Goal: Book appointment/travel/reservation: Book appointment/travel/reservation

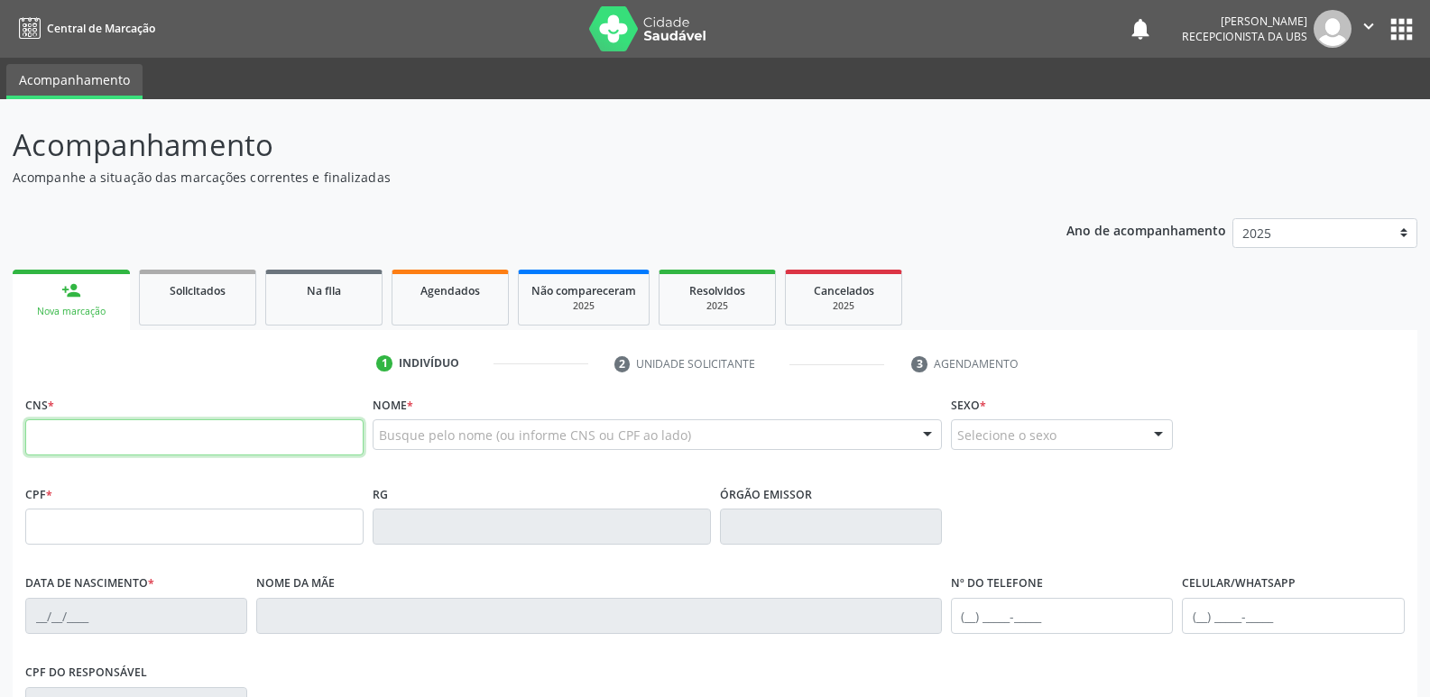
click at [92, 448] on input "text" at bounding box center [194, 437] width 338 height 36
type input "708 5053 3264 2372"
type input "04/11/2009"
type input "Maria Alba da Silva"
type input "(87) 99999-9999"
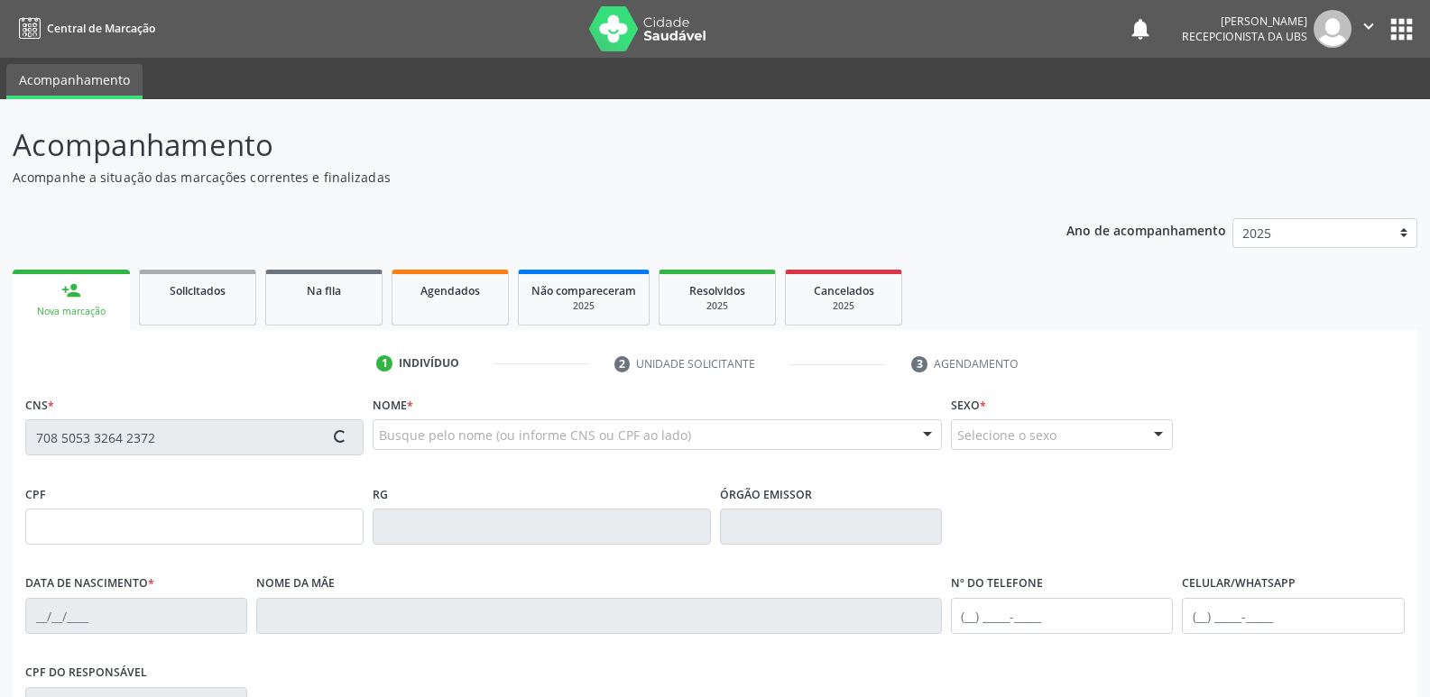
type input "(87) 99999-9999"
type input "065.221.284-03"
type input "56"
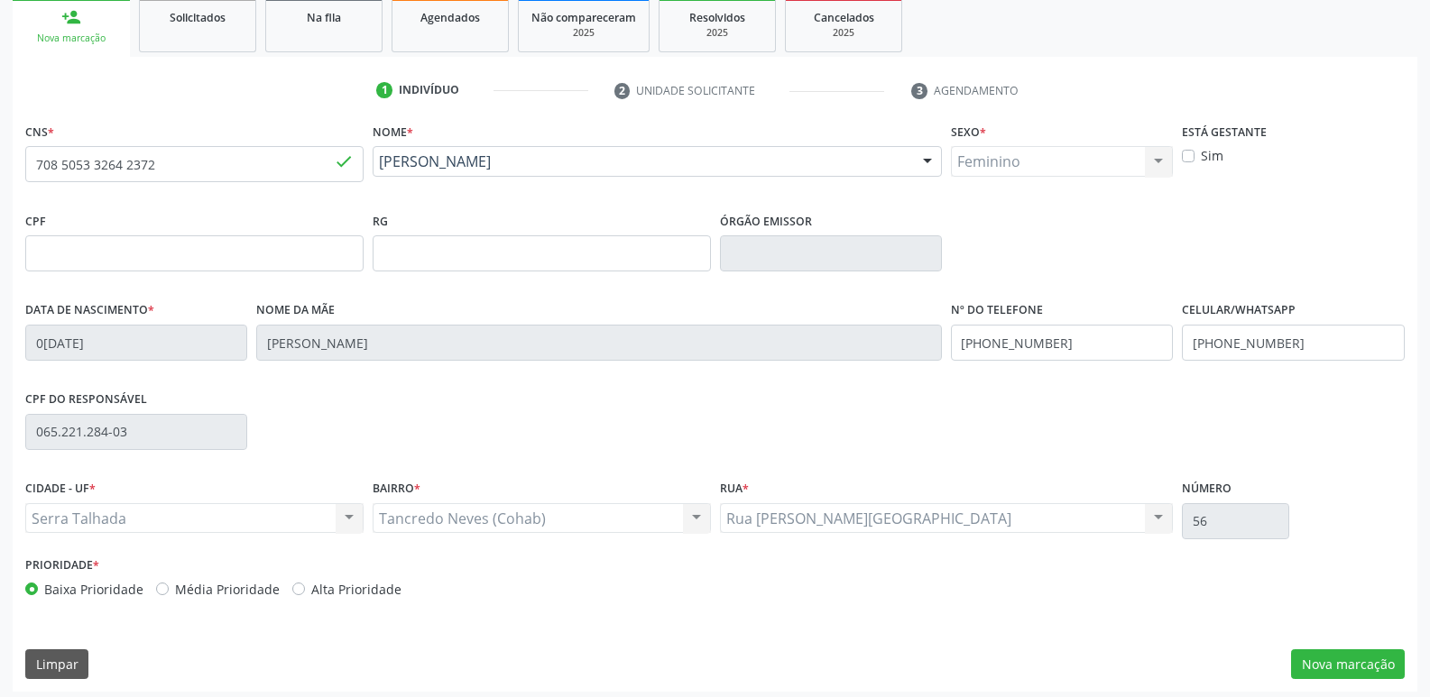
scroll to position [281, 0]
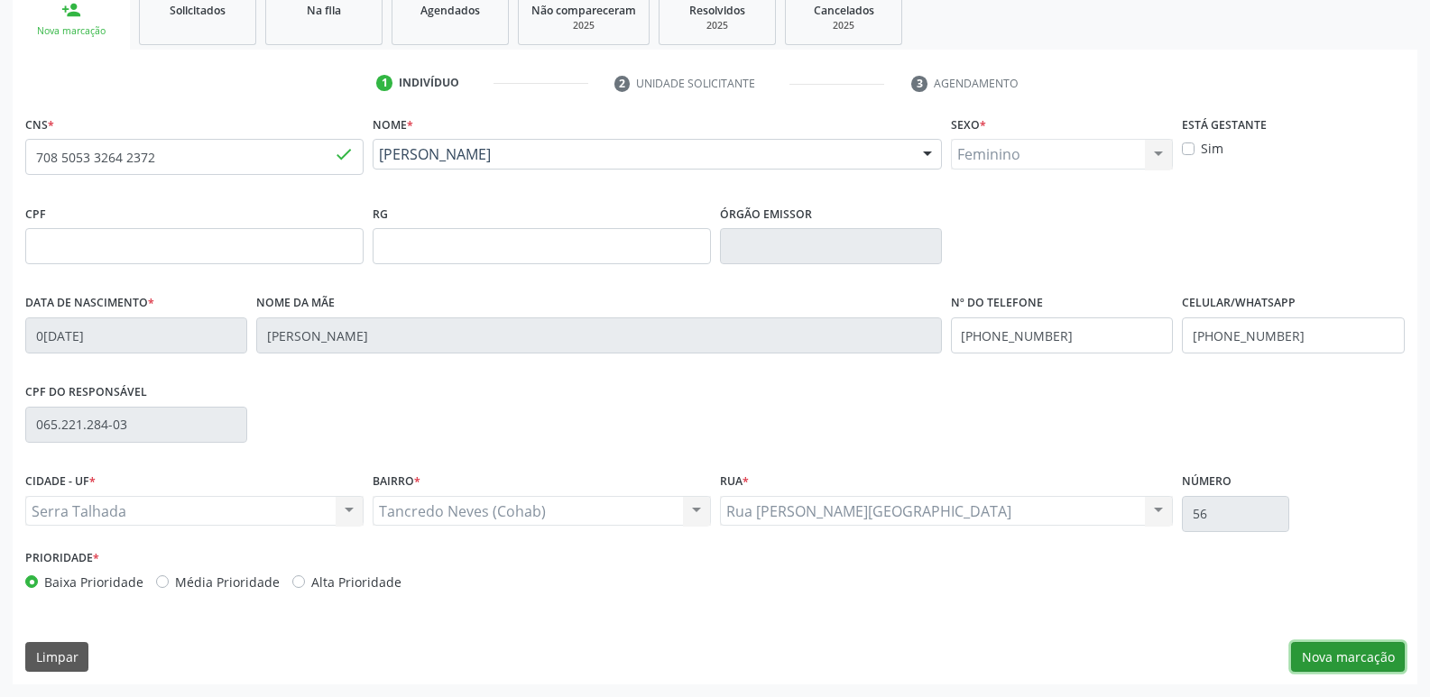
click at [1351, 650] on button "Nova marcação" at bounding box center [1348, 657] width 114 height 31
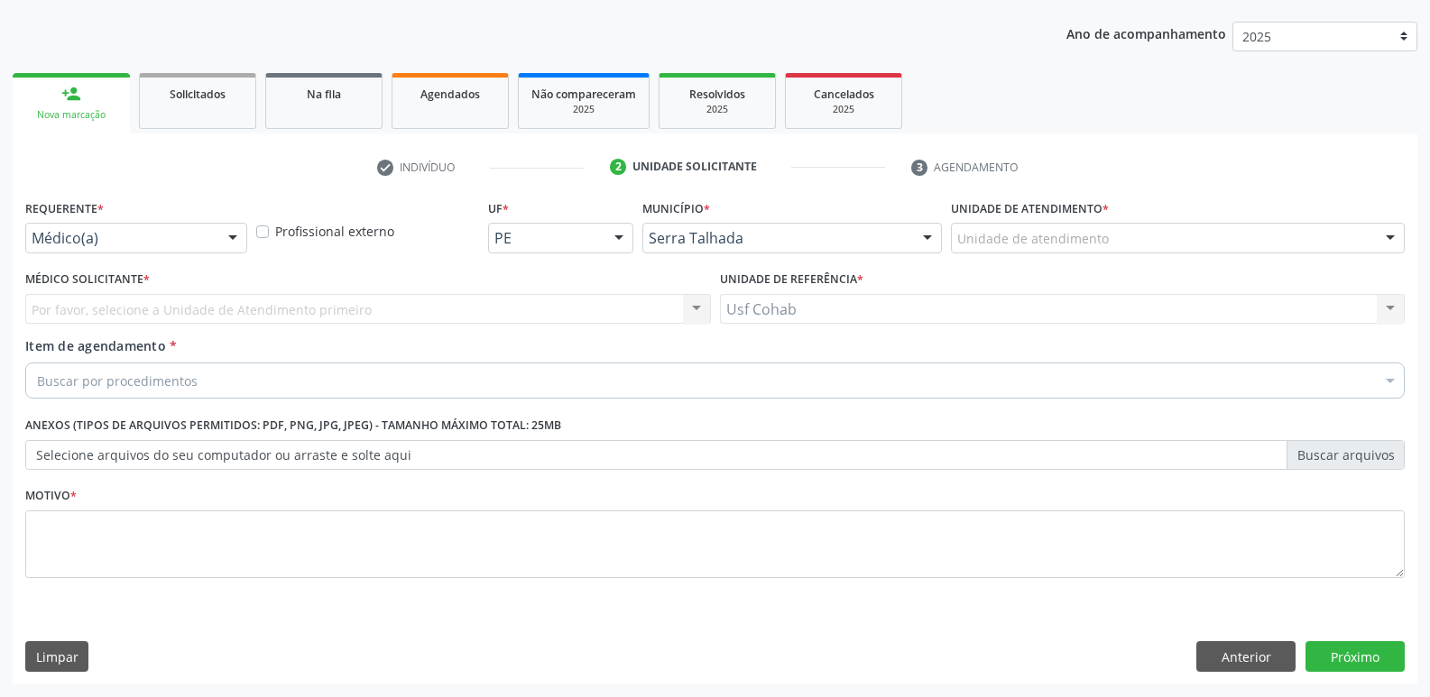
click at [1165, 220] on div "Unidade de atendimento * Unidade de atendimento 3 Grupamento de Bombeiros Abfis…" at bounding box center [1178, 224] width 454 height 58
click at [1163, 236] on div "Unidade de atendimento" at bounding box center [1178, 238] width 454 height 31
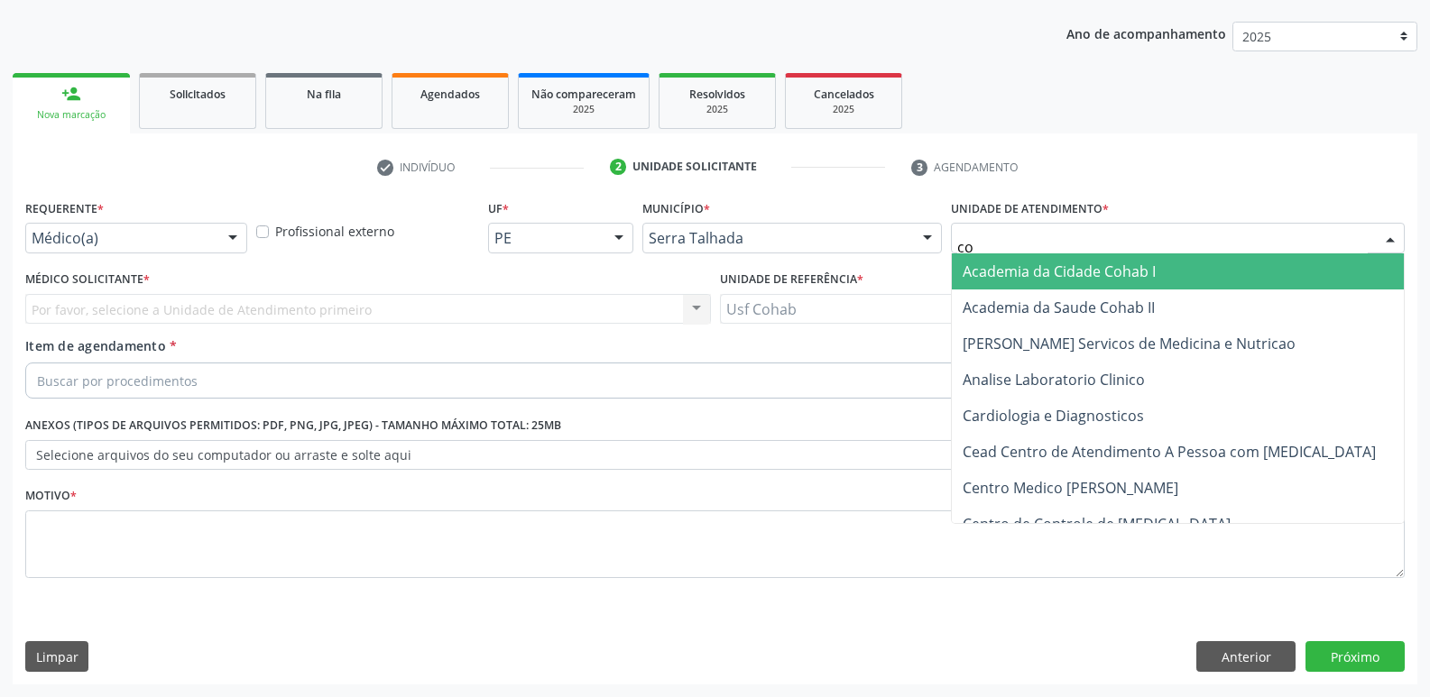
type input "coh"
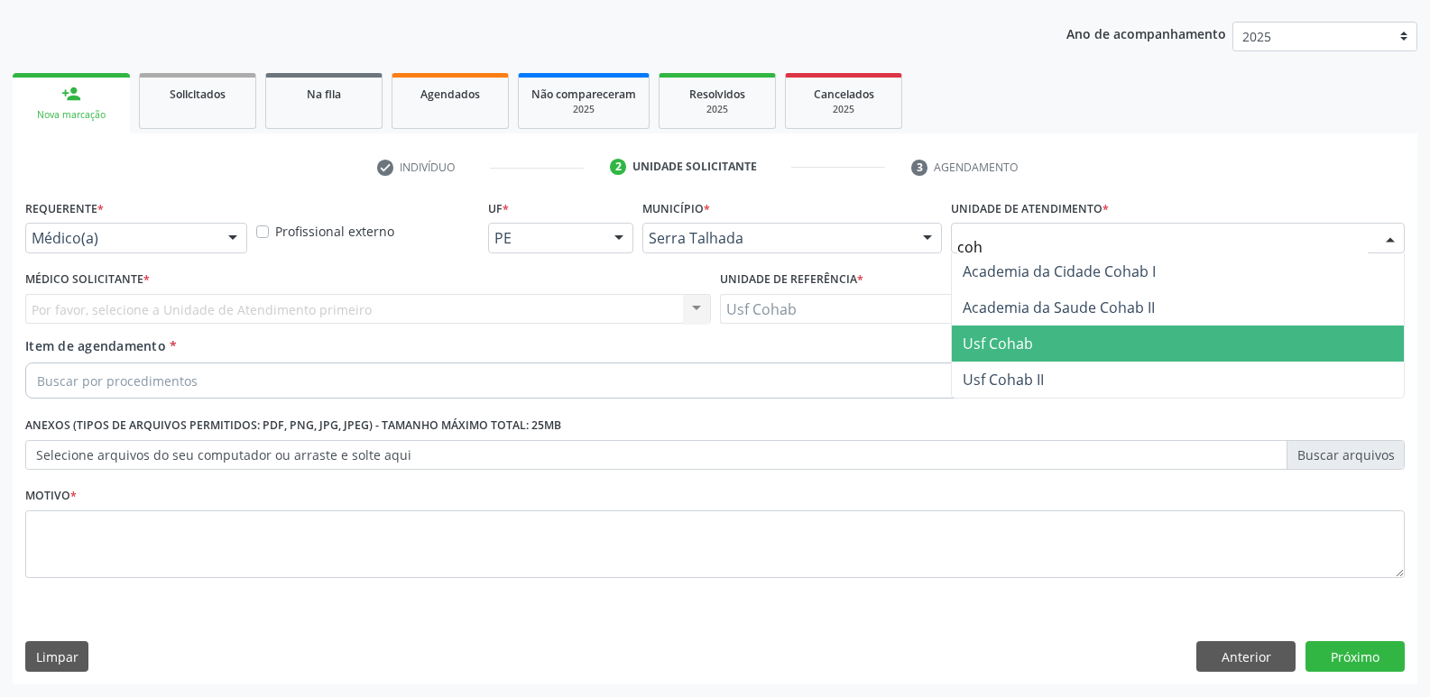
click at [1012, 330] on span "Usf Cohab" at bounding box center [1178, 344] width 452 height 36
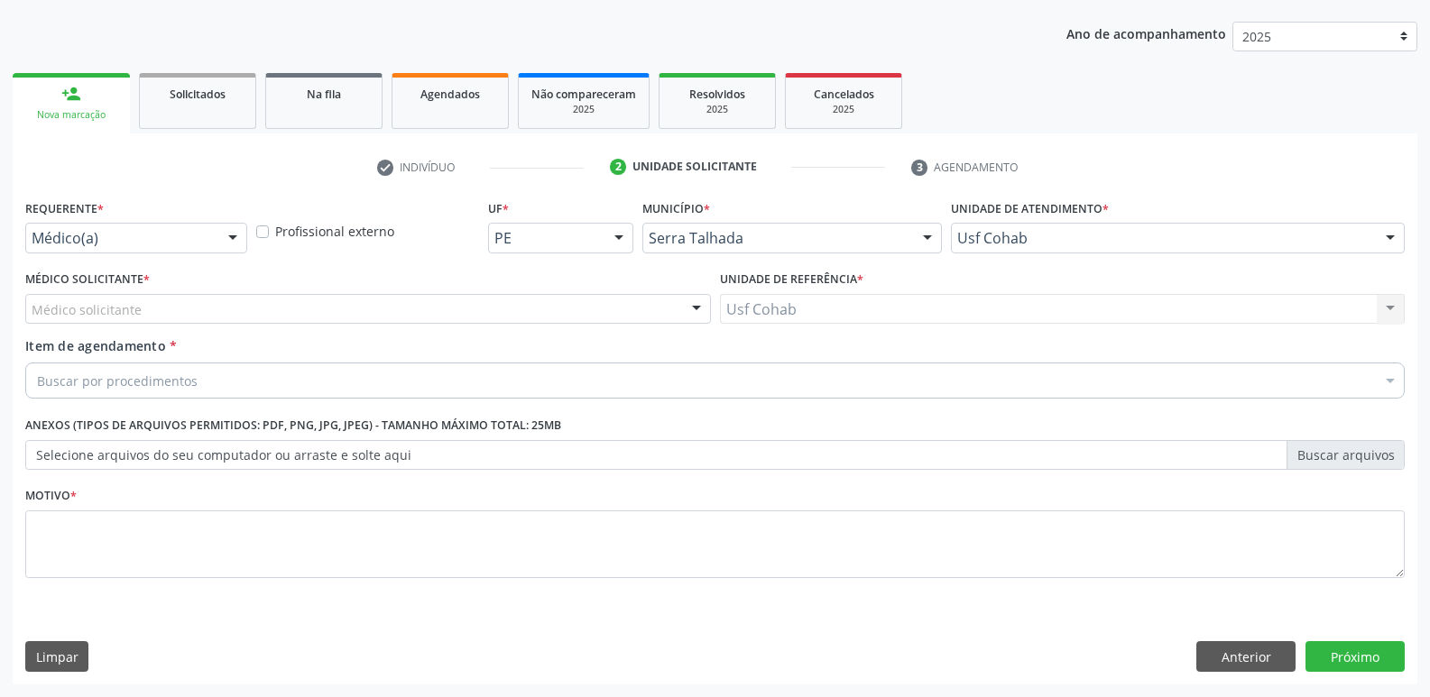
click at [444, 311] on div "Médico solicitante" at bounding box center [368, 309] width 686 height 31
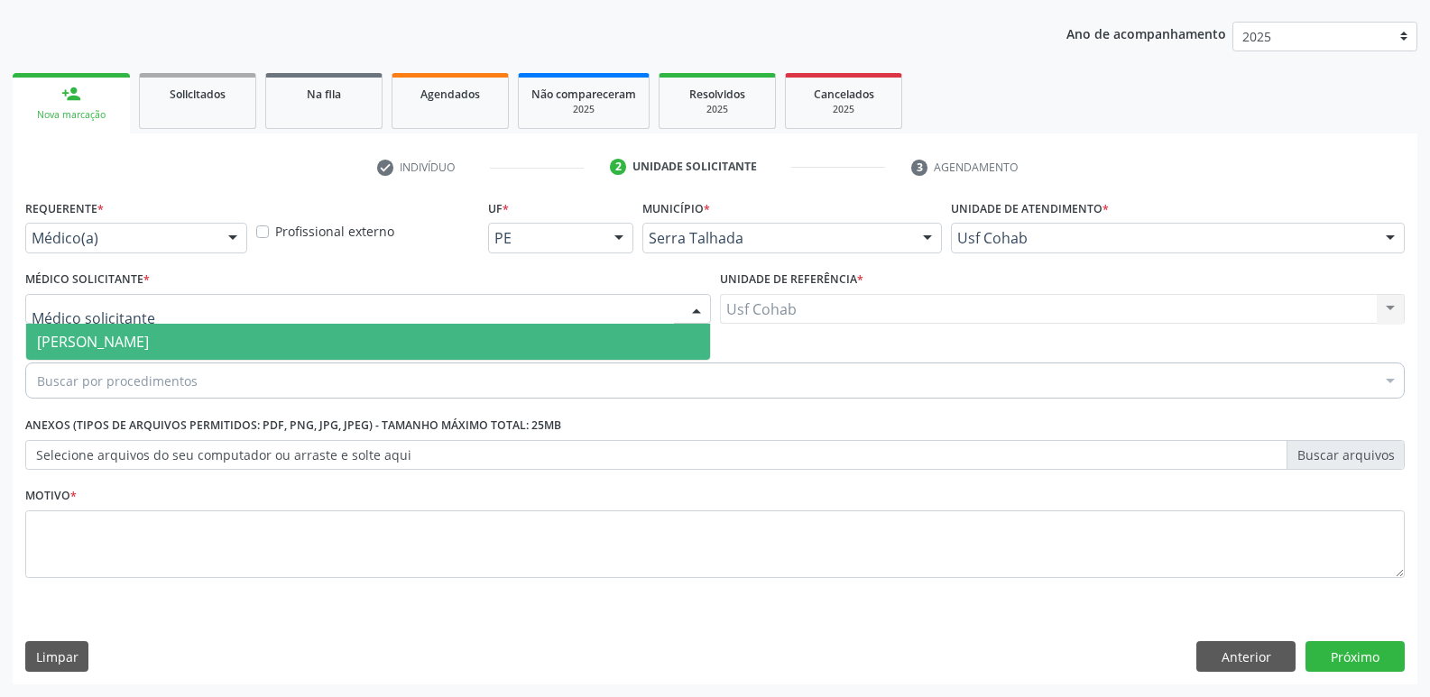
click at [440, 346] on span "[PERSON_NAME]" at bounding box center [368, 342] width 684 height 36
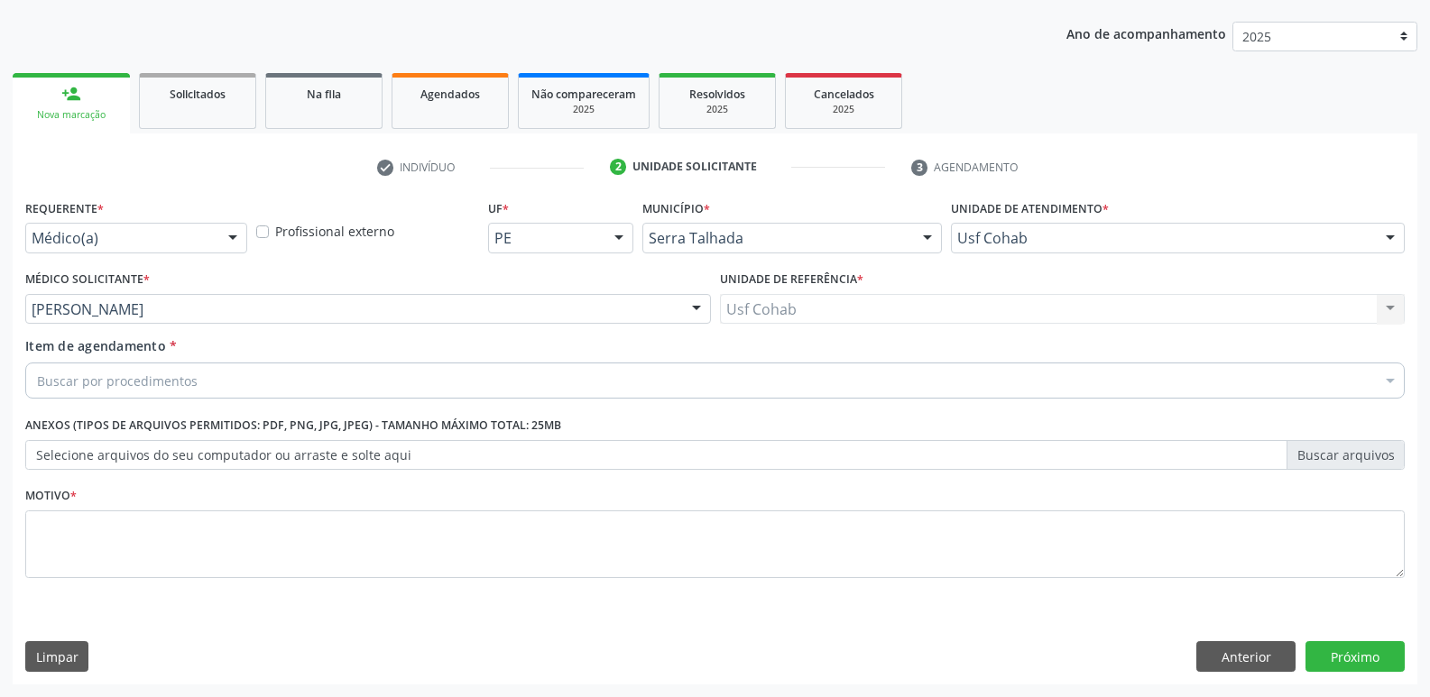
click at [378, 373] on div "Buscar por procedimentos" at bounding box center [714, 381] width 1379 height 36
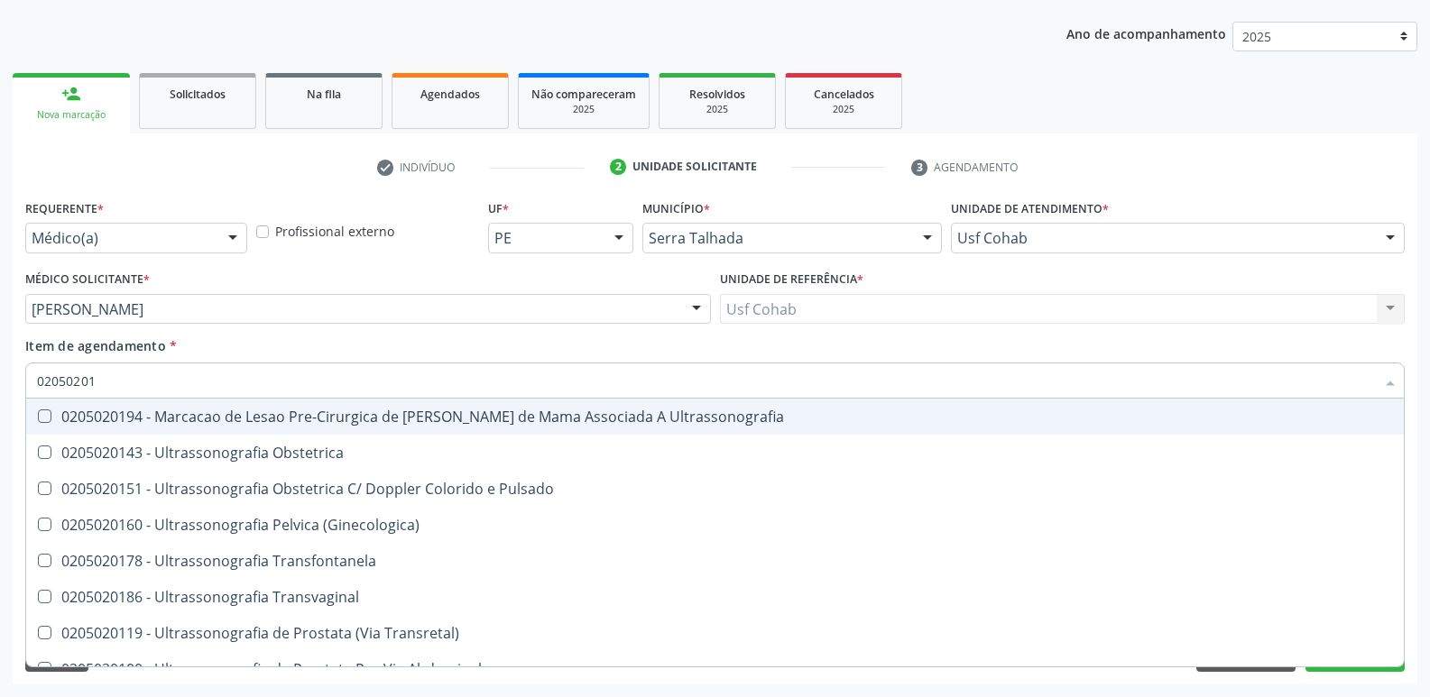
type input "020502014"
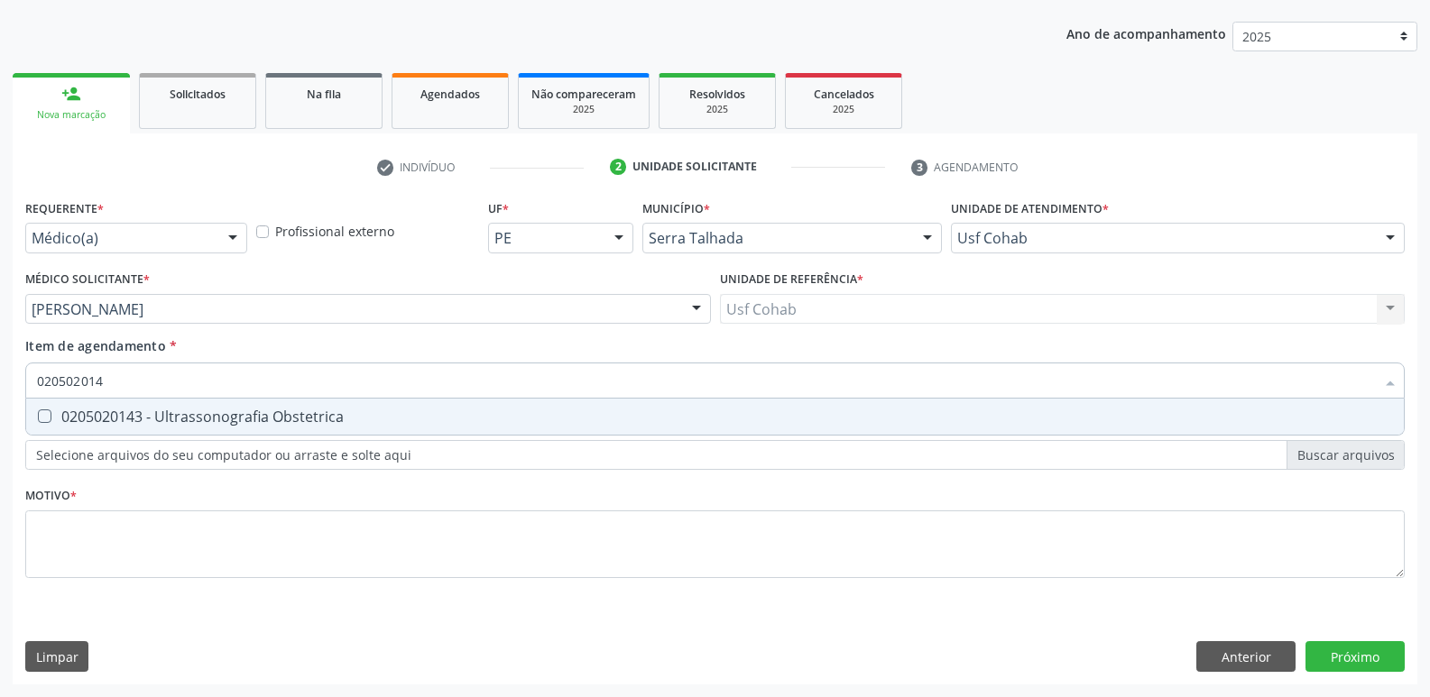
click at [350, 402] on span "0205020143 - Ultrassonografia Obstetrica" at bounding box center [715, 417] width 1378 height 36
checkbox Obstetrica "true"
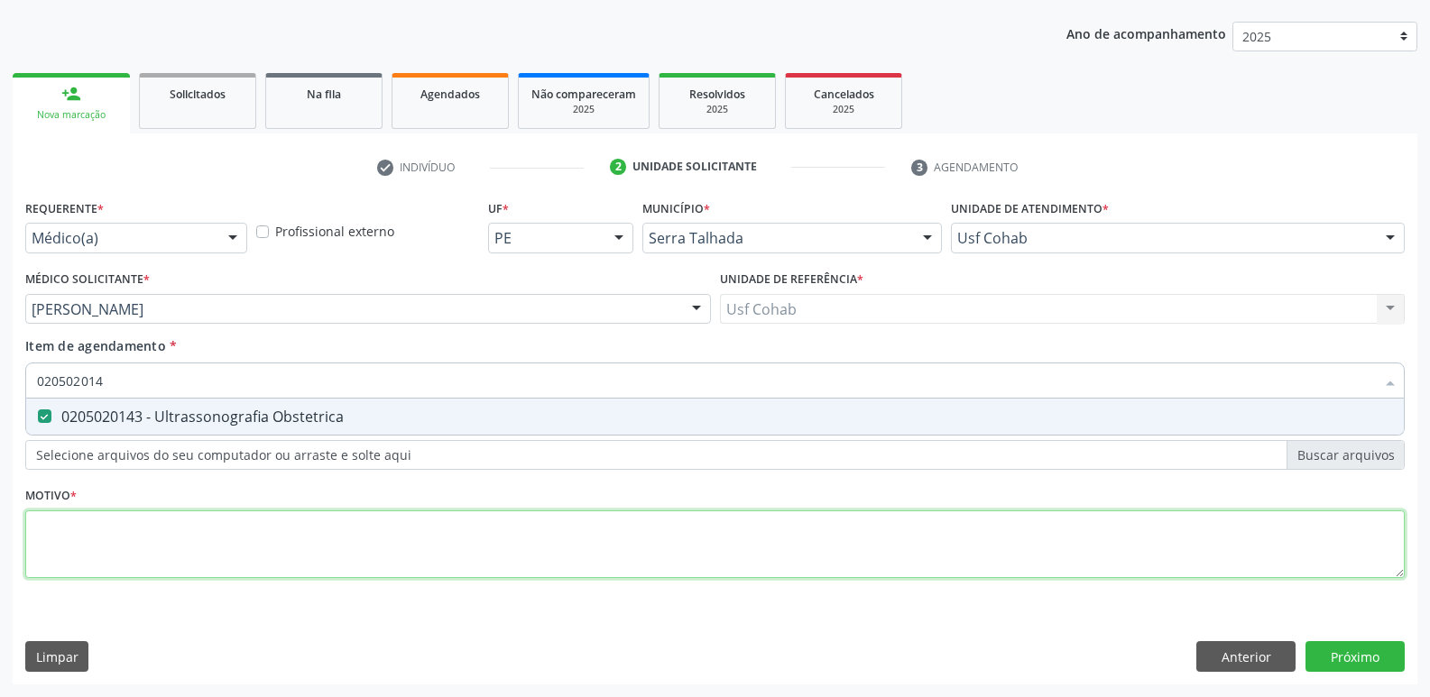
click at [440, 555] on div "Requerente * Médico(a) Médico(a) Enfermeiro(a) Paciente Nenhum resultado encont…" at bounding box center [714, 399] width 1379 height 409
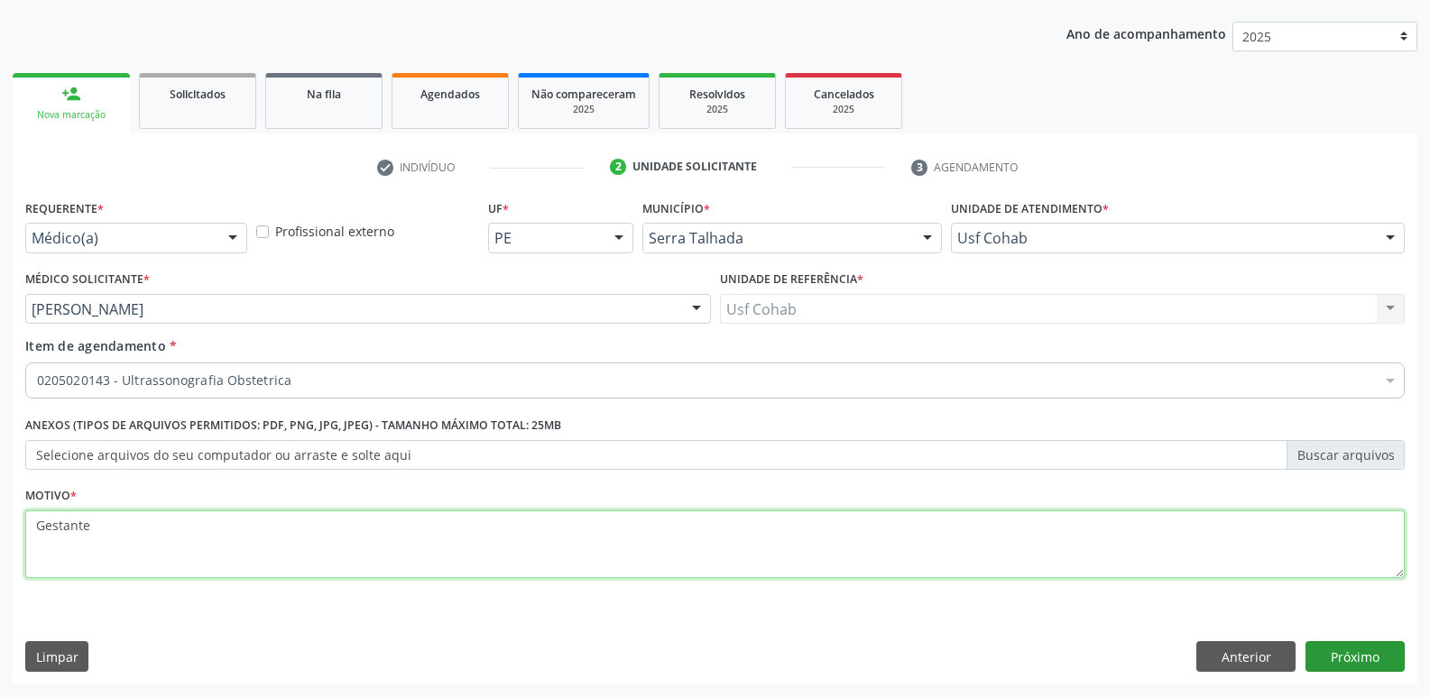
type textarea "Gestante"
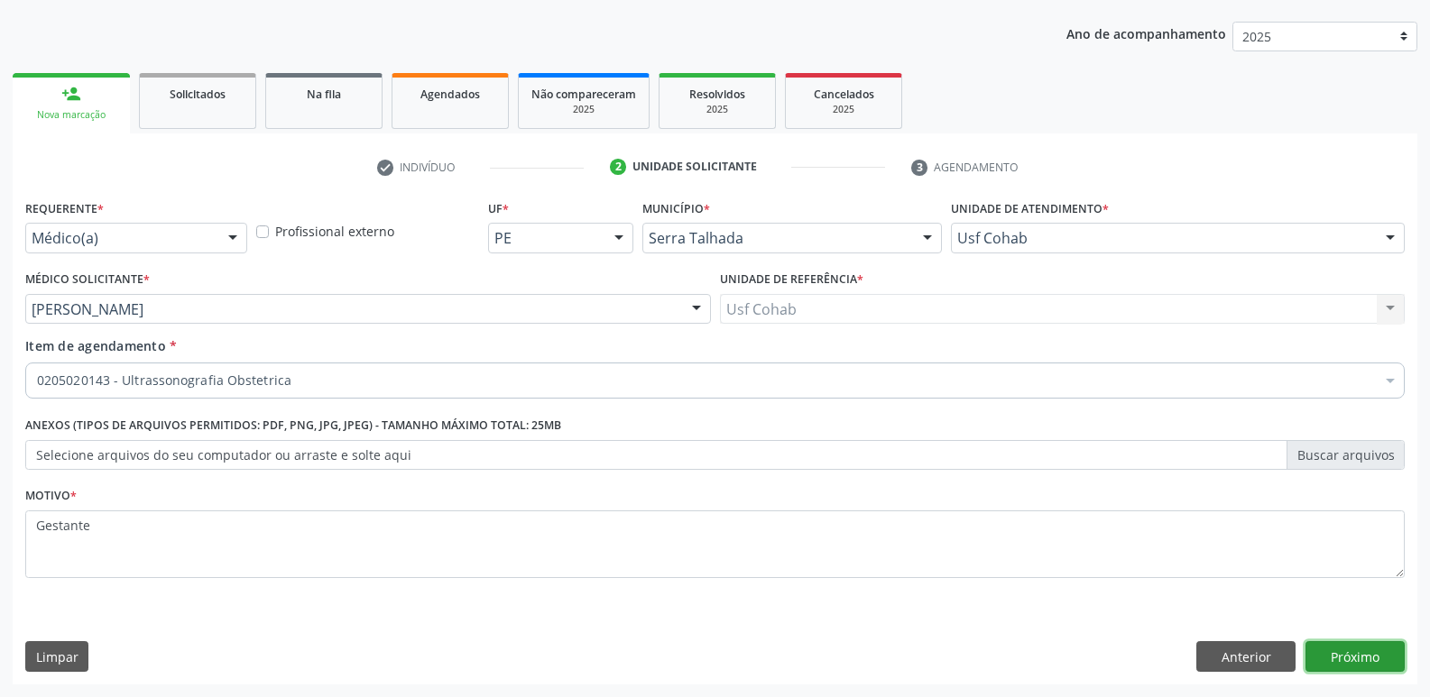
click at [1344, 658] on button "Próximo" at bounding box center [1354, 656] width 99 height 31
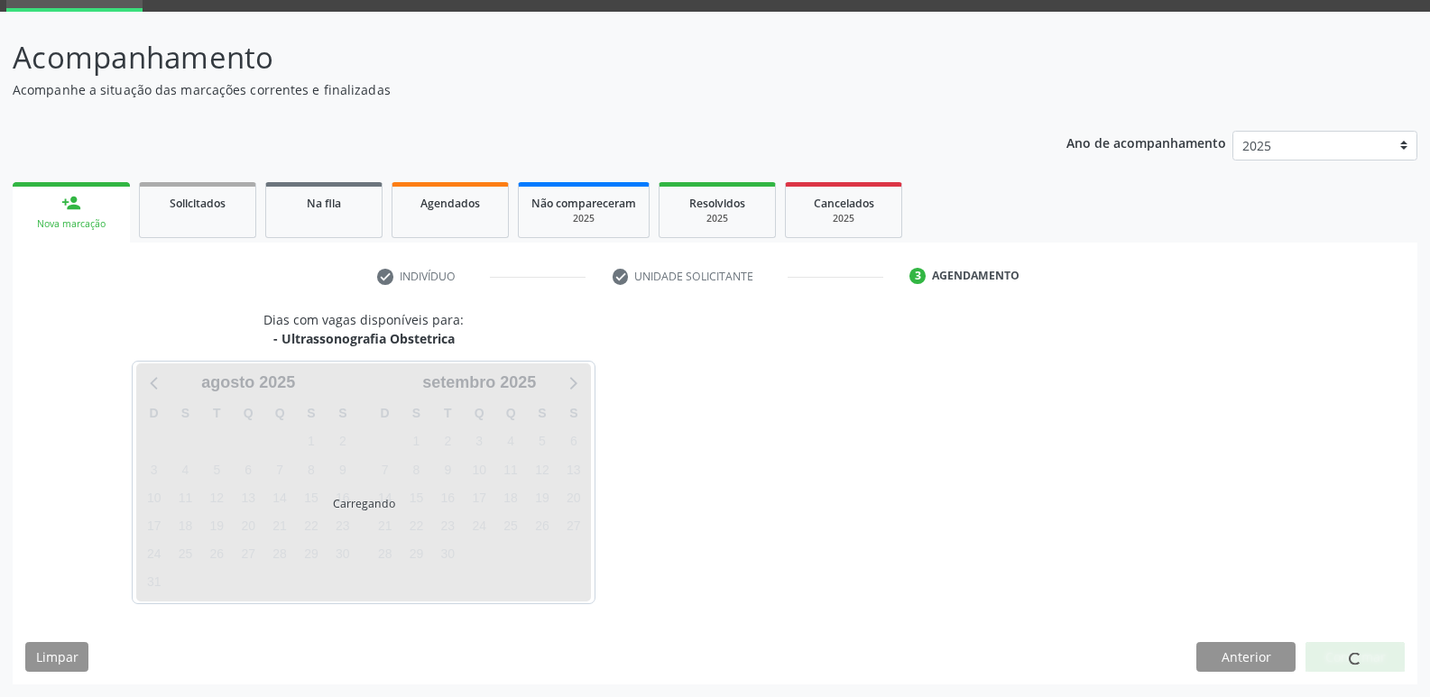
scroll to position [88, 0]
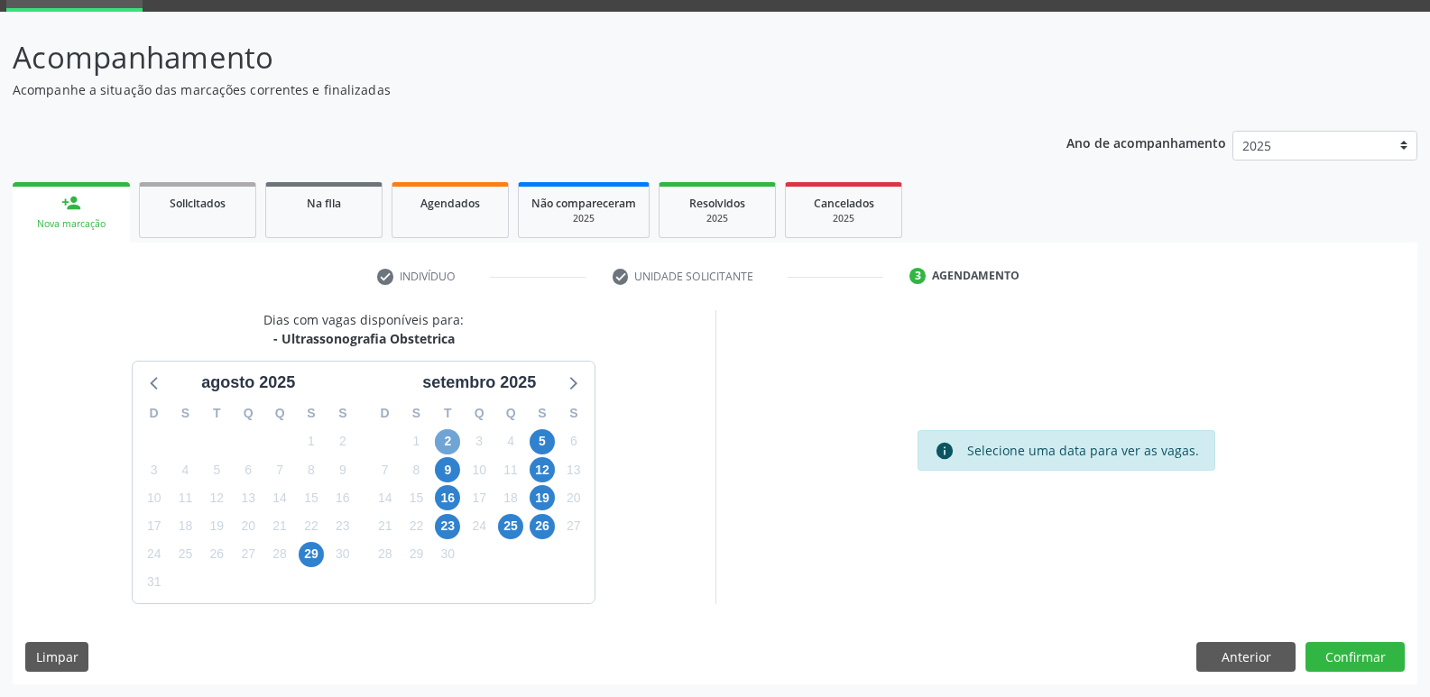
click at [447, 444] on span "2" at bounding box center [447, 441] width 25 height 25
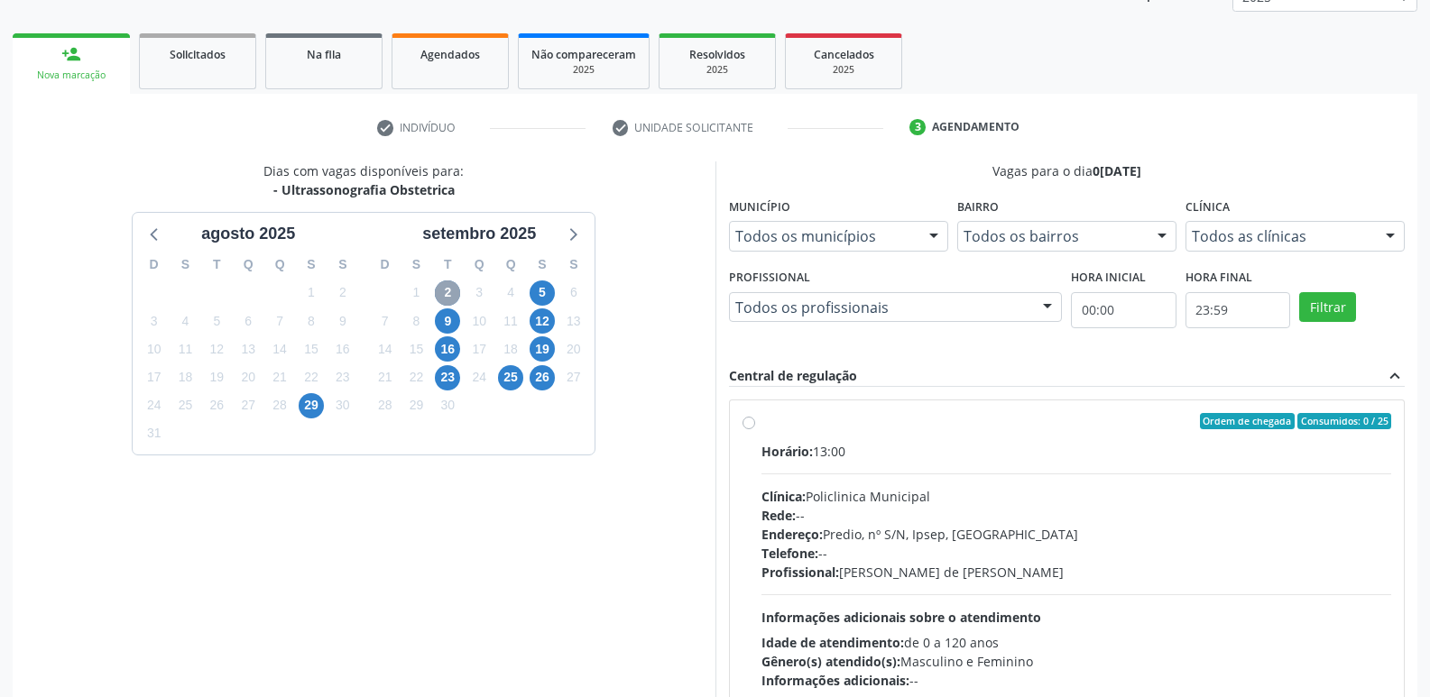
scroll to position [268, 0]
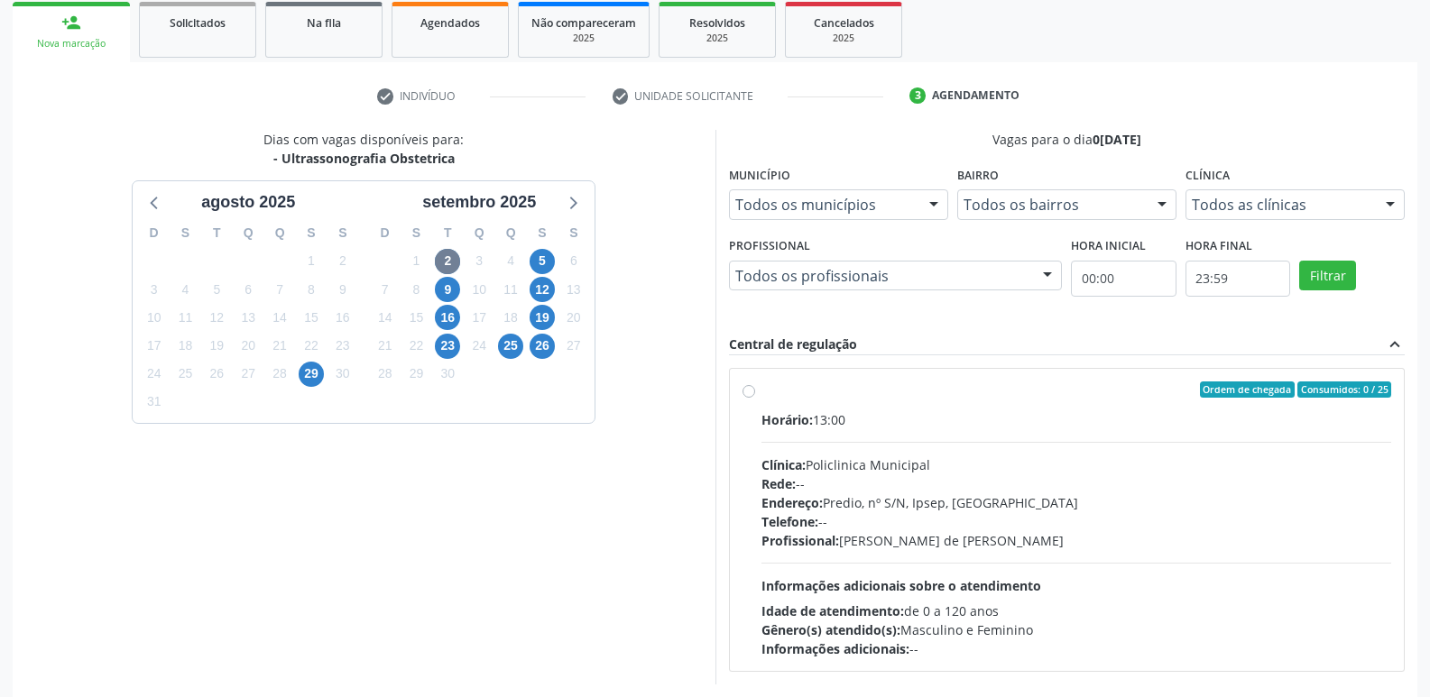
click at [789, 493] on div "Endereço: Predio, nº S/N, Ipsep, Serra Talhada - PE" at bounding box center [1076, 502] width 631 height 19
click at [755, 398] on input "Ordem de chegada Consumidos: 0 / 25 Horário: 13:00 Clínica: Policlinica Municip…" at bounding box center [748, 390] width 13 height 16
radio input "true"
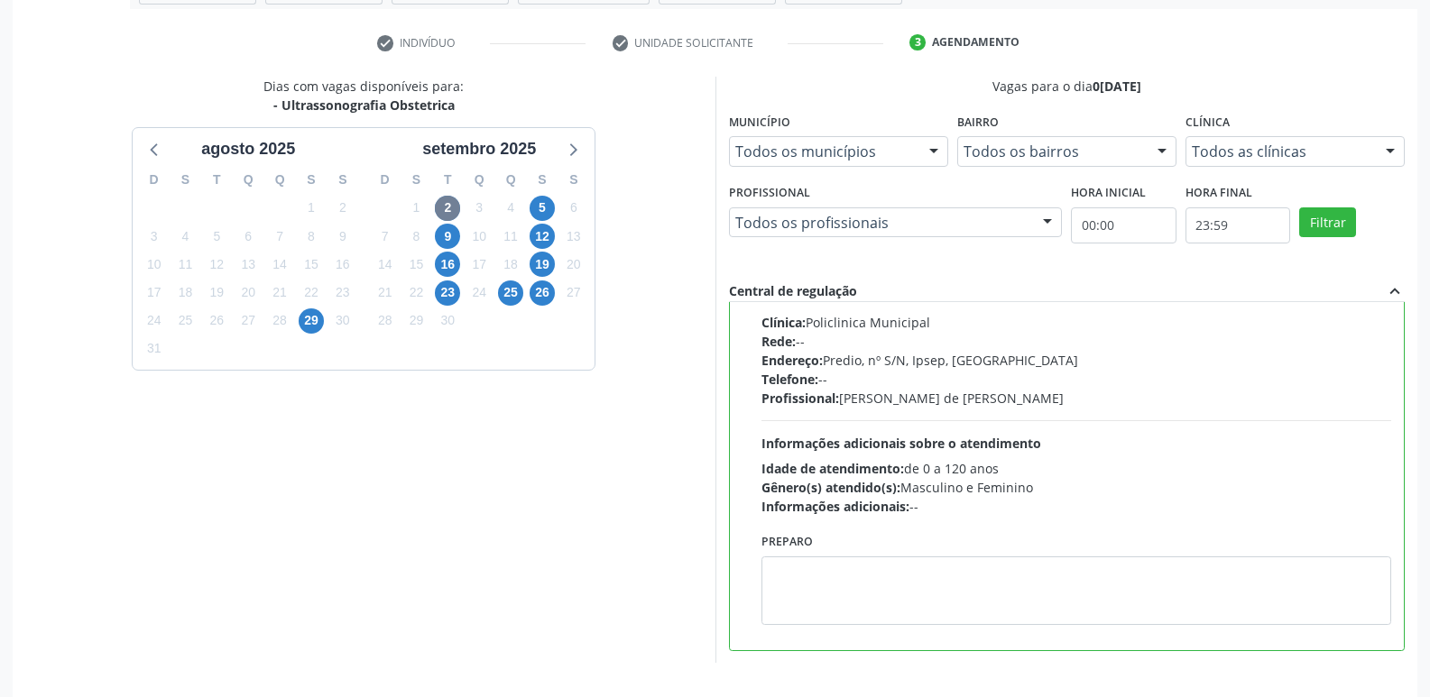
scroll to position [381, 0]
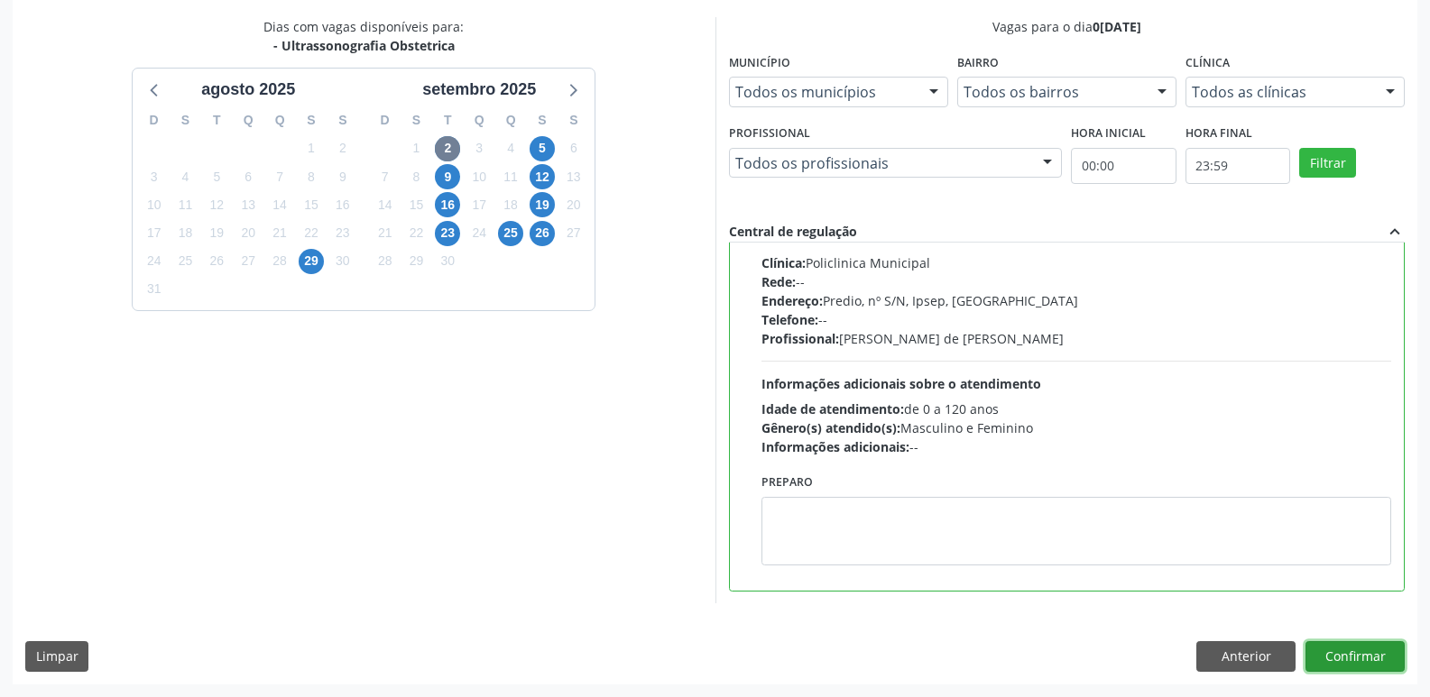
click at [1316, 658] on button "Confirmar" at bounding box center [1354, 656] width 99 height 31
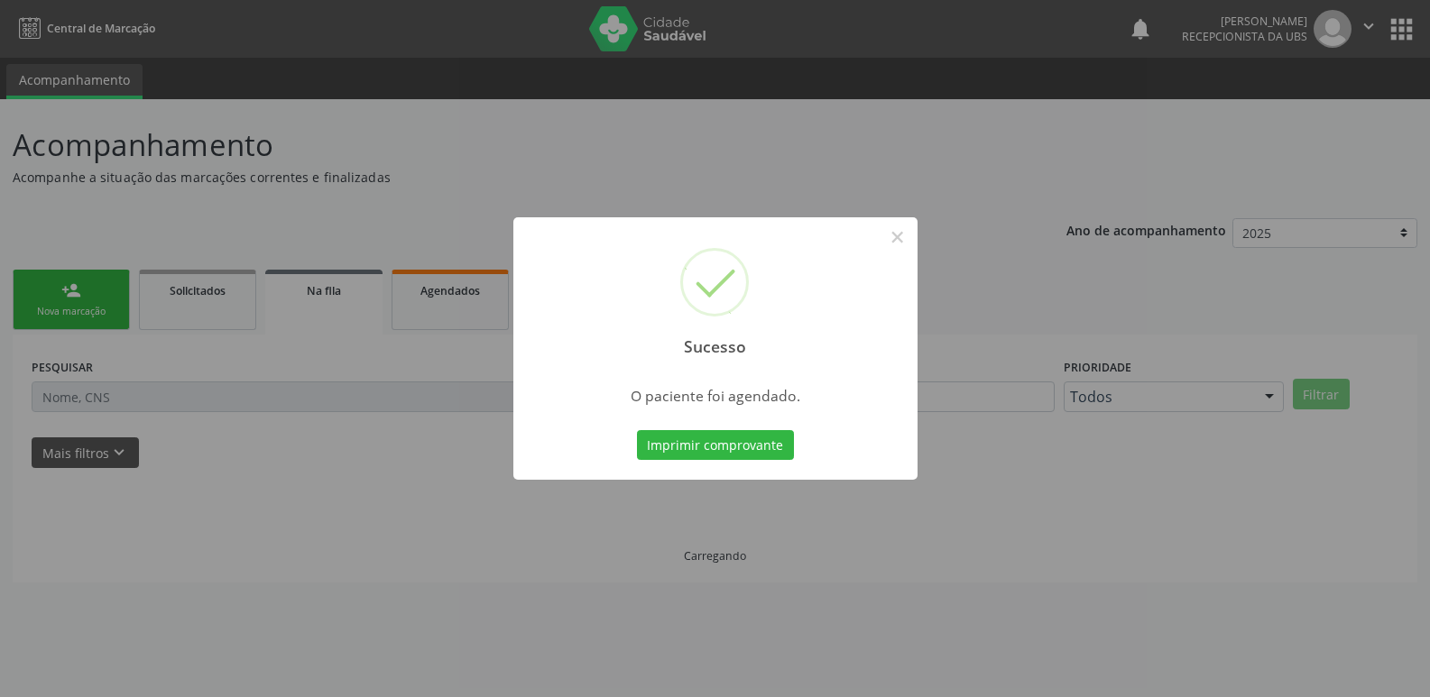
scroll to position [0, 0]
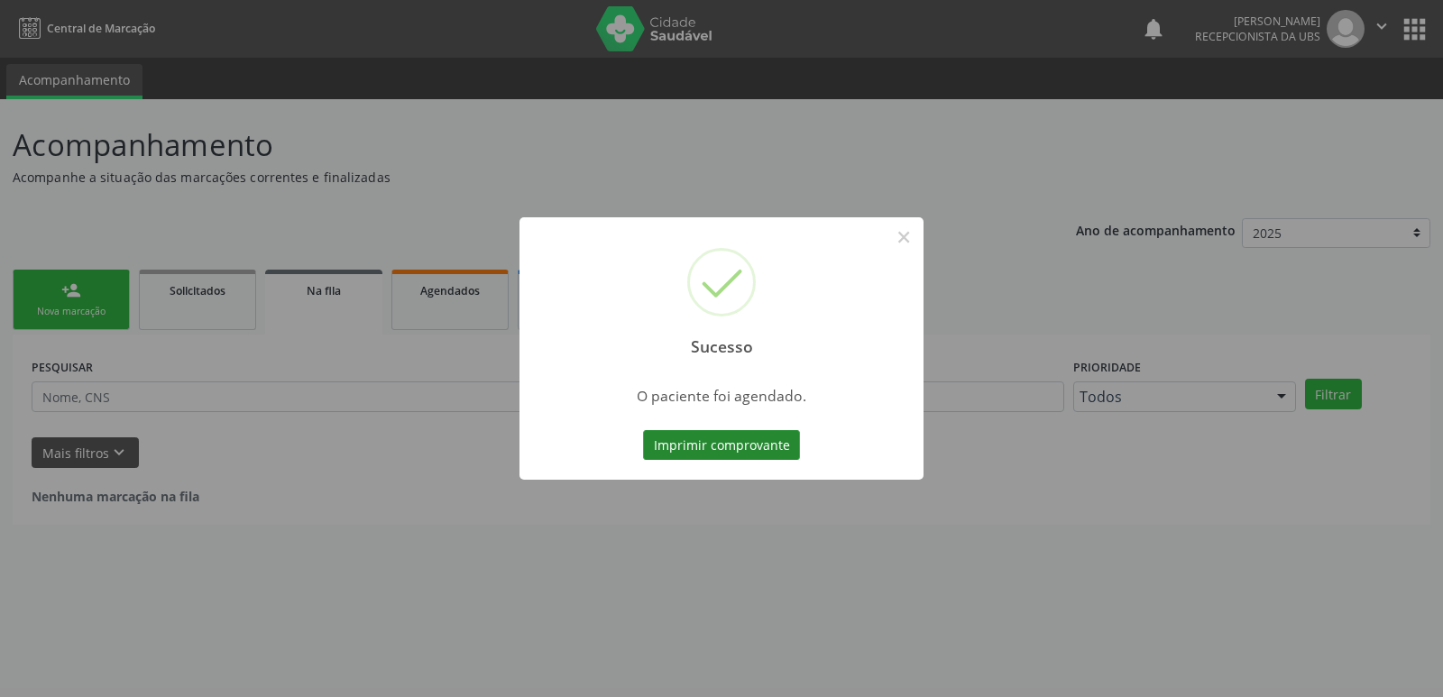
click at [745, 446] on button "Imprimir comprovante" at bounding box center [721, 445] width 157 height 31
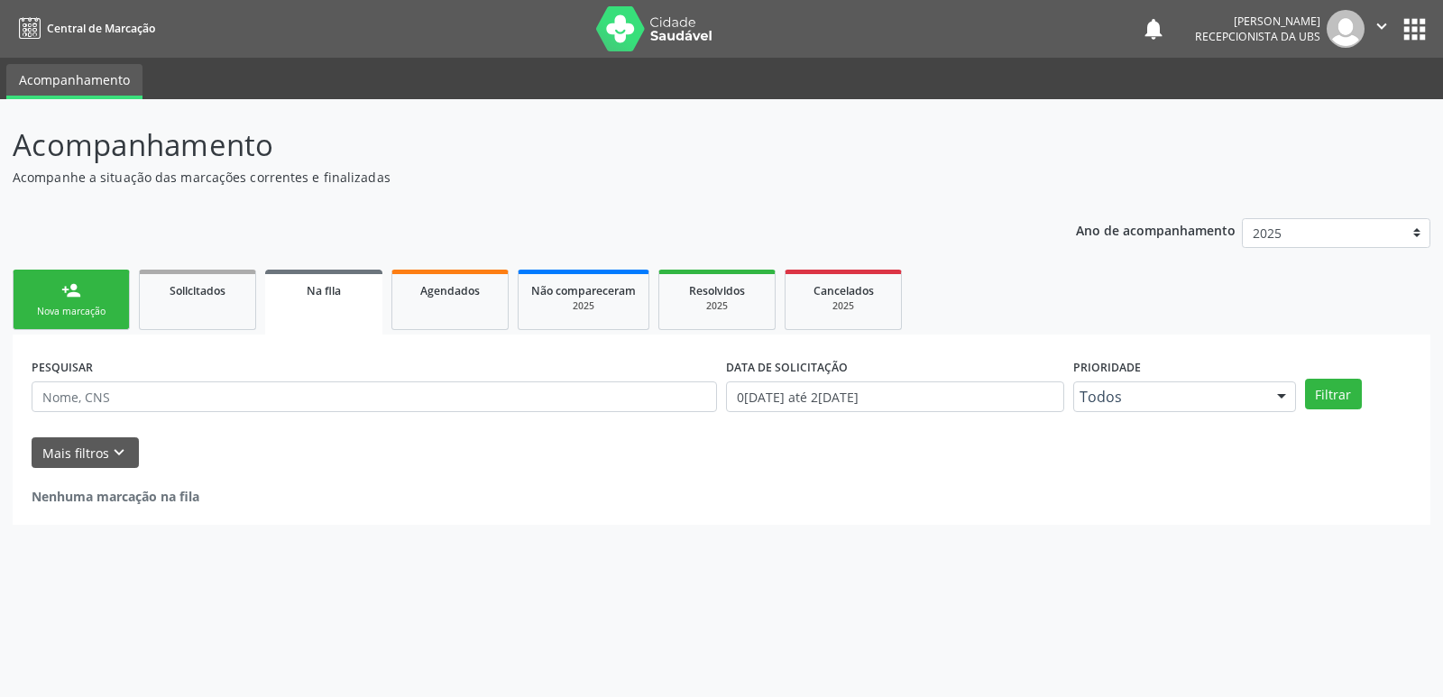
click at [94, 313] on div "Nova marcação" at bounding box center [71, 312] width 90 height 14
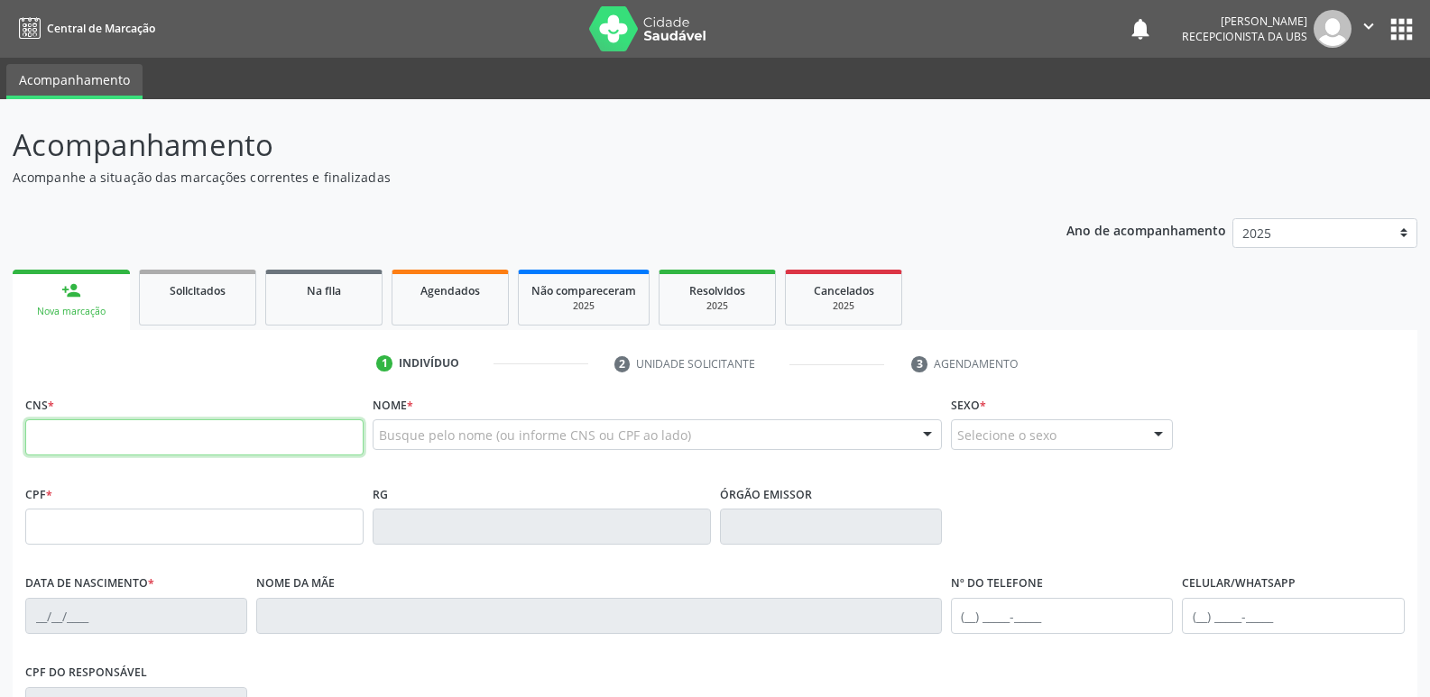
click at [215, 453] on input "text" at bounding box center [194, 437] width 338 height 36
type input "700 0074 3760 0301"
type input "151.570.364-93"
type input "09/04/2005"
type input "Cicera Maria Melo Nascimento"
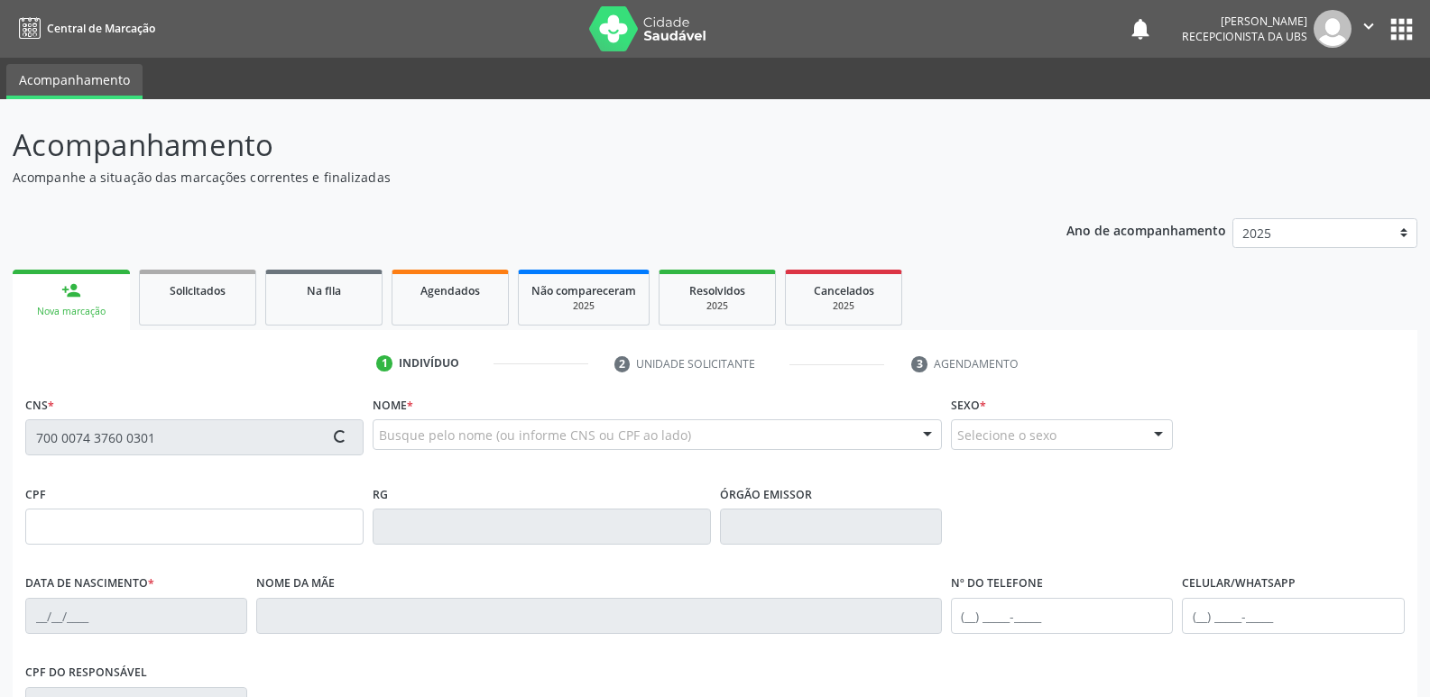
type input "(87) 99999-1478"
type input "027.460.524-40"
type input "39"
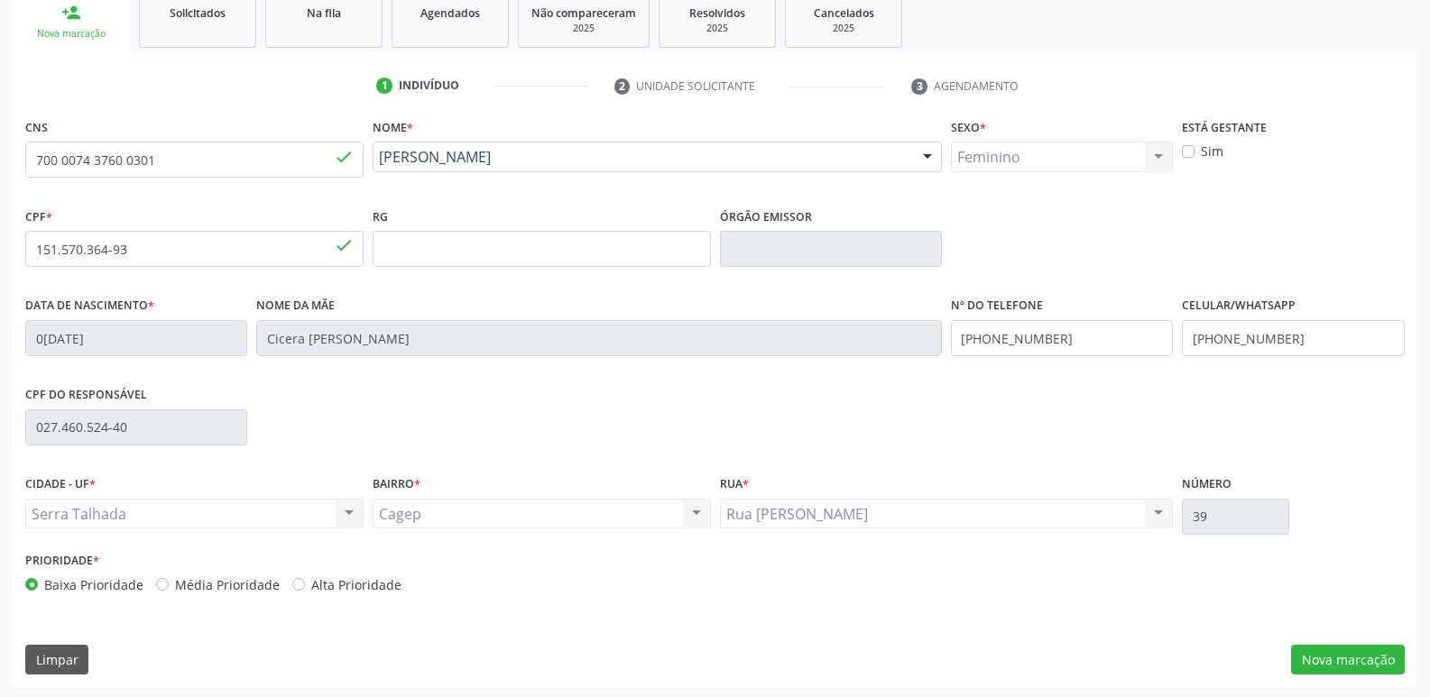
scroll to position [281, 0]
click at [1322, 648] on button "Nova marcação" at bounding box center [1348, 657] width 114 height 31
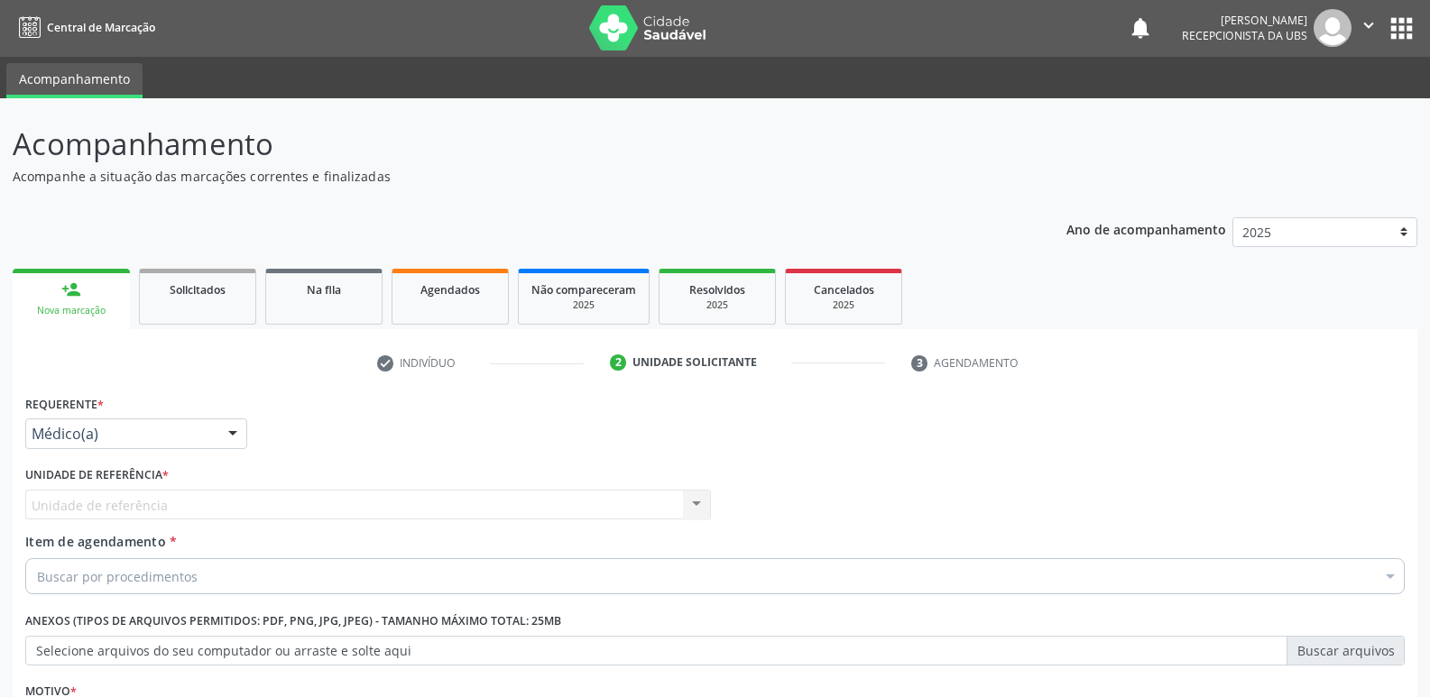
scroll to position [0, 0]
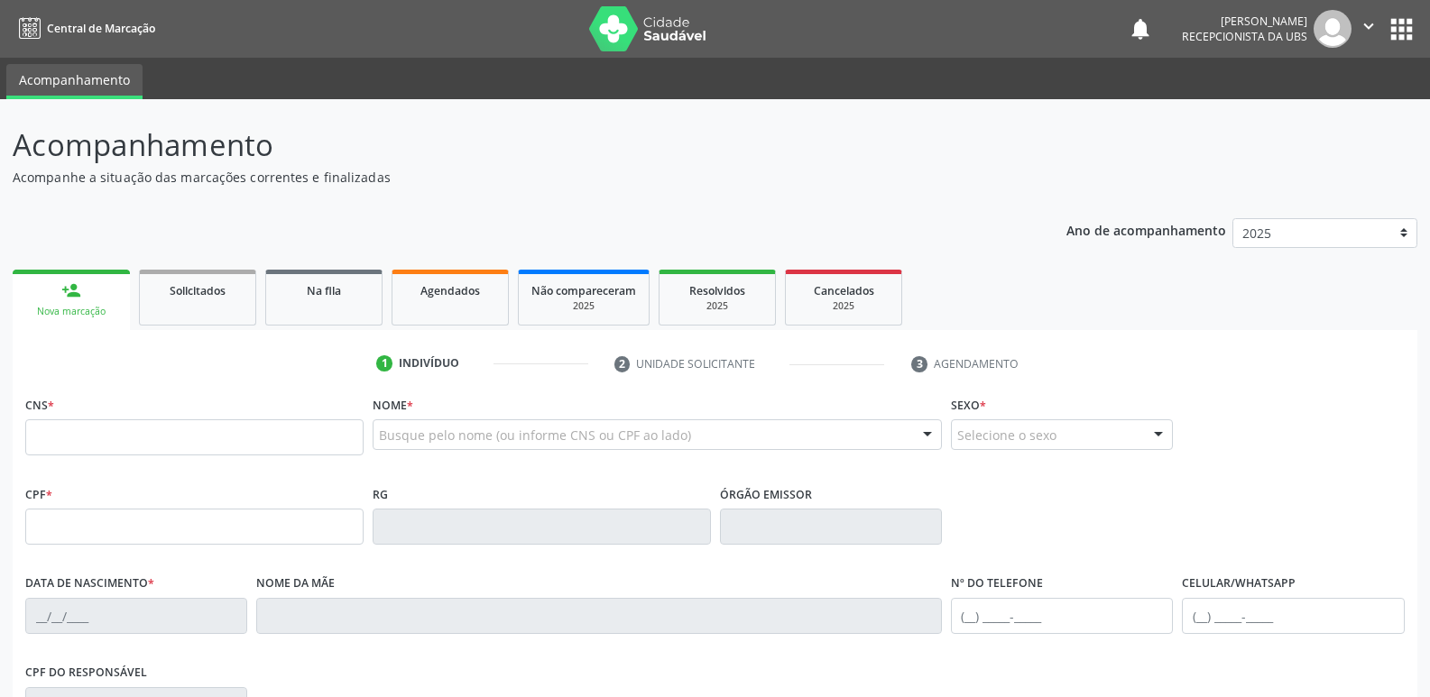
click at [124, 447] on input "text" at bounding box center [194, 437] width 338 height 36
type input "700 0074 3760 0301"
type input "151.570.364-93"
type input "09/04/2005"
type input "Cicera Maria Melo Nascimento"
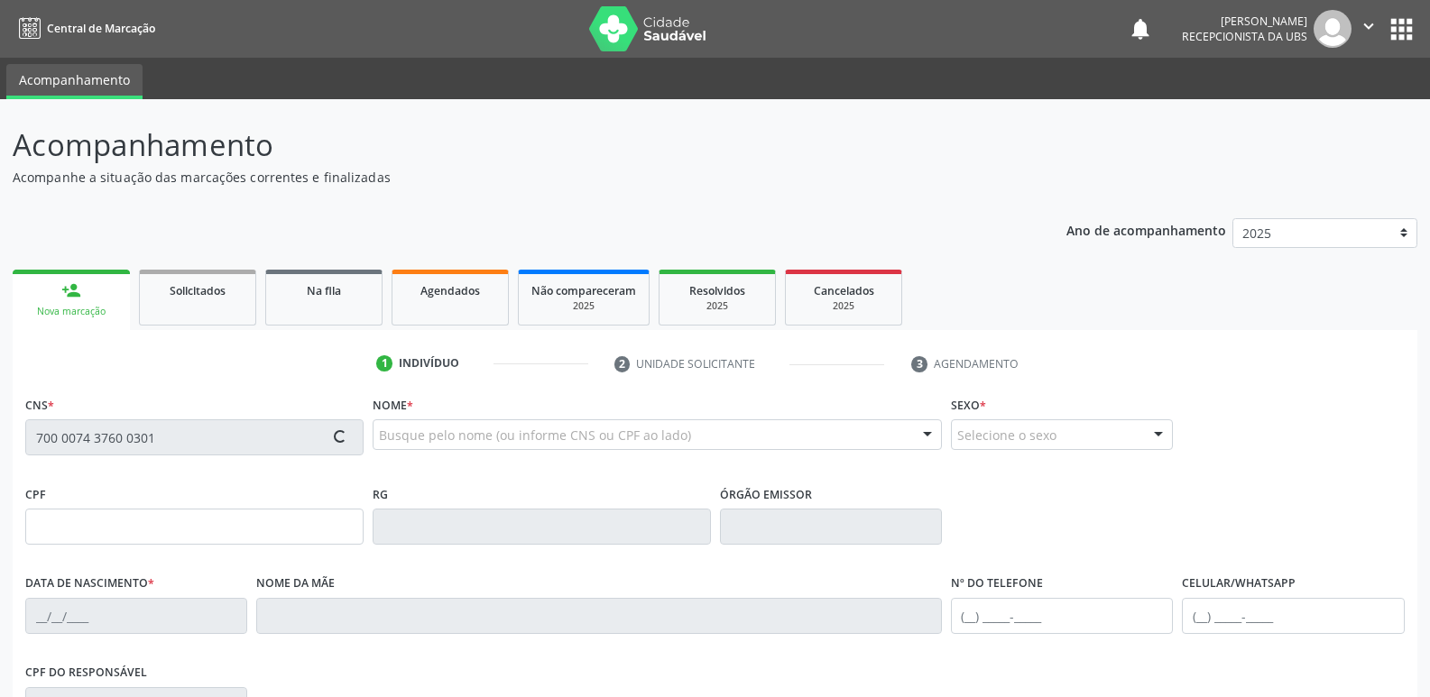
type input "(87) 99999-1478"
type input "027.460.524-40"
type input "39"
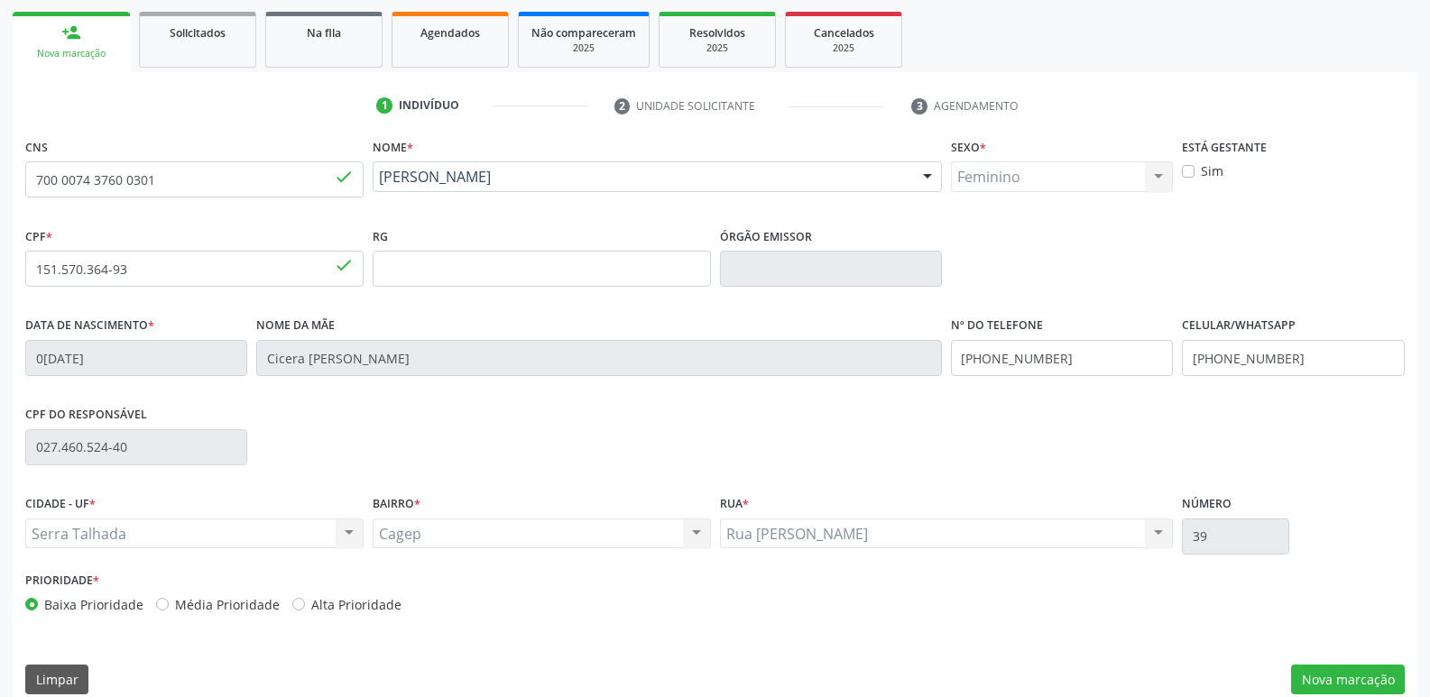
scroll to position [271, 0]
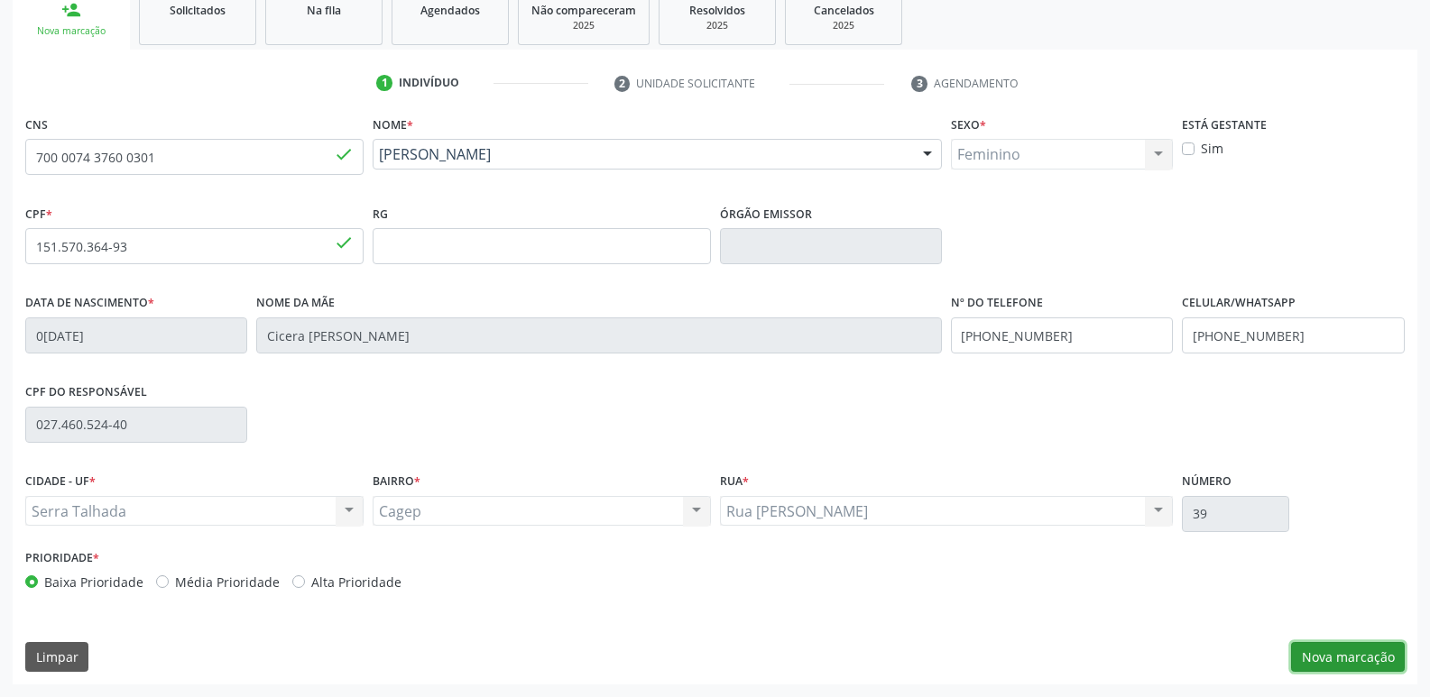
click at [1353, 643] on button "Nova marcação" at bounding box center [1348, 657] width 114 height 31
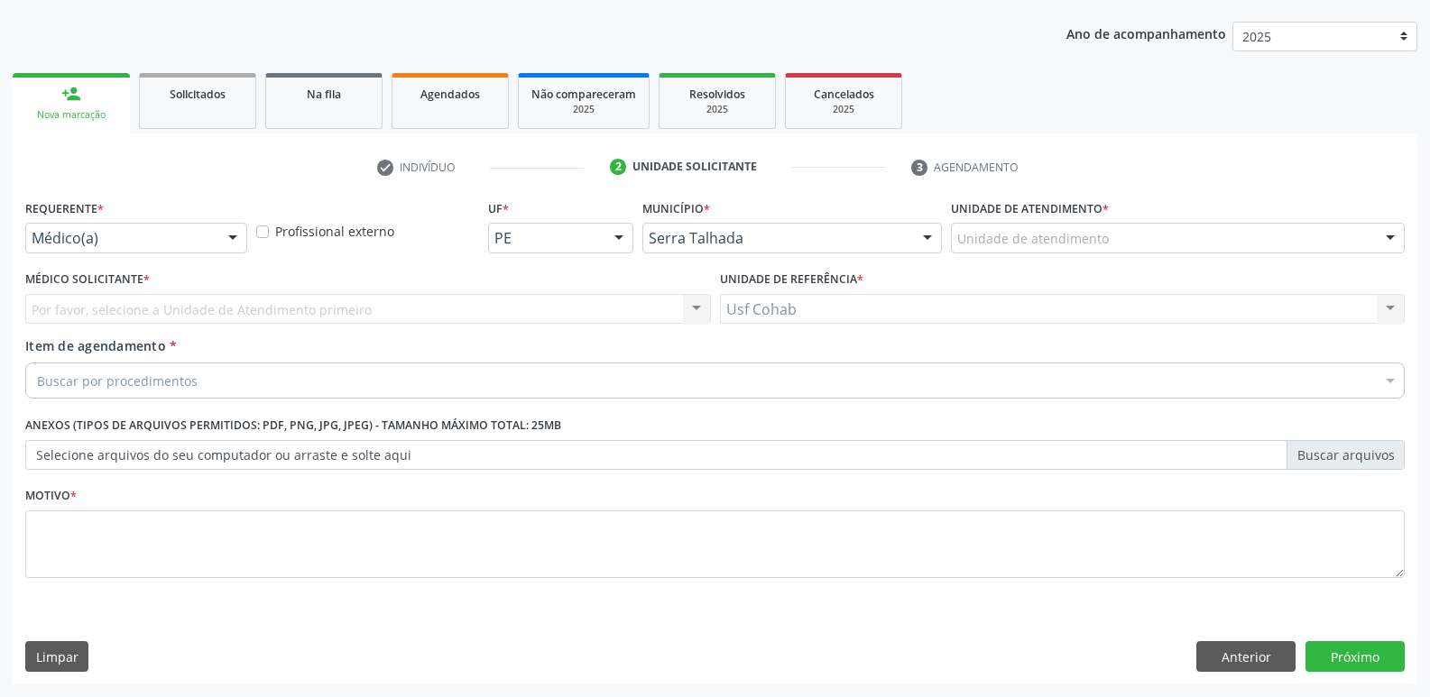
scroll to position [197, 0]
click at [1182, 254] on div "Unidade de atendimento * Unidade de atendimento 3 Grupamento de Bombeiros Abfis…" at bounding box center [1177, 230] width 463 height 70
click at [1182, 246] on div "Unidade de atendimento" at bounding box center [1178, 238] width 454 height 31
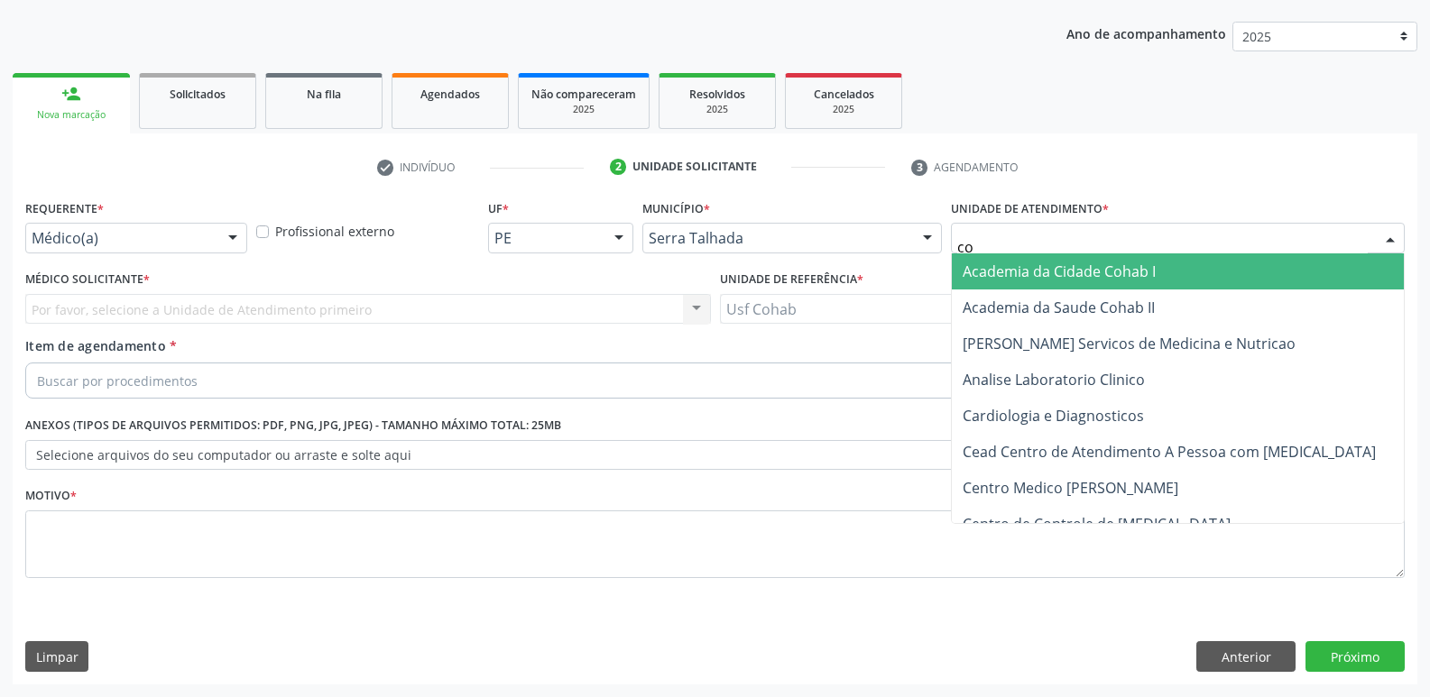
type input "coh"
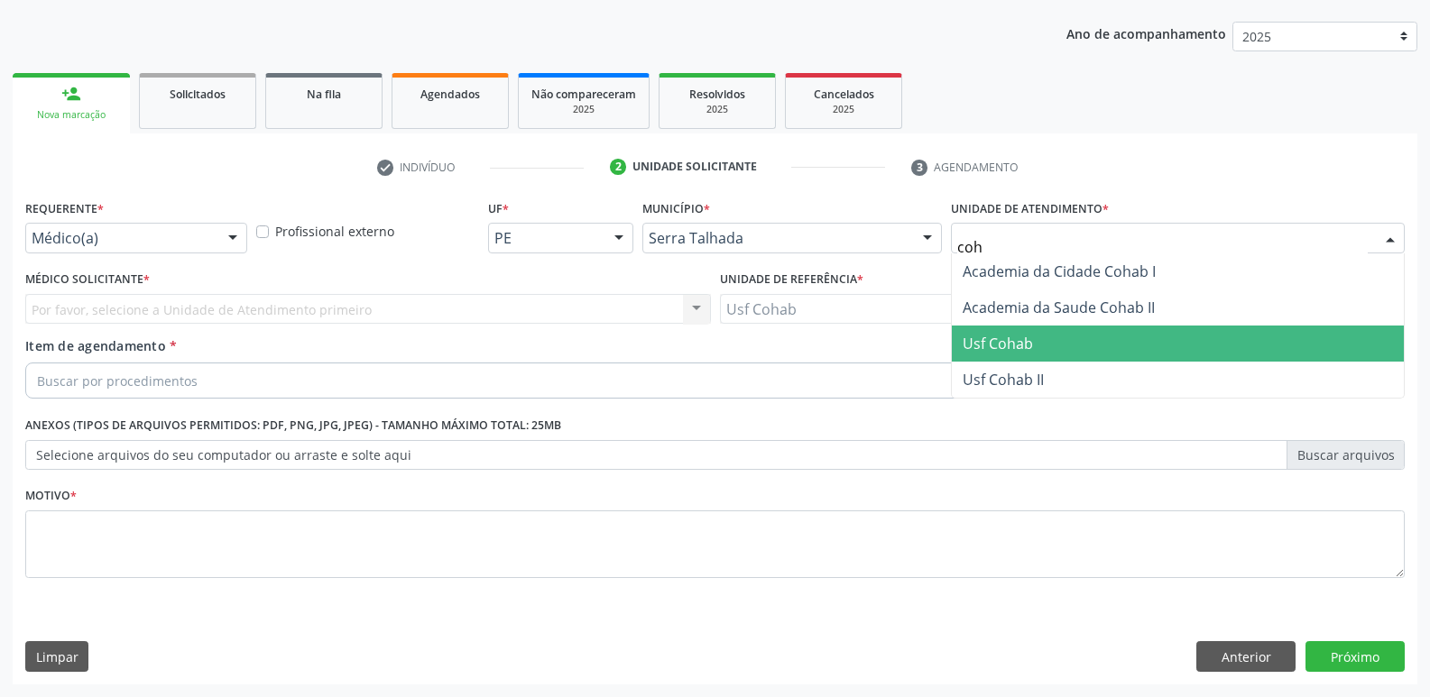
click at [1026, 351] on span "Usf Cohab" at bounding box center [998, 344] width 70 height 20
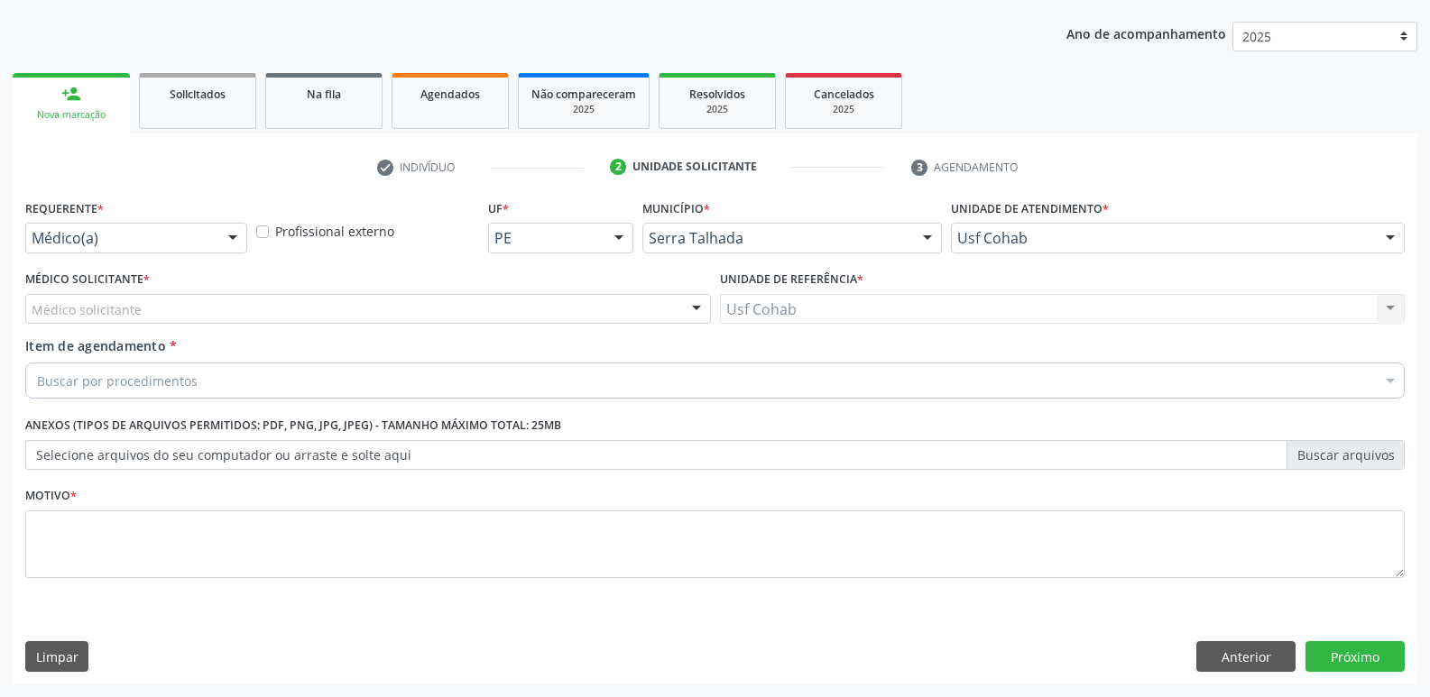
click at [567, 313] on div "Médico solicitante" at bounding box center [368, 309] width 686 height 31
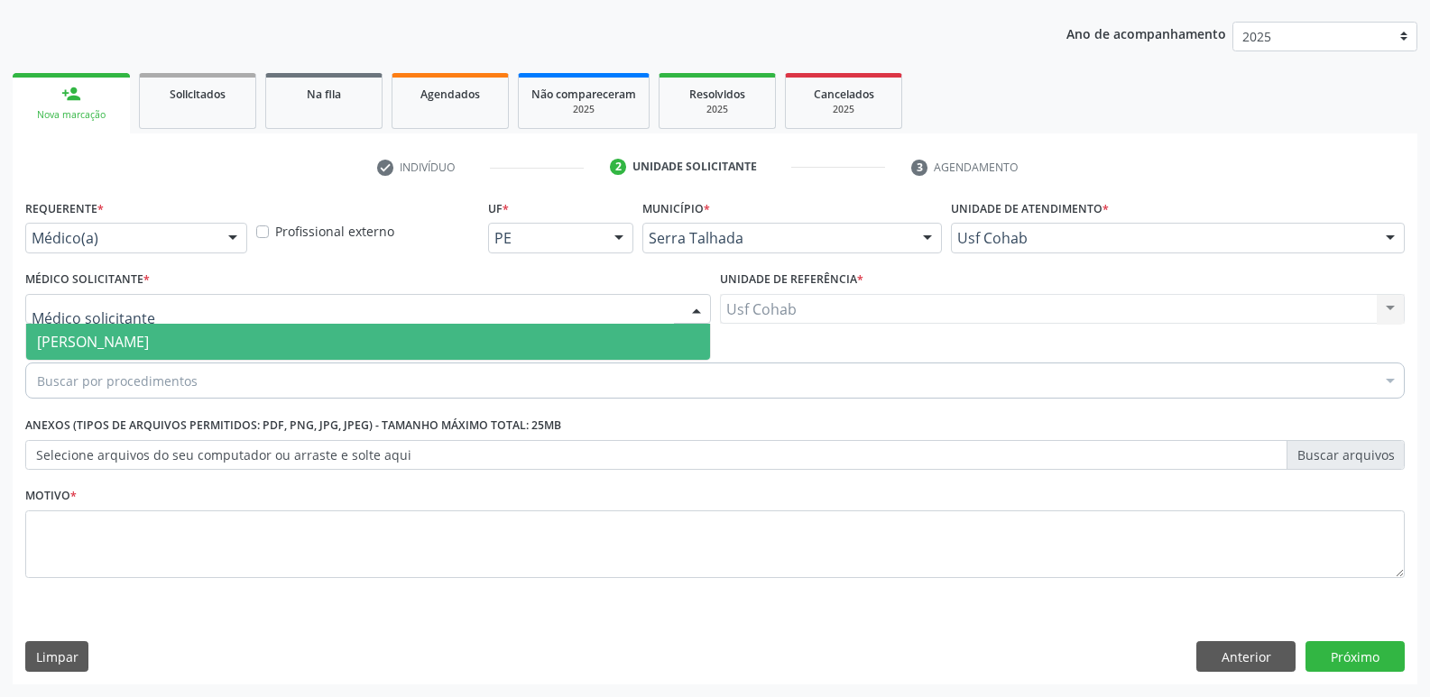
click at [377, 349] on span "[PERSON_NAME]" at bounding box center [368, 342] width 684 height 36
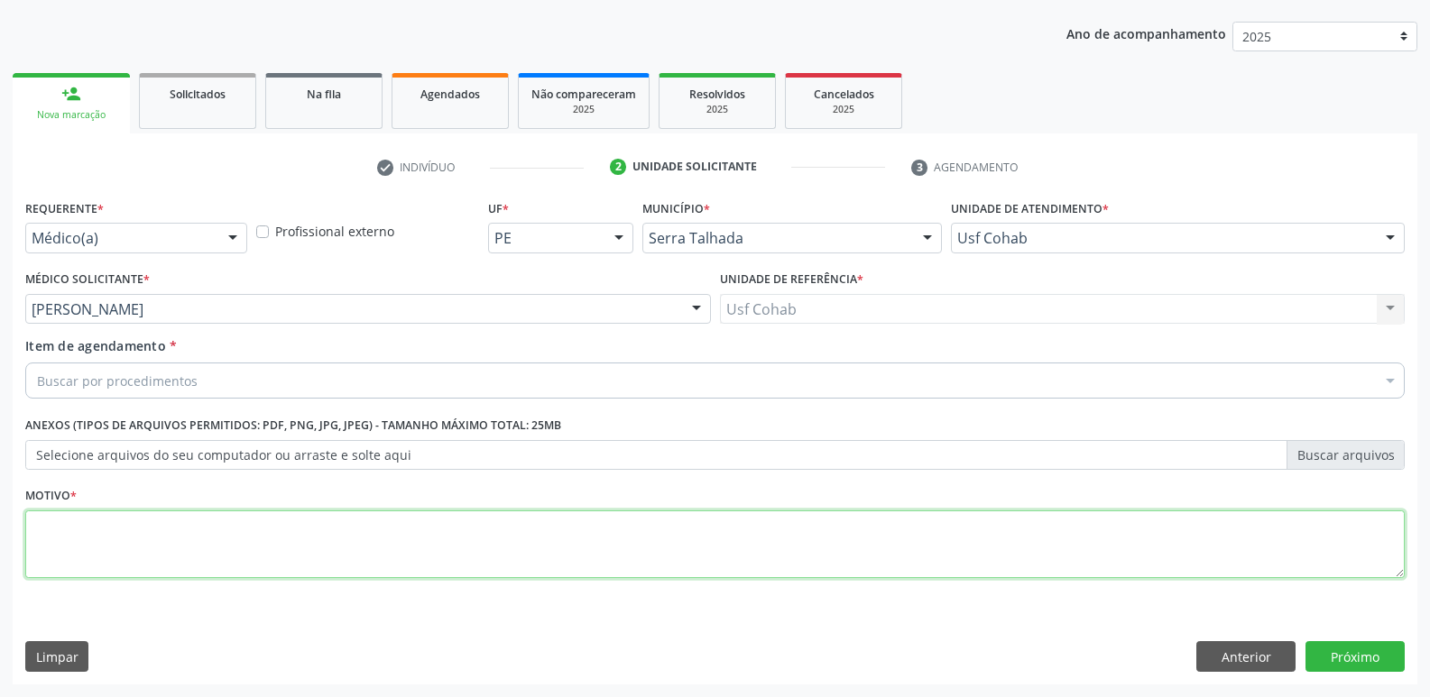
click at [188, 528] on textarea at bounding box center [714, 545] width 1379 height 69
type textarea "Gestante"
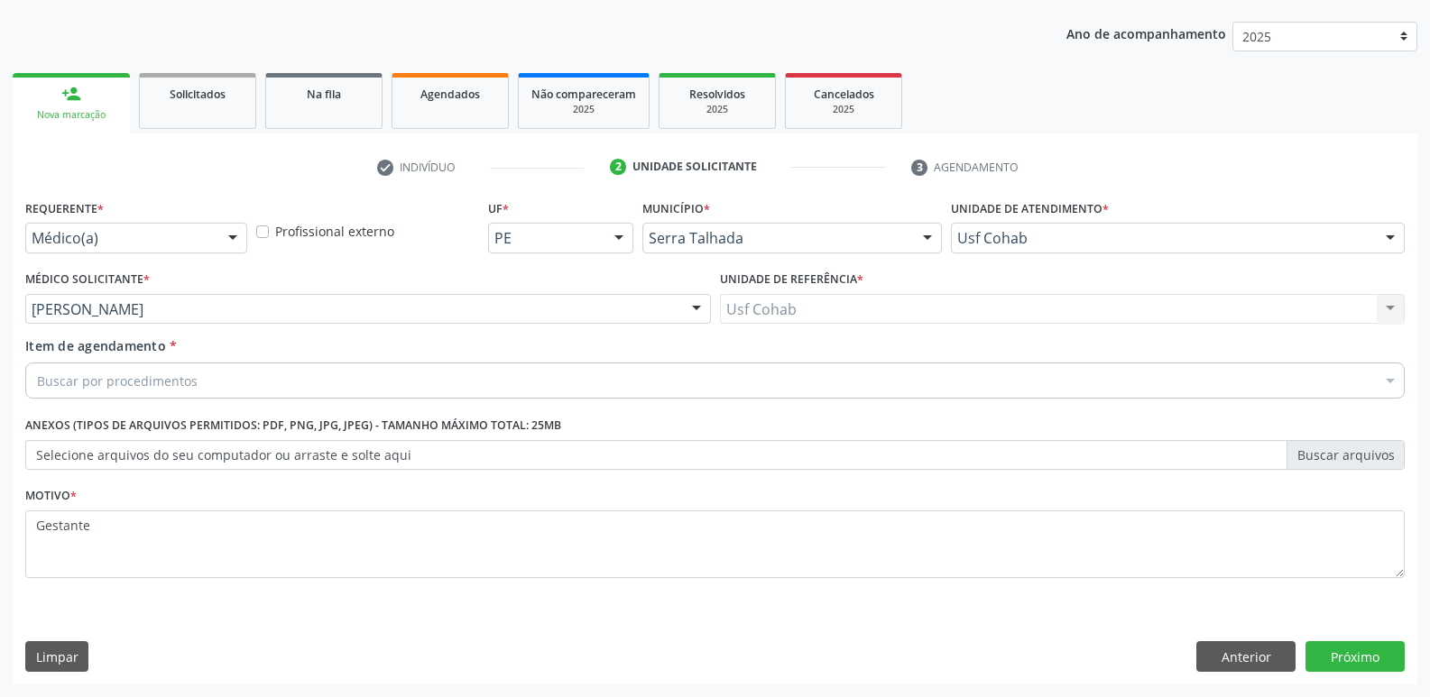
click at [316, 376] on div "Buscar por procedimentos" at bounding box center [714, 381] width 1379 height 36
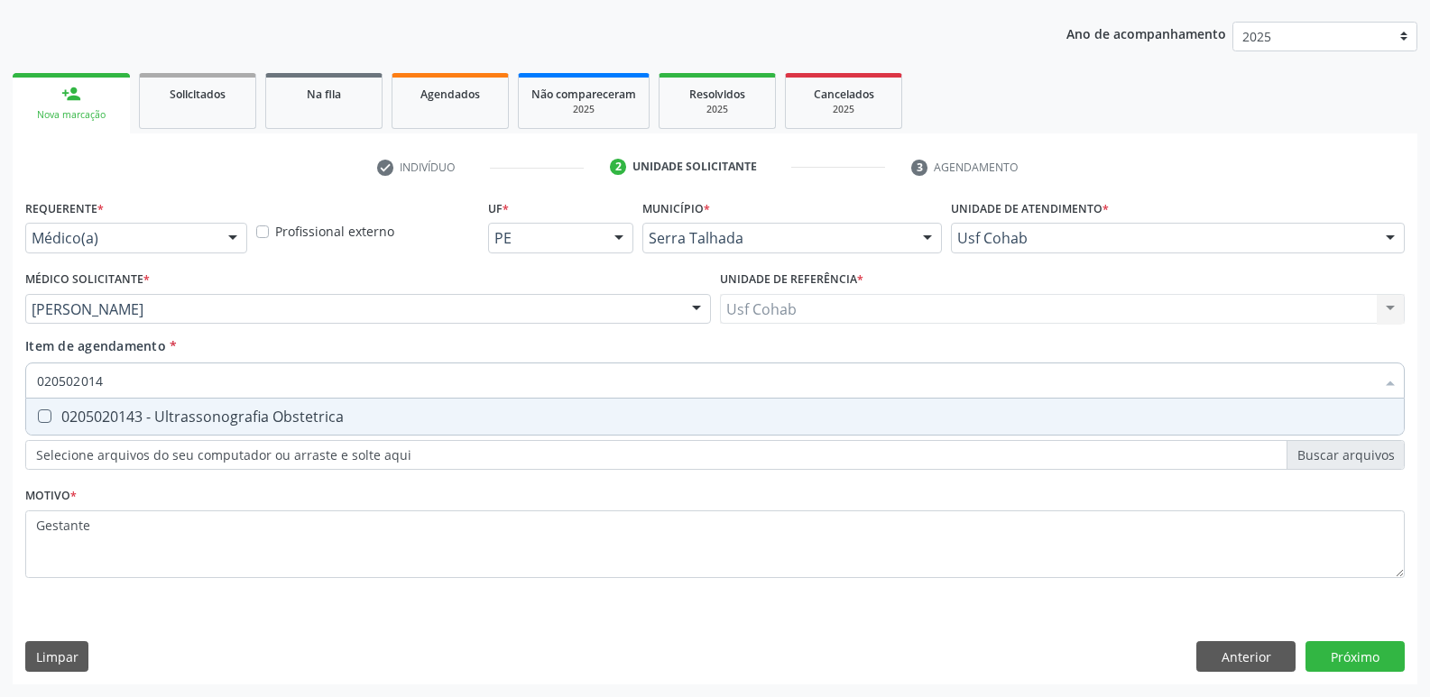
type input "0205020143"
click at [351, 420] on div "0205020143 - Ultrassonografia Obstetrica" at bounding box center [715, 417] width 1356 height 14
checkbox Obstetrica "true"
click at [1349, 667] on div "Requerente * Médico(a) Médico(a) Enfermeiro(a) Paciente Nenhum resultado encont…" at bounding box center [715, 440] width 1405 height 490
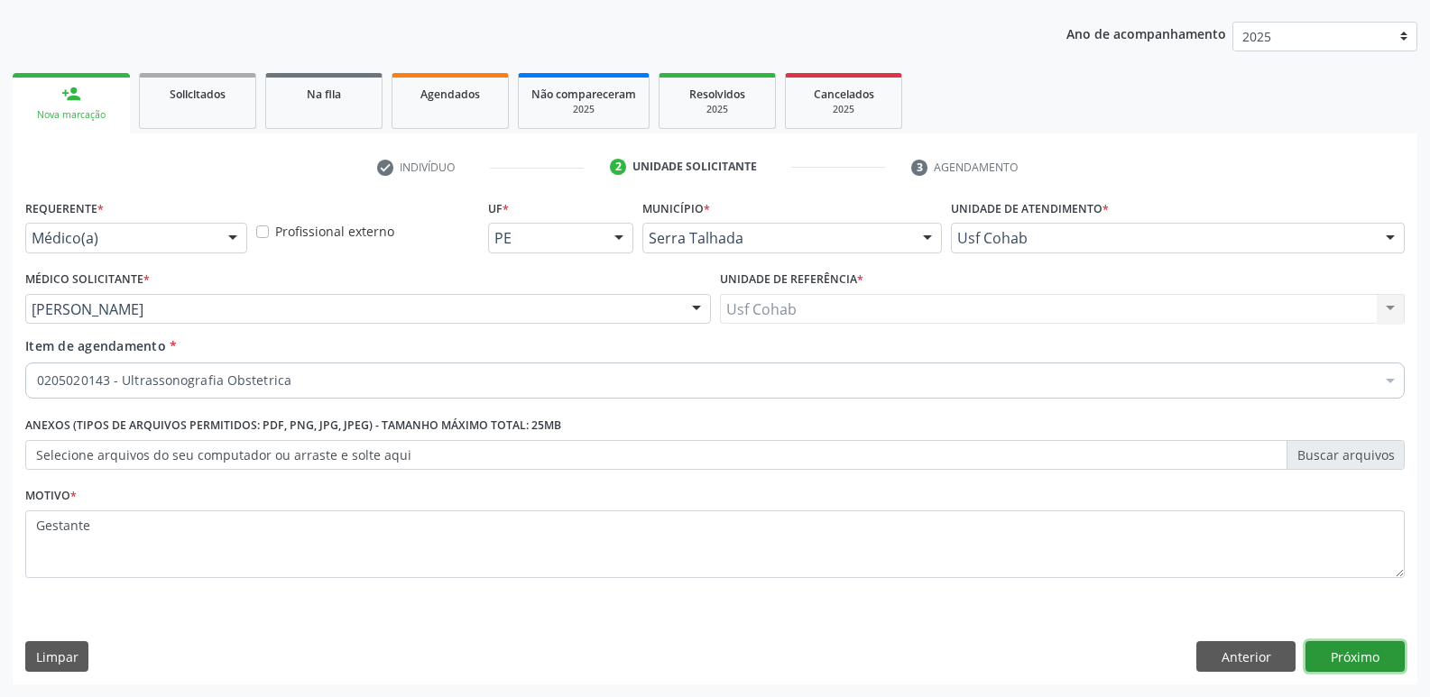
click at [1343, 668] on button "Próximo" at bounding box center [1354, 656] width 99 height 31
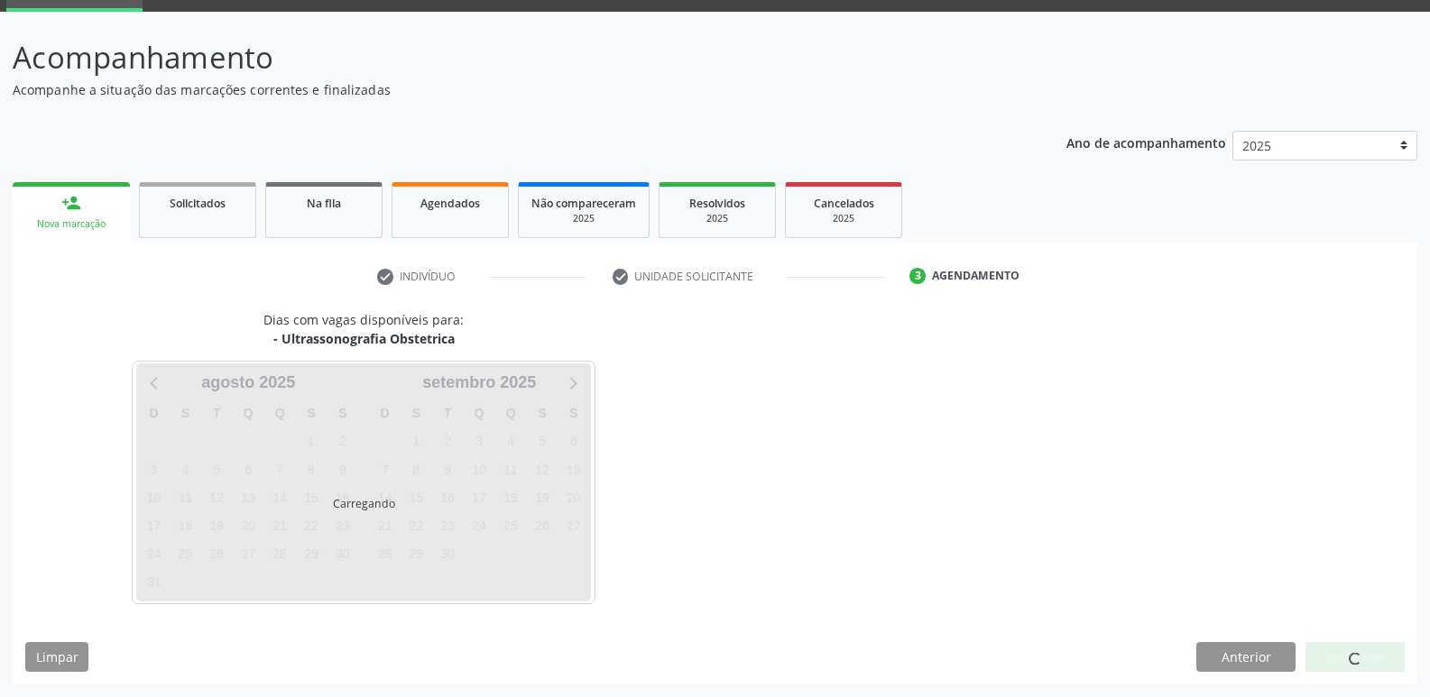
scroll to position [88, 0]
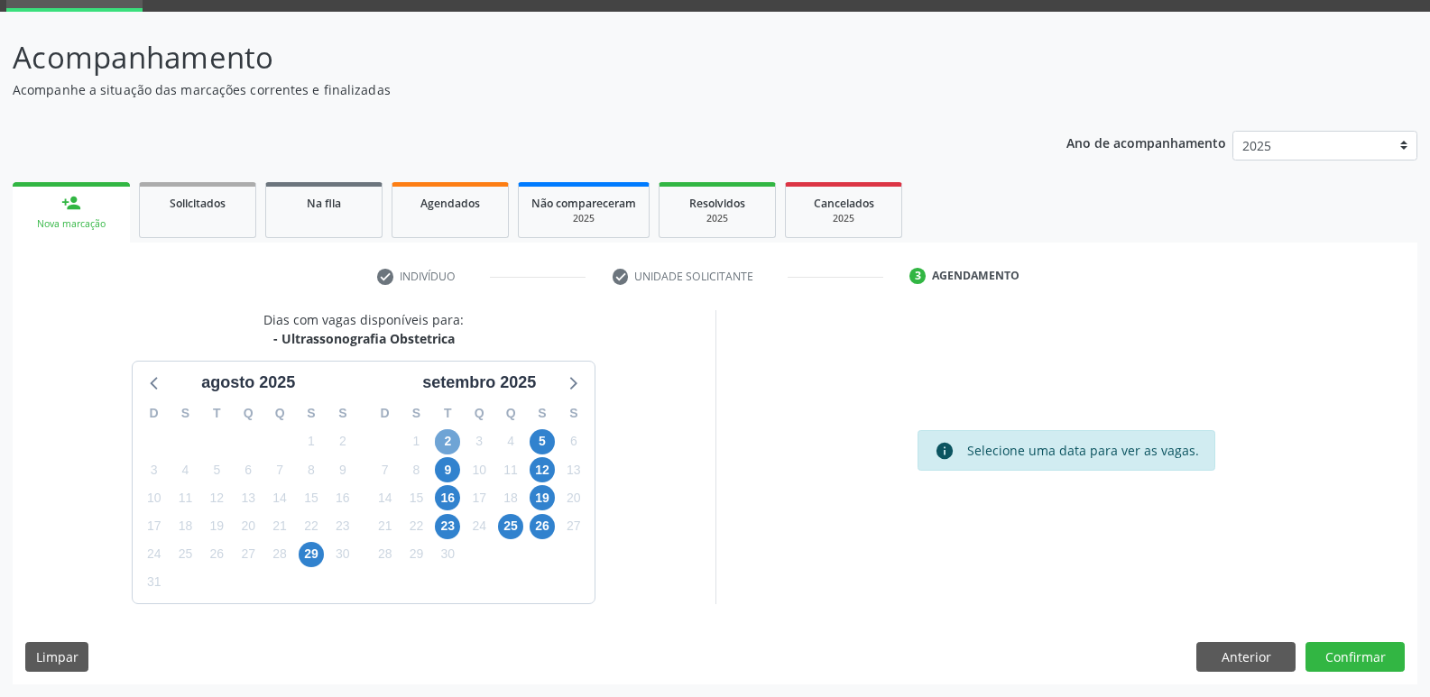
click at [453, 445] on span "2" at bounding box center [447, 441] width 25 height 25
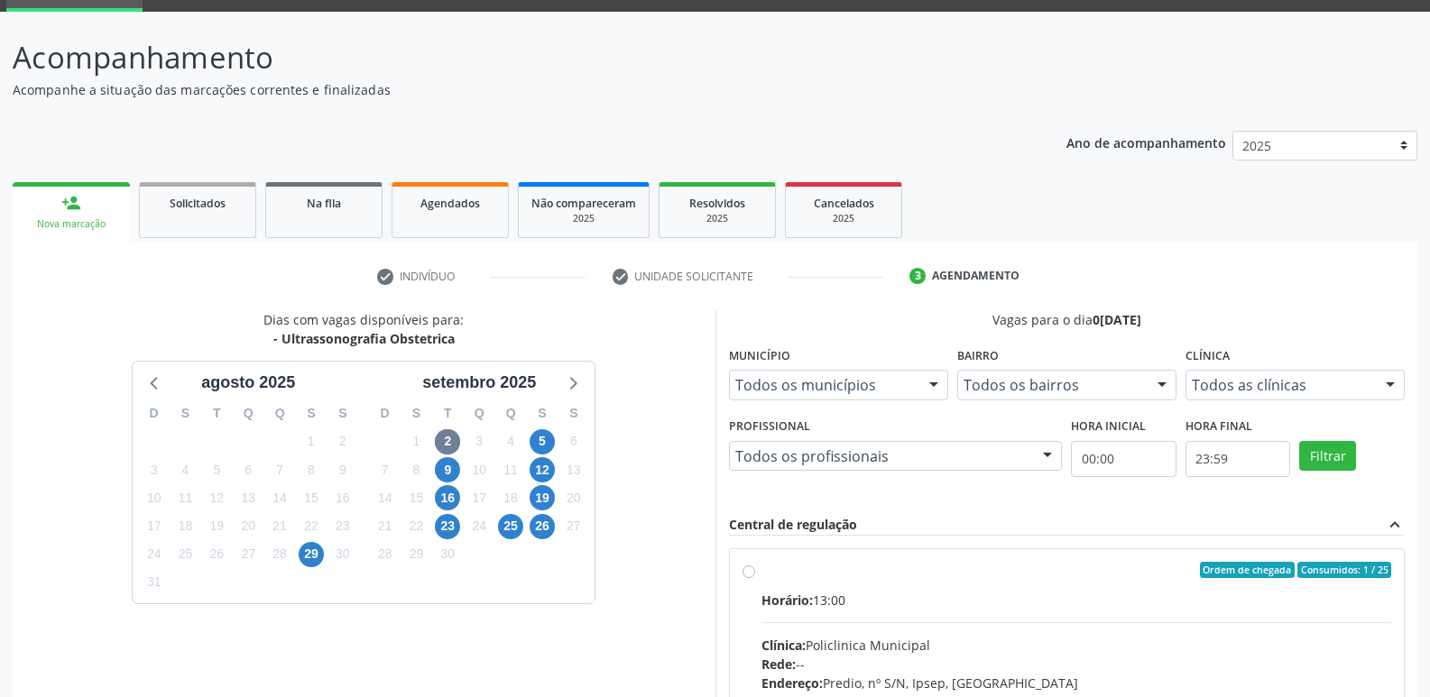
click at [943, 604] on div "Horário: 13:00" at bounding box center [1076, 600] width 631 height 19
click at [755, 578] on input "Ordem de chegada Consumidos: 1 / 25 Horário: 13:00 Clínica: Policlinica Municip…" at bounding box center [748, 570] width 13 height 16
radio input "true"
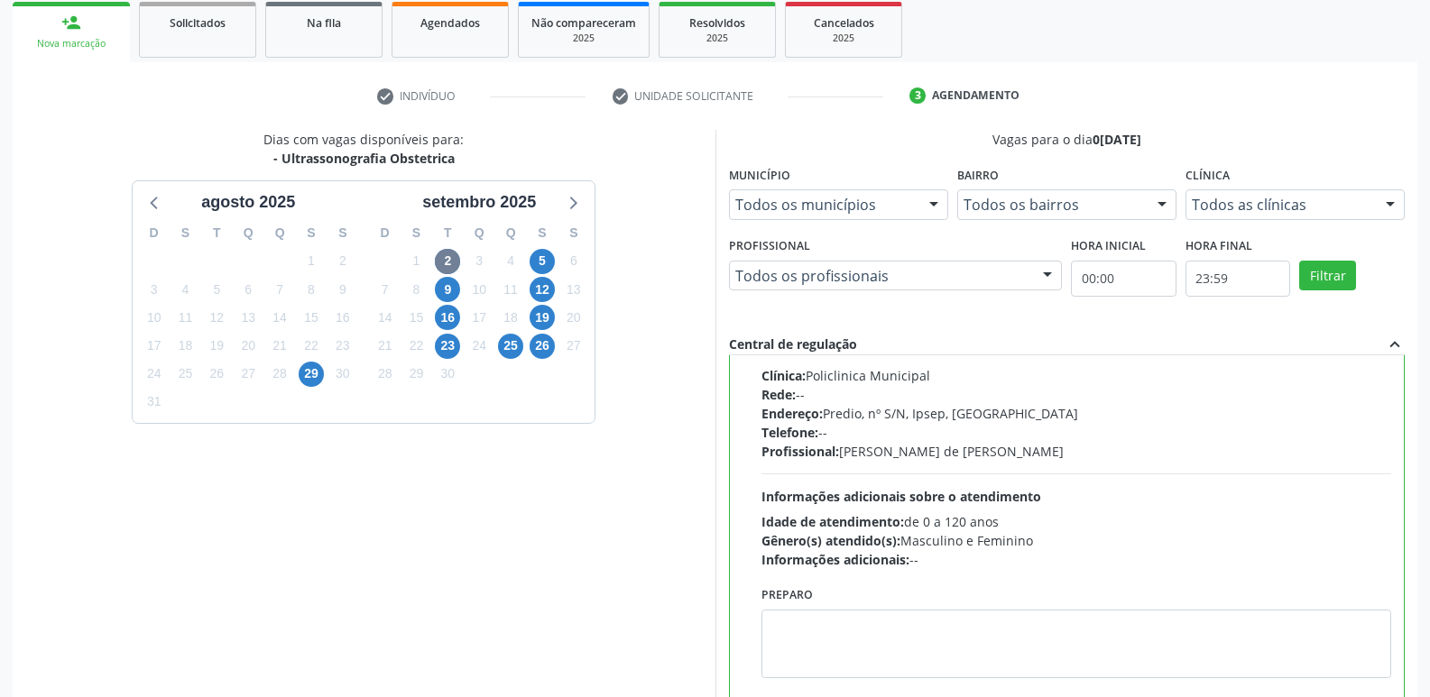
scroll to position [381, 0]
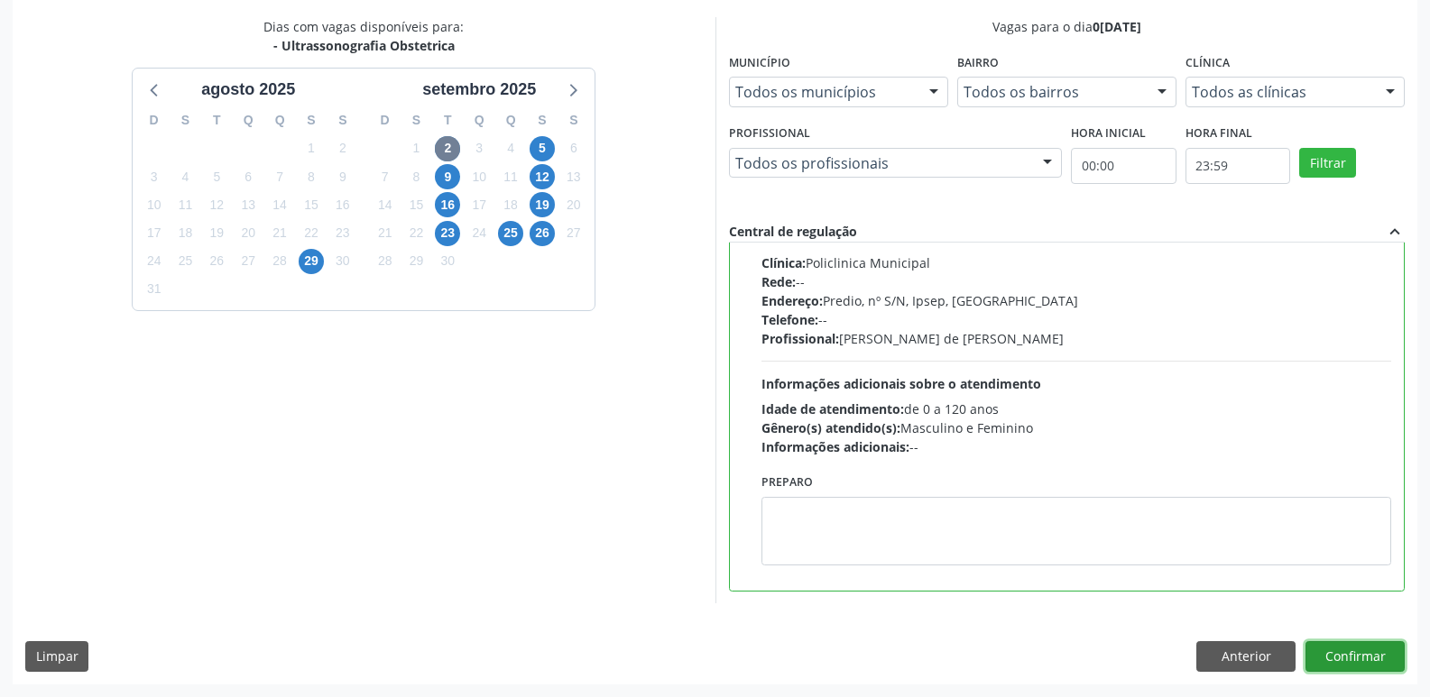
click at [1333, 664] on button "Confirmar" at bounding box center [1354, 656] width 99 height 31
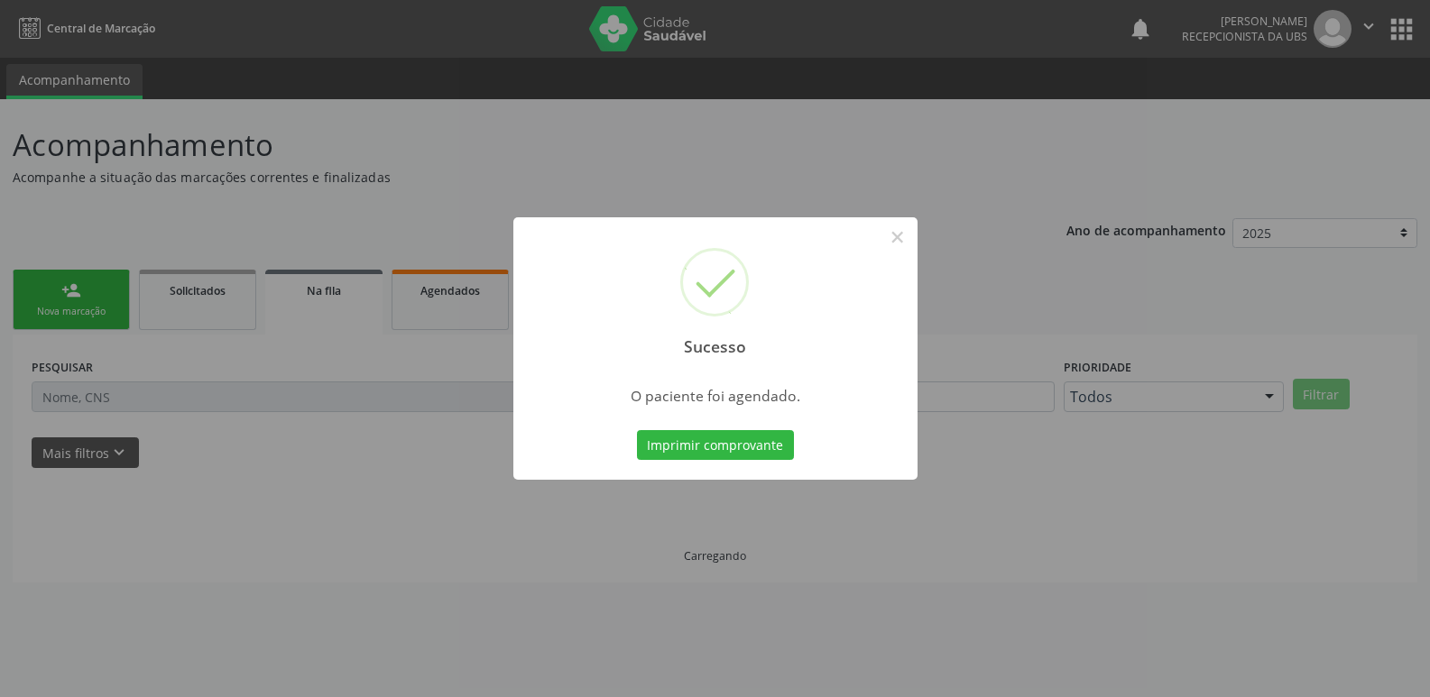
scroll to position [0, 0]
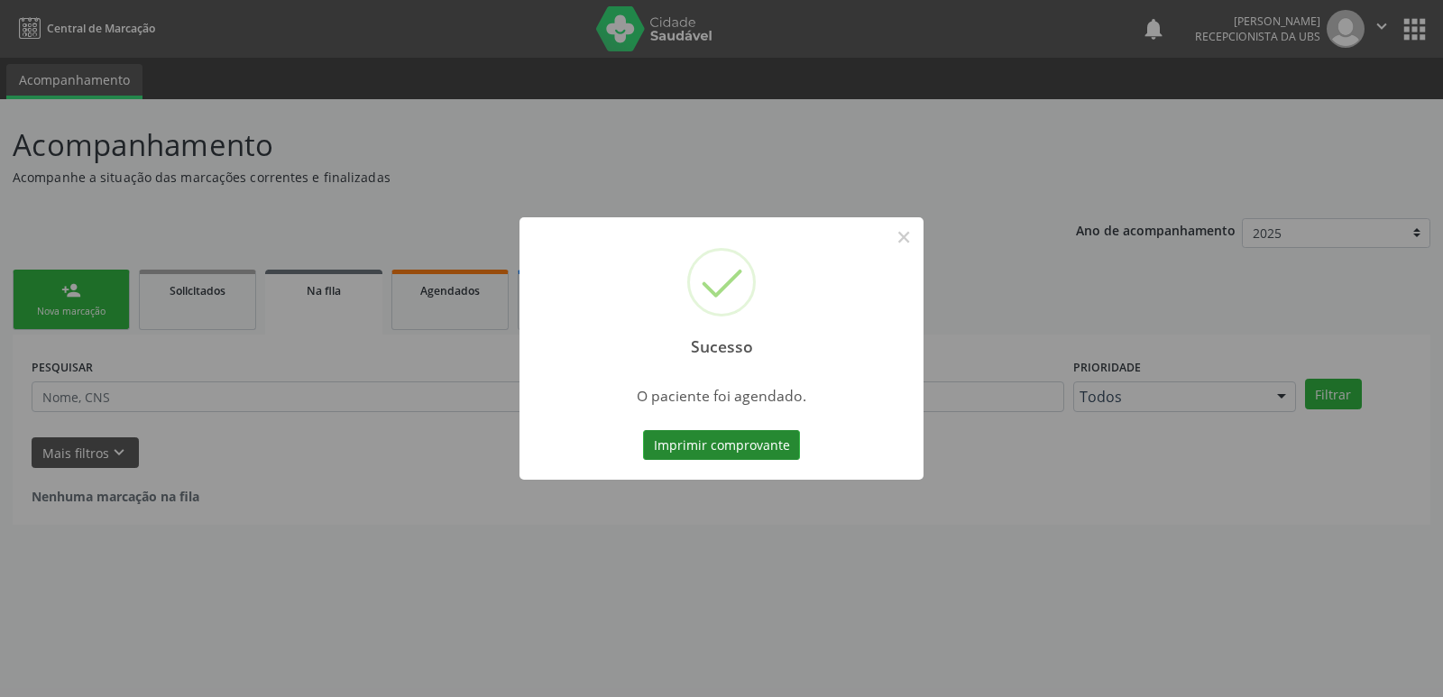
click at [751, 442] on button "Imprimir comprovante" at bounding box center [721, 445] width 157 height 31
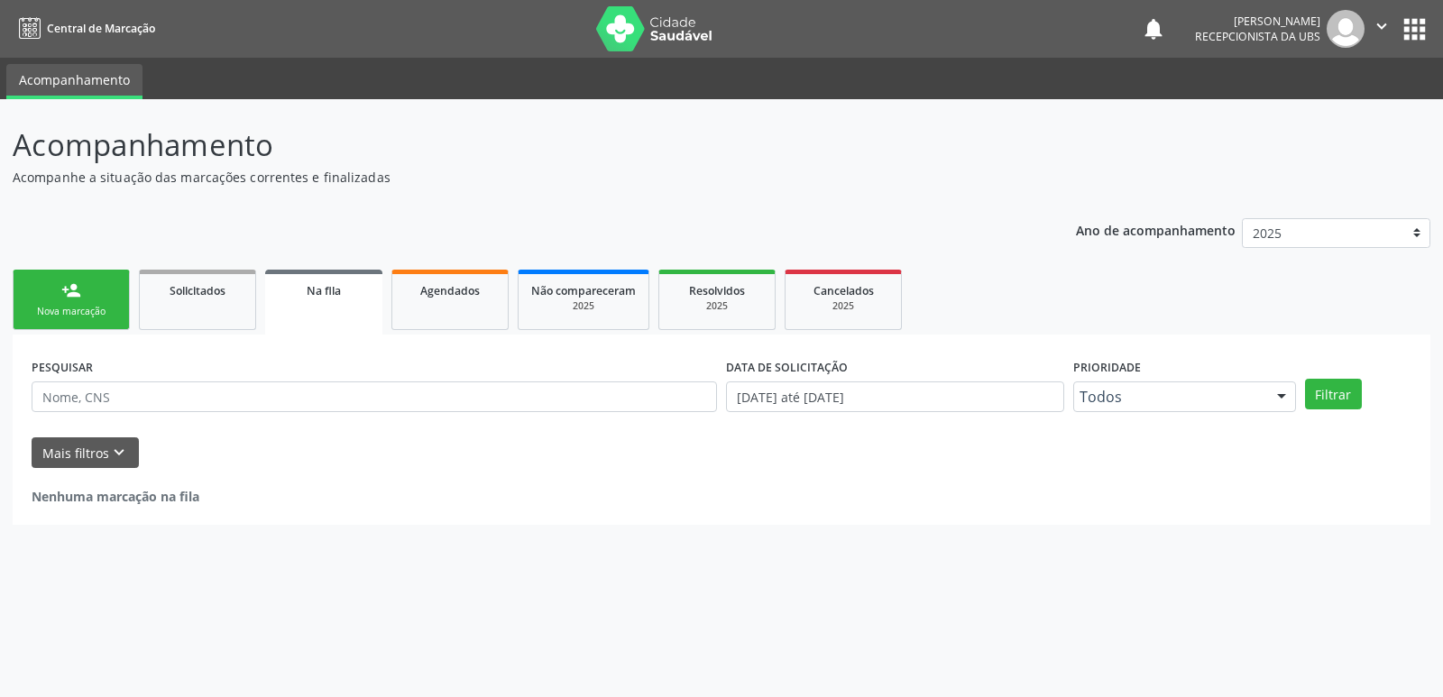
click at [90, 302] on link "person_add Nova marcação" at bounding box center [71, 300] width 117 height 60
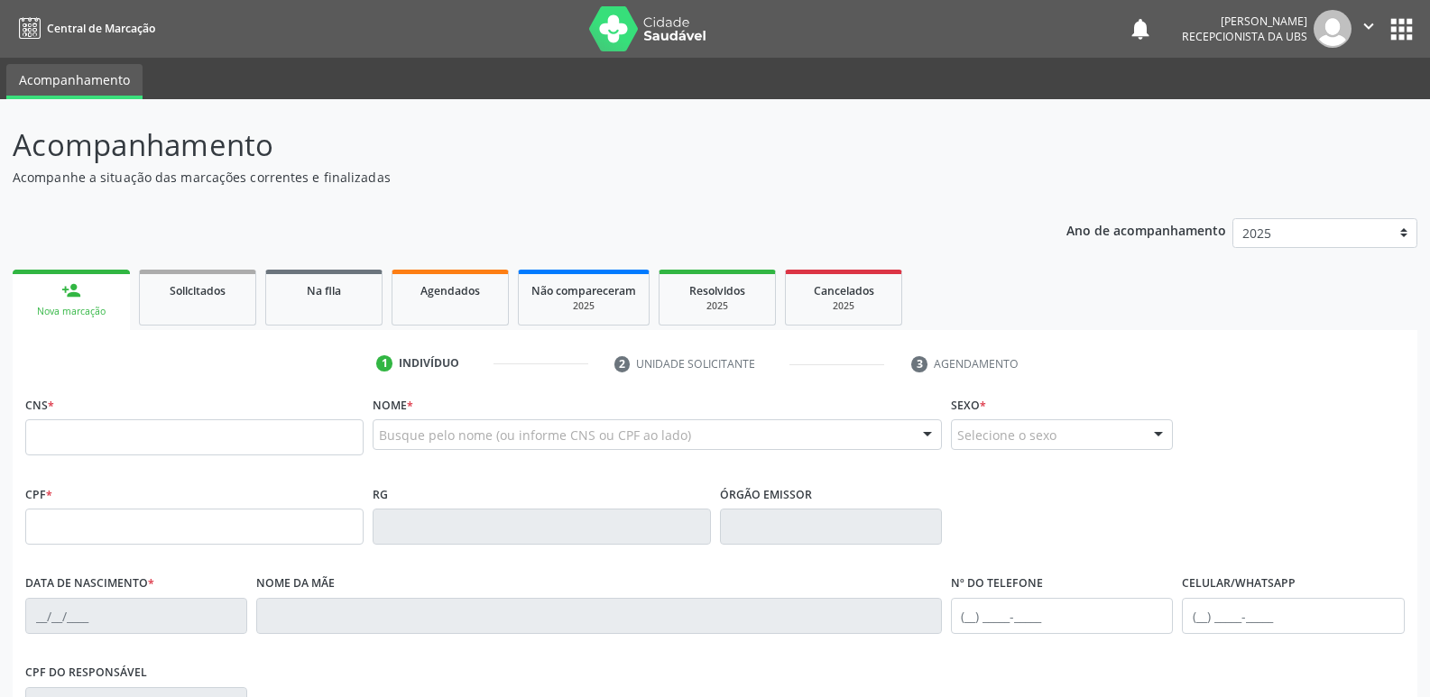
click at [166, 463] on fieldset "CNS *" at bounding box center [194, 430] width 338 height 77
click at [170, 428] on input "text" at bounding box center [194, 437] width 338 height 36
type input "704 1092 9218 8980"
type input "102.975.174-90"
type input "28/06/1989"
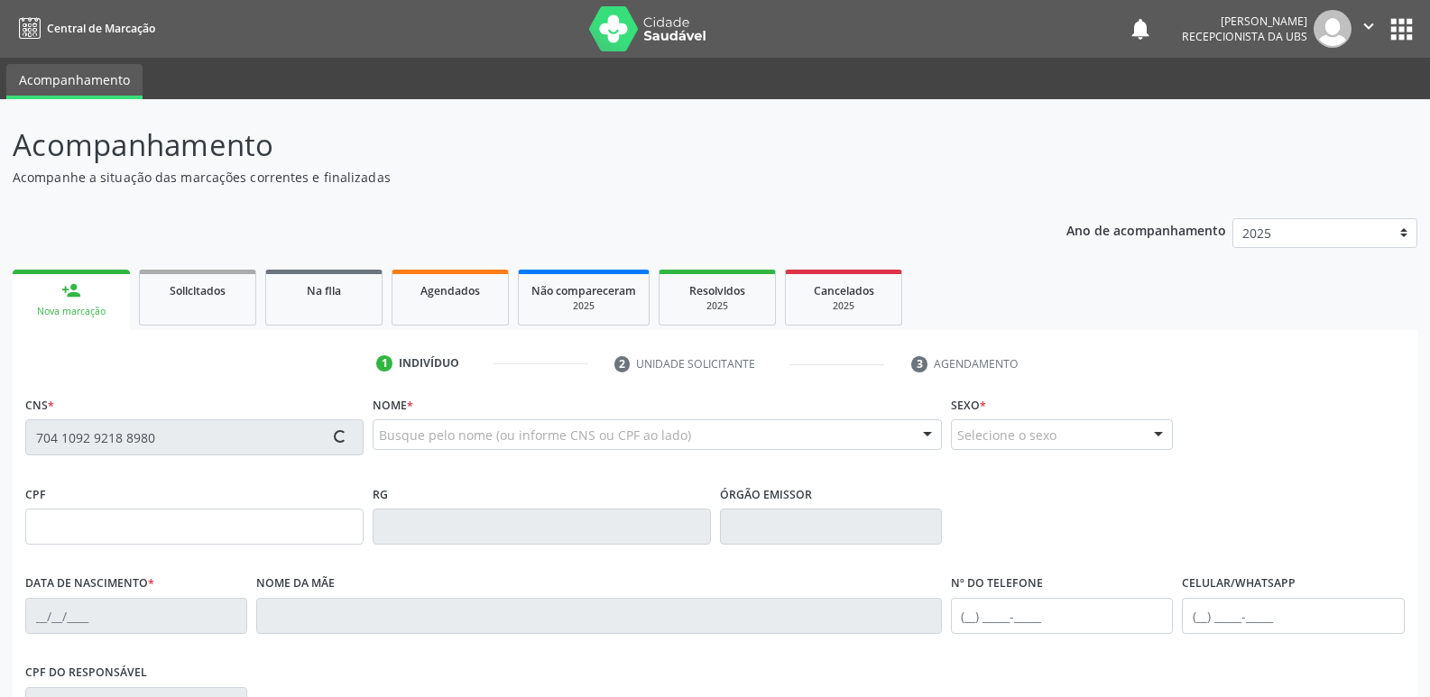
type input "Maria Lucia da Silva"
type input "(87) 99821-7467"
type input "13"
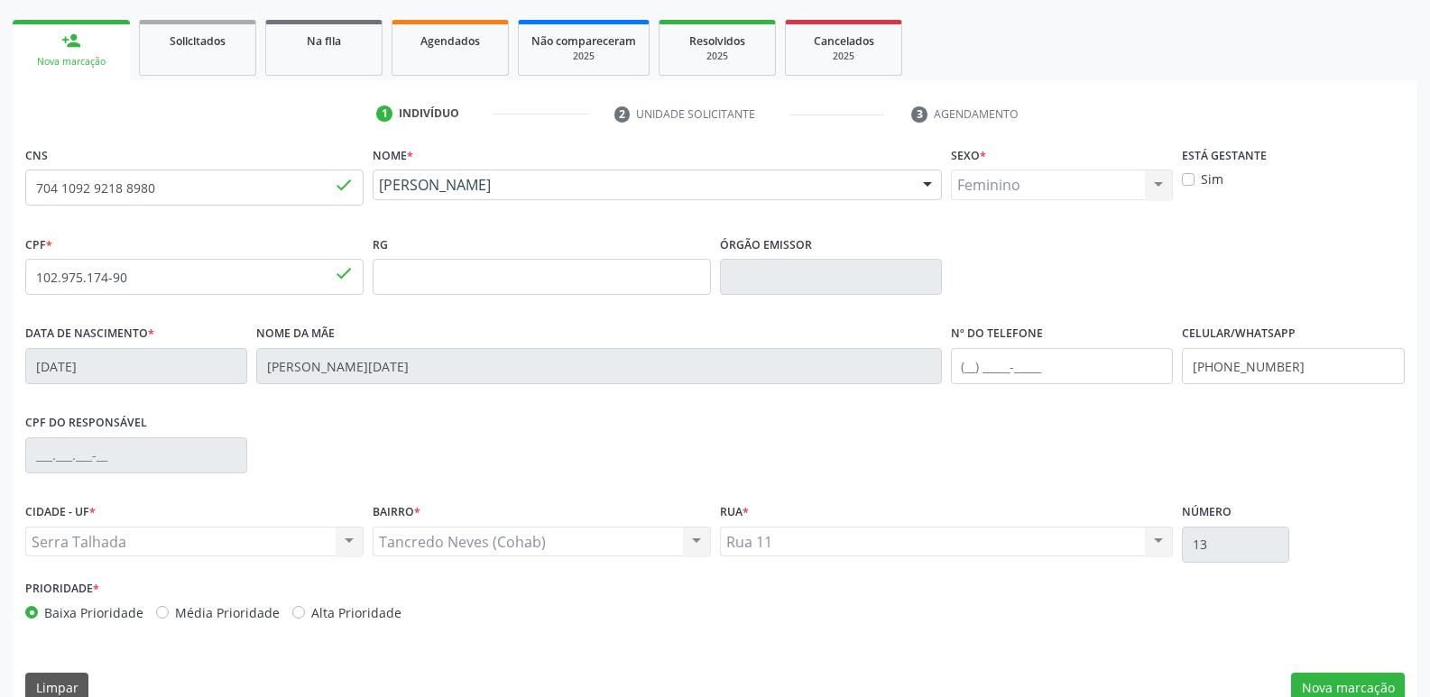
scroll to position [281, 0]
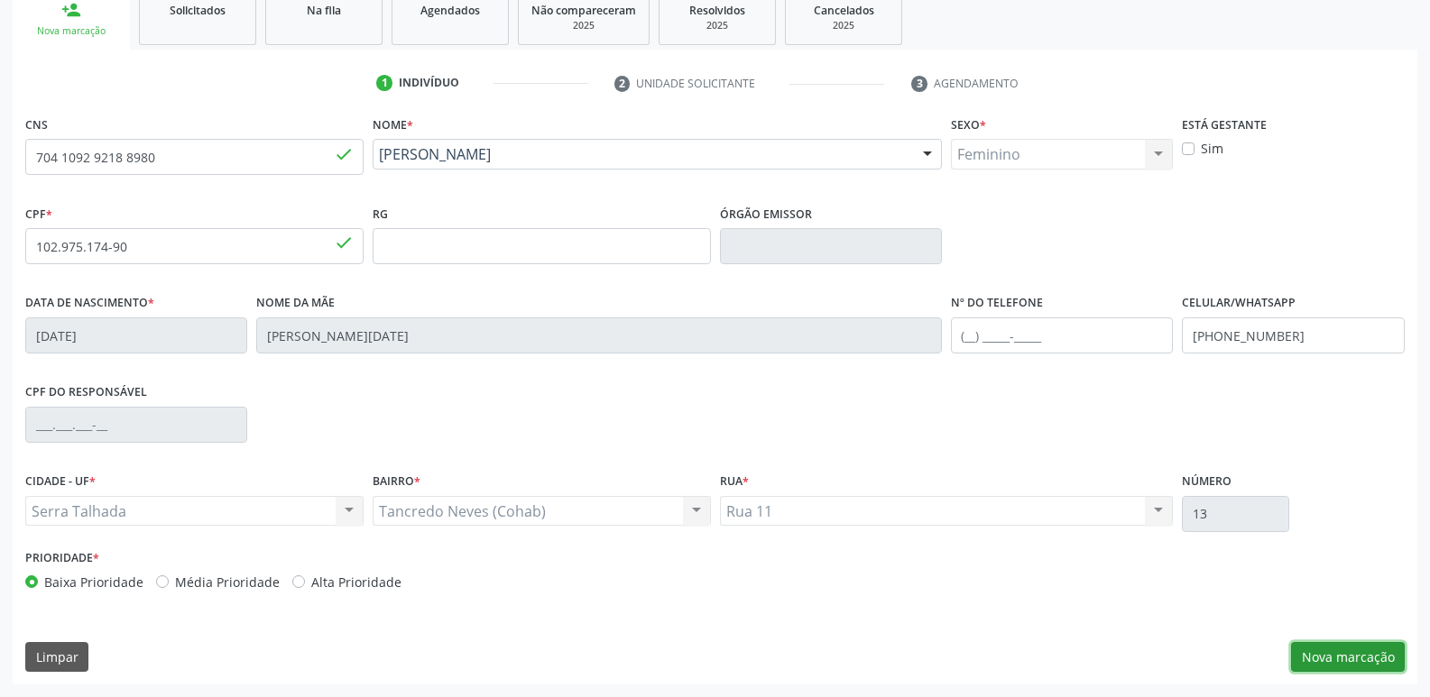
click at [1318, 656] on button "Nova marcação" at bounding box center [1348, 657] width 114 height 31
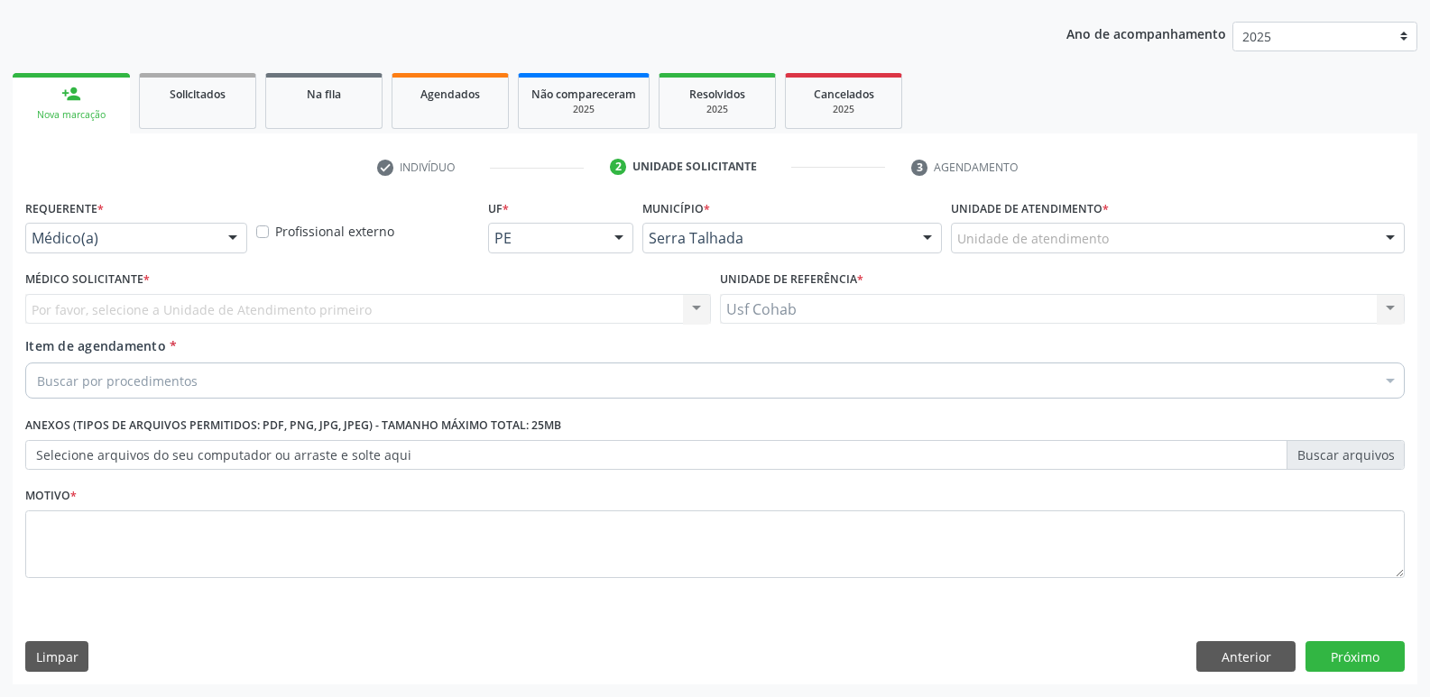
scroll to position [197, 0]
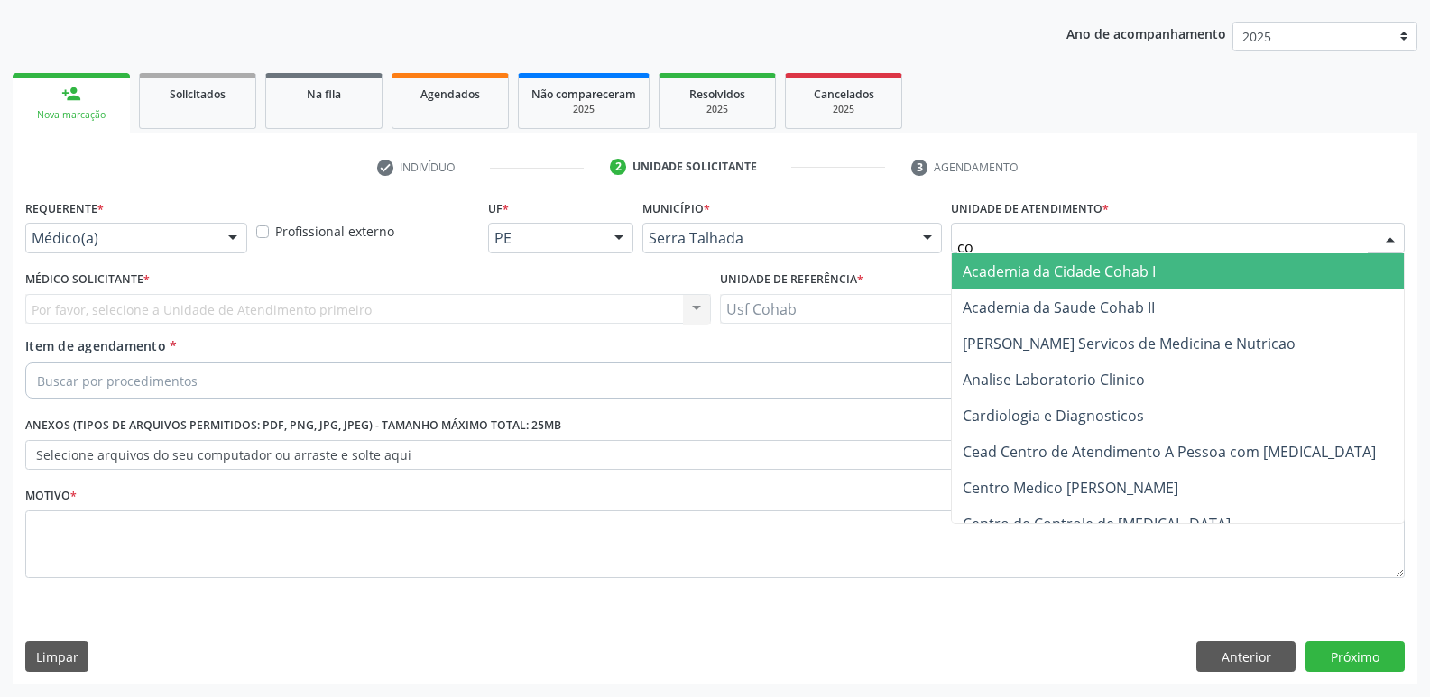
type input "coh"
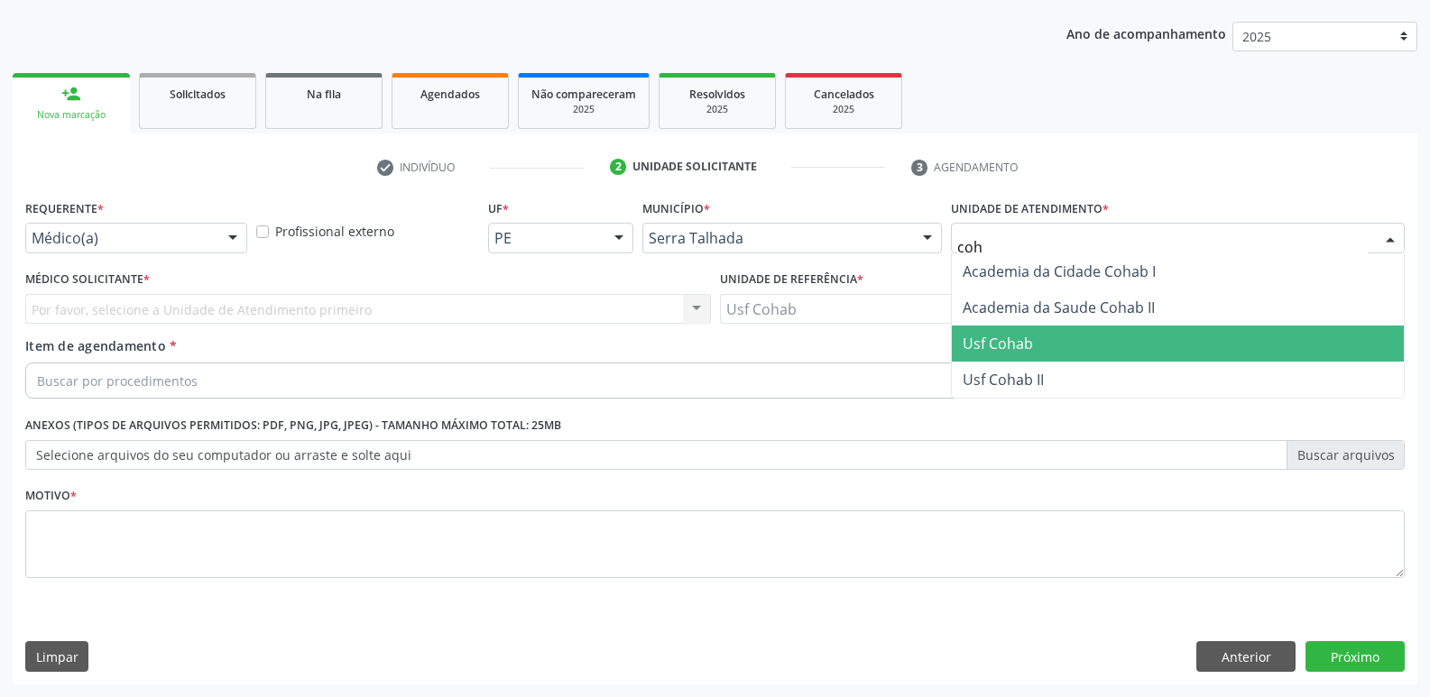
click at [1080, 339] on span "Usf Cohab" at bounding box center [1178, 344] width 452 height 36
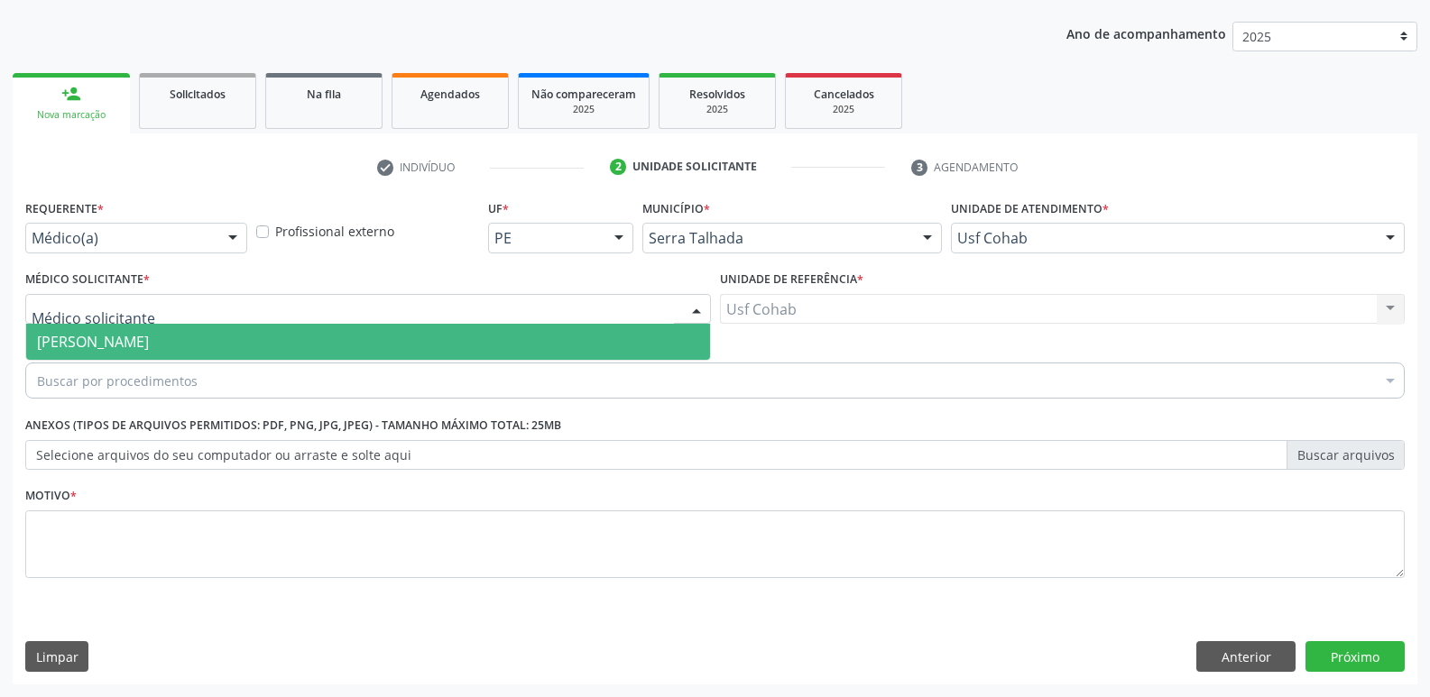
click at [422, 317] on div at bounding box center [368, 309] width 686 height 31
click at [371, 342] on span "[PERSON_NAME]" at bounding box center [368, 342] width 684 height 36
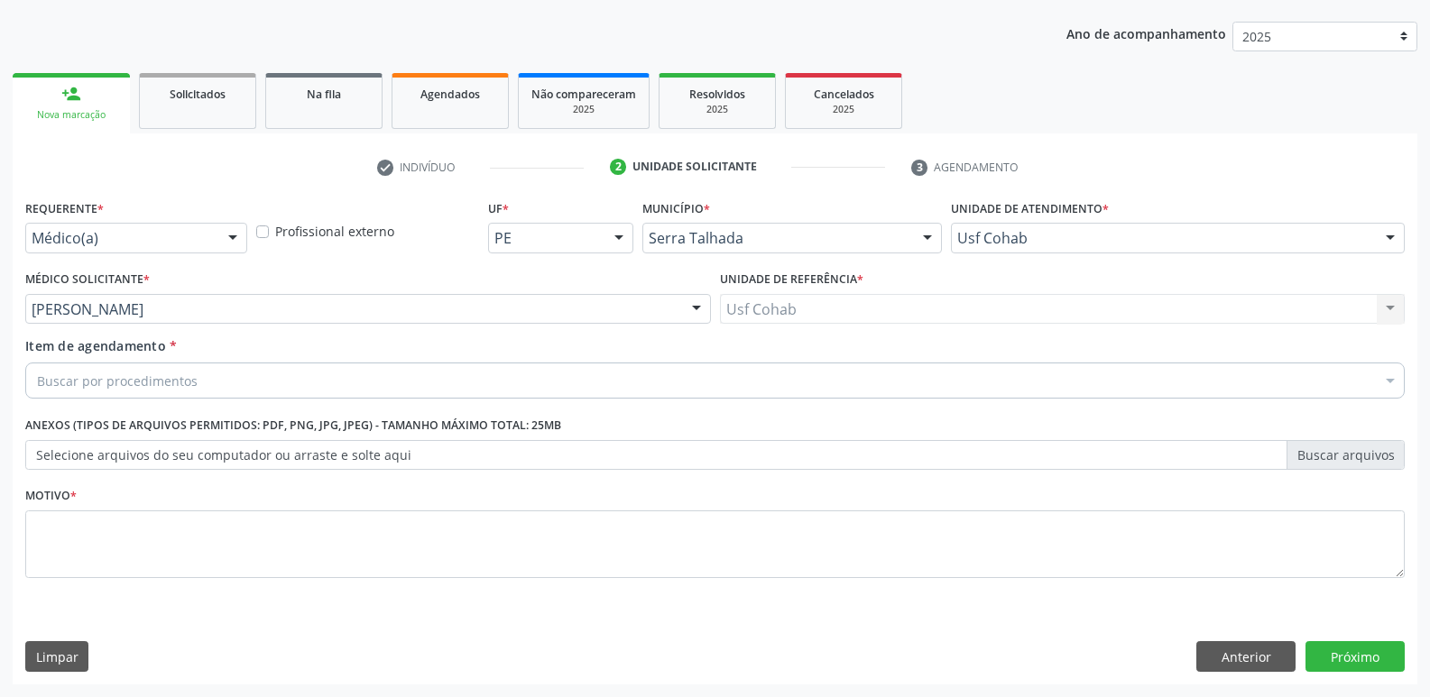
click at [340, 376] on div "Buscar por procedimentos" at bounding box center [714, 381] width 1379 height 36
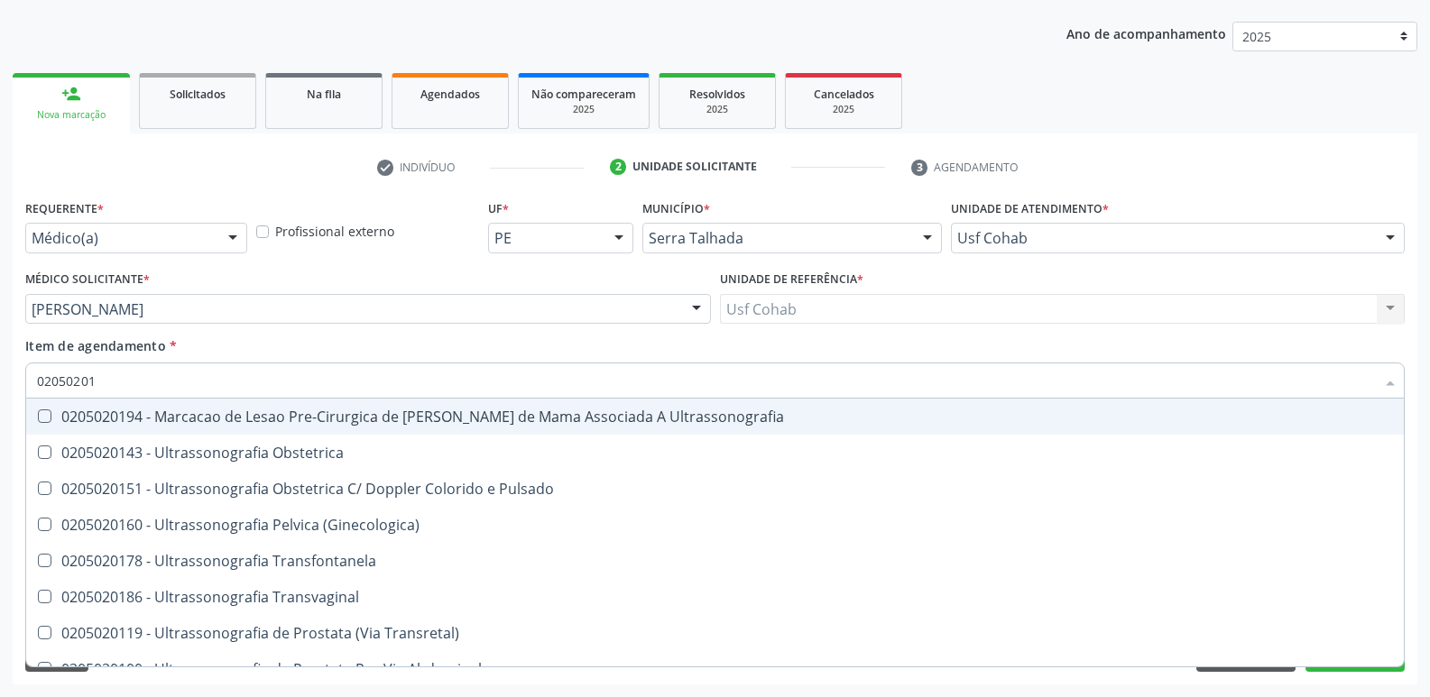
type input "020502014"
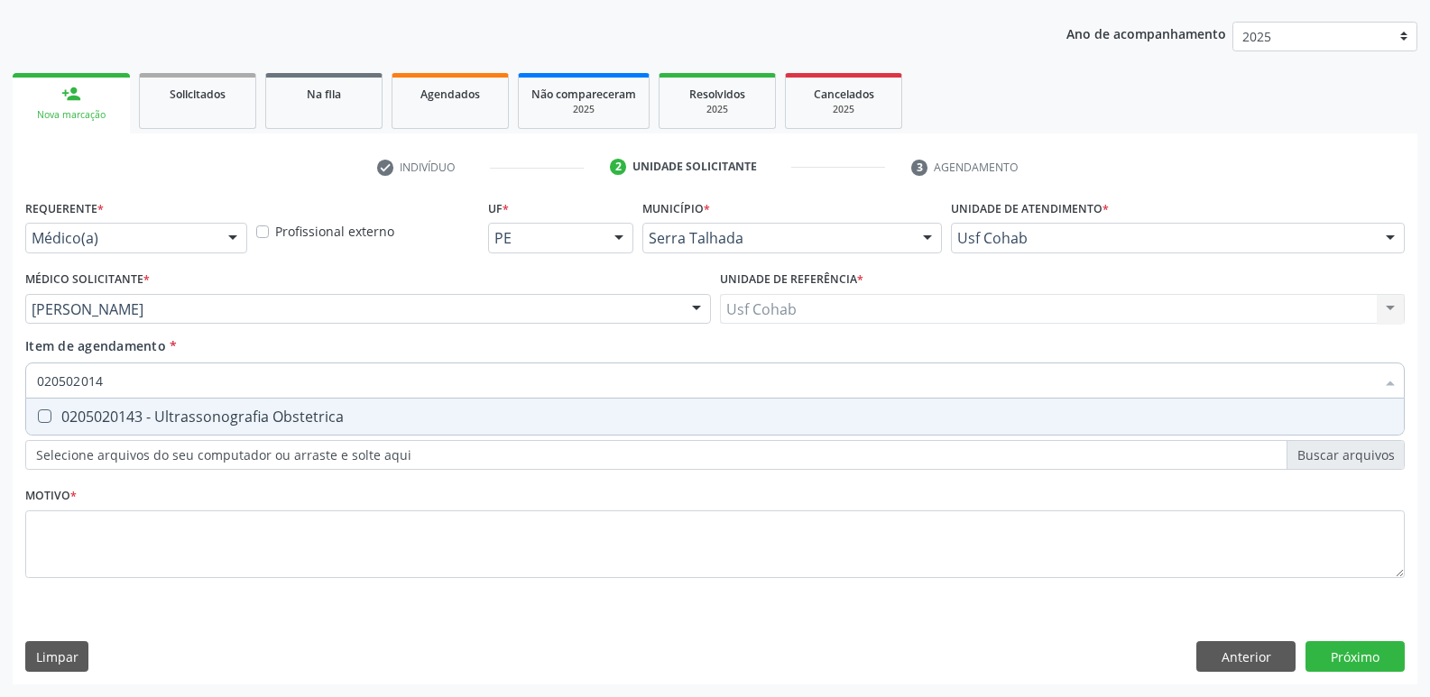
click at [385, 428] on span "0205020143 - Ultrassonografia Obstetrica" at bounding box center [715, 417] width 1378 height 36
checkbox Obstetrica "true"
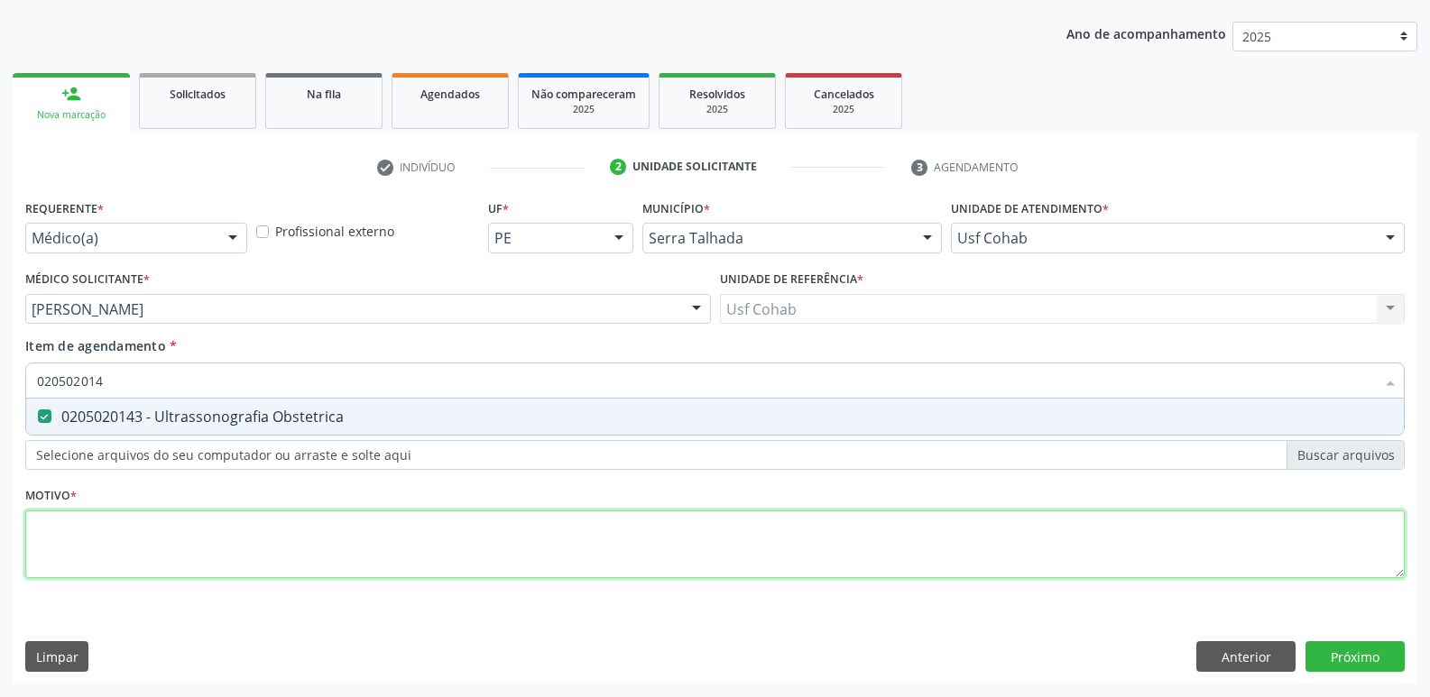
click at [286, 539] on div "Requerente * Médico(a) Médico(a) Enfermeiro(a) Paciente Nenhum resultado encont…" at bounding box center [714, 399] width 1379 height 409
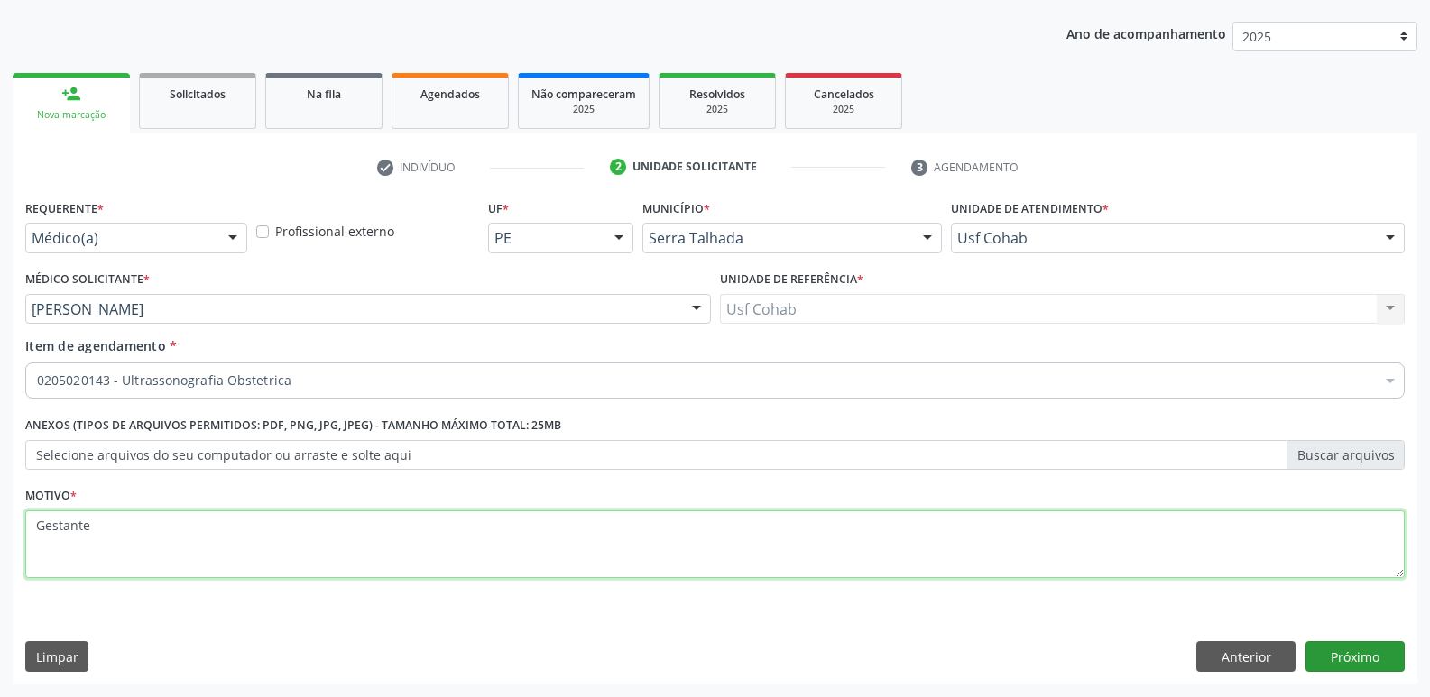
type textarea "Gestante"
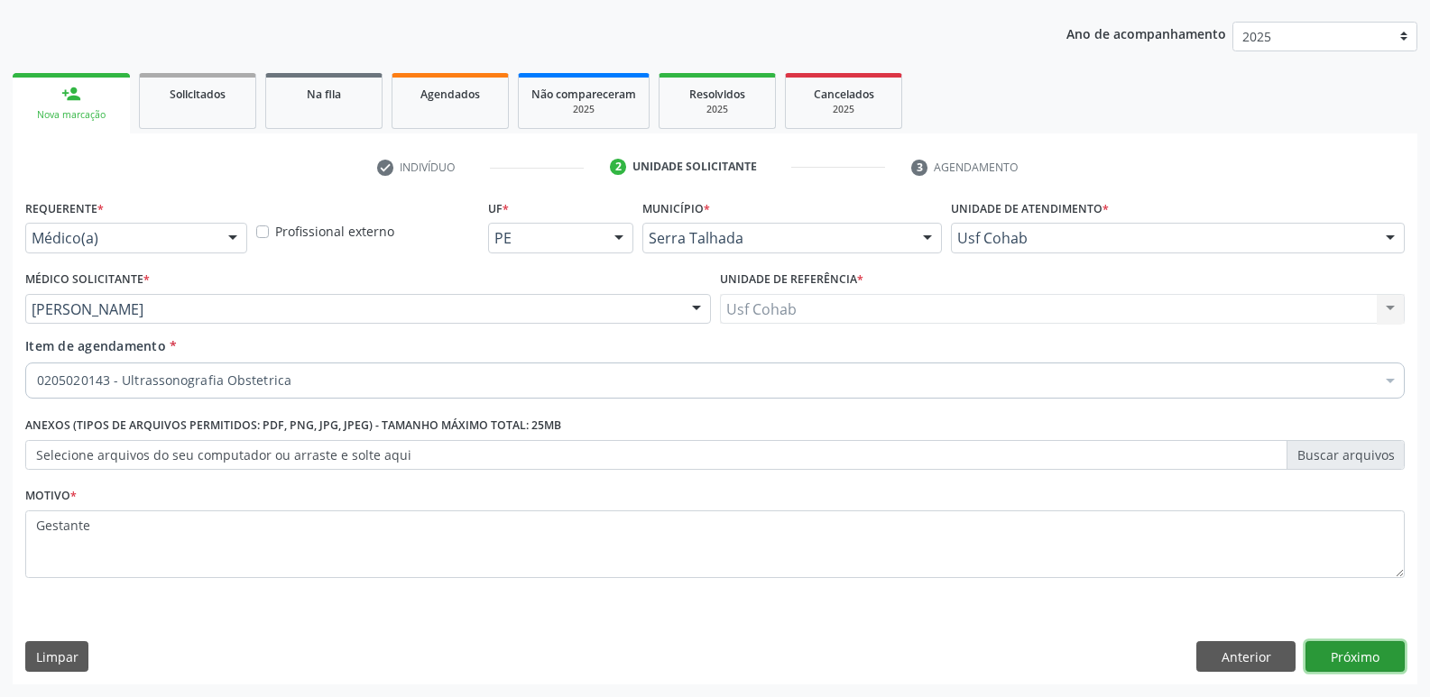
click at [1369, 659] on button "Próximo" at bounding box center [1354, 656] width 99 height 31
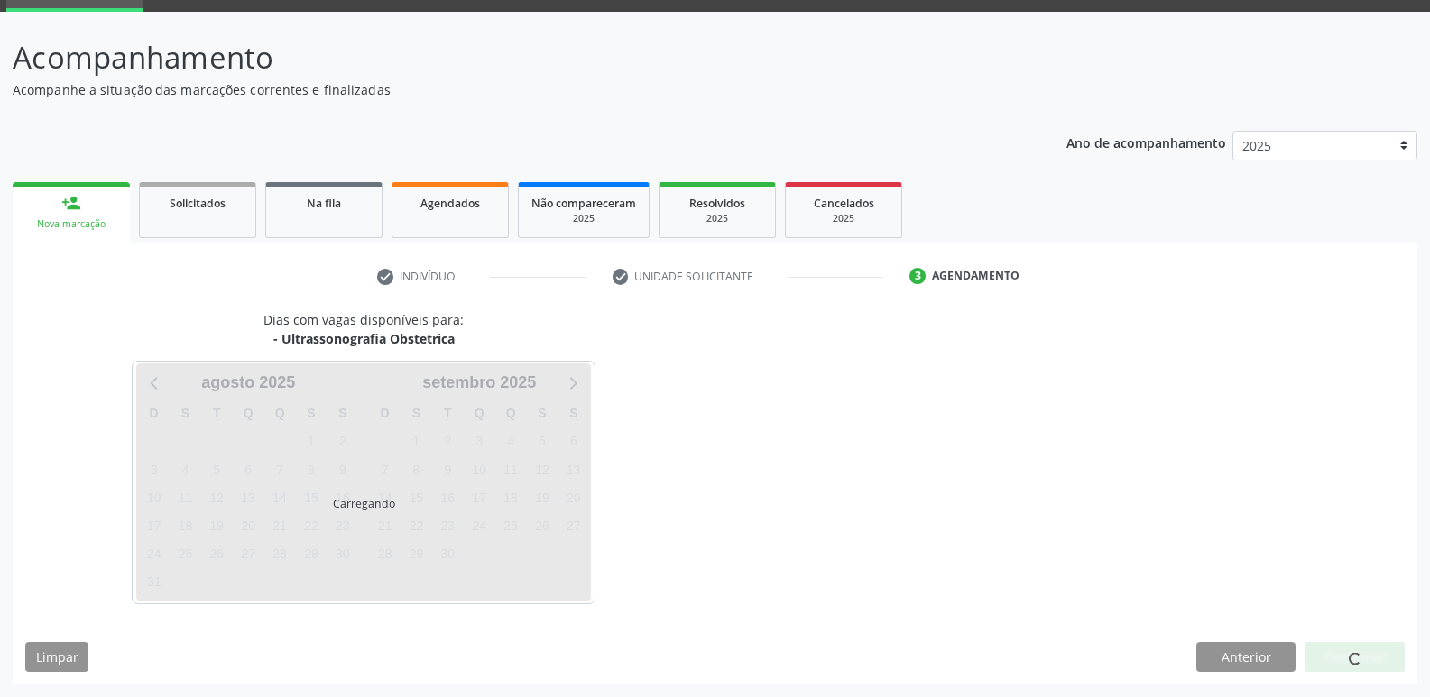
scroll to position [88, 0]
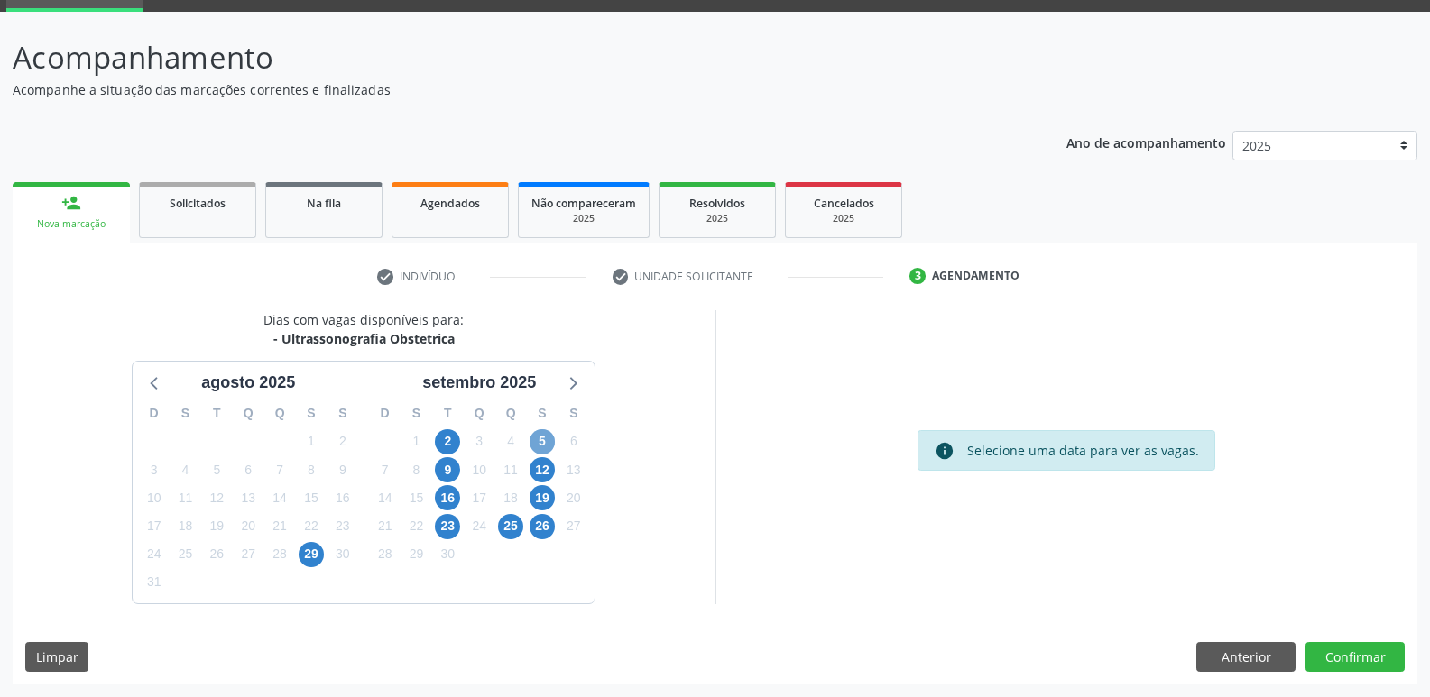
click at [539, 443] on span "5" at bounding box center [542, 441] width 25 height 25
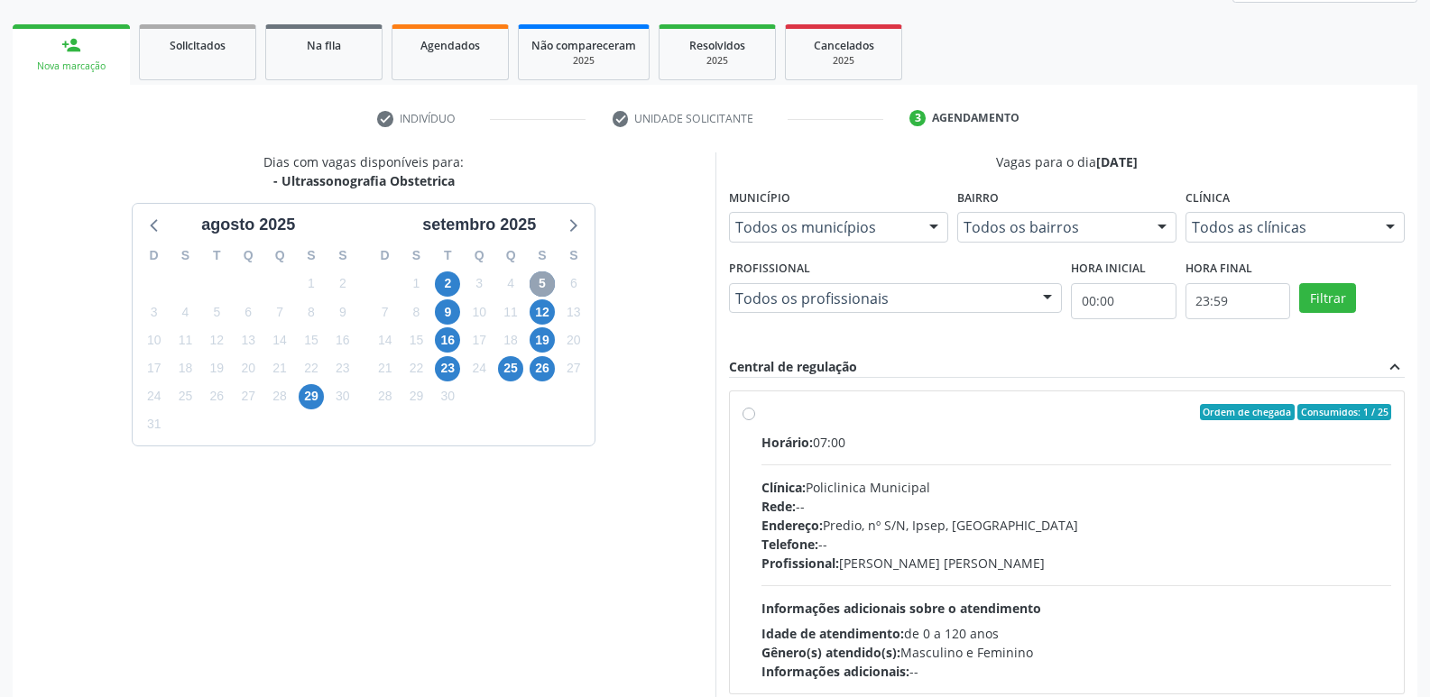
scroll to position [268, 0]
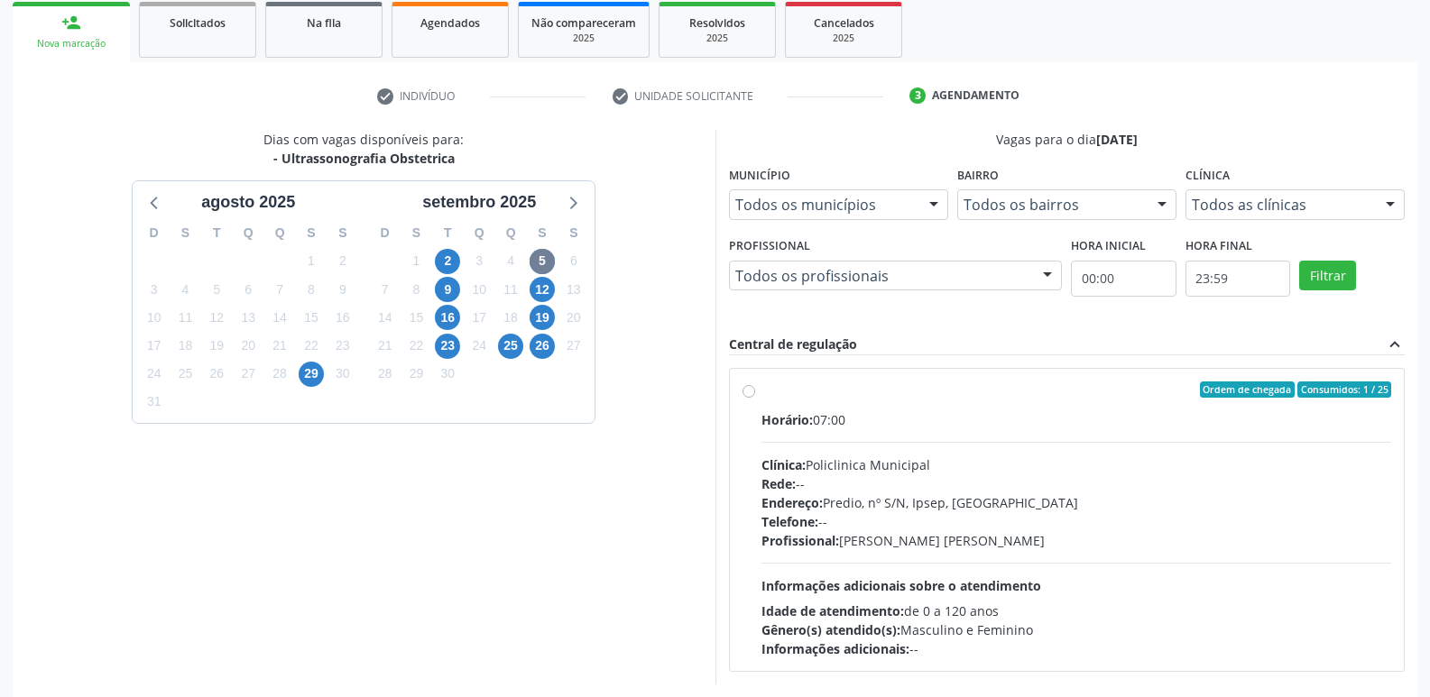
click at [993, 445] on div "Horário: 07:00 Clínica: Policlinica Municipal Rede: -- Endereço: Predio, nº S/N…" at bounding box center [1076, 534] width 631 height 248
click at [755, 398] on input "Ordem de chegada Consumidos: 1 / 25 Horário: 07:00 Clínica: Policlinica Municip…" at bounding box center [748, 390] width 13 height 16
radio input "true"
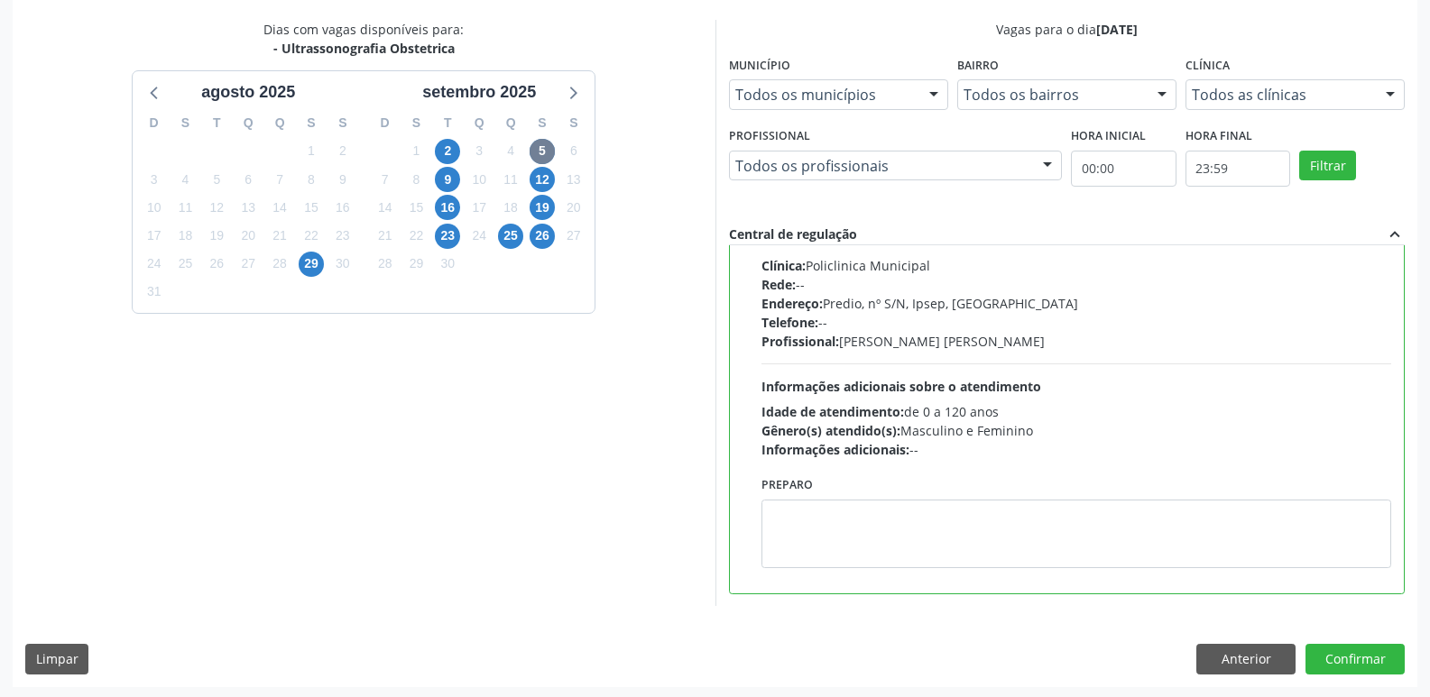
scroll to position [381, 0]
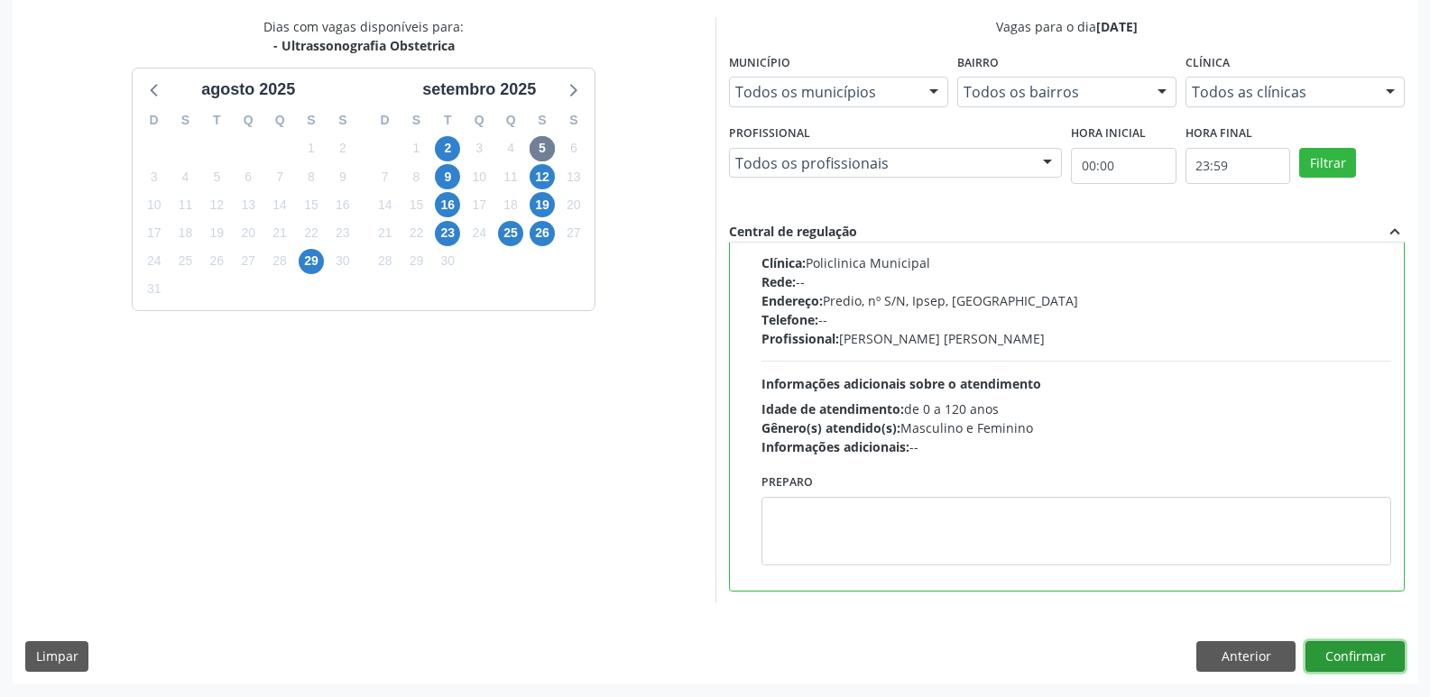
click at [1320, 645] on button "Confirmar" at bounding box center [1354, 656] width 99 height 31
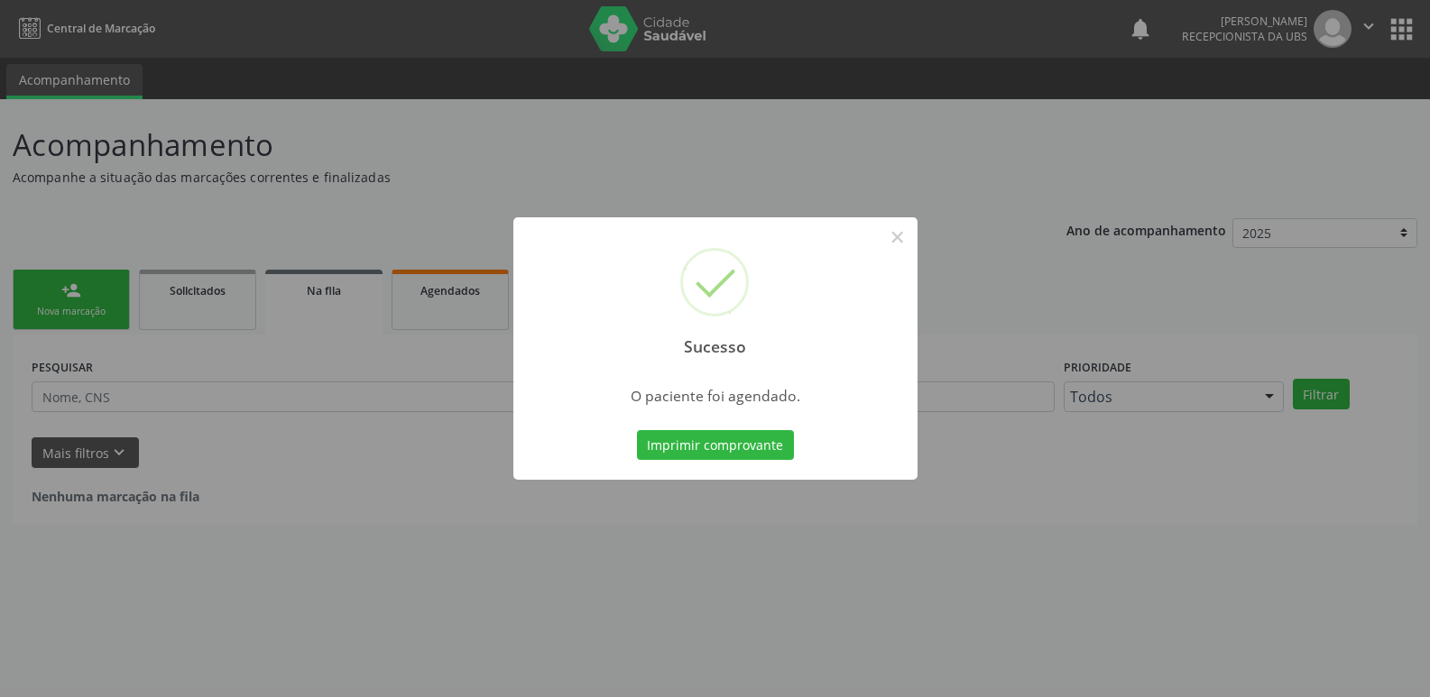
scroll to position [0, 0]
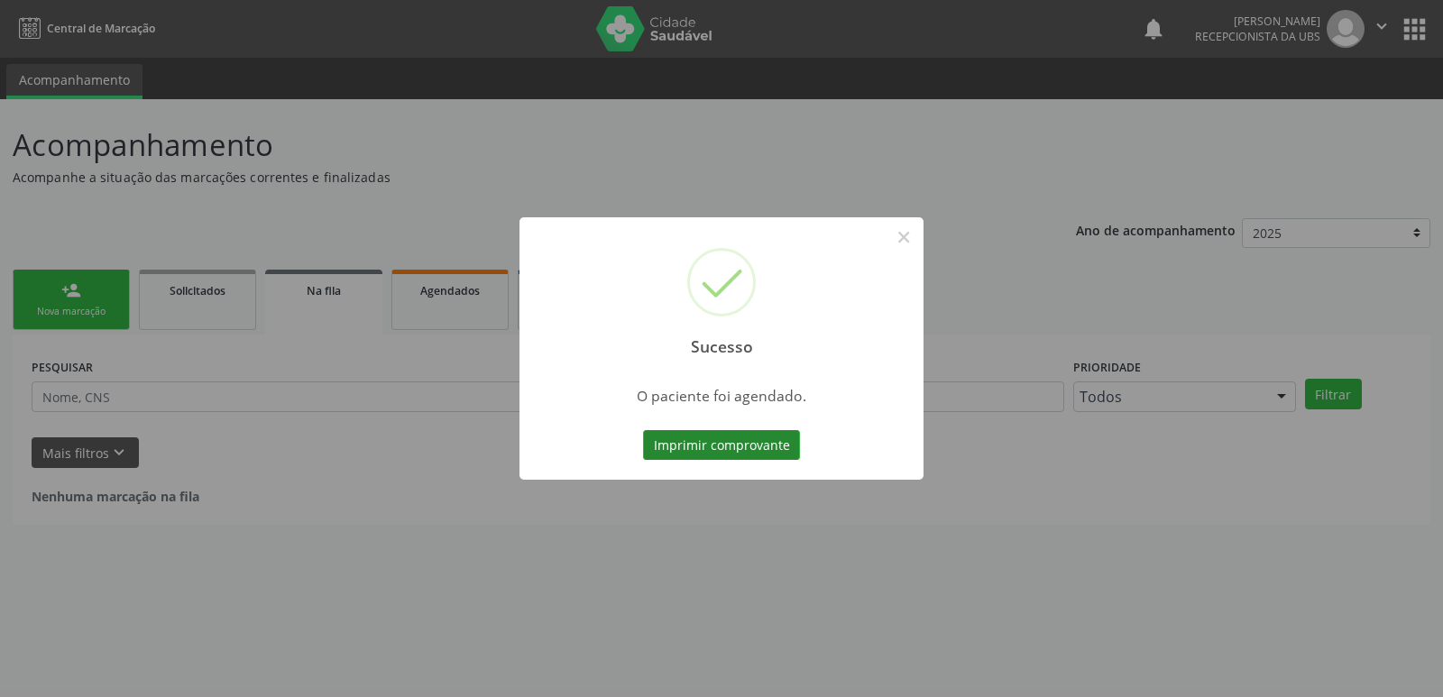
click at [698, 447] on button "Imprimir comprovante" at bounding box center [721, 445] width 157 height 31
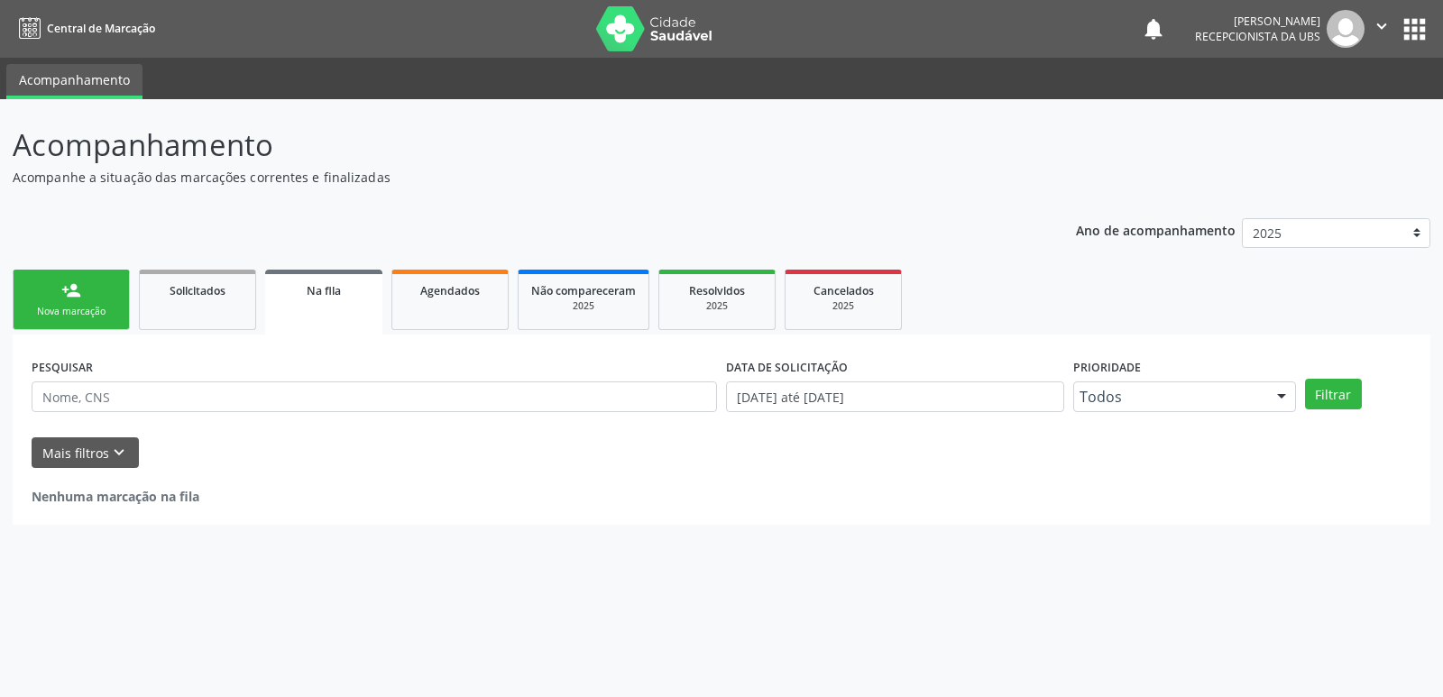
click at [39, 318] on div "Nova marcação" at bounding box center [71, 312] width 90 height 14
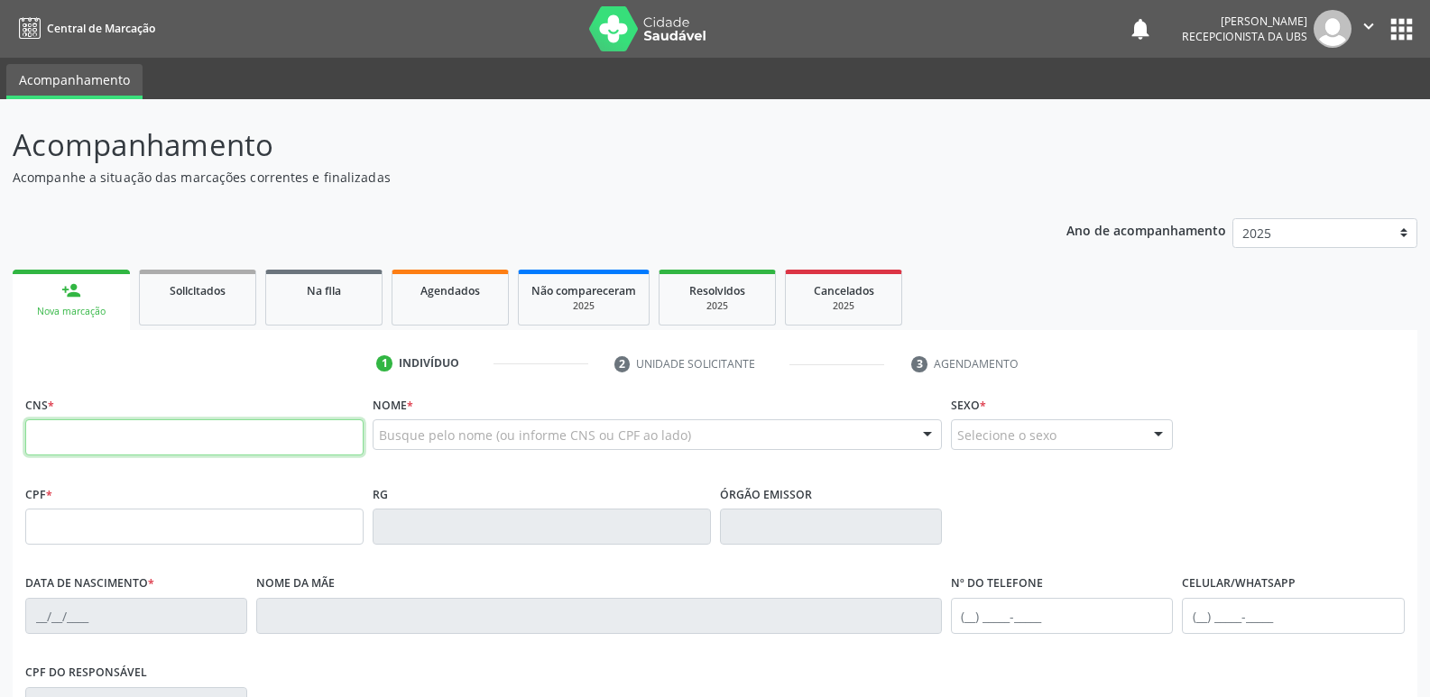
click at [255, 433] on input "text" at bounding box center [194, 437] width 338 height 36
type input "898 0037 3401 1711"
type input "152.846.354-42"
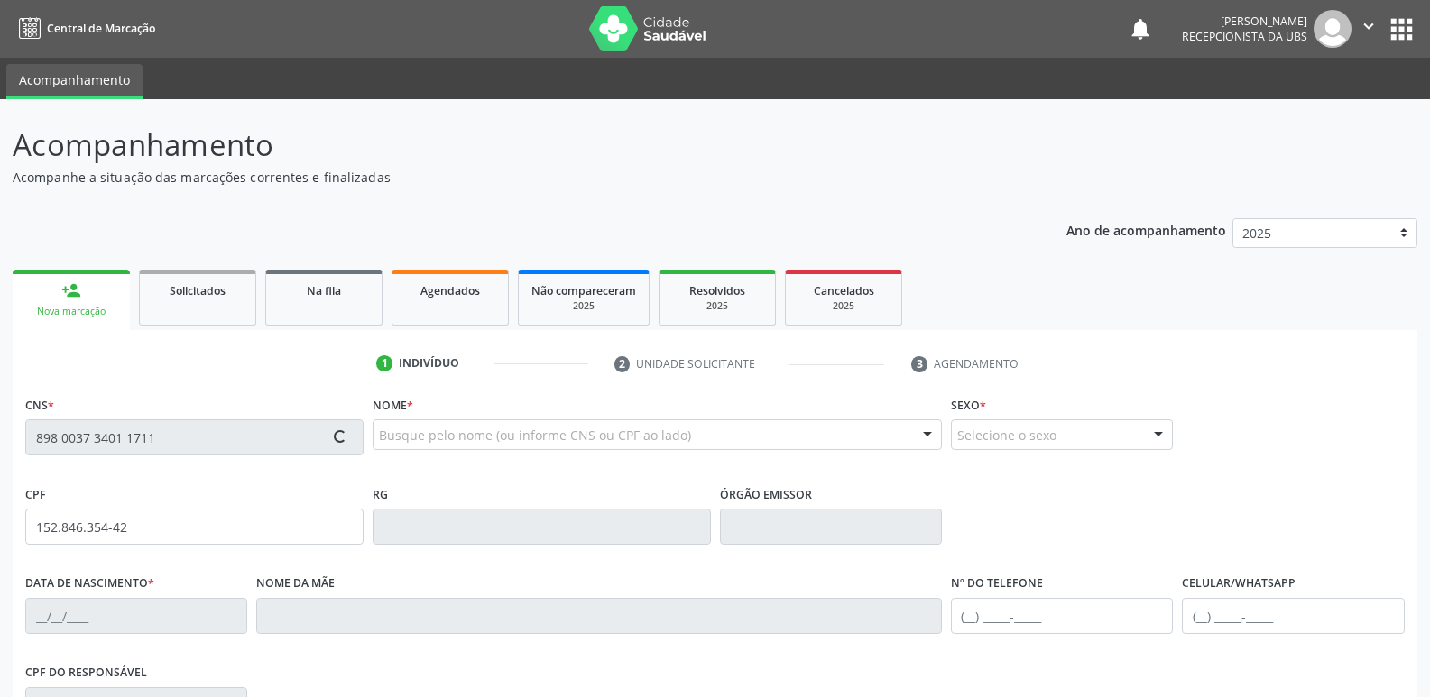
type input "24/11/2003"
type input "Linda Katia Ferreira da Silva"
type input "(87) 99999-9999"
type input "418.362.274-34"
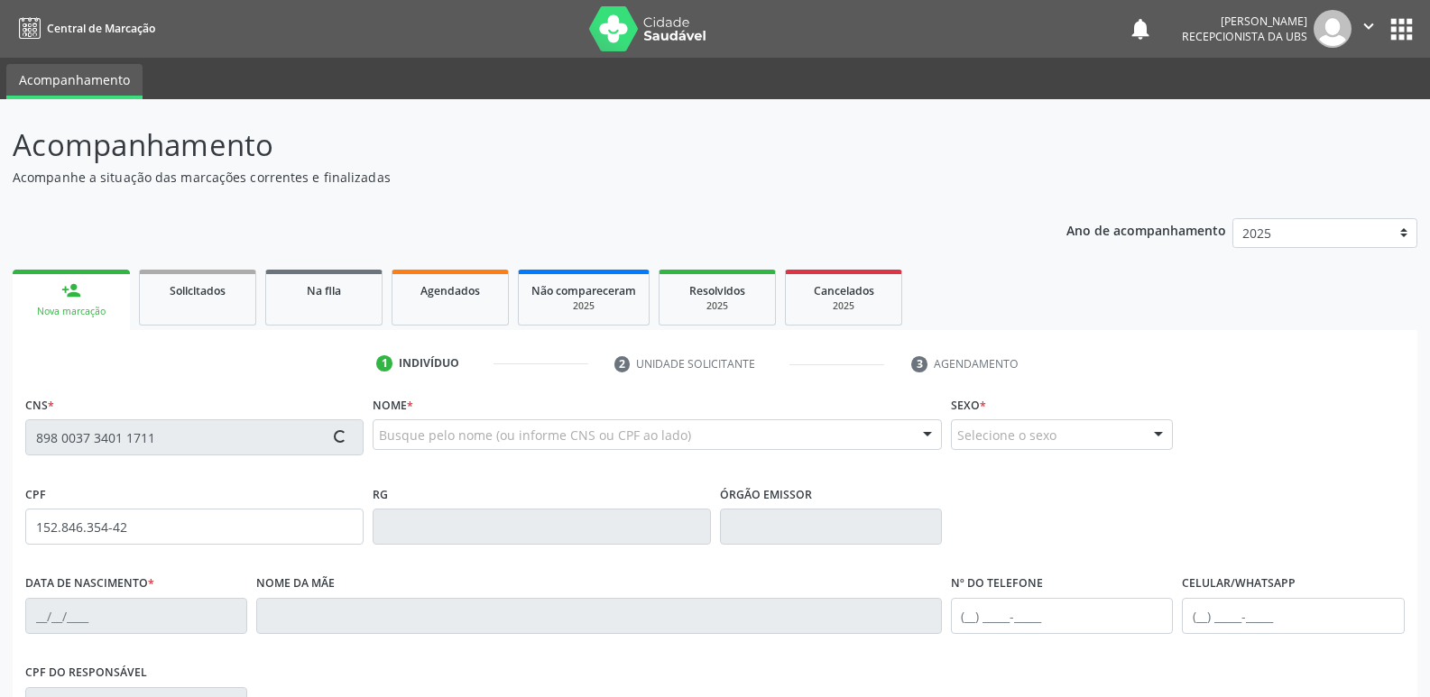
type input "S/N"
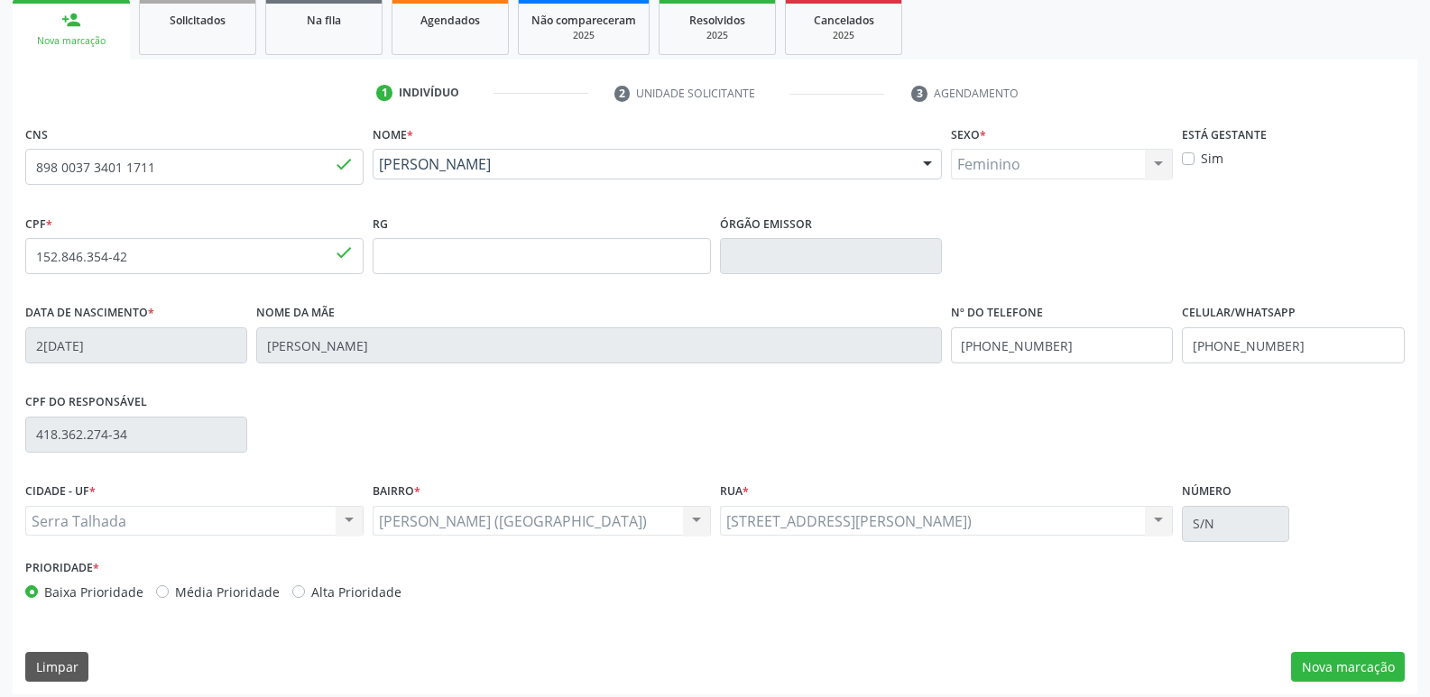
scroll to position [281, 0]
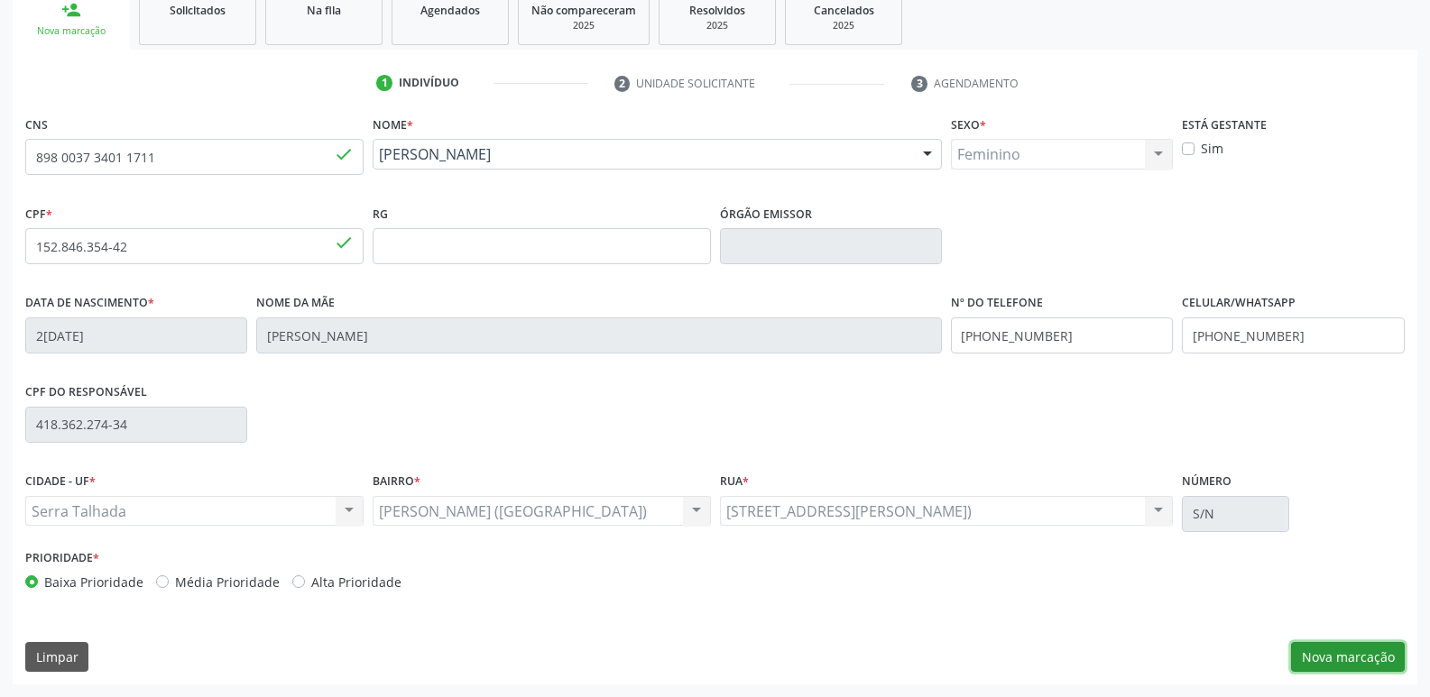
click at [1366, 662] on button "Nova marcação" at bounding box center [1348, 657] width 114 height 31
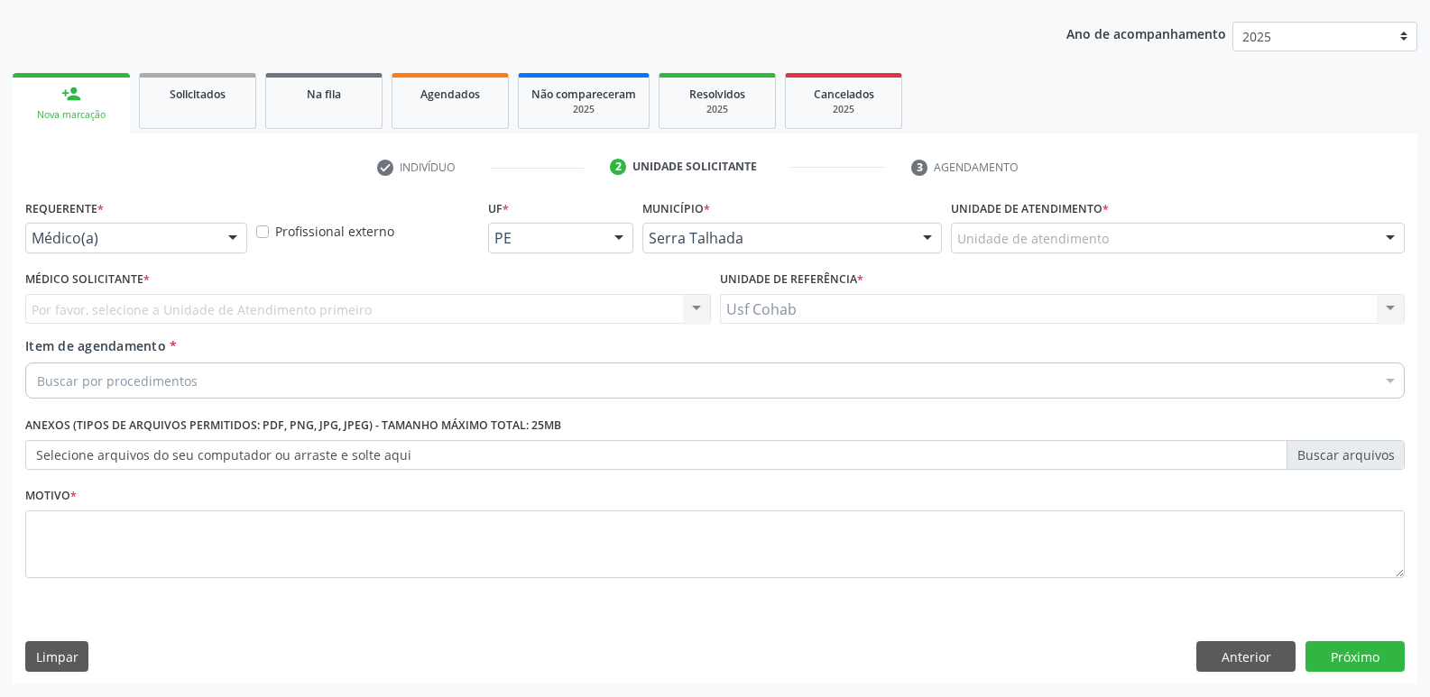
click at [1162, 243] on div "Unidade de atendimento" at bounding box center [1178, 238] width 454 height 31
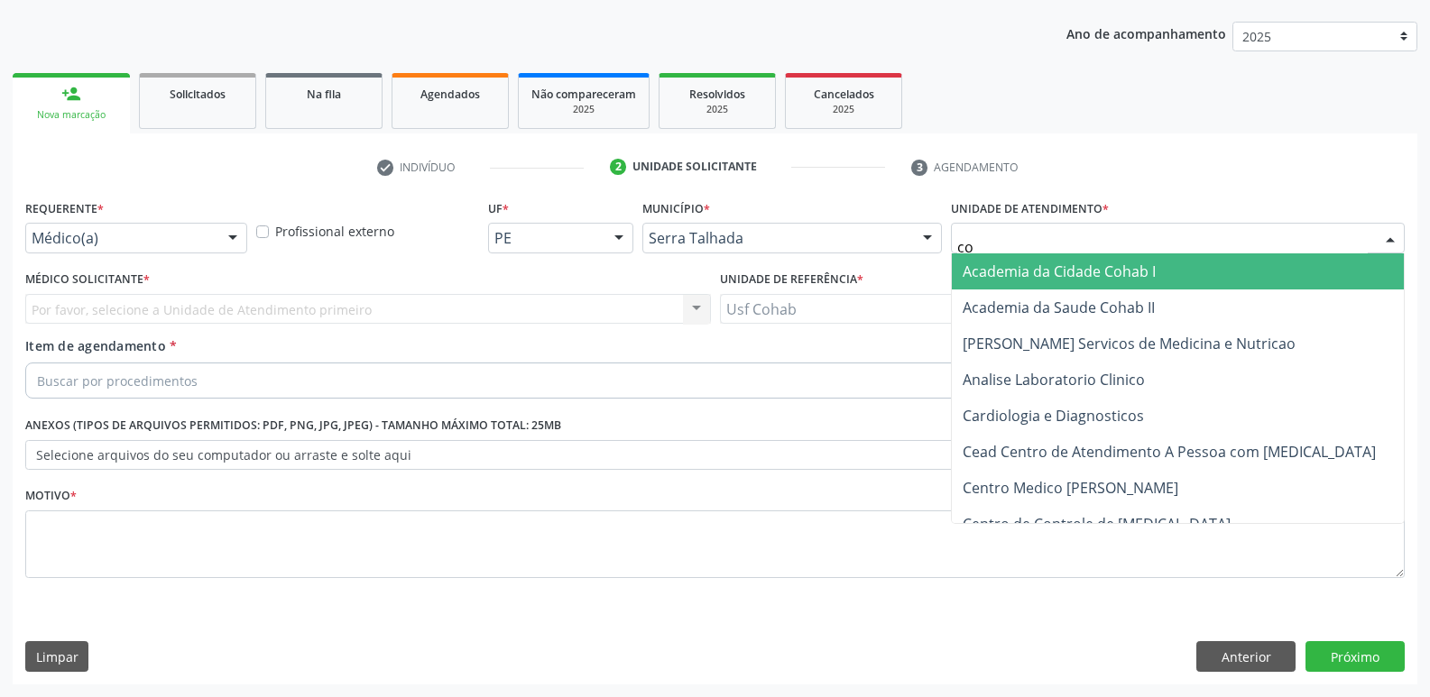
type input "coh"
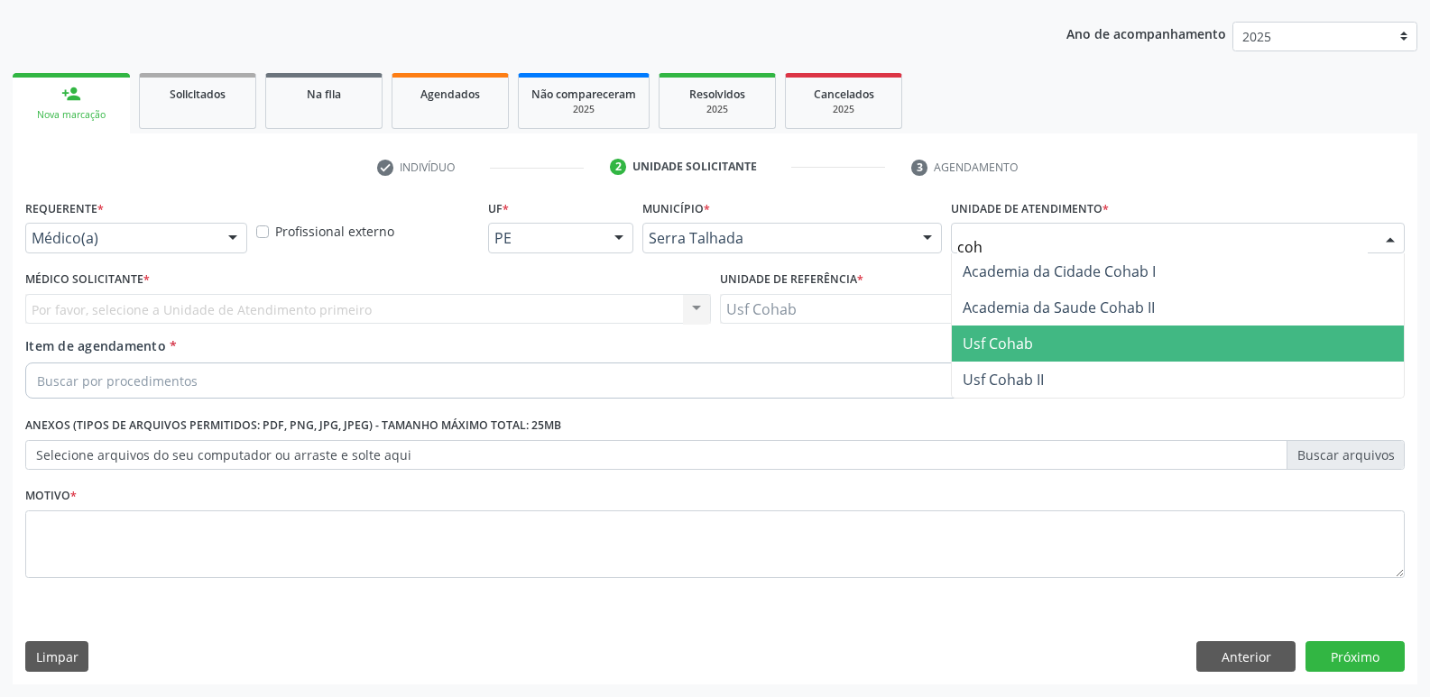
click at [1036, 343] on span "Usf Cohab" at bounding box center [1178, 344] width 452 height 36
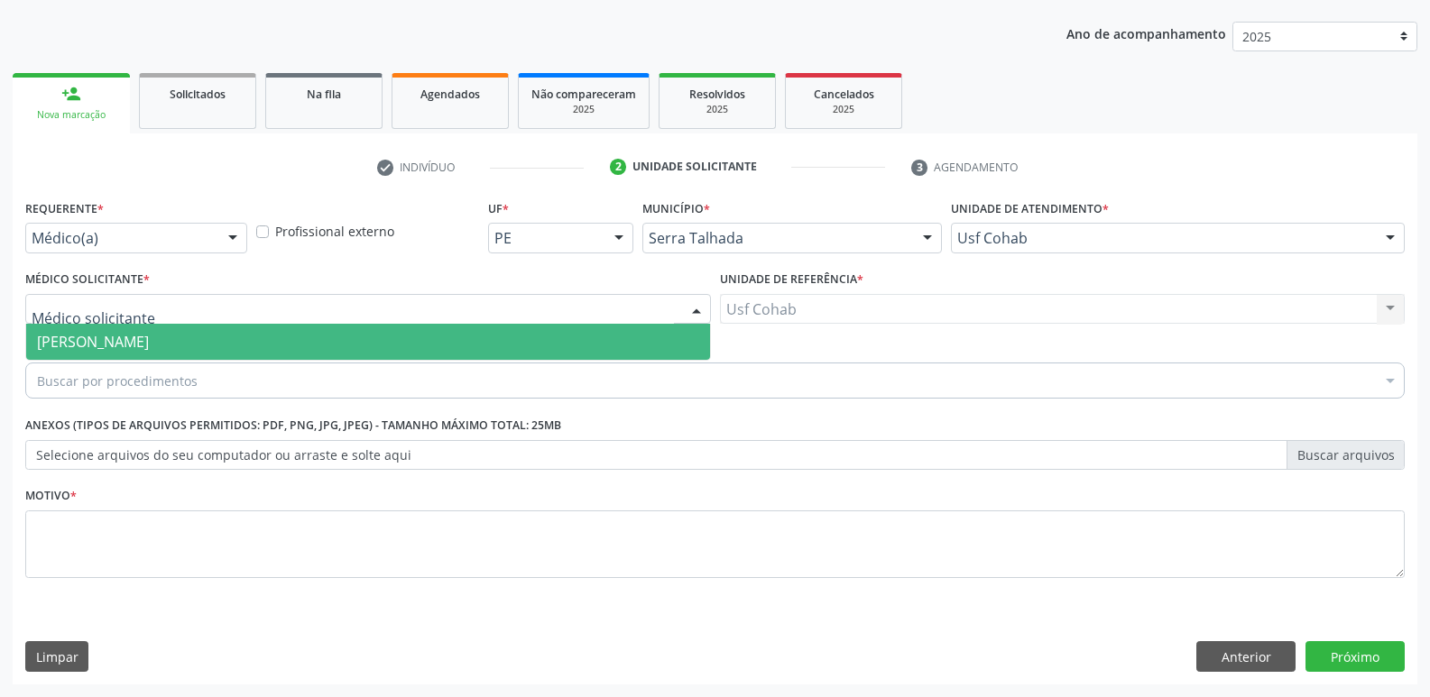
click at [253, 310] on div at bounding box center [368, 309] width 686 height 31
click at [251, 335] on span "[PERSON_NAME]" at bounding box center [368, 342] width 684 height 36
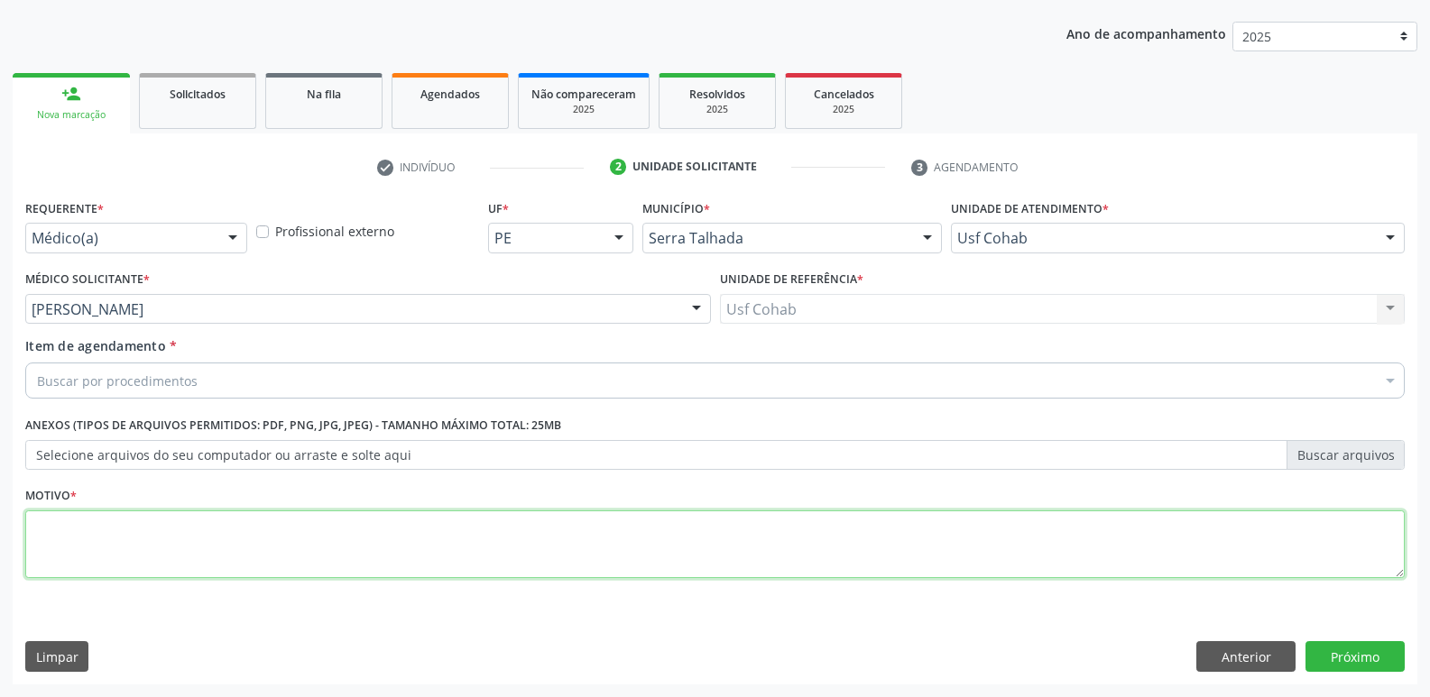
click at [157, 542] on textarea at bounding box center [714, 545] width 1379 height 69
type textarea "Gestante"
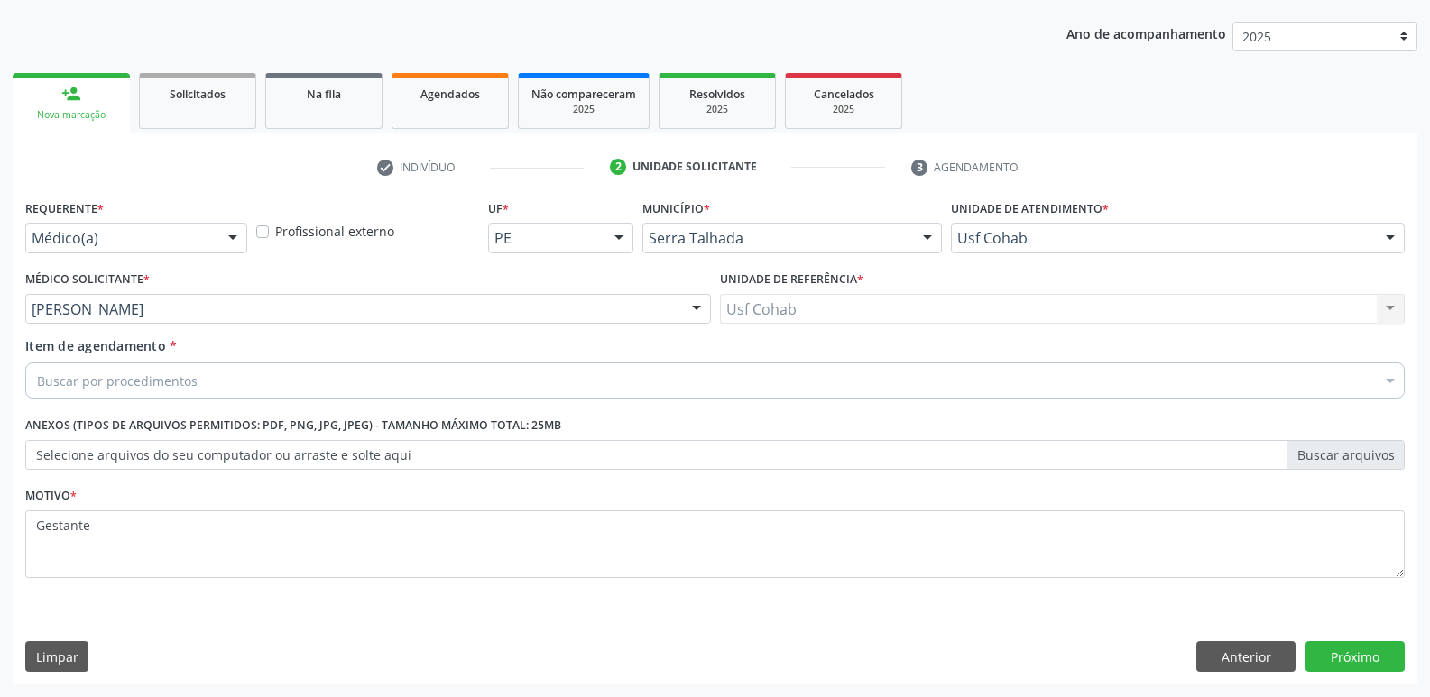
click at [295, 383] on div "Buscar por procedimentos" at bounding box center [714, 381] width 1379 height 36
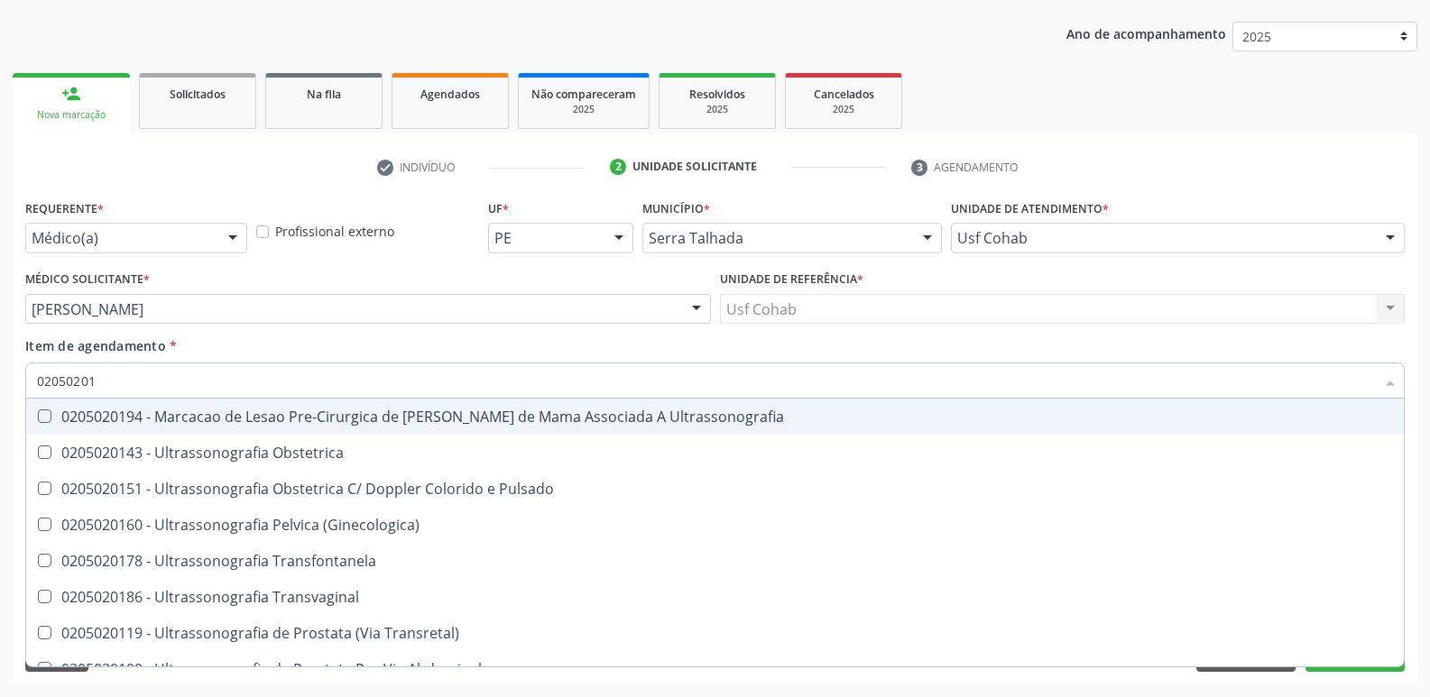
type input "020502014"
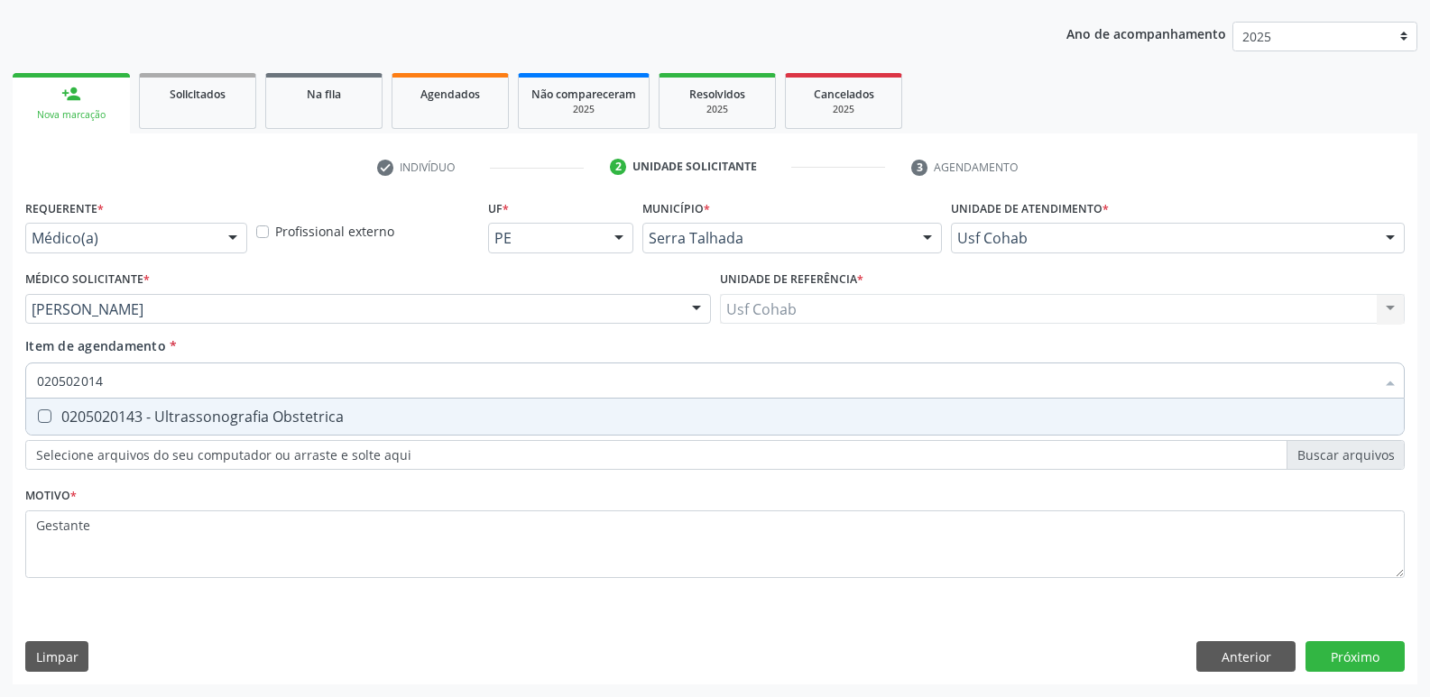
click at [362, 419] on div "0205020143 - Ultrassonografia Obstetrica" at bounding box center [715, 417] width 1356 height 14
checkbox Obstetrica "true"
click at [1376, 662] on div "Requerente * Médico(a) Médico(a) Enfermeiro(a) Paciente Nenhum resultado encont…" at bounding box center [715, 440] width 1405 height 490
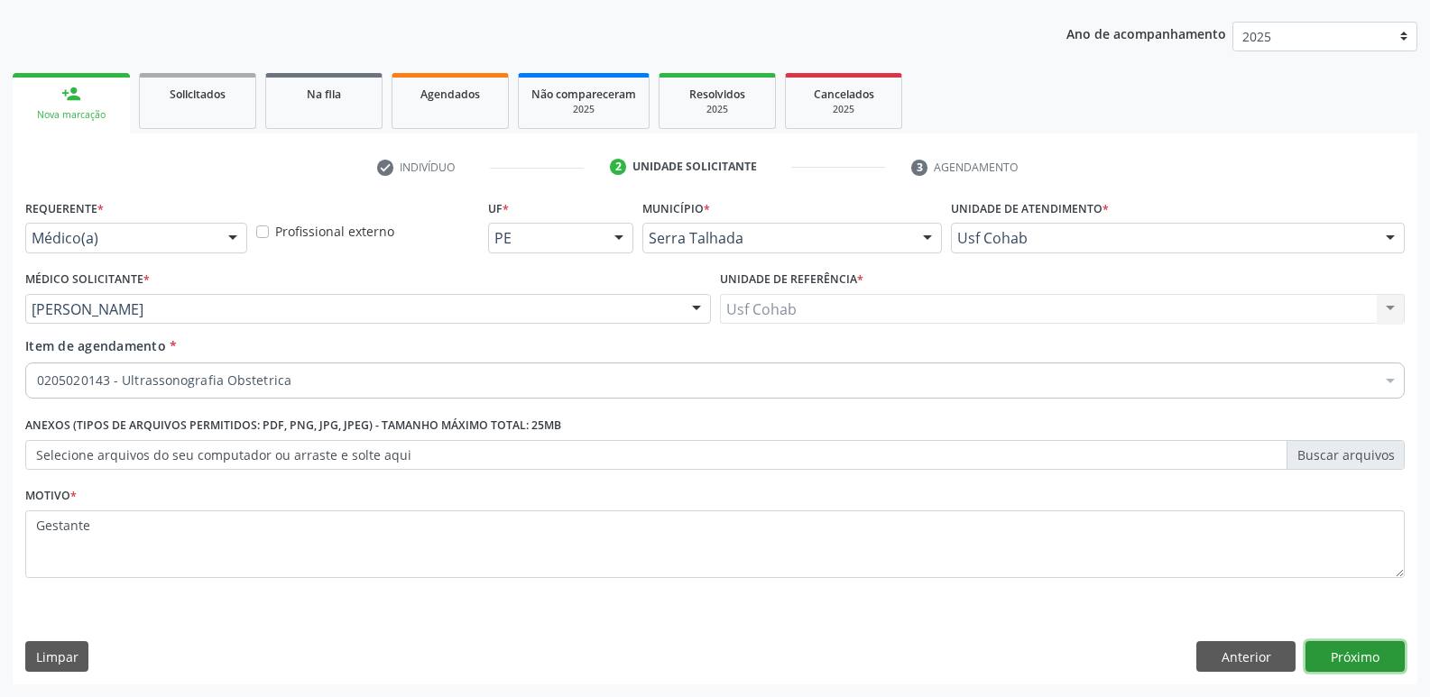
click at [1362, 653] on button "Próximo" at bounding box center [1354, 656] width 99 height 31
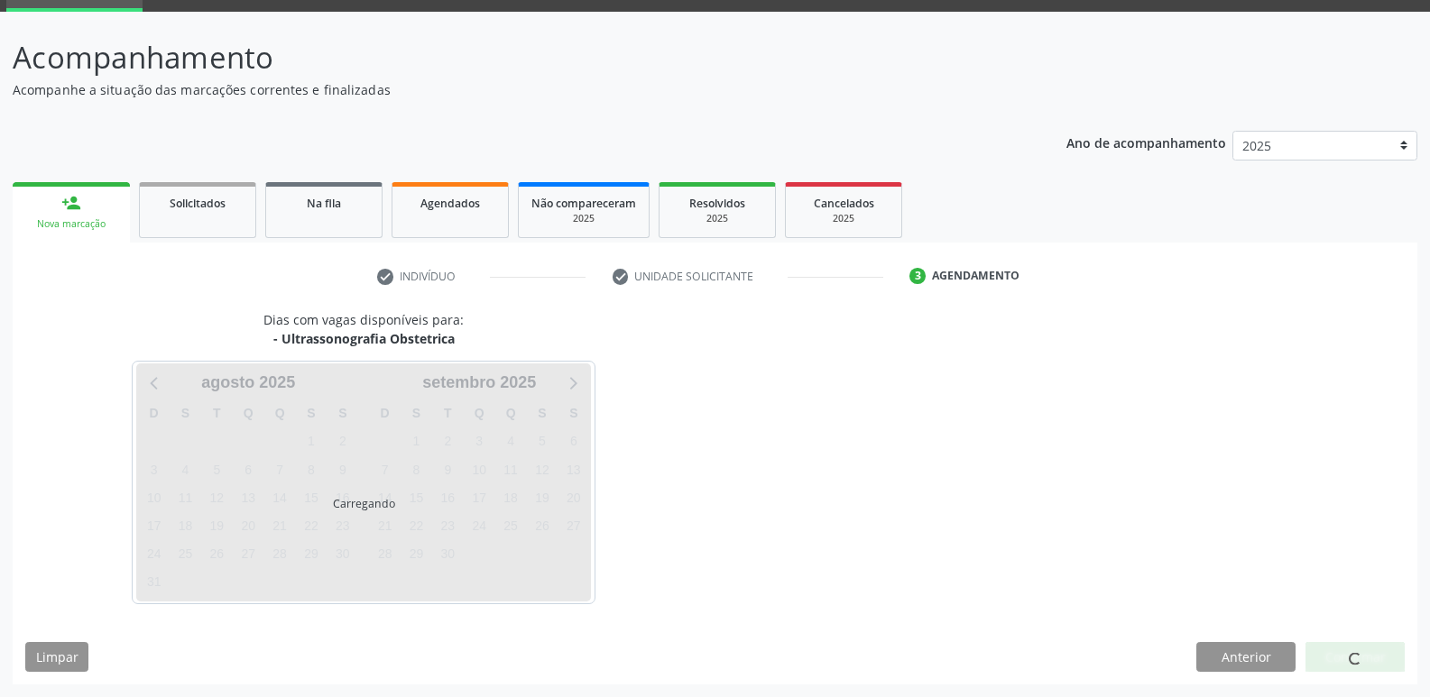
scroll to position [88, 0]
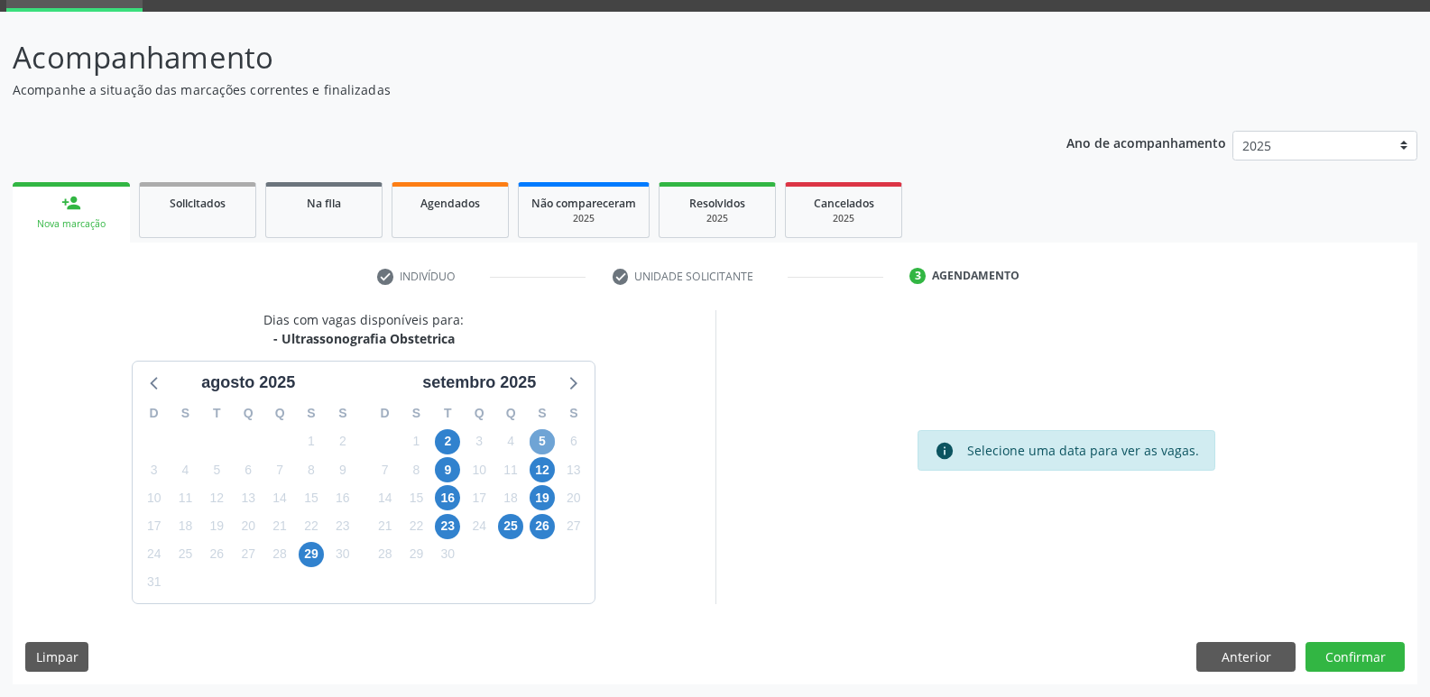
click at [539, 443] on span "5" at bounding box center [542, 441] width 25 height 25
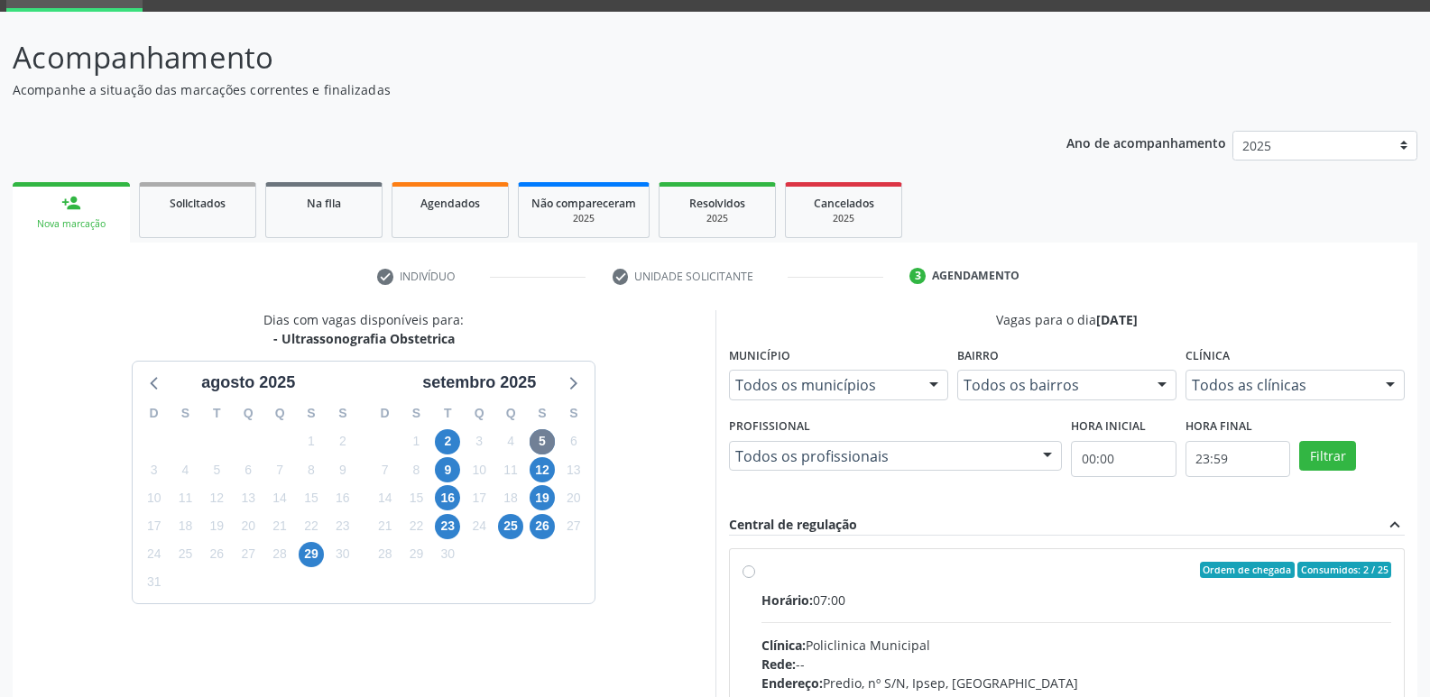
click at [905, 604] on div "Horário: 07:00" at bounding box center [1076, 600] width 631 height 19
click at [755, 578] on input "Ordem de chegada Consumidos: 2 / 25 Horário: 07:00 Clínica: Policlinica Municip…" at bounding box center [748, 570] width 13 height 16
radio input "true"
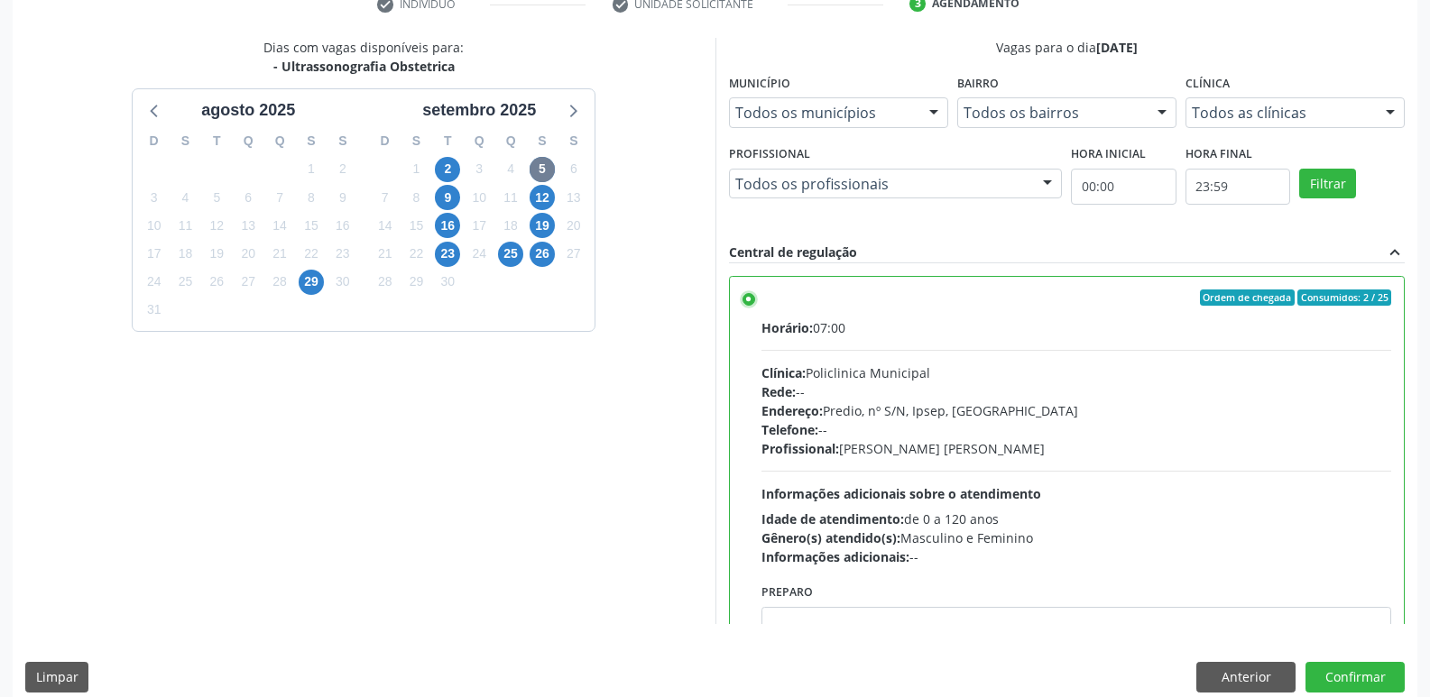
scroll to position [381, 0]
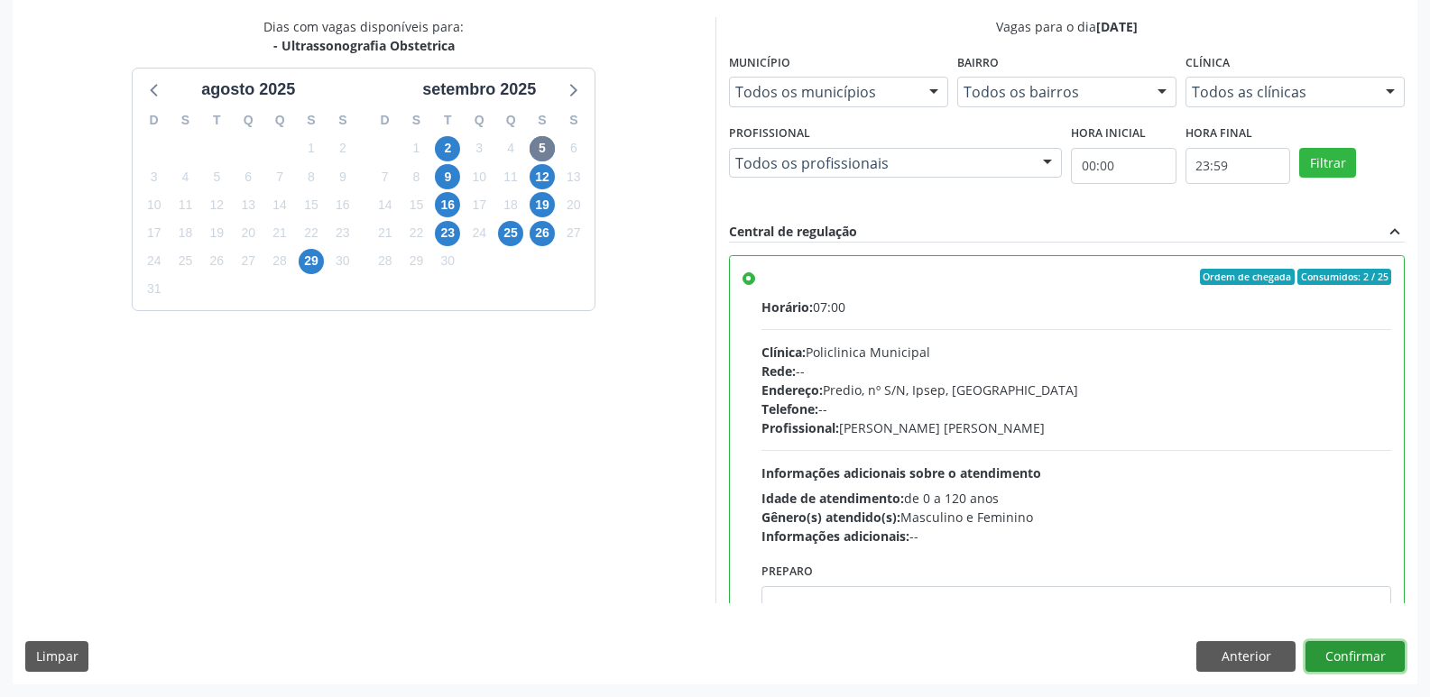
click at [1358, 661] on button "Confirmar" at bounding box center [1354, 656] width 99 height 31
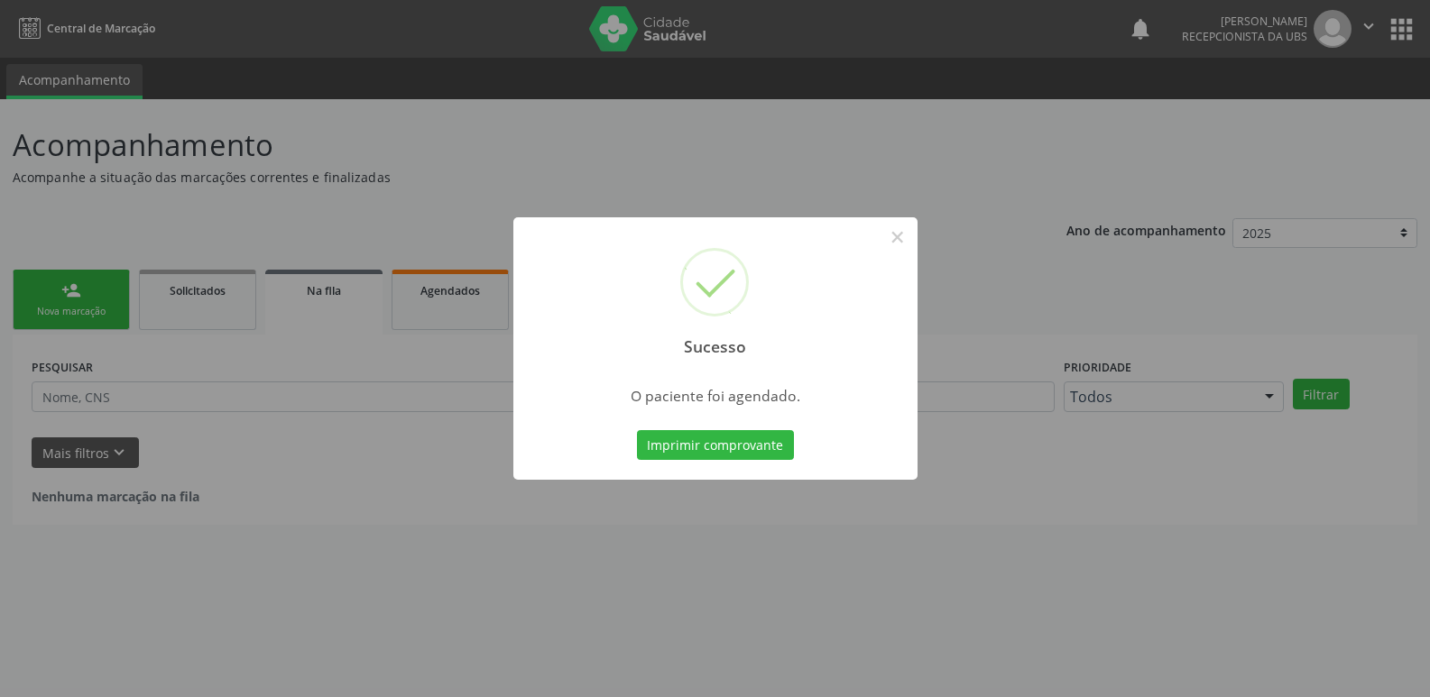
scroll to position [0, 0]
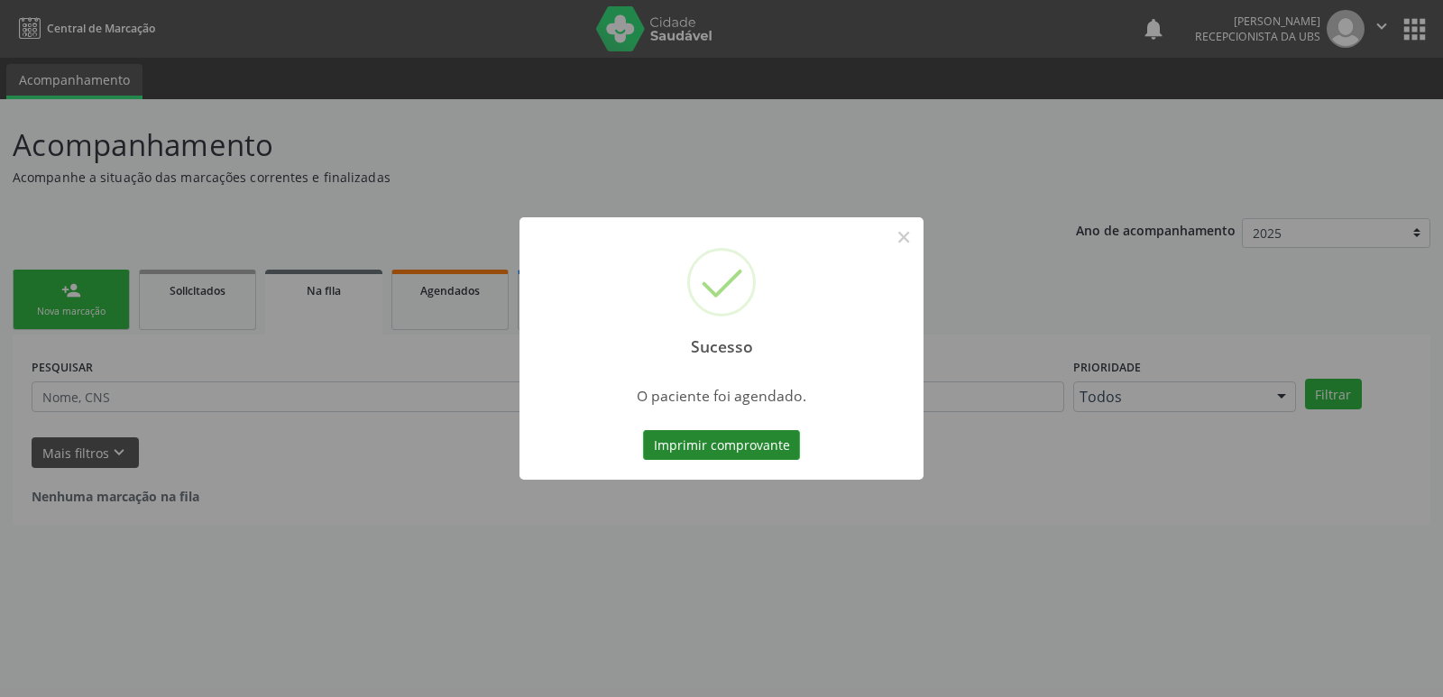
click at [704, 436] on button "Imprimir comprovante" at bounding box center [721, 445] width 157 height 31
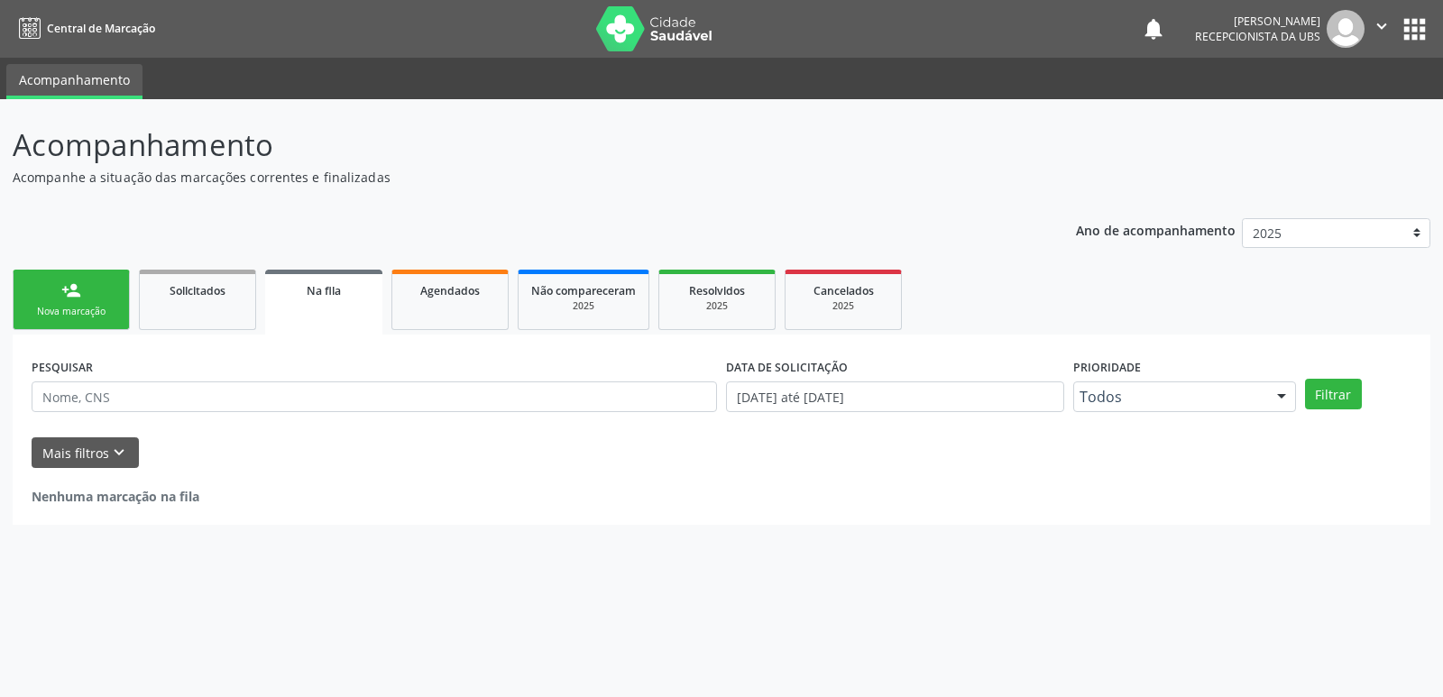
click at [38, 303] on link "person_add Nova marcação" at bounding box center [71, 300] width 117 height 60
click at [97, 317] on div "Nova marcação" at bounding box center [71, 312] width 90 height 14
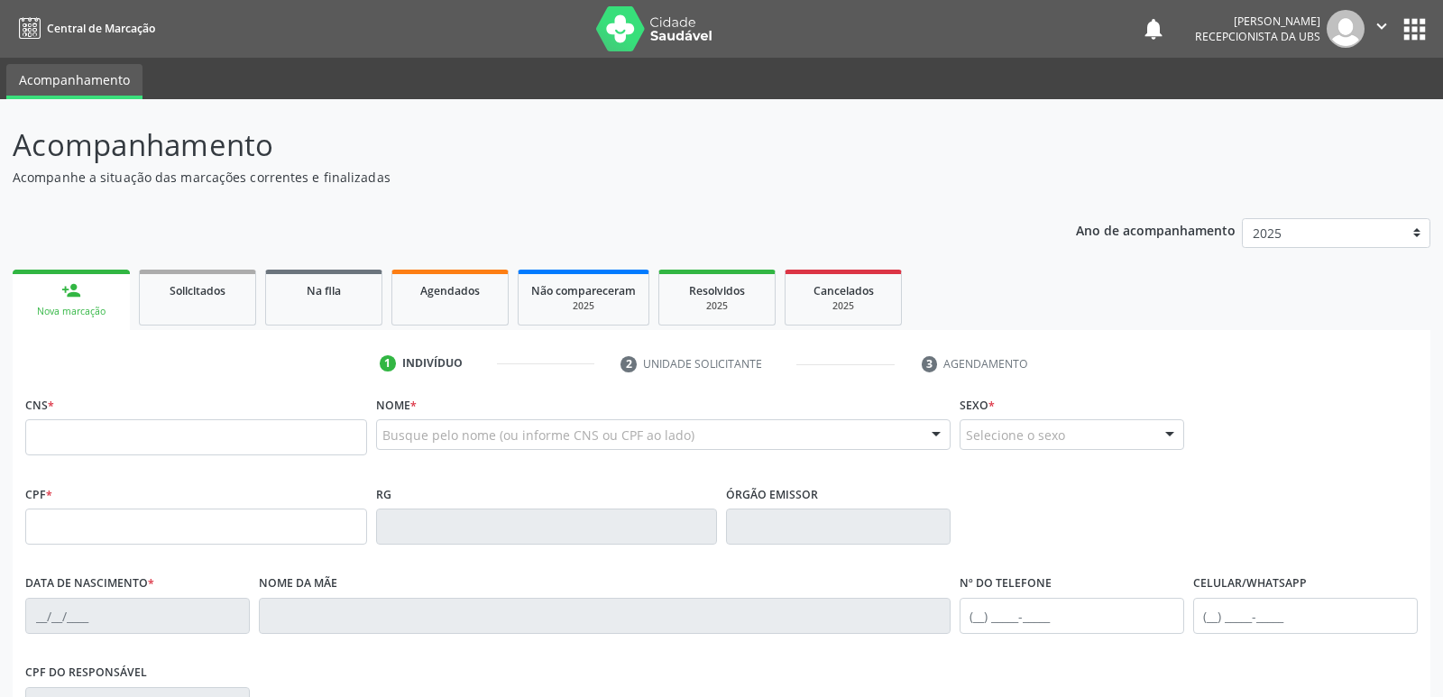
click at [91, 314] on div "Nova marcação" at bounding box center [71, 312] width 92 height 14
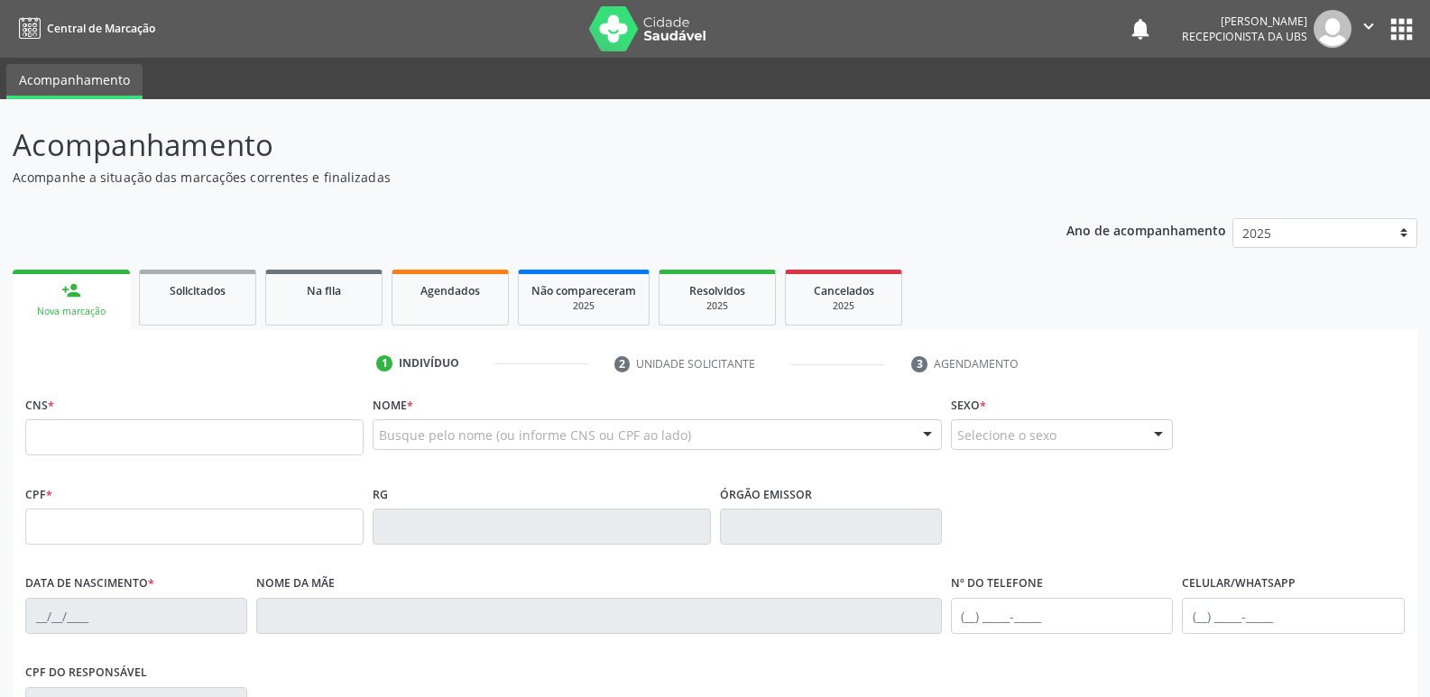
click at [90, 312] on div "Nova marcação" at bounding box center [71, 312] width 92 height 14
click at [124, 459] on fieldset "CNS *" at bounding box center [194, 430] width 338 height 77
click at [143, 436] on input "text" at bounding box center [194, 437] width 338 height 36
type input "898 0034 0629 8089"
type input "152.306.594-08"
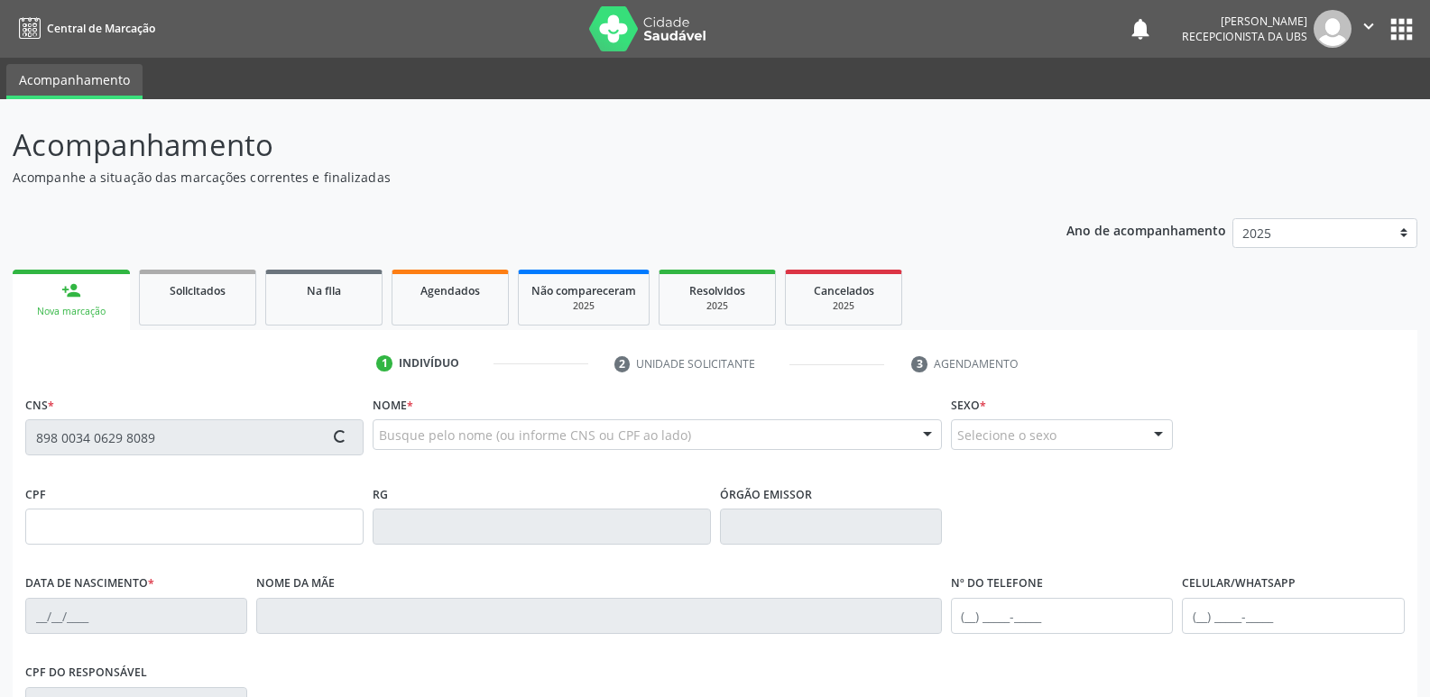
type input "15/10/2009"
type input "Regivania Barbosa da Silva Gomes"
type input "(87) 99999-9999"
type input "102.241.854-89"
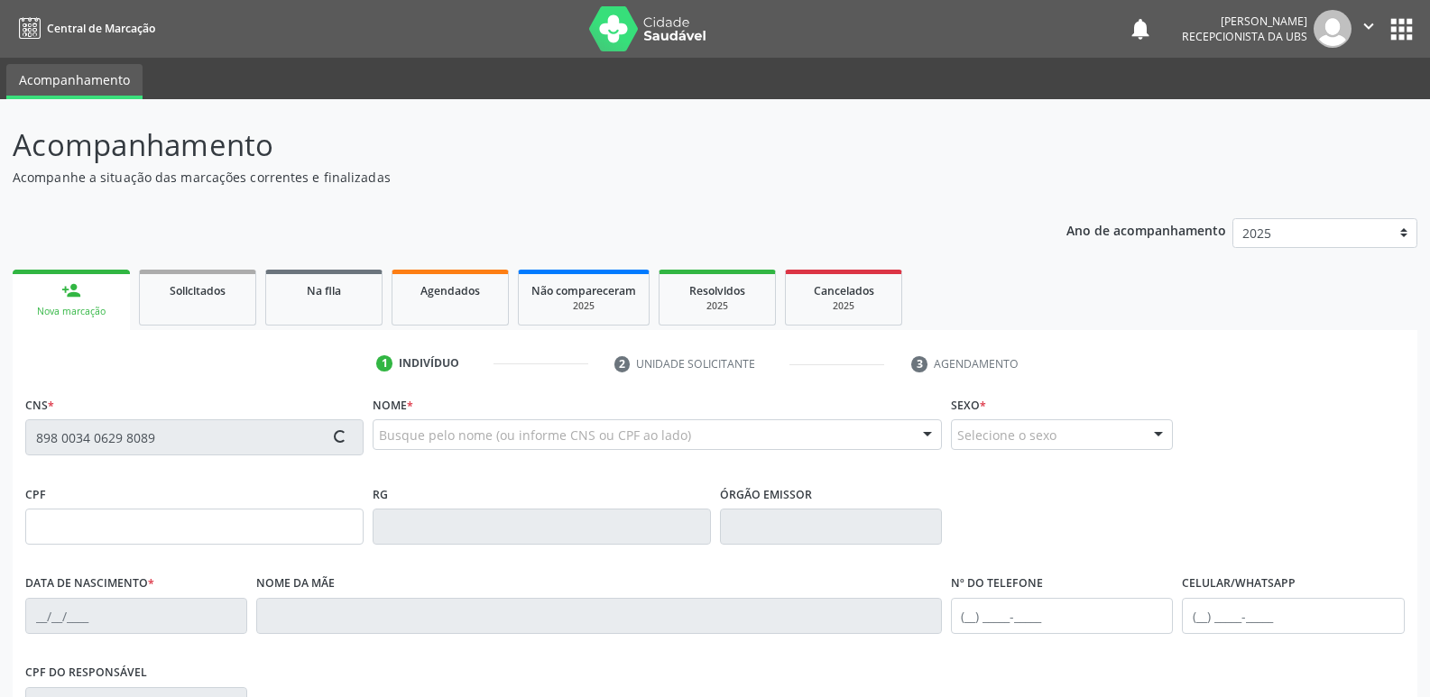
type input "7"
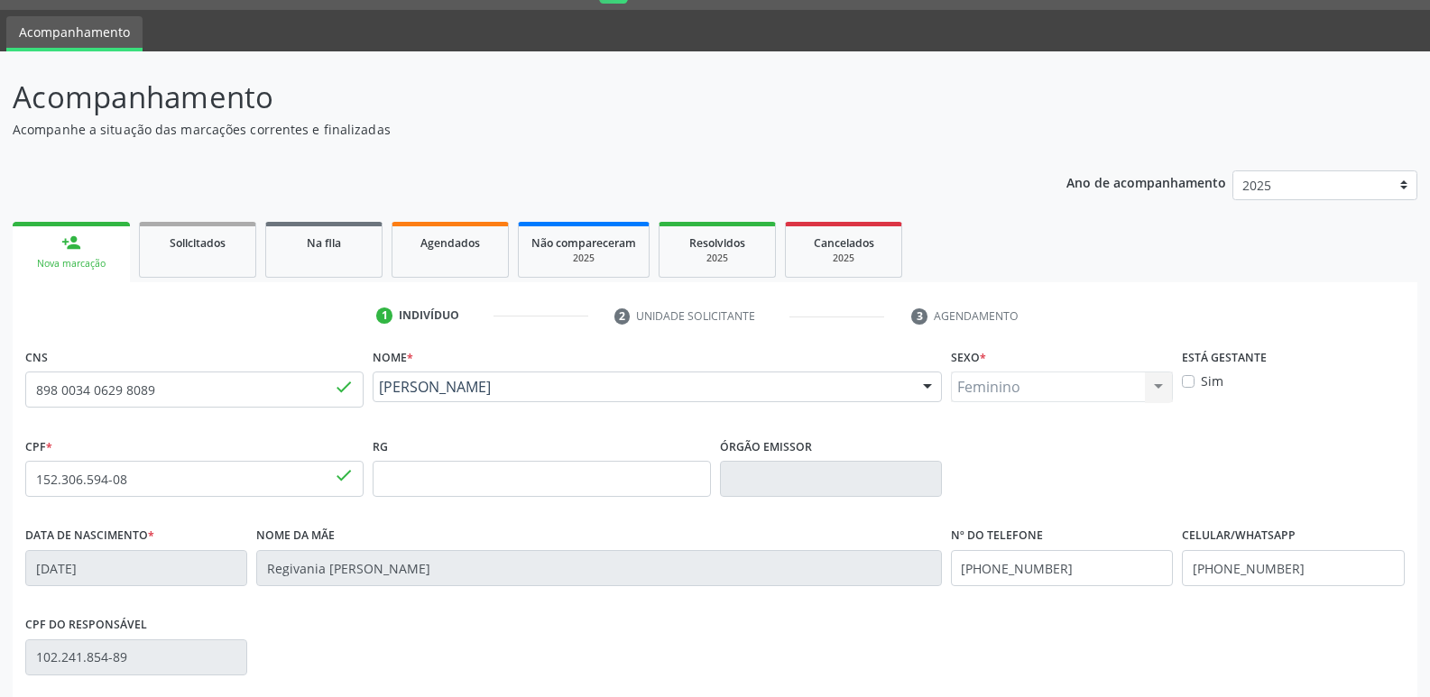
scroll to position [90, 0]
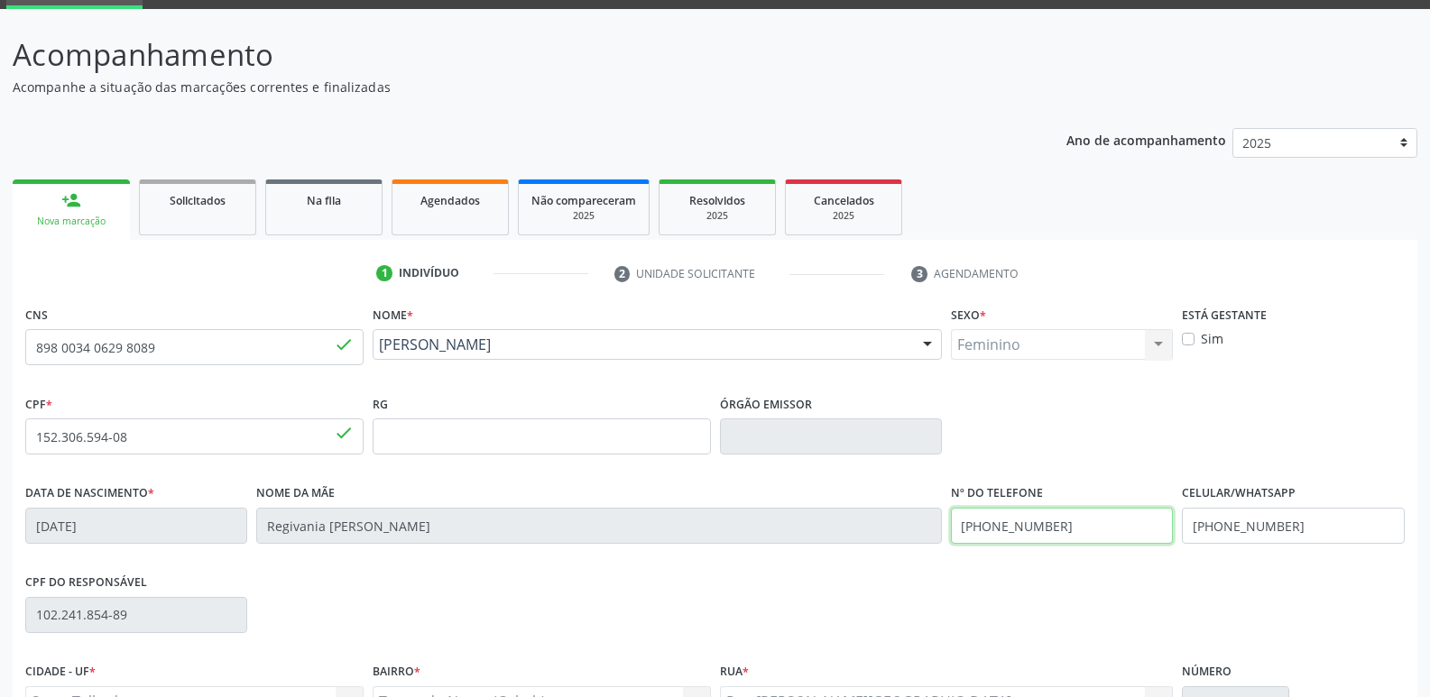
click at [918, 527] on div "Data de nascimento * 15/10/2009 Nome da mãe Regivania Barbosa da Silva Gomes Nº…" at bounding box center [715, 524] width 1388 height 89
type input "(87) 98861-6591"
click at [1075, 587] on div "CPF do responsável 102.241.854-89" at bounding box center [715, 613] width 1388 height 89
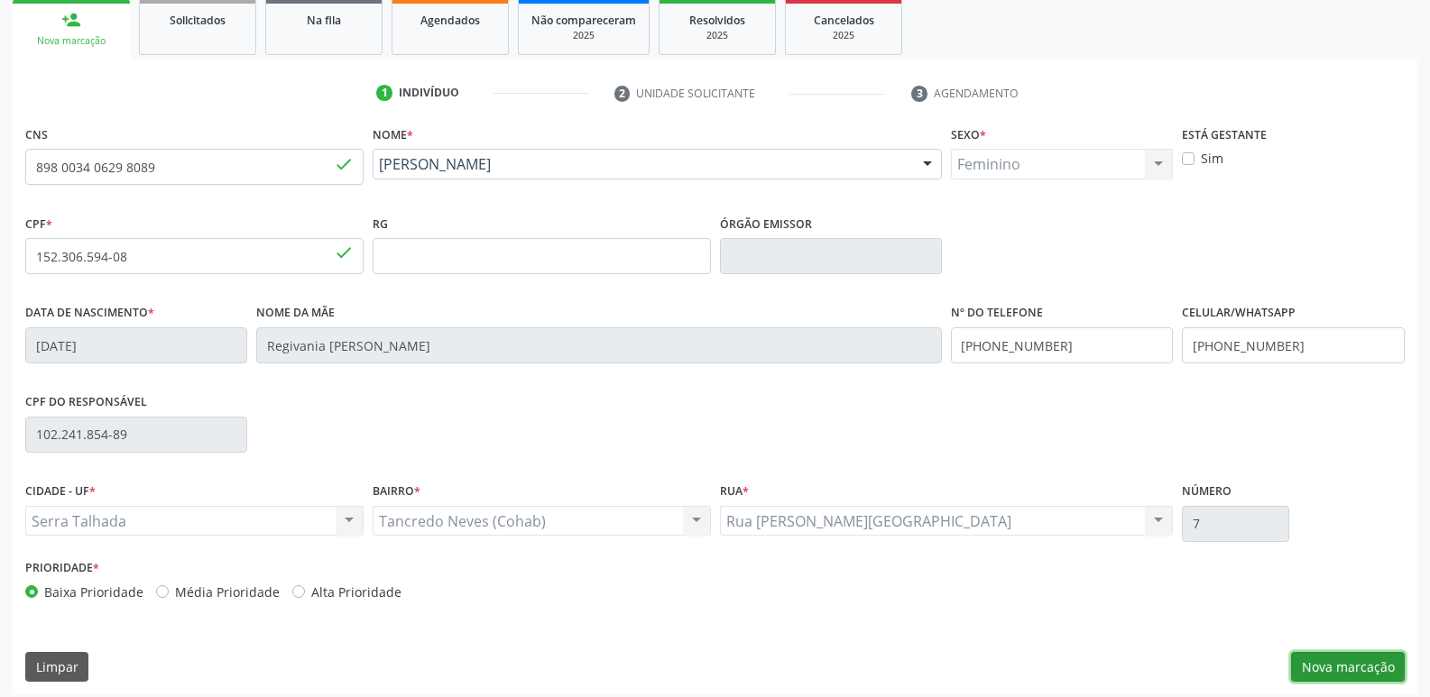
click at [1361, 659] on button "Nova marcação" at bounding box center [1348, 667] width 114 height 31
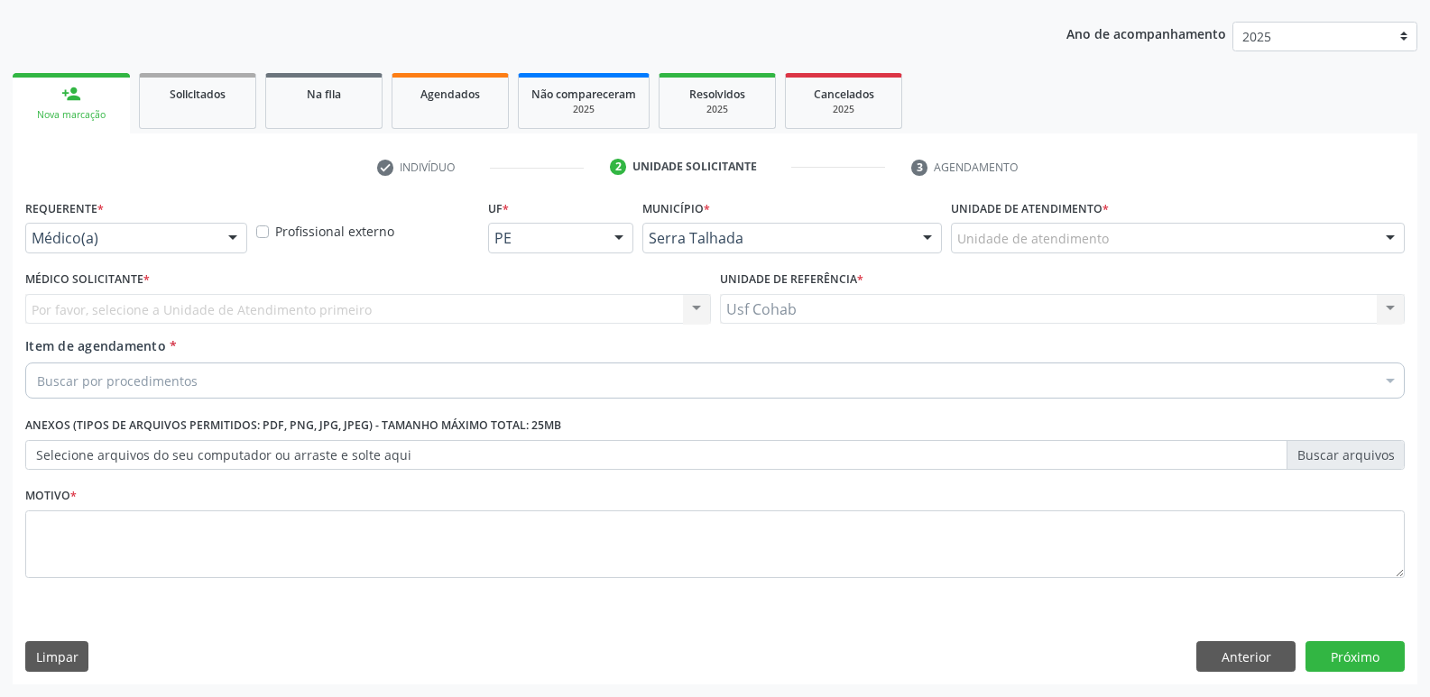
click at [1150, 225] on div "Unidade de atendimento" at bounding box center [1178, 238] width 454 height 31
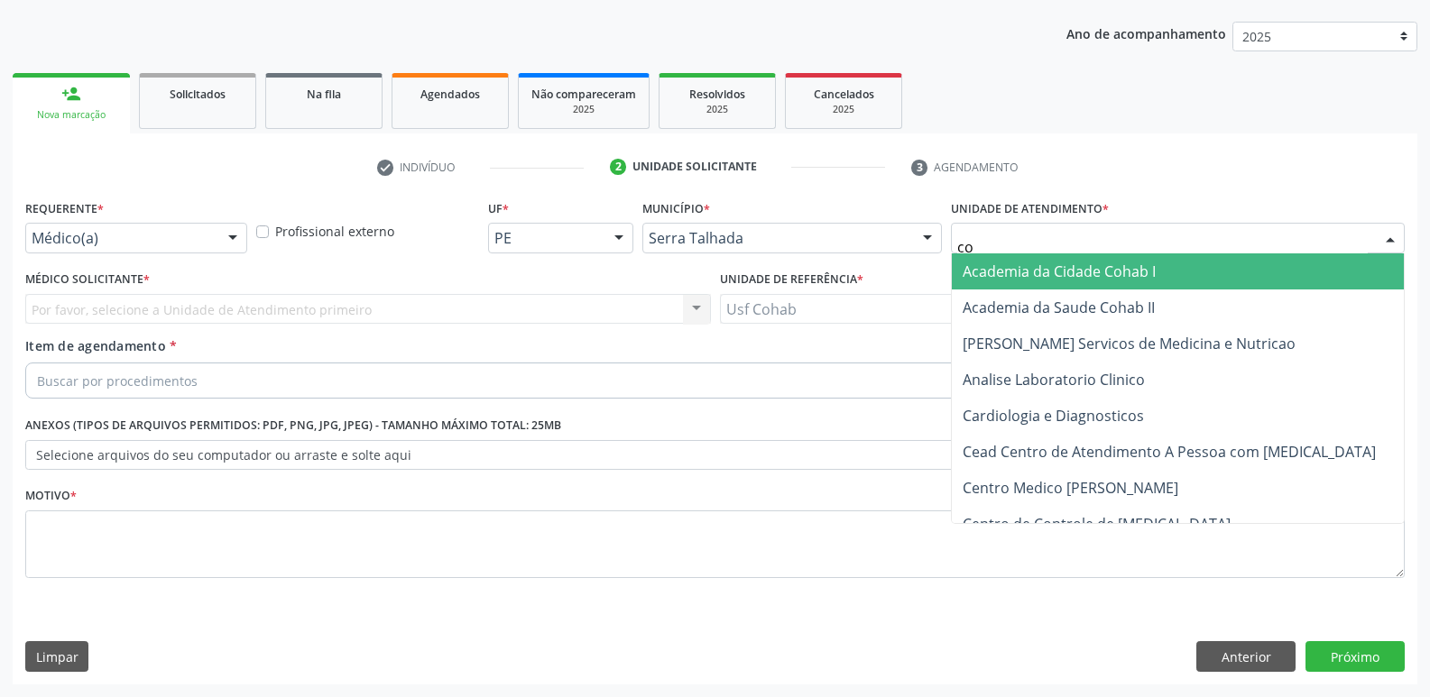
type input "coh"
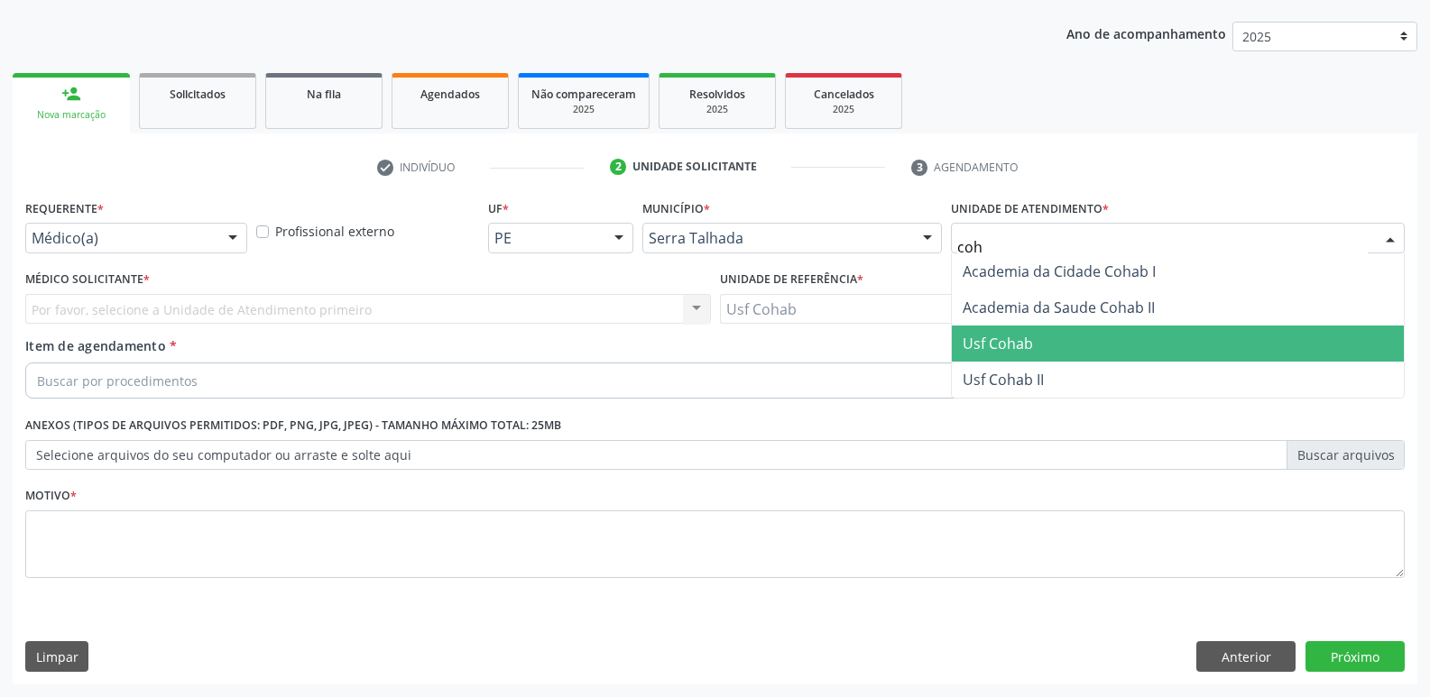
click at [983, 339] on span "Usf Cohab" at bounding box center [998, 344] width 70 height 20
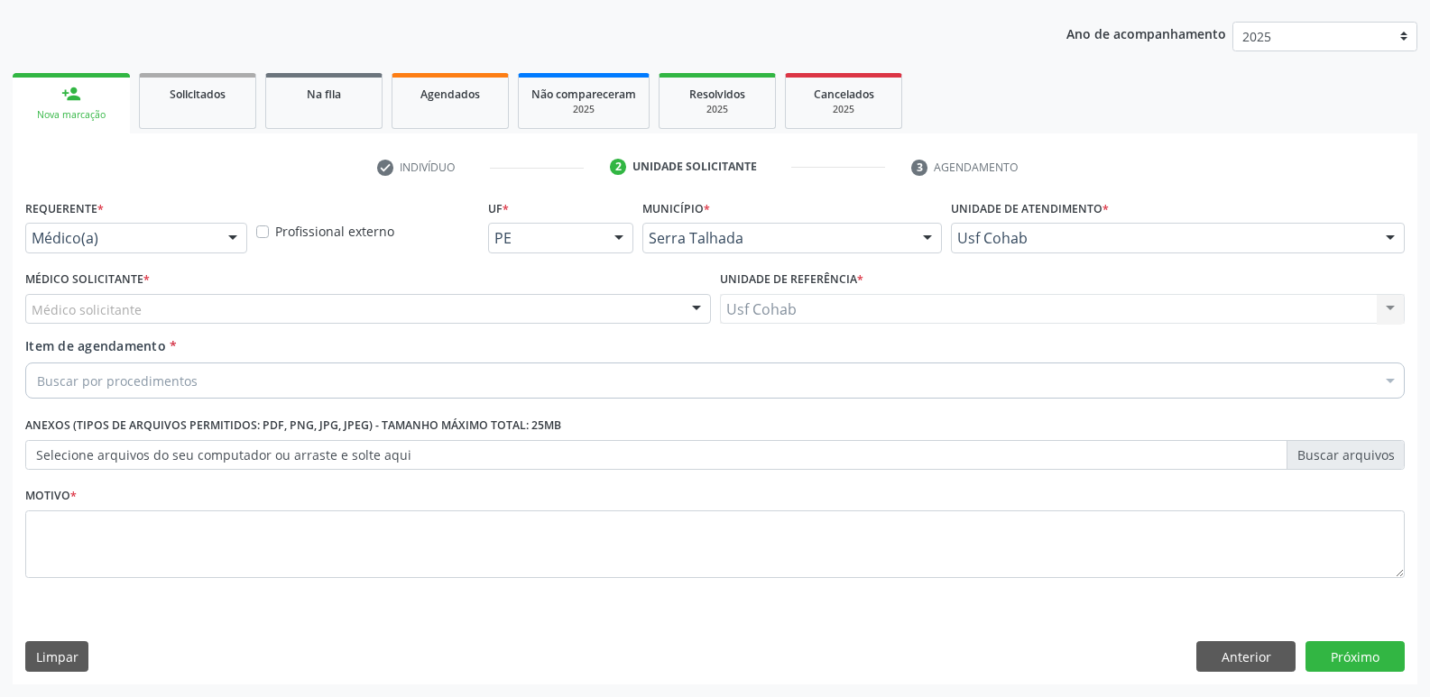
drag, startPoint x: 473, startPoint y: 327, endPoint x: 479, endPoint y: 313, distance: 14.9
click at [473, 326] on div "Médico Solicitante * Médico solicitante Elizabete Faria Ramos Nenhum resultado …" at bounding box center [368, 301] width 695 height 70
click at [479, 313] on div "Médico solicitante" at bounding box center [368, 309] width 686 height 31
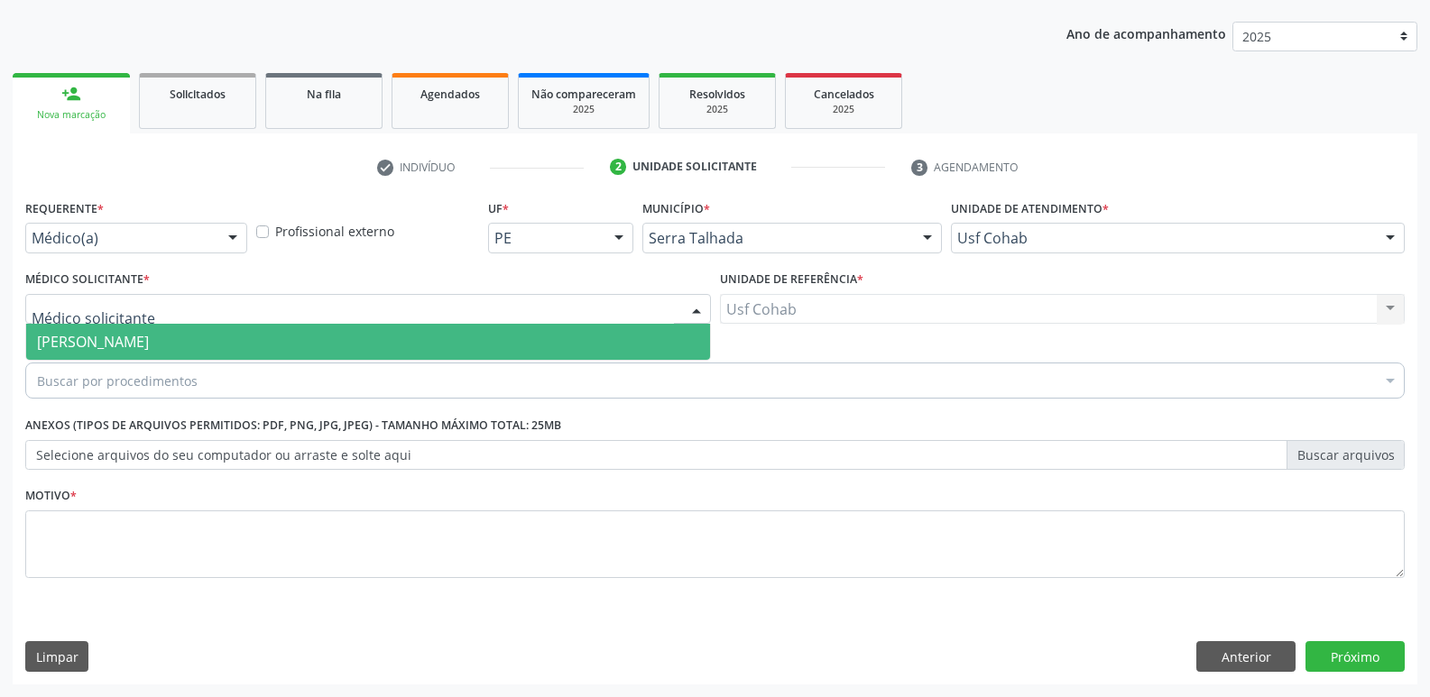
click at [375, 343] on span "[PERSON_NAME]" at bounding box center [368, 342] width 684 height 36
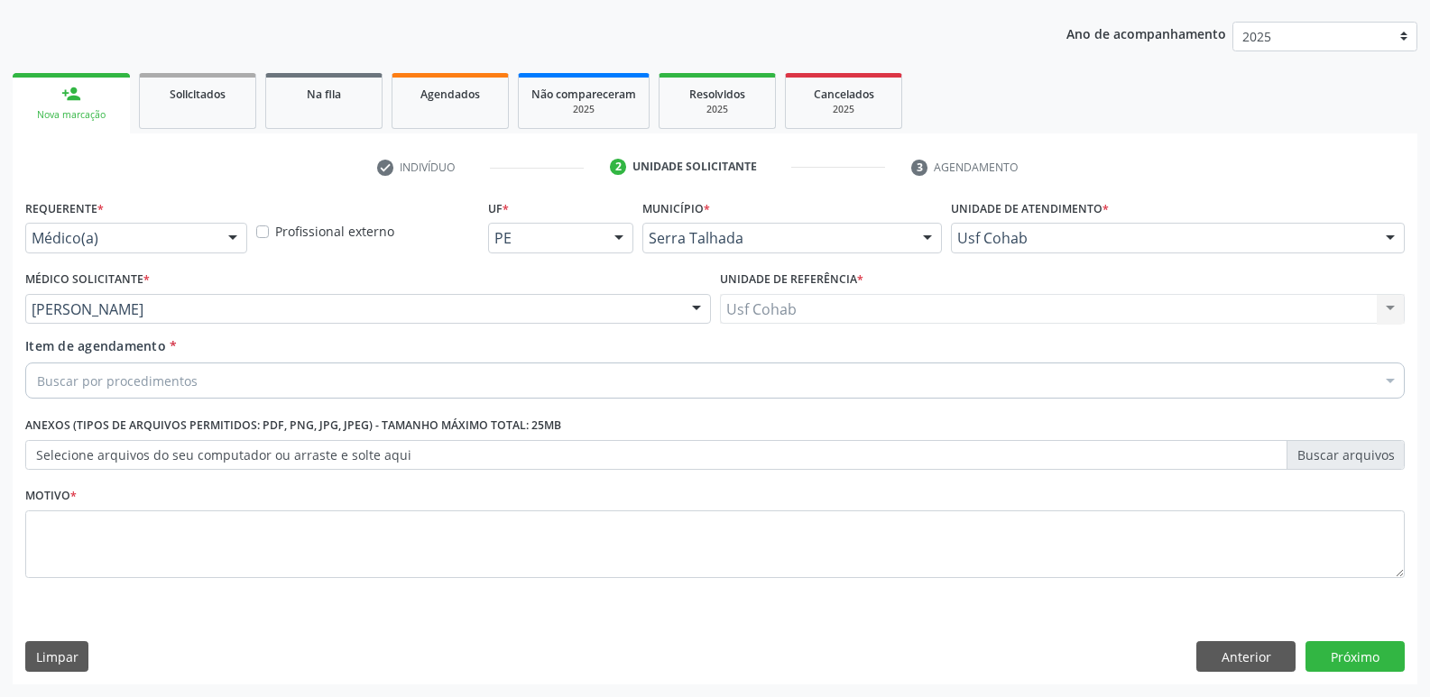
click at [316, 378] on div "Buscar por procedimentos" at bounding box center [714, 381] width 1379 height 36
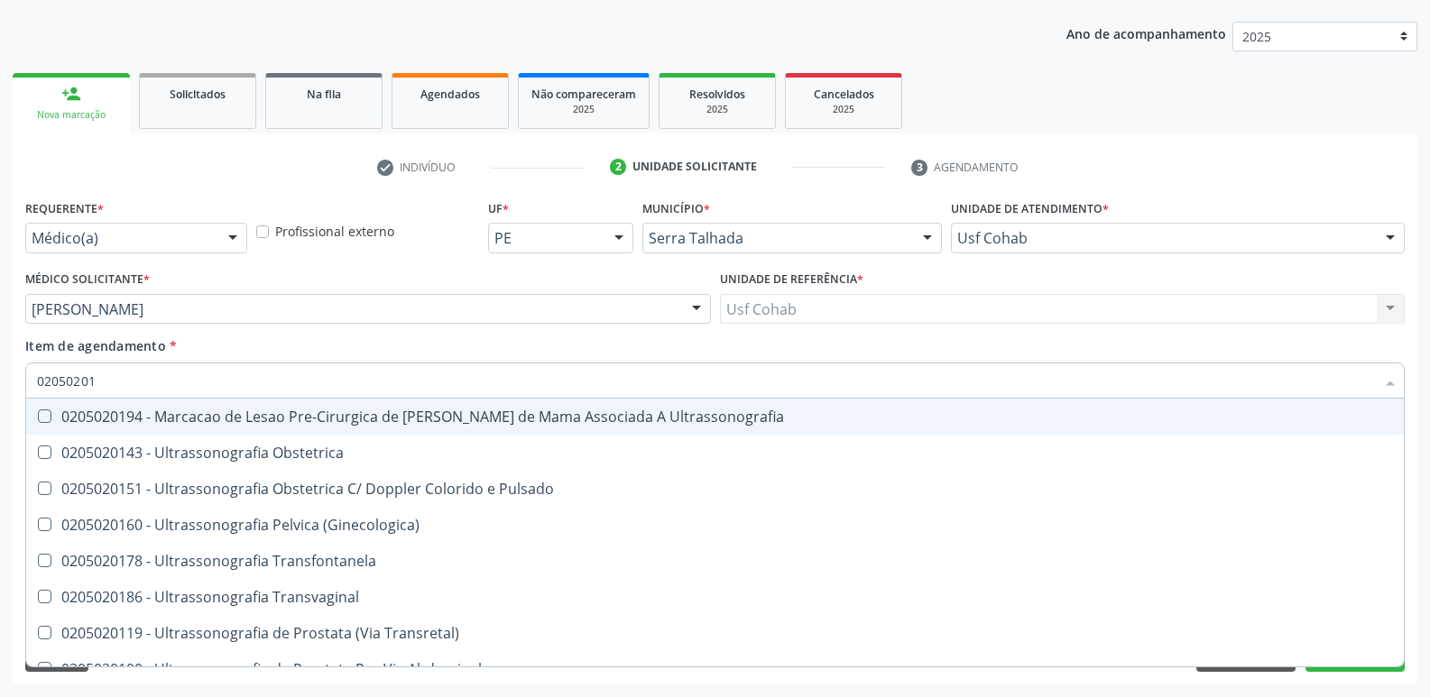
type input "020502014"
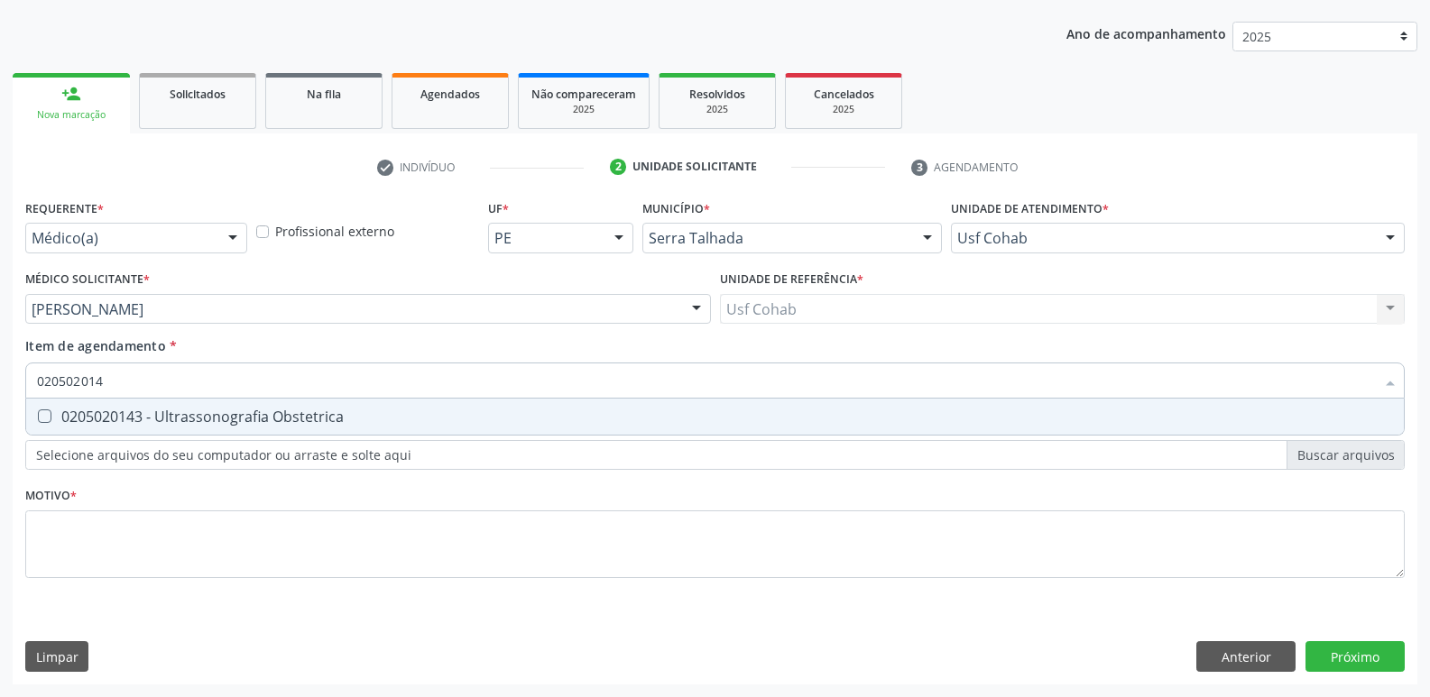
click at [329, 410] on div "0205020143 - Ultrassonografia Obstetrica" at bounding box center [715, 417] width 1356 height 14
checkbox Obstetrica "true"
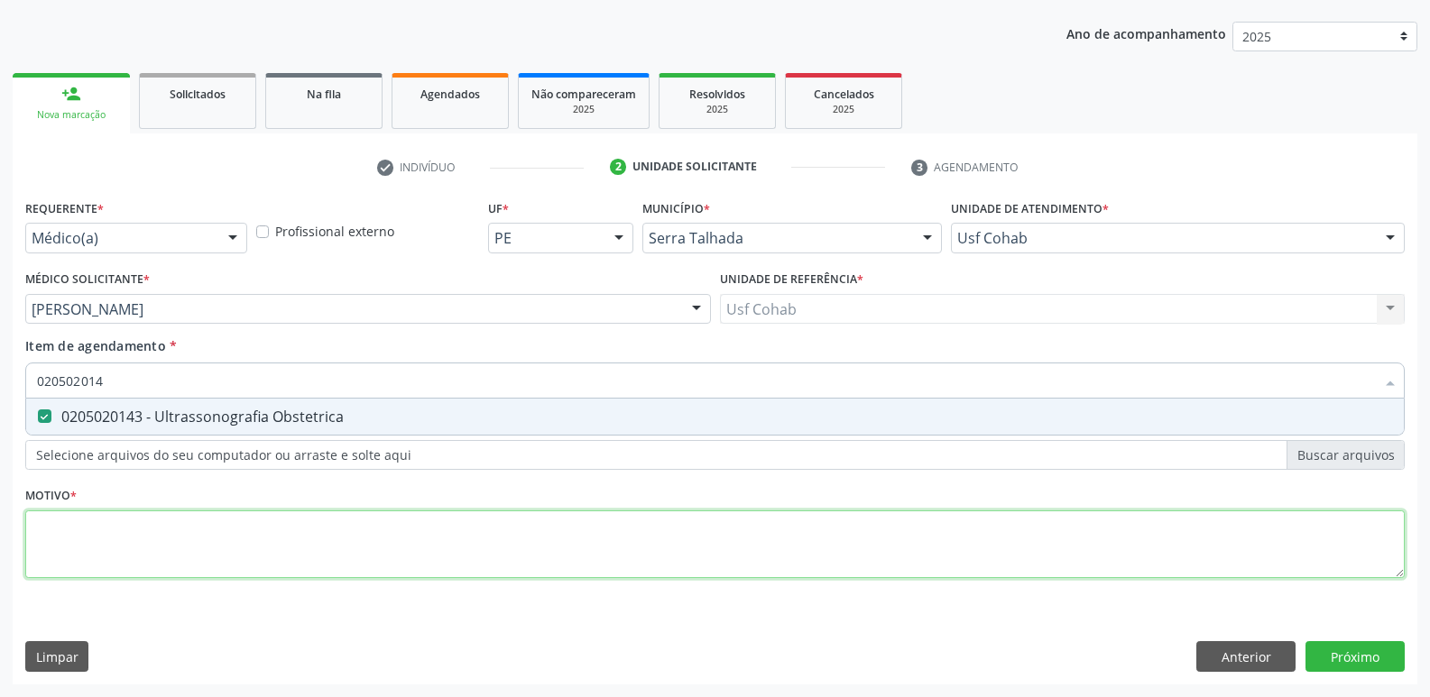
click at [738, 534] on div "Requerente * Médico(a) Médico(a) Enfermeiro(a) Paciente Nenhum resultado encont…" at bounding box center [714, 399] width 1379 height 409
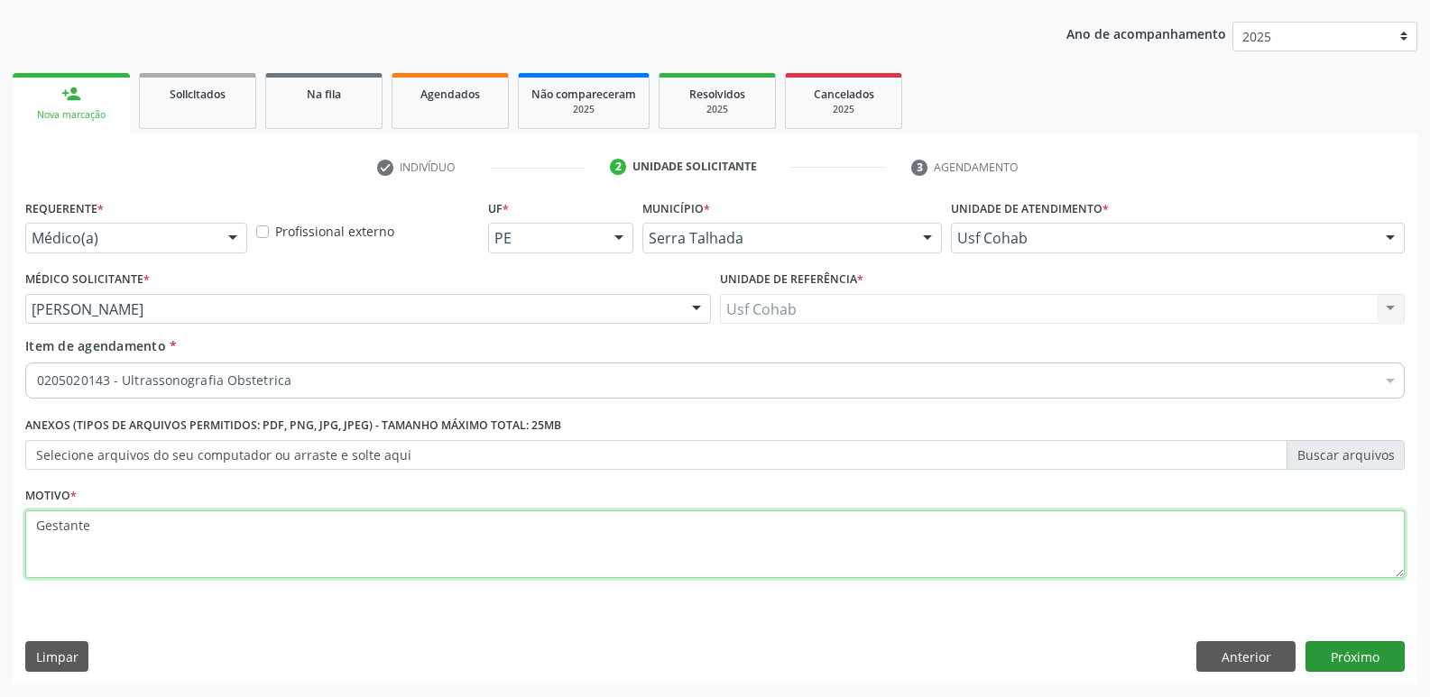
type textarea "Gestante"
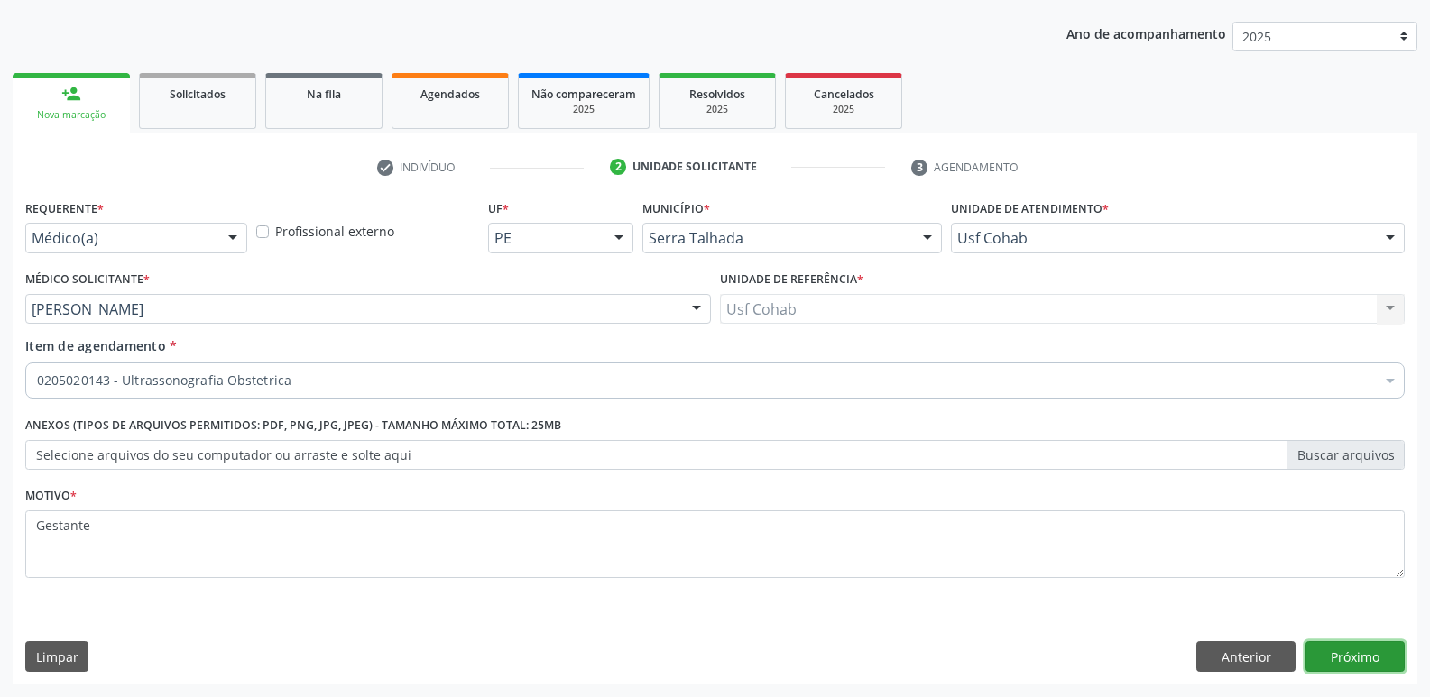
click at [1378, 667] on button "Próximo" at bounding box center [1354, 656] width 99 height 31
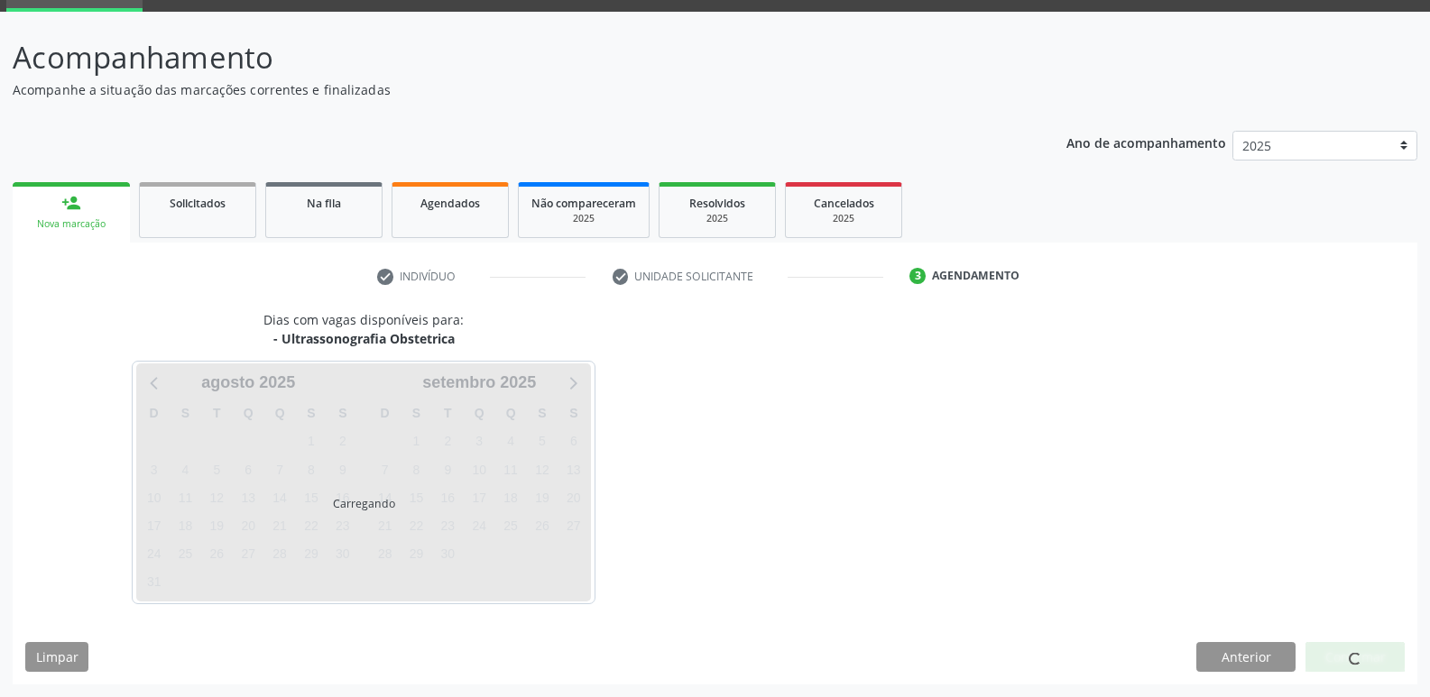
scroll to position [88, 0]
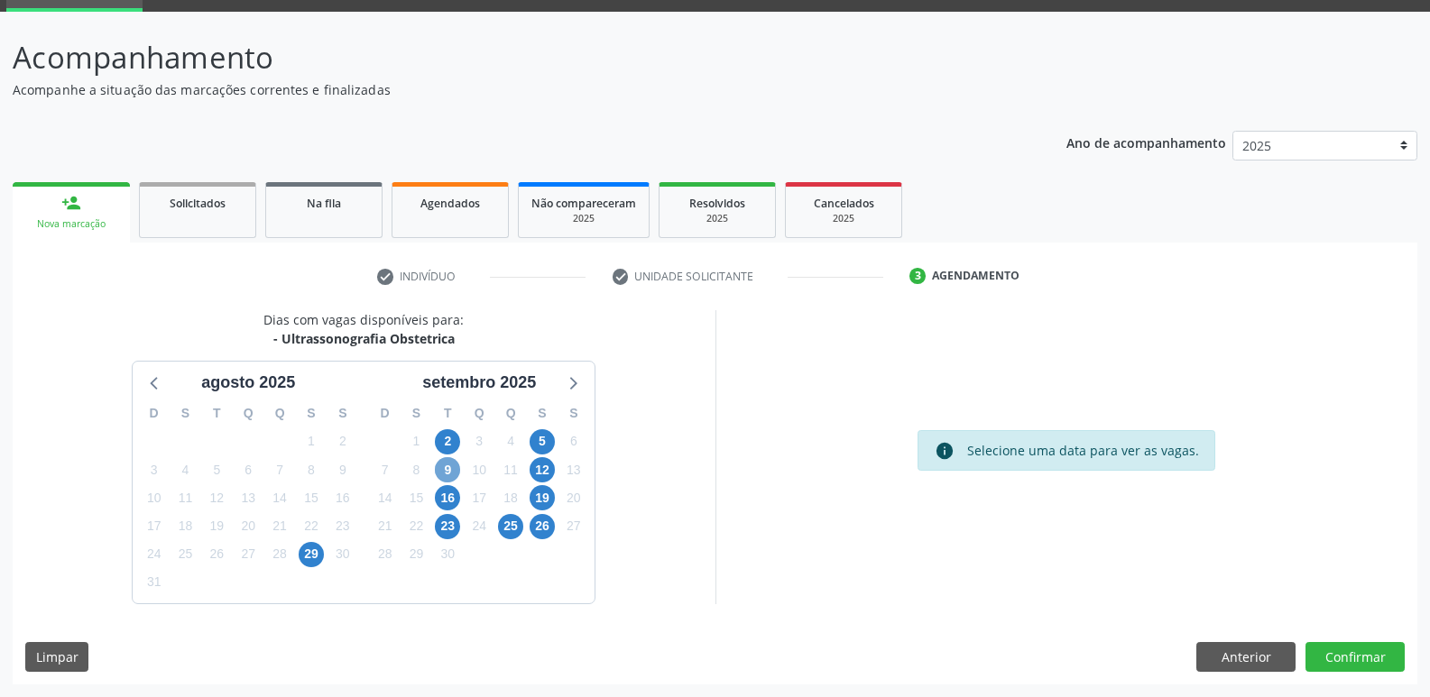
click at [445, 470] on span "9" at bounding box center [447, 469] width 25 height 25
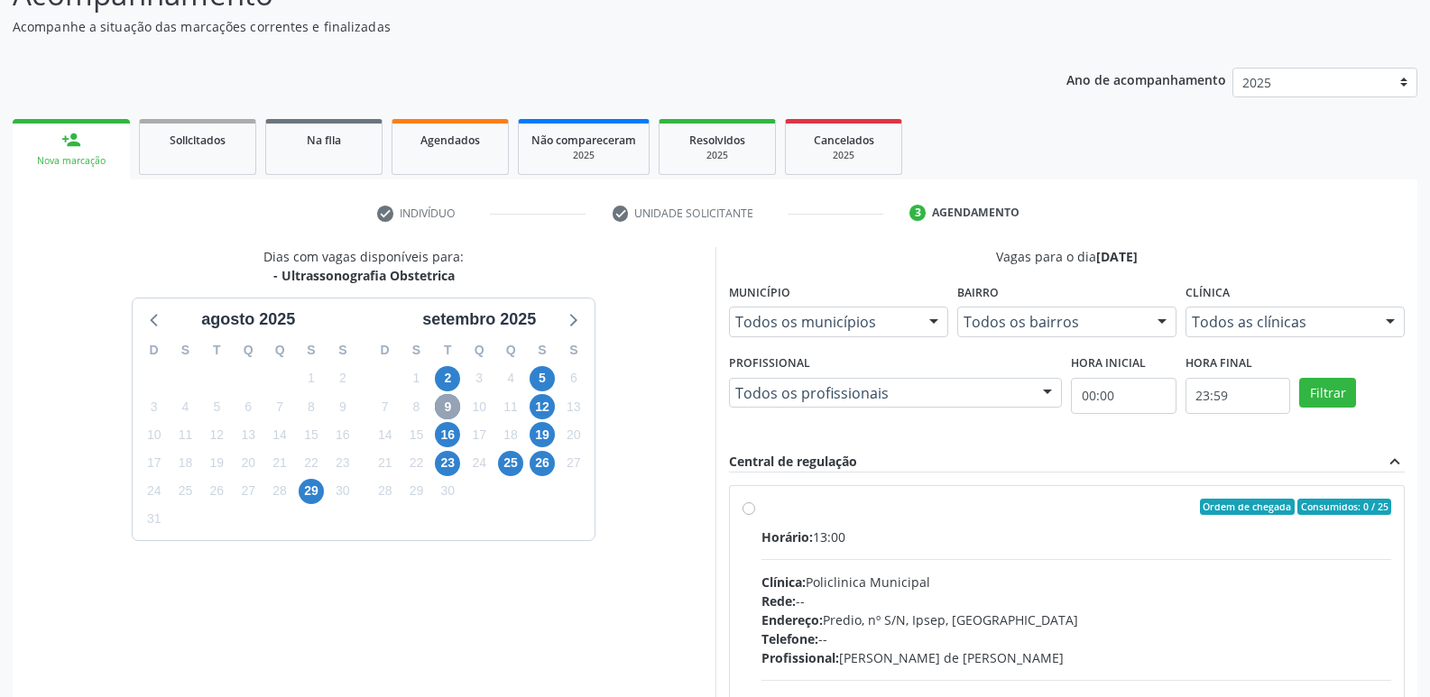
scroll to position [268, 0]
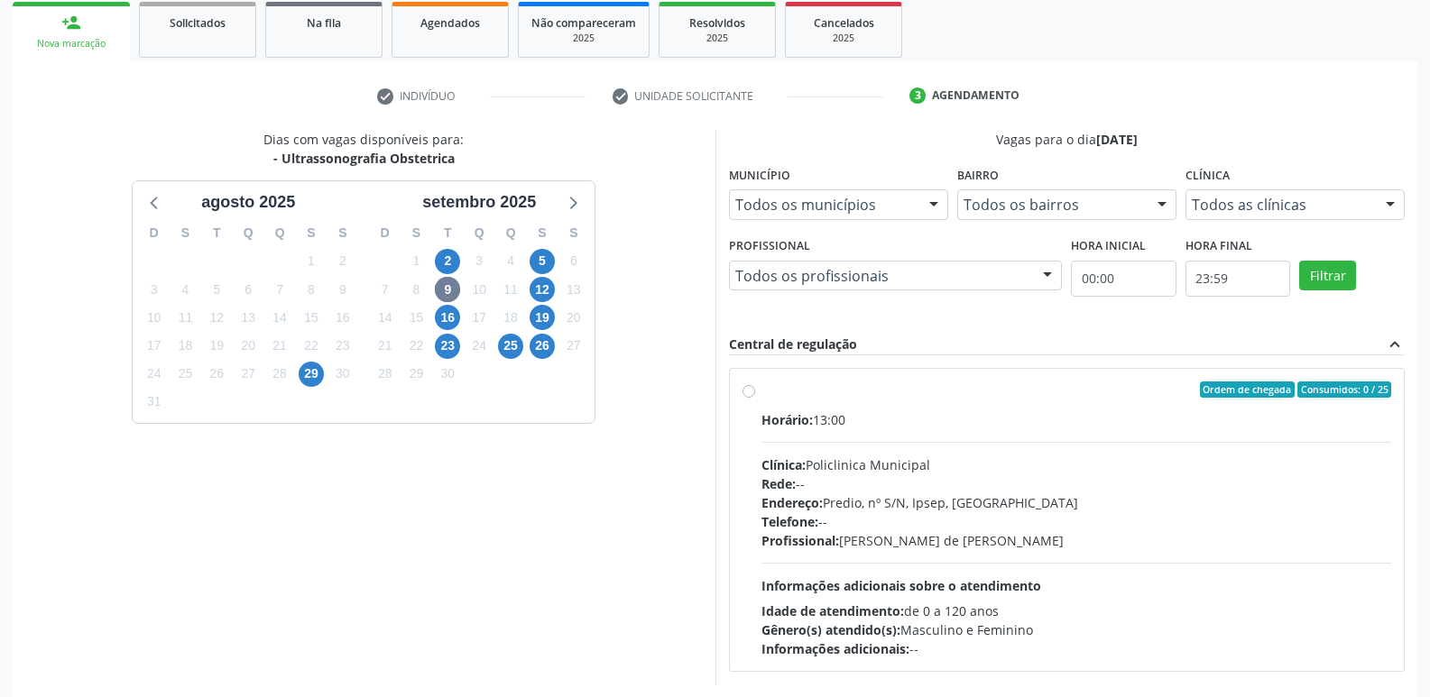
click at [997, 432] on div "Horário: 13:00 Clínica: Policlinica Municipal Rede: -- Endereço: Predio, nº S/N…" at bounding box center [1076, 534] width 631 height 248
click at [755, 398] on input "Ordem de chegada Consumidos: 0 / 25 Horário: 13:00 Clínica: Policlinica Municip…" at bounding box center [748, 390] width 13 height 16
radio input "true"
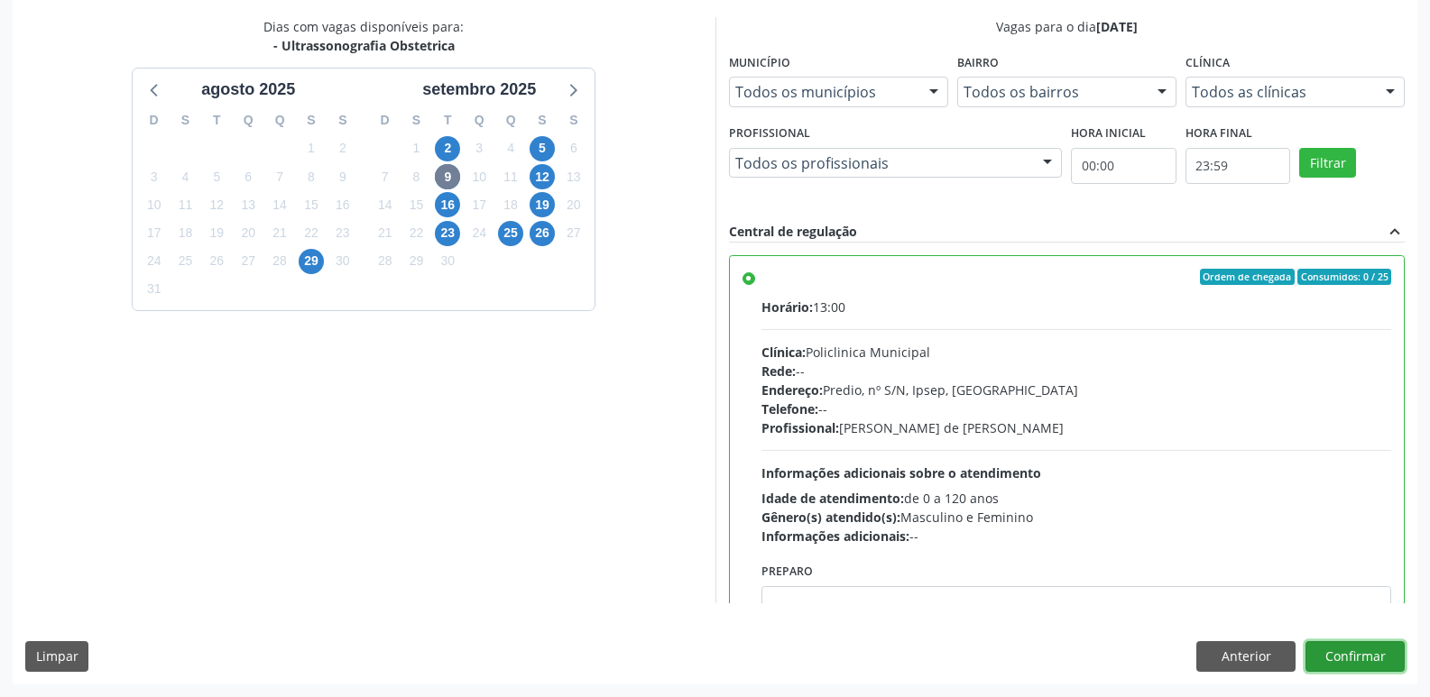
click at [1383, 644] on button "Confirmar" at bounding box center [1354, 656] width 99 height 31
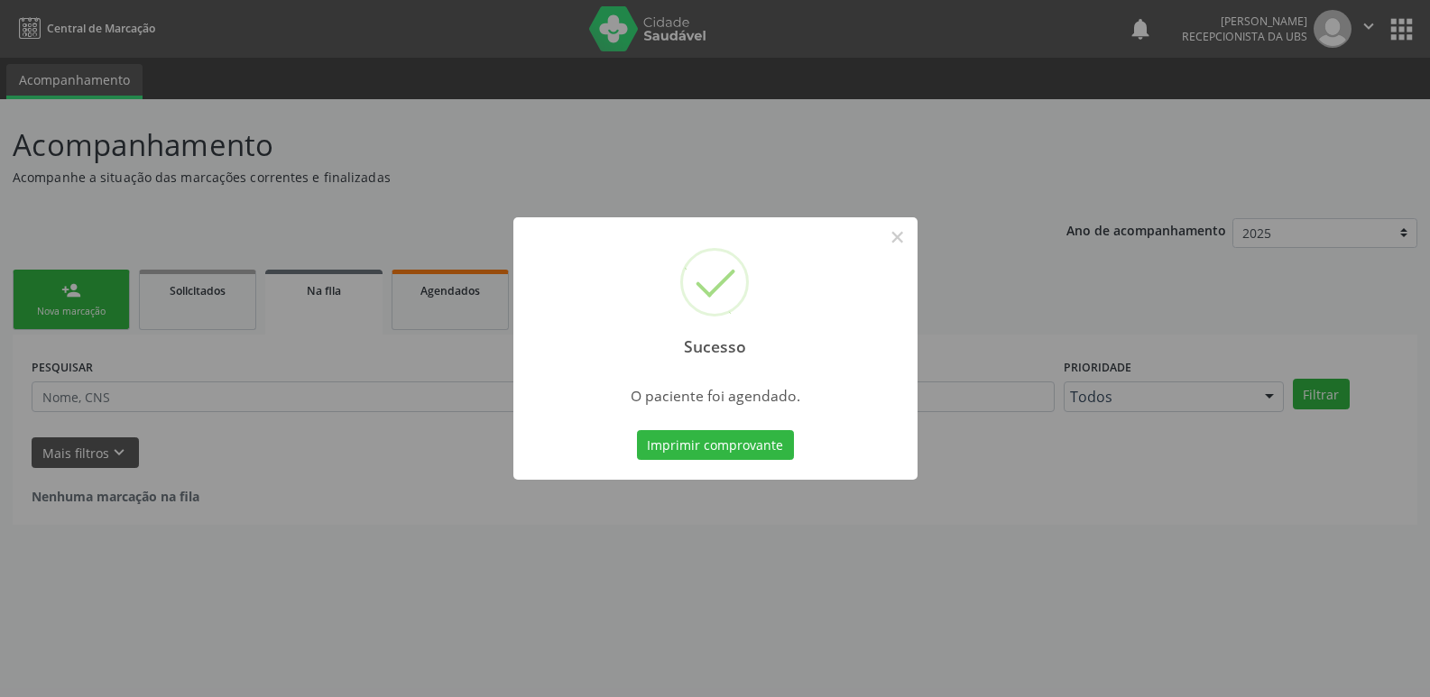
scroll to position [0, 0]
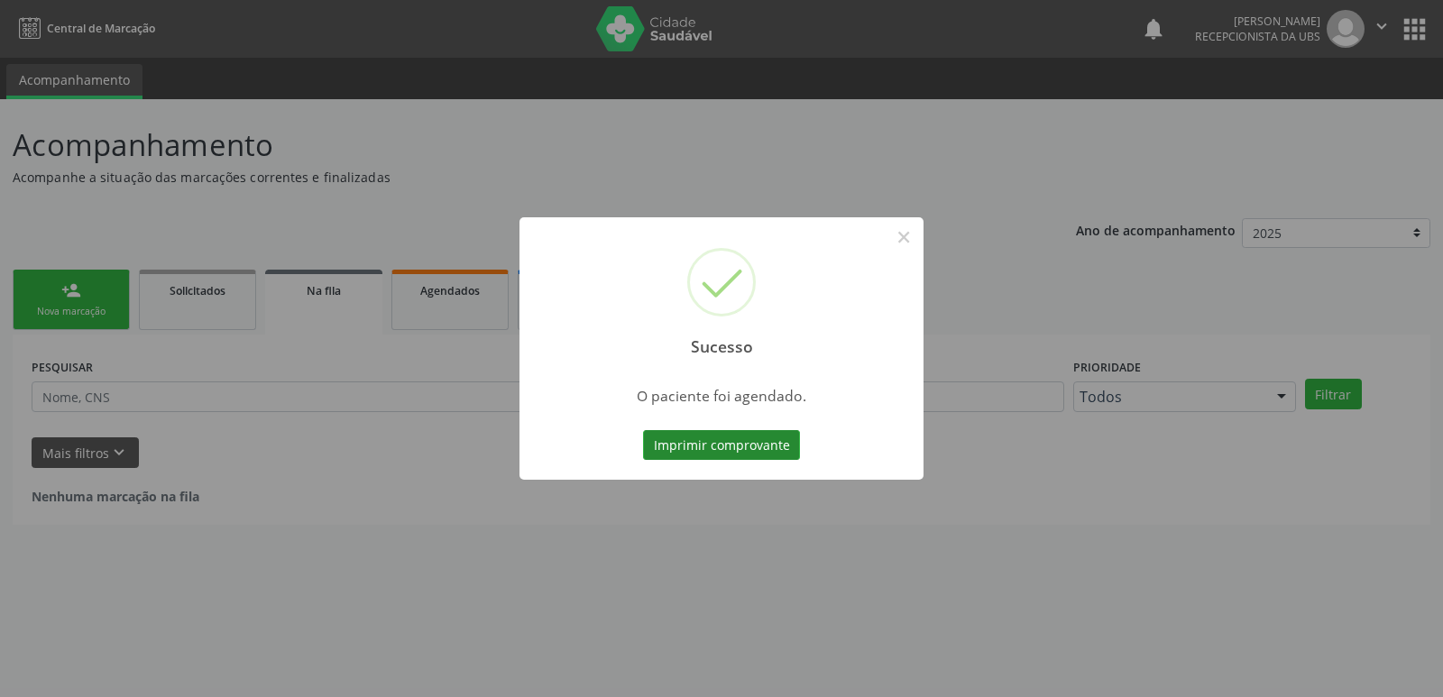
click at [706, 454] on button "Imprimir comprovante" at bounding box center [721, 445] width 157 height 31
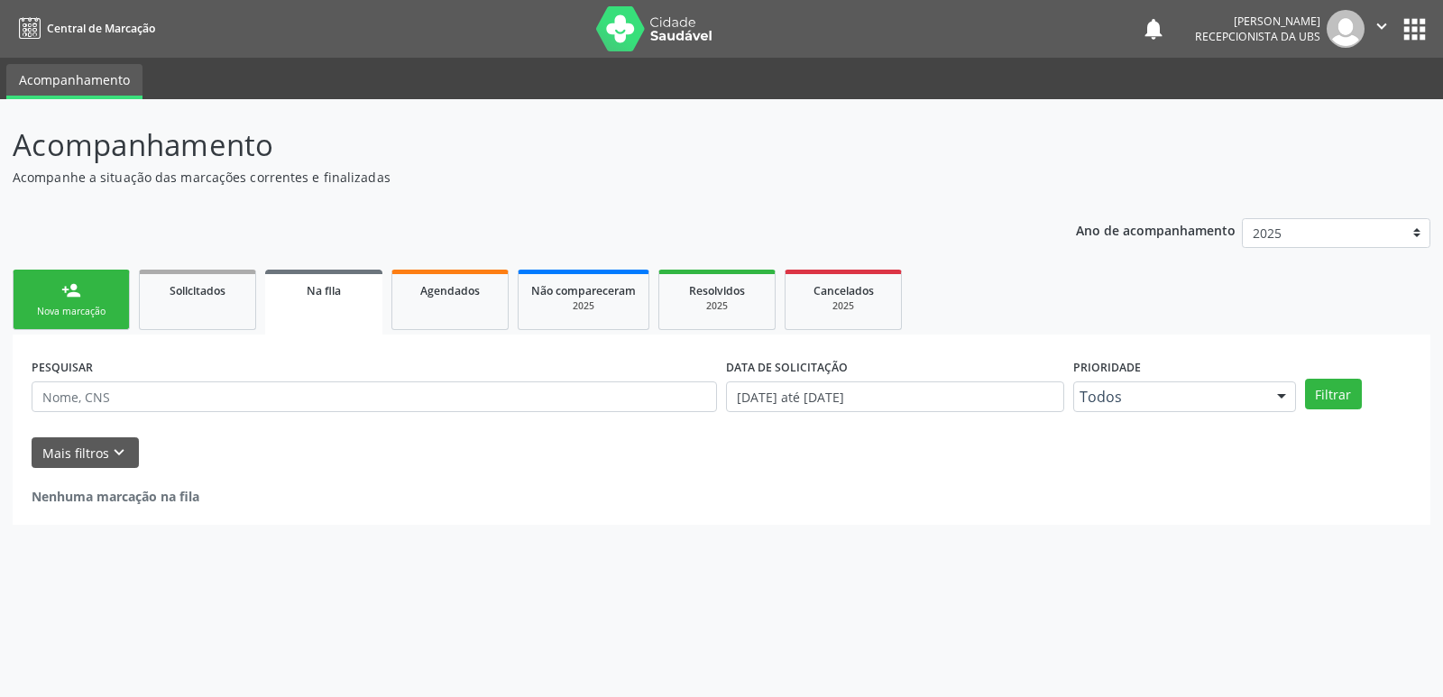
click at [76, 287] on div "person_add" at bounding box center [71, 291] width 20 height 20
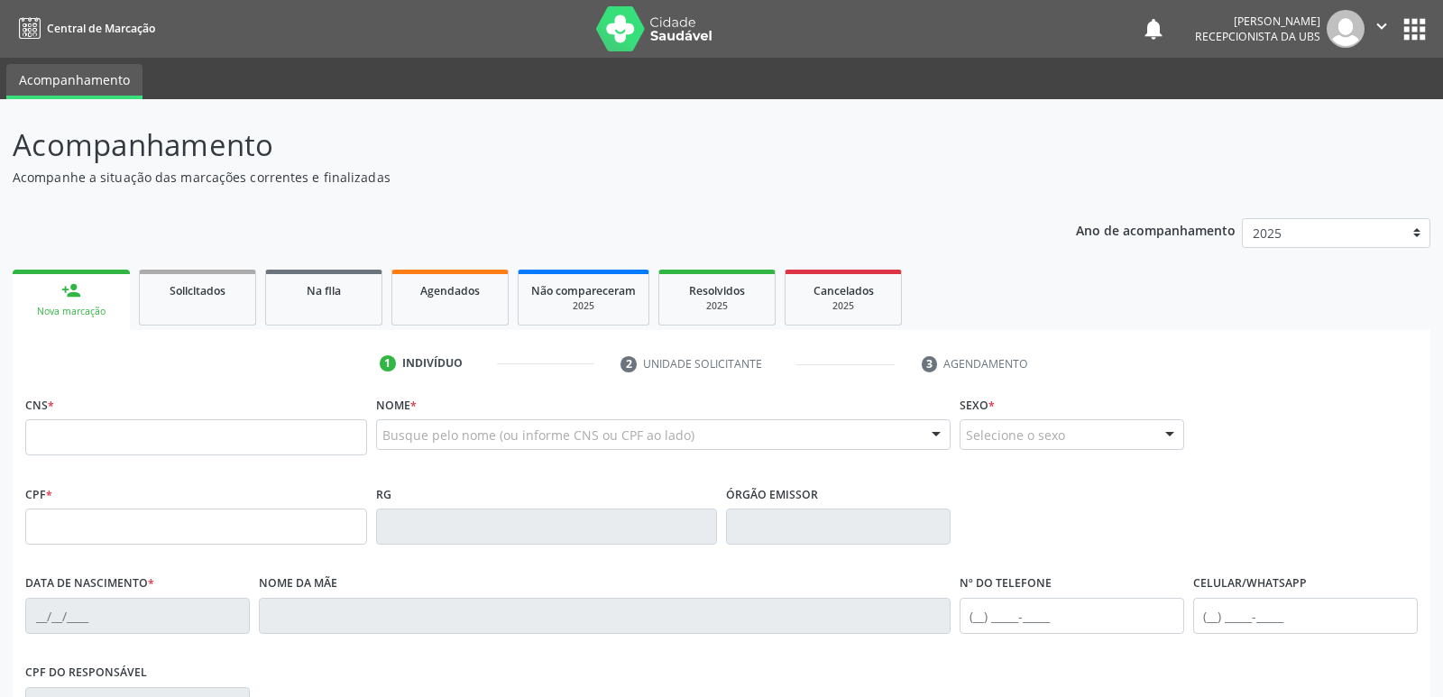
click at [78, 312] on div "Nova marcação" at bounding box center [71, 312] width 92 height 14
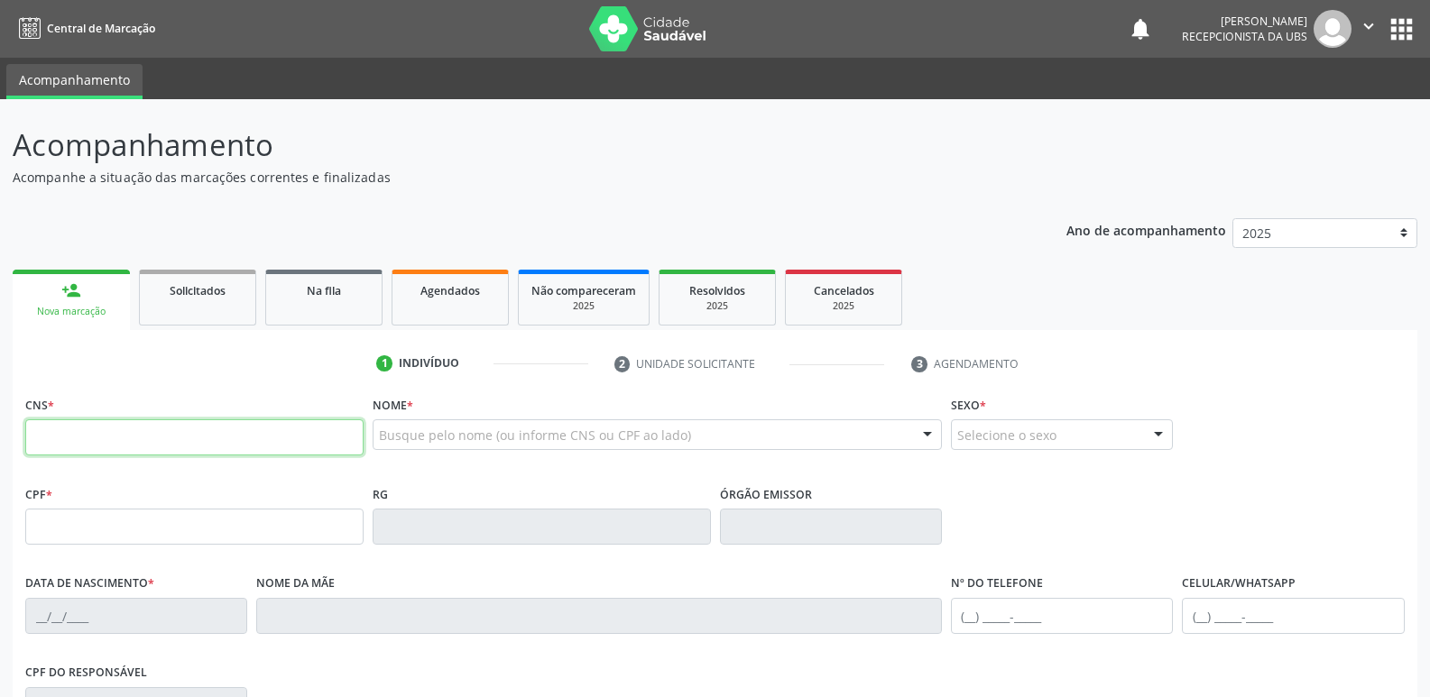
click at [90, 431] on input "text" at bounding box center [194, 437] width 338 height 36
type input "898 0063 2146 9108"
type input "13/09/1993"
type input "Juana Clementina Cumigual Nempu"
type input "(87) 99627-2637"
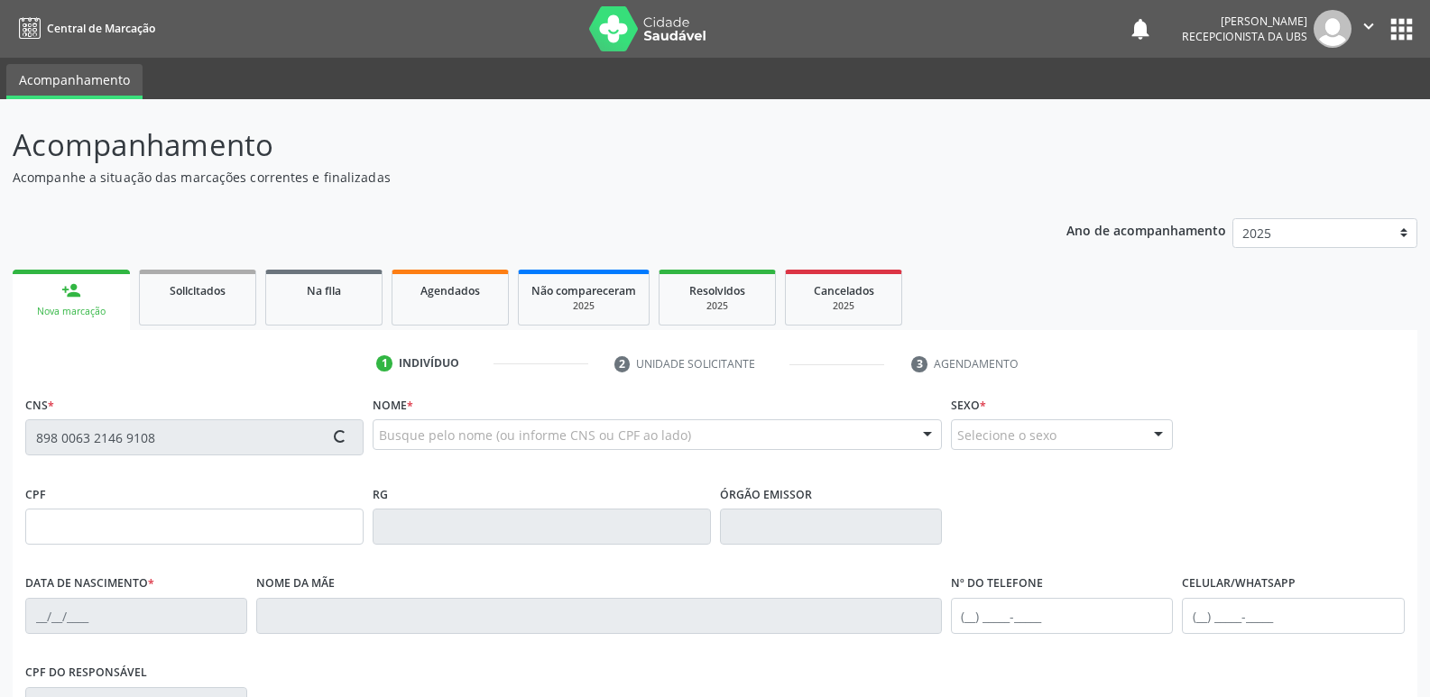
type input "90"
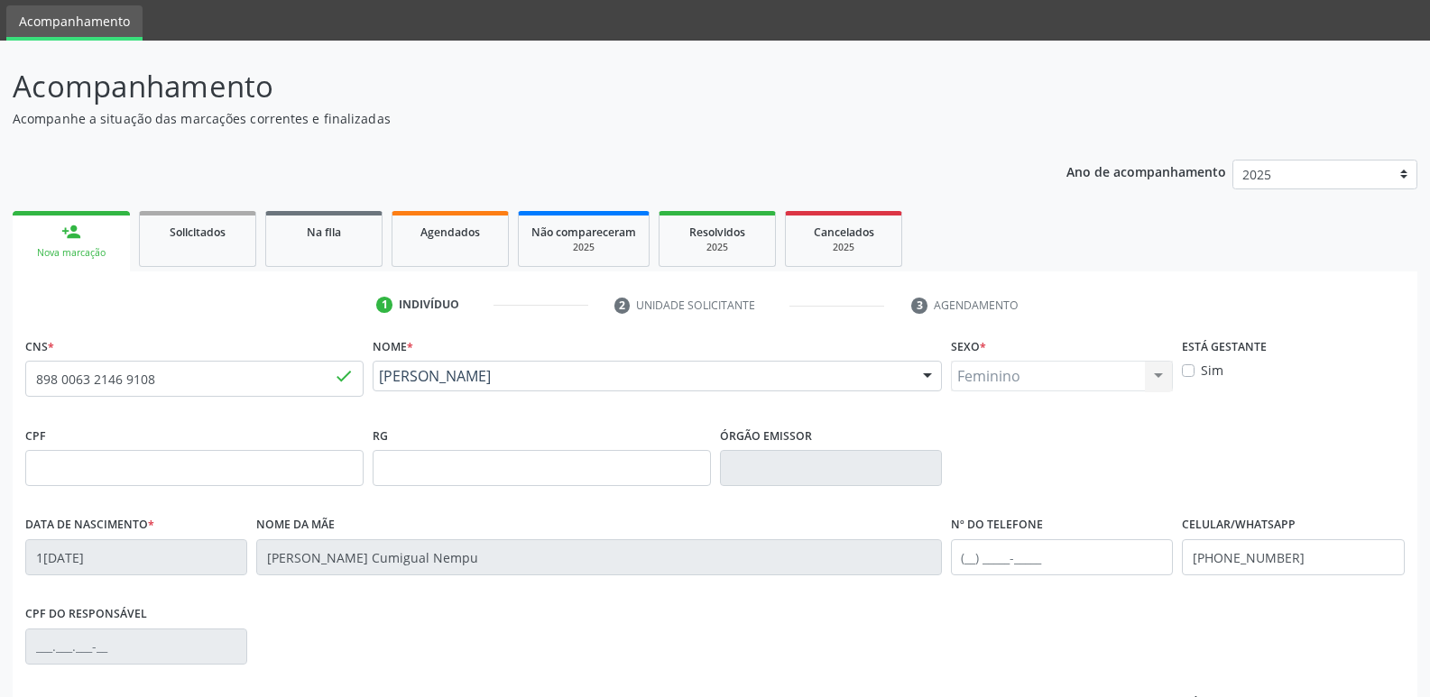
scroll to position [90, 0]
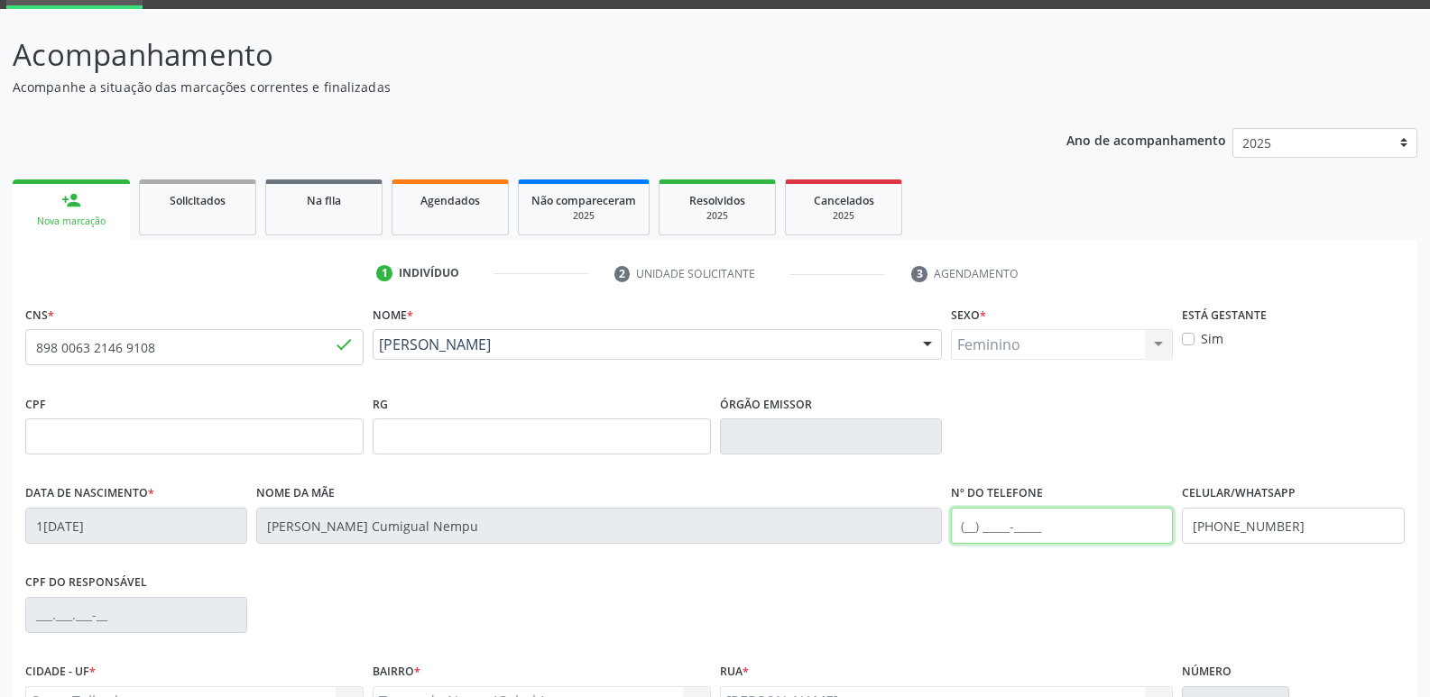
click at [1044, 530] on input "text" at bounding box center [1062, 526] width 222 height 36
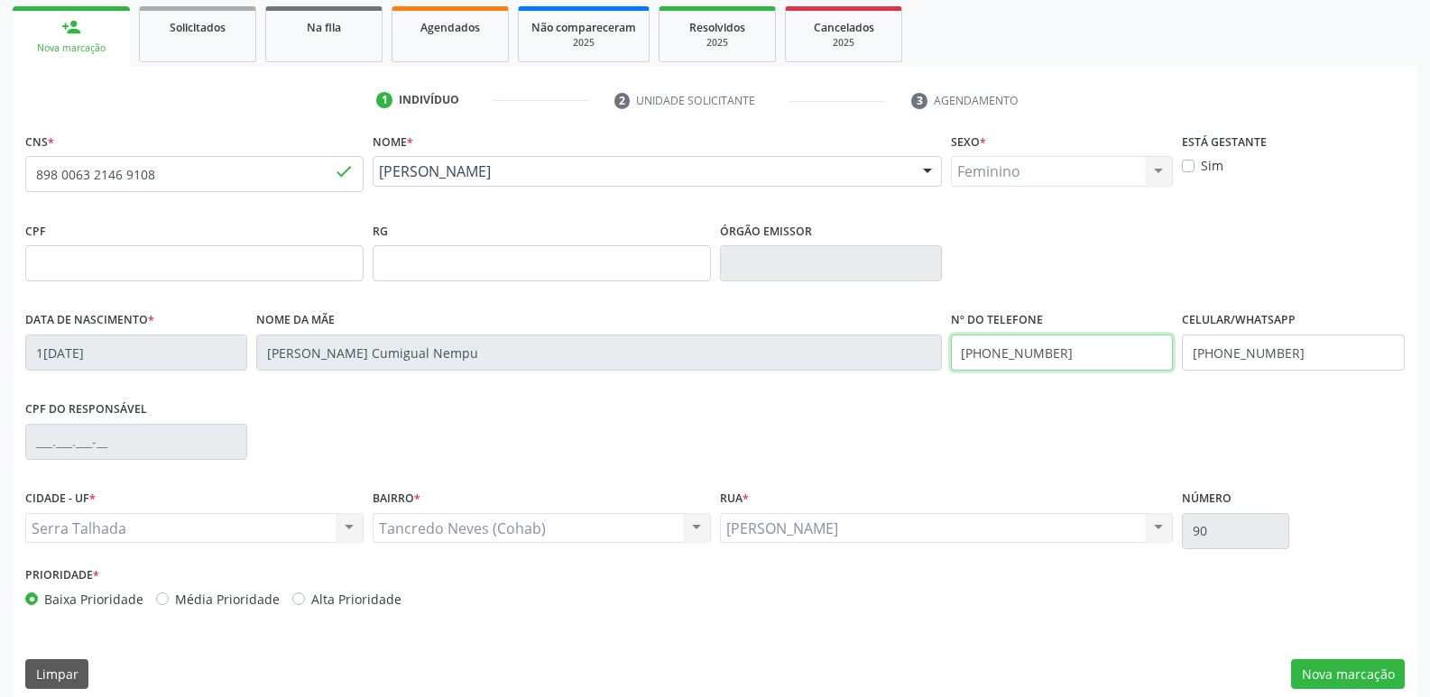
scroll to position [271, 0]
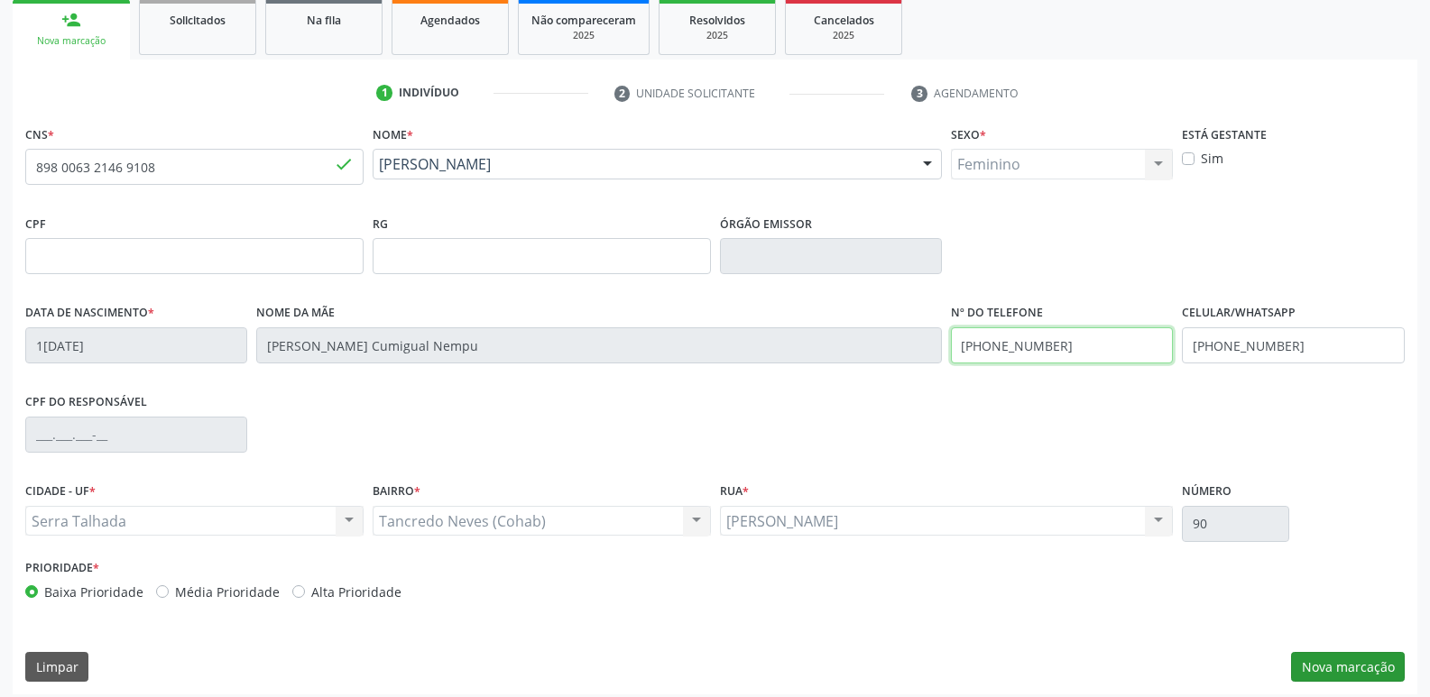
type input "(87) 99608-8718"
click at [1359, 668] on button "Nova marcação" at bounding box center [1348, 667] width 114 height 31
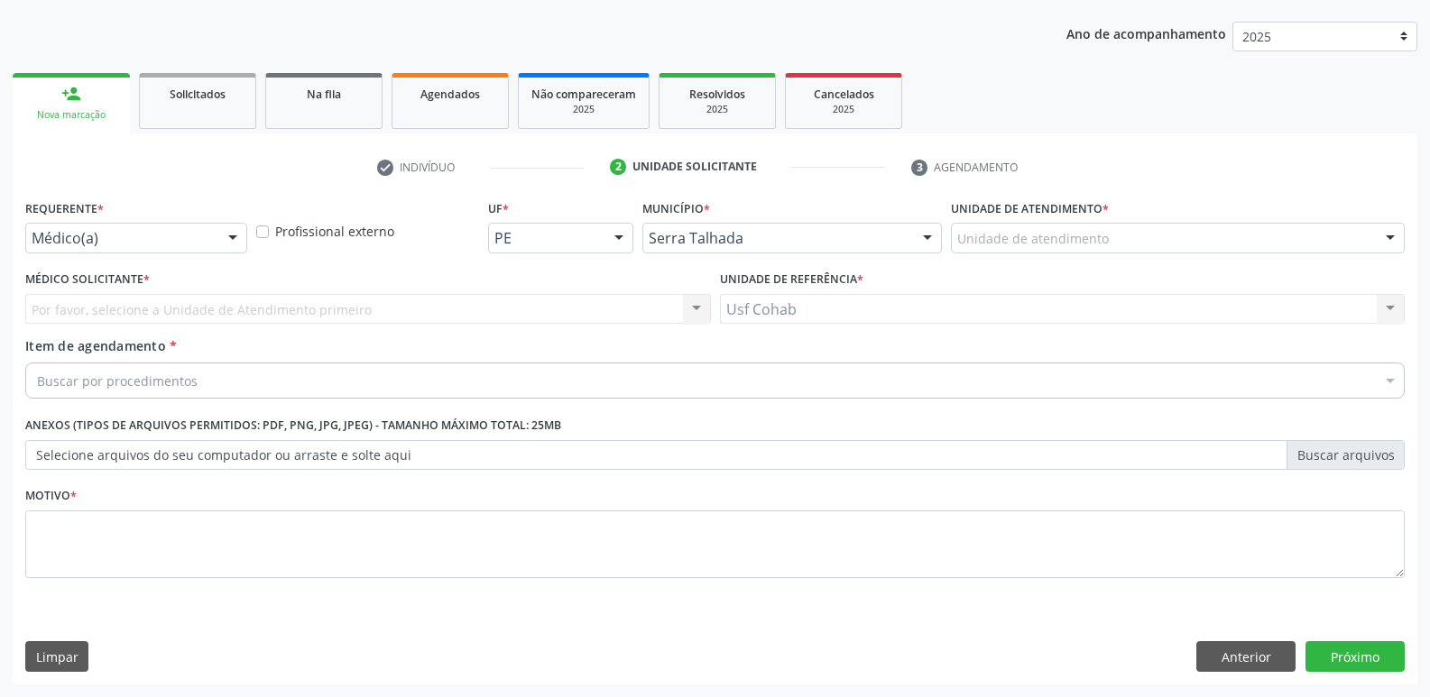
scroll to position [197, 0]
click at [1108, 255] on div "Unidade de atendimento * Unidade de atendimento 3 Grupamento de Bombeiros Abfis…" at bounding box center [1177, 230] width 463 height 70
click at [1111, 248] on div "Unidade de atendimento" at bounding box center [1178, 238] width 454 height 31
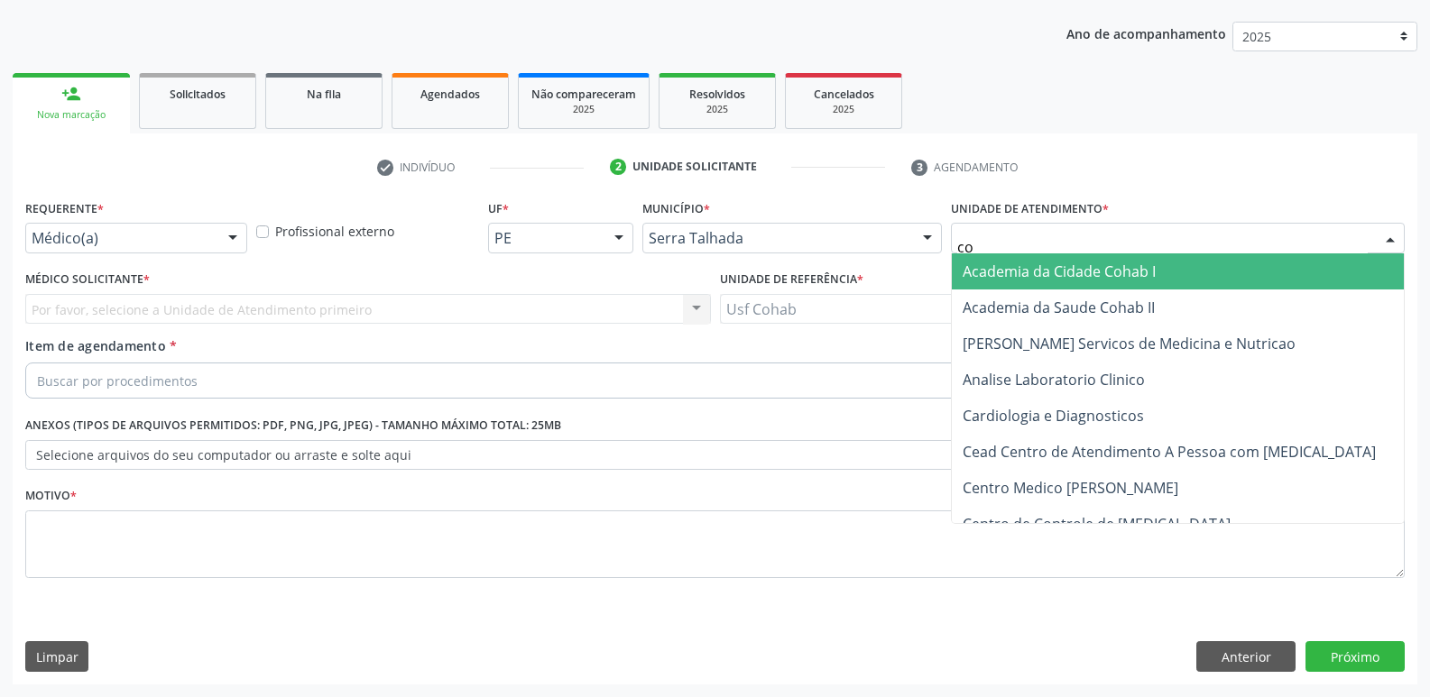
type input "coh"
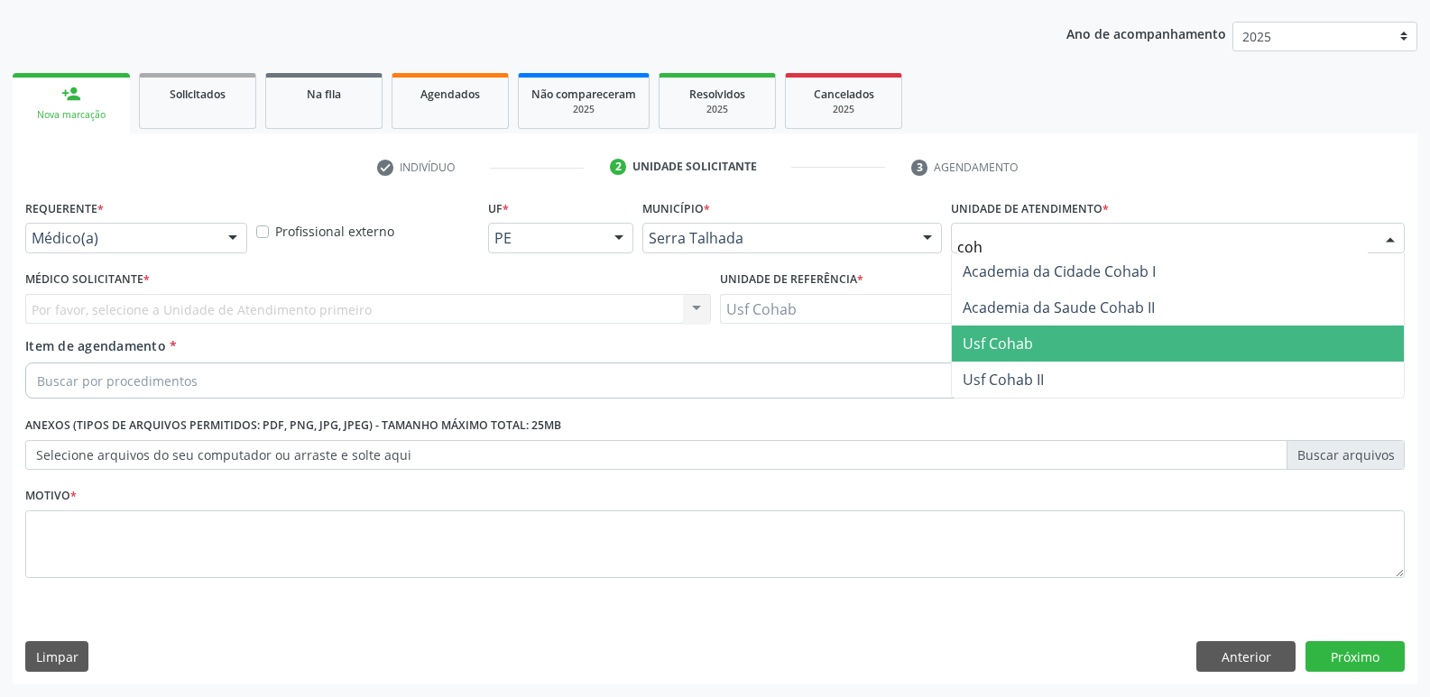
click at [1017, 338] on span "Usf Cohab" at bounding box center [998, 344] width 70 height 20
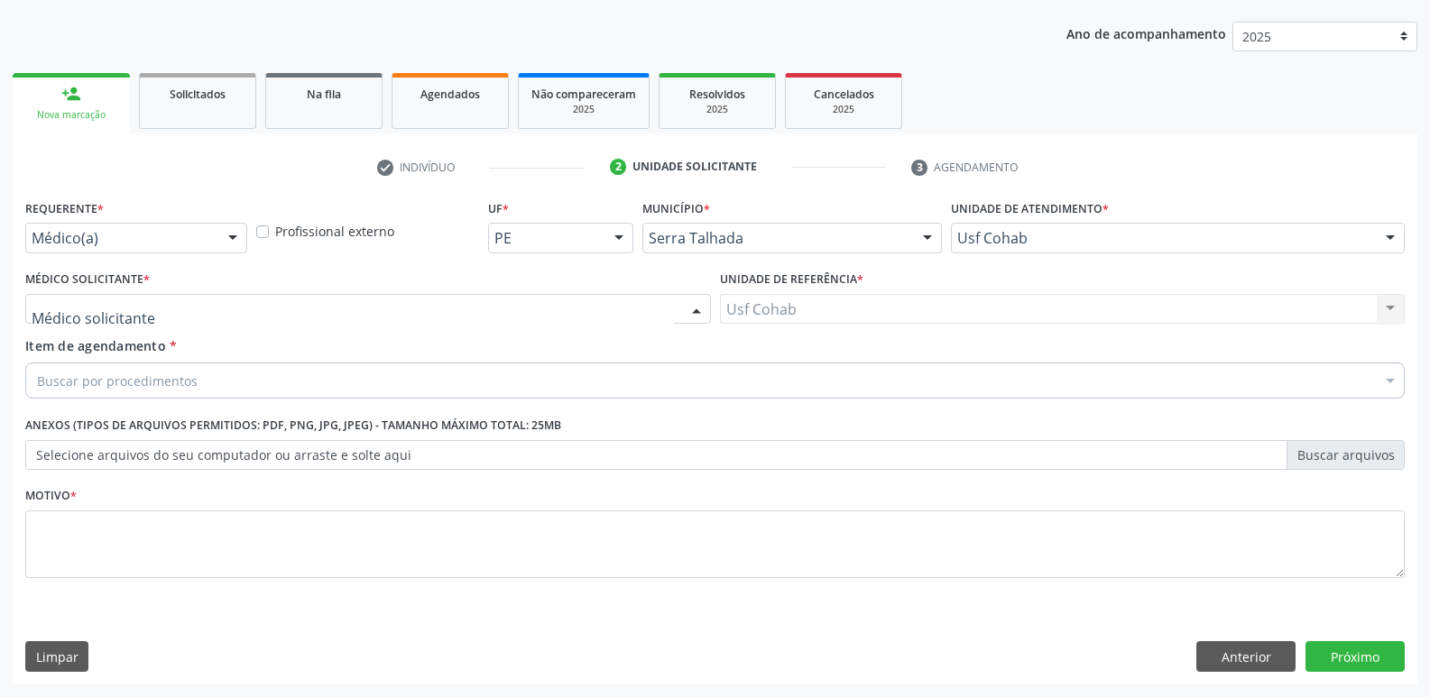
click at [428, 309] on div at bounding box center [368, 309] width 686 height 31
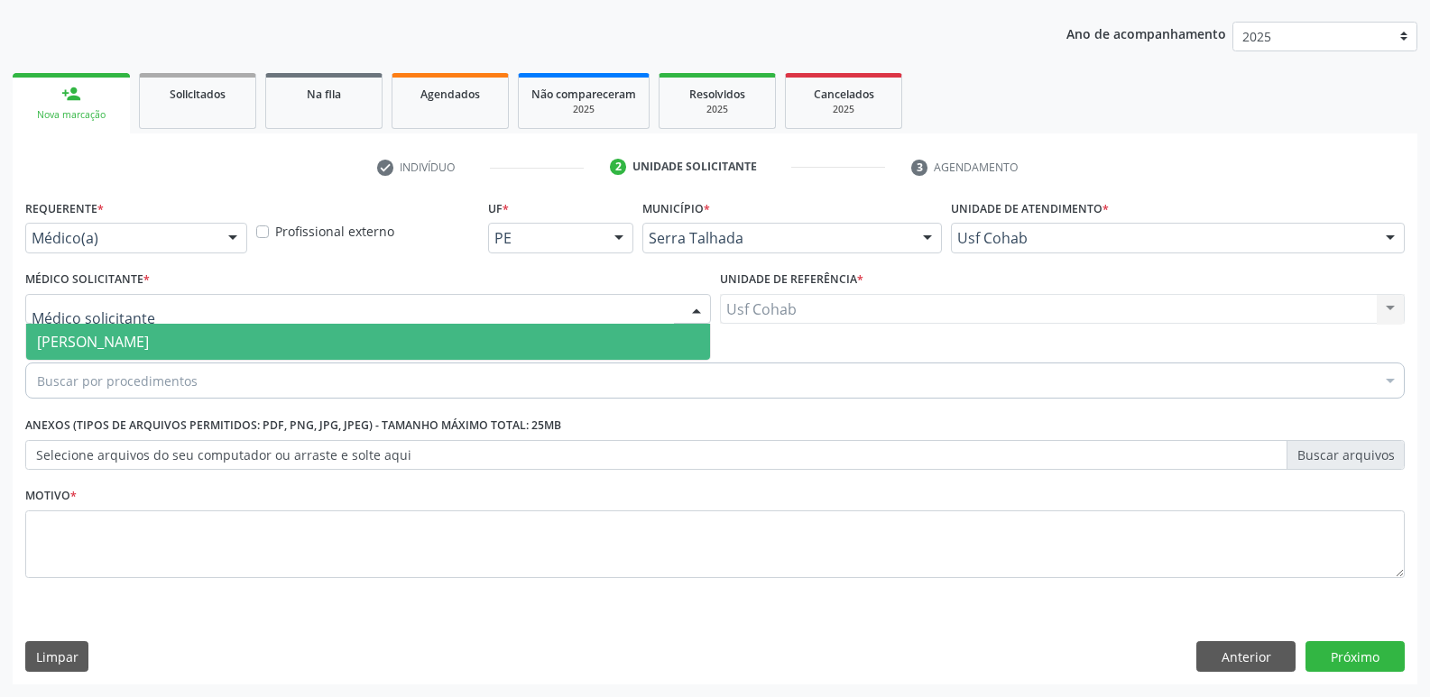
click at [397, 336] on span "[PERSON_NAME]" at bounding box center [368, 342] width 684 height 36
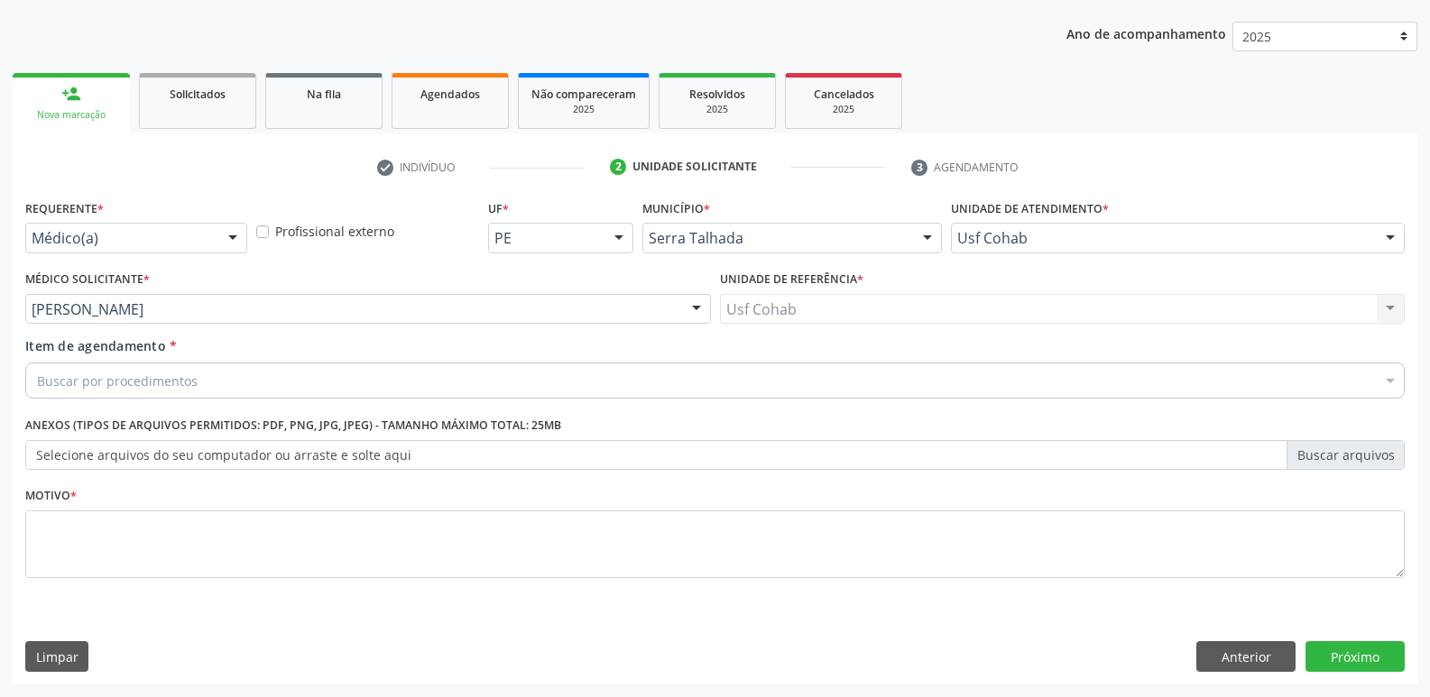
click at [336, 391] on div "Buscar por procedimentos" at bounding box center [714, 381] width 1379 height 36
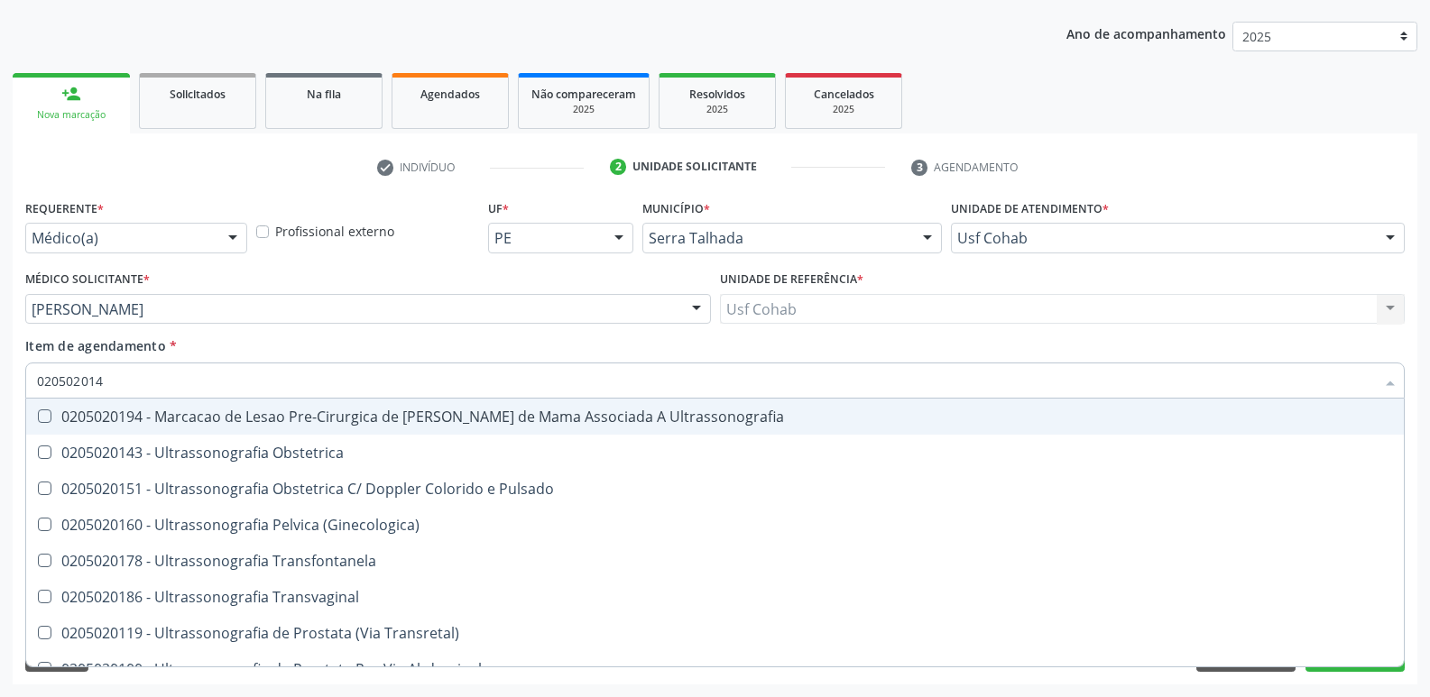
type input "0205020143"
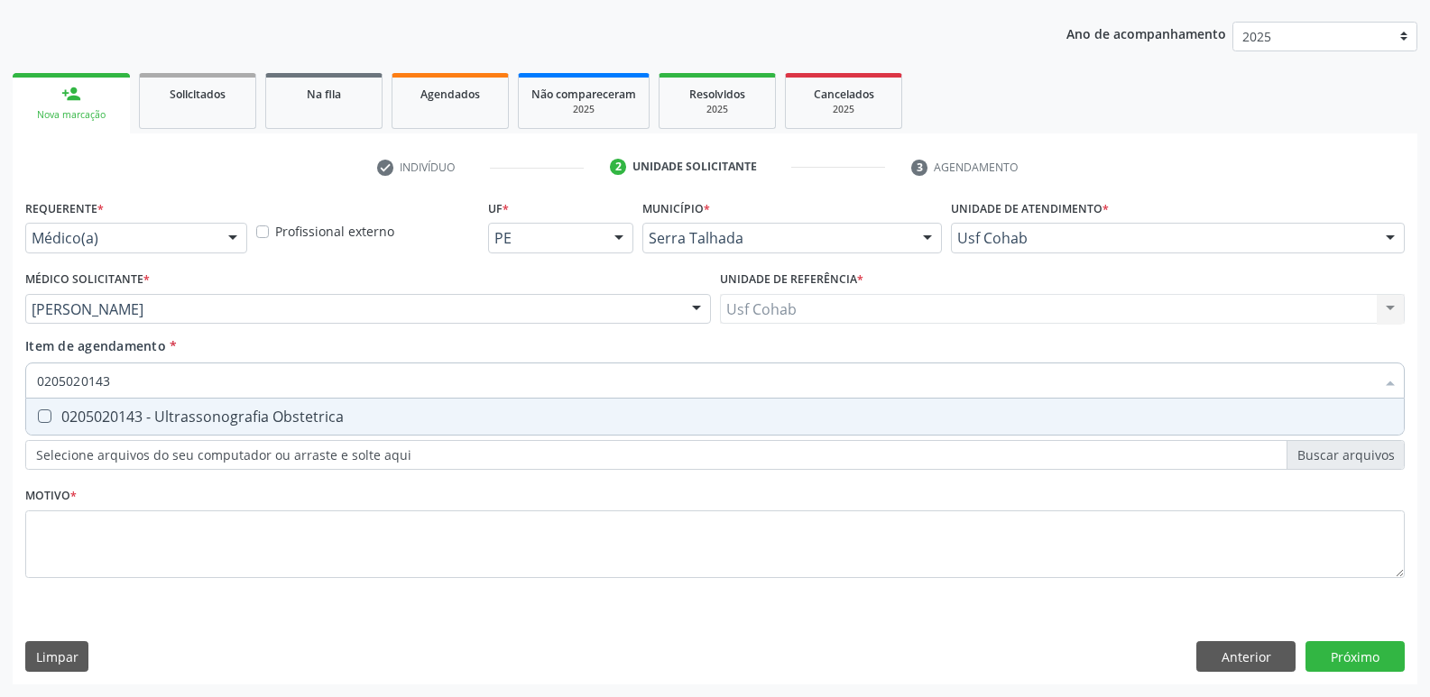
click at [335, 410] on div "0205020143 - Ultrassonografia Obstetrica" at bounding box center [715, 417] width 1356 height 14
checkbox Obstetrica "true"
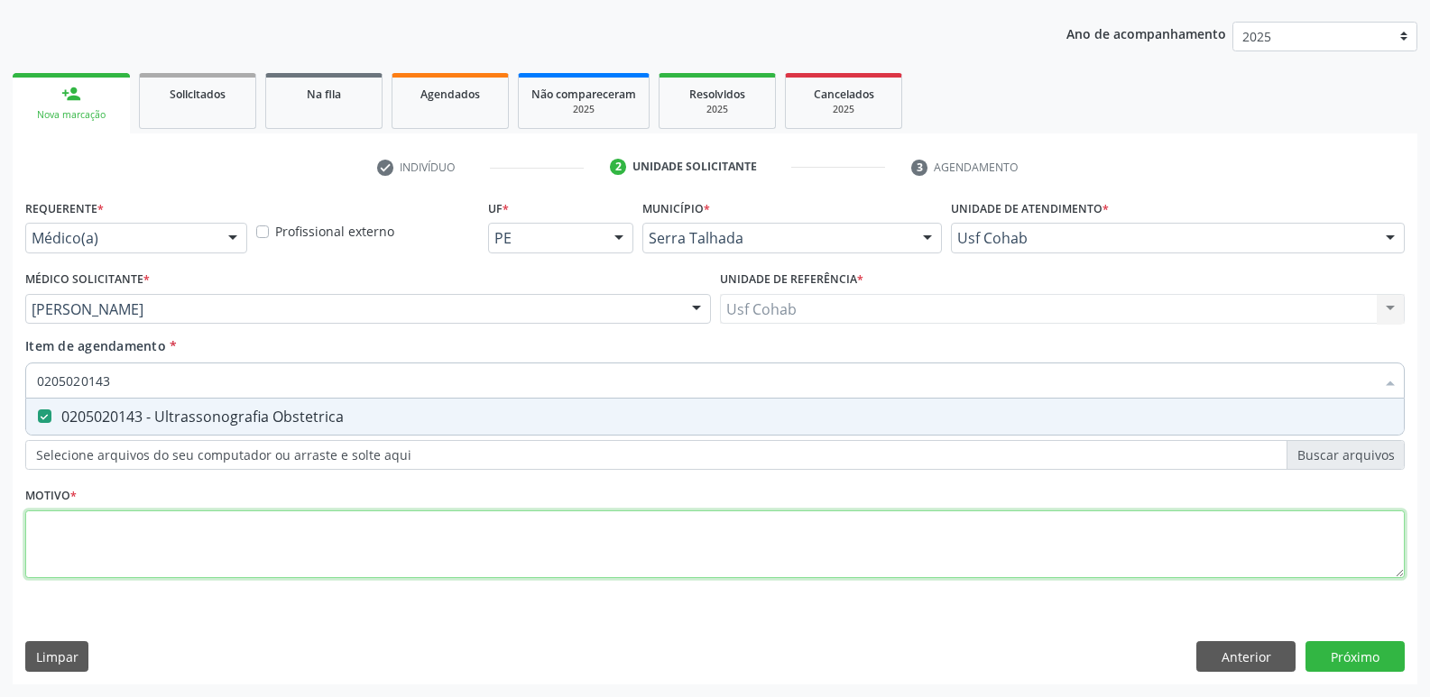
click at [222, 539] on div "Requerente * Médico(a) Médico(a) Enfermeiro(a) Paciente Nenhum resultado encont…" at bounding box center [714, 399] width 1379 height 409
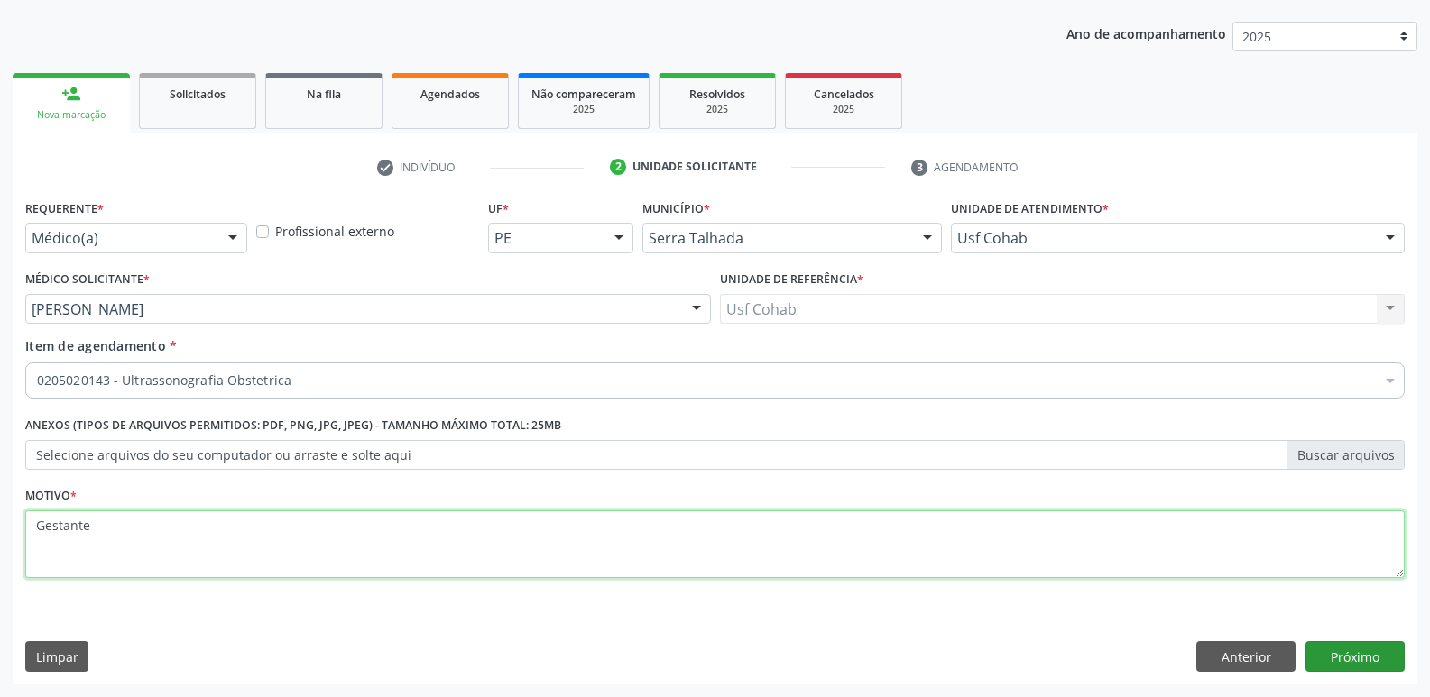
type textarea "Gestante"
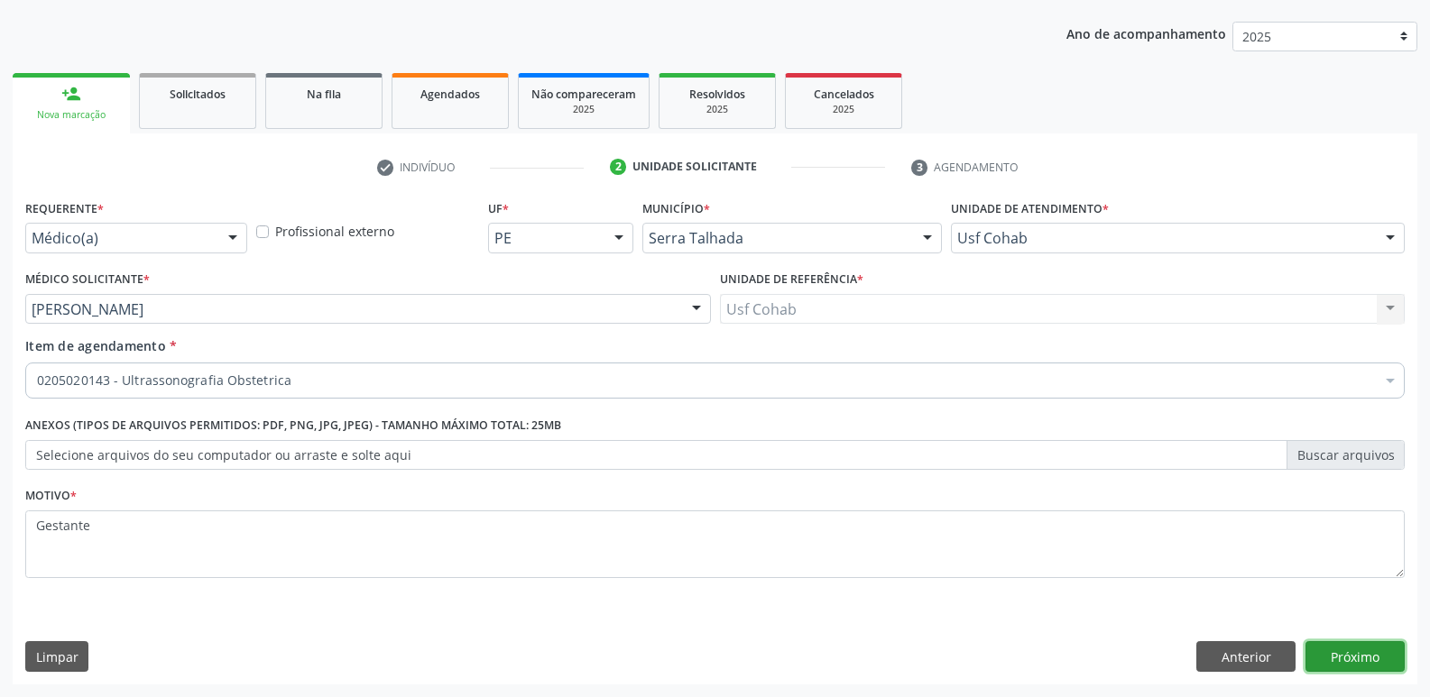
click at [1378, 663] on button "Próximo" at bounding box center [1354, 656] width 99 height 31
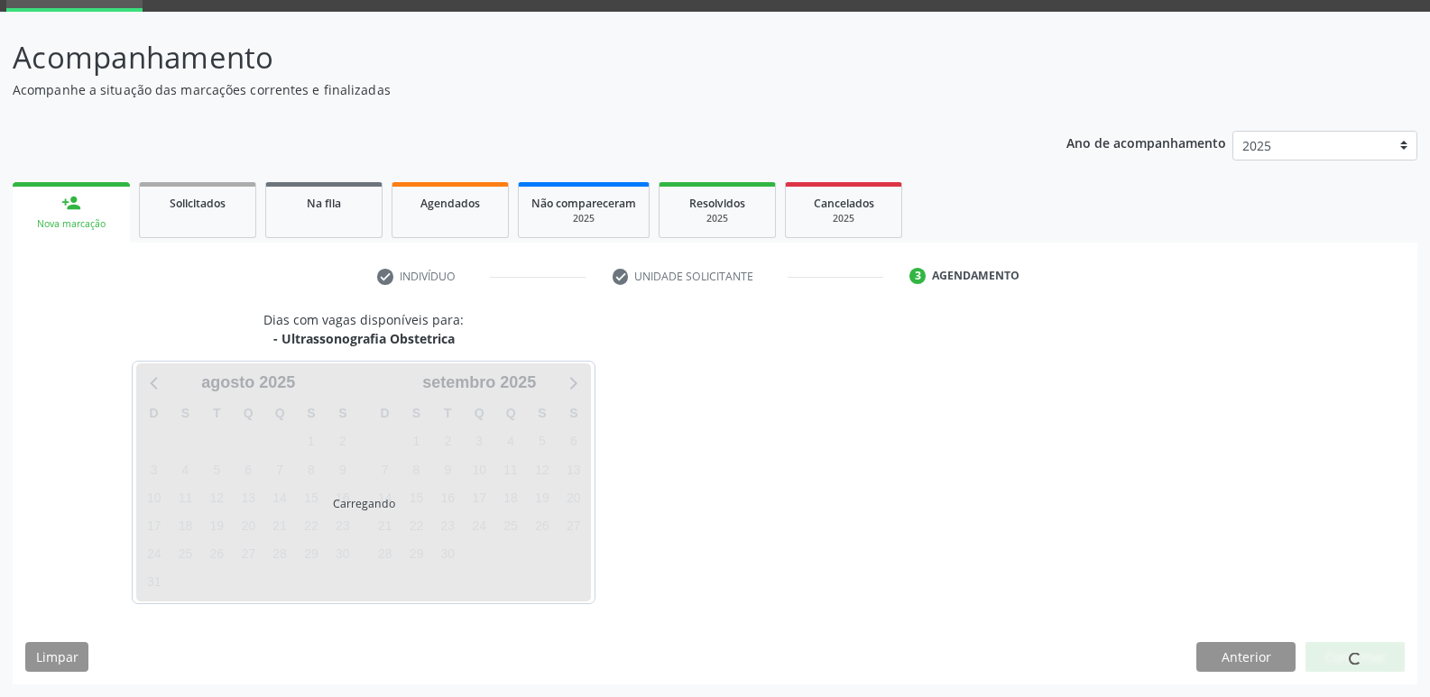
scroll to position [88, 0]
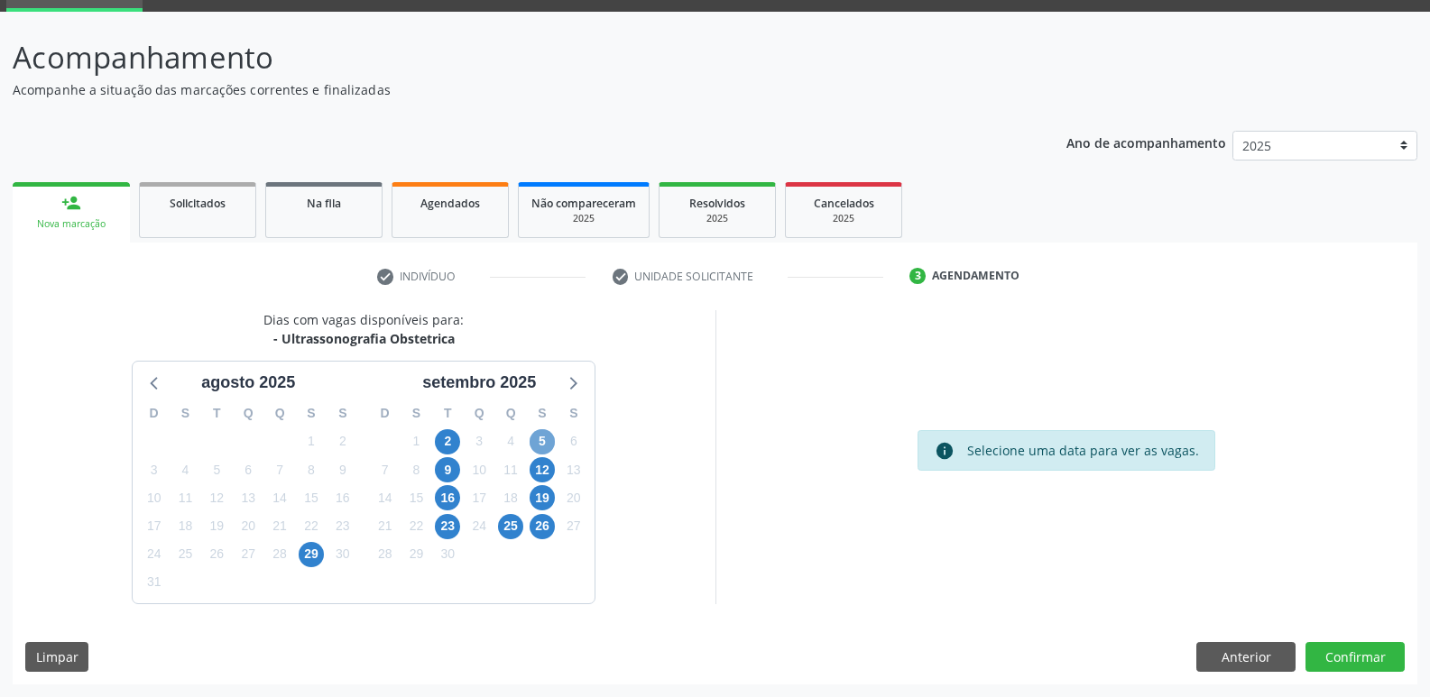
click at [543, 442] on span "5" at bounding box center [542, 441] width 25 height 25
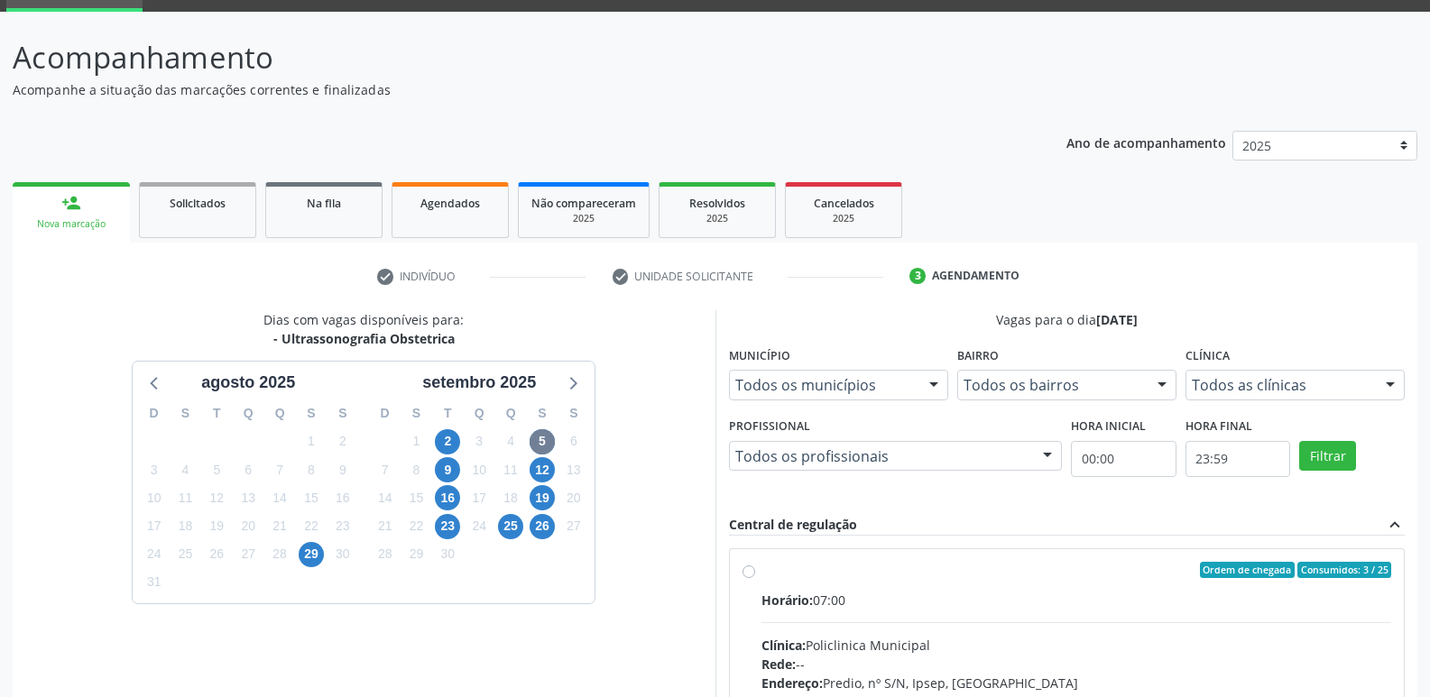
click at [942, 604] on div "Horário: 07:00" at bounding box center [1076, 600] width 631 height 19
click at [755, 578] on input "Ordem de chegada Consumidos: 3 / 25 Horário: 07:00 Clínica: Policlinica Municip…" at bounding box center [748, 570] width 13 height 16
radio input "true"
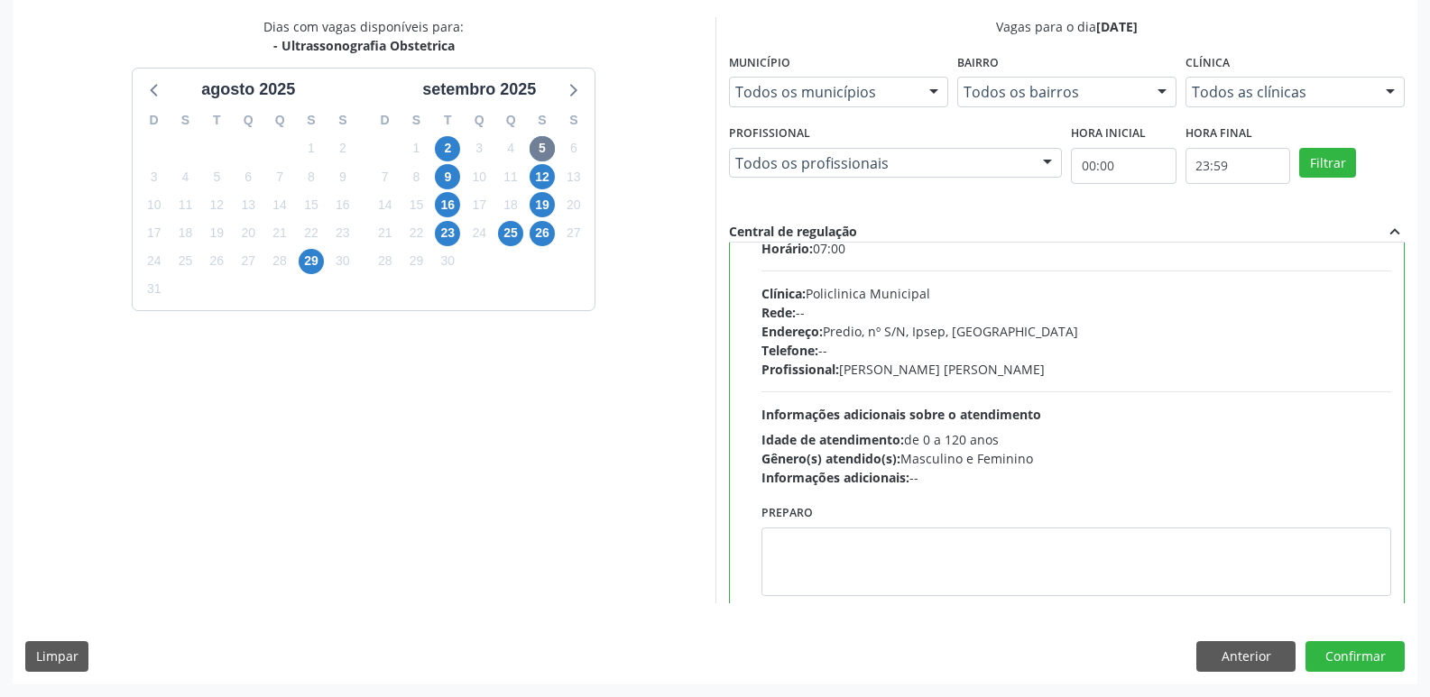
scroll to position [89, 0]
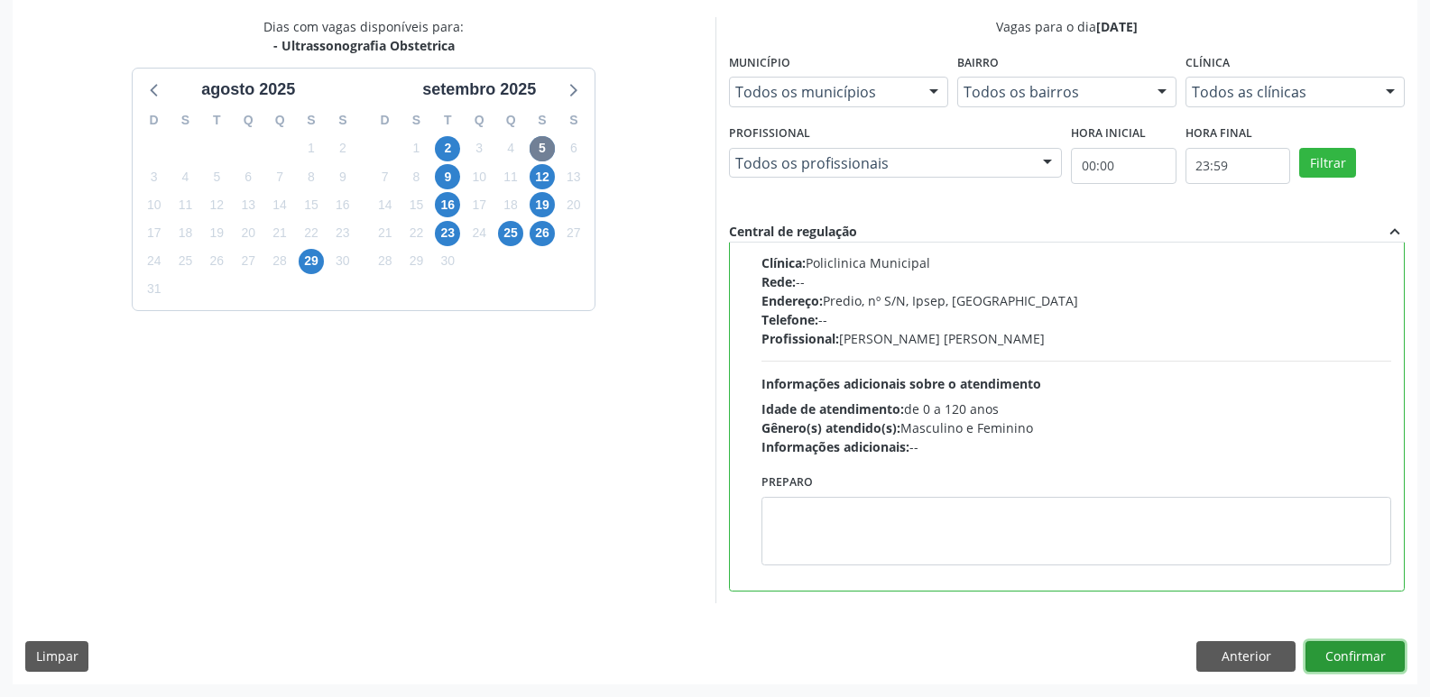
click at [1349, 656] on button "Confirmar" at bounding box center [1354, 656] width 99 height 31
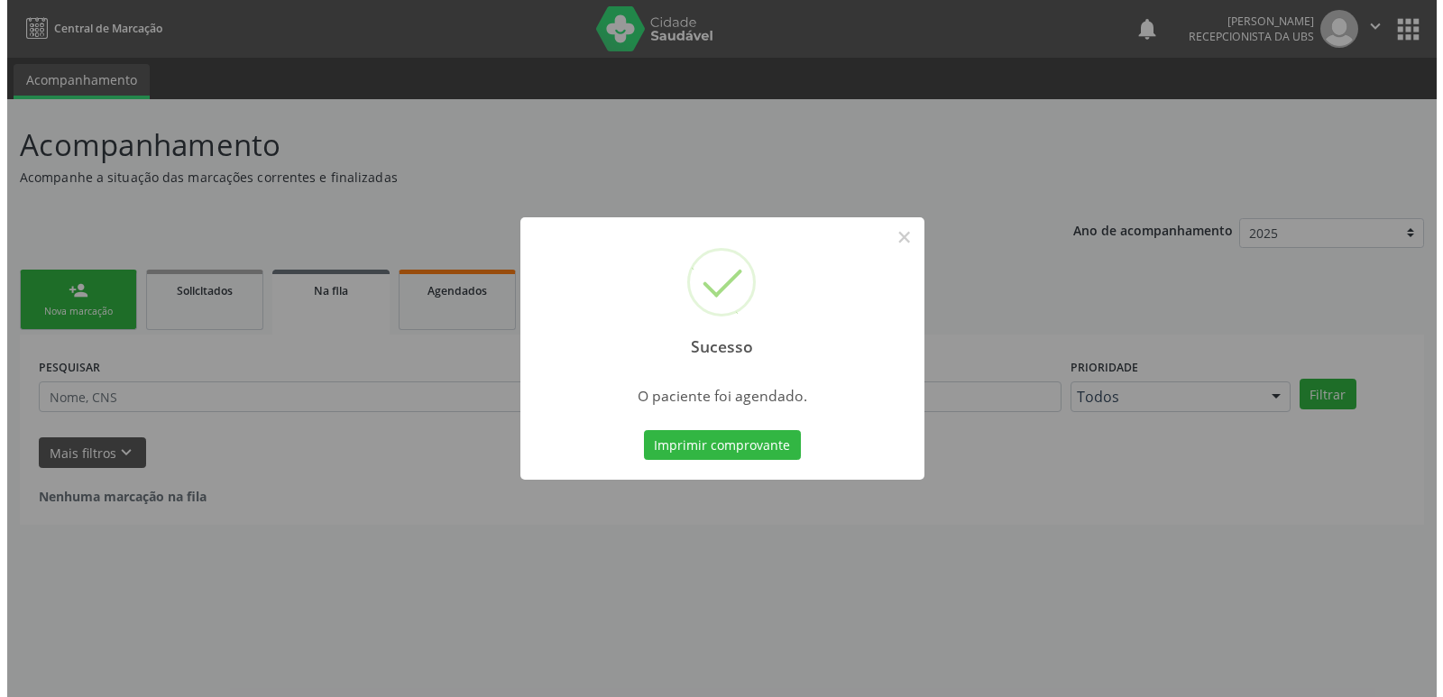
scroll to position [0, 0]
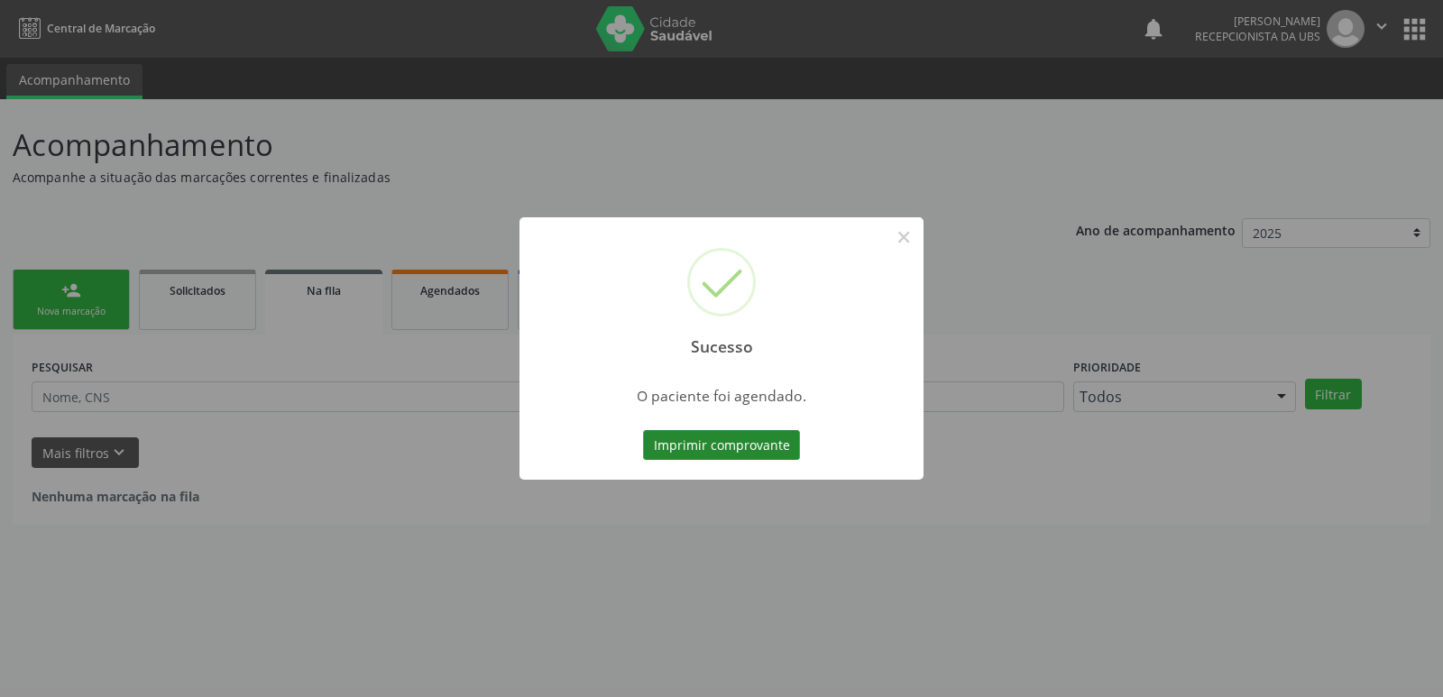
click at [751, 447] on button "Imprimir comprovante" at bounding box center [721, 445] width 157 height 31
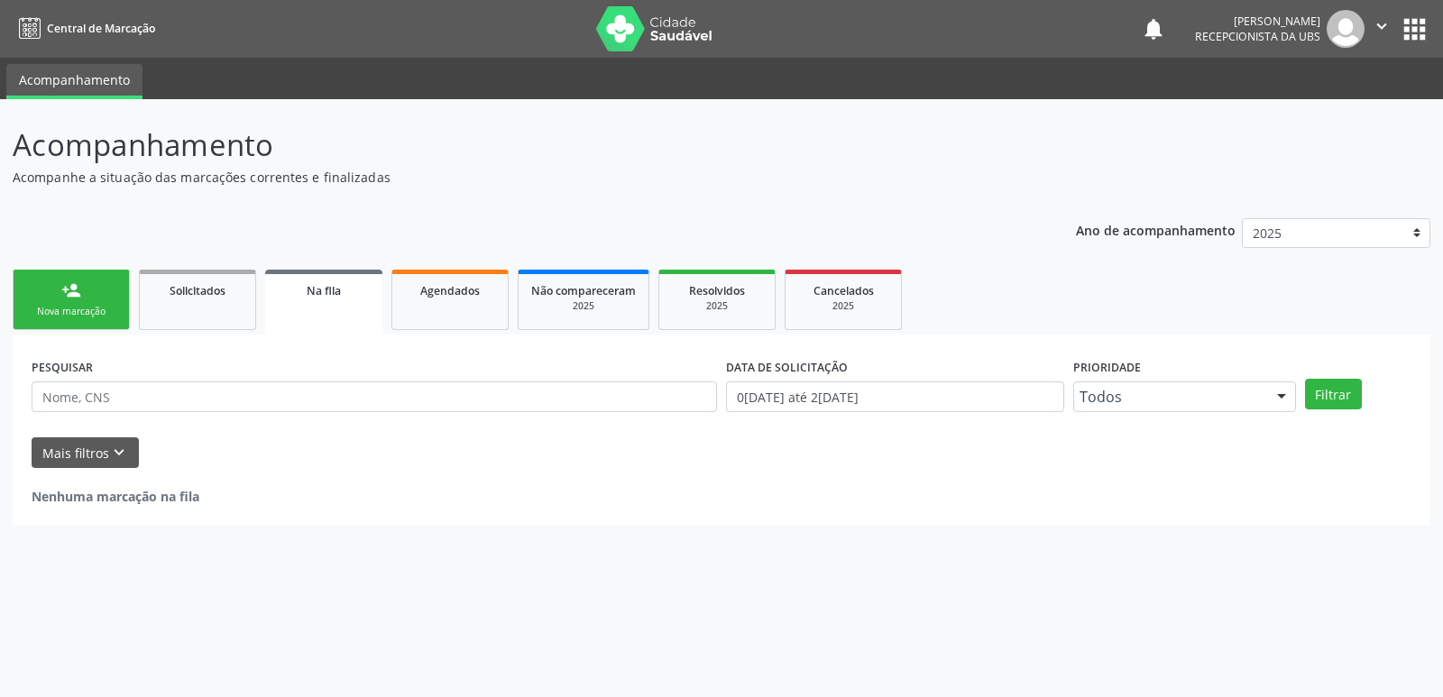
click at [61, 298] on div "person_add" at bounding box center [71, 291] width 20 height 20
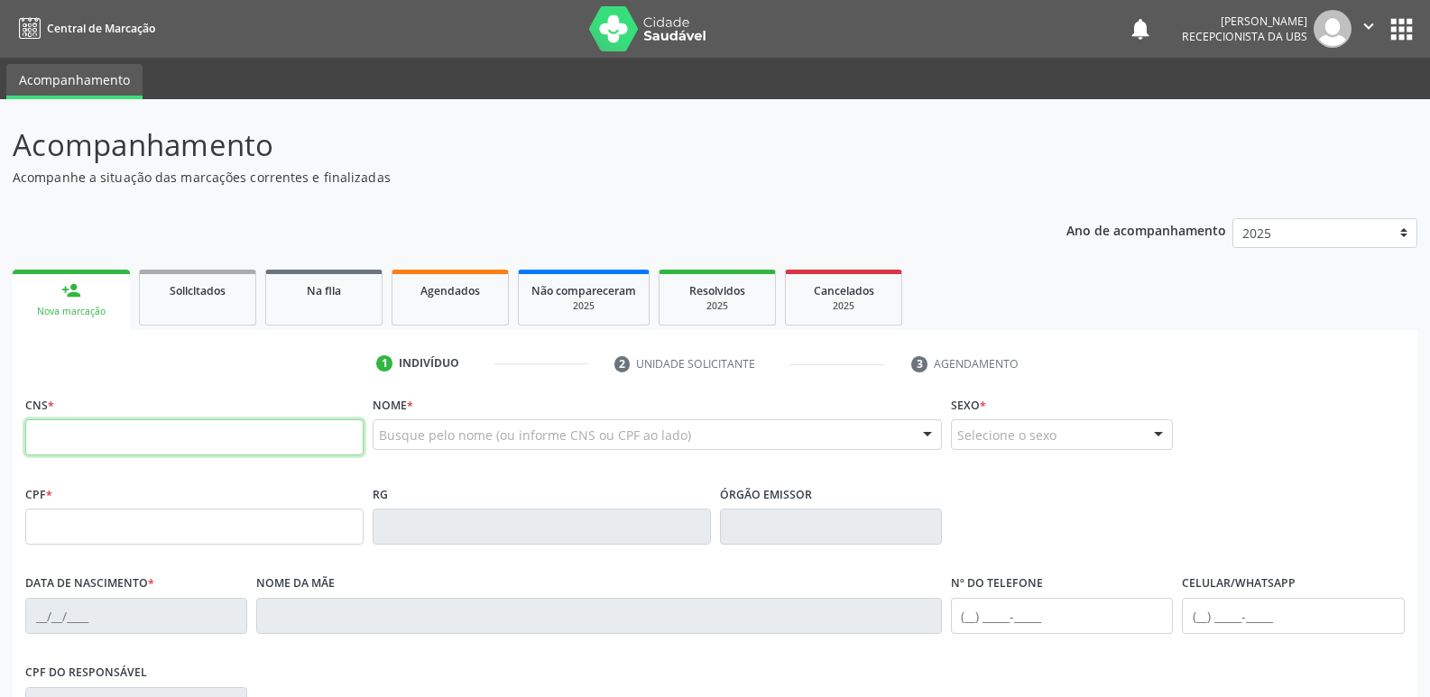
click at [117, 439] on input "text" at bounding box center [194, 437] width 338 height 36
type input "706 4006 4352 1186"
type input "111.196.644-38"
type input "1[DATE]"
type input "[PERSON_NAME]"
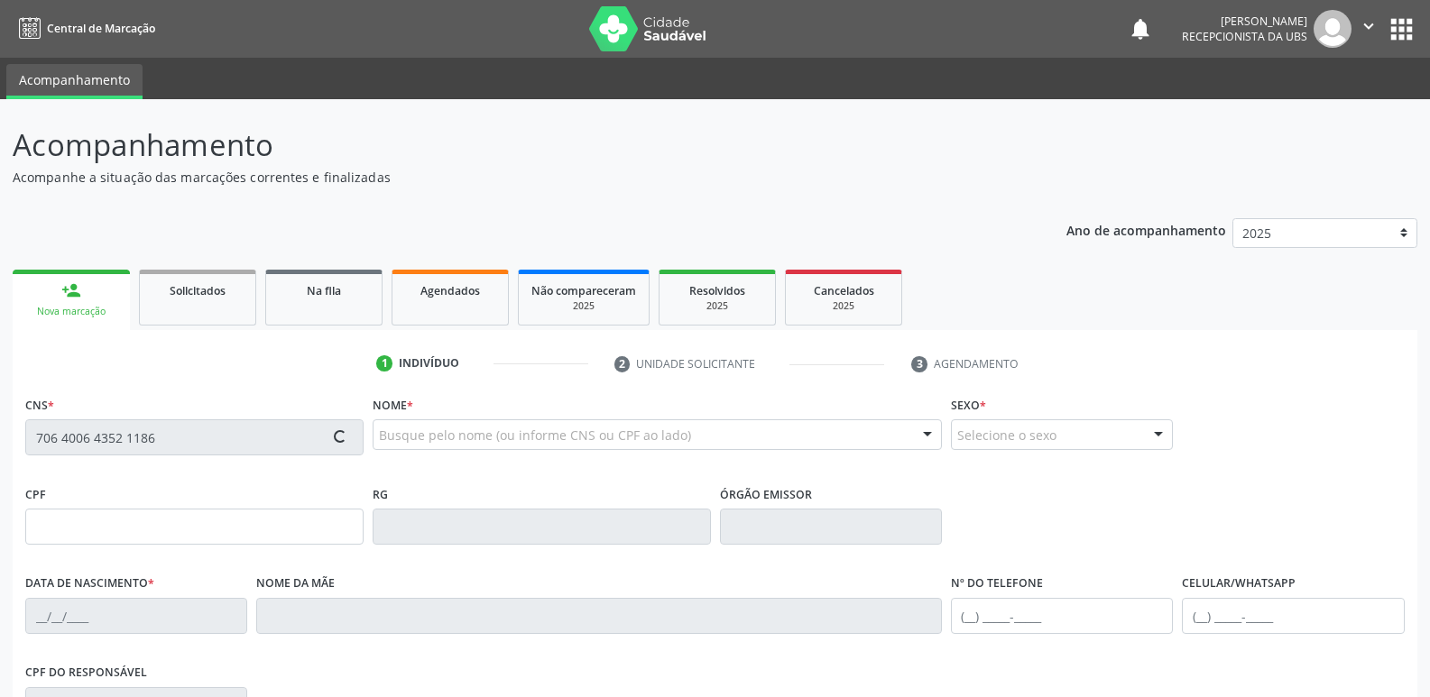
type input "[PHONE_NUMBER]"
type input "089.909.344-27"
type input "2055"
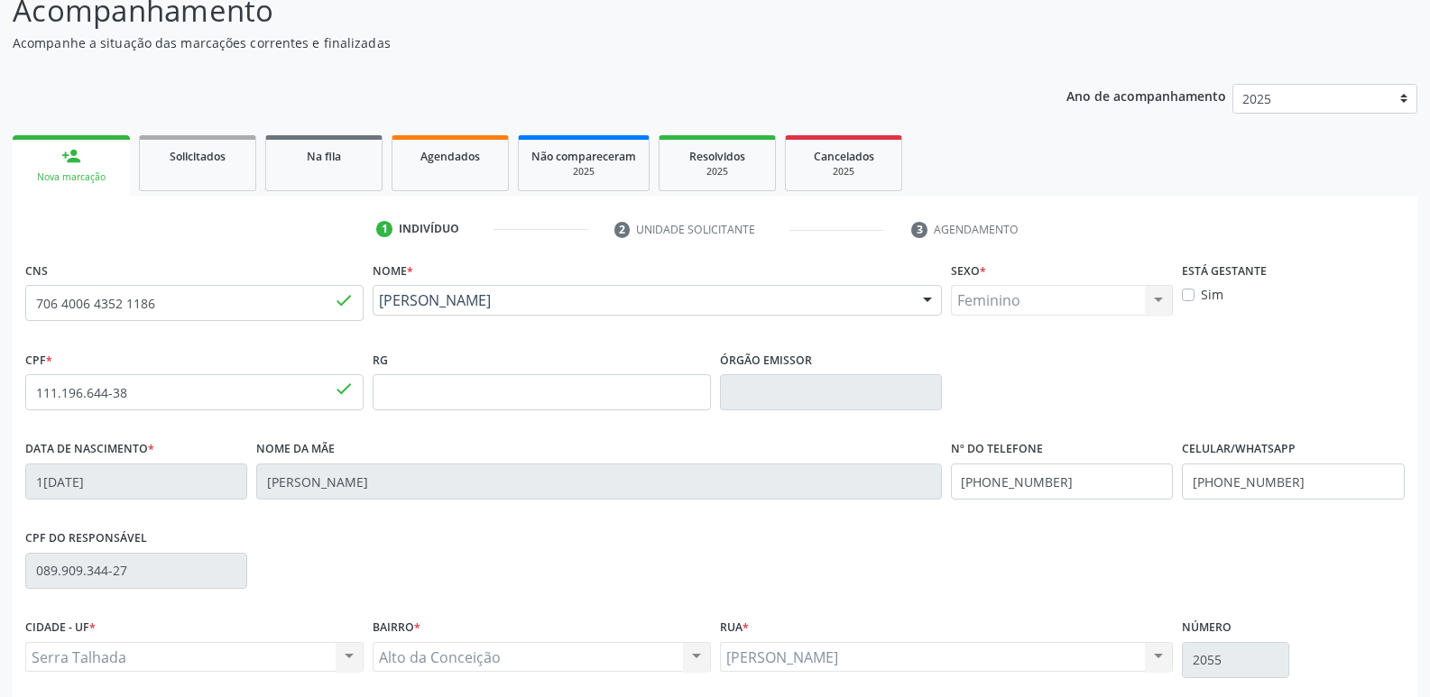
scroll to position [271, 0]
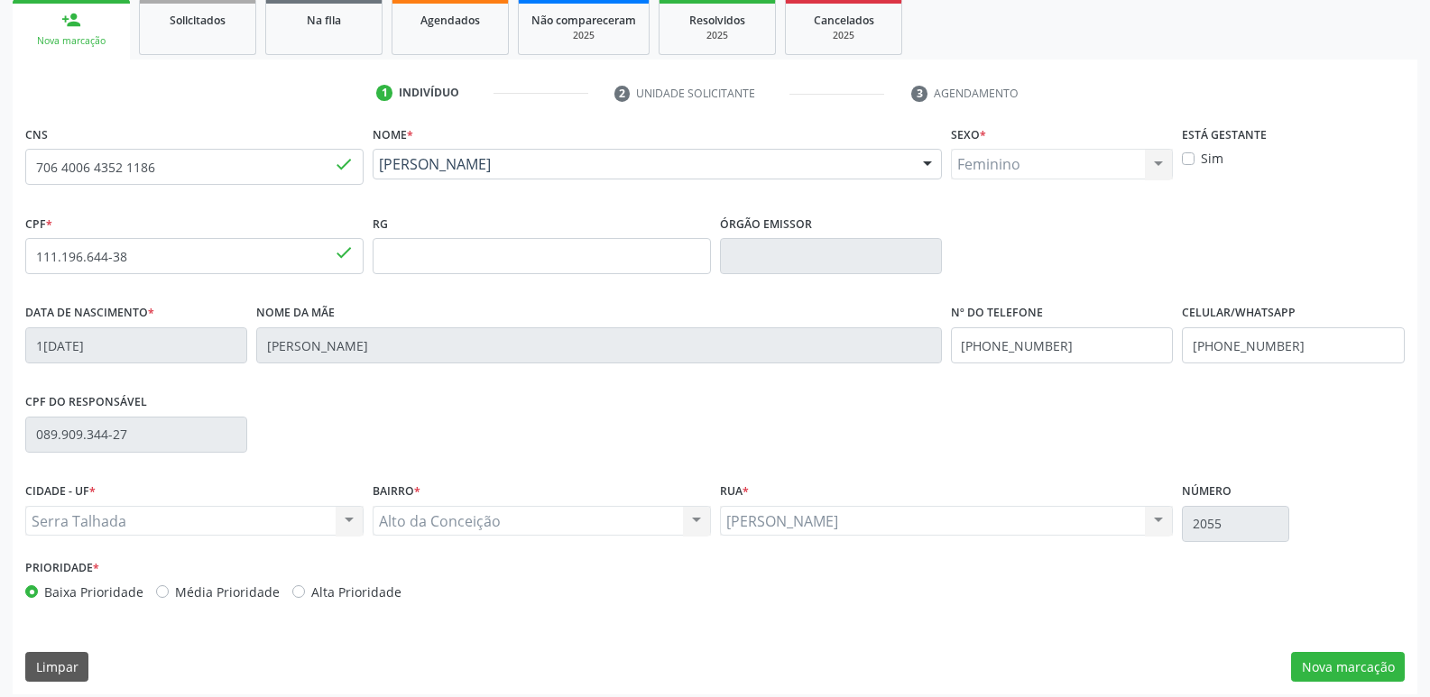
click at [1115, 514] on div "[PERSON_NAME] resultado encontrado para: " " Não há nenhuma opção para ser exib…" at bounding box center [947, 521] width 454 height 31
click at [1163, 519] on div "[PERSON_NAME] resultado encontrado para: " " Não há nenhuma opção para ser exib…" at bounding box center [947, 521] width 454 height 31
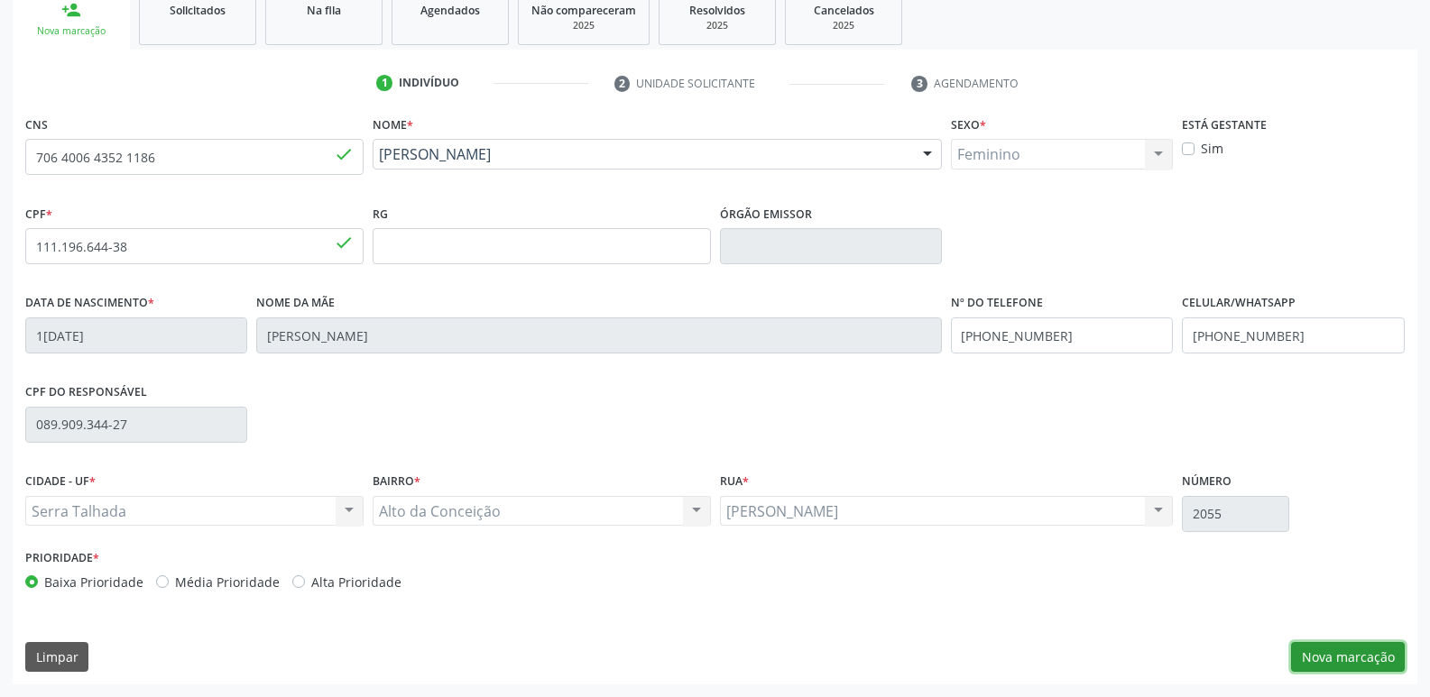
click at [1344, 662] on button "Nova marcação" at bounding box center [1348, 657] width 114 height 31
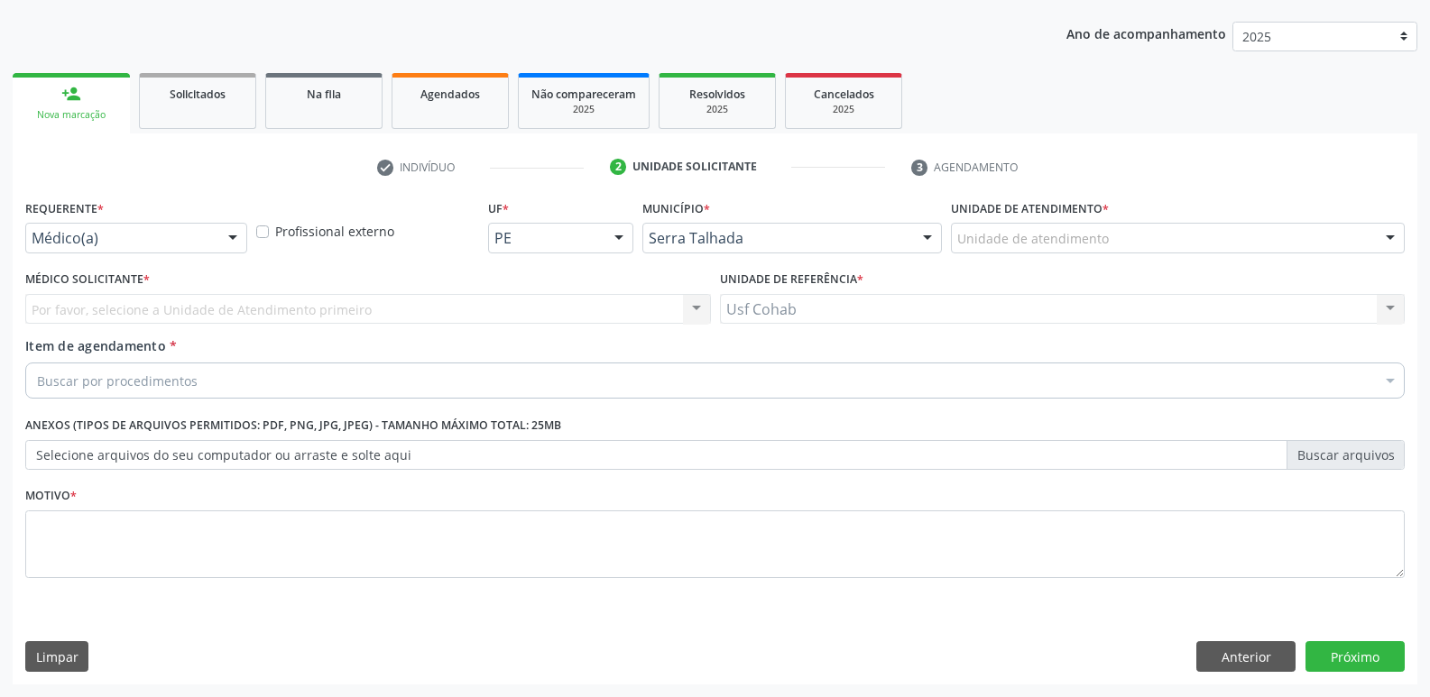
click at [1160, 233] on div "Unidade de atendimento" at bounding box center [1178, 238] width 454 height 31
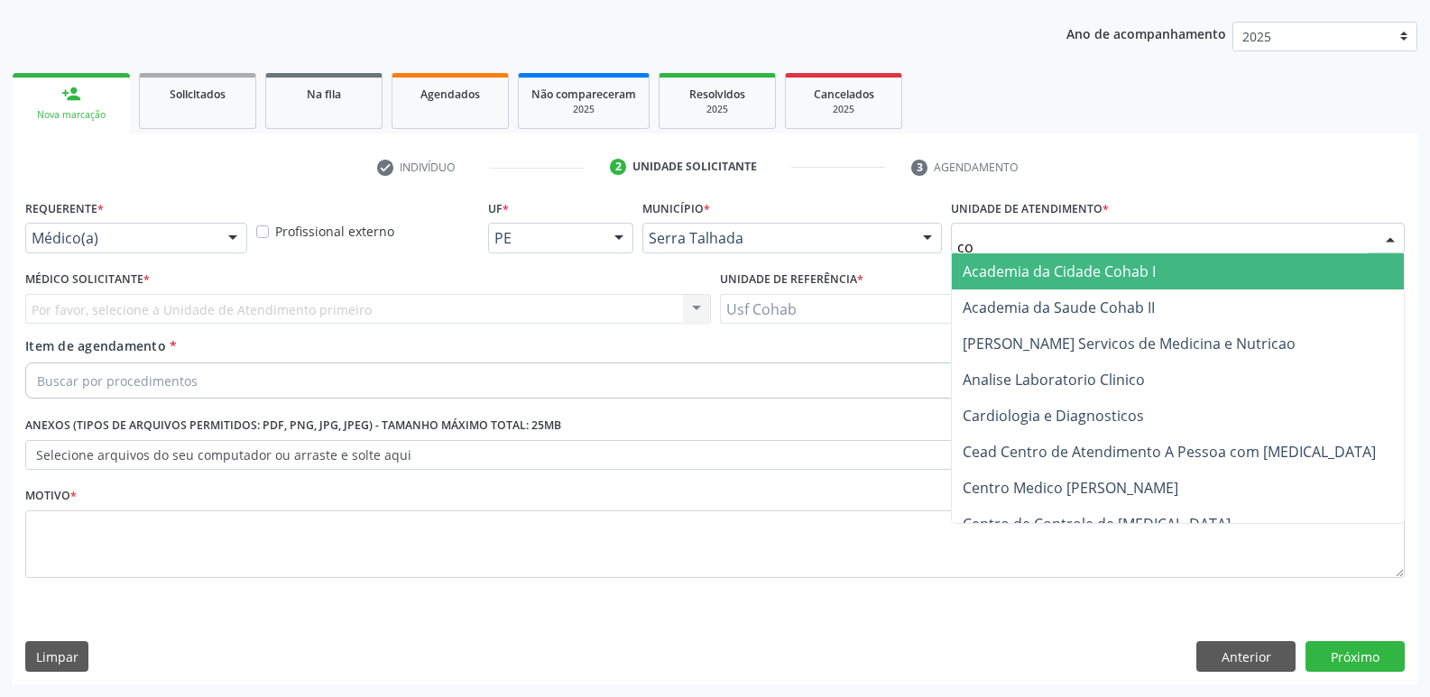
type input "coh"
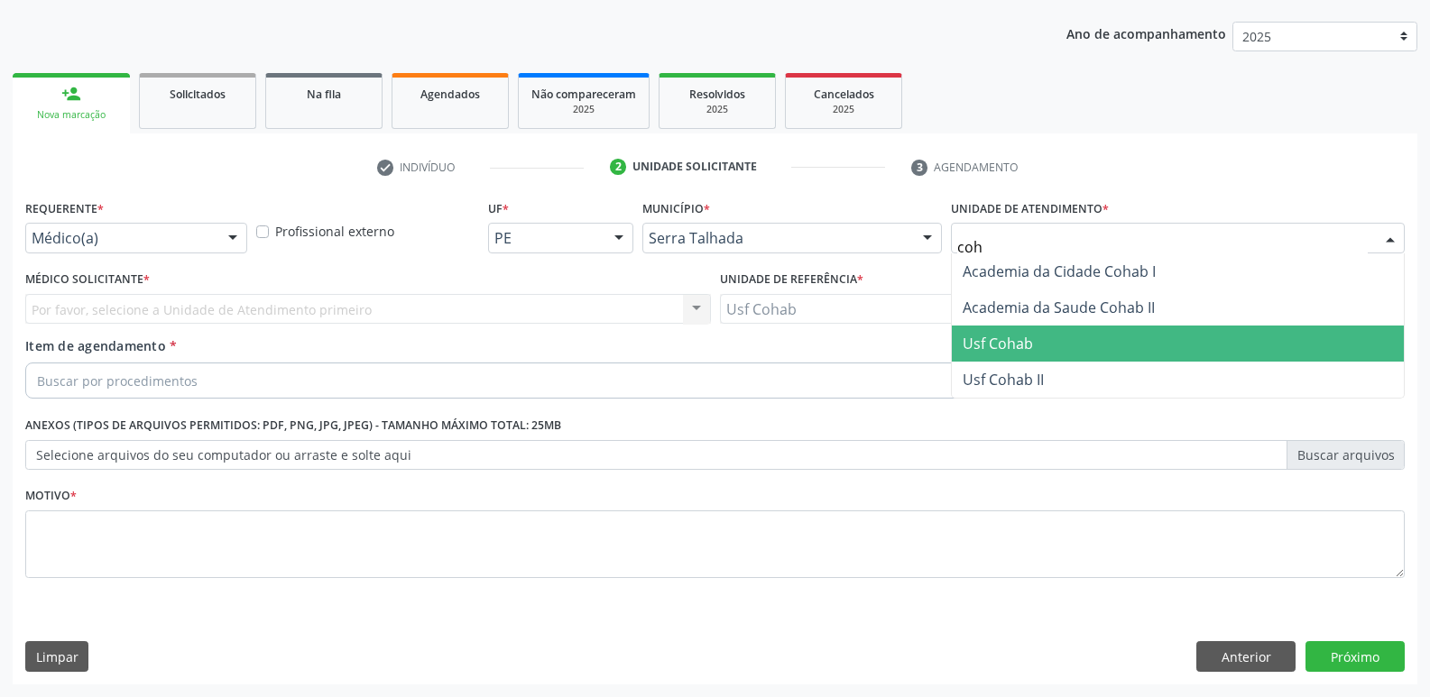
click at [1002, 343] on span "Usf Cohab" at bounding box center [998, 344] width 70 height 20
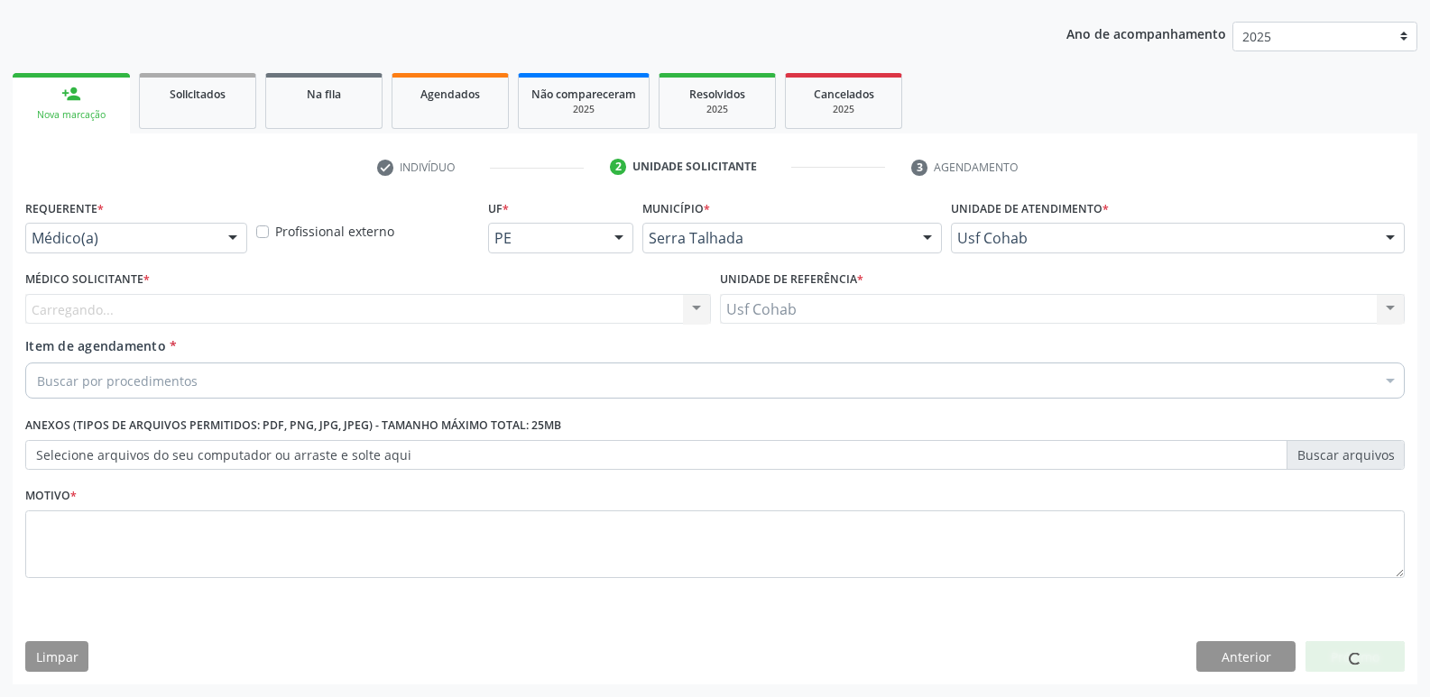
click at [405, 313] on div "Carregando... Nenhum resultado encontrado para: " " Não há nenhuma opção para s…" at bounding box center [368, 309] width 686 height 31
click at [405, 313] on div "Médico solicitante" at bounding box center [368, 309] width 686 height 31
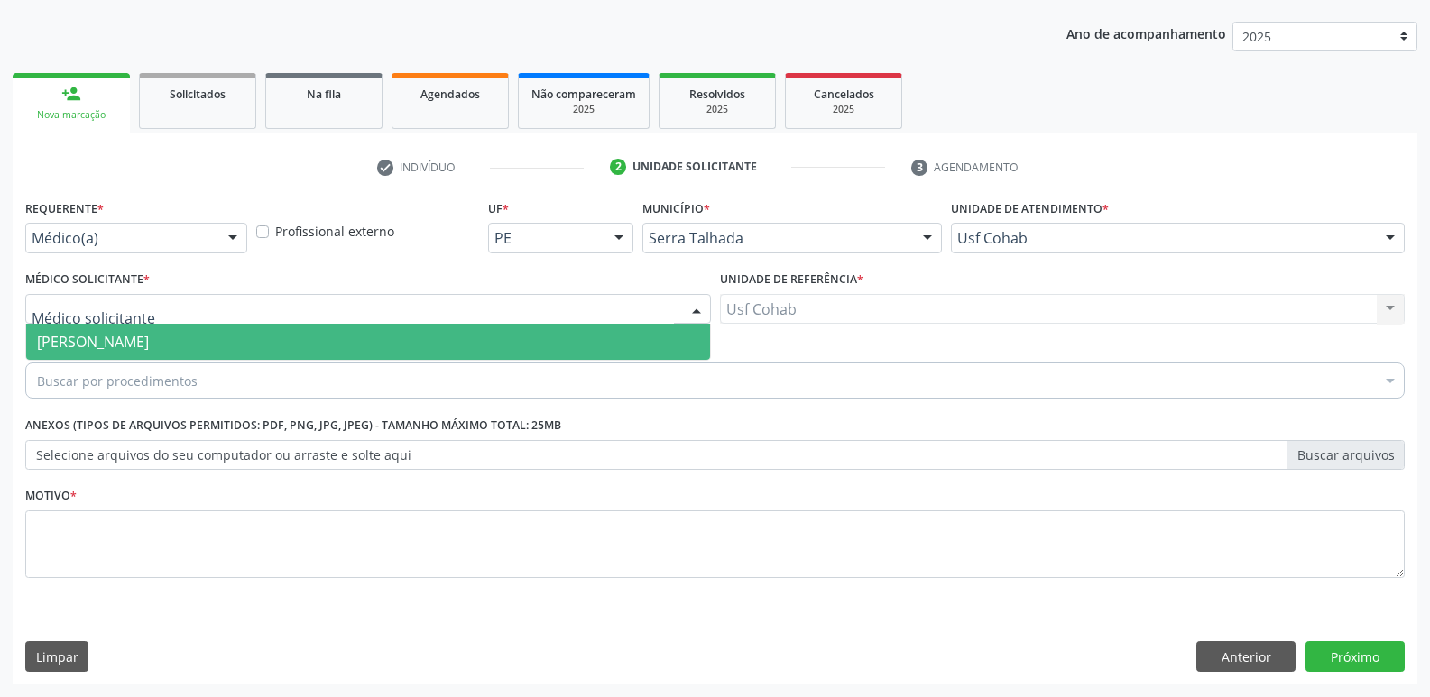
click at [391, 331] on span "[PERSON_NAME]" at bounding box center [368, 342] width 684 height 36
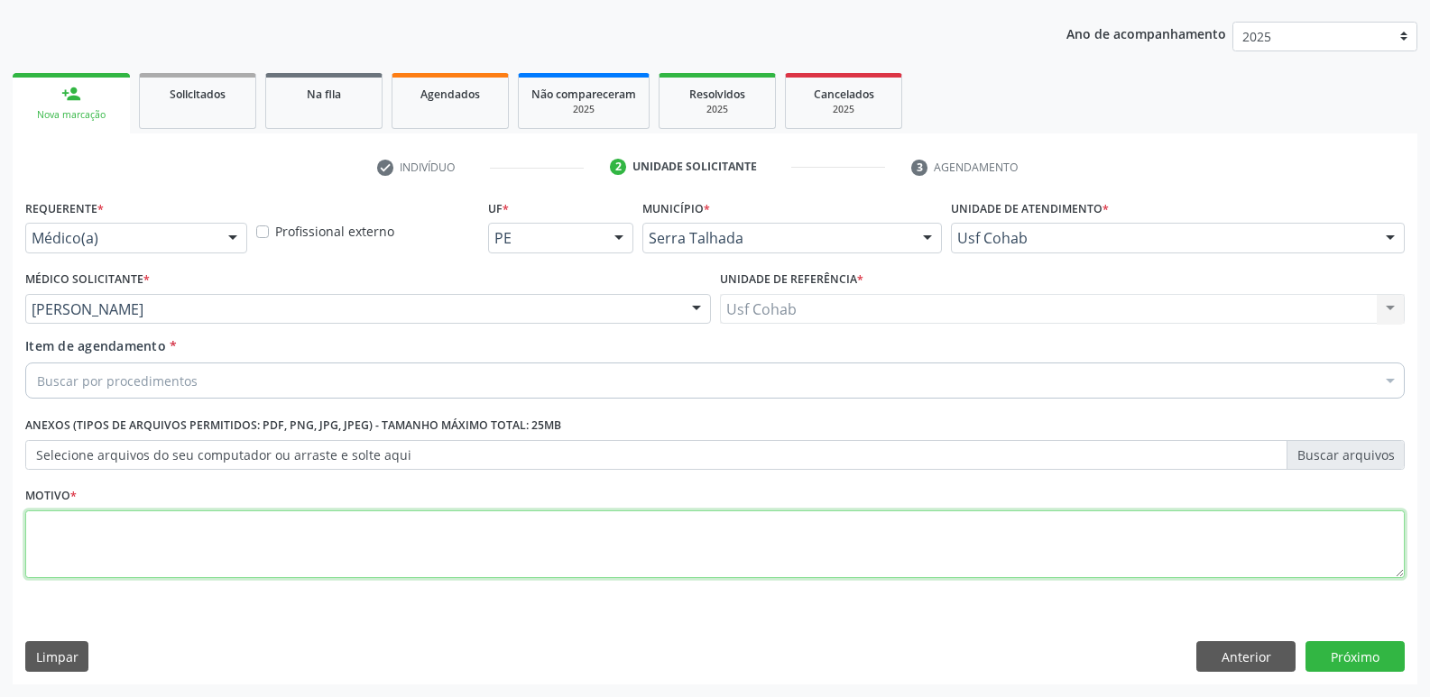
click at [273, 539] on textarea at bounding box center [714, 545] width 1379 height 69
type textarea "Gestante"
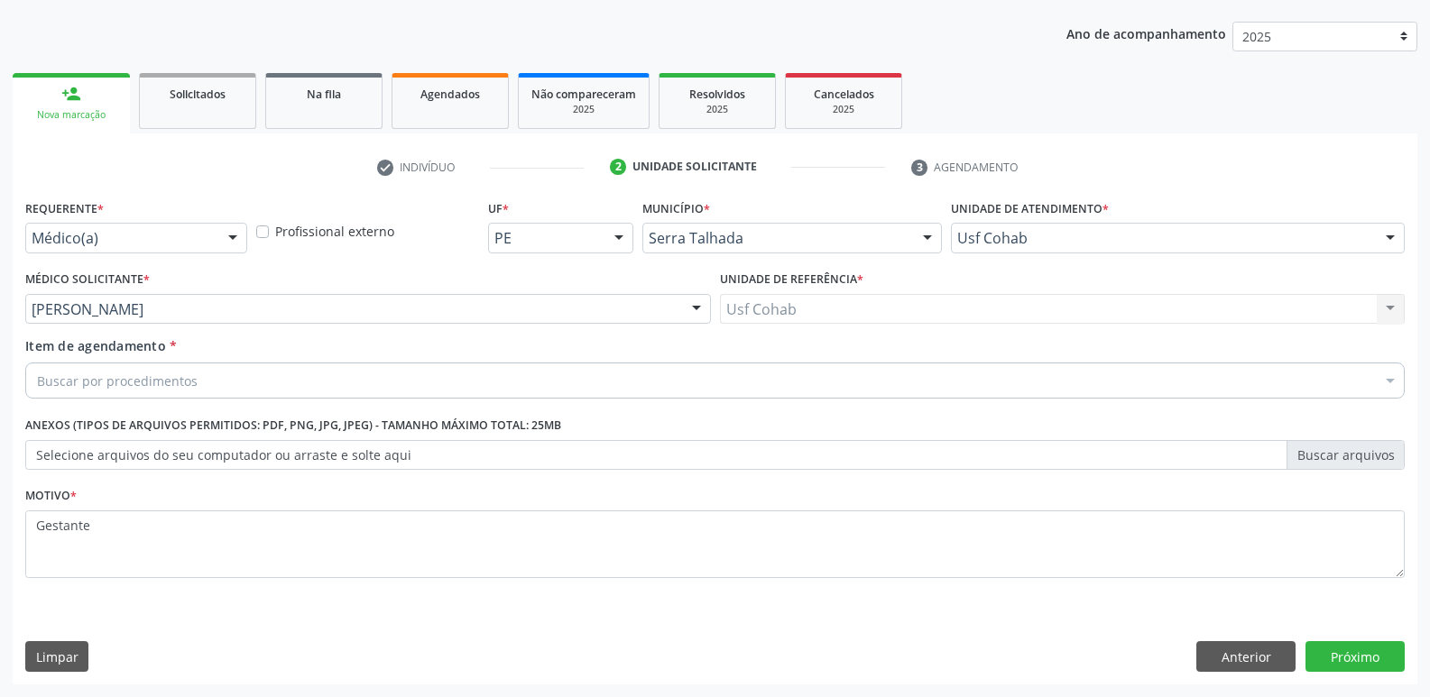
click at [584, 386] on div "Buscar por procedimentos" at bounding box center [714, 381] width 1379 height 36
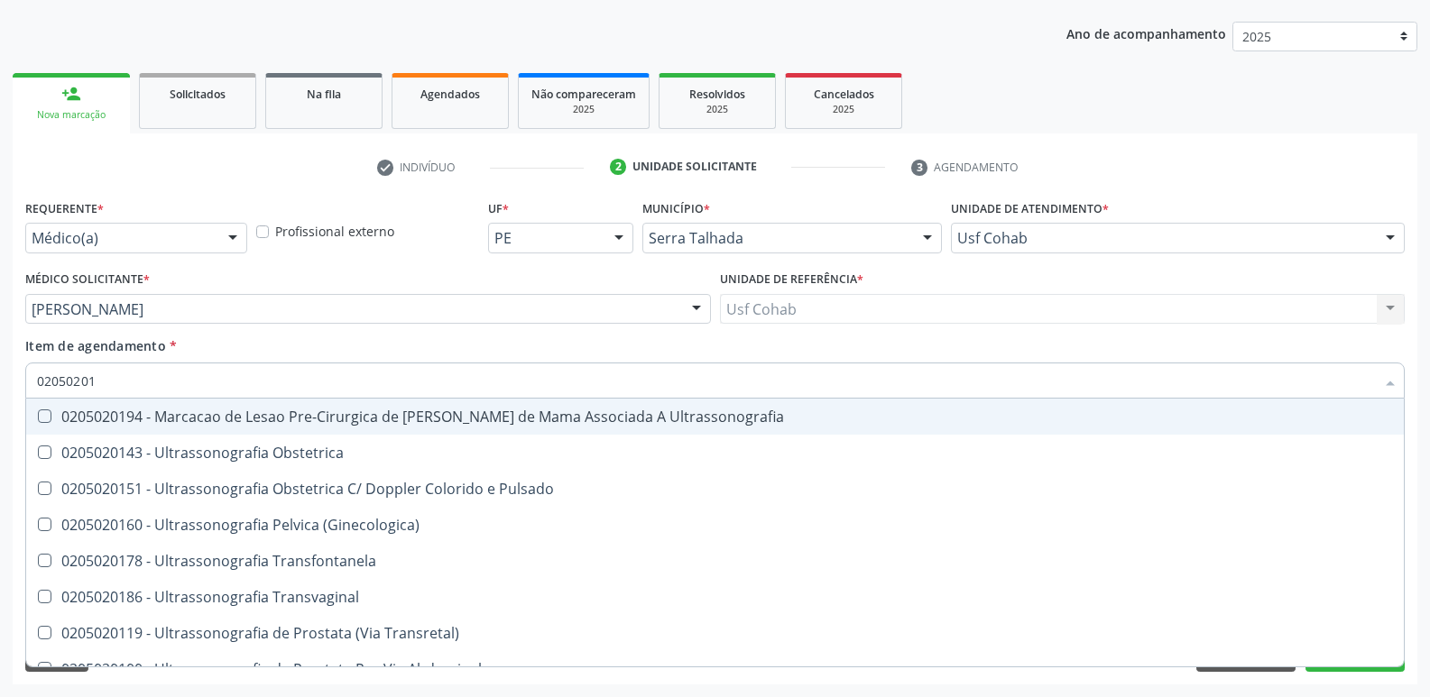
type input "020502014"
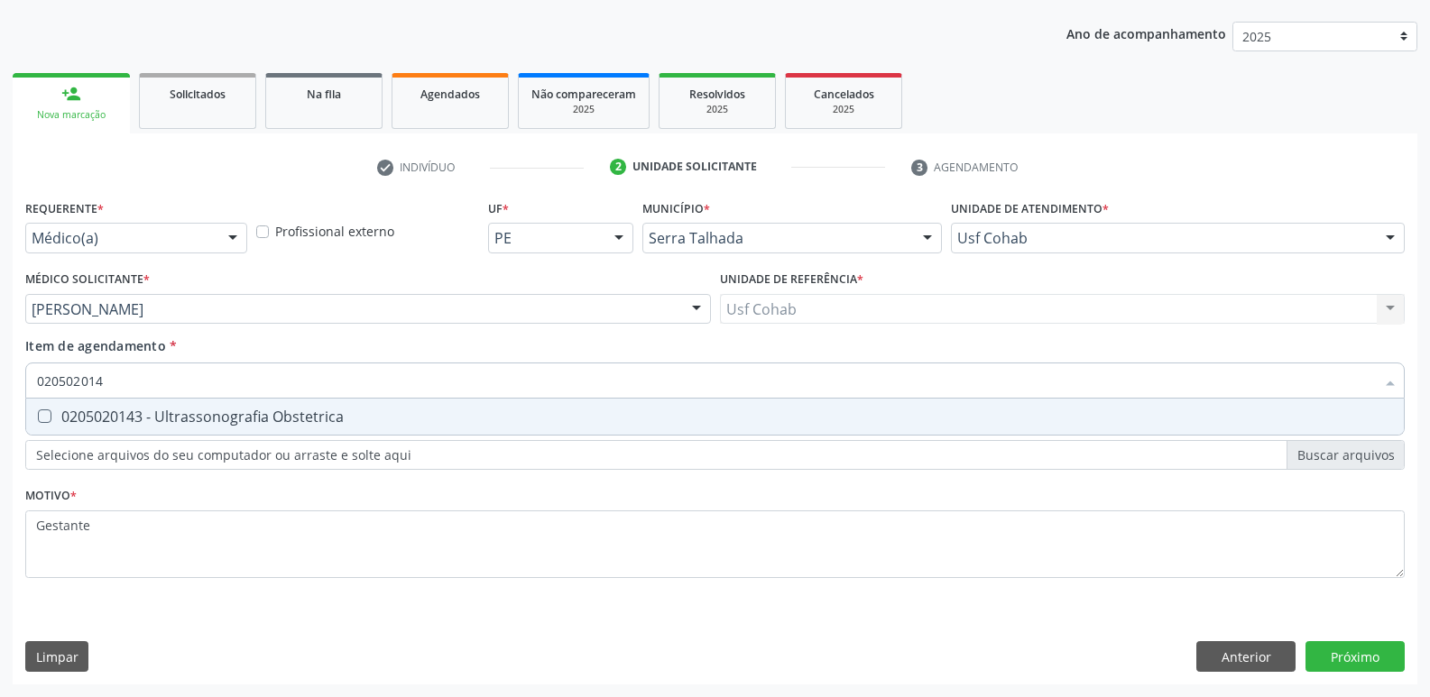
click at [392, 415] on div "0205020143 - Ultrassonografia Obstetrica" at bounding box center [715, 417] width 1356 height 14
checkbox Obstetrica "true"
click at [1359, 668] on button "Próximo" at bounding box center [1354, 656] width 99 height 31
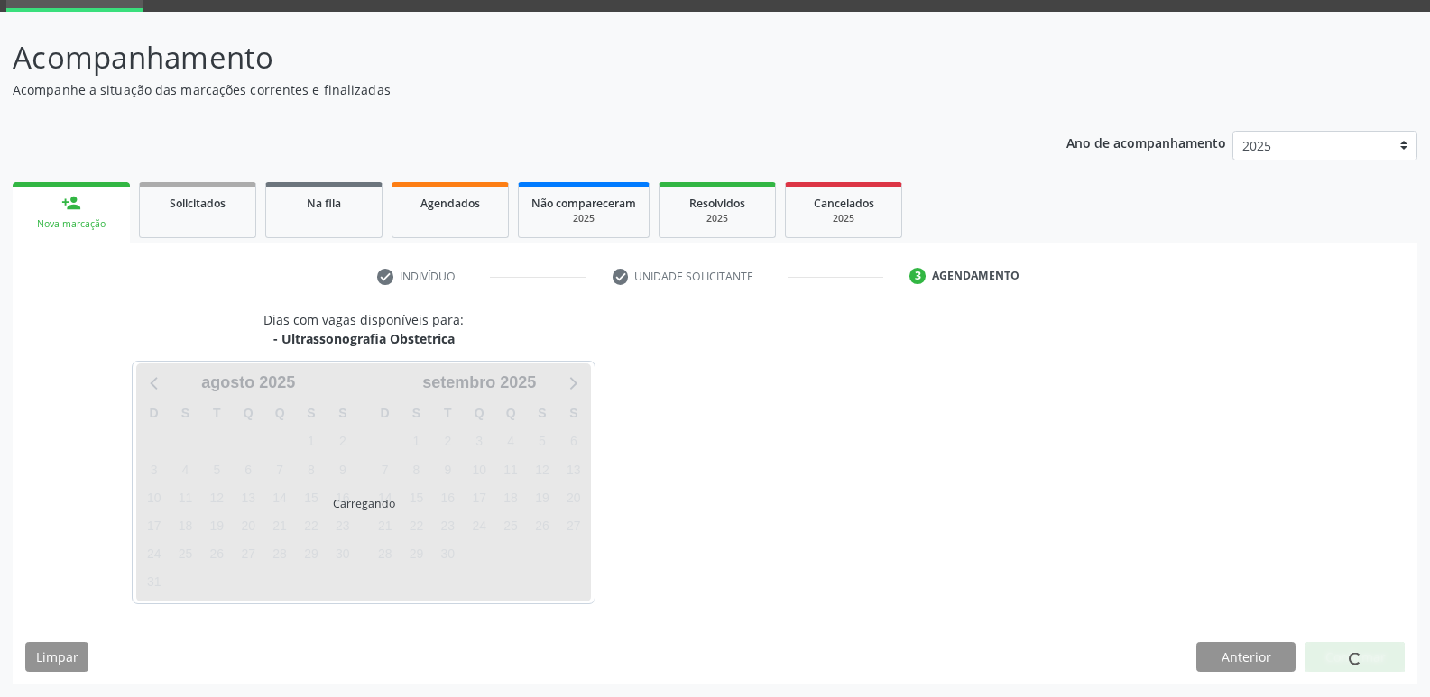
scroll to position [88, 0]
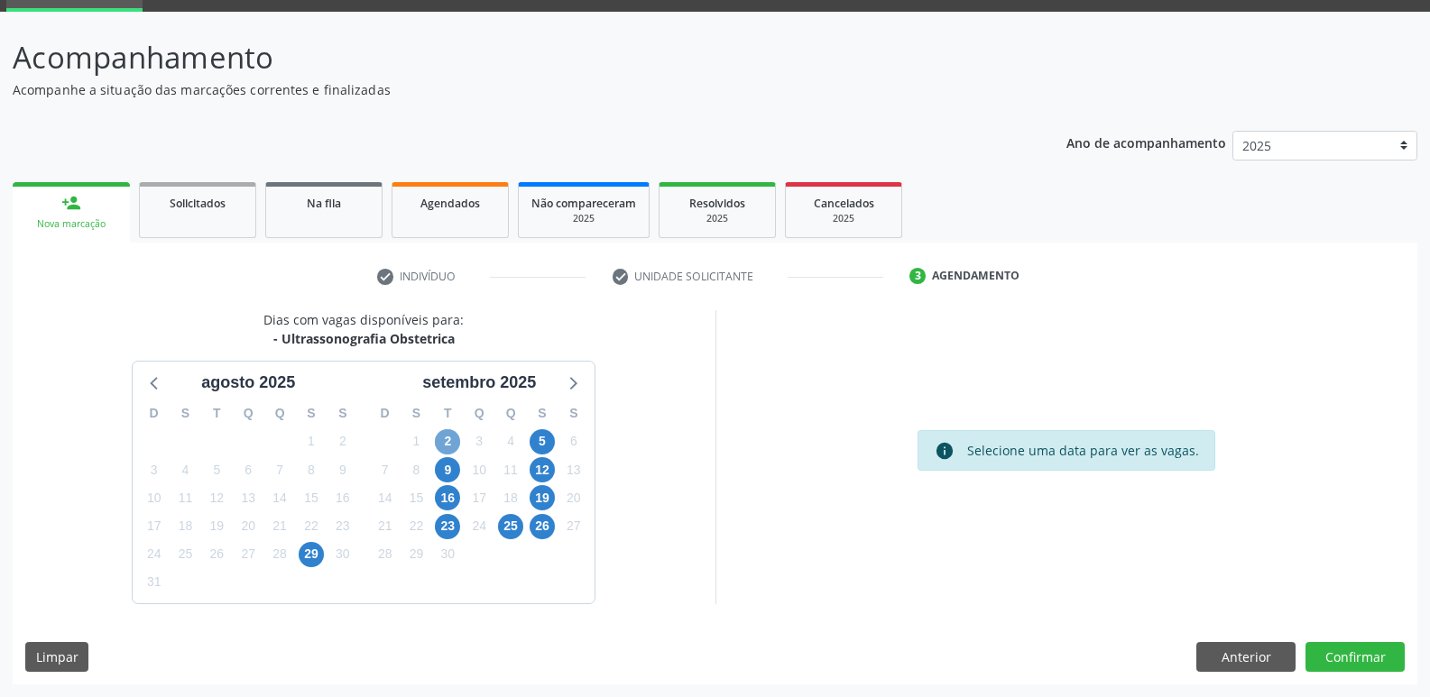
click at [448, 444] on span "2" at bounding box center [447, 441] width 25 height 25
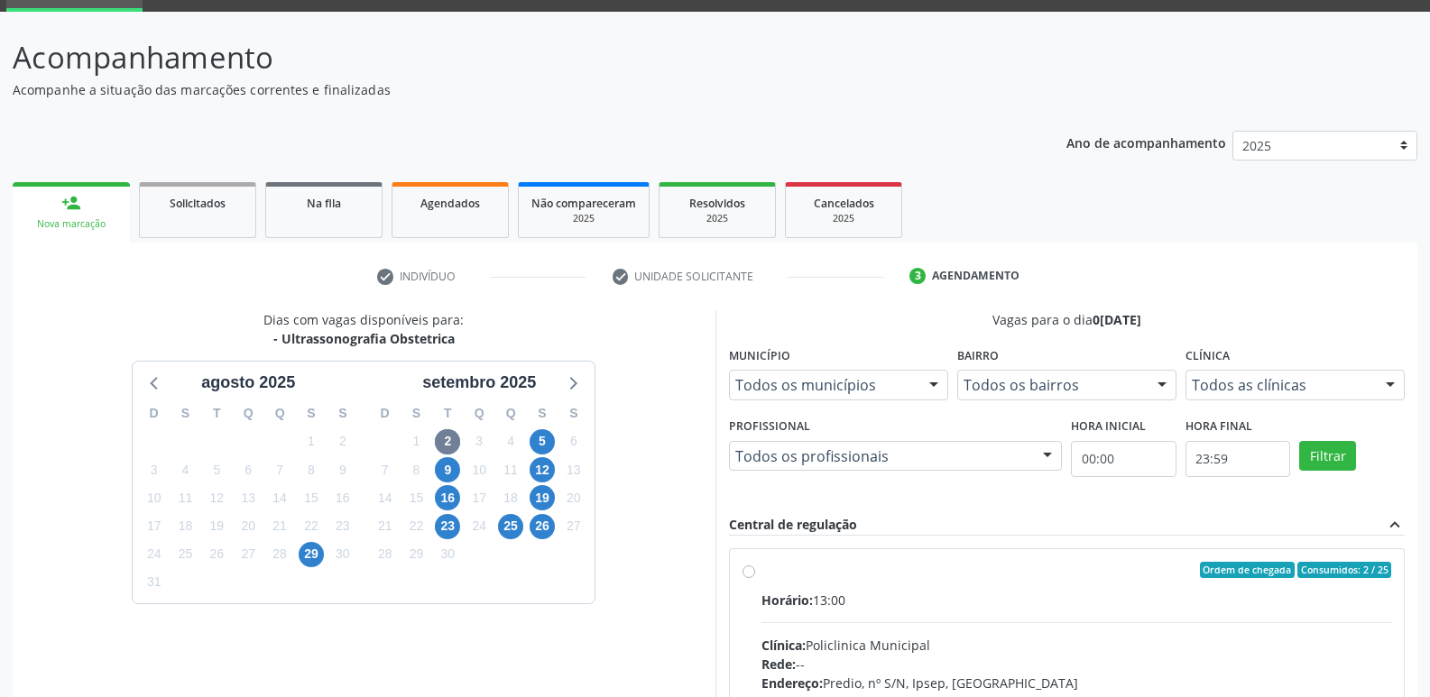
click at [898, 568] on div "Ordem de chegada Consumidos: 2 / 25" at bounding box center [1076, 570] width 631 height 16
click at [755, 568] on input "Ordem de chegada Consumidos: 2 / 25 Horário: 13:00 Clínica: Policlinica Municip…" at bounding box center [748, 570] width 13 height 16
radio input "true"
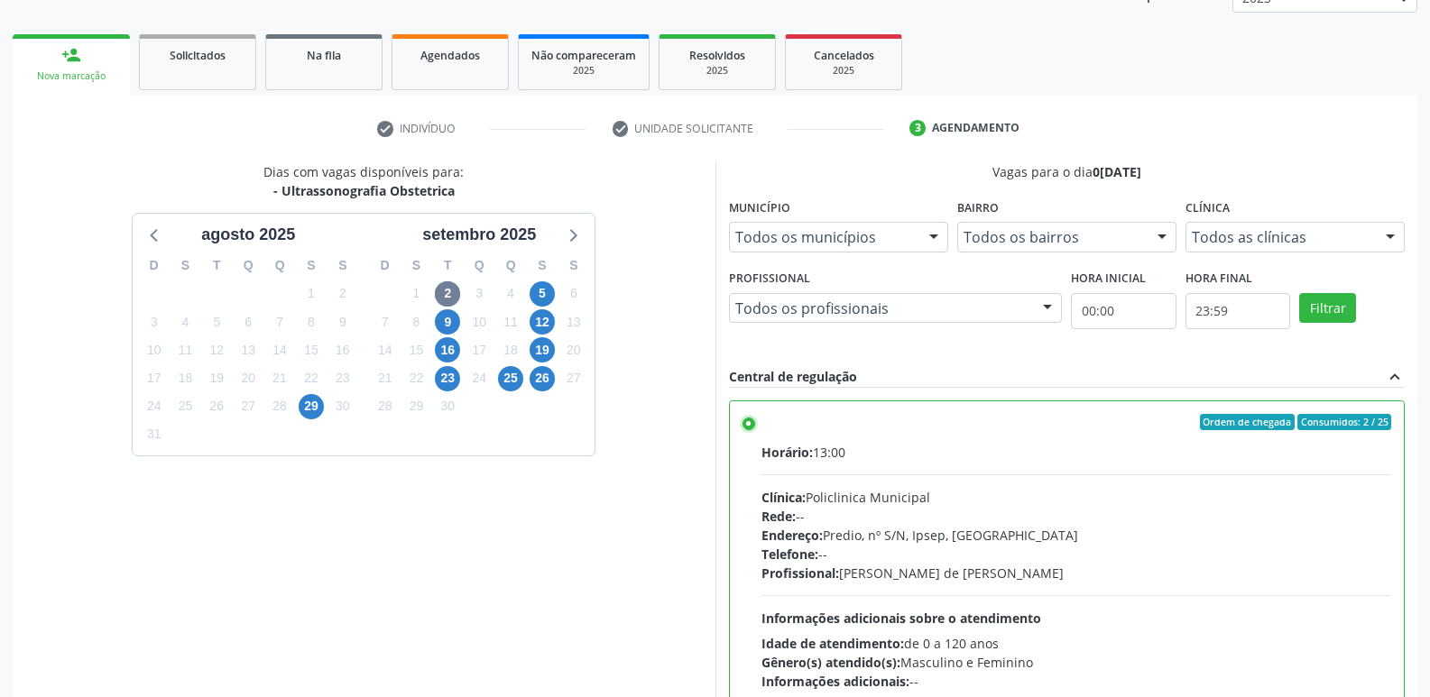
scroll to position [381, 0]
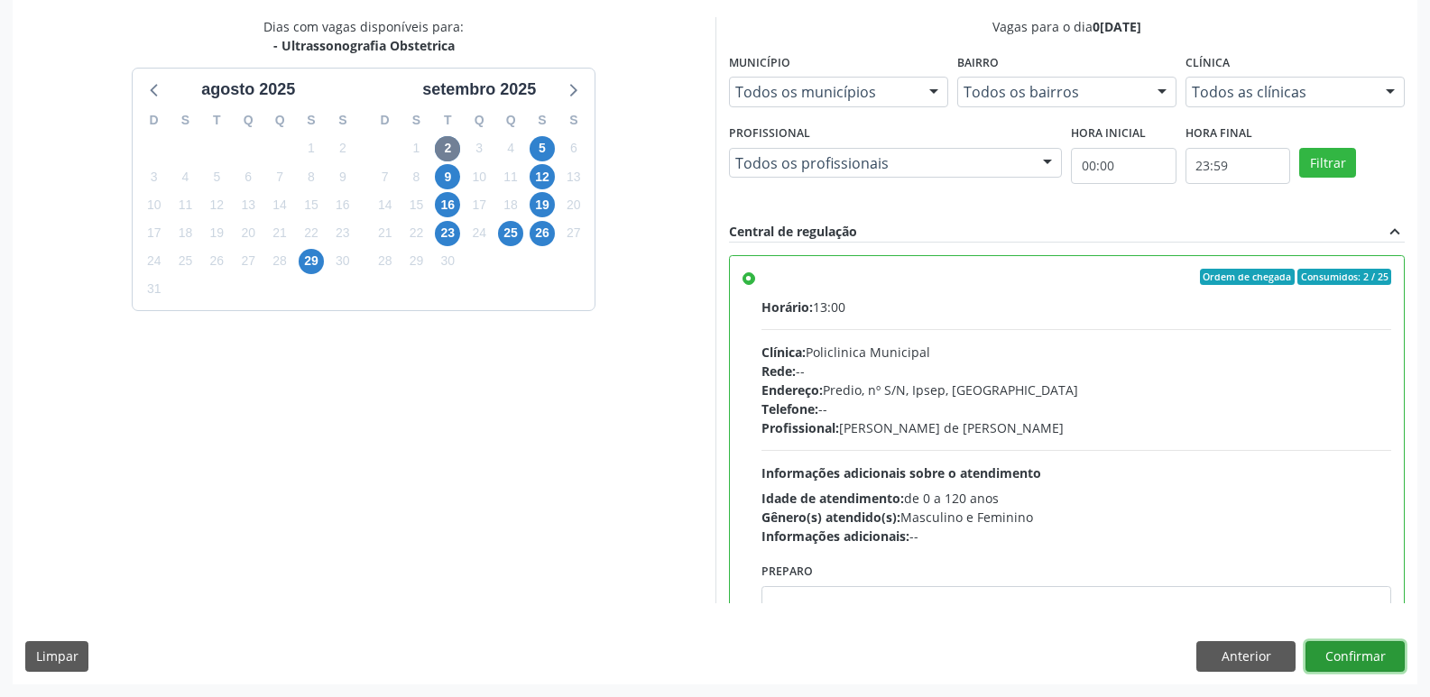
click at [1352, 665] on button "Confirmar" at bounding box center [1354, 656] width 99 height 31
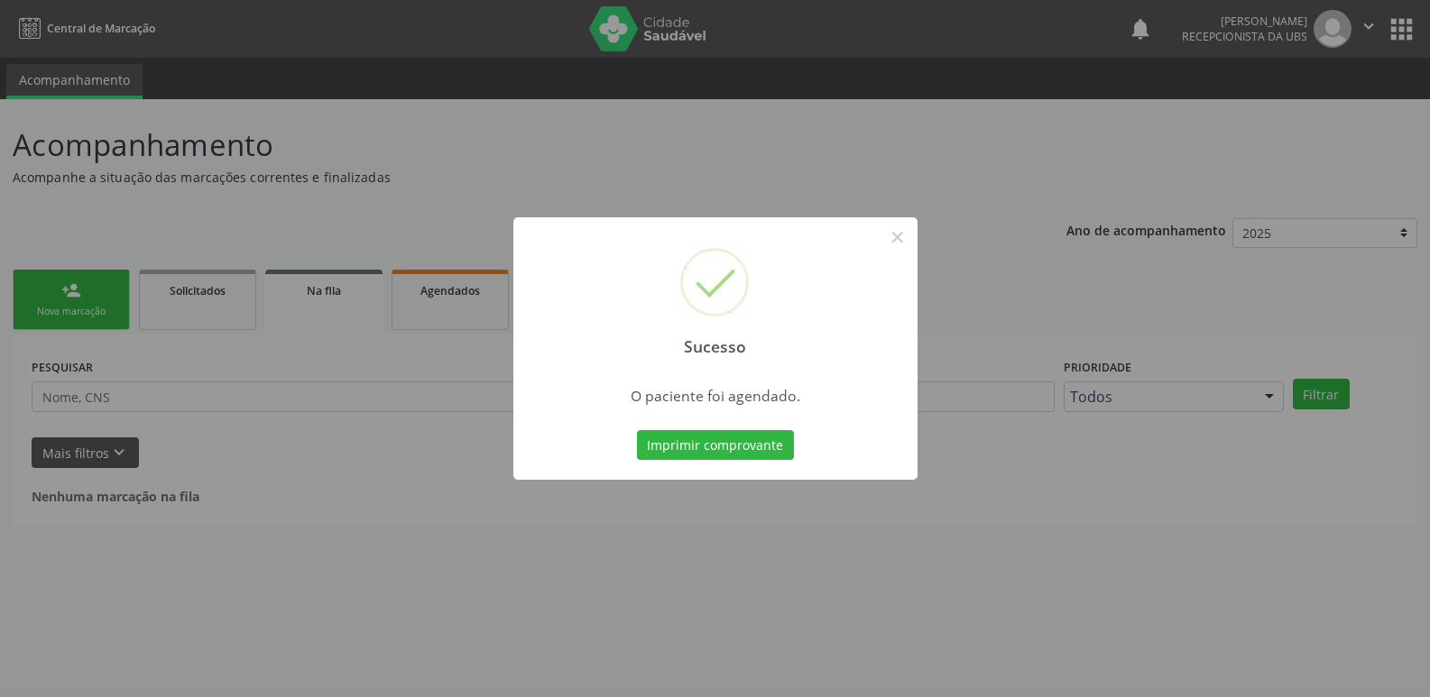
scroll to position [0, 0]
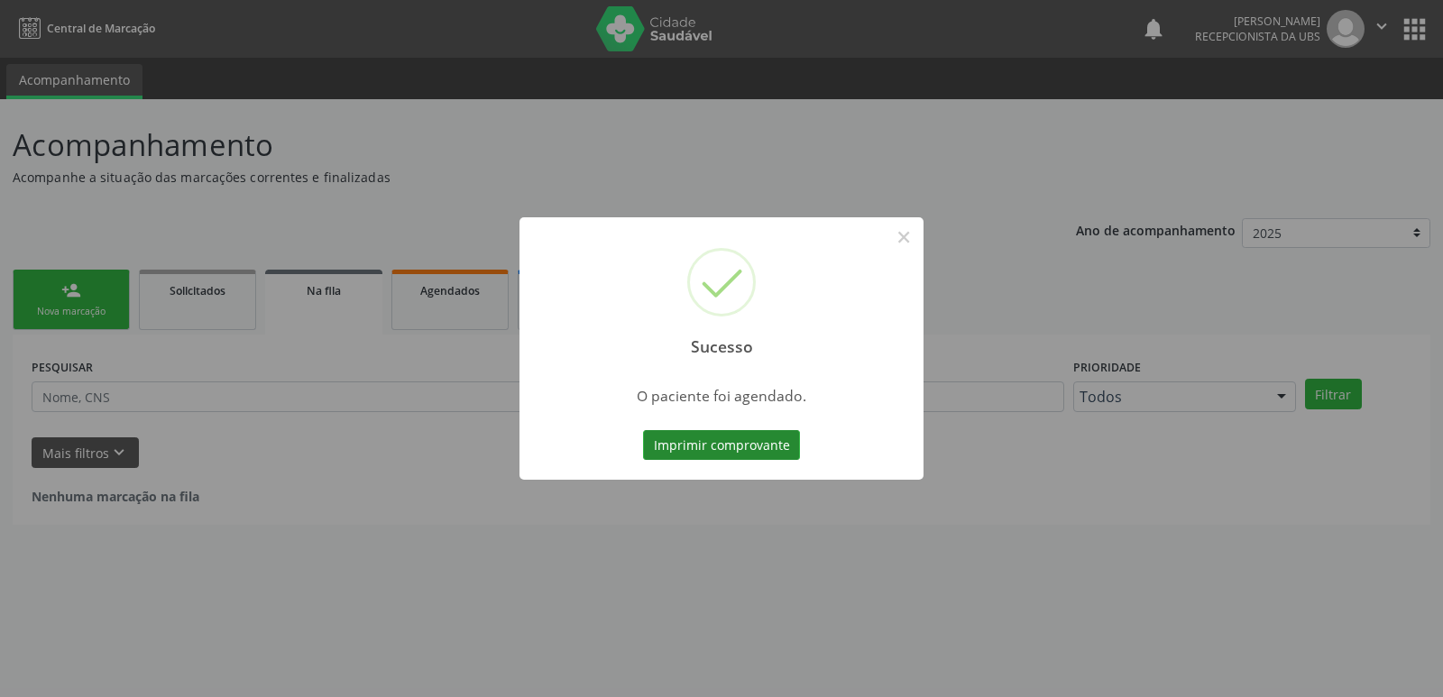
click at [743, 438] on button "Imprimir comprovante" at bounding box center [721, 445] width 157 height 31
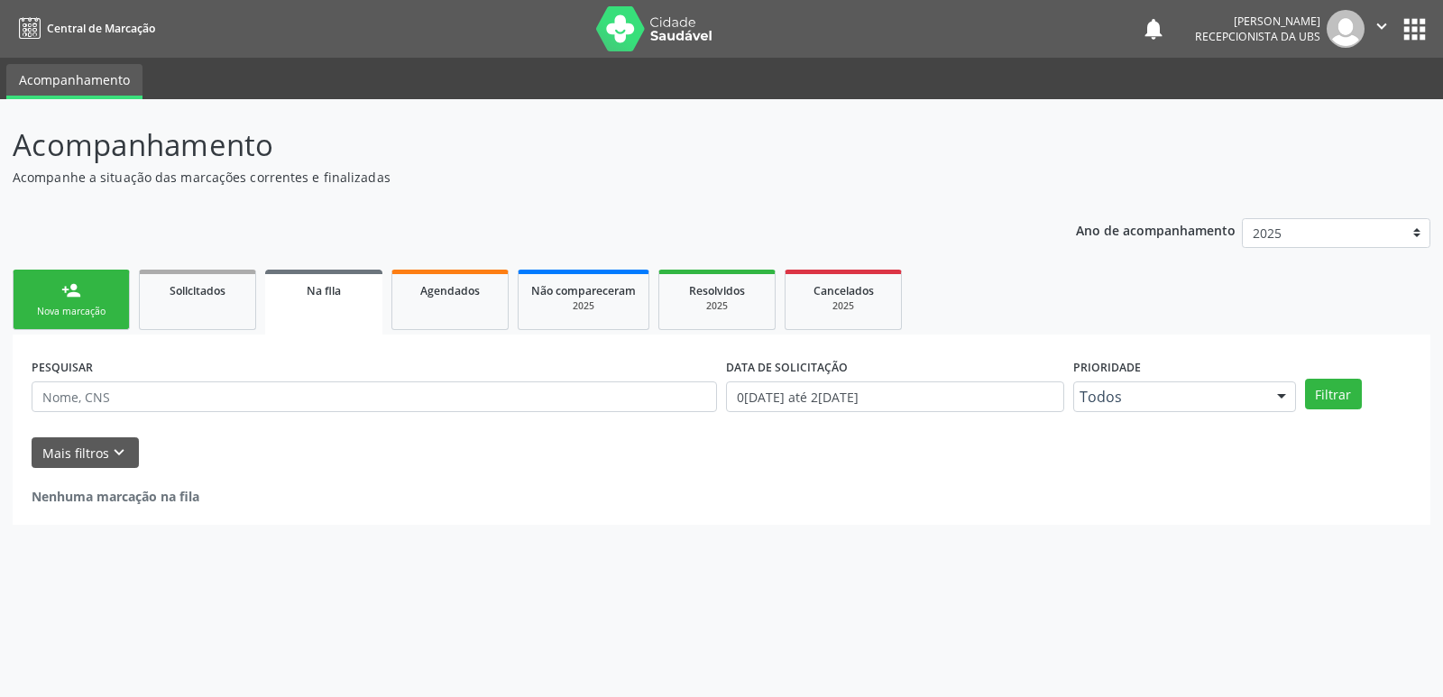
click at [76, 312] on div "Nova marcação" at bounding box center [71, 312] width 90 height 14
click at [79, 312] on div "Nova marcação" at bounding box center [71, 312] width 90 height 14
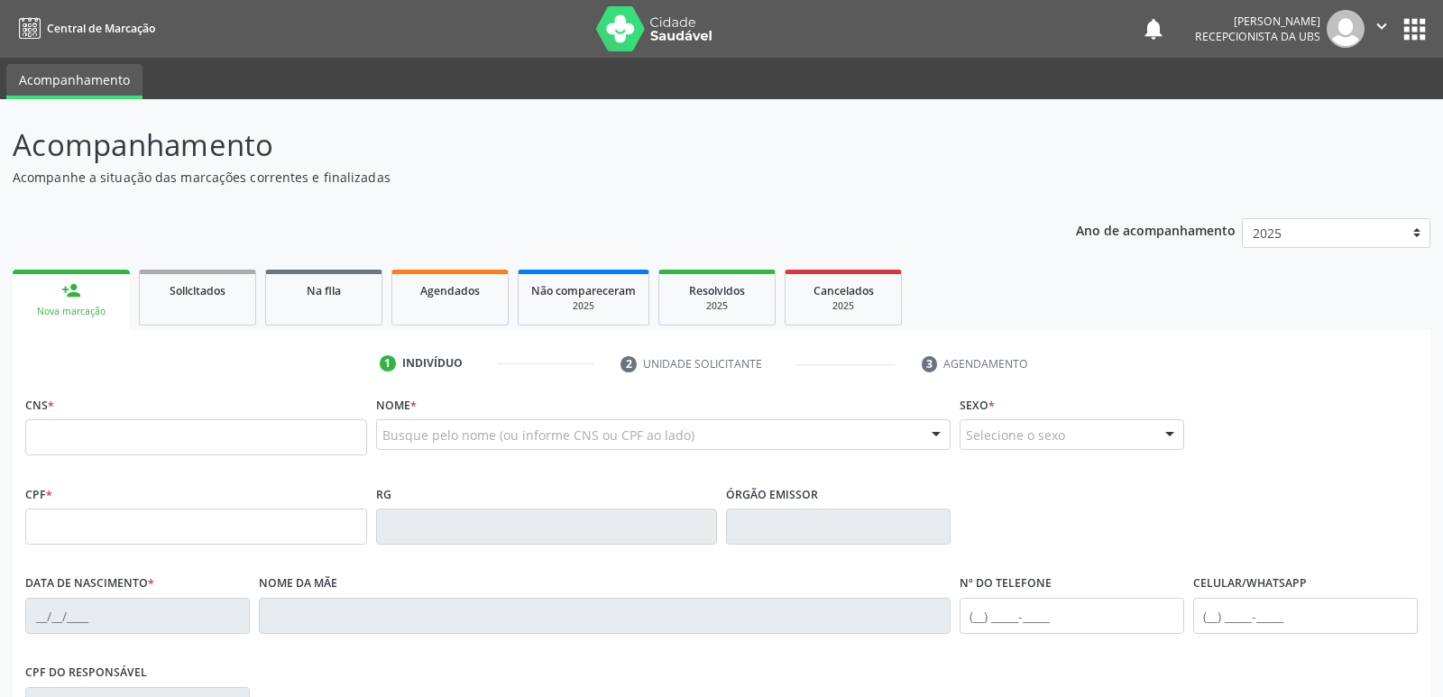
click at [90, 304] on link "person_add Nova marcação" at bounding box center [71, 300] width 117 height 60
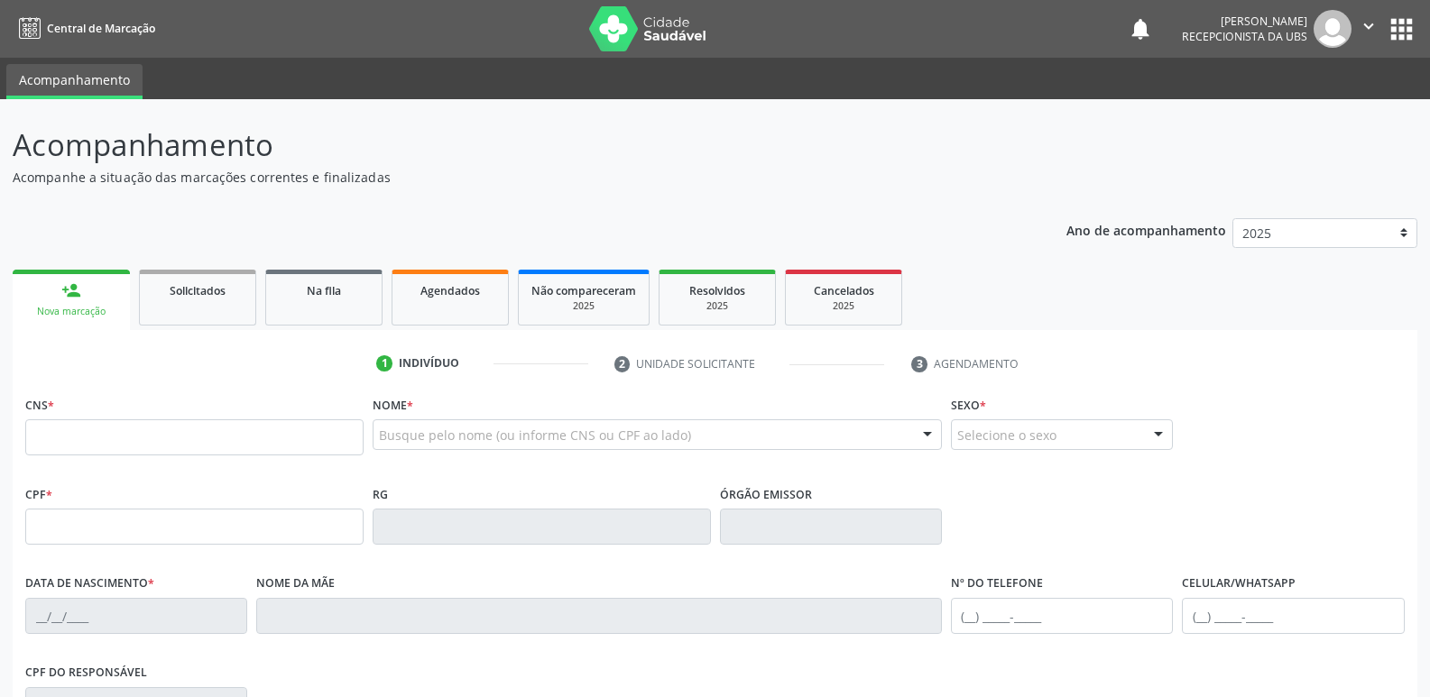
click at [90, 304] on link "person_add Nova marcação" at bounding box center [71, 300] width 117 height 60
click at [122, 431] on input "text" at bounding box center [194, 437] width 338 height 36
type input "701 8002 1750 4278"
type input "509.809.878-57"
type input "27/12/2004"
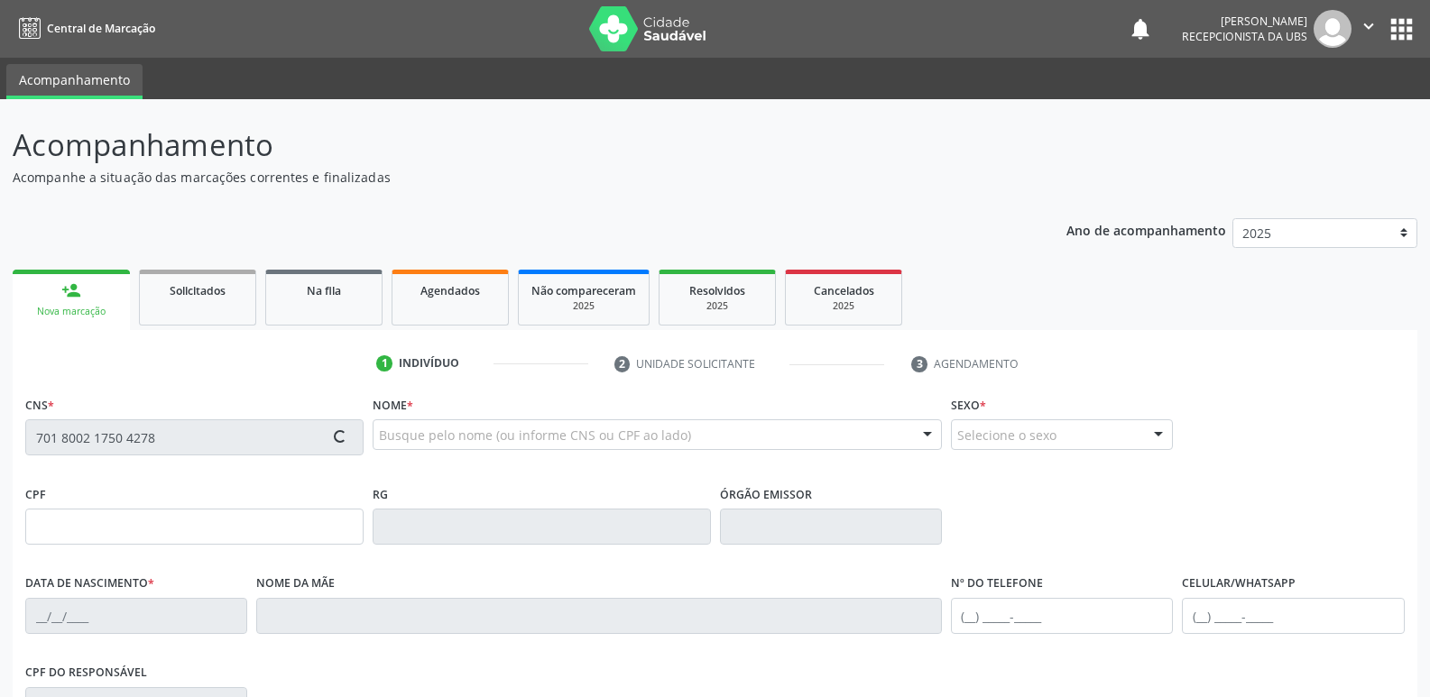
type input "Lucicleide da Silva Ferreira"
type input "(87) 99827-1225"
type input "342.100.058-19"
type input "292"
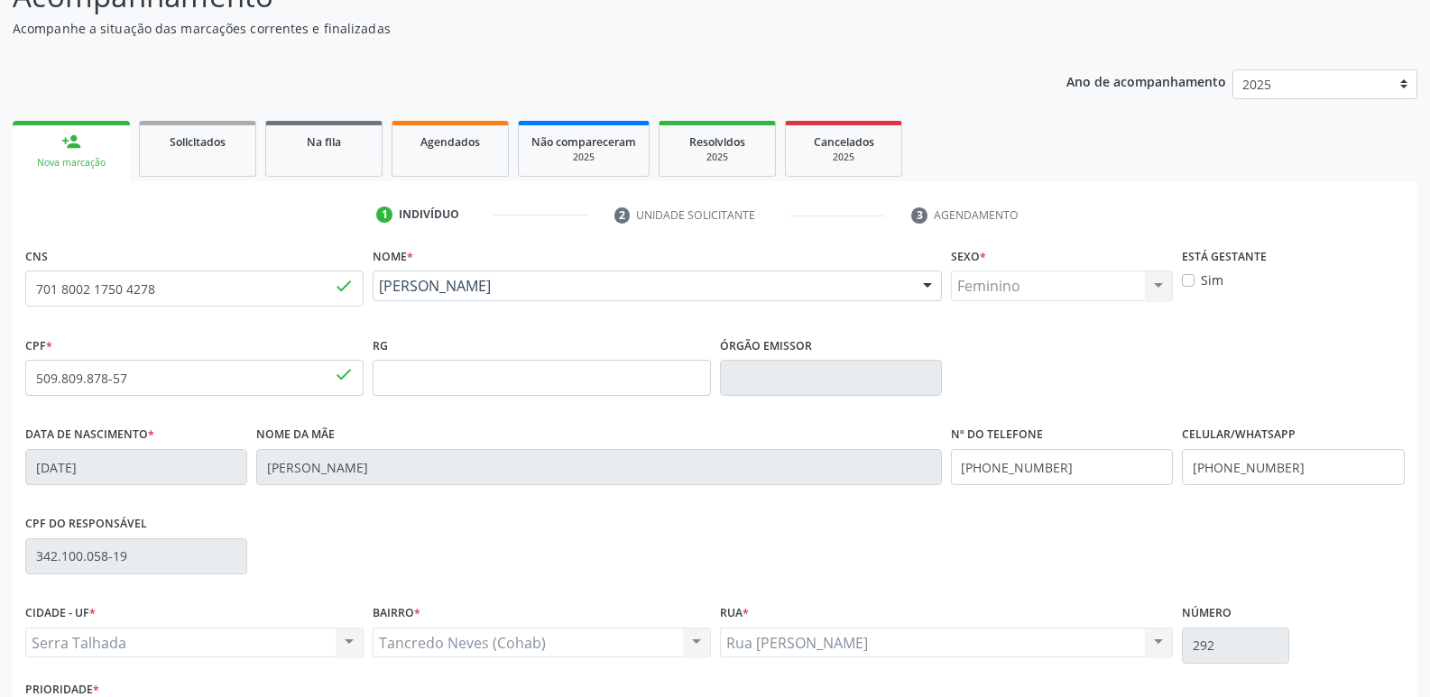
scroll to position [180, 0]
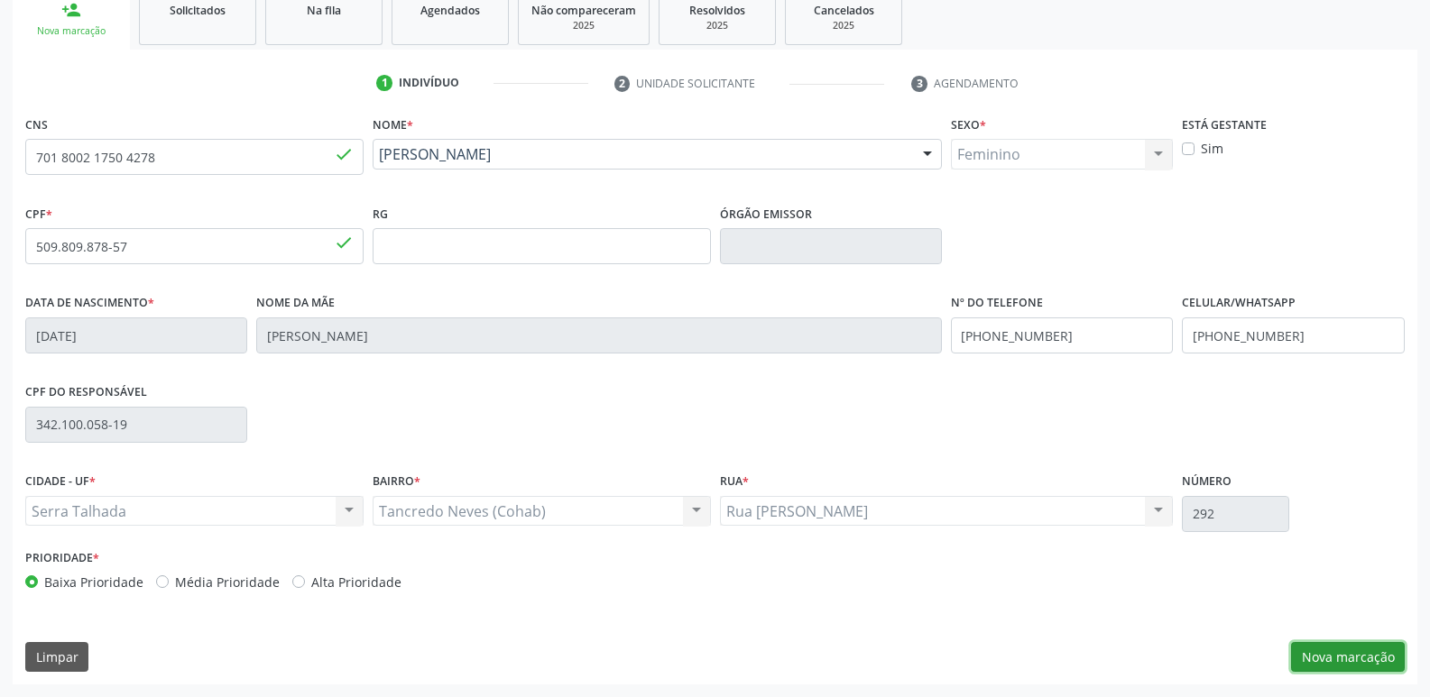
click at [1360, 653] on button "Nova marcação" at bounding box center [1348, 657] width 114 height 31
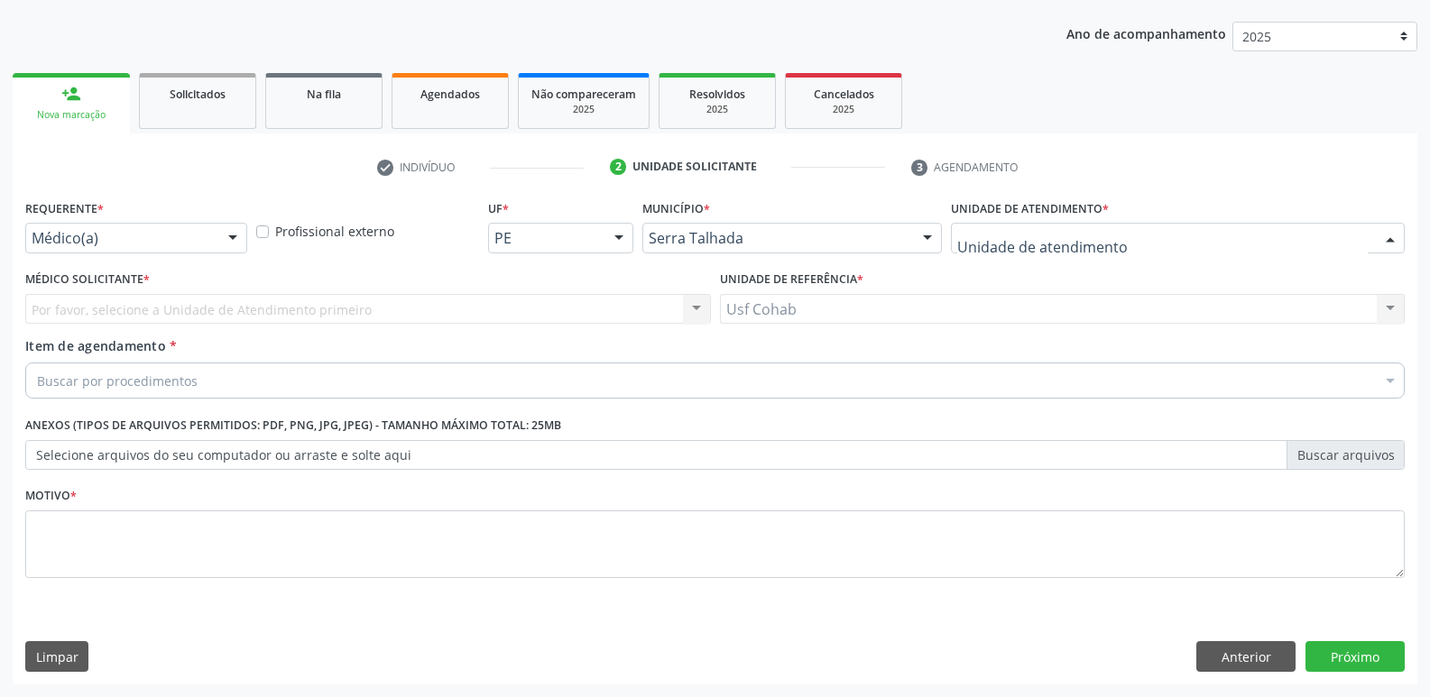
click at [1158, 232] on div at bounding box center [1178, 238] width 454 height 31
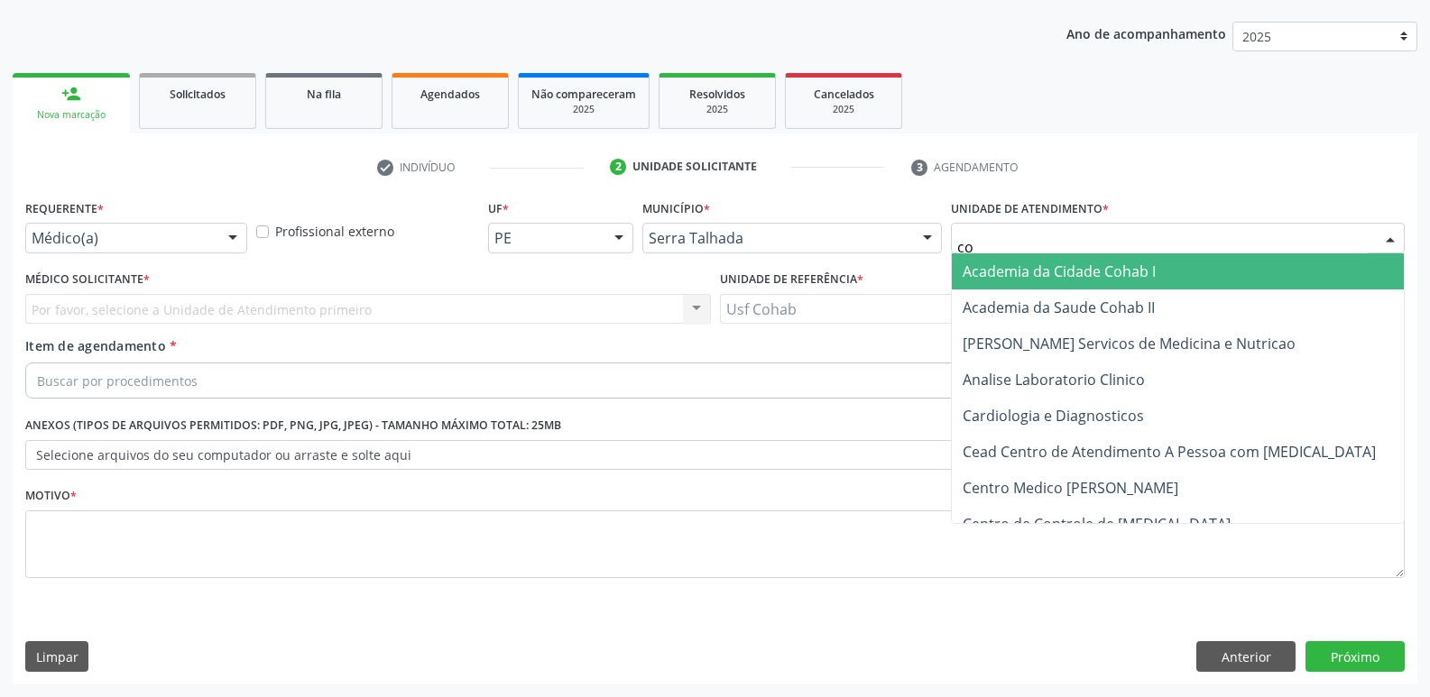
type input "coh"
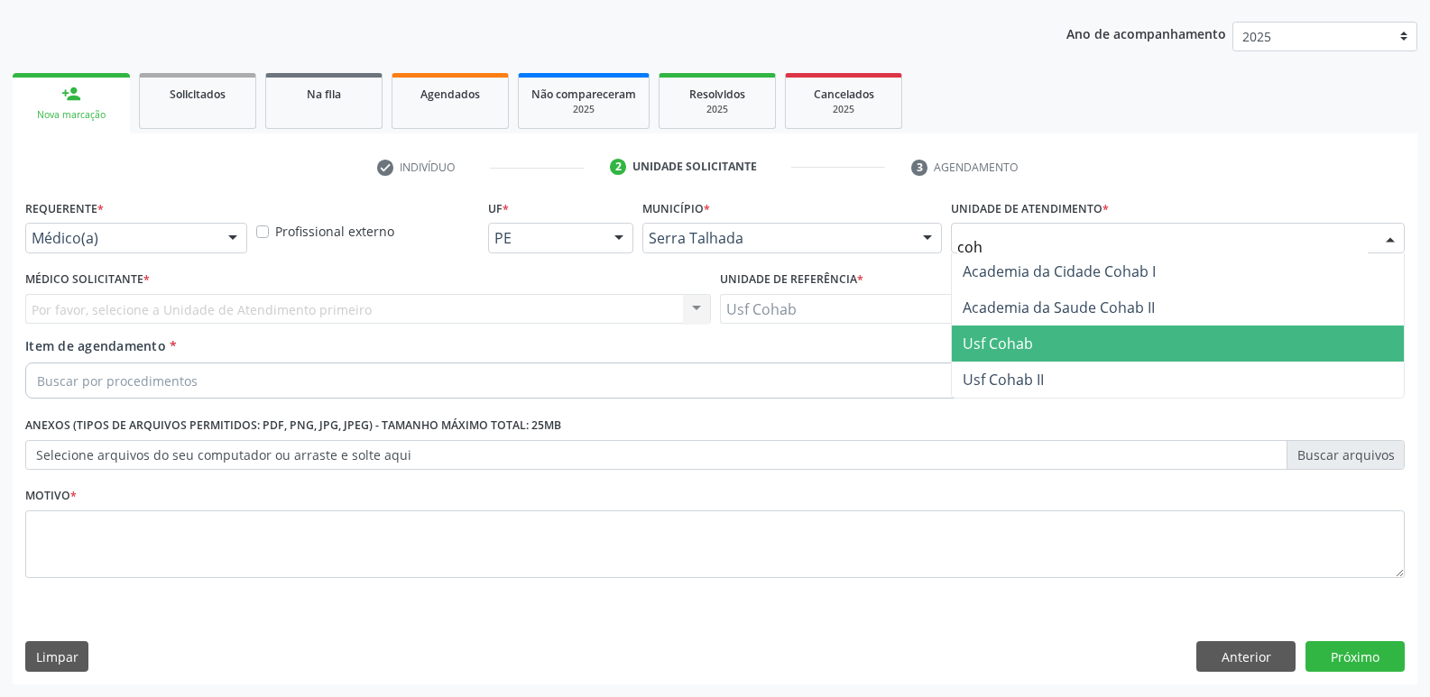
click at [978, 346] on span "Usf Cohab" at bounding box center [998, 344] width 70 height 20
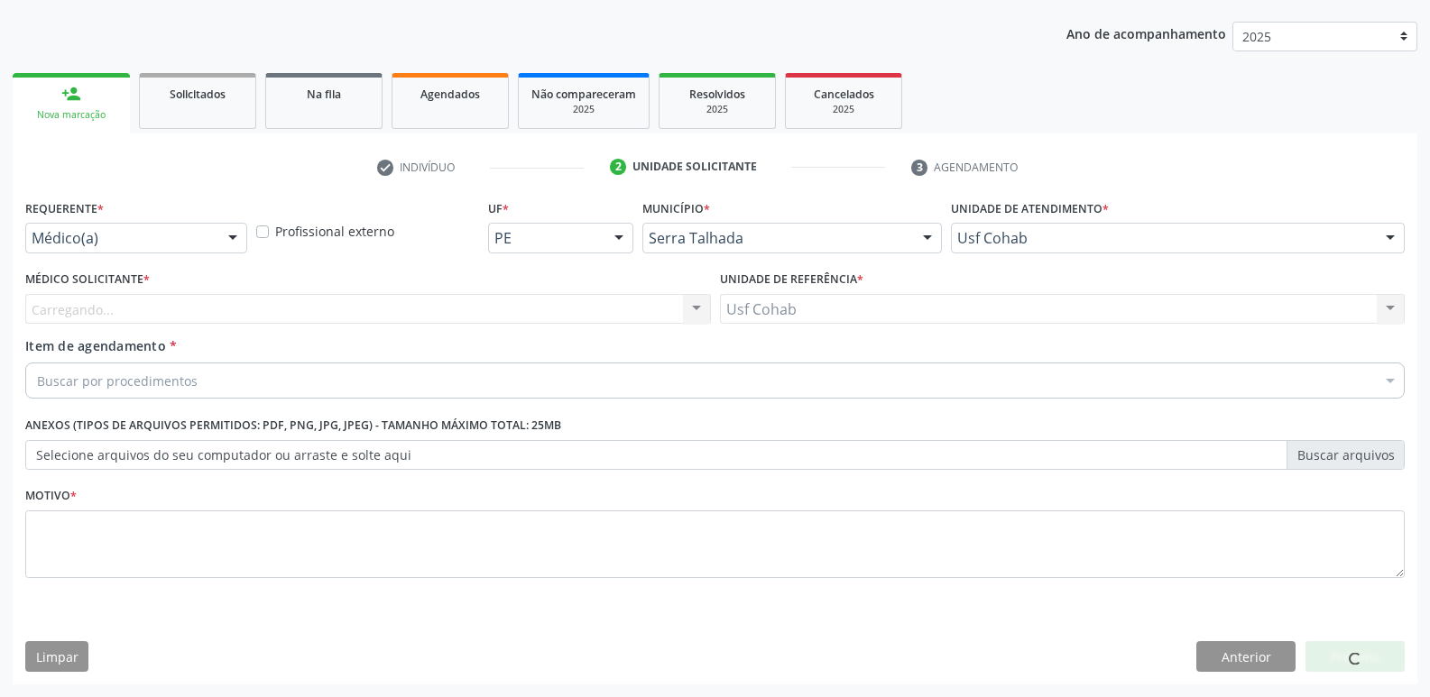
click at [456, 323] on div "Carregando... Nenhum resultado encontrado para: " " Não há nenhuma opção para s…" at bounding box center [368, 309] width 686 height 31
click at [475, 305] on div "Médico solicitante" at bounding box center [368, 309] width 686 height 31
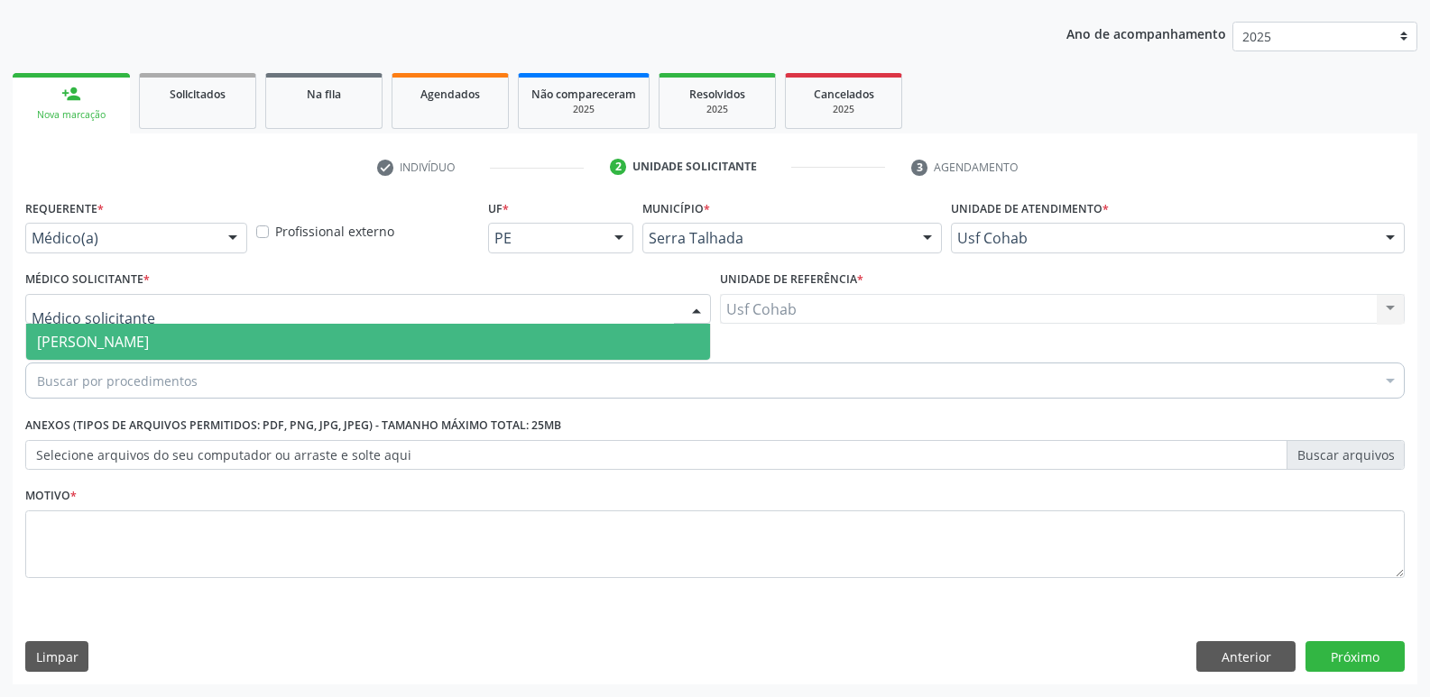
click at [415, 339] on span "[PERSON_NAME]" at bounding box center [368, 342] width 684 height 36
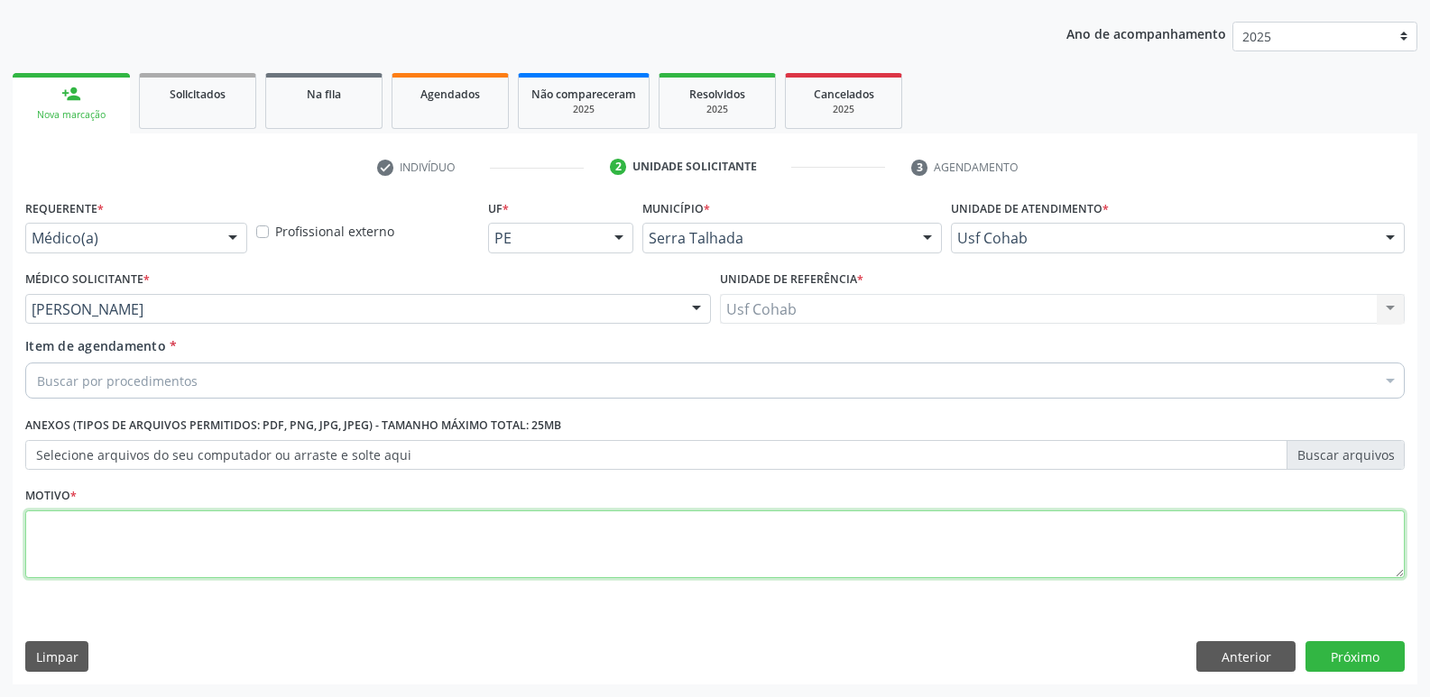
click at [287, 553] on textarea at bounding box center [714, 545] width 1379 height 69
type textarea "Gestante"
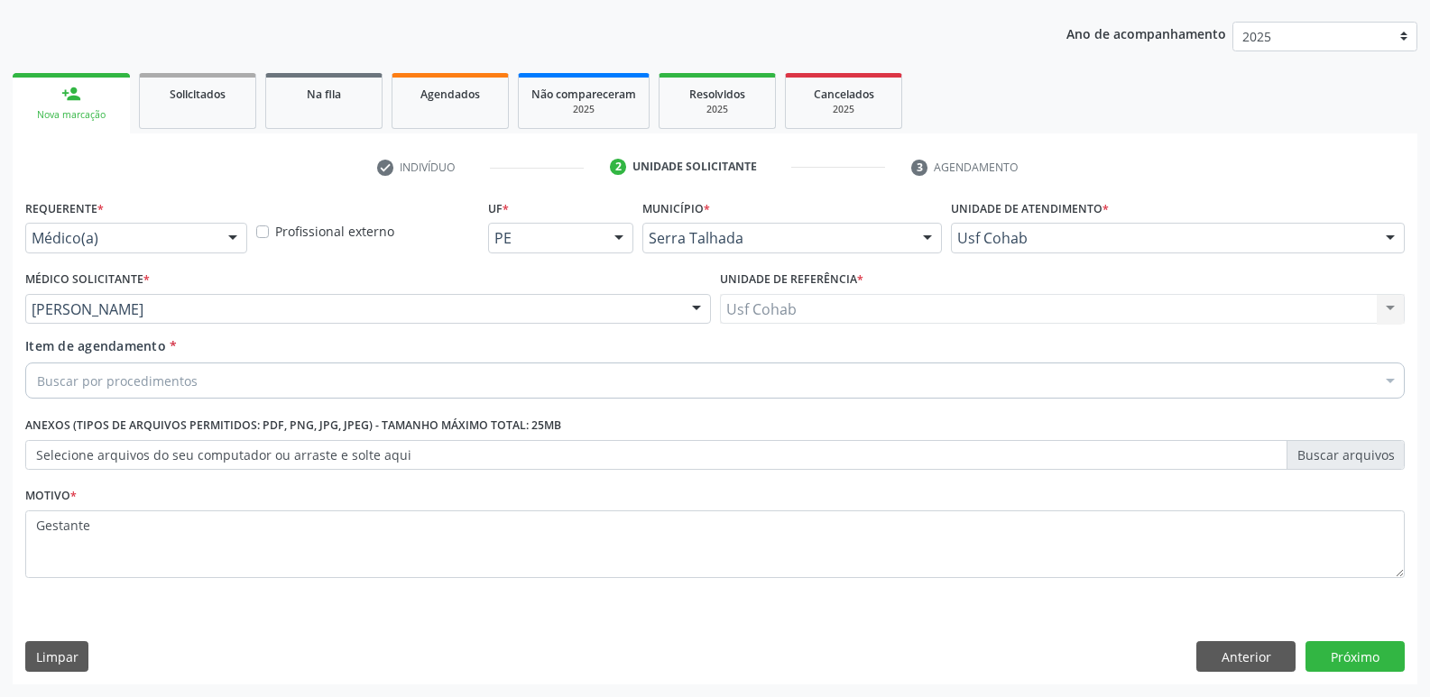
click at [403, 384] on div "Buscar por procedimentos" at bounding box center [714, 381] width 1379 height 36
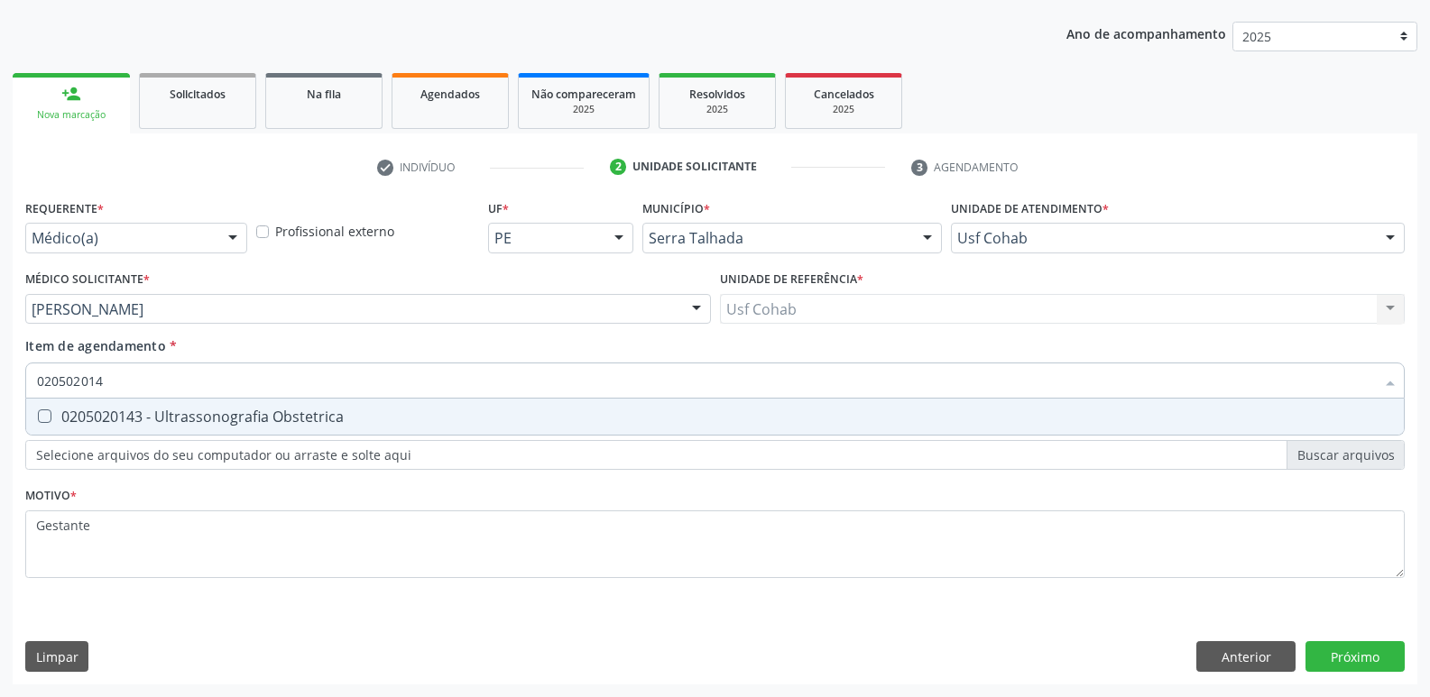
type input "0205020143"
click at [365, 419] on div "0205020143 - Ultrassonografia Obstetrica" at bounding box center [715, 417] width 1356 height 14
checkbox Obstetrica "true"
click at [1371, 644] on div "Requerente * Médico(a) Médico(a) Enfermeiro(a) Paciente Nenhum resultado encont…" at bounding box center [715, 440] width 1405 height 490
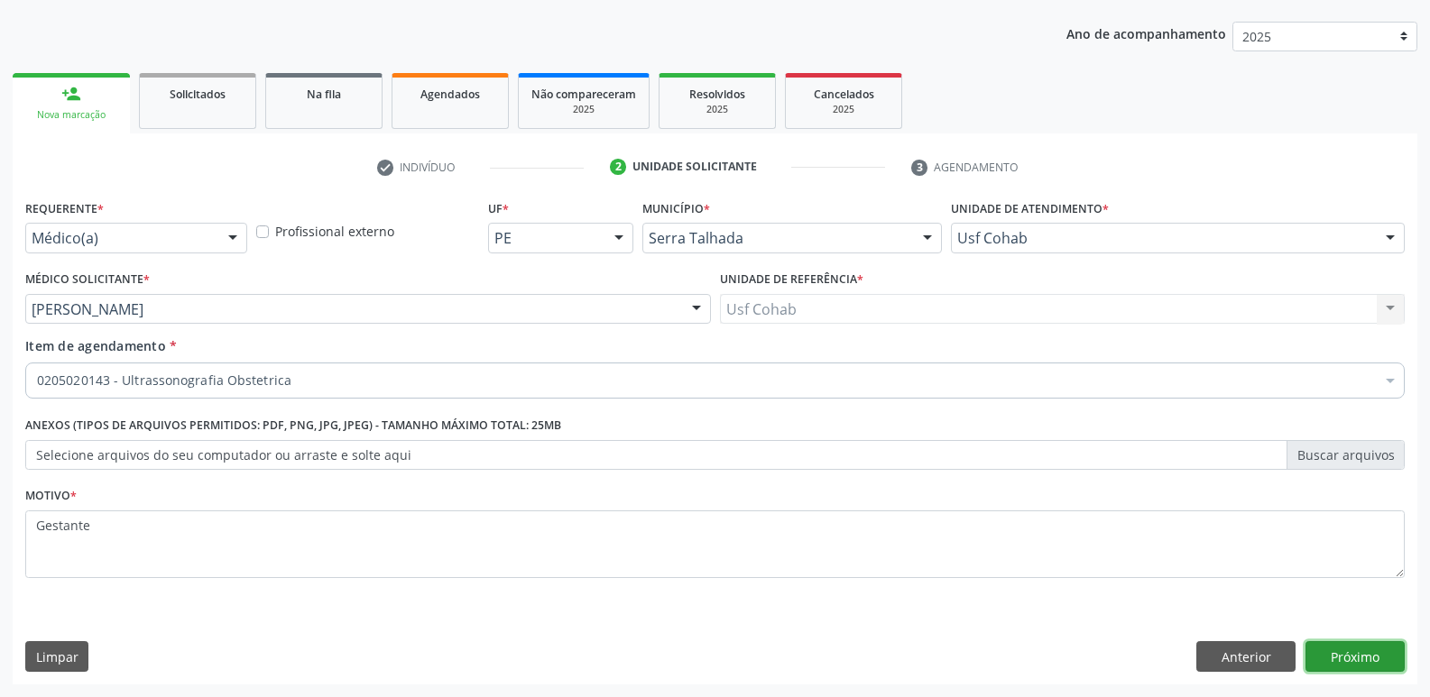
click at [1346, 650] on button "Próximo" at bounding box center [1354, 656] width 99 height 31
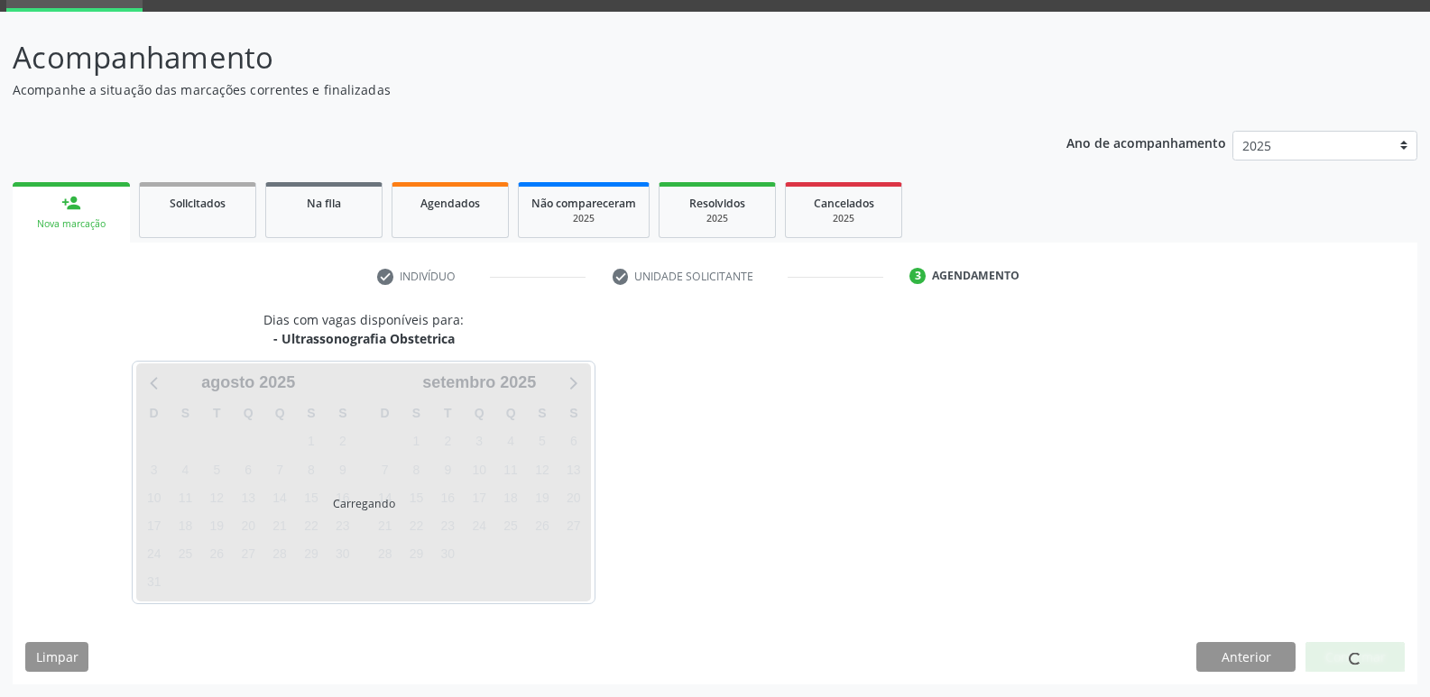
scroll to position [88, 0]
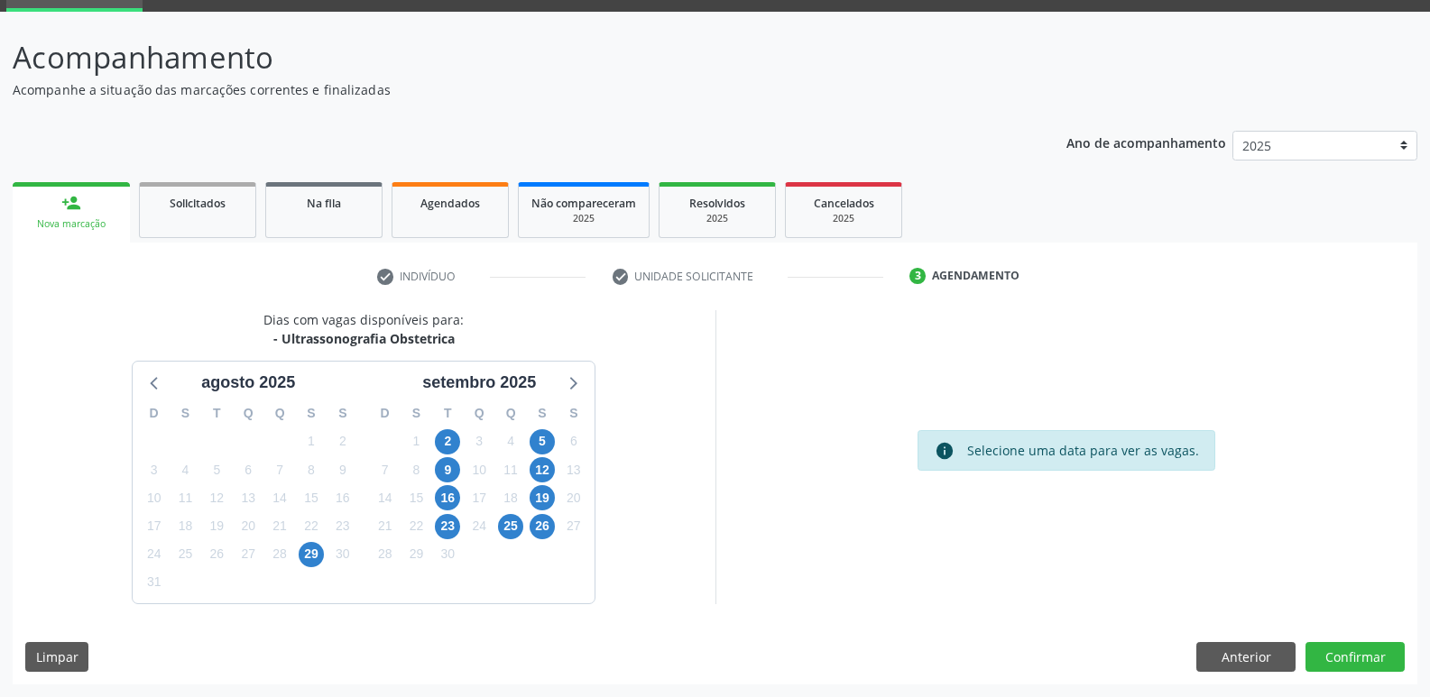
click at [528, 442] on div "5" at bounding box center [543, 442] width 32 height 28
click at [532, 465] on span "12" at bounding box center [542, 469] width 25 height 25
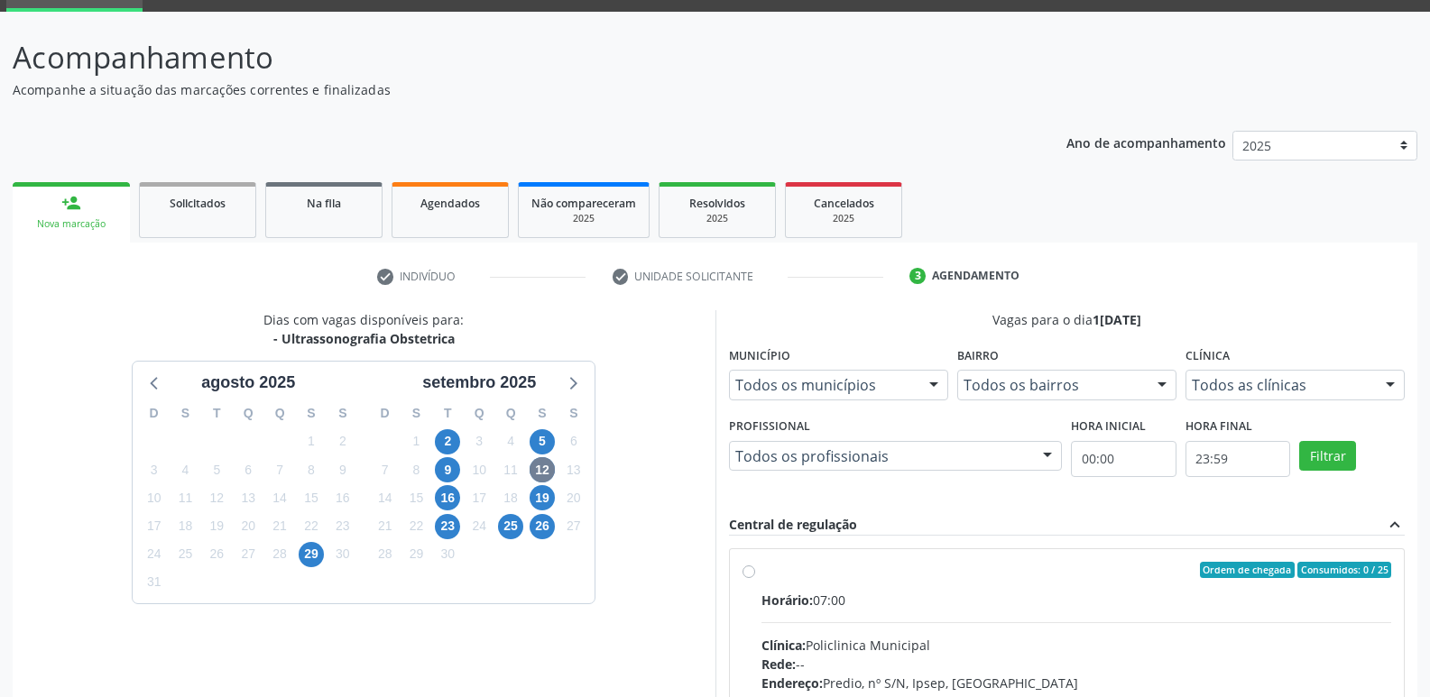
click at [898, 596] on div "Horário: 07:00" at bounding box center [1076, 600] width 631 height 19
click at [755, 578] on input "Ordem de chegada Consumidos: 0 / 25 Horário: 07:00 Clínica: Policlinica Municip…" at bounding box center [748, 570] width 13 height 16
radio input "true"
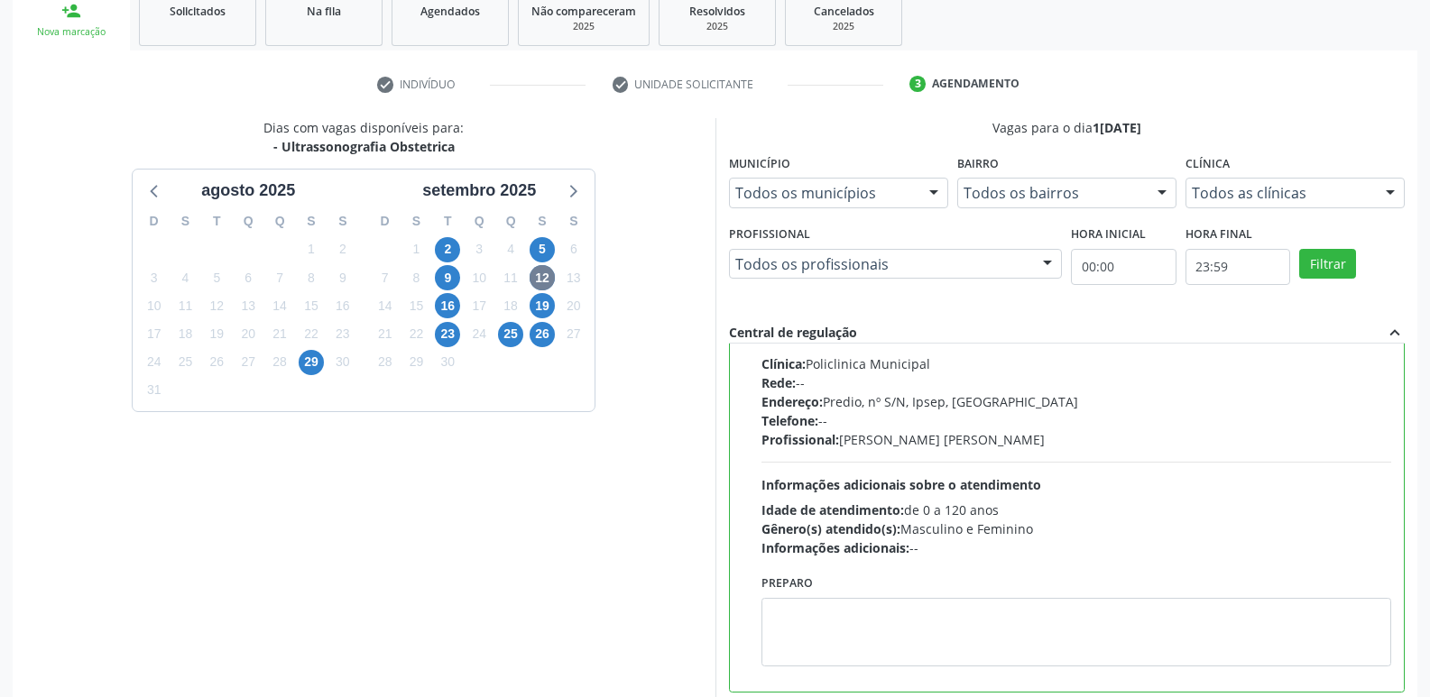
scroll to position [358, 0]
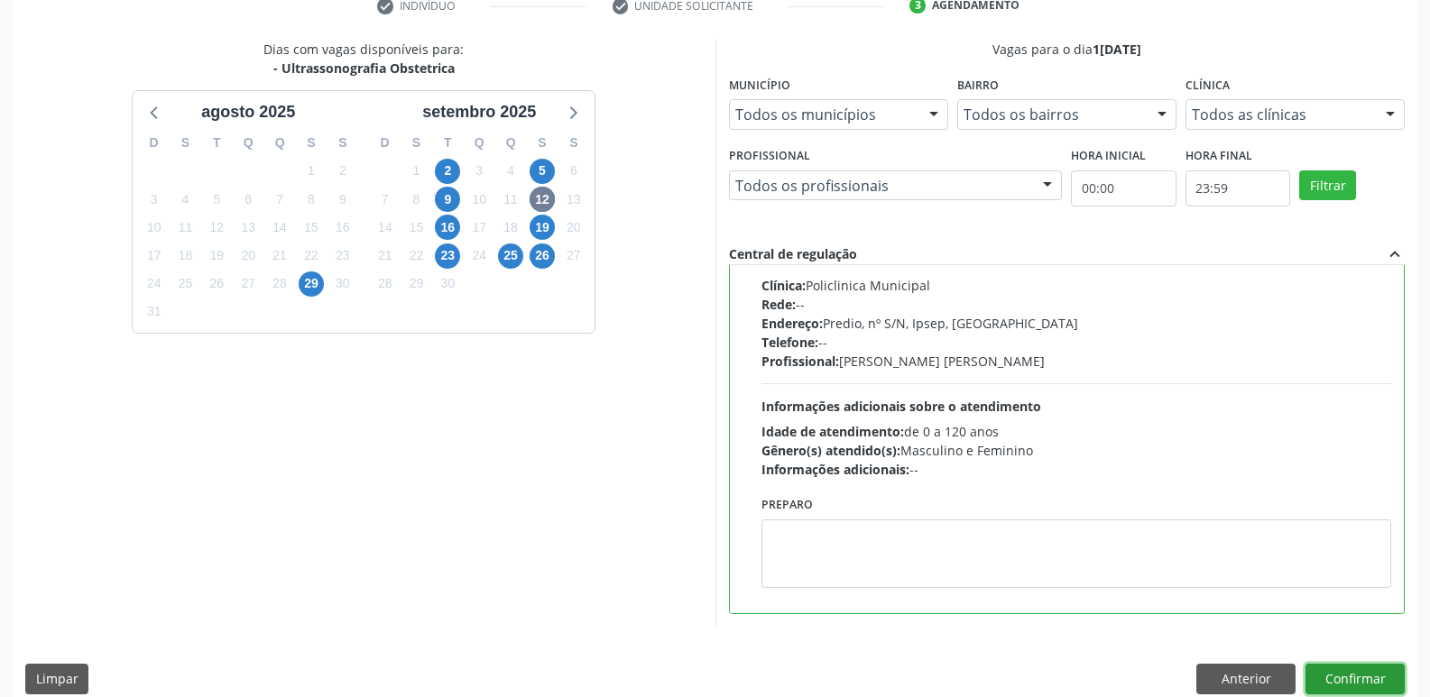
click at [1339, 679] on button "Confirmar" at bounding box center [1354, 679] width 99 height 31
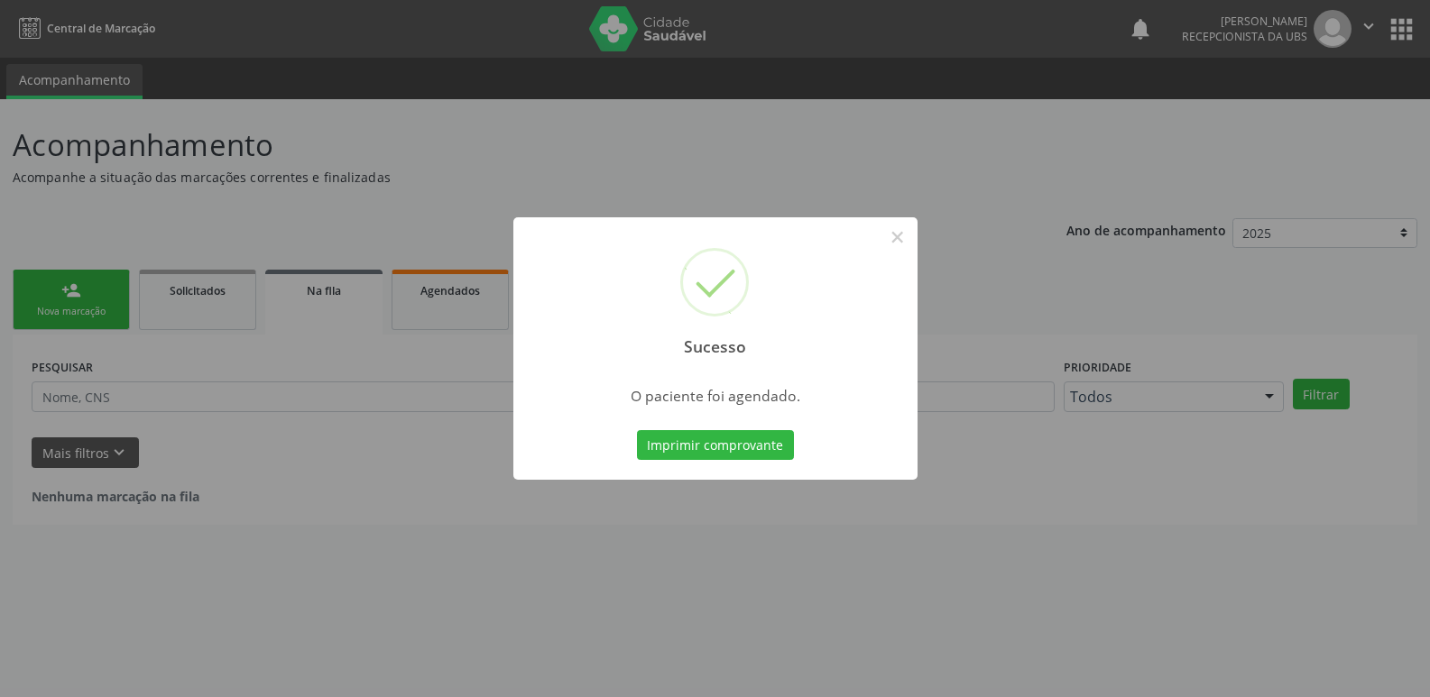
scroll to position [0, 0]
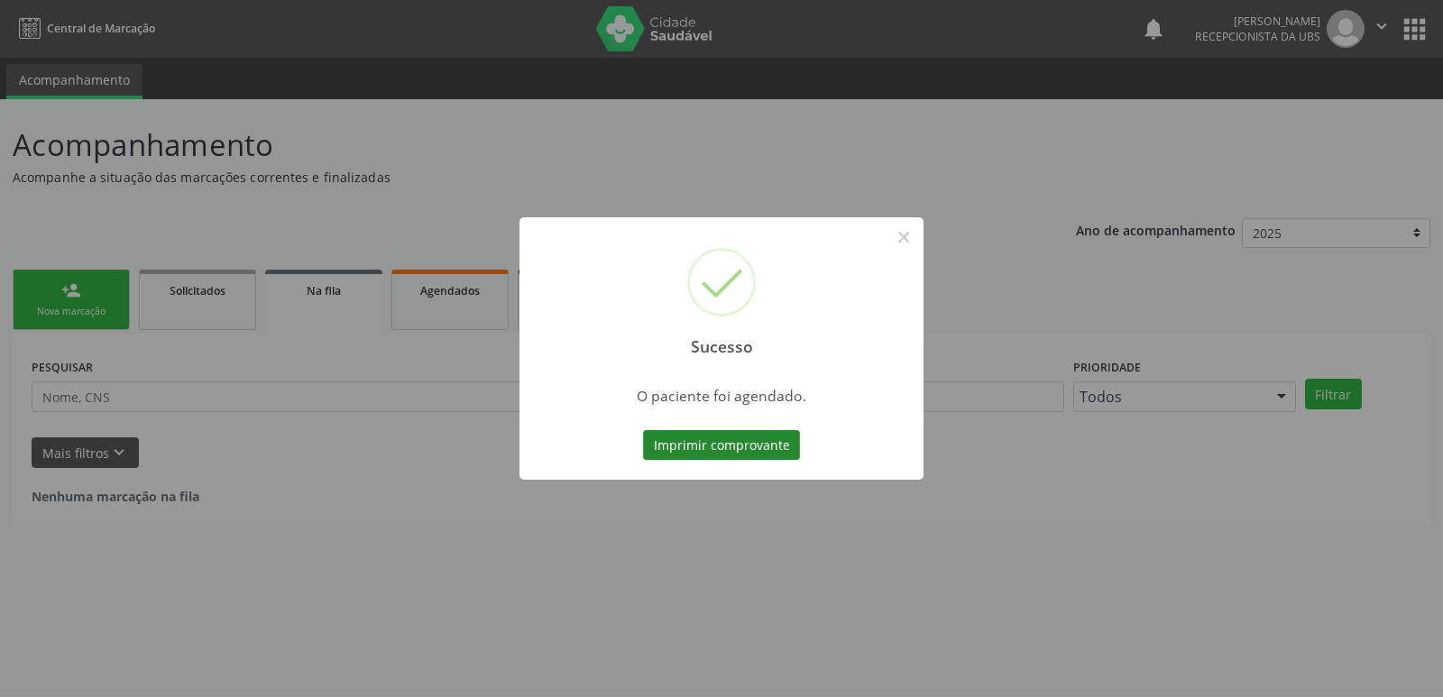
click at [684, 438] on button "Imprimir comprovante" at bounding box center [721, 445] width 157 height 31
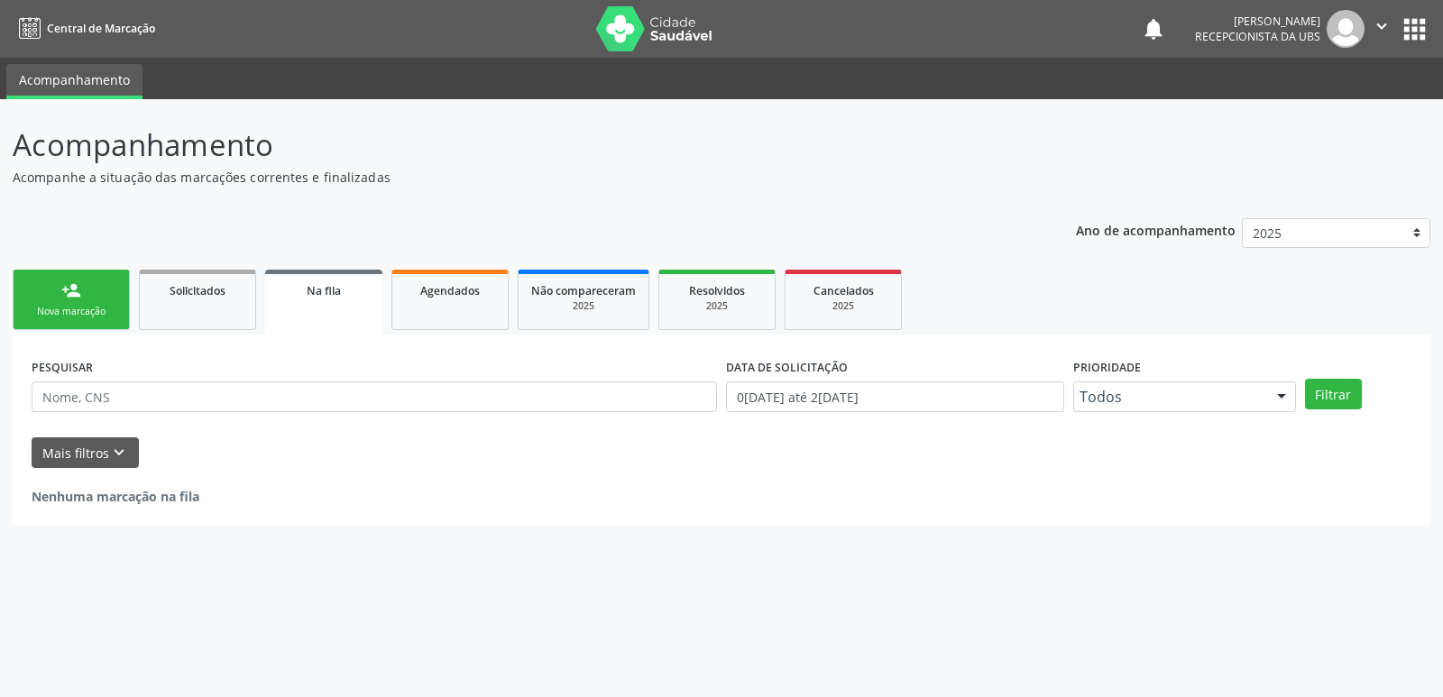
click at [60, 309] on div "Nova marcação" at bounding box center [71, 312] width 90 height 14
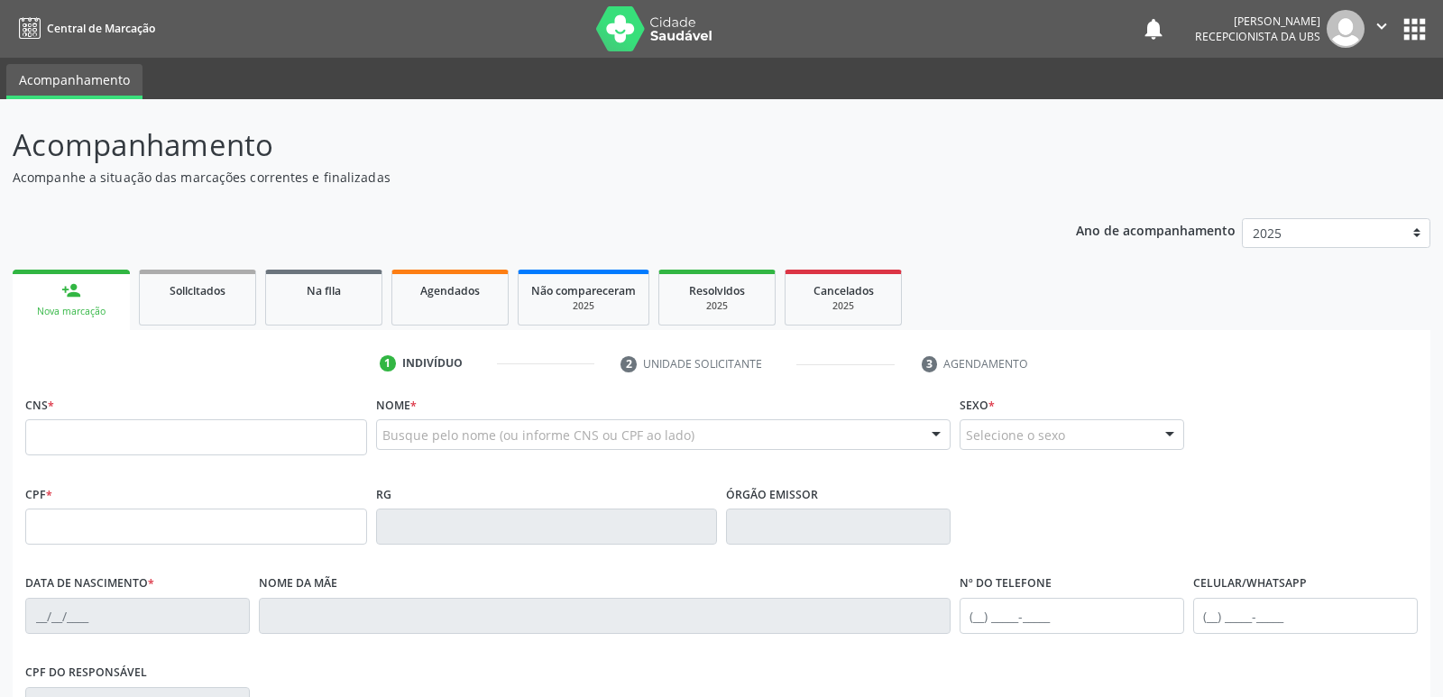
click at [111, 318] on div "Nova marcação" at bounding box center [71, 312] width 92 height 14
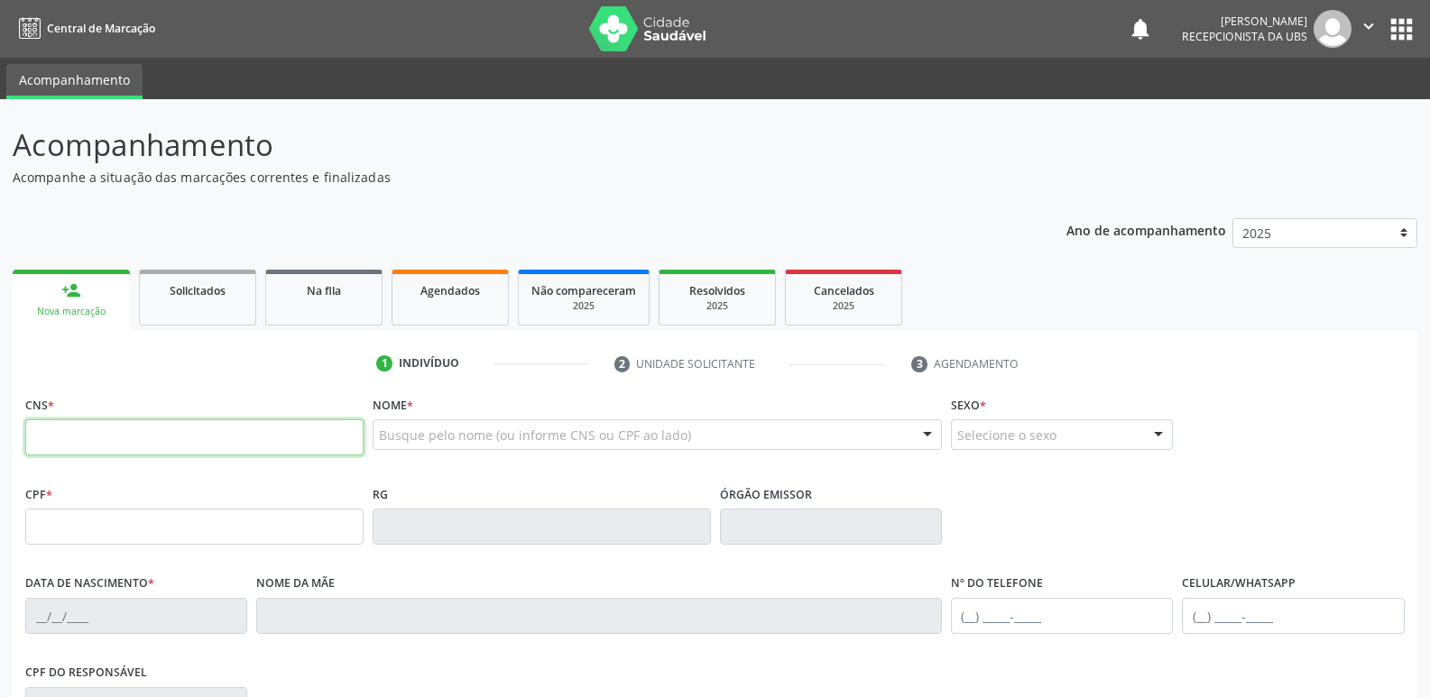
click at [128, 431] on input "text" at bounding box center [194, 437] width 338 height 36
type input "700 6049 8165 3270"
type input "30/10/1990"
type input "Irene Benedita de Moraes"
type input "(87) 98145-3072"
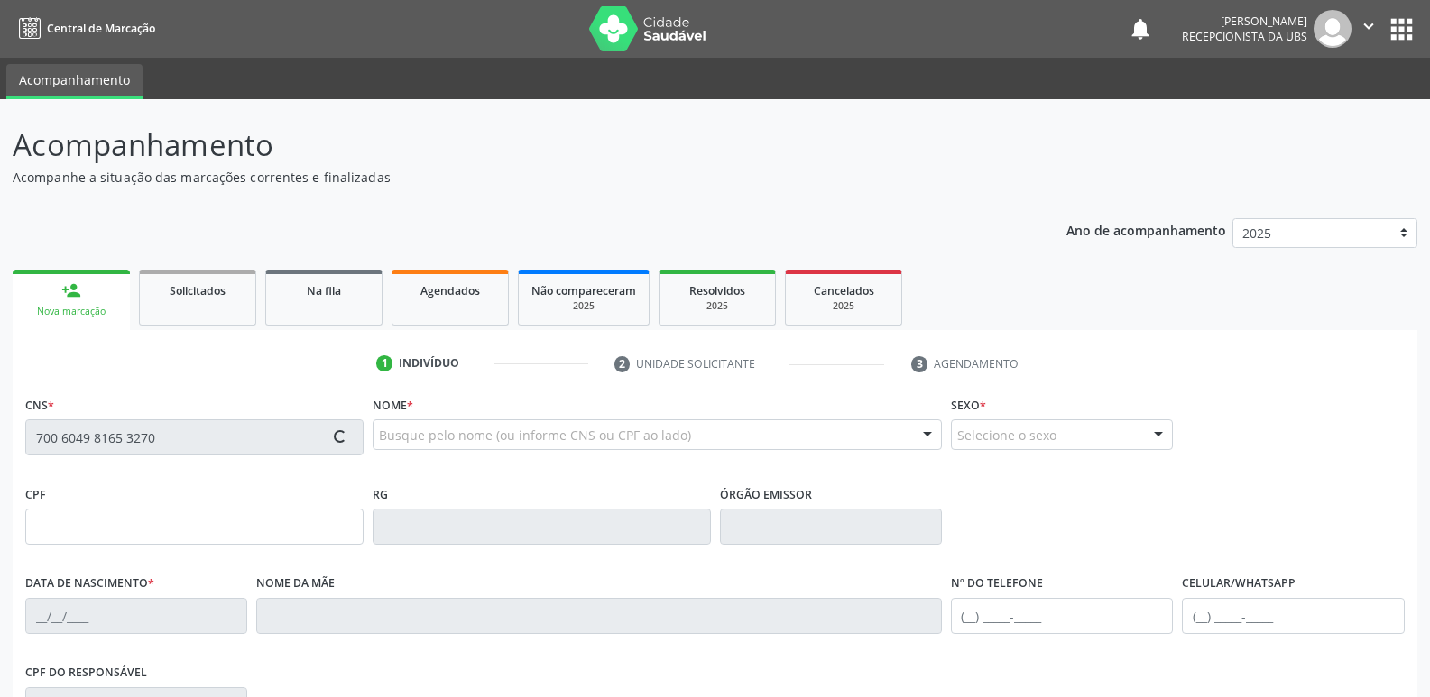
type input "(87) 98145-3072"
type input "304"
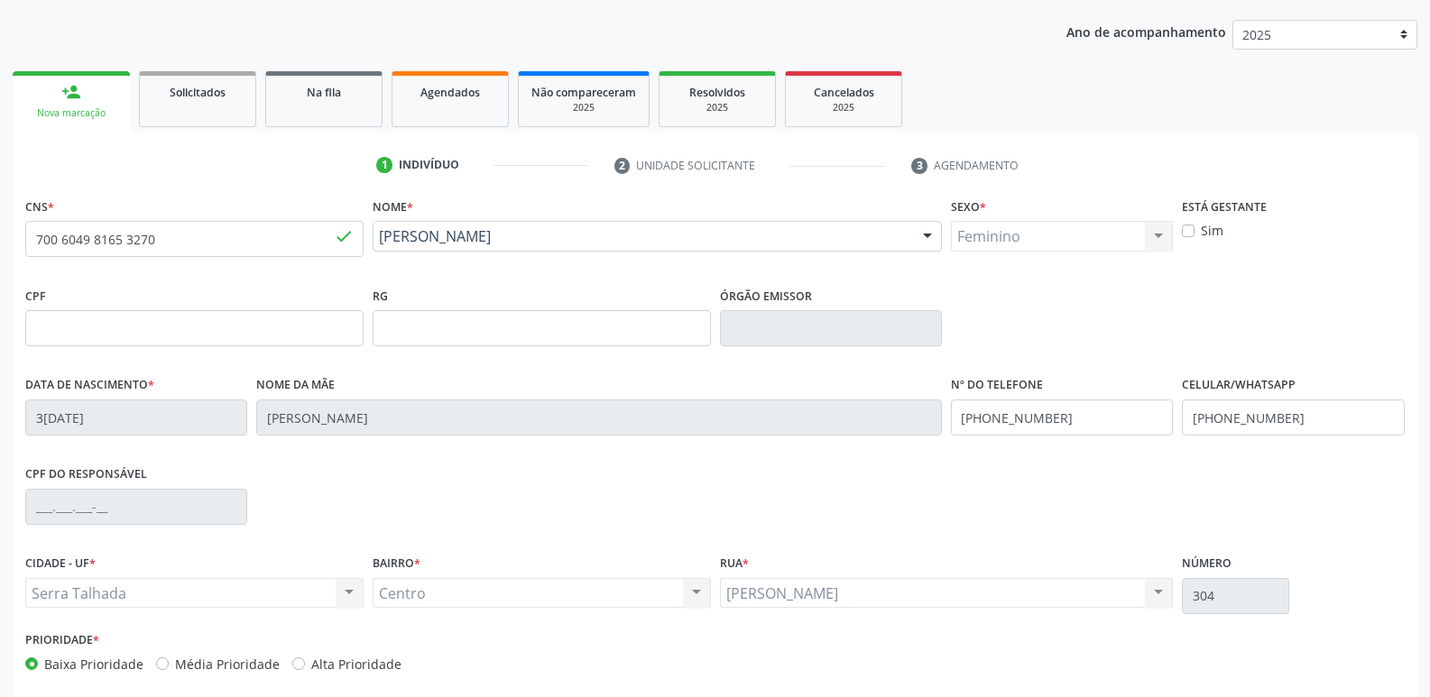
scroll to position [281, 0]
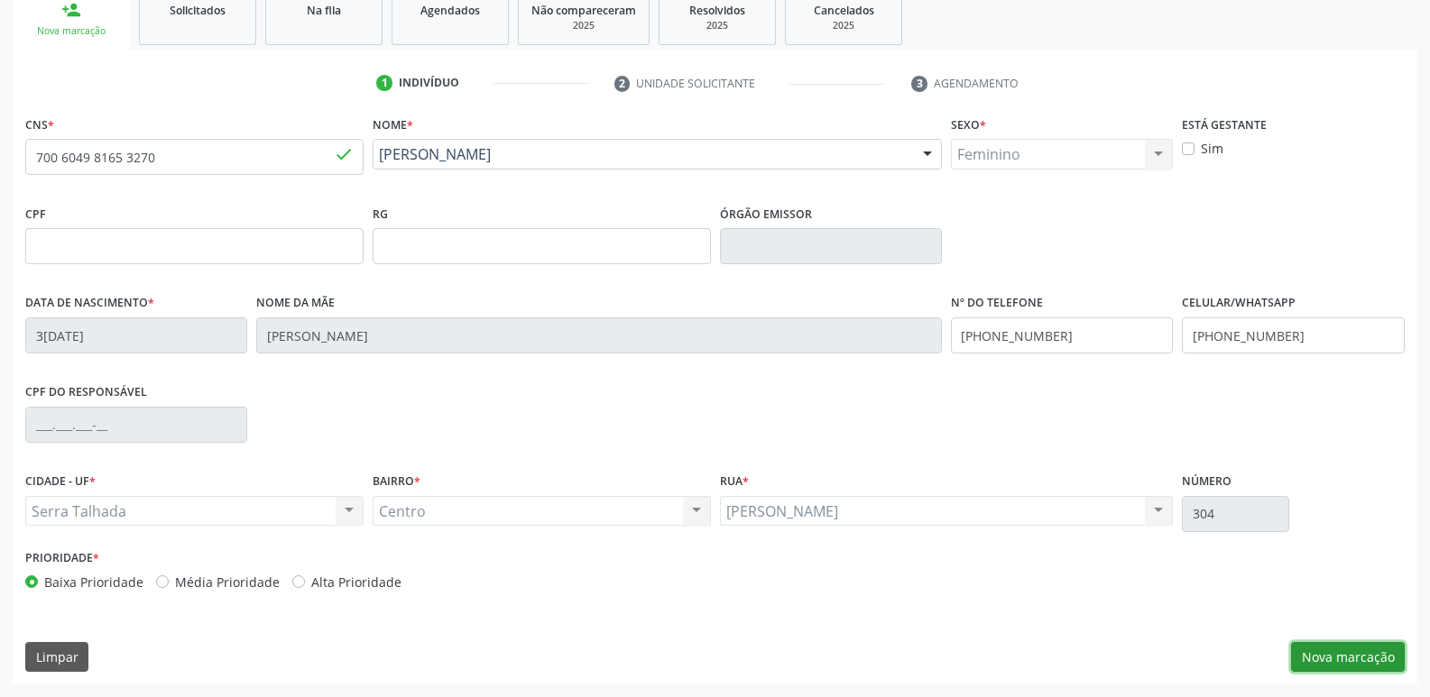
click at [1337, 643] on button "Nova marcação" at bounding box center [1348, 657] width 114 height 31
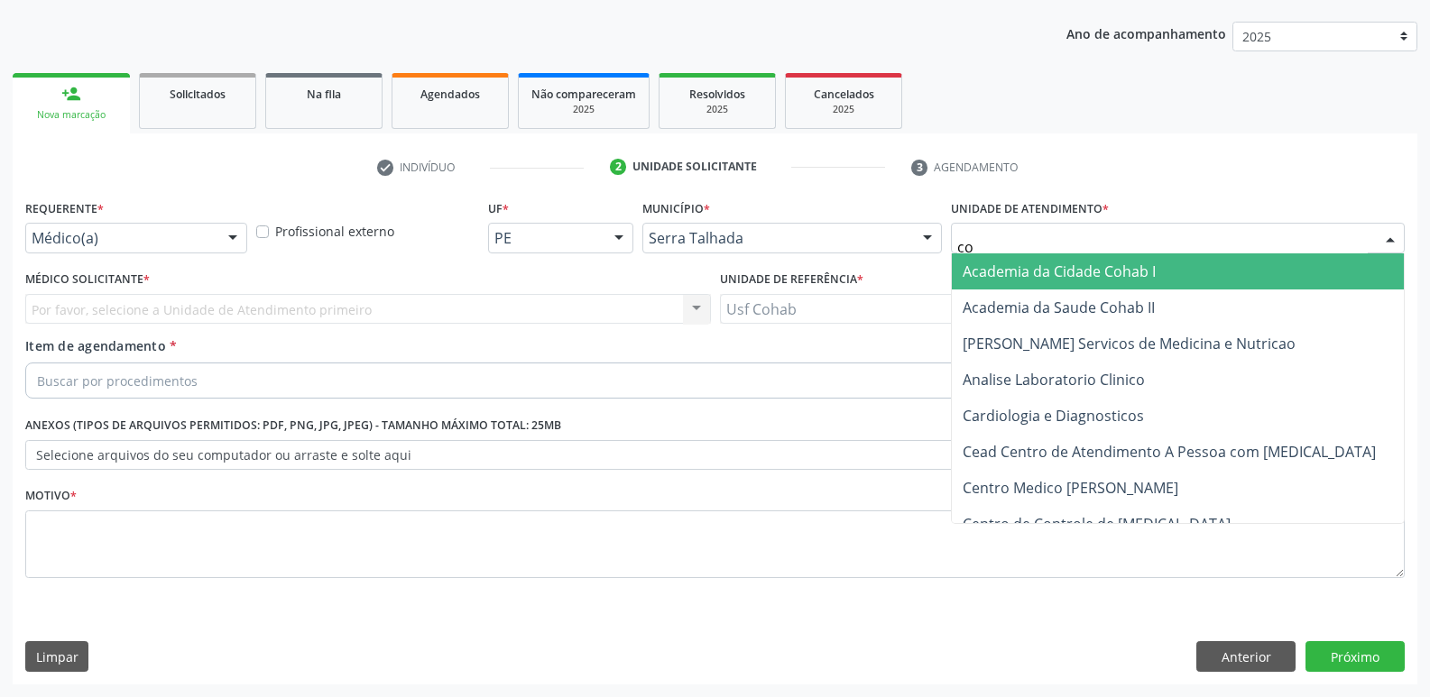
type input "coh"
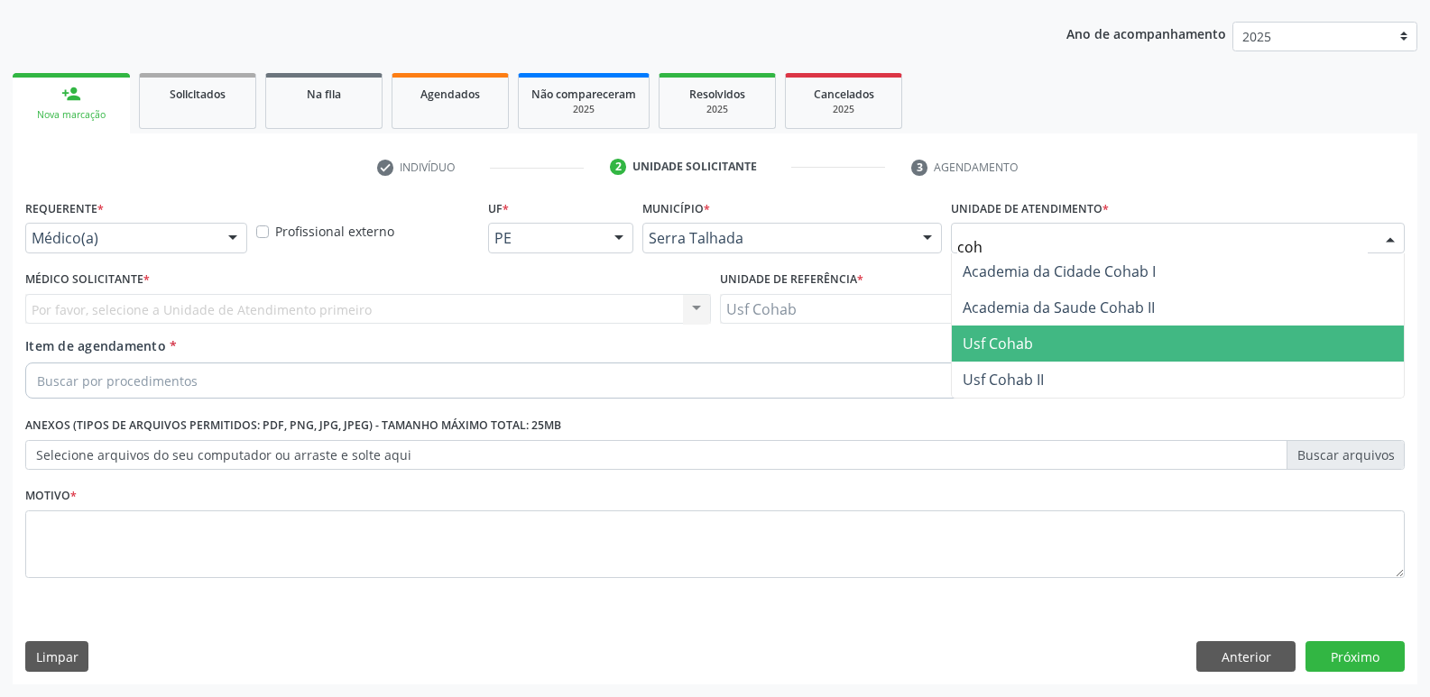
click at [1018, 354] on span "Usf Cohab" at bounding box center [1178, 344] width 452 height 36
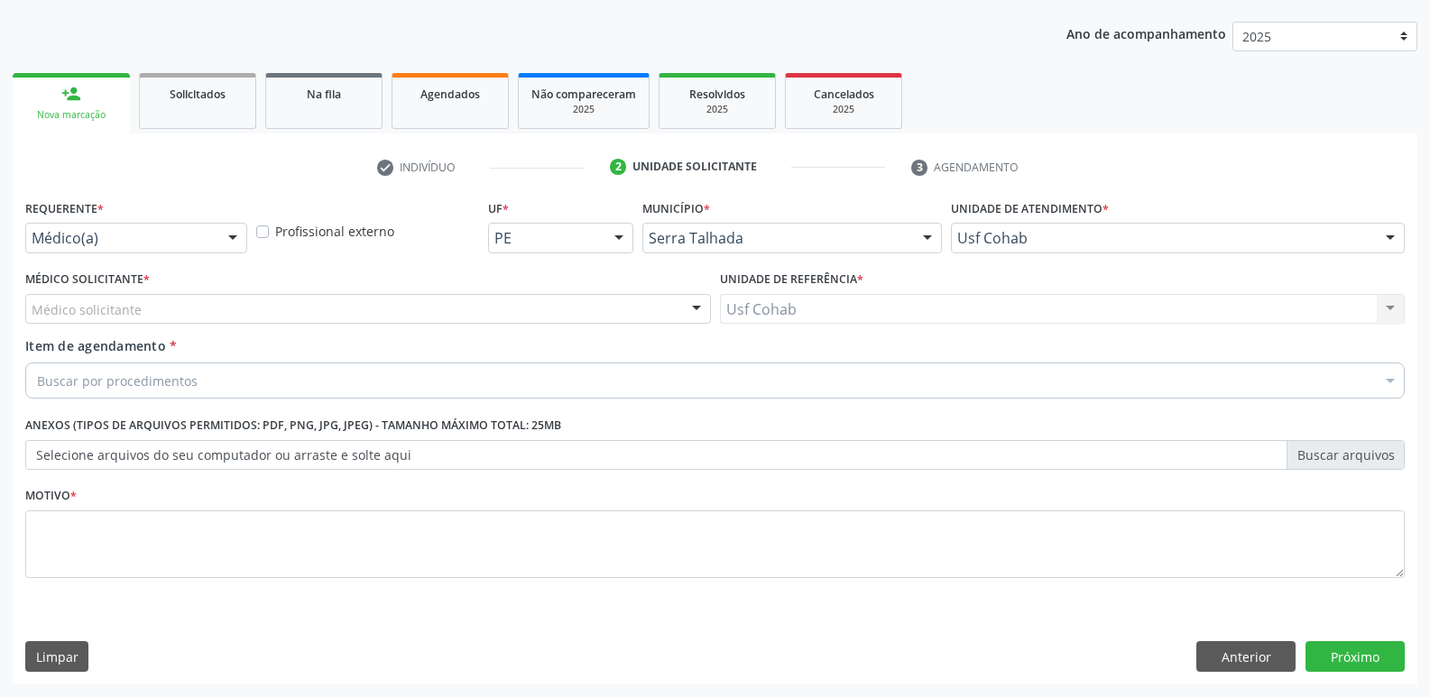
click at [560, 371] on div "Buscar por procedimentos" at bounding box center [714, 381] width 1379 height 36
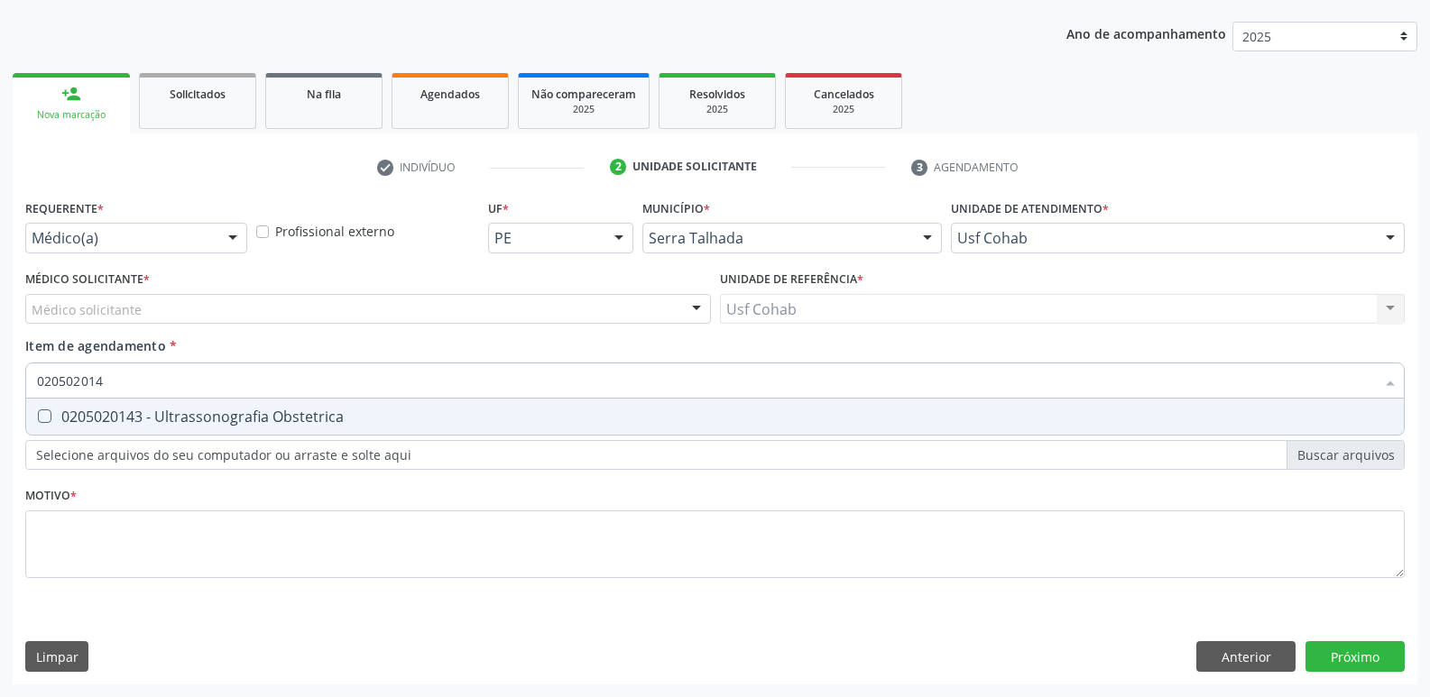
type input "0205020143"
click at [423, 421] on div "0205020143 - Ultrassonografia Obstetrica" at bounding box center [715, 417] width 1356 height 14
checkbox Obstetrica "true"
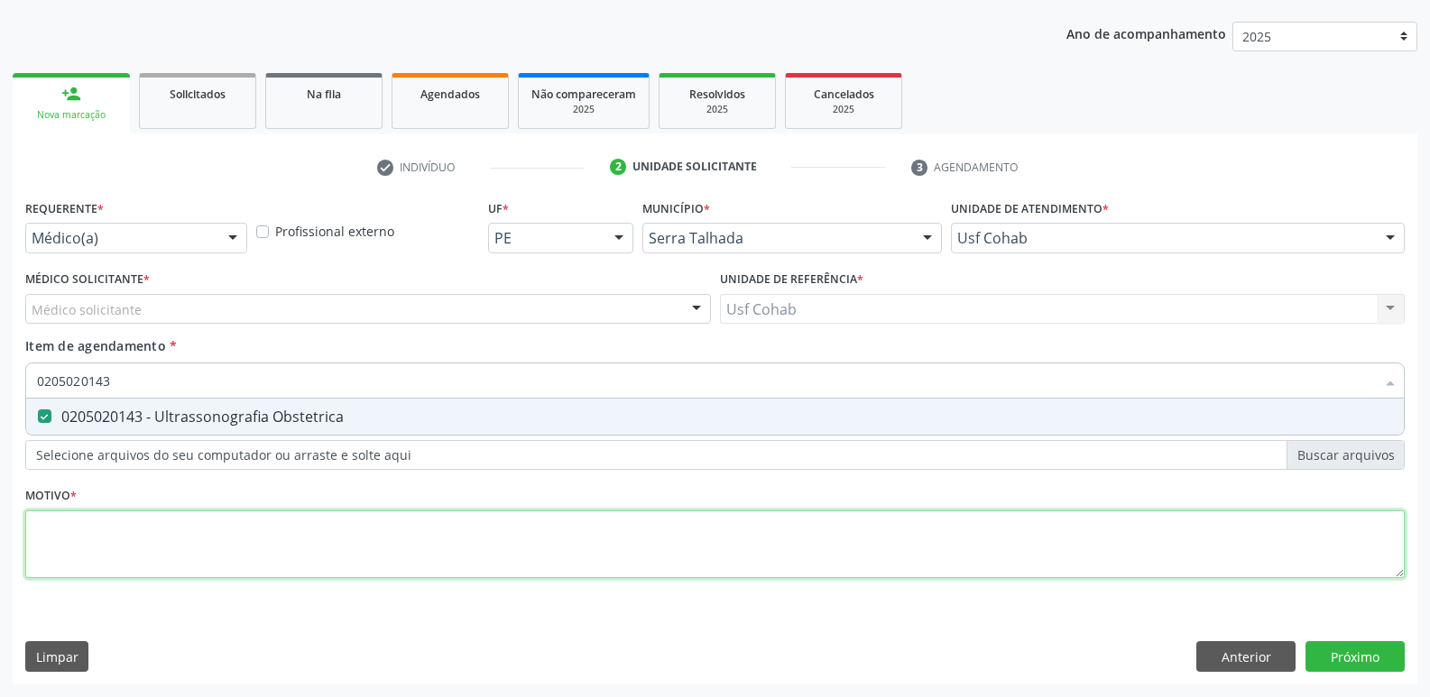
click at [291, 516] on div "Requerente * Médico(a) Médico(a) Enfermeiro(a) Paciente Nenhum resultado encont…" at bounding box center [714, 399] width 1379 height 409
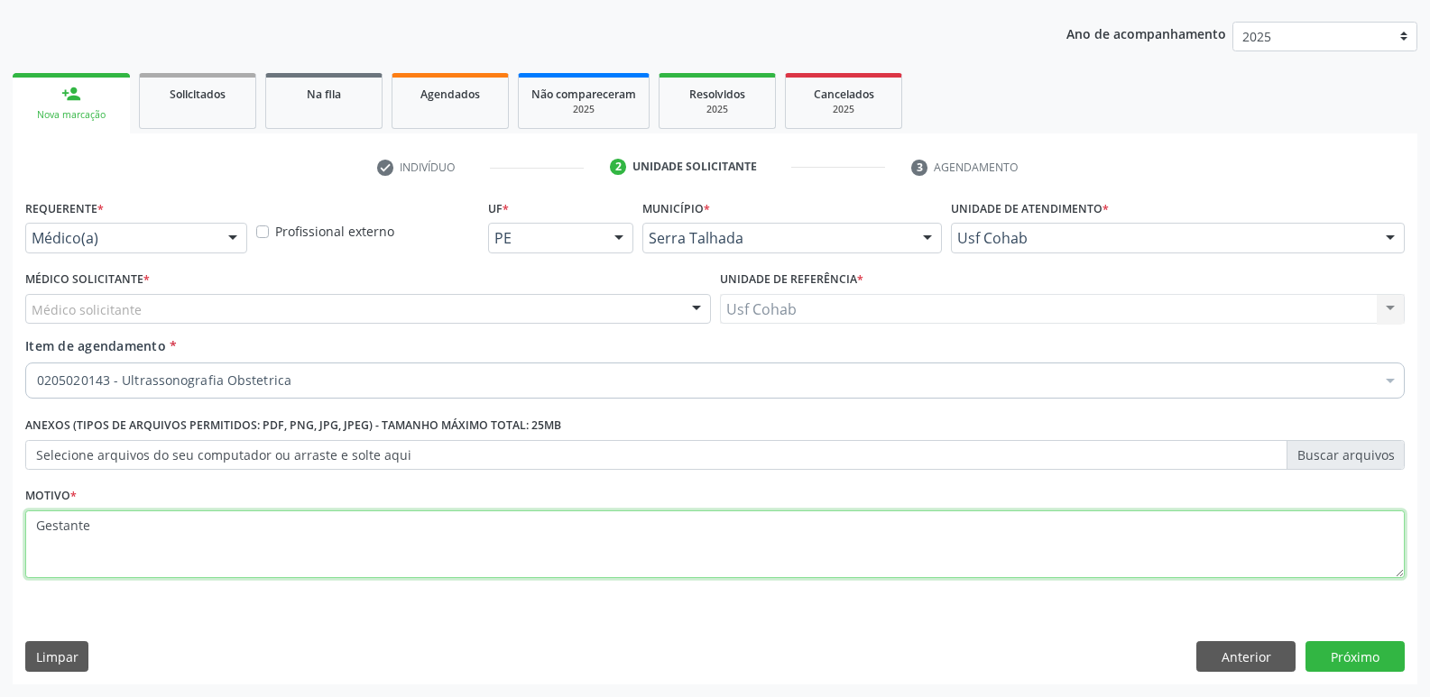
type textarea "Gestante"
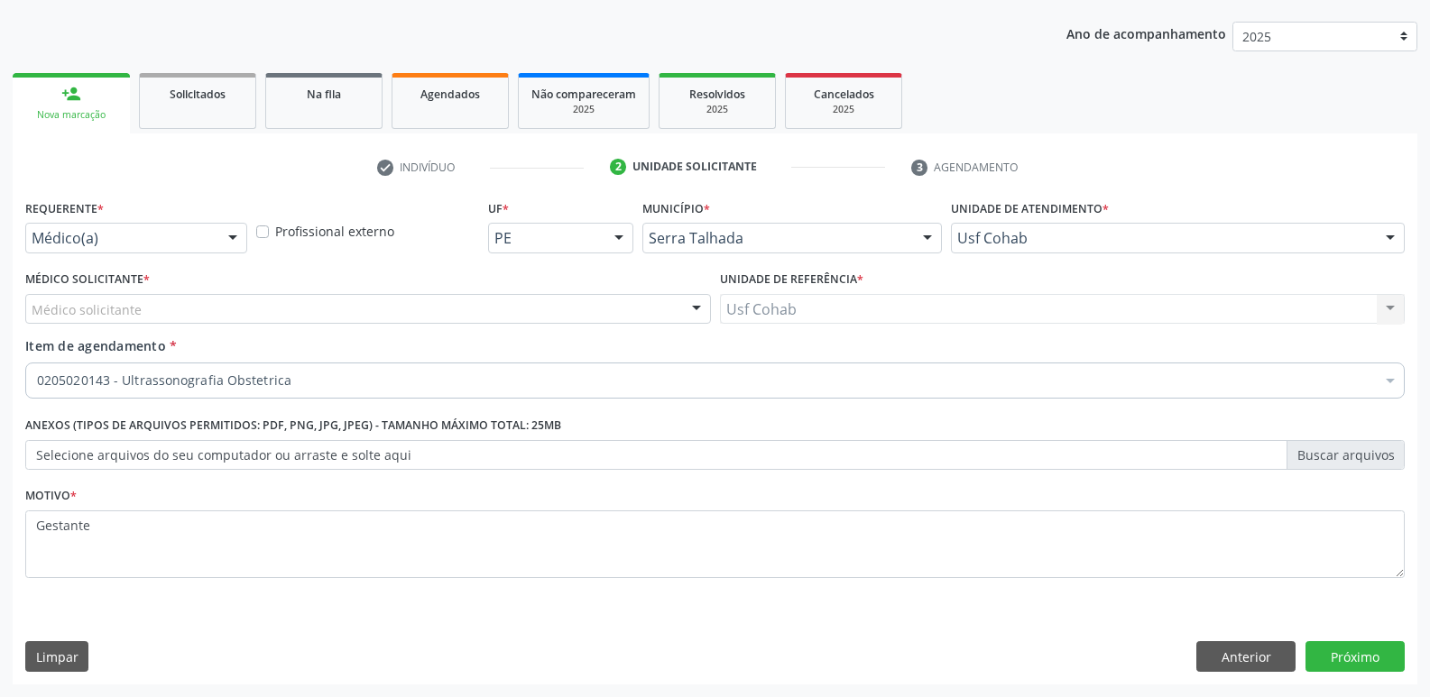
click at [275, 313] on div "Médico solicitante" at bounding box center [368, 309] width 686 height 31
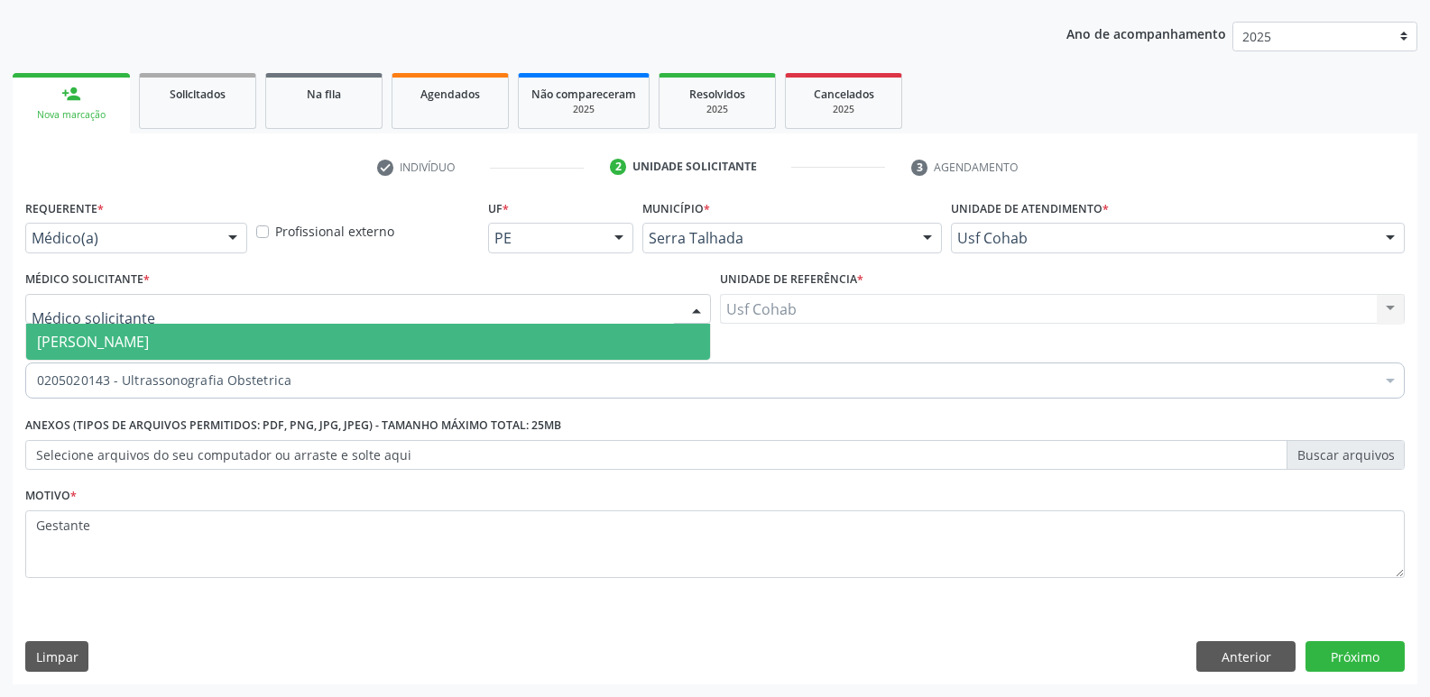
click at [247, 337] on span "[PERSON_NAME]" at bounding box center [368, 342] width 684 height 36
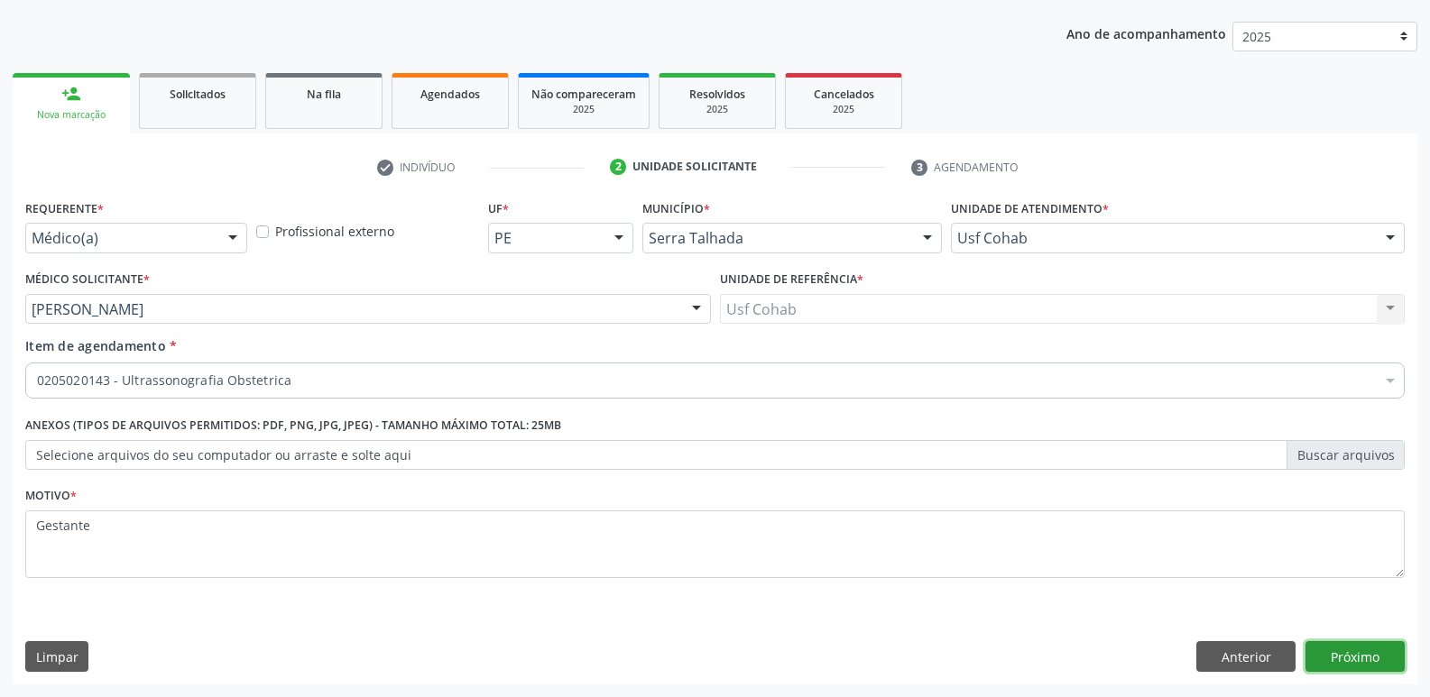
click at [1334, 648] on button "Próximo" at bounding box center [1354, 656] width 99 height 31
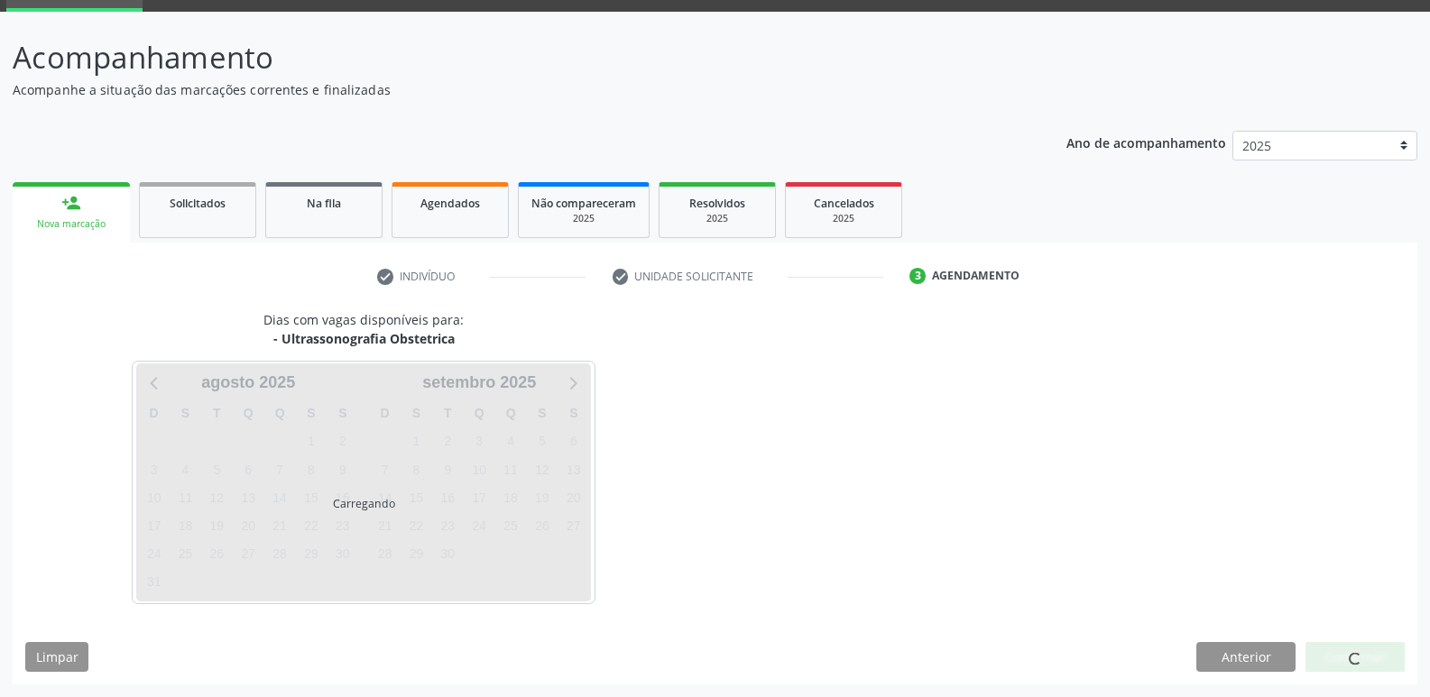
scroll to position [88, 0]
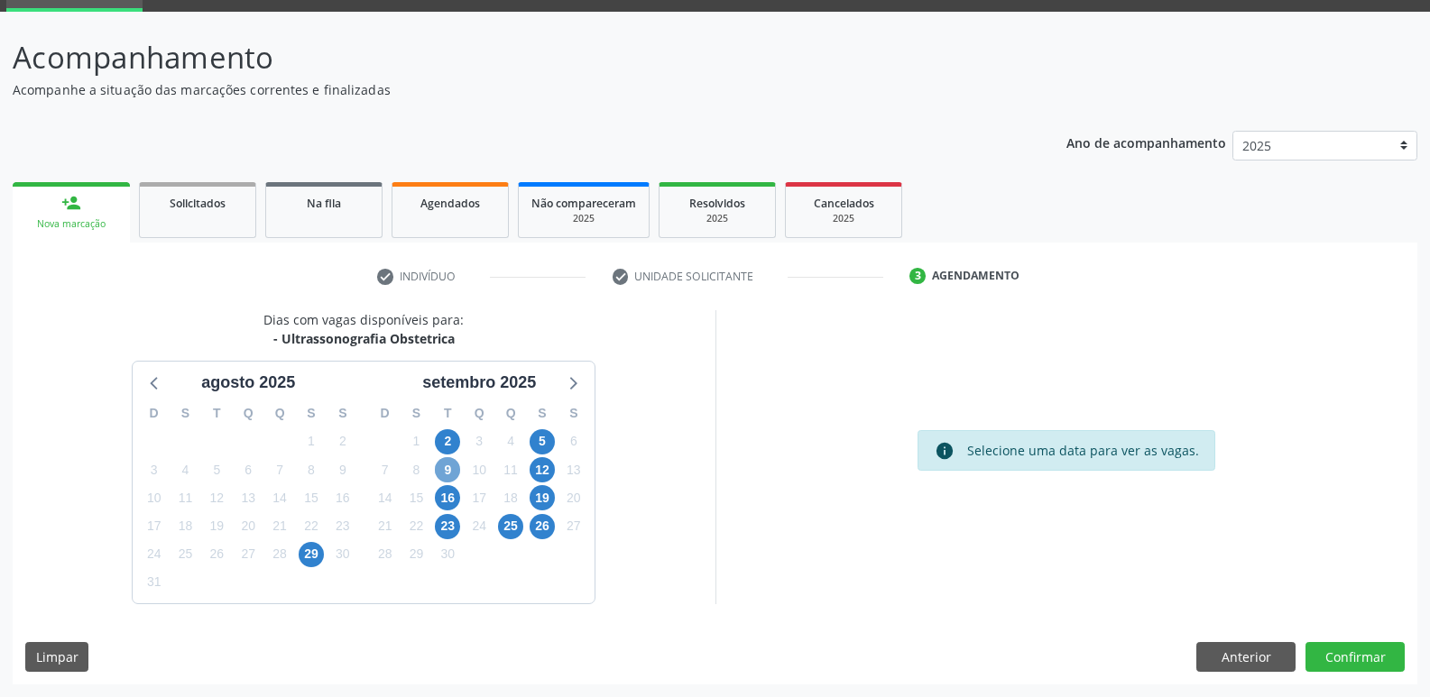
click at [452, 468] on span "9" at bounding box center [447, 469] width 25 height 25
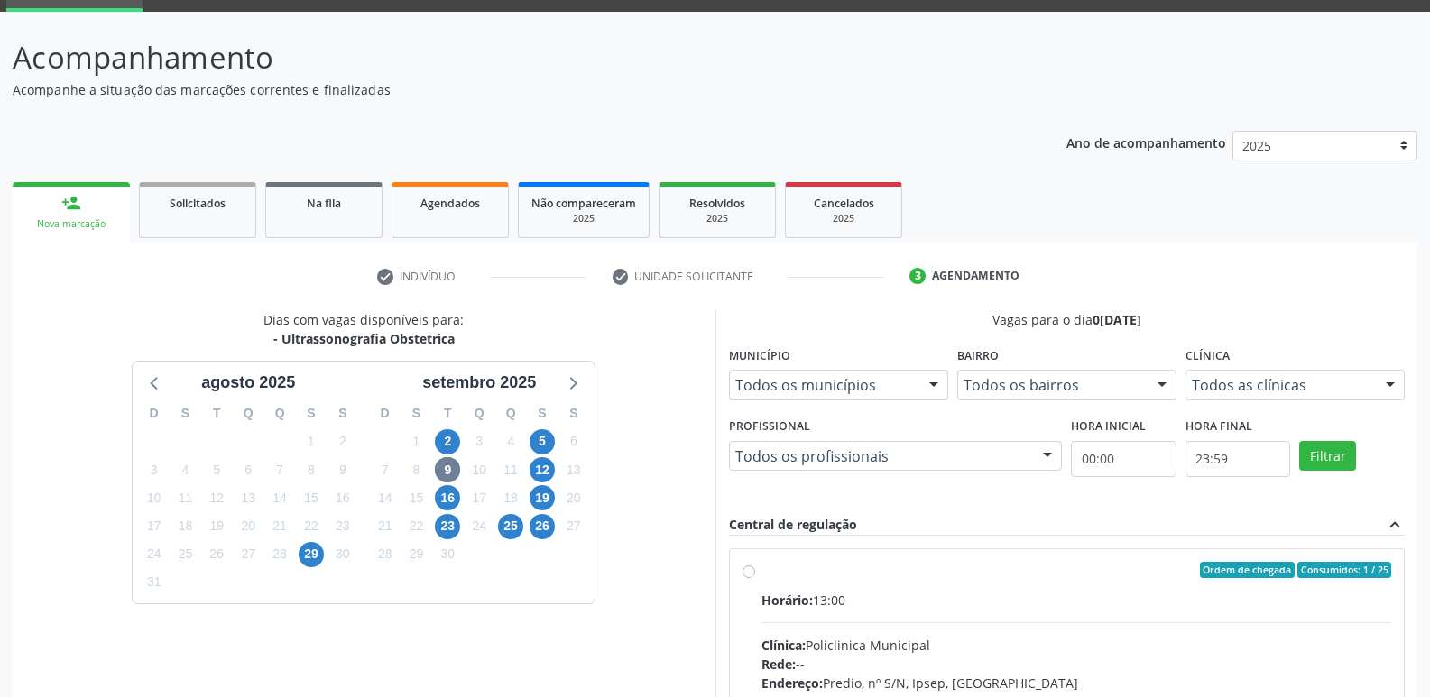
click at [945, 561] on div "Ordem de chegada Consumidos: 1 / 25 Horário: 13:00 Clínica: Policlinica Municip…" at bounding box center [1067, 700] width 675 height 302
radio input "true"
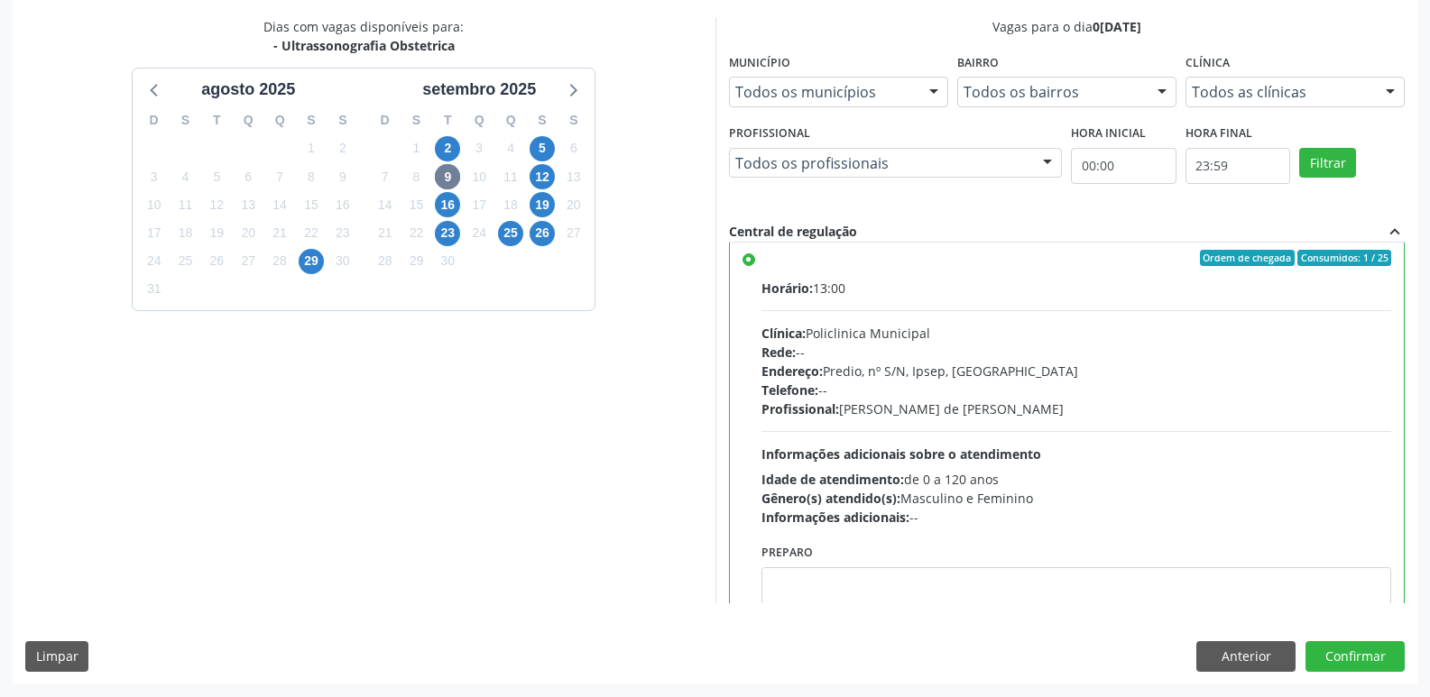
scroll to position [0, 0]
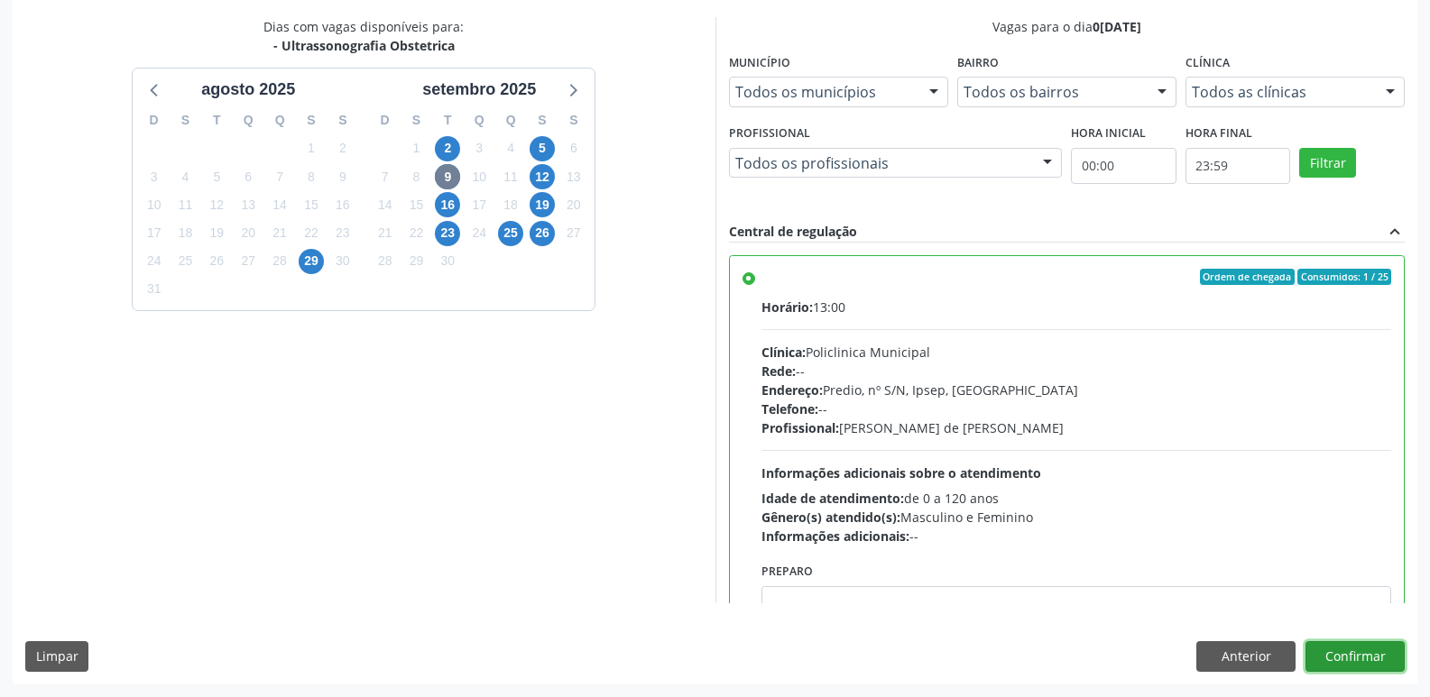
click at [1315, 652] on button "Confirmar" at bounding box center [1354, 656] width 99 height 31
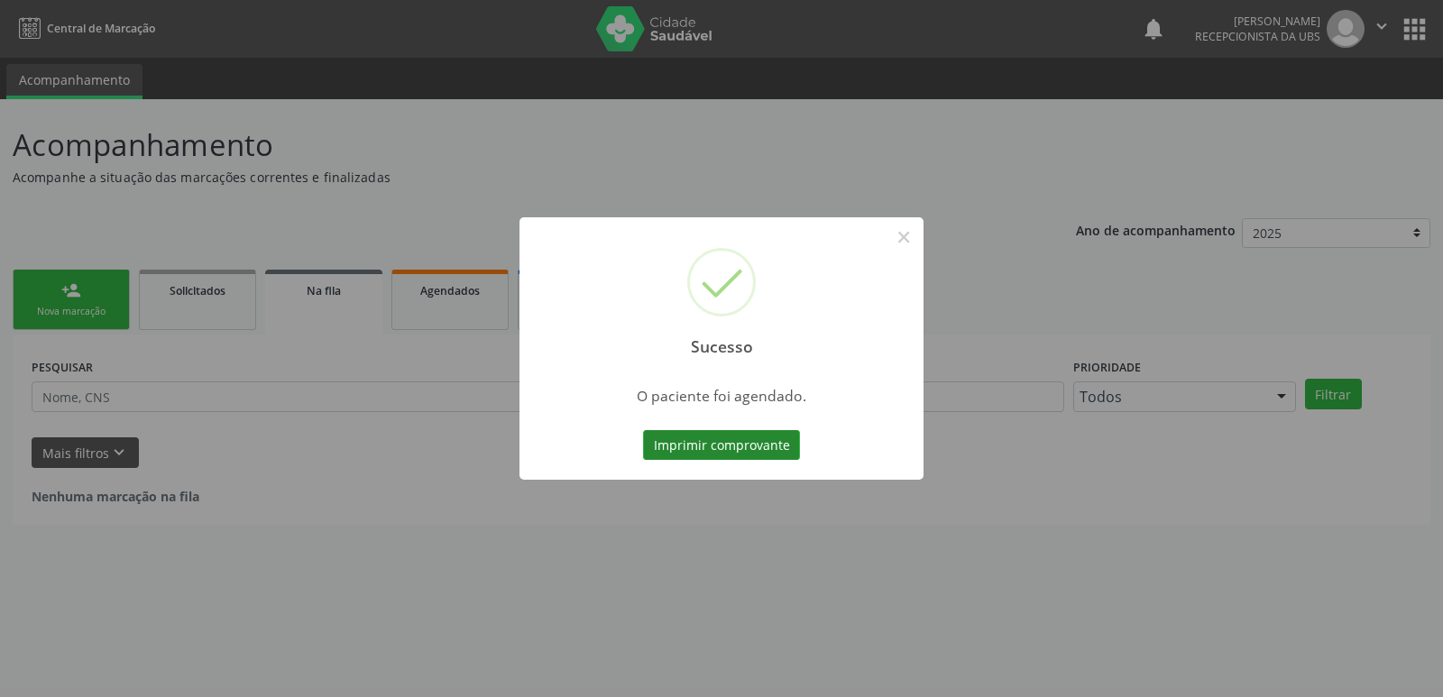
click at [731, 443] on button "Imprimir comprovante" at bounding box center [721, 445] width 157 height 31
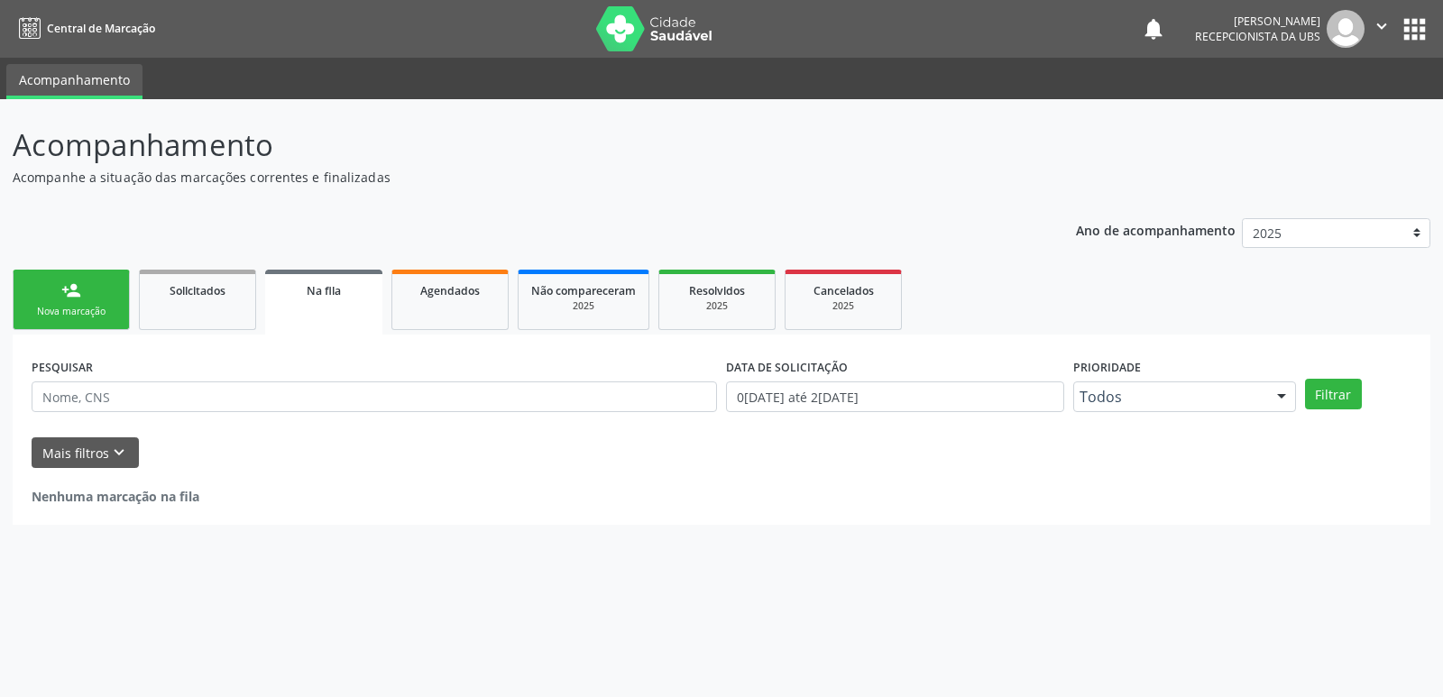
click at [93, 299] on link "person_add Nova marcação" at bounding box center [71, 300] width 117 height 60
click at [92, 302] on link "person_add Nova marcação" at bounding box center [71, 300] width 117 height 60
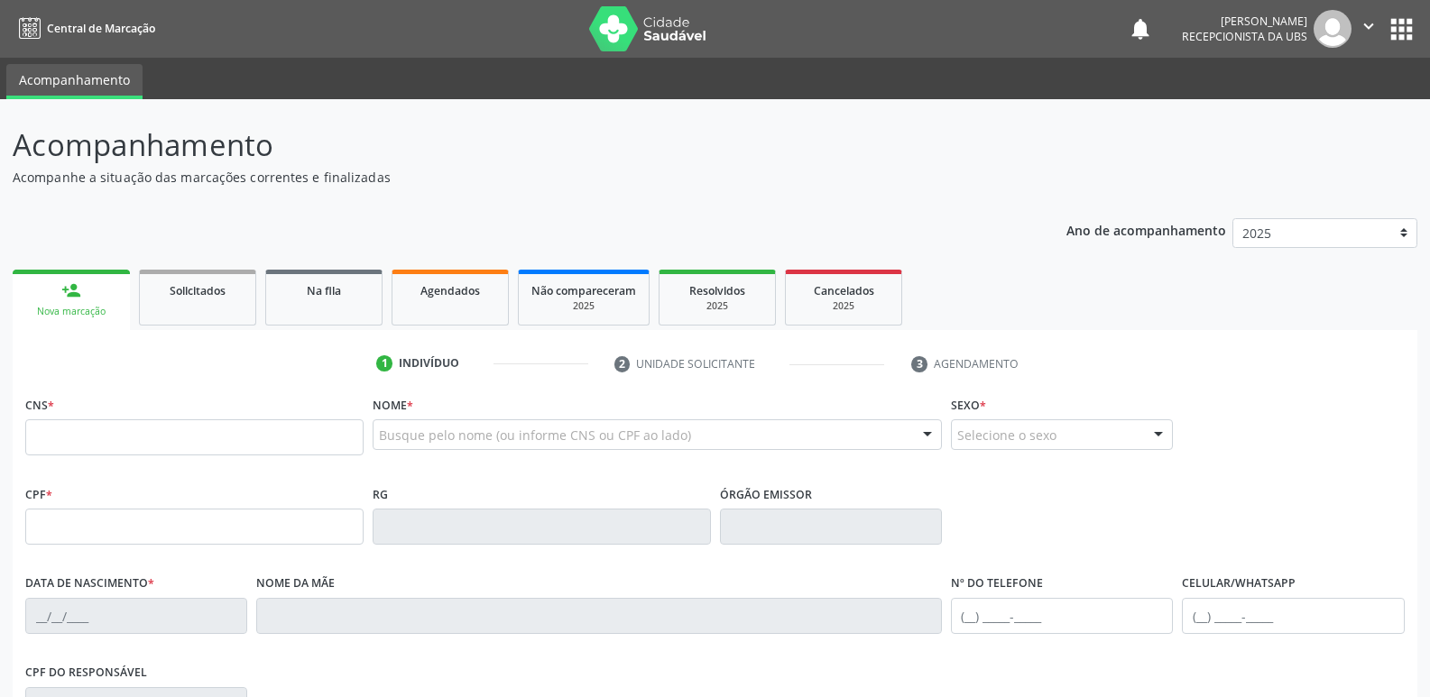
click at [99, 457] on fieldset "CNS *" at bounding box center [194, 430] width 338 height 77
click at [113, 442] on input "text" at bounding box center [194, 437] width 338 height 36
type input "708 5053 5611 3876"
type input "153.099.184-69"
type input "18/04/2005"
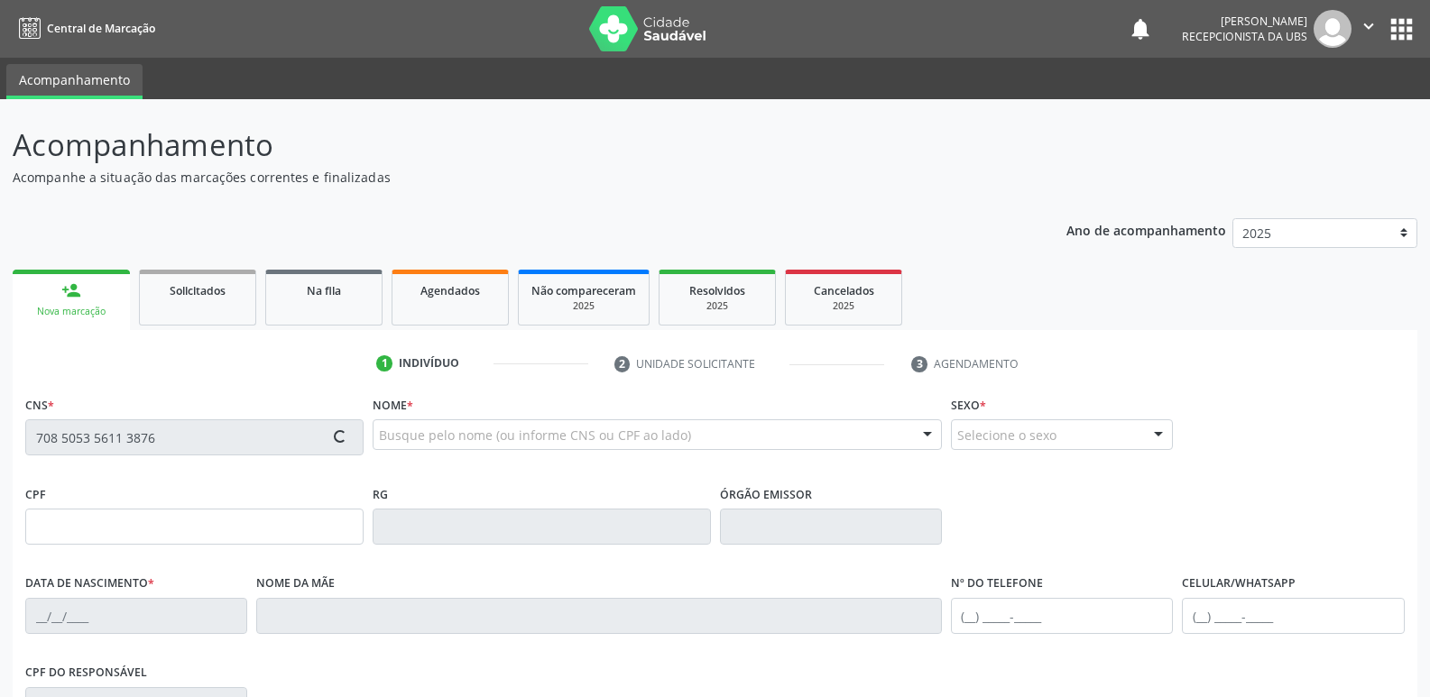
type input "Maria do Socorro Sousa Silva"
type input "(87) 99655-4871"
type input "209"
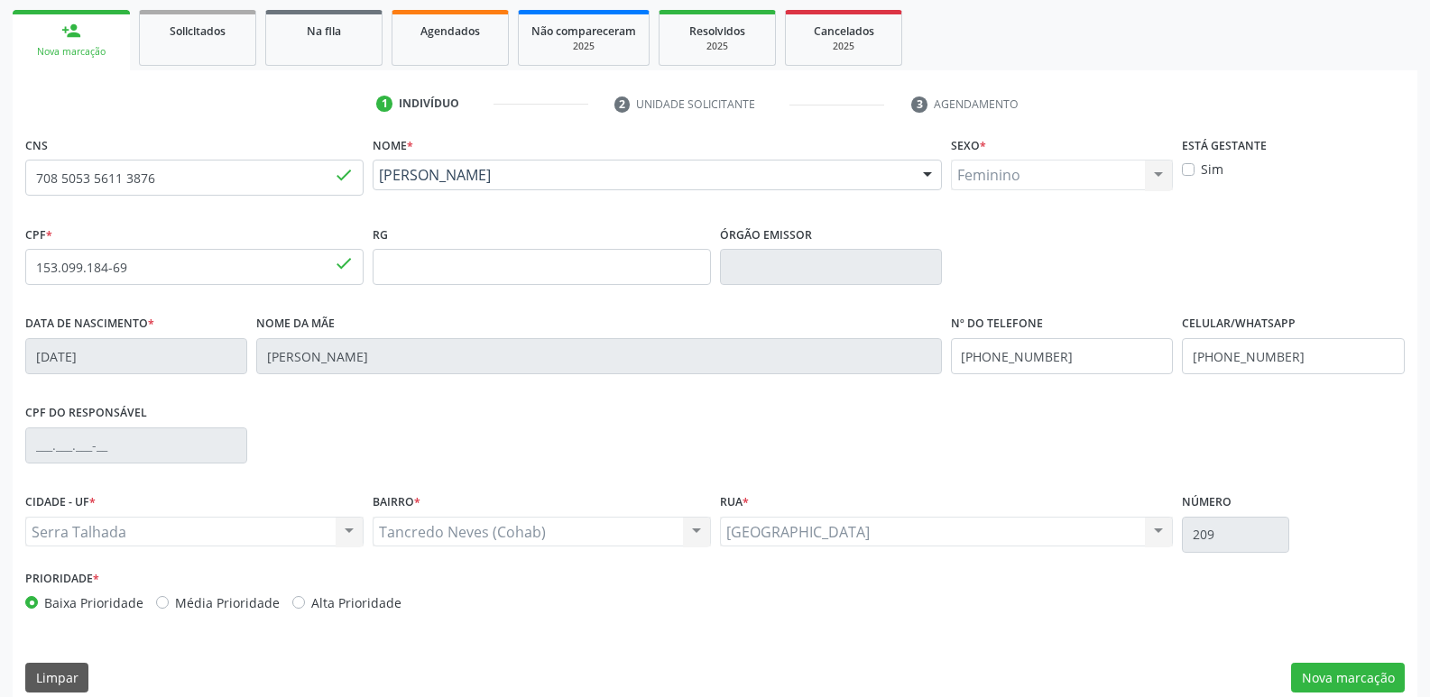
scroll to position [271, 0]
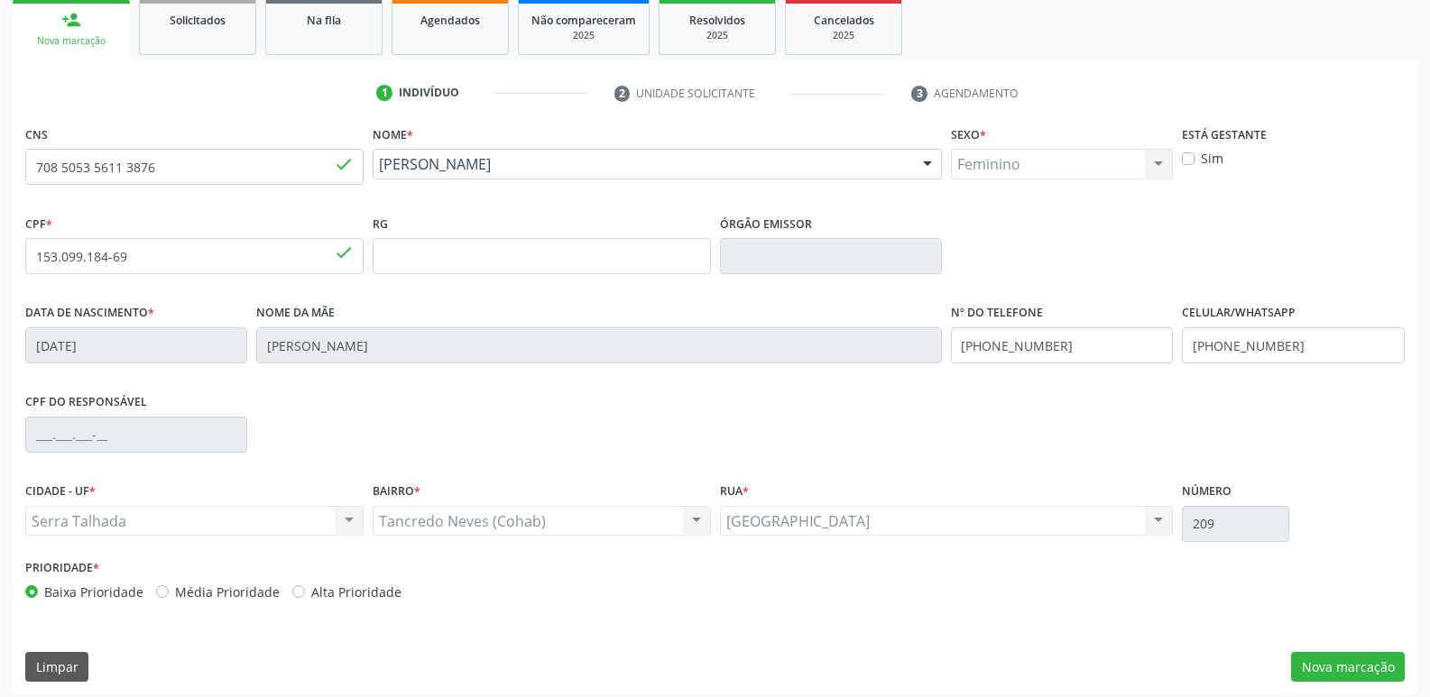
click at [1347, 645] on div "CNS 708 5053 5611 3876 done Nome * Amilly Sousa Silva Amilly Sousa Silva CNS: 7…" at bounding box center [715, 408] width 1405 height 574
click at [1345, 661] on button "Nova marcação" at bounding box center [1348, 667] width 114 height 31
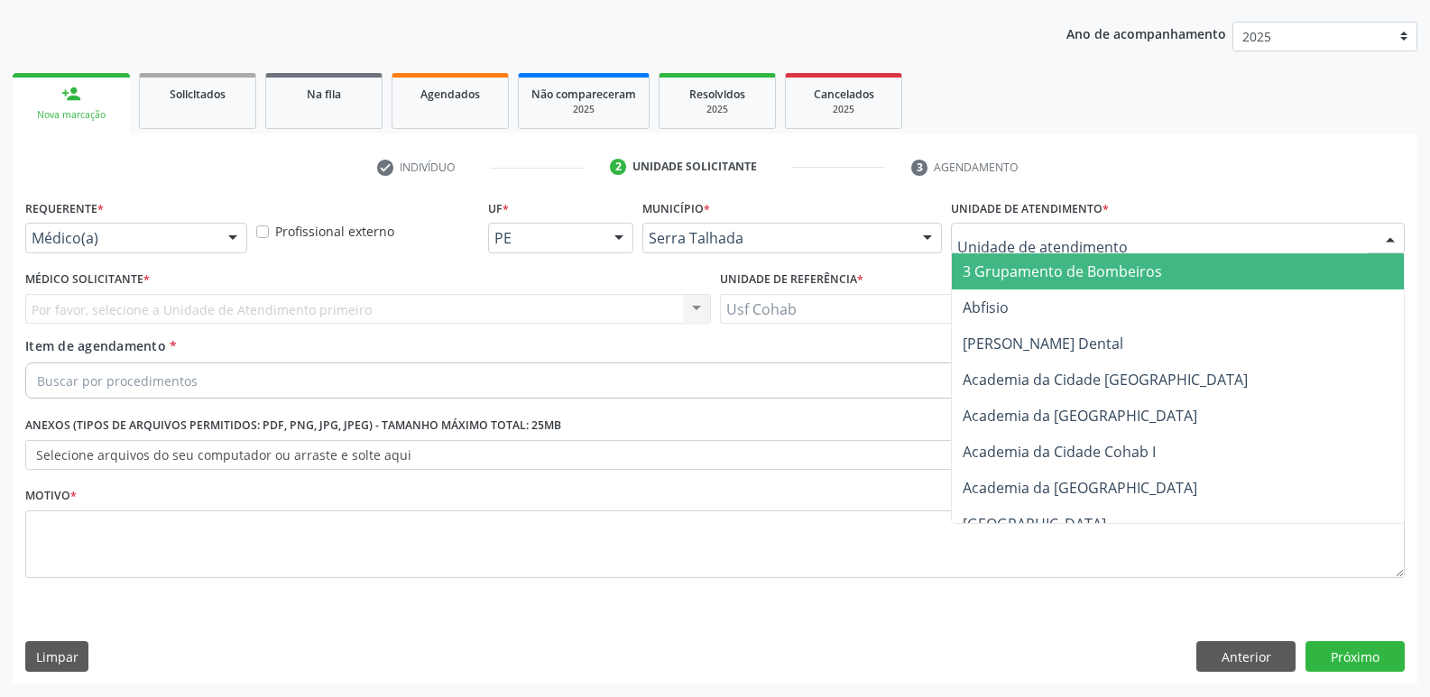
click at [1161, 230] on div at bounding box center [1178, 238] width 454 height 31
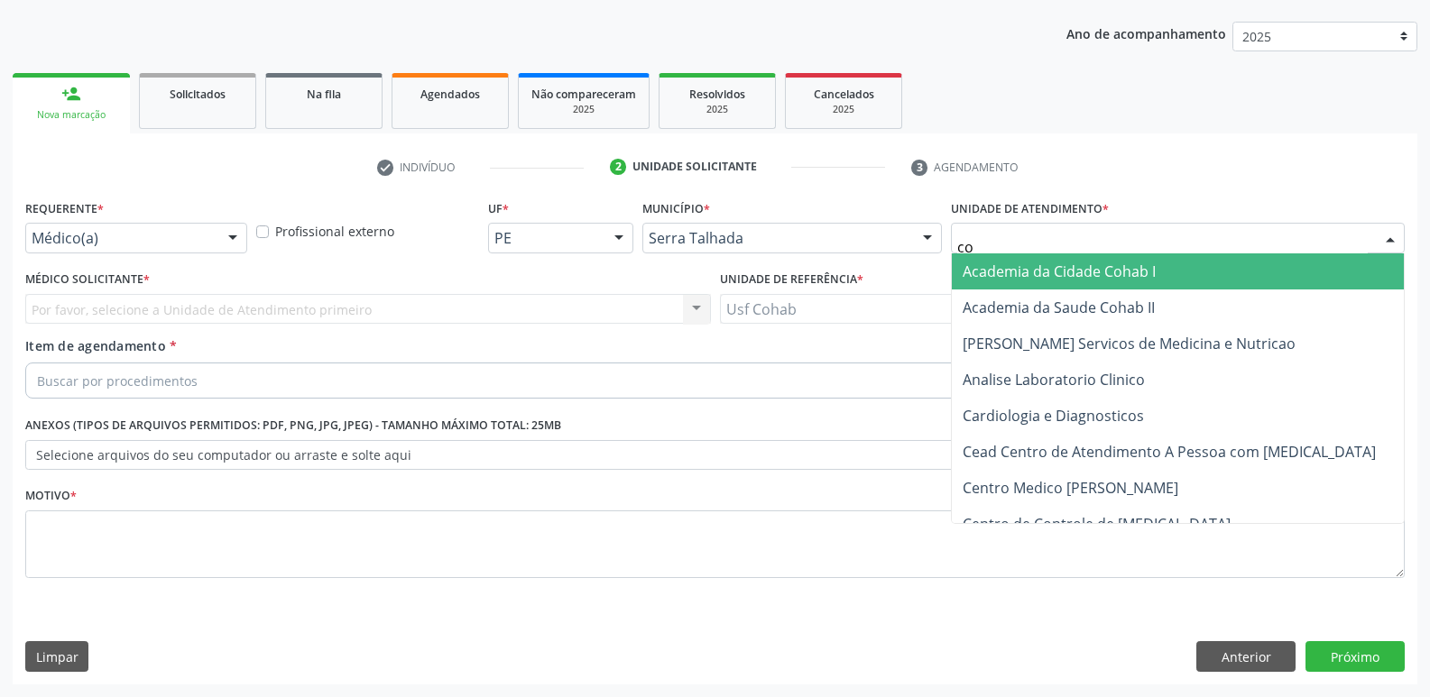
type input "coh"
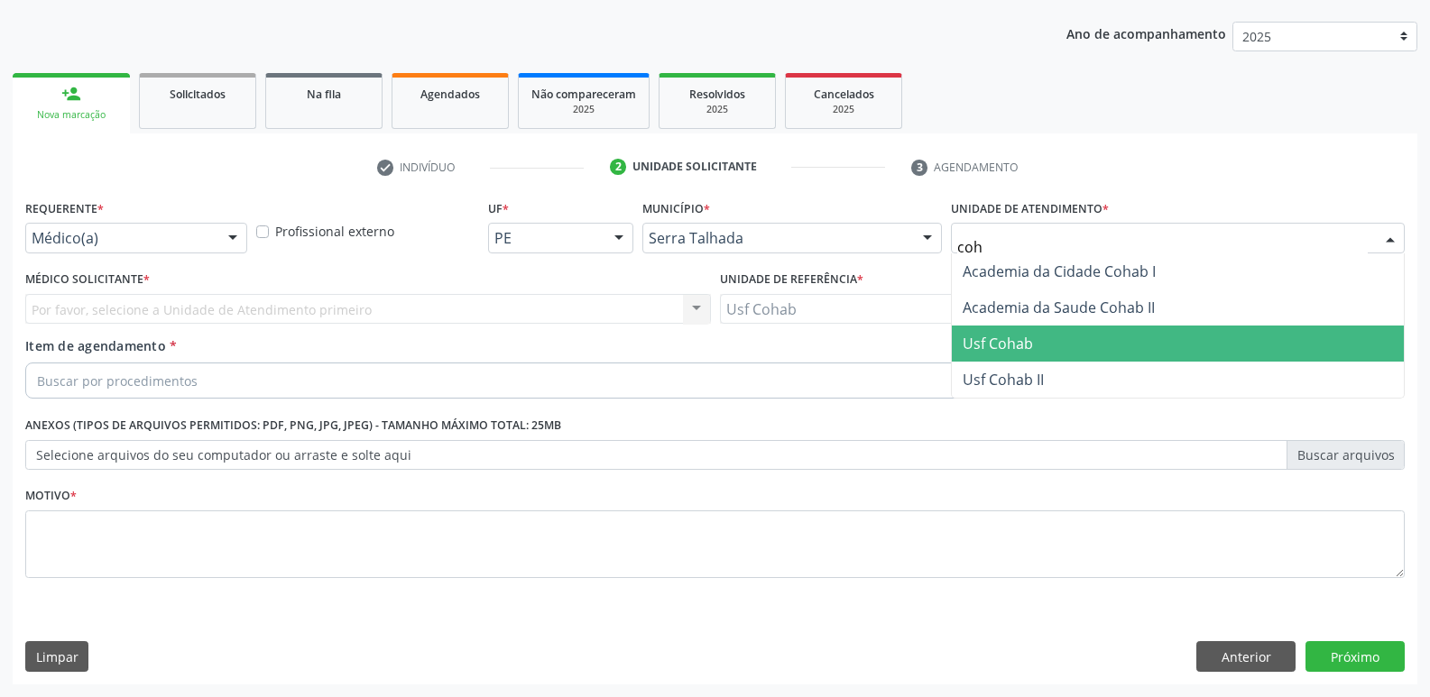
click at [1052, 342] on span "Usf Cohab" at bounding box center [1178, 344] width 452 height 36
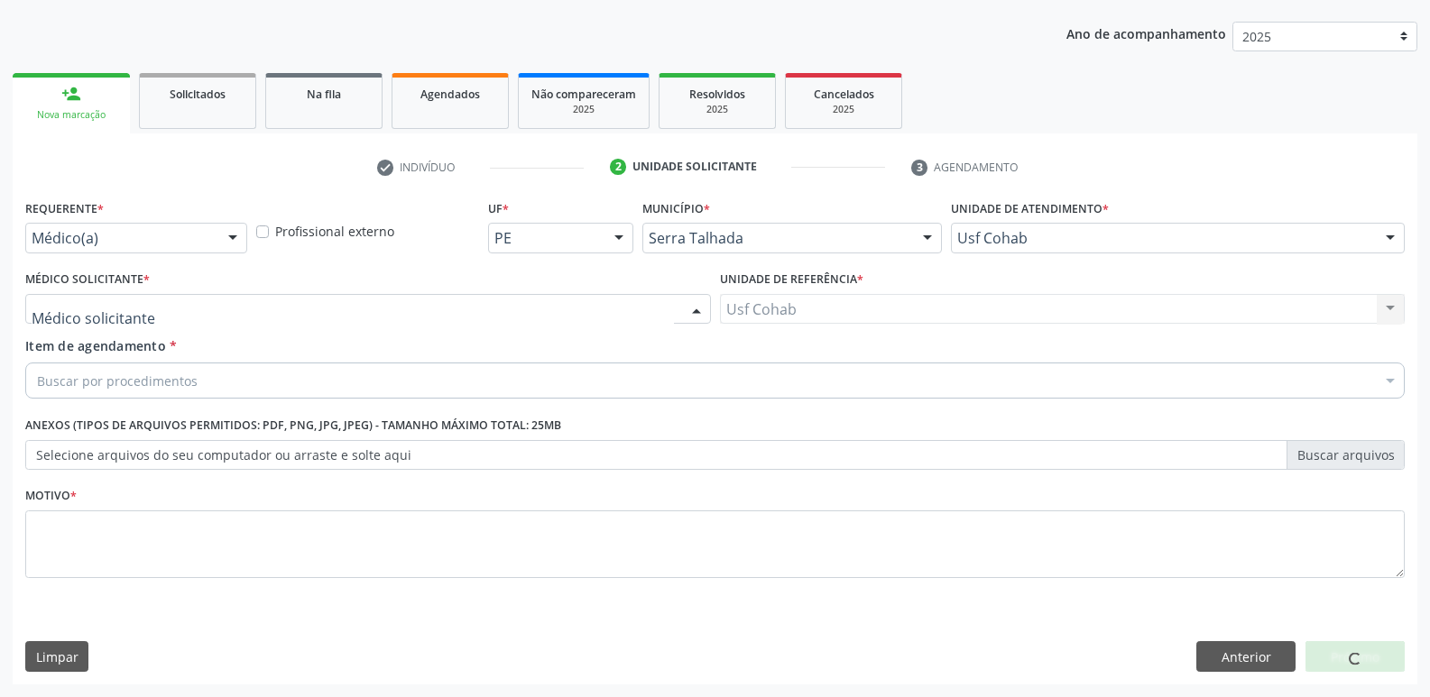
click at [212, 312] on div at bounding box center [368, 309] width 686 height 31
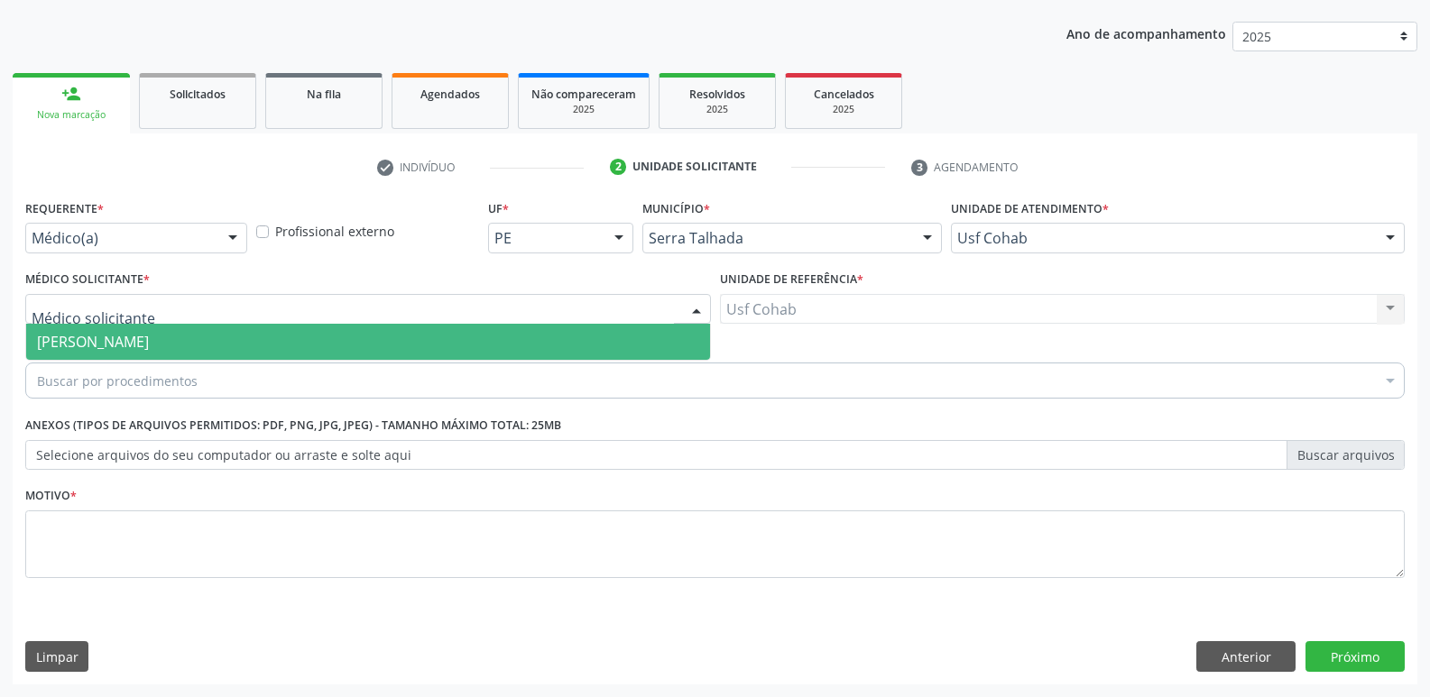
click at [211, 336] on span "[PERSON_NAME]" at bounding box center [368, 342] width 684 height 36
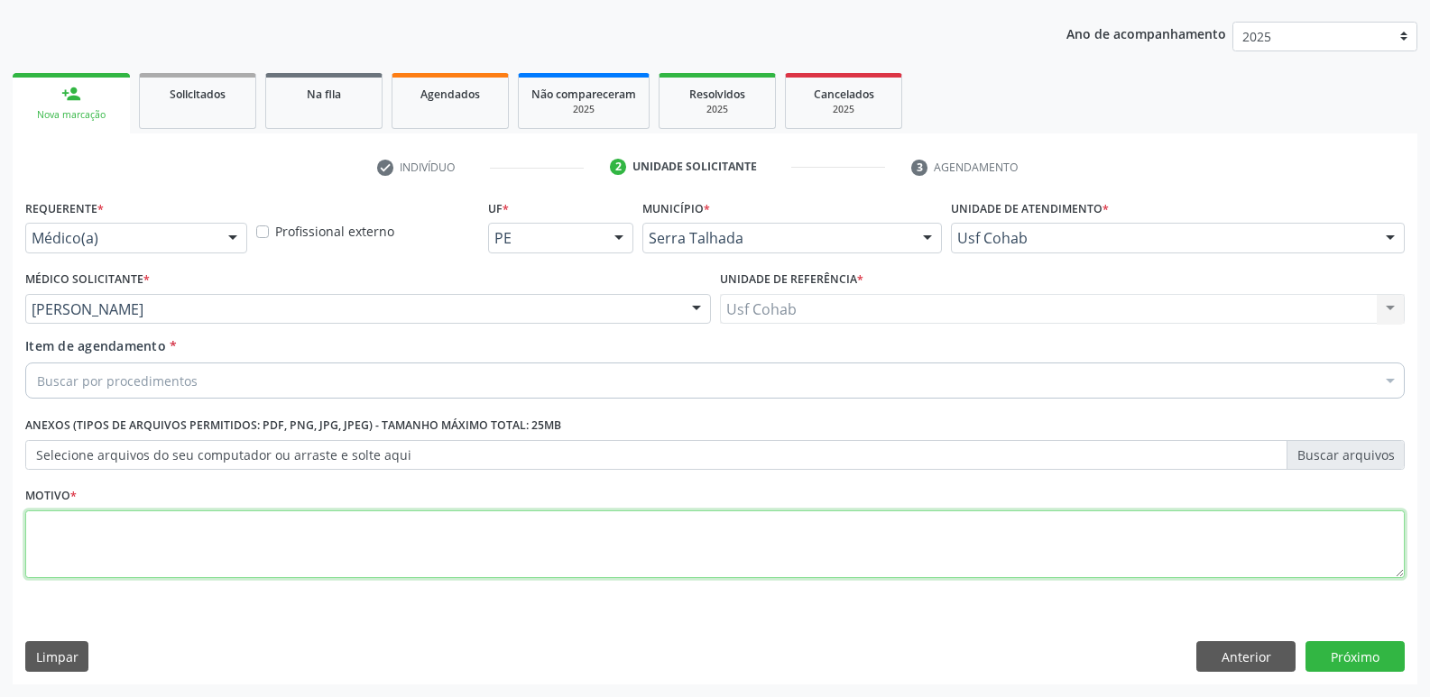
click at [207, 541] on textarea at bounding box center [714, 545] width 1379 height 69
type textarea "Gestante"
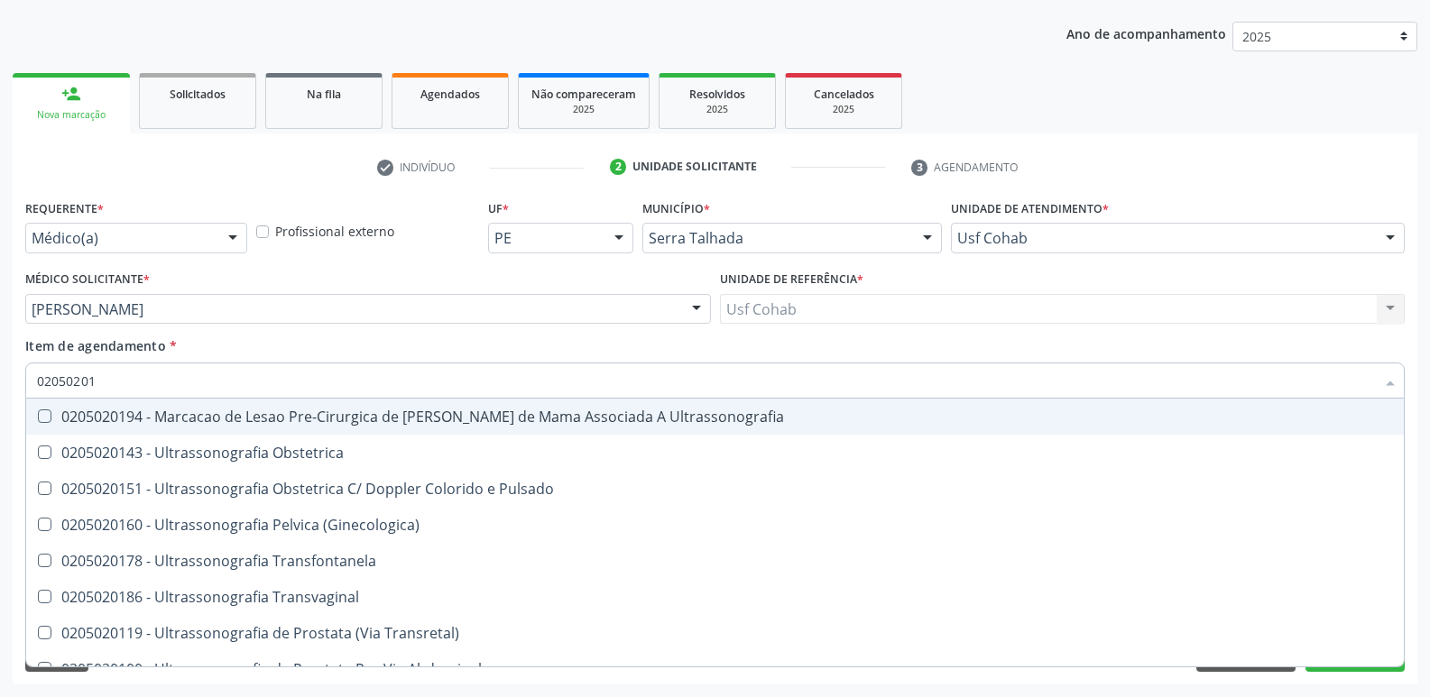
type input "020502014"
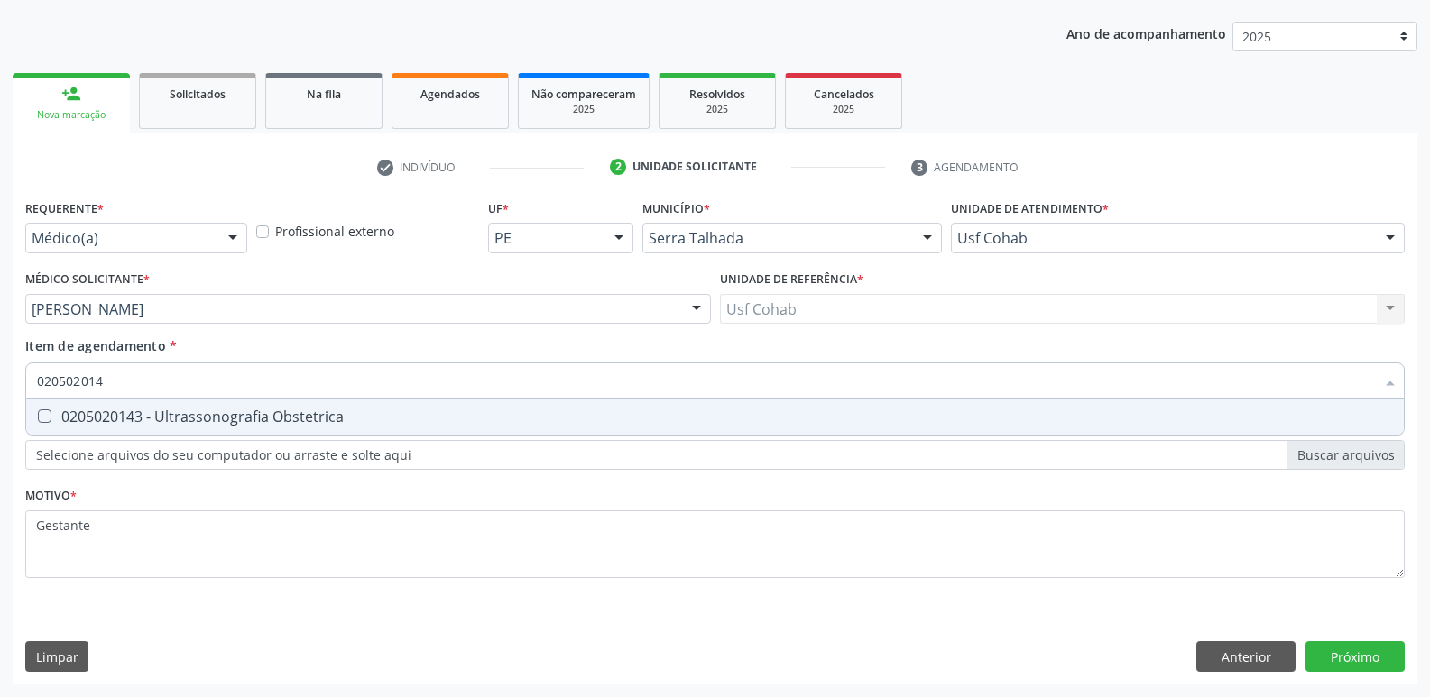
click at [148, 421] on div "0205020143 - Ultrassonografia Obstetrica" at bounding box center [715, 417] width 1356 height 14
checkbox Obstetrica "true"
click at [1335, 659] on div "Requerente * Médico(a) Médico(a) Enfermeiro(a) Paciente Nenhum resultado encont…" at bounding box center [715, 440] width 1405 height 490
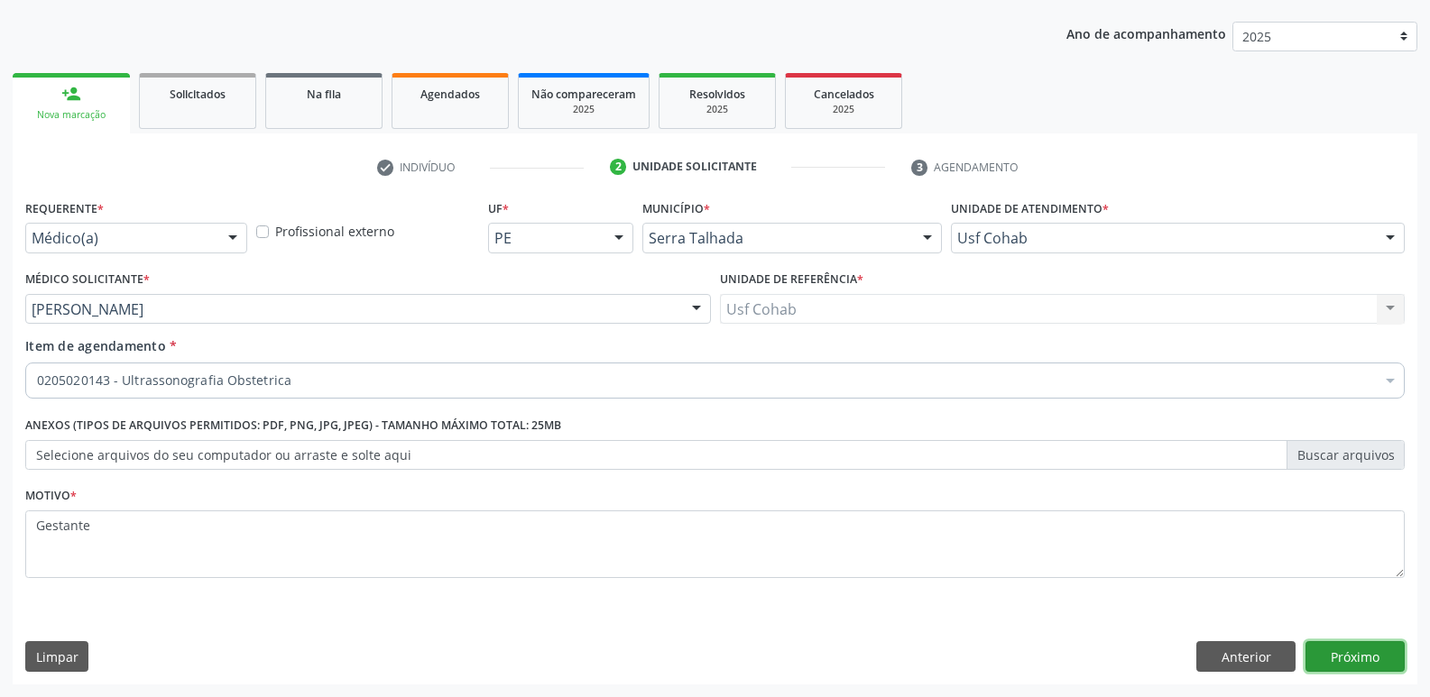
click at [1335, 653] on button "Próximo" at bounding box center [1354, 656] width 99 height 31
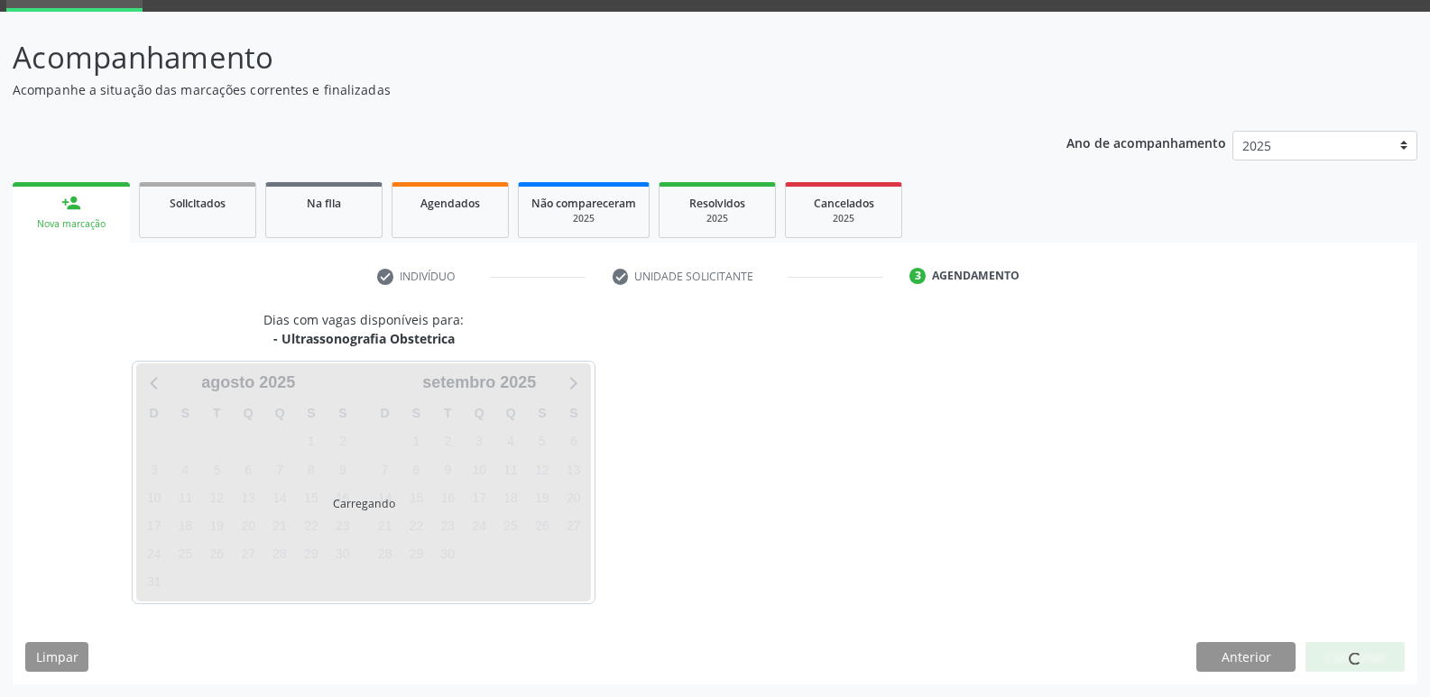
scroll to position [88, 0]
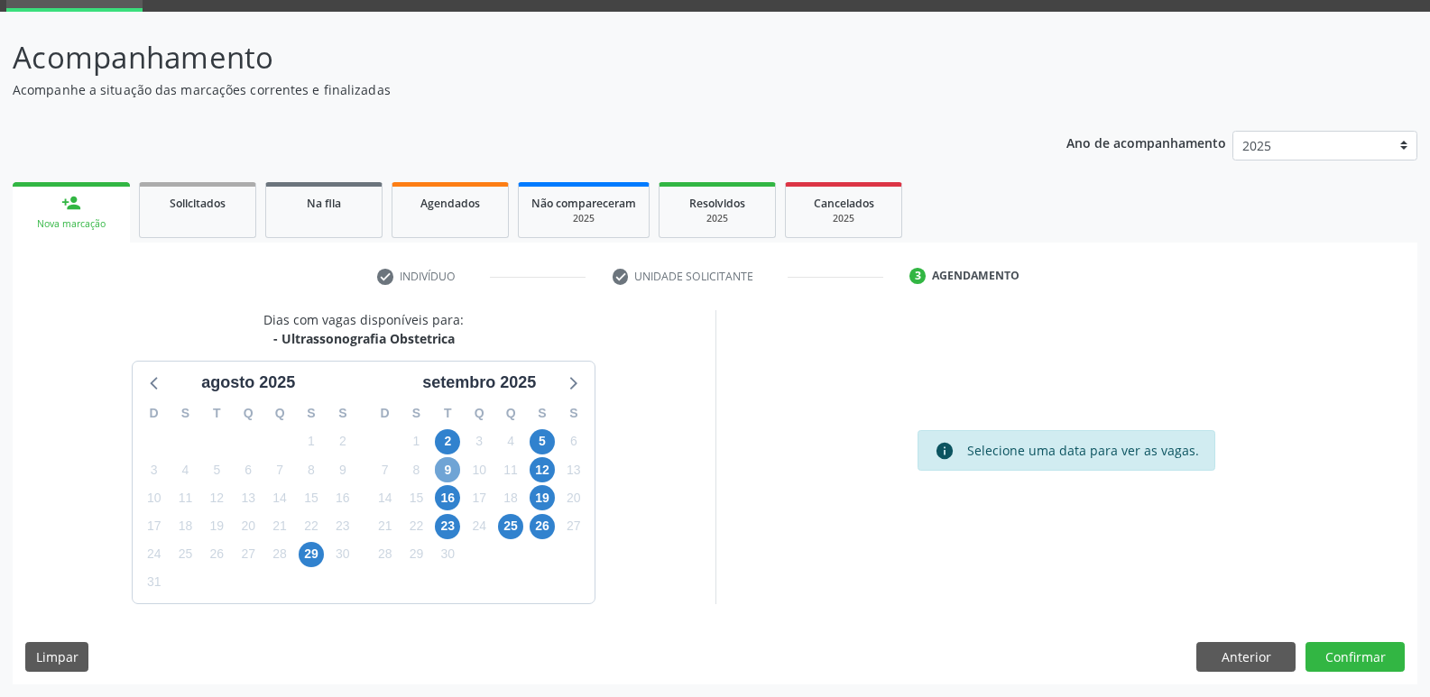
click at [458, 471] on span "9" at bounding box center [447, 469] width 25 height 25
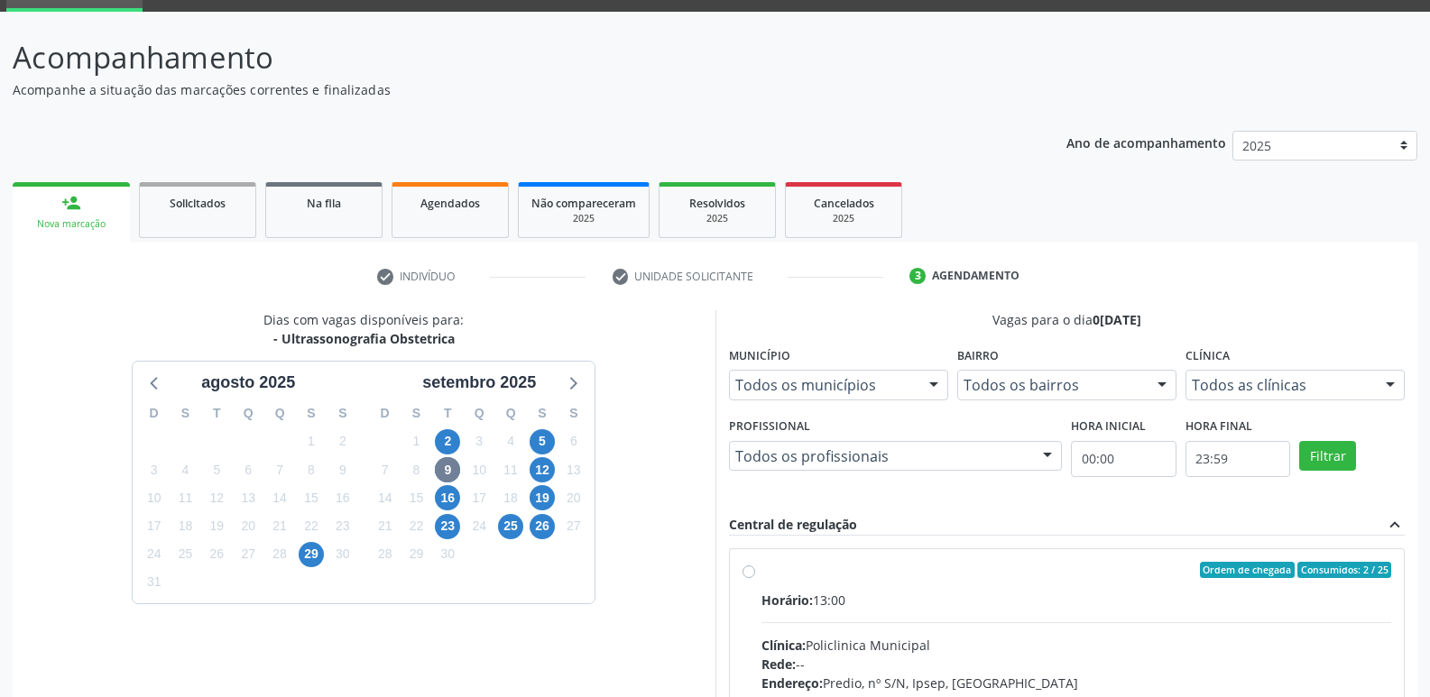
click at [981, 607] on div "Horário: 13:00" at bounding box center [1076, 600] width 631 height 19
click at [755, 578] on input "Ordem de chegada Consumidos: 2 / 25 Horário: 13:00 Clínica: Policlinica Municip…" at bounding box center [748, 570] width 13 height 16
radio input "true"
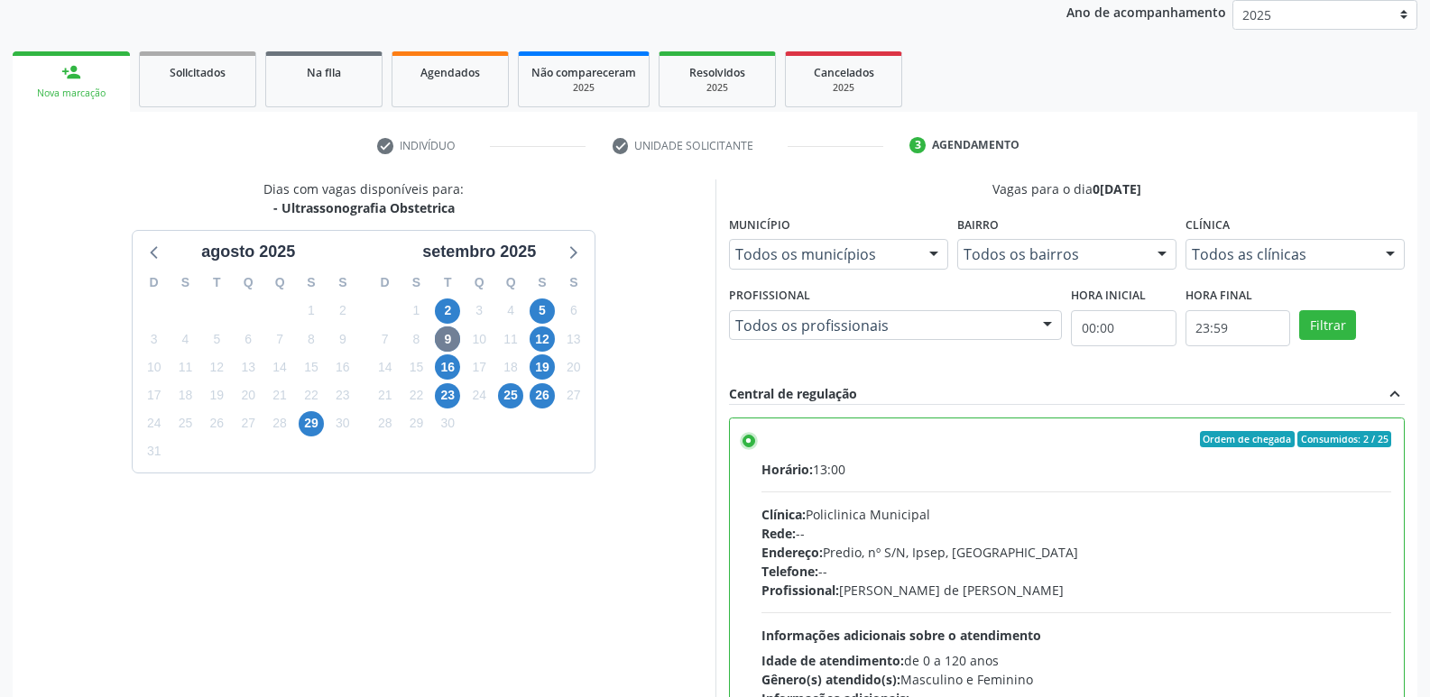
scroll to position [381, 0]
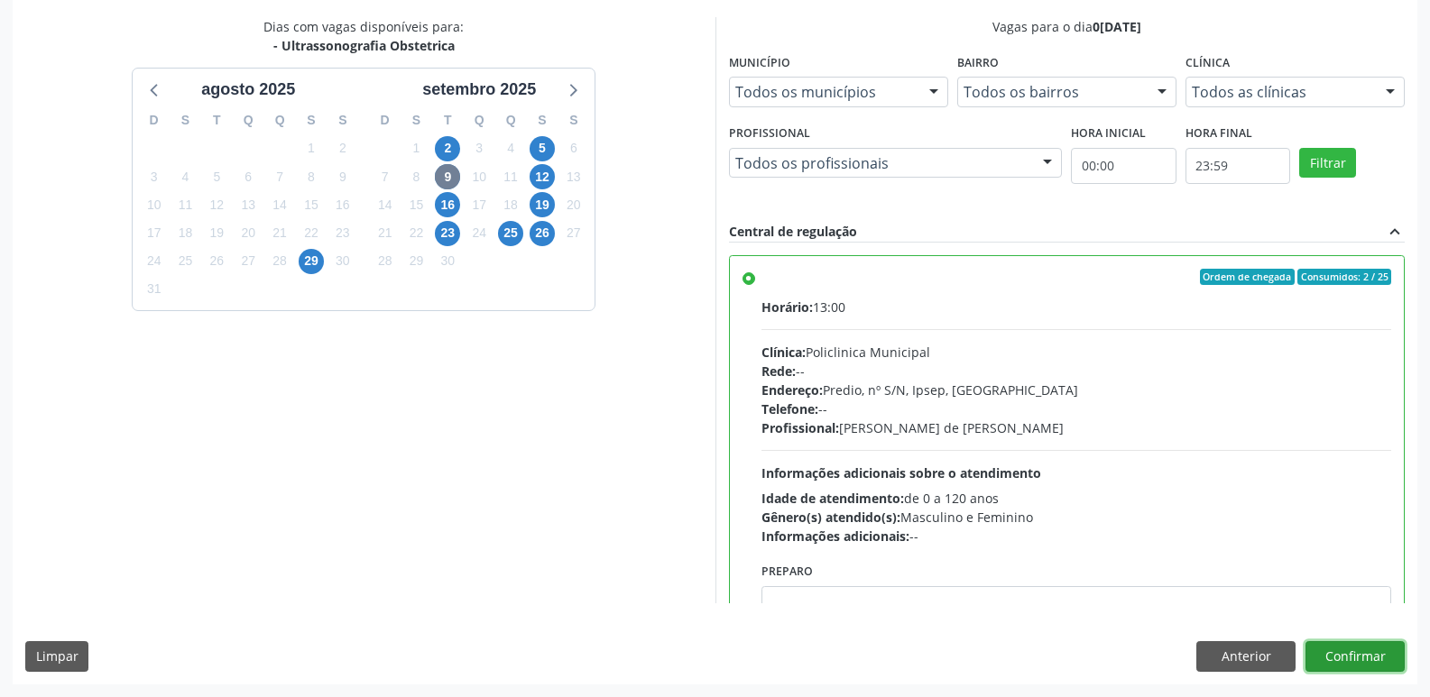
click at [1321, 650] on button "Confirmar" at bounding box center [1354, 656] width 99 height 31
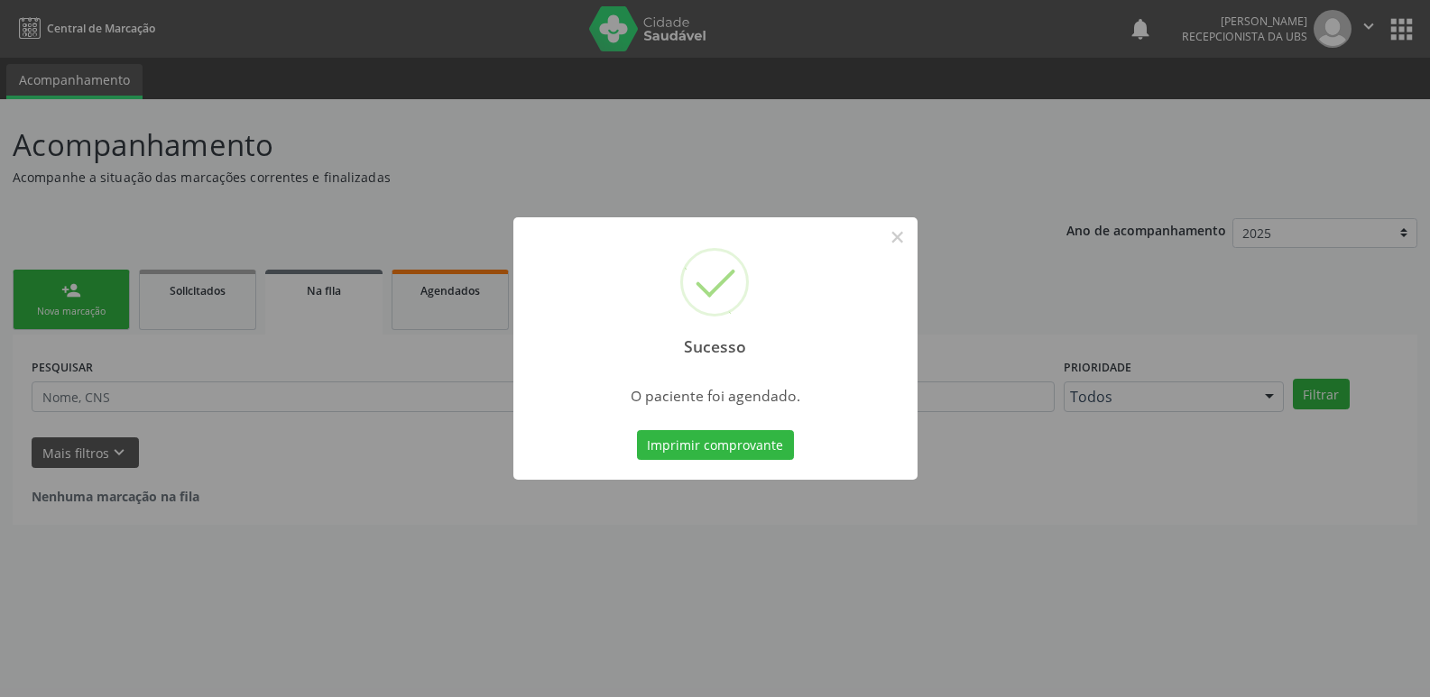
scroll to position [0, 0]
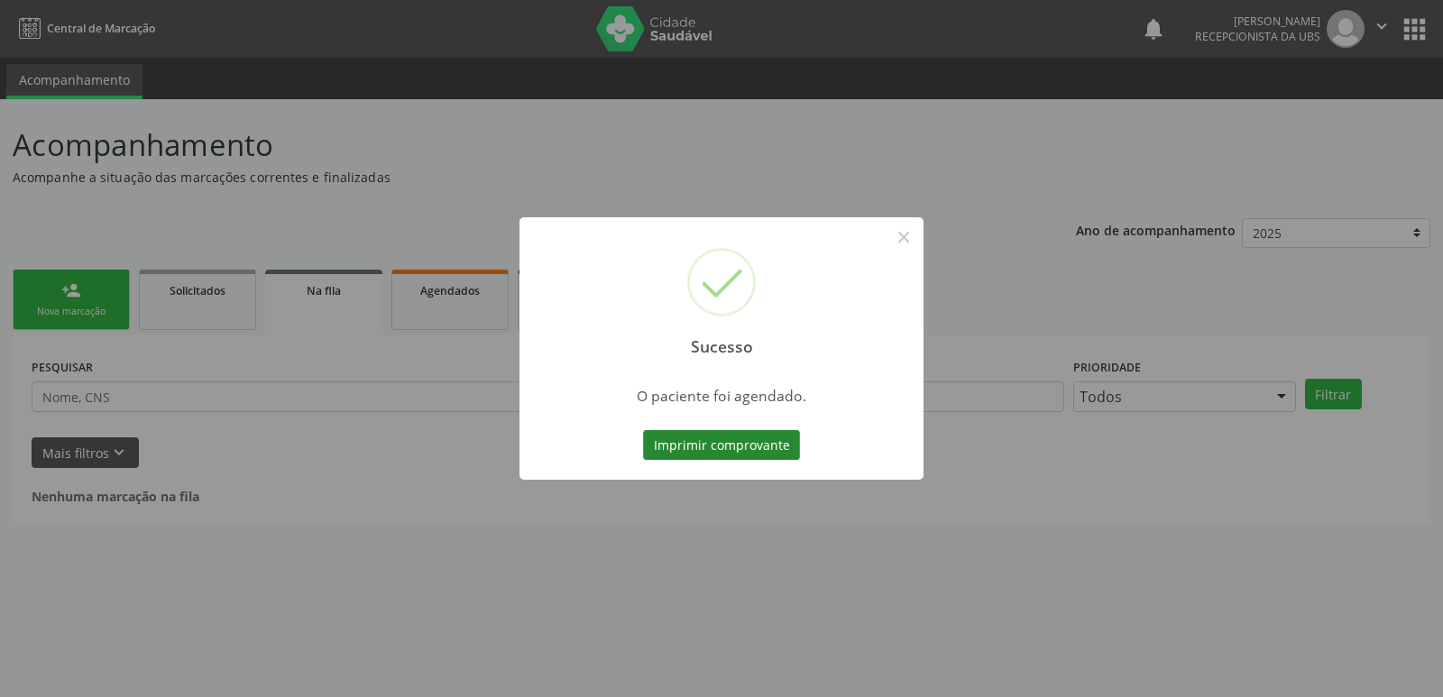
click at [685, 439] on button "Imprimir comprovante" at bounding box center [721, 445] width 157 height 31
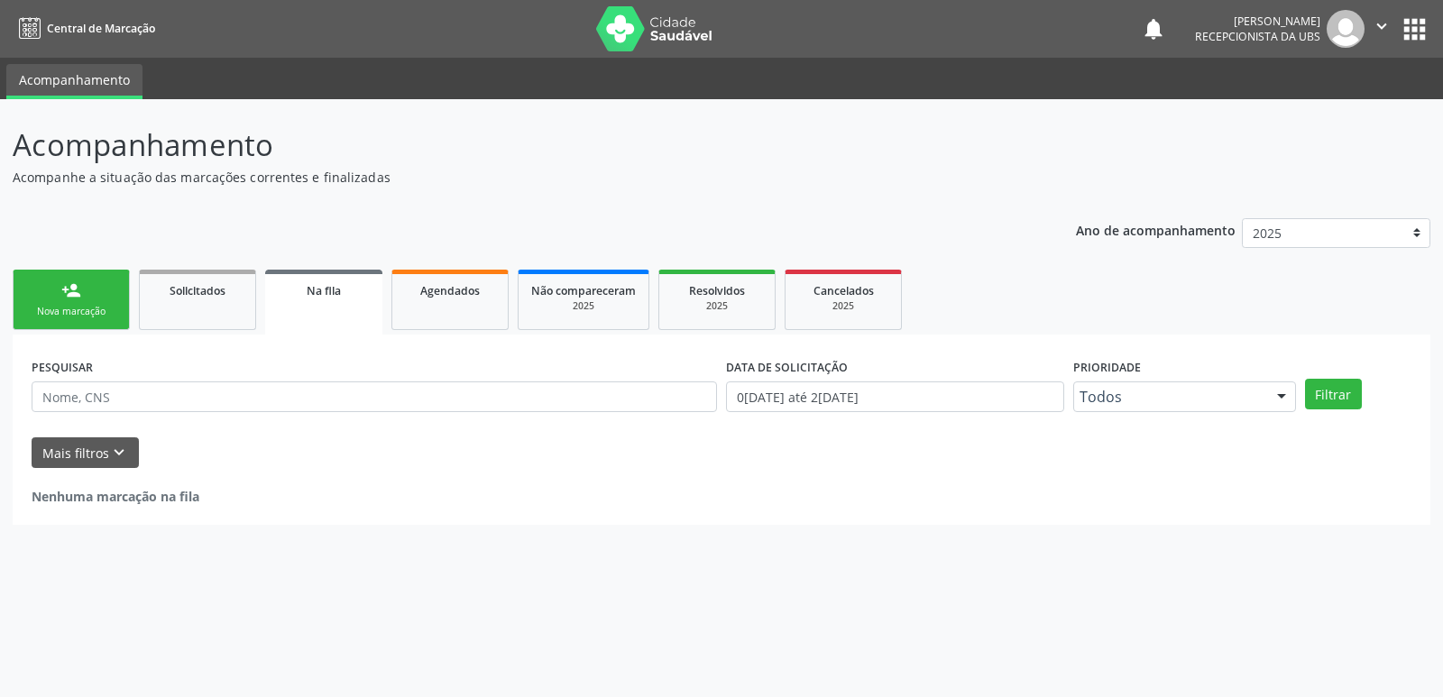
click at [80, 325] on link "person_add Nova marcação" at bounding box center [71, 300] width 117 height 60
click at [80, 322] on link "person_add Nova marcação" at bounding box center [71, 300] width 117 height 60
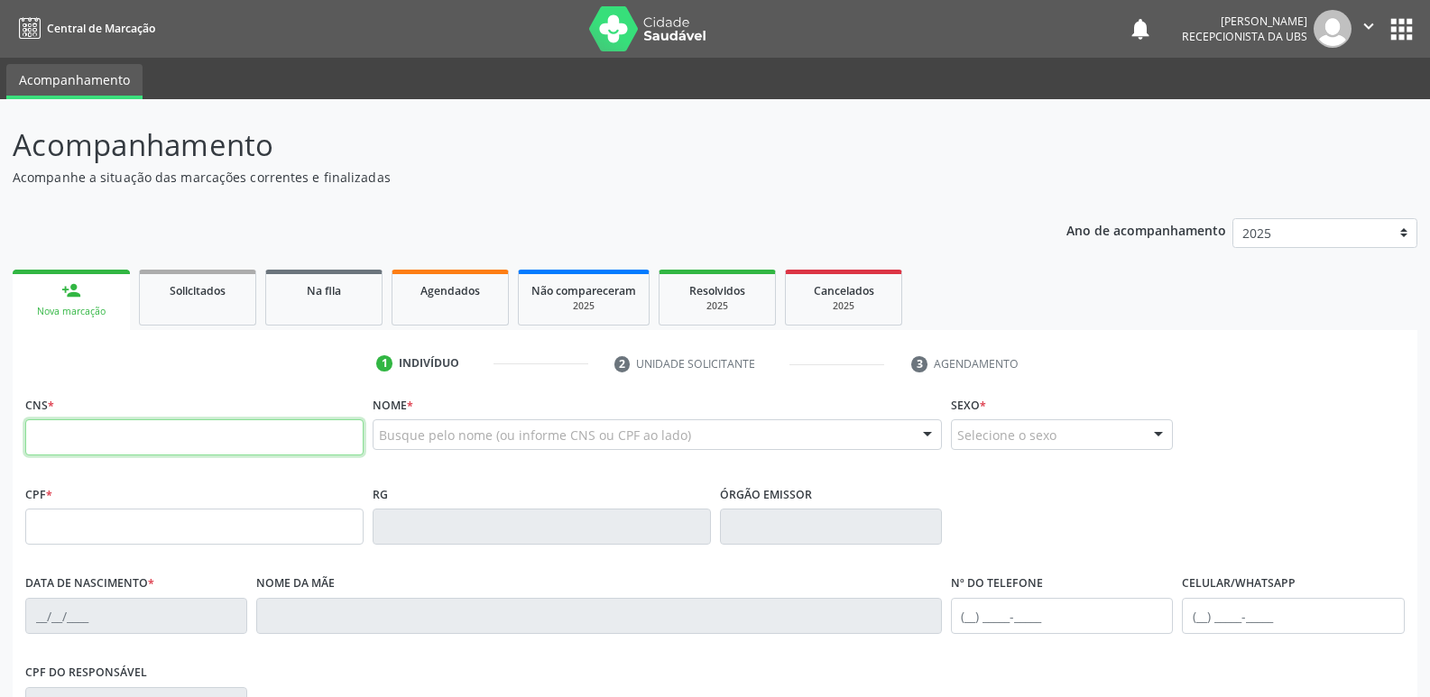
click at [303, 444] on input "text" at bounding box center [194, 437] width 338 height 36
type input "163 6729 6612 0001"
type input "106.613.514-24"
type input "06/04/1994"
type input "Maria Adalva de Moura Lima"
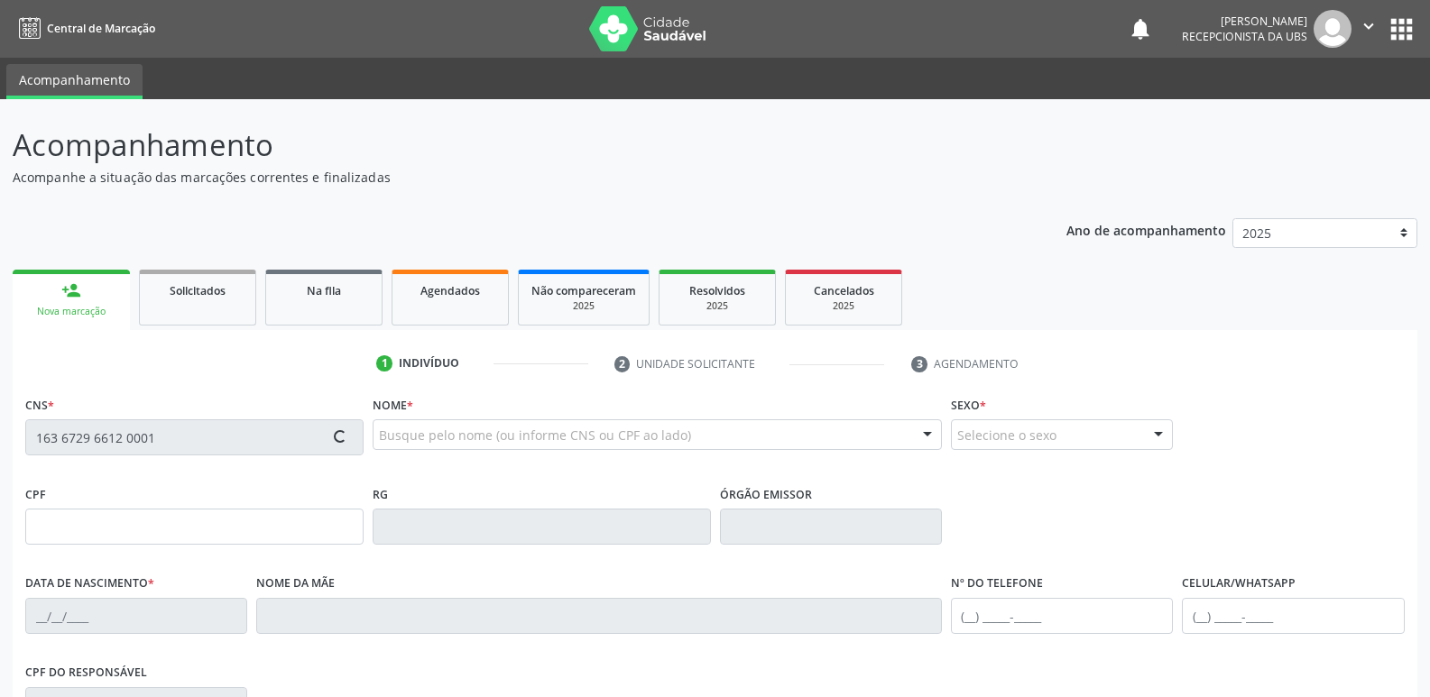
type input "(87) 98177-3022"
type input "226"
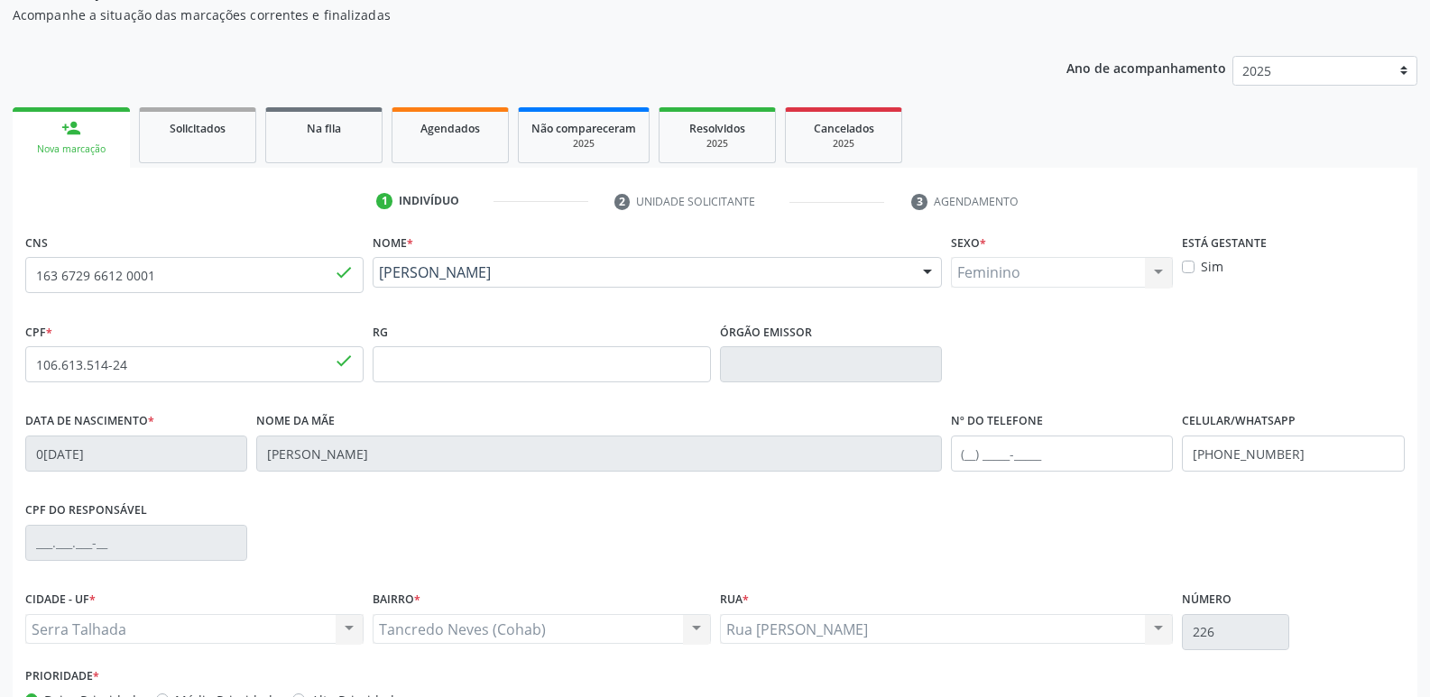
scroll to position [281, 0]
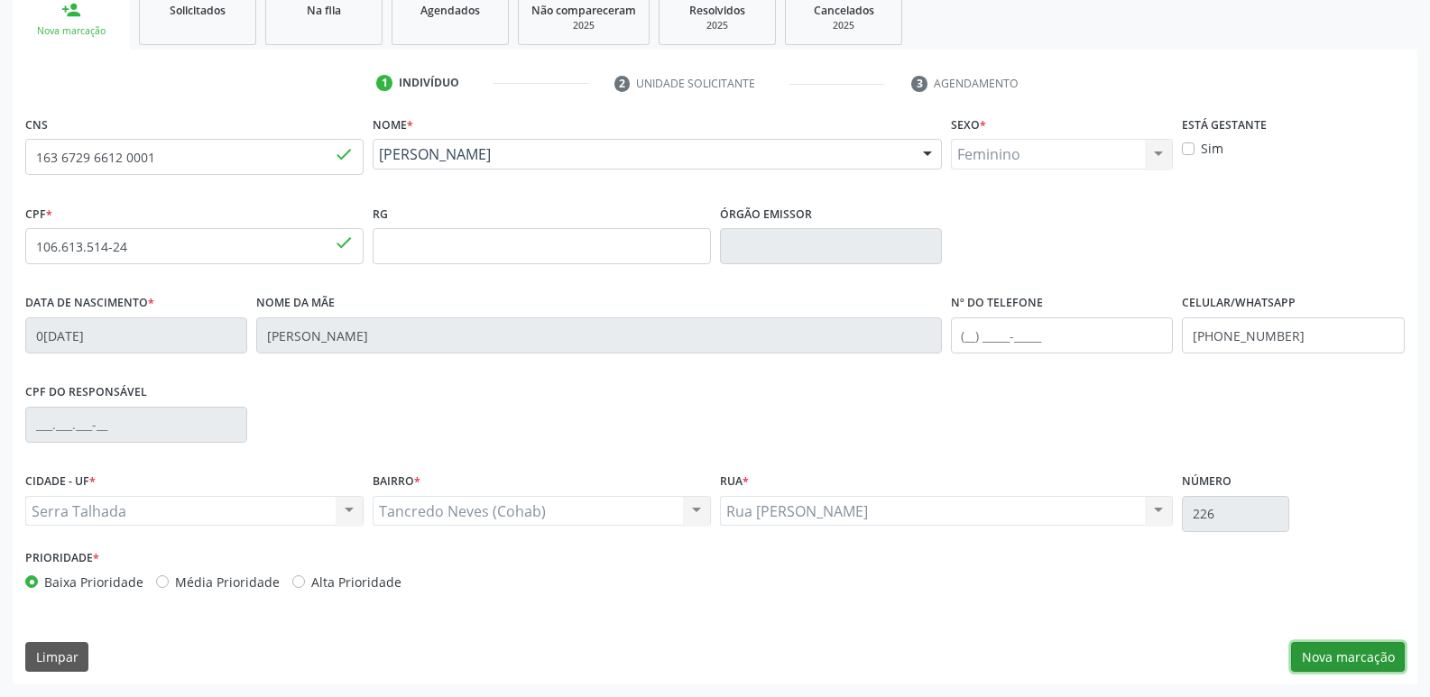
click at [1325, 655] on button "Nova marcação" at bounding box center [1348, 657] width 114 height 31
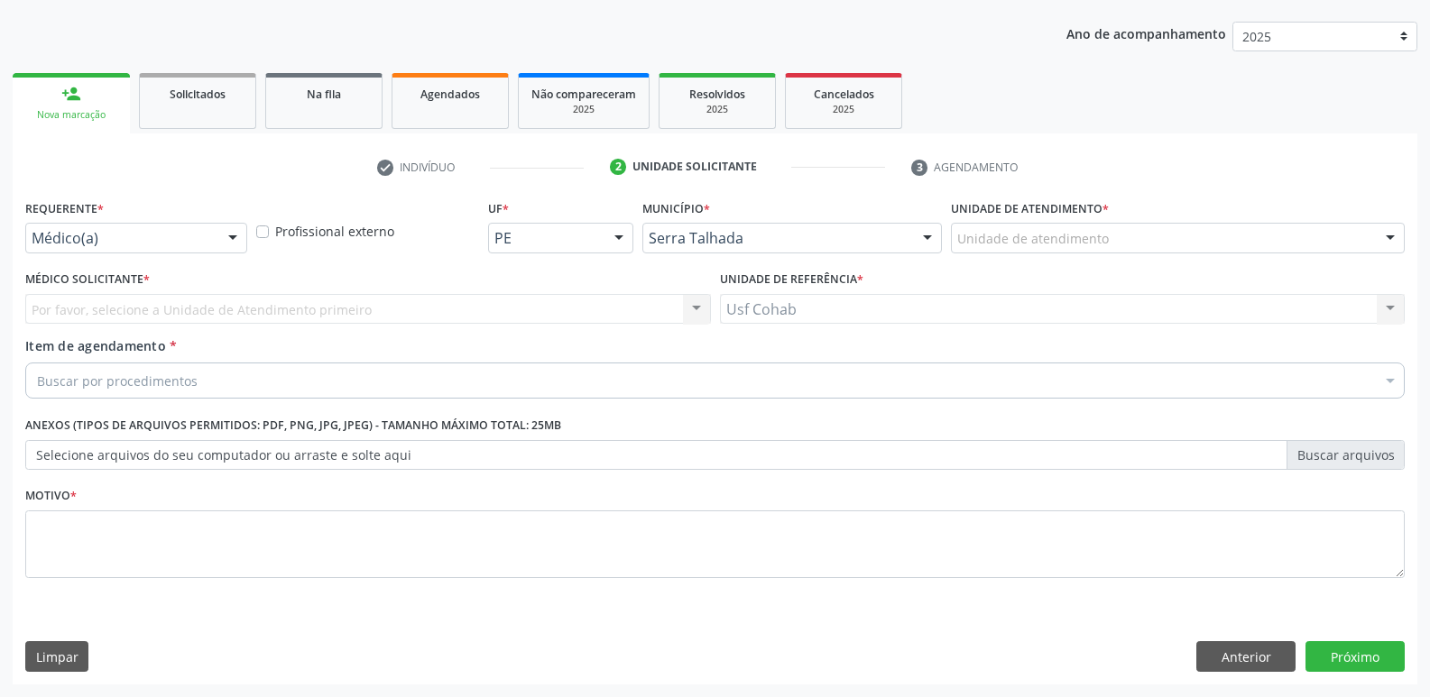
scroll to position [197, 0]
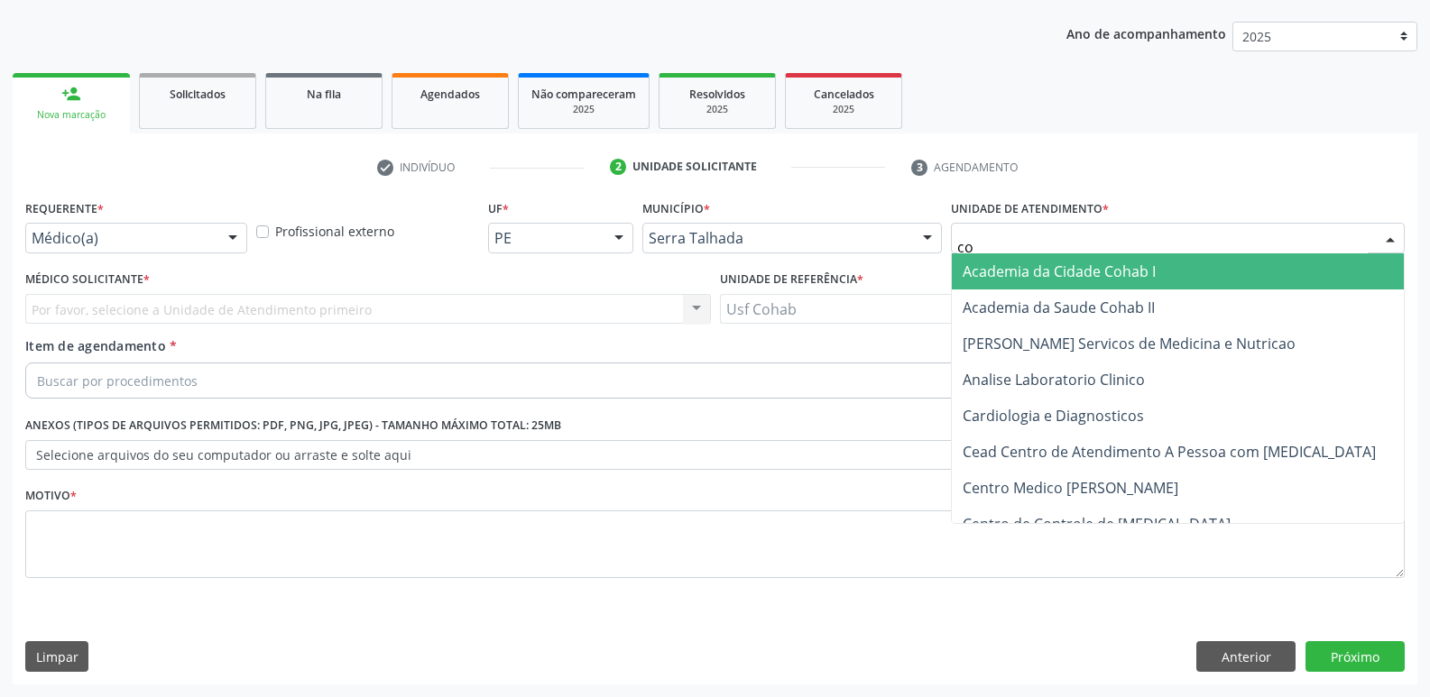
type input "coh"
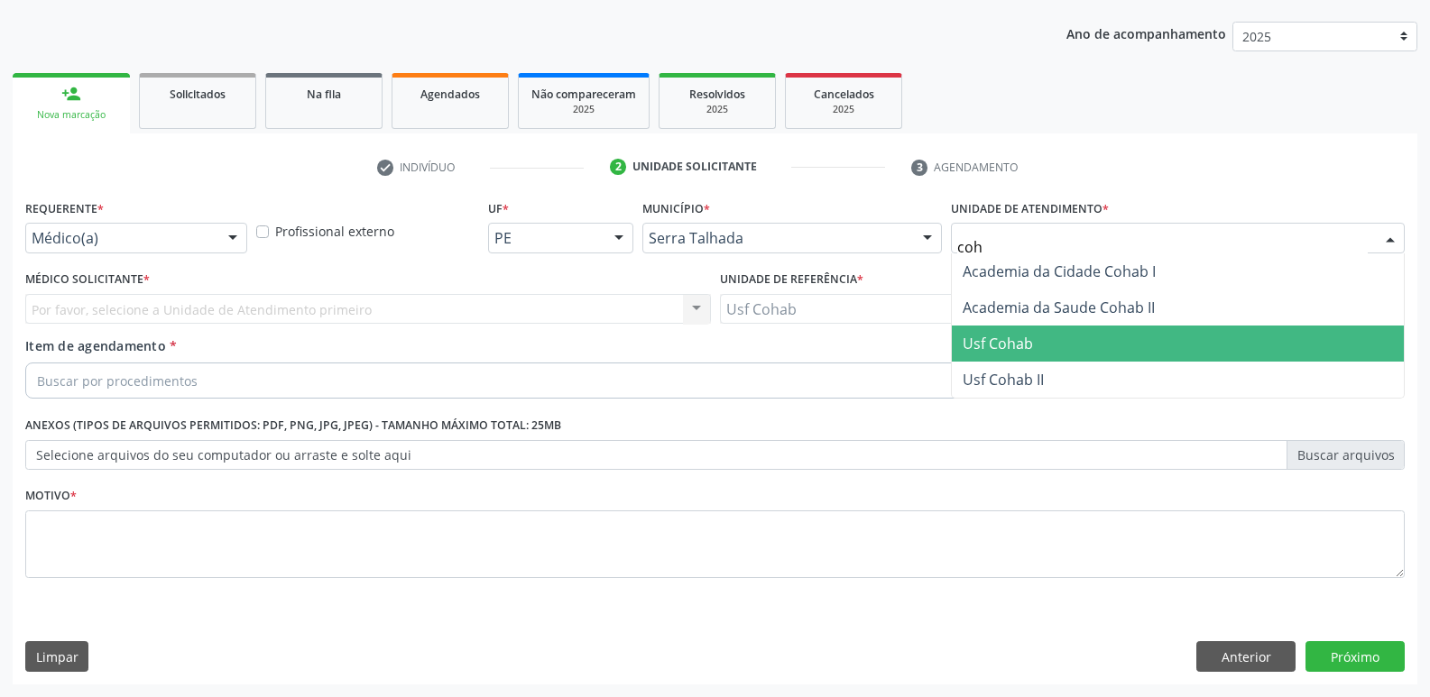
click at [1032, 336] on span "Usf Cohab" at bounding box center [998, 344] width 70 height 20
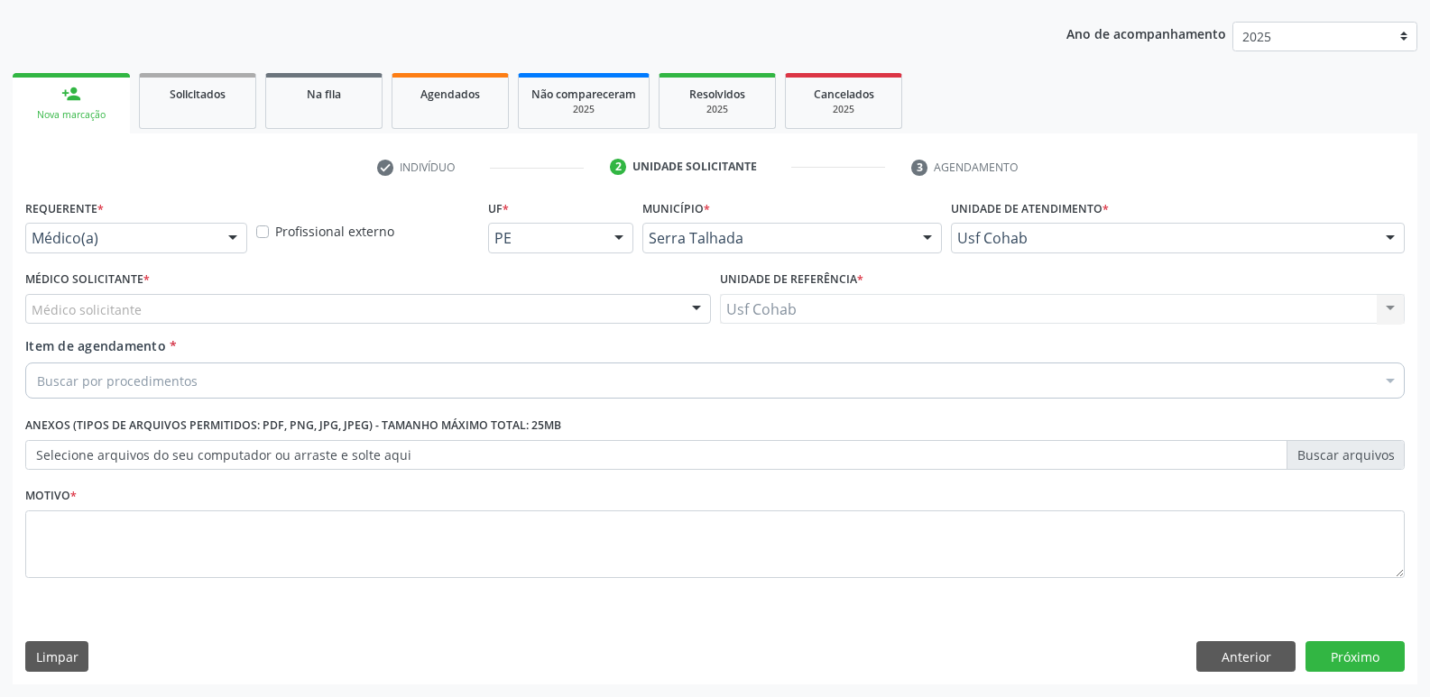
click at [266, 290] on div "Médico Solicitante * Médico solicitante Elizabete Faria Ramos Nenhum resultado …" at bounding box center [368, 295] width 686 height 58
click at [255, 316] on div "Médico solicitante" at bounding box center [368, 309] width 686 height 31
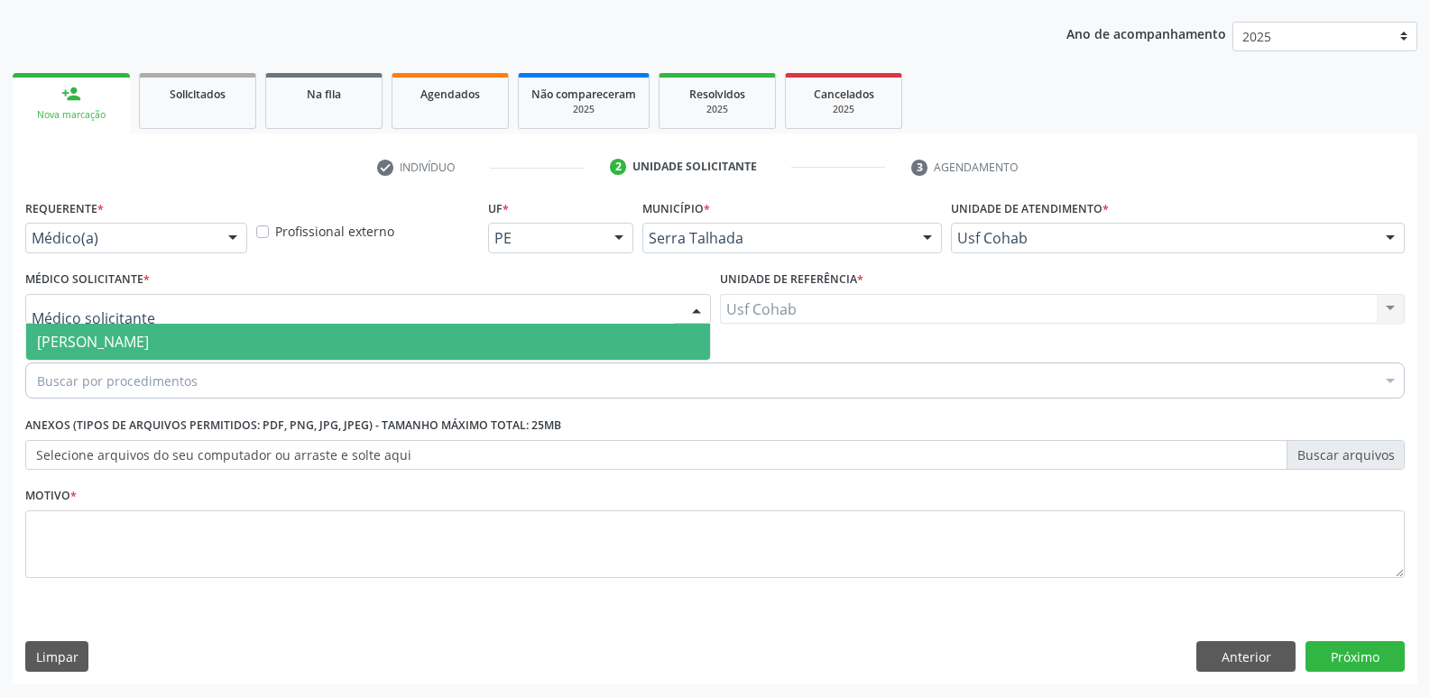
click at [247, 355] on span "[PERSON_NAME]" at bounding box center [368, 342] width 684 height 36
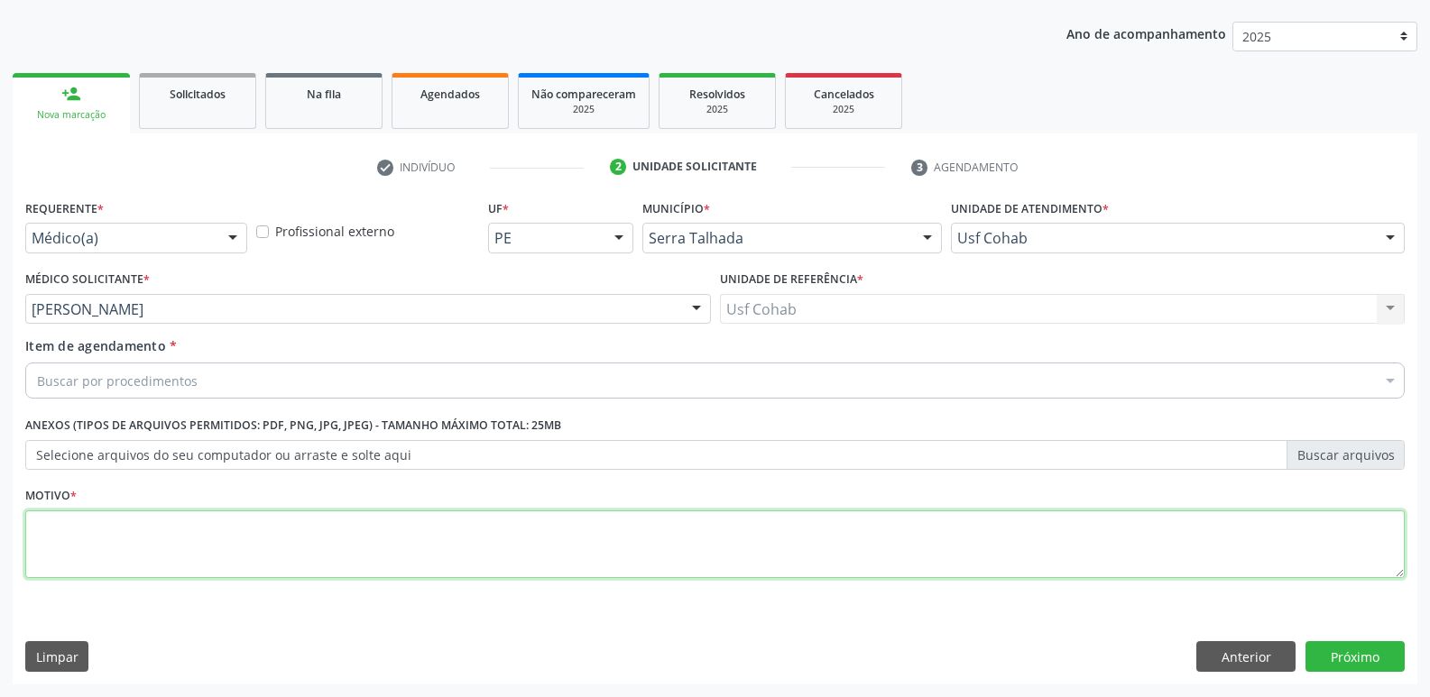
click at [178, 537] on textarea at bounding box center [714, 545] width 1379 height 69
type textarea "F"
type textarea "Gestante"
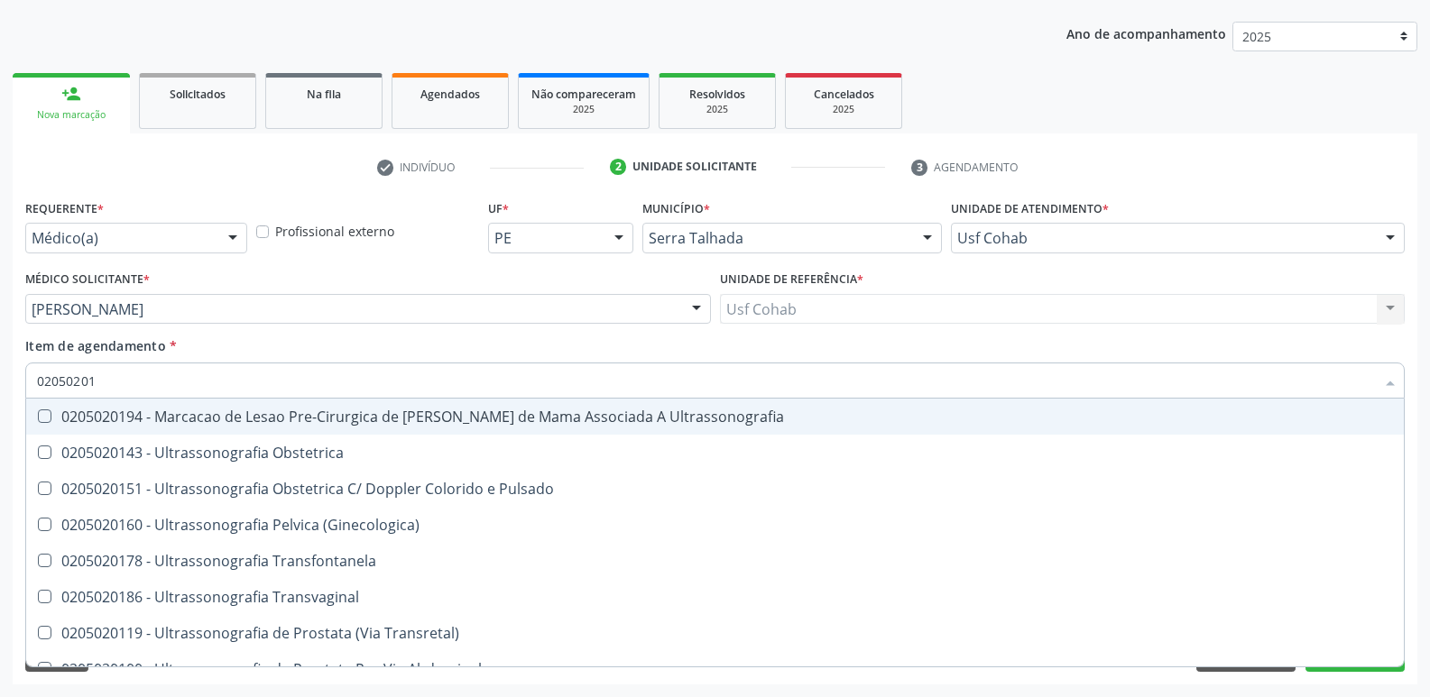
type input "020502014"
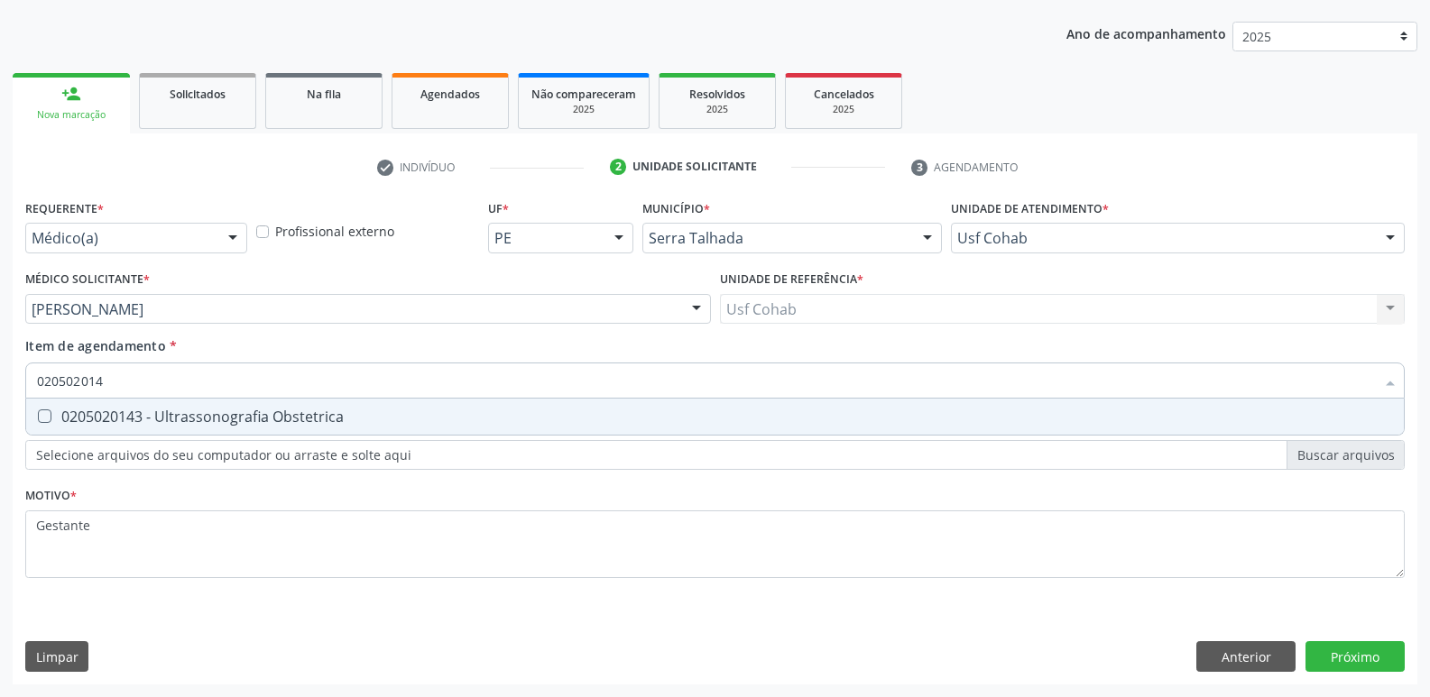
click at [263, 423] on div "0205020143 - Ultrassonografia Obstetrica" at bounding box center [715, 417] width 1356 height 14
checkbox Obstetrica "true"
click at [1378, 674] on div "Requerente * Médico(a) Médico(a) Enfermeiro(a) Paciente Nenhum resultado encont…" at bounding box center [715, 440] width 1405 height 490
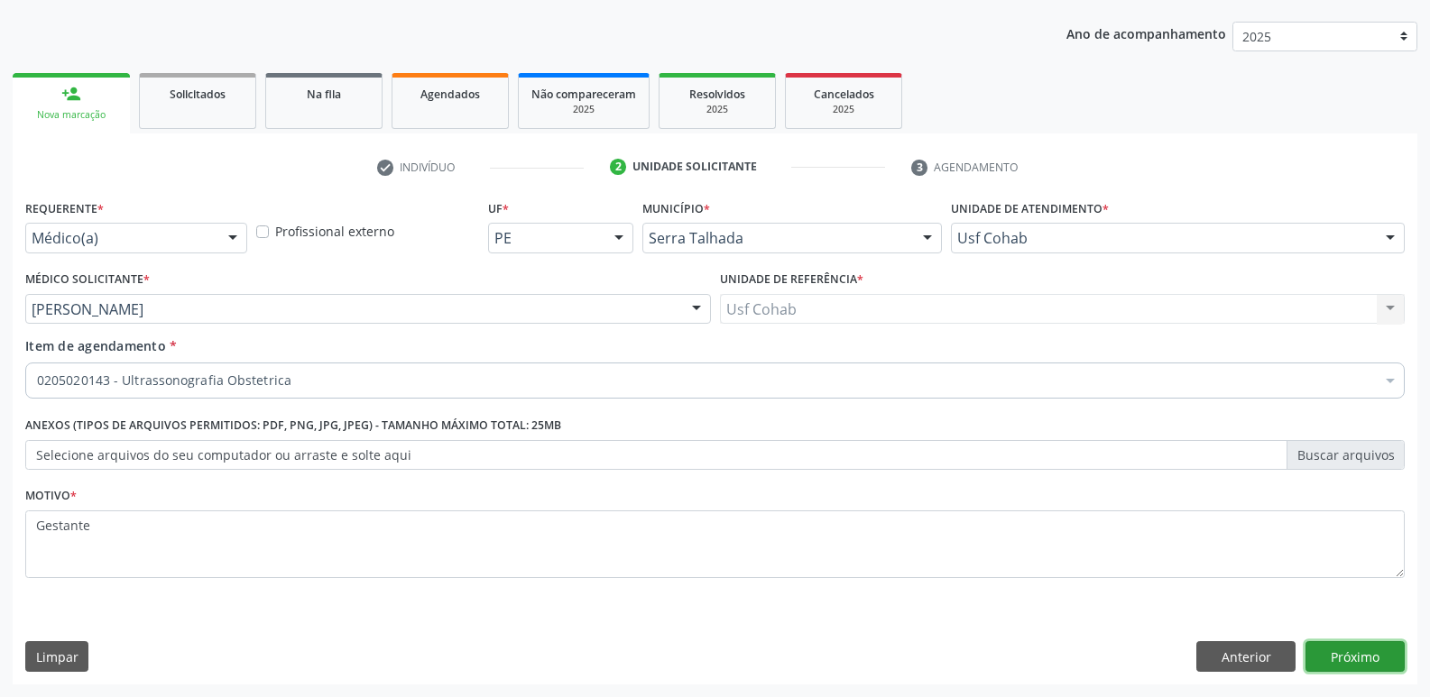
click at [1344, 659] on button "Próximo" at bounding box center [1354, 656] width 99 height 31
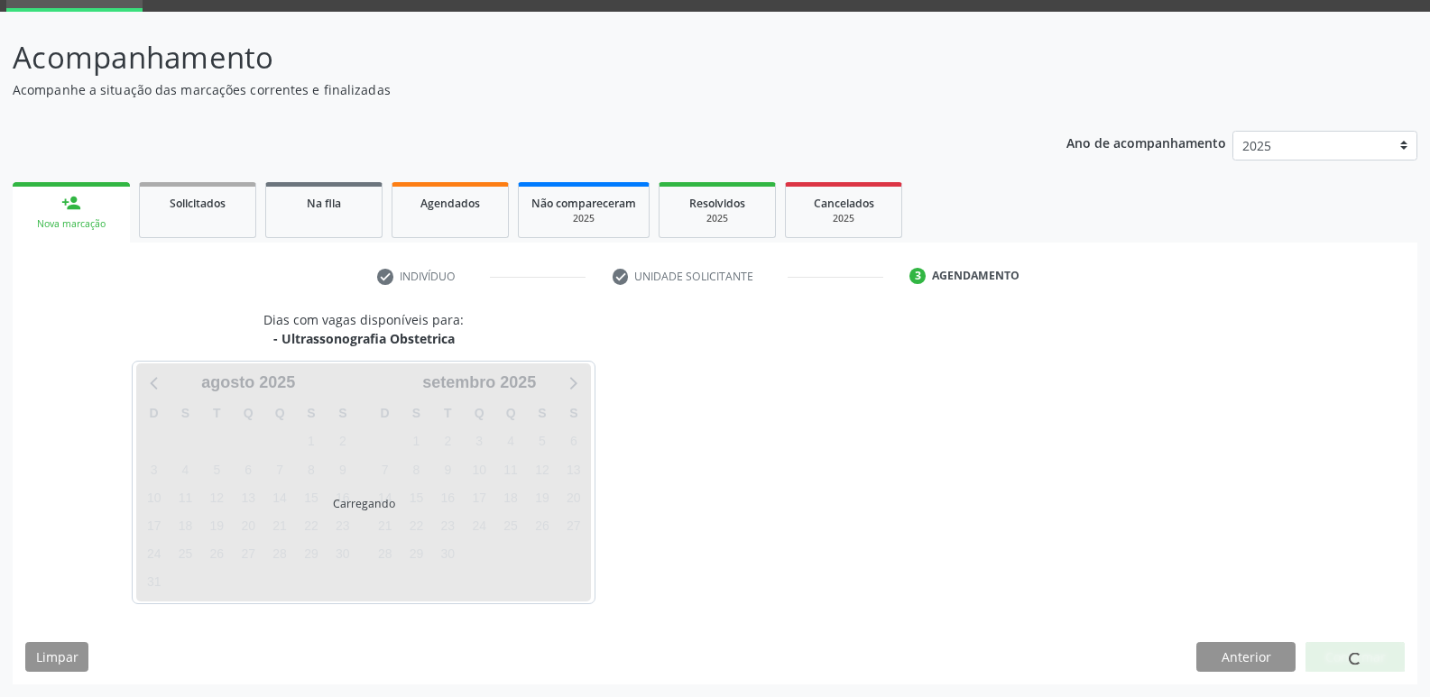
scroll to position [88, 0]
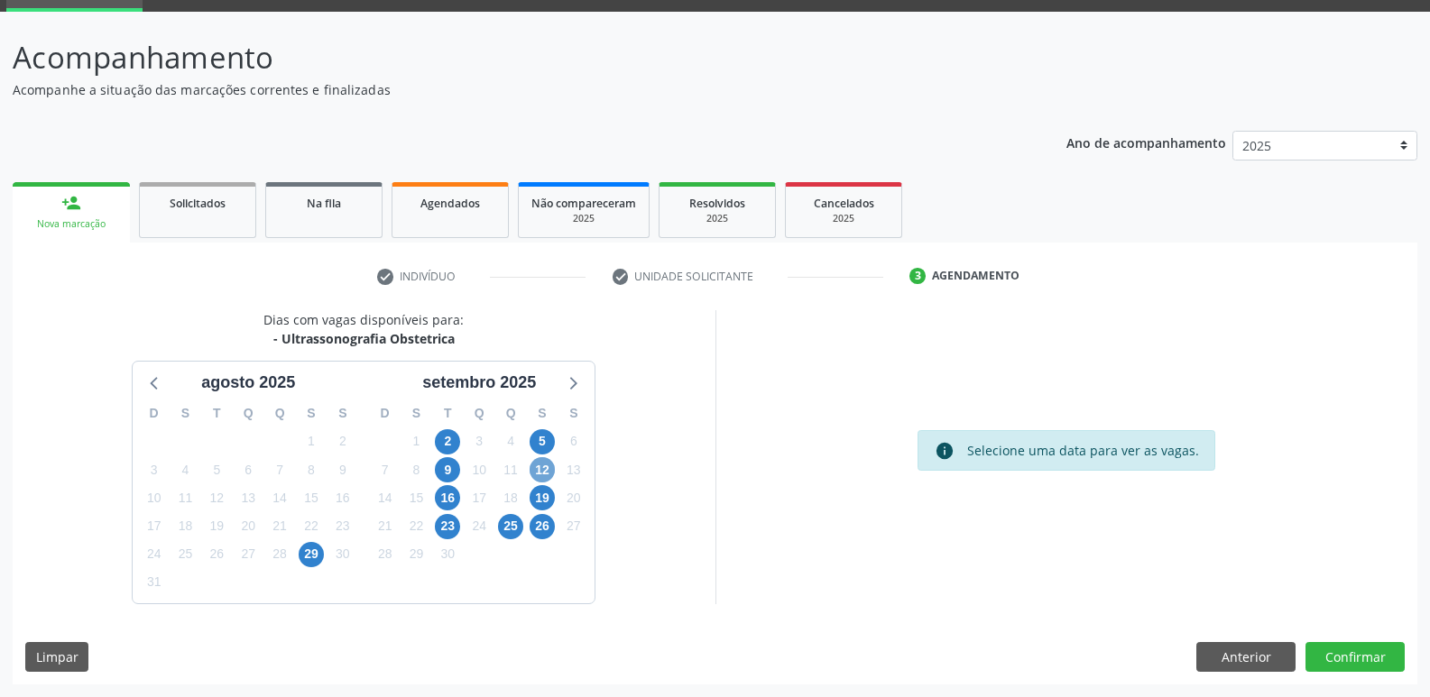
click at [532, 462] on span "12" at bounding box center [542, 469] width 25 height 25
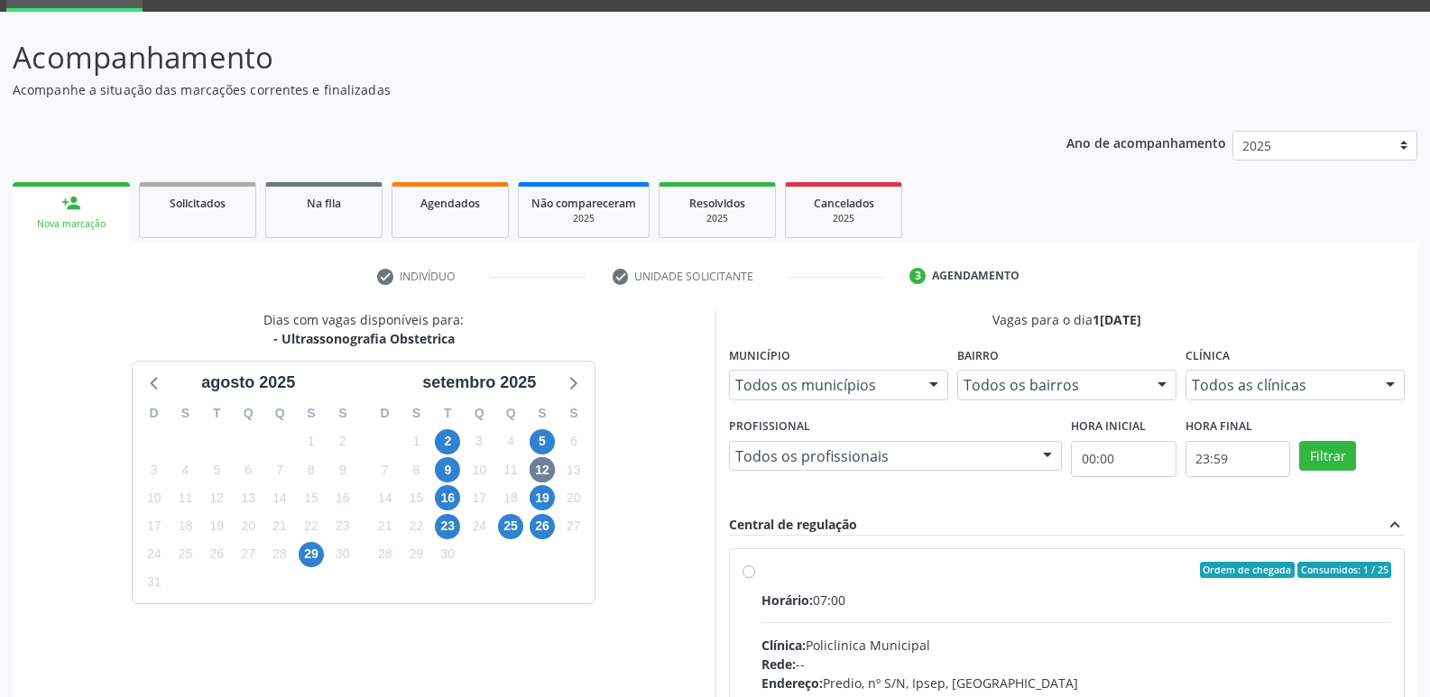
click at [937, 609] on div "Horário: 07:00" at bounding box center [1076, 600] width 631 height 19
click at [755, 578] on input "Ordem de chegada Consumidos: 1 / 25 Horário: 07:00 Clínica: Policlinica Municip…" at bounding box center [748, 570] width 13 height 16
radio input "true"
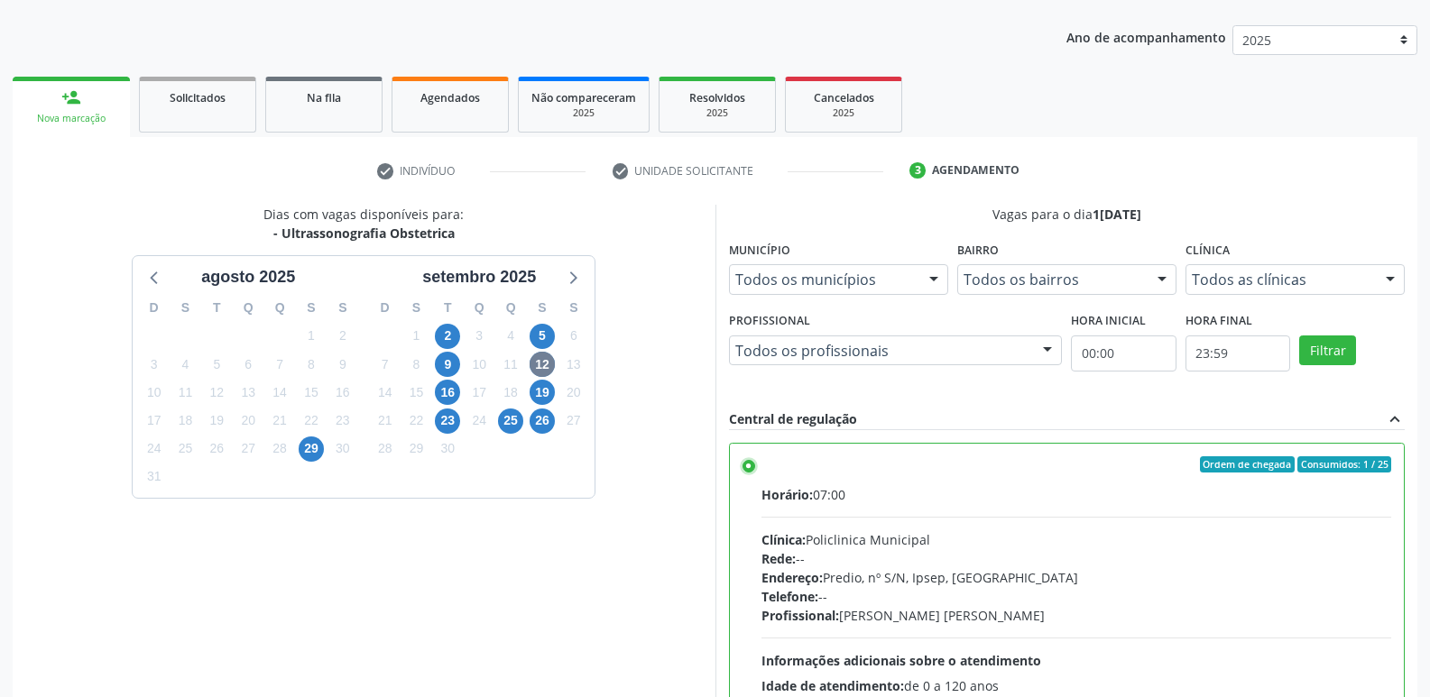
scroll to position [381, 0]
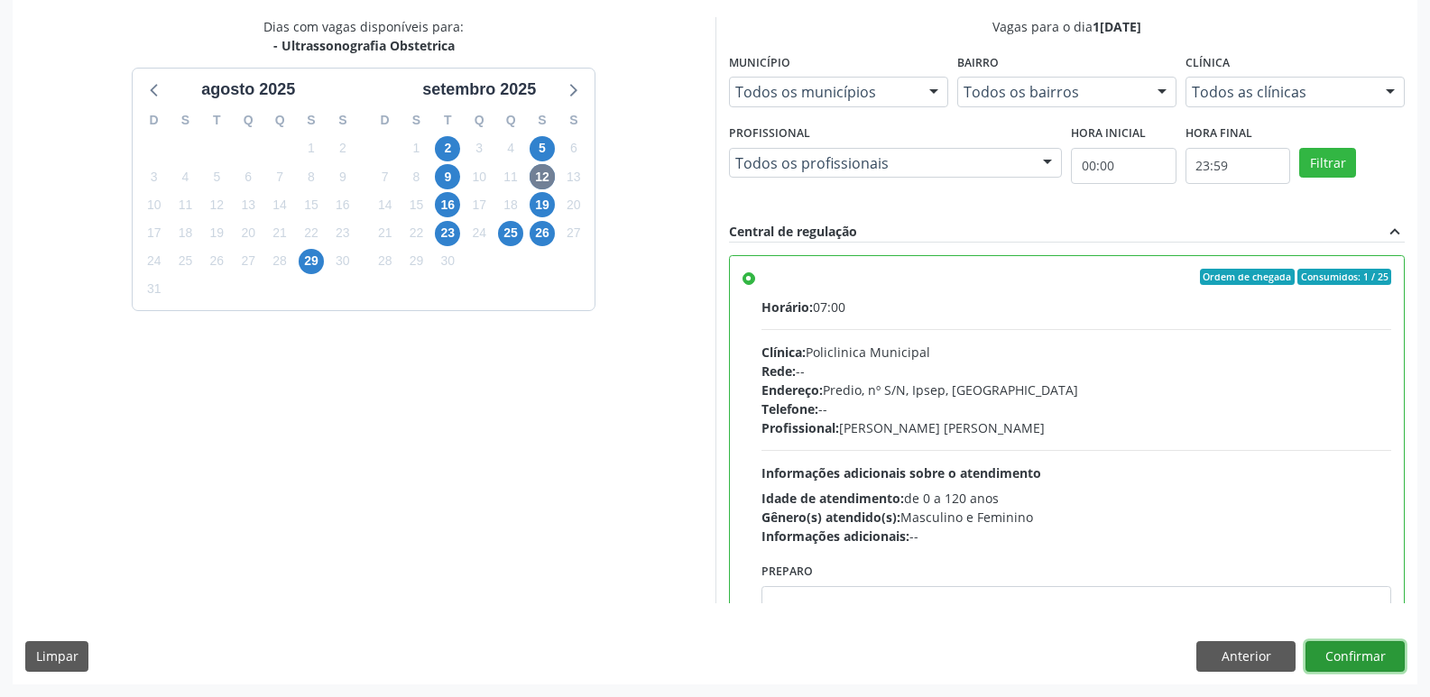
click at [1339, 652] on button "Confirmar" at bounding box center [1354, 656] width 99 height 31
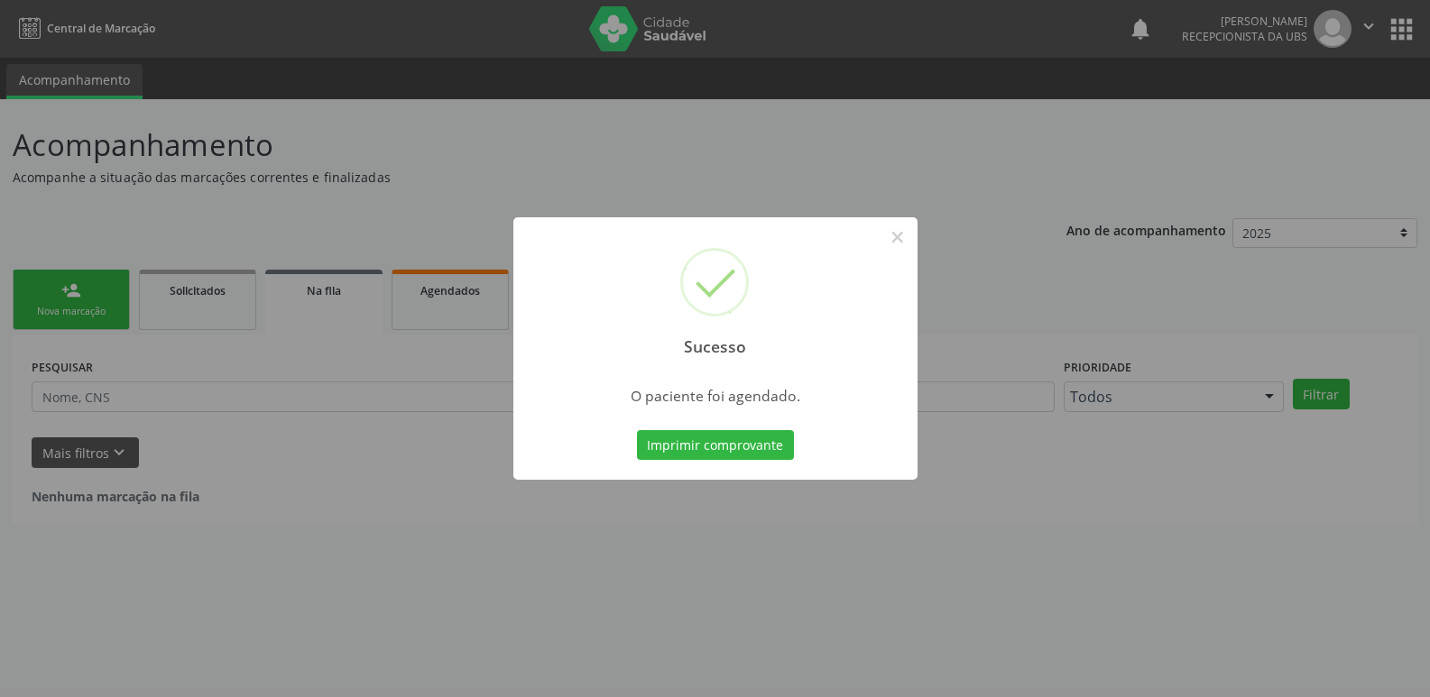
scroll to position [0, 0]
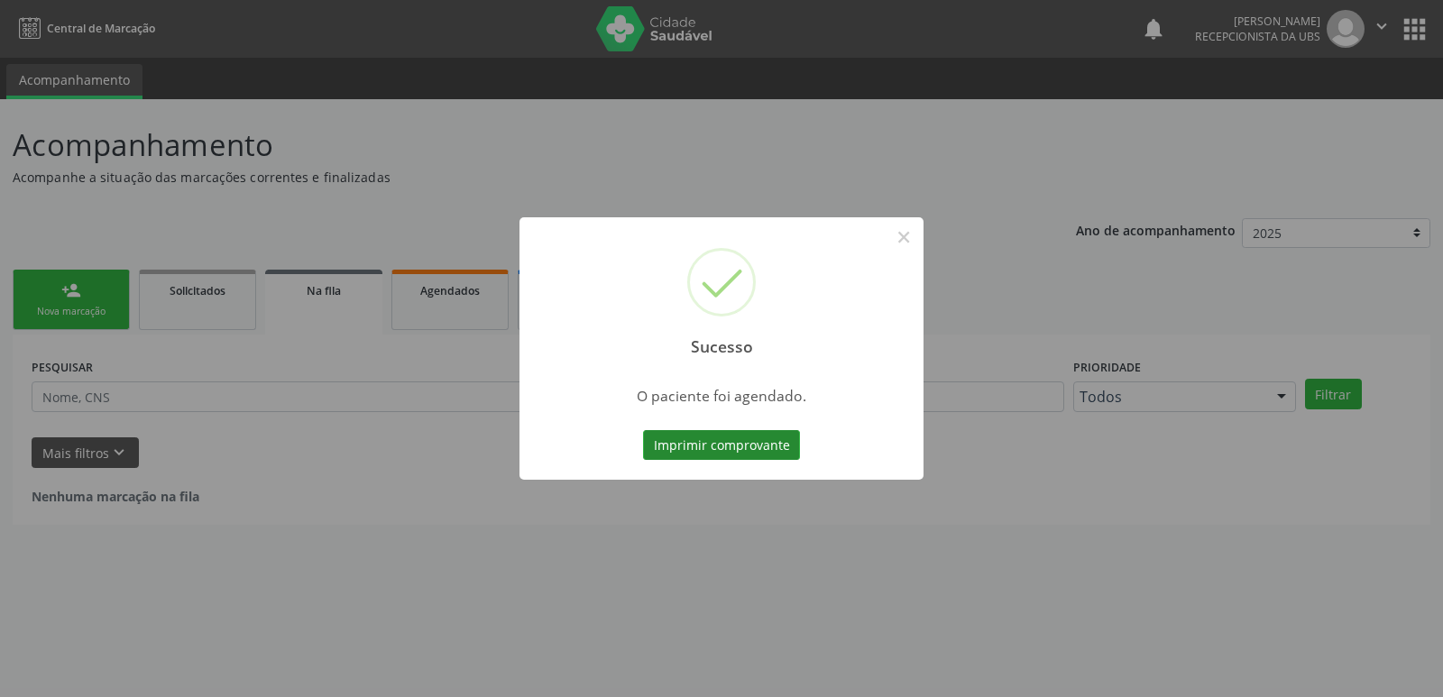
click at [718, 444] on button "Imprimir comprovante" at bounding box center [721, 445] width 157 height 31
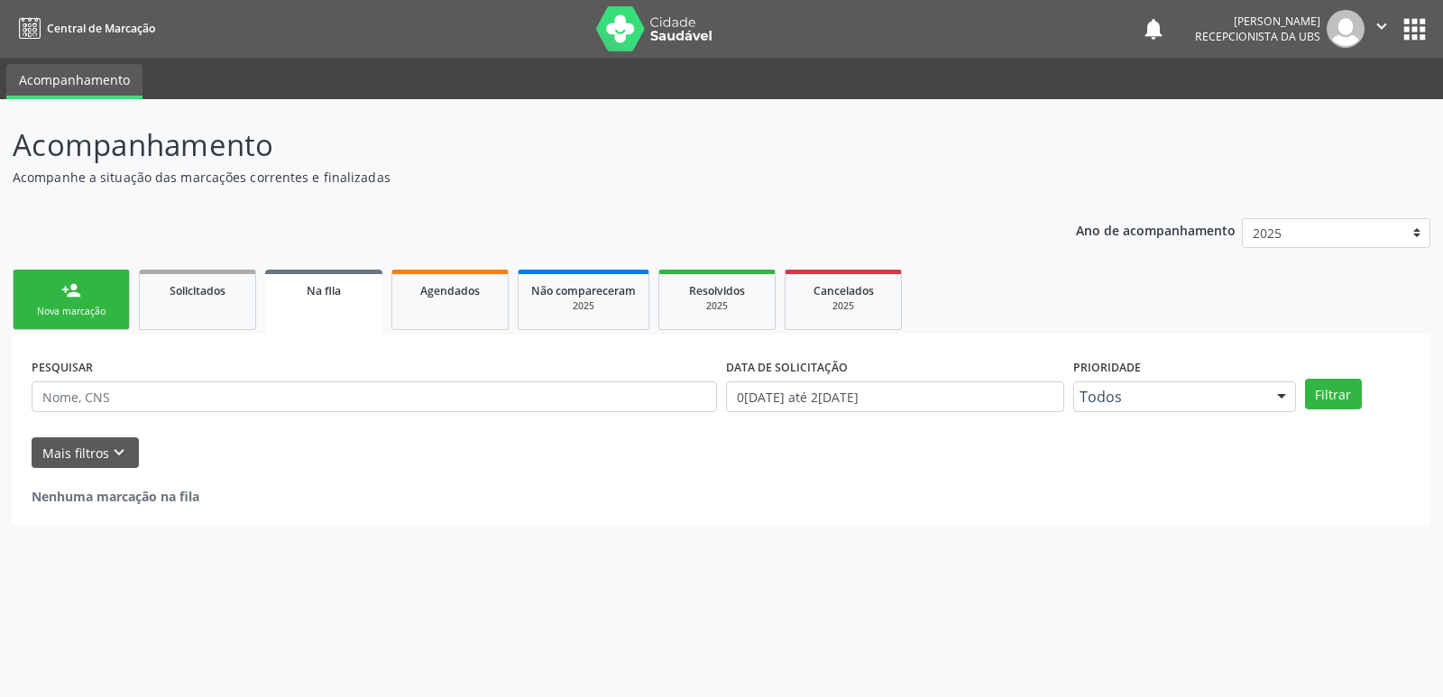
click at [56, 290] on link "person_add Nova marcação" at bounding box center [71, 300] width 117 height 60
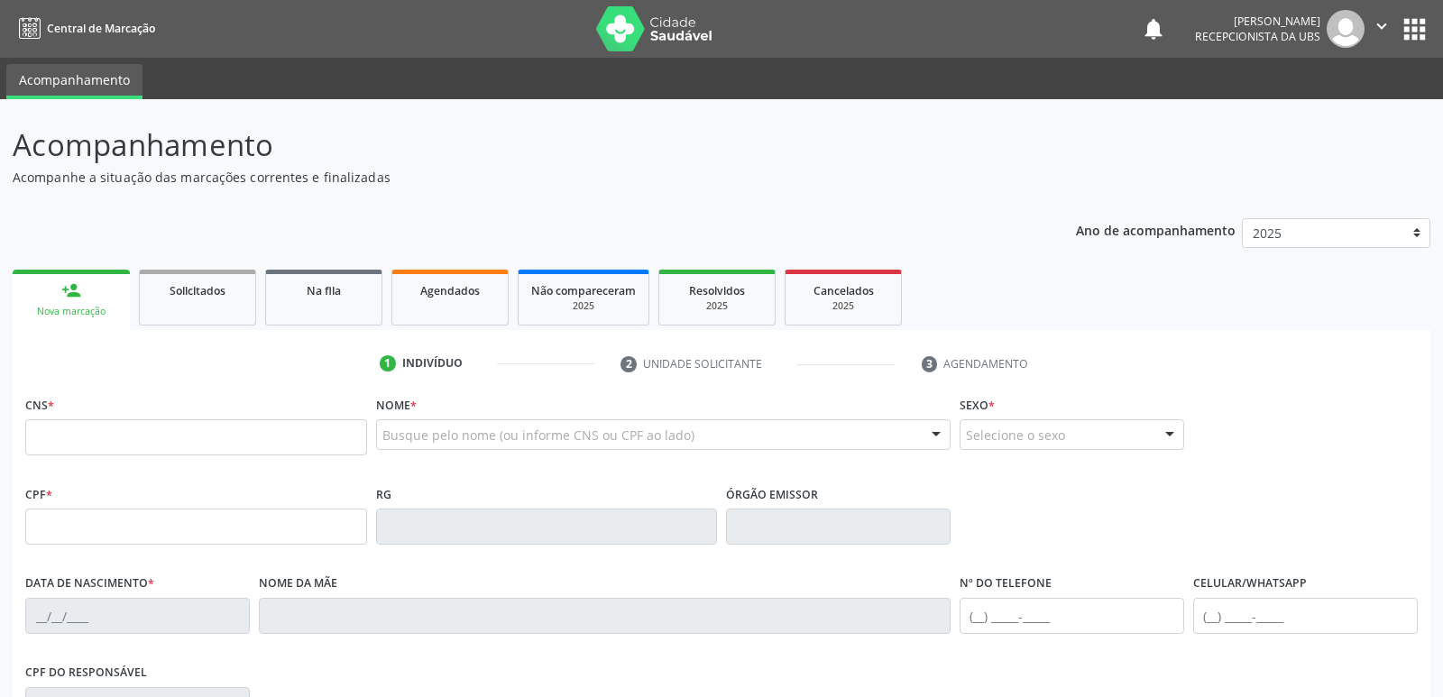
click at [97, 298] on link "person_add Nova marcação" at bounding box center [71, 300] width 117 height 60
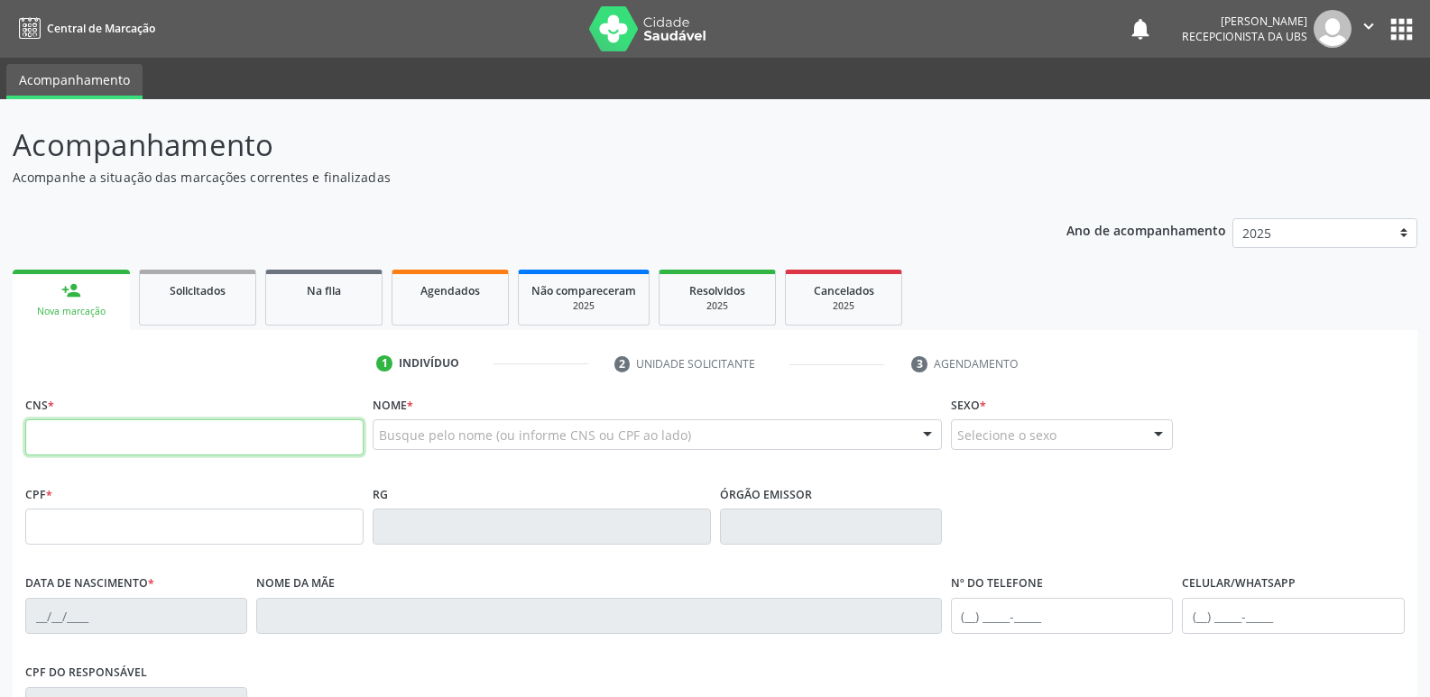
click at [117, 430] on input "text" at bounding box center [194, 437] width 338 height 36
type input "702 8061 8641 9960"
type input "154.870.904-24"
type input "07/04/2007"
type input "Maria Deilta de Oliveira"
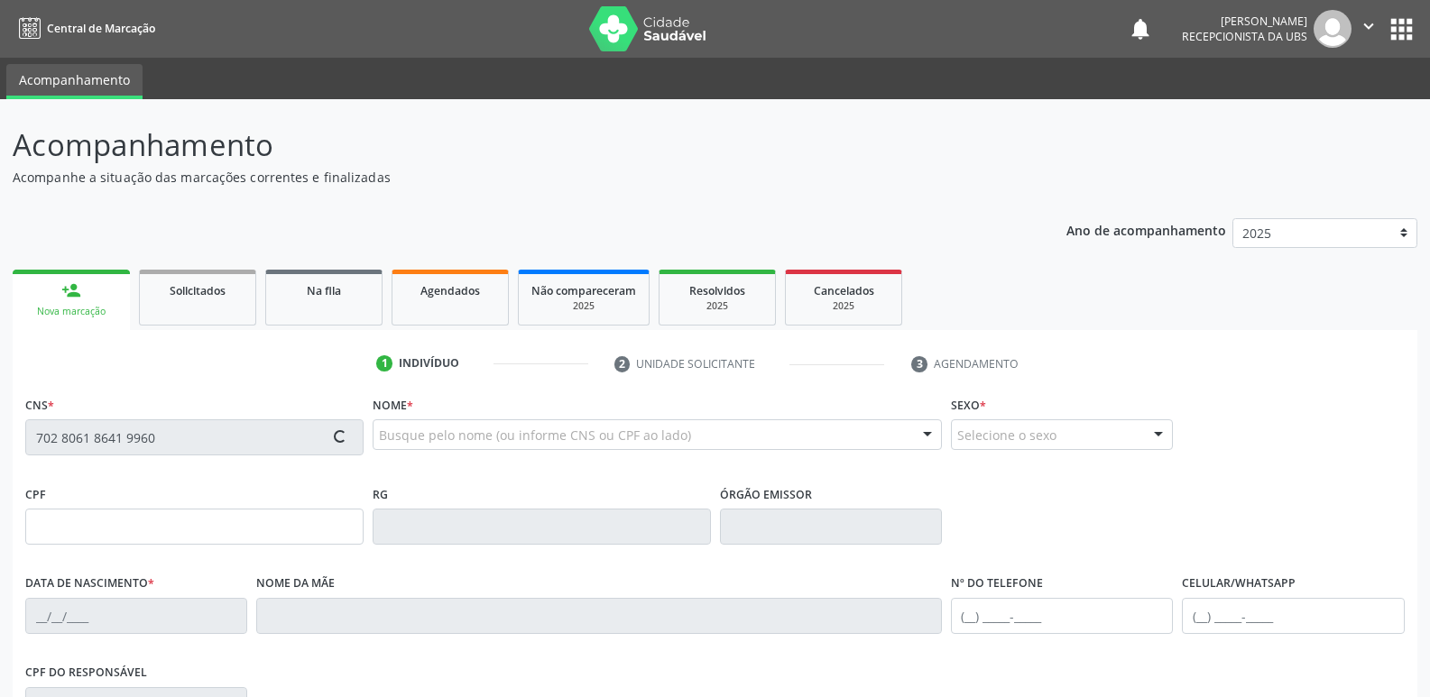
type input "(87) 98163-3475"
type input "099.640.164-41"
type input "180"
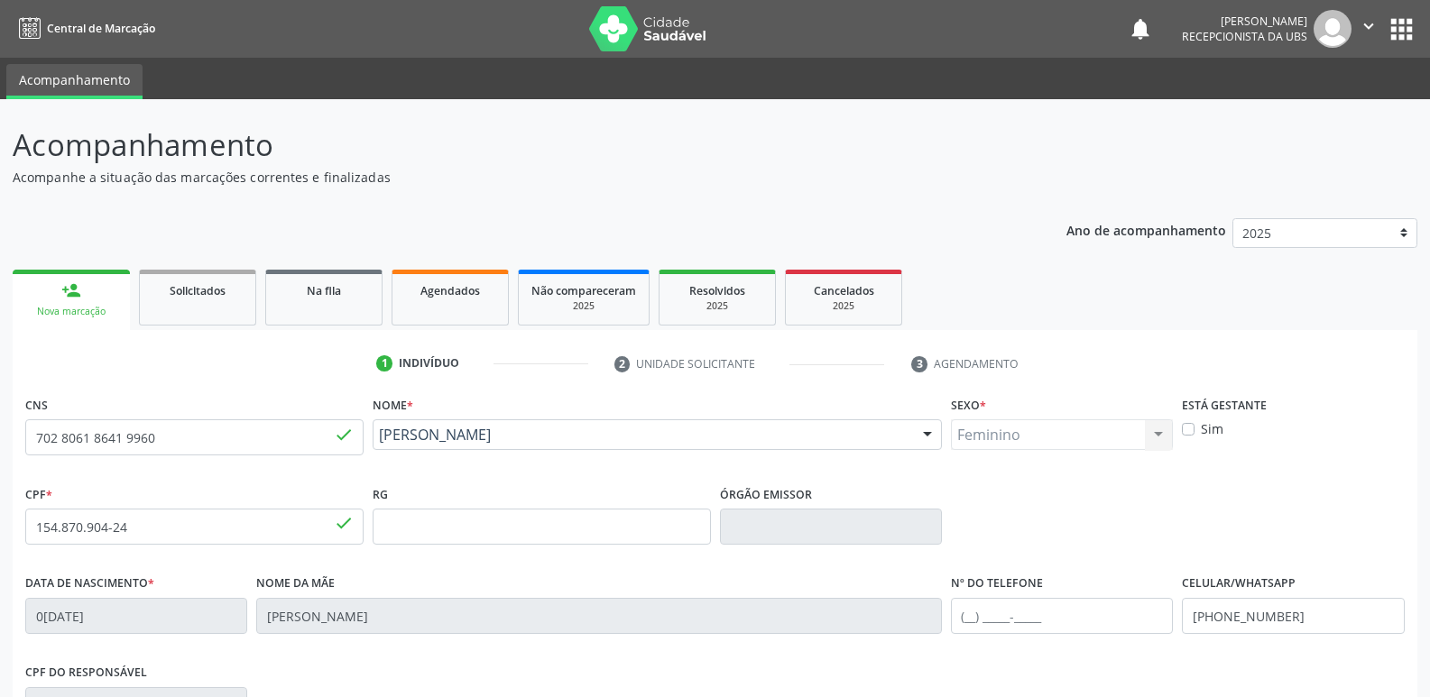
click at [605, 424] on div "Maria Vitoria de Olveira Silva" at bounding box center [657, 434] width 569 height 31
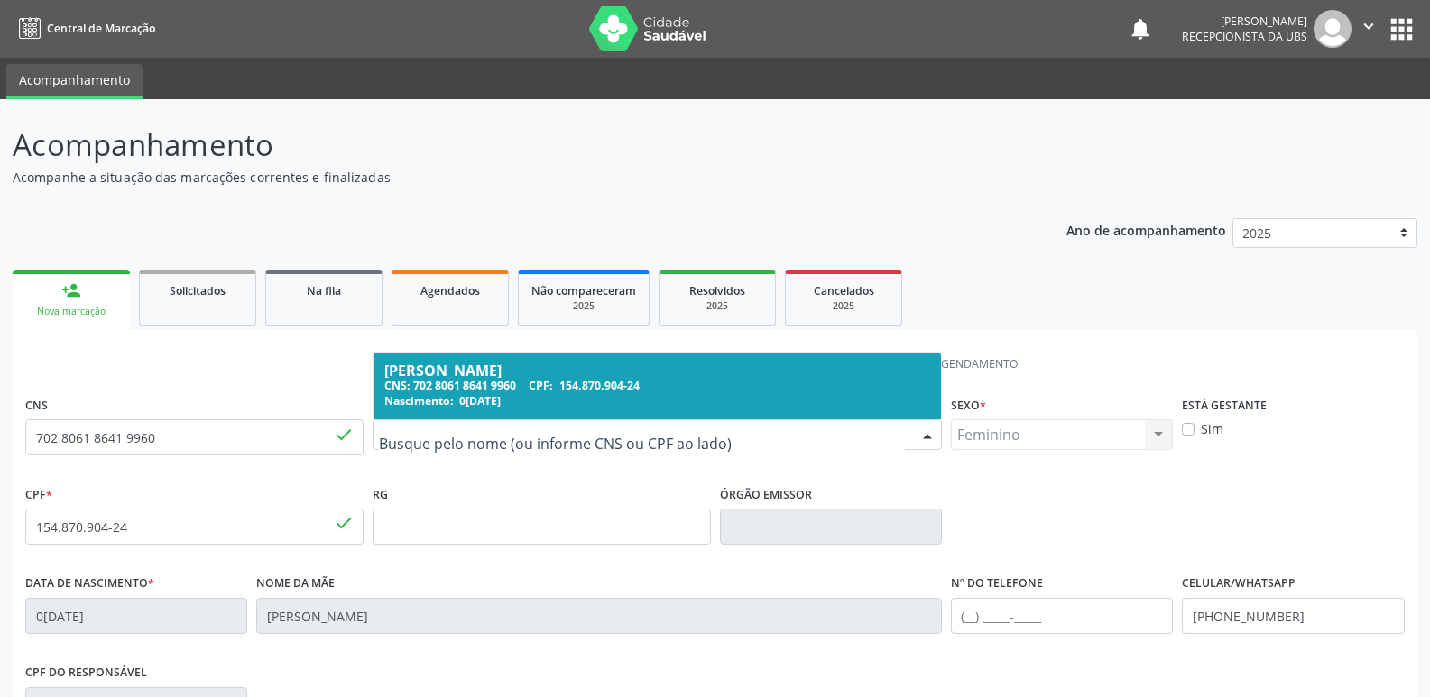
click at [684, 401] on div "Nascimento: 07/04/2007" at bounding box center [657, 400] width 546 height 15
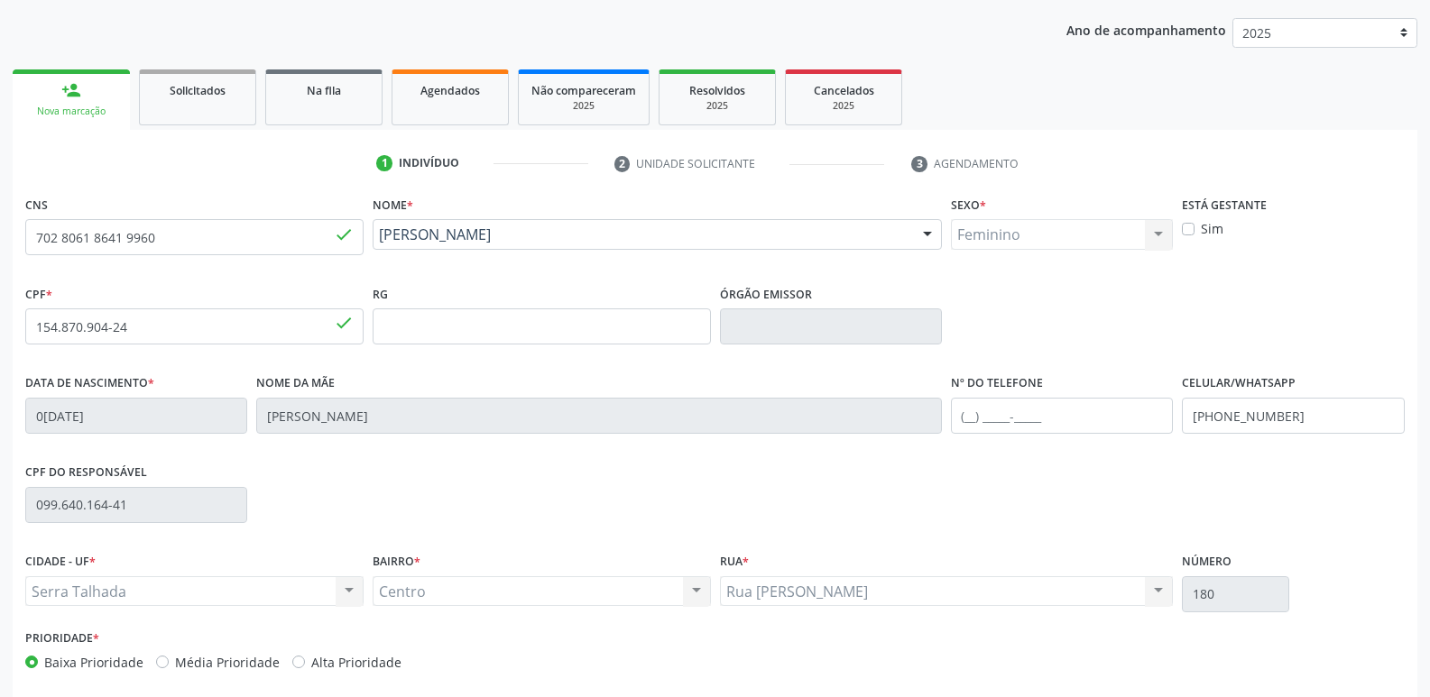
scroll to position [271, 0]
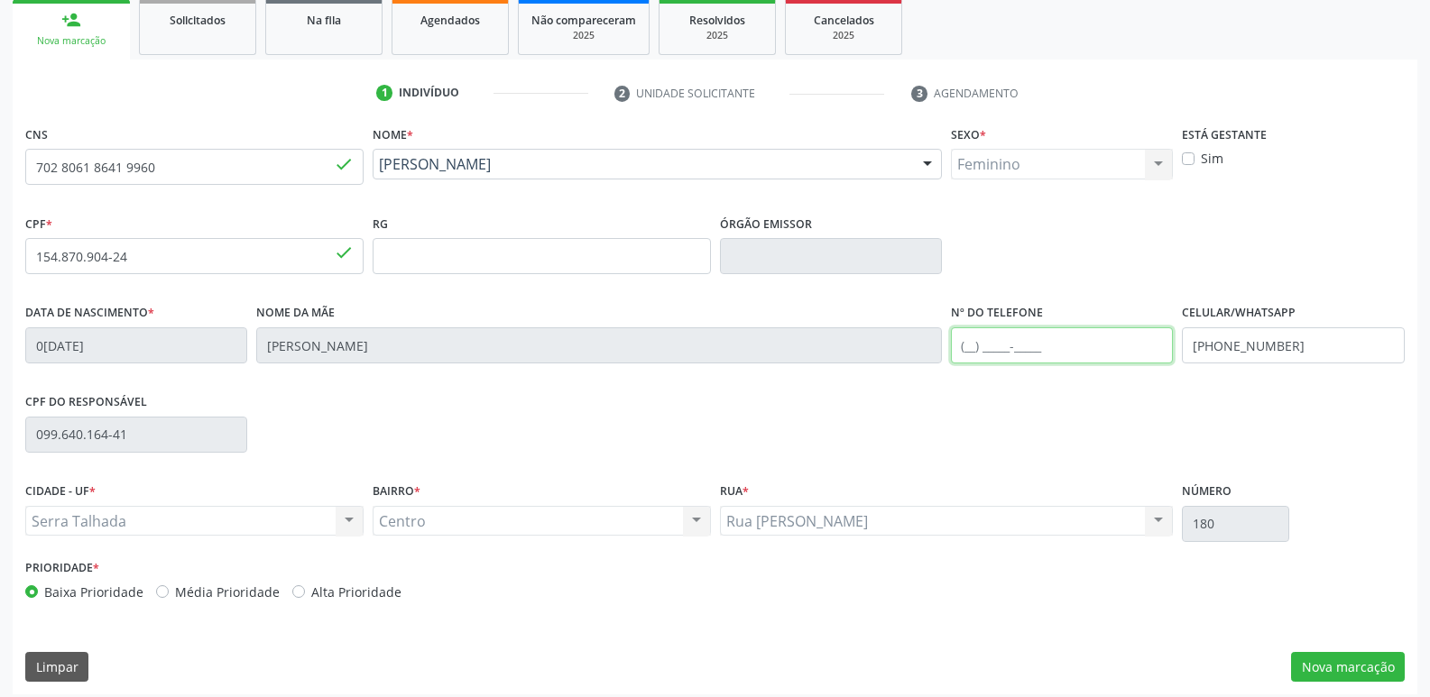
click at [1021, 356] on input "text" at bounding box center [1062, 345] width 222 height 36
click at [1335, 662] on button "Nova marcação" at bounding box center [1348, 667] width 114 height 31
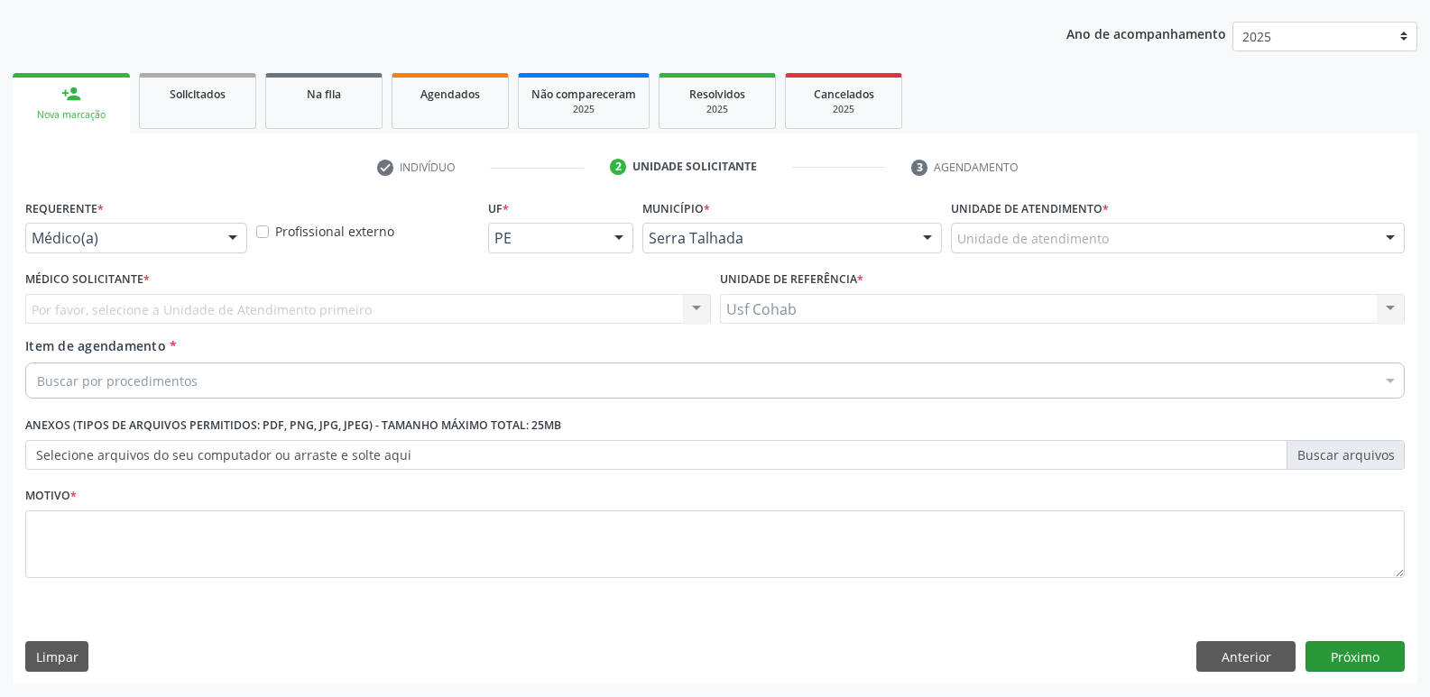
scroll to position [197, 0]
click at [1154, 255] on div "Unidade de atendimento * Unidade de atendimento 3 Grupamento de Bombeiros Abfis…" at bounding box center [1177, 230] width 463 height 70
click at [1179, 236] on div "Unidade de atendimento" at bounding box center [1178, 238] width 454 height 31
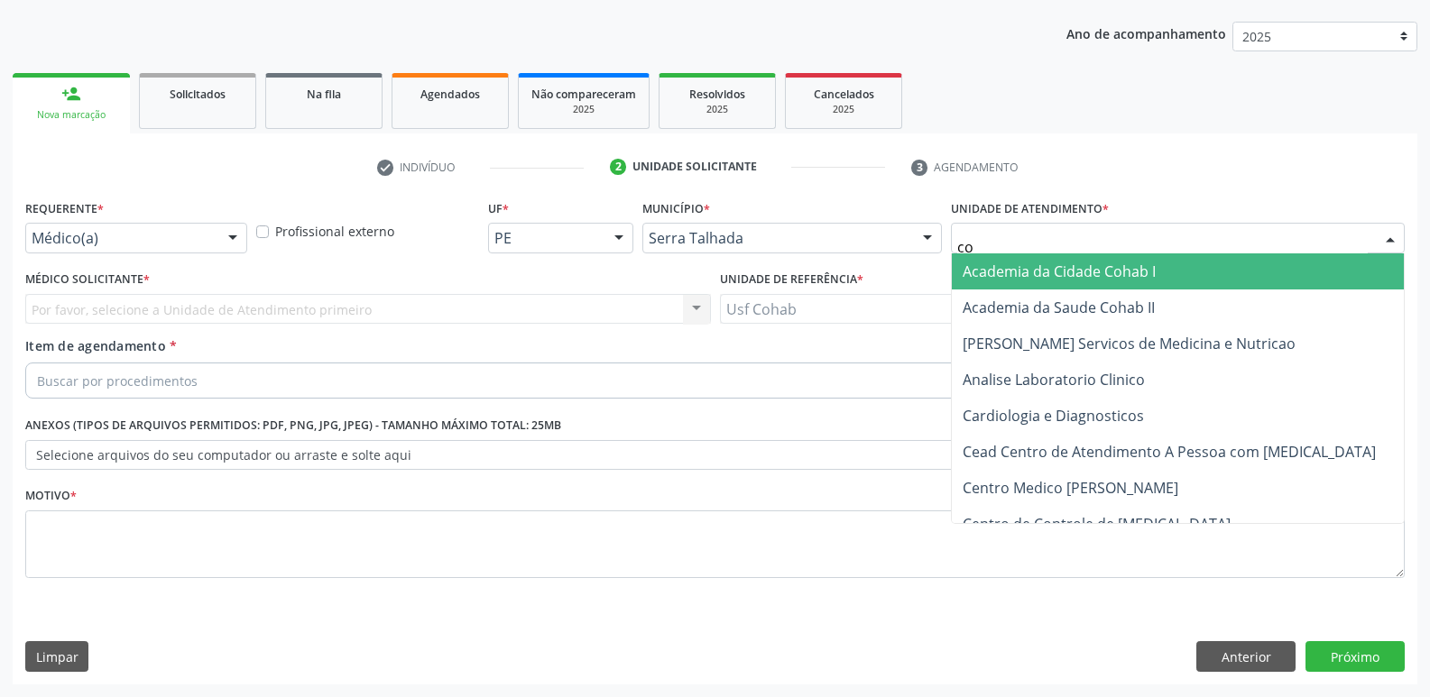
type input "coh"
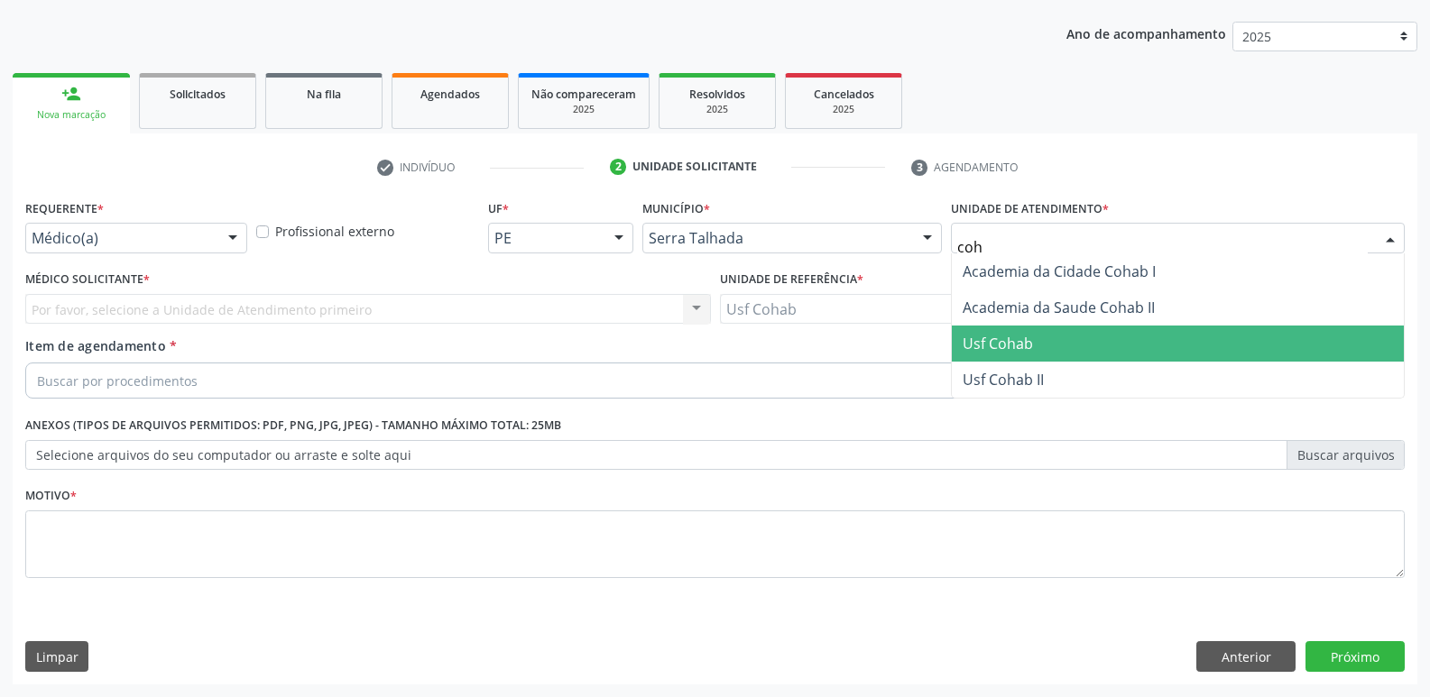
click at [975, 348] on span "Usf Cohab" at bounding box center [998, 344] width 70 height 20
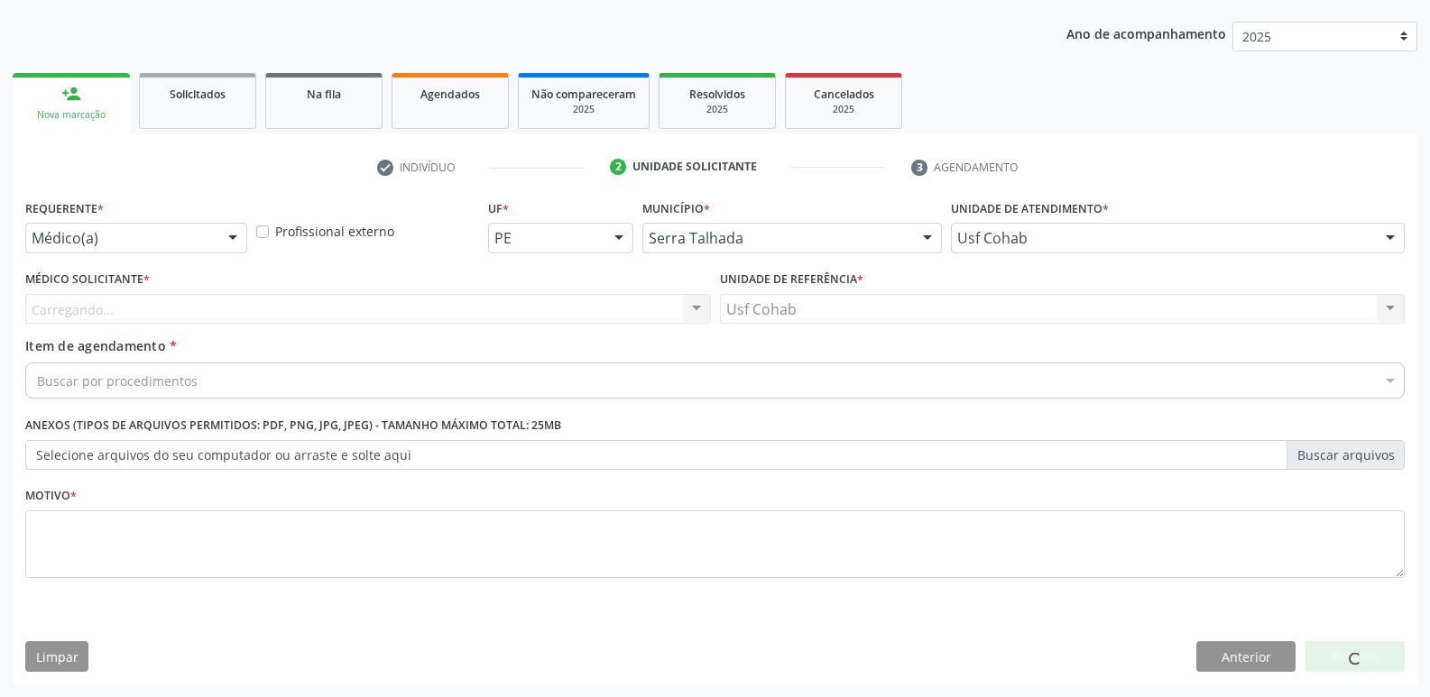
click at [371, 311] on div "Carregando... Nenhum resultado encontrado para: " " Não há nenhuma opção para s…" at bounding box center [368, 309] width 686 height 31
click at [318, 316] on div "Carregando... Nenhum resultado encontrado para: " " Não há nenhuma opção para s…" at bounding box center [368, 309] width 686 height 31
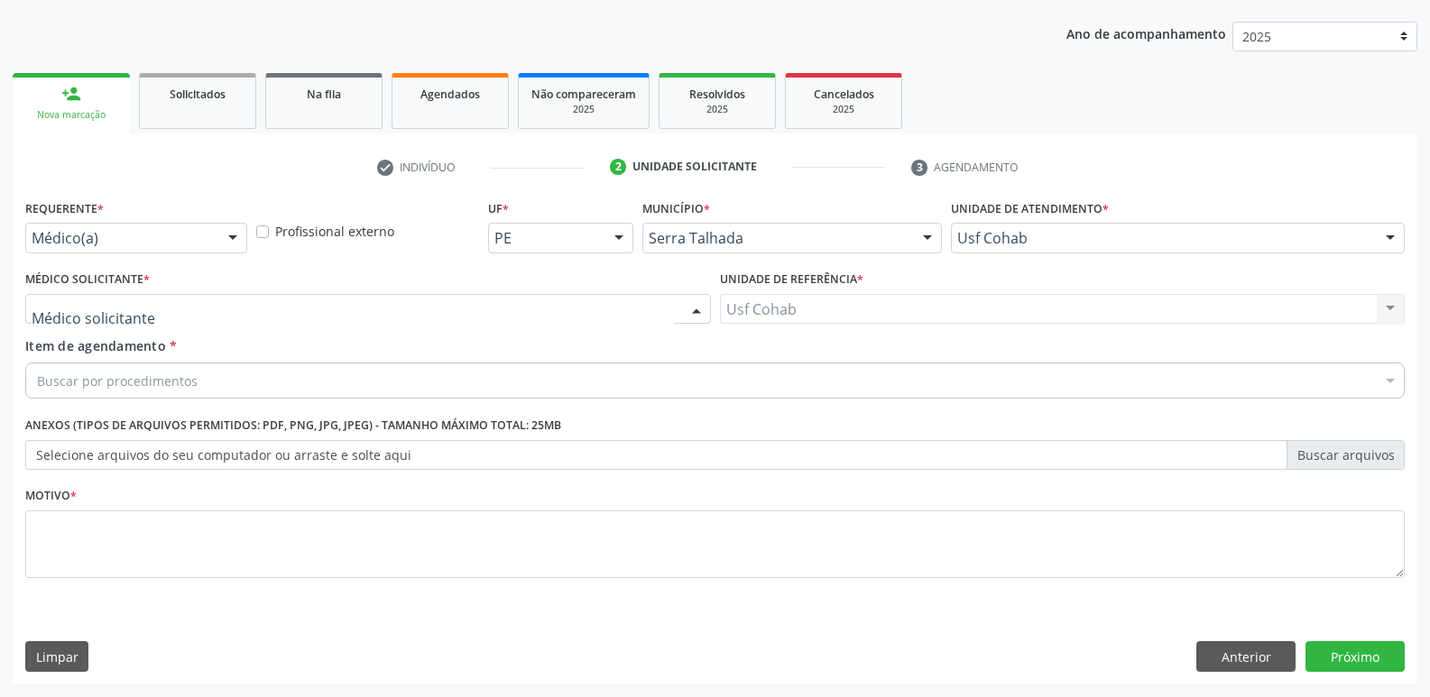
click at [328, 318] on div at bounding box center [368, 309] width 686 height 31
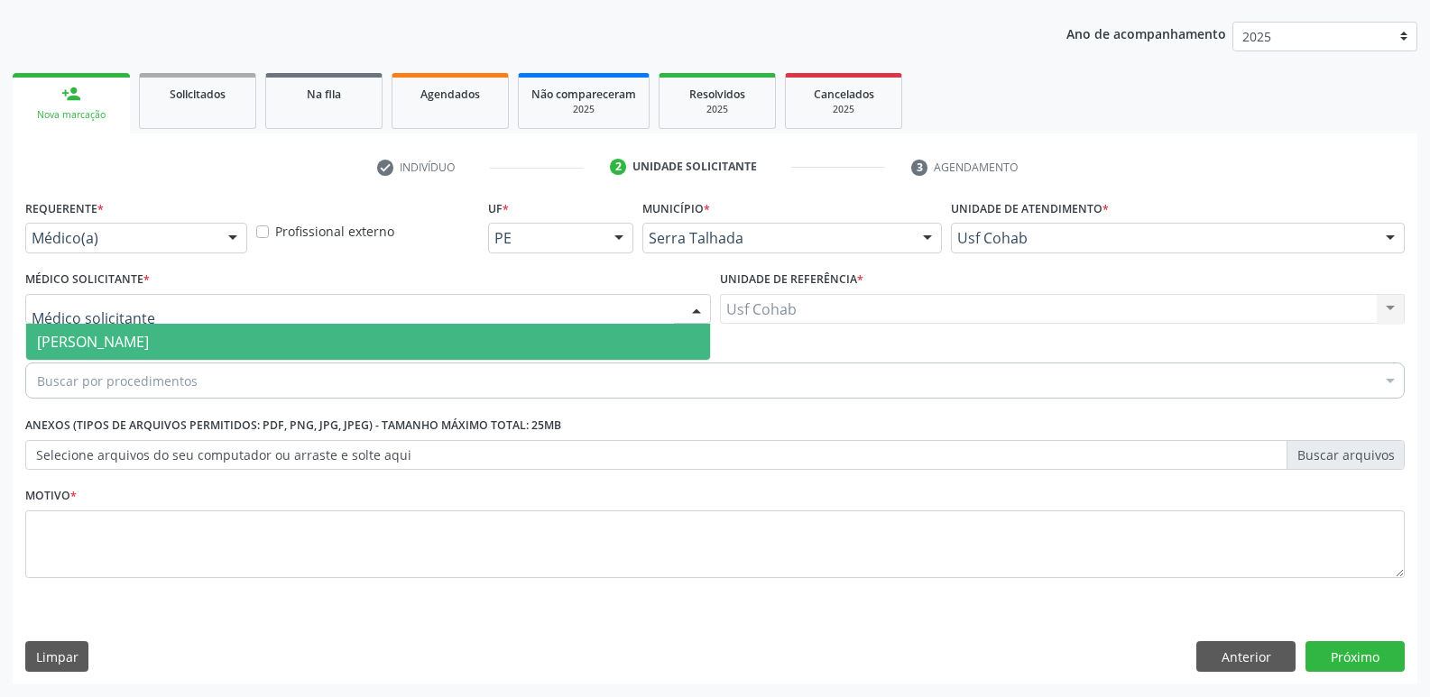
click at [328, 336] on span "[PERSON_NAME]" at bounding box center [368, 342] width 684 height 36
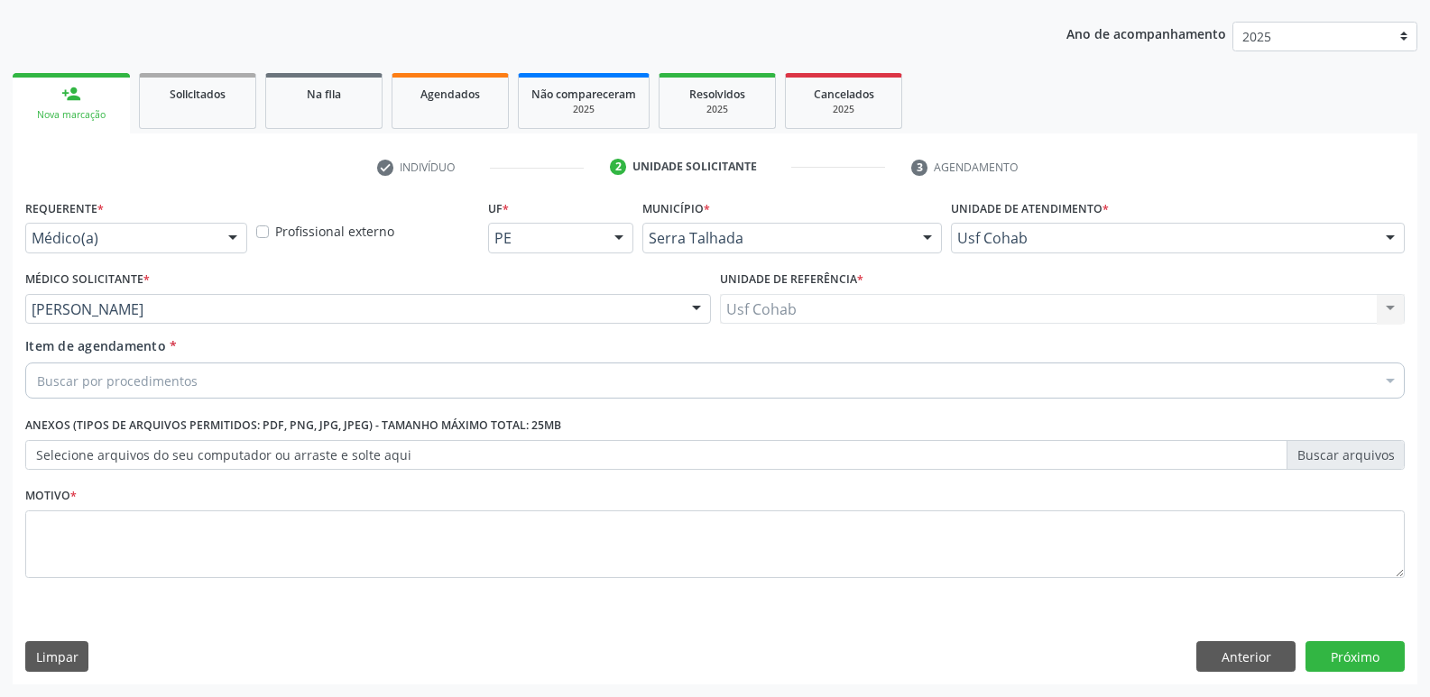
click at [268, 381] on div "Buscar por procedimentos" at bounding box center [714, 381] width 1379 height 36
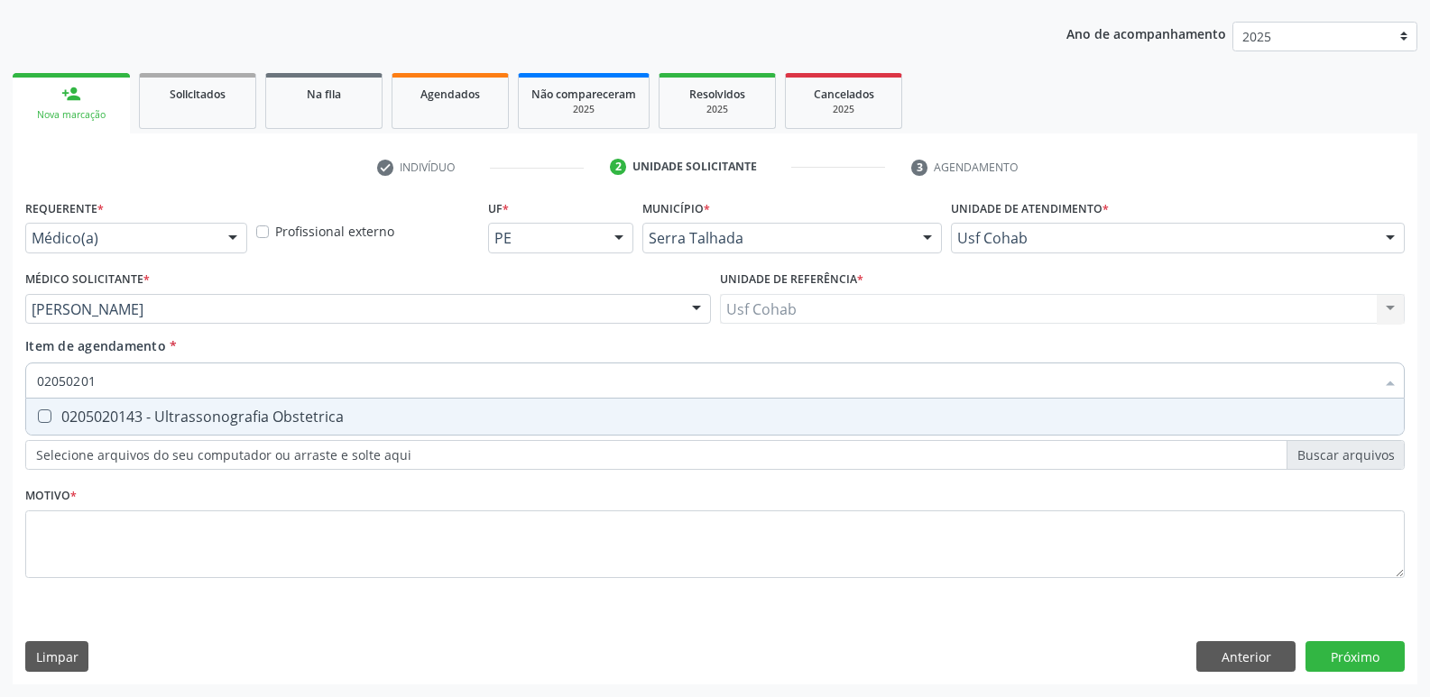
type input "020502014"
click at [260, 416] on div "0205020143 - Ultrassonografia Obstetrica" at bounding box center [715, 417] width 1356 height 14
checkbox Obstetrica "true"
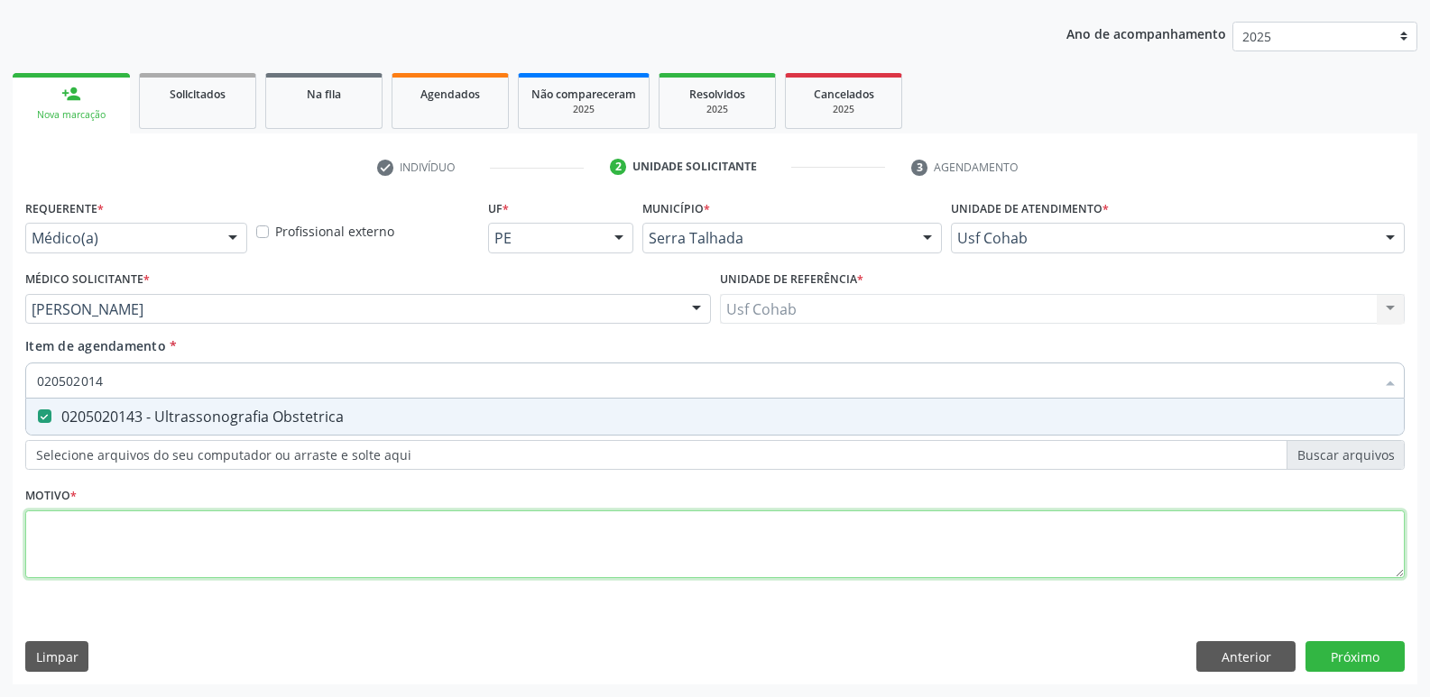
click at [179, 556] on div "Requerente * Médico(a) Médico(a) Enfermeiro(a) Paciente Nenhum resultado encont…" at bounding box center [714, 399] width 1379 height 409
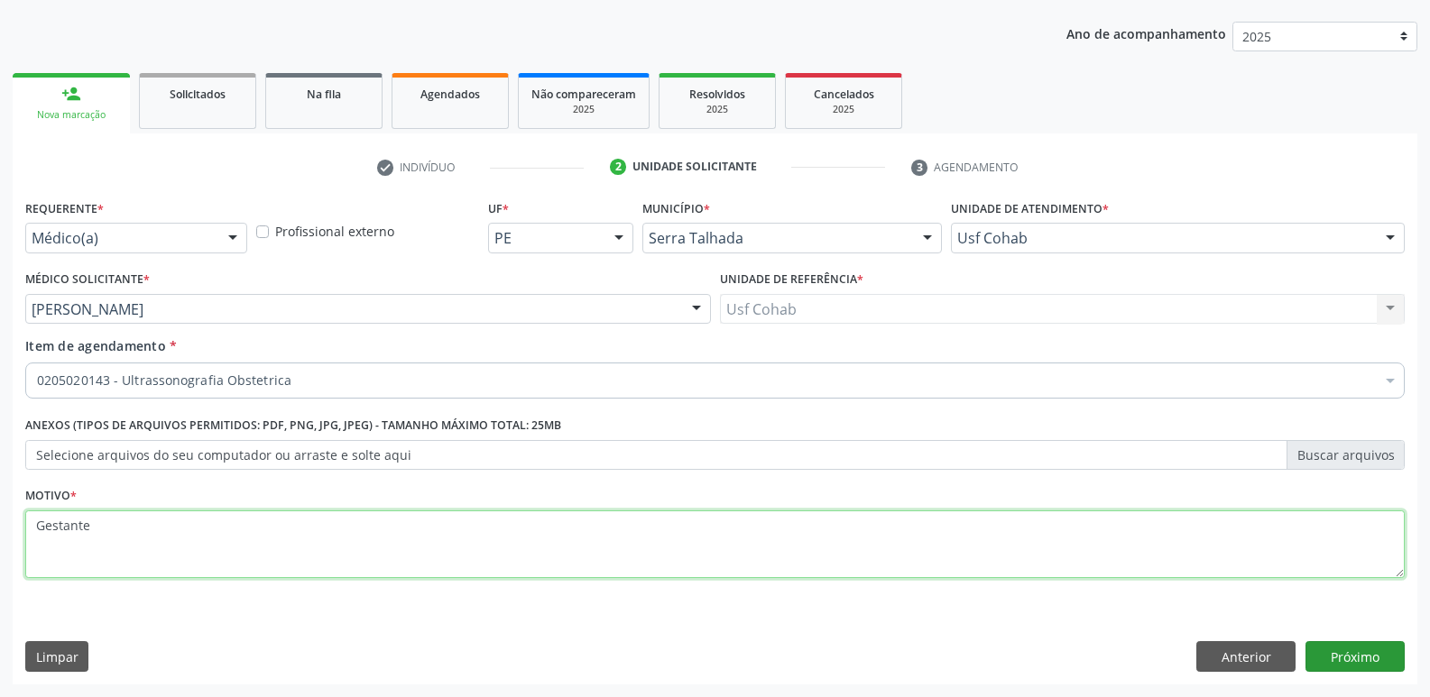
type textarea "Gestante"
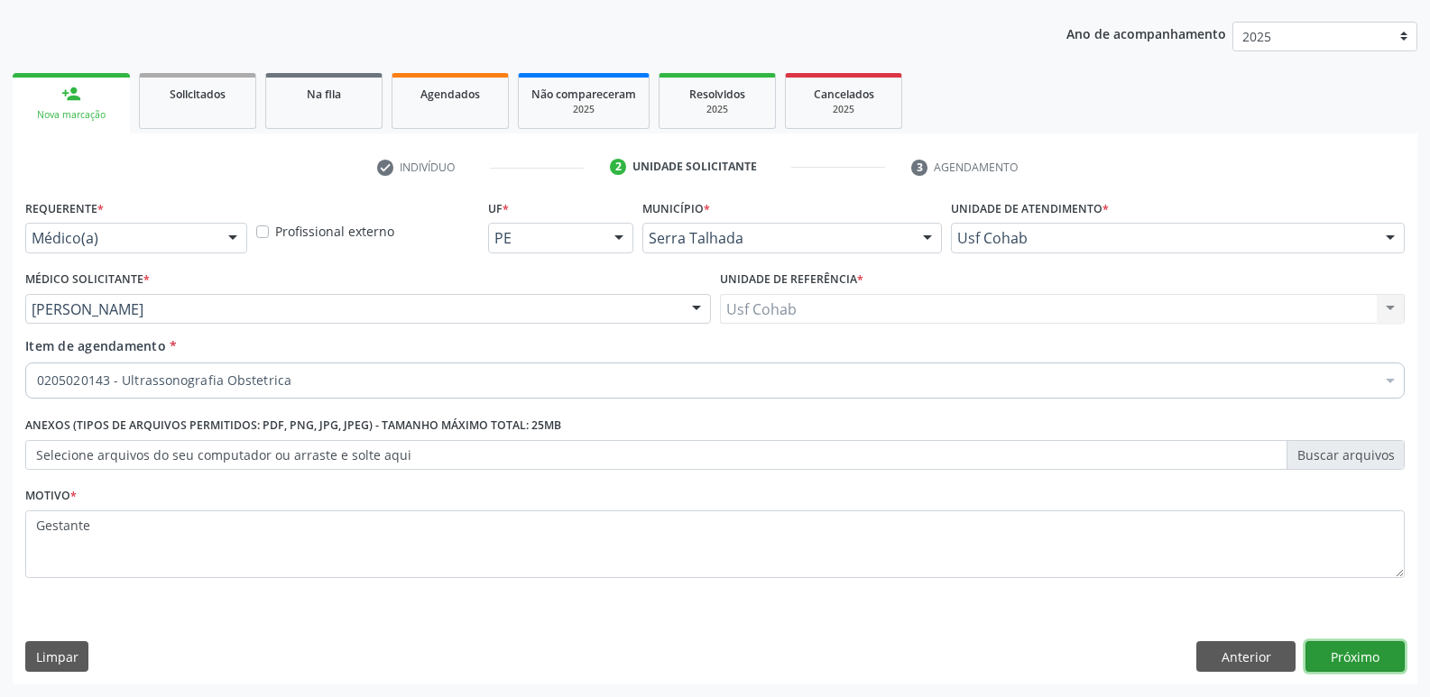
click at [1329, 659] on button "Próximo" at bounding box center [1354, 656] width 99 height 31
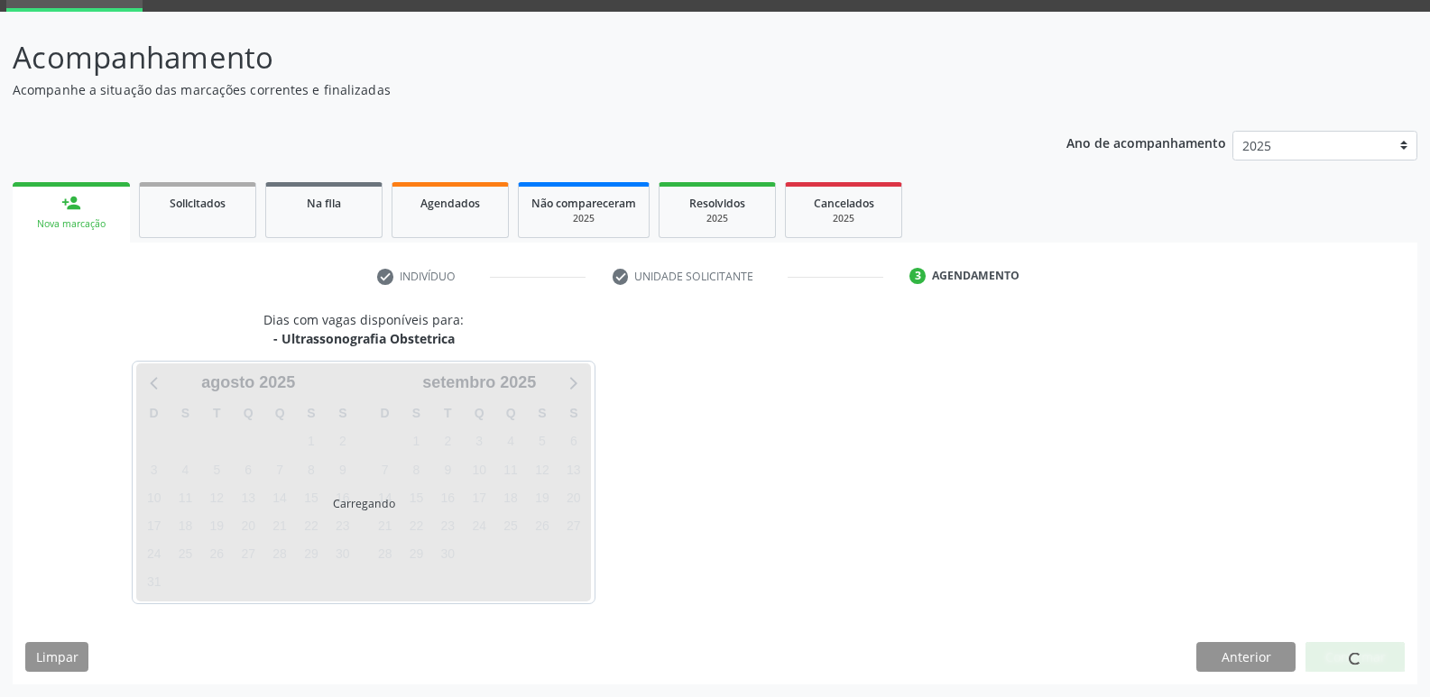
scroll to position [88, 0]
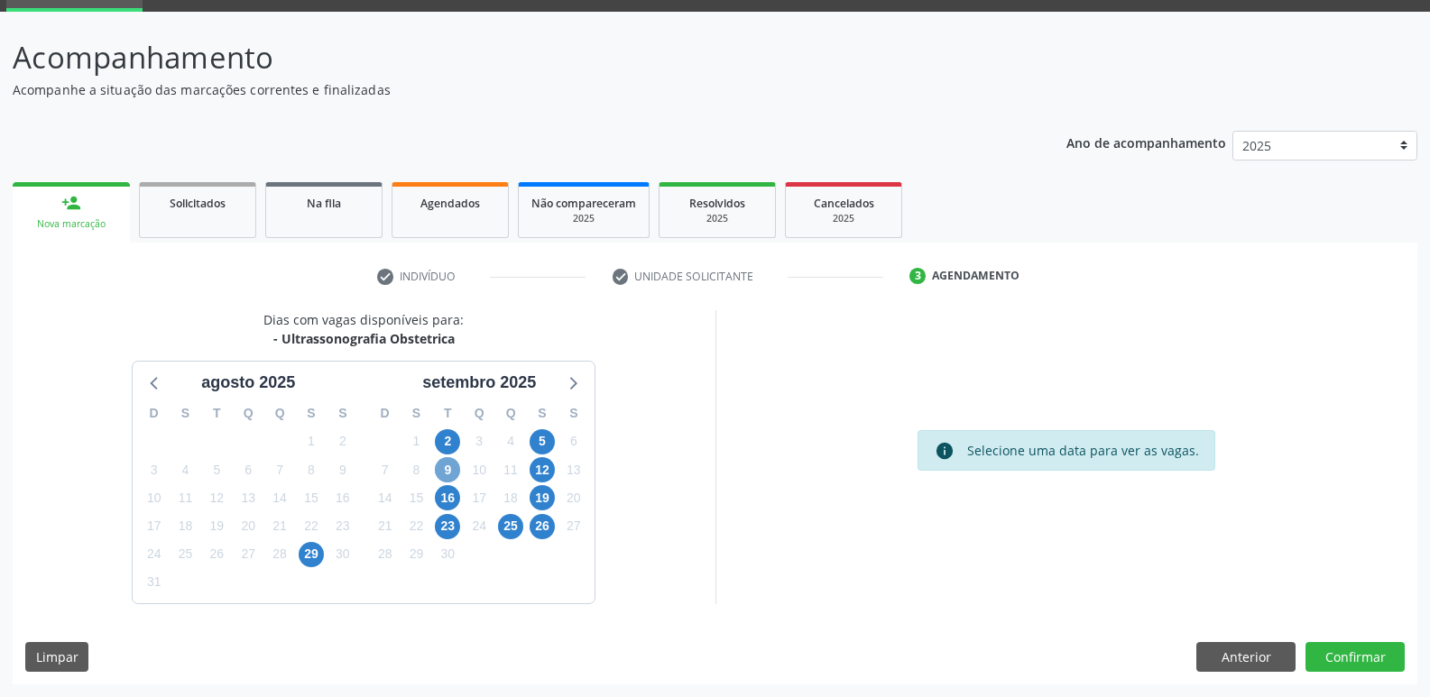
click at [456, 470] on span "9" at bounding box center [447, 469] width 25 height 25
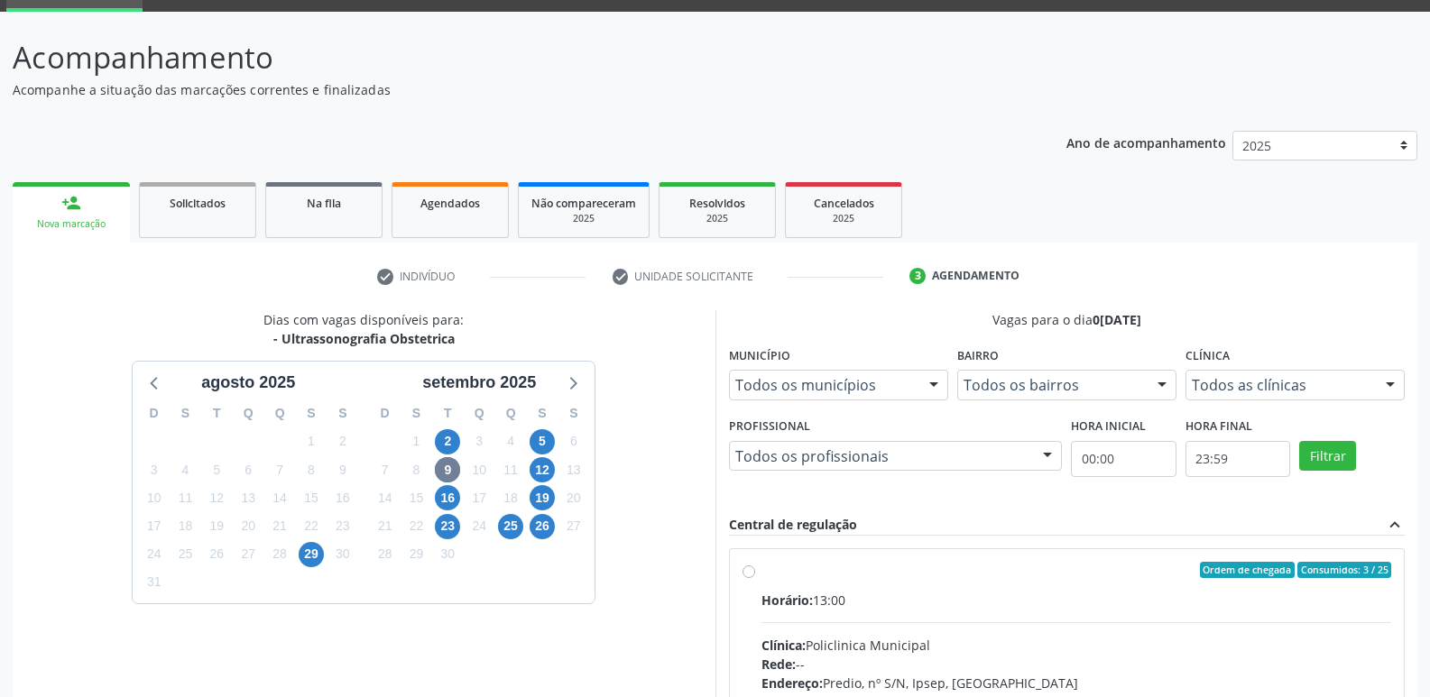
click at [755, 578] on input "Ordem de chegada Consumidos: 3 / 25 Horário: 13:00 Clínica: Policlinica Municip…" at bounding box center [748, 570] width 13 height 16
radio input "true"
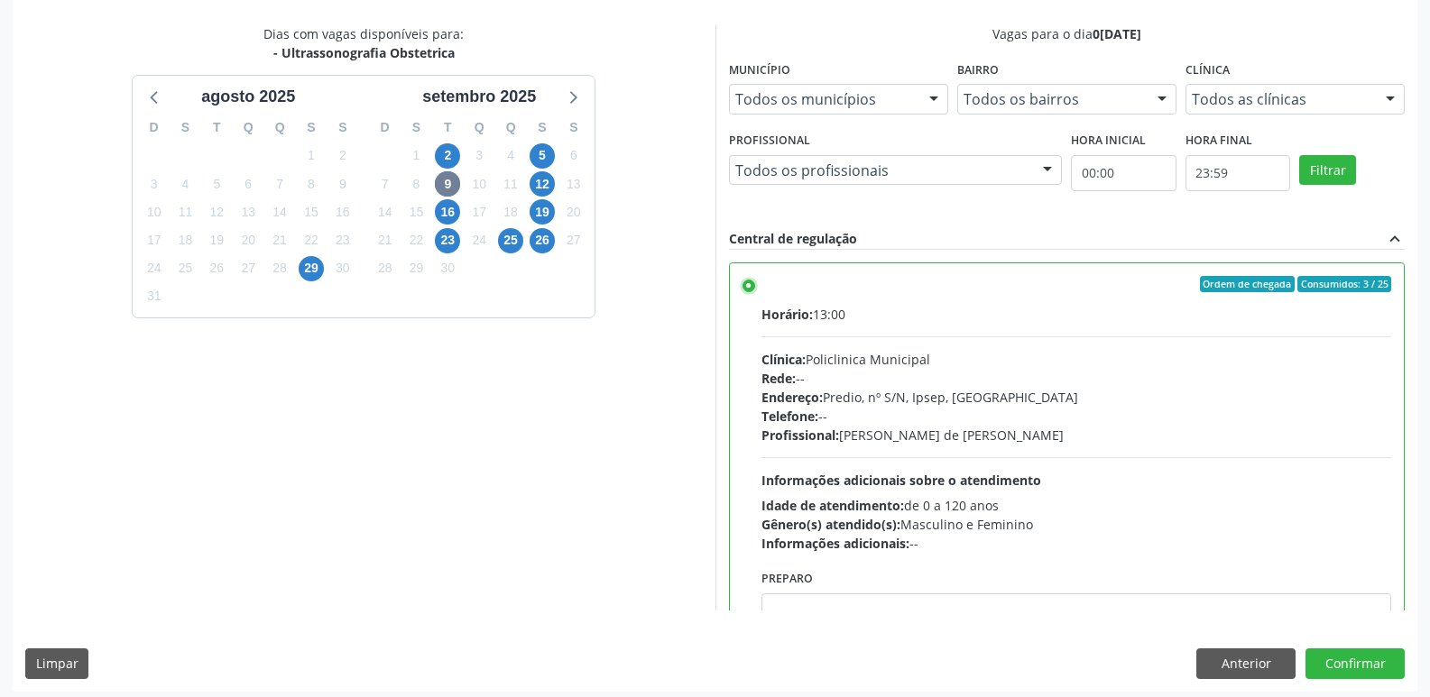
scroll to position [381, 0]
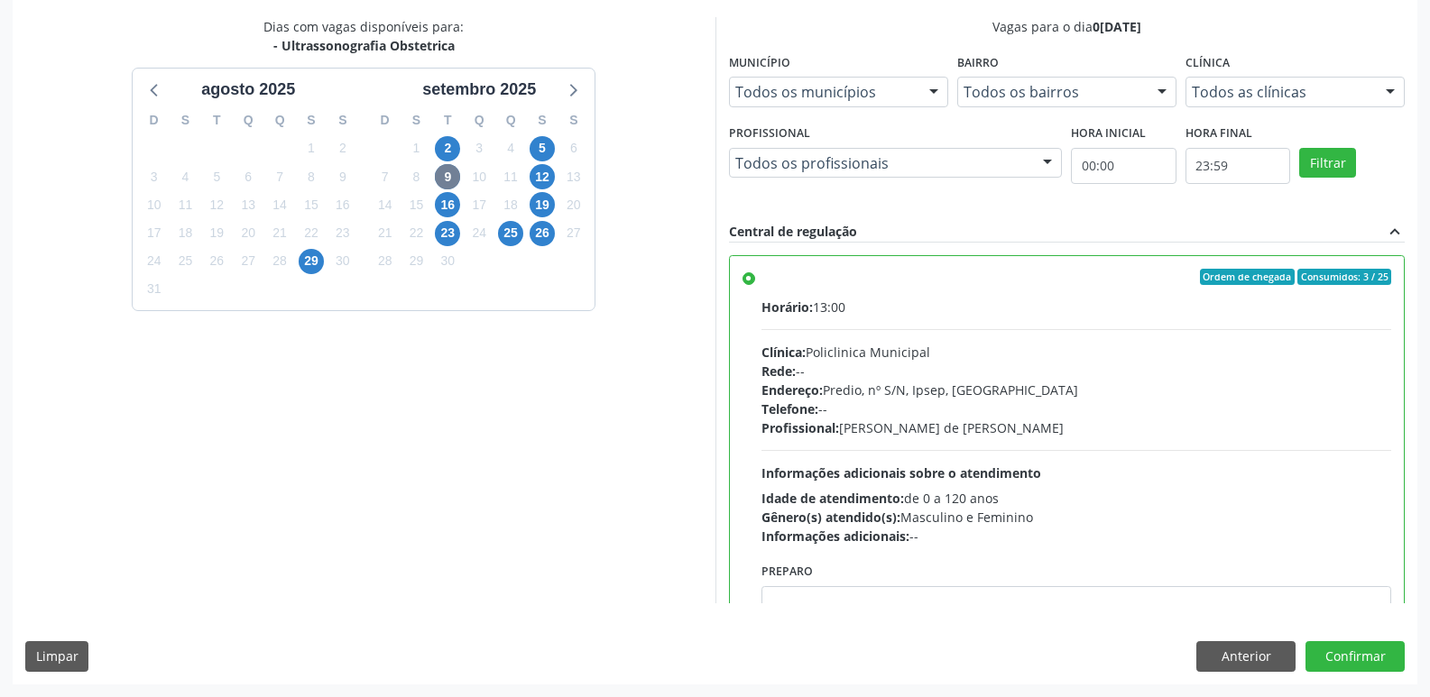
click at [1342, 677] on div "Dias com vagas disponíveis para: - Ultrassonografia Obstetrica agosto 2025 D S …" at bounding box center [715, 350] width 1405 height 667
click at [1349, 662] on button "Confirmar" at bounding box center [1354, 656] width 99 height 31
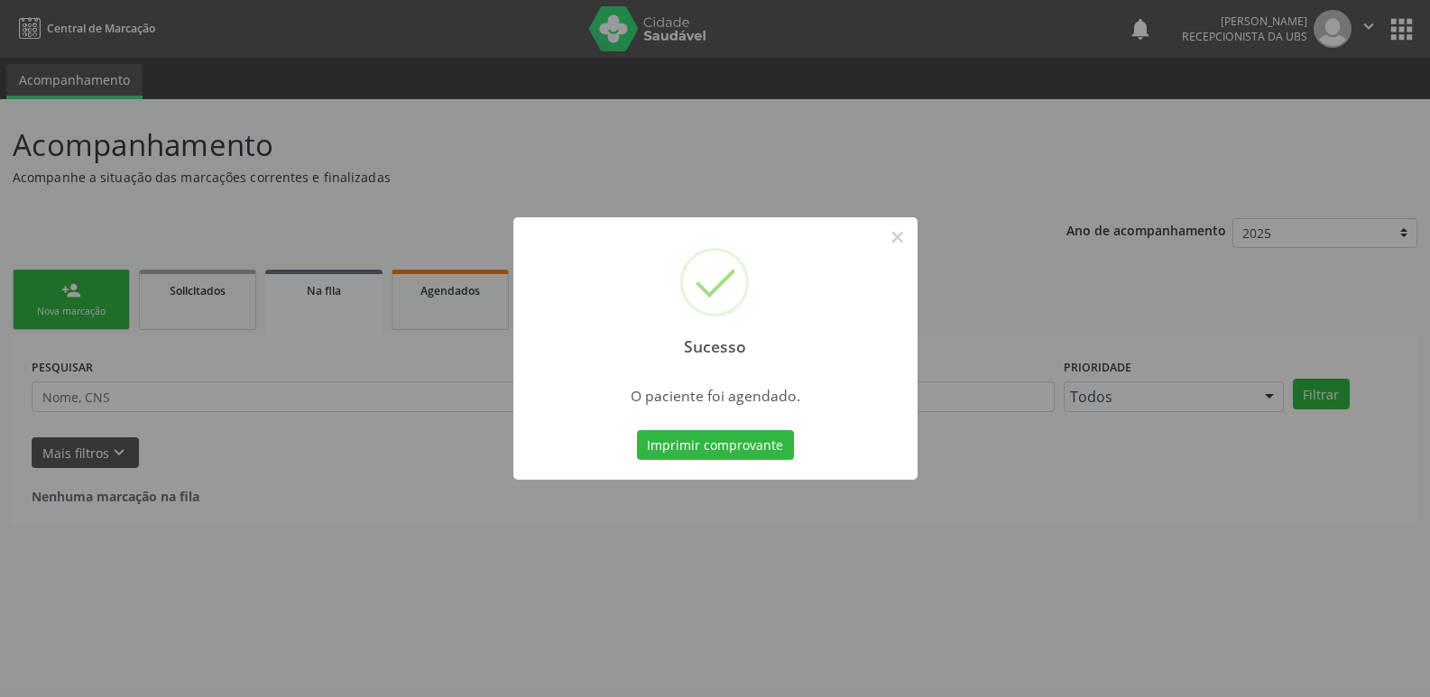
scroll to position [0, 0]
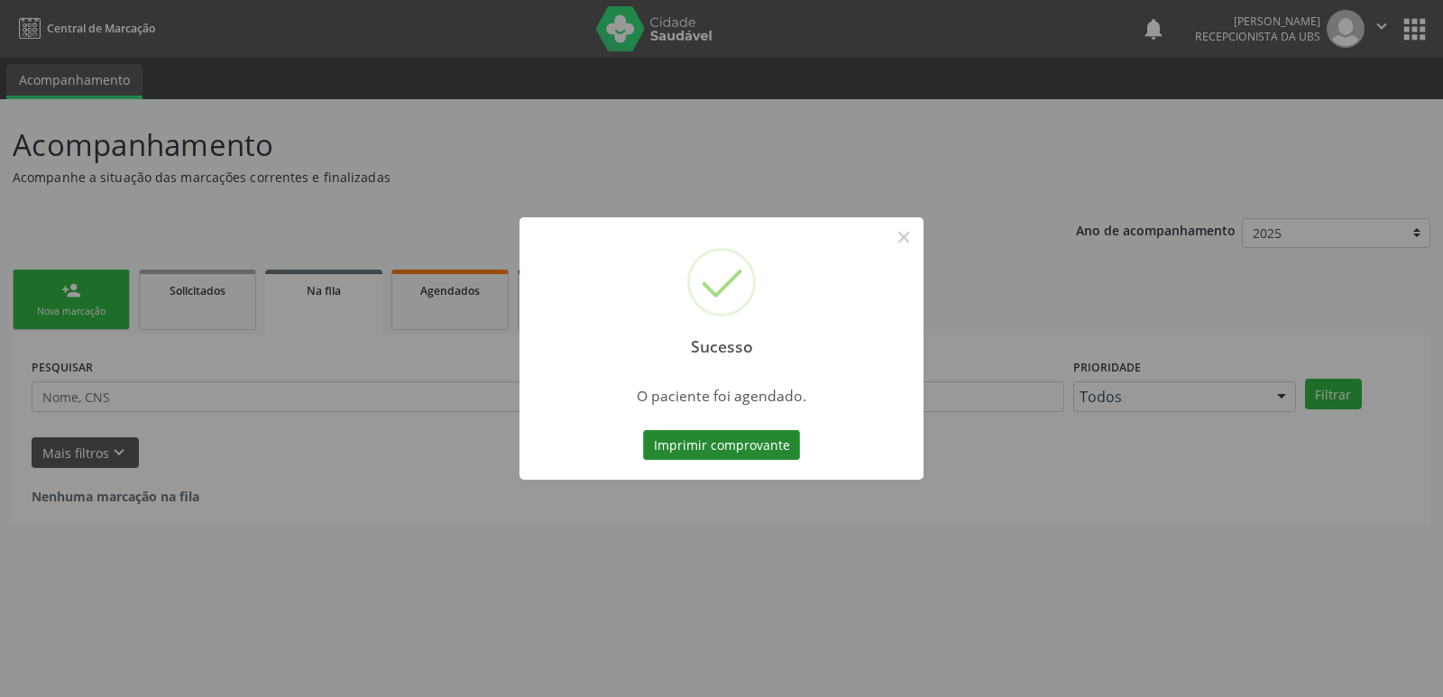
click at [738, 440] on button "Imprimir comprovante" at bounding box center [721, 445] width 157 height 31
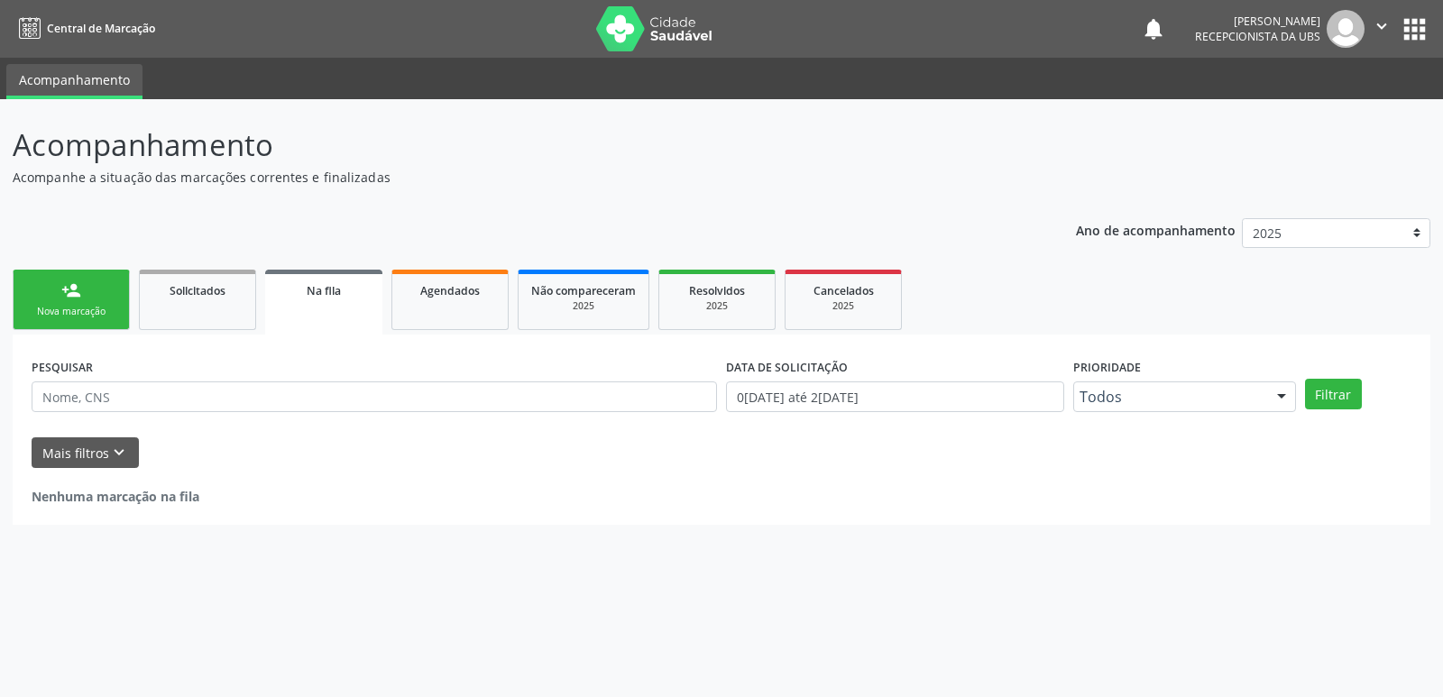
click at [67, 287] on div "Sucesso × O paciente foi agendado. Imprimir comprovante Cancel" at bounding box center [721, 348] width 1443 height 697
click at [67, 287] on div "person_add" at bounding box center [71, 291] width 20 height 20
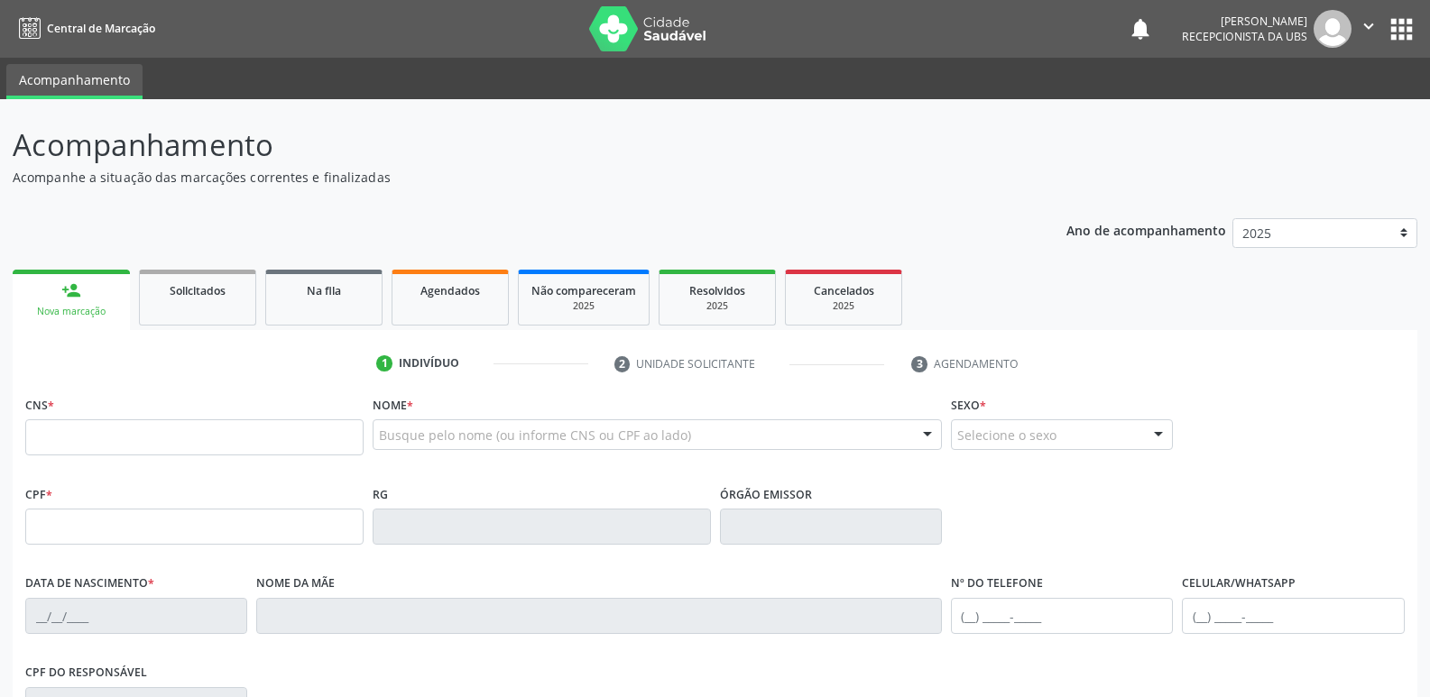
click at [72, 321] on link "person_add Nova marcação" at bounding box center [71, 300] width 117 height 60
click at [110, 453] on input "text" at bounding box center [194, 437] width 338 height 36
click at [120, 445] on input "text" at bounding box center [194, 437] width 338 height 36
type input "898 0045 4464 9015"
type input "147.795.434-10"
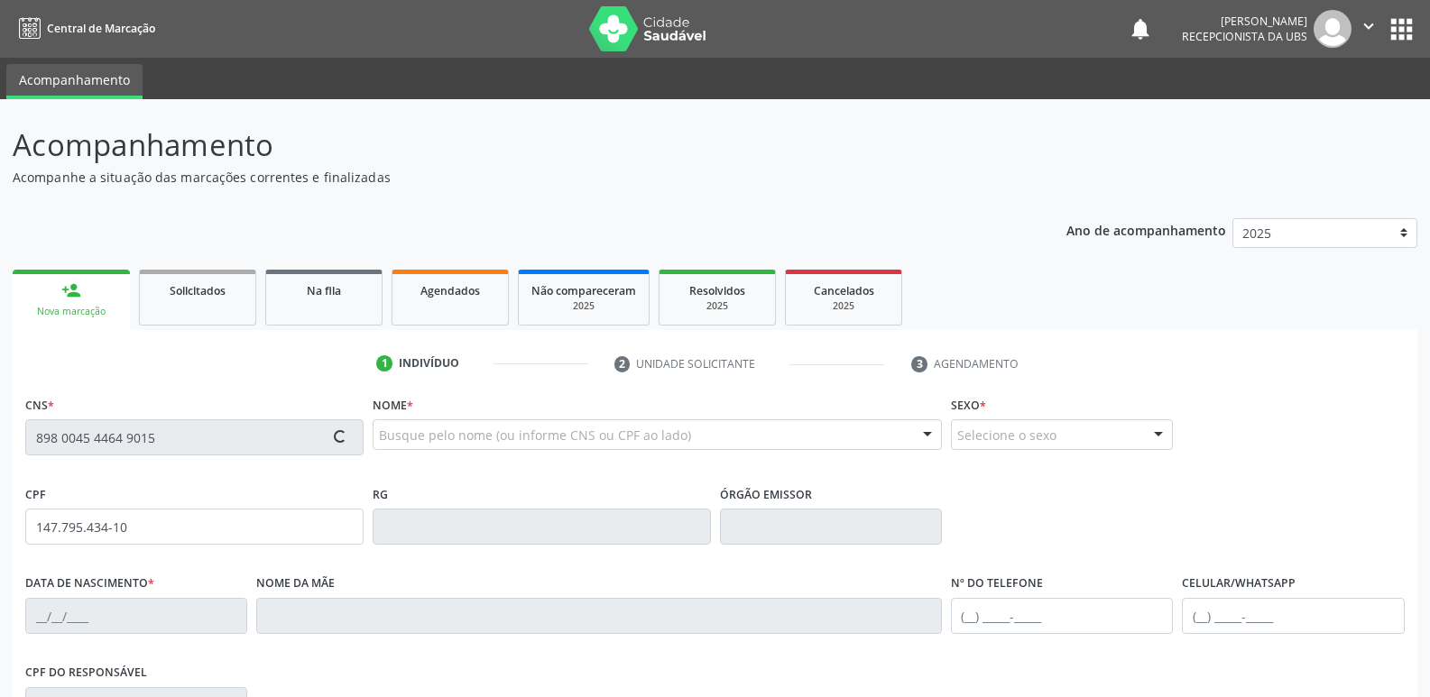
type input "01/09/2004"
type input "Elizabete Alves de Lima"
type input "[PHONE_NUMBER]"
type input "011.133.344-01"
type input "292"
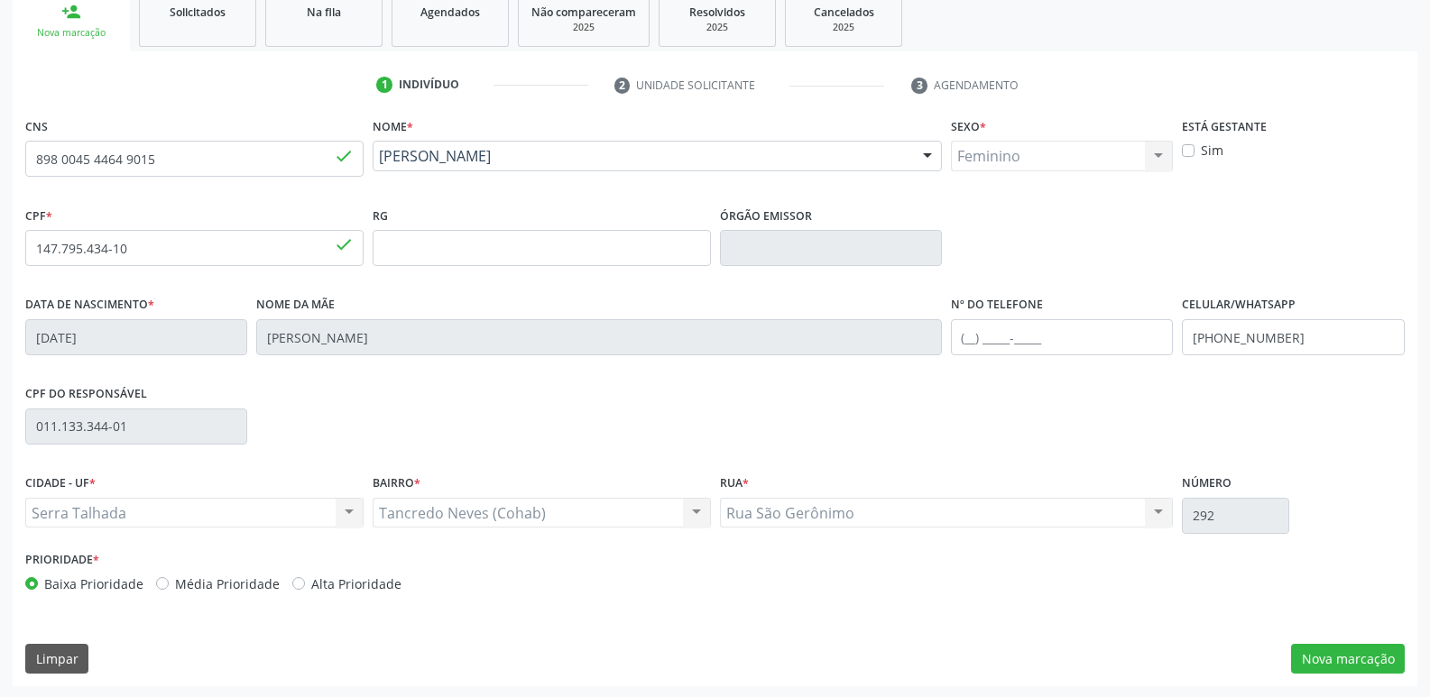
scroll to position [281, 0]
click at [1337, 656] on button "Nova marcação" at bounding box center [1348, 657] width 114 height 31
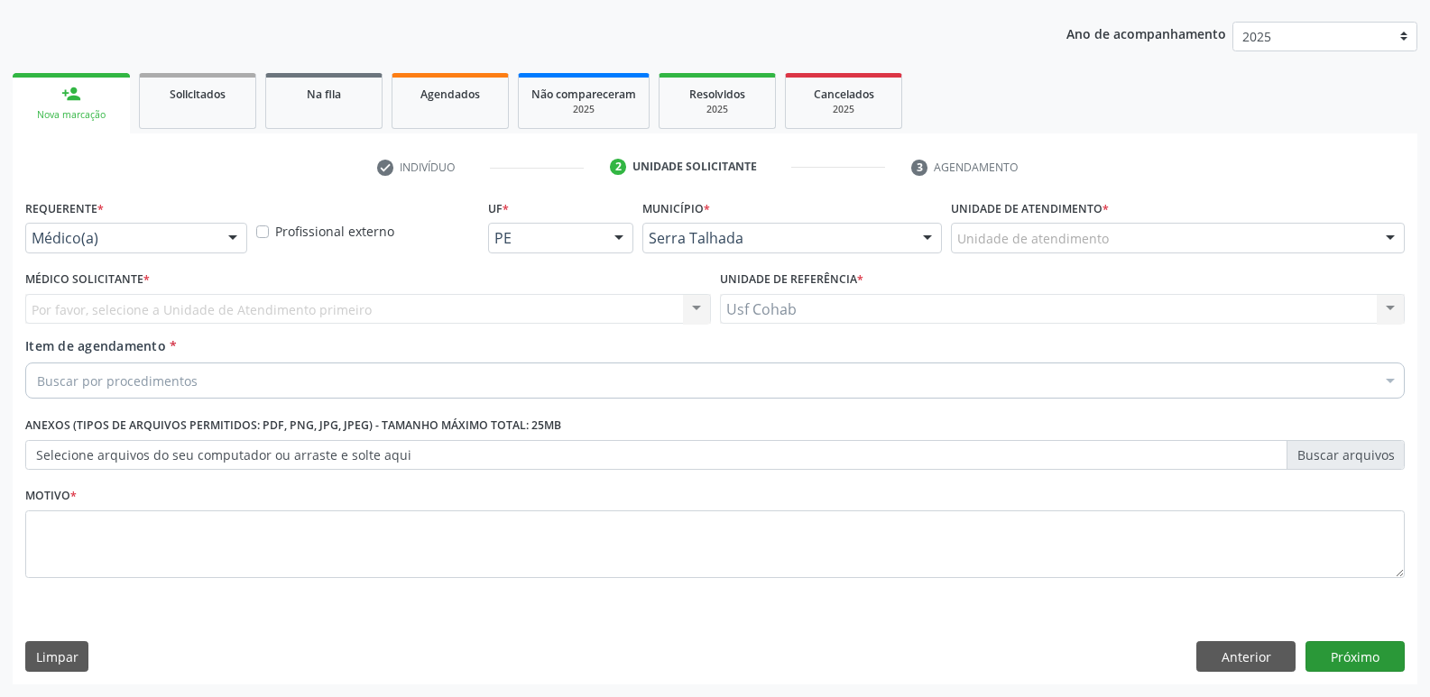
scroll to position [197, 0]
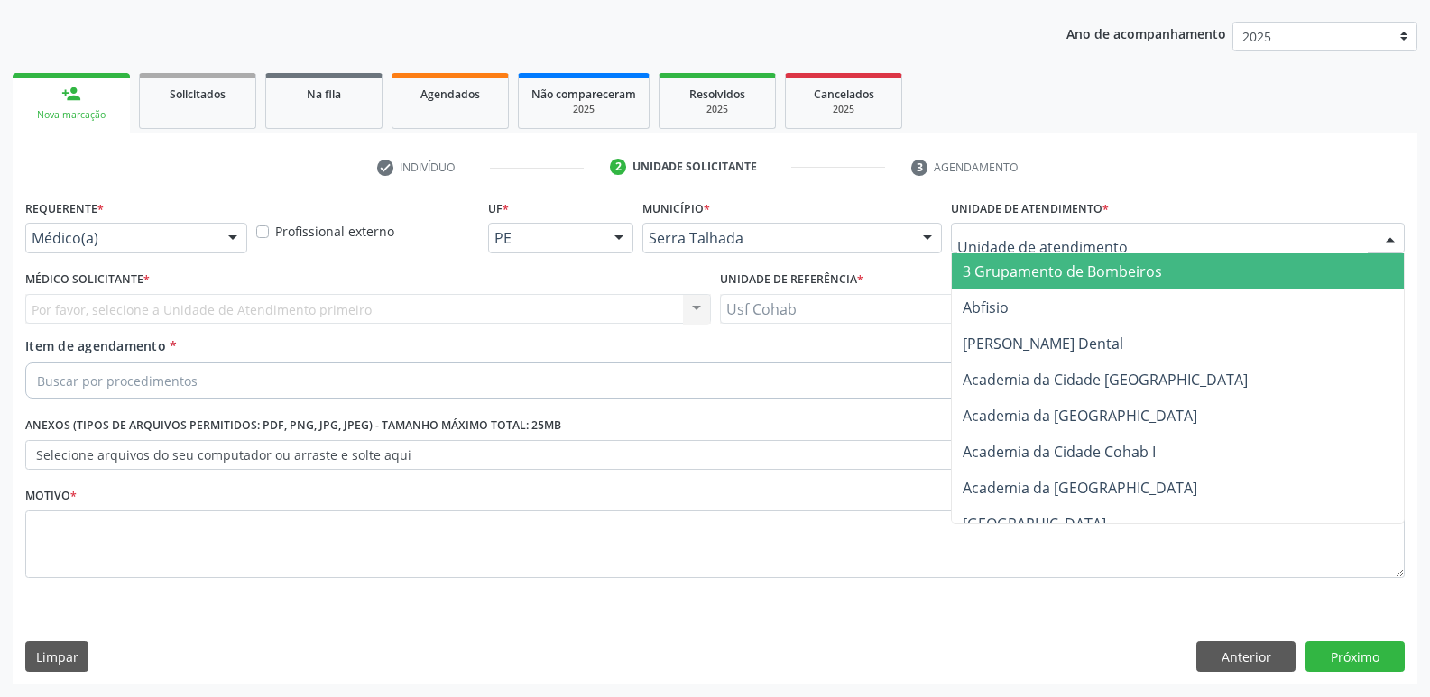
click at [1110, 244] on div at bounding box center [1178, 238] width 454 height 31
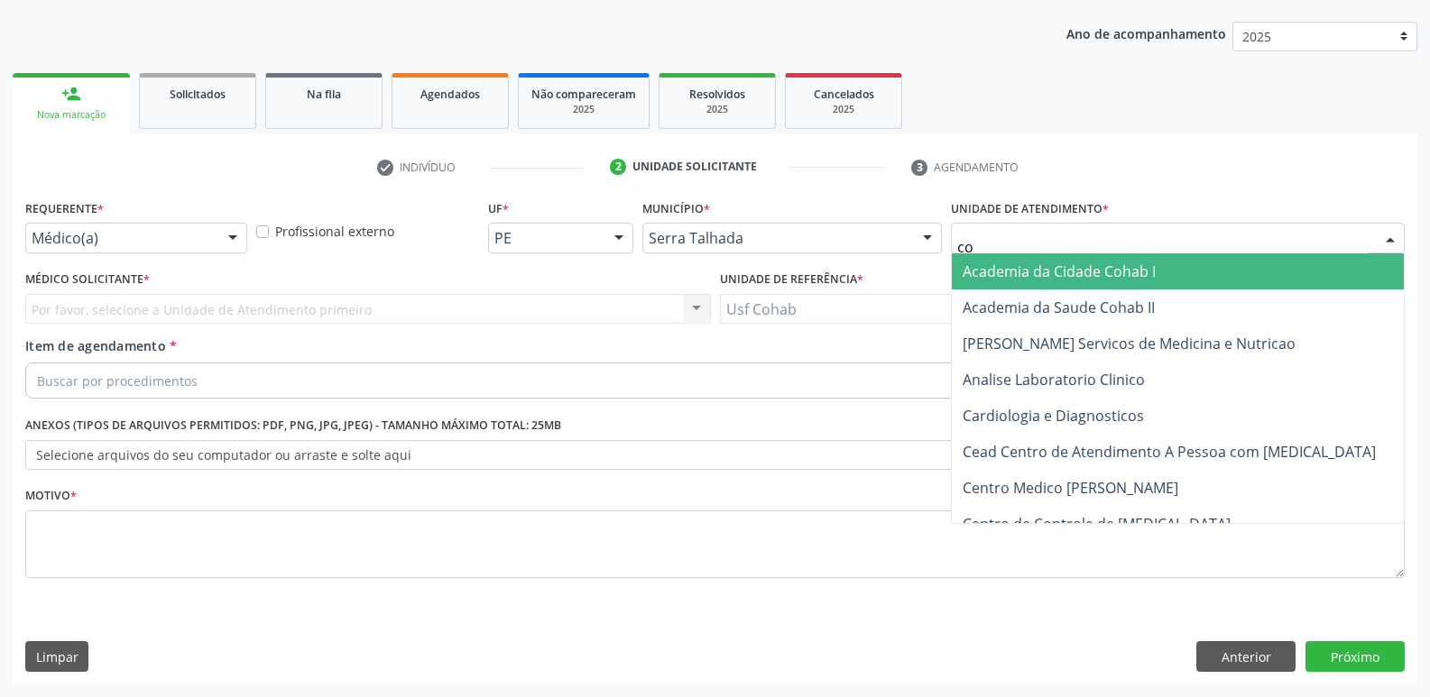
type input "coh"
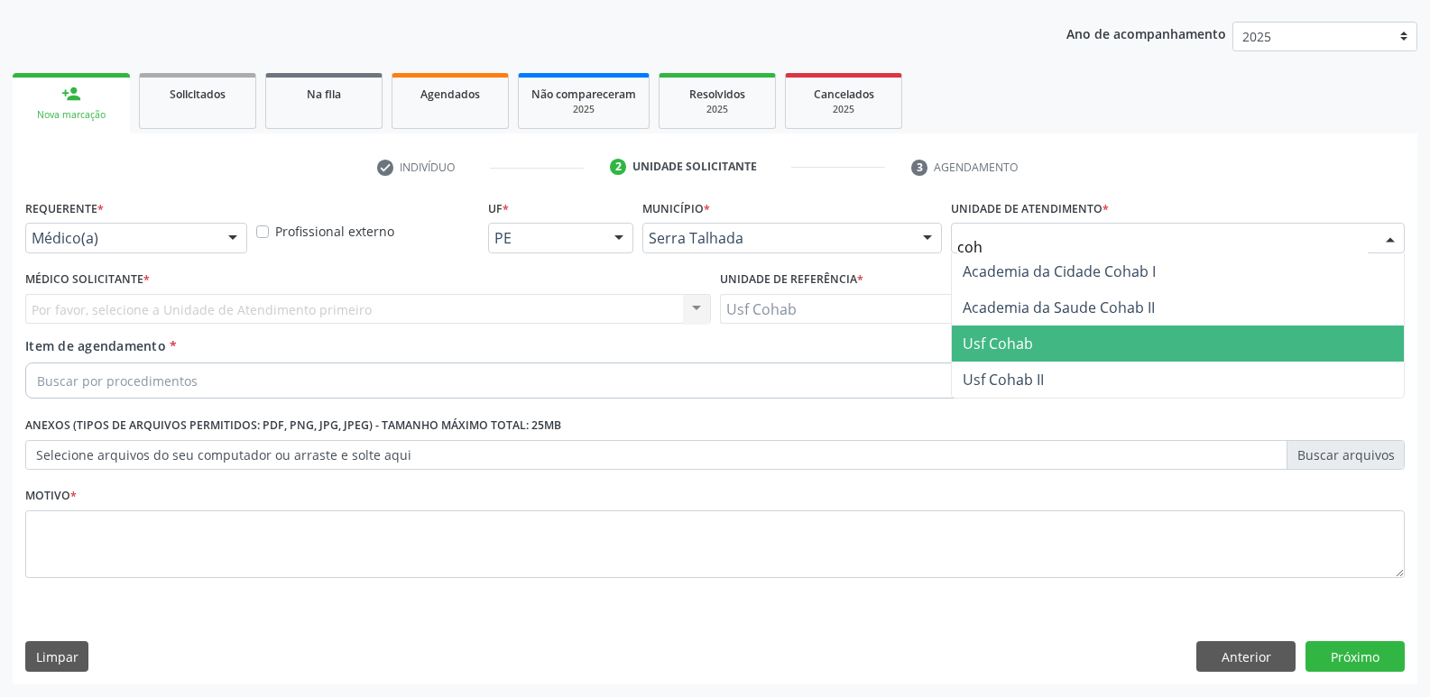
click at [1009, 349] on span "Usf Cohab" at bounding box center [998, 344] width 70 height 20
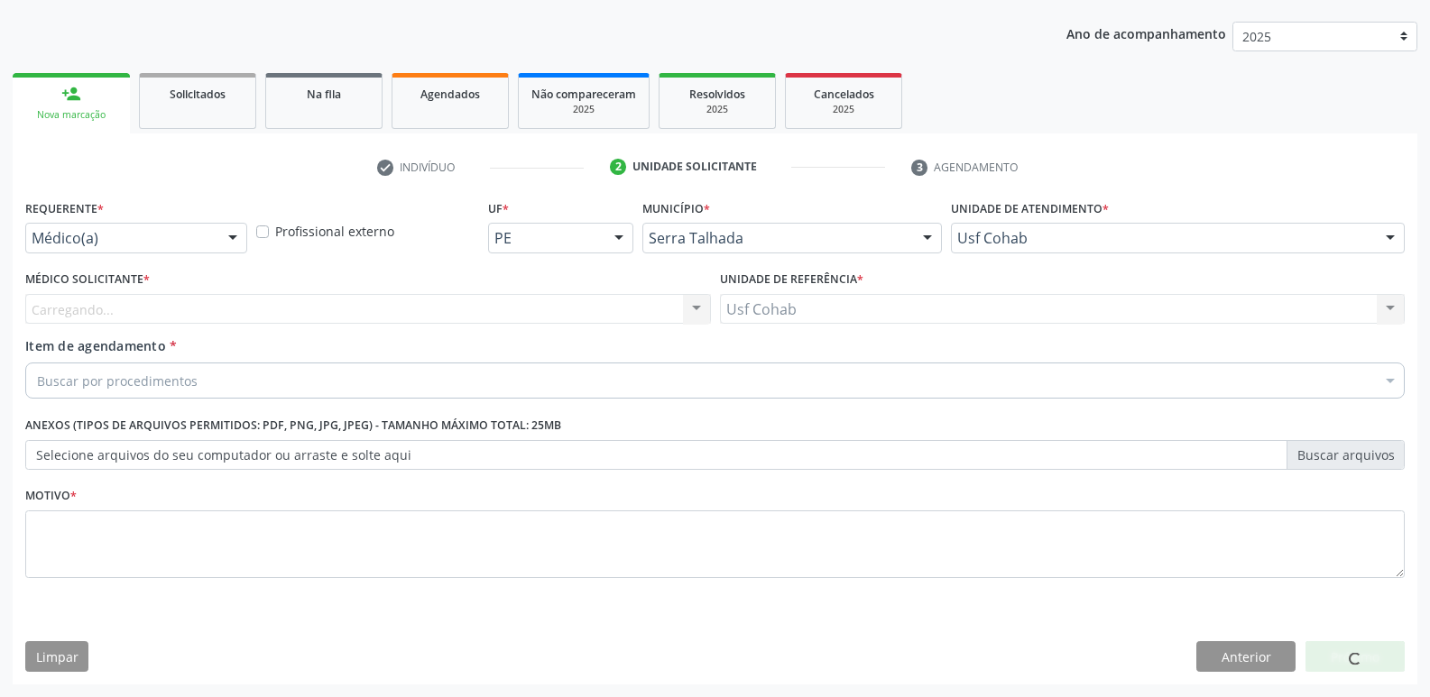
click at [475, 306] on div "Carregando... Nenhum resultado encontrado para: " " Não há nenhuma opção para s…" at bounding box center [368, 309] width 686 height 31
click at [475, 306] on div "Médico solicitante" at bounding box center [368, 309] width 686 height 31
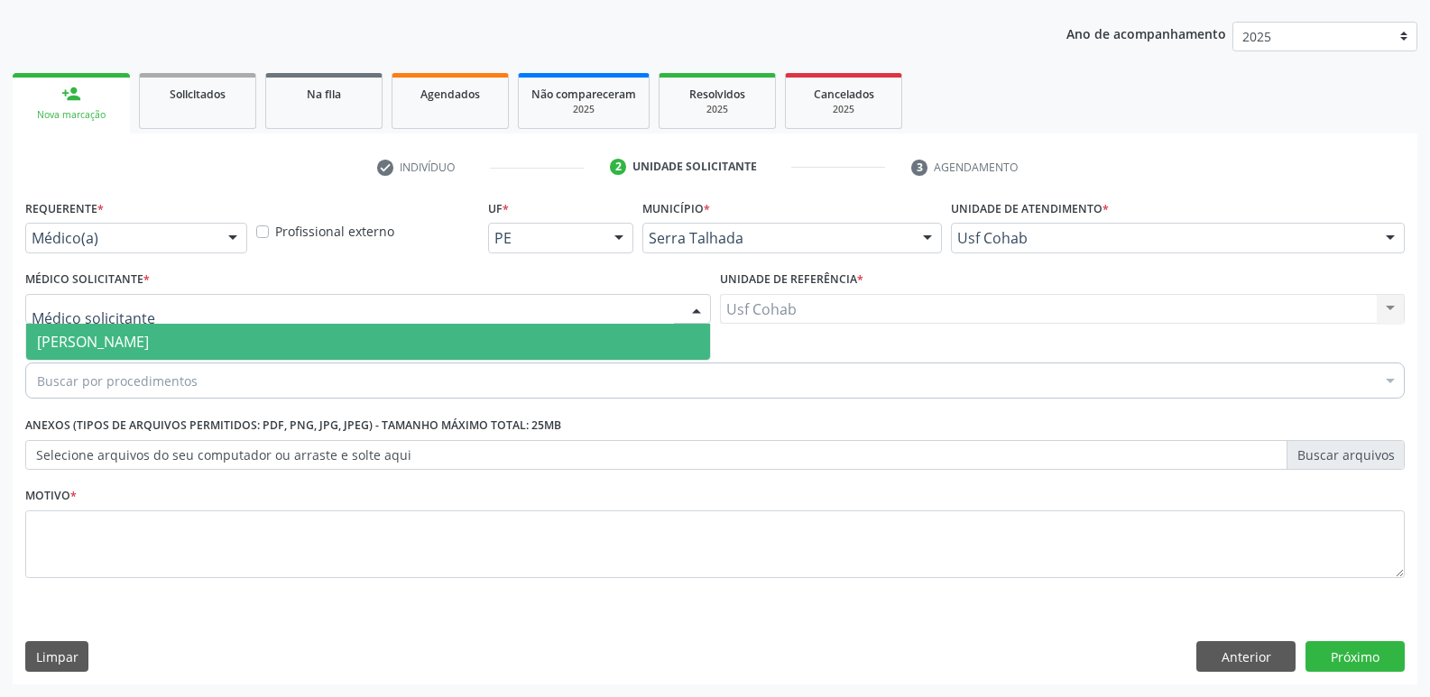
click at [436, 335] on span "[PERSON_NAME]" at bounding box center [368, 342] width 684 height 36
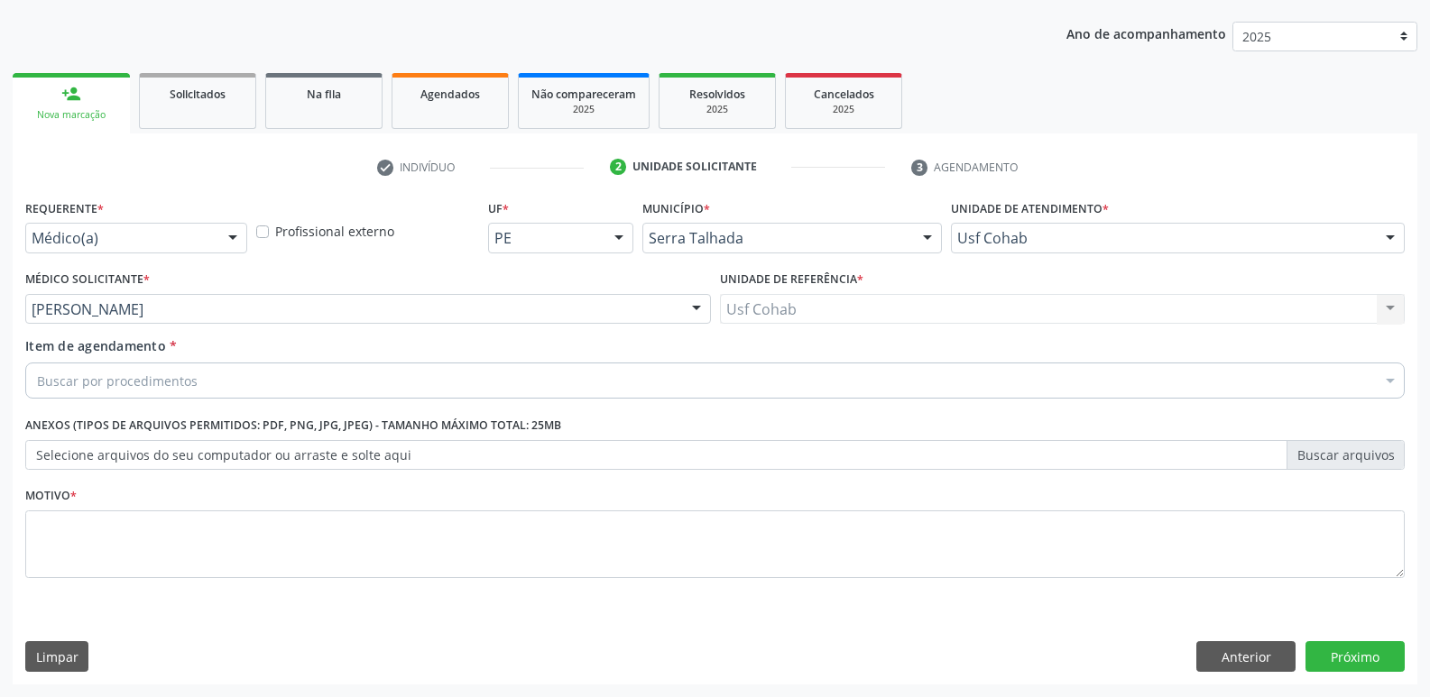
click at [382, 376] on div "Buscar por procedimentos" at bounding box center [714, 381] width 1379 height 36
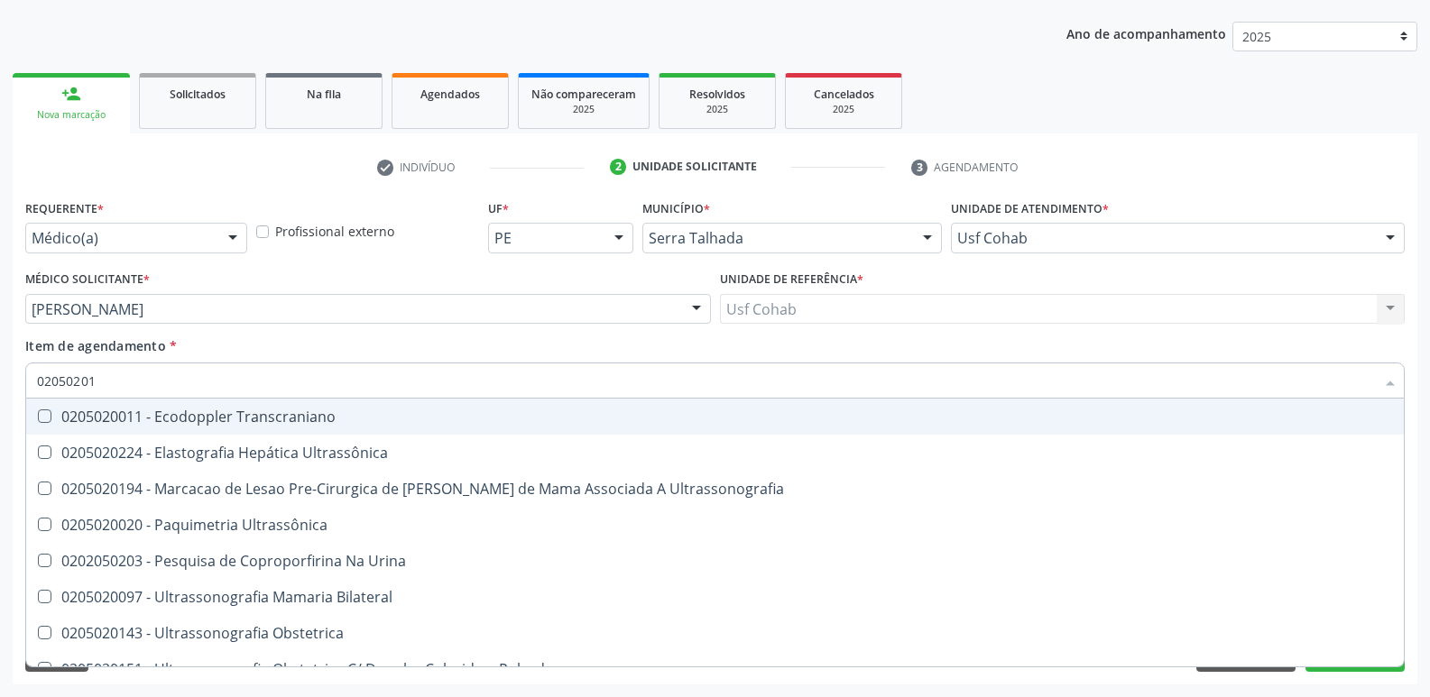
type input "020502014"
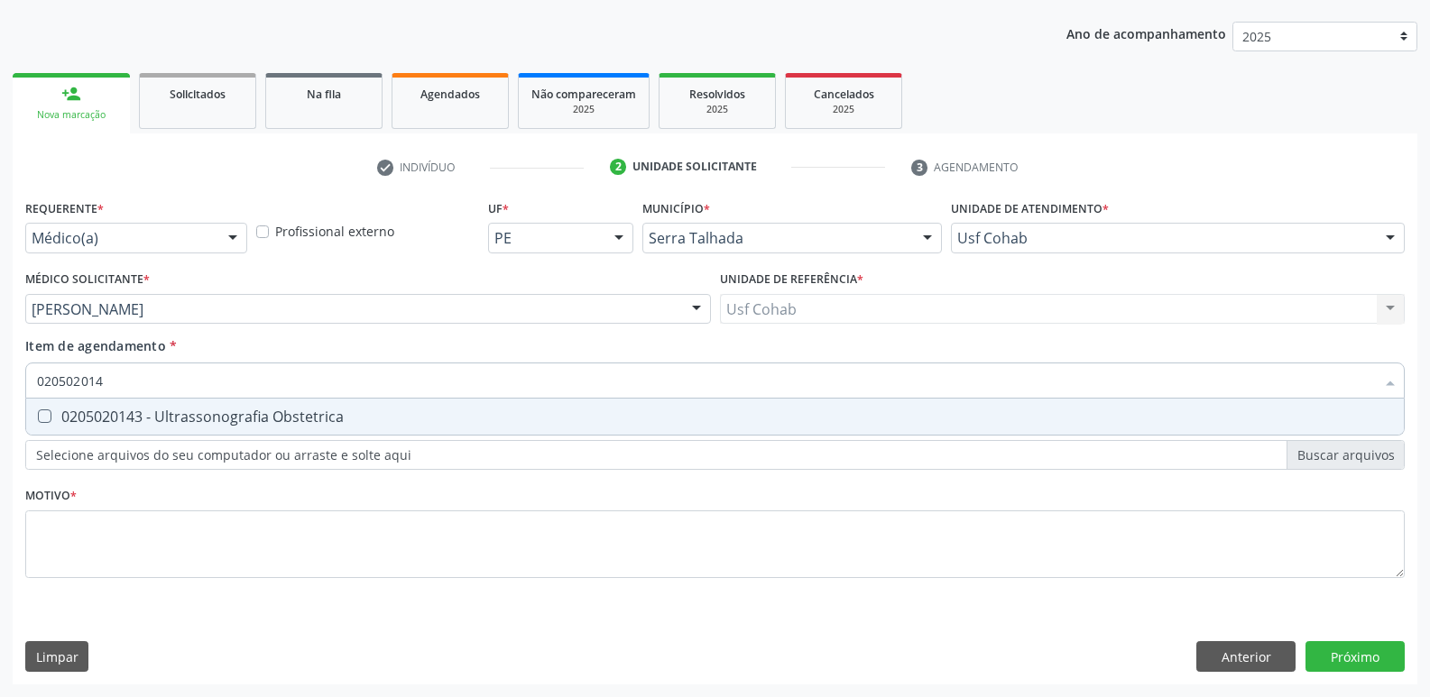
click at [392, 407] on span "0205020143 - Ultrassonografia Obstetrica" at bounding box center [715, 417] width 1378 height 36
checkbox Obstetrica "true"
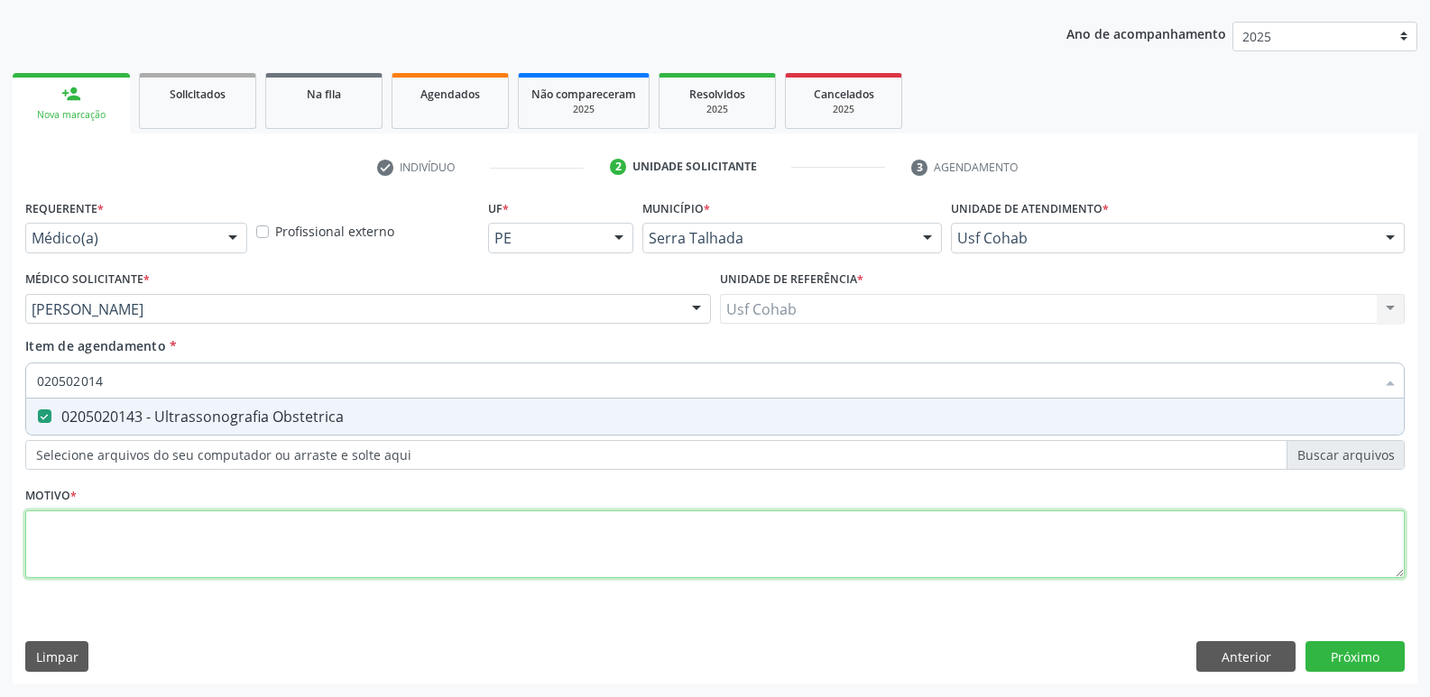
click at [182, 526] on div "Requerente * Médico(a) Médico(a) Enfermeiro(a) Paciente Nenhum resultado encont…" at bounding box center [714, 399] width 1379 height 409
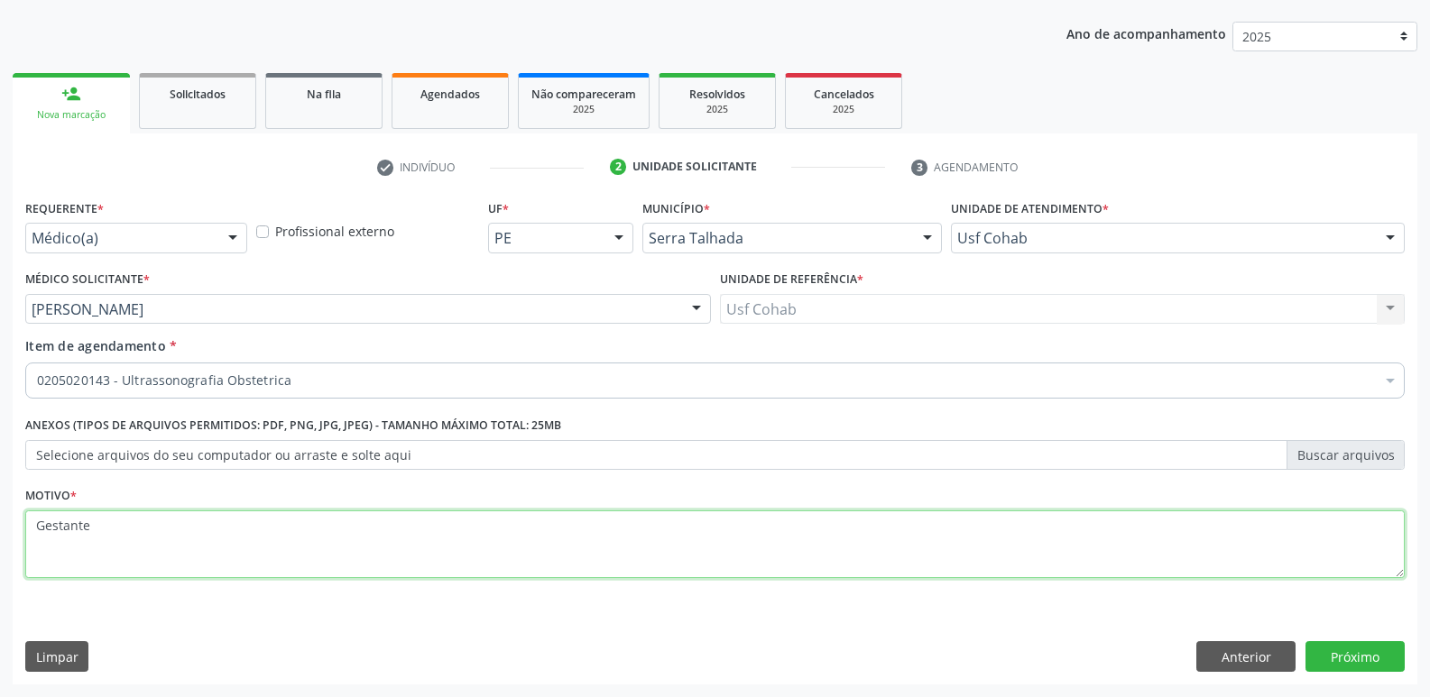
type textarea "Gestante"
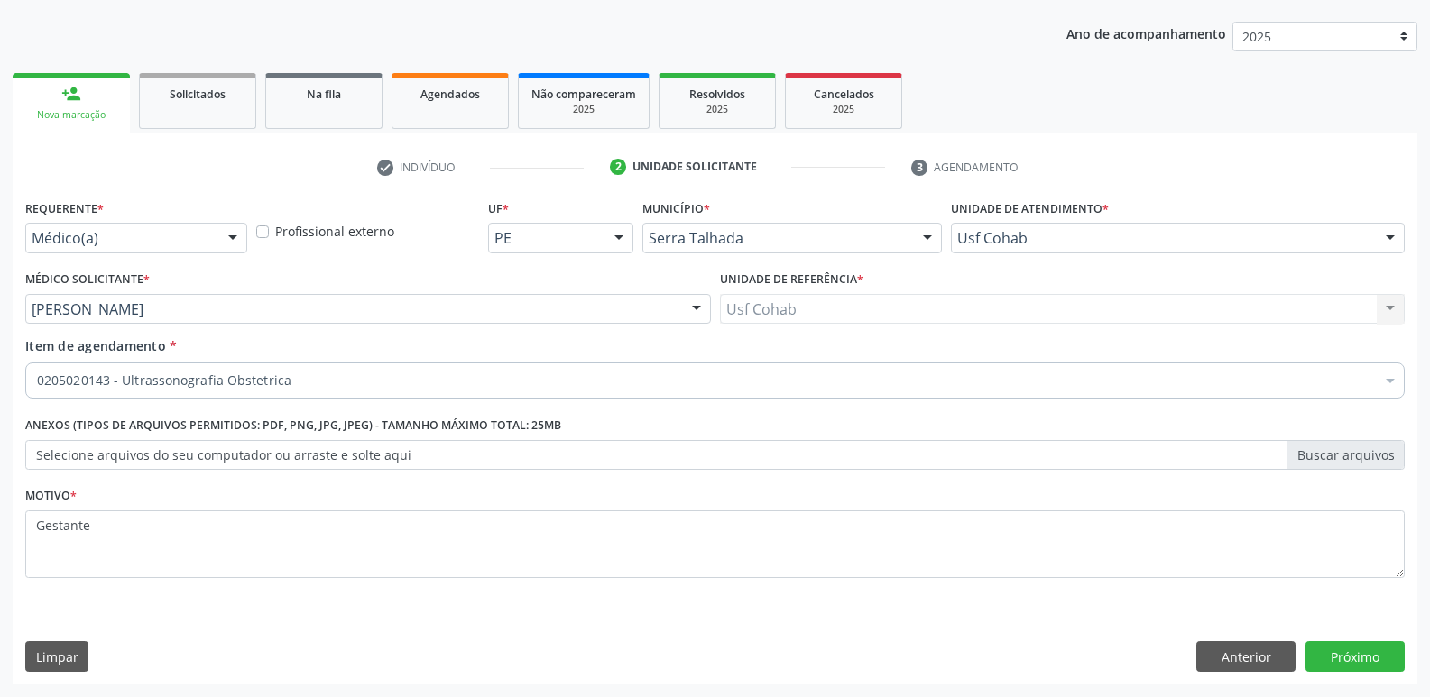
drag, startPoint x: 1405, startPoint y: 663, endPoint x: 1375, endPoint y: 657, distance: 30.4
click at [1404, 663] on div "Requerente * Médico(a) Médico(a) Enfermeiro(a) Paciente Nenhum resultado encont…" at bounding box center [715, 440] width 1405 height 490
click at [1375, 657] on button "Próximo" at bounding box center [1354, 656] width 99 height 31
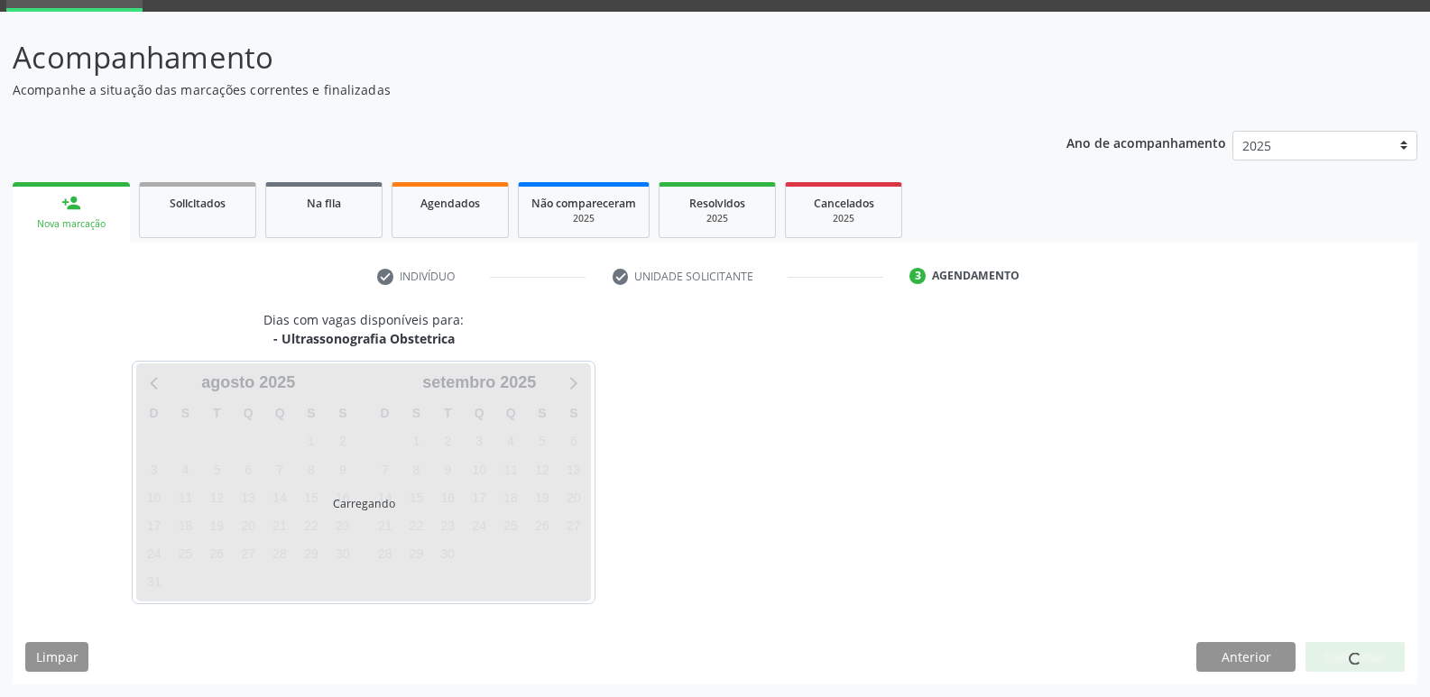
scroll to position [88, 0]
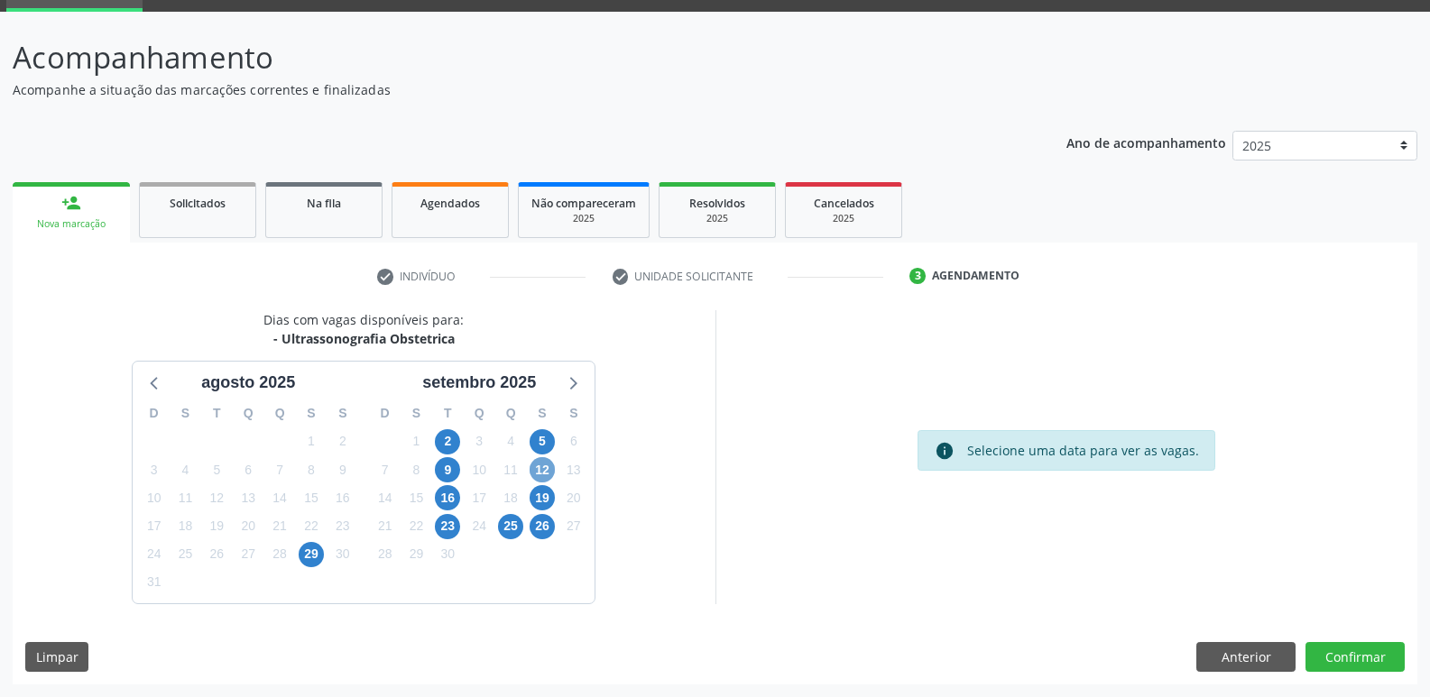
click at [541, 472] on span "12" at bounding box center [542, 469] width 25 height 25
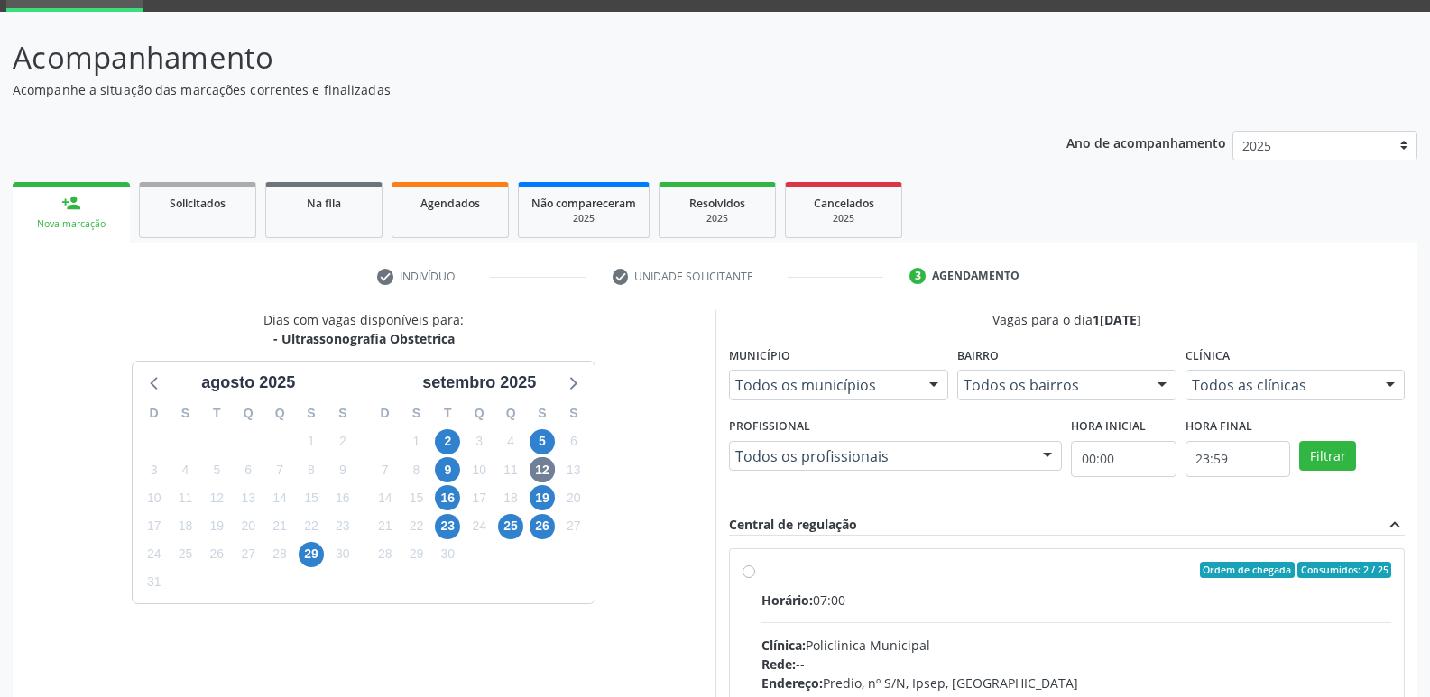
click at [755, 578] on input "Ordem de chegada Consumidos: 2 / 25 Horário: 07:00 Clínica: Policlinica Municip…" at bounding box center [748, 570] width 13 height 16
radio input "true"
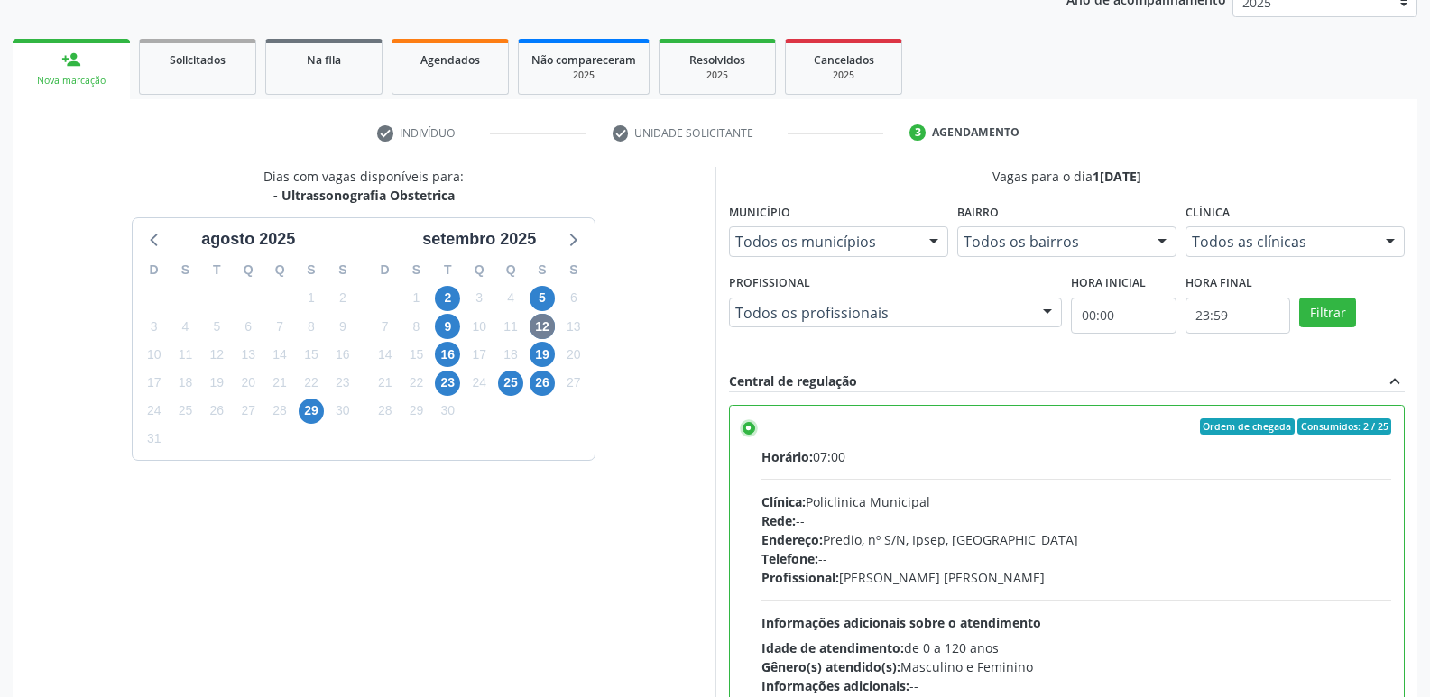
scroll to position [381, 0]
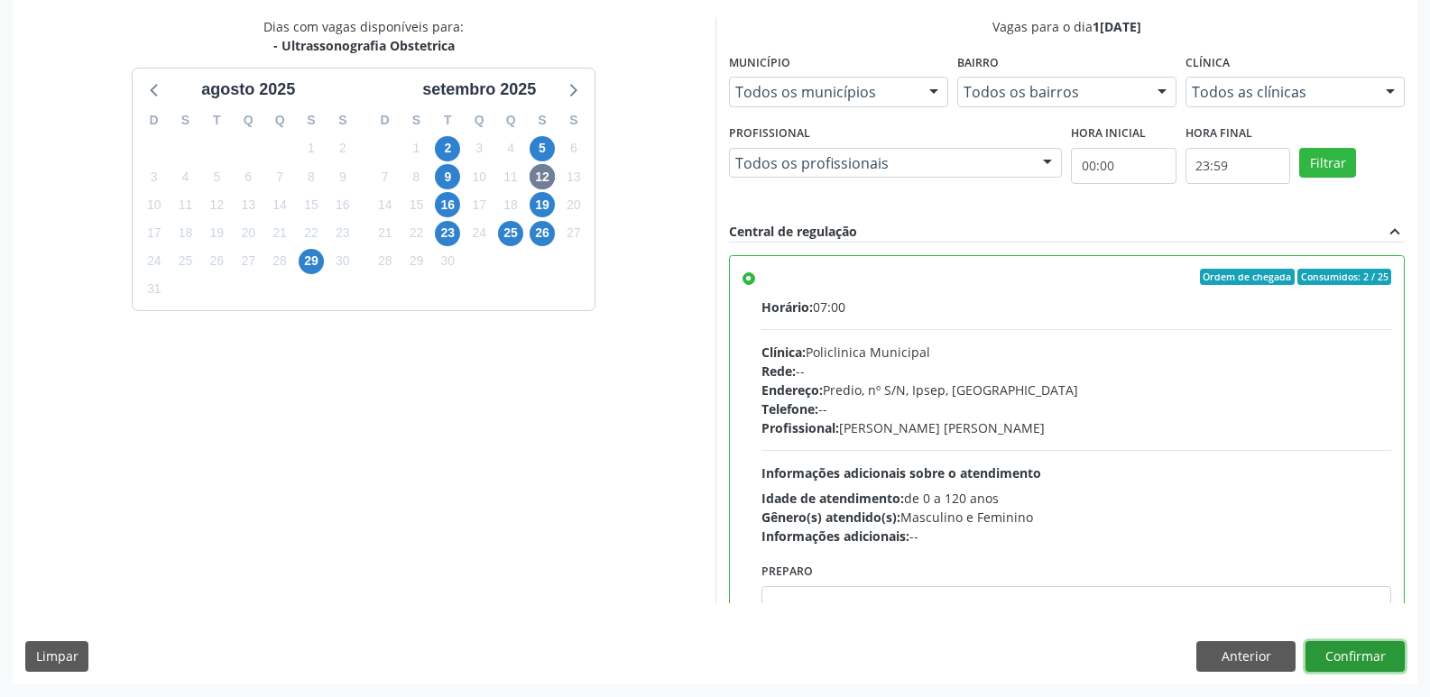
click at [1346, 651] on button "Confirmar" at bounding box center [1354, 656] width 99 height 31
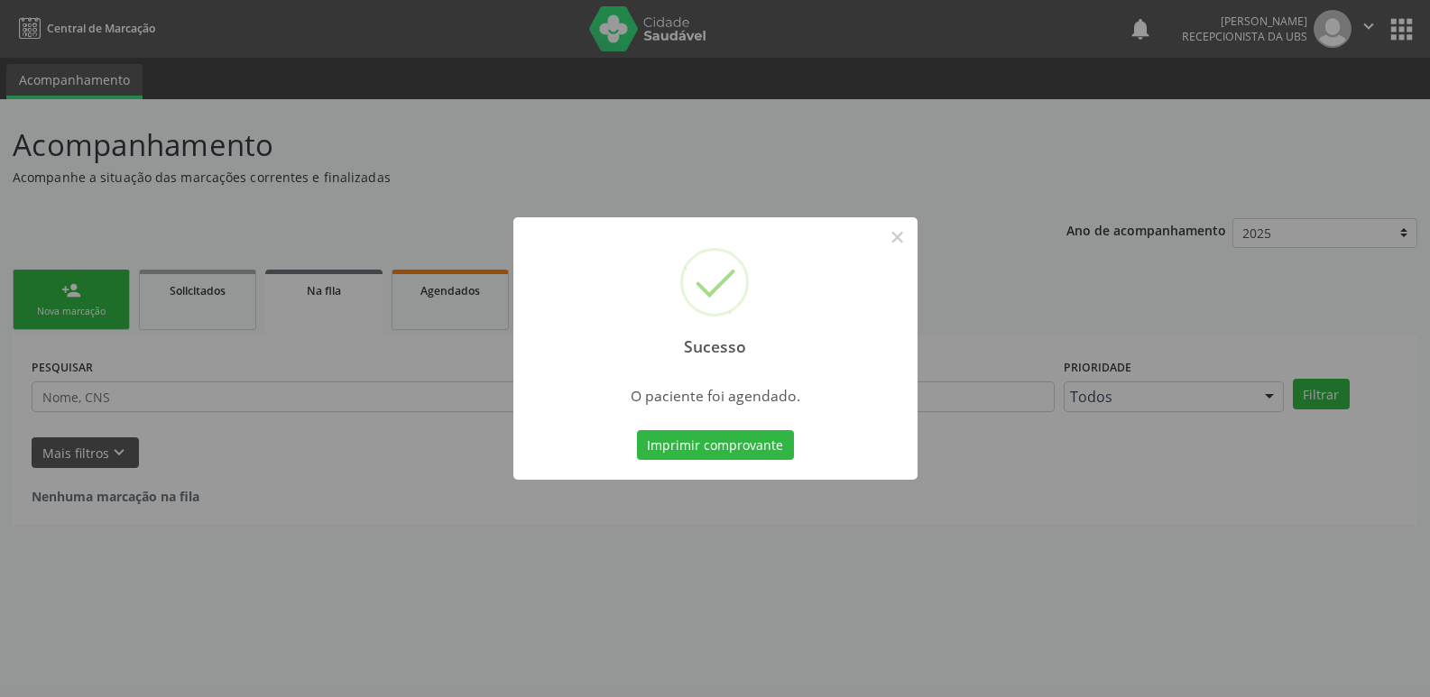
scroll to position [0, 0]
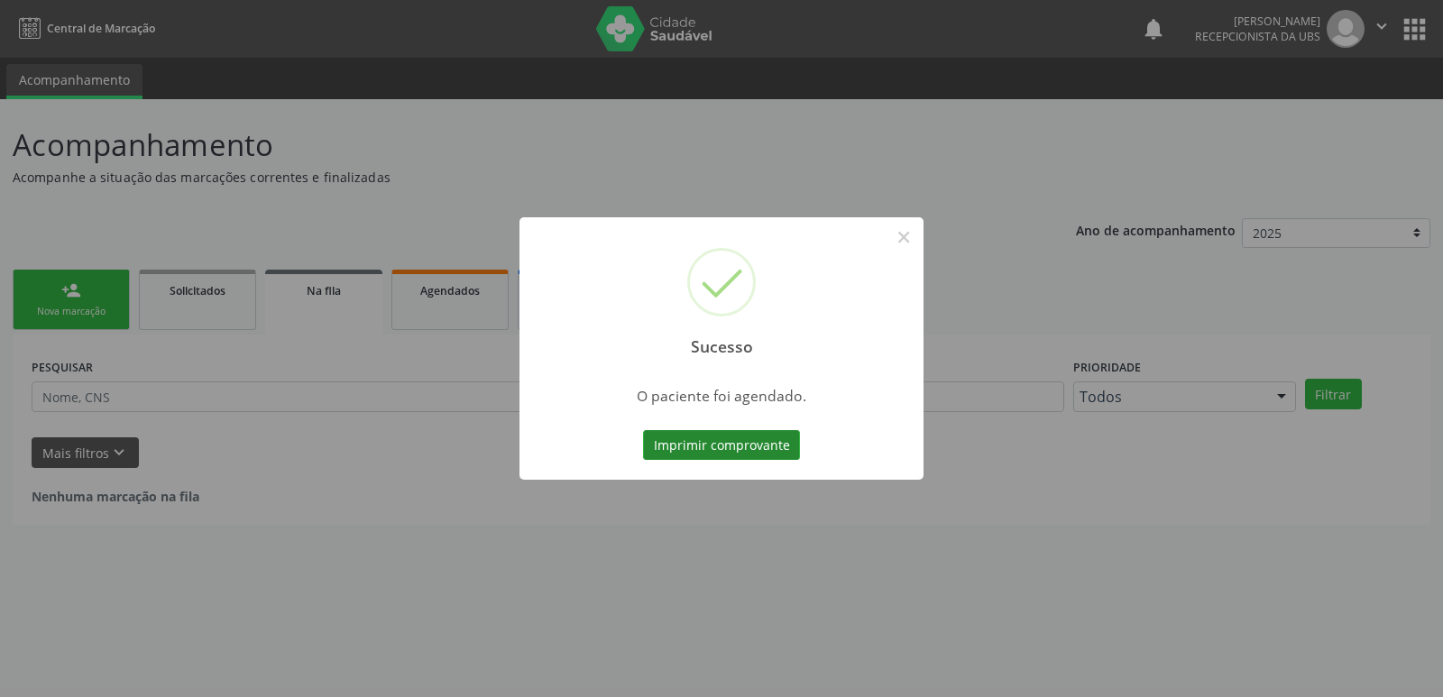
click at [714, 460] on button "Imprimir comprovante" at bounding box center [721, 445] width 157 height 31
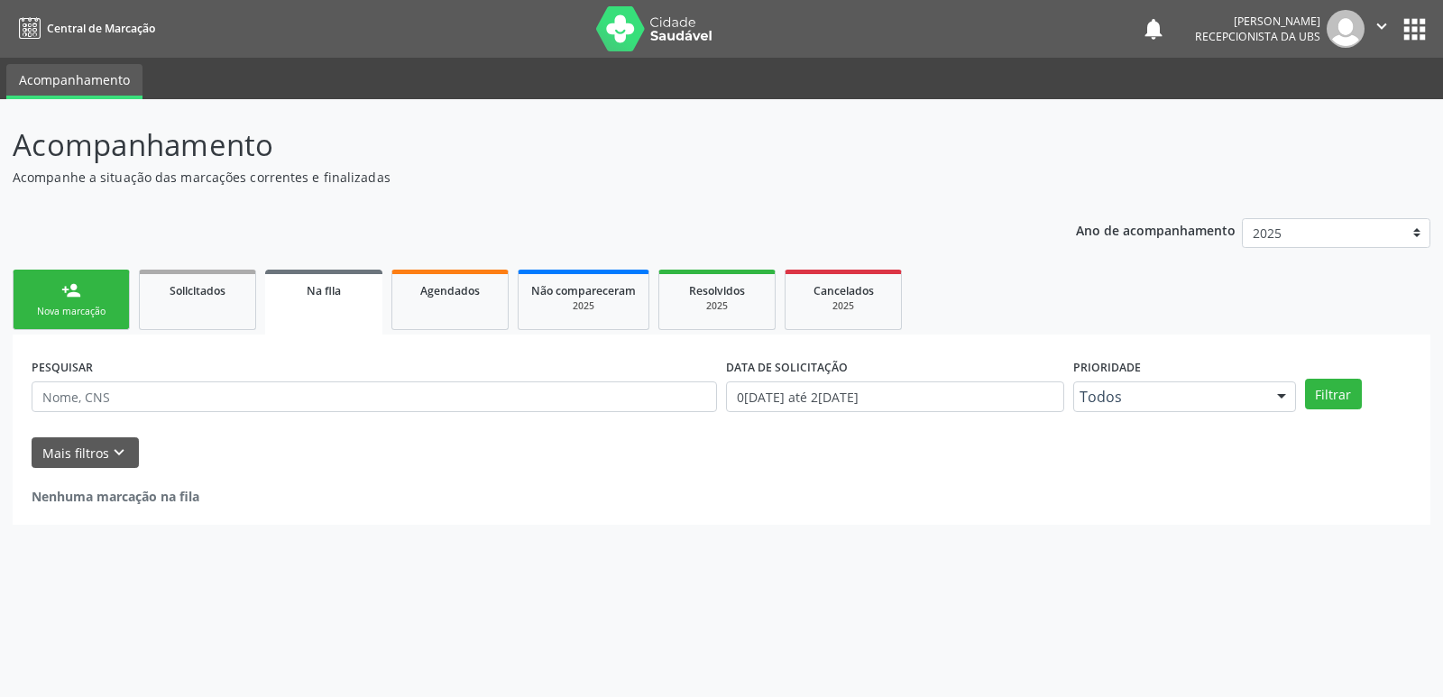
click at [85, 299] on link "person_add Nova marcação" at bounding box center [71, 300] width 117 height 60
click at [82, 299] on link "person_add Nova marcação" at bounding box center [71, 300] width 117 height 60
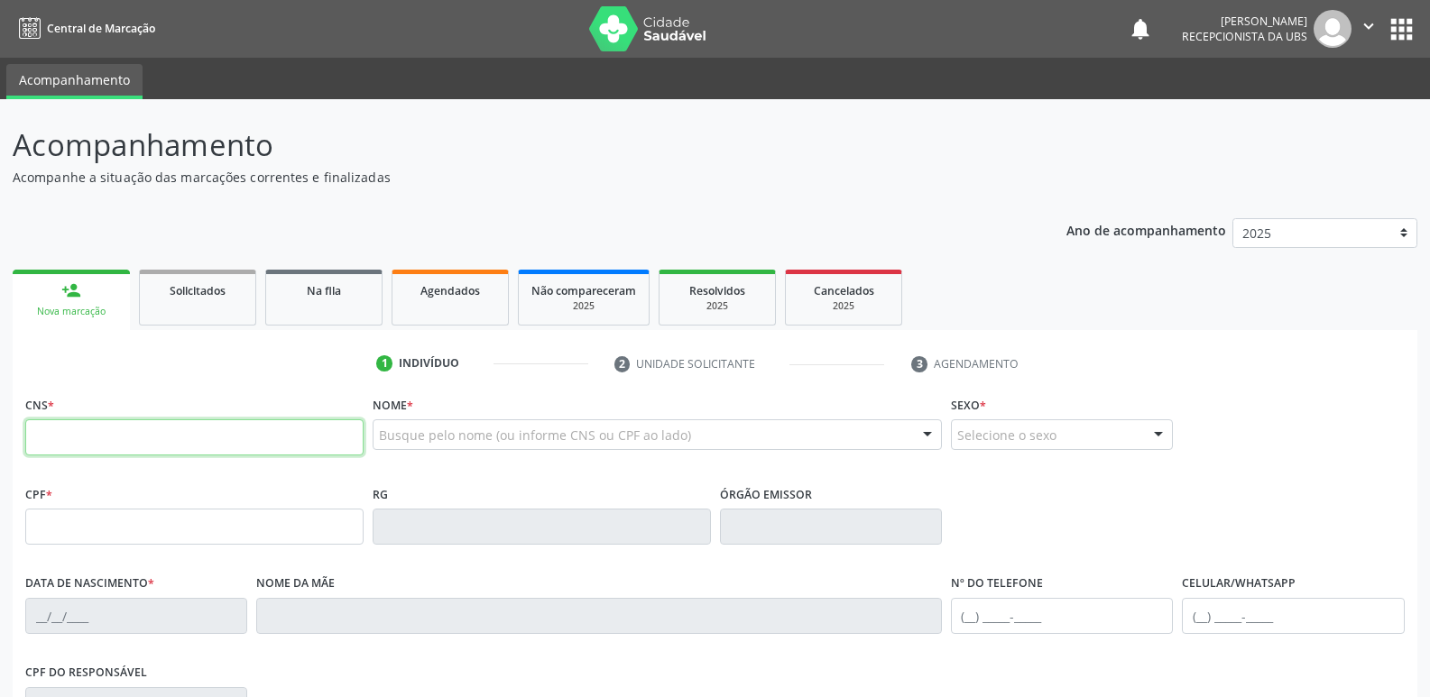
click at [121, 442] on input "text" at bounding box center [194, 437] width 338 height 36
type input "898 0040 6477 4037"
type input "08/10/2009"
type input "Jacicleide Moraes de Franca"
type input "[PHONE_NUMBER]"
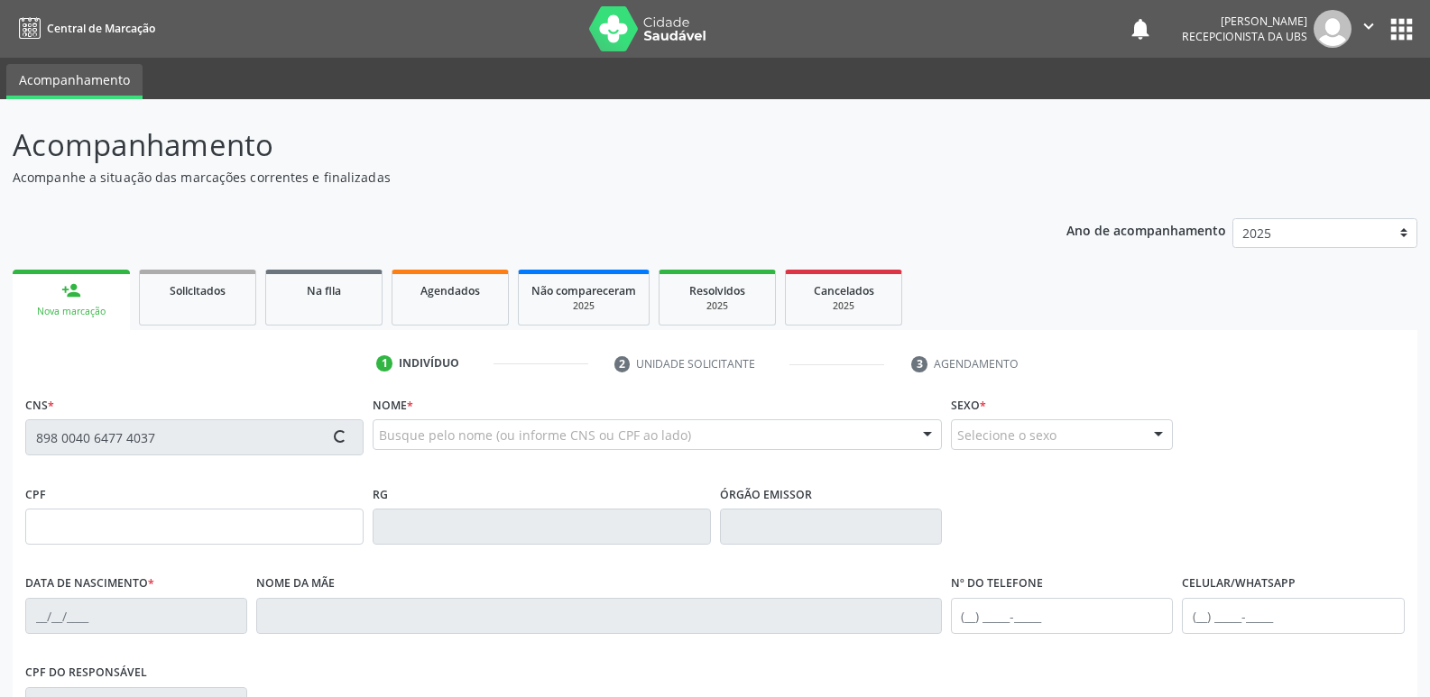
type input "[PHONE_NUMBER]"
type input "051.448.824-71"
type input "36"
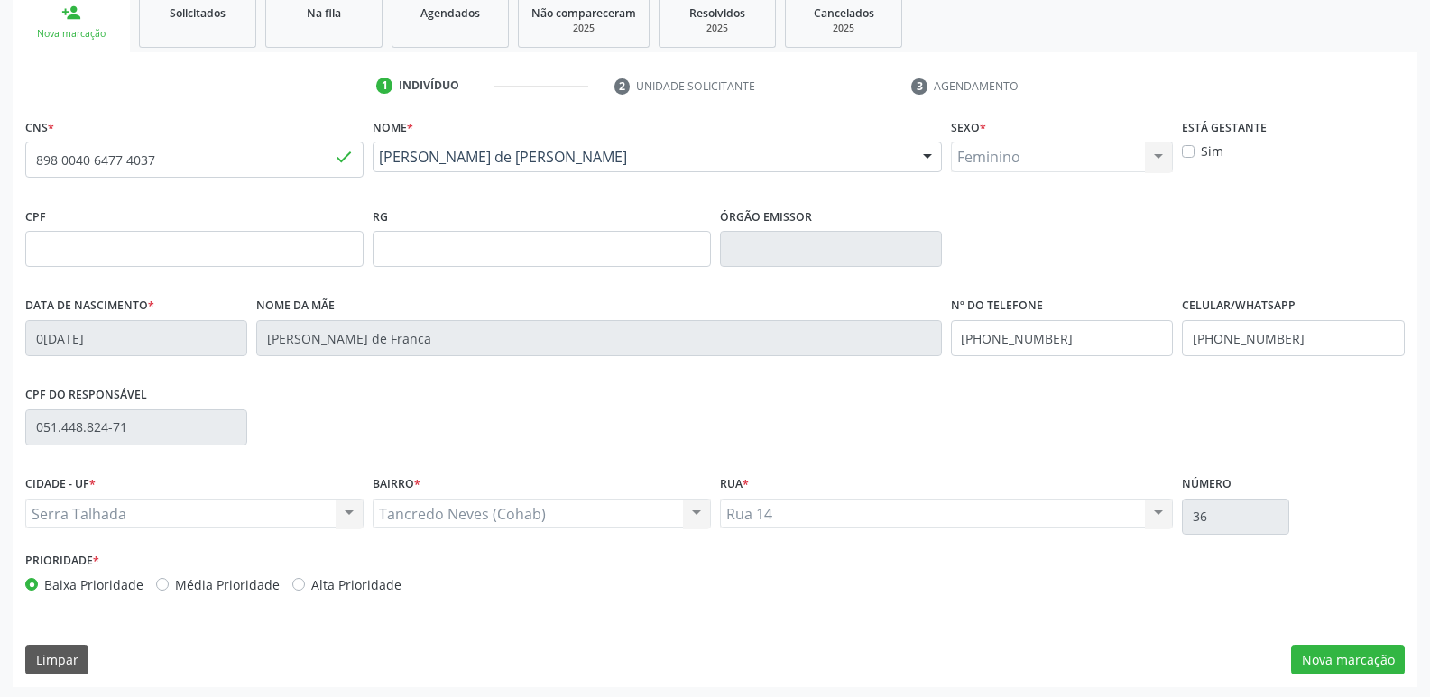
scroll to position [281, 0]
click at [1378, 648] on button "Nova marcação" at bounding box center [1348, 657] width 114 height 31
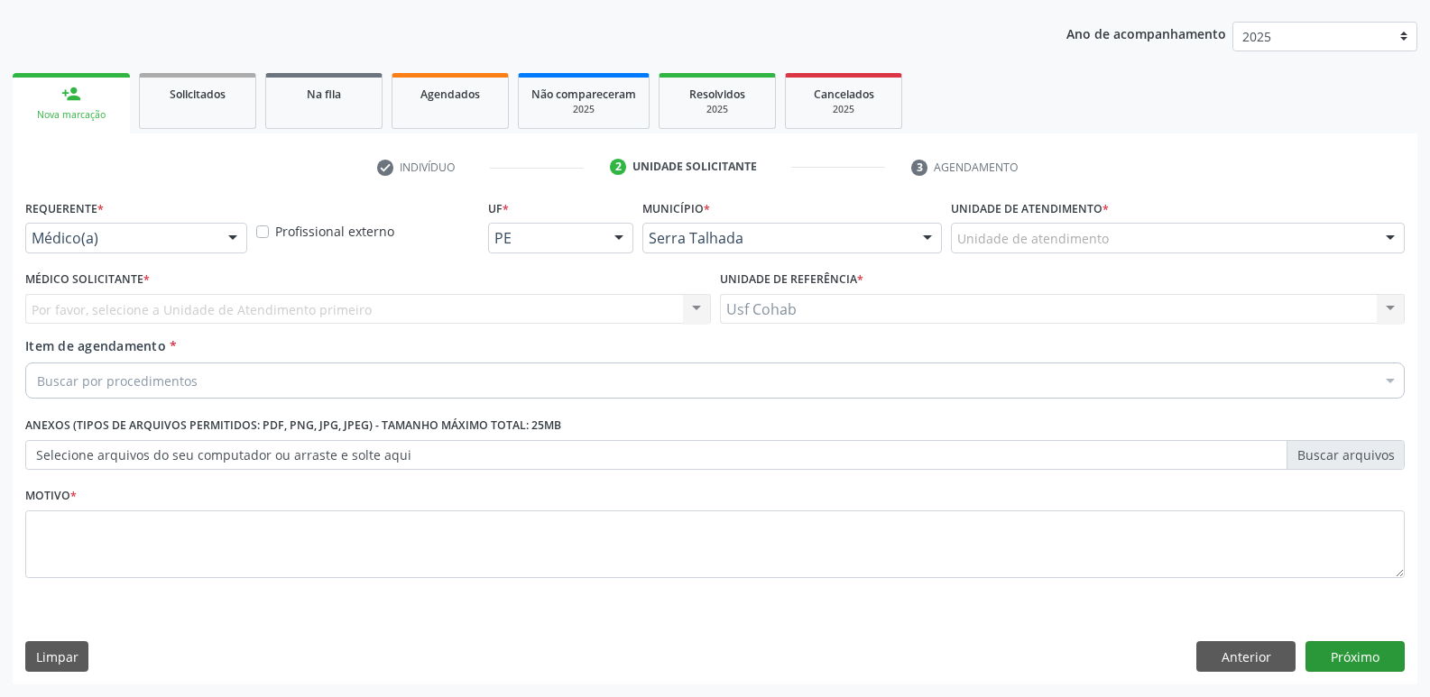
scroll to position [197, 0]
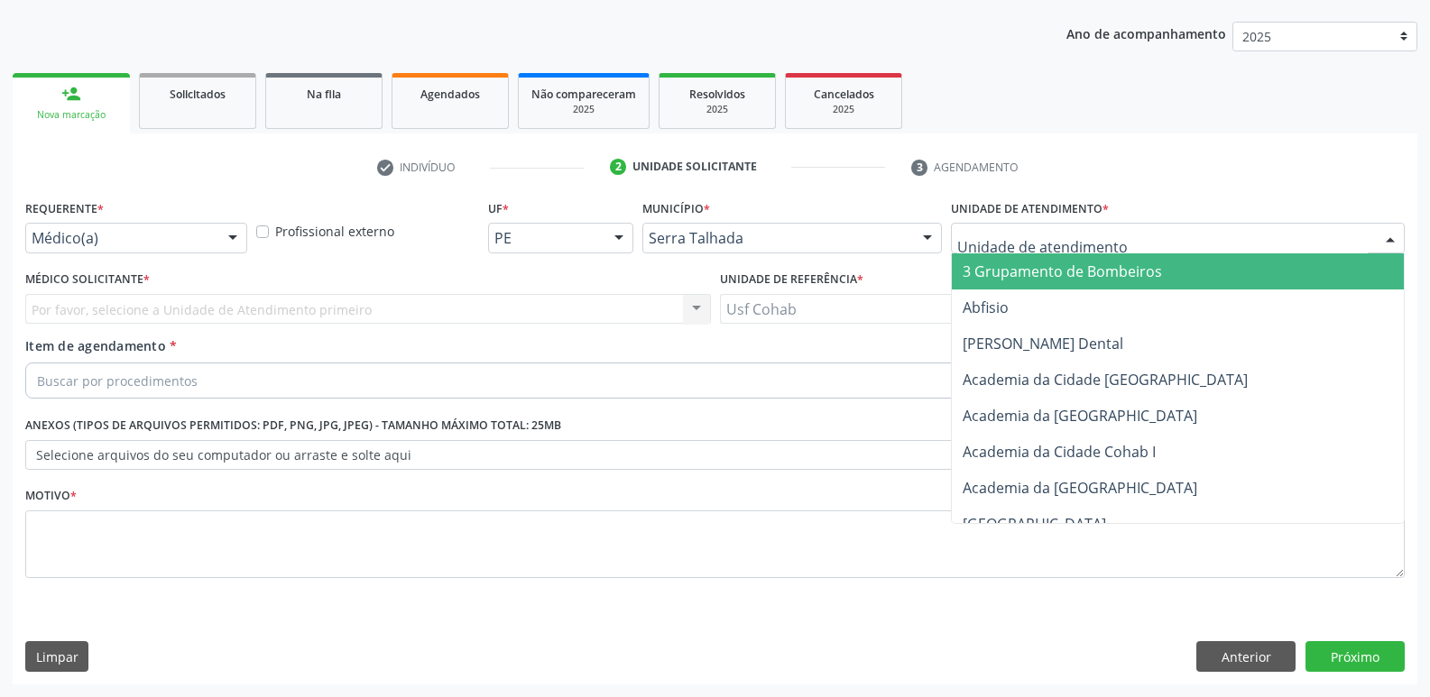
click at [1174, 236] on div at bounding box center [1178, 238] width 454 height 31
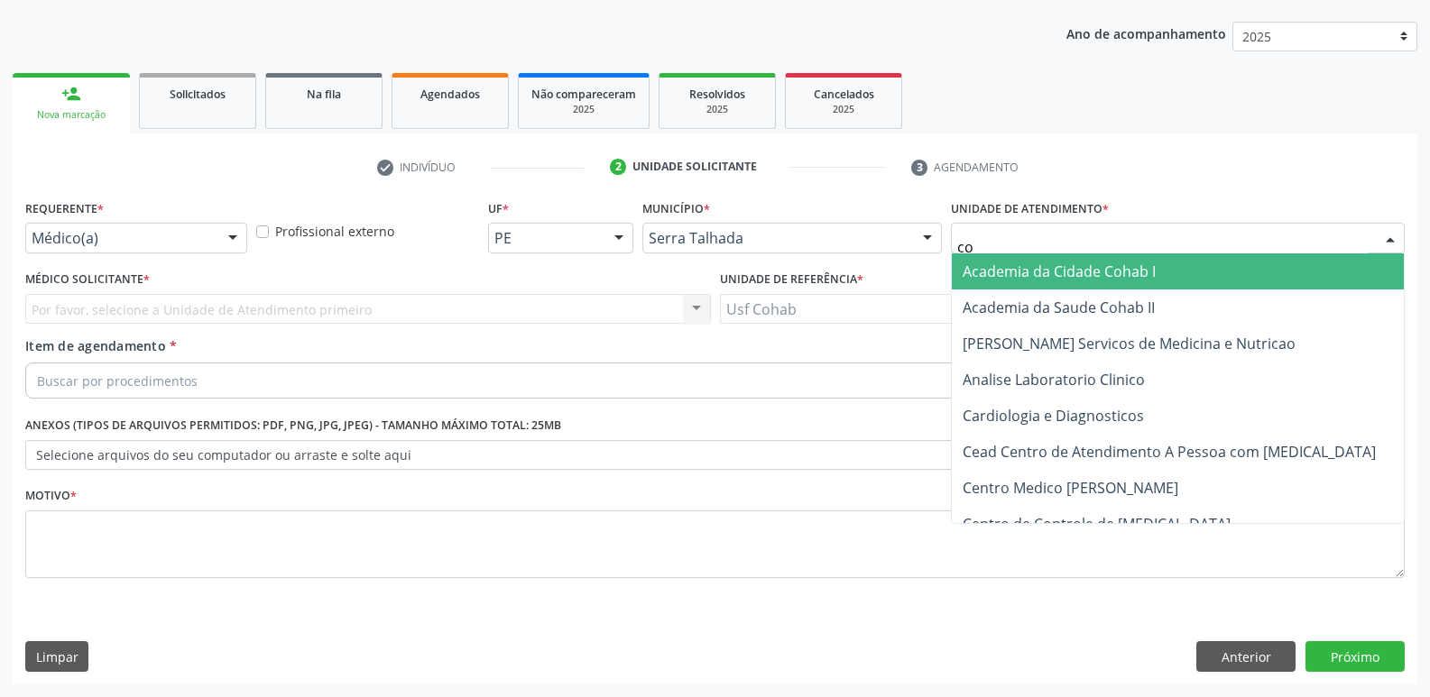
type input "coh"
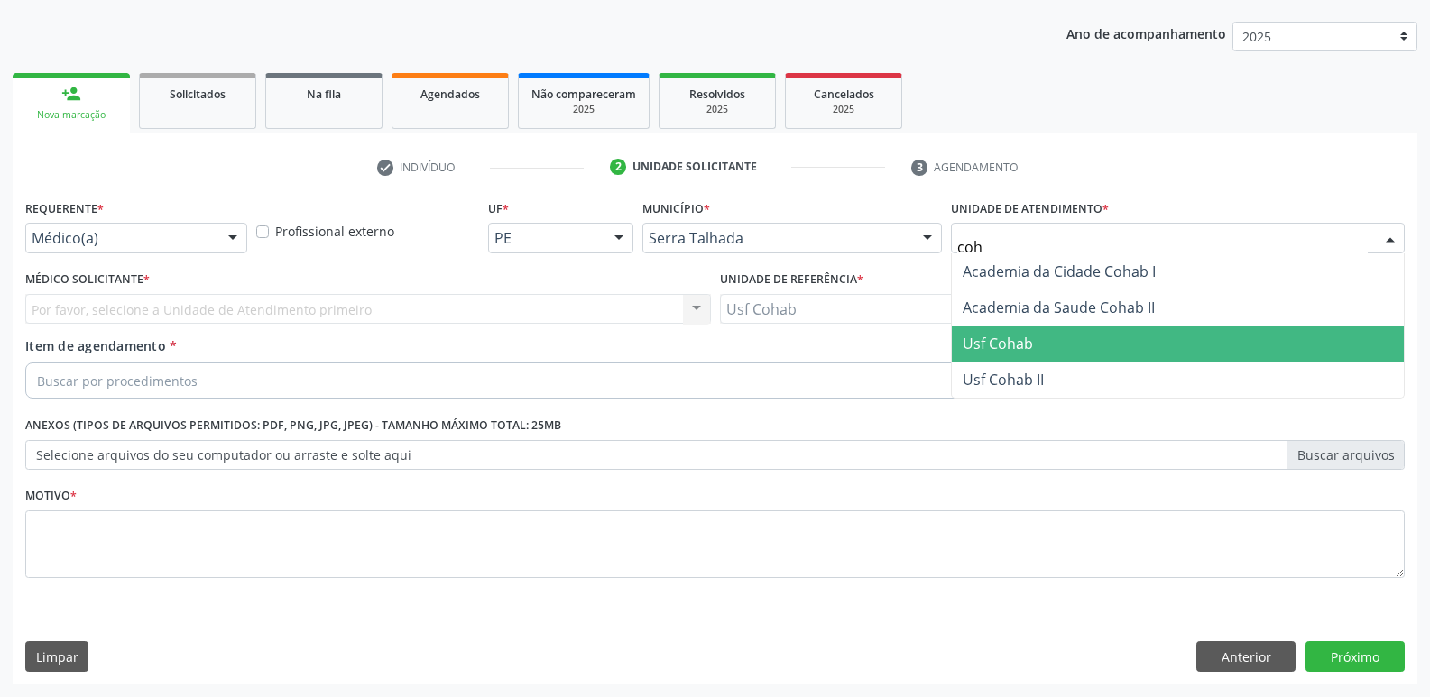
click at [987, 352] on span "Usf Cohab" at bounding box center [998, 344] width 70 height 20
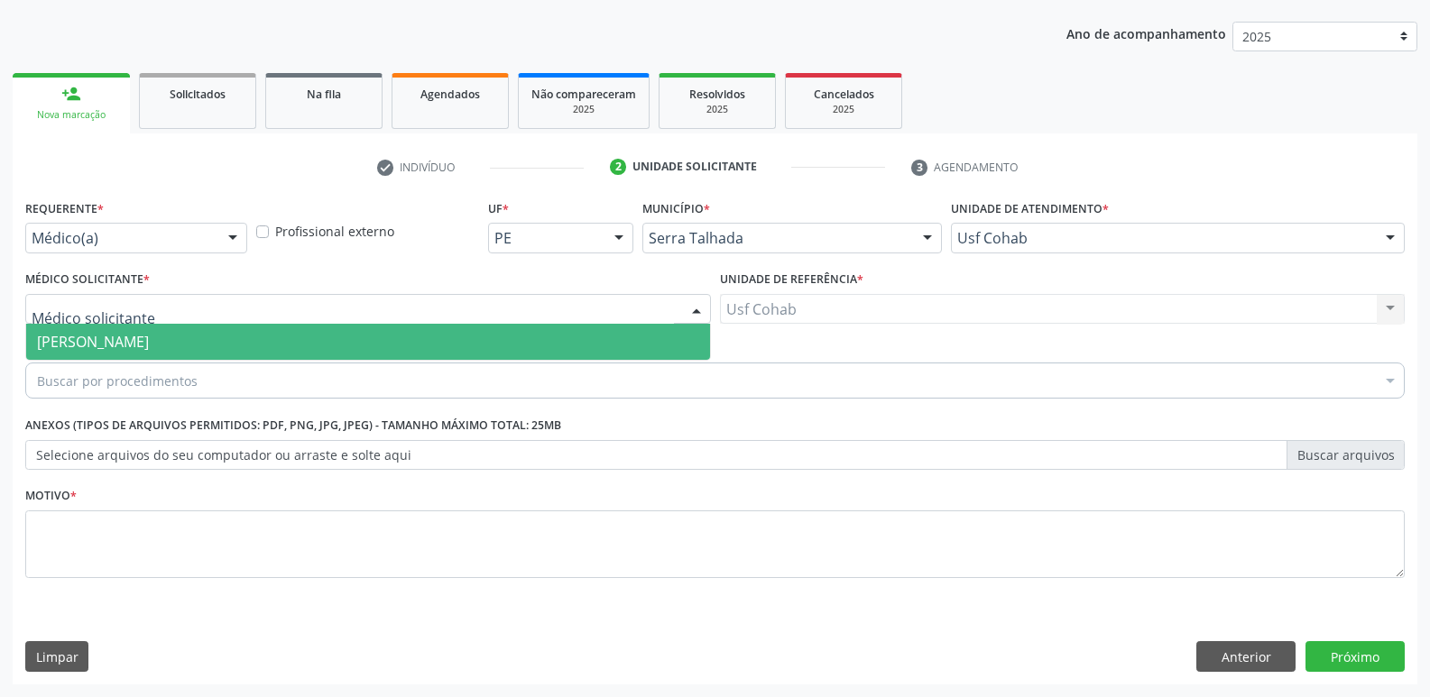
click at [130, 336] on span "[PERSON_NAME]" at bounding box center [93, 342] width 112 height 20
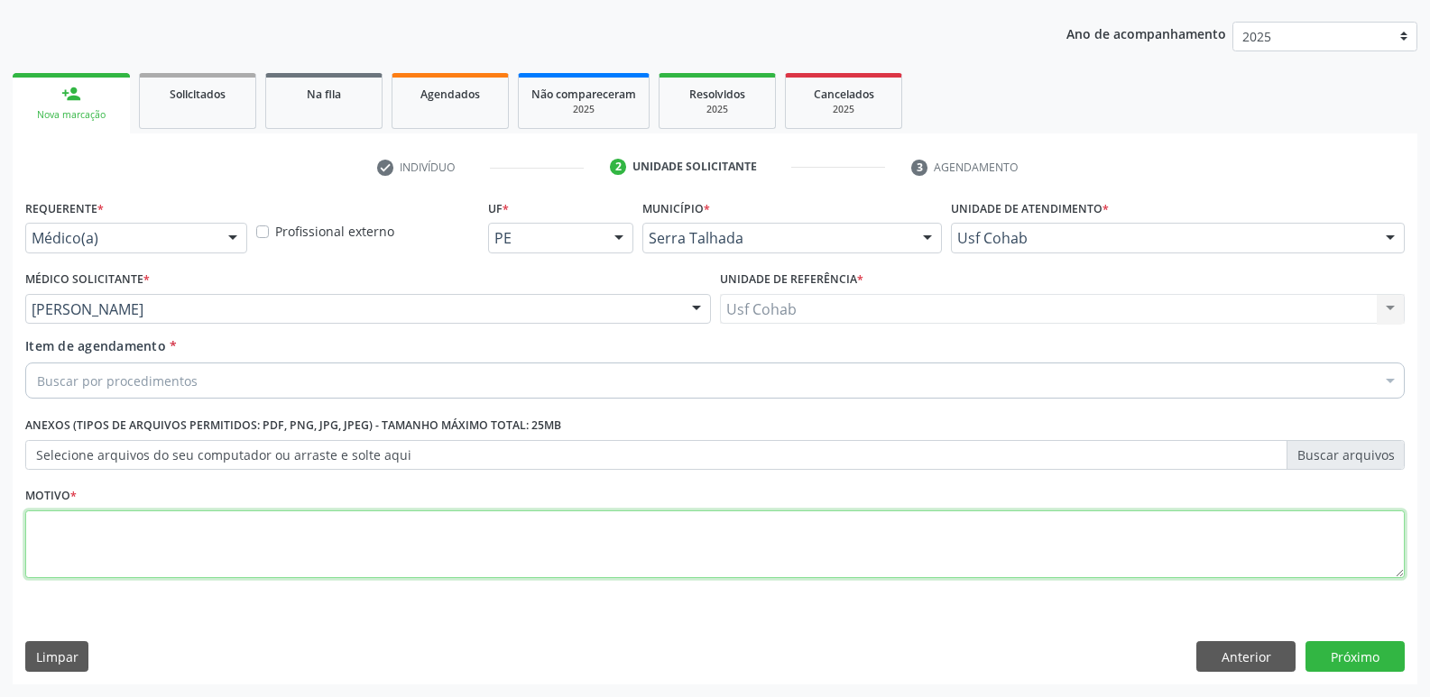
click at [135, 551] on textarea at bounding box center [714, 545] width 1379 height 69
type textarea "Gestante"
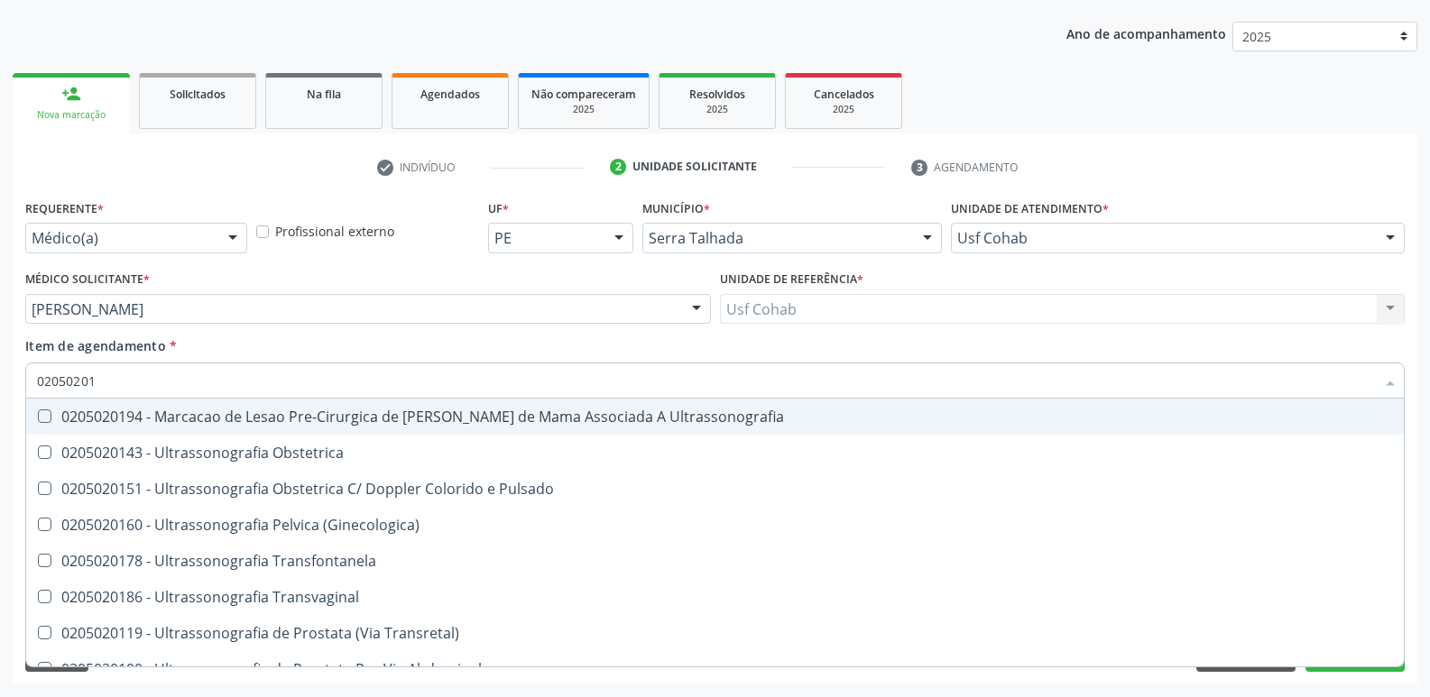
type input "020502014"
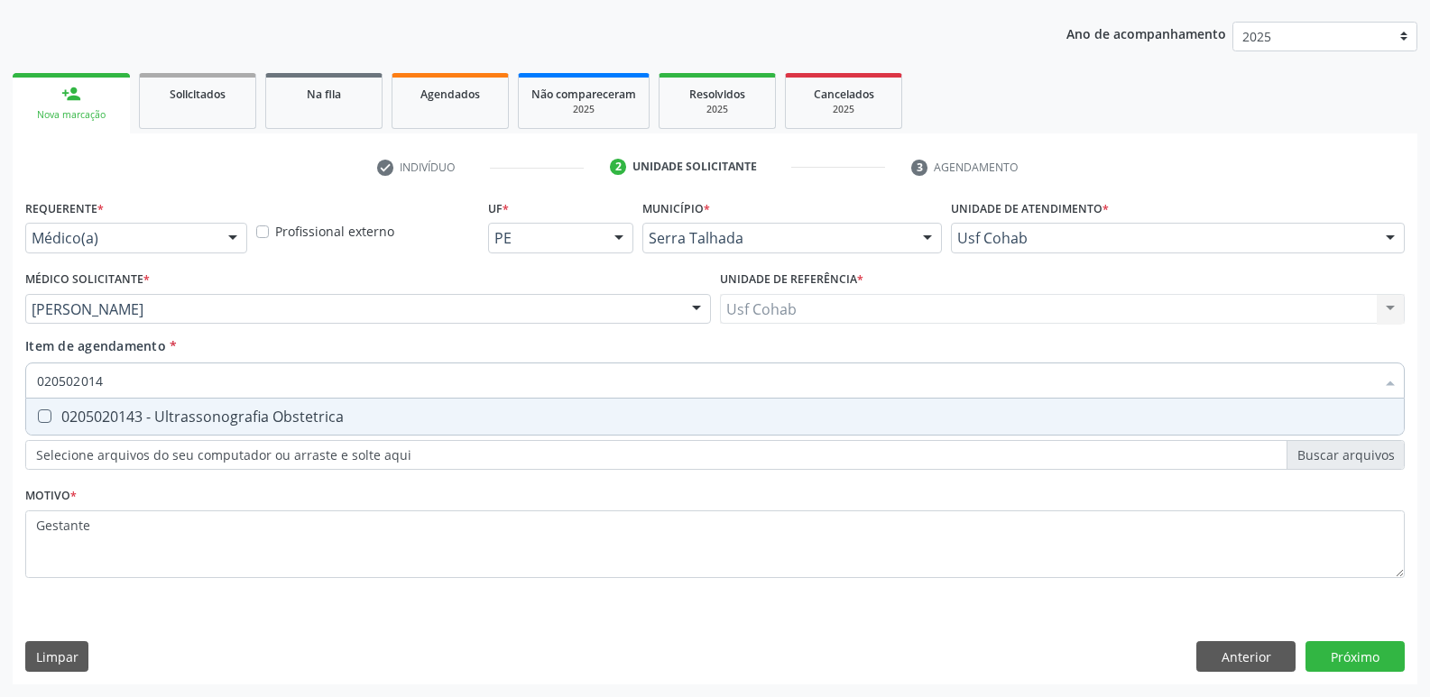
click at [180, 406] on span "0205020143 - Ultrassonografia Obstetrica" at bounding box center [715, 417] width 1378 height 36
checkbox Obstetrica "true"
click at [1340, 666] on div "Requerente * Médico(a) Médico(a) Enfermeiro(a) Paciente Nenhum resultado encont…" at bounding box center [715, 440] width 1405 height 490
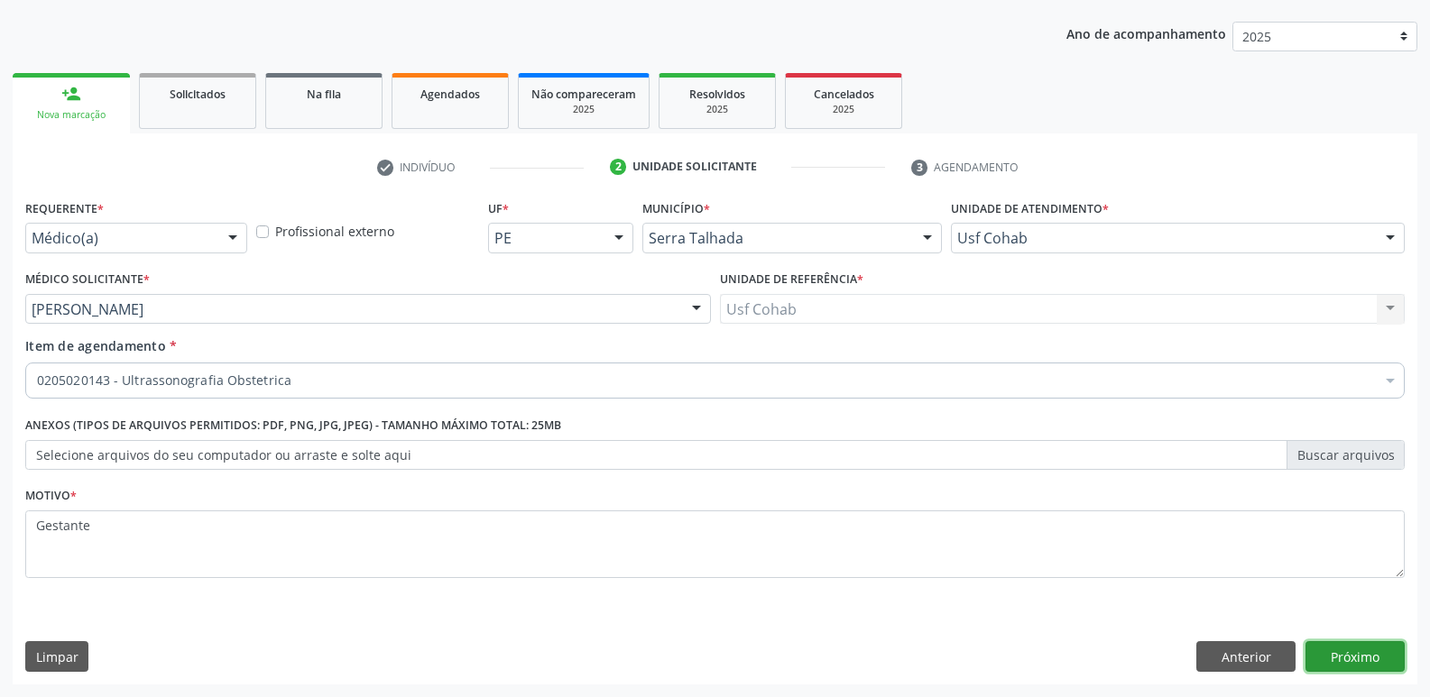
click at [1396, 650] on button "Próximo" at bounding box center [1354, 656] width 99 height 31
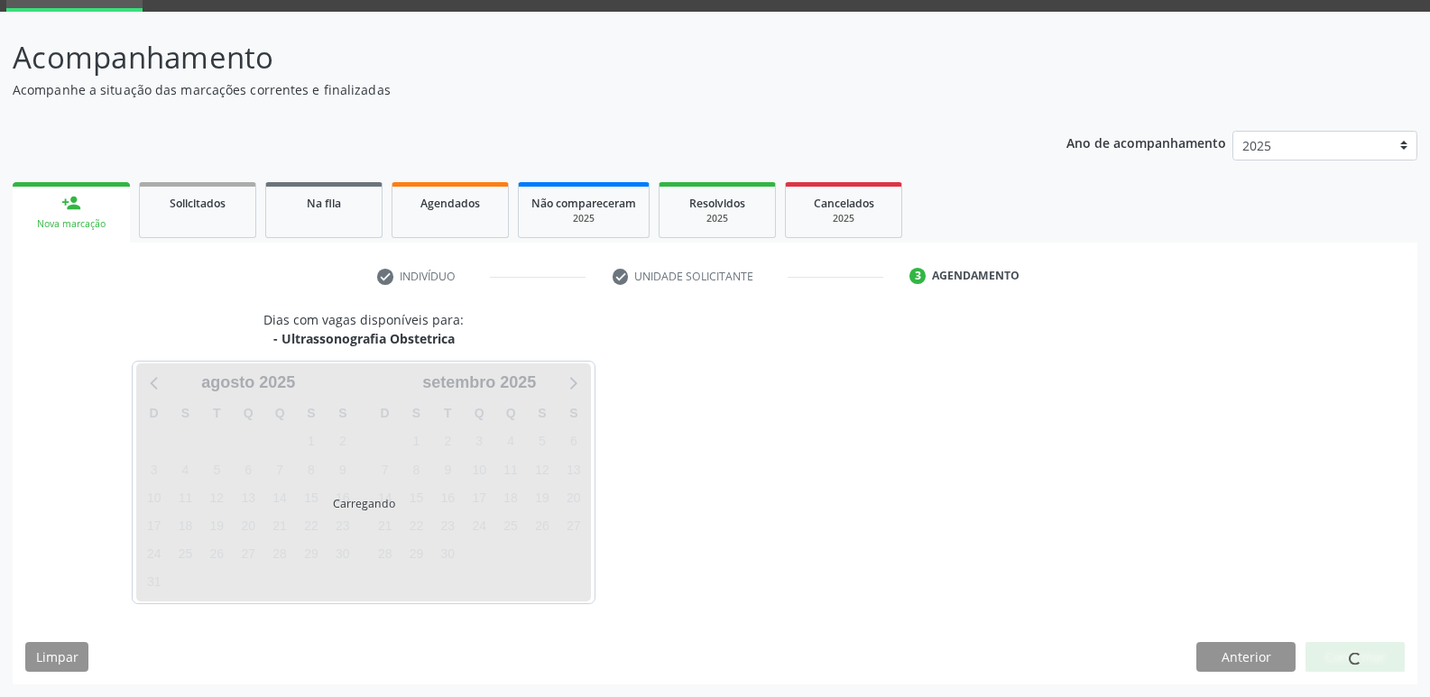
scroll to position [88, 0]
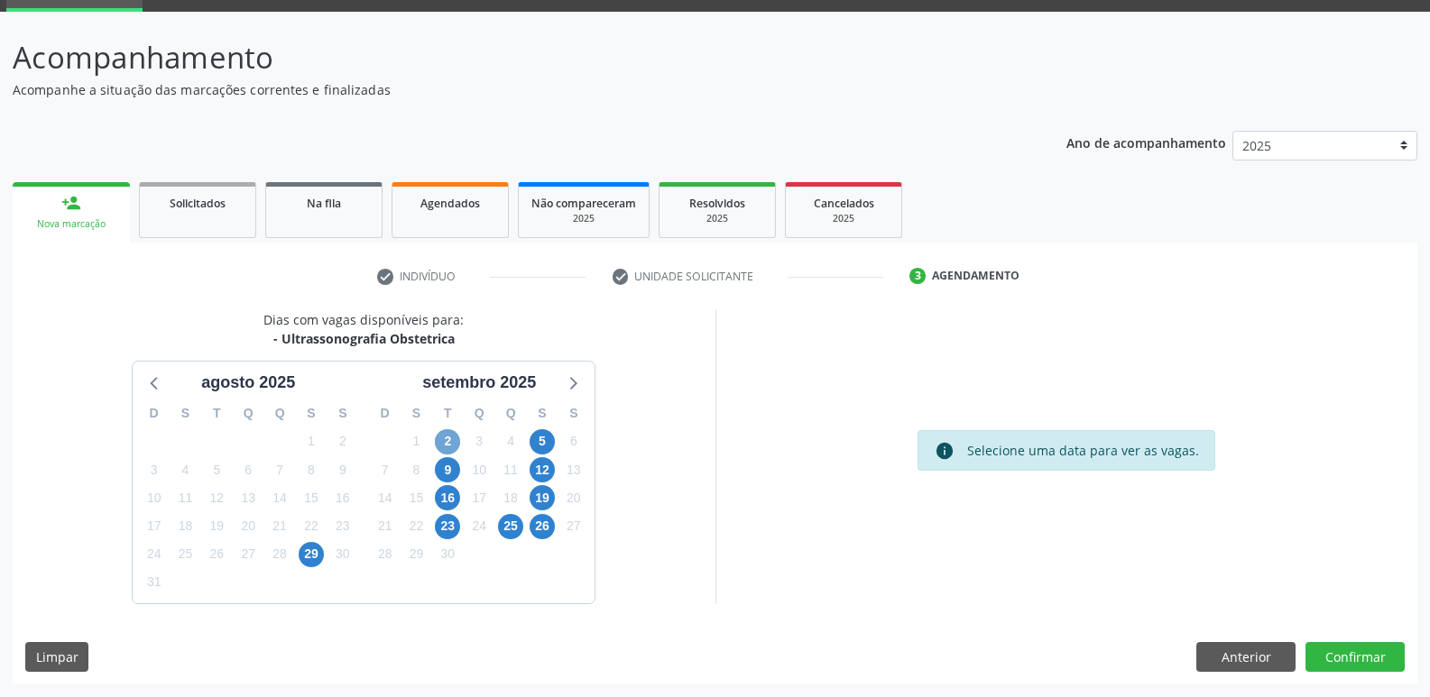
click at [448, 434] on span "2" at bounding box center [447, 441] width 25 height 25
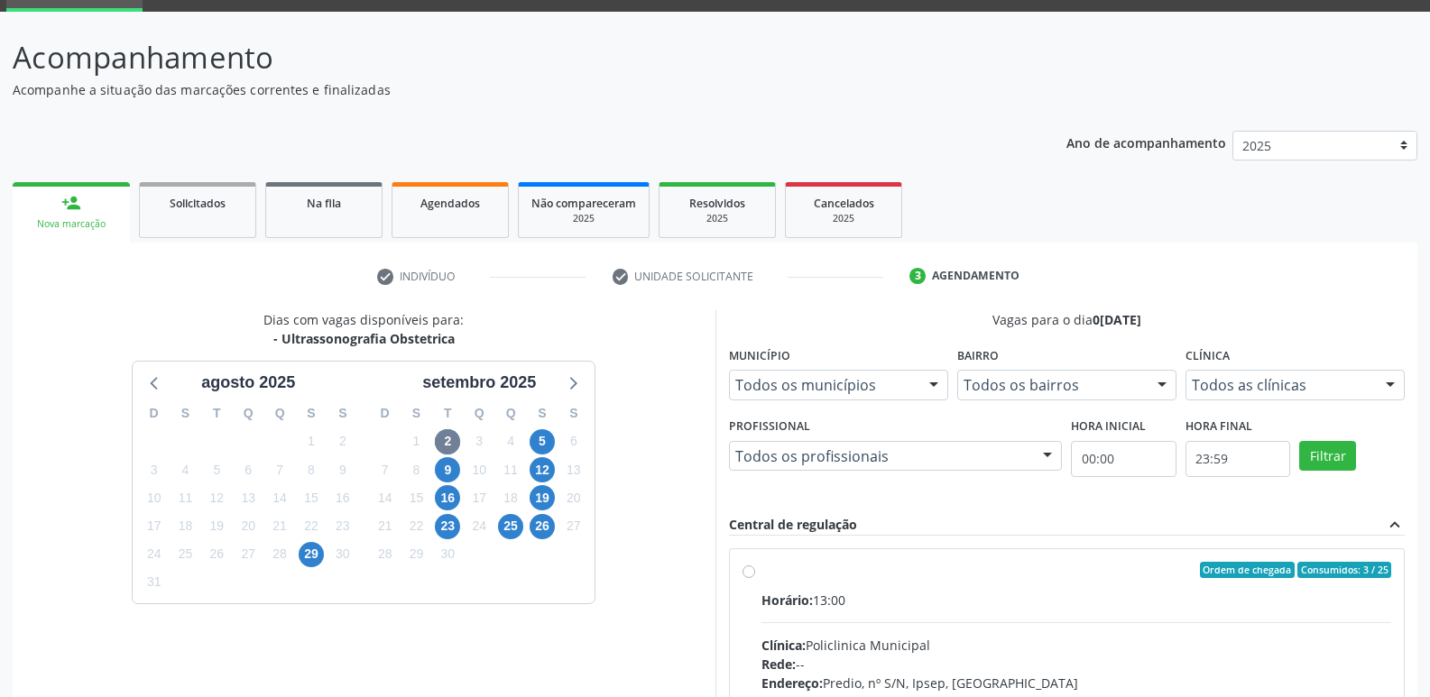
click at [905, 576] on div "Ordem de chegada Consumidos: 3 / 25" at bounding box center [1076, 570] width 631 height 16
click at [755, 576] on input "Ordem de chegada Consumidos: 3 / 25 Horário: 13:00 Clínica: Policlinica Municip…" at bounding box center [748, 570] width 13 height 16
radio input "true"
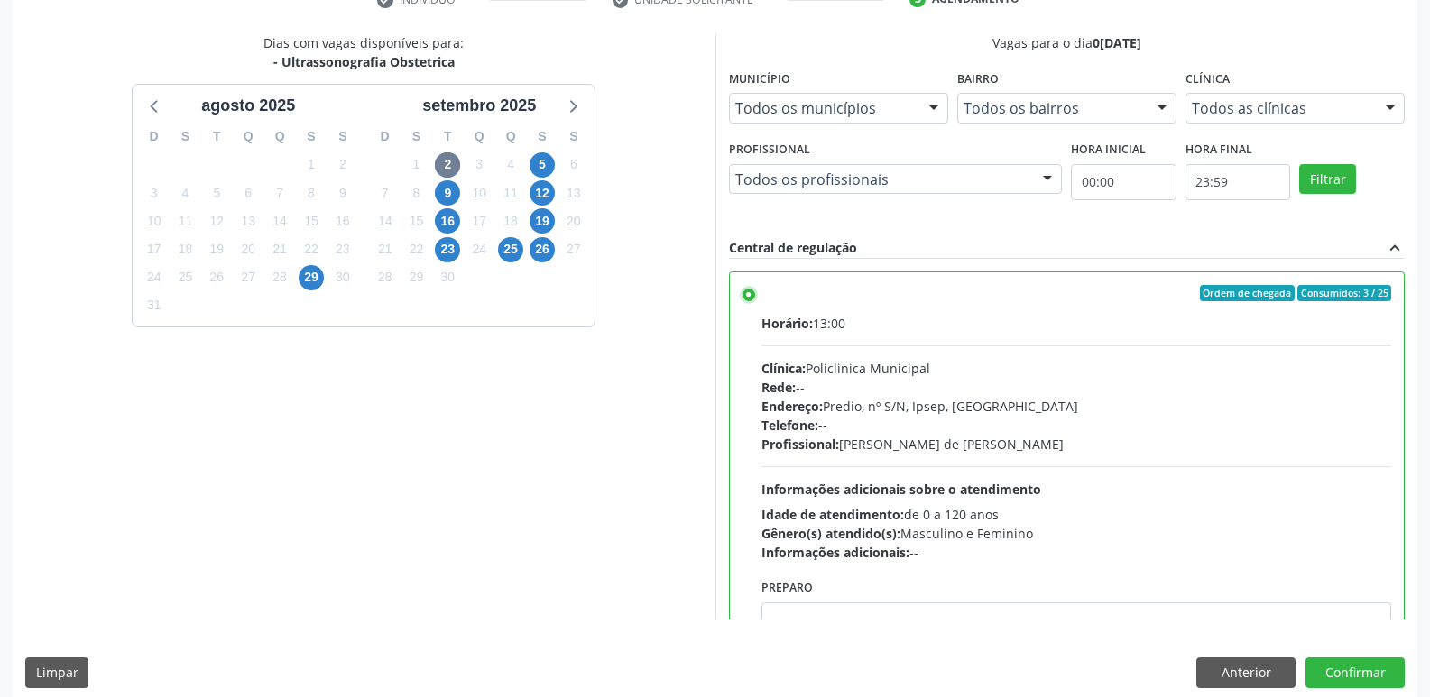
scroll to position [381, 0]
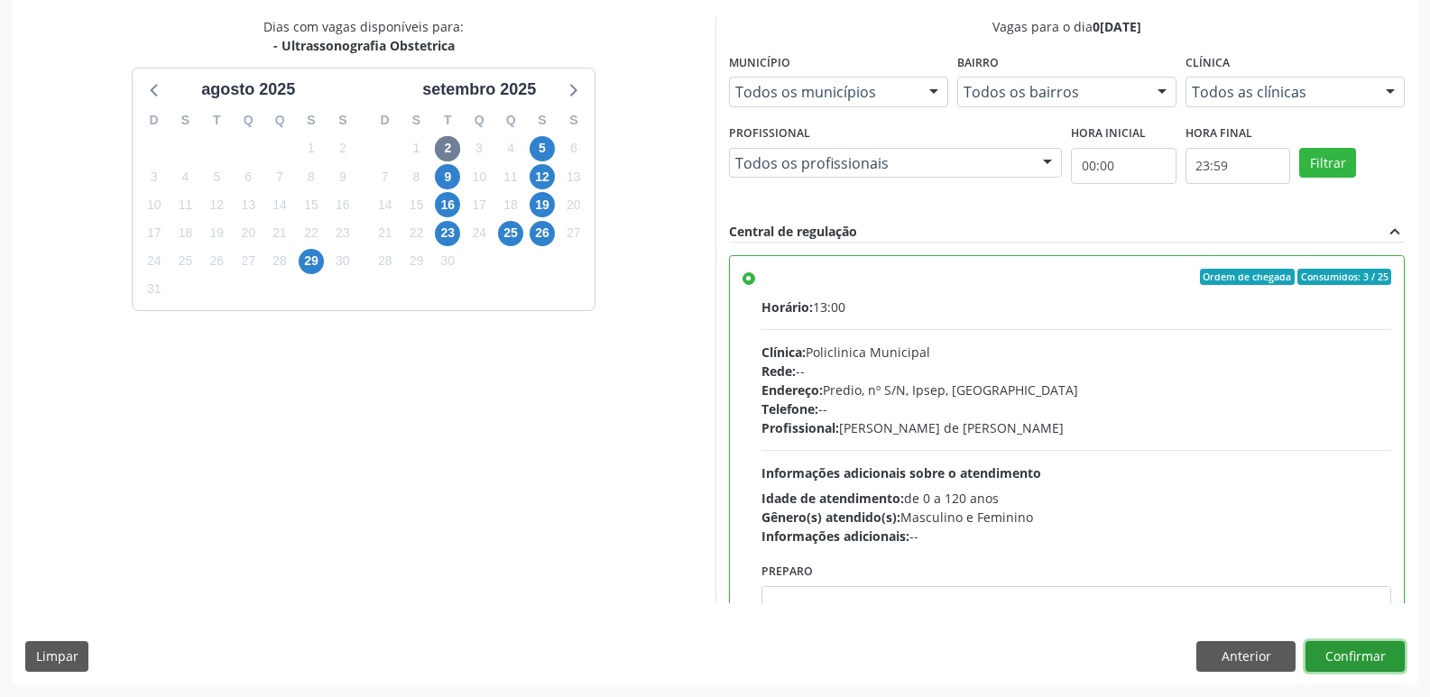
click at [1348, 652] on button "Confirmar" at bounding box center [1354, 656] width 99 height 31
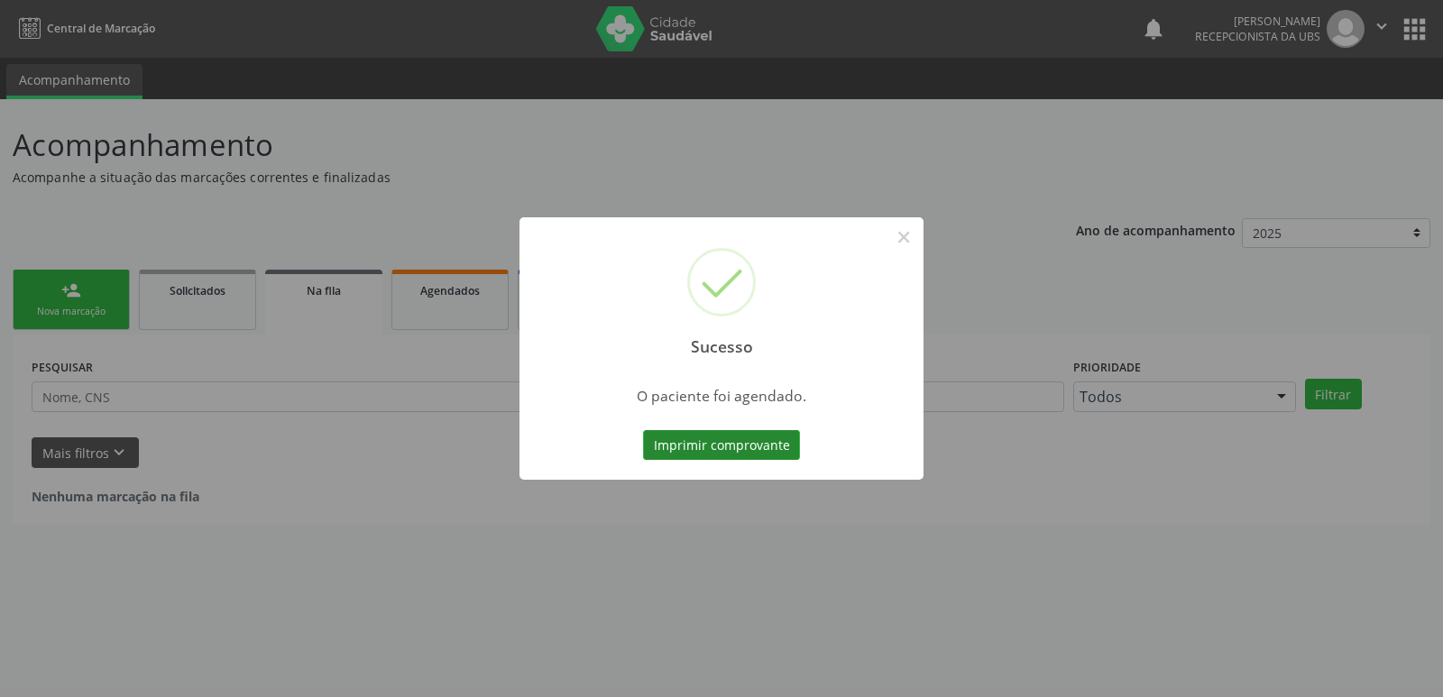
click at [677, 449] on button "Imprimir comprovante" at bounding box center [721, 445] width 157 height 31
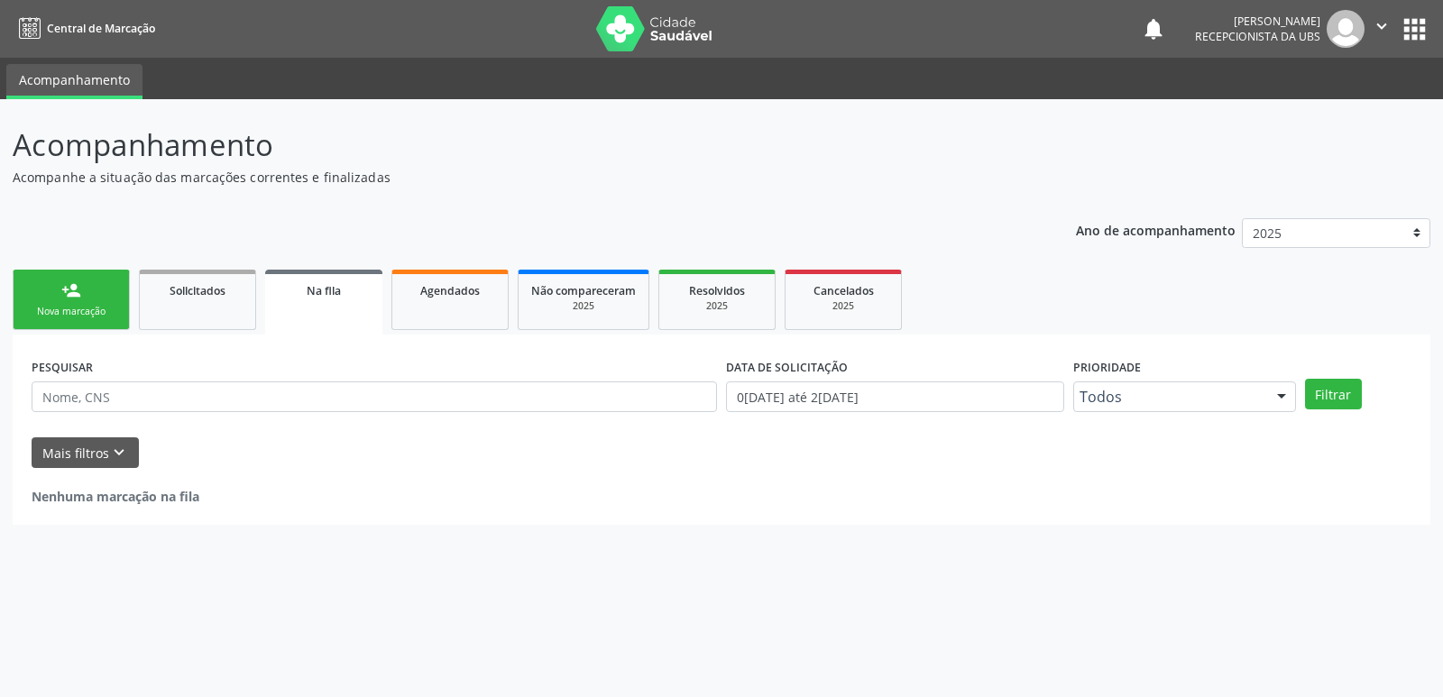
click at [73, 288] on div "person_add" at bounding box center [71, 291] width 20 height 20
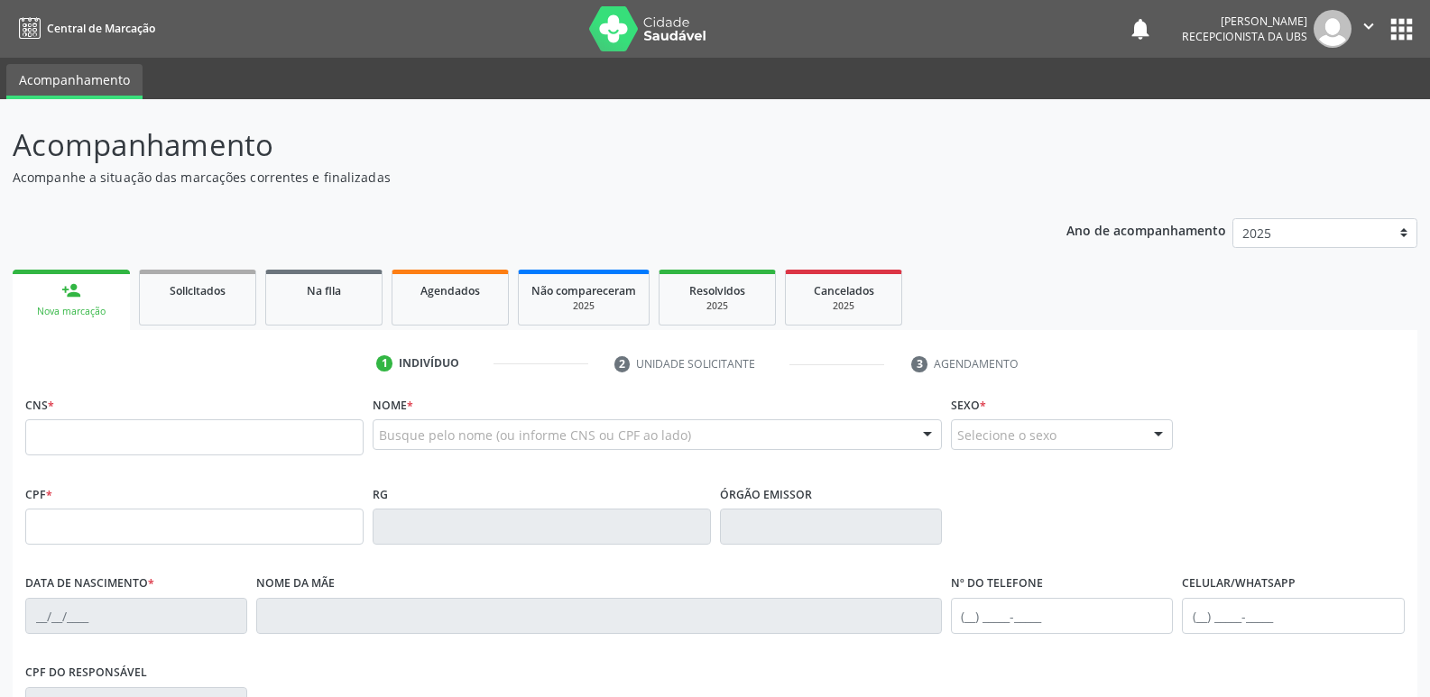
click at [71, 290] on div "person_add" at bounding box center [71, 291] width 20 height 20
click at [108, 445] on input "text" at bounding box center [194, 437] width 338 height 36
drag, startPoint x: 108, startPoint y: 445, endPoint x: 108, endPoint y: 433, distance: 11.7
click at [108, 445] on input "text" at bounding box center [194, 437] width 338 height 36
type input "7"
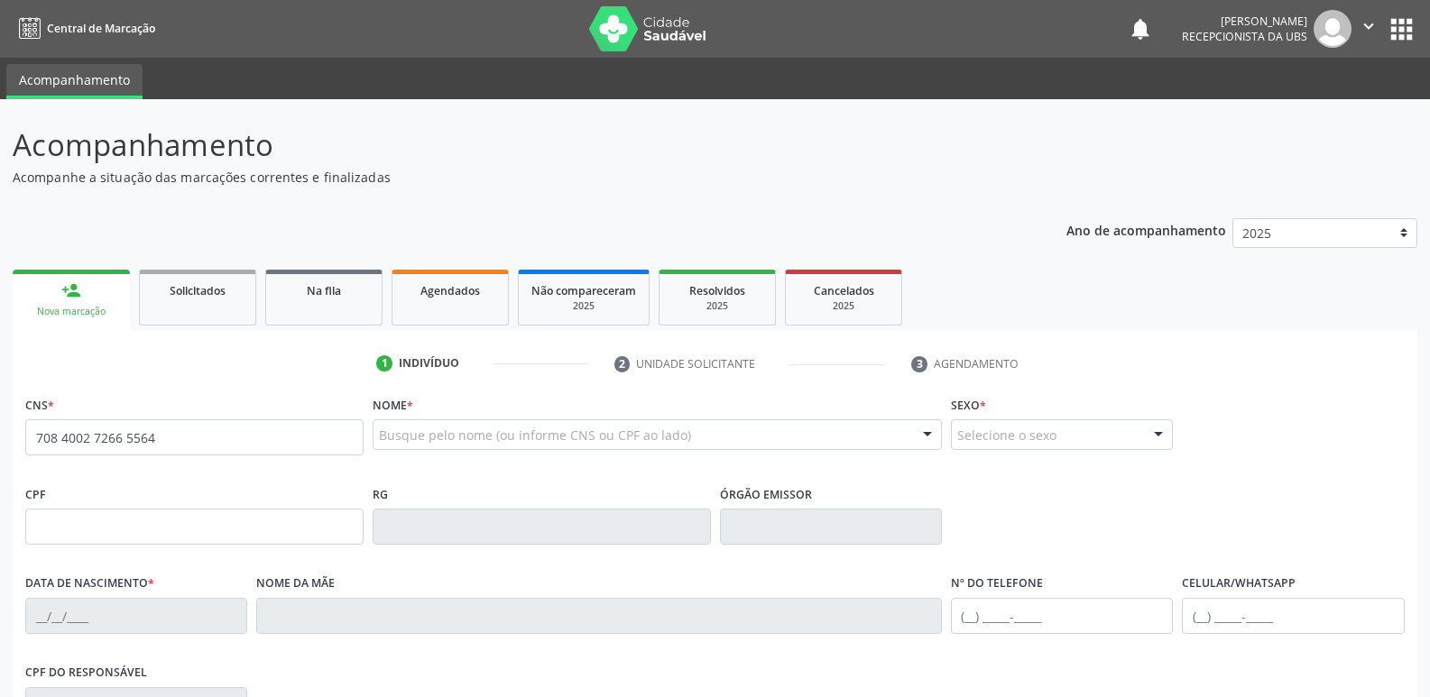
type input "708 4002 7266 5564"
type input "159.772.014-35"
type input "[DATE]"
type input "[PERSON_NAME]"
type input "[PHONE_NUMBER]"
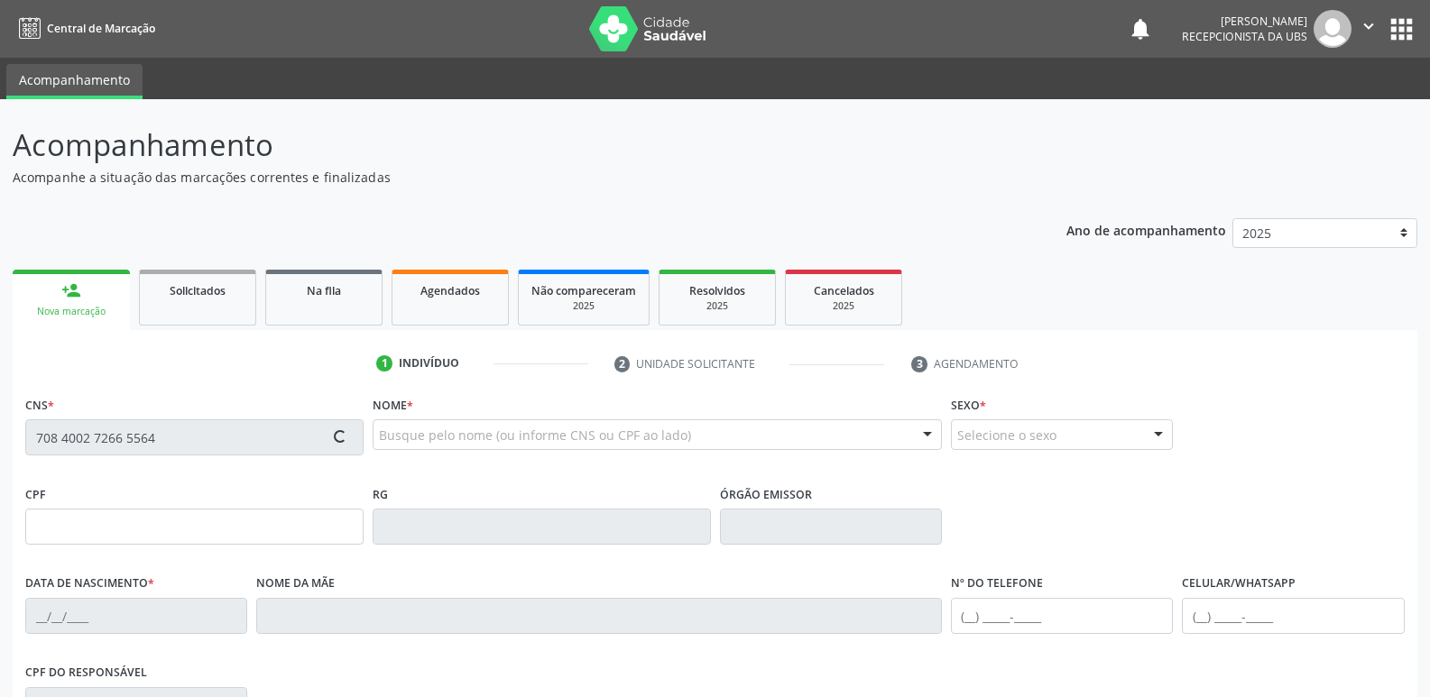
type input "352.572.103-04"
type input "157"
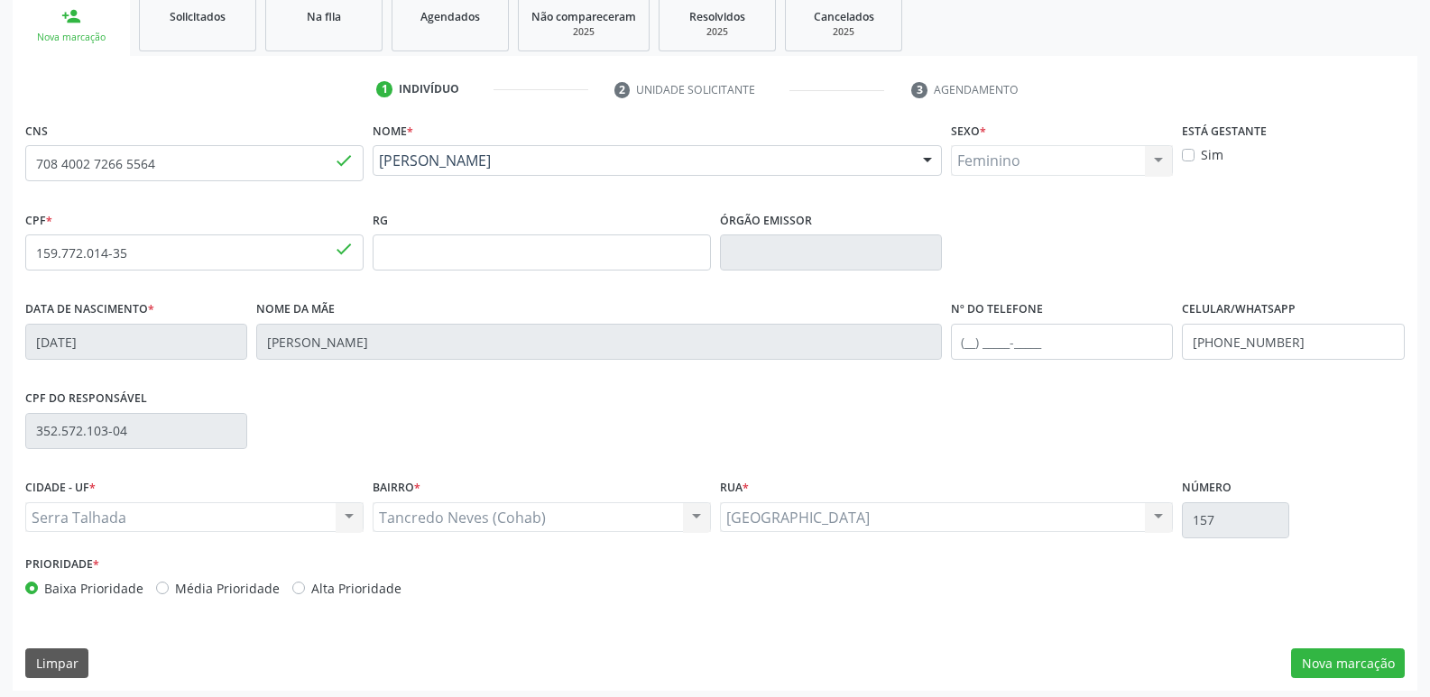
scroll to position [281, 0]
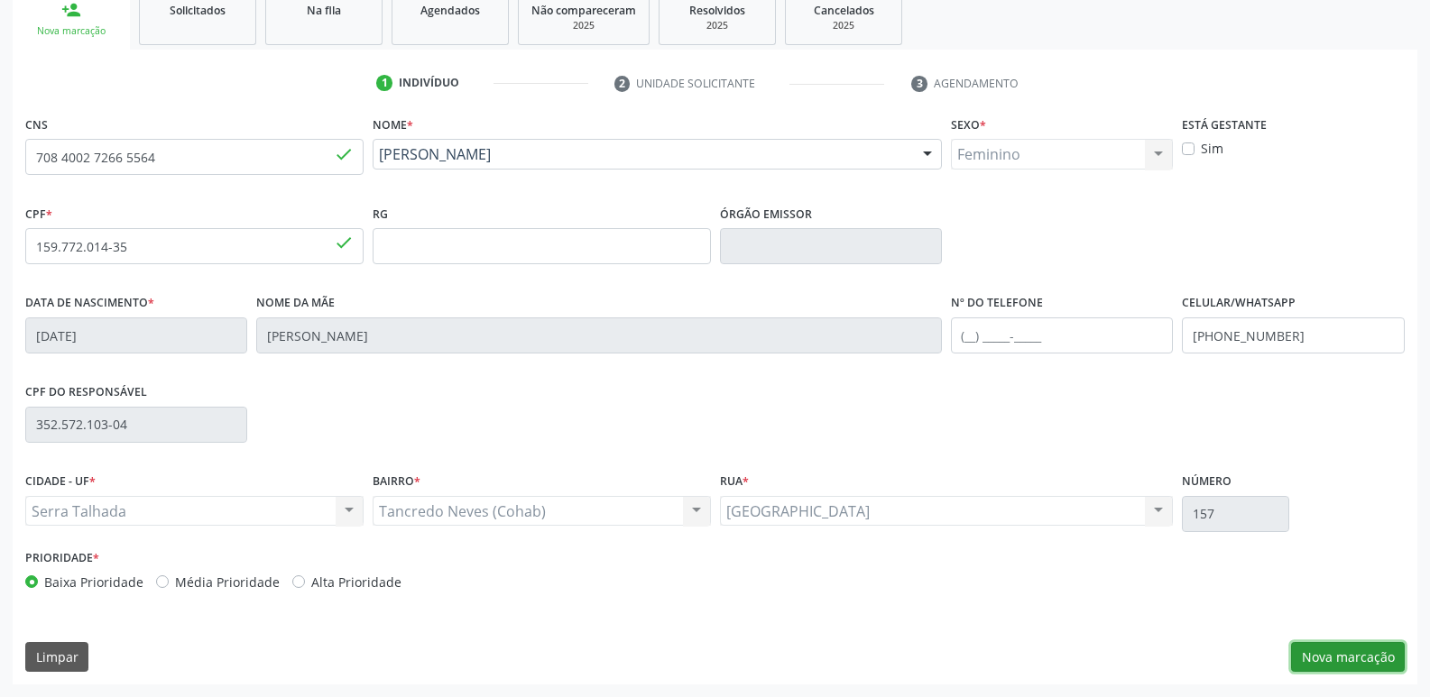
click at [1336, 644] on button "Nova marcação" at bounding box center [1348, 657] width 114 height 31
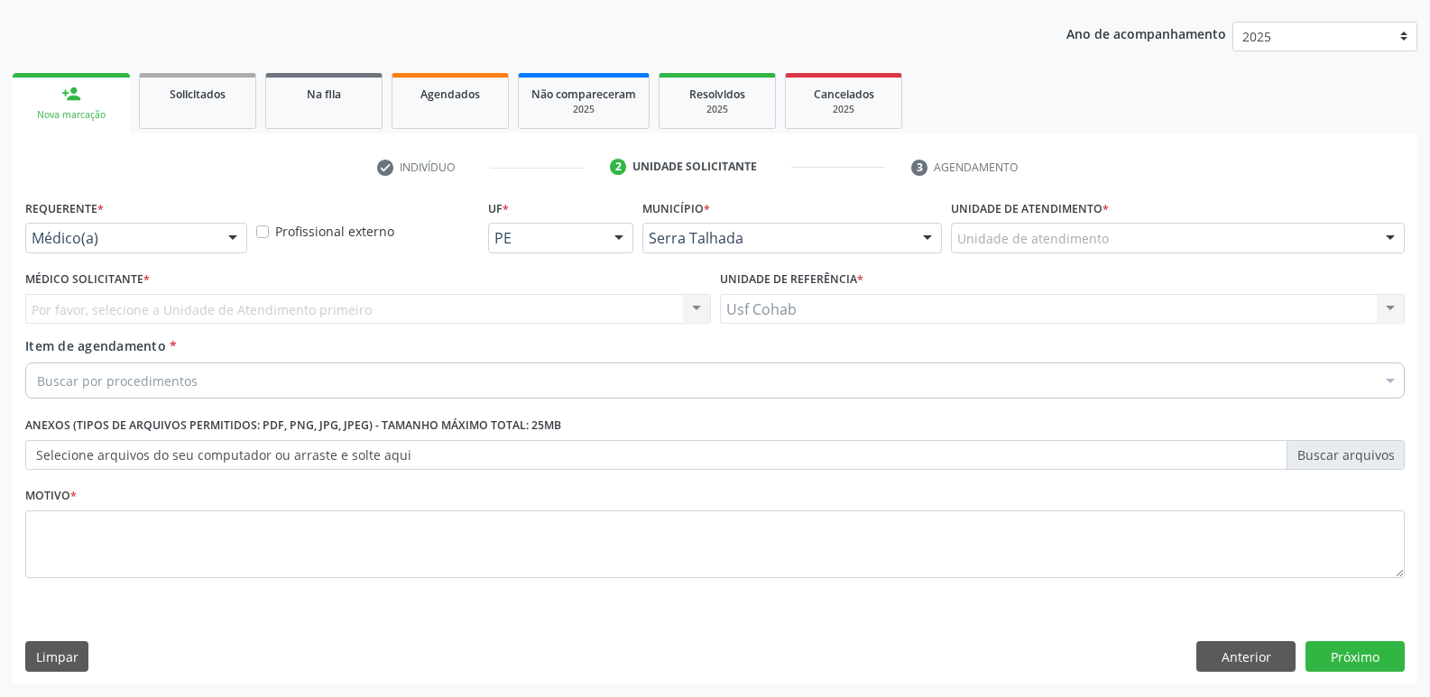
scroll to position [197, 0]
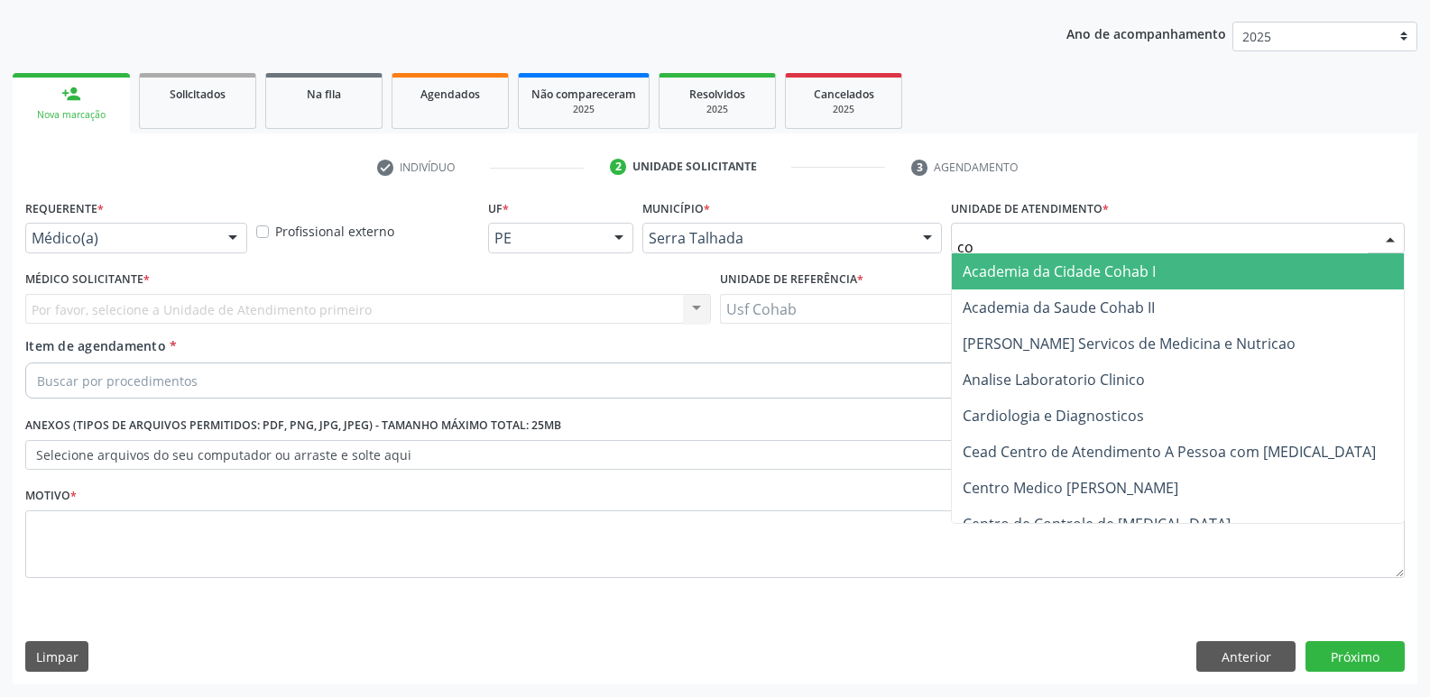
type input "coh"
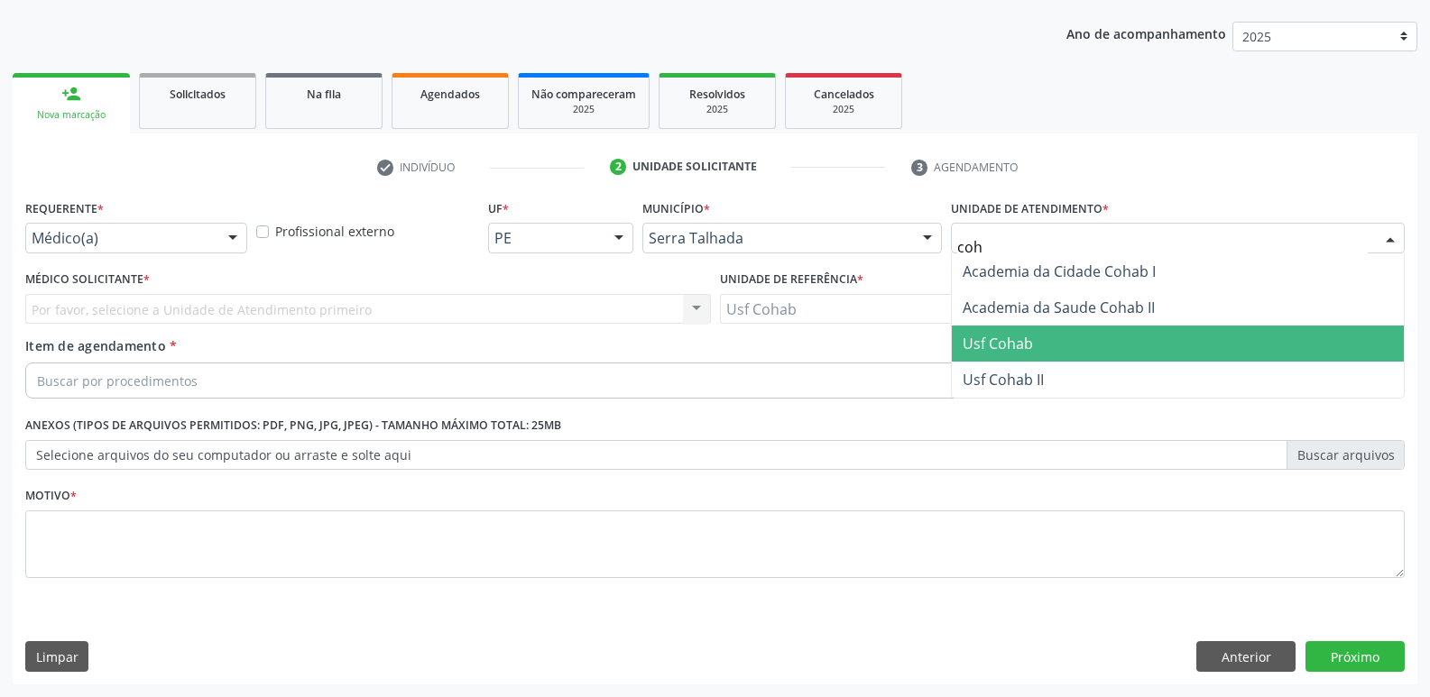
click at [999, 349] on span "Usf Cohab" at bounding box center [998, 344] width 70 height 20
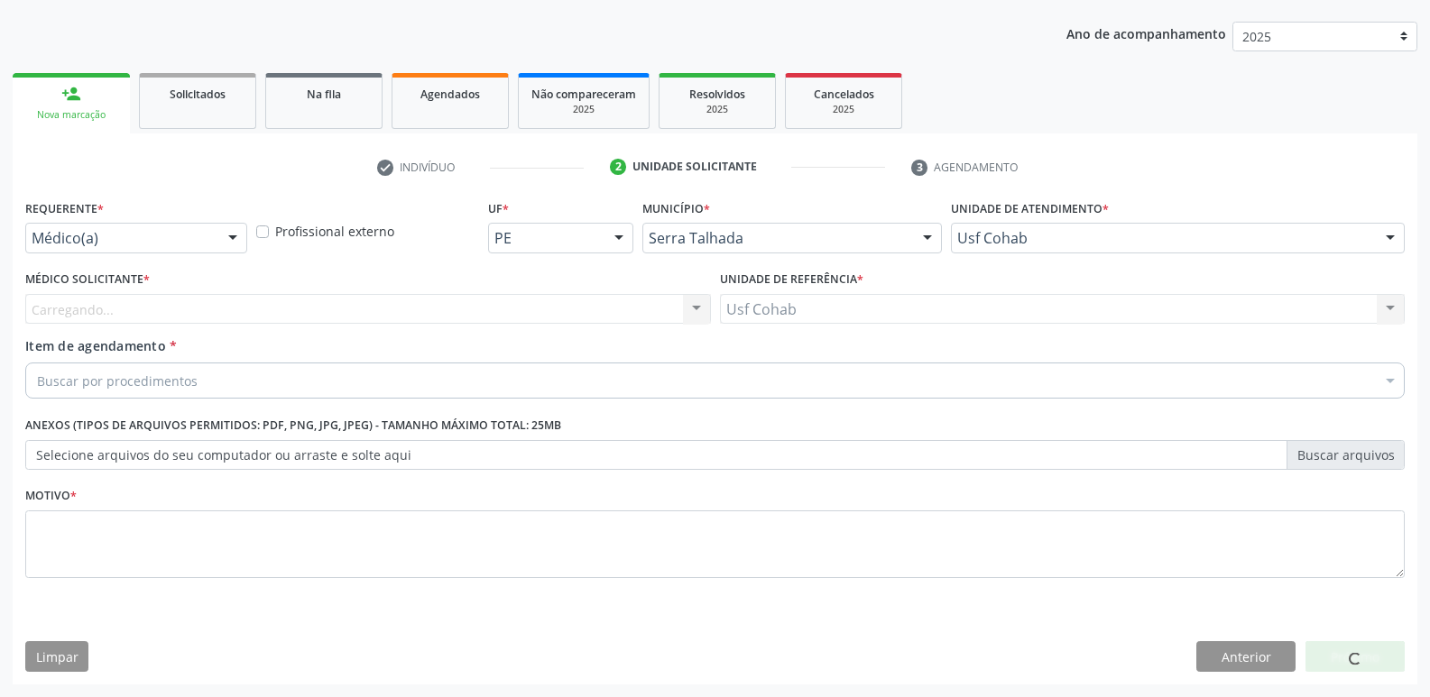
click at [475, 308] on div "Carregando..." at bounding box center [368, 309] width 686 height 31
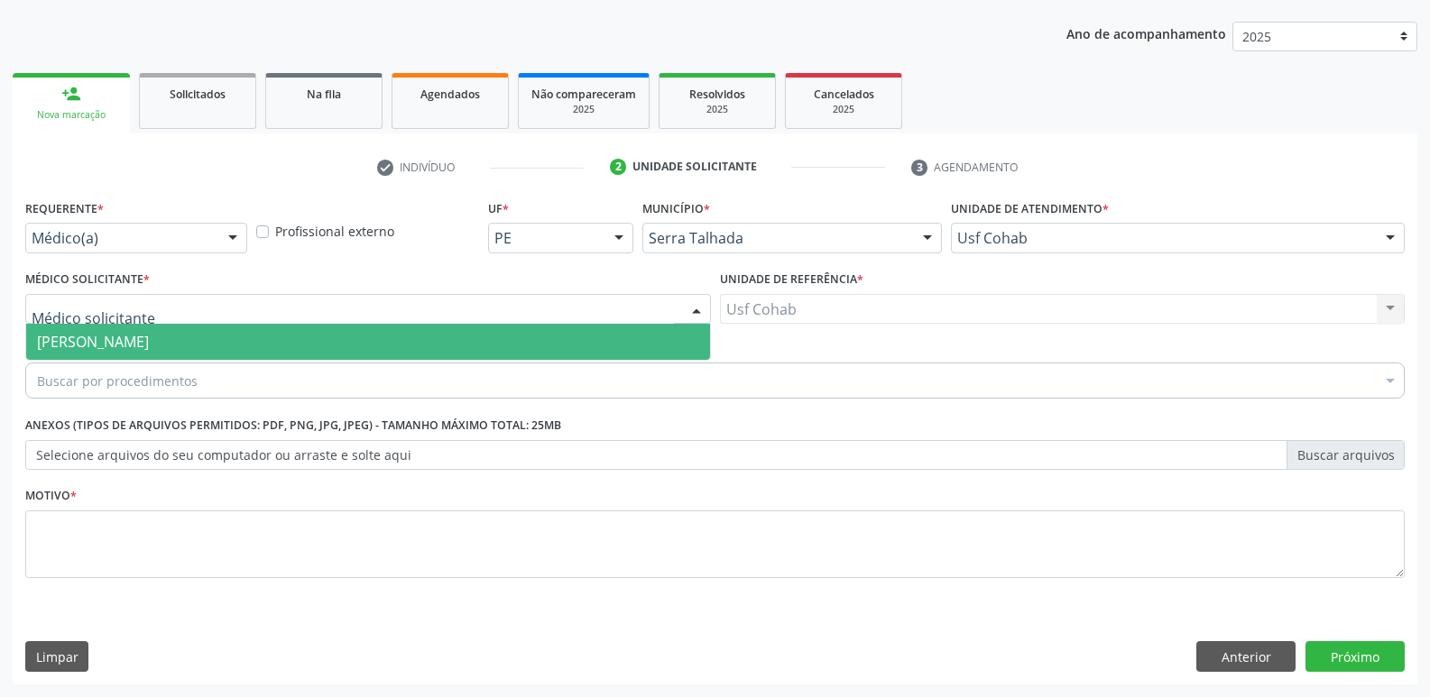
click at [442, 329] on span "[PERSON_NAME]" at bounding box center [368, 342] width 684 height 36
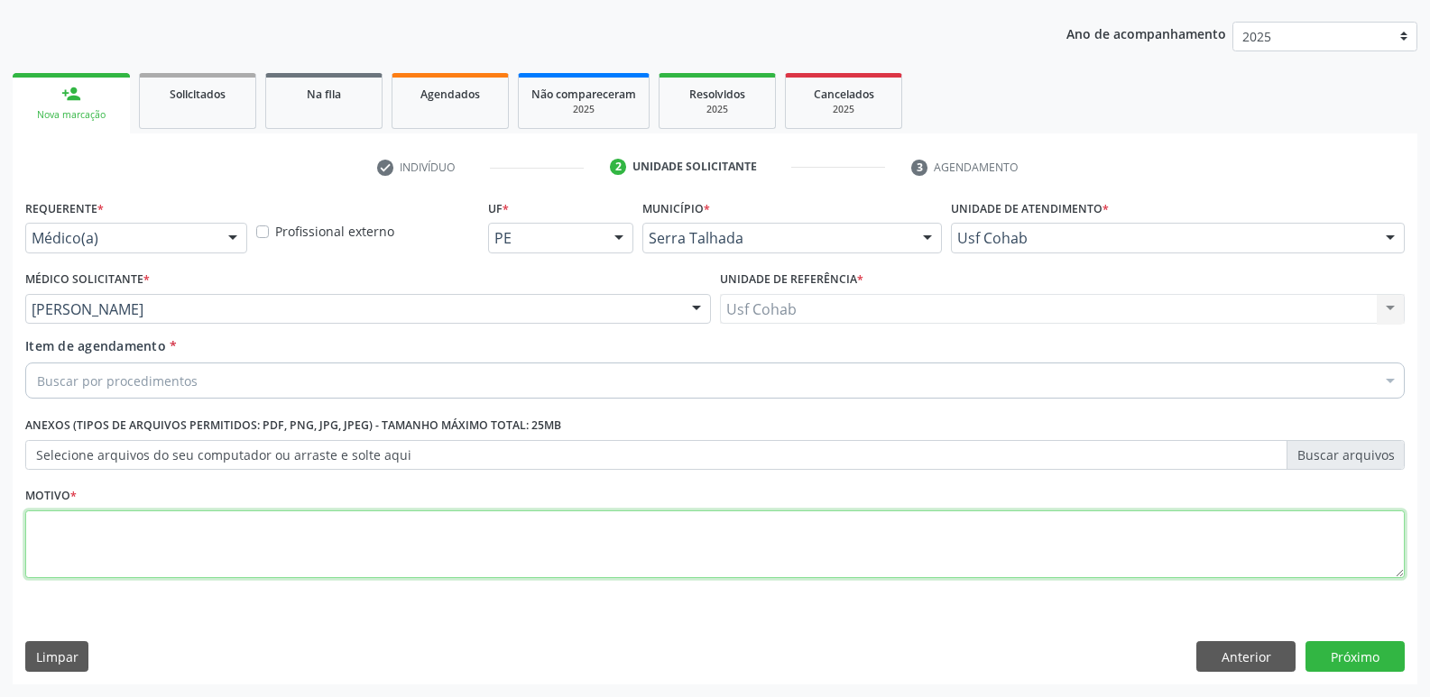
click at [226, 541] on textarea at bounding box center [714, 545] width 1379 height 69
type textarea "Gestante"
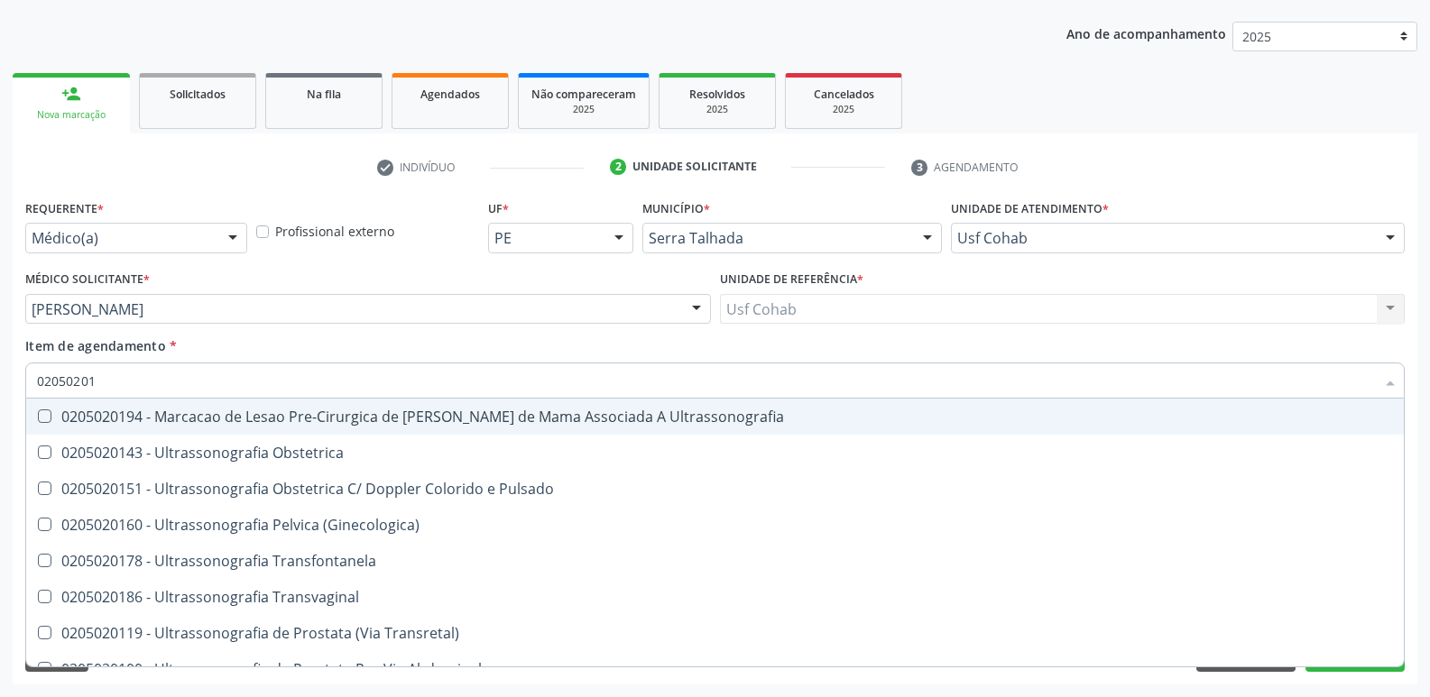
type input "020502014"
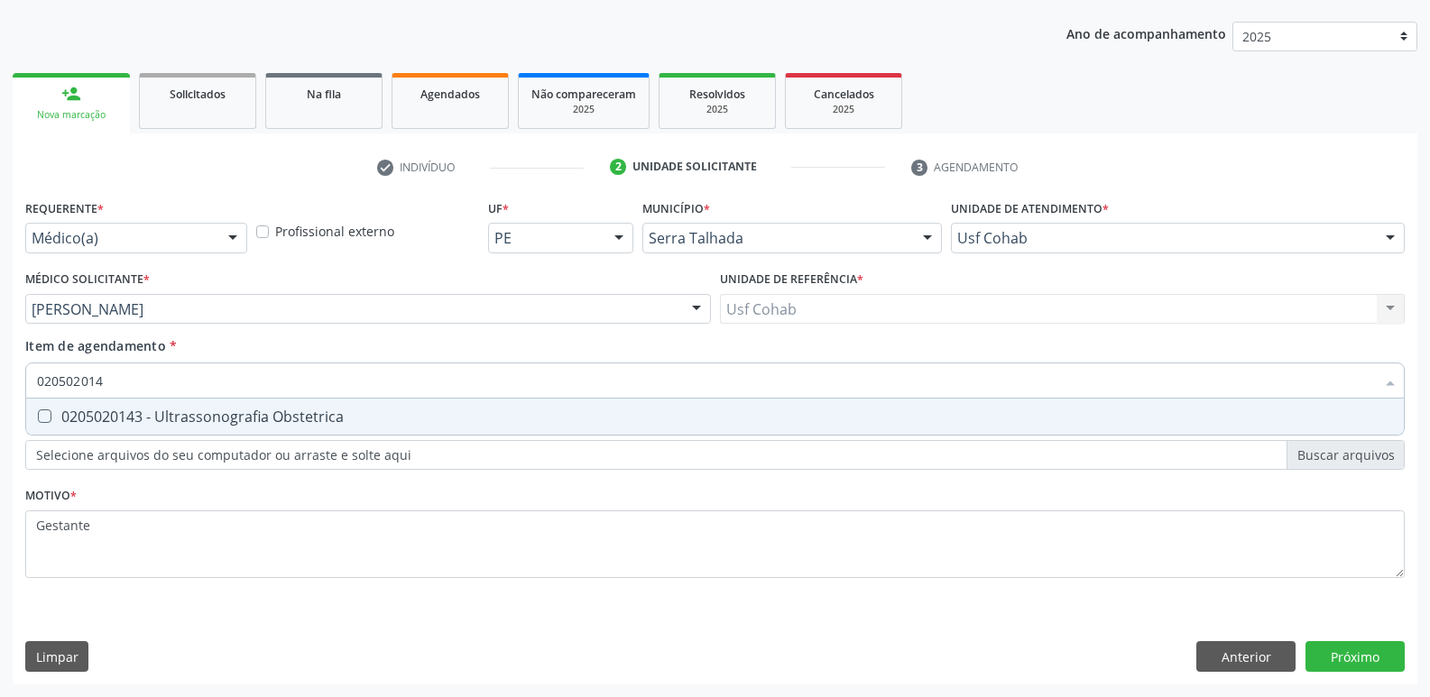
click at [421, 421] on div "0205020143 - Ultrassonografia Obstetrica" at bounding box center [715, 417] width 1356 height 14
checkbox Obstetrica "true"
click at [1376, 673] on div "Requerente * Médico(a) Médico(a) Enfermeiro(a) Paciente Nenhum resultado encont…" at bounding box center [715, 440] width 1405 height 490
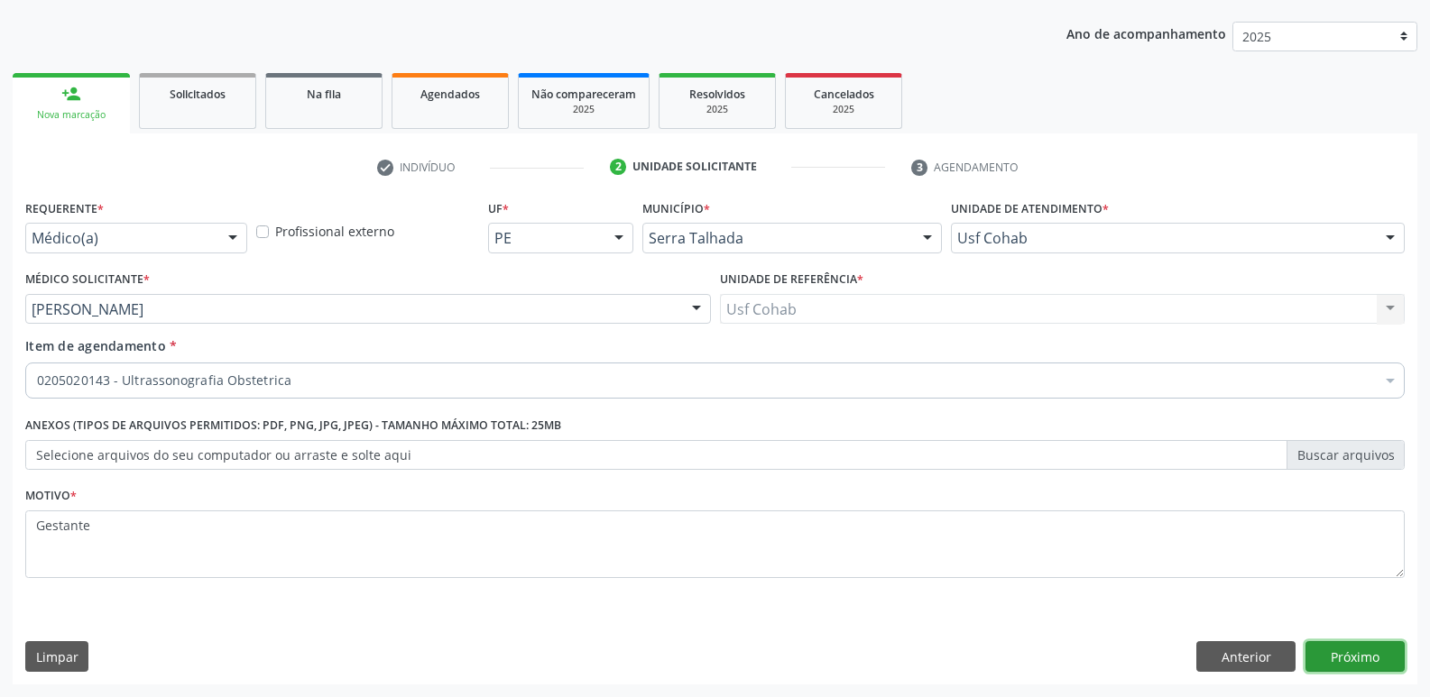
click at [1343, 649] on button "Próximo" at bounding box center [1354, 656] width 99 height 31
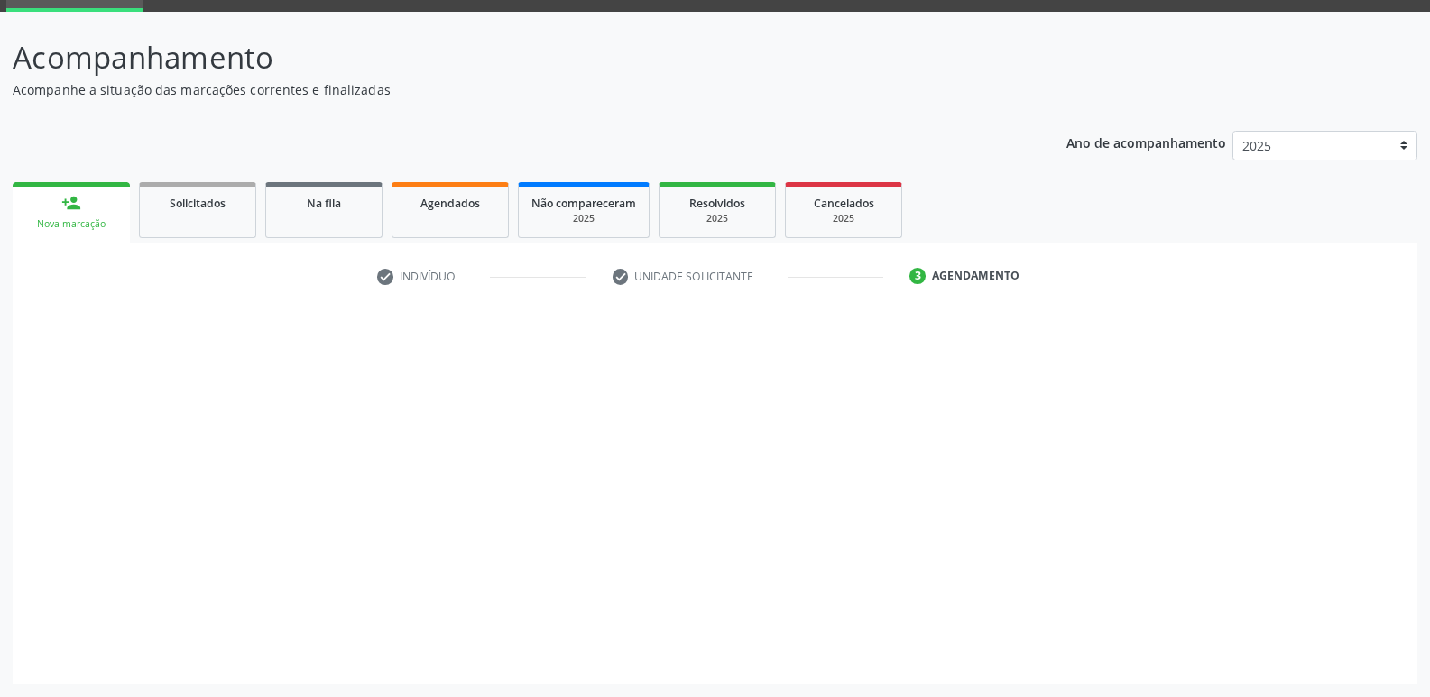
scroll to position [88, 0]
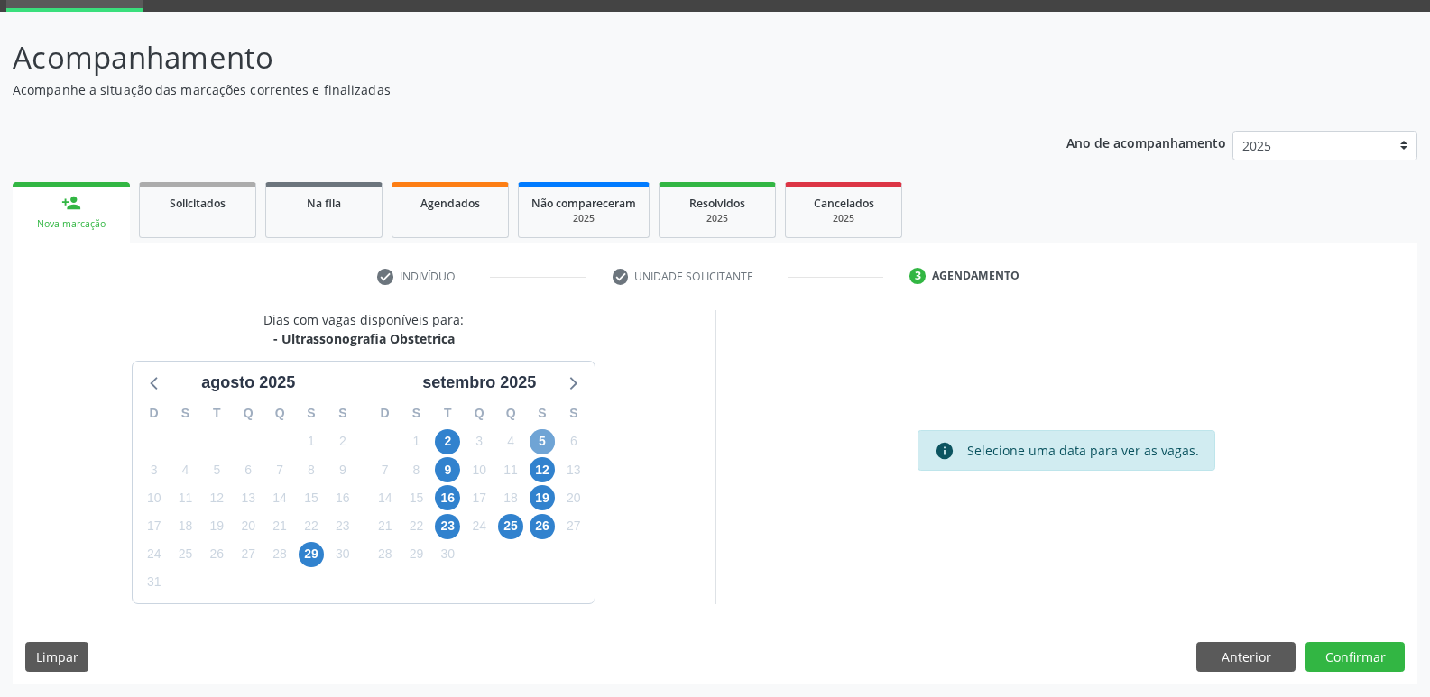
click at [549, 442] on span "5" at bounding box center [542, 441] width 25 height 25
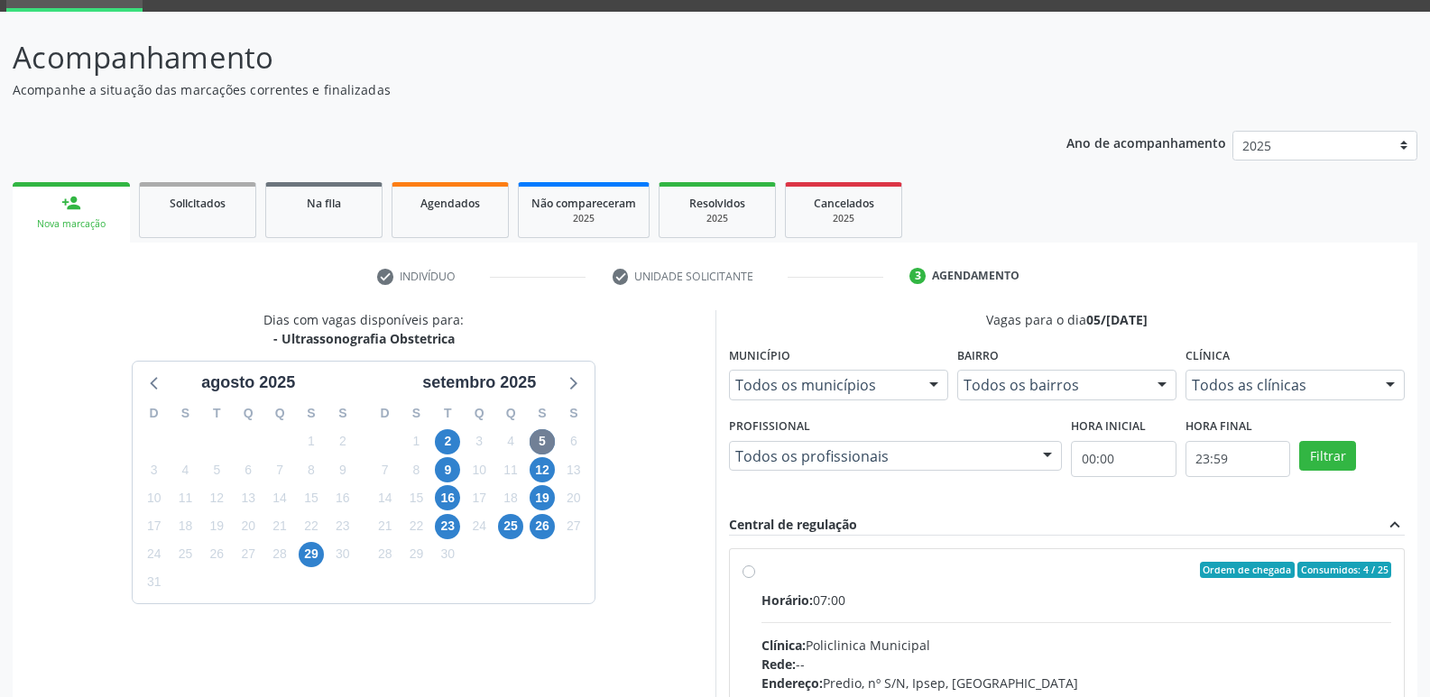
click at [945, 600] on div "Horário: 07:00" at bounding box center [1076, 600] width 631 height 19
click at [755, 578] on input "Ordem de chegada Consumidos: 4 / 25 Horário: 07:00 Clínica: Policlinica Municip…" at bounding box center [748, 570] width 13 height 16
radio input "true"
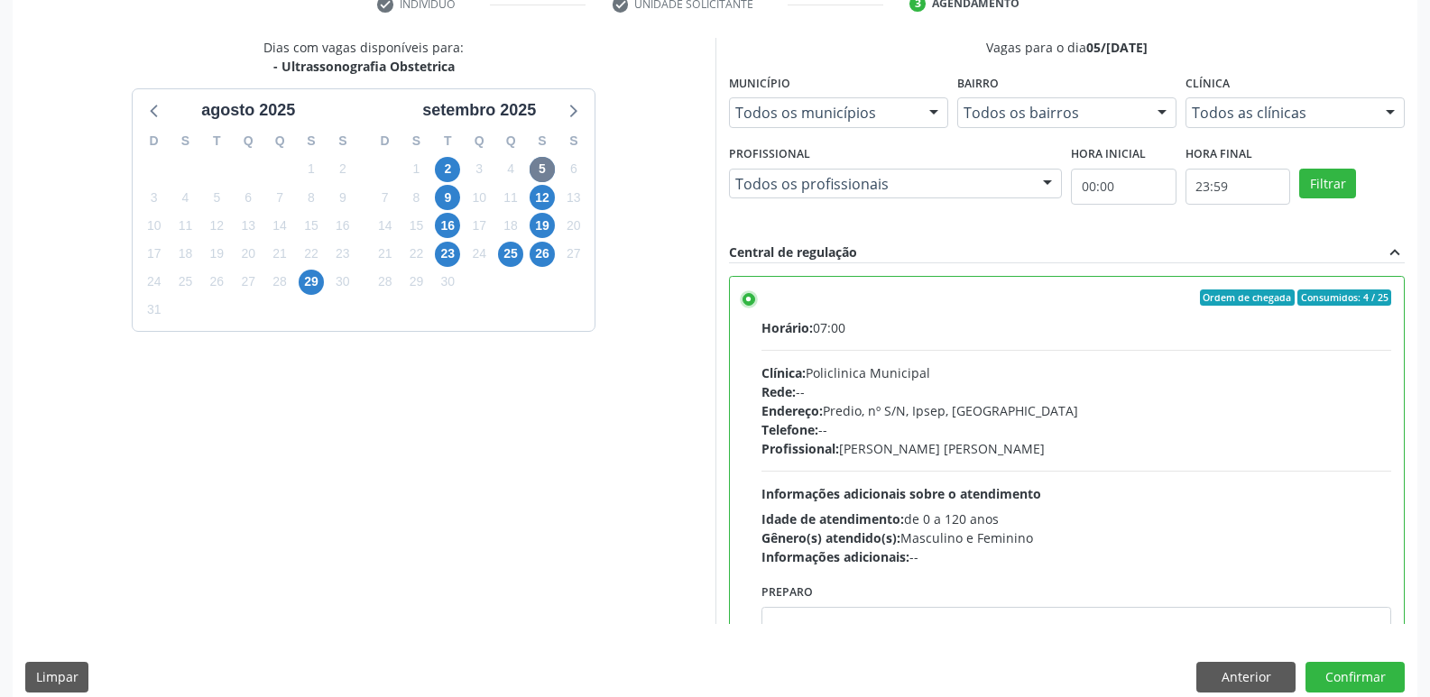
scroll to position [381, 0]
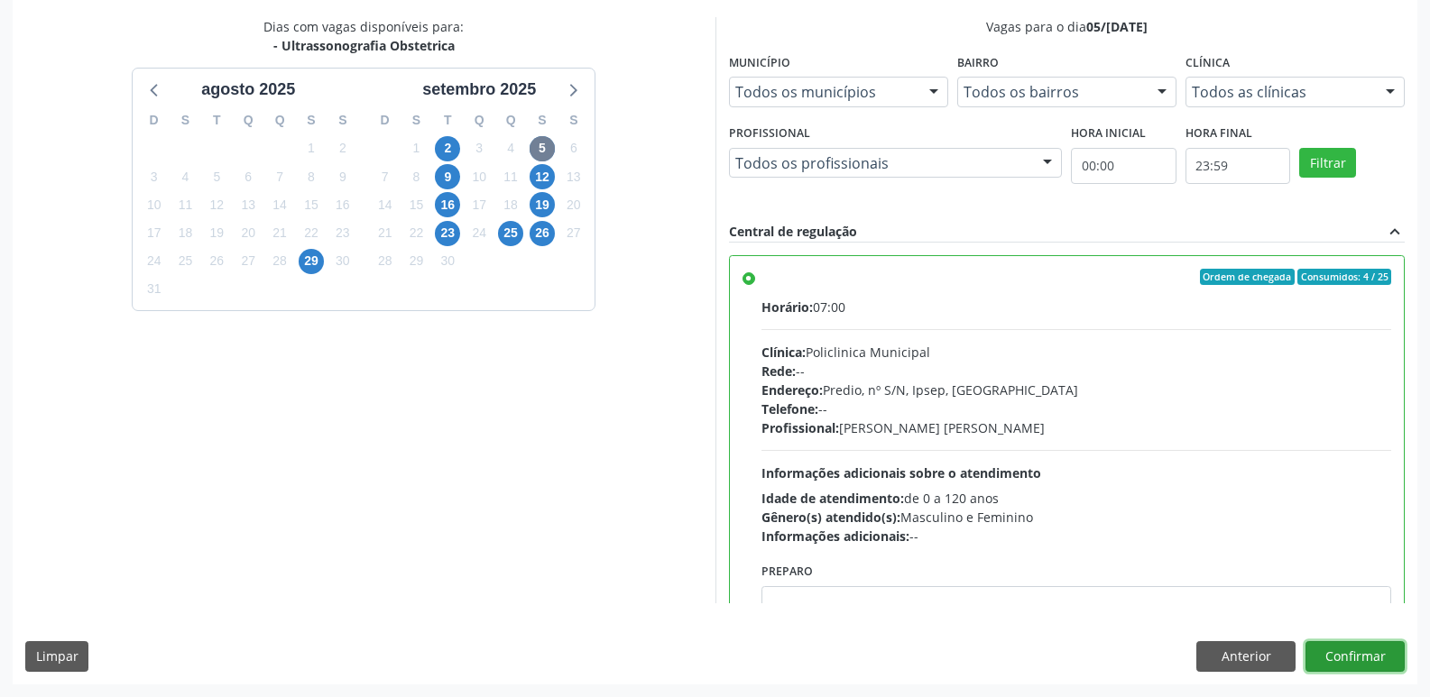
click at [1334, 654] on button "Confirmar" at bounding box center [1354, 656] width 99 height 31
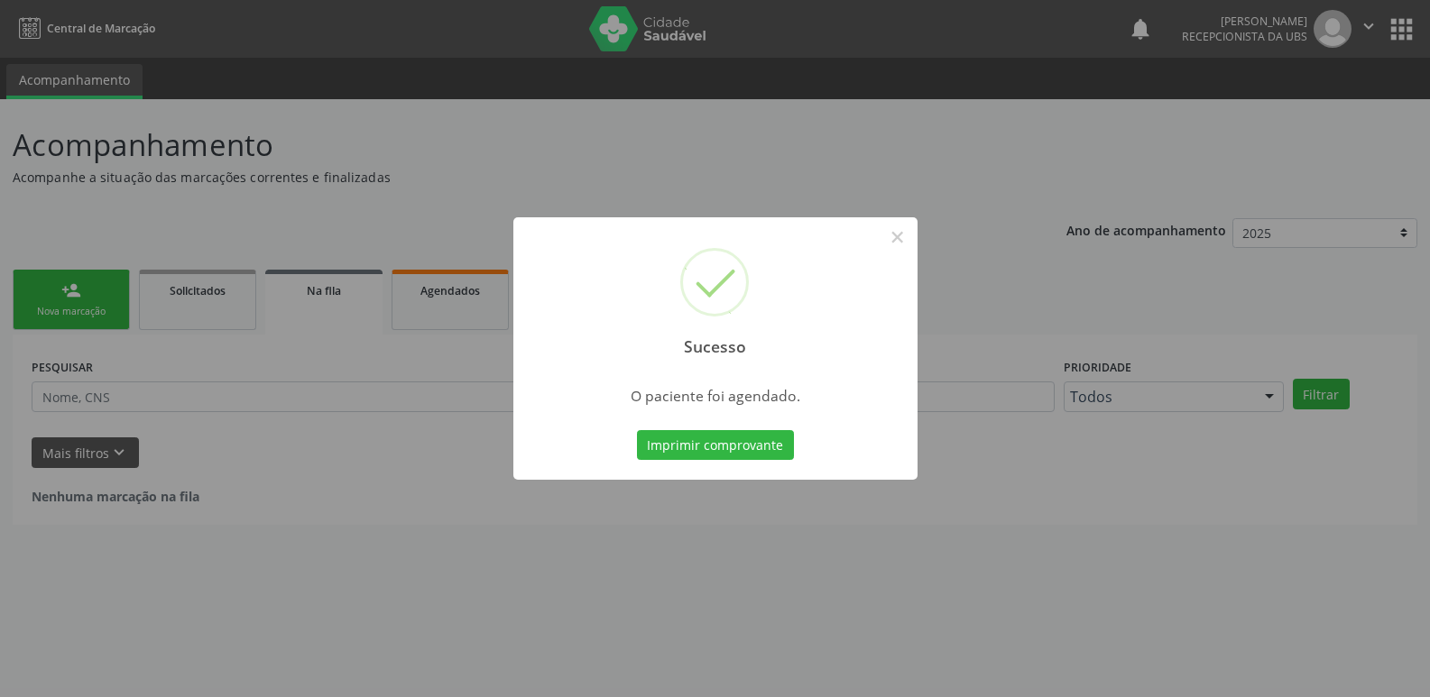
scroll to position [0, 0]
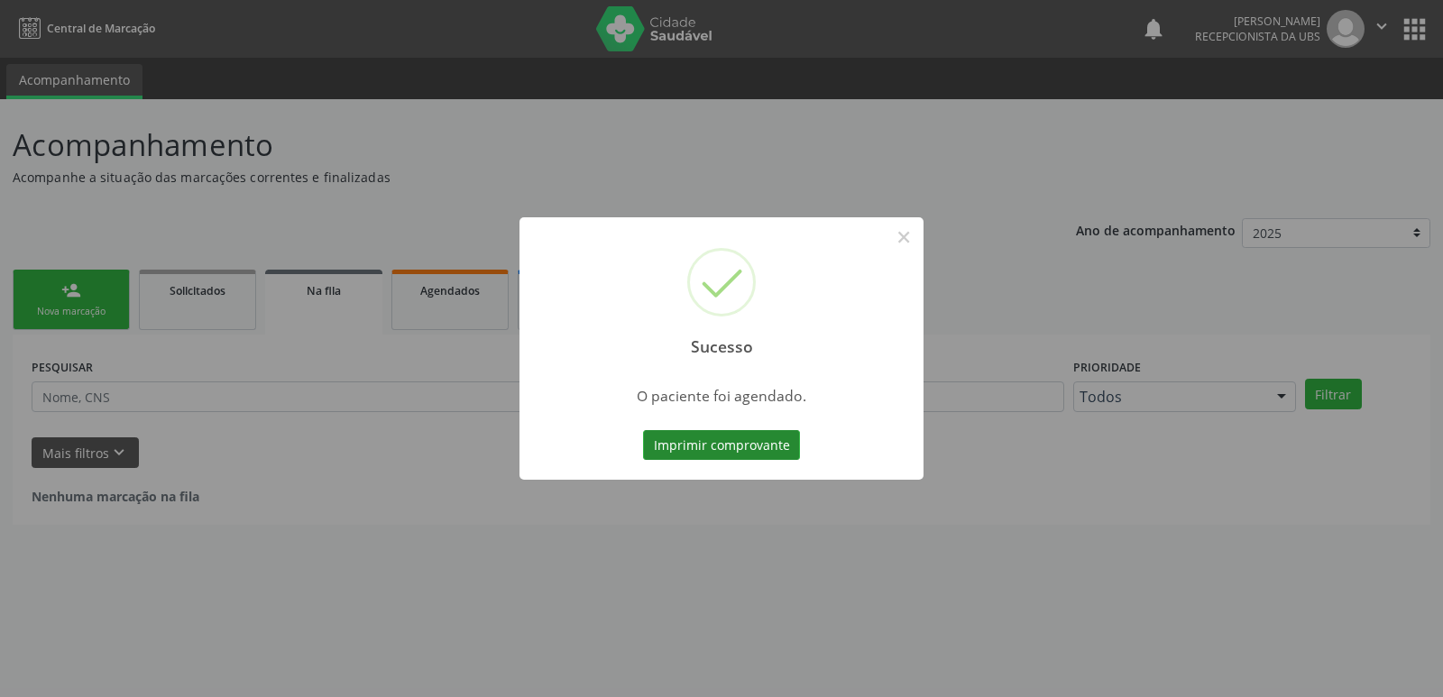
click at [732, 448] on button "Imprimir comprovante" at bounding box center [721, 445] width 157 height 31
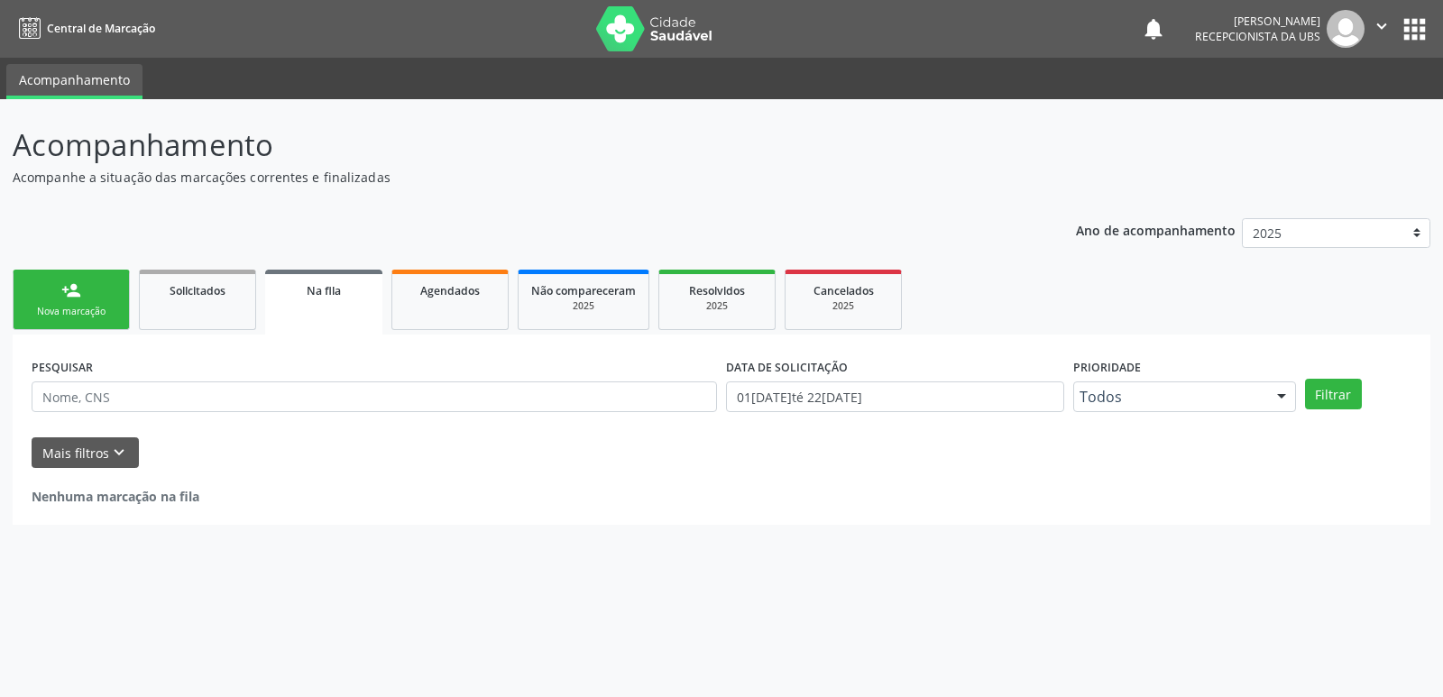
click at [90, 318] on div "Nova marcação" at bounding box center [71, 312] width 90 height 14
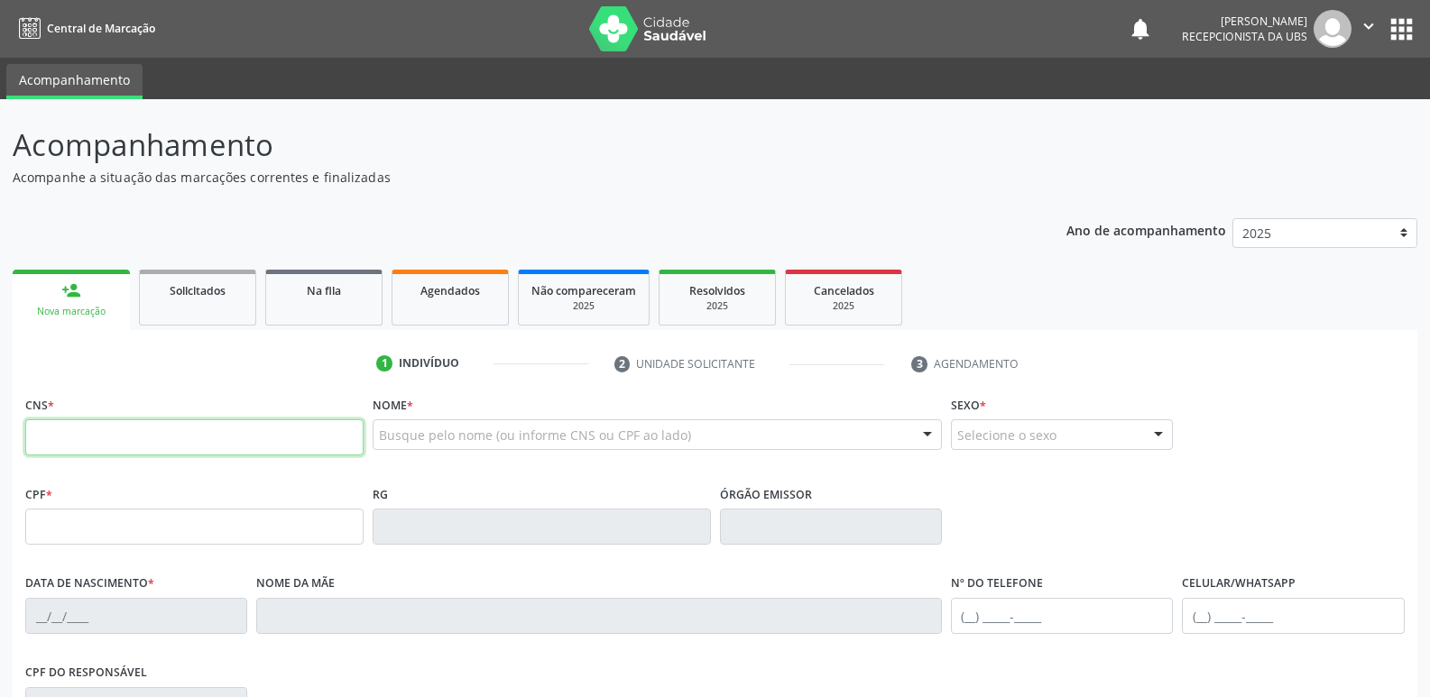
click at [191, 448] on input "text" at bounding box center [194, 437] width 338 height 36
type input "706 9091 1444 7431"
type input "120.653.474-57"
type input "06[DATE]"
type input "[PERSON_NAME]"
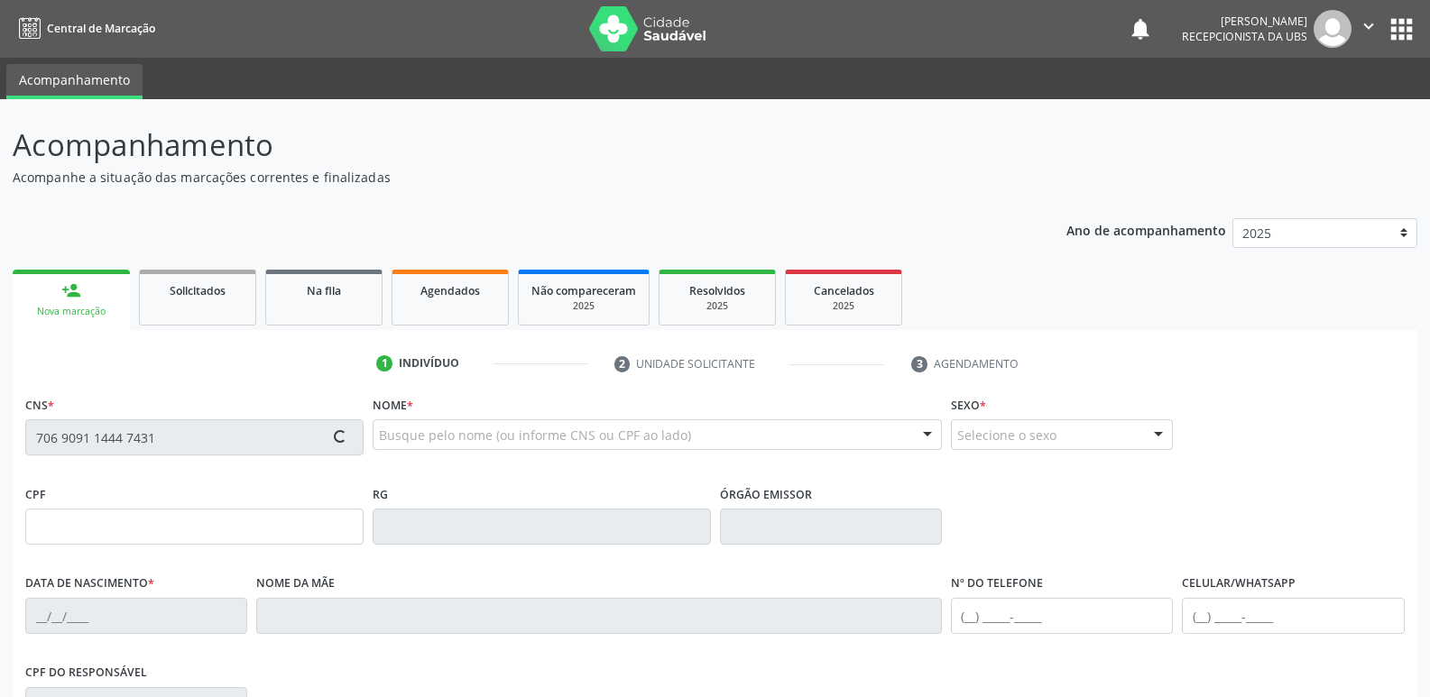
type input "[PHONE_NUMBER]"
type input "S/N"
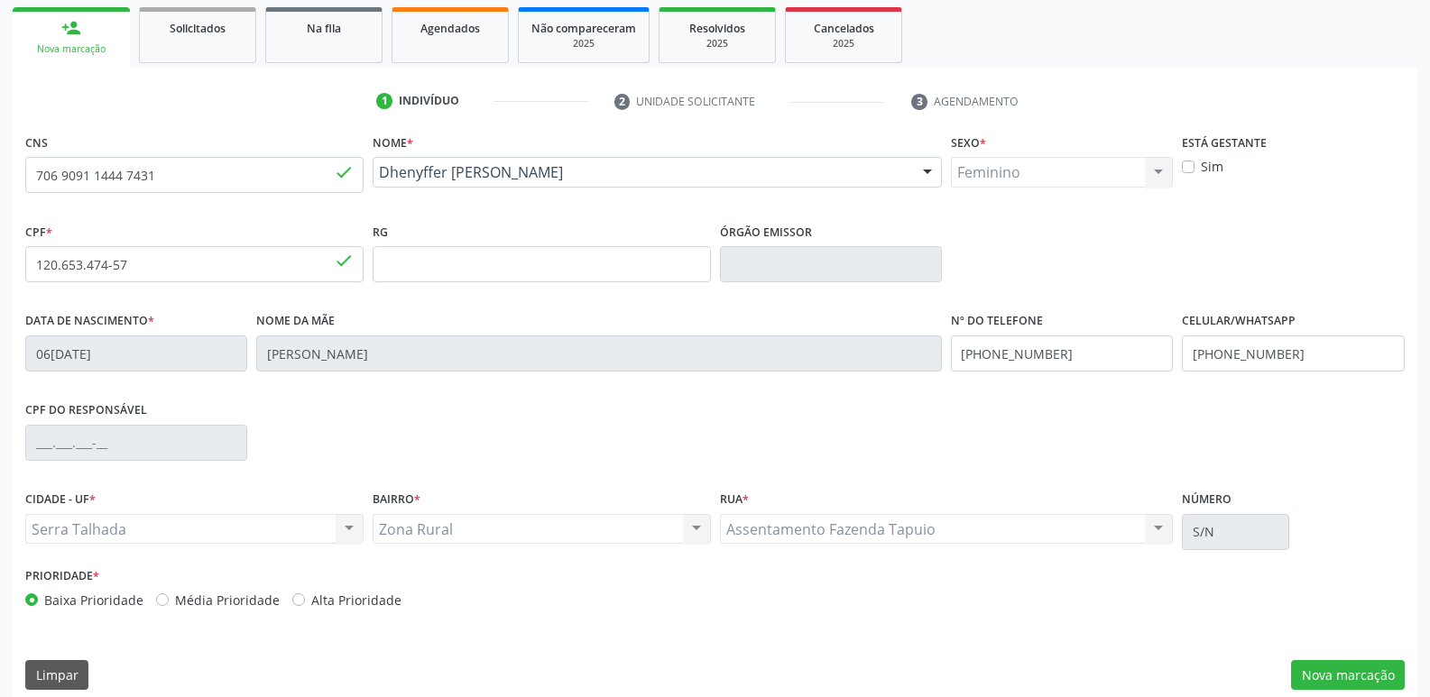
scroll to position [281, 0]
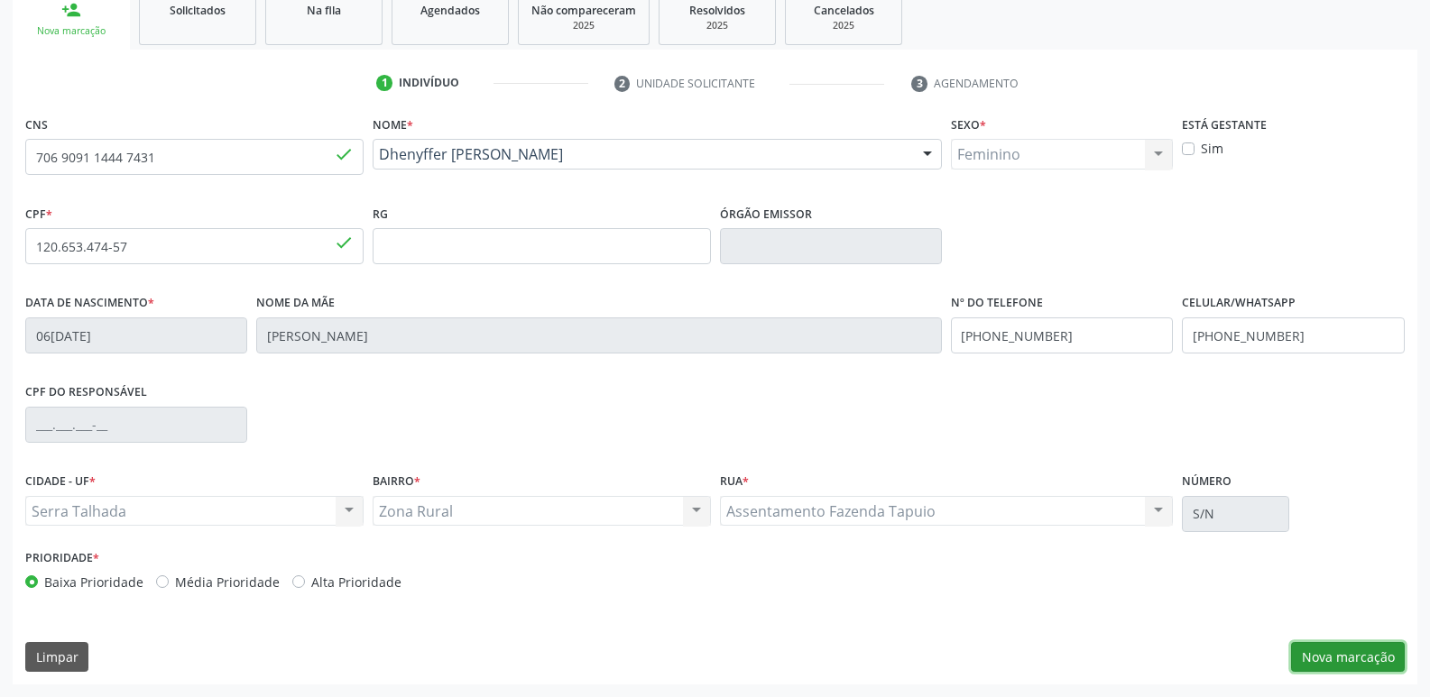
click at [1346, 653] on button "Nova marcação" at bounding box center [1348, 657] width 114 height 31
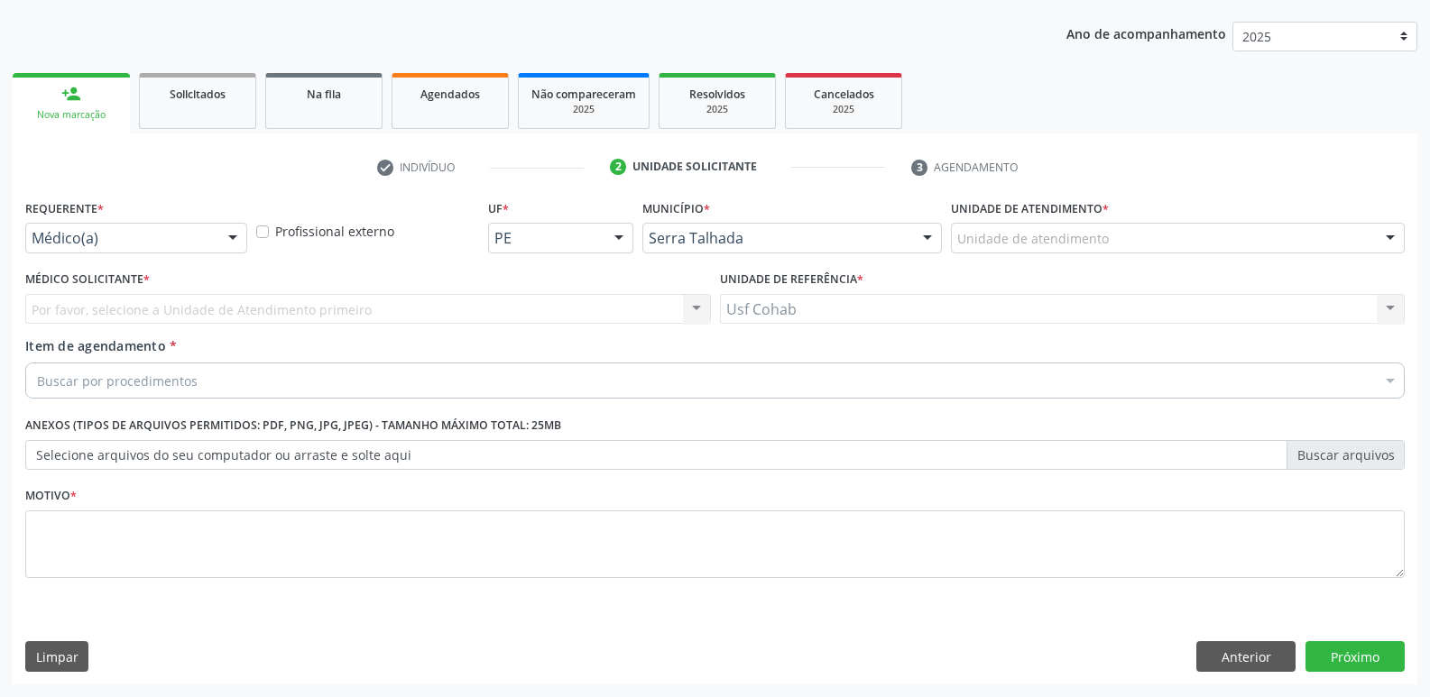
scroll to position [197, 0]
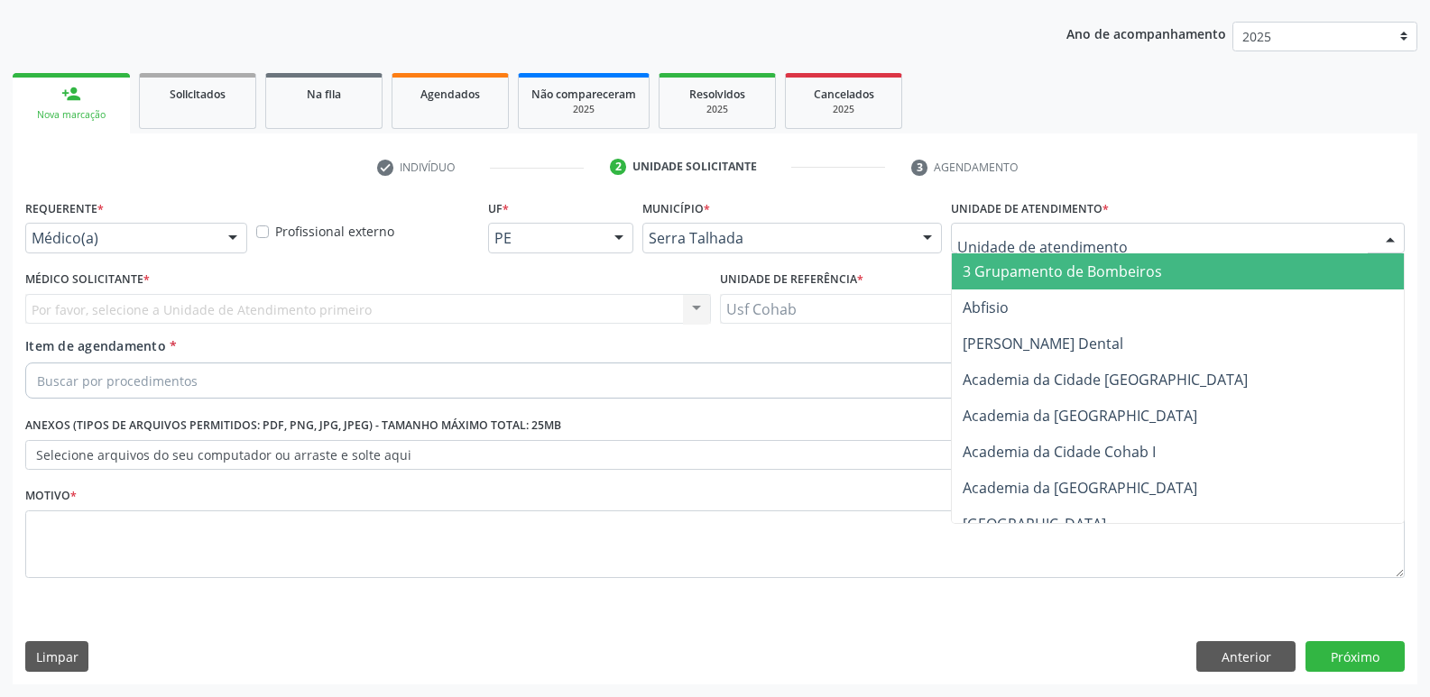
click at [1211, 244] on div at bounding box center [1178, 238] width 454 height 31
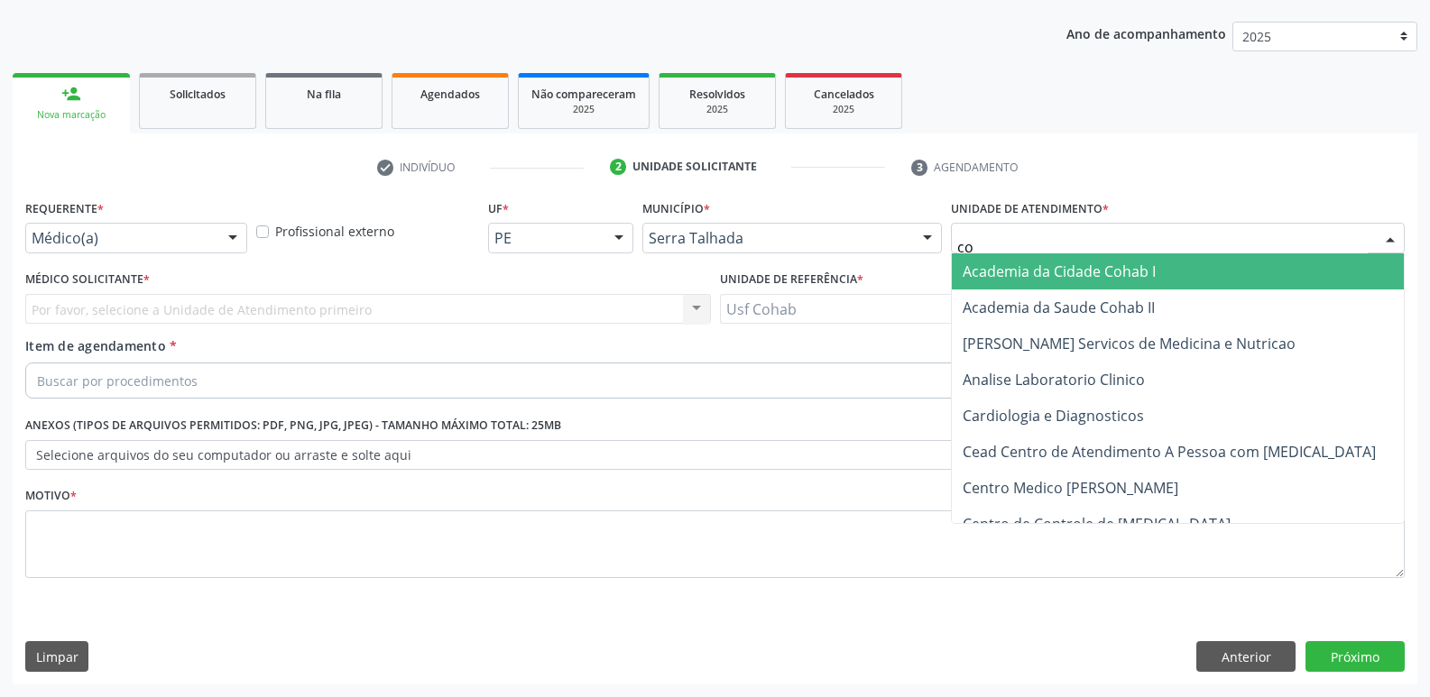
type input "coh"
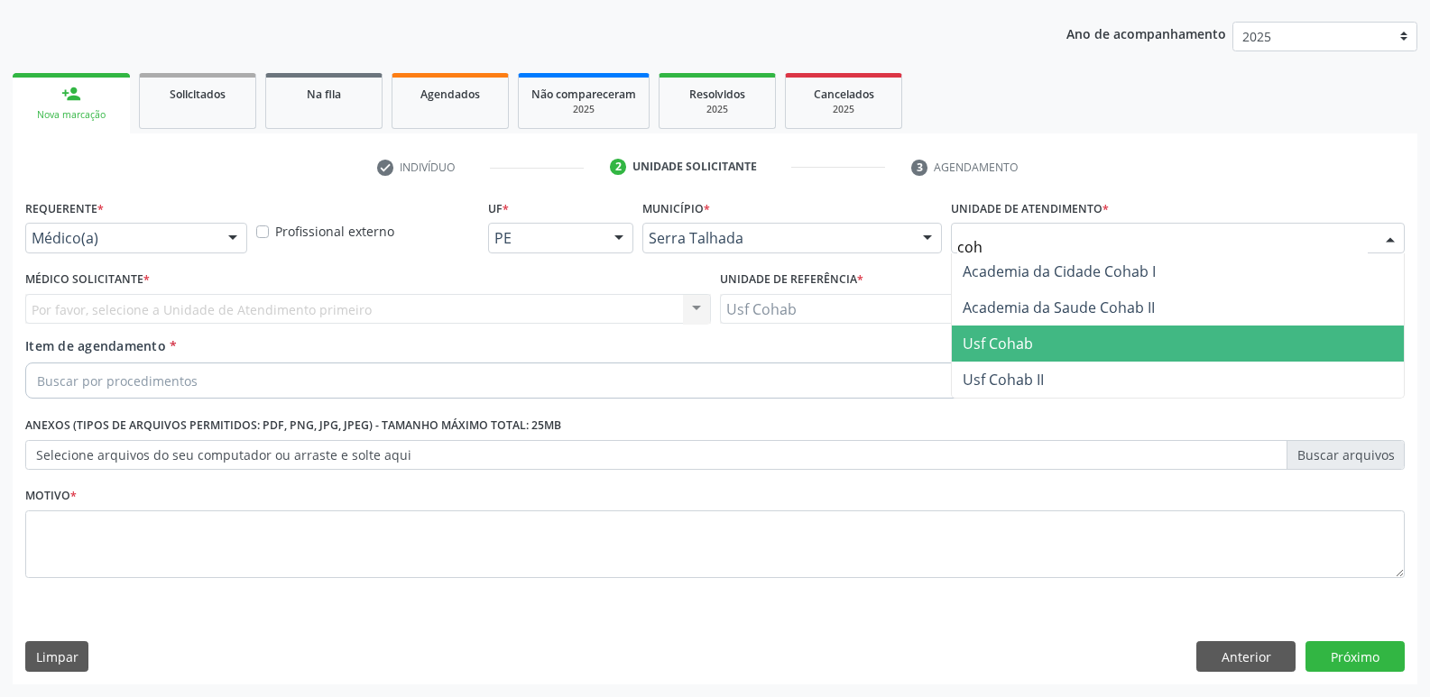
click at [1018, 340] on span "Usf Cohab" at bounding box center [998, 344] width 70 height 20
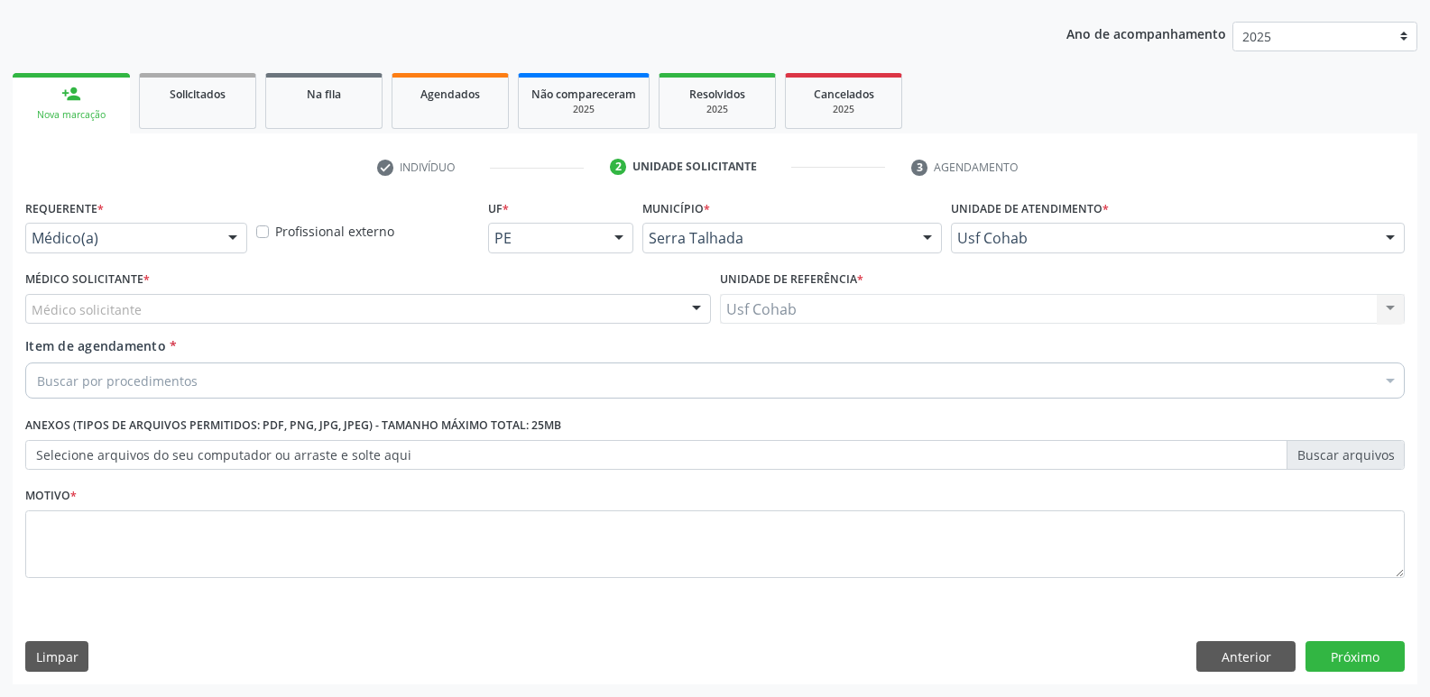
click at [209, 317] on div "Médico solicitante" at bounding box center [368, 309] width 686 height 31
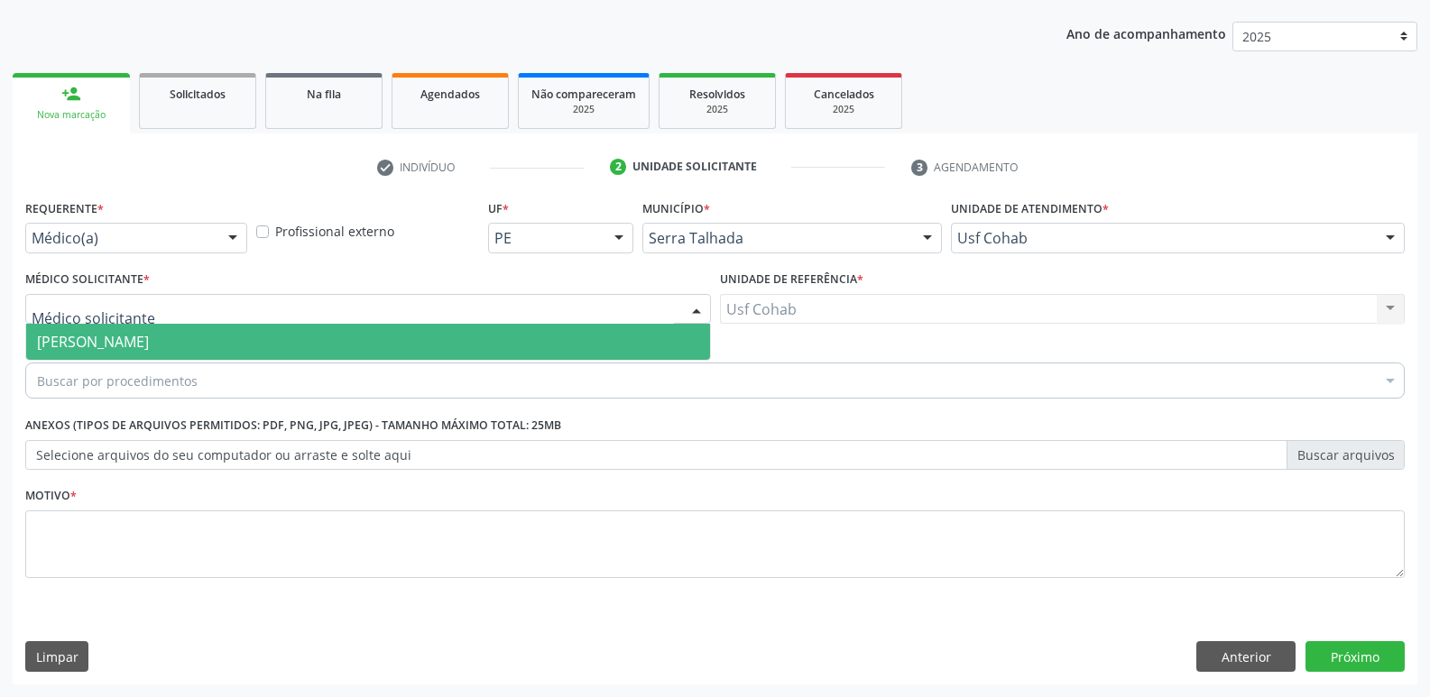
click at [207, 332] on span "[PERSON_NAME]" at bounding box center [368, 342] width 684 height 36
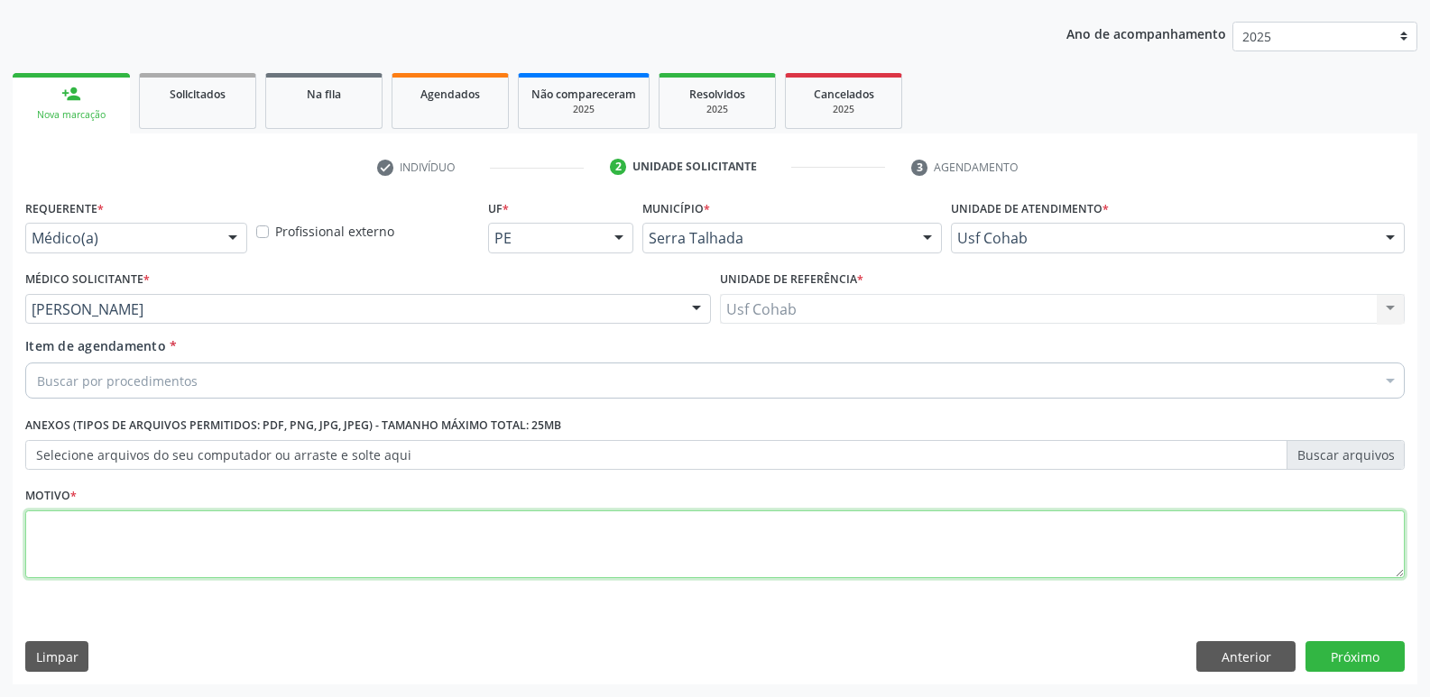
drag, startPoint x: 123, startPoint y: 569, endPoint x: 113, endPoint y: 582, distance: 16.1
click at [123, 570] on textarea at bounding box center [714, 545] width 1379 height 69
type textarea "Gestante"
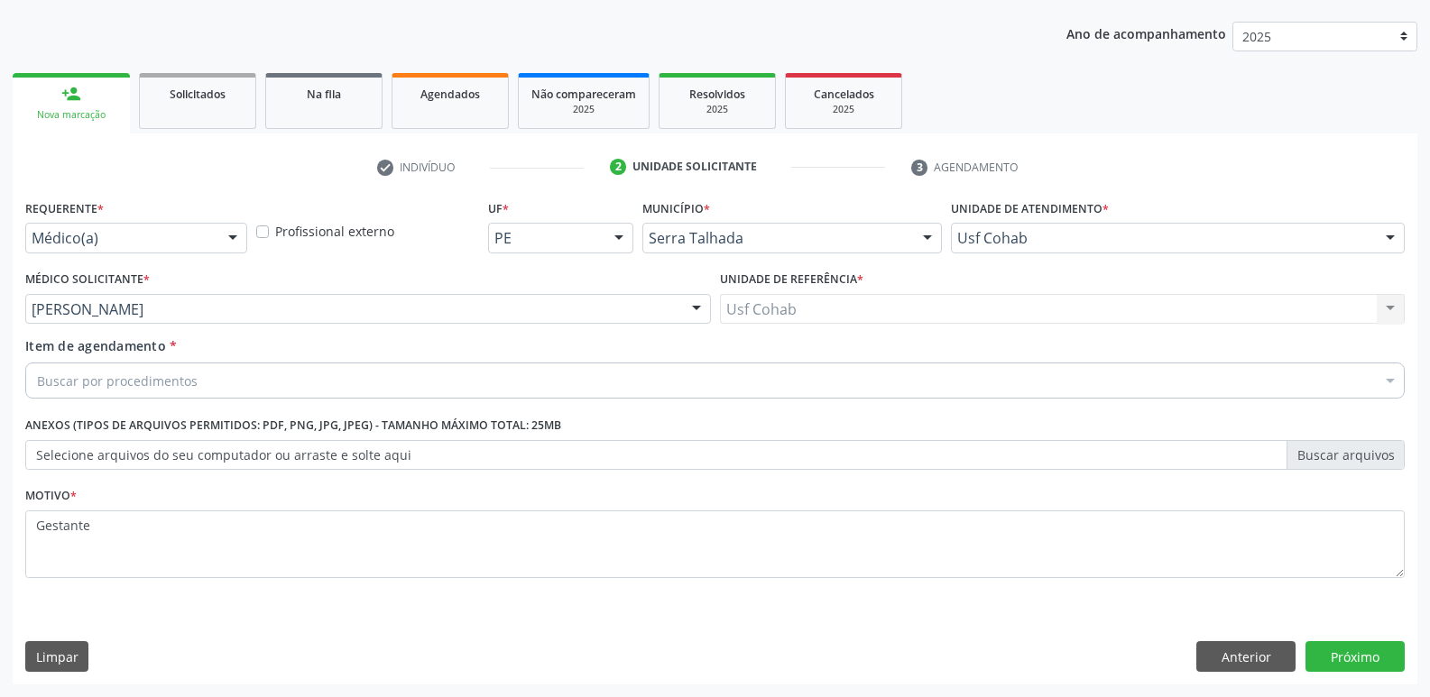
click at [235, 381] on div "Buscar por procedimentos" at bounding box center [714, 381] width 1379 height 36
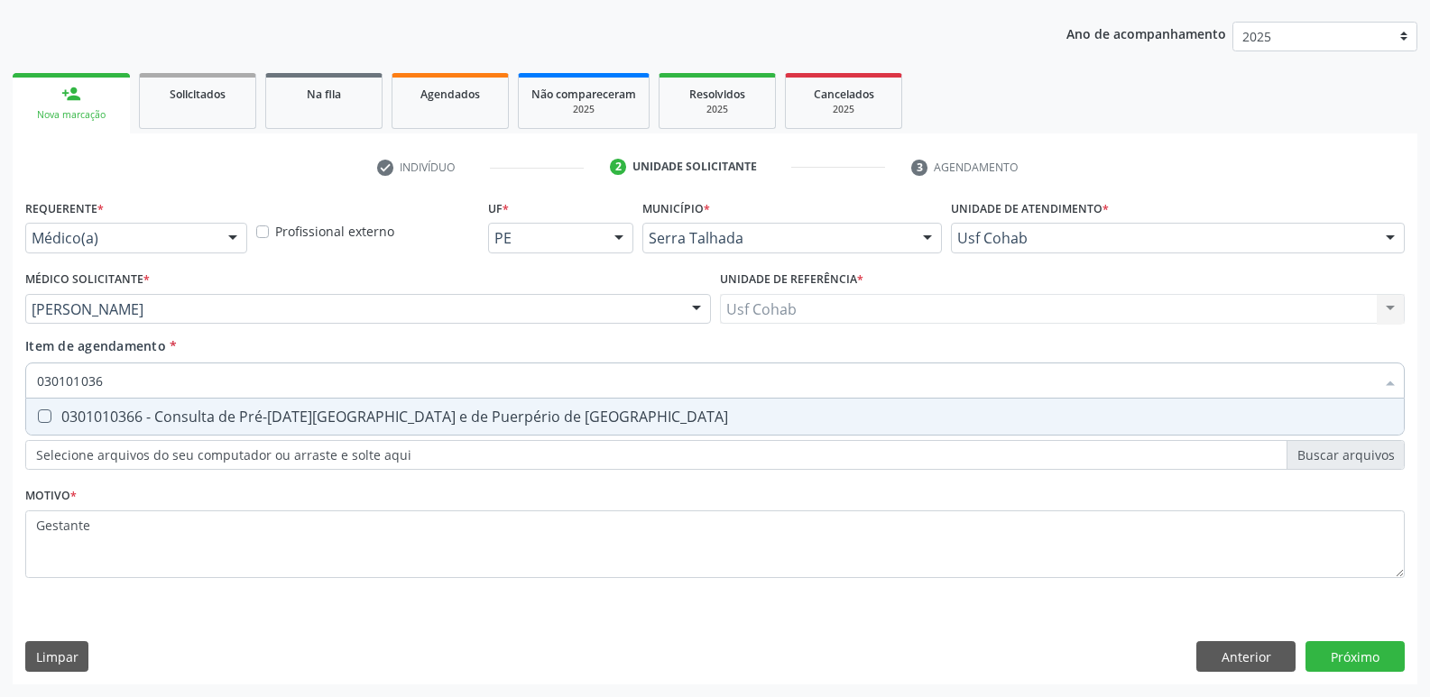
type input "0301010366"
click at [294, 406] on span "0301010366 - Consulta de Pré-[DATE][GEOGRAPHIC_DATA] e de Puerpério de [GEOGRAP…" at bounding box center [715, 417] width 1378 height 36
checkbox Risco "true"
click at [1355, 661] on div "Requerente * Médico(a) Médico(a) Enfermeiro(a) Paciente Nenhum resultado encont…" at bounding box center [715, 440] width 1405 height 490
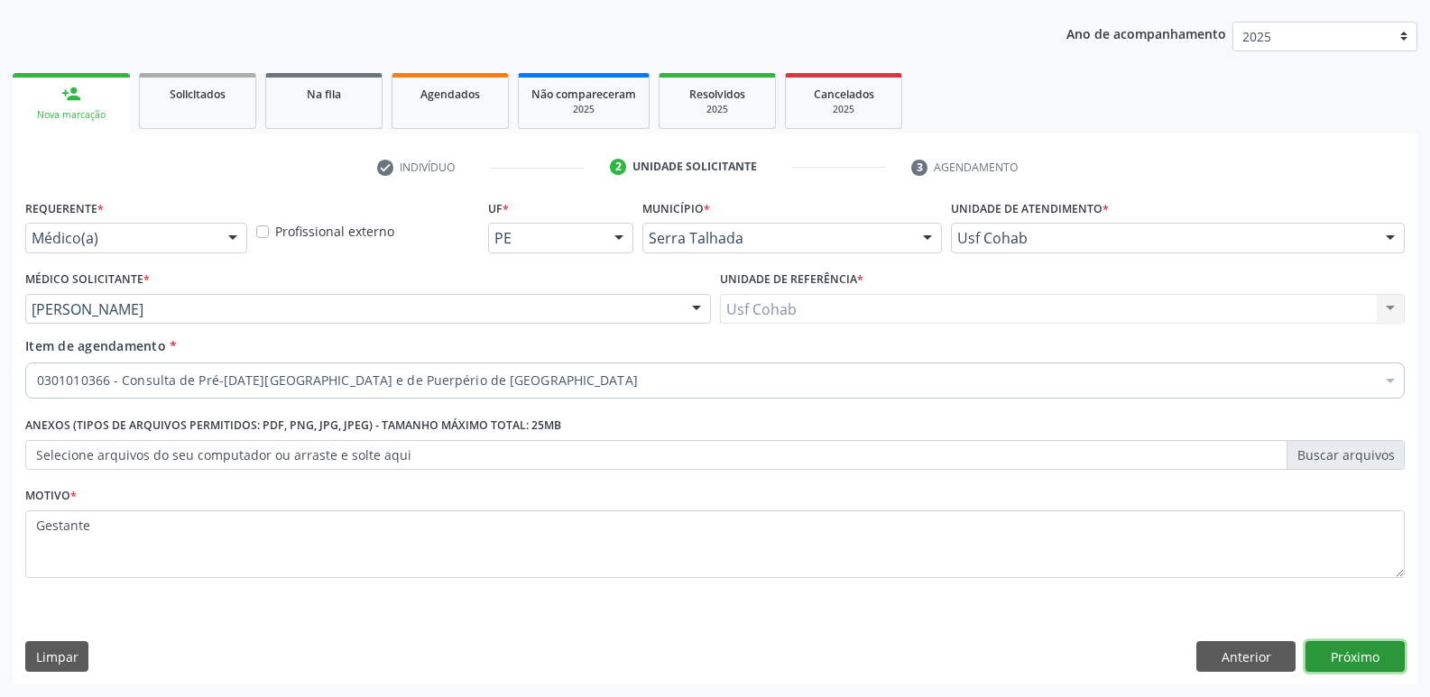
click at [1365, 650] on button "Próximo" at bounding box center [1354, 656] width 99 height 31
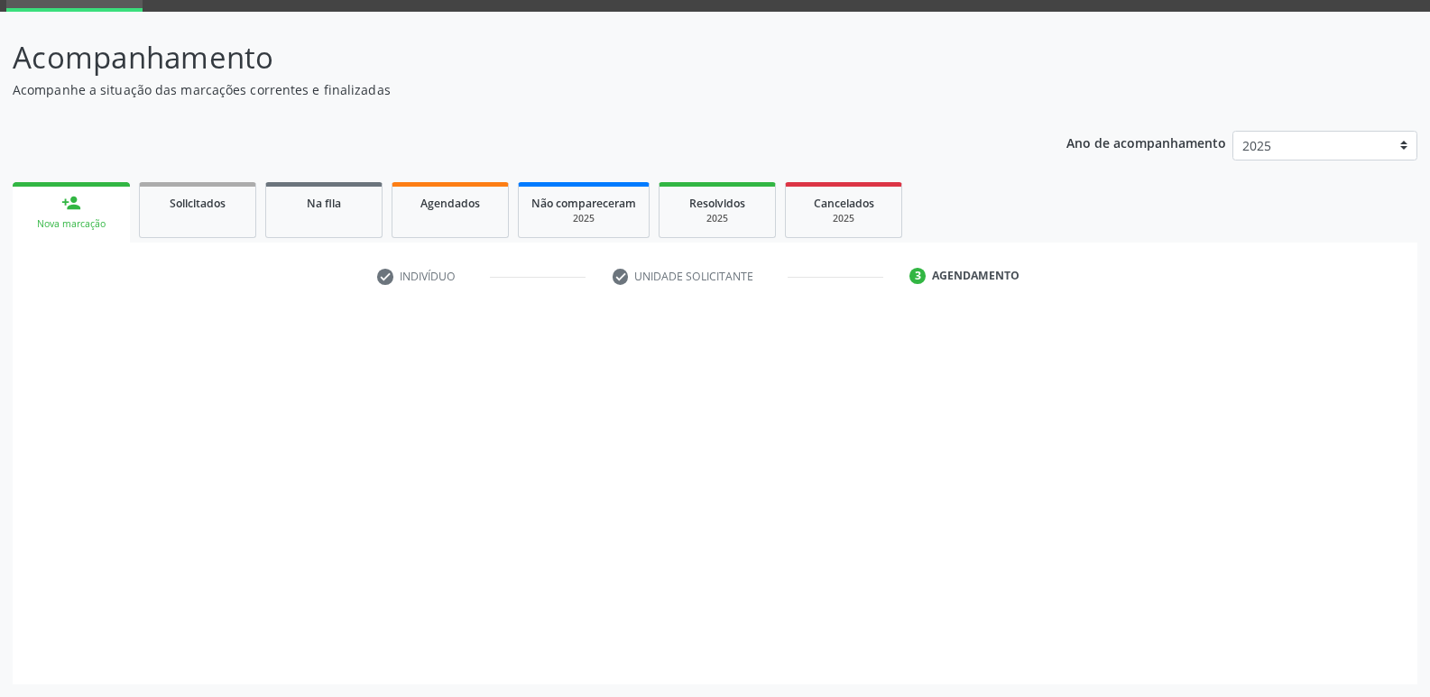
scroll to position [88, 0]
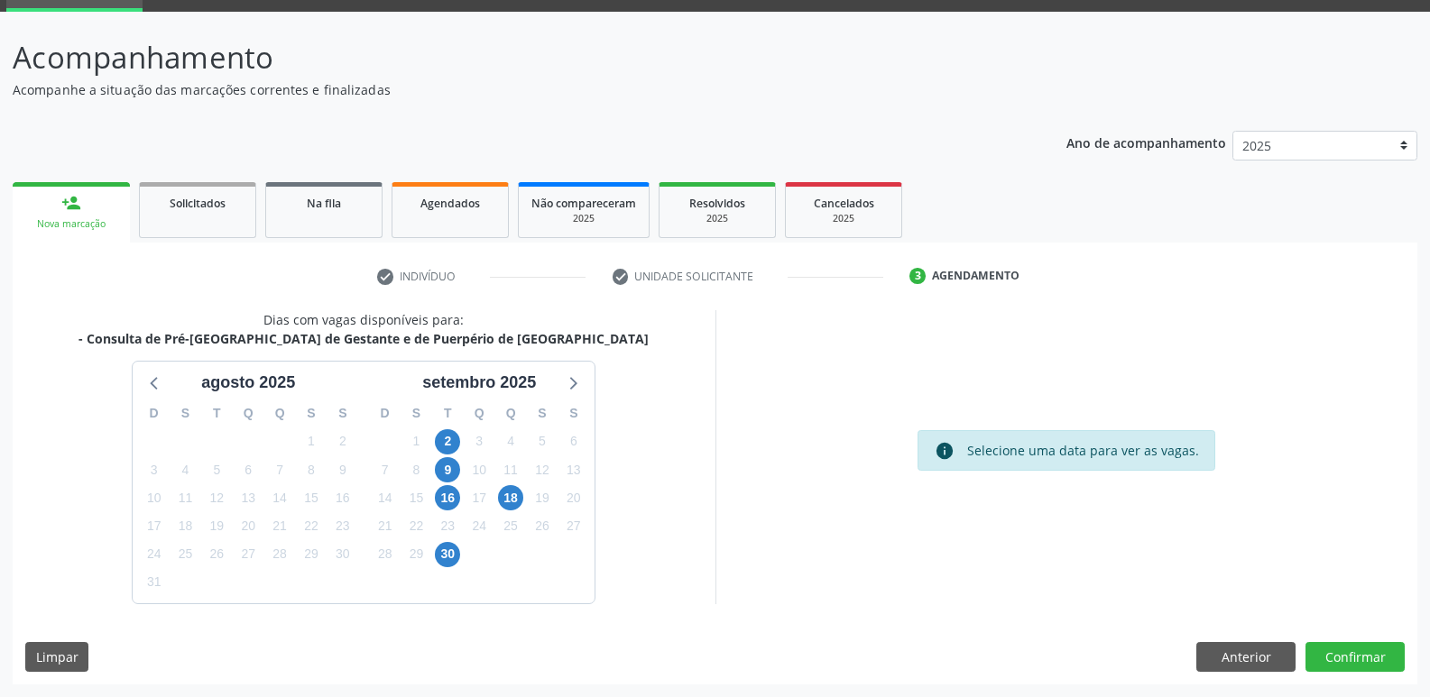
click at [460, 438] on div "2" at bounding box center [447, 442] width 25 height 28
click at [434, 445] on div "2" at bounding box center [448, 442] width 32 height 28
click at [447, 445] on span "2" at bounding box center [447, 441] width 25 height 25
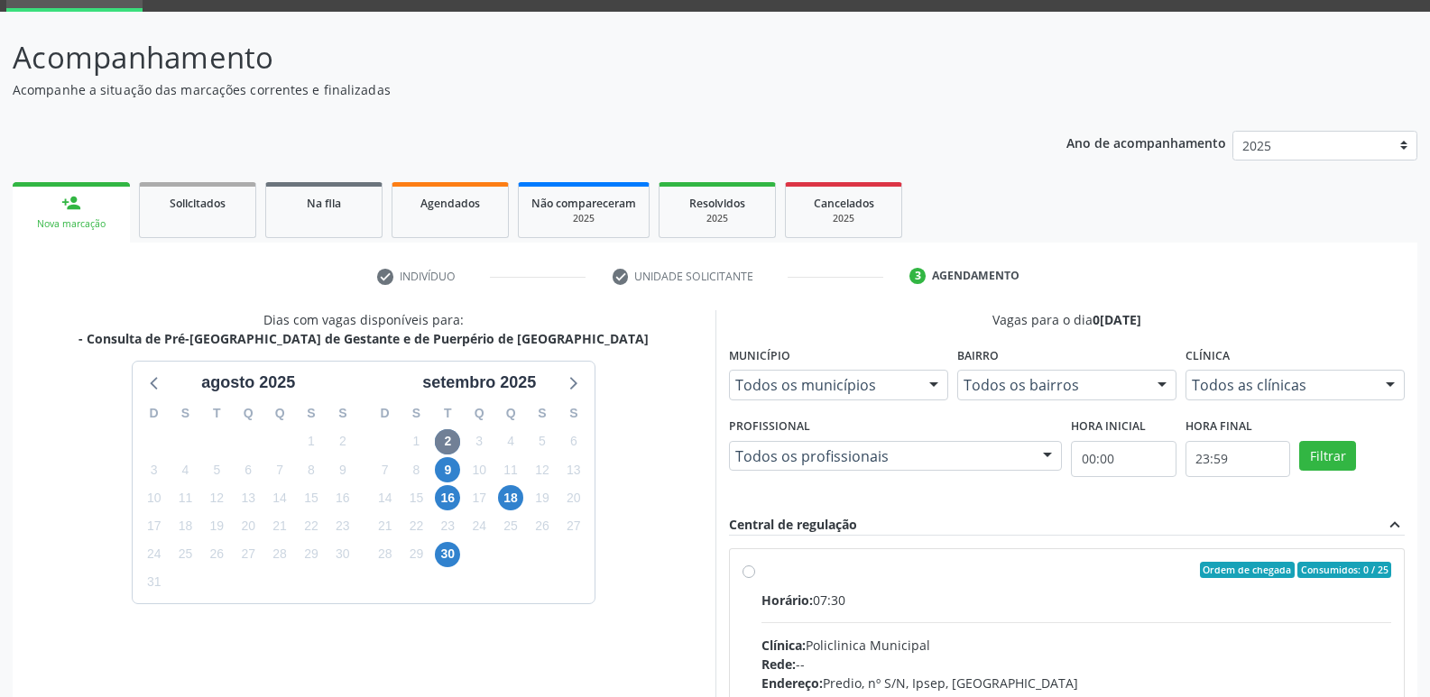
click at [915, 600] on div "Horário: 07:30" at bounding box center [1076, 600] width 631 height 19
click at [755, 578] on input "Ordem de chegada Consumidos: 0 / 25 Horário: 07:30 Clínica: Policlinica Municip…" at bounding box center [748, 570] width 13 height 16
radio input "true"
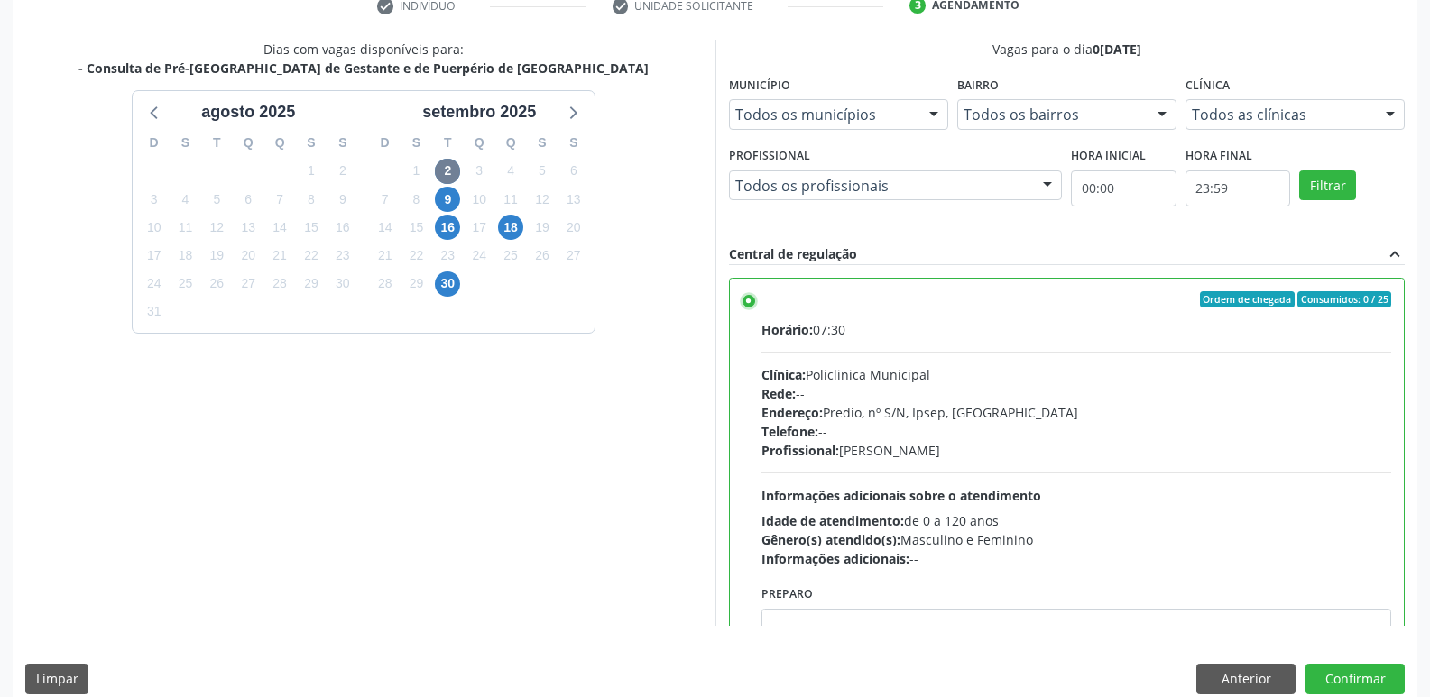
scroll to position [381, 0]
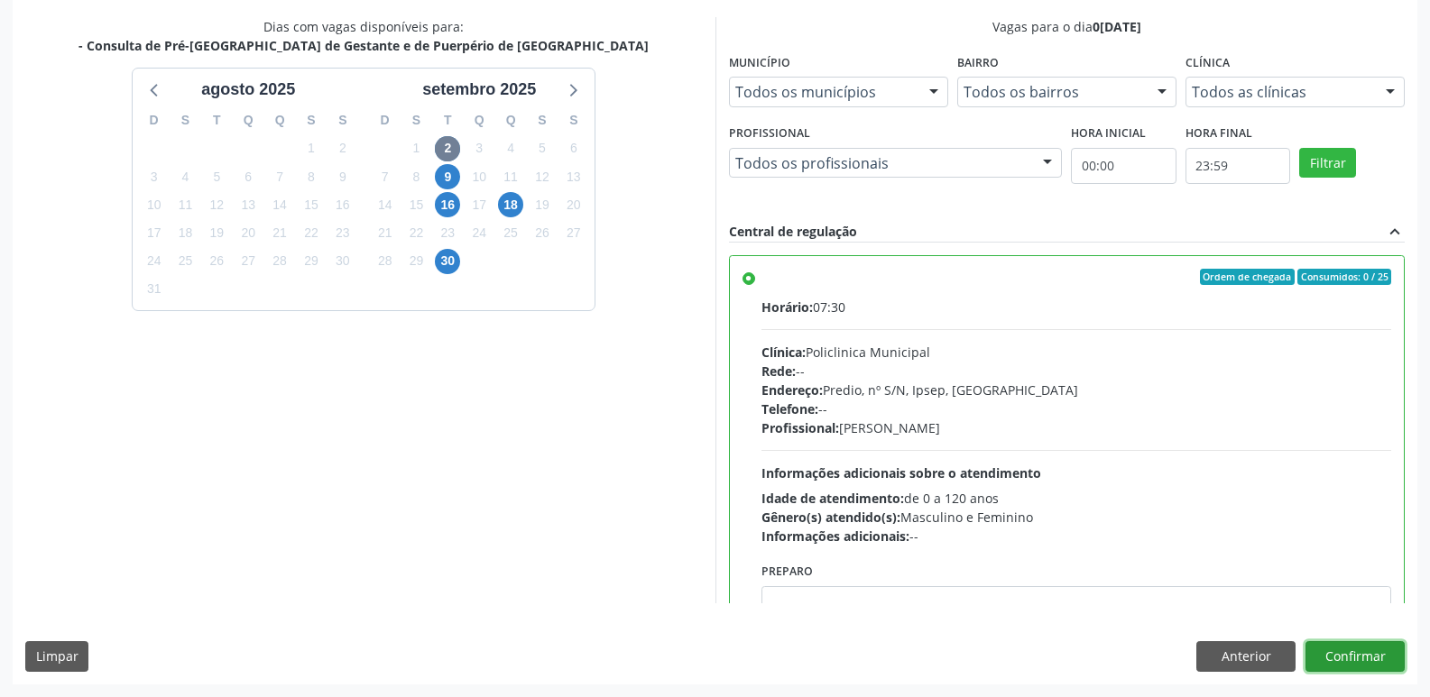
click at [1346, 647] on button "Confirmar" at bounding box center [1354, 656] width 99 height 31
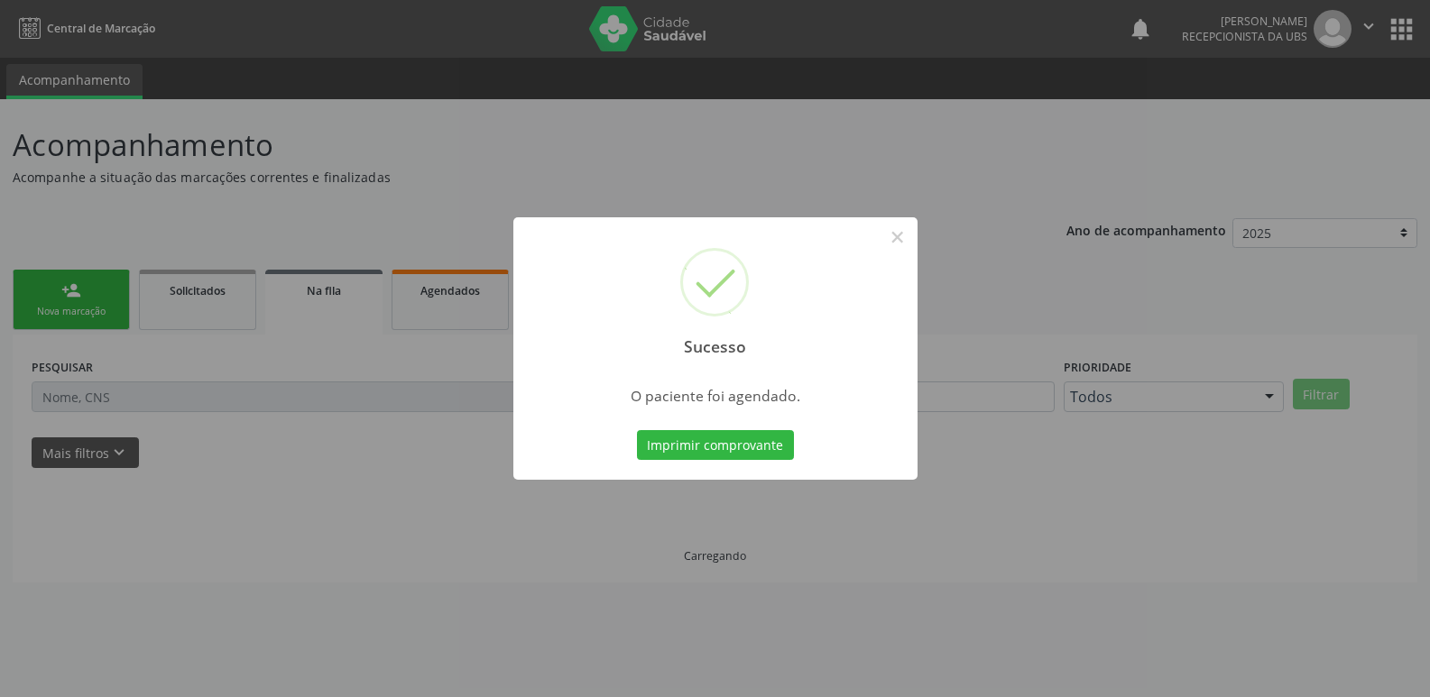
scroll to position [0, 0]
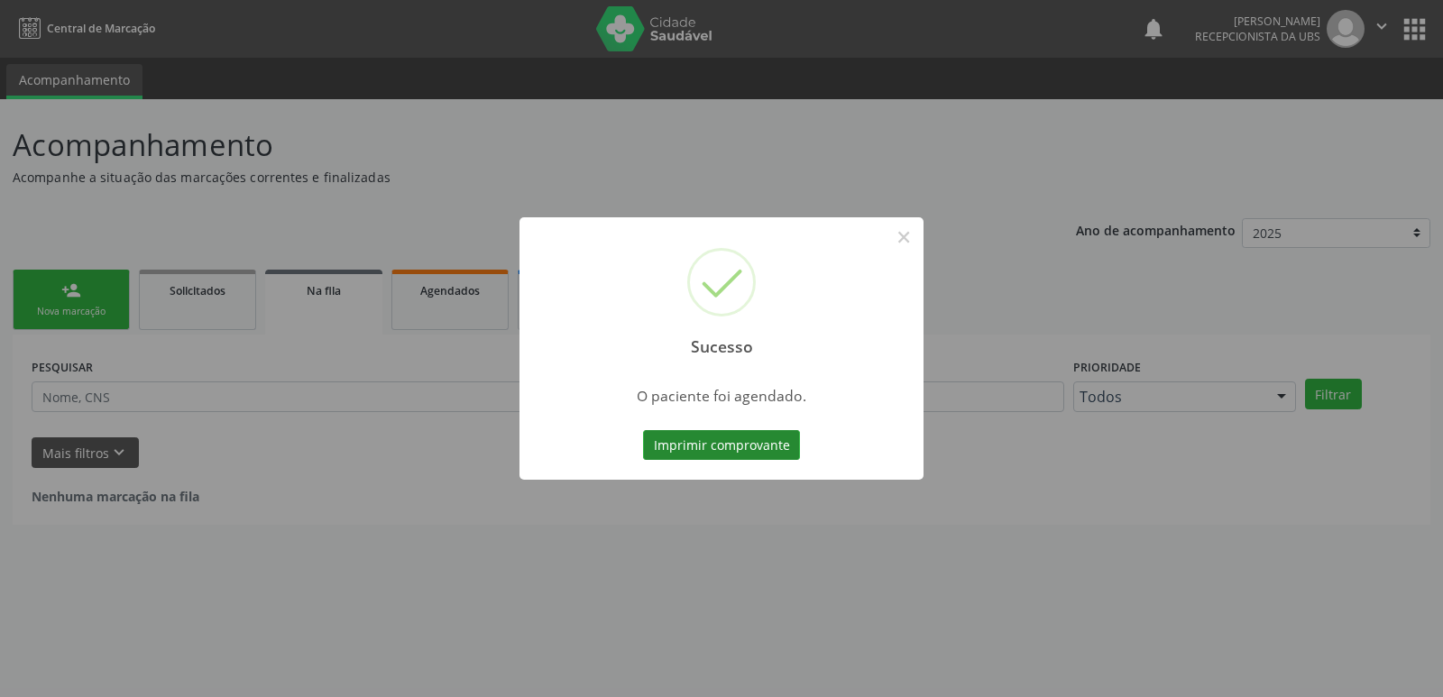
click at [748, 451] on button "Imprimir comprovante" at bounding box center [721, 445] width 157 height 31
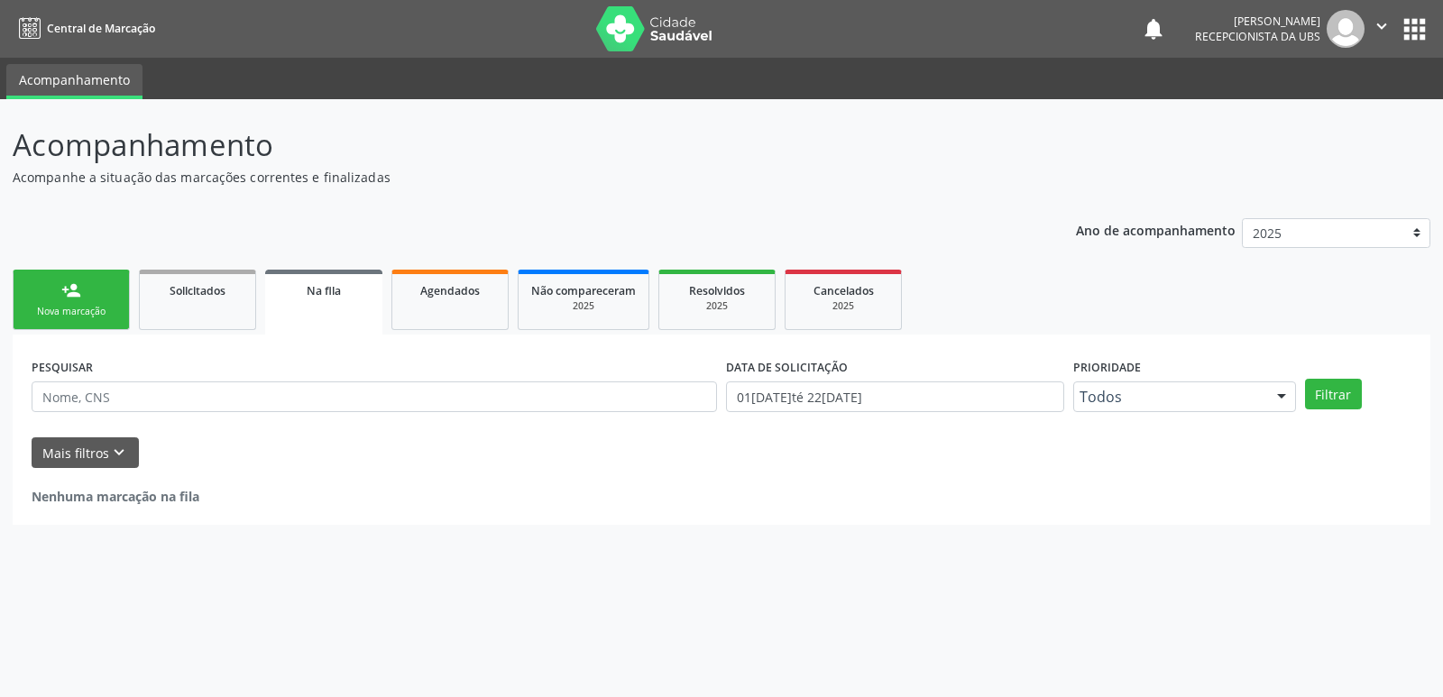
click at [76, 313] on div "Sucesso × O paciente foi agendado. Imprimir comprovante Cancel" at bounding box center [721, 348] width 1443 height 697
click at [72, 283] on div "person_add" at bounding box center [71, 291] width 20 height 20
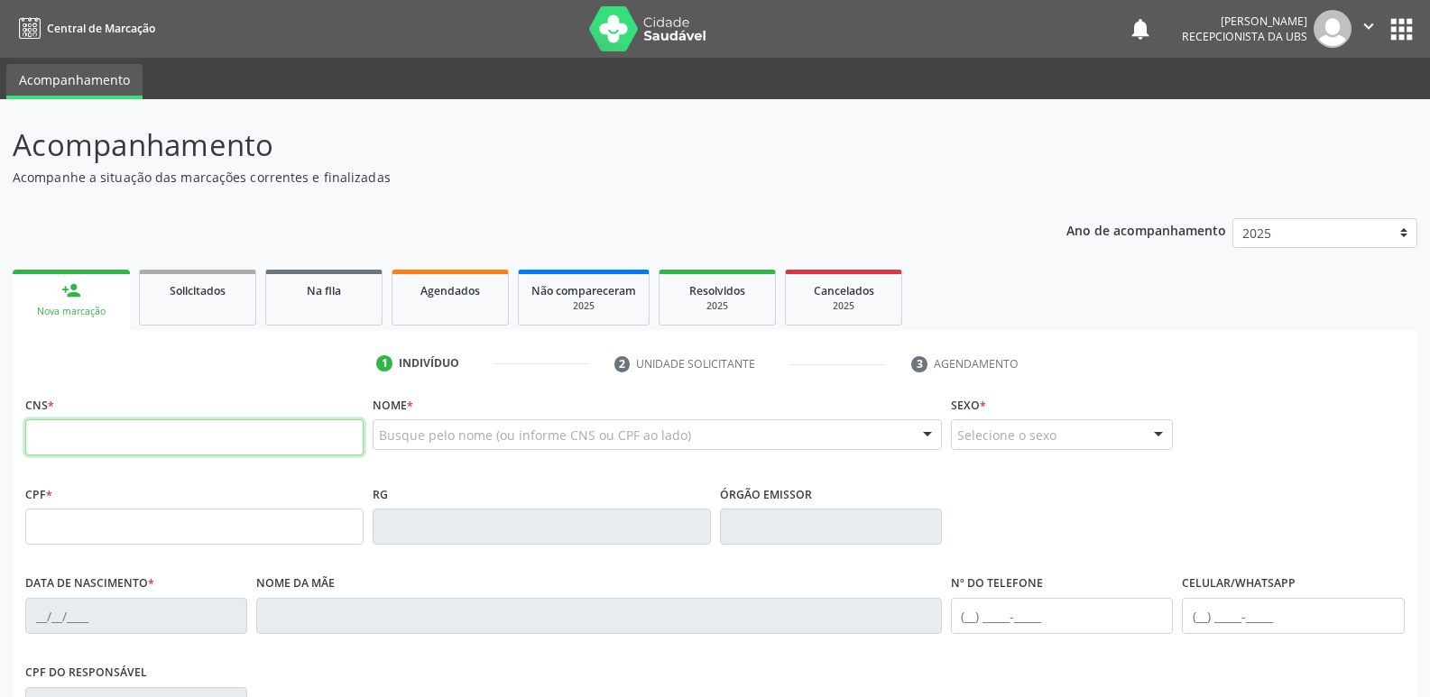
click at [84, 435] on input "text" at bounding box center [194, 437] width 338 height 36
click at [142, 438] on input "text" at bounding box center [194, 437] width 338 height 36
type input "898 0045 1674 5684"
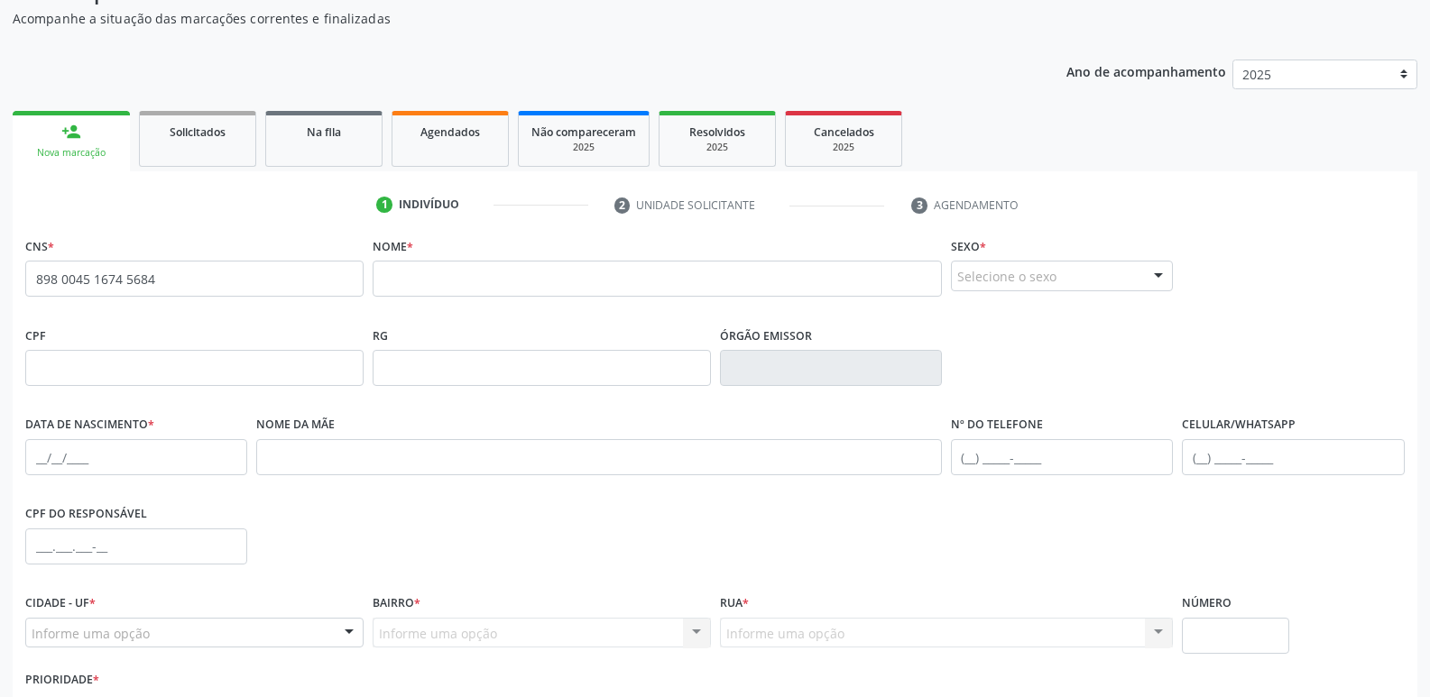
scroll to position [190, 0]
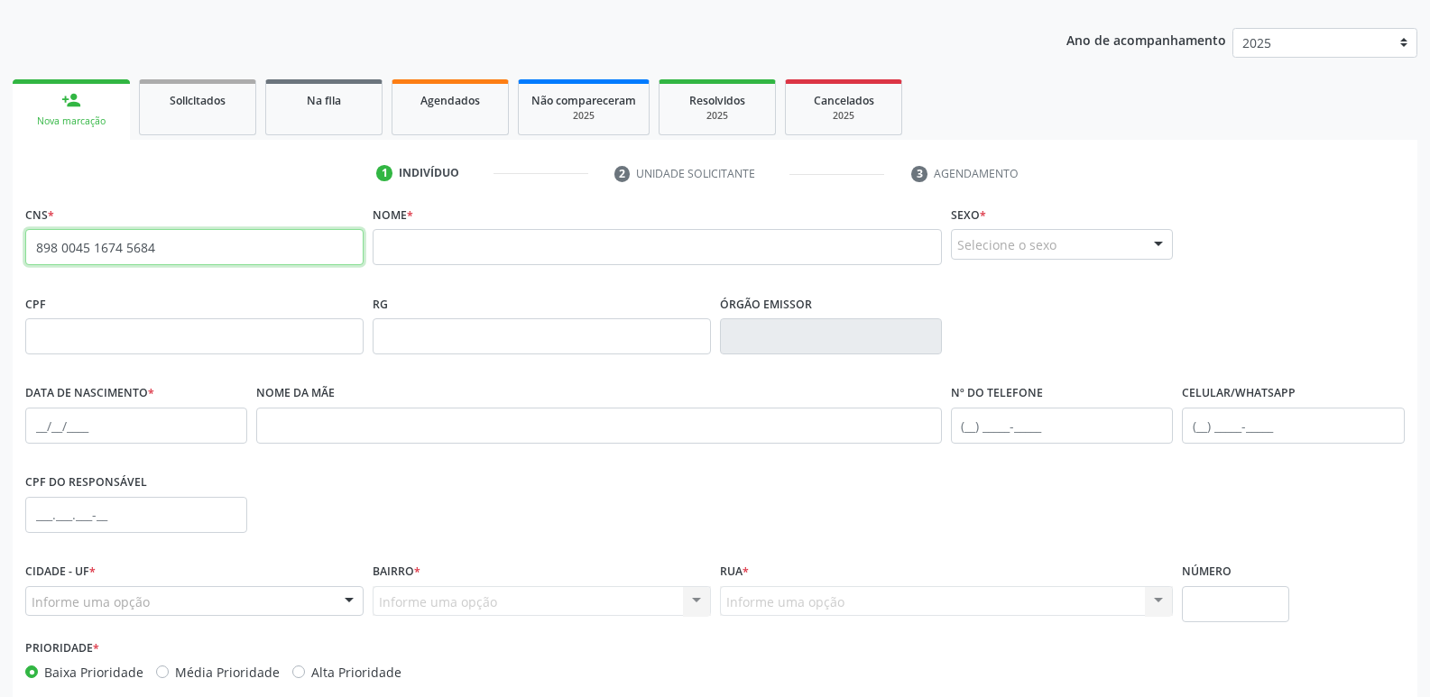
drag, startPoint x: 169, startPoint y: 249, endPoint x: 32, endPoint y: 242, distance: 136.4
click at [32, 242] on input "898 0045 1674 5684" at bounding box center [194, 247] width 338 height 36
paste input "706 4006 4352 1186"
type input "706 4006 4352 1186"
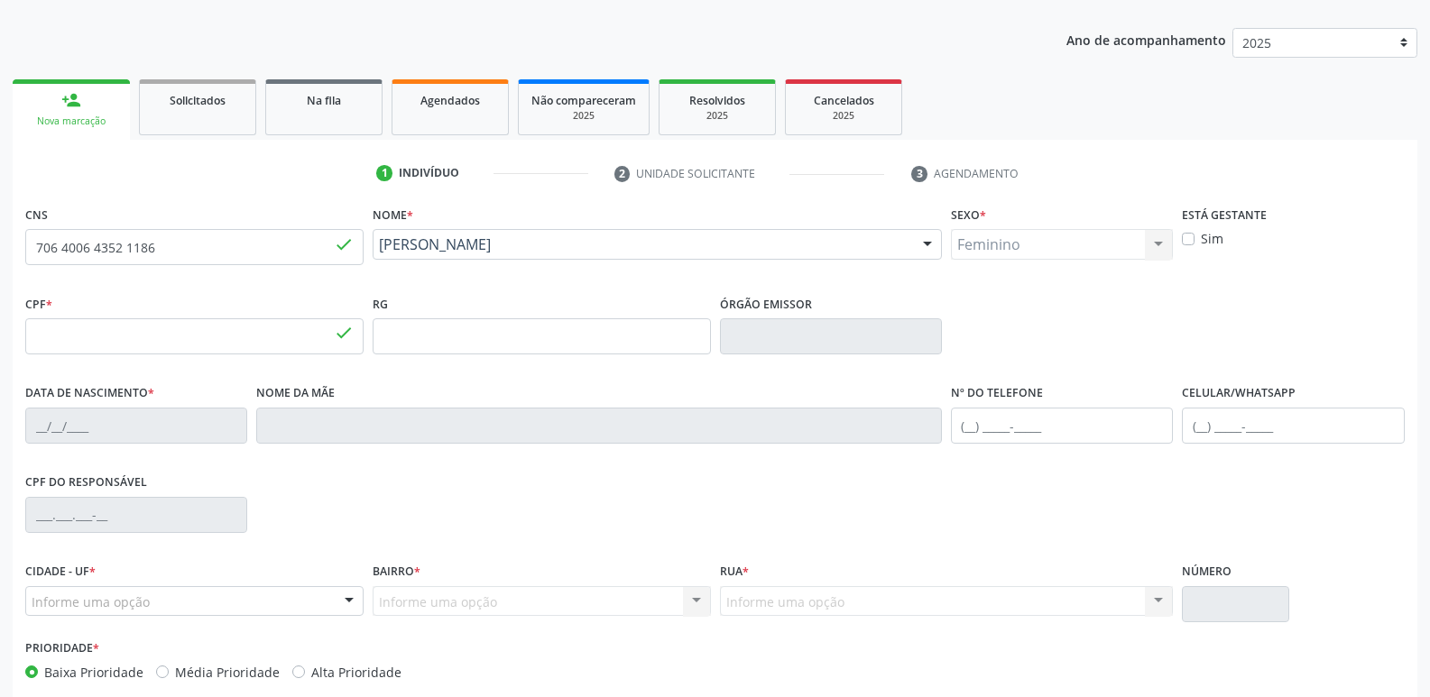
type input "111.196.644-38"
type input "13/[DATE]"
type input "[PERSON_NAME]"
type input "[PHONE_NUMBER]"
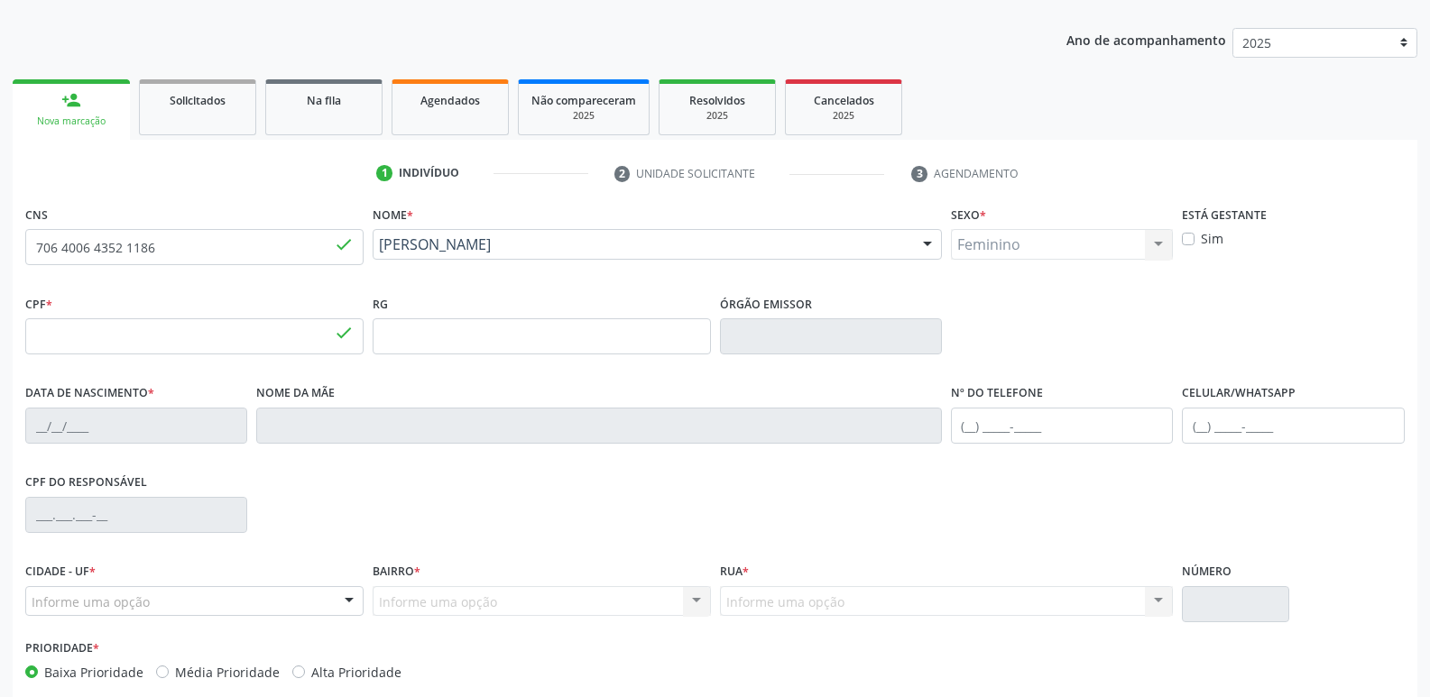
type input "089.909.344-27"
type input "2055"
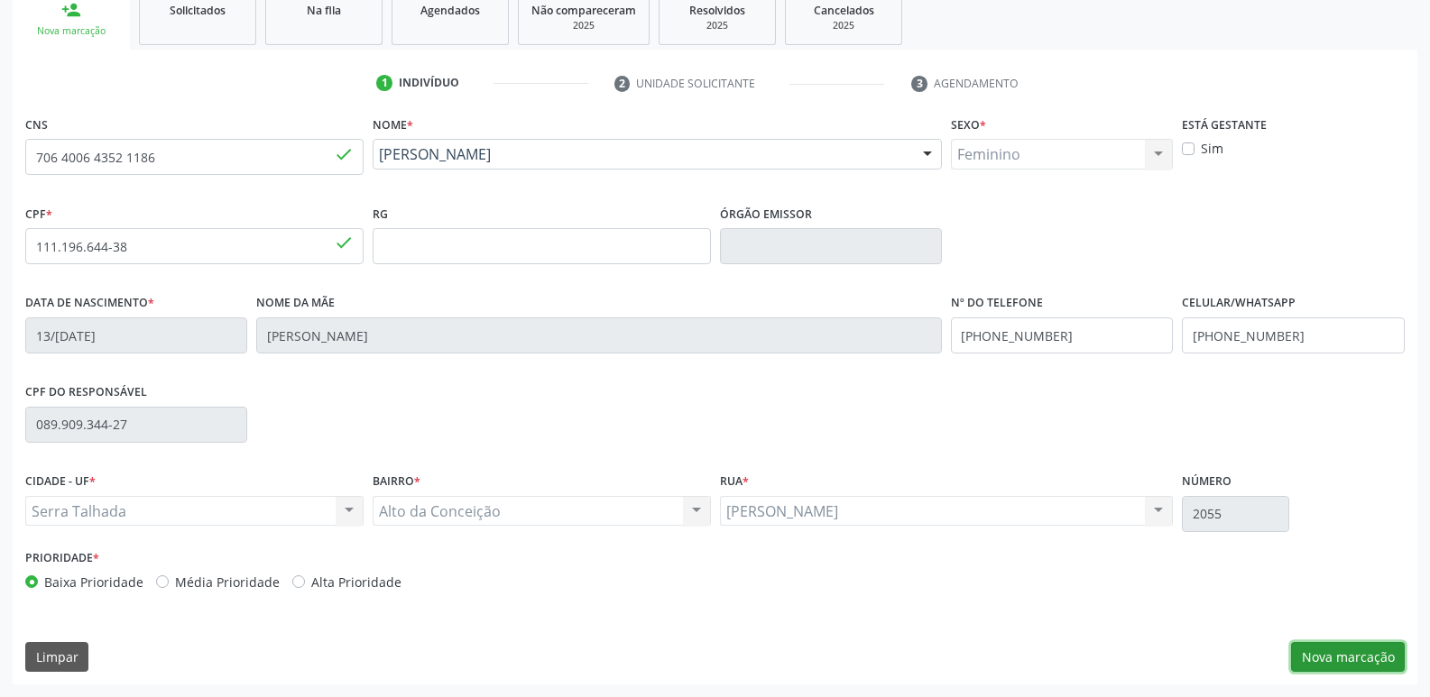
click at [1356, 661] on button "Nova marcação" at bounding box center [1348, 657] width 114 height 31
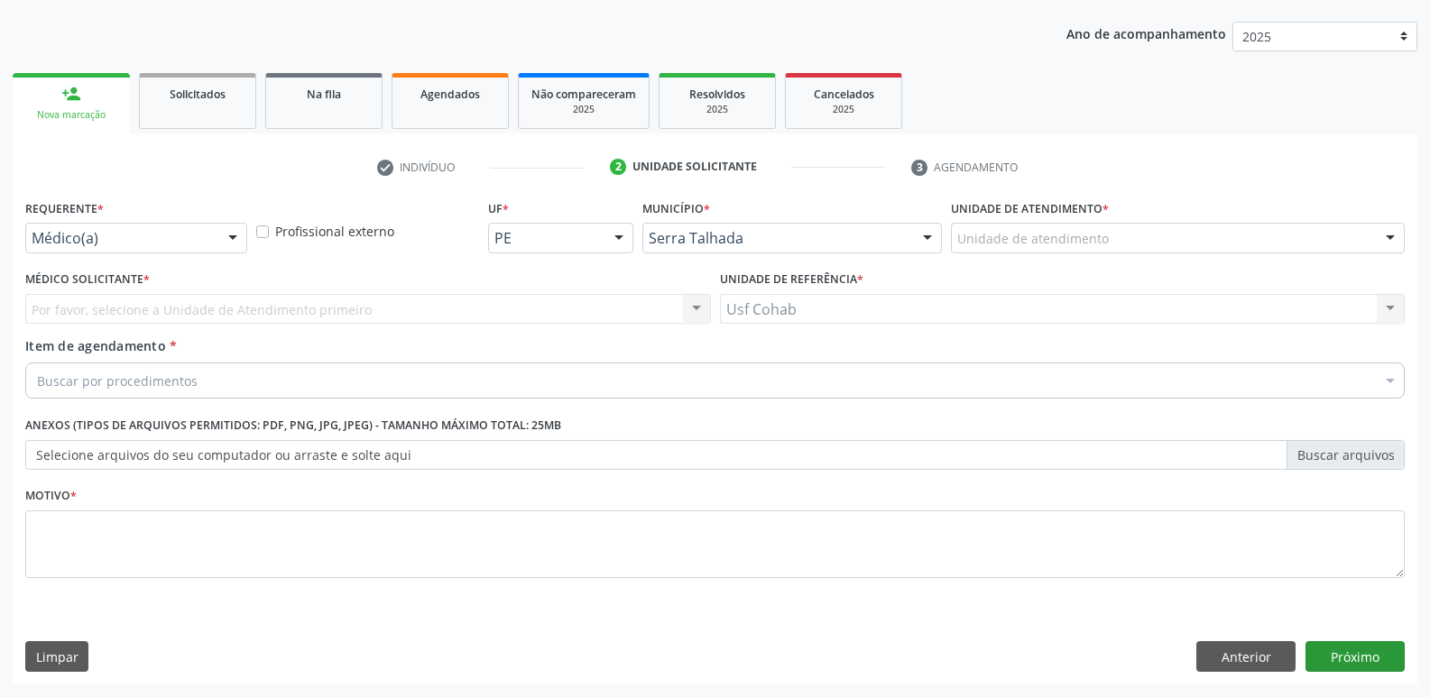
scroll to position [197, 0]
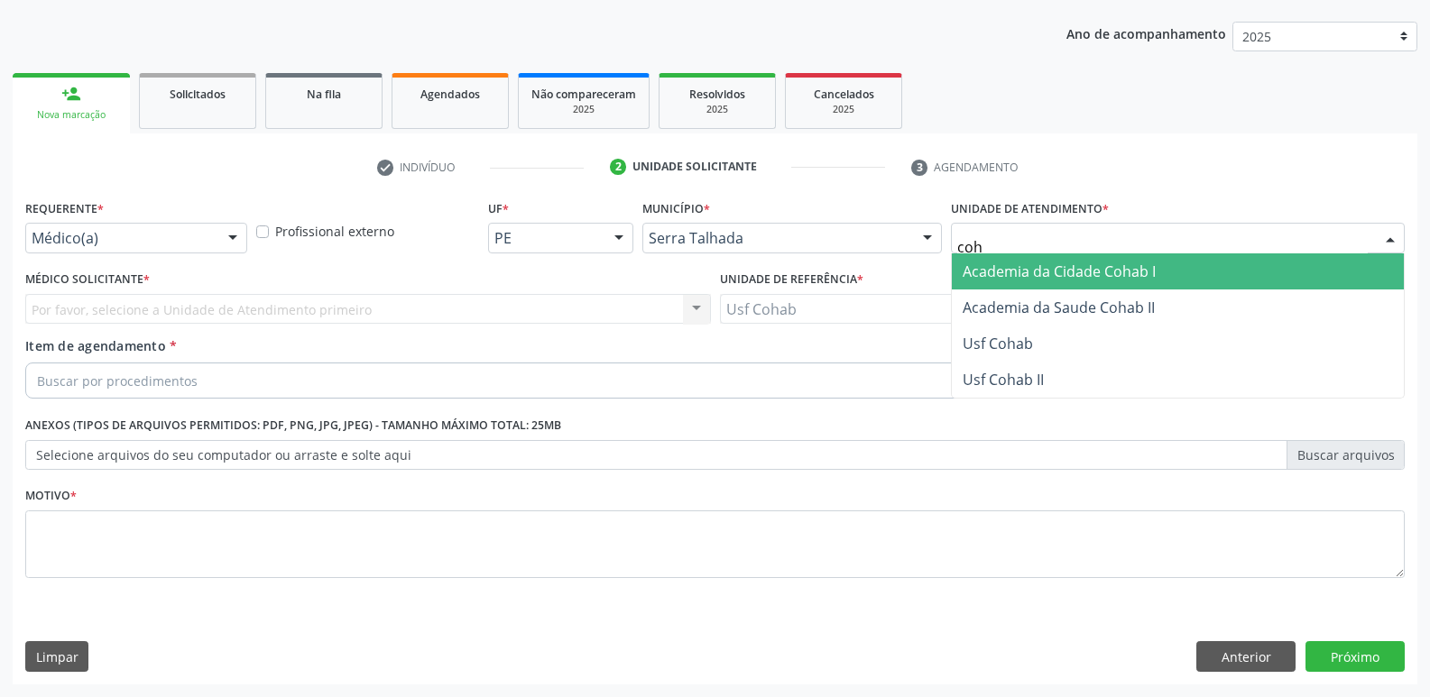
type input "coha"
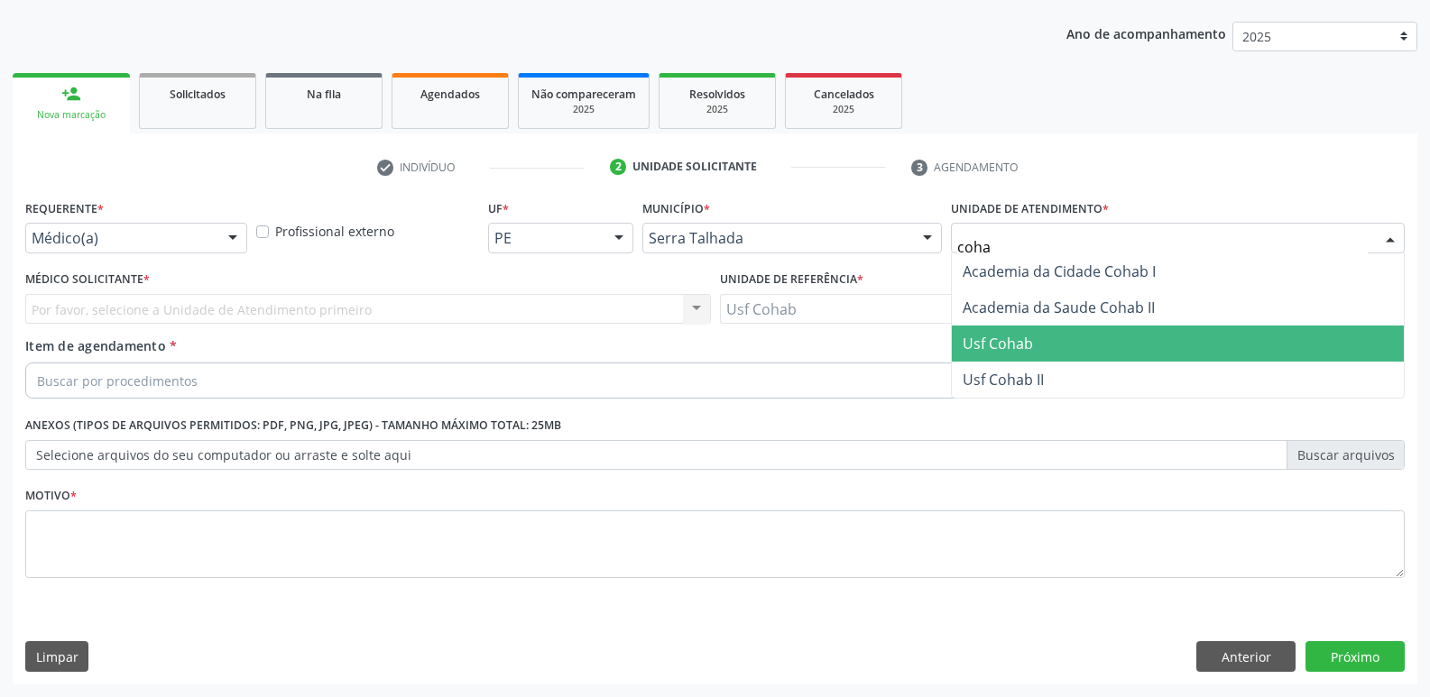
click at [1004, 343] on span "Usf Cohab" at bounding box center [998, 344] width 70 height 20
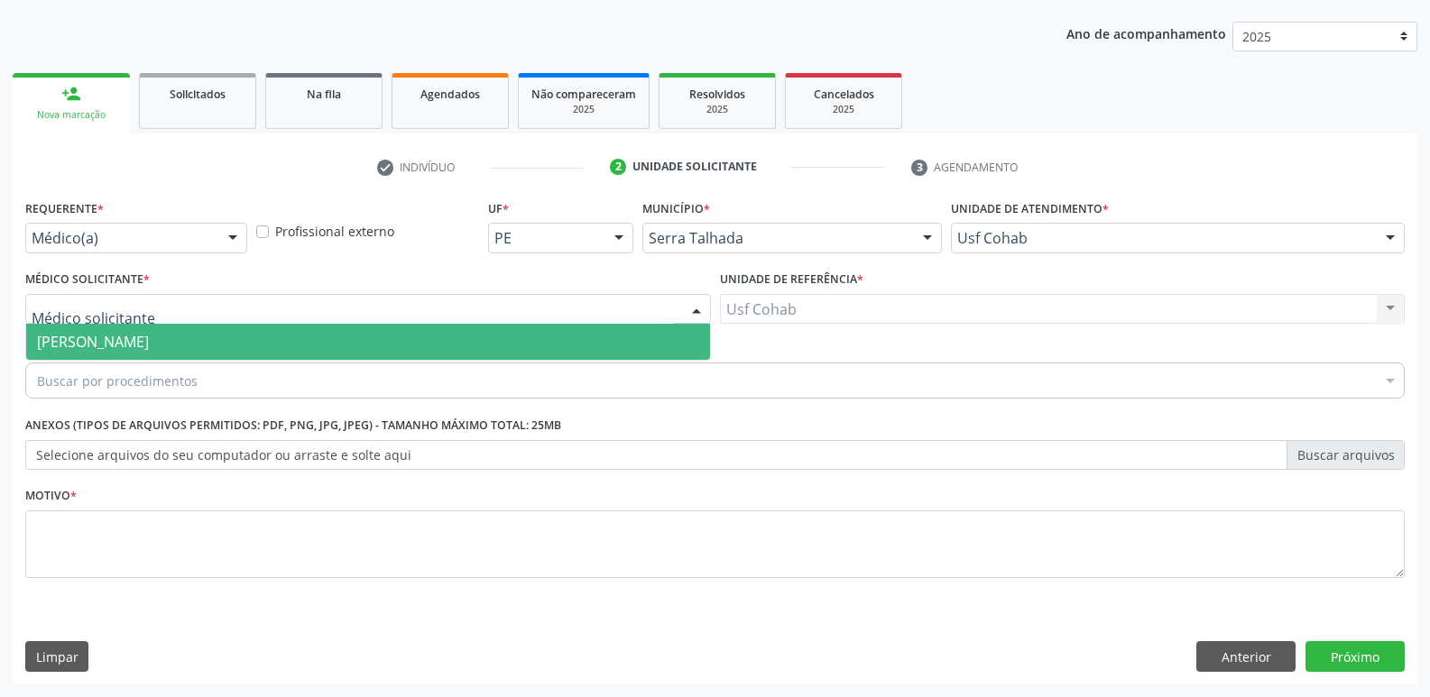
click at [258, 314] on div at bounding box center [368, 309] width 686 height 31
click at [195, 346] on span "[PERSON_NAME]" at bounding box center [368, 342] width 684 height 36
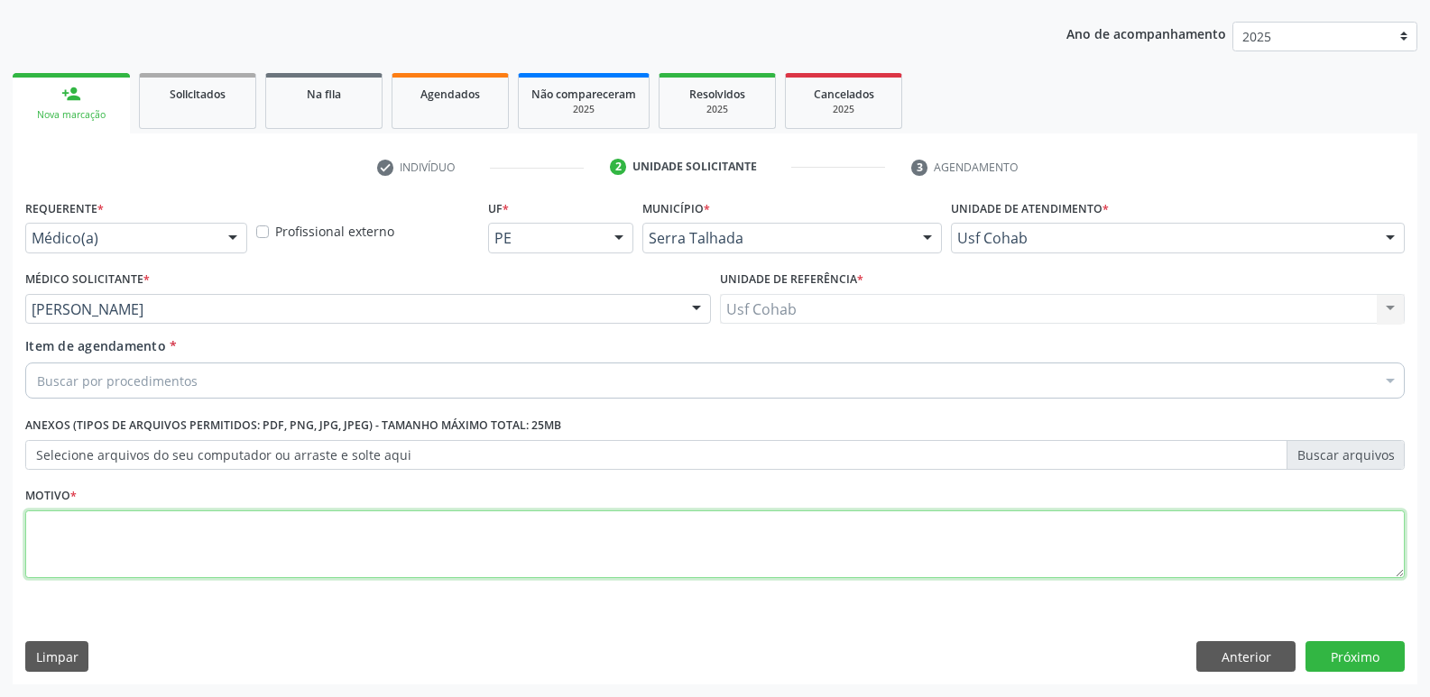
click at [157, 516] on textarea at bounding box center [714, 545] width 1379 height 69
type textarea "-"
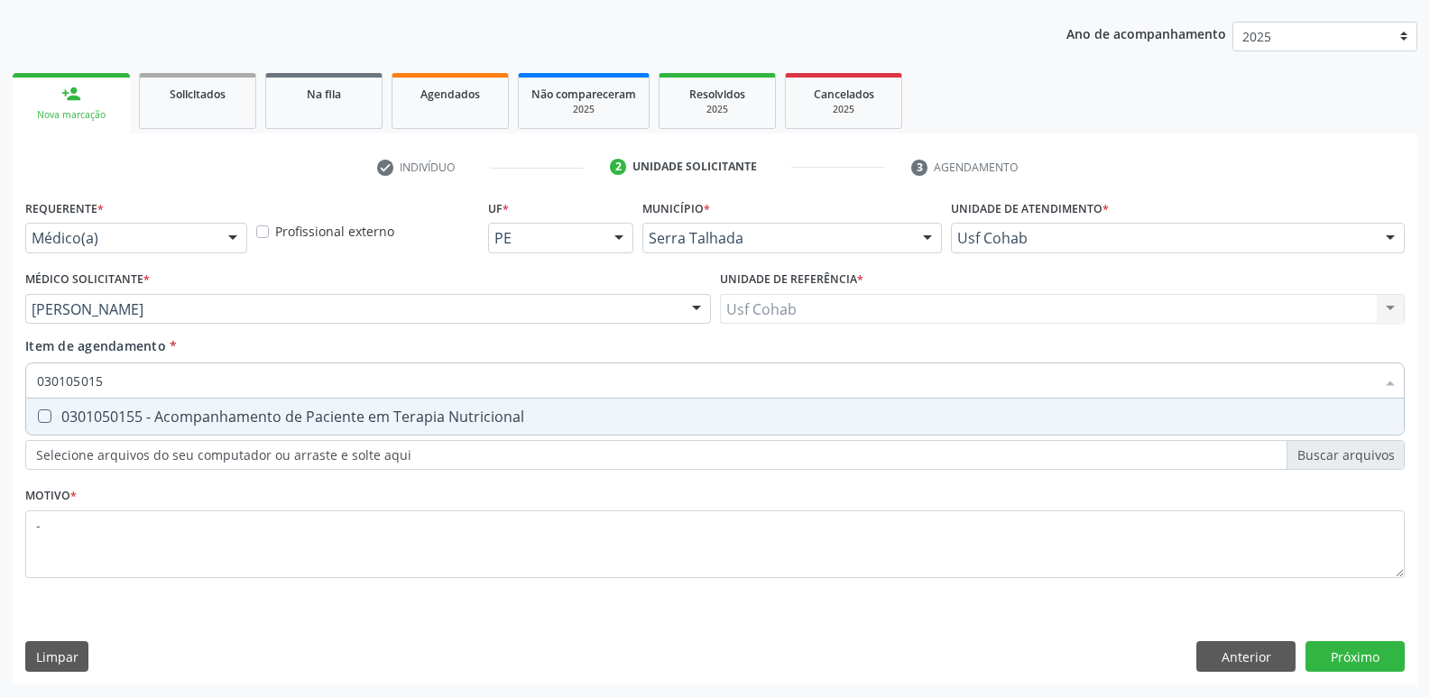
type input "0301050155"
click at [191, 419] on div "0301050155 - Acompanhamento de Paciente em Terapia Nutricional" at bounding box center [715, 417] width 1356 height 14
checkbox Nutricional "true"
click at [1363, 650] on div "Requerente * Médico(a) Médico(a) Enfermeiro(a) Paciente Nenhum resultado encont…" at bounding box center [715, 440] width 1405 height 490
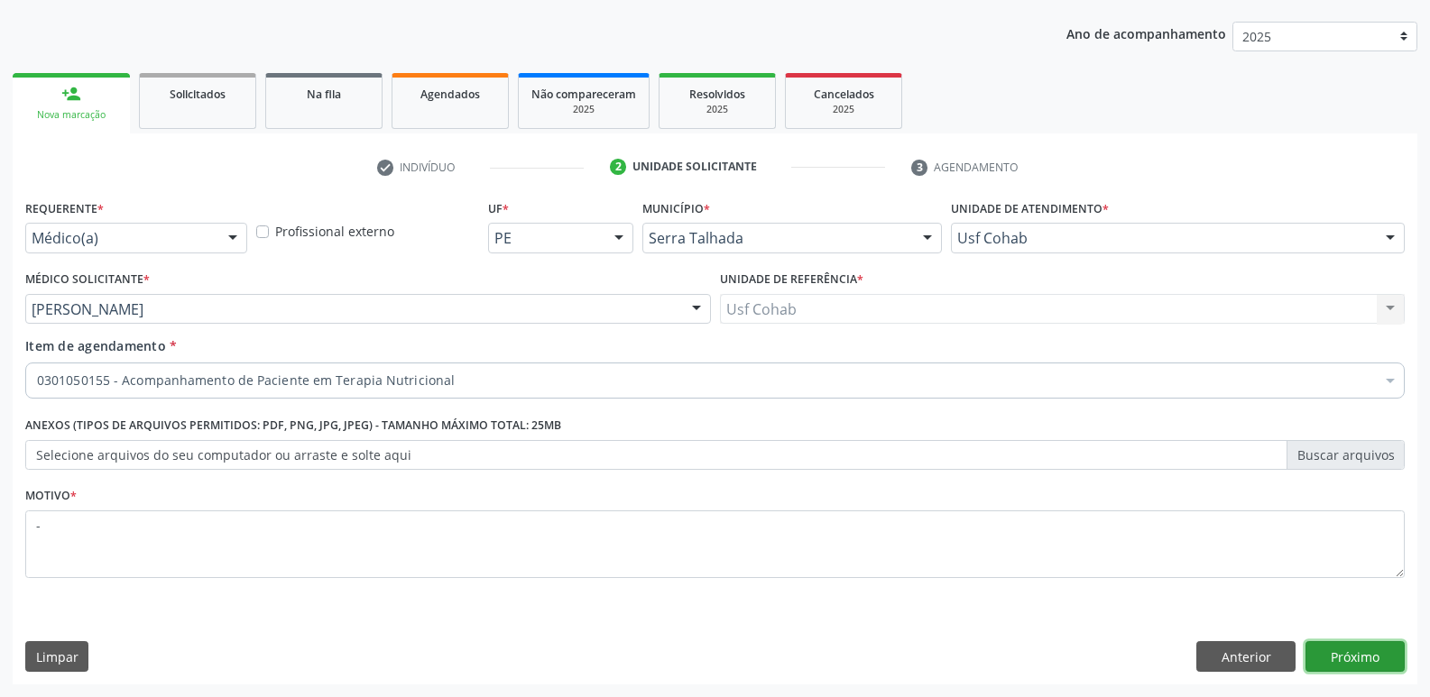
click at [1361, 655] on button "Próximo" at bounding box center [1354, 656] width 99 height 31
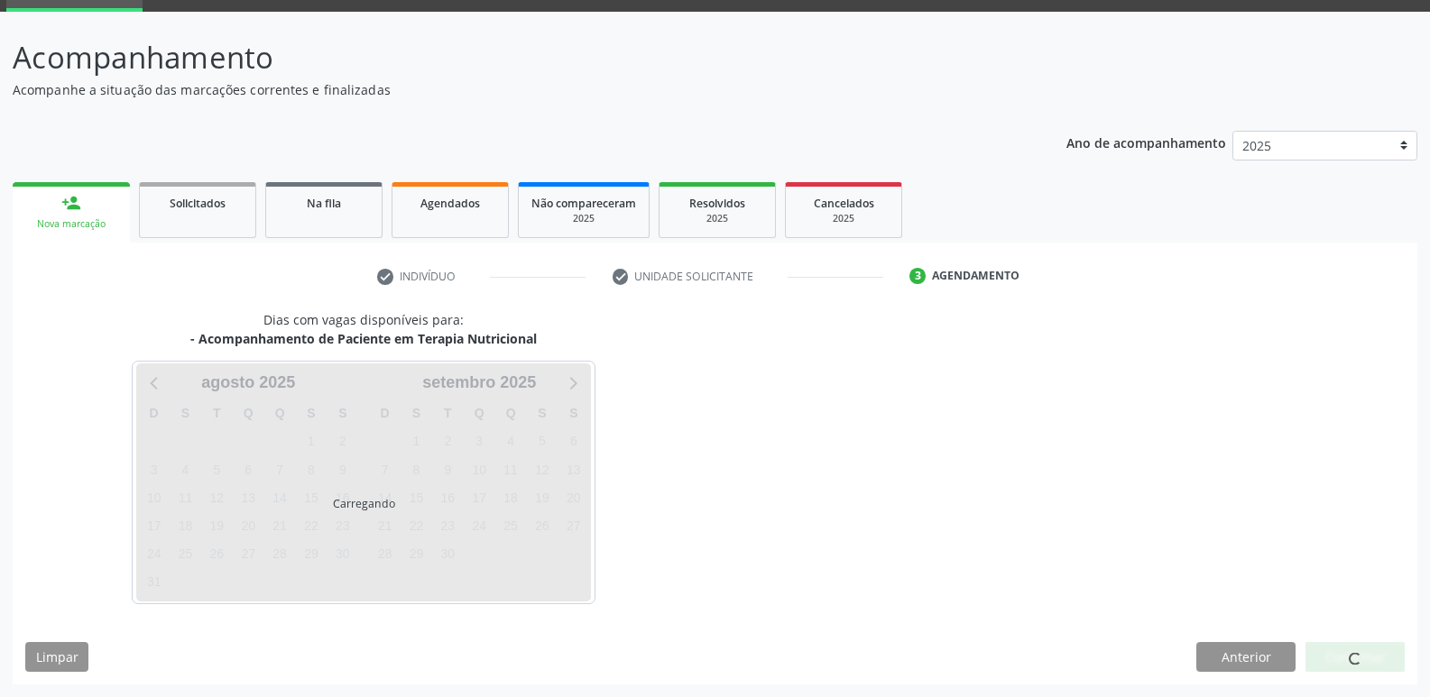
scroll to position [88, 0]
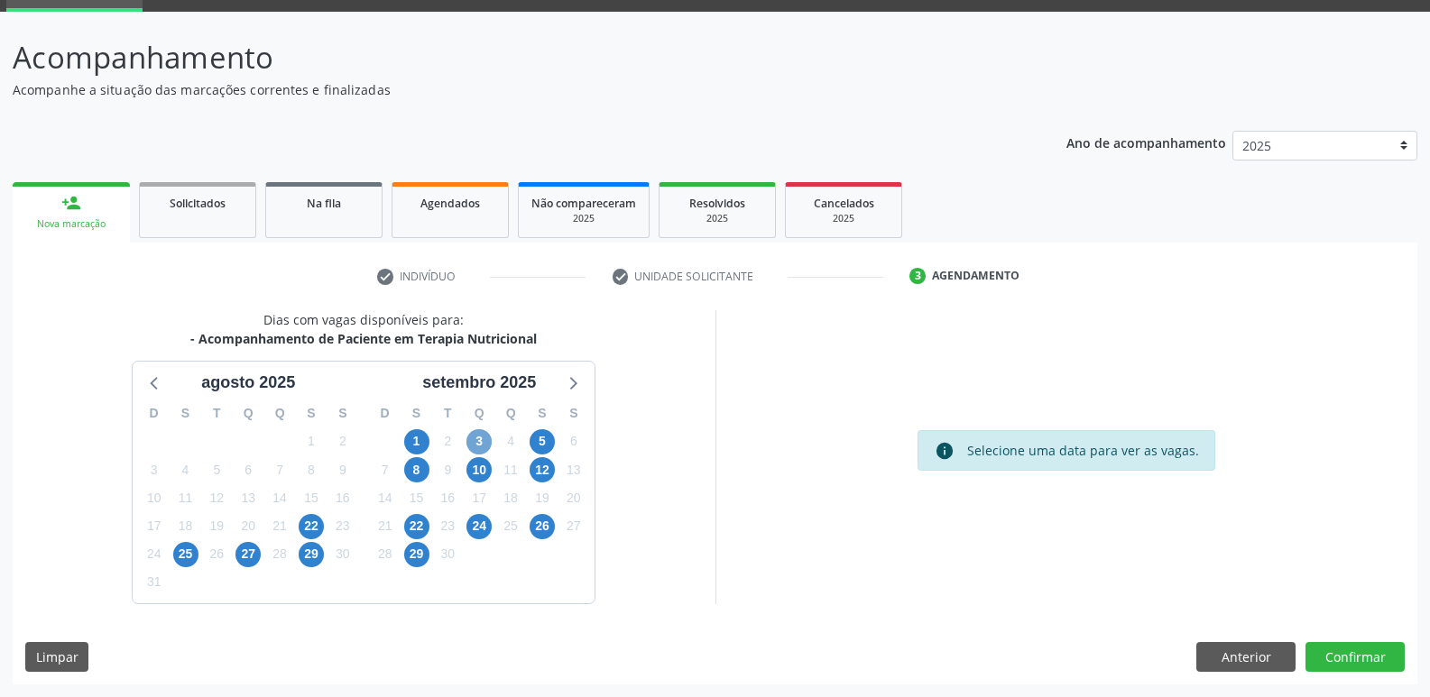
click at [482, 439] on span "3" at bounding box center [478, 441] width 25 height 25
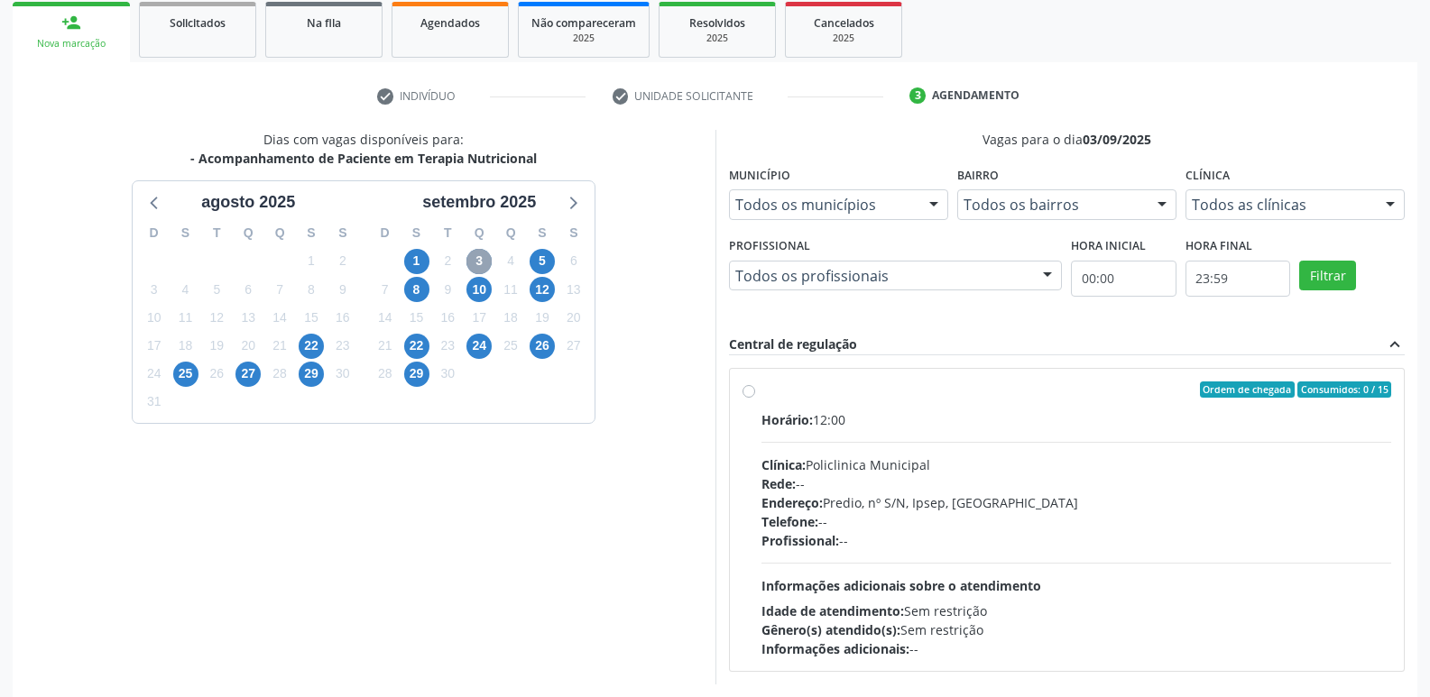
scroll to position [348, 0]
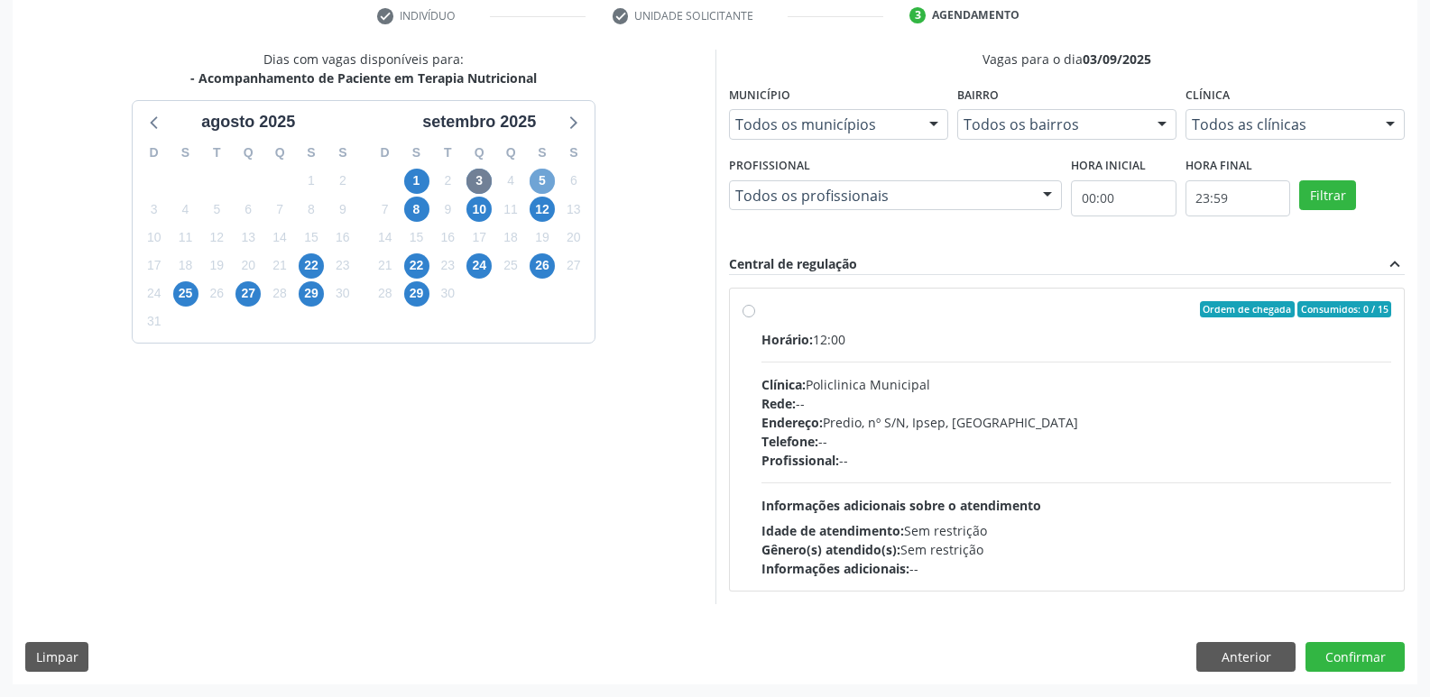
click at [546, 177] on span "5" at bounding box center [542, 181] width 25 height 25
click at [474, 188] on span "3" at bounding box center [478, 181] width 25 height 25
click at [478, 210] on span "10" at bounding box center [478, 209] width 25 height 25
click at [478, 185] on span "3" at bounding box center [478, 181] width 25 height 25
click at [773, 323] on label "Ordem de chegada Consumidos: 0 / 15 Horário: 12:00 Clínica: Policlinica Municip…" at bounding box center [1076, 439] width 631 height 277
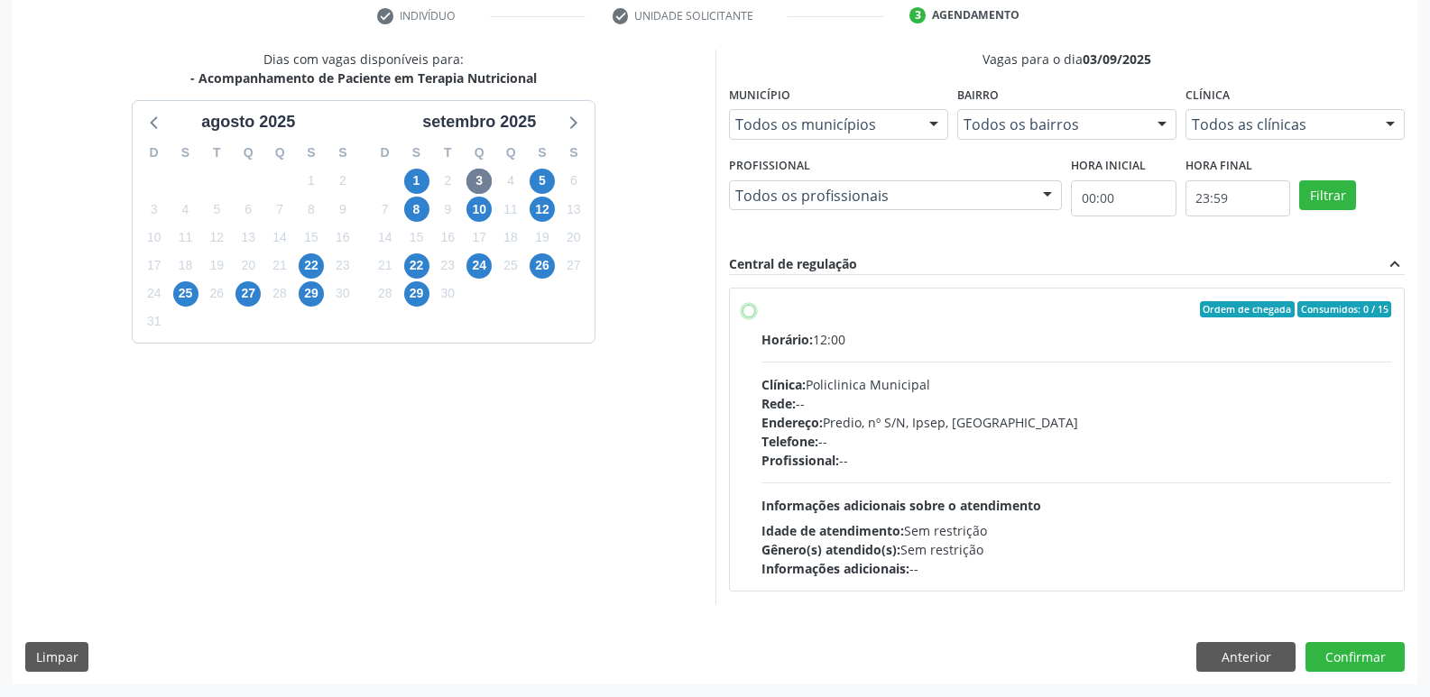
click at [755, 318] on input "Ordem de chegada Consumidos: 0 / 15 Horário: 12:00 Clínica: Policlinica Municip…" at bounding box center [748, 309] width 13 height 16
radio input "true"
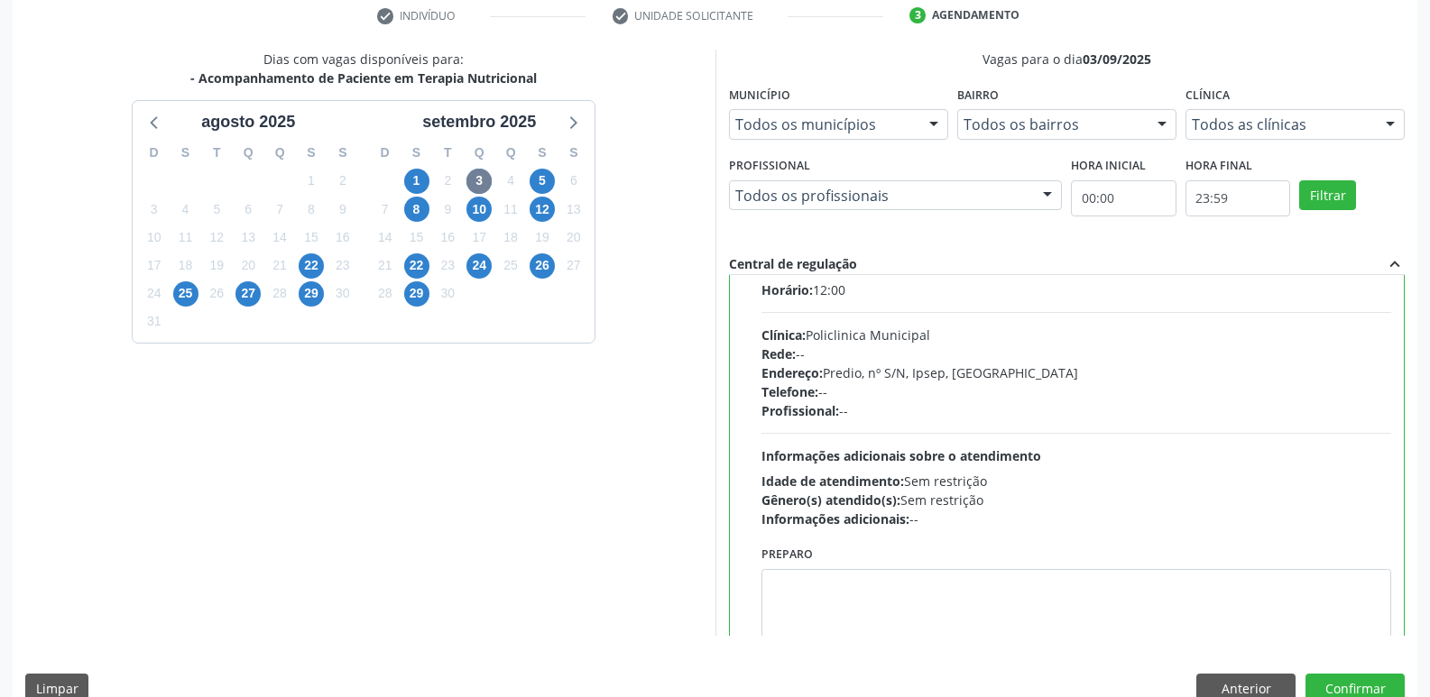
scroll to position [89, 0]
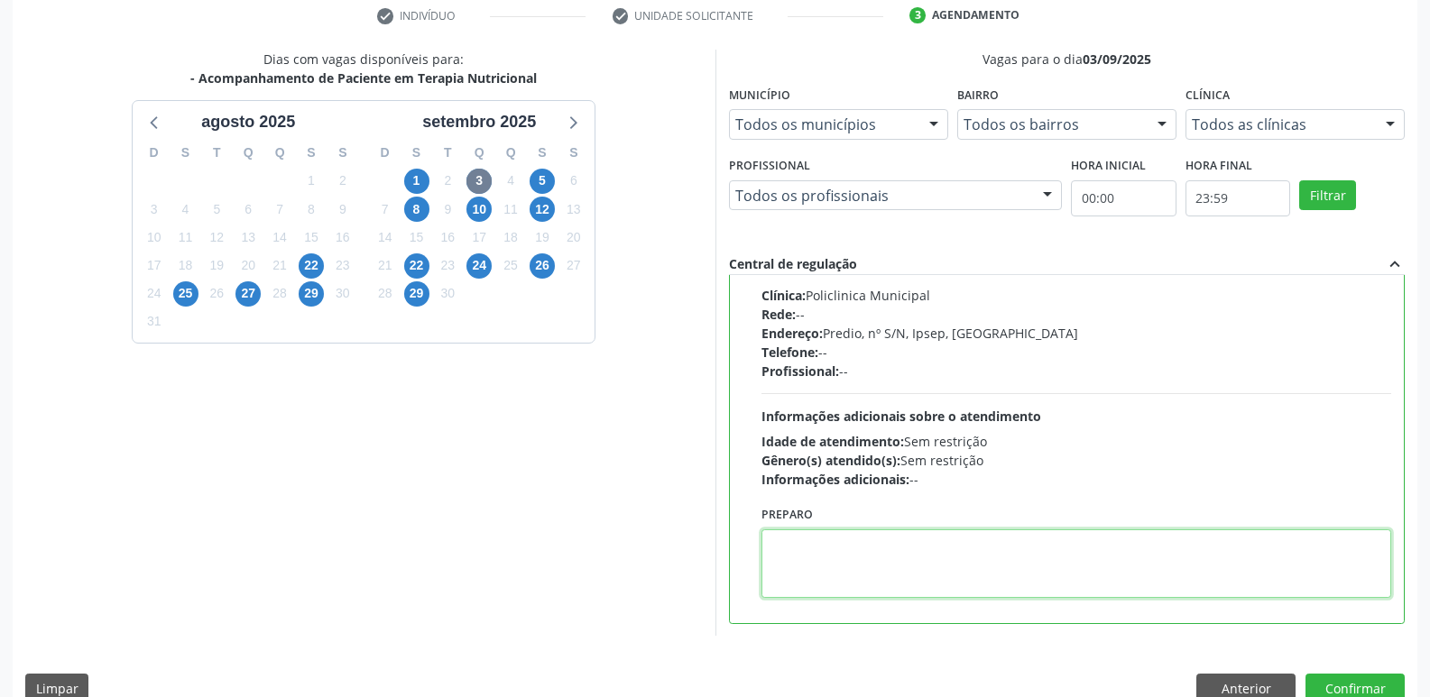
click at [843, 557] on textarea at bounding box center [1076, 564] width 631 height 69
type textarea "VERLEY"
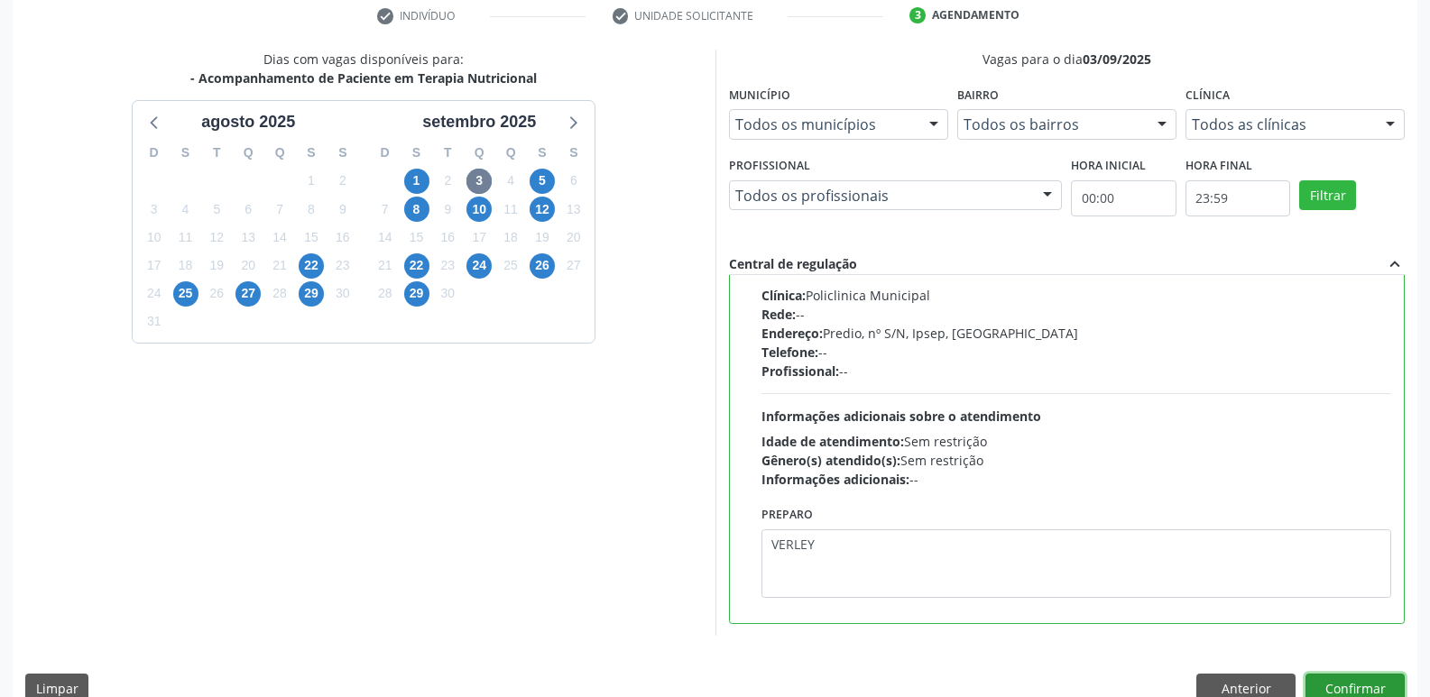
click at [1322, 683] on button "Confirmar" at bounding box center [1354, 689] width 99 height 31
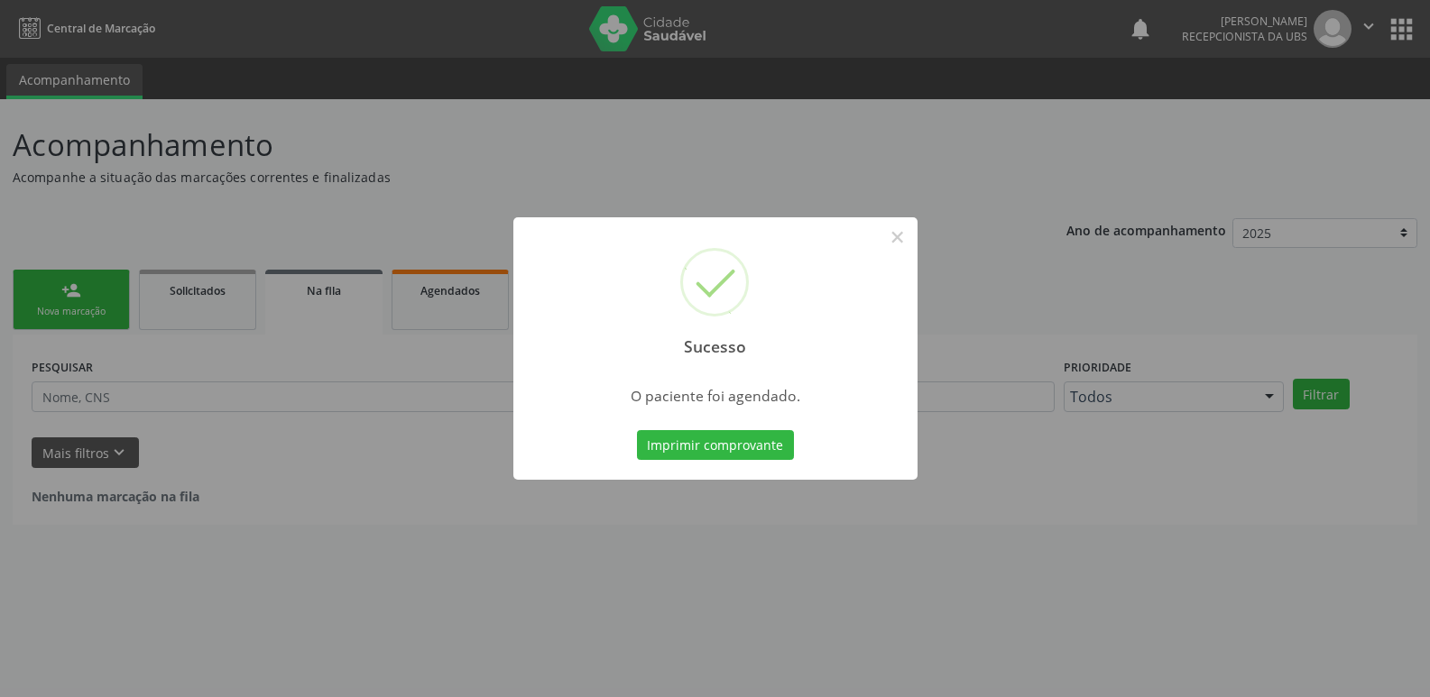
scroll to position [0, 0]
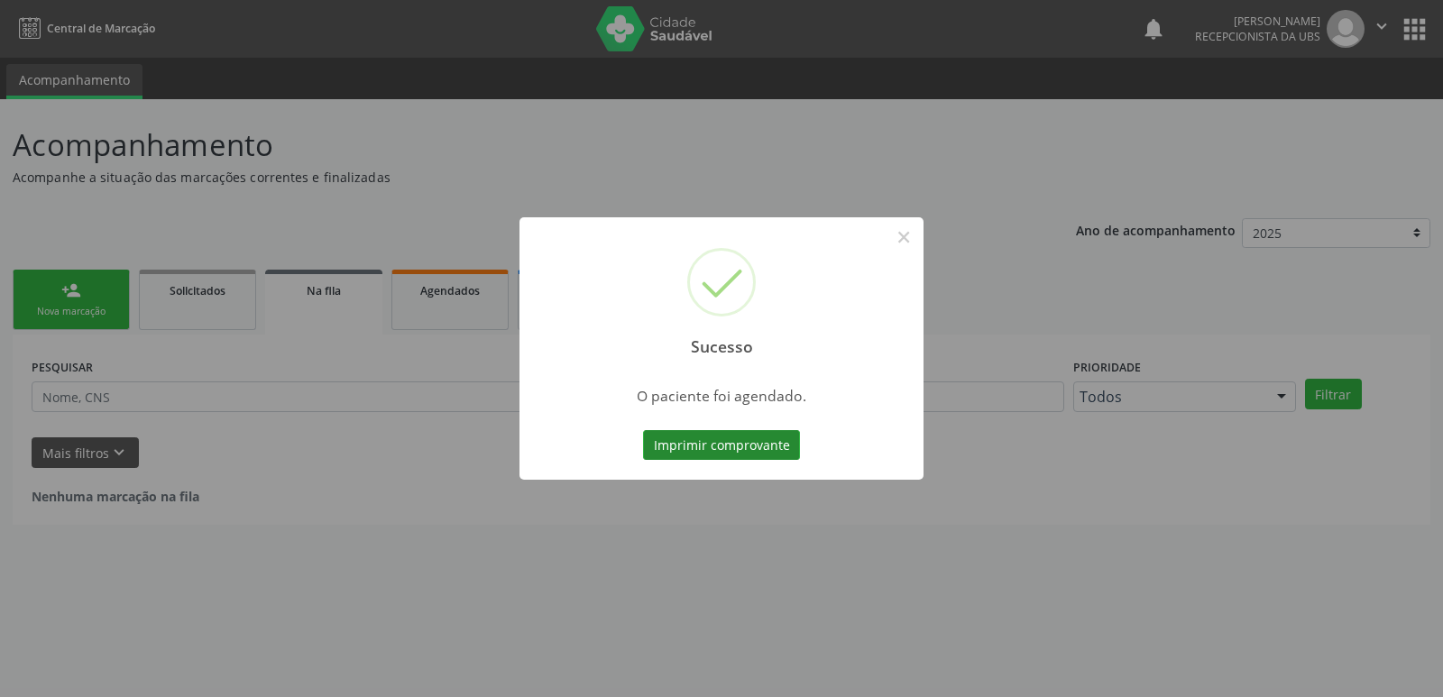
click at [668, 437] on button "Imprimir comprovante" at bounding box center [721, 445] width 157 height 31
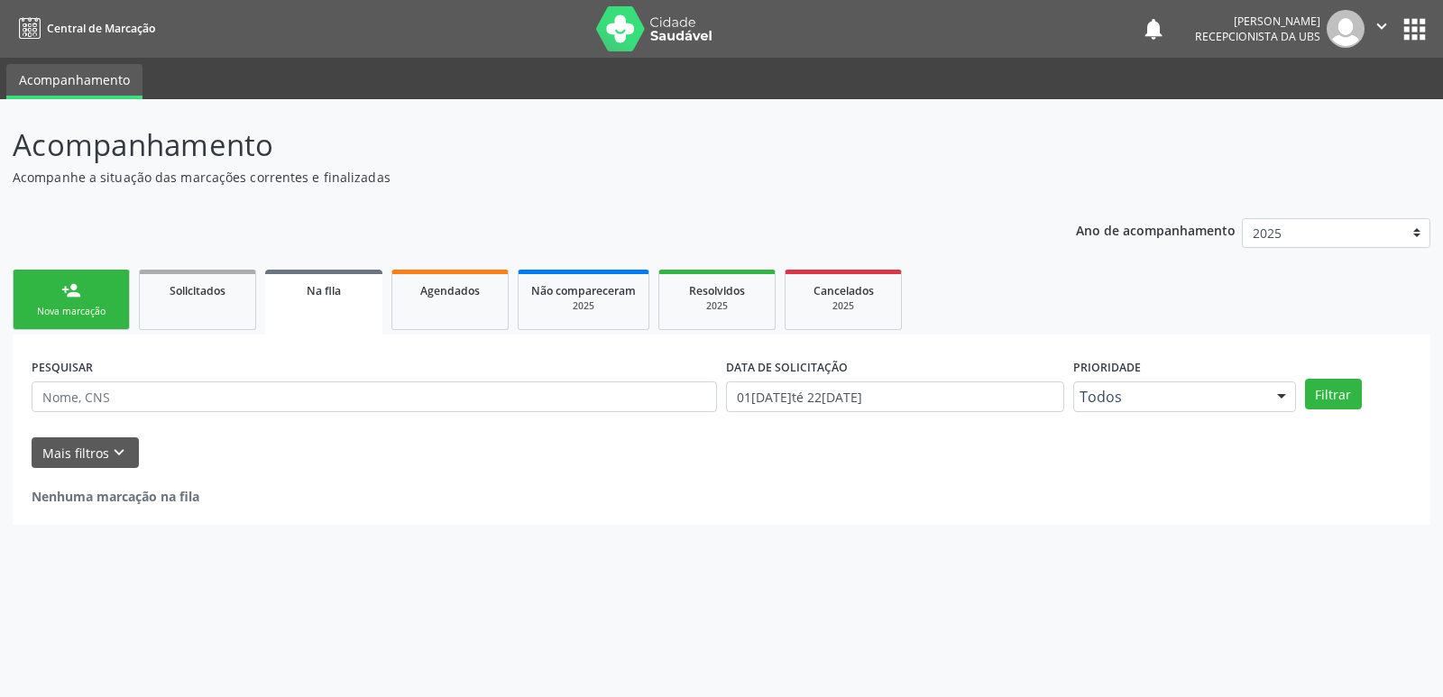
click at [47, 283] on div "Sucesso × O paciente foi agendado. Imprimir comprovante Cancel" at bounding box center [721, 348] width 1443 height 697
click at [47, 283] on link "person_add Nova marcação" at bounding box center [71, 300] width 117 height 60
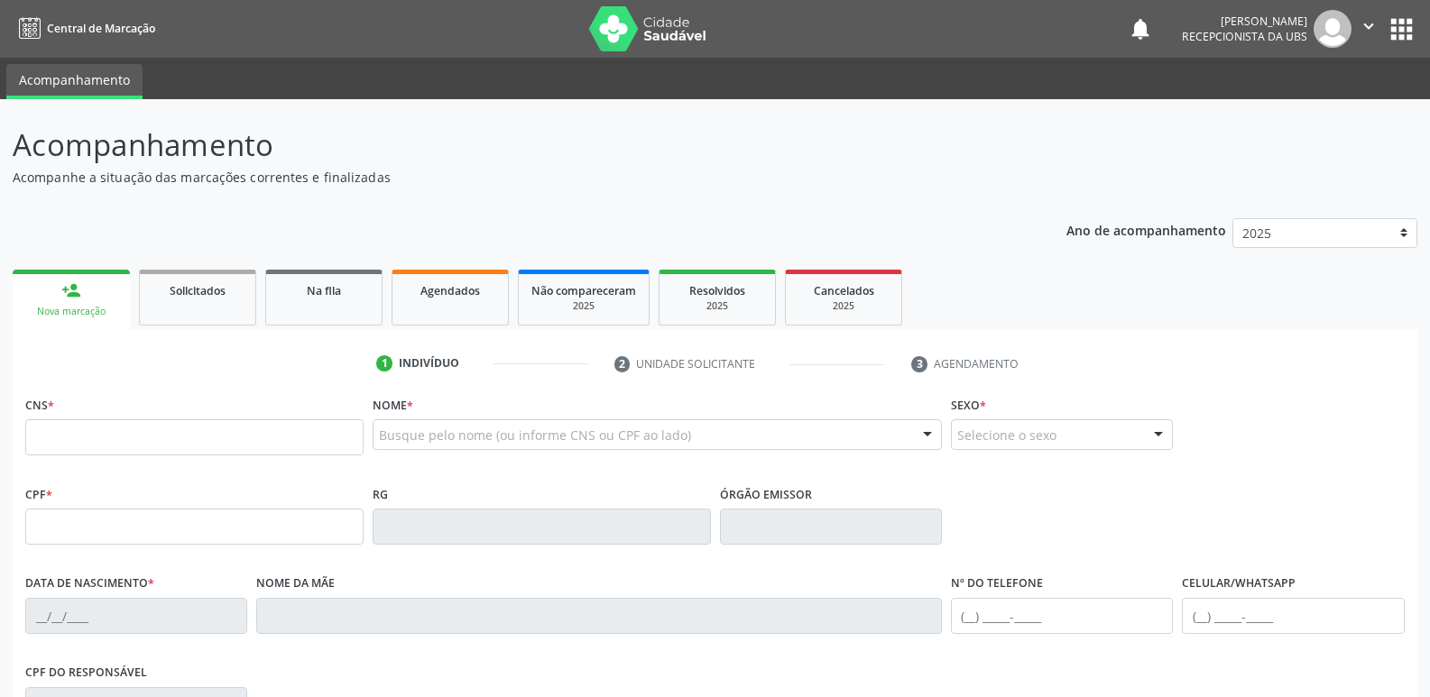
click at [104, 315] on div "Nova marcação" at bounding box center [71, 312] width 92 height 14
click at [127, 450] on input "text" at bounding box center [194, 437] width 338 height 36
click at [207, 450] on input "text" at bounding box center [194, 437] width 338 height 36
type input "708 6080 8806 0782"
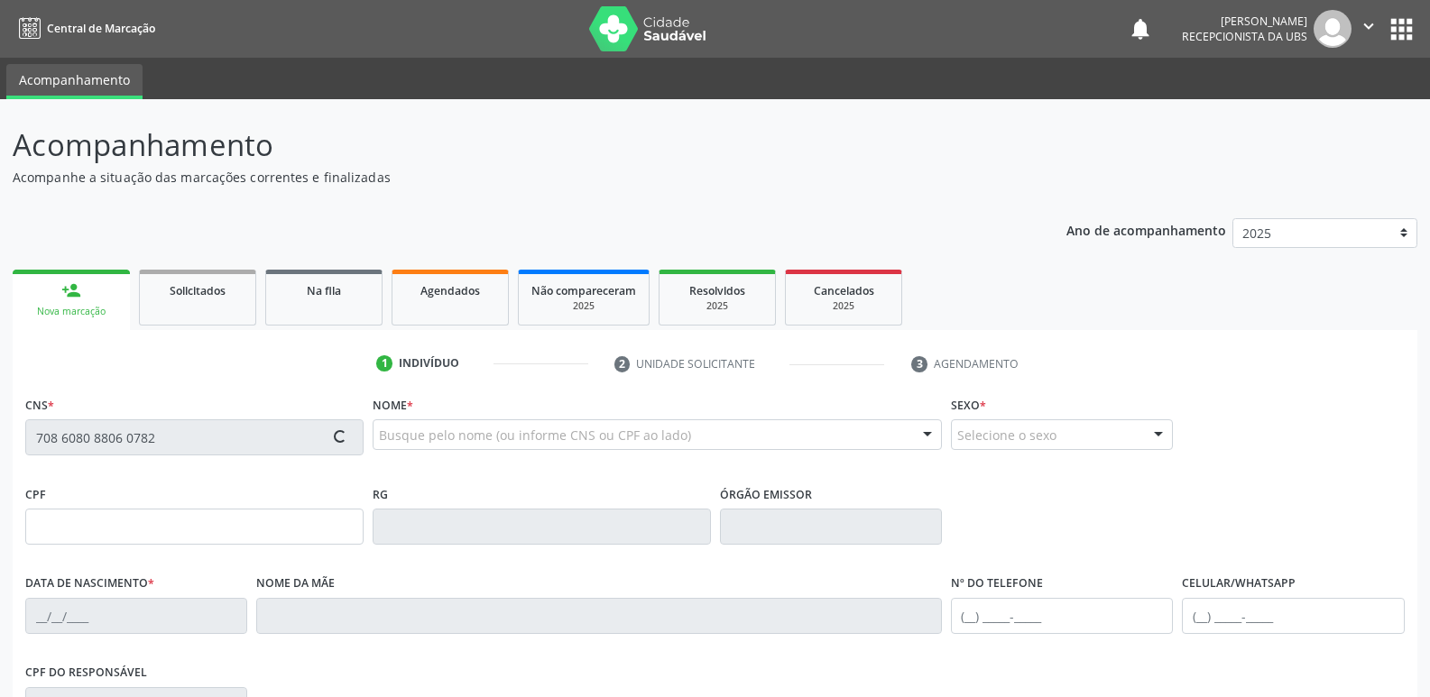
type input "2[DATE]"
type input "[PERSON_NAME]"
type input "[PHONE_NUMBER]"
type input "710.424.684-35"
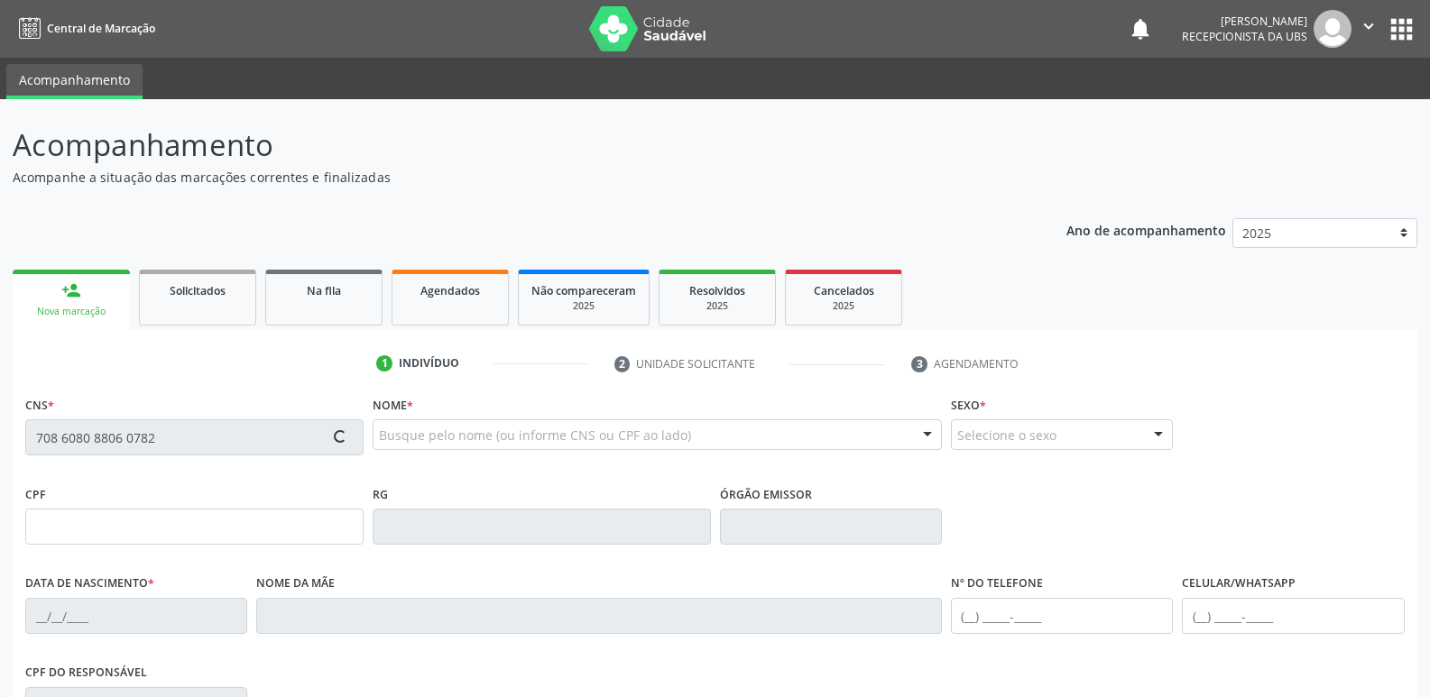
type input "S/N"
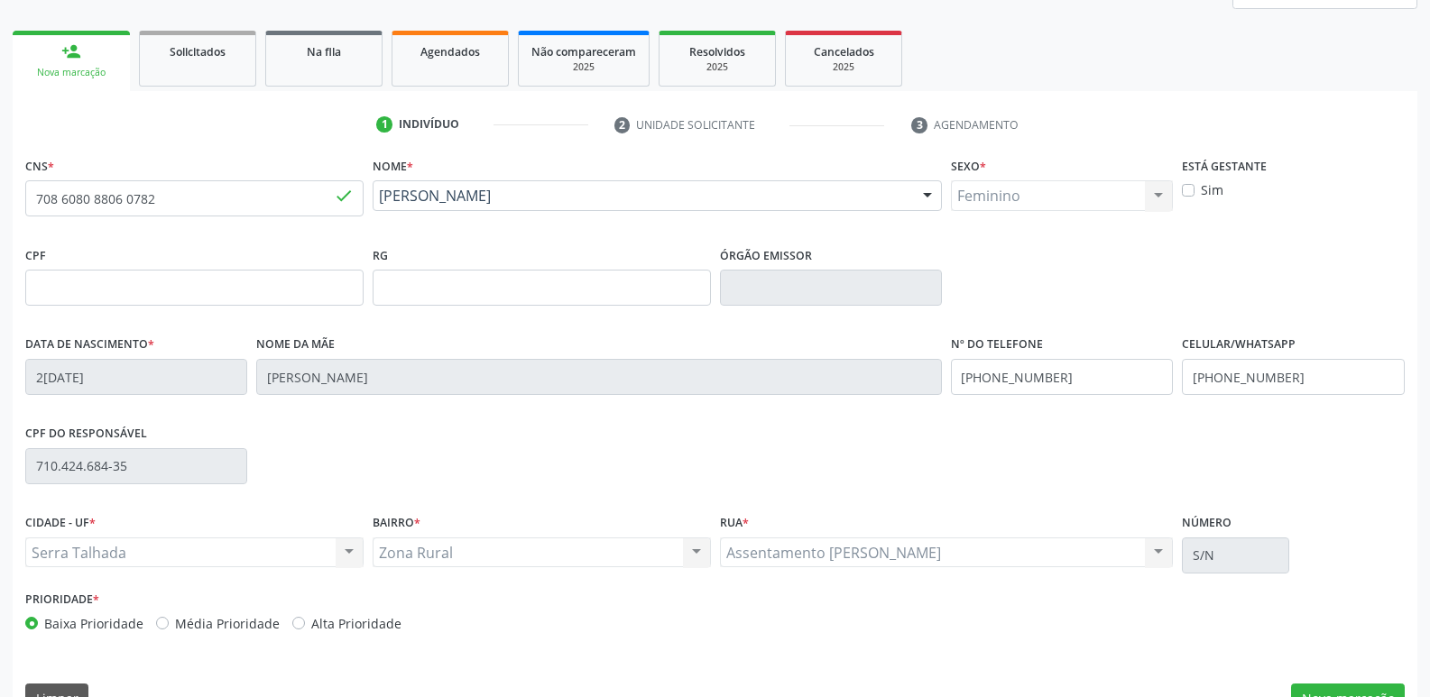
scroll to position [281, 0]
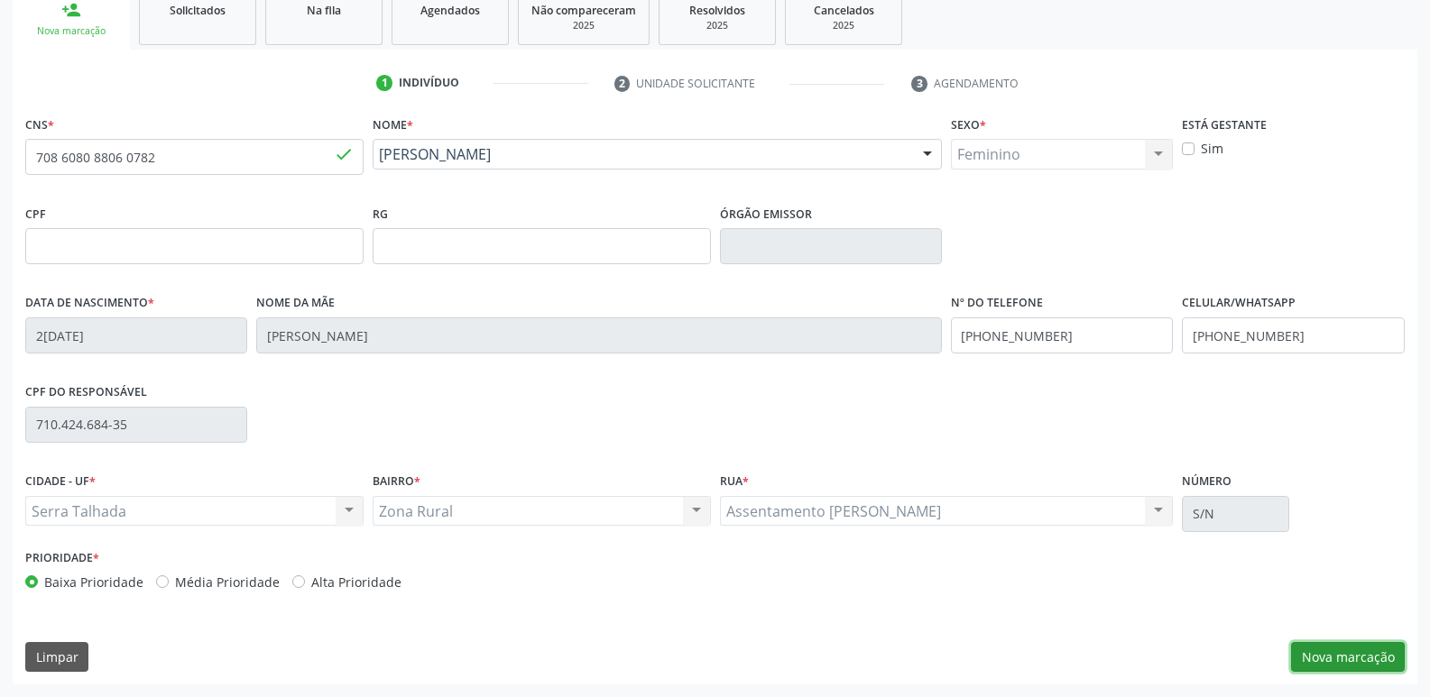
click at [1341, 646] on button "Nova marcação" at bounding box center [1348, 657] width 114 height 31
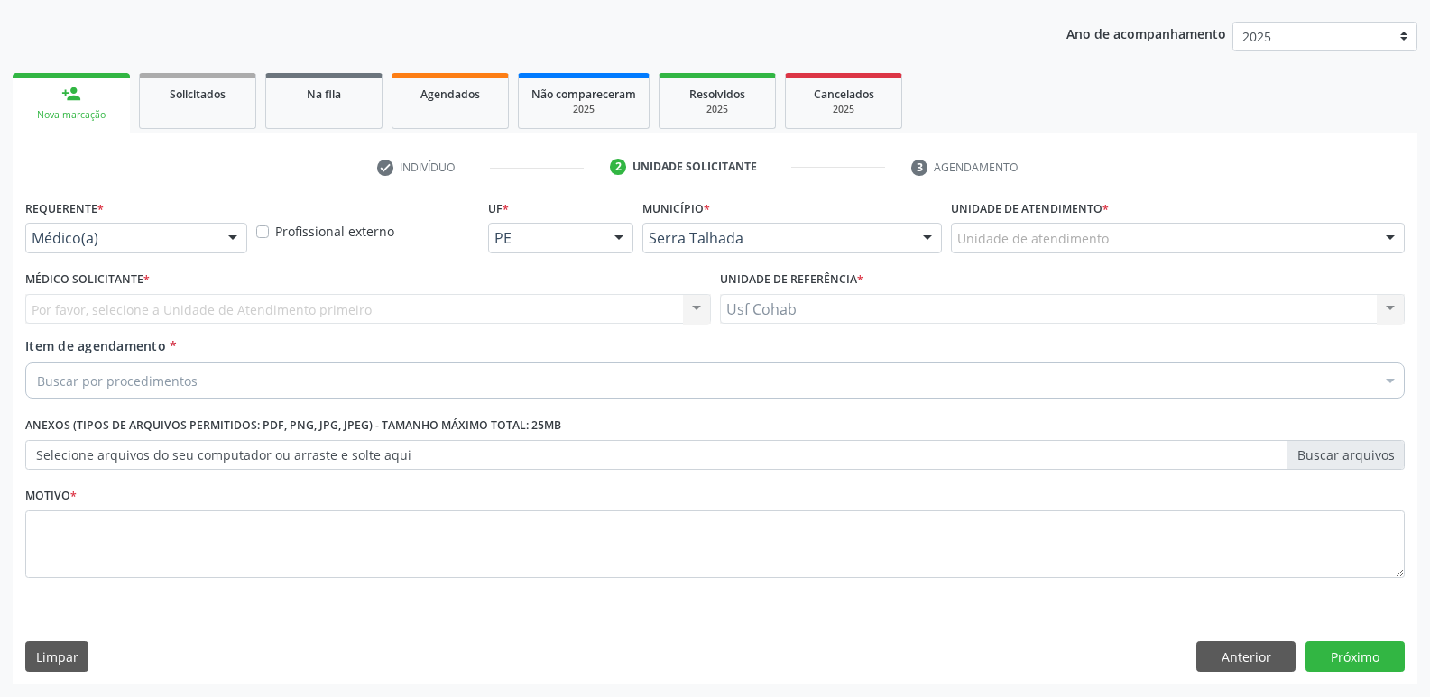
scroll to position [197, 0]
click at [1171, 244] on div "Unidade de atendimento" at bounding box center [1178, 238] width 454 height 31
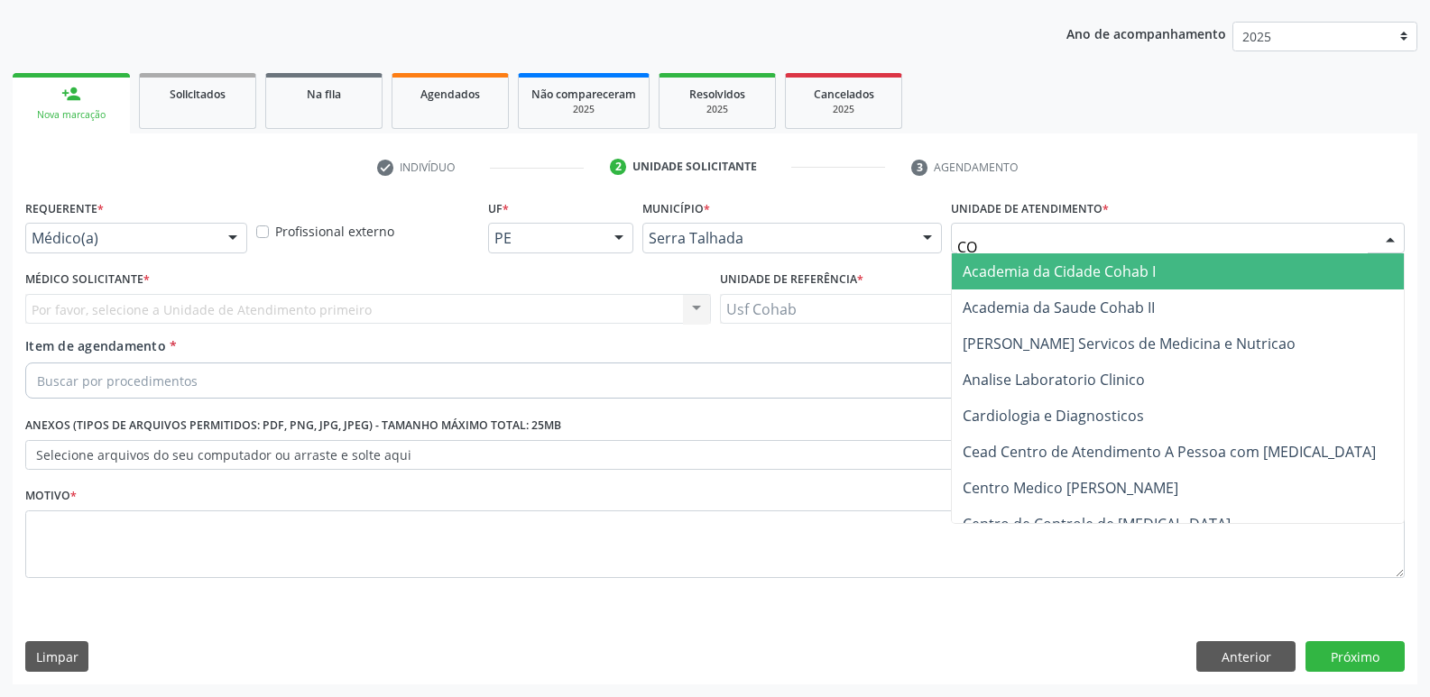
type input "COH"
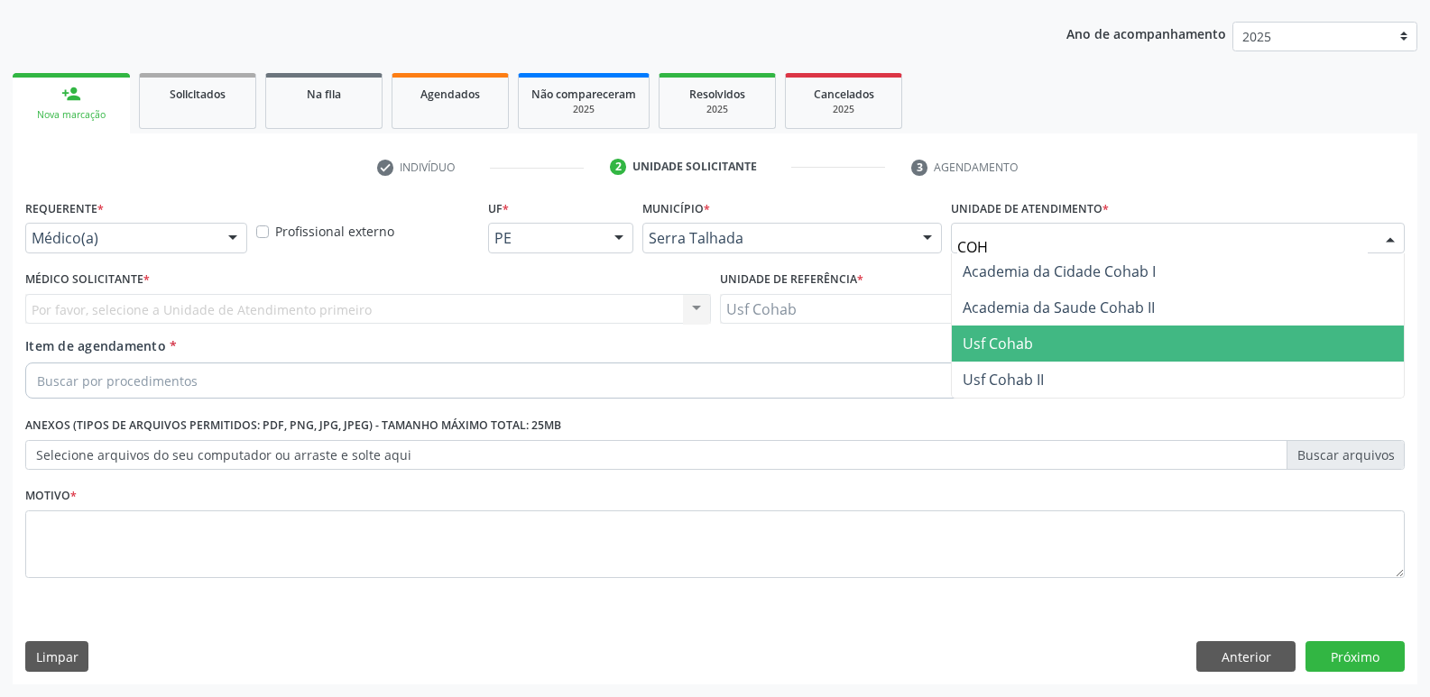
click at [1051, 339] on span "Usf Cohab" at bounding box center [1178, 344] width 452 height 36
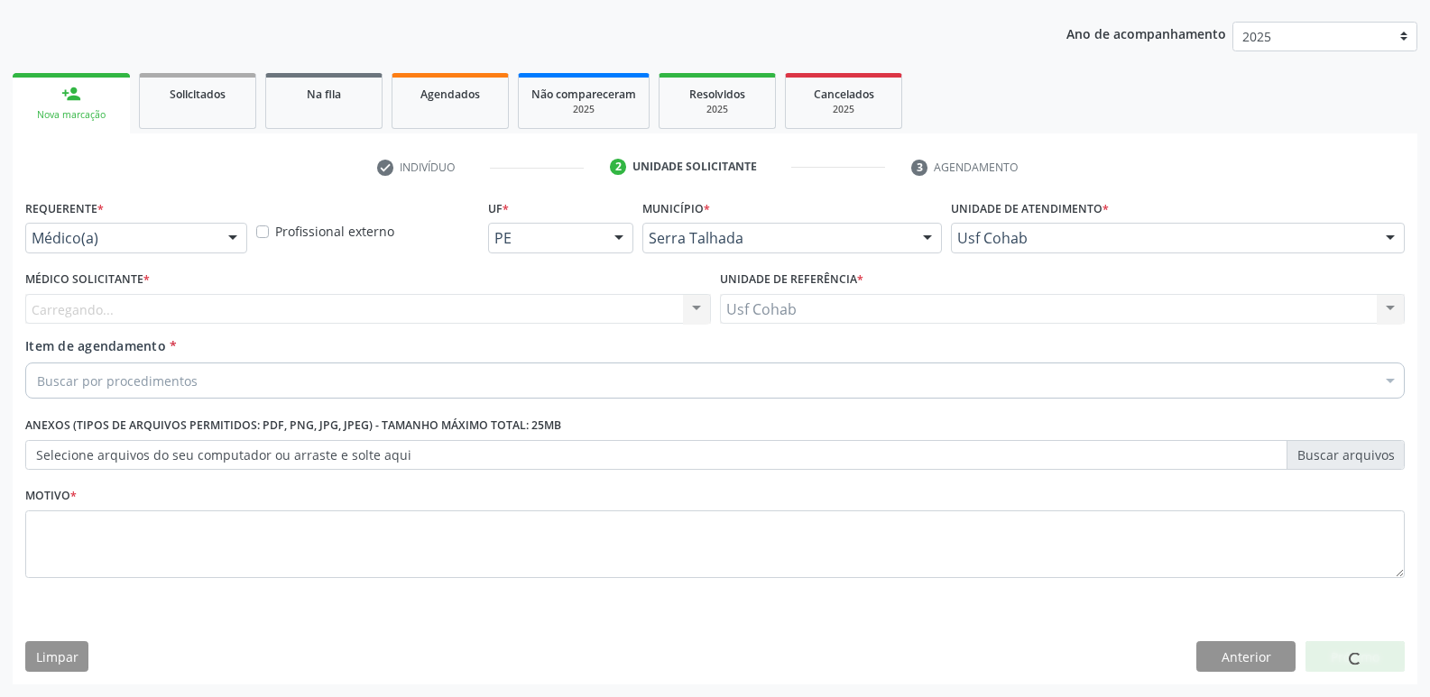
click at [129, 324] on div "Carregando... Nenhum resultado encontrado para: " " Não há nenhuma opção para s…" at bounding box center [368, 309] width 686 height 31
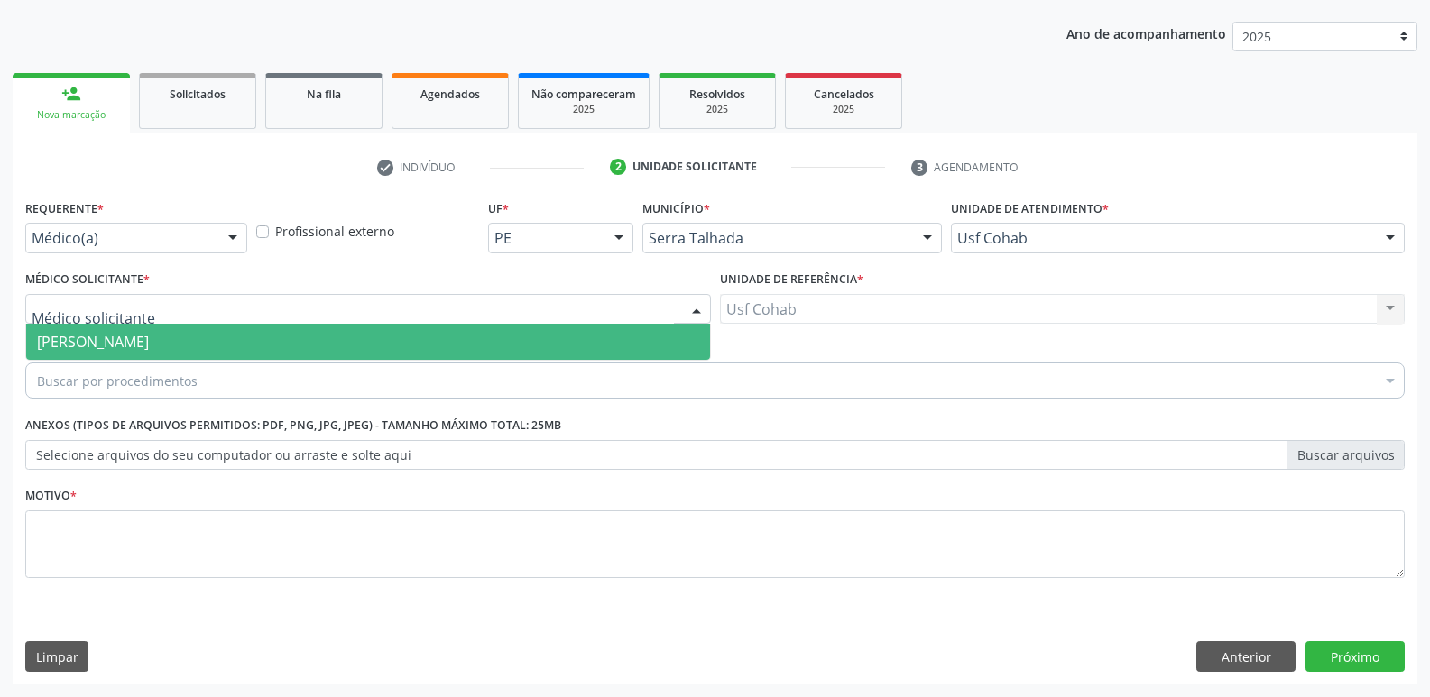
click at [137, 336] on span "[PERSON_NAME]" at bounding box center [93, 342] width 112 height 20
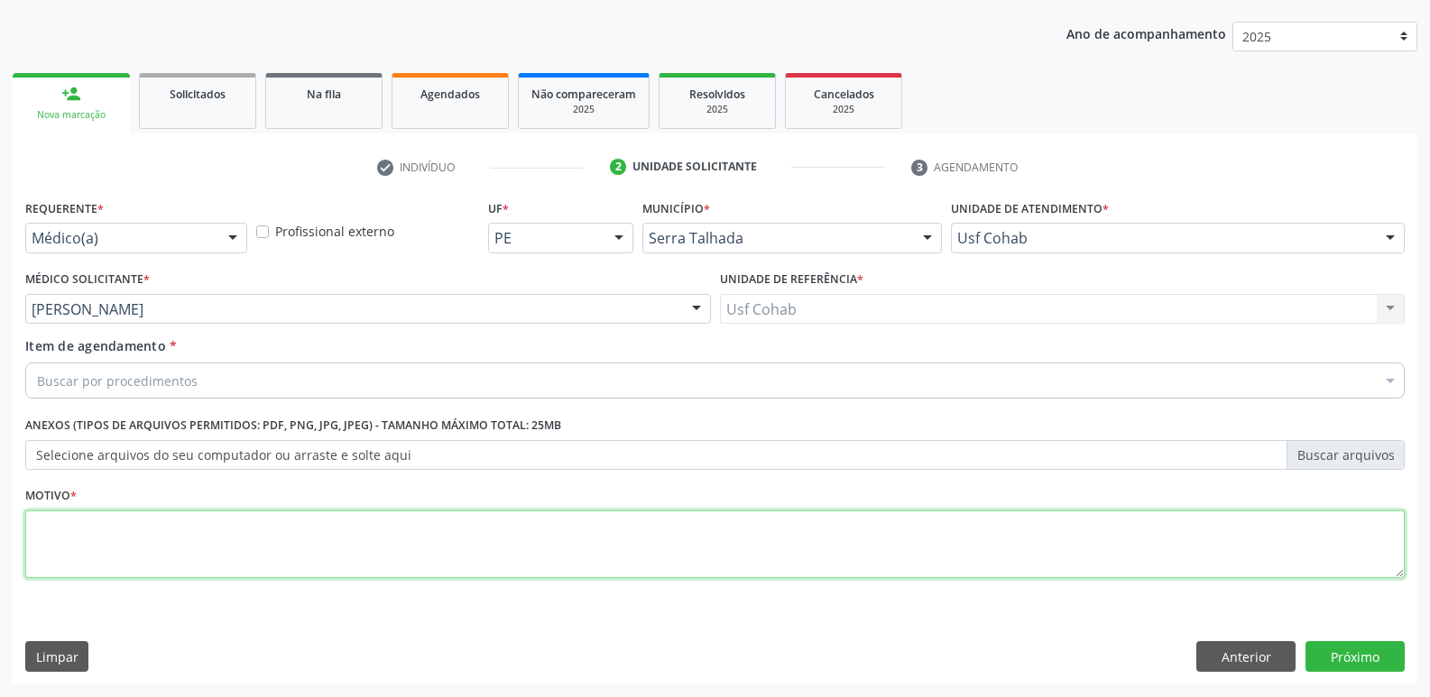
click at [105, 530] on textarea at bounding box center [714, 545] width 1379 height 69
type textarea "GESTANTE"
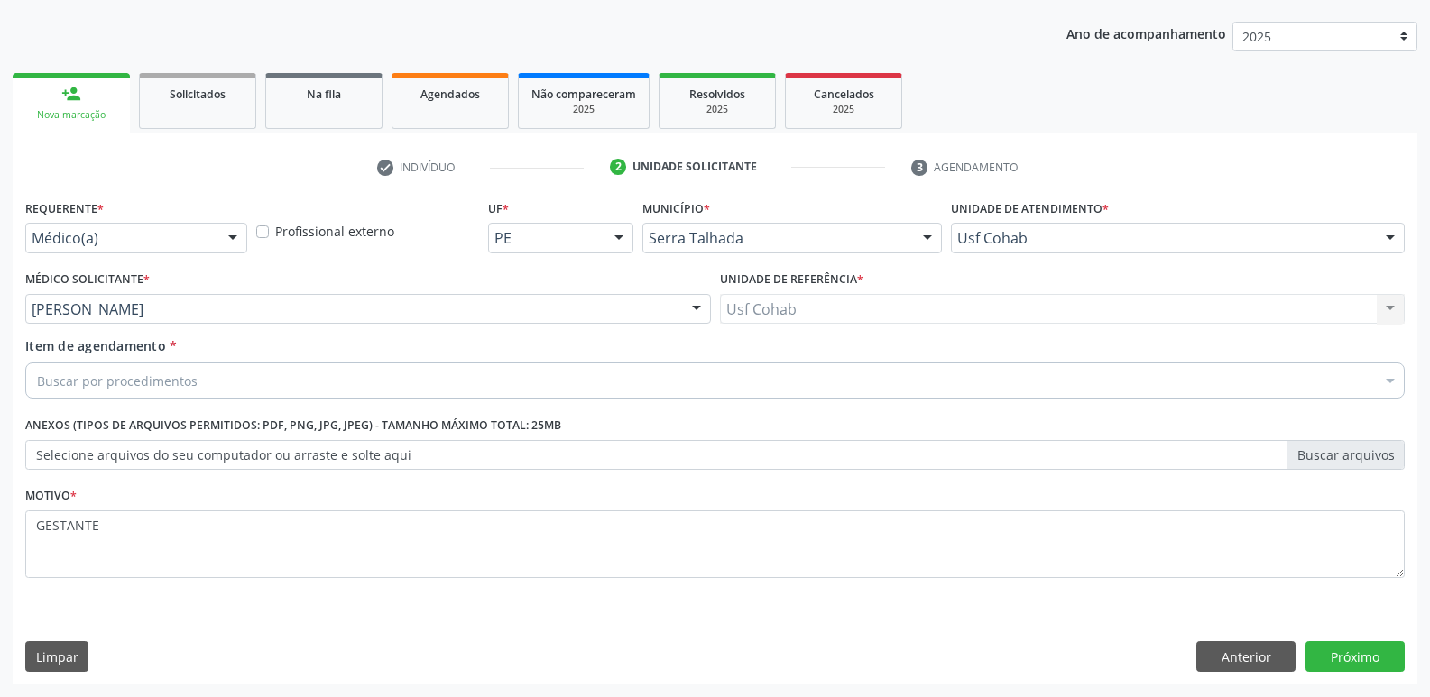
click at [210, 389] on div "Buscar por procedimentos" at bounding box center [714, 381] width 1379 height 36
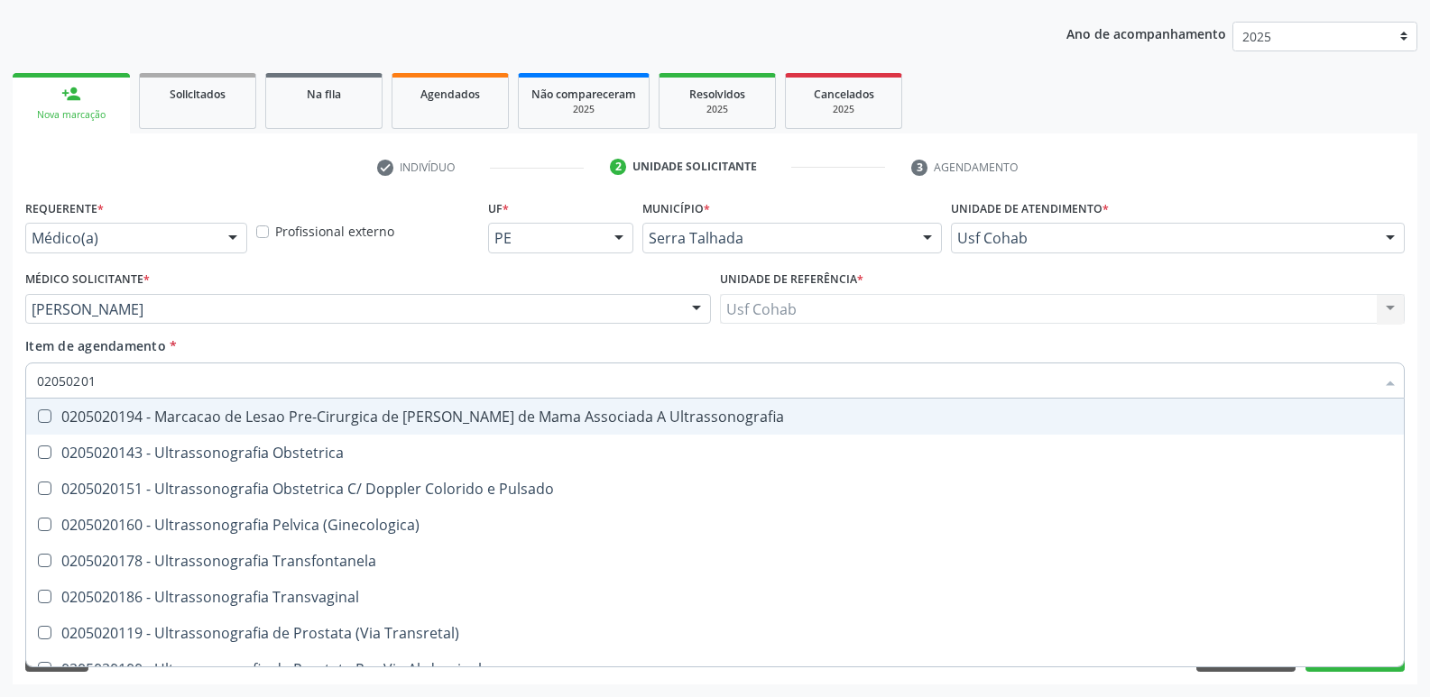
type input "020502014"
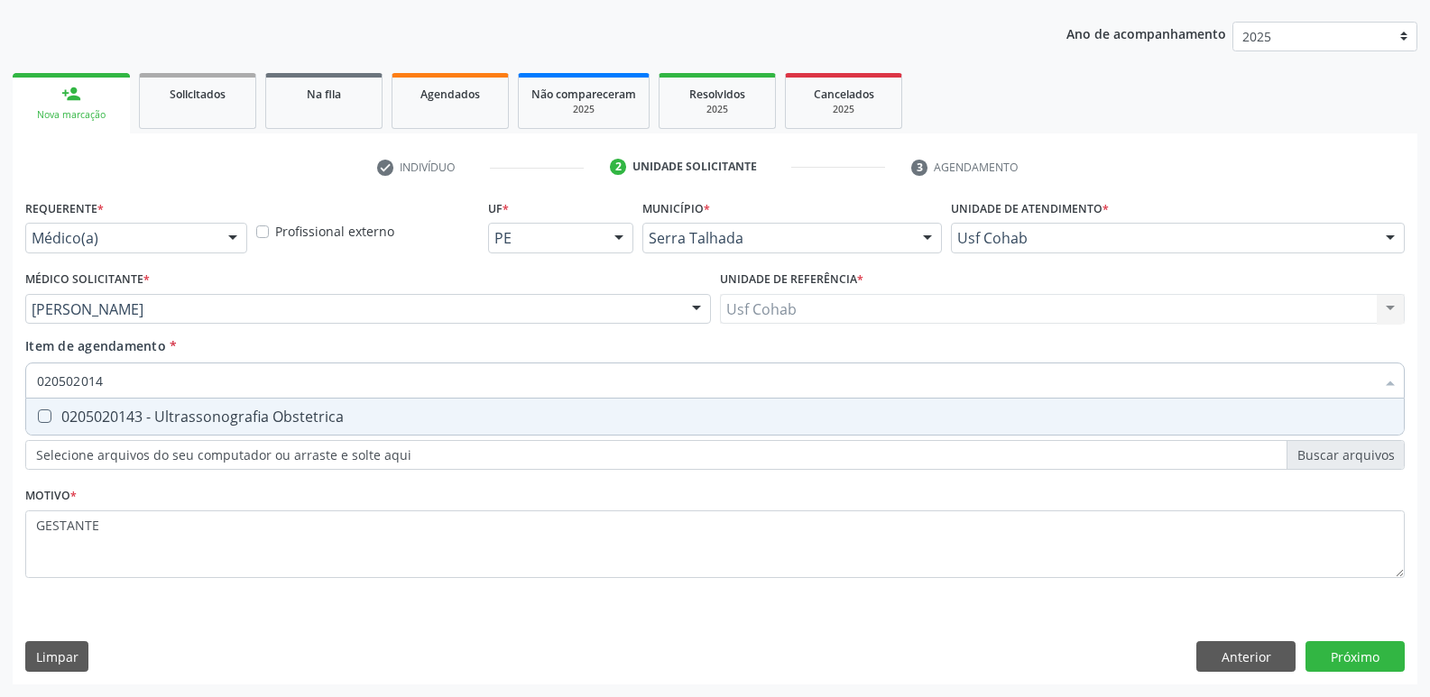
click at [290, 422] on div "0205020143 - Ultrassonografia Obstetrica" at bounding box center [715, 417] width 1356 height 14
checkbox Obstetrica "true"
click at [1381, 652] on div "Requerente * Médico(a) Médico(a) Enfermeiro(a) Paciente Nenhum resultado encont…" at bounding box center [715, 440] width 1405 height 490
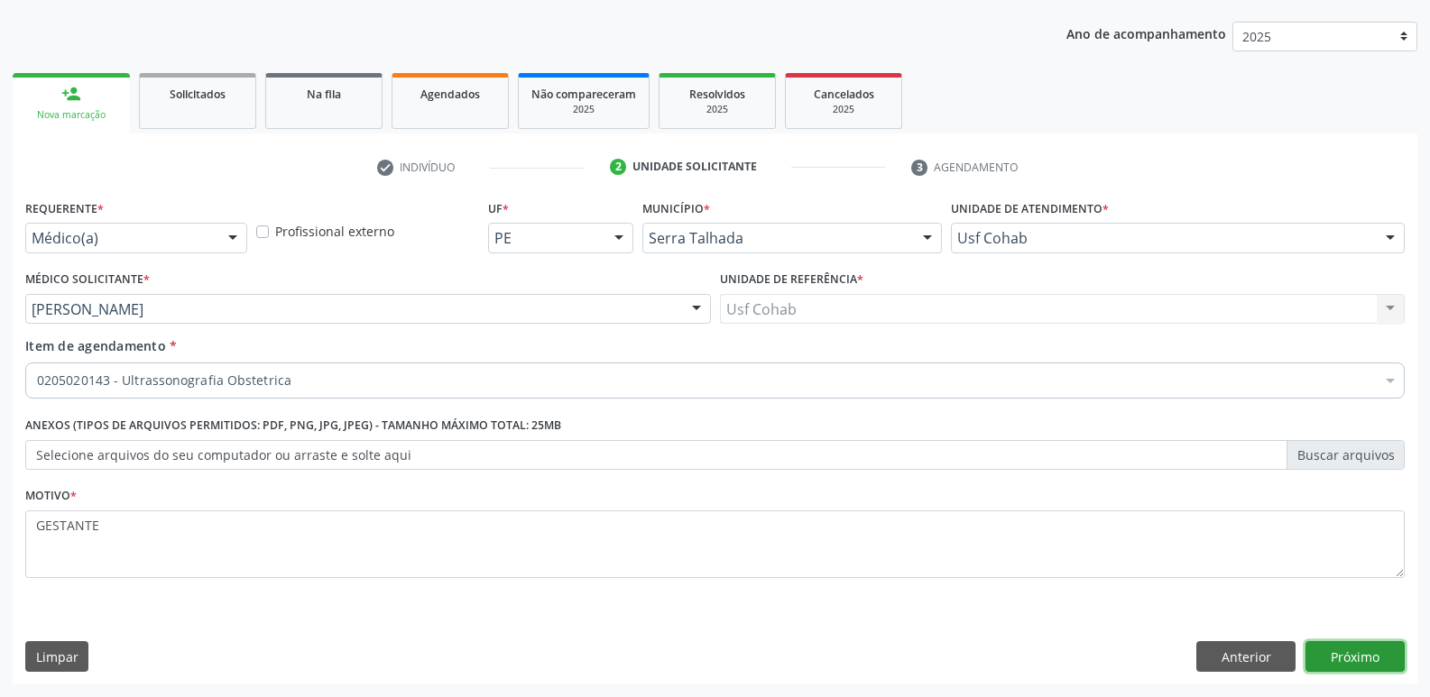
click at [1344, 664] on button "Próximo" at bounding box center [1354, 656] width 99 height 31
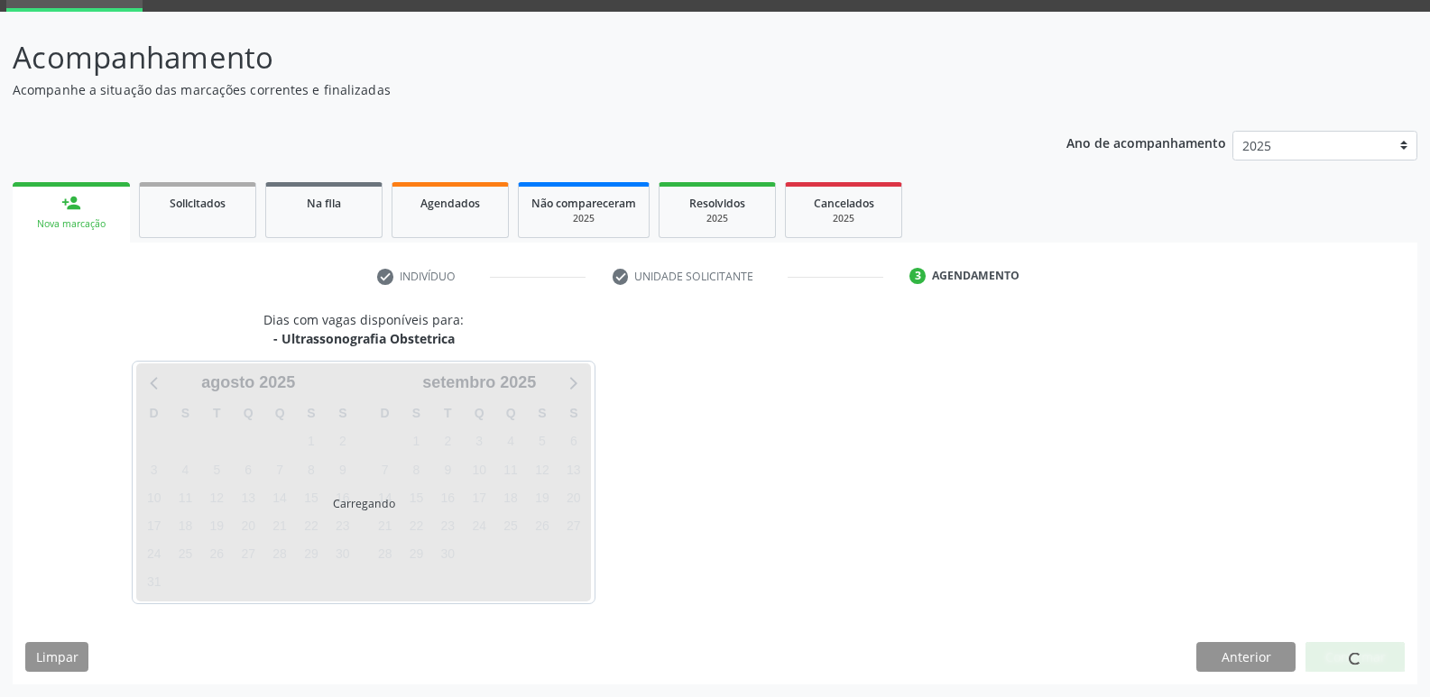
scroll to position [88, 0]
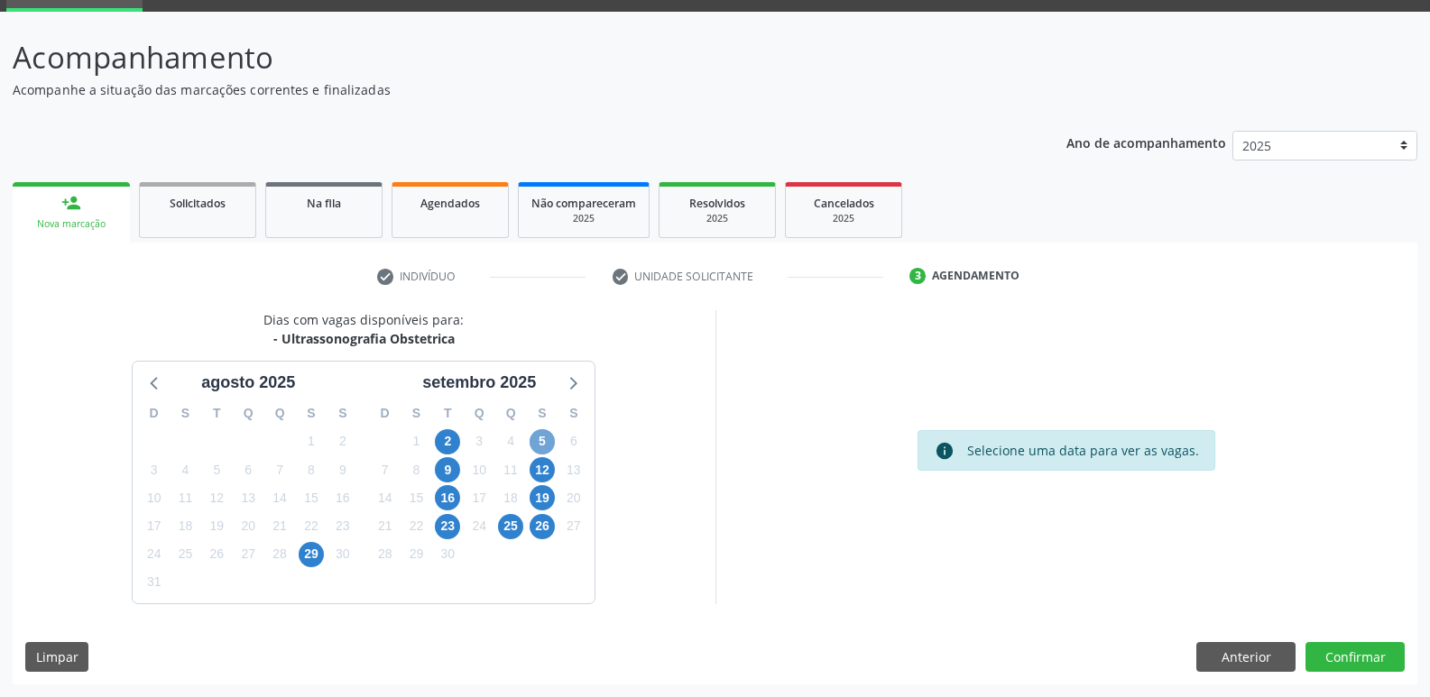
click at [539, 442] on span "5" at bounding box center [542, 441] width 25 height 25
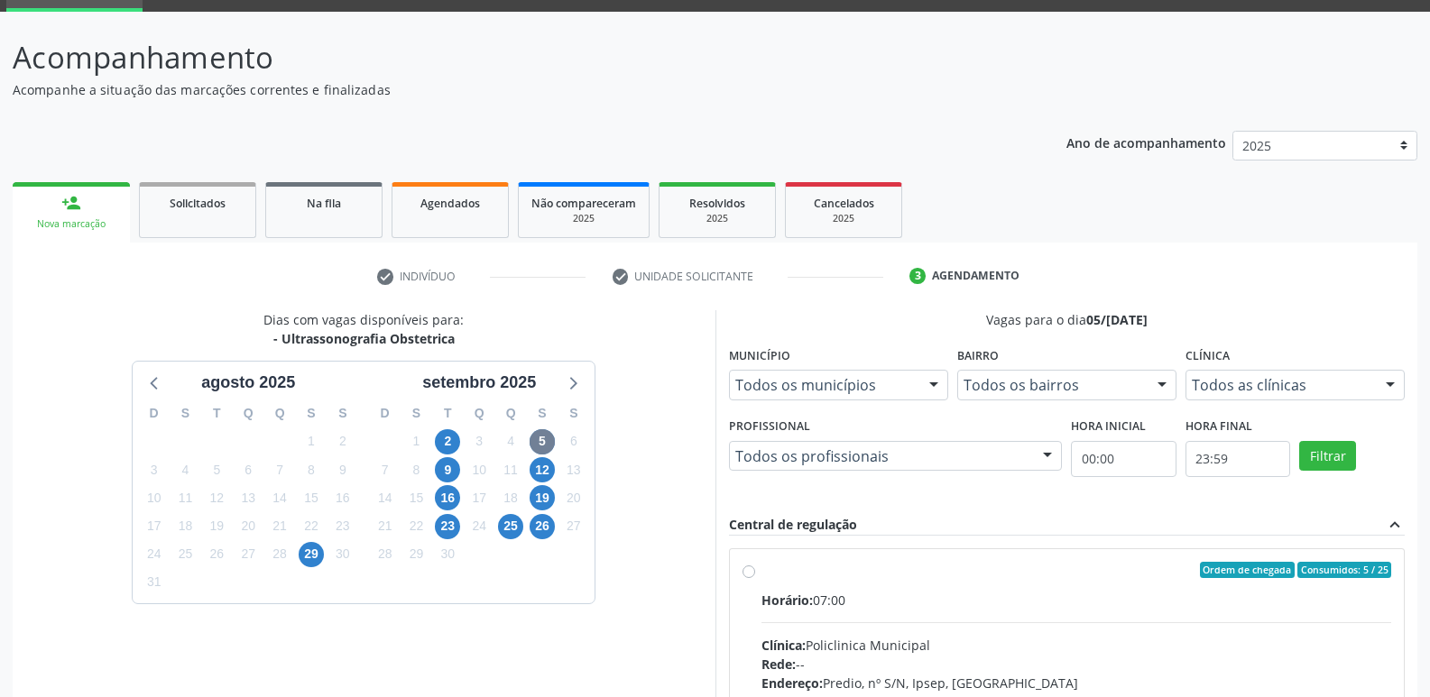
click at [1058, 588] on label "Ordem de chegada Consumidos: 5 / 25 Horário: 07:00 Clínica: Policlinica Municip…" at bounding box center [1076, 700] width 631 height 277
click at [755, 578] on input "Ordem de chegada Consumidos: 5 / 25 Horário: 07:00 Clínica: Policlinica Municip…" at bounding box center [748, 570] width 13 height 16
radio input "true"
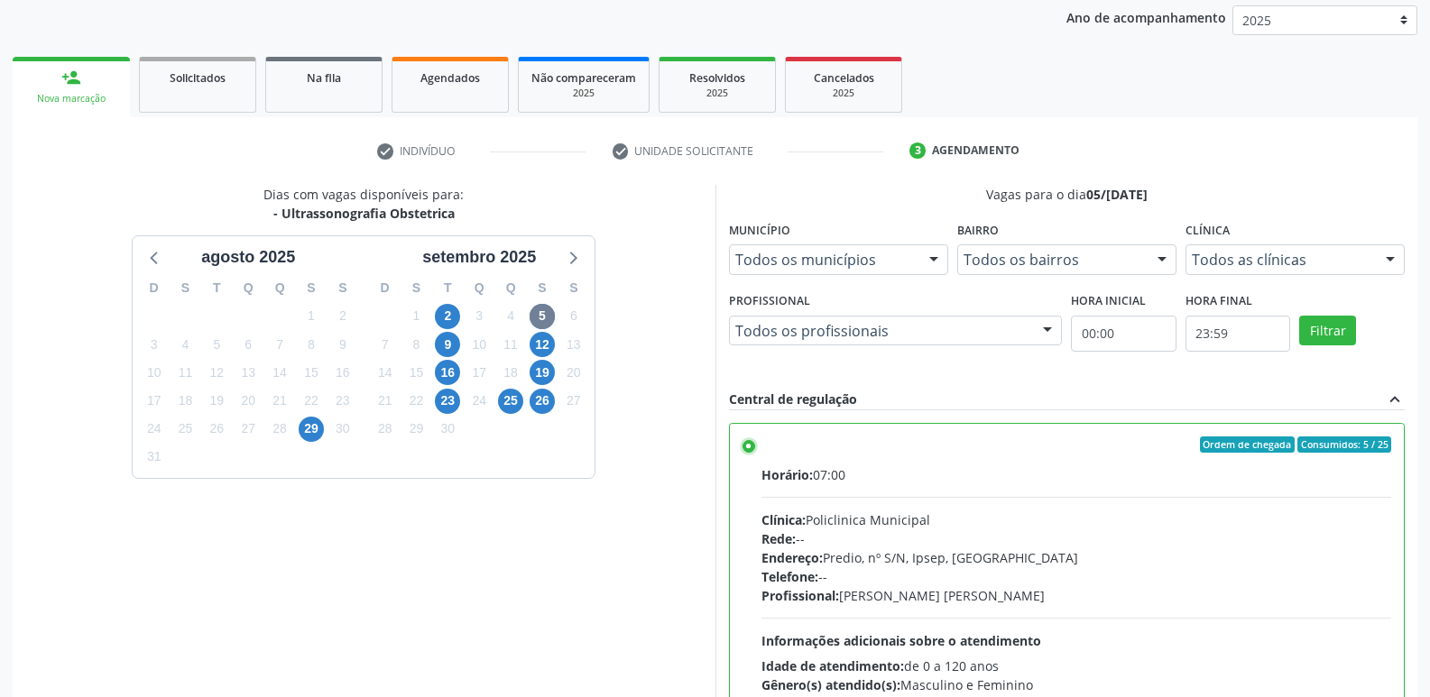
scroll to position [381, 0]
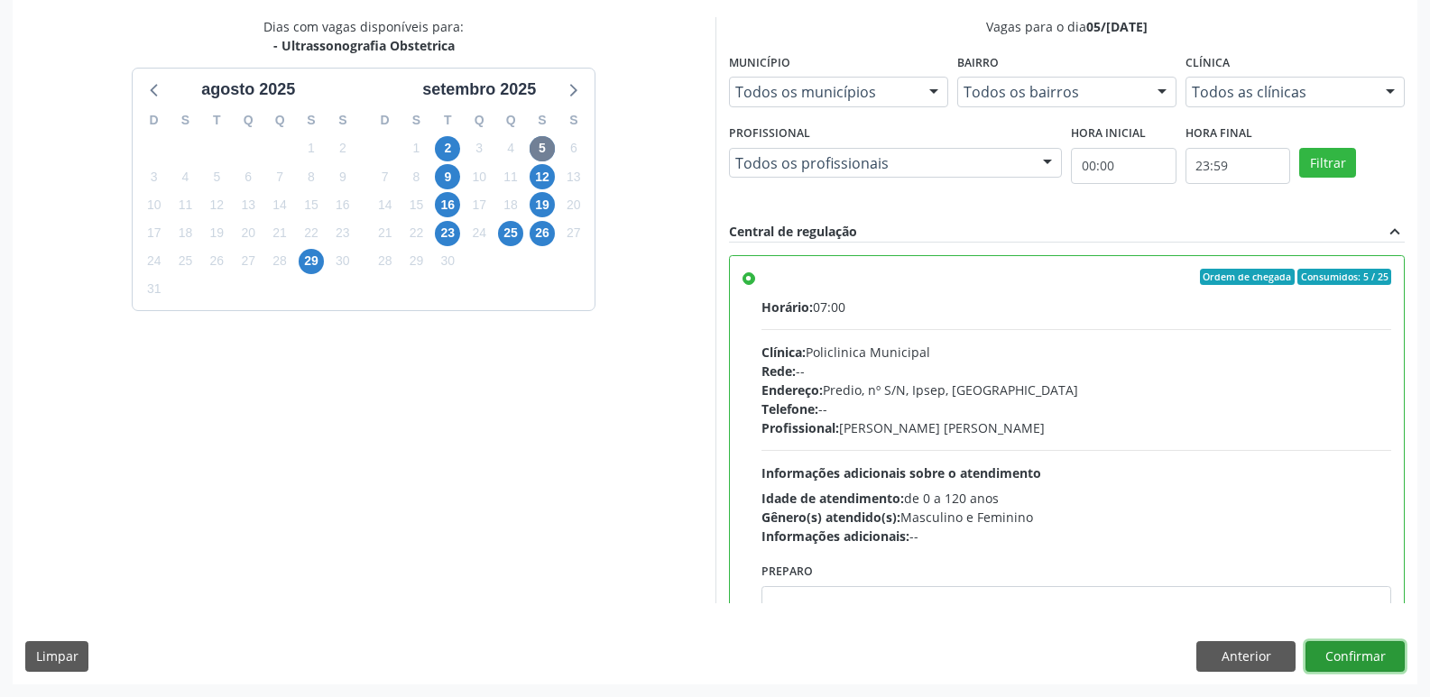
click at [1329, 647] on button "Confirmar" at bounding box center [1354, 656] width 99 height 31
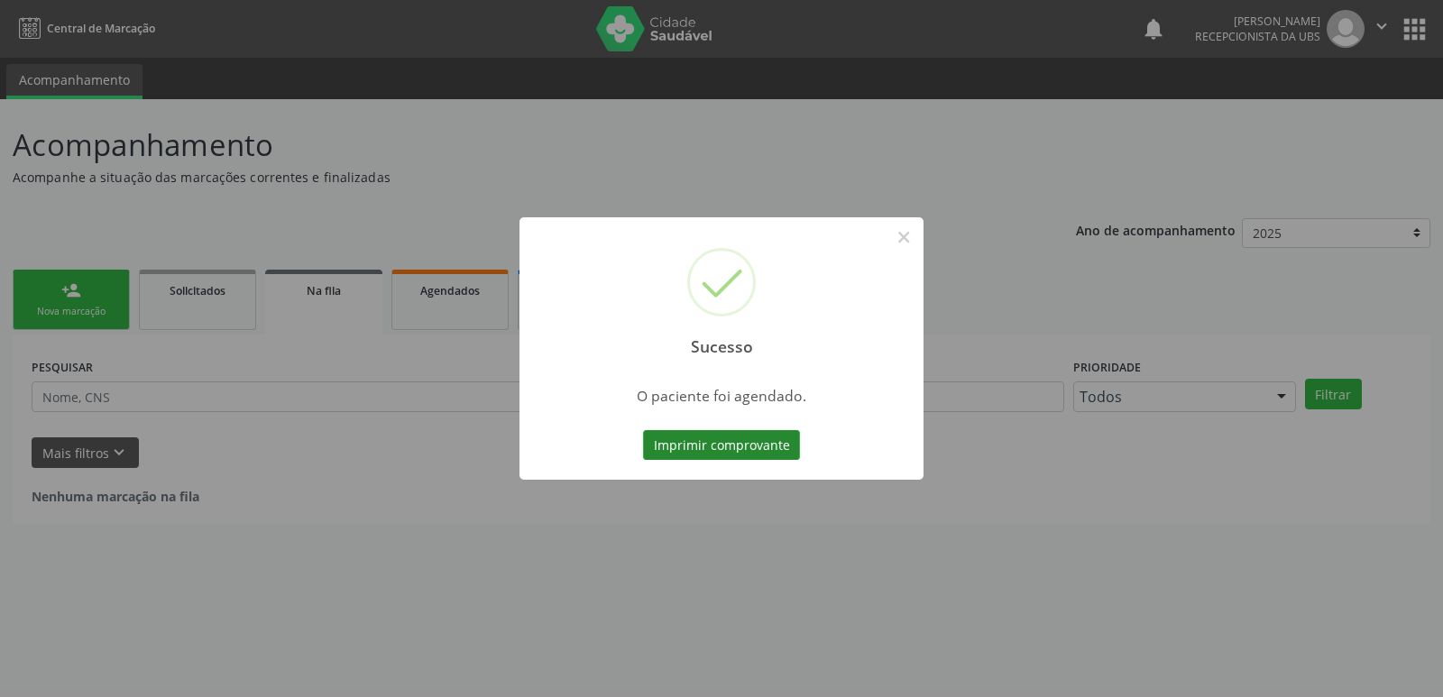
click at [735, 438] on button "Imprimir comprovante" at bounding box center [721, 445] width 157 height 31
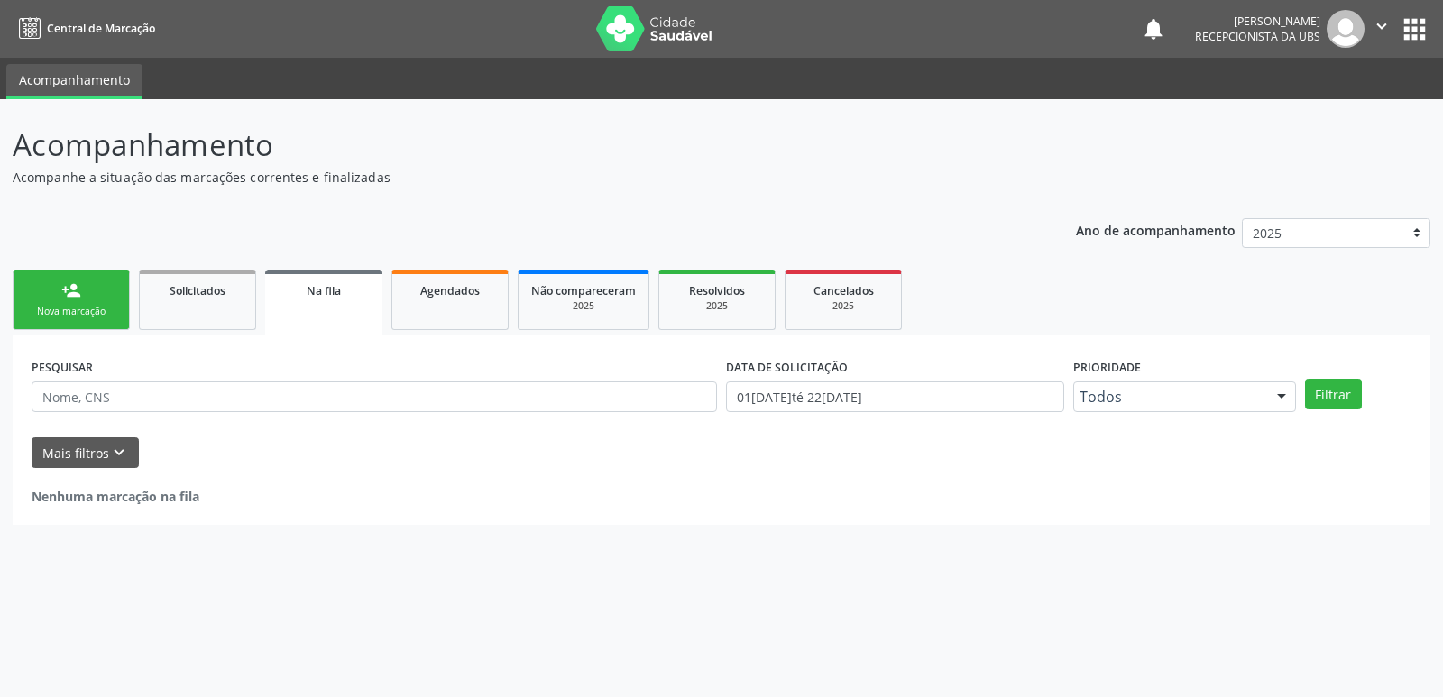
click at [31, 311] on div "Nova marcação" at bounding box center [71, 312] width 90 height 14
click at [81, 296] on link "person_add Nova marcação" at bounding box center [71, 300] width 117 height 60
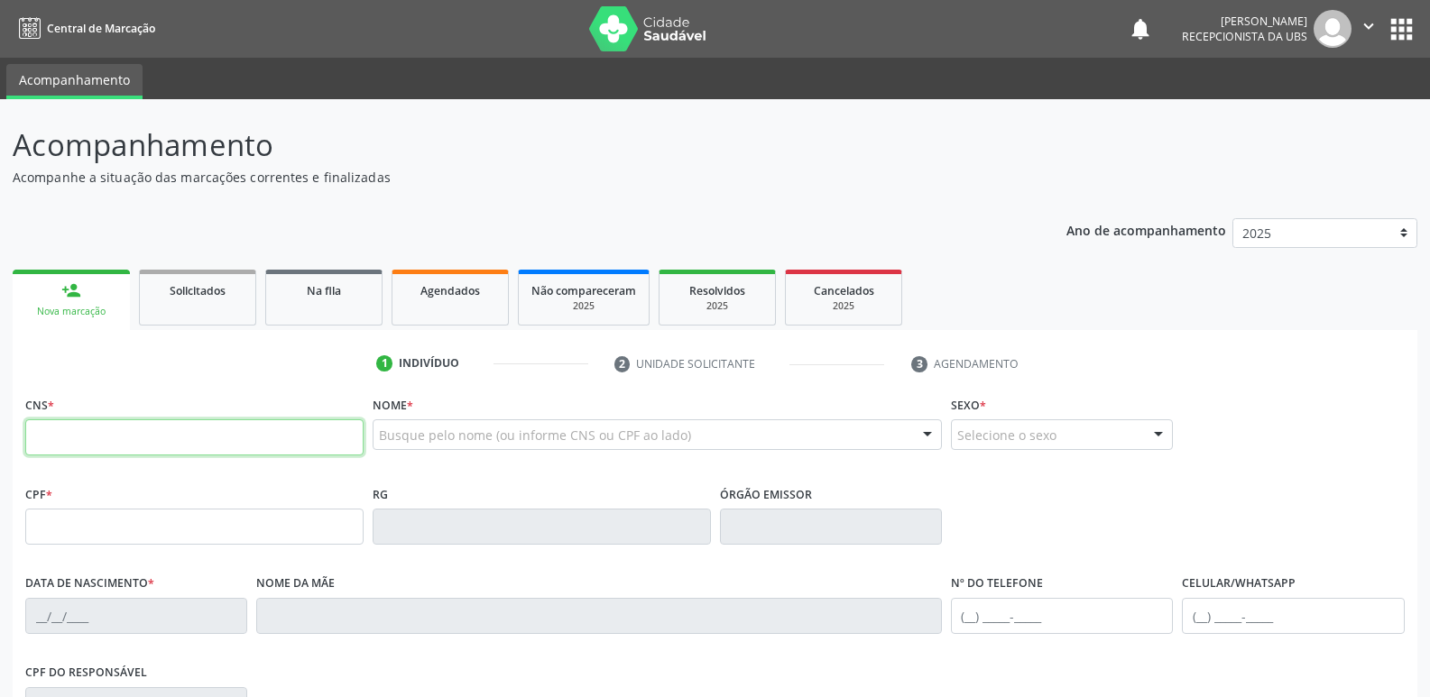
click at [175, 447] on input "text" at bounding box center [194, 437] width 338 height 36
type input "705 0078 4407 6459"
type input "27/08/1985"
type input "Jovelina Maria dos Santos"
type input "(87) 99680-0321"
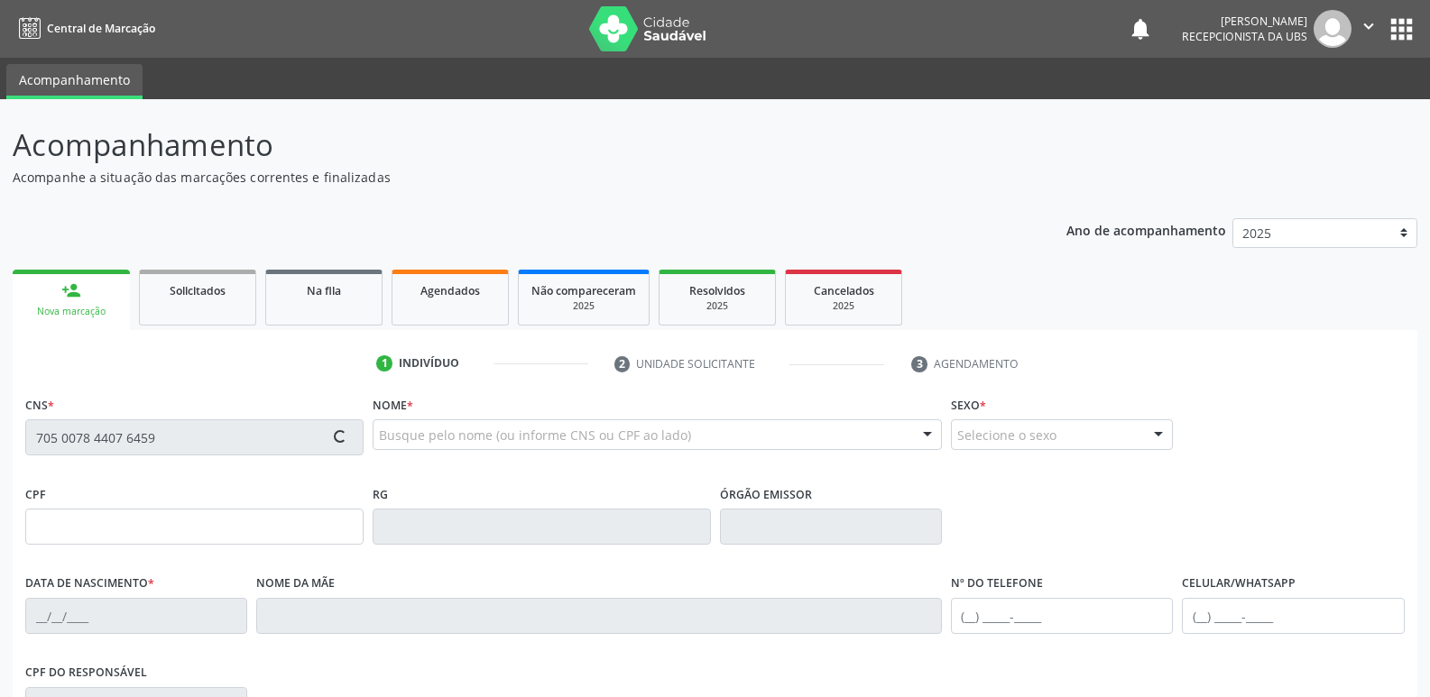
type input "(87) 99680-0321"
type input "67"
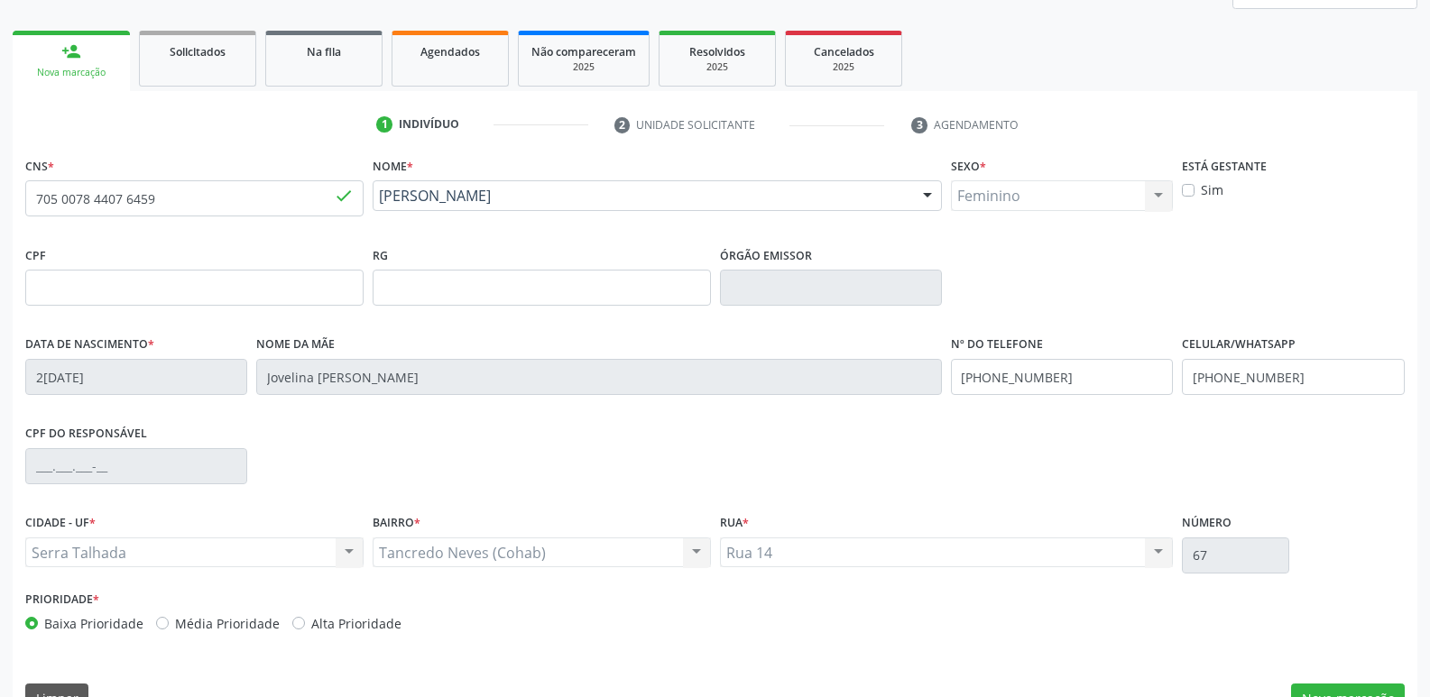
scroll to position [281, 0]
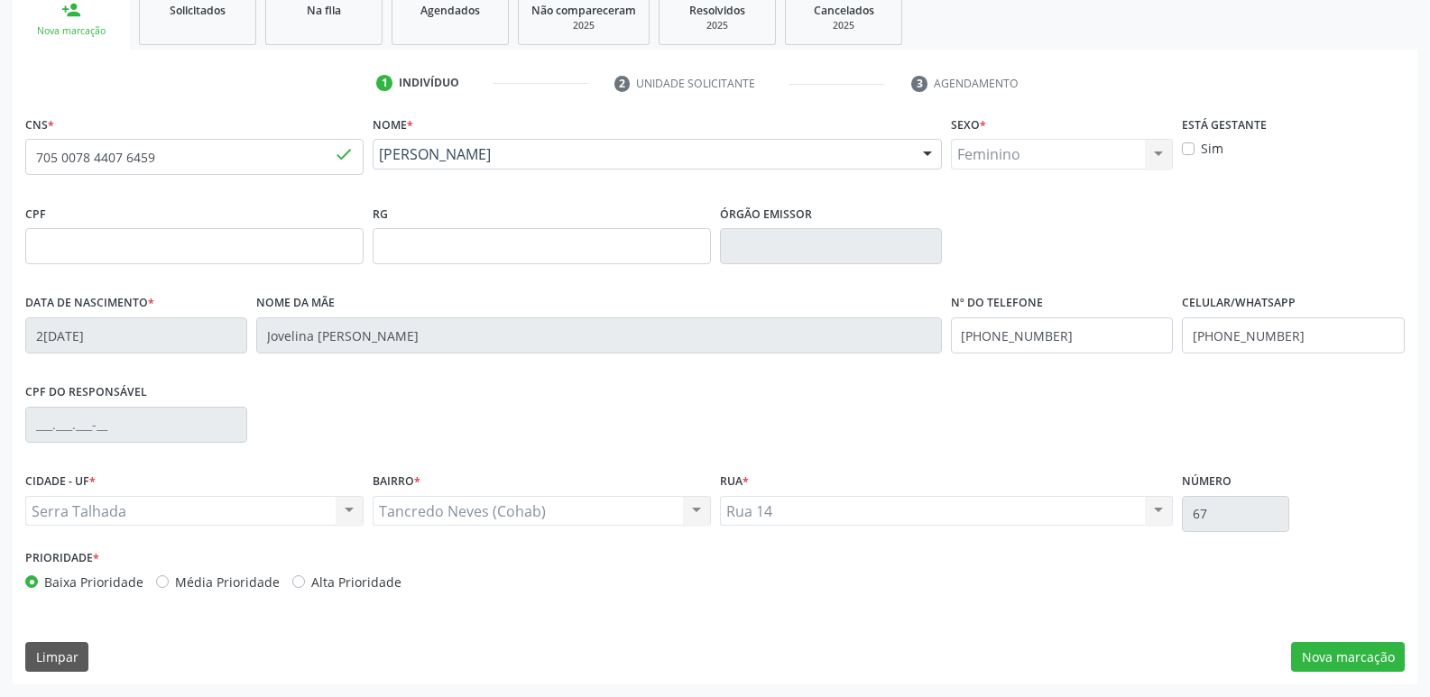
click at [1330, 635] on div "CNS * 705 0078 4407 6459 done Nome * Adriana dos Santos Costa Adriana dos Santo…" at bounding box center [715, 398] width 1405 height 574
click at [1330, 661] on button "Nova marcação" at bounding box center [1348, 657] width 114 height 31
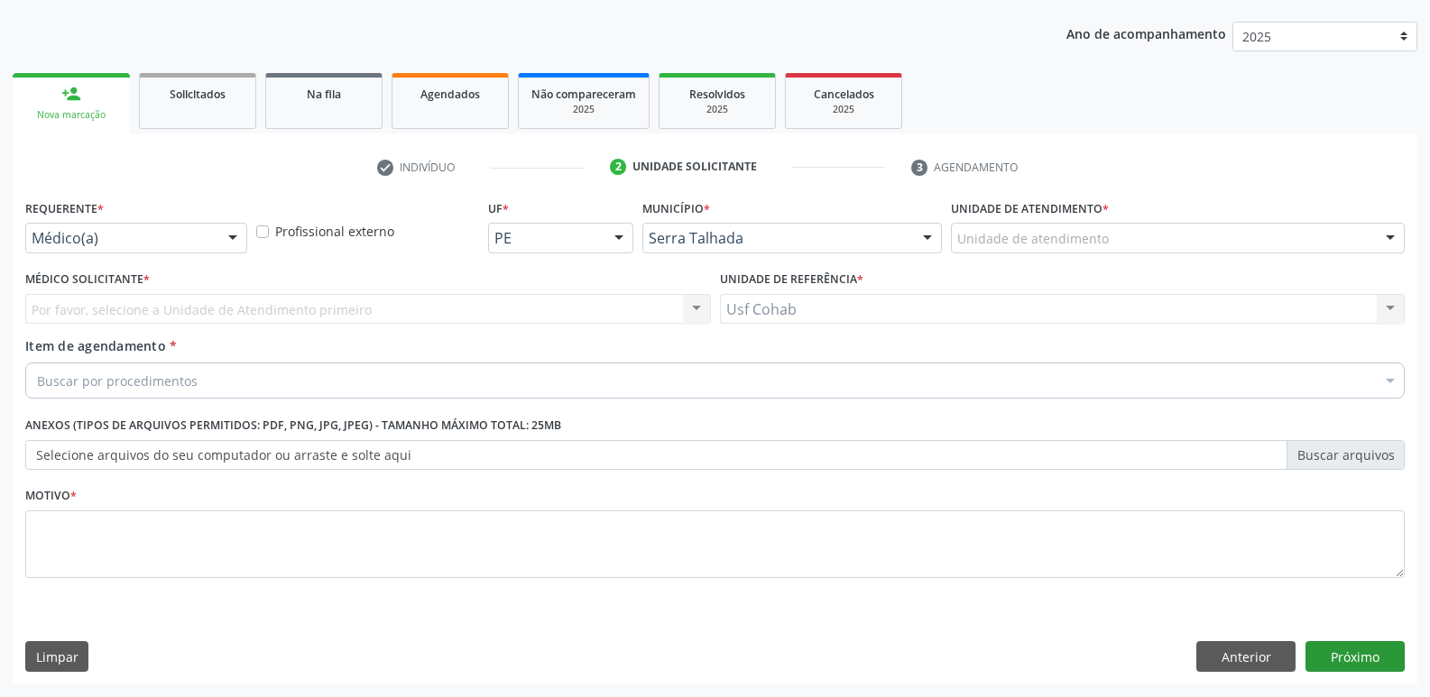
scroll to position [197, 0]
click at [1194, 249] on div "Unidade de atendimento" at bounding box center [1178, 238] width 454 height 31
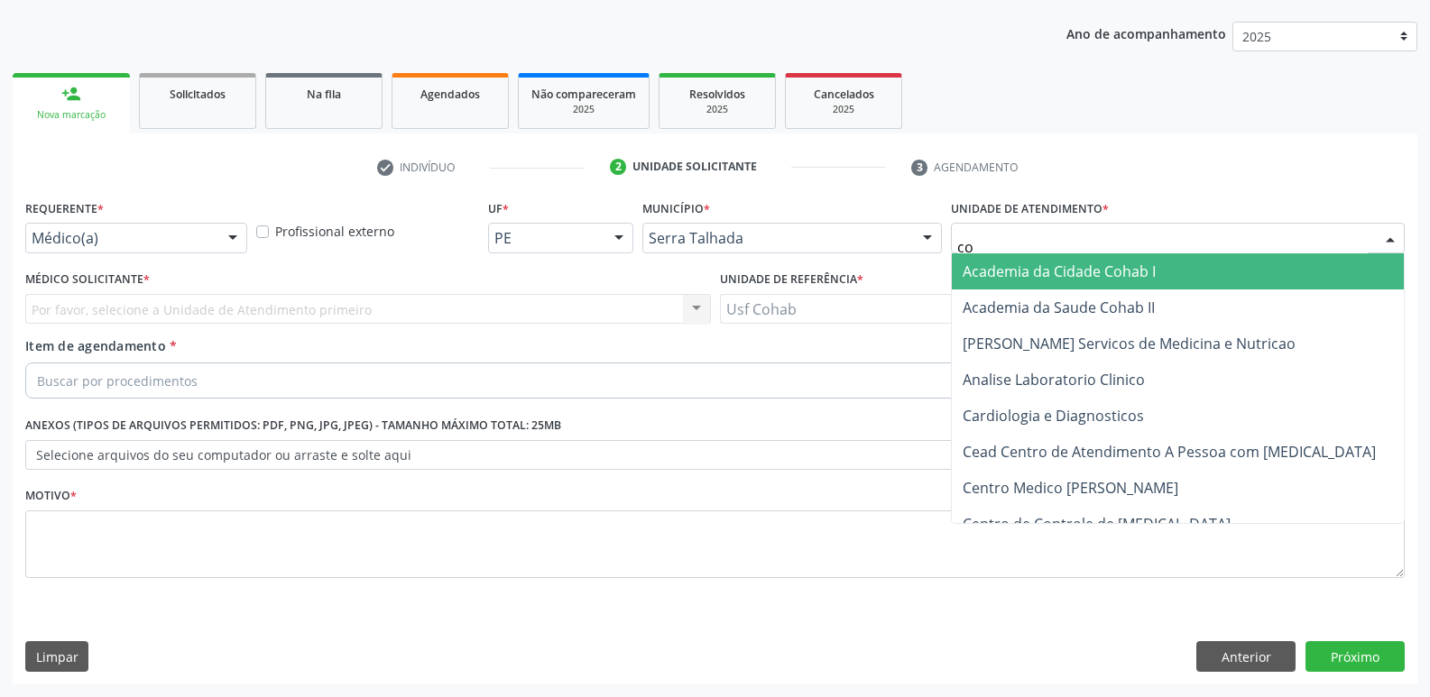
type input "coh"
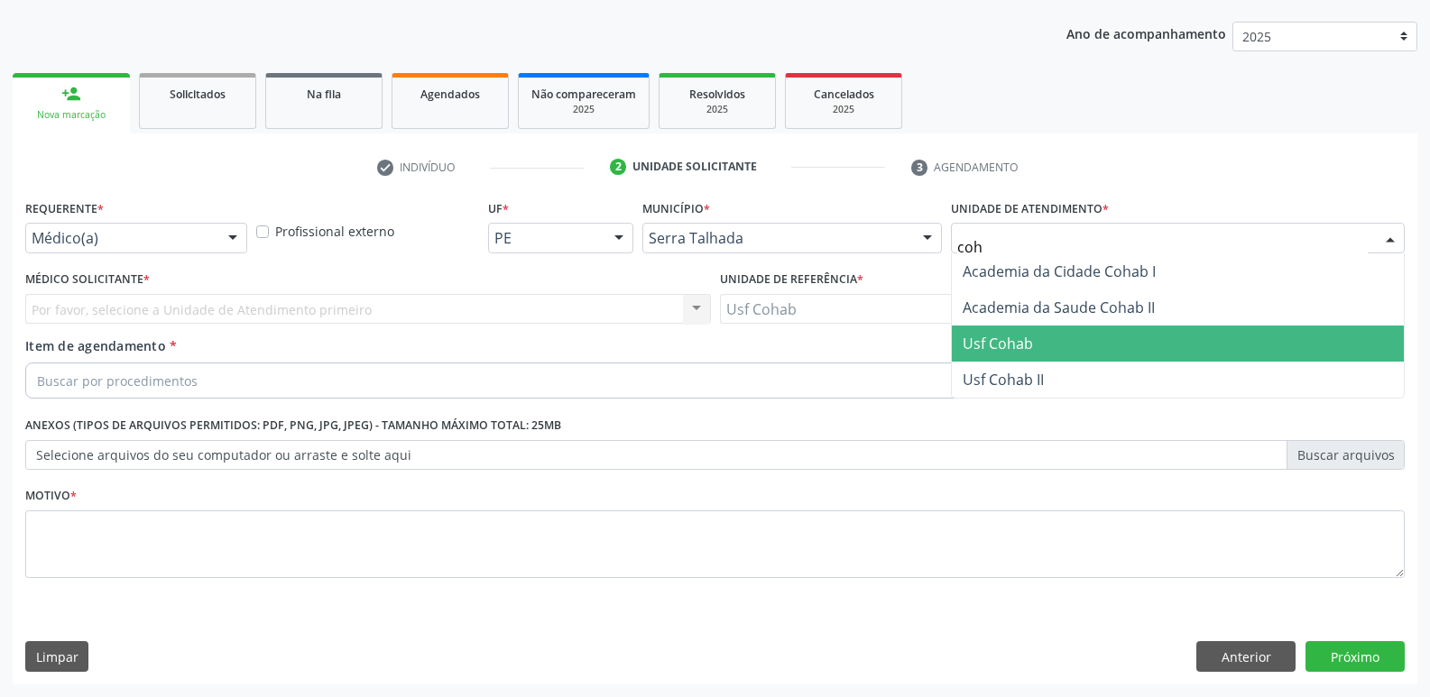
click at [1062, 335] on span "Usf Cohab" at bounding box center [1178, 344] width 452 height 36
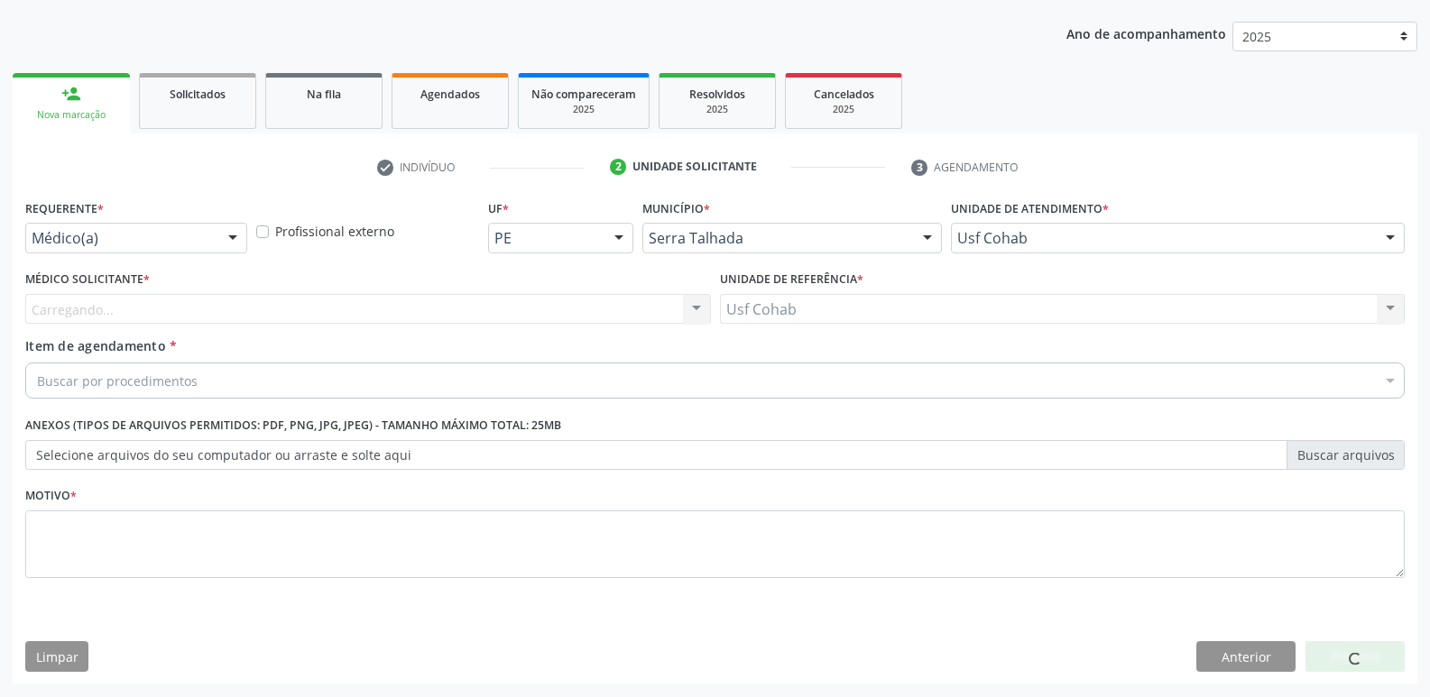
click at [373, 298] on div "Carregando... Nenhum resultado encontrado para: " " Não há nenhuma opção para s…" at bounding box center [368, 309] width 686 height 31
click at [360, 310] on div "Médico solicitante" at bounding box center [368, 309] width 686 height 31
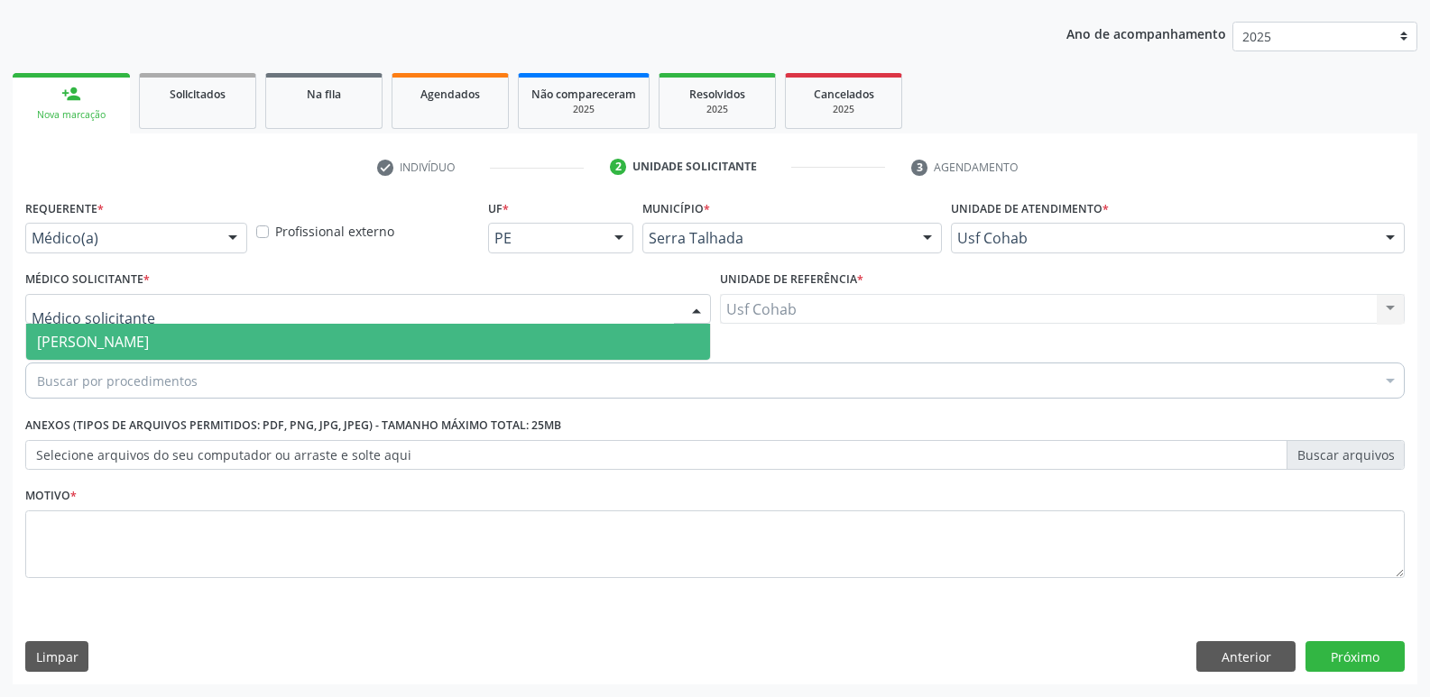
click at [336, 346] on span "[PERSON_NAME]" at bounding box center [368, 342] width 684 height 36
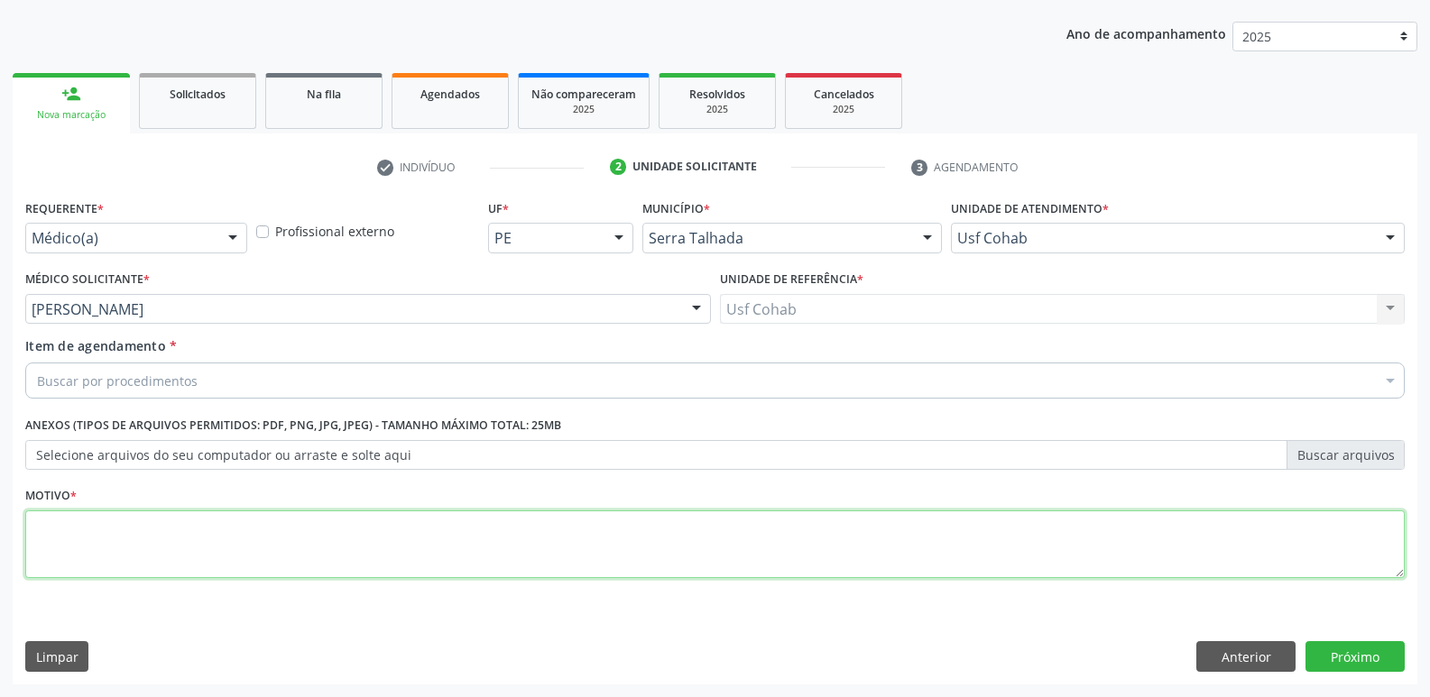
click at [248, 546] on textarea at bounding box center [714, 545] width 1379 height 69
type textarea "Gestante"
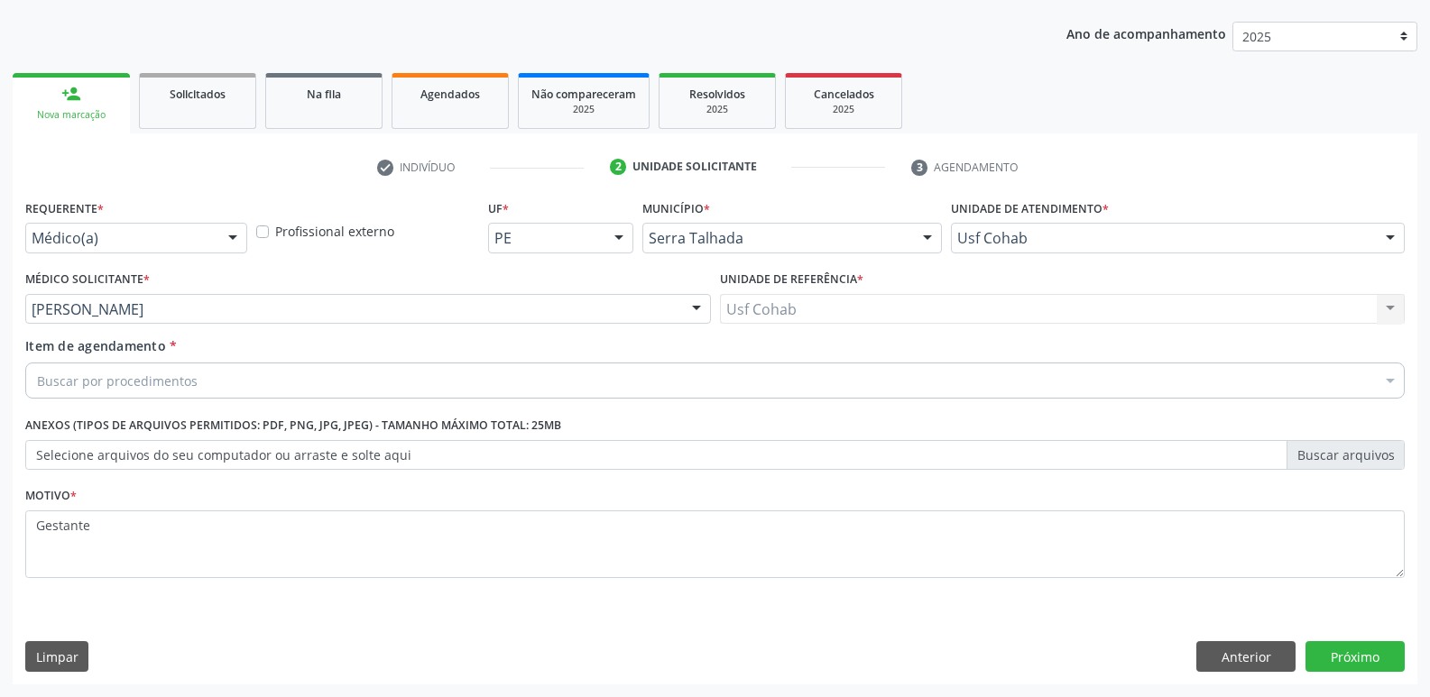
click at [253, 371] on div "Buscar por procedimentos" at bounding box center [714, 381] width 1379 height 36
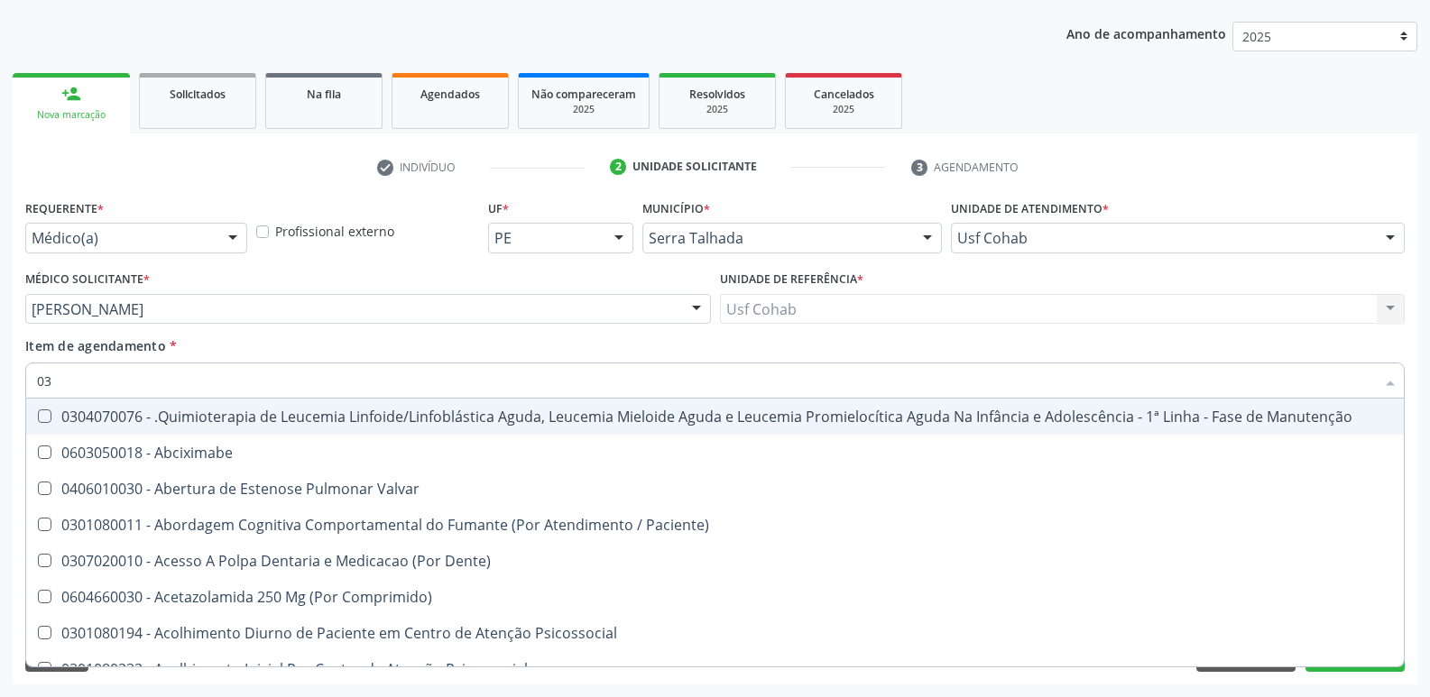
type input "030"
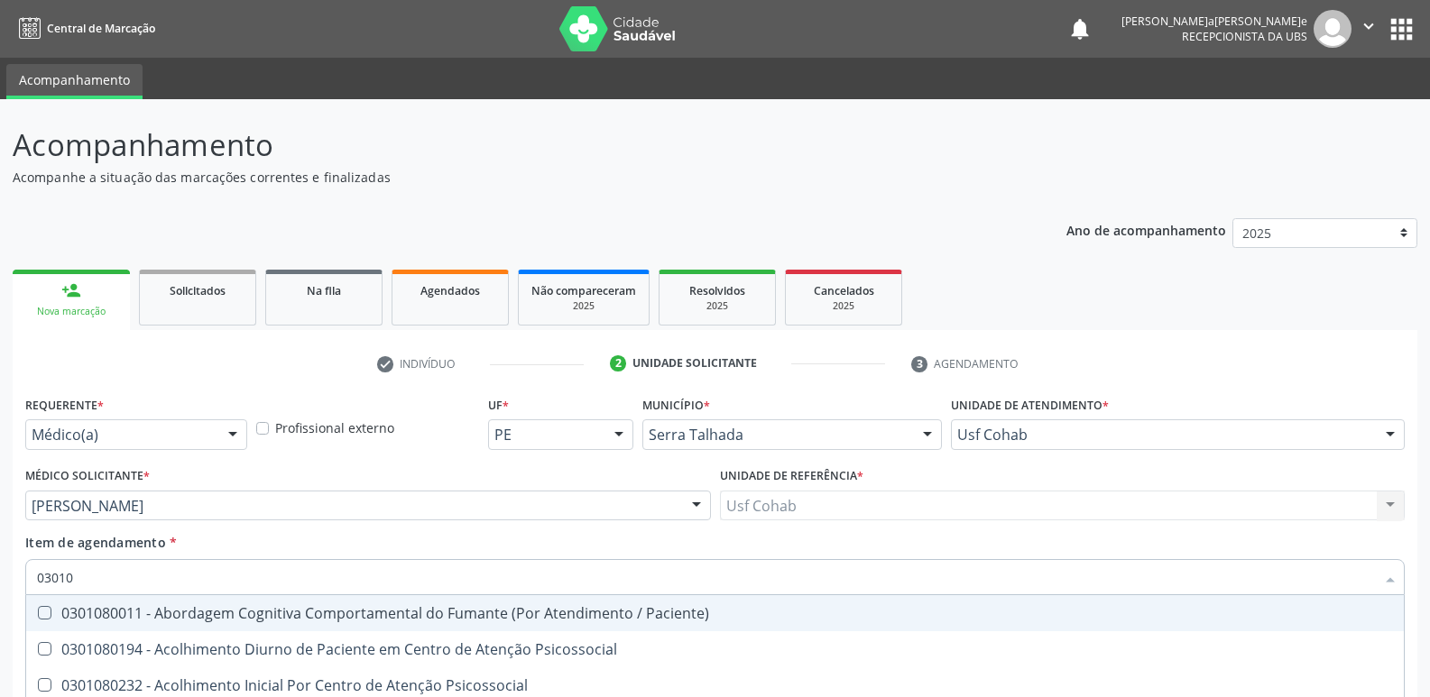
scroll to position [197, 0]
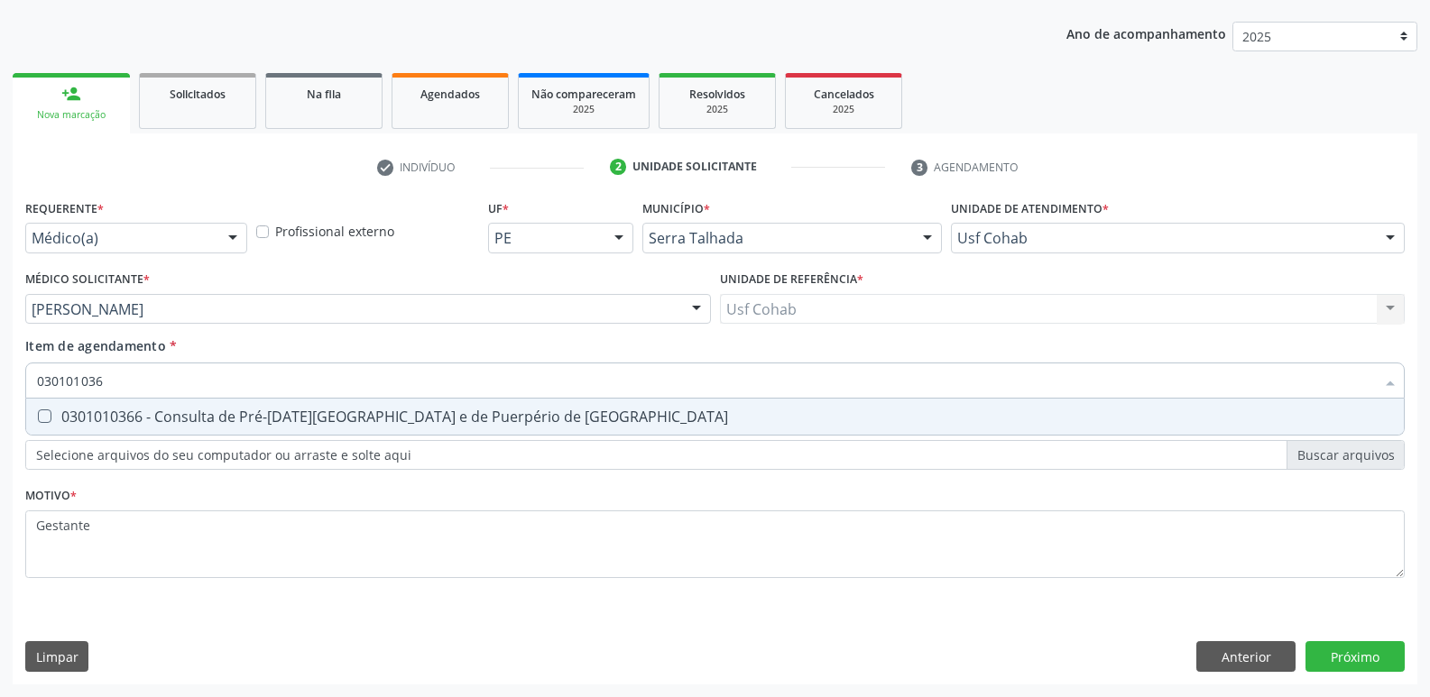
type input "0301010366"
click at [336, 415] on div "0301010366 - Consulta de Pré-[DATE][GEOGRAPHIC_DATA] e de Puerpério de [GEOGRAP…" at bounding box center [715, 417] width 1356 height 14
checkbox Risco "true"
click at [1324, 659] on div "Requerente * Médico(a) Médico(a) Enfermeiro(a) Paciente Nenhum resultado encont…" at bounding box center [715, 440] width 1405 height 490
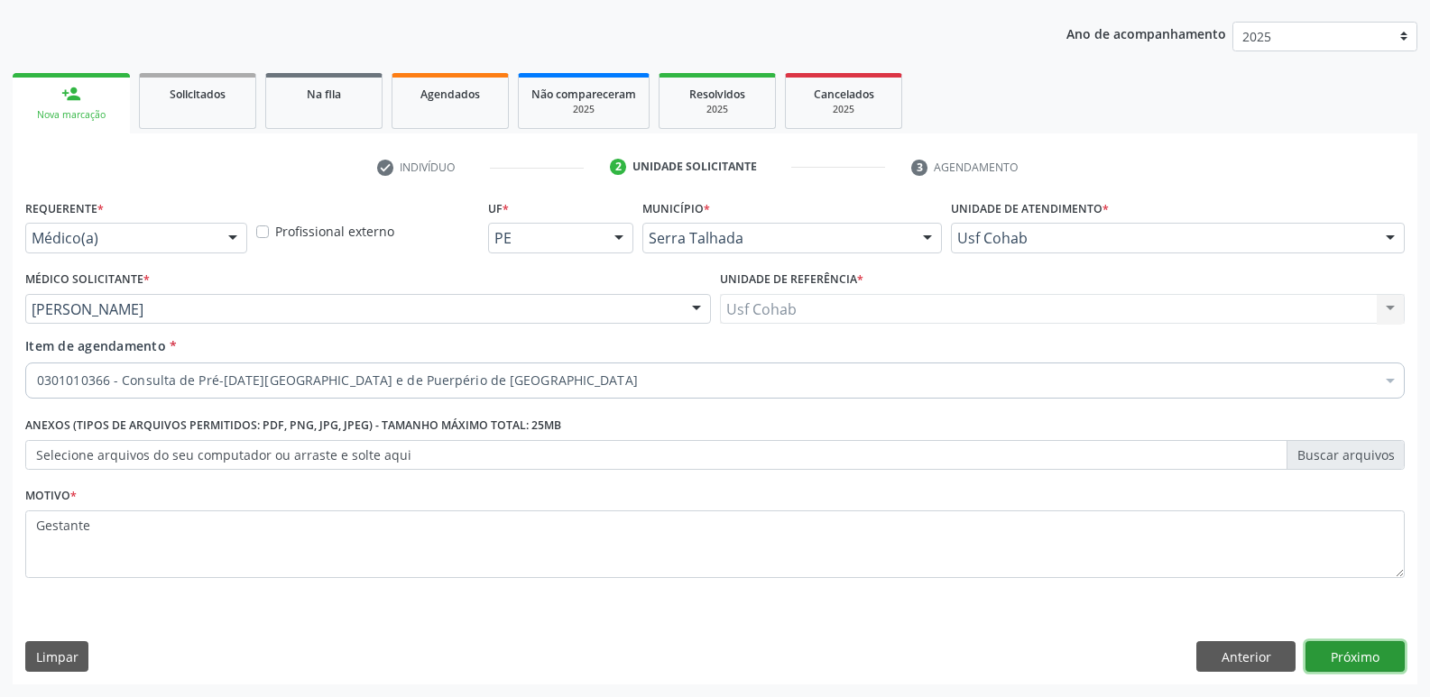
click at [1351, 653] on button "Próximo" at bounding box center [1354, 656] width 99 height 31
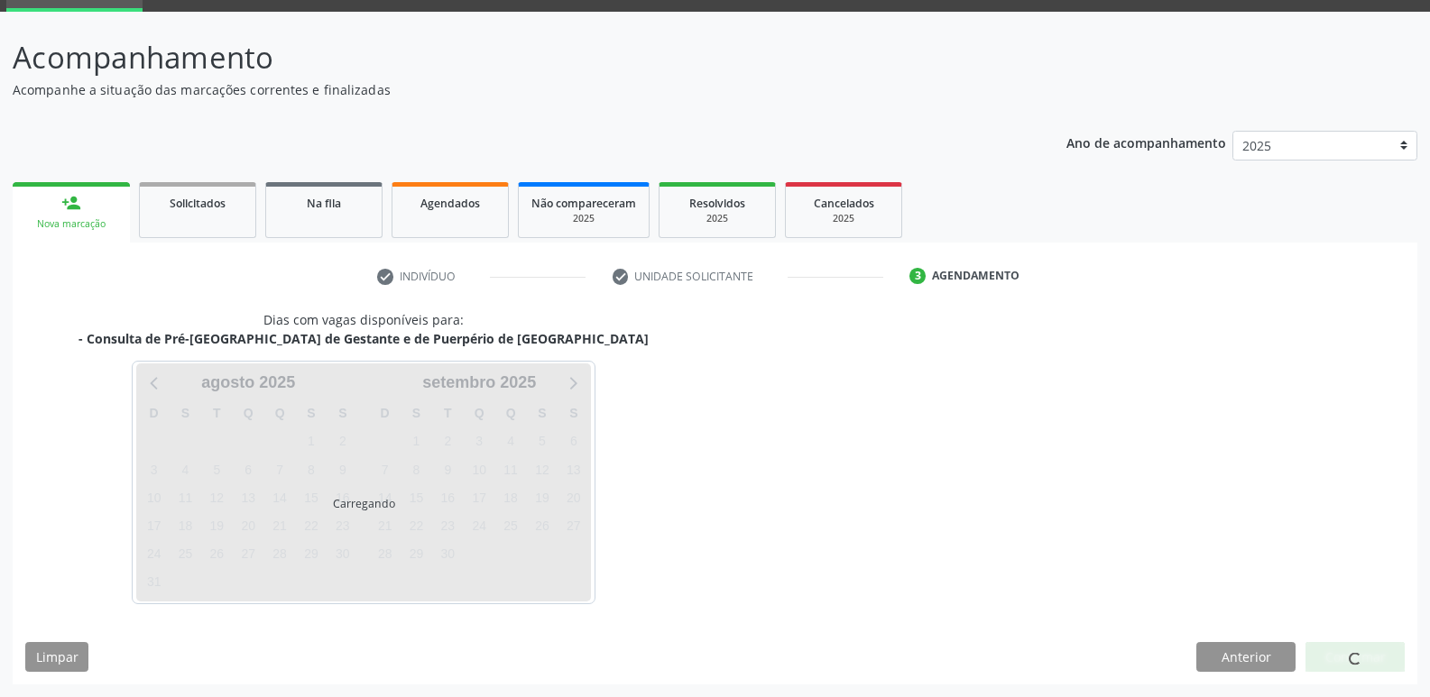
scroll to position [88, 0]
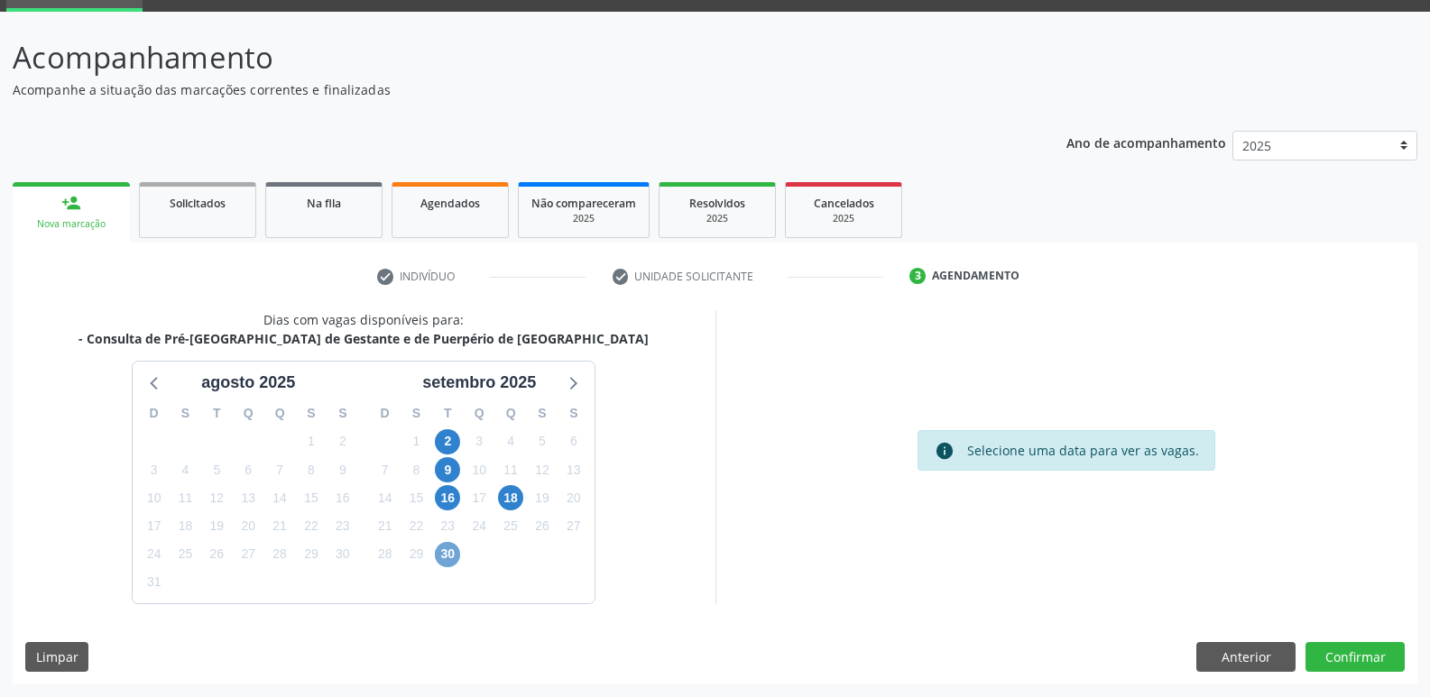
click at [441, 554] on span "30" at bounding box center [447, 554] width 25 height 25
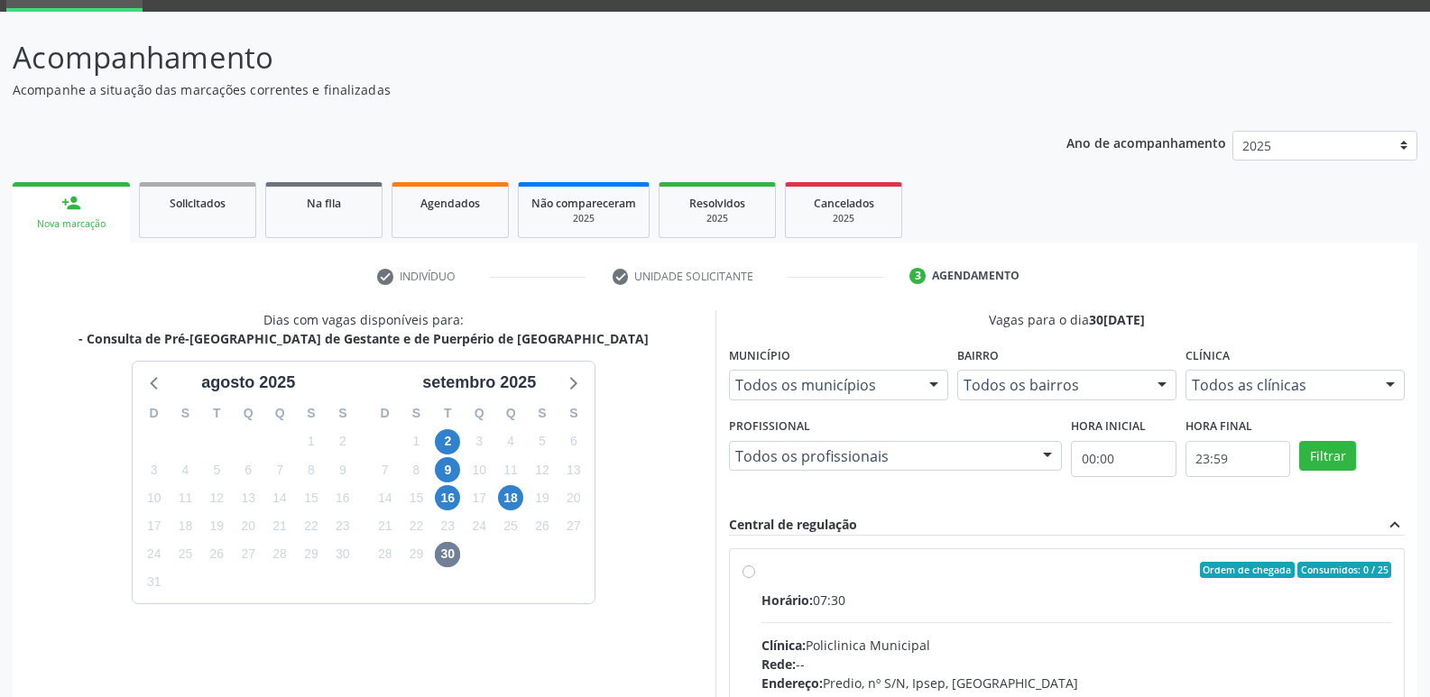
click at [900, 587] on label "Ordem de chegada Consumidos: 0 / 25 Horário: 07:30 Clínica: Policlinica Municip…" at bounding box center [1076, 700] width 631 height 277
click at [755, 578] on input "Ordem de chegada Consumidos: 0 / 25 Horário: 07:30 Clínica: Policlinica Municip…" at bounding box center [748, 570] width 13 height 16
radio input "true"
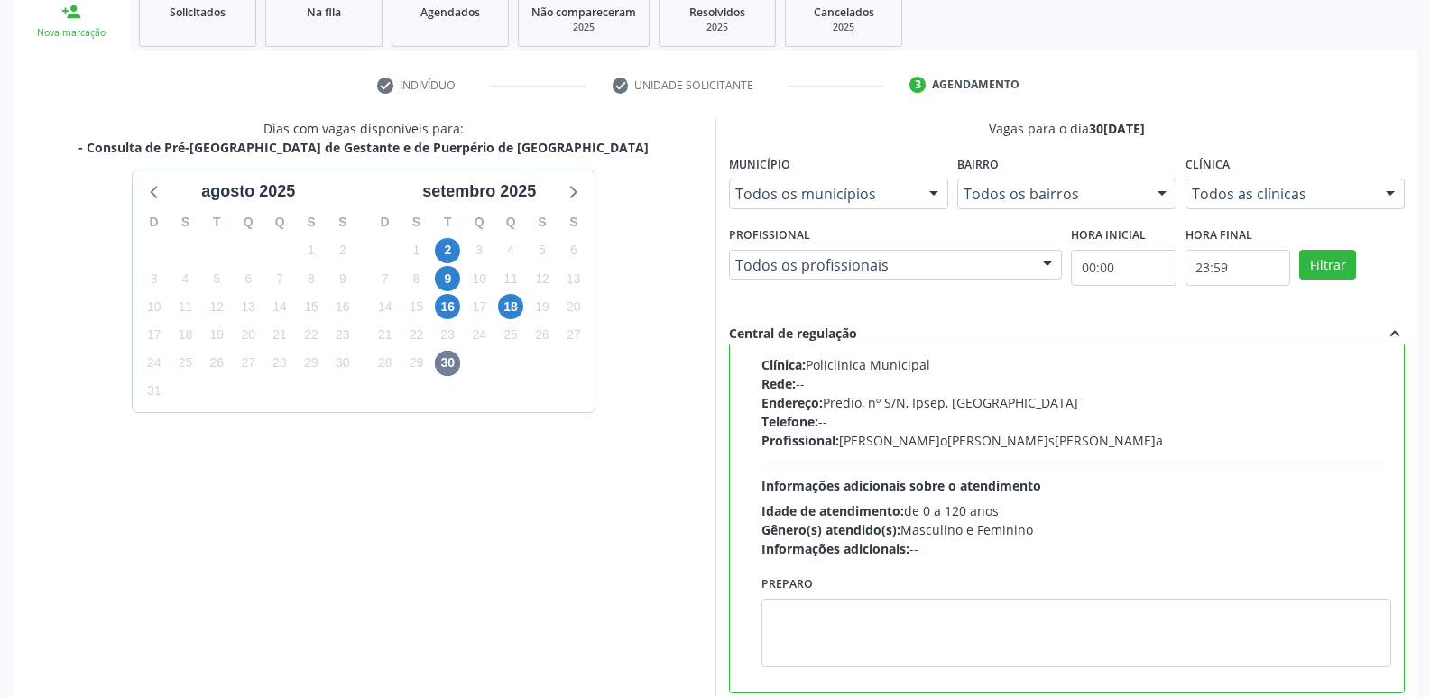
scroll to position [381, 0]
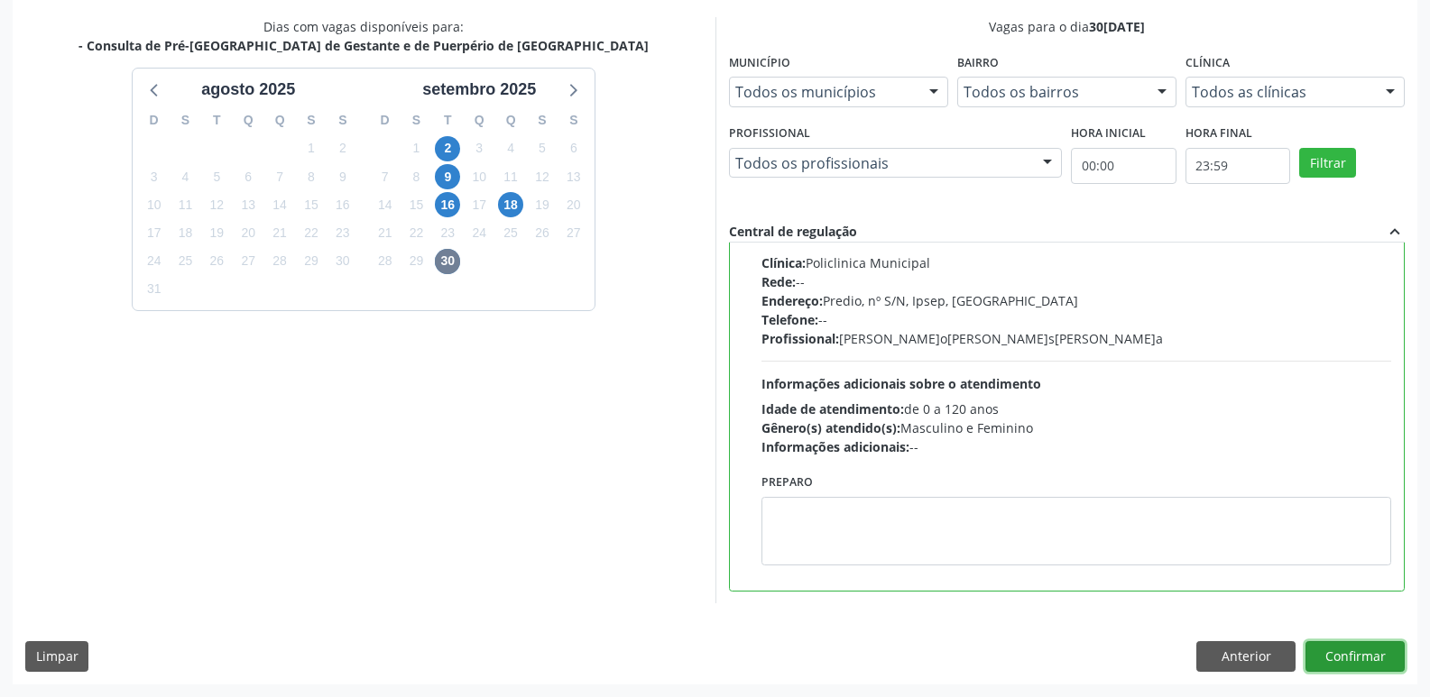
click at [1363, 653] on button "Confirmar" at bounding box center [1354, 656] width 99 height 31
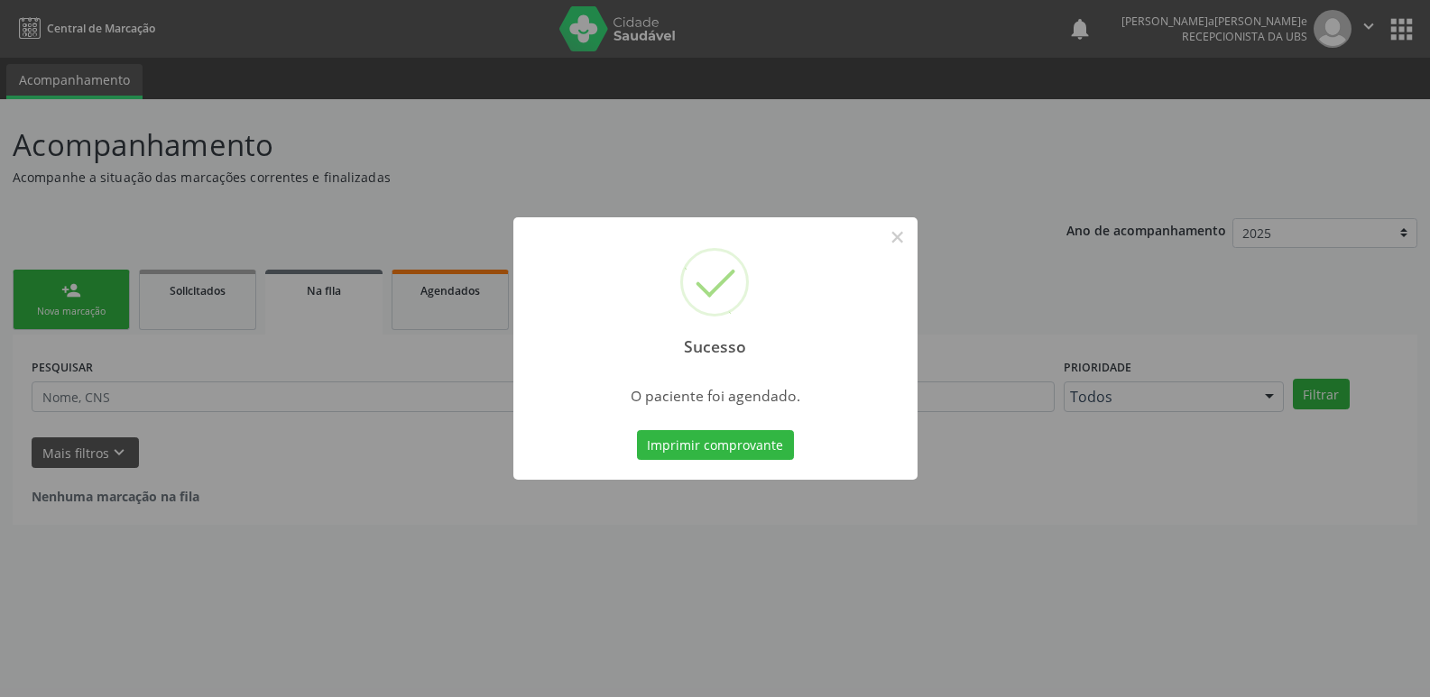
scroll to position [0, 0]
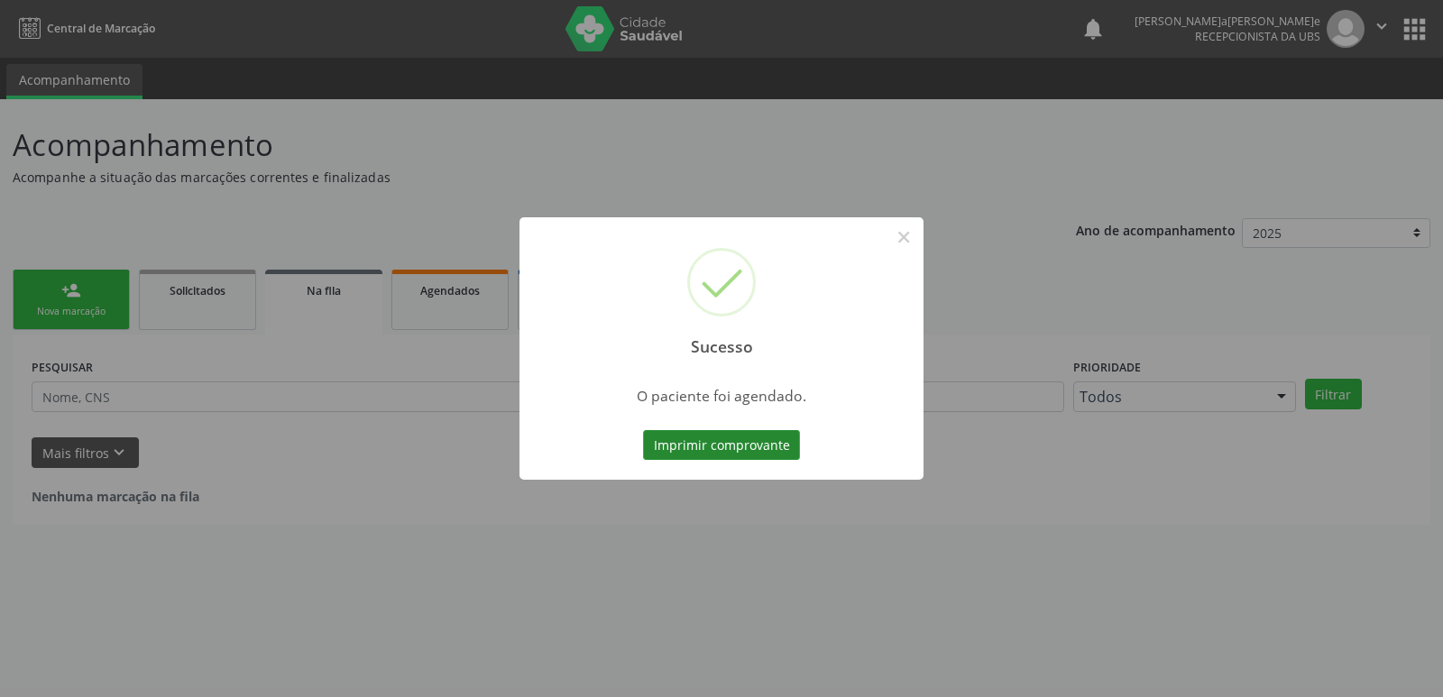
click at [720, 449] on button "Imprimir comprovante" at bounding box center [721, 445] width 157 height 31
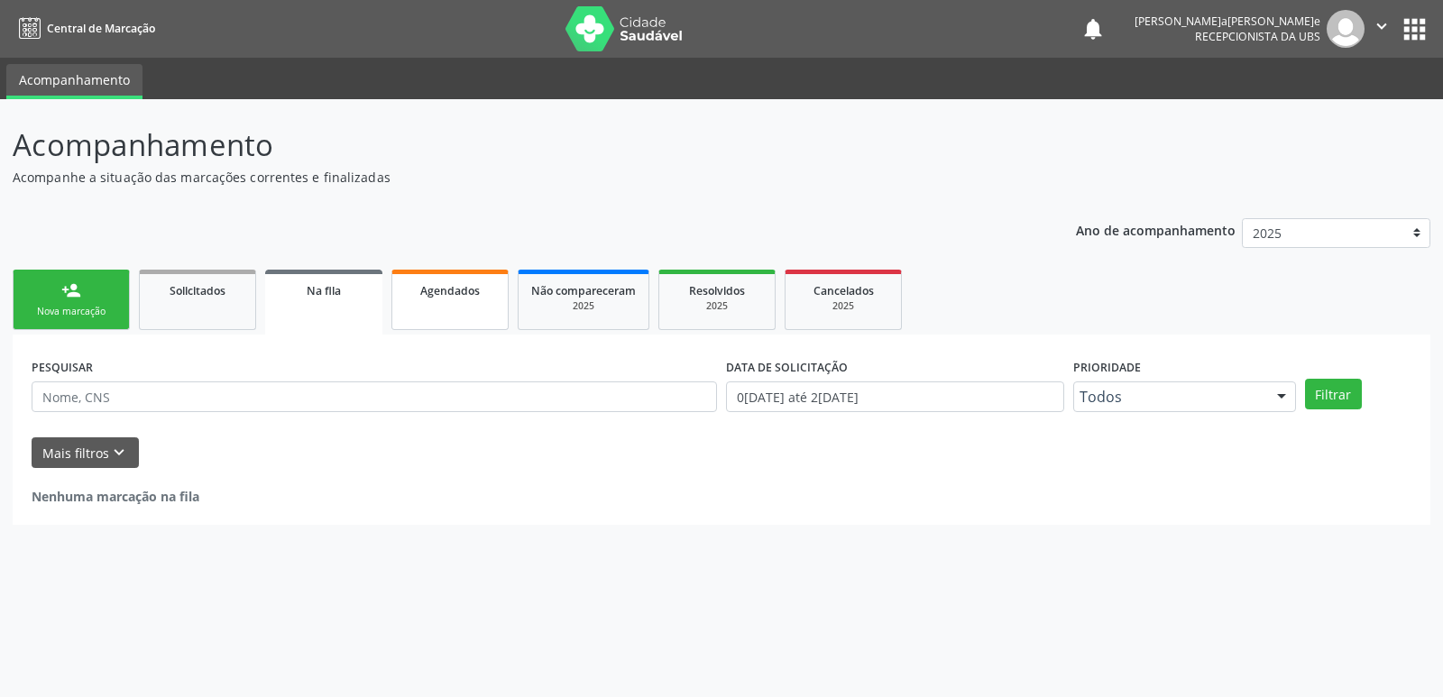
click at [465, 296] on span "Agendados" at bounding box center [450, 290] width 60 height 15
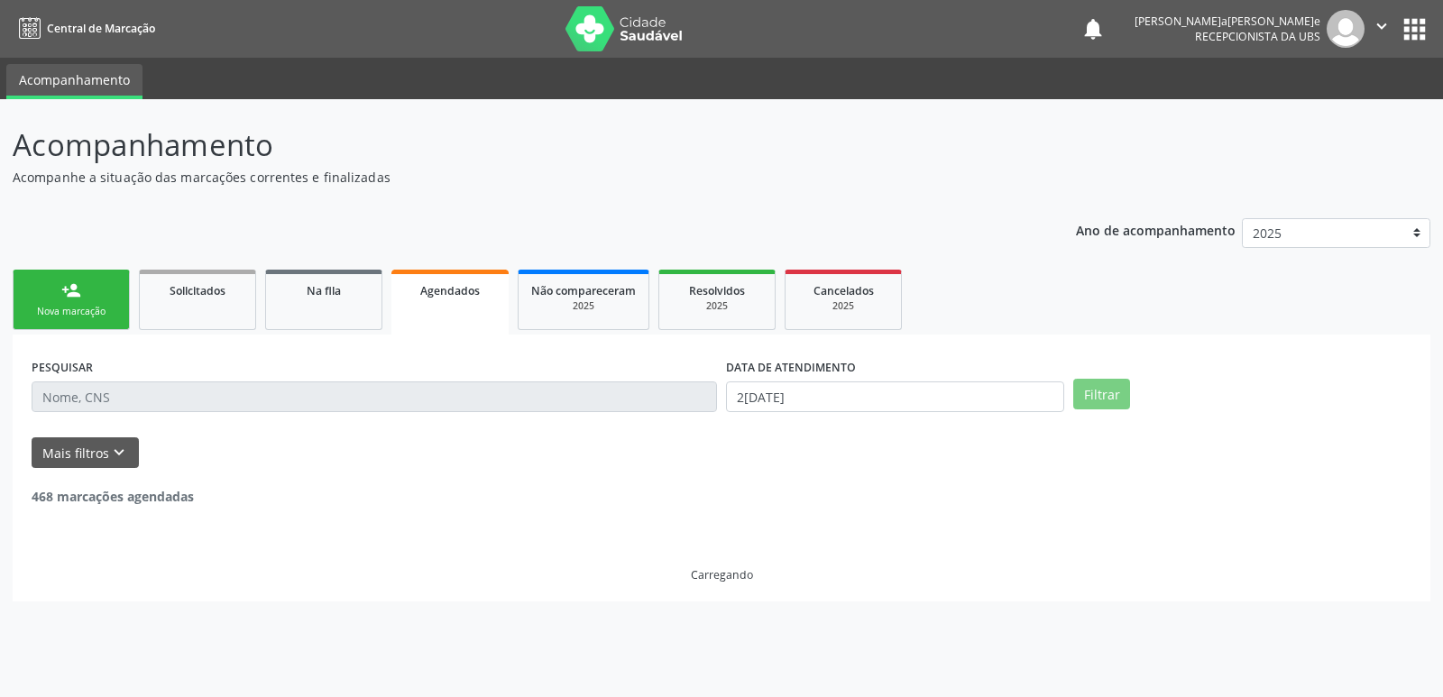
click at [464, 303] on link "Agendados" at bounding box center [450, 302] width 117 height 65
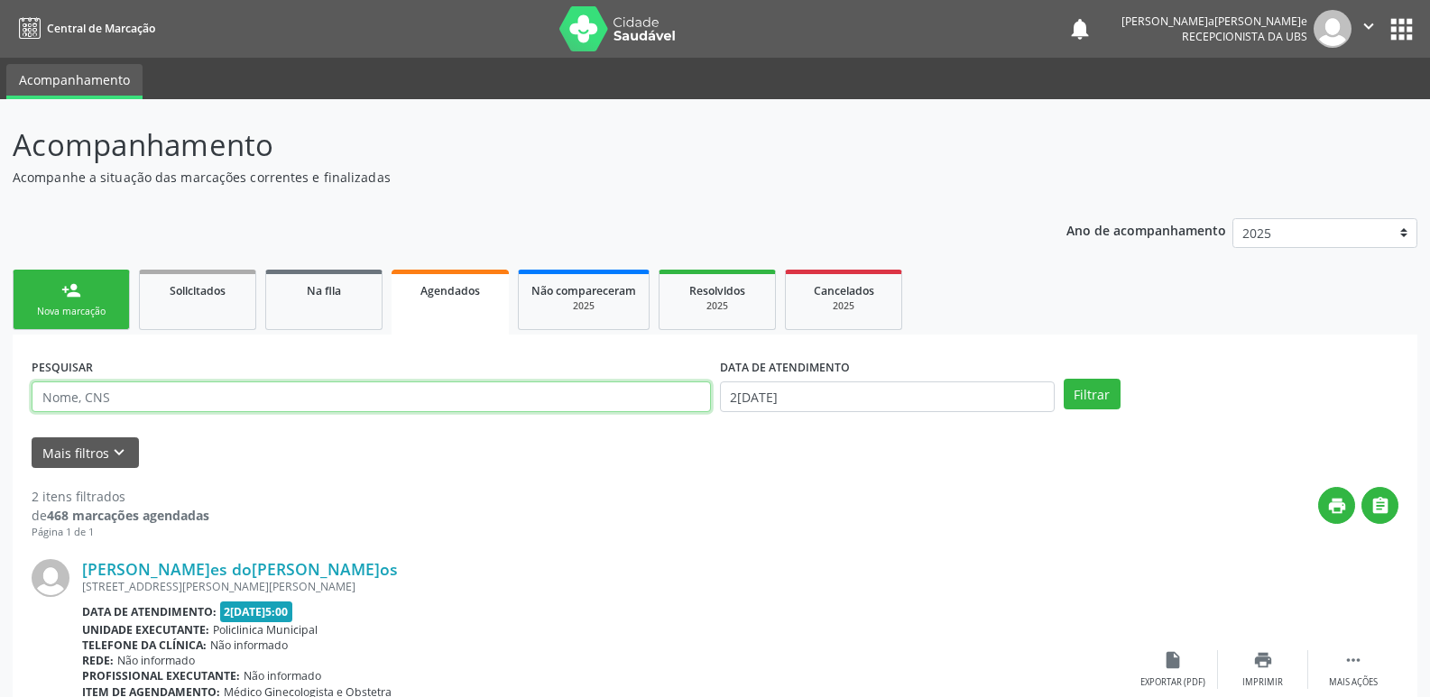
click at [479, 397] on input "text" at bounding box center [371, 397] width 679 height 31
type input "adriana dos santos costa"
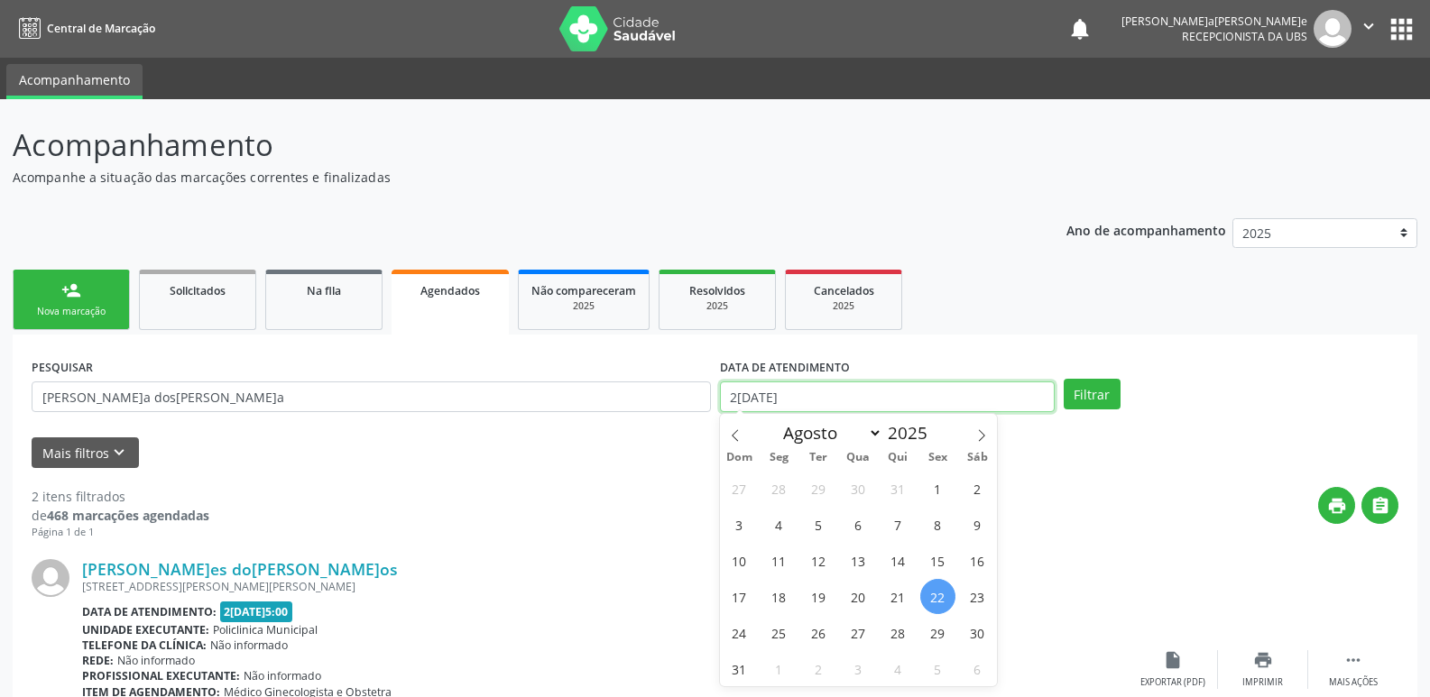
click at [880, 410] on body "Central de Marcação notifications Anna Fabíola Pereira Leite Recepcionista da U…" at bounding box center [715, 348] width 1430 height 697
click at [983, 429] on icon at bounding box center [981, 435] width 13 height 13
select select "8"
click at [814, 627] on span "30" at bounding box center [818, 632] width 35 height 35
type input "30/09/2025"
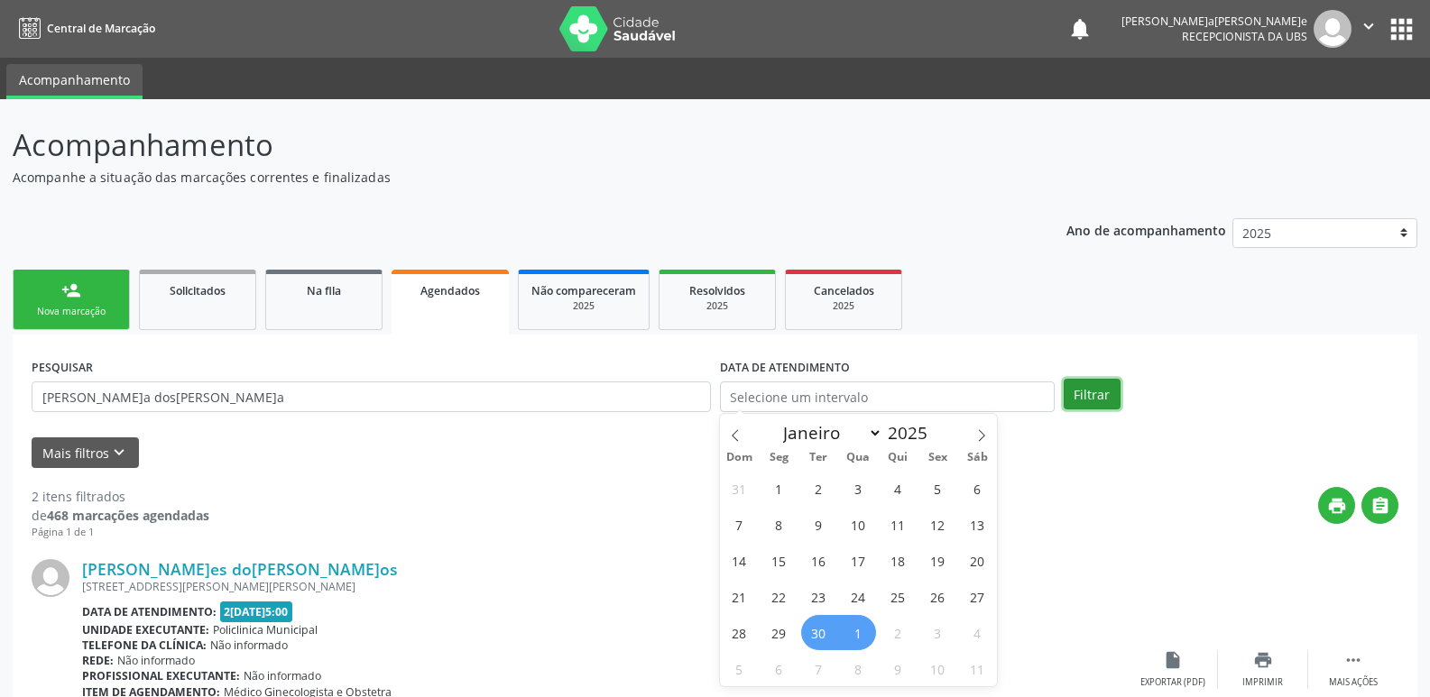
click at [1084, 385] on button "Filtrar" at bounding box center [1092, 394] width 57 height 31
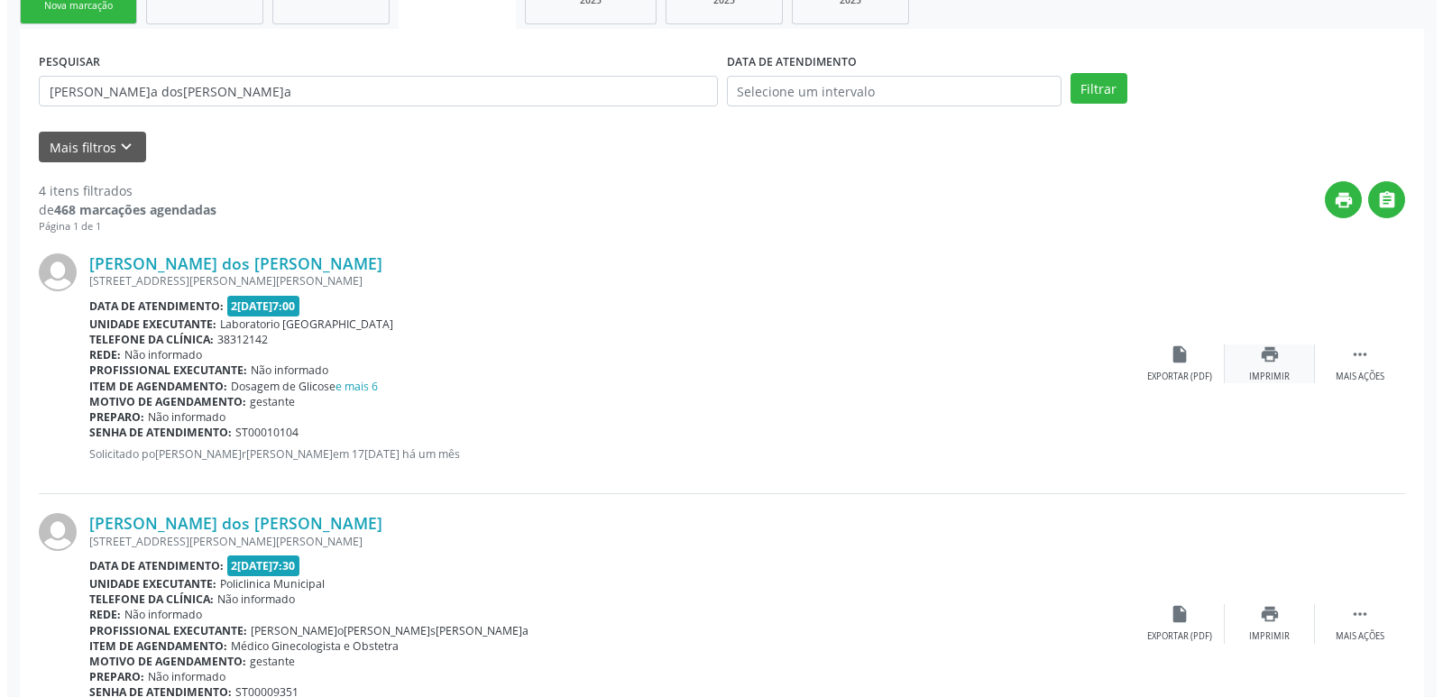
scroll to position [361, 0]
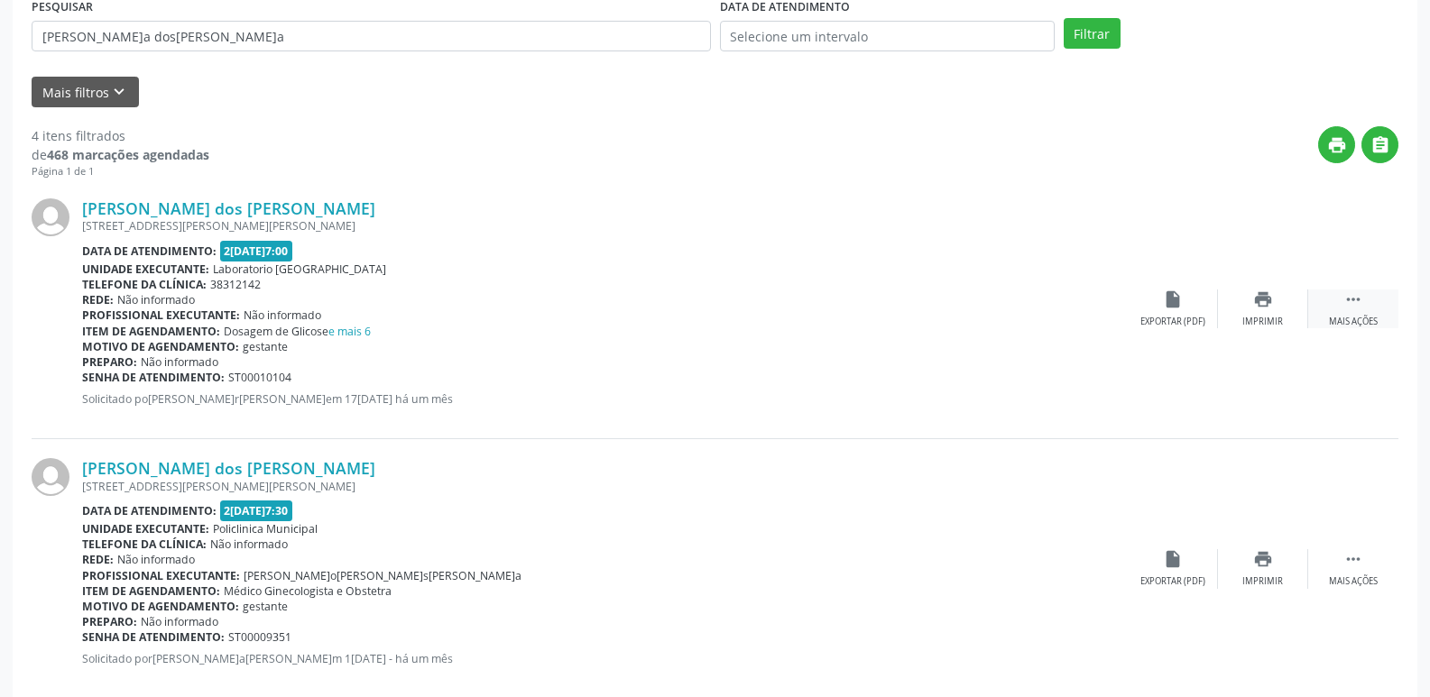
click at [1348, 303] on icon "" at bounding box center [1353, 300] width 20 height 20
click at [1176, 318] on div "Cancelar" at bounding box center [1172, 322] width 42 height 13
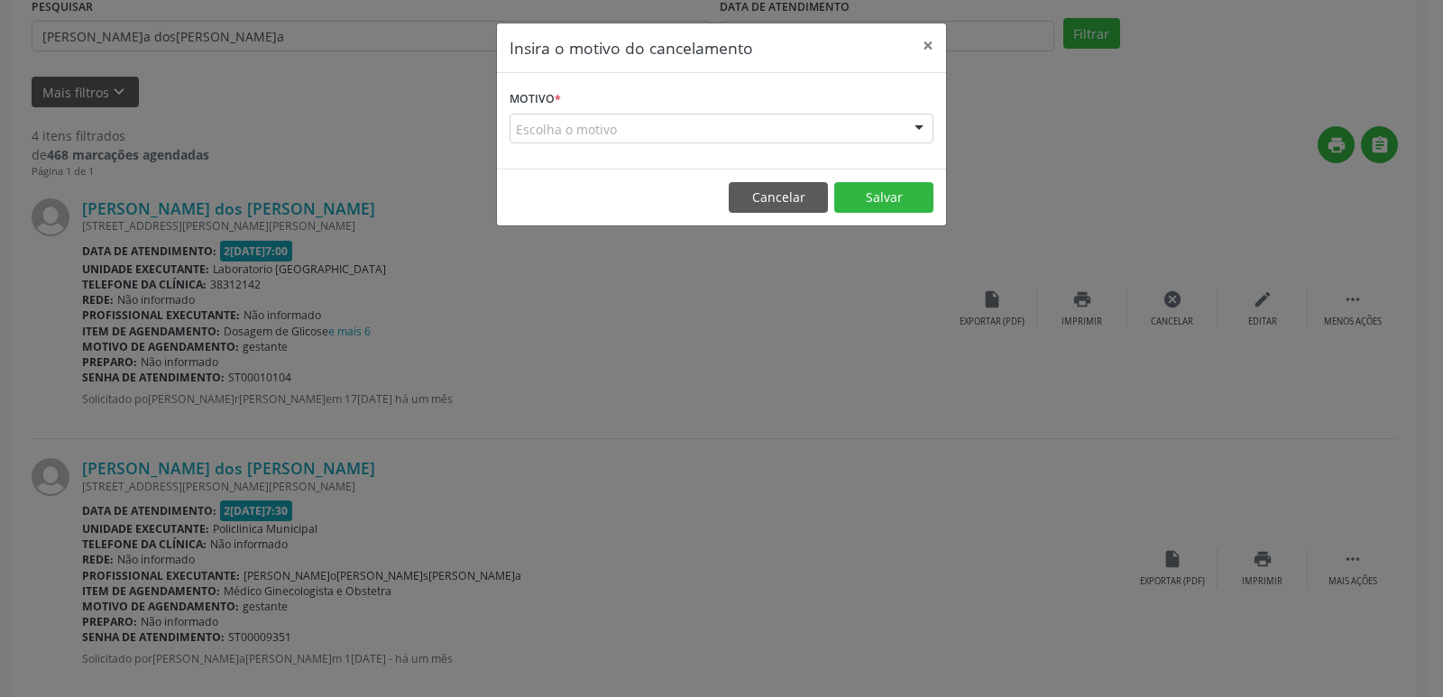
click at [916, 128] on div at bounding box center [919, 130] width 27 height 31
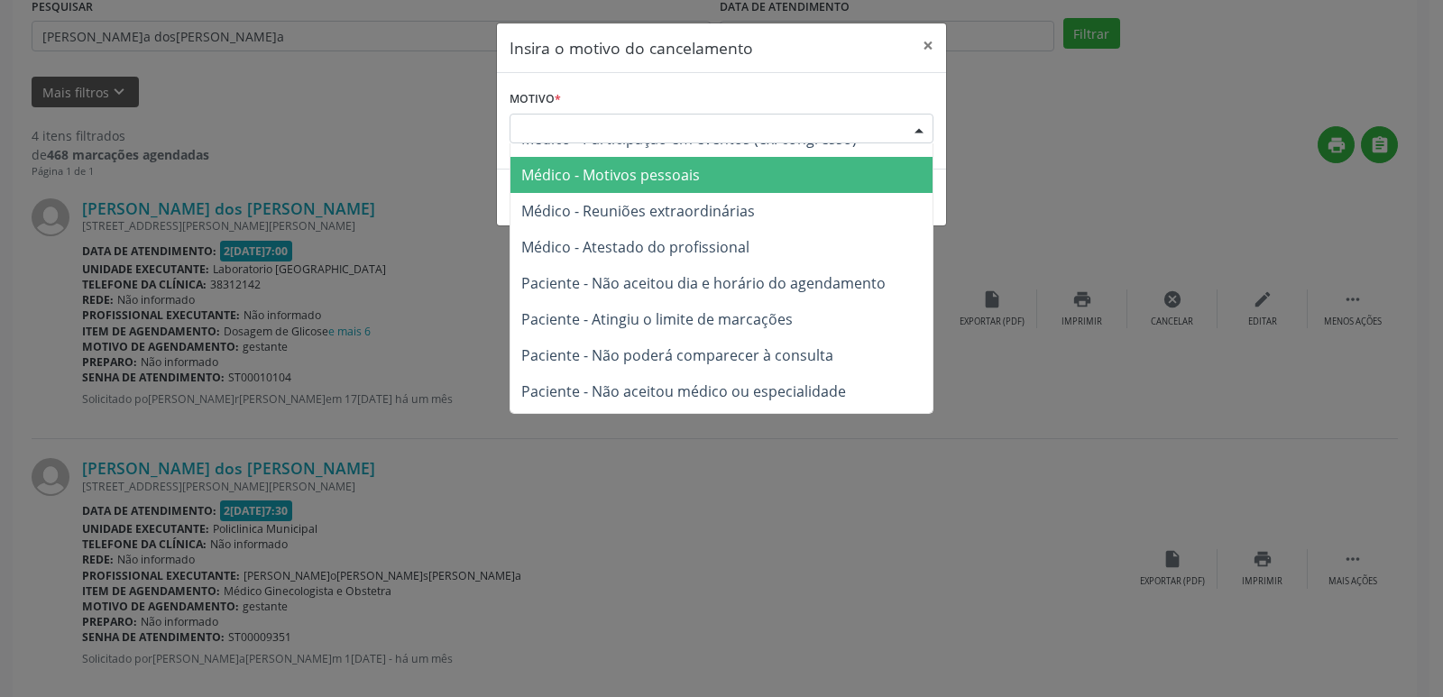
scroll to position [90, 0]
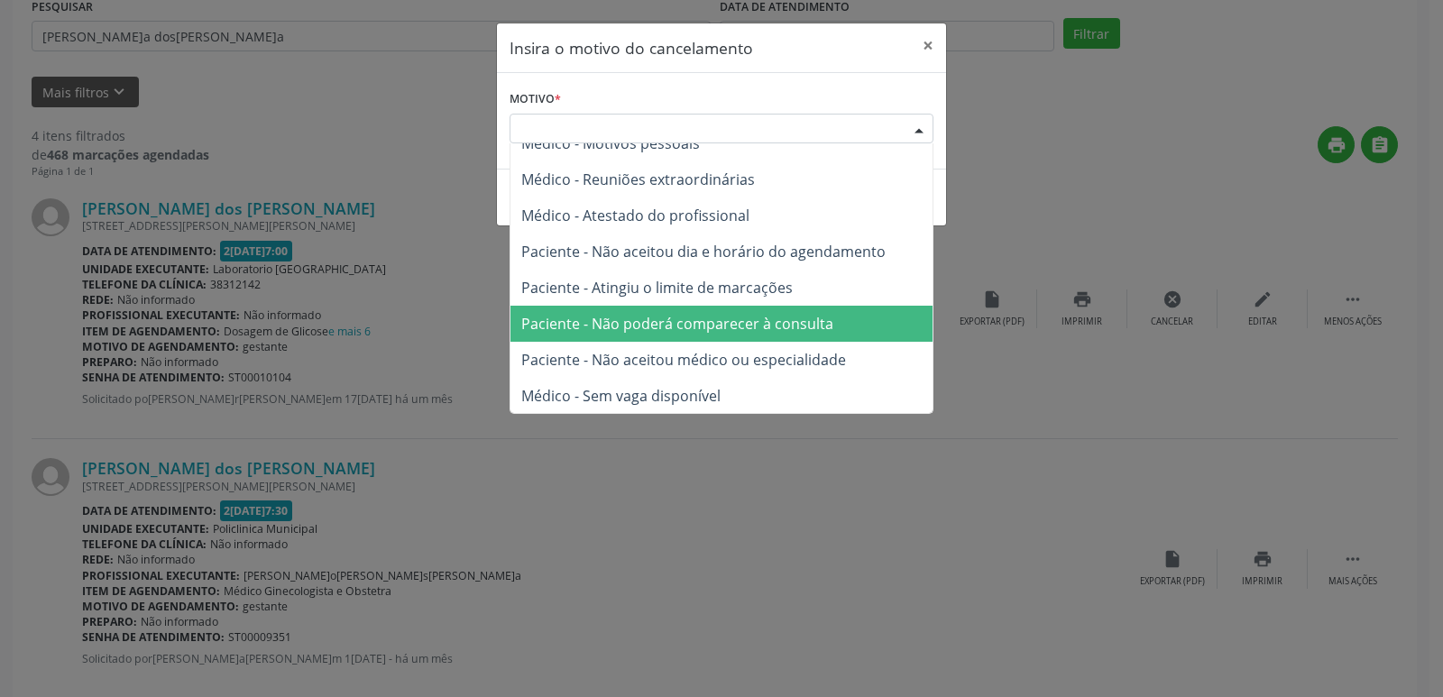
click at [702, 323] on span "Paciente - Não poderá comparecer à consulta" at bounding box center [677, 324] width 312 height 20
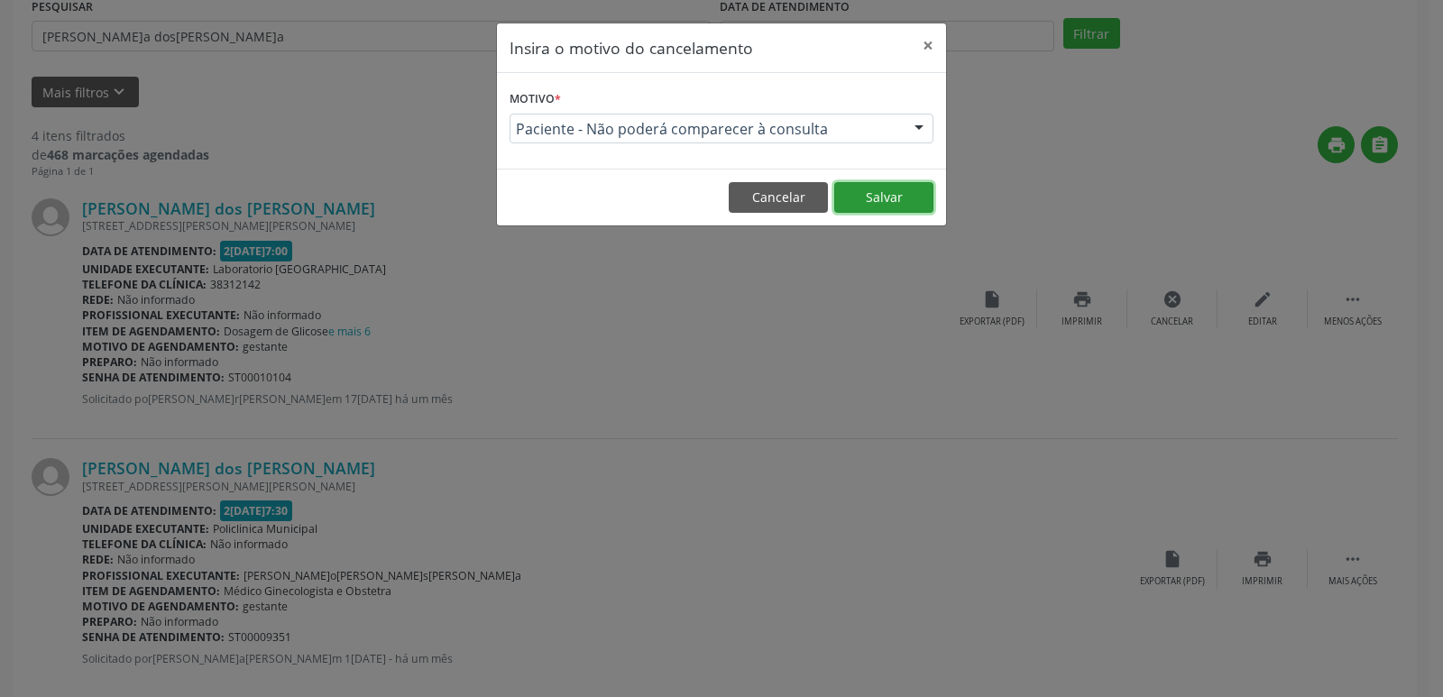
click at [871, 197] on button "Salvar" at bounding box center [883, 197] width 99 height 31
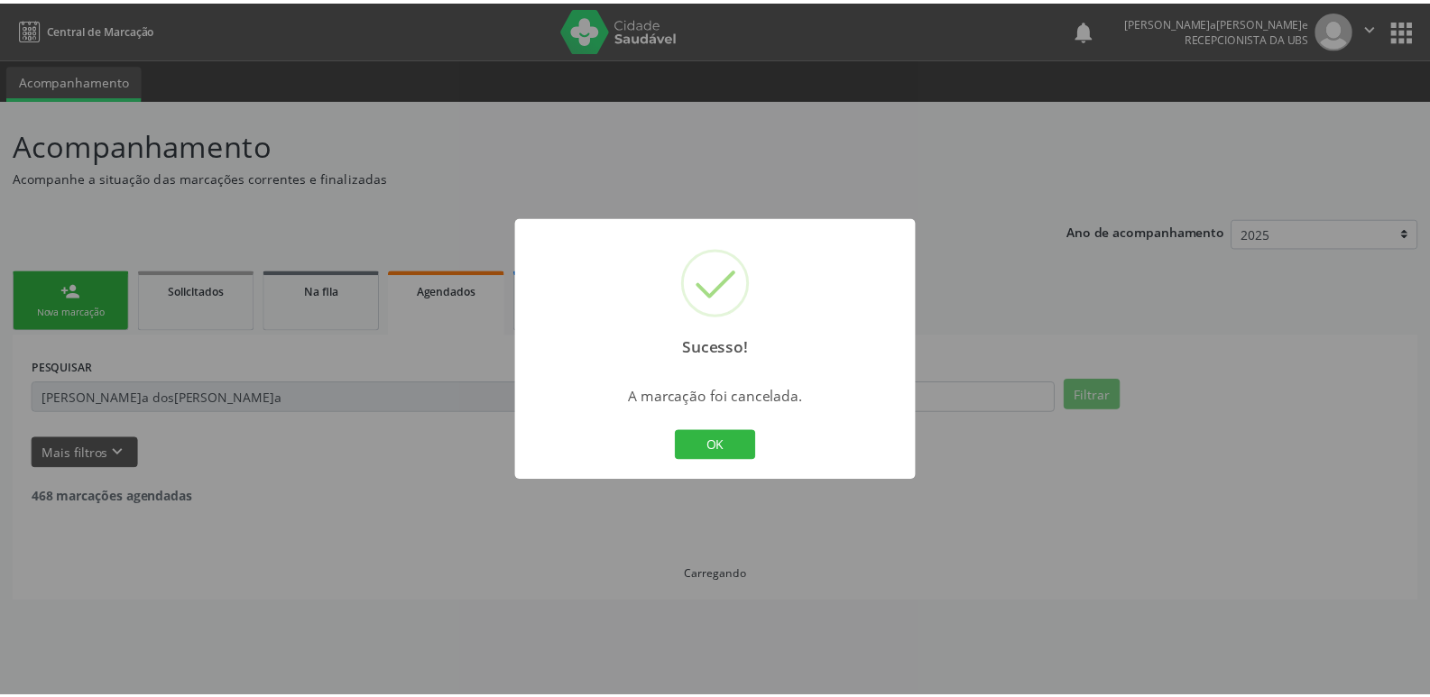
scroll to position [0, 0]
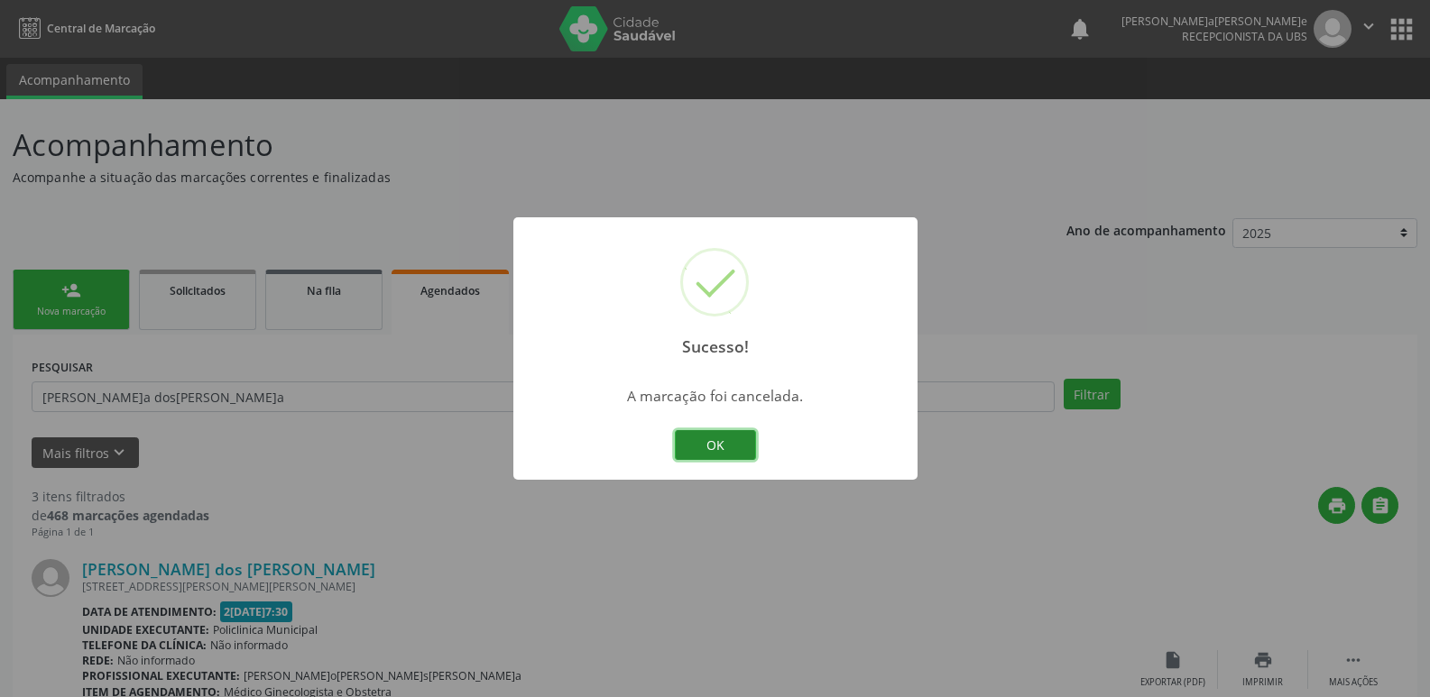
click at [739, 450] on button "OK" at bounding box center [715, 445] width 81 height 31
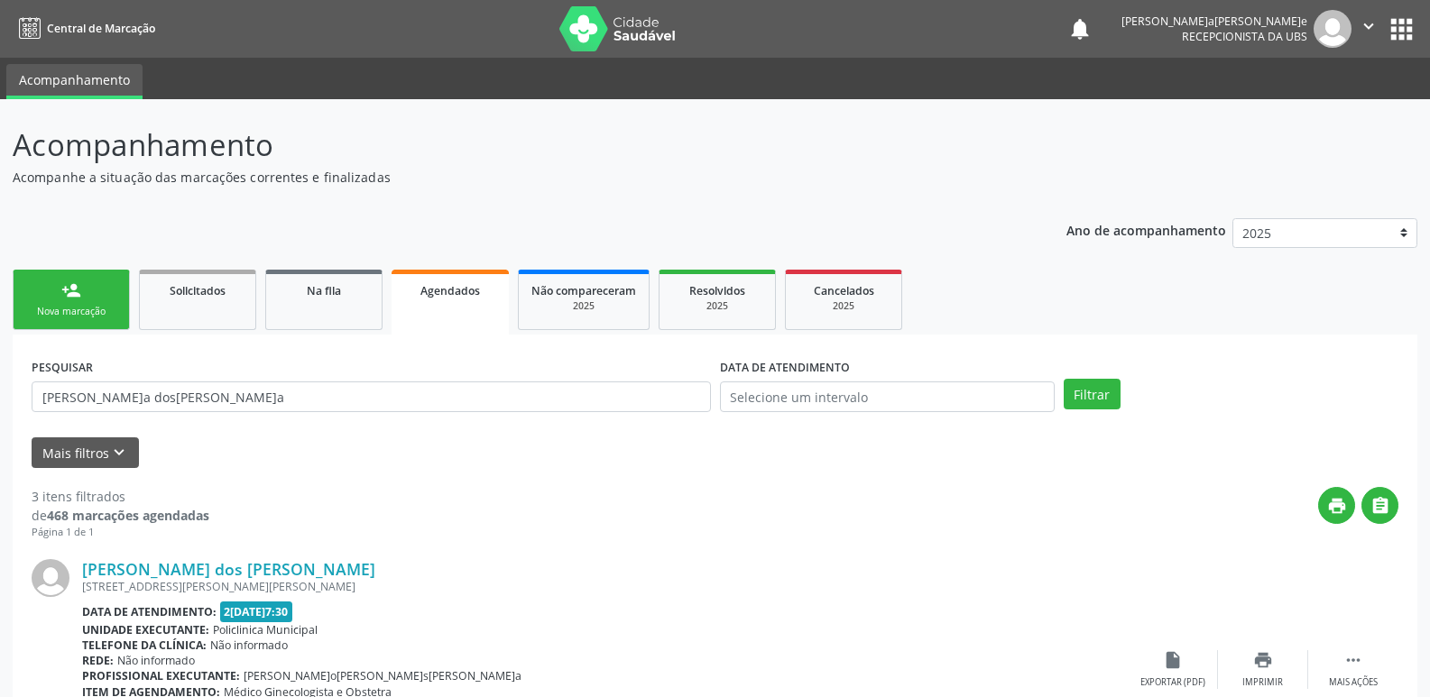
click at [79, 324] on link "person_add Nova marcação" at bounding box center [71, 300] width 117 height 60
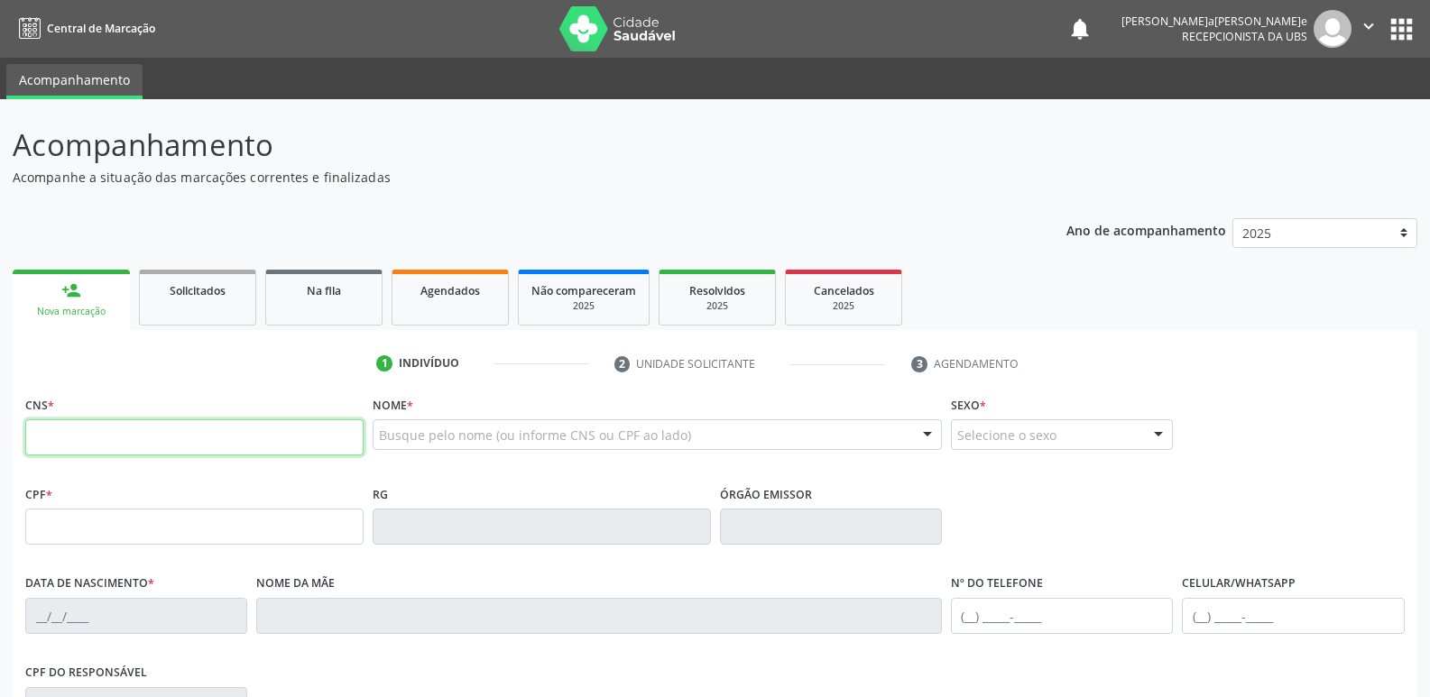
click at [141, 428] on input "text" at bounding box center [194, 437] width 338 height 36
type input "705 0078 4407 6459"
type input "27/08/1985"
type input "Jovelina Maria dos Santos"
type input "(87) 99680-0321"
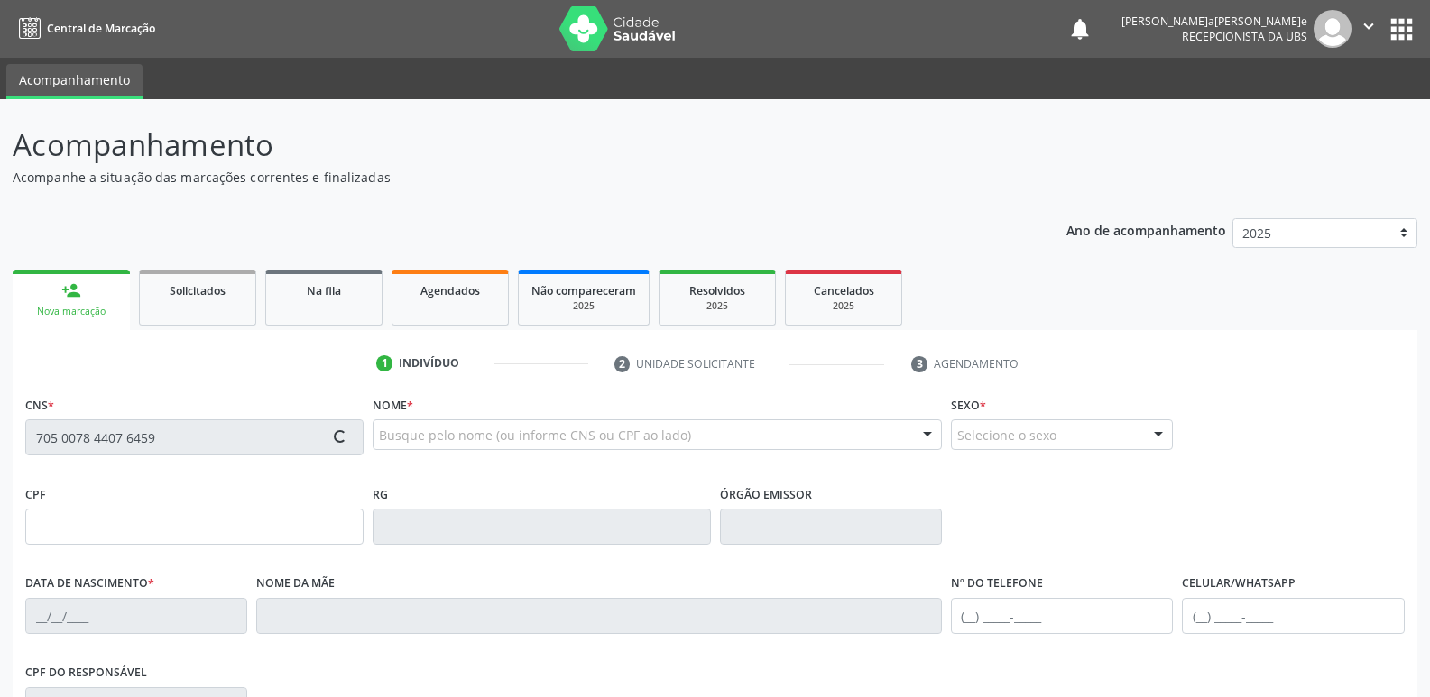
type input "(87) 99680-0321"
type input "67"
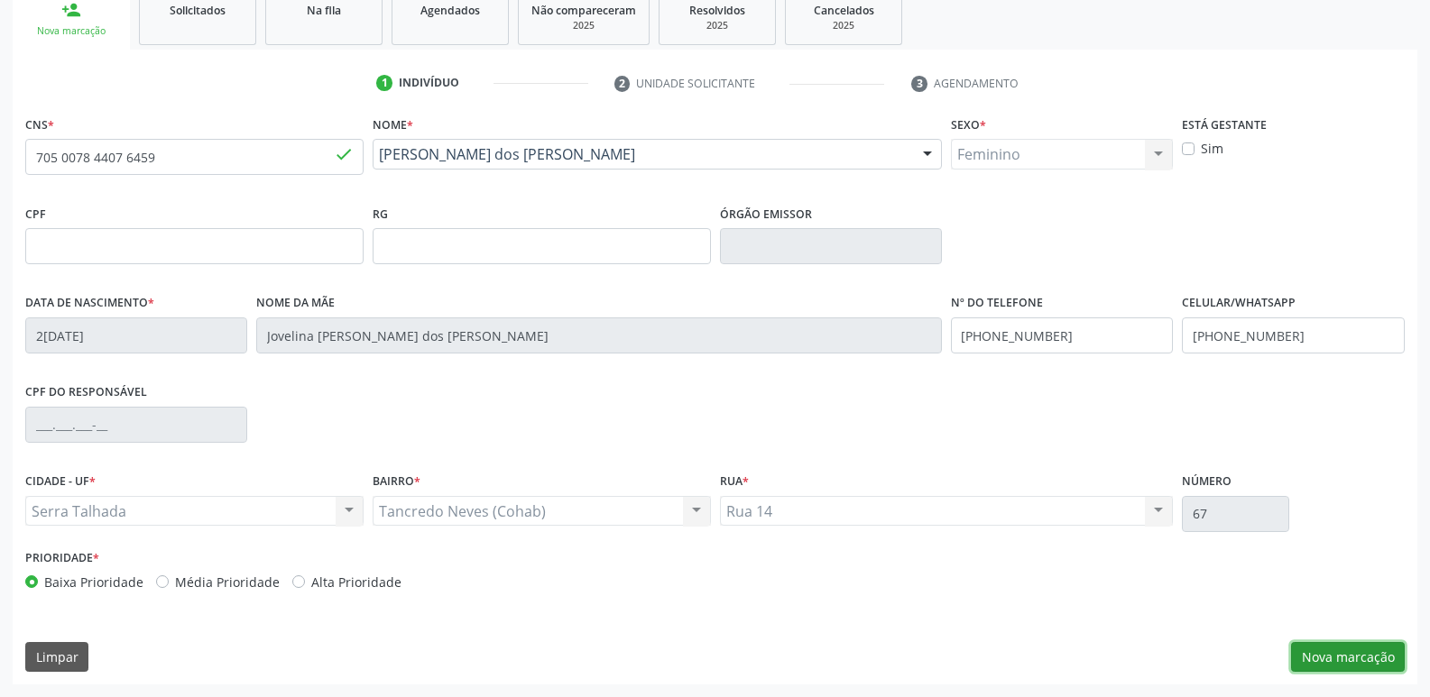
click at [1321, 650] on button "Nova marcação" at bounding box center [1348, 657] width 114 height 31
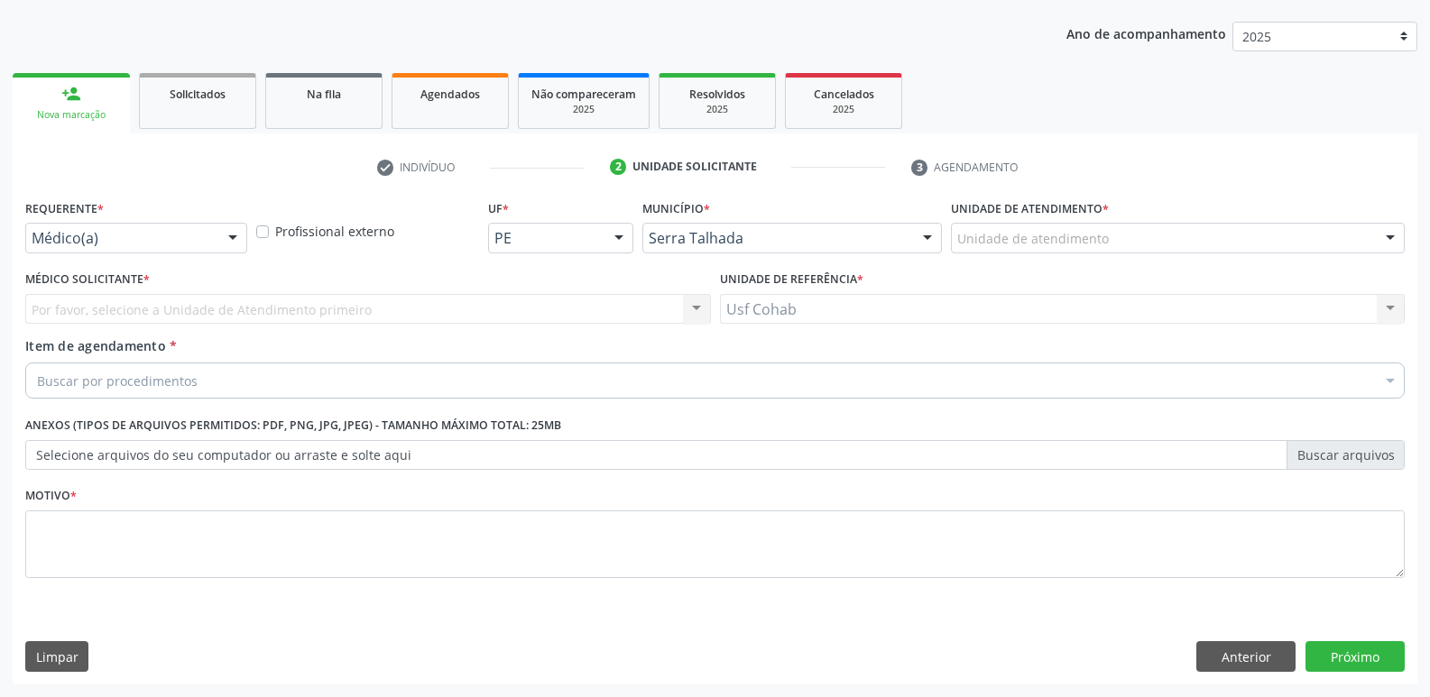
scroll to position [197, 0]
click at [1074, 228] on div "Unidade de atendimento" at bounding box center [1178, 238] width 454 height 31
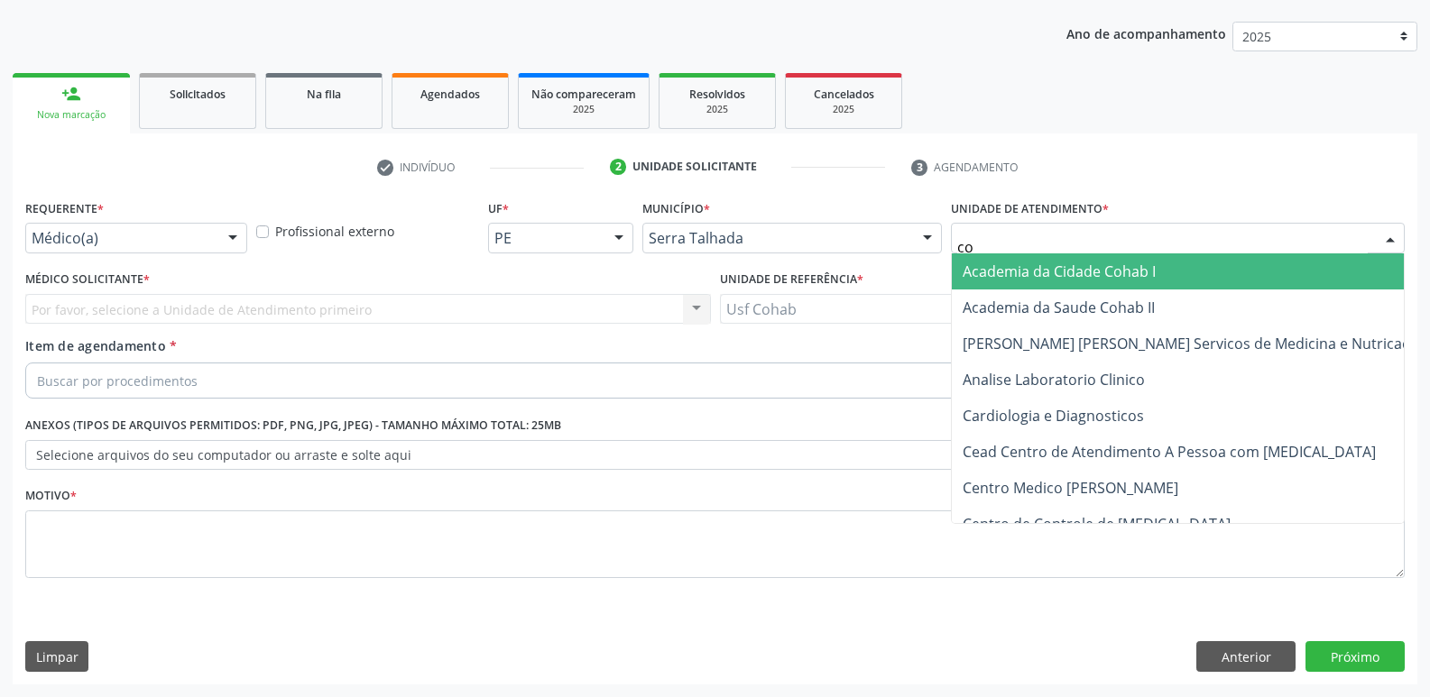
type input "coh"
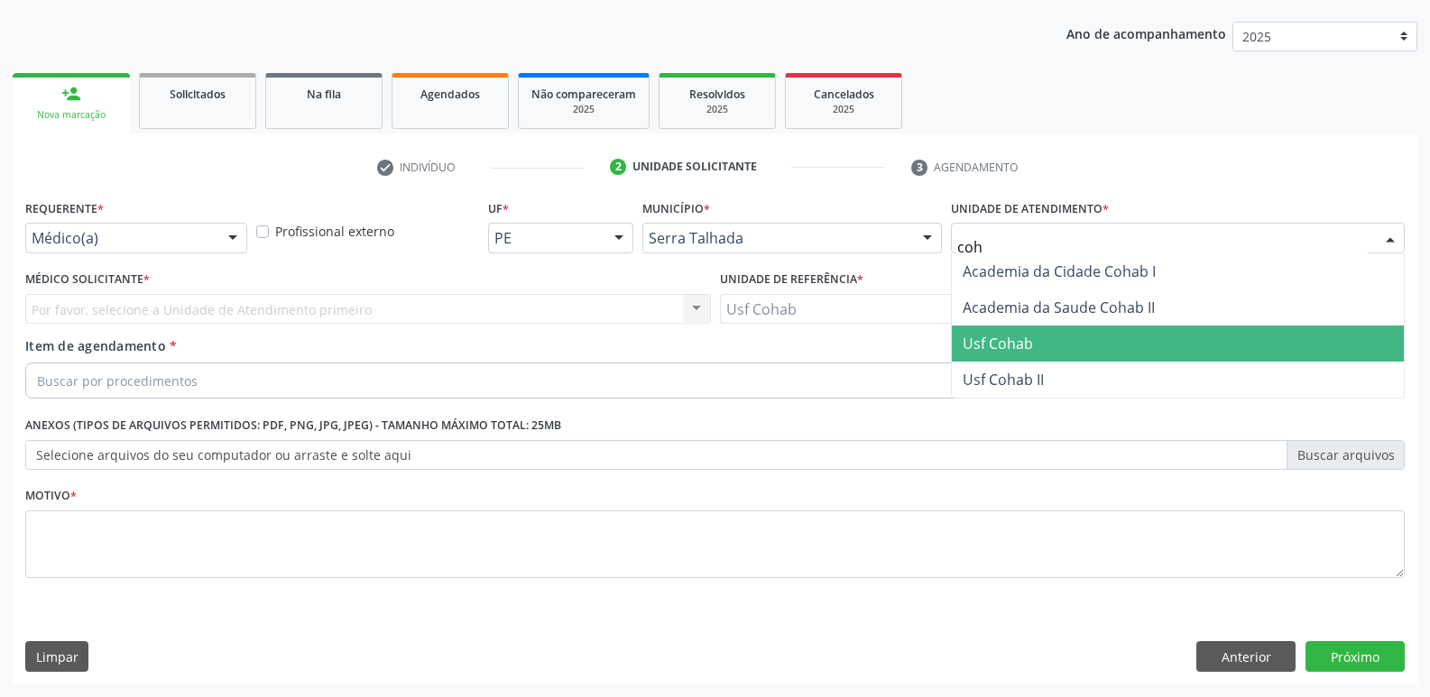
click at [982, 336] on span "Usf Cohab" at bounding box center [998, 344] width 70 height 20
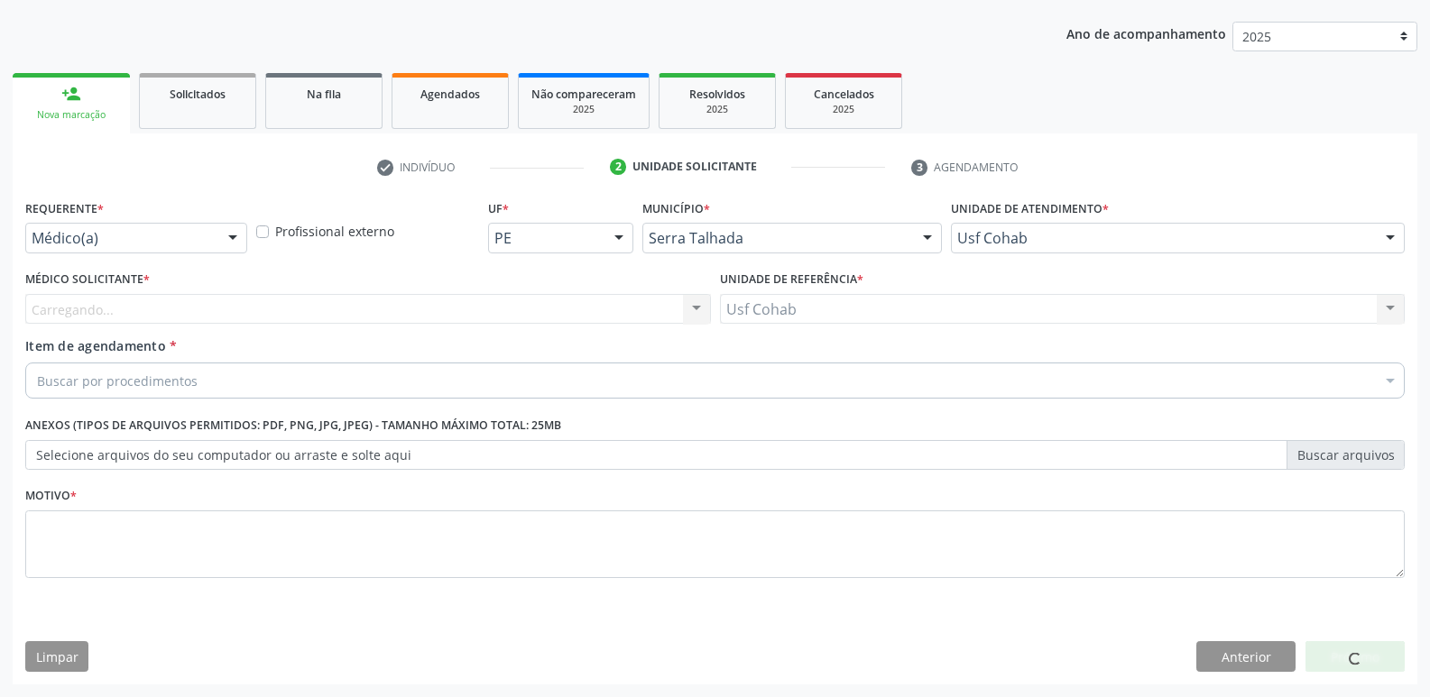
click at [197, 312] on div "Carregando... Nenhum resultado encontrado para: " " Não há nenhuma opção para s…" at bounding box center [368, 309] width 686 height 31
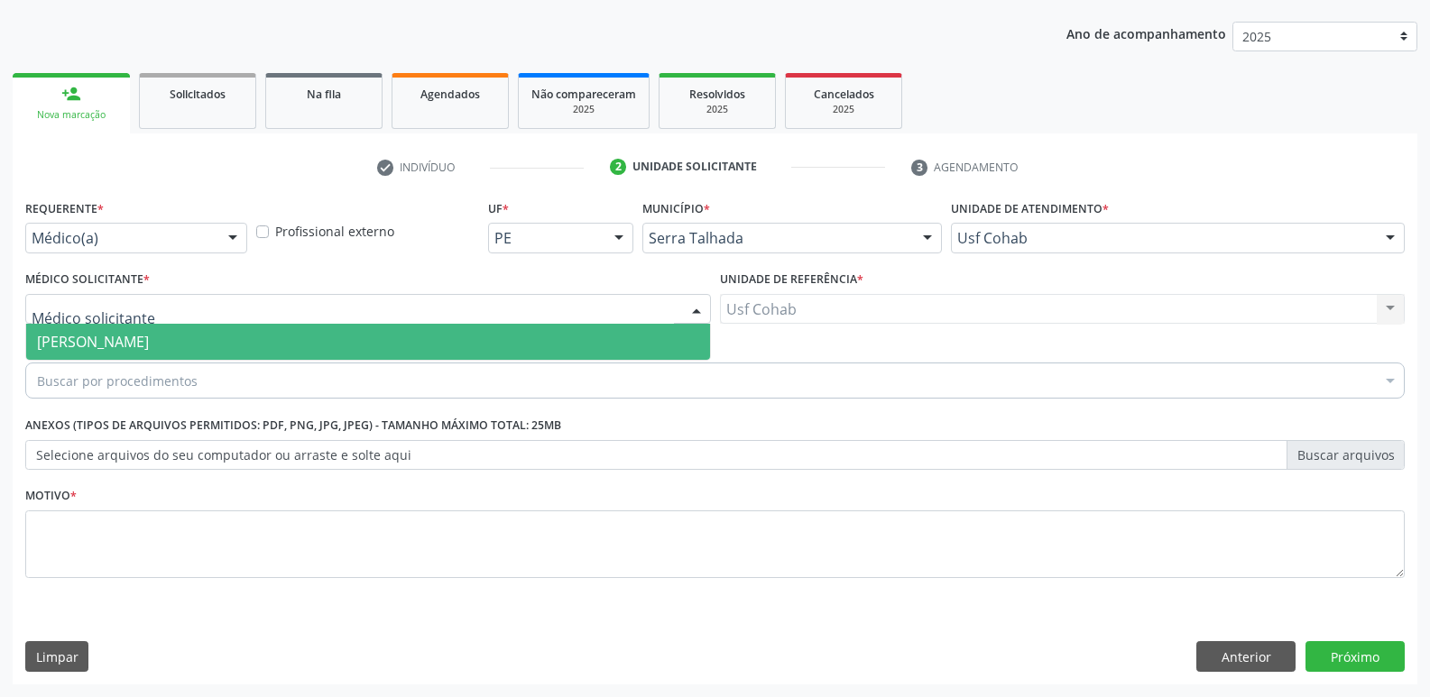
click at [197, 312] on div at bounding box center [368, 309] width 686 height 31
click at [184, 355] on span "[PERSON_NAME]" at bounding box center [368, 342] width 684 height 36
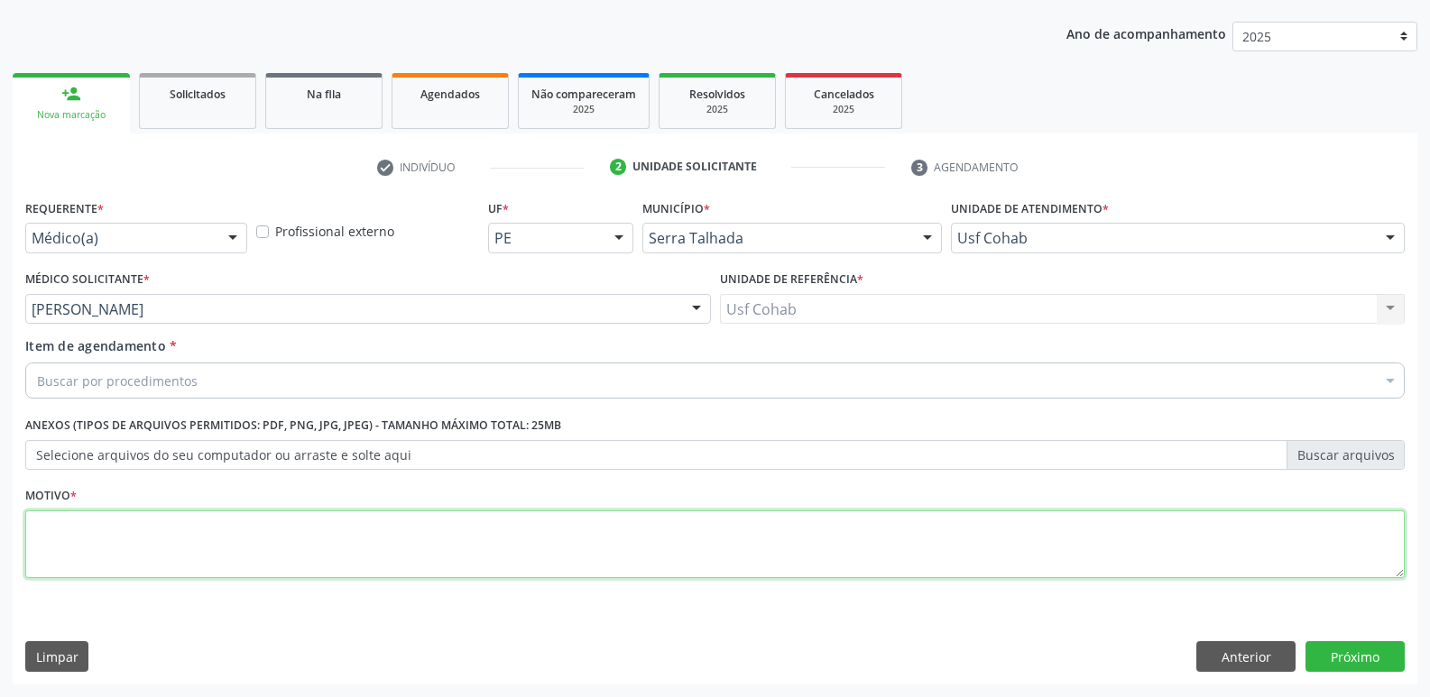
click at [129, 548] on textarea at bounding box center [714, 545] width 1379 height 69
type textarea "Gestante"
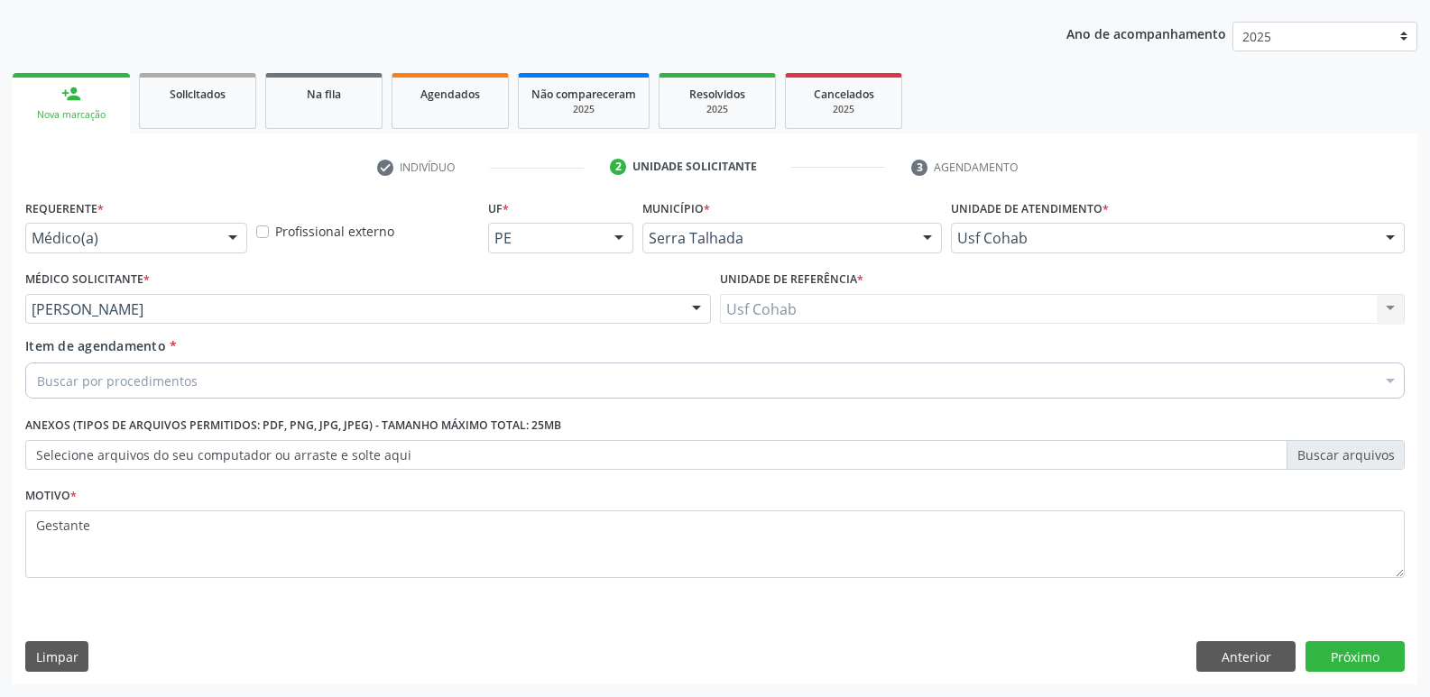
click at [226, 393] on div "Buscar por procedimentos" at bounding box center [714, 381] width 1379 height 36
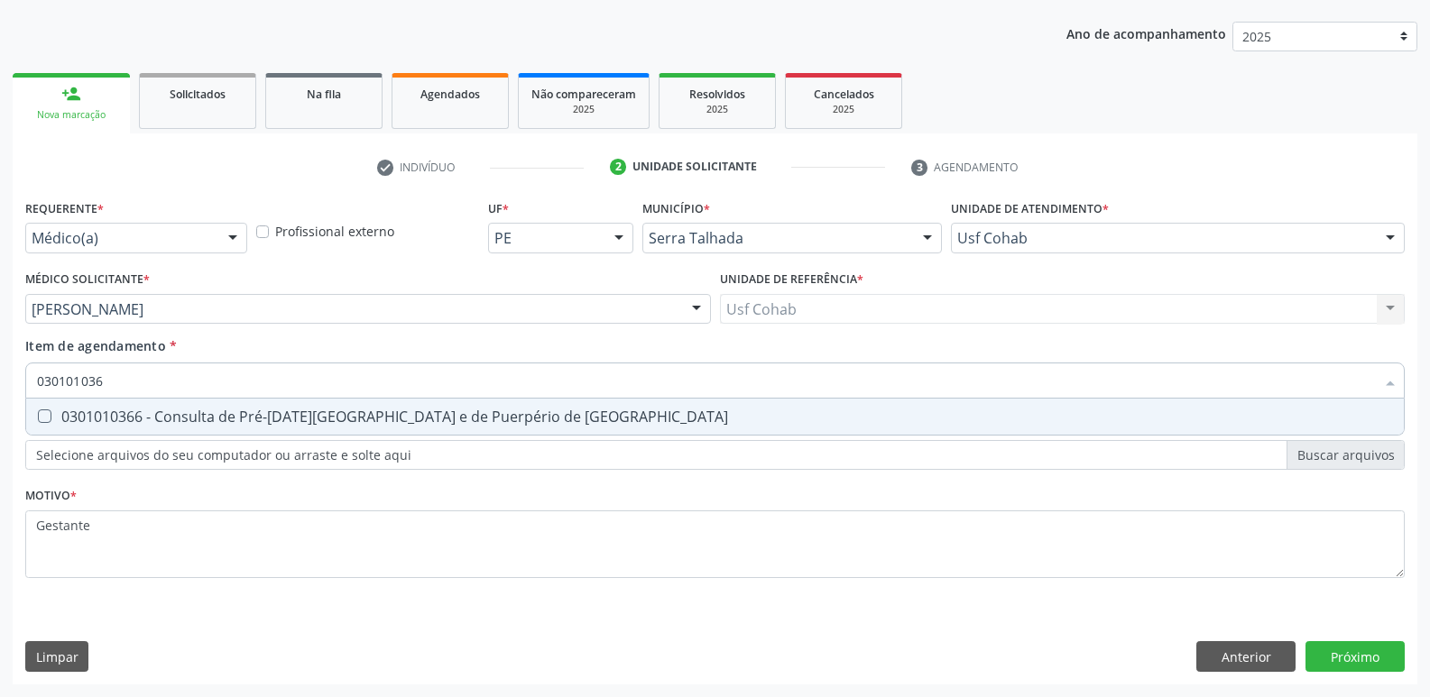
type input "0301010366"
click at [447, 424] on div "0301010366 - Consulta de Pré-[DATE][GEOGRAPHIC_DATA] e de Puerpério de [GEOGRAP…" at bounding box center [715, 417] width 1356 height 14
checkbox Risco "true"
click at [1364, 649] on div "Requerente * Médico(a) Médico(a) Enfermeiro(a) Paciente Nenhum resultado encont…" at bounding box center [715, 440] width 1405 height 490
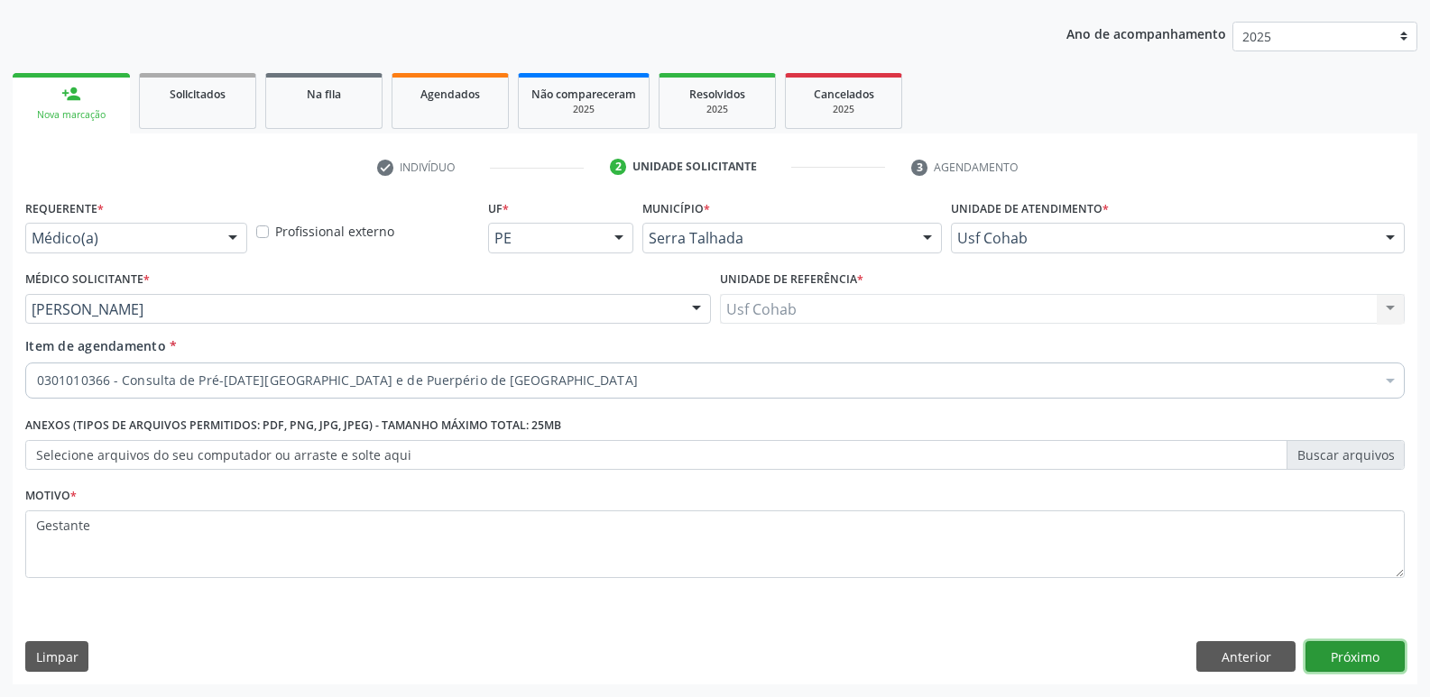
click at [1364, 649] on button "Próximo" at bounding box center [1354, 656] width 99 height 31
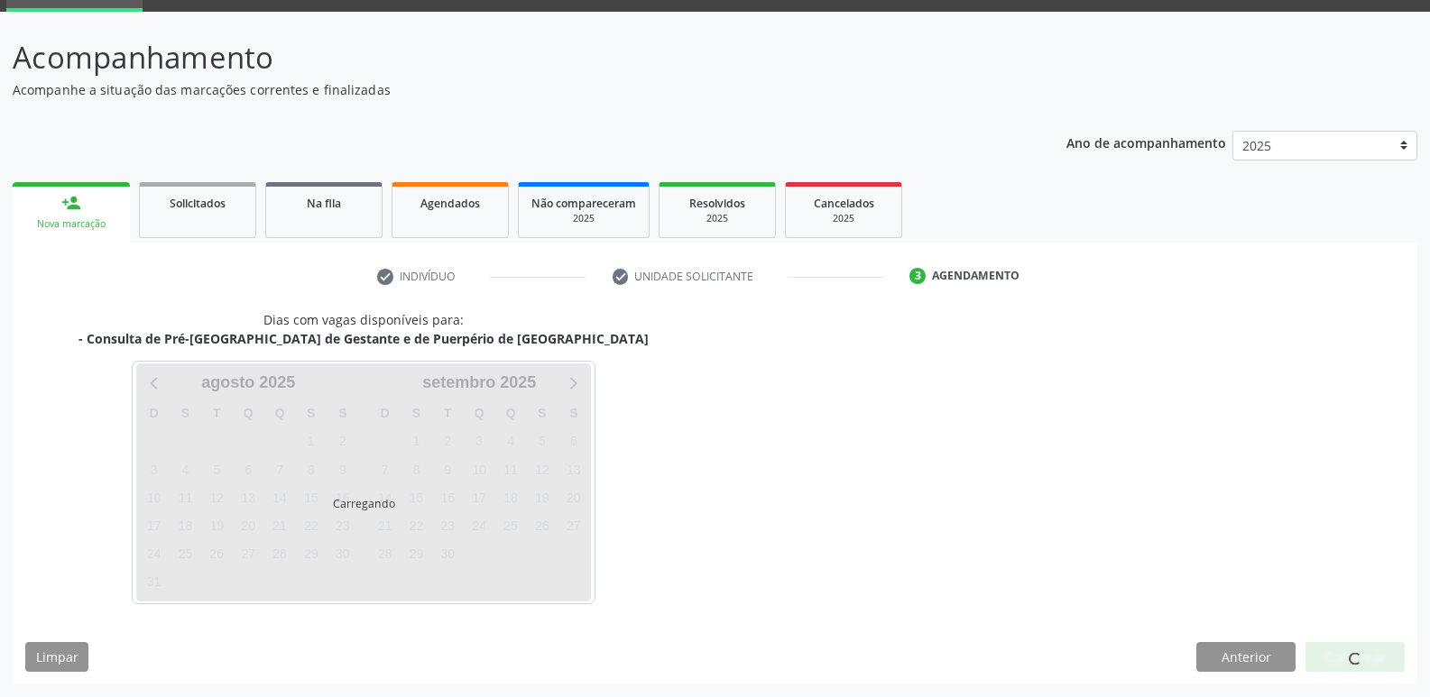
scroll to position [88, 0]
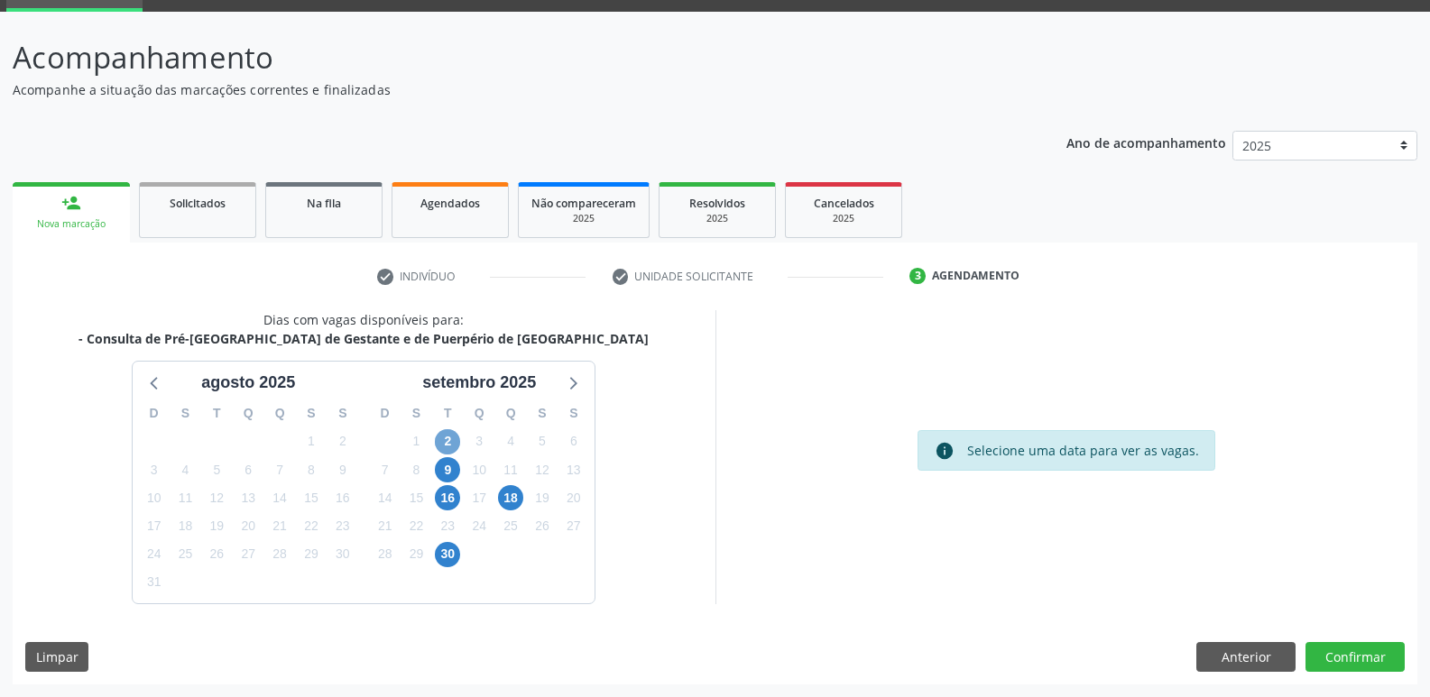
click at [453, 447] on span "2" at bounding box center [447, 441] width 25 height 25
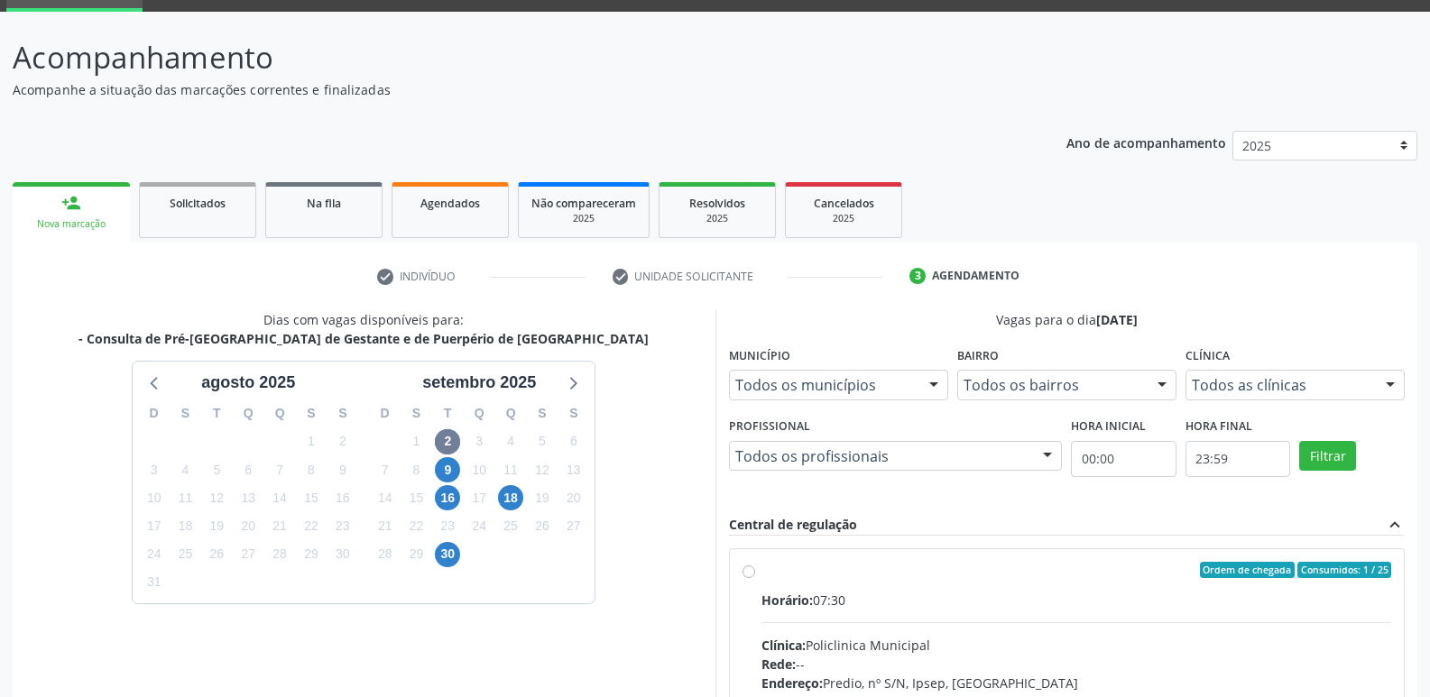
click at [978, 599] on div "Horário: 07:30" at bounding box center [1076, 600] width 631 height 19
click at [755, 578] on input "Ordem de chegada Consumidos: 1 / 25 Horário: 07:30 Clínica: Policlinica Municip…" at bounding box center [748, 570] width 13 height 16
radio input "true"
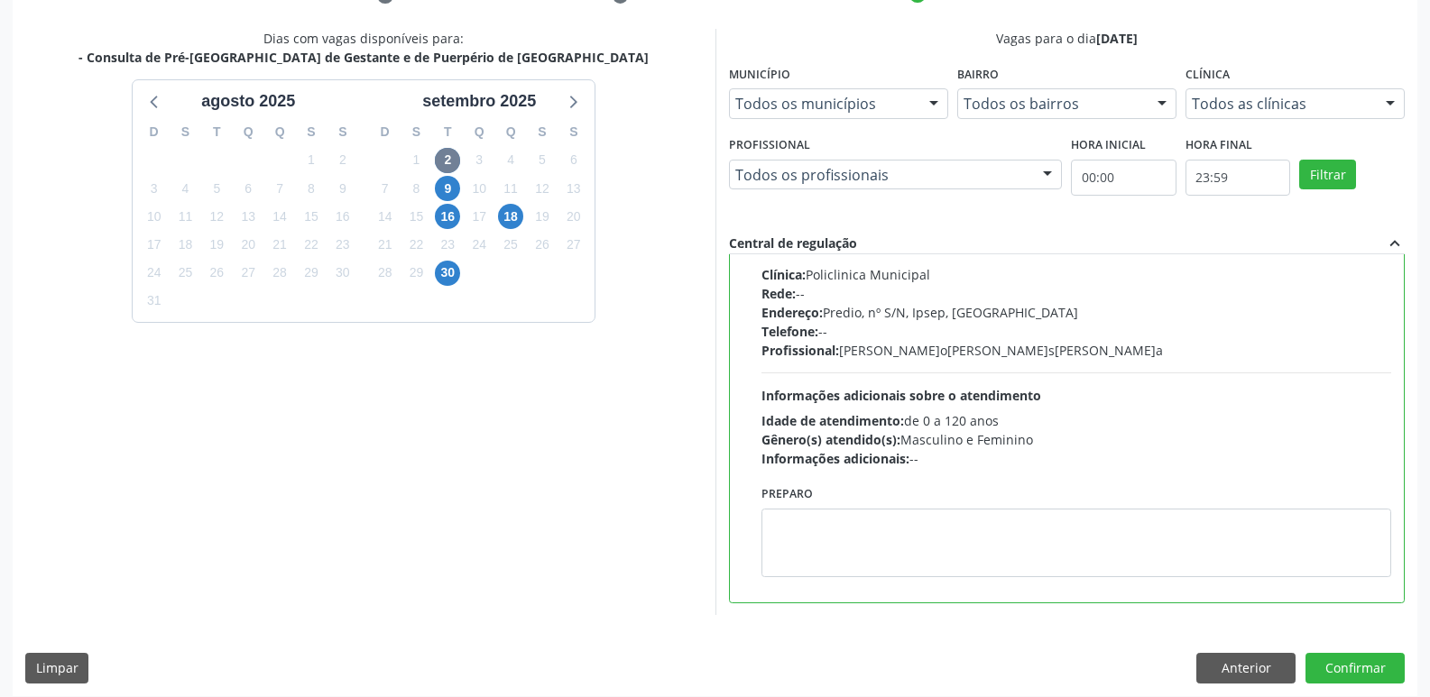
scroll to position [381, 0]
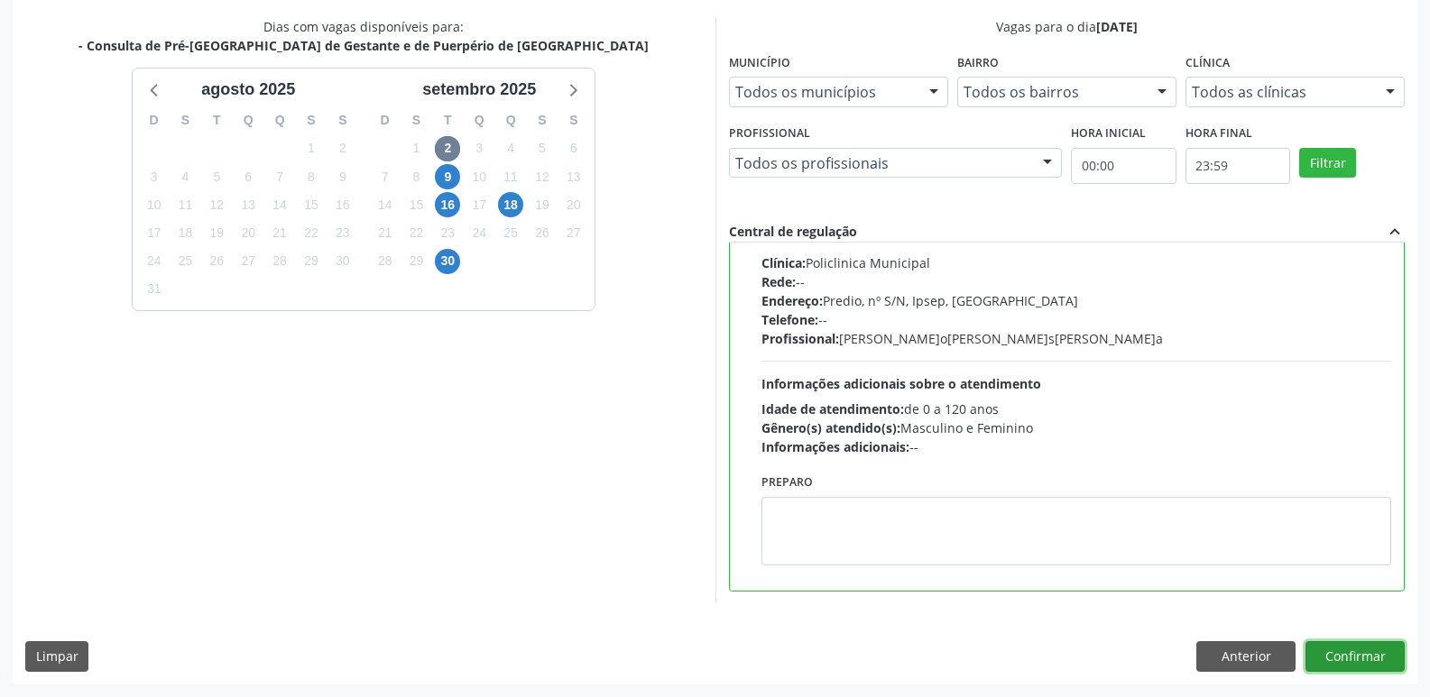
click at [1359, 656] on button "Confirmar" at bounding box center [1354, 656] width 99 height 31
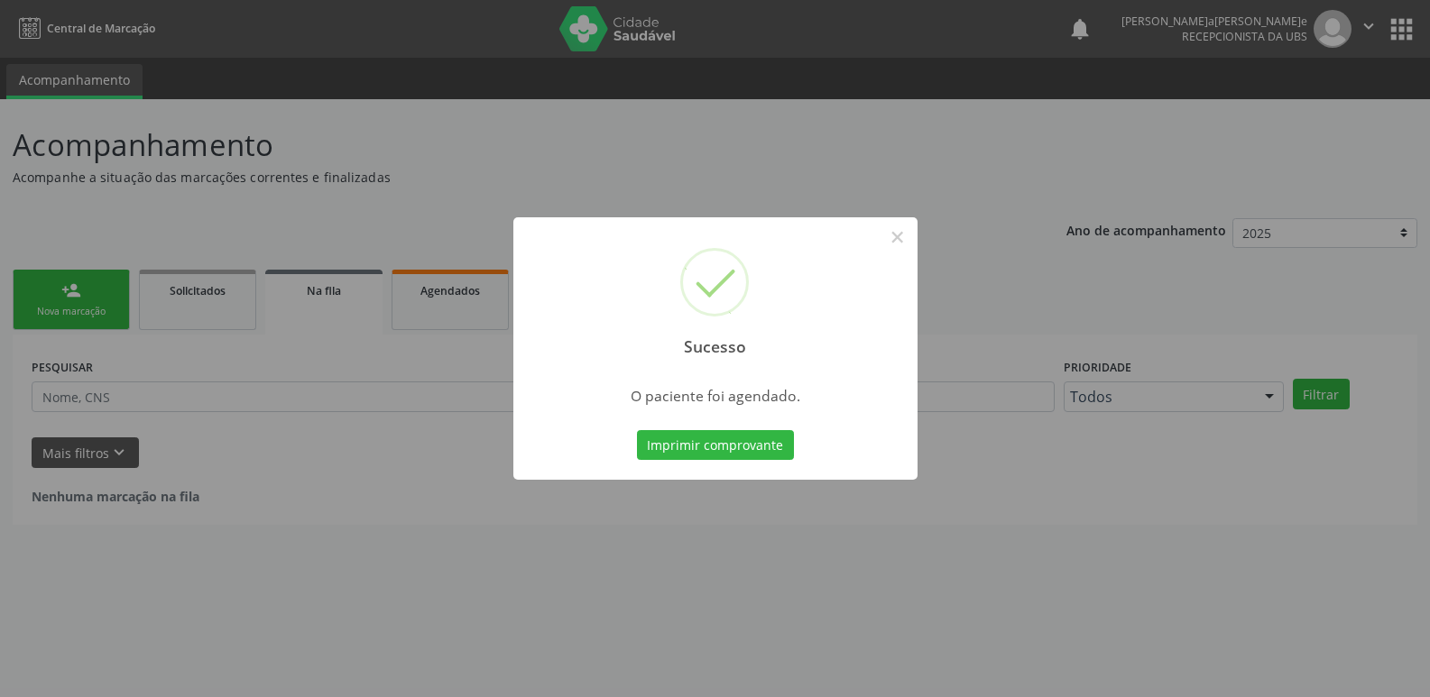
scroll to position [0, 0]
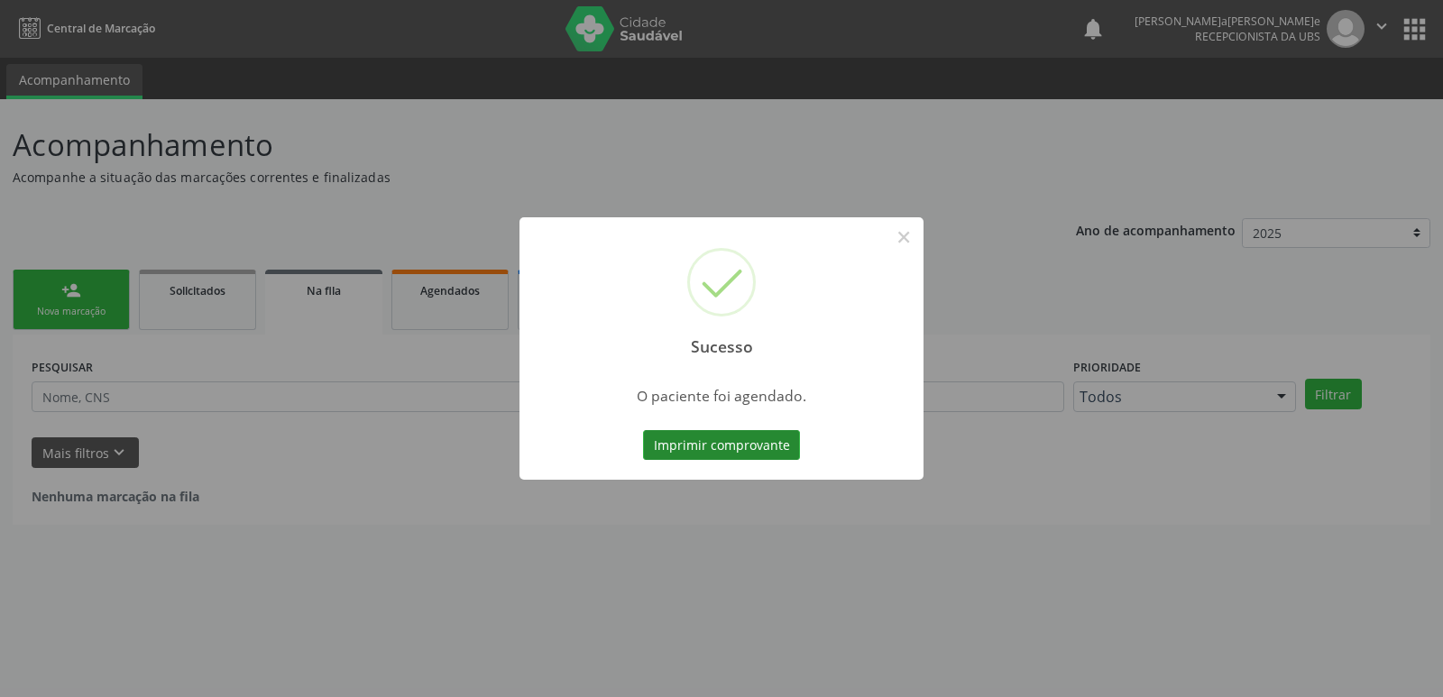
click at [668, 440] on button "Imprimir comprovante" at bounding box center [721, 445] width 157 height 31
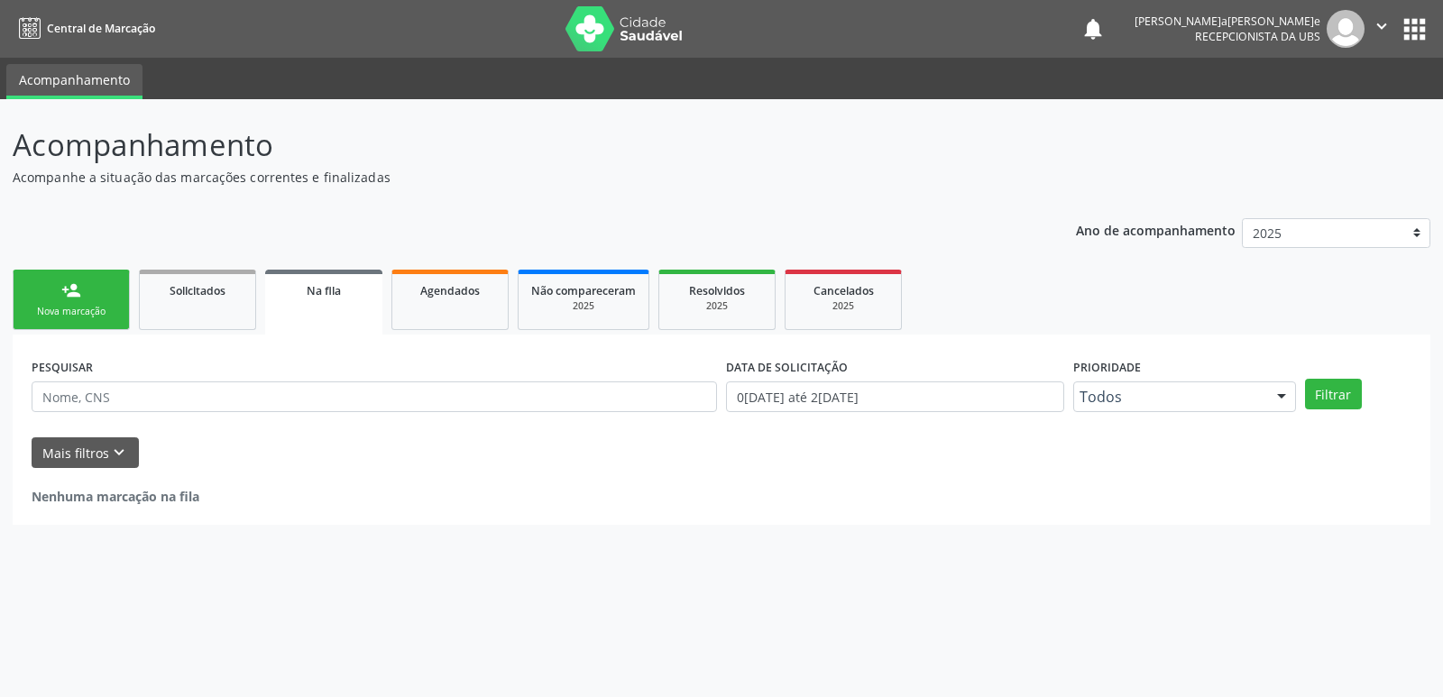
click at [86, 293] on div "Sucesso × O paciente foi agendado. Imprimir comprovante Cancel" at bounding box center [721, 348] width 1443 height 697
click at [86, 293] on link "person_add Nova marcação" at bounding box center [71, 300] width 117 height 60
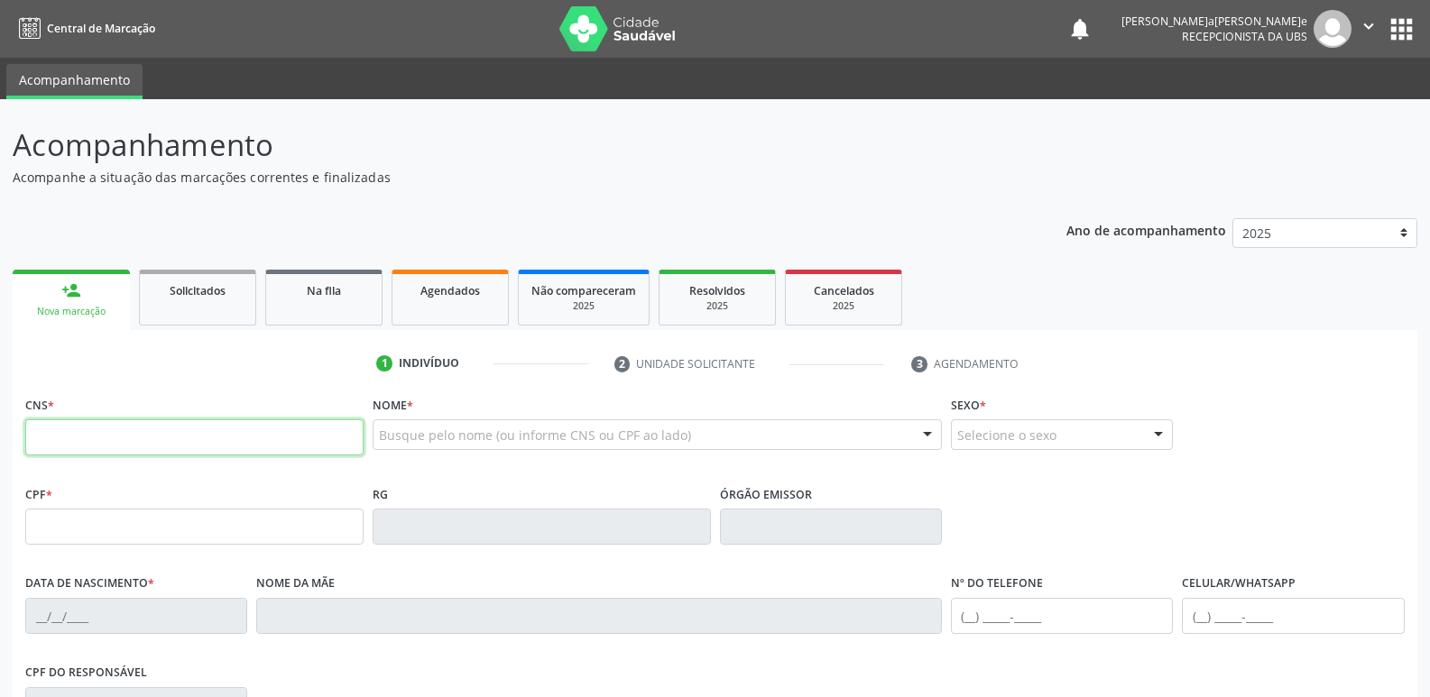
click at [97, 440] on input "text" at bounding box center [194, 437] width 338 height 36
type input "708 4002 7266 5564"
type input "159.772.014-35"
type input "02/04/2004"
type input "Camila Lima de Souza"
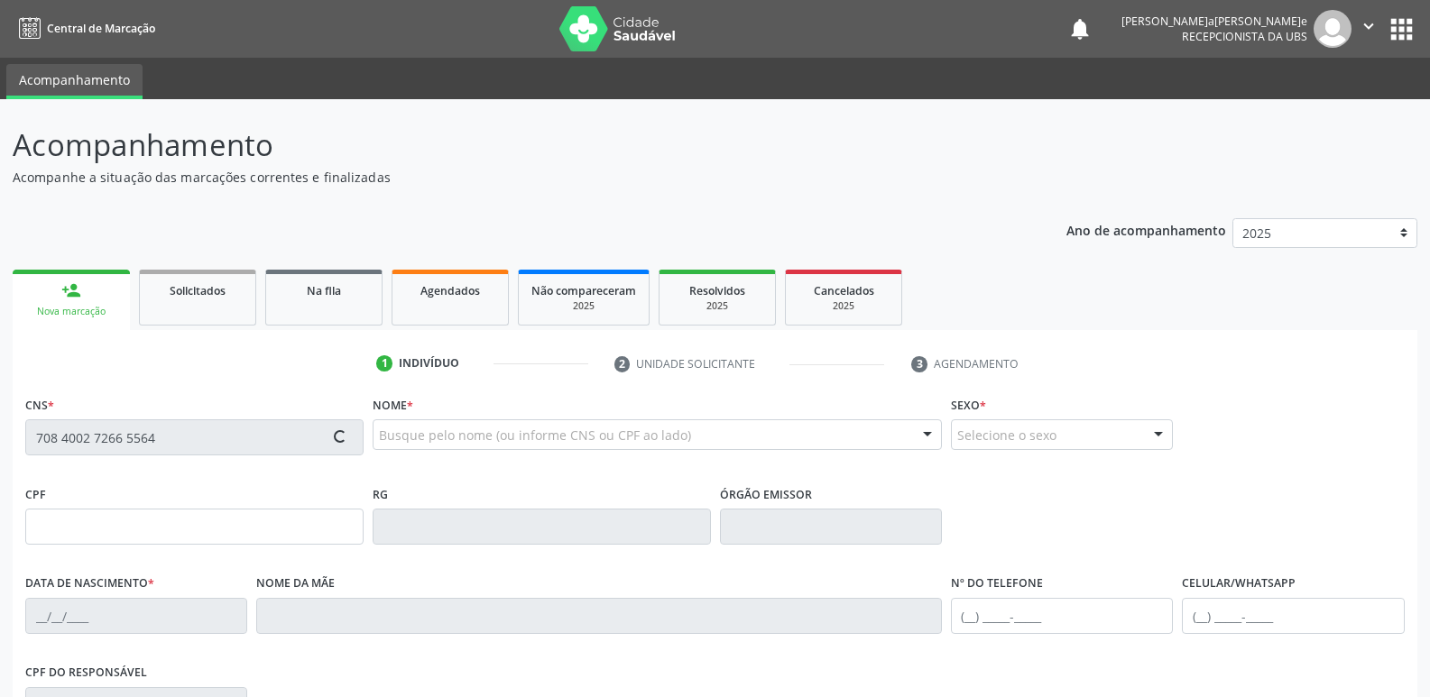
type input "(99) 99999-9999"
type input "352.572.103-04"
type input "157"
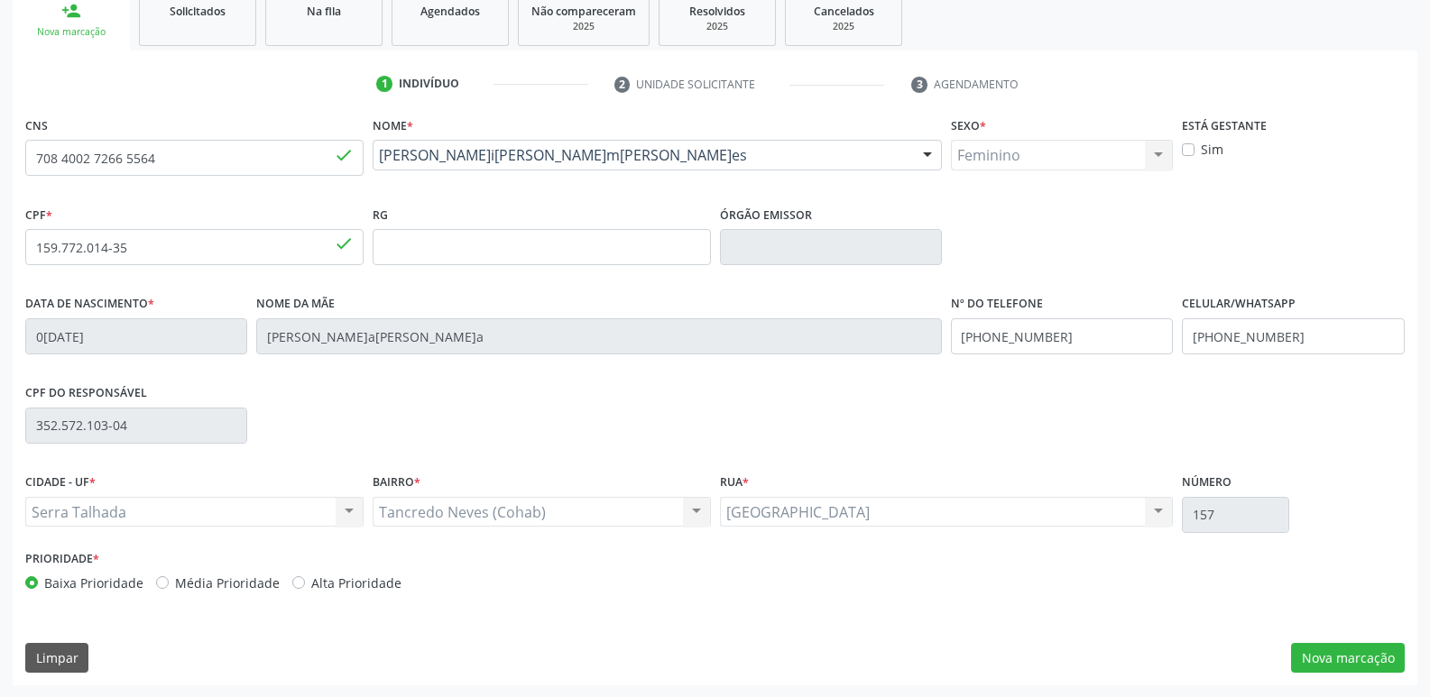
scroll to position [281, 0]
click at [1328, 654] on button "Nova marcação" at bounding box center [1348, 657] width 114 height 31
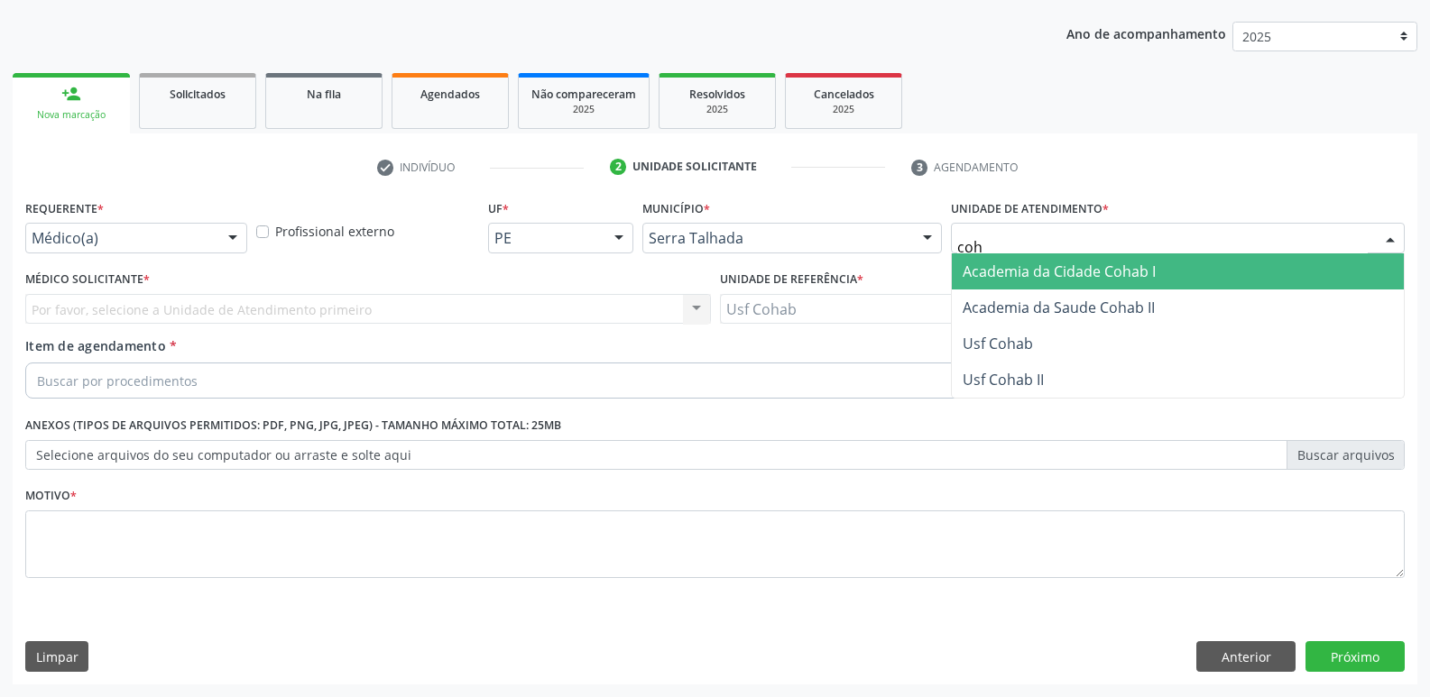
type input "coha"
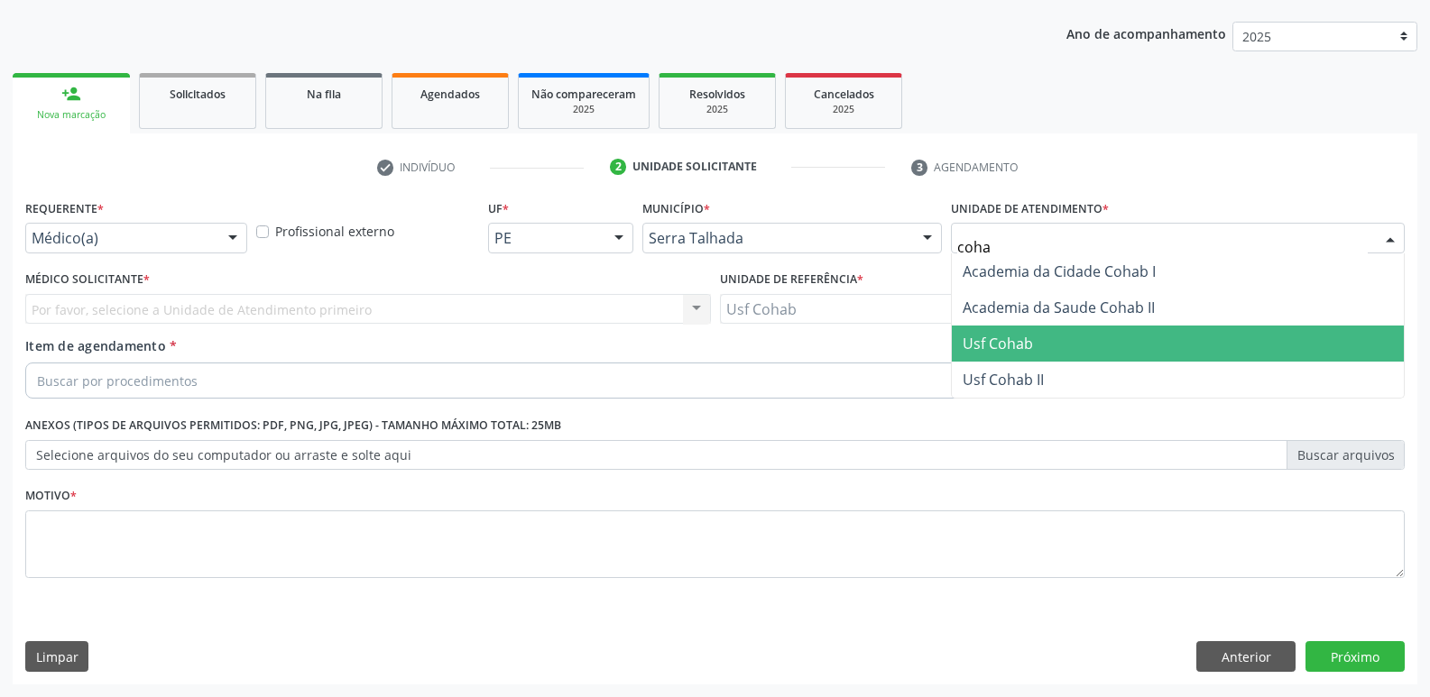
click at [1019, 331] on span "Usf Cohab" at bounding box center [1178, 344] width 452 height 36
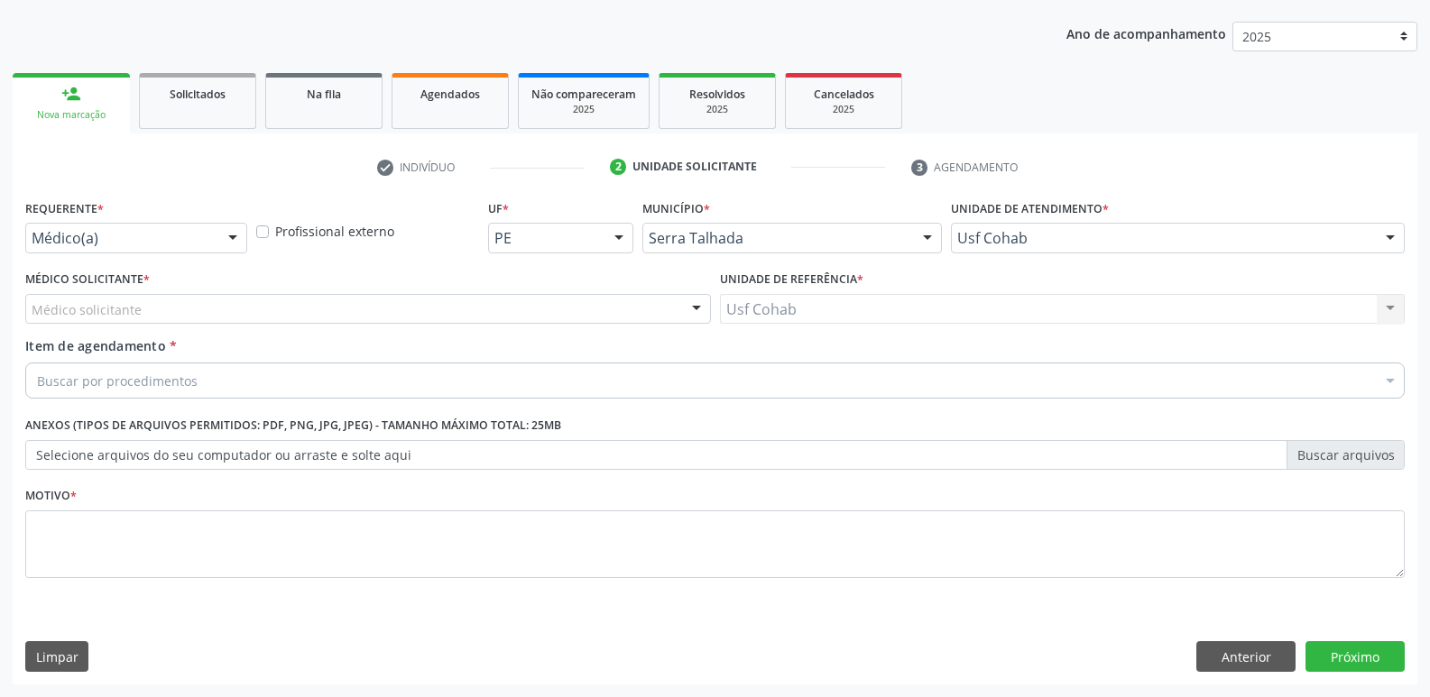
click at [440, 299] on div "Médico solicitante" at bounding box center [368, 309] width 686 height 31
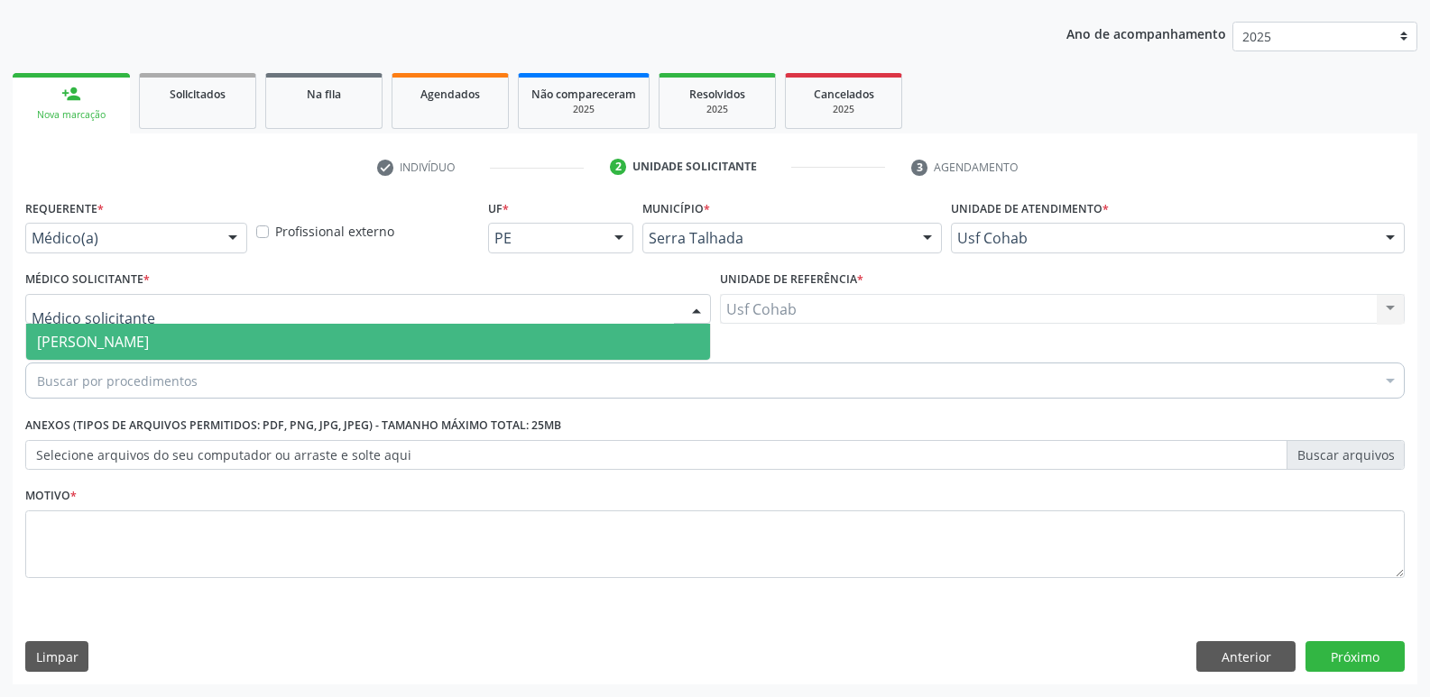
click at [374, 337] on span "[PERSON_NAME]" at bounding box center [368, 342] width 684 height 36
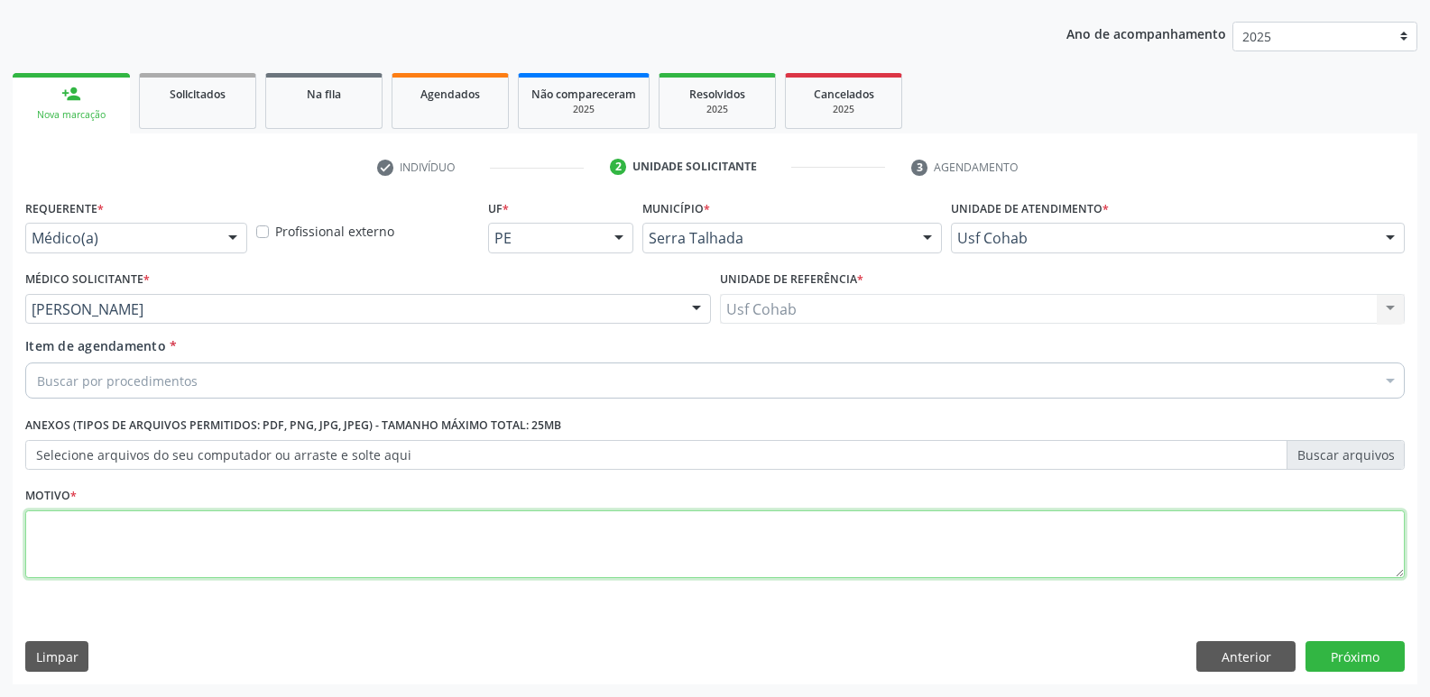
click at [242, 557] on textarea at bounding box center [714, 545] width 1379 height 69
type textarea "Gestante"
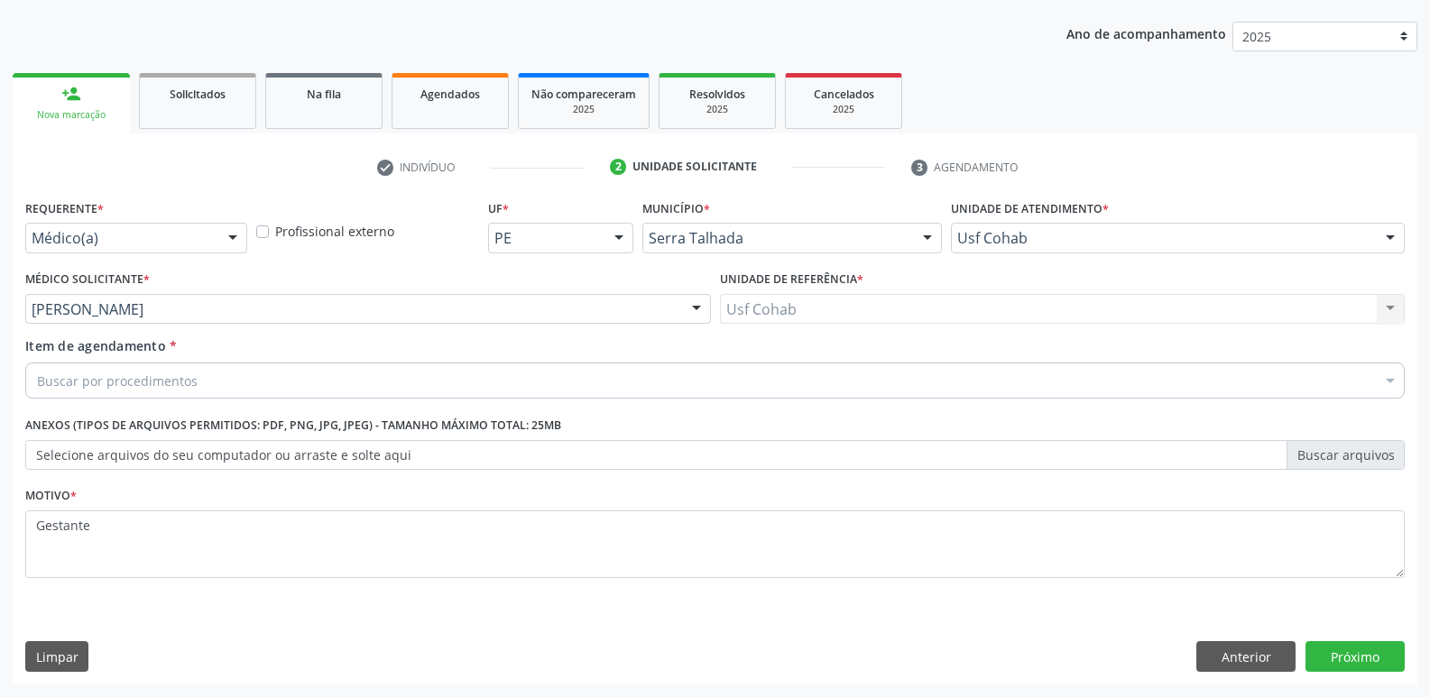
click at [263, 376] on div "Buscar por procedimentos" at bounding box center [714, 381] width 1379 height 36
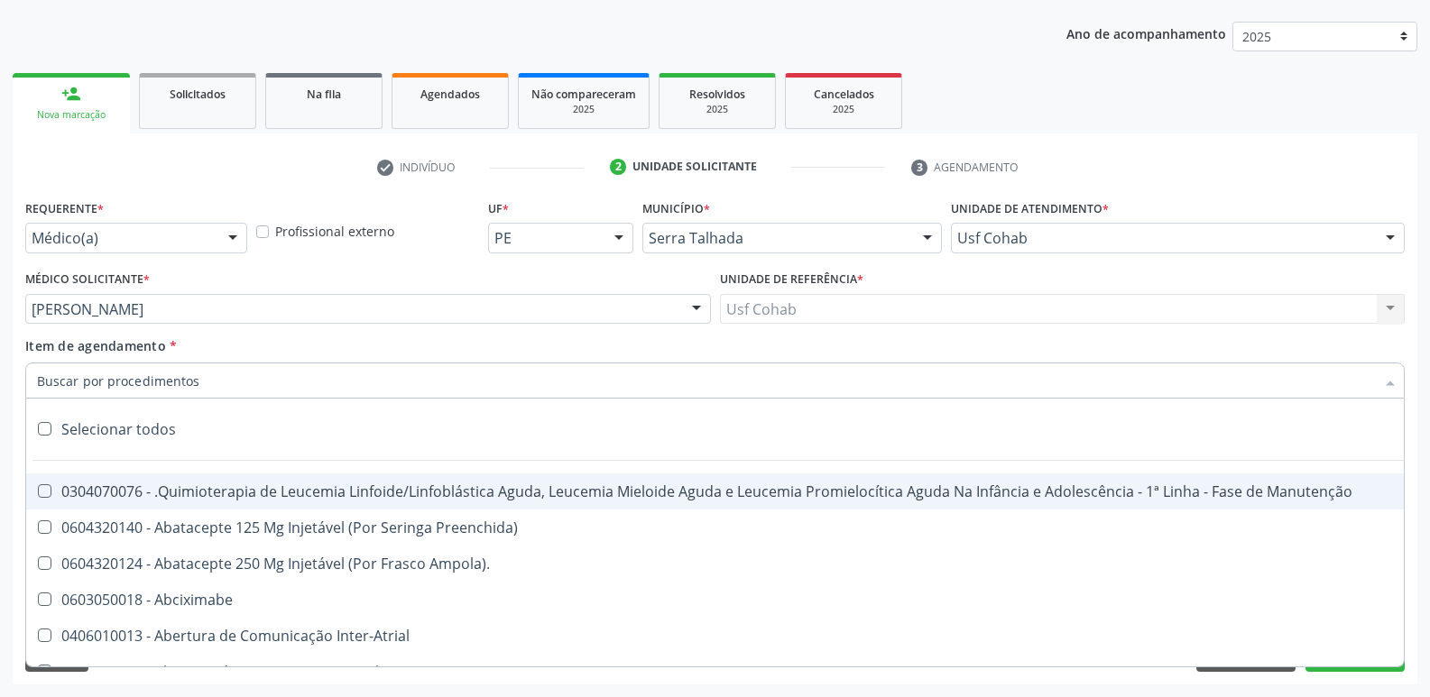
click at [263, 376] on input "Item de agendamento *" at bounding box center [706, 381] width 1338 height 36
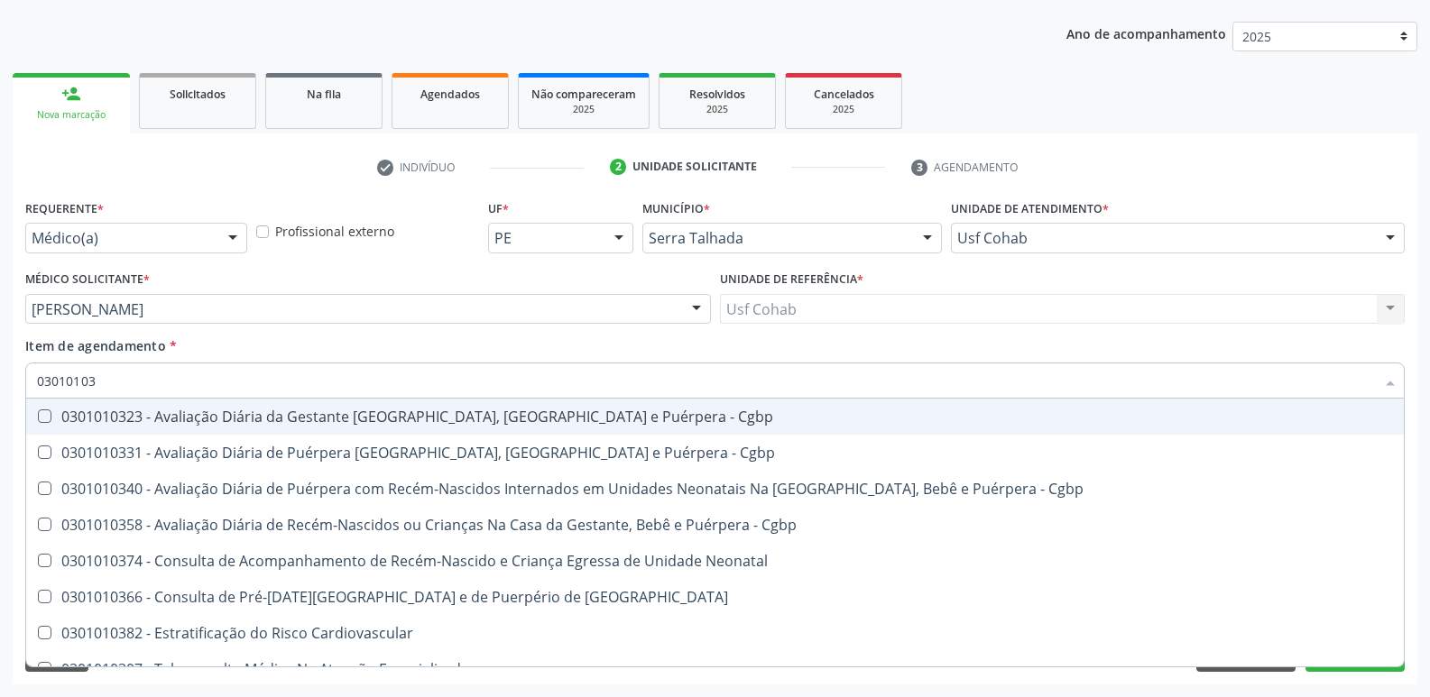
type input "030101036"
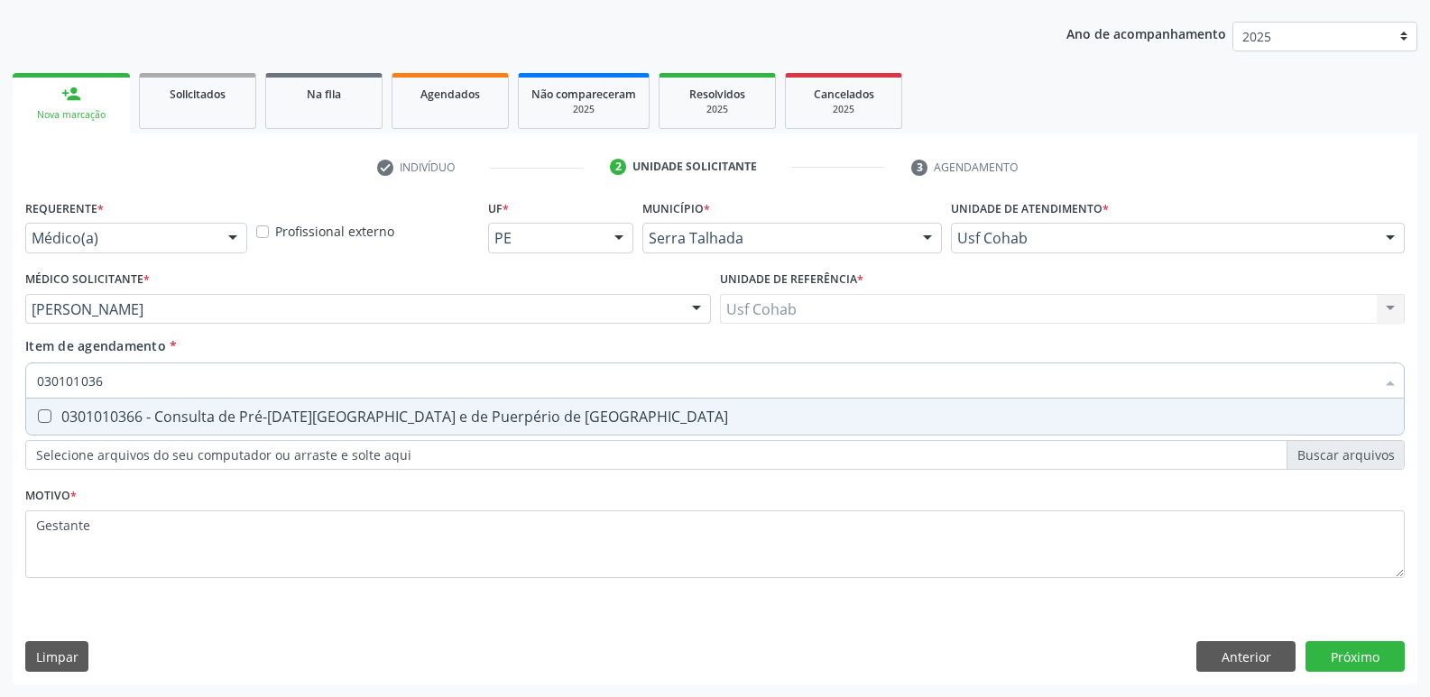
click at [540, 406] on span "0301010366 - Consulta de Pré-[DATE][GEOGRAPHIC_DATA] e de Puerpério de [GEOGRAP…" at bounding box center [715, 417] width 1378 height 36
checkbox Risco "true"
click at [1326, 652] on div "Requerente * Médico(a) Médico(a) Enfermeiro(a) Paciente Nenhum resultado encont…" at bounding box center [715, 440] width 1405 height 490
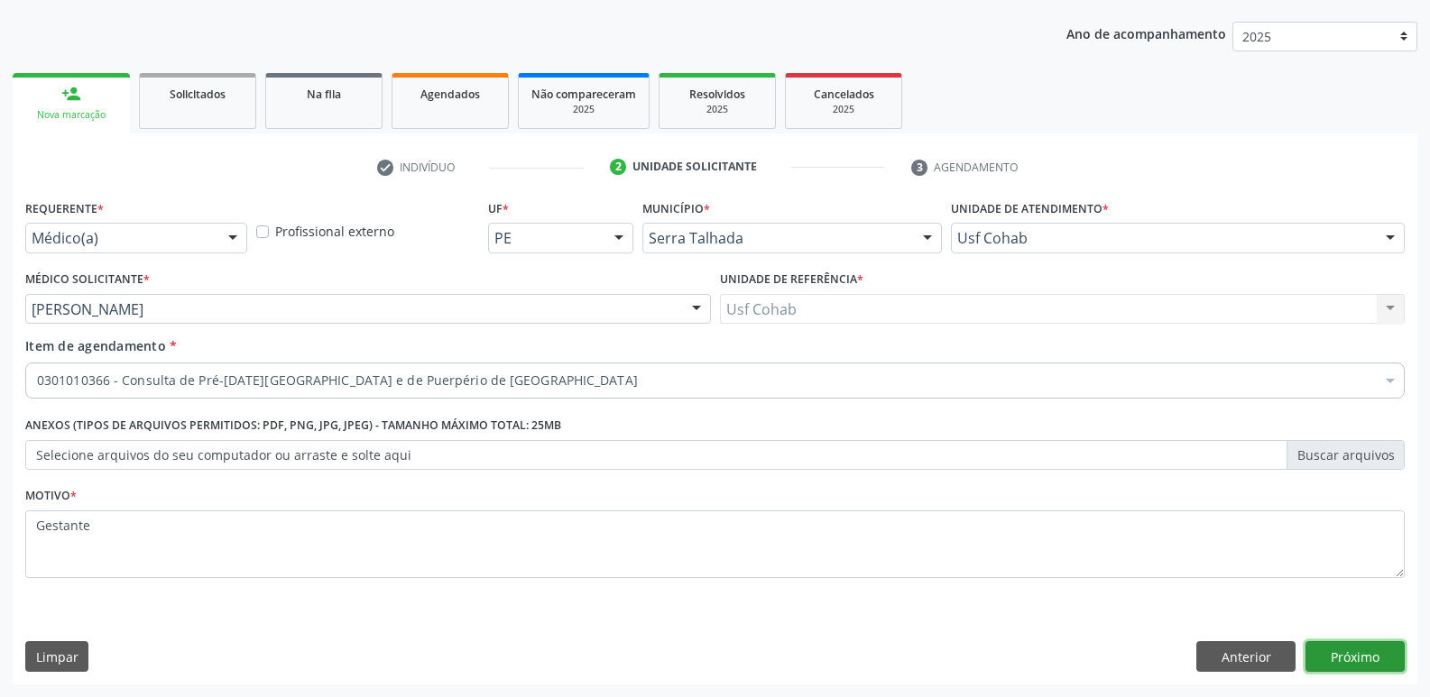
click at [1316, 652] on button "Próximo" at bounding box center [1354, 656] width 99 height 31
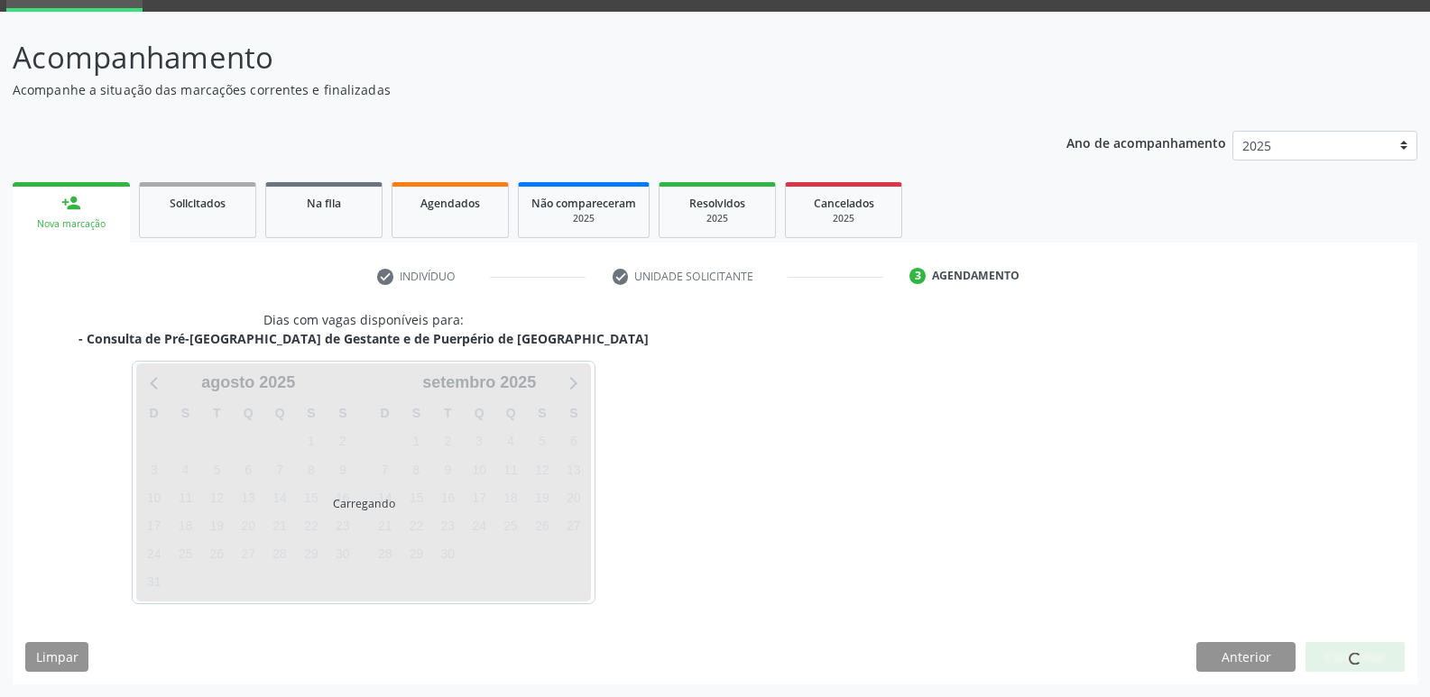
scroll to position [88, 0]
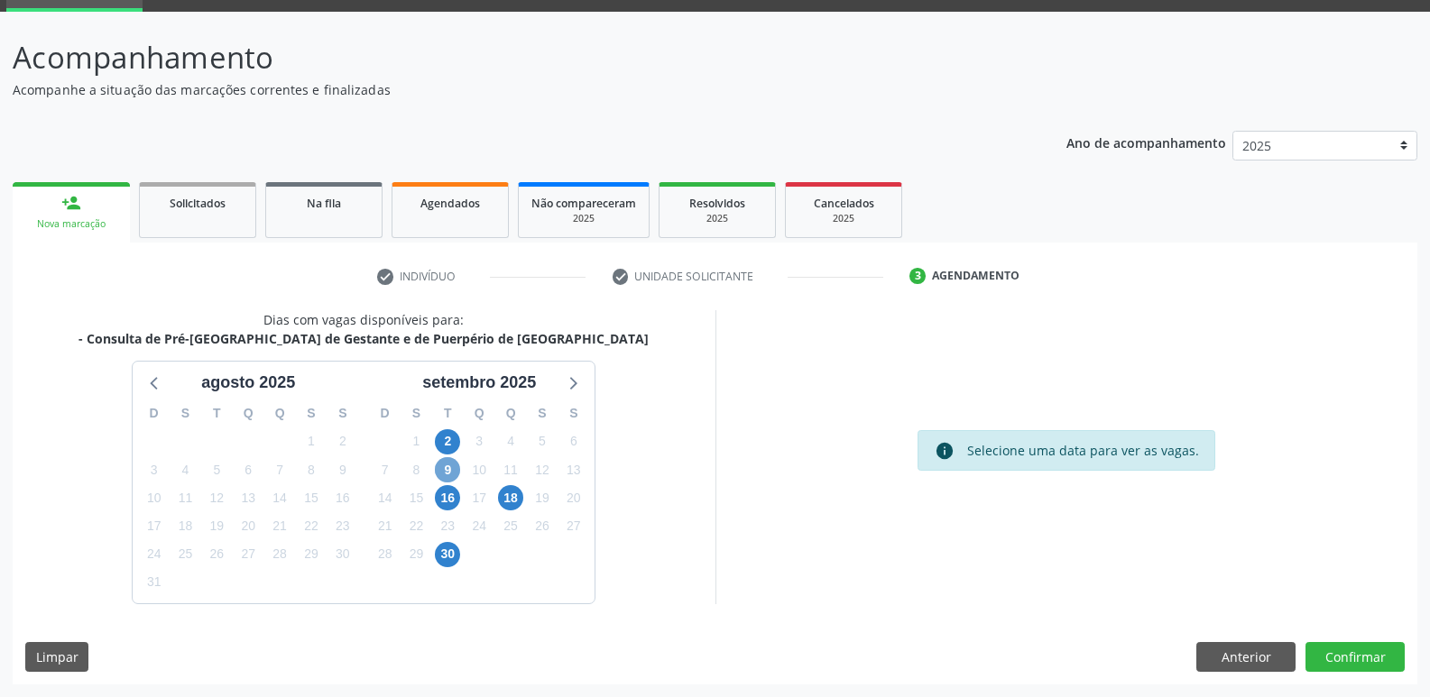
click at [443, 475] on span "9" at bounding box center [447, 469] width 25 height 25
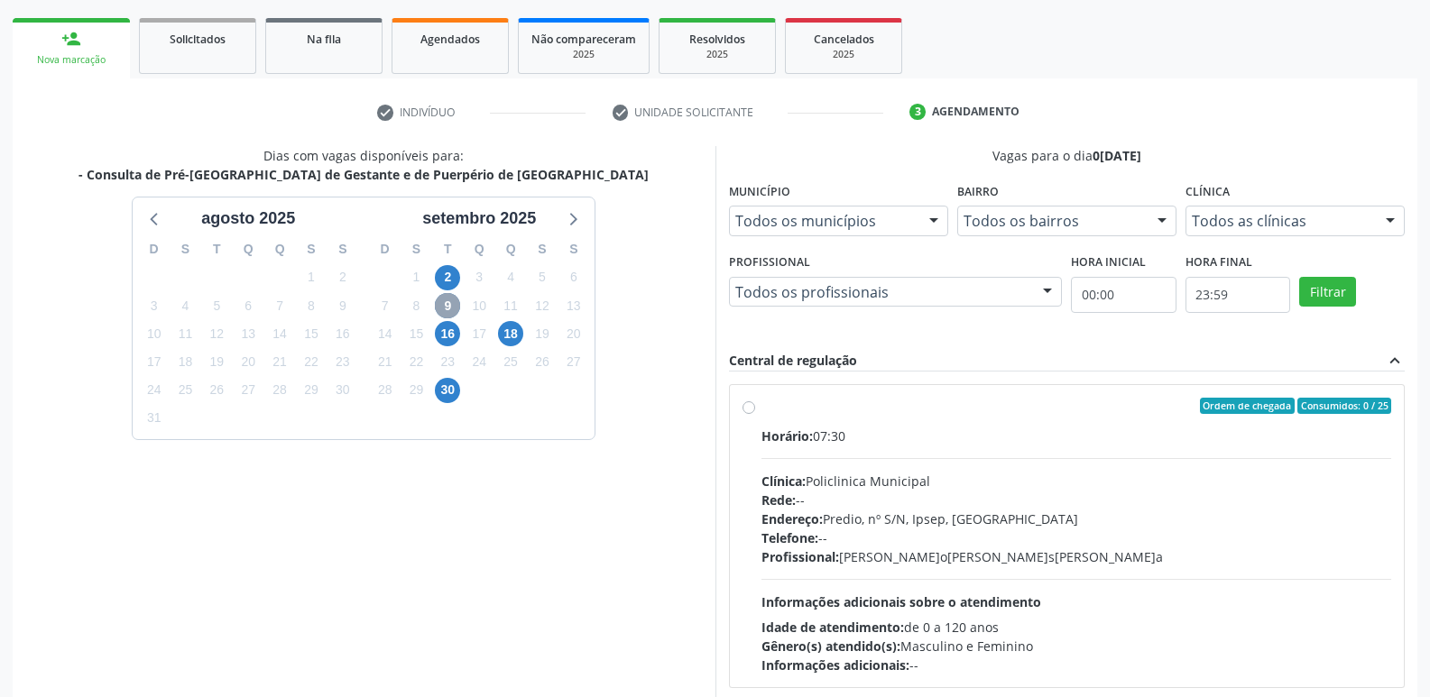
scroll to position [268, 0]
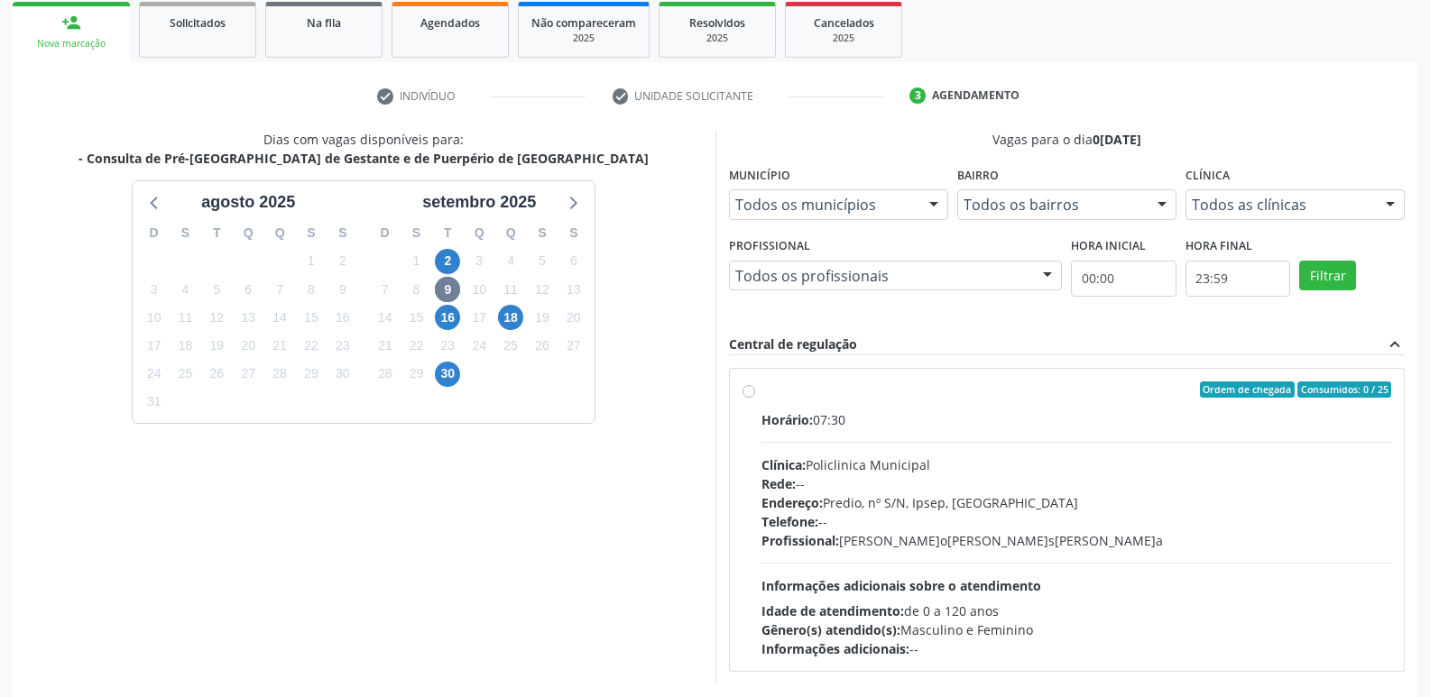
click at [1087, 450] on div "Horário: 07:30 Clínica: Policlinica Municipal Rede: -- Endereço: Predio, nº S/N…" at bounding box center [1076, 534] width 631 height 248
click at [755, 398] on input "Ordem de chegada Consumidos: 0 / 25 Horário: 07:30 Clínica: Policlinica Municip…" at bounding box center [748, 390] width 13 height 16
radio input "true"
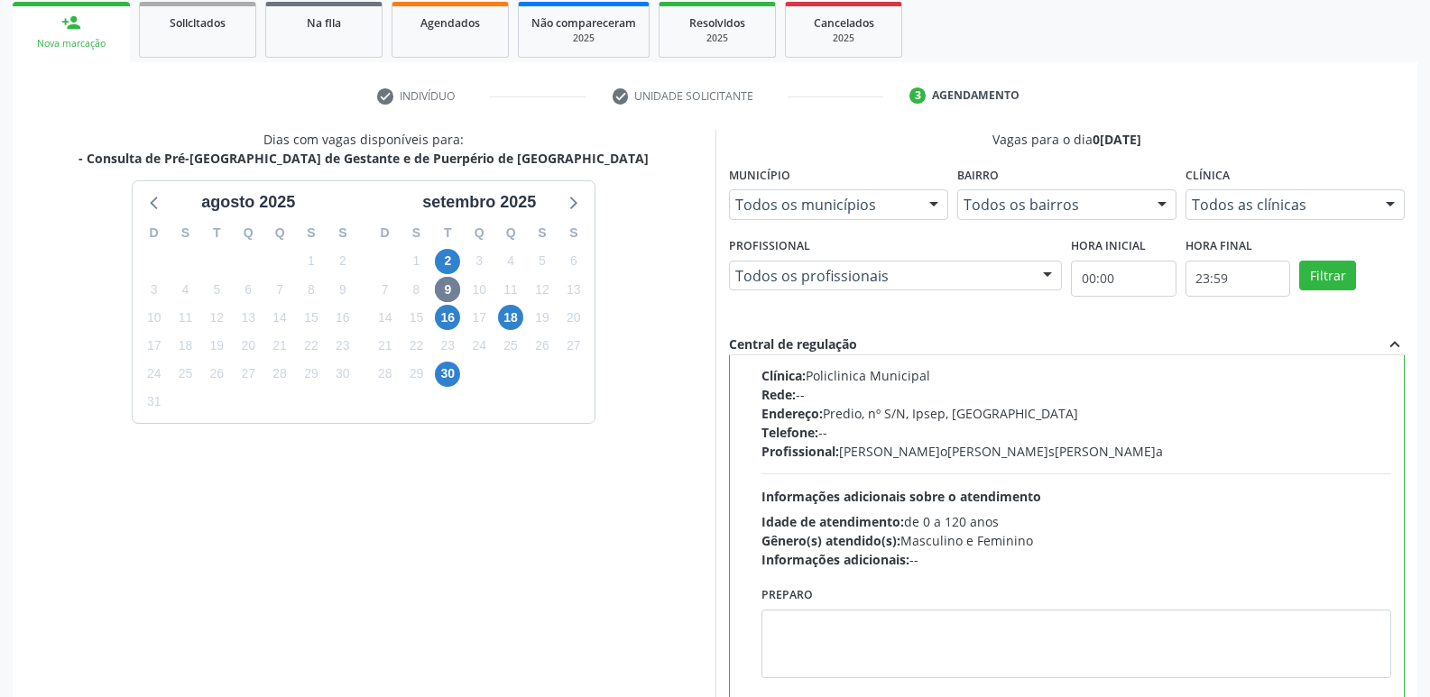
scroll to position [381, 0]
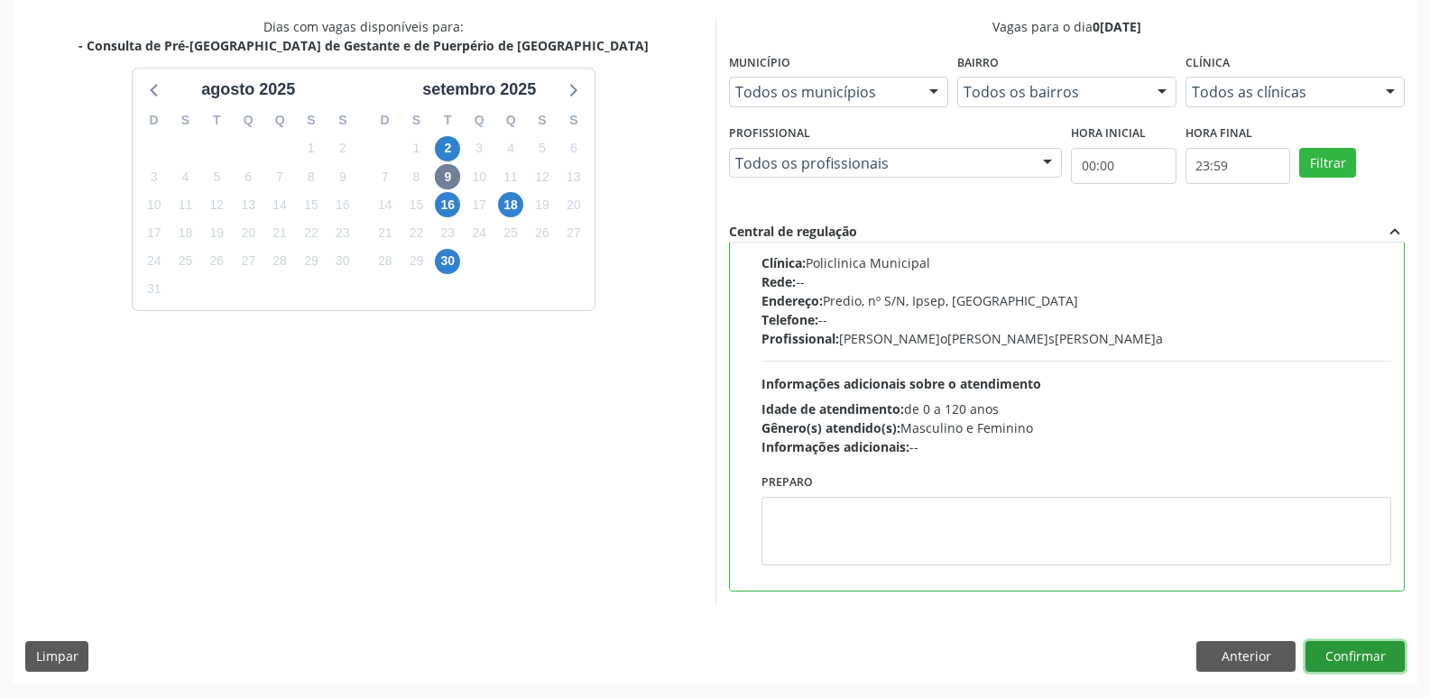
click at [1313, 656] on button "Confirmar" at bounding box center [1354, 656] width 99 height 31
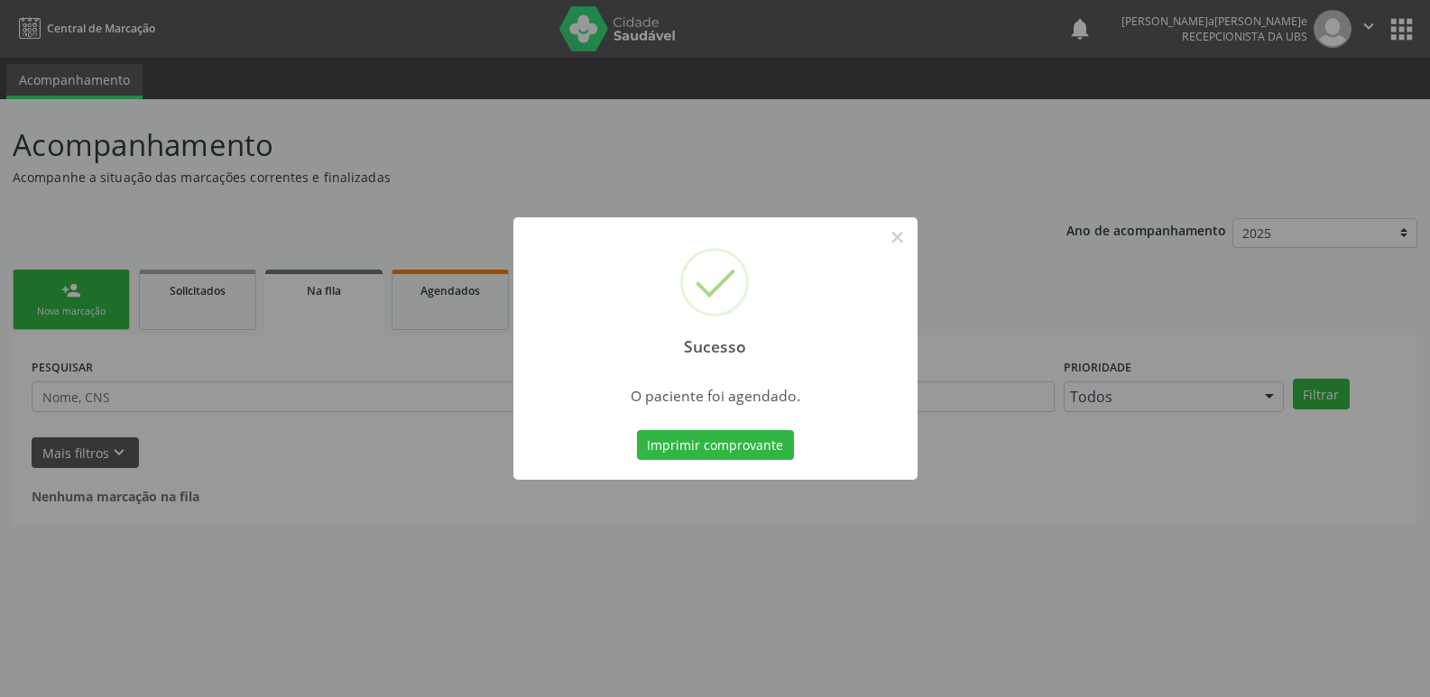
scroll to position [0, 0]
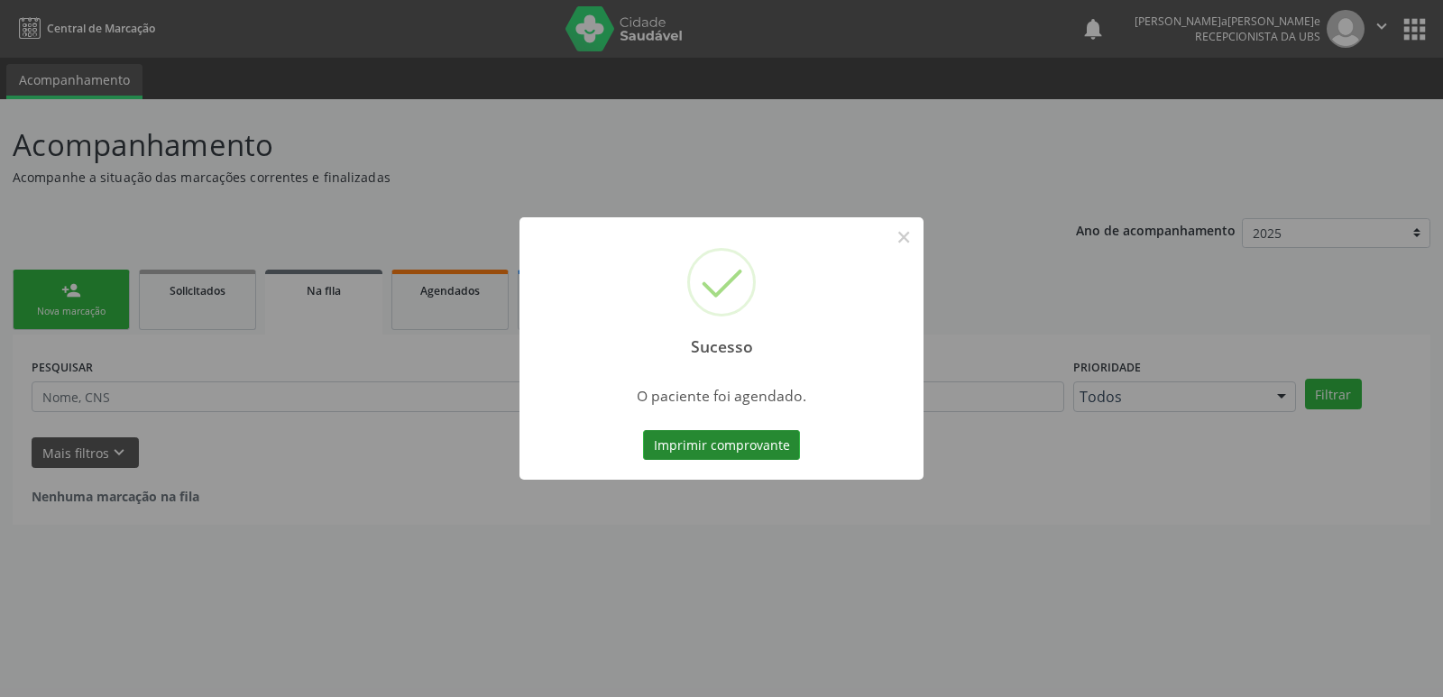
click at [706, 433] on button "Imprimir comprovante" at bounding box center [721, 445] width 157 height 31
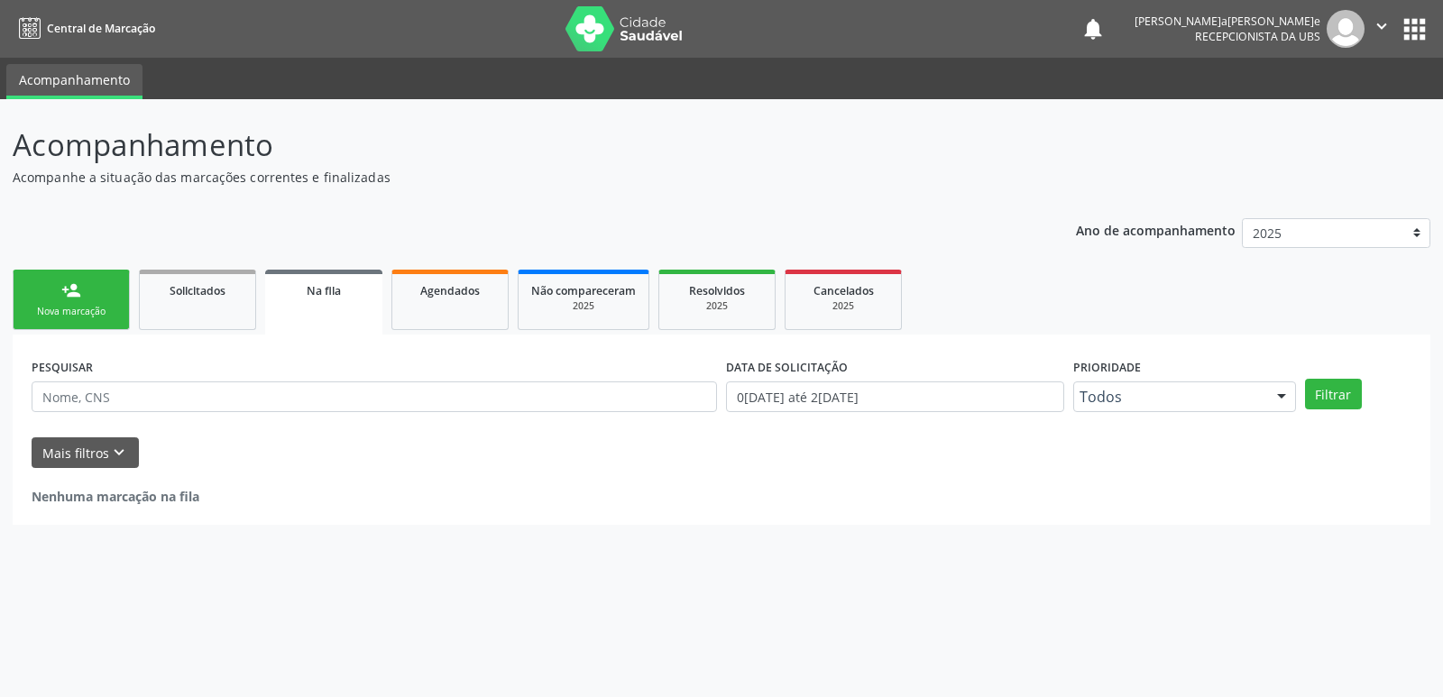
click at [77, 315] on div "Sucesso × O paciente foi agendado. Imprimir comprovante Cancel" at bounding box center [721, 348] width 1443 height 697
click at [67, 301] on link "person_add Nova marcação" at bounding box center [71, 300] width 117 height 60
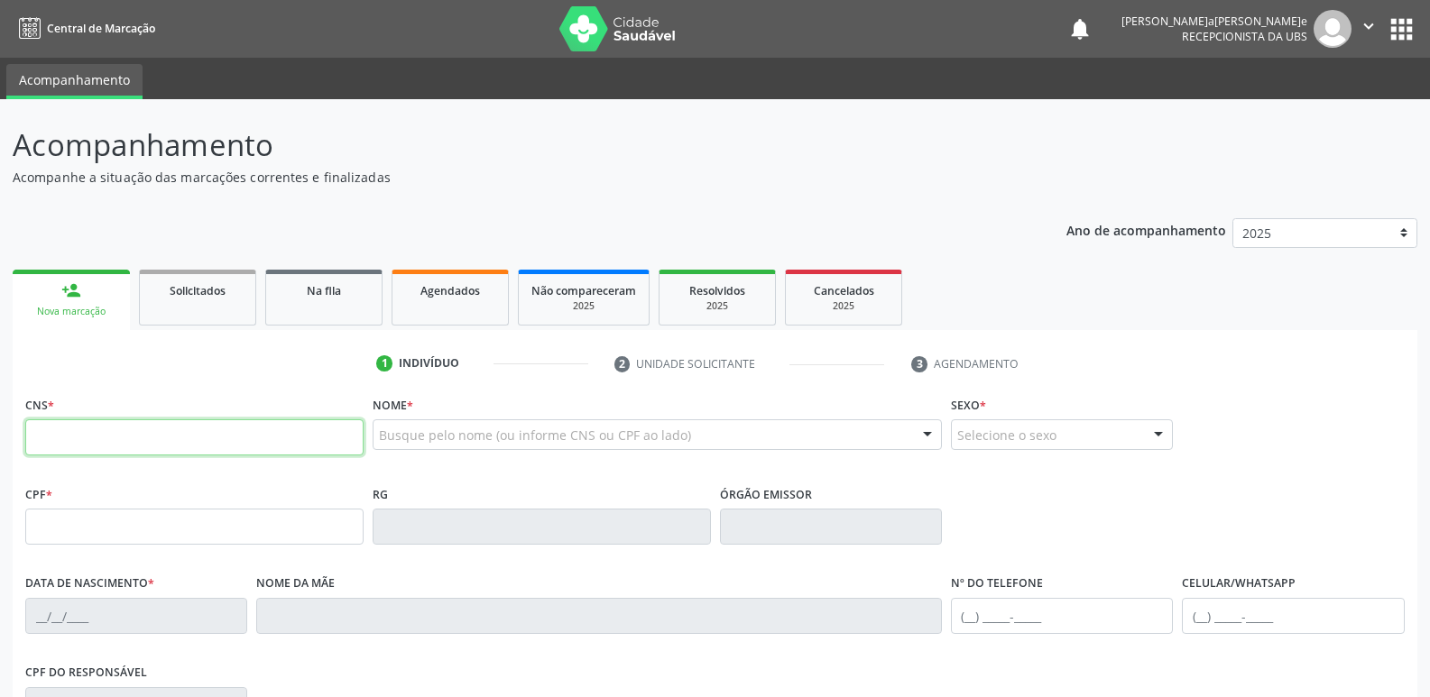
click at [161, 442] on input "text" at bounding box center [194, 437] width 338 height 36
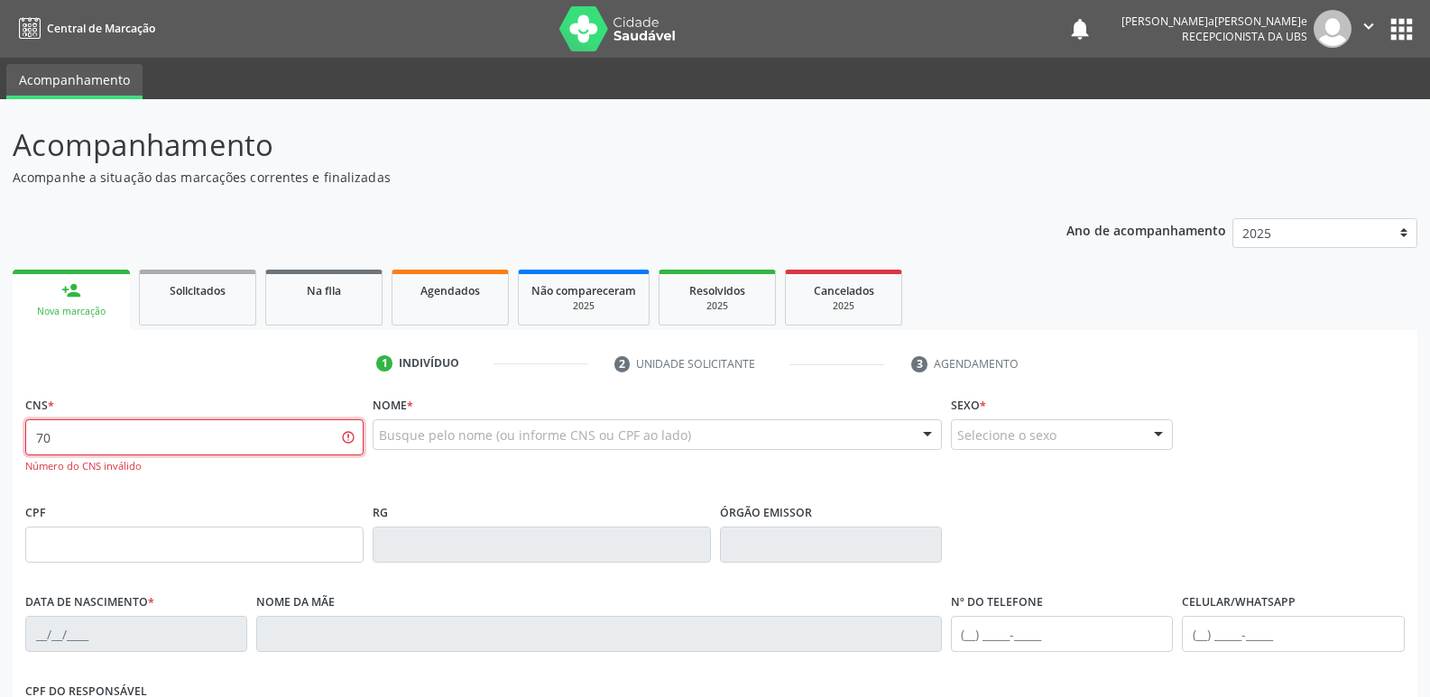
type input "7"
type input "700 0010 2374 8104"
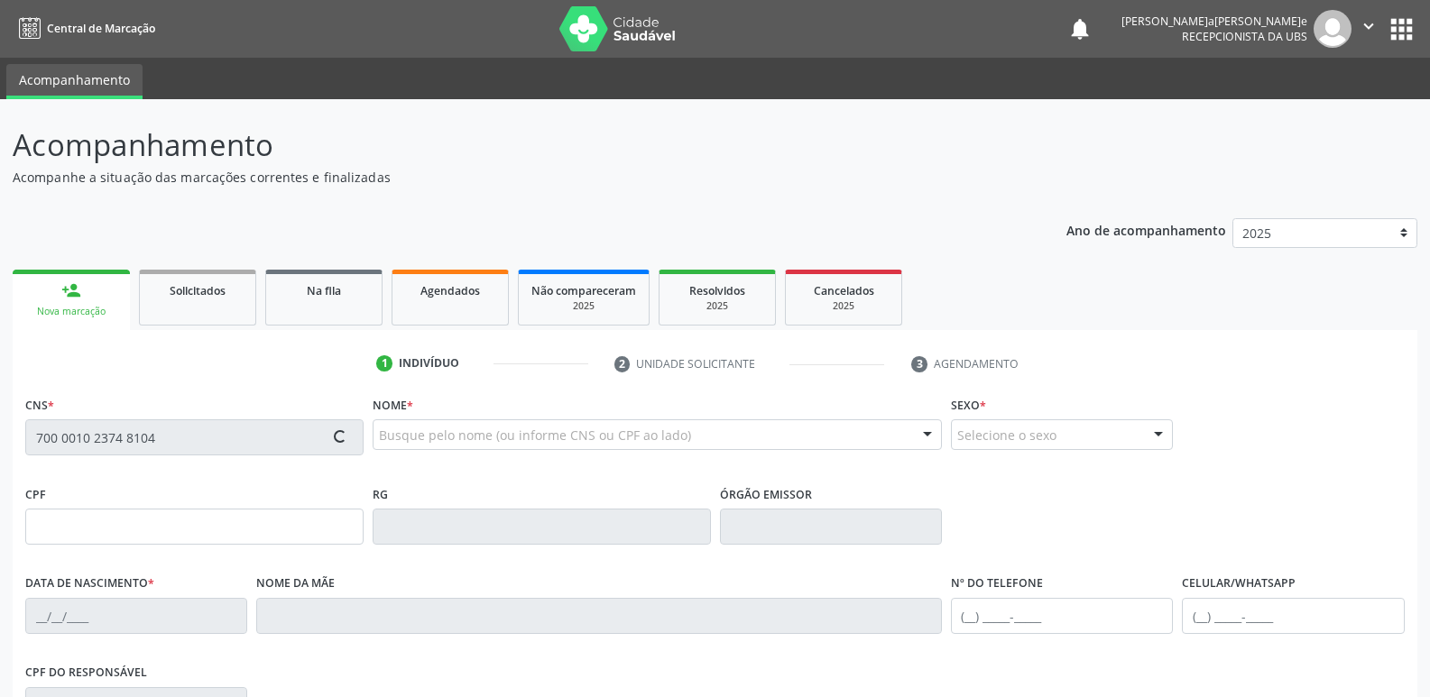
type input "132.210.394-17"
type input "01/08/1997"
type input "Renata Patricia dos Santos"
type input "(87) 98109-2648"
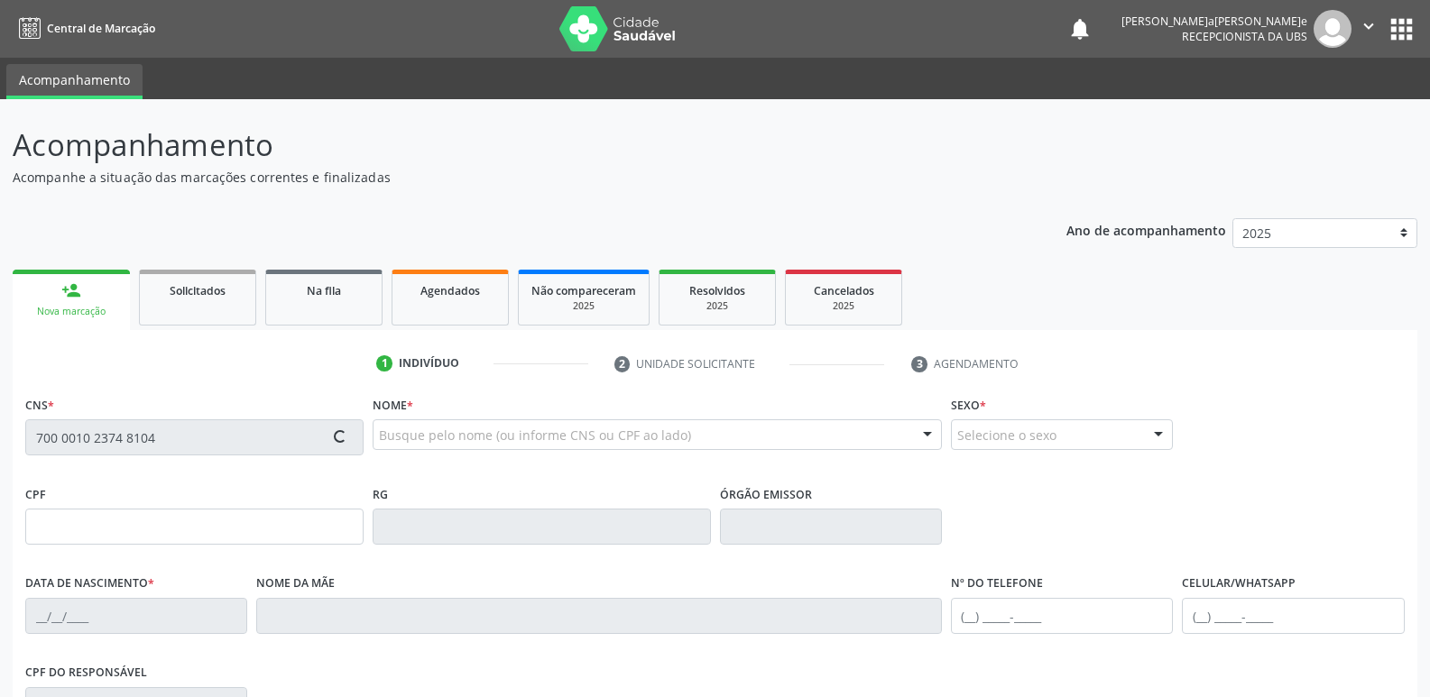
type input "455"
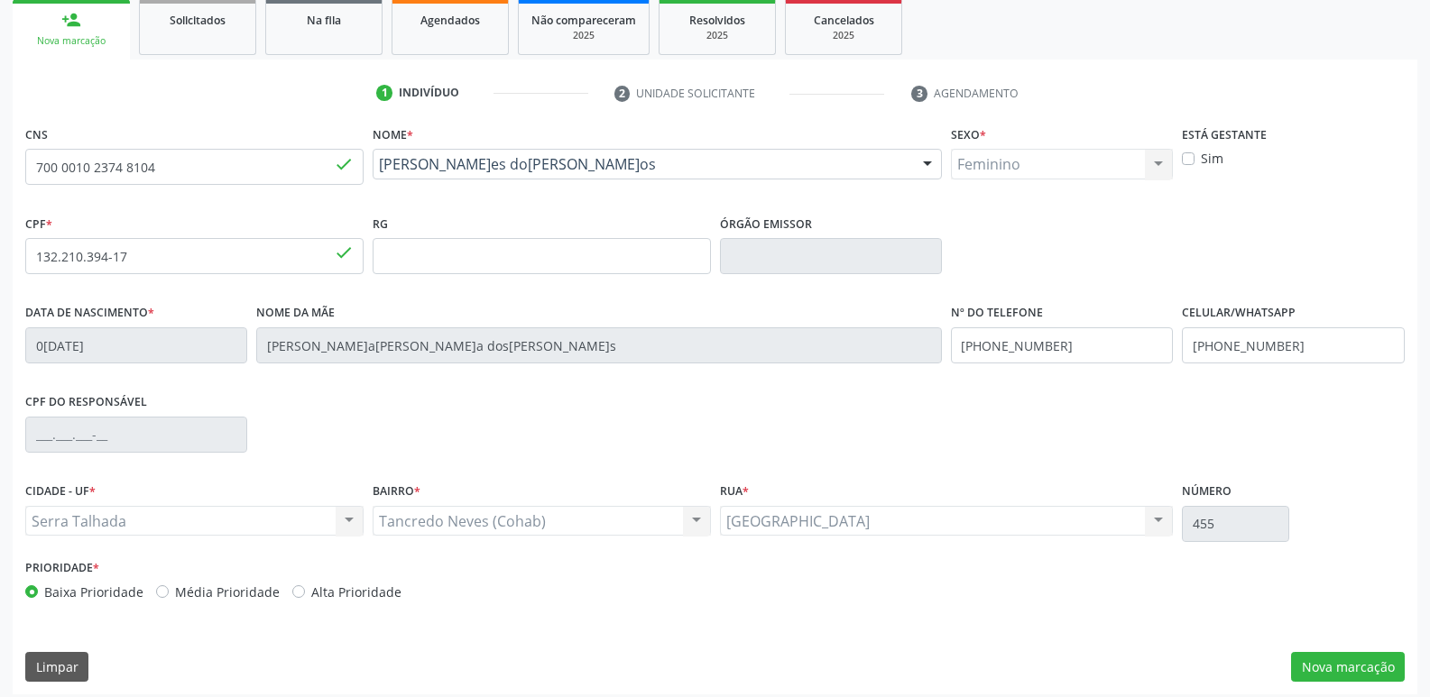
scroll to position [281, 0]
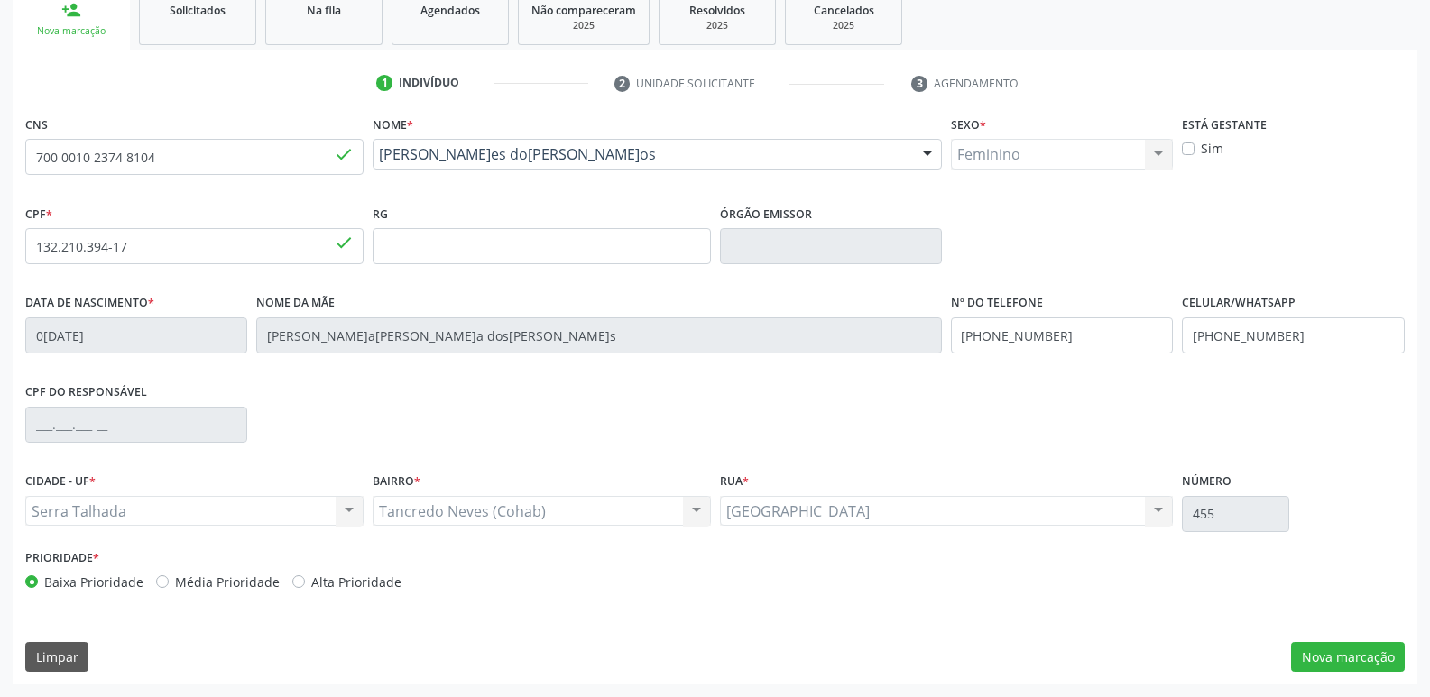
click at [1342, 685] on div "CNS 700 0010 2374 8104 done Nome * Bruna Rodrigues dos Santos Bruna Rodrigues d…" at bounding box center [715, 398] width 1405 height 574
click at [1350, 658] on button "Nova marcação" at bounding box center [1348, 657] width 114 height 31
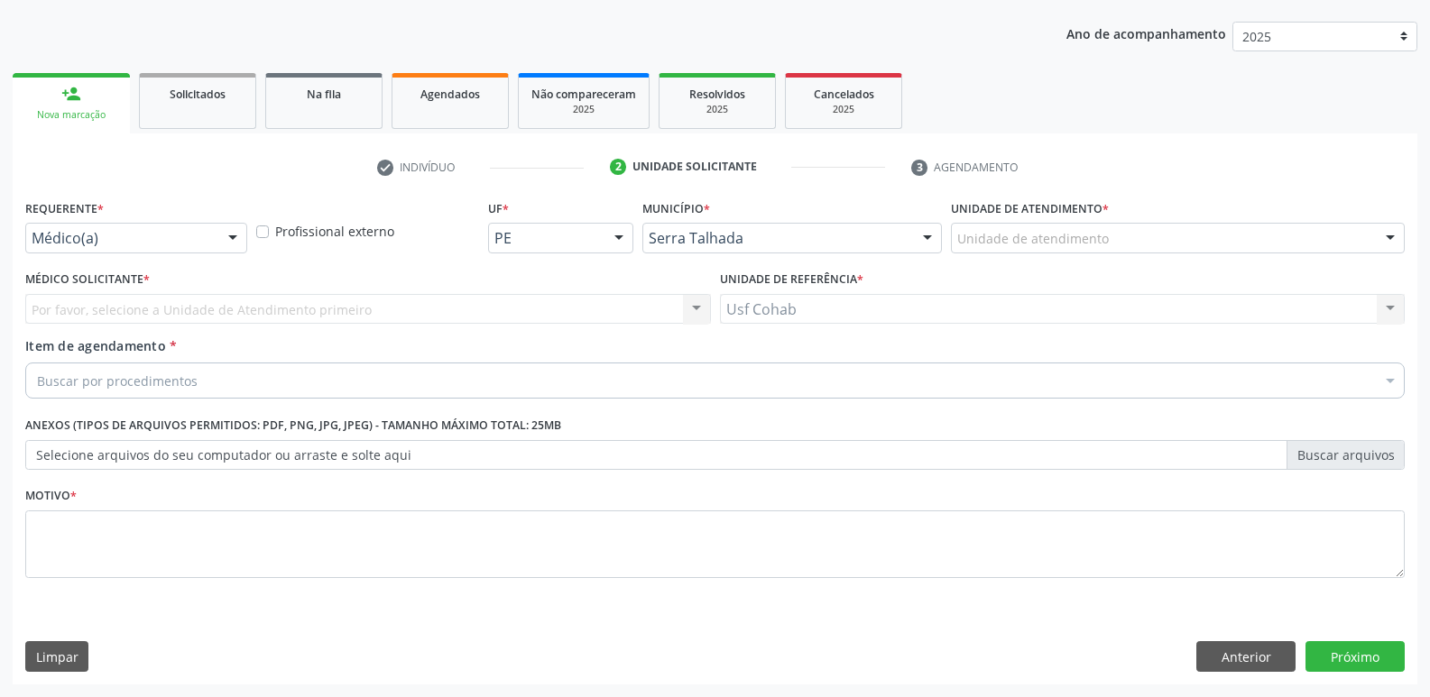
scroll to position [197, 0]
click at [1188, 250] on div "Unidade de atendimento" at bounding box center [1178, 238] width 454 height 31
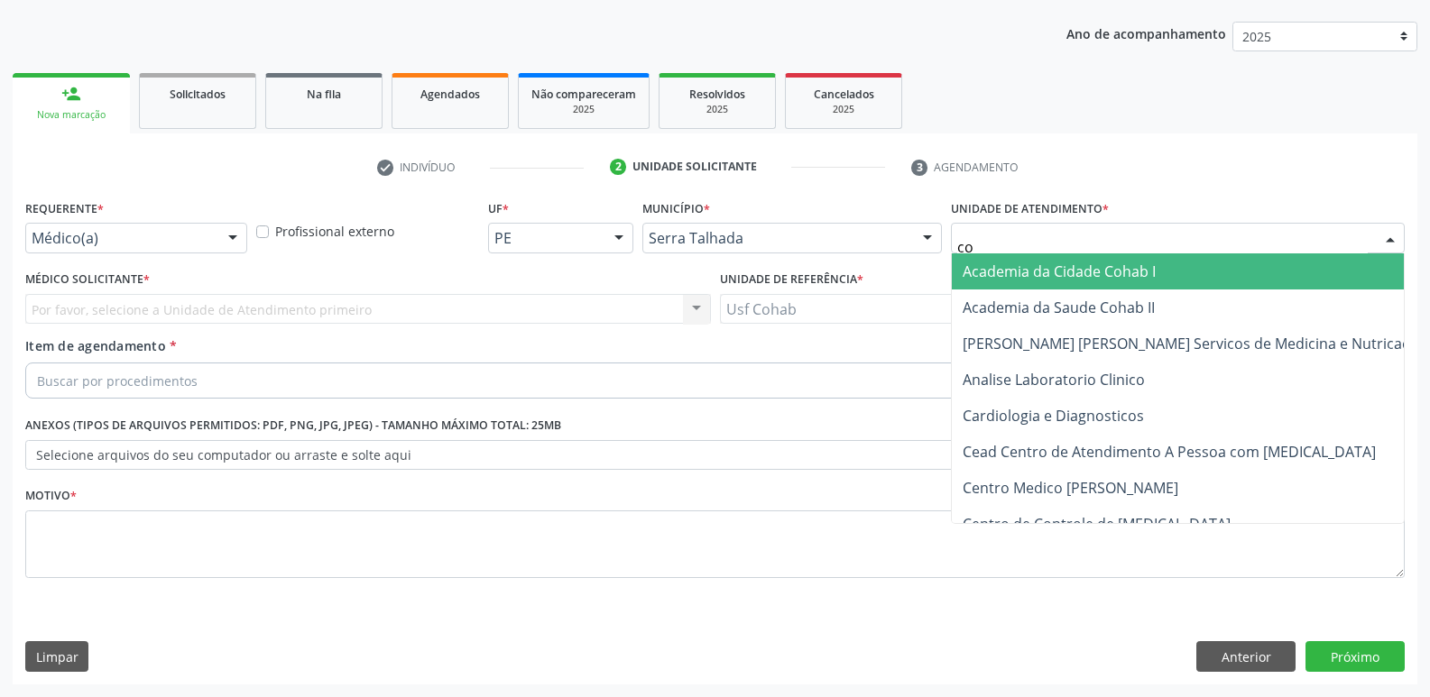
type input "coh"
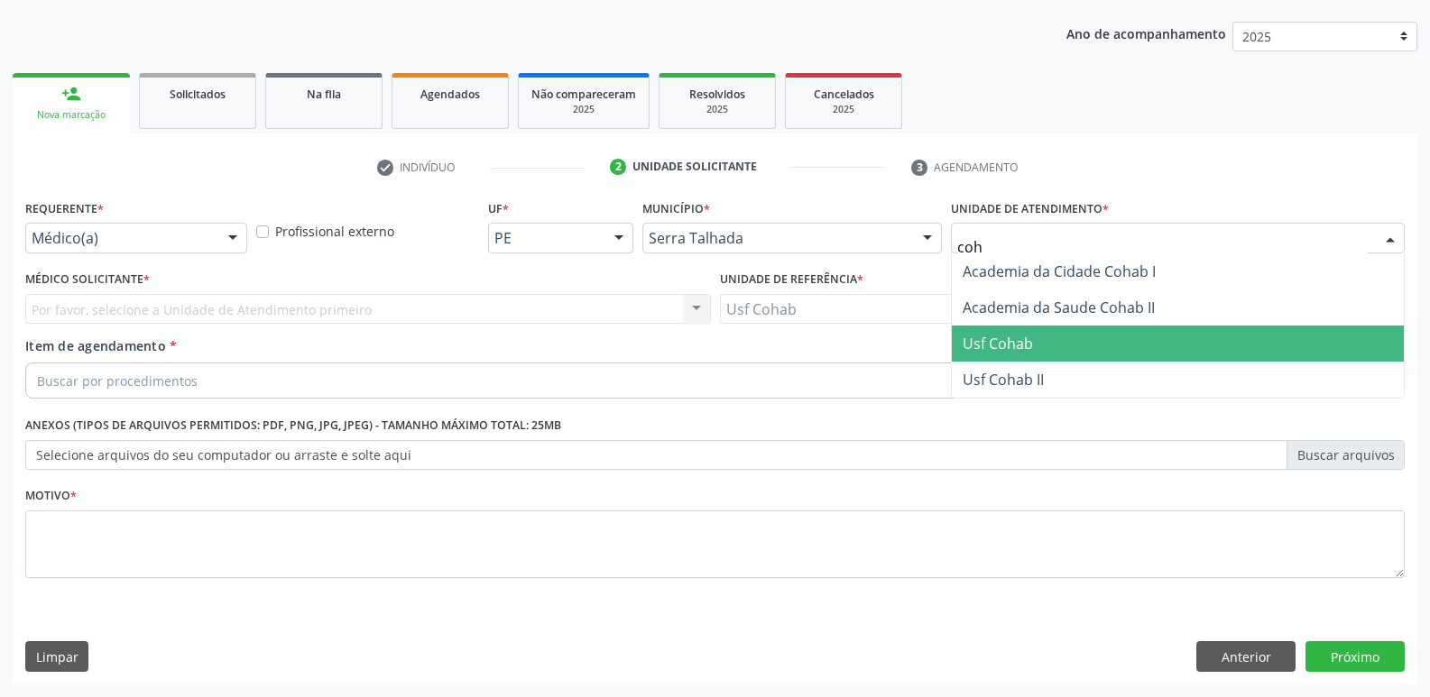
click at [1052, 336] on span "Usf Cohab" at bounding box center [1178, 344] width 452 height 36
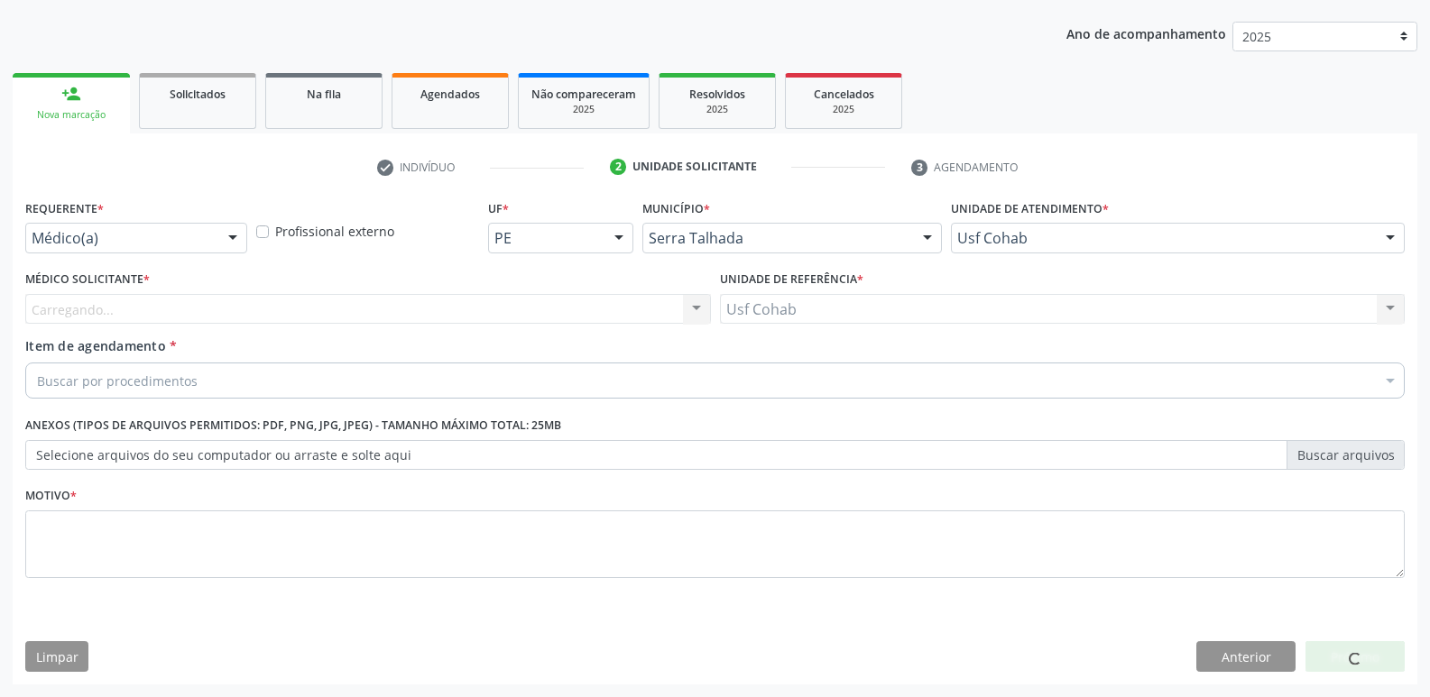
click at [542, 300] on div "Carregando... Nenhum resultado encontrado para: " " Não há nenhuma opção para s…" at bounding box center [368, 309] width 686 height 31
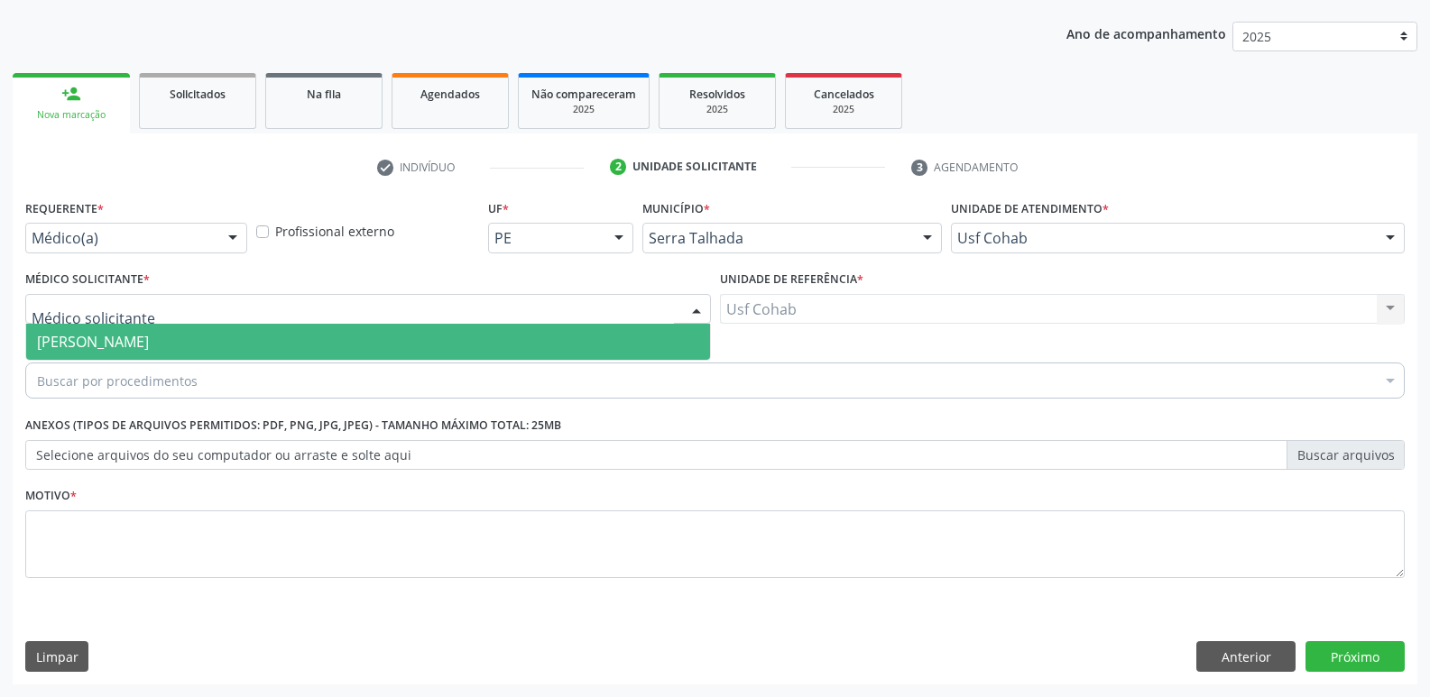
click at [463, 316] on div at bounding box center [368, 309] width 686 height 31
click at [425, 343] on span "[PERSON_NAME]" at bounding box center [368, 342] width 684 height 36
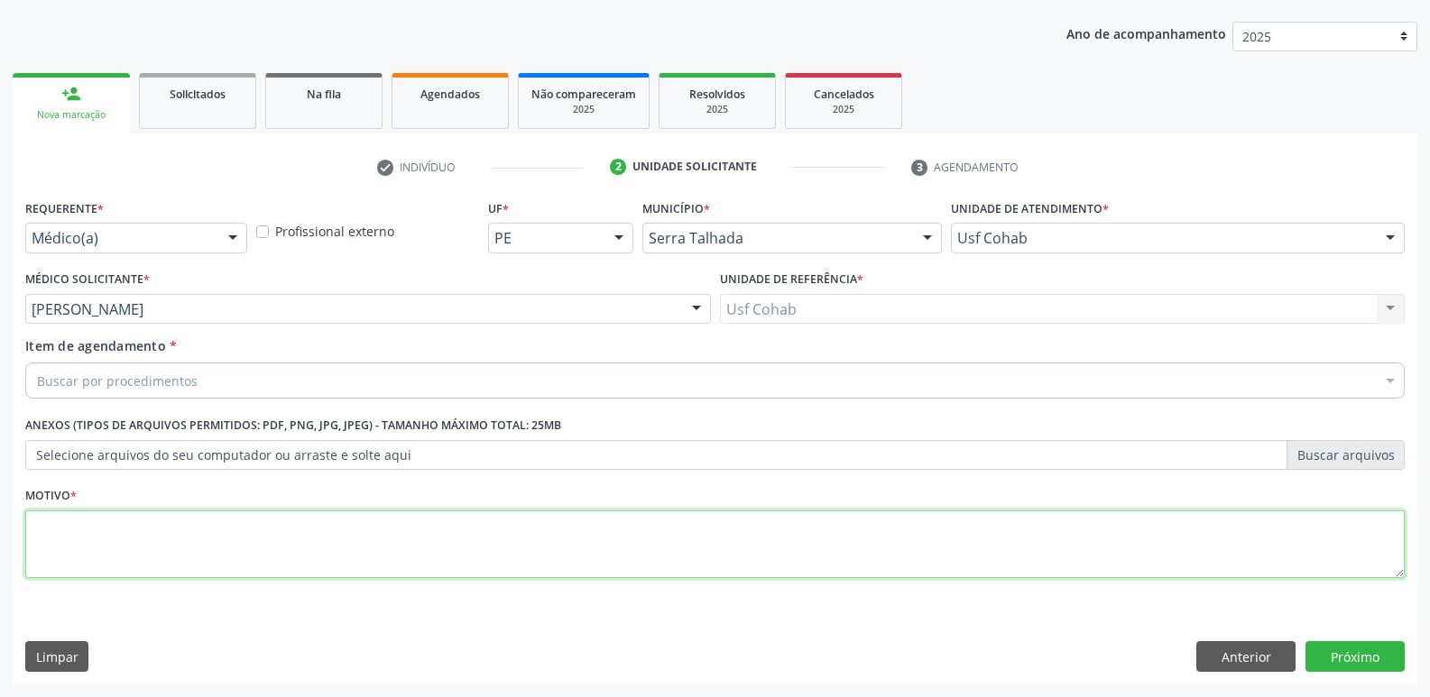
click at [267, 567] on textarea at bounding box center [714, 545] width 1379 height 69
type textarea "Gestante"
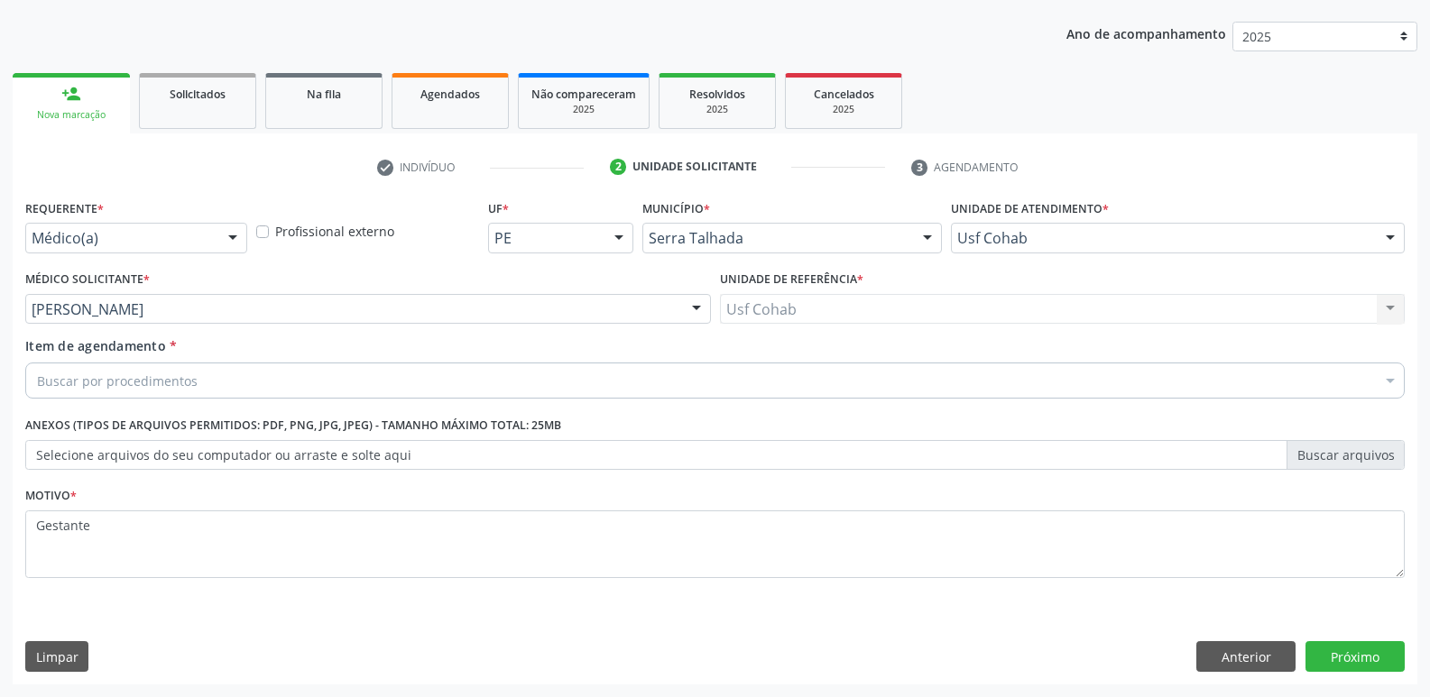
click at [277, 389] on div "Buscar por procedimentos" at bounding box center [714, 381] width 1379 height 36
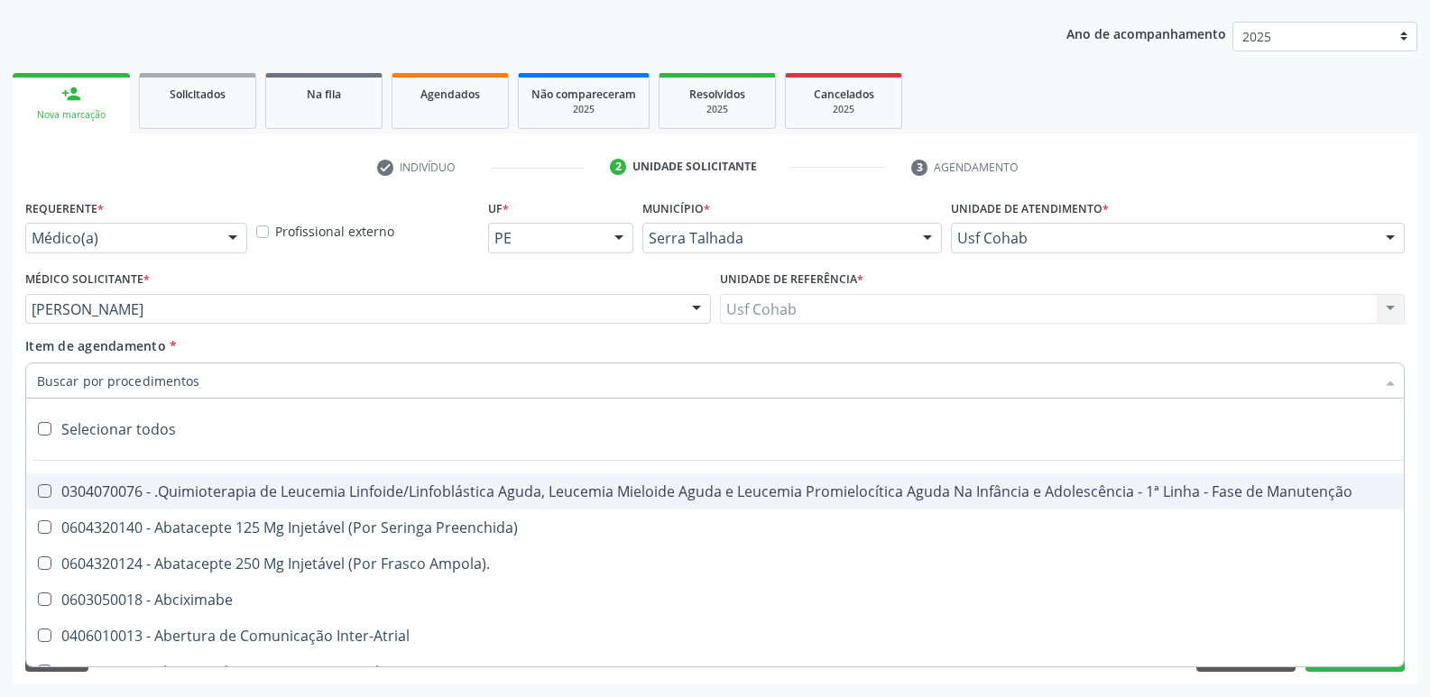
click at [277, 389] on input "Item de agendamento *" at bounding box center [706, 381] width 1338 height 36
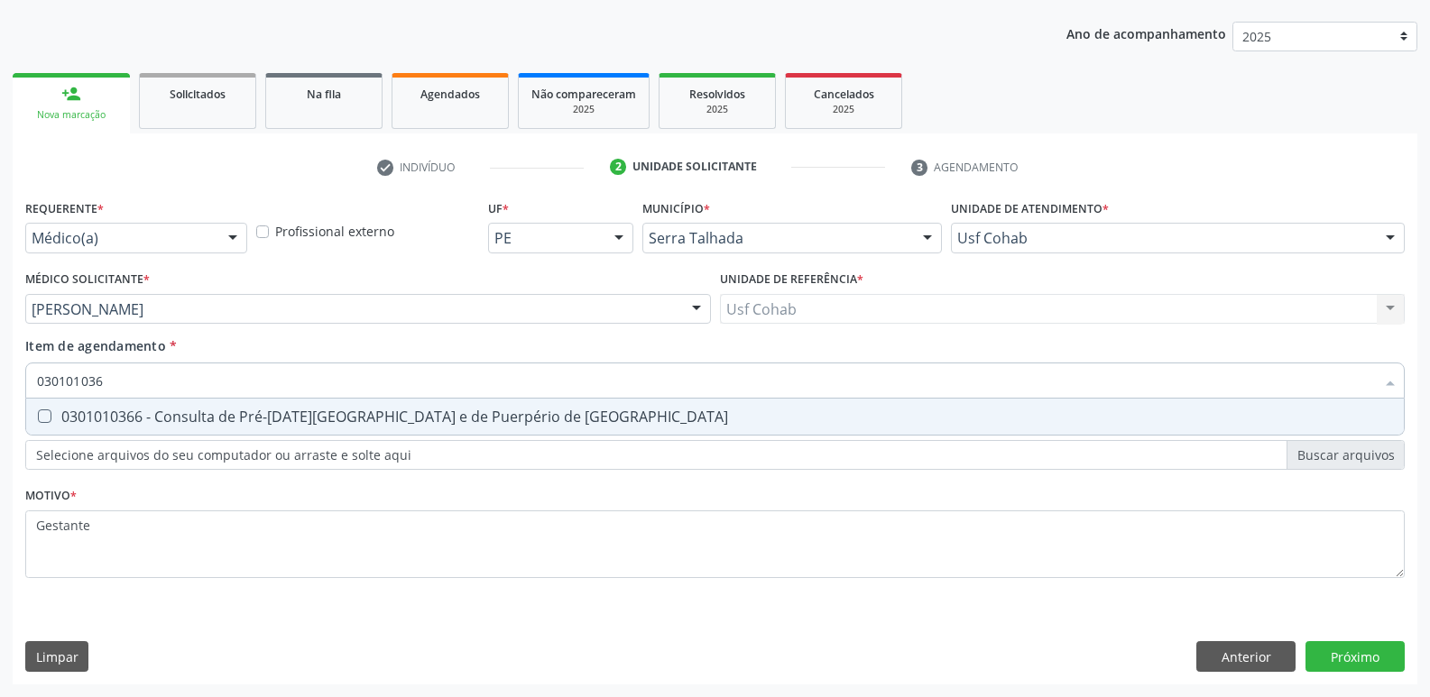
type input "0301010366"
click at [306, 410] on div "0301010366 - Consulta de Pré-[DATE][GEOGRAPHIC_DATA] e de Puerpério de [GEOGRAP…" at bounding box center [715, 417] width 1356 height 14
checkbox Risco "true"
click at [1322, 657] on div "Requerente * Médico(a) Médico(a) Enfermeiro(a) Paciente Nenhum resultado encont…" at bounding box center [715, 440] width 1405 height 490
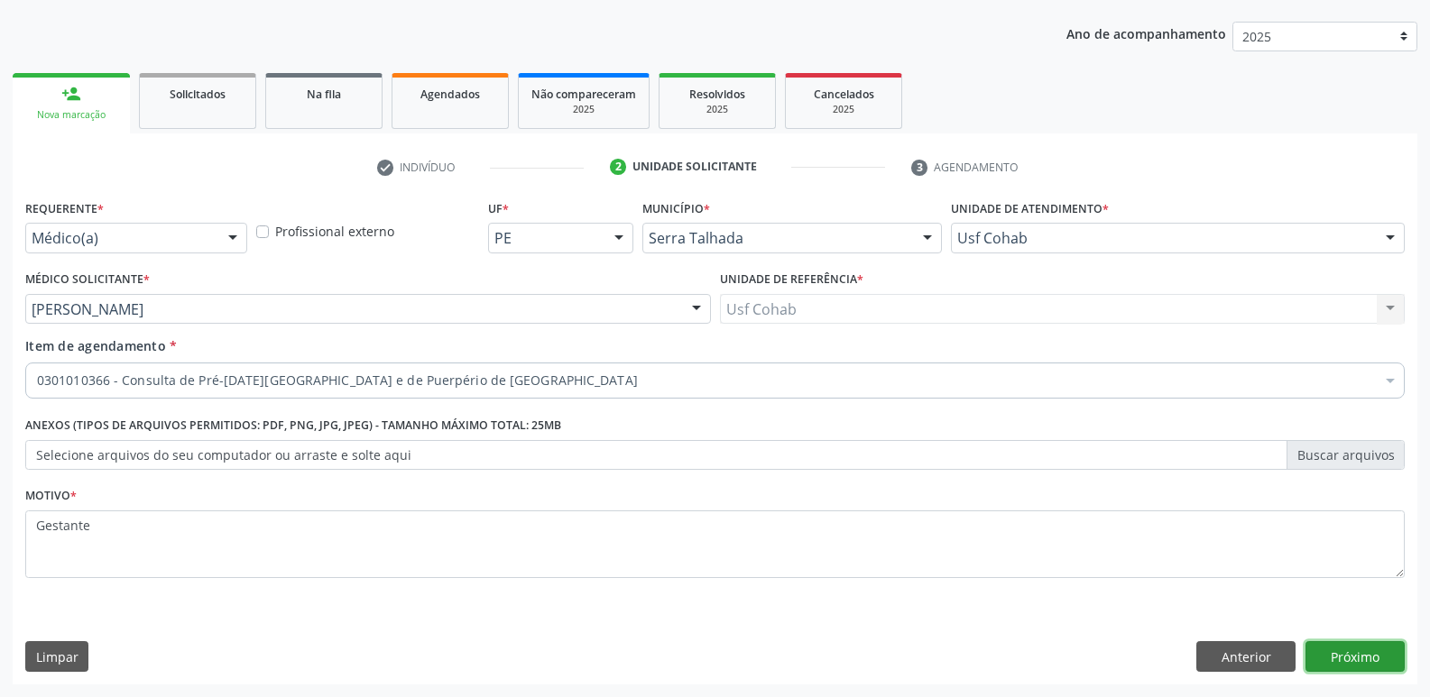
click at [1391, 659] on button "Próximo" at bounding box center [1354, 656] width 99 height 31
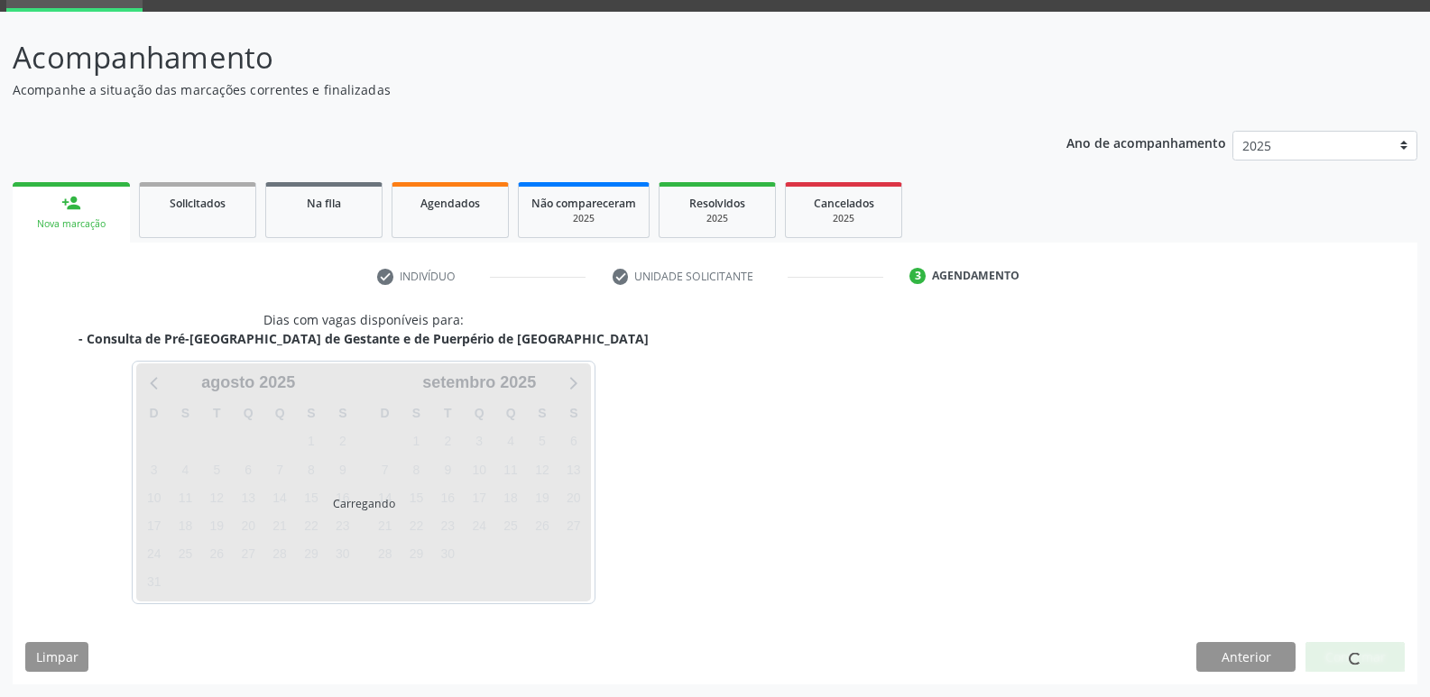
scroll to position [88, 0]
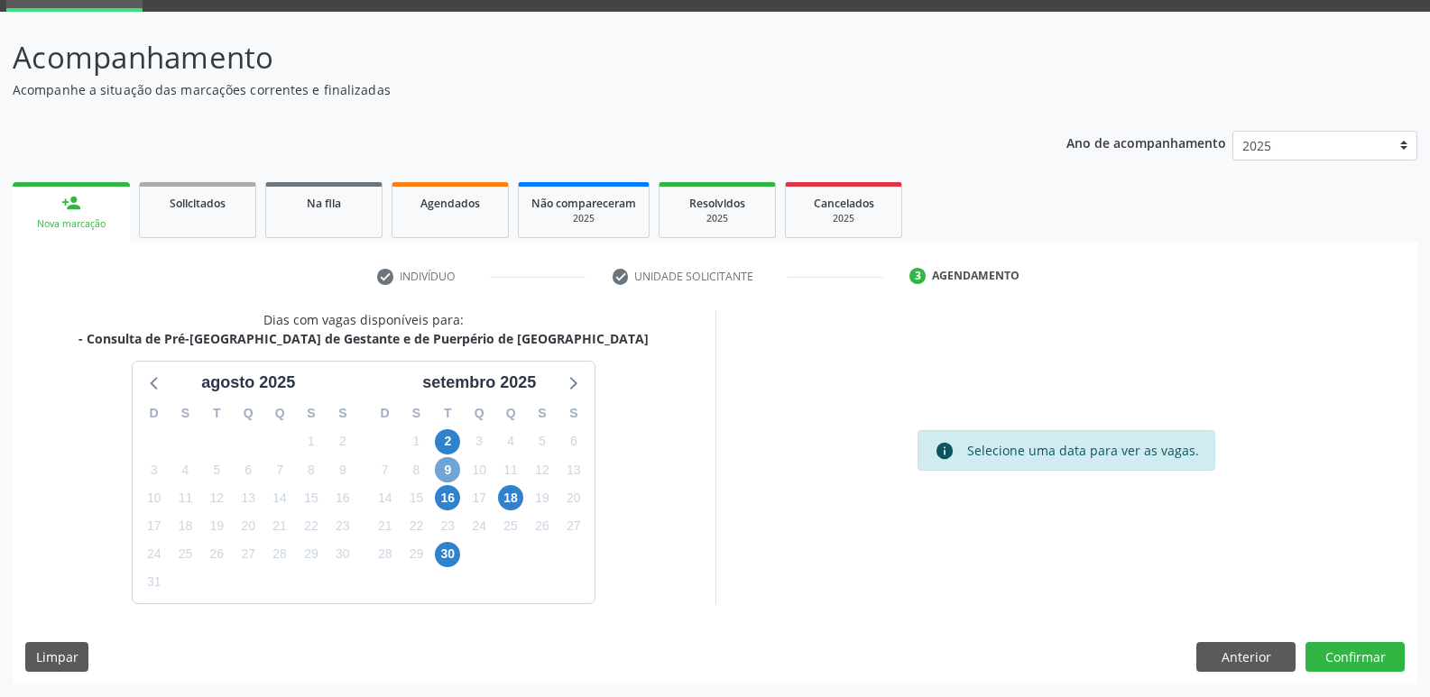
click at [445, 466] on span "9" at bounding box center [447, 469] width 25 height 25
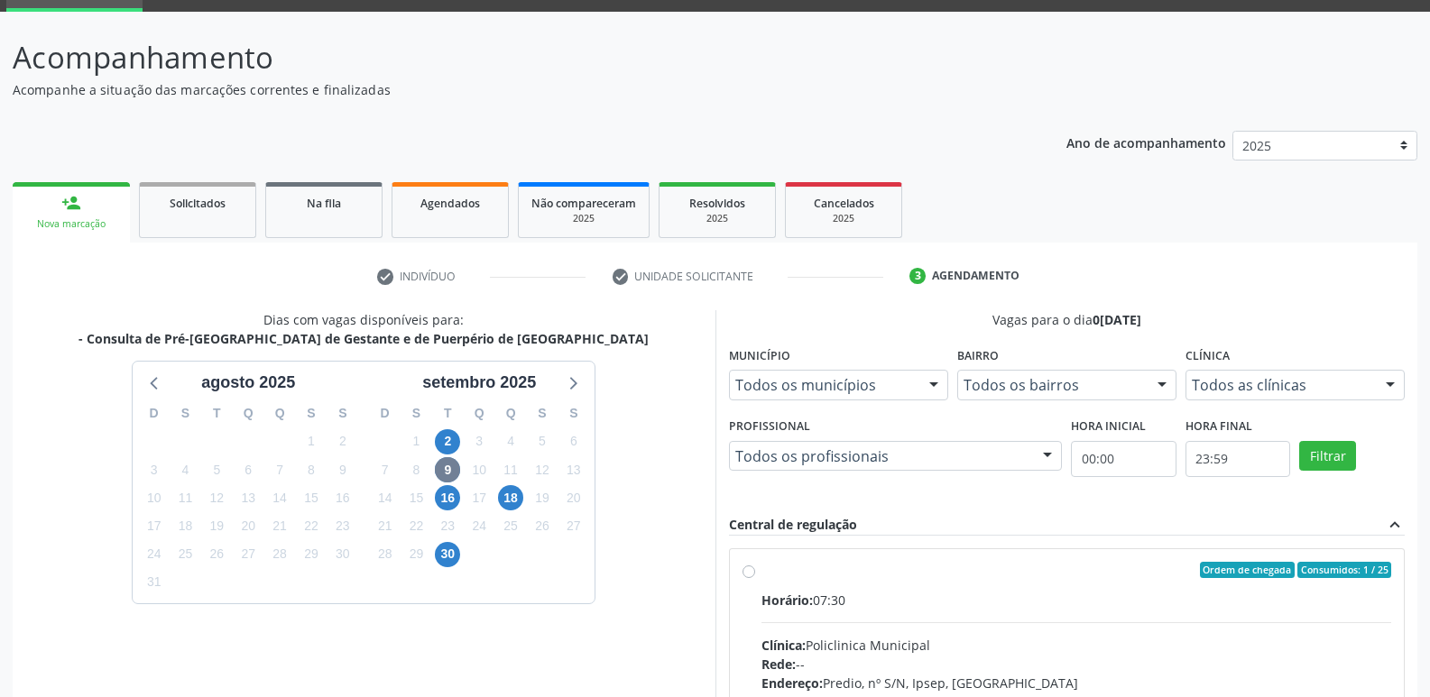
click at [1012, 603] on div "Horário: 07:30" at bounding box center [1076, 600] width 631 height 19
click at [755, 578] on input "Ordem de chegada Consumidos: 1 / 25 Horário: 07:30 Clínica: Policlinica Municip…" at bounding box center [748, 570] width 13 height 16
radio input "true"
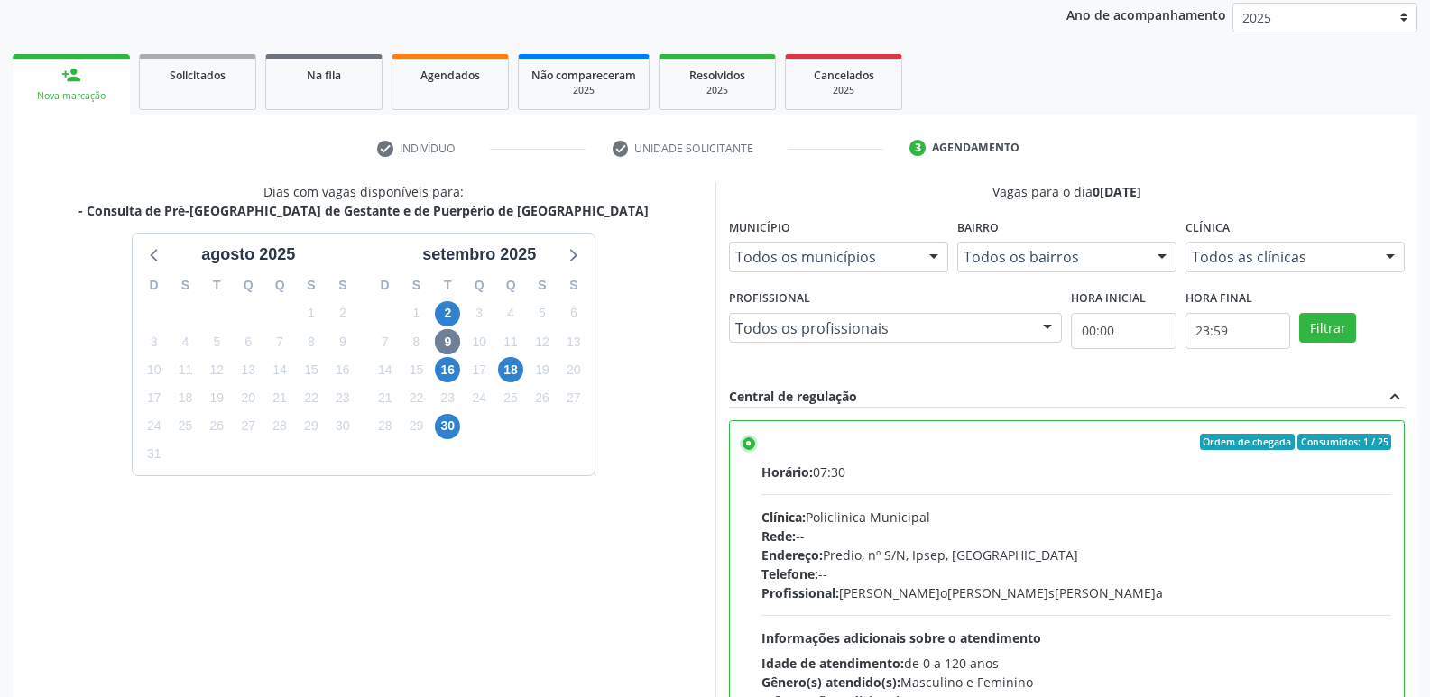
scroll to position [381, 0]
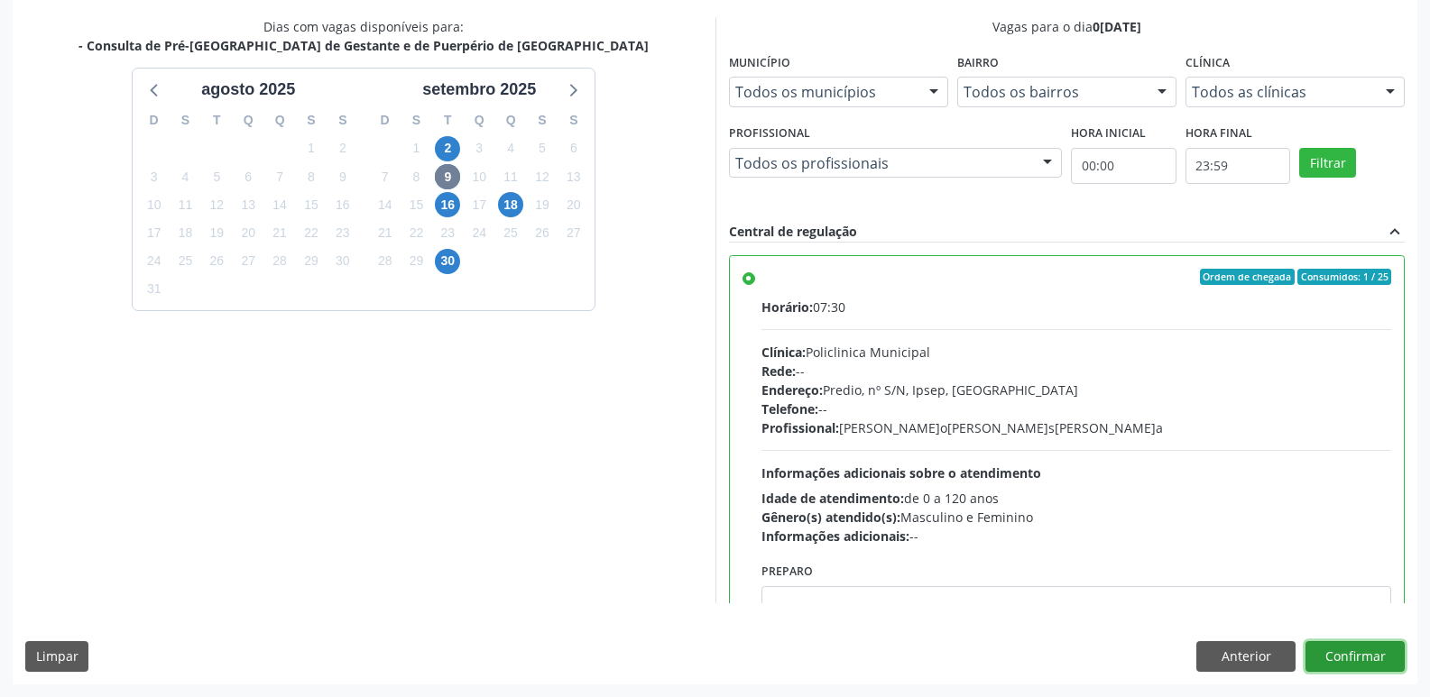
click at [1346, 658] on button "Confirmar" at bounding box center [1354, 656] width 99 height 31
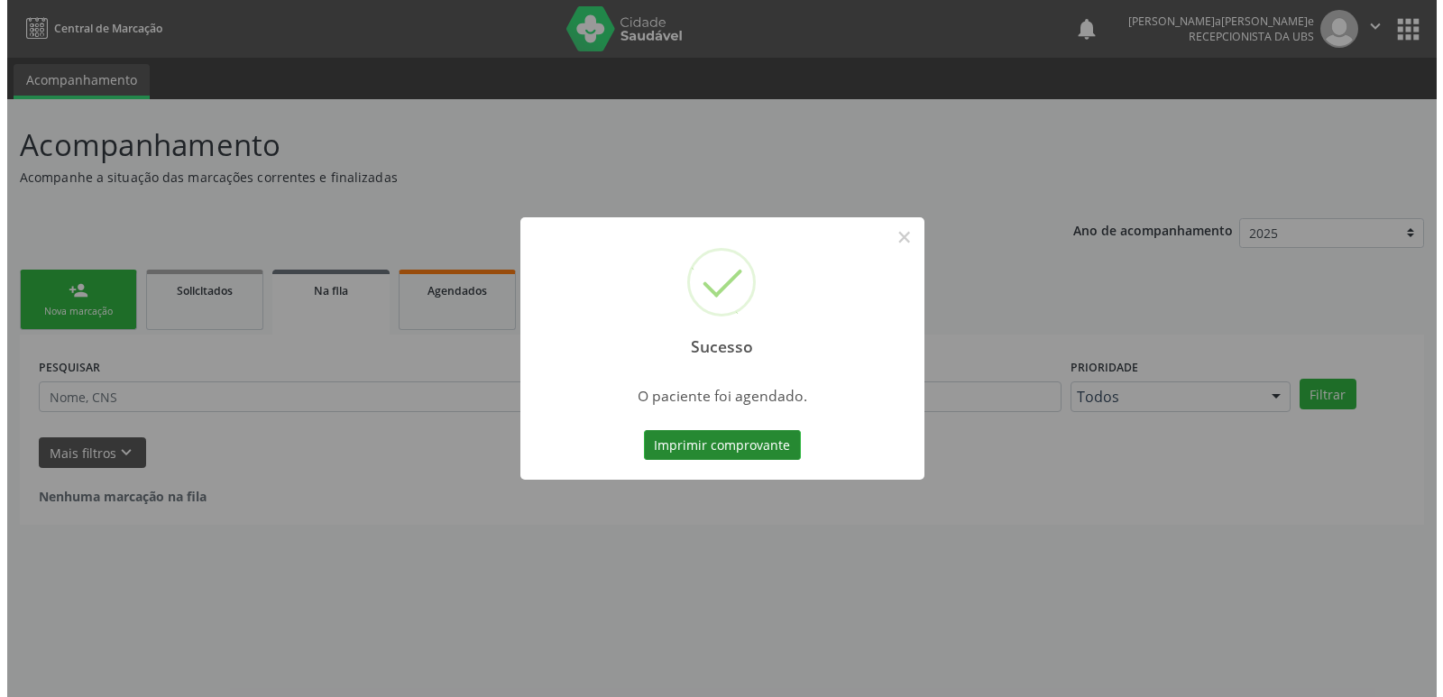
scroll to position [0, 0]
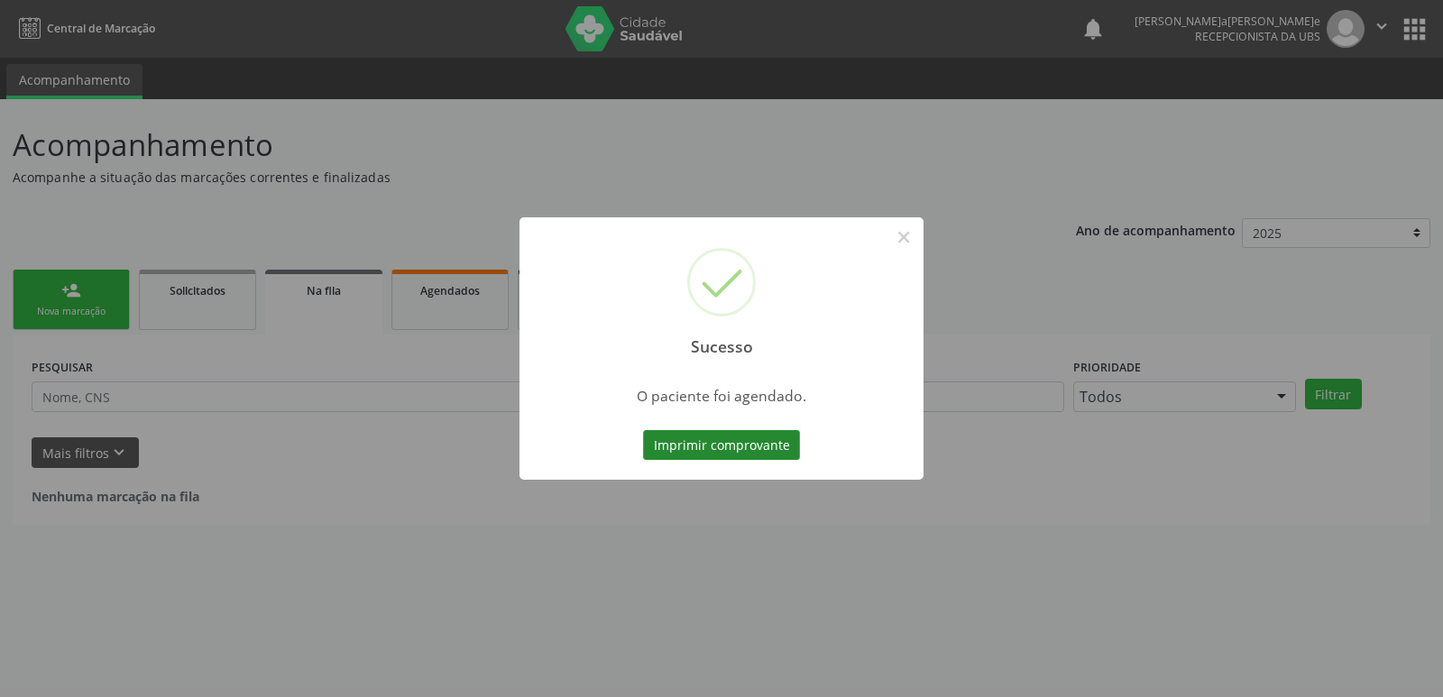
click at [762, 457] on button "Imprimir comprovante" at bounding box center [721, 445] width 157 height 31
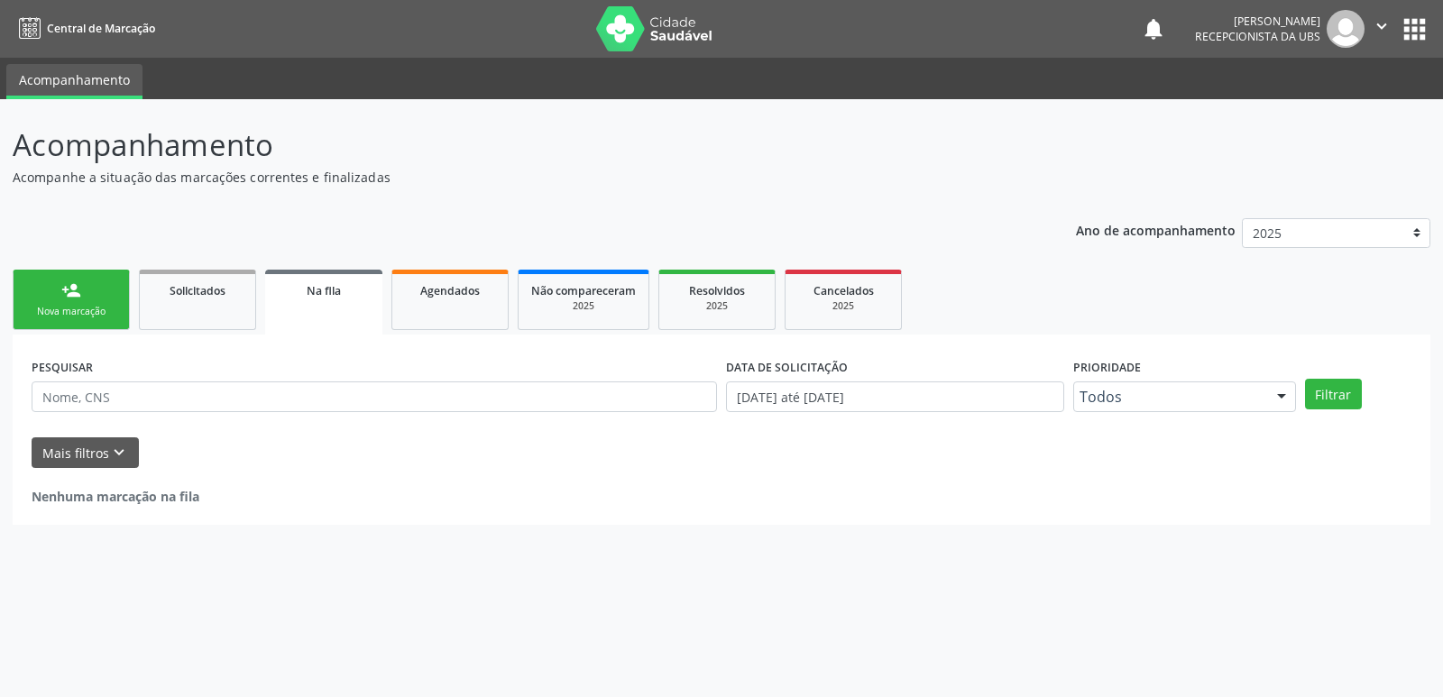
click at [53, 290] on link "person_add Nova marcação" at bounding box center [71, 300] width 117 height 60
click at [57, 290] on link "person_add Nova marcação" at bounding box center [71, 300] width 117 height 60
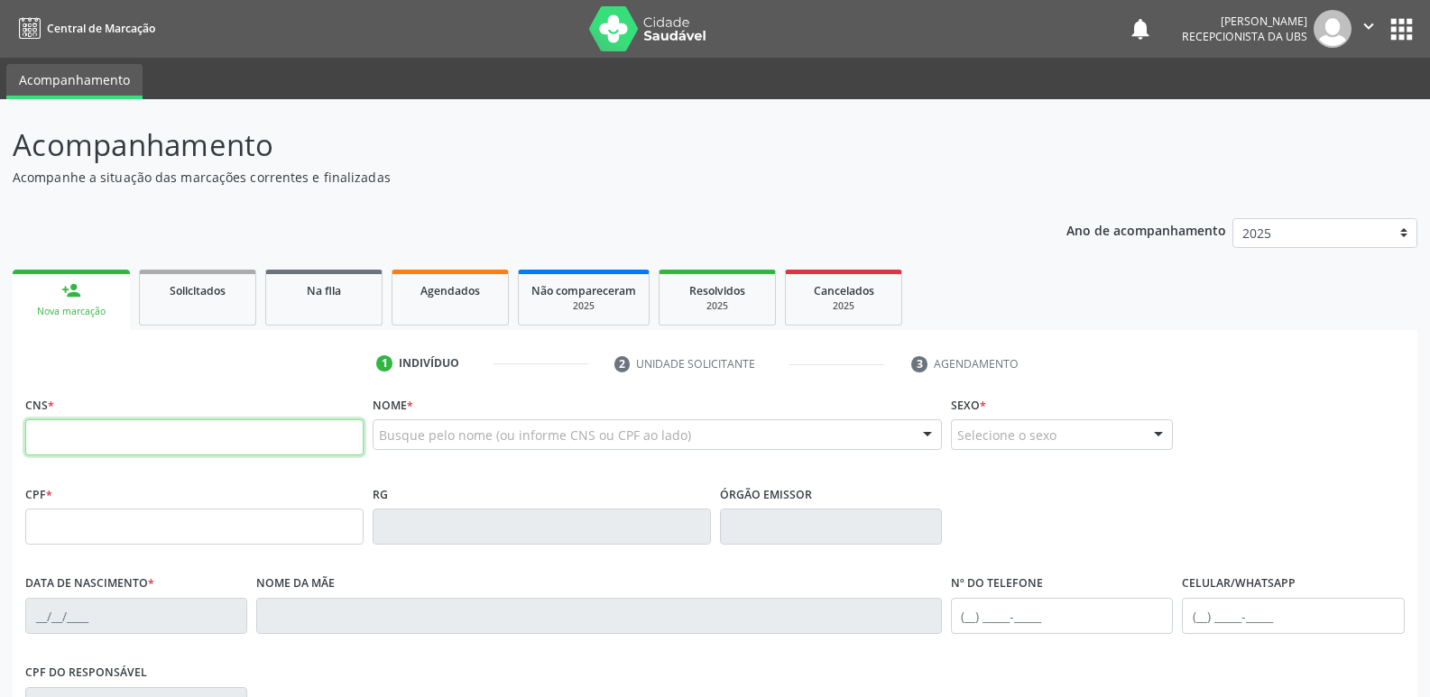
paste input "898 0064 0941 8142"
type input "898 0064 0941 8142"
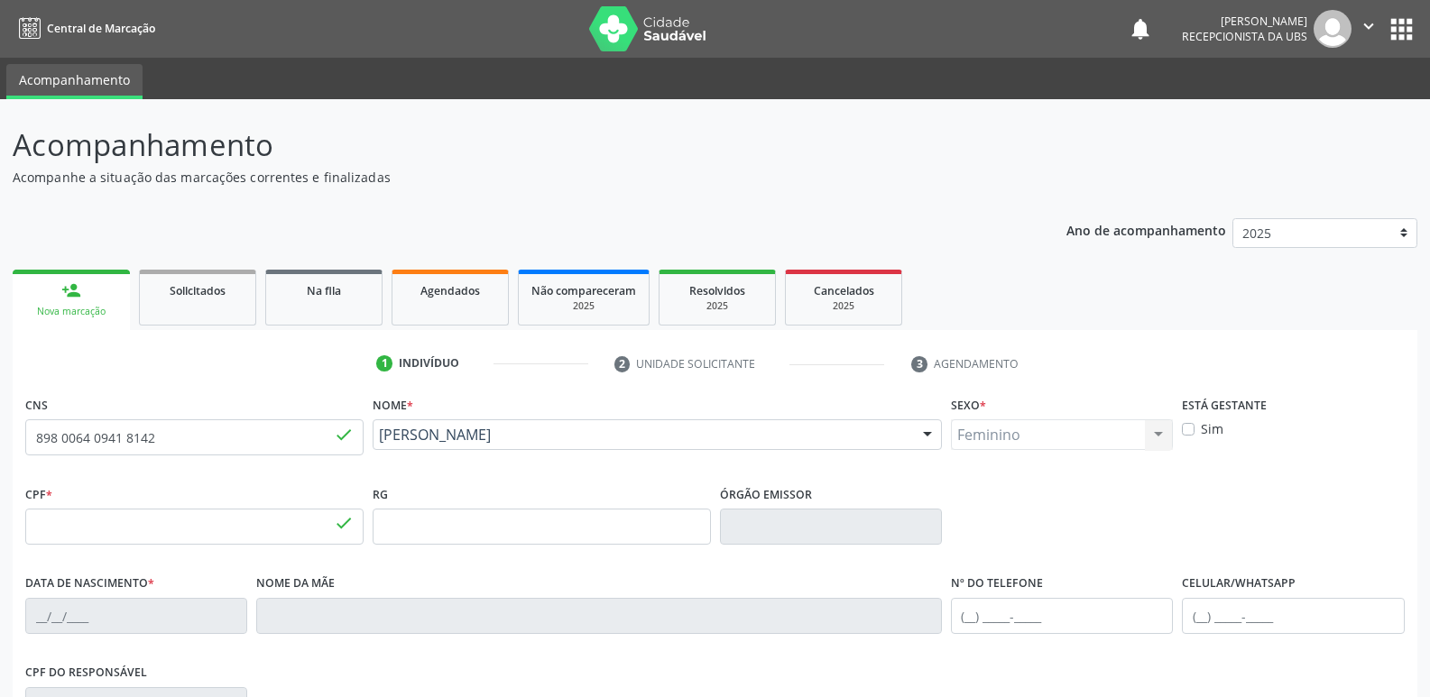
type input "006.606.834-74"
type input "[DATE]"
type input "[PERSON_NAME]"
type input "[PHONE_NUMBER]"
type input "64"
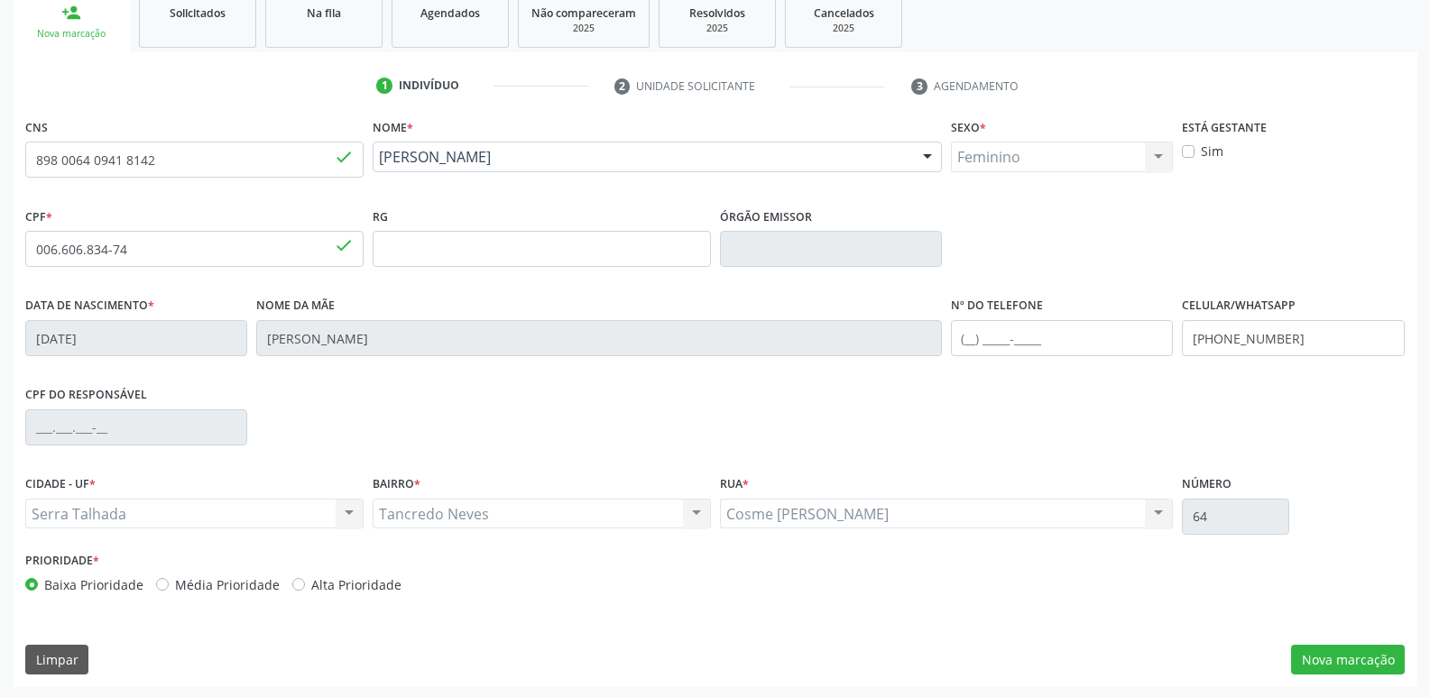
scroll to position [281, 0]
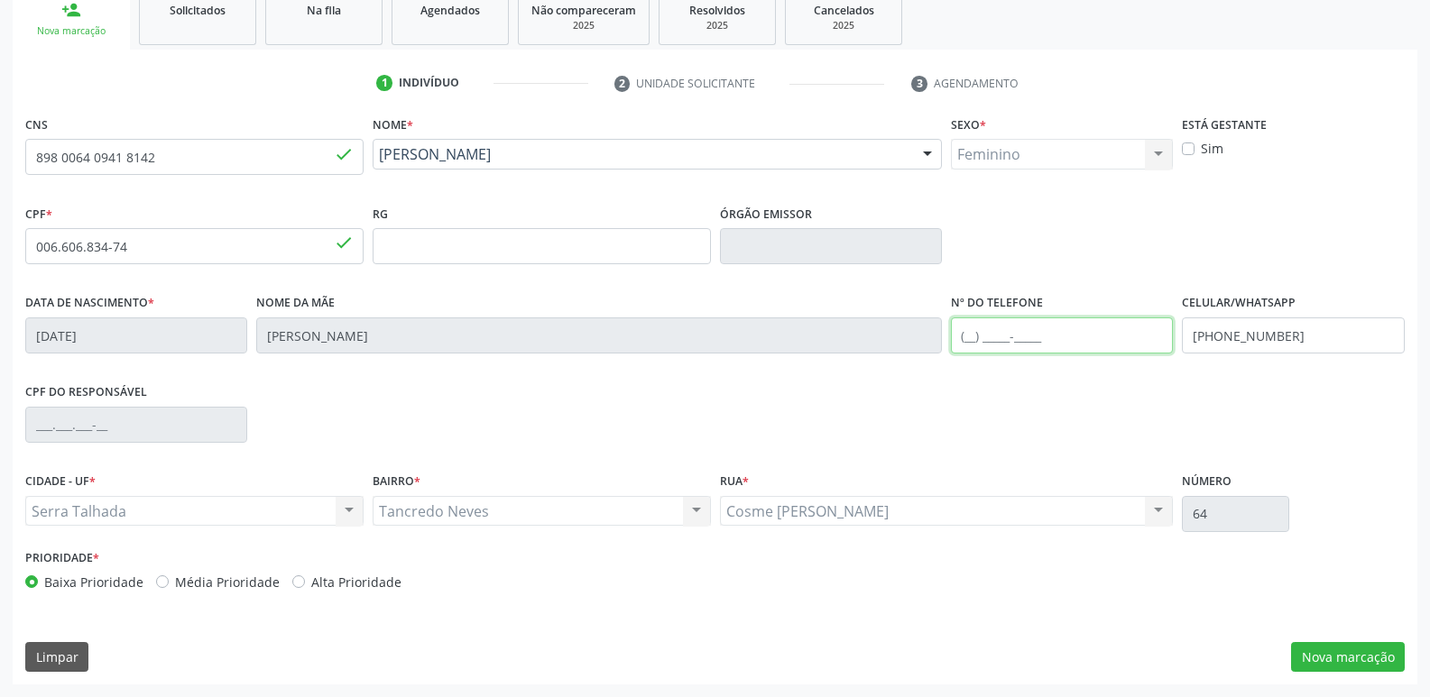
click at [1075, 326] on input "text" at bounding box center [1062, 336] width 222 height 36
type input "[PHONE_NUMBER]"
click at [864, 333] on div "Data de nascimento * [DATE] Nome da mãe [PERSON_NAME] Nº do Telefone [PHONE_NUM…" at bounding box center [715, 334] width 1388 height 89
click at [1324, 642] on button "Nova marcação" at bounding box center [1348, 657] width 114 height 31
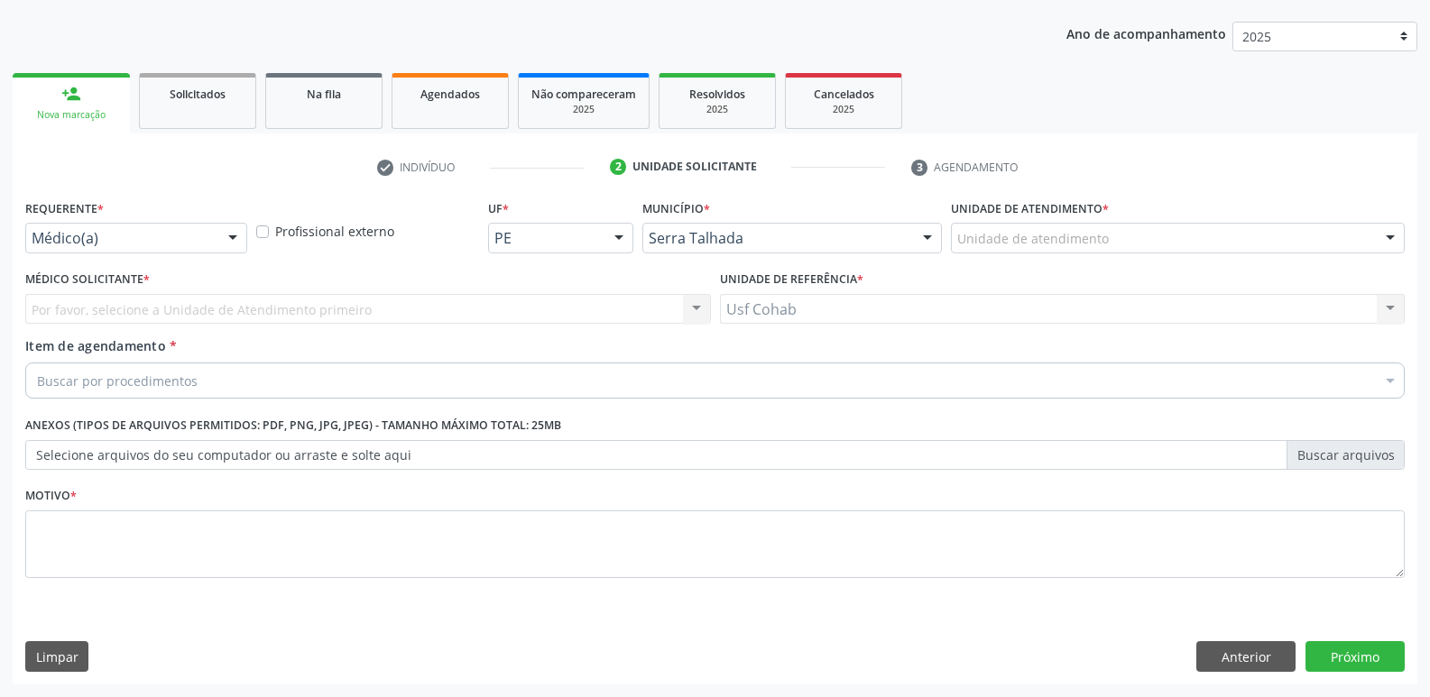
click at [1209, 244] on div "Unidade de atendimento" at bounding box center [1178, 238] width 454 height 31
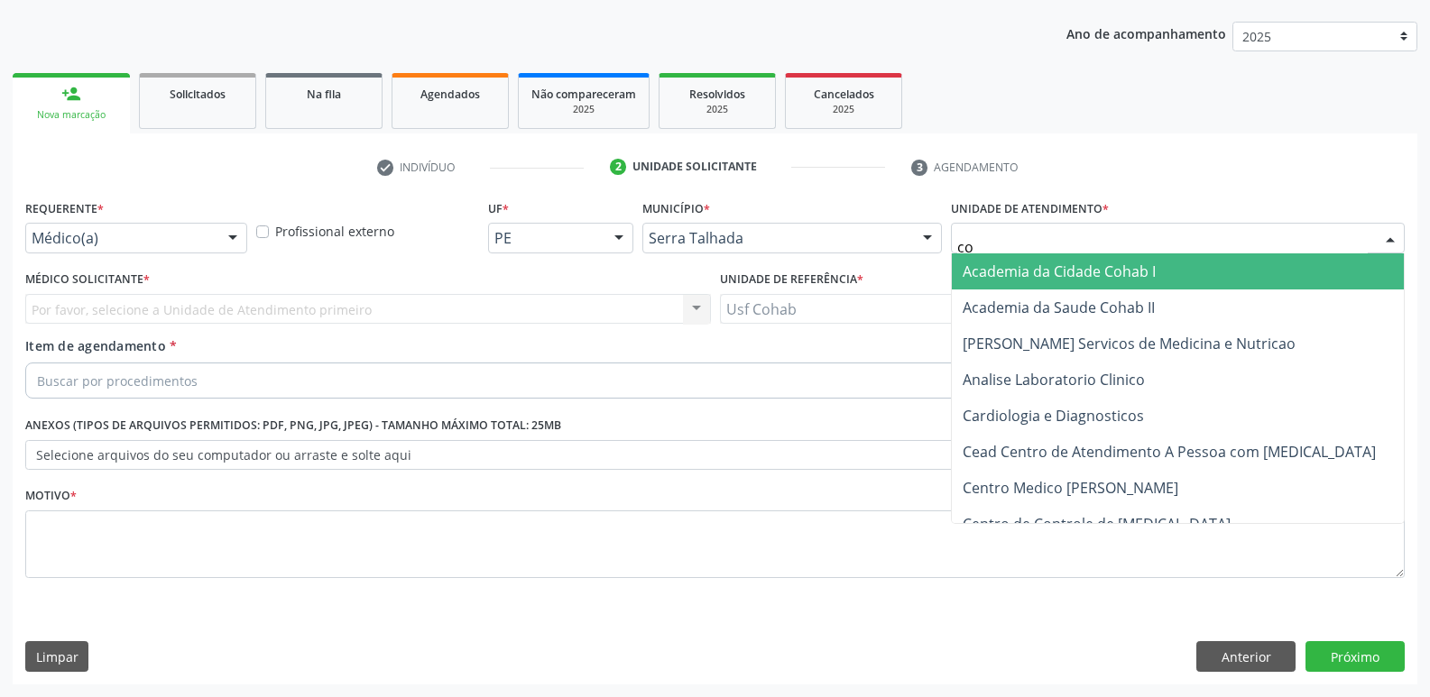
type input "coh"
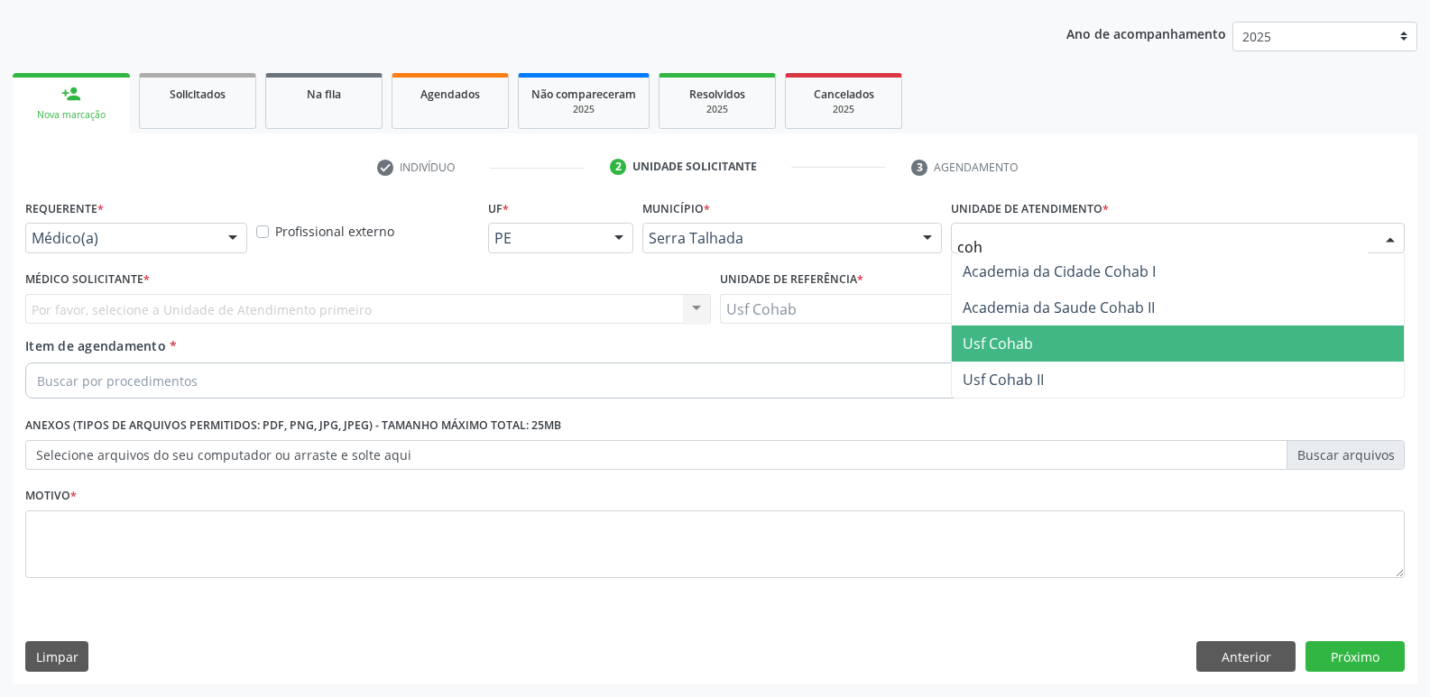
click at [1088, 348] on span "Usf Cohab" at bounding box center [1178, 344] width 452 height 36
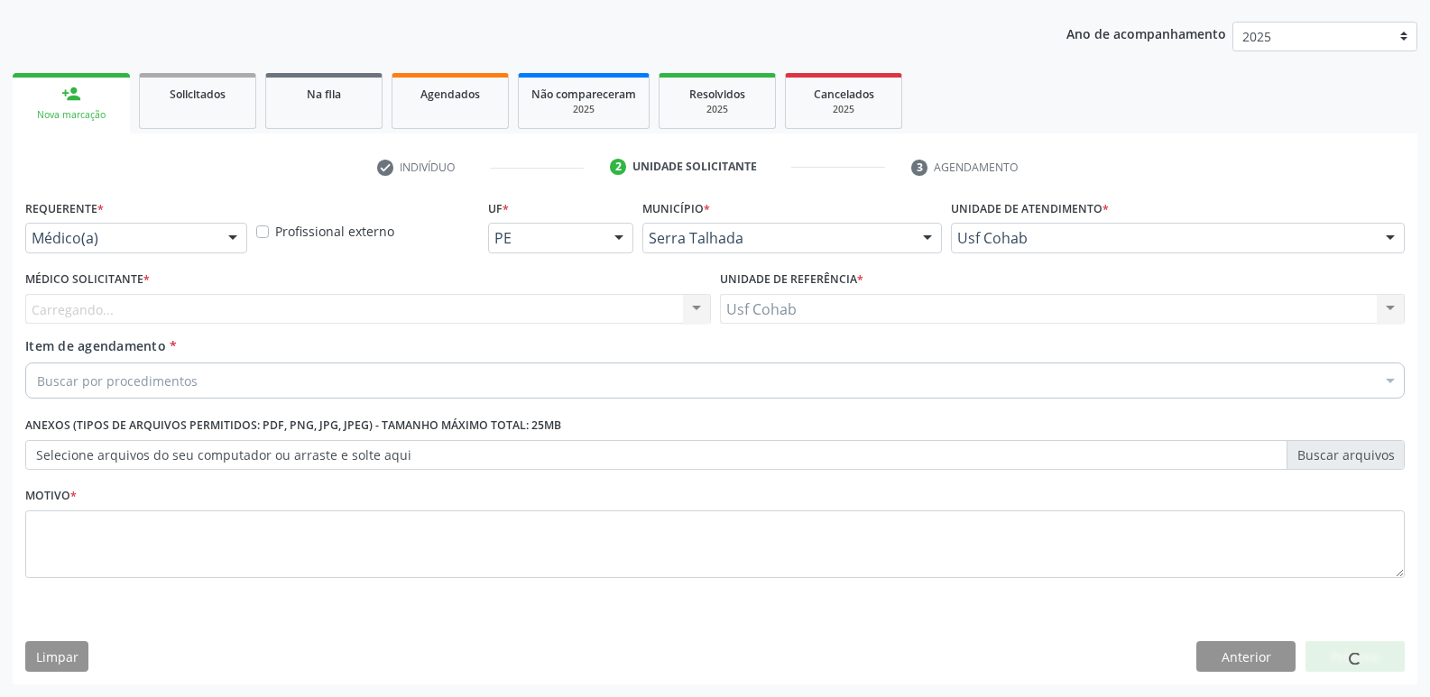
click at [249, 382] on div "Buscar por procedimentos" at bounding box center [714, 381] width 1379 height 36
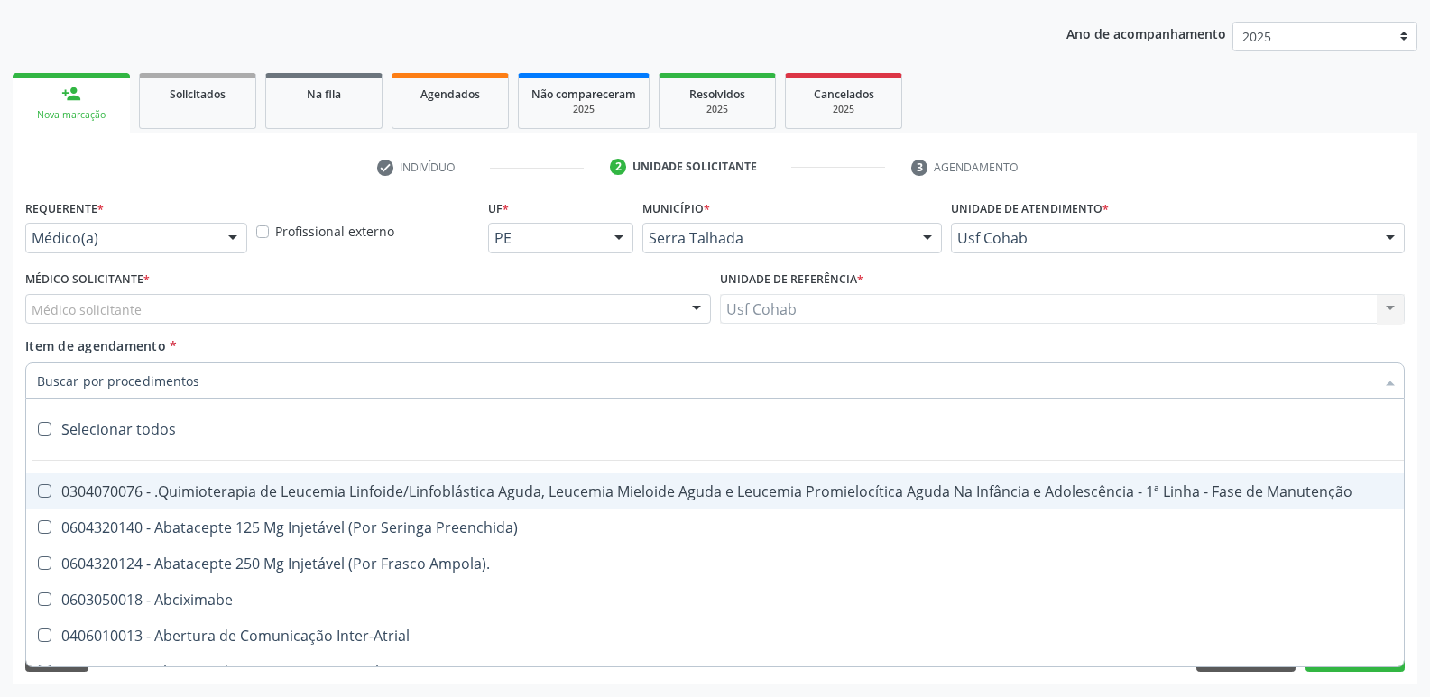
click at [295, 311] on div "Médico solicitante" at bounding box center [368, 309] width 686 height 31
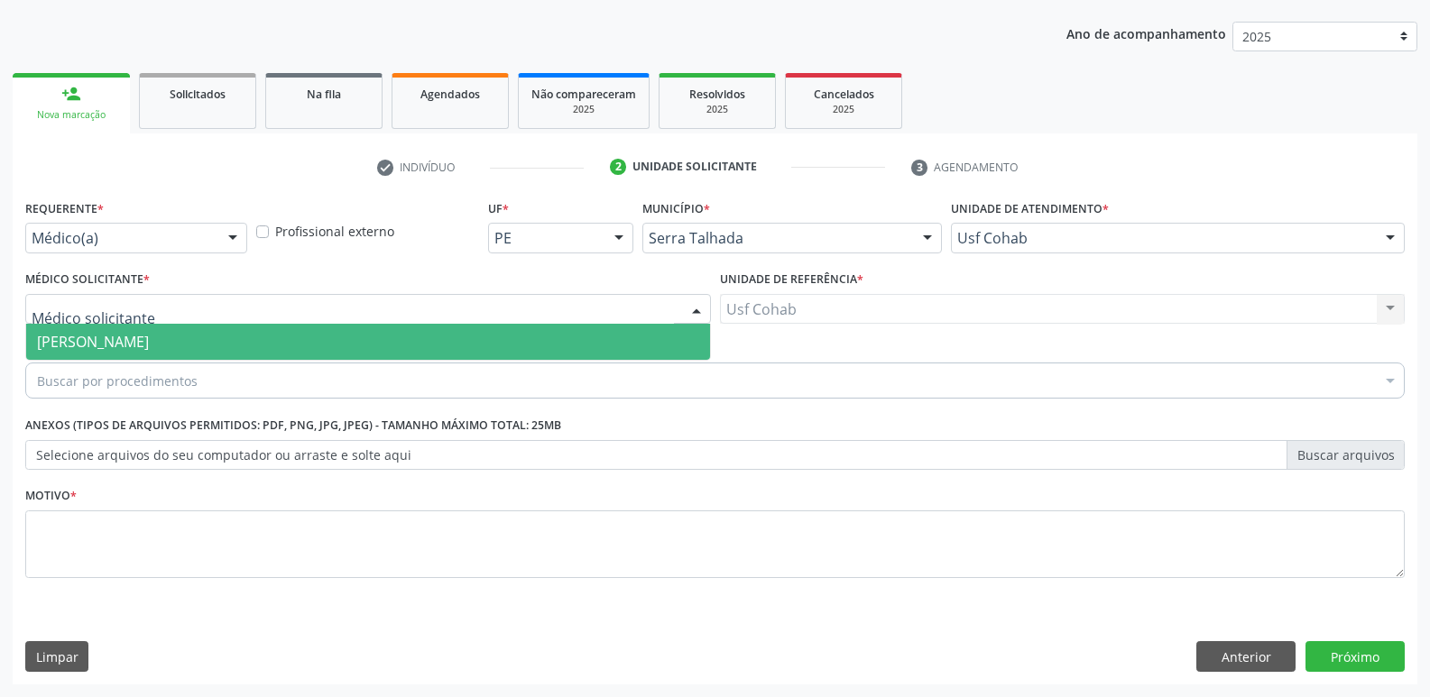
click at [290, 335] on span "[PERSON_NAME]" at bounding box center [368, 342] width 684 height 36
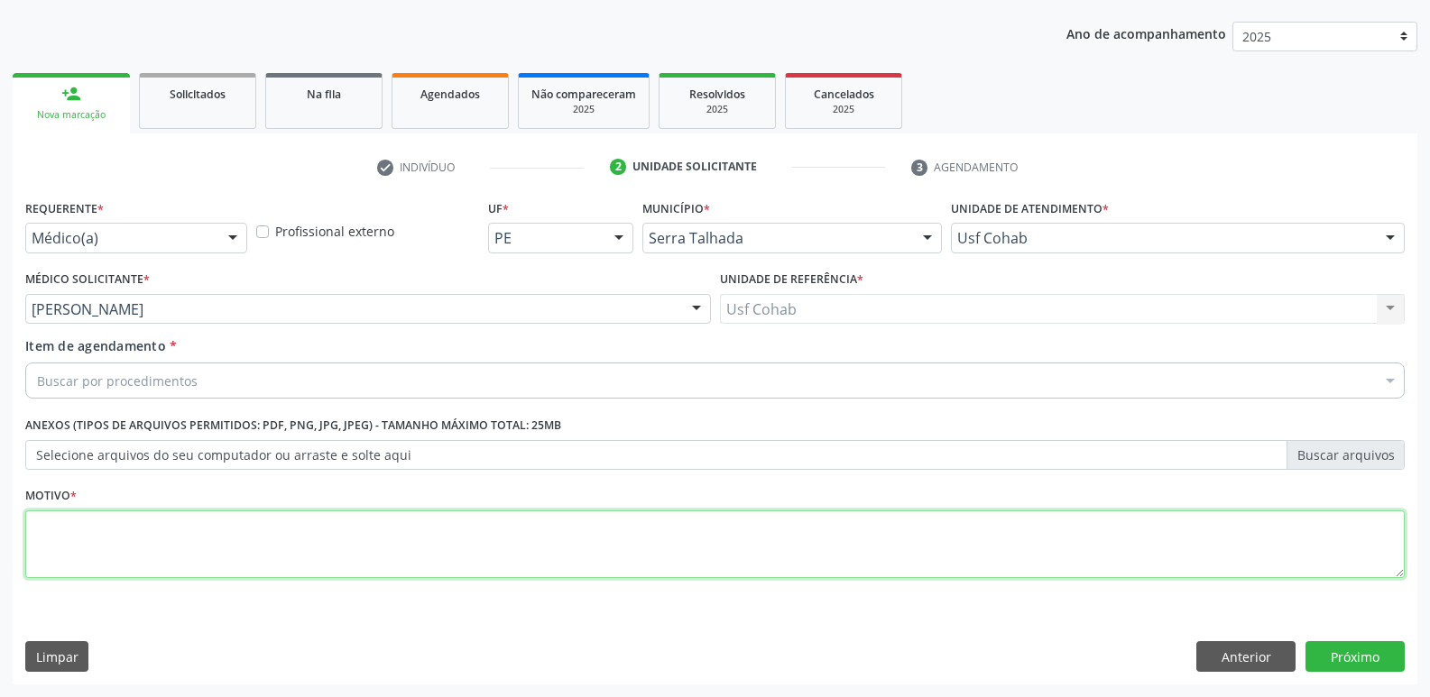
click at [102, 560] on textarea at bounding box center [714, 545] width 1379 height 69
type textarea "-"
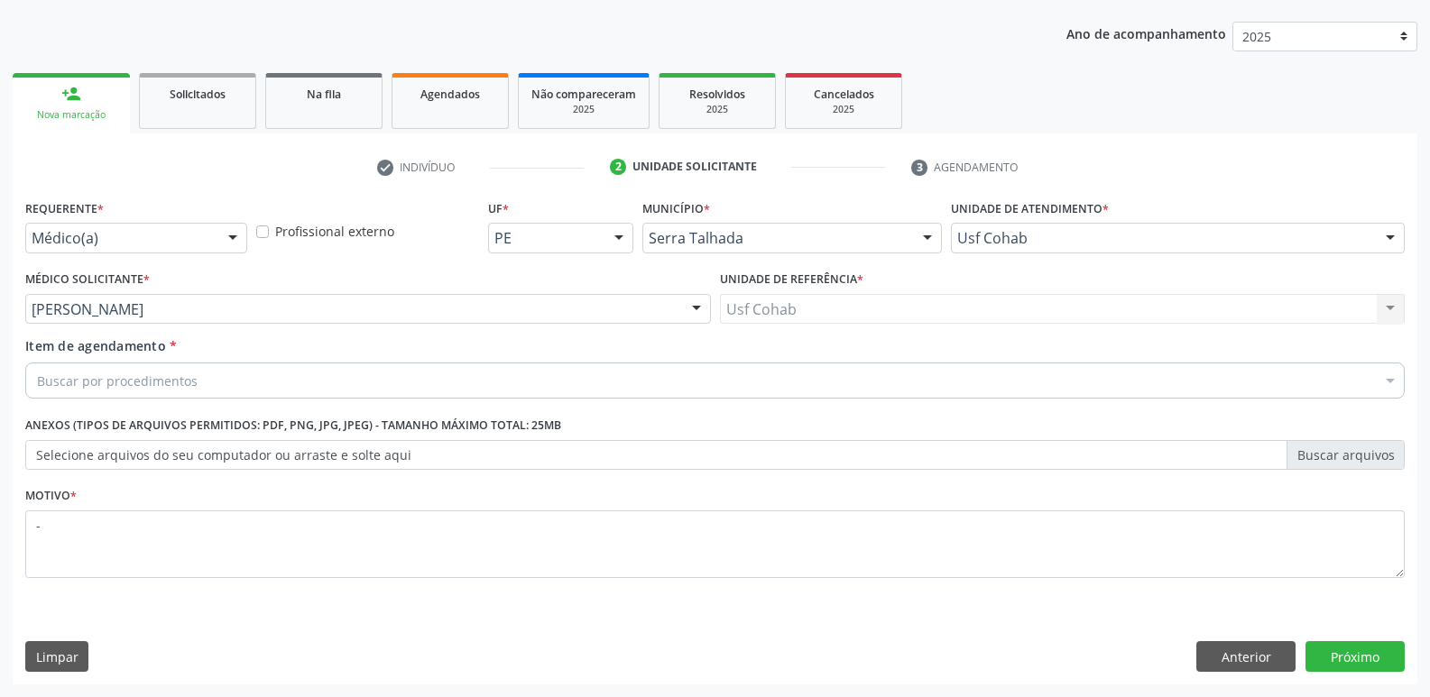
click at [263, 384] on div "Buscar por procedimentos" at bounding box center [714, 381] width 1379 height 36
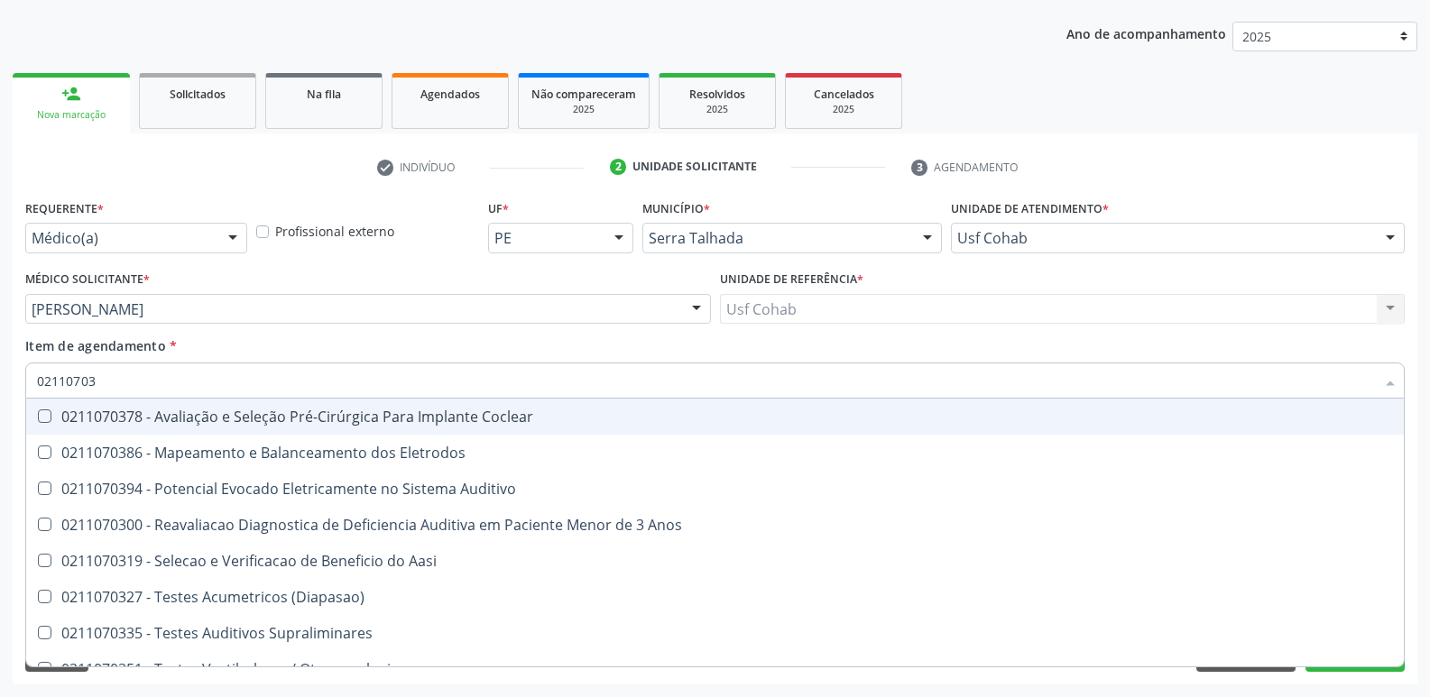
type input "021107033"
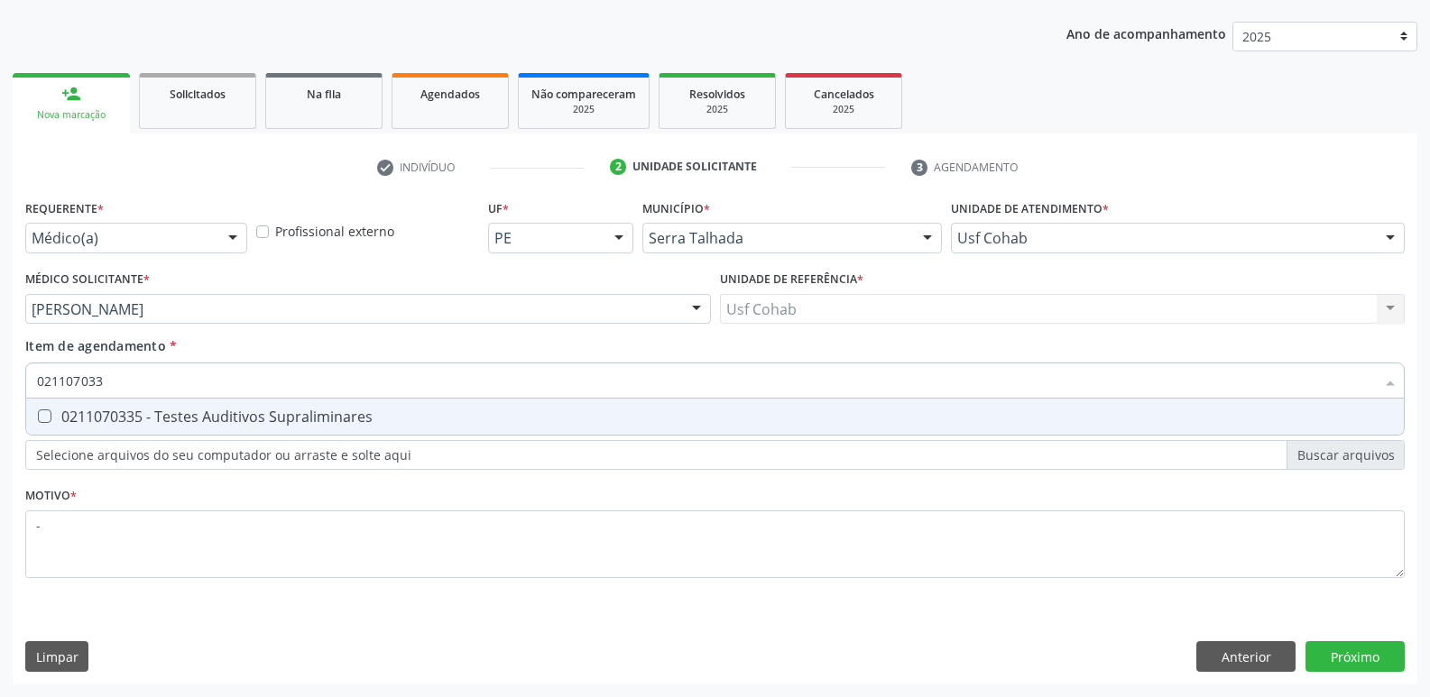
click at [411, 410] on div "0211070335 - Testes Auditivos Supraliminares" at bounding box center [715, 417] width 1356 height 14
checkbox Supraliminares "true"
click at [1385, 641] on div "Requerente * Médico(a) Médico(a) Enfermeiro(a) Paciente Nenhum resultado encont…" at bounding box center [715, 440] width 1405 height 490
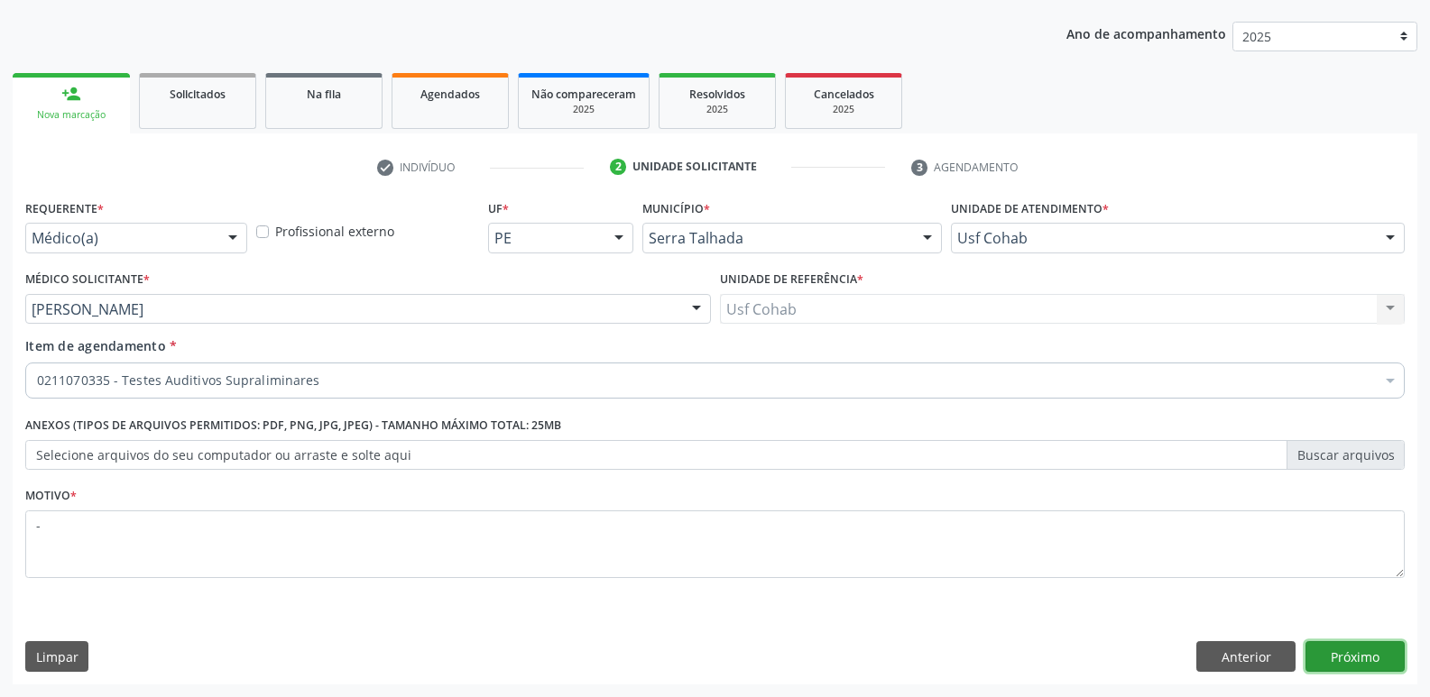
click at [1380, 668] on button "Próximo" at bounding box center [1354, 656] width 99 height 31
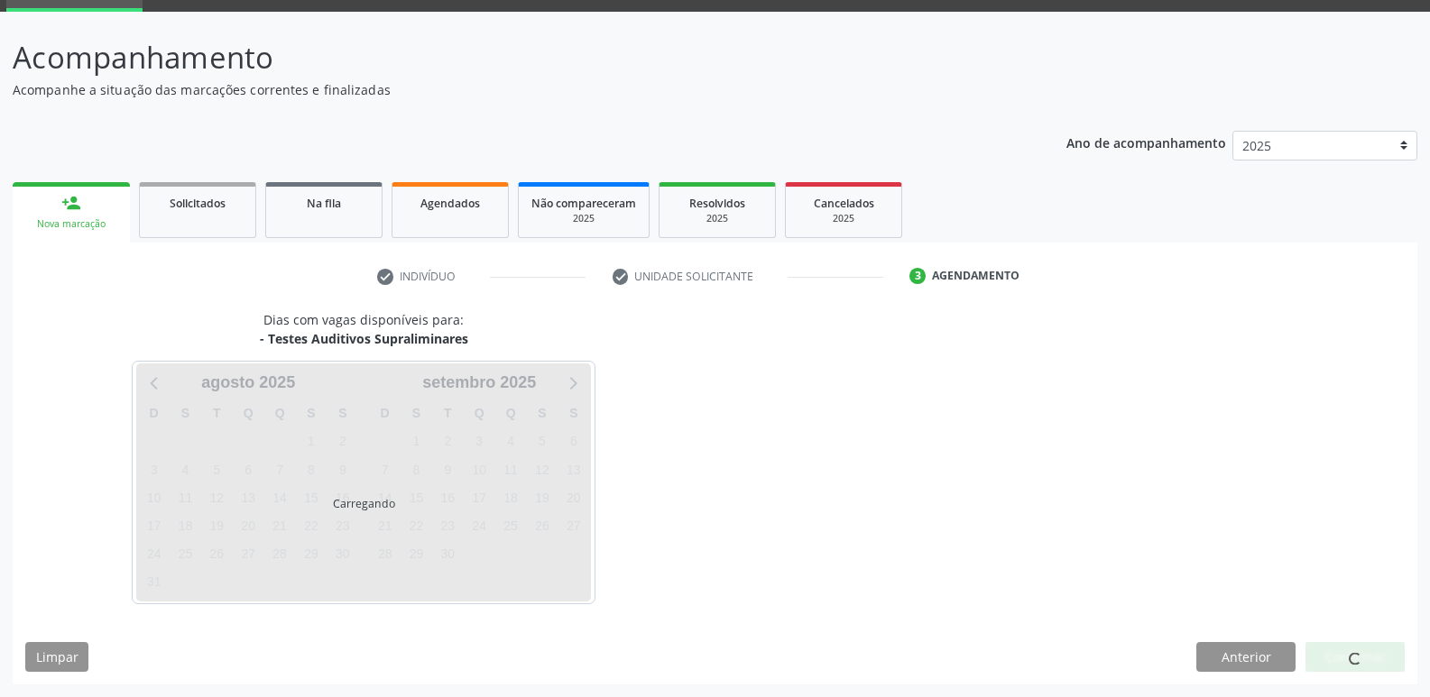
scroll to position [88, 0]
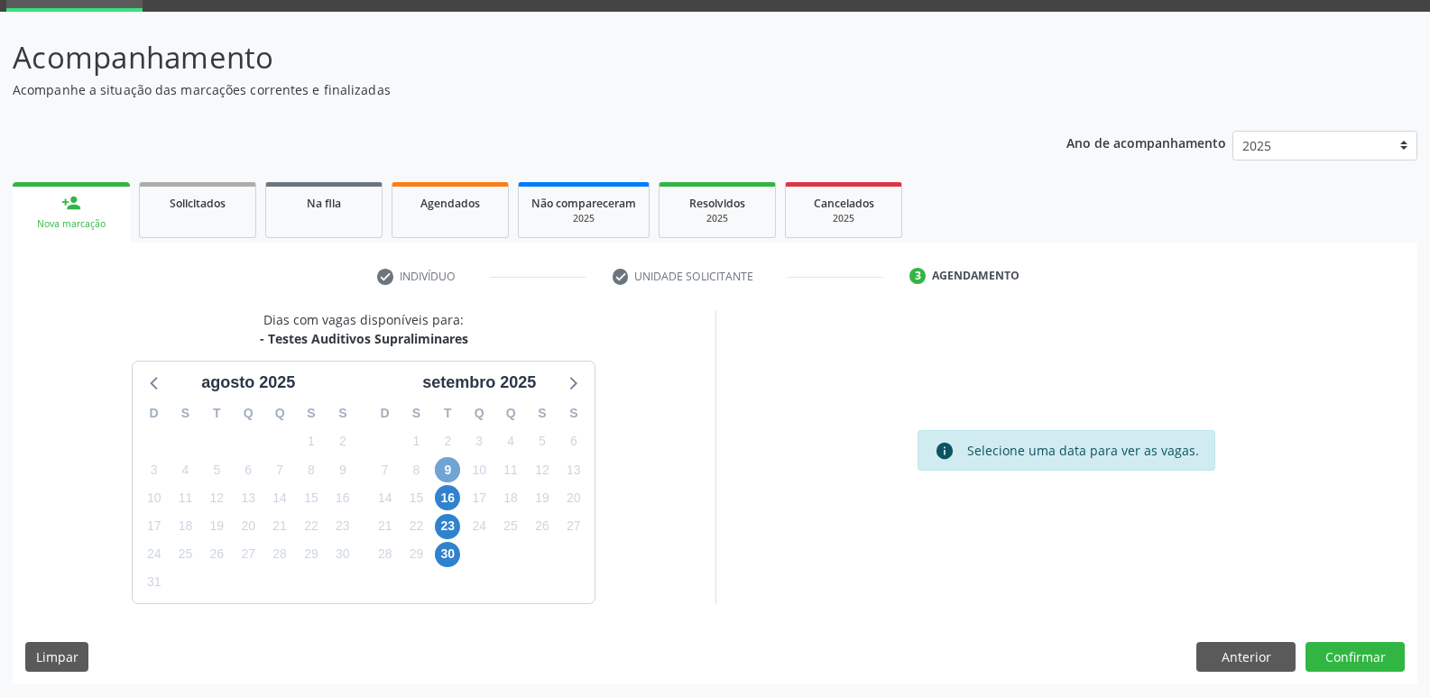
click at [446, 461] on span "9" at bounding box center [447, 469] width 25 height 25
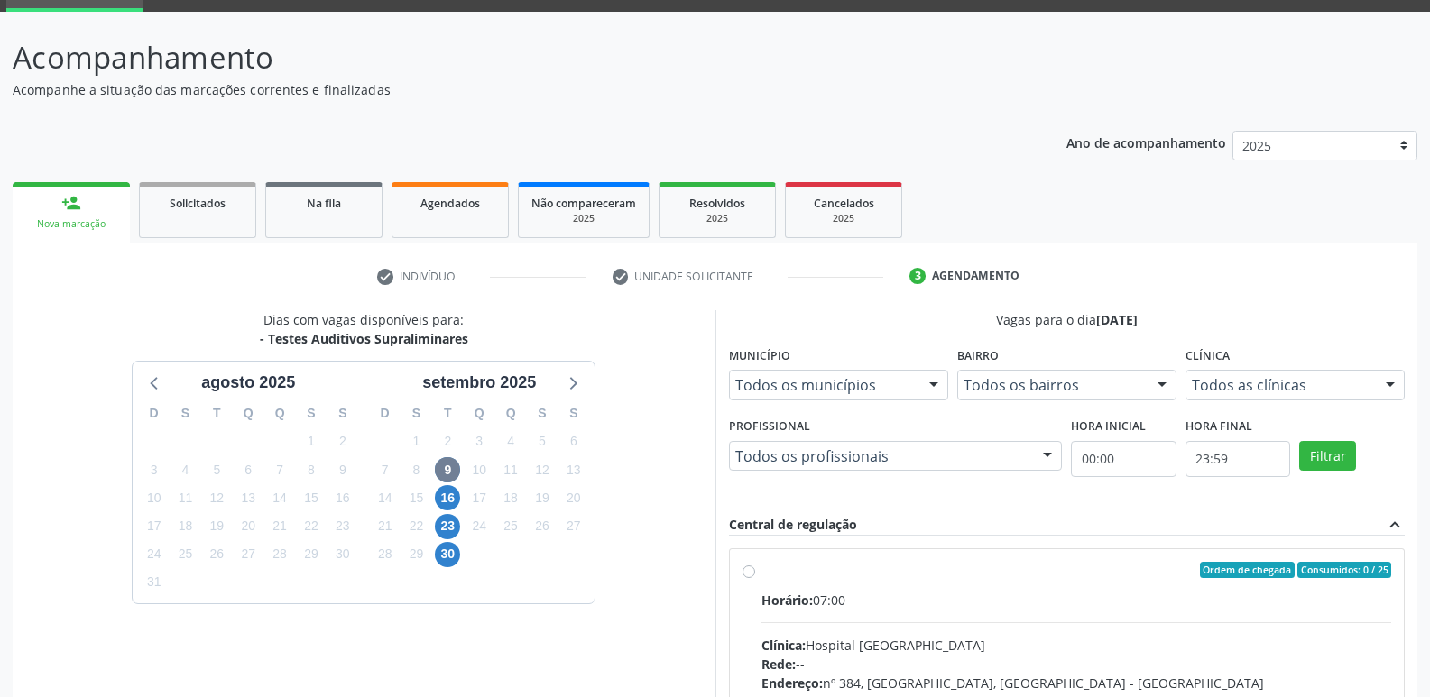
click at [912, 594] on div "Horário: 07:00" at bounding box center [1076, 600] width 631 height 19
click at [755, 578] on input "Ordem de chegada Consumidos: 0 / 25 Horário: 07:00 Clínica: Hospital [GEOGRAPHI…" at bounding box center [748, 570] width 13 height 16
radio input "true"
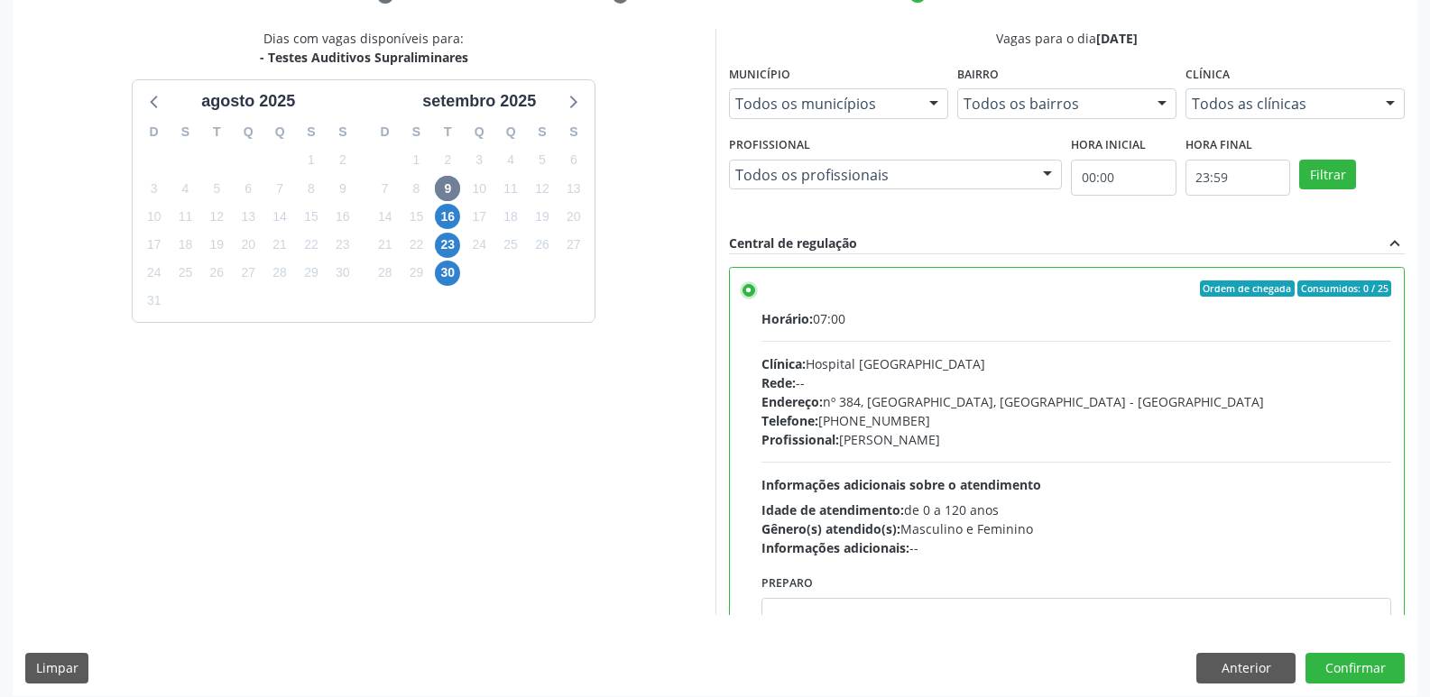
scroll to position [381, 0]
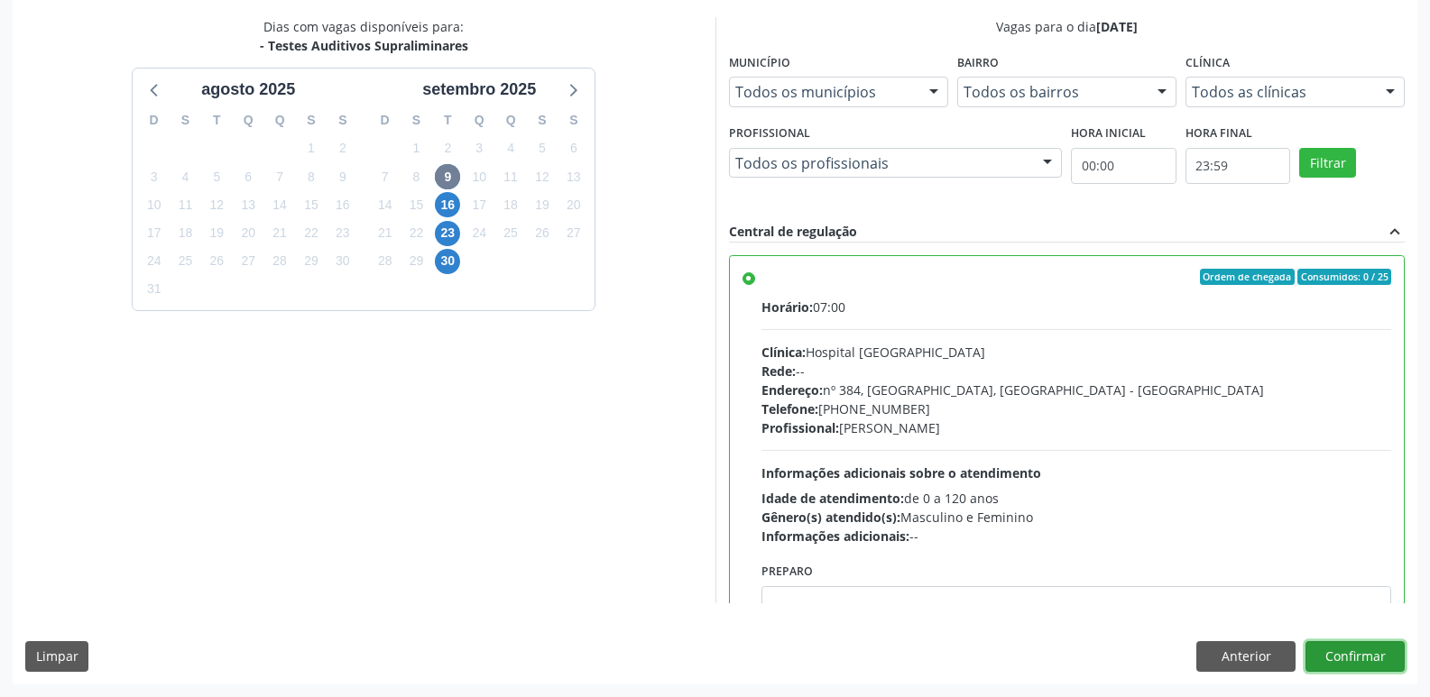
click at [1359, 652] on button "Confirmar" at bounding box center [1354, 656] width 99 height 31
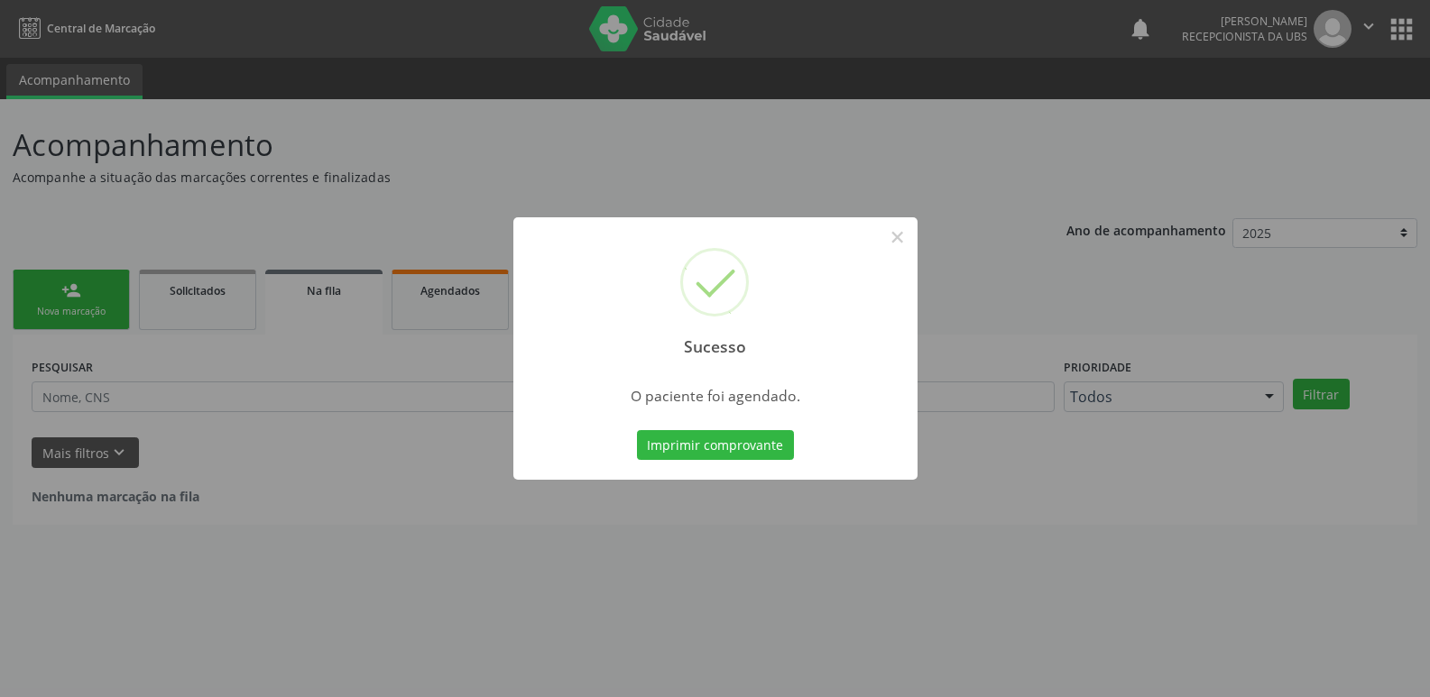
scroll to position [0, 0]
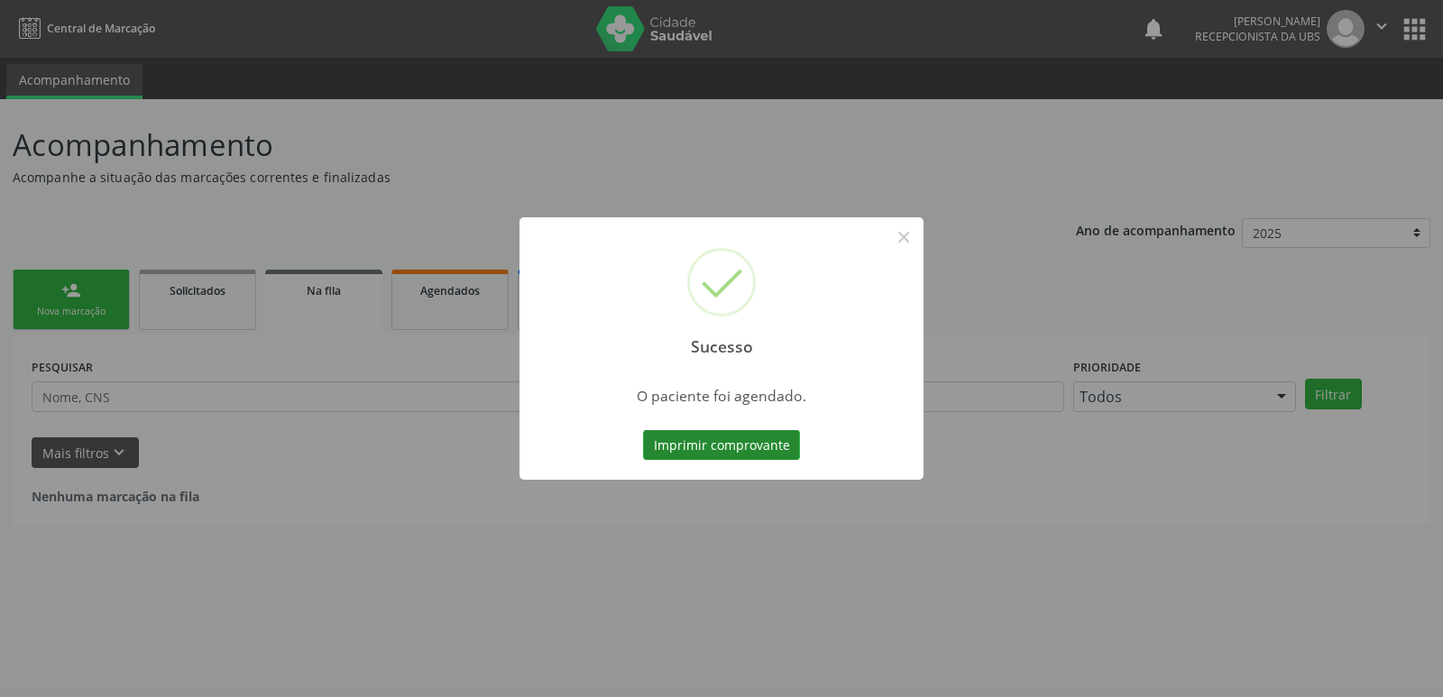
click at [722, 438] on button "Imprimir comprovante" at bounding box center [721, 445] width 157 height 31
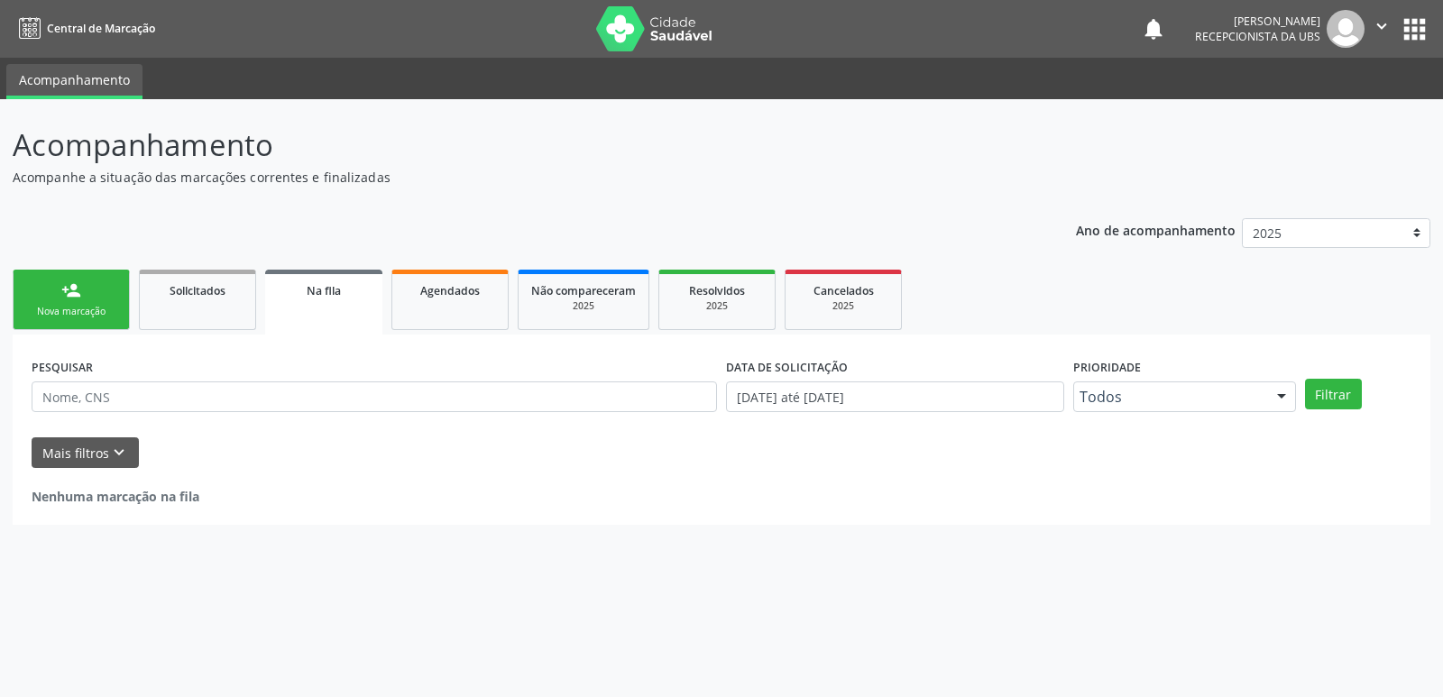
click at [76, 307] on div "Nova marcação" at bounding box center [71, 312] width 90 height 14
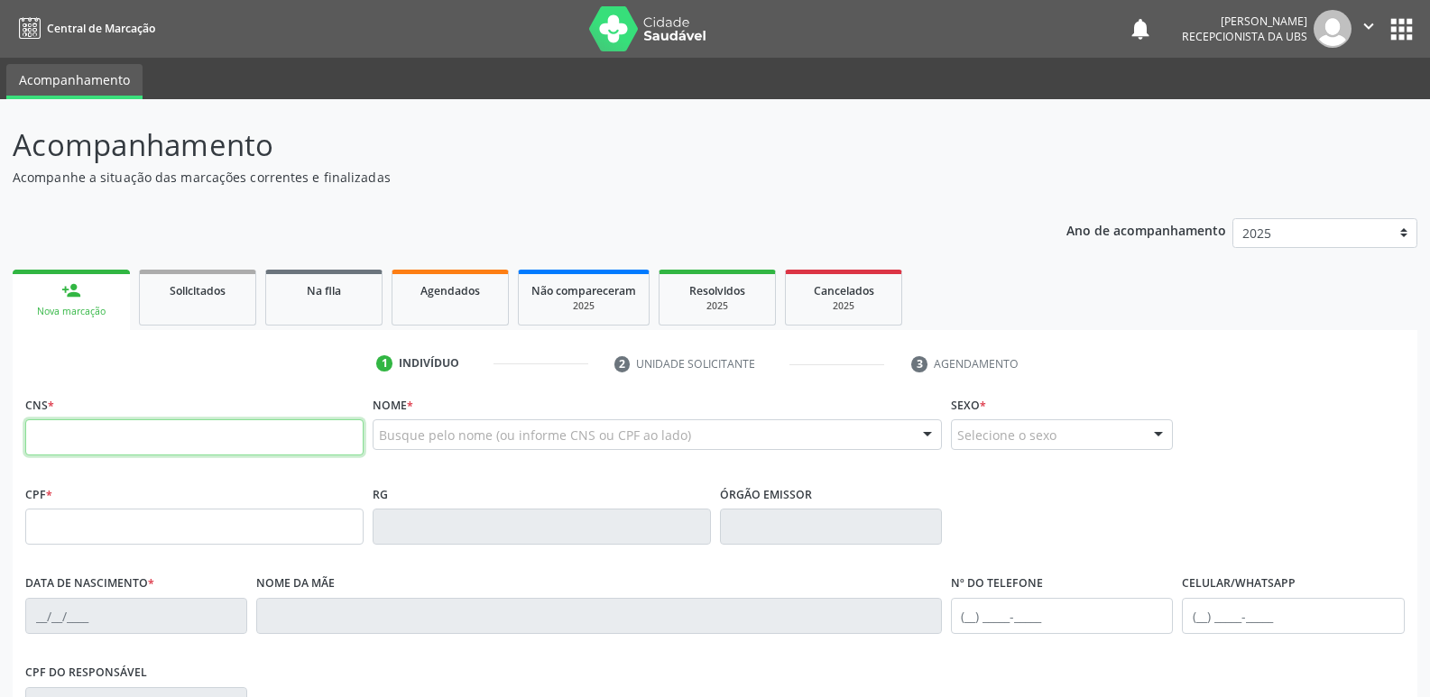
click at [115, 440] on input "text" at bounding box center [194, 437] width 338 height 36
type input "898 0064 0713 1261"
type input "[DATE]"
type input "[PERSON_NAME]"
type input "[PHONE_NUMBER]"
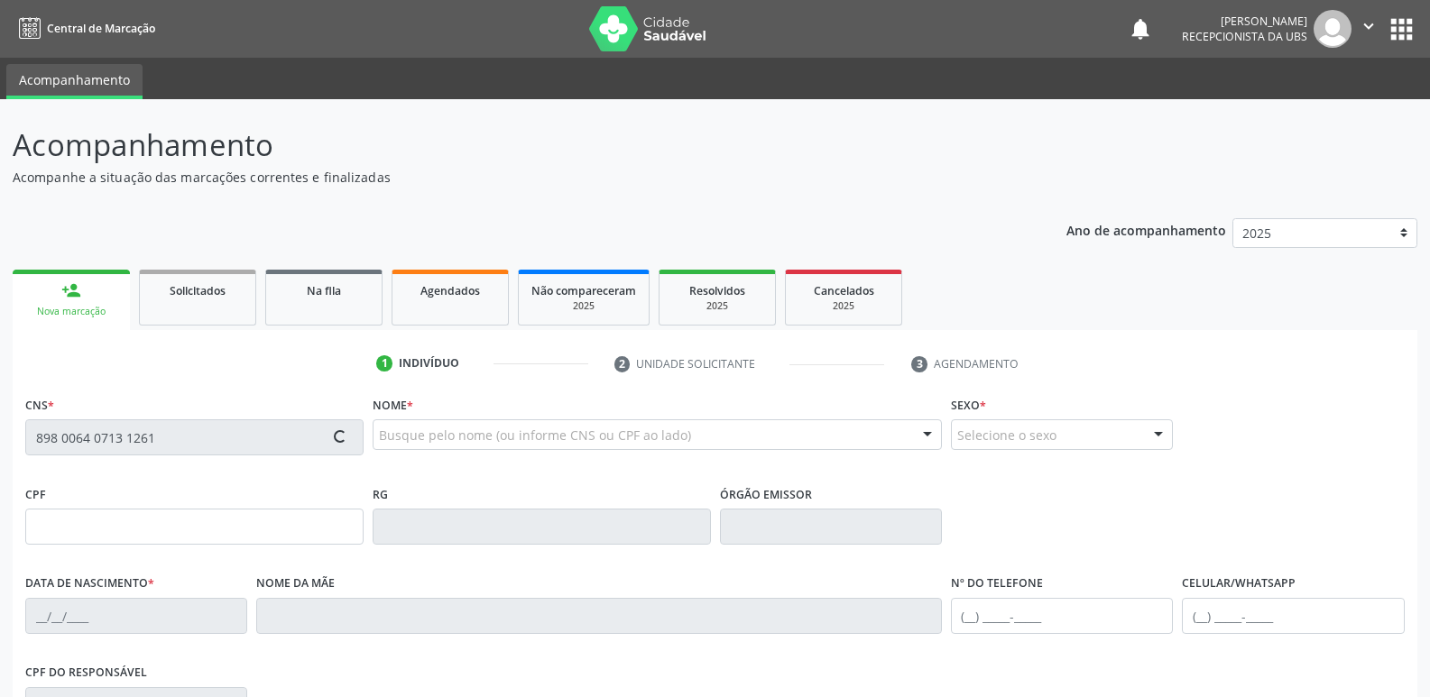
type input "318"
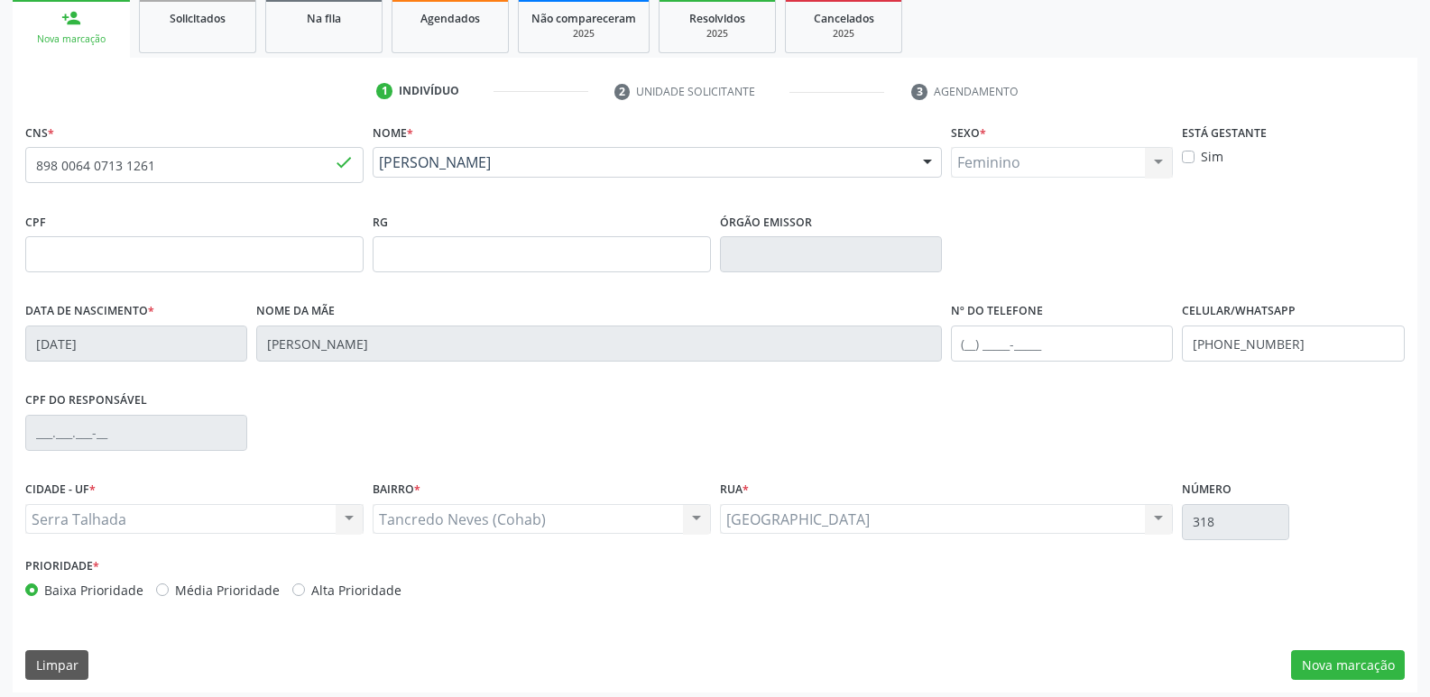
scroll to position [281, 0]
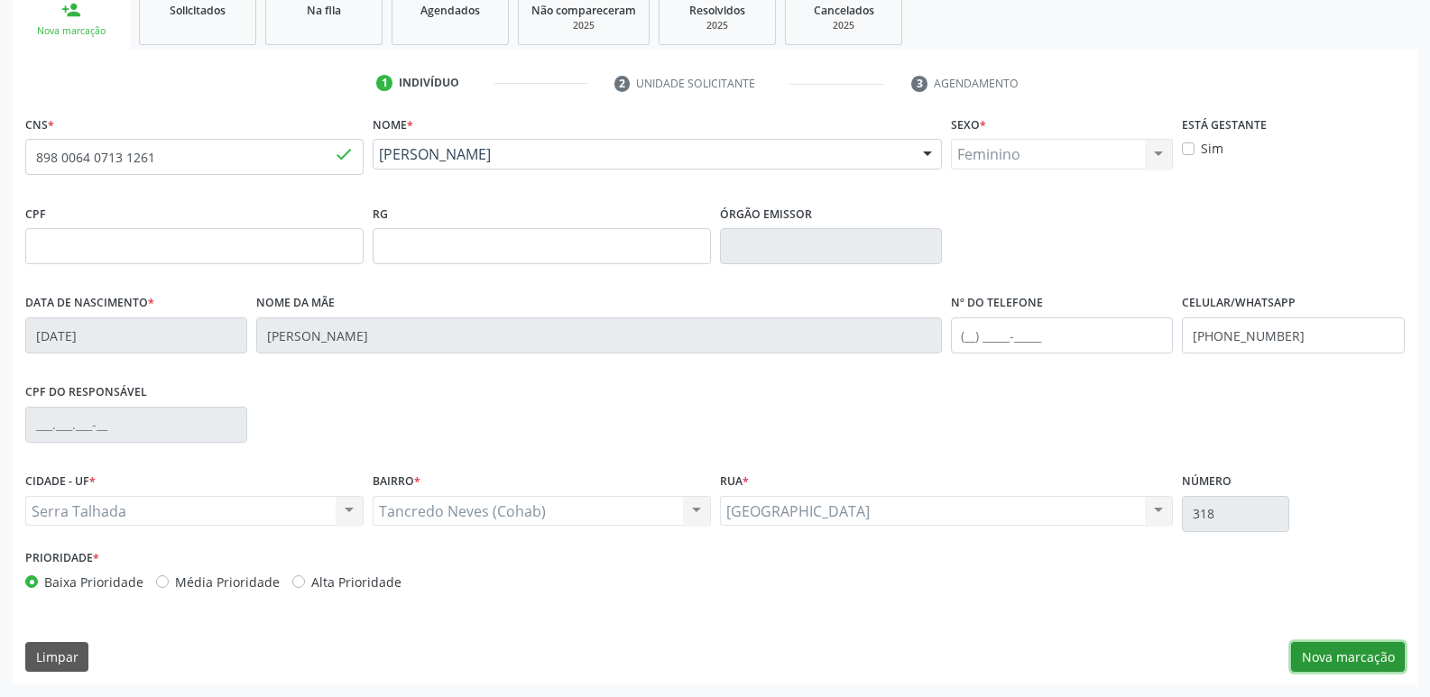
click at [1321, 657] on button "Nova marcação" at bounding box center [1348, 657] width 114 height 31
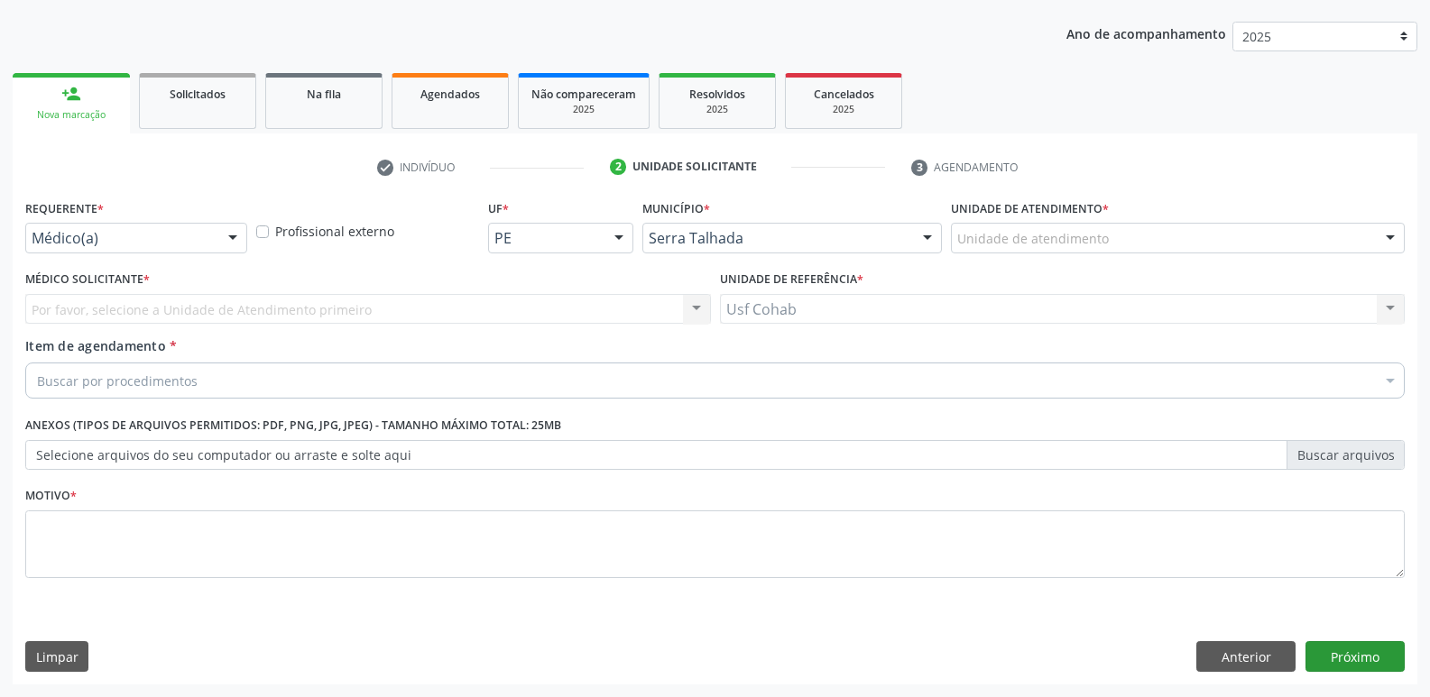
scroll to position [197, 0]
click at [1129, 232] on div "Unidade de atendimento" at bounding box center [1178, 238] width 454 height 31
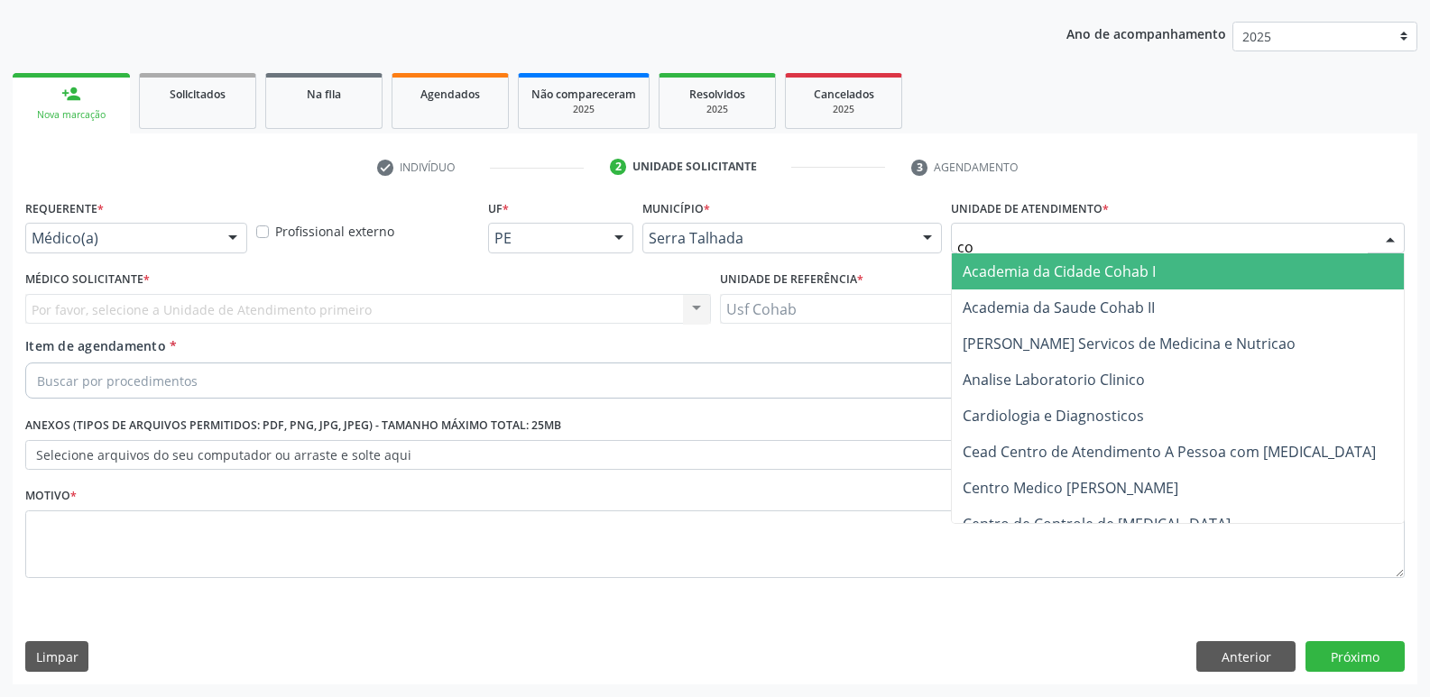
type input "coh"
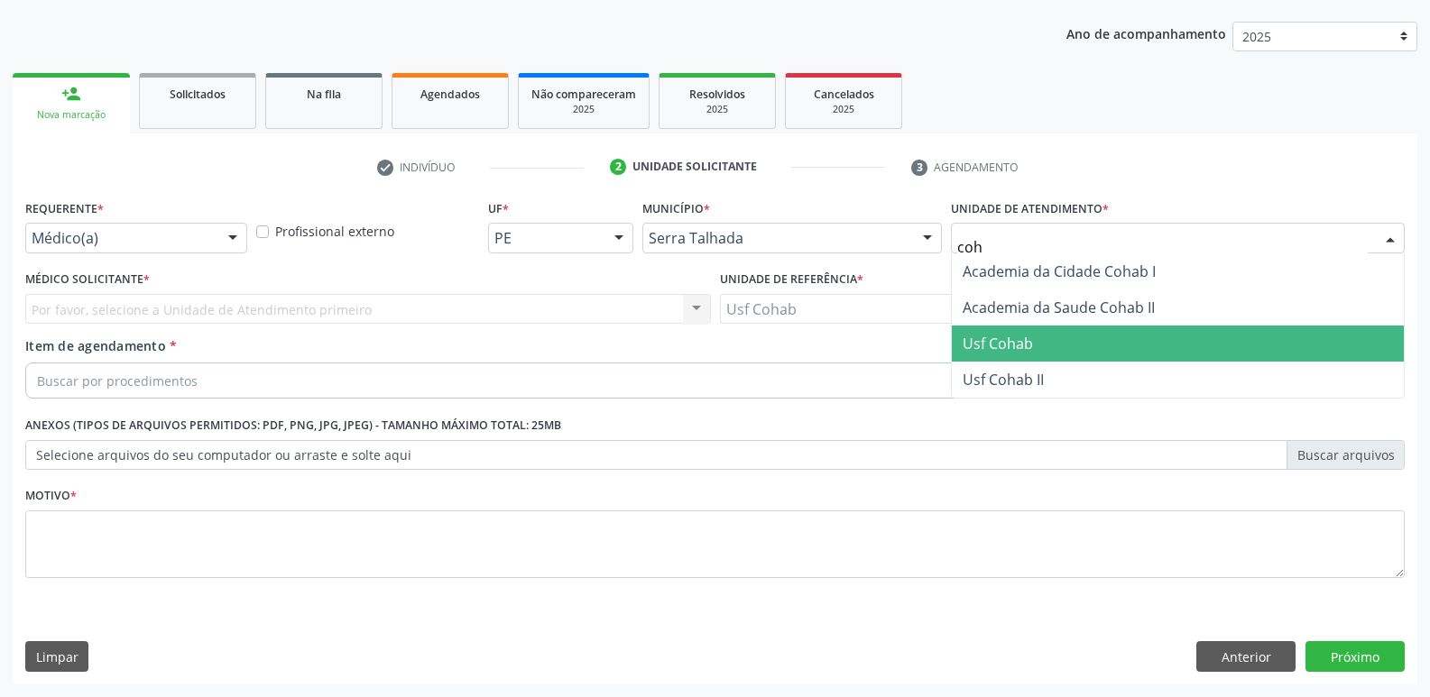
click at [1073, 346] on span "Usf Cohab" at bounding box center [1178, 344] width 452 height 36
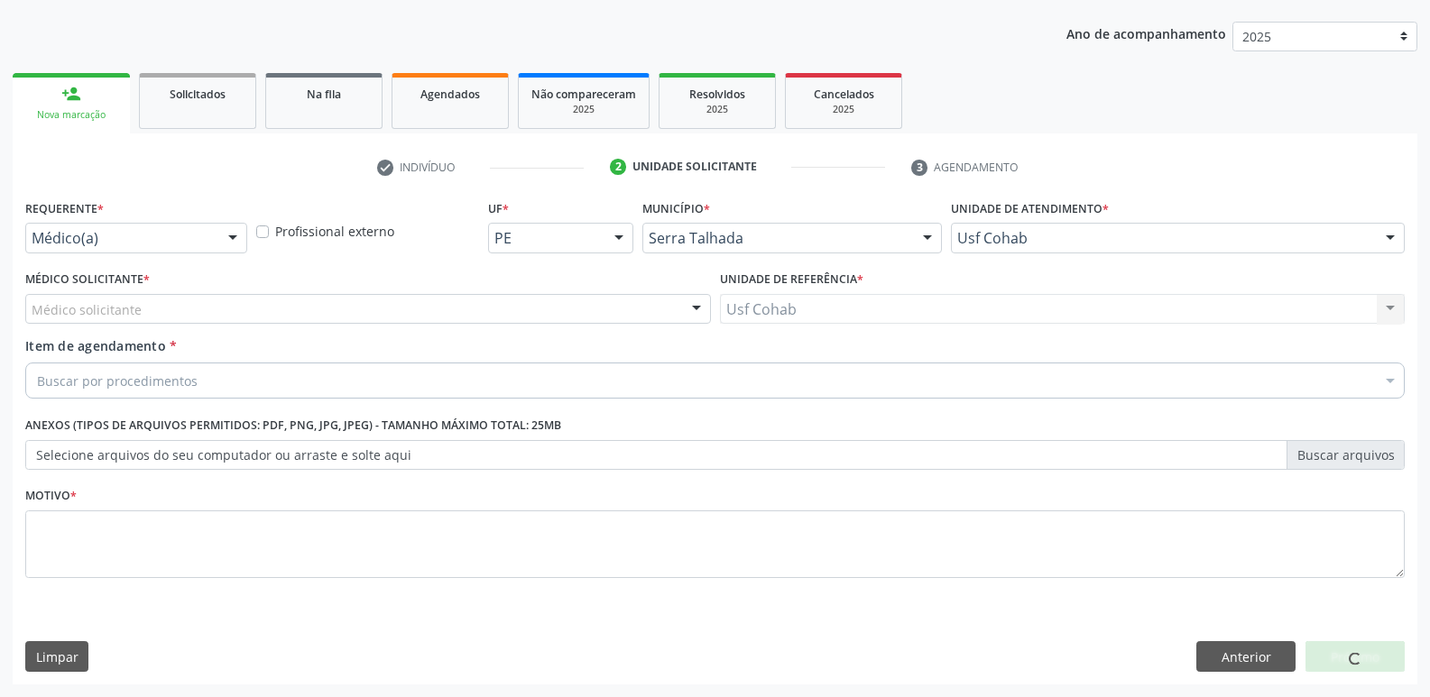
click at [315, 289] on div "Médico Solicitante * Médico solicitante [PERSON_NAME] Nenhum resultado encontra…" at bounding box center [368, 295] width 686 height 58
click at [294, 317] on div "Médico solicitante" at bounding box center [368, 309] width 686 height 31
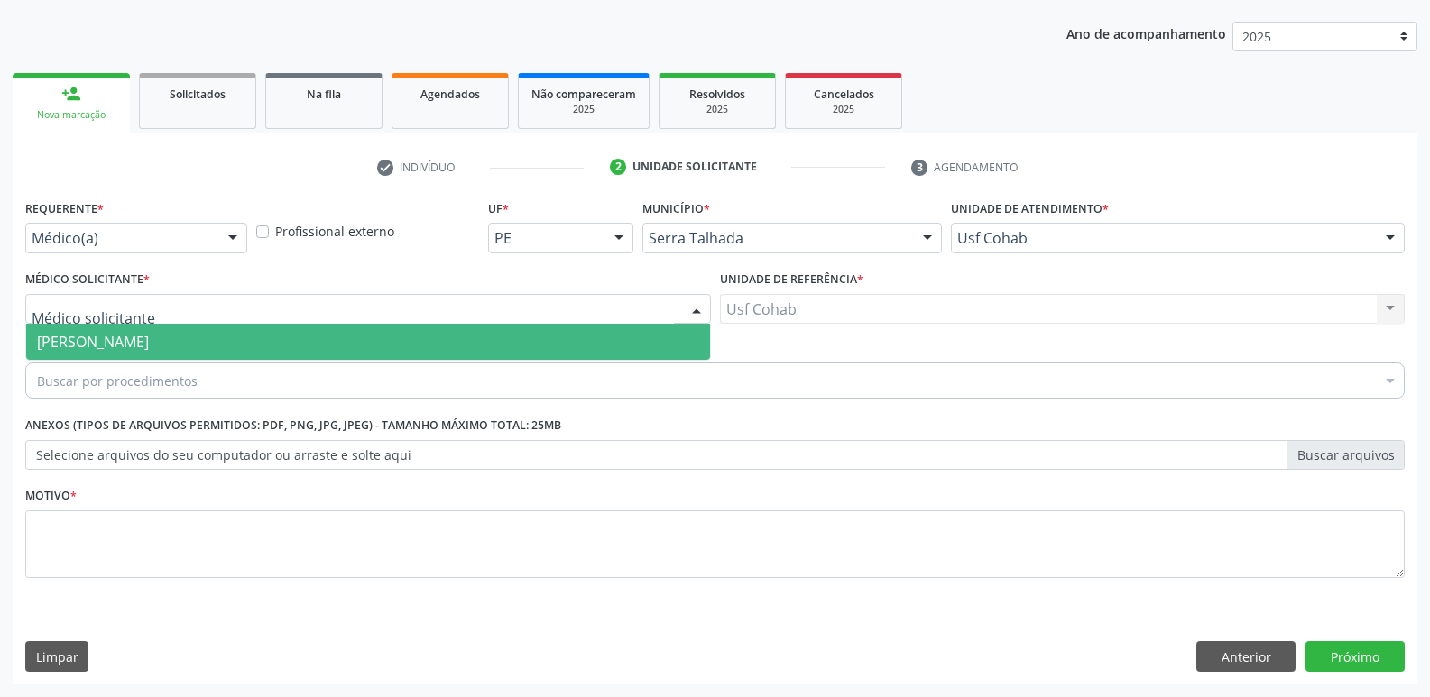
click at [288, 349] on span "[PERSON_NAME]" at bounding box center [368, 342] width 684 height 36
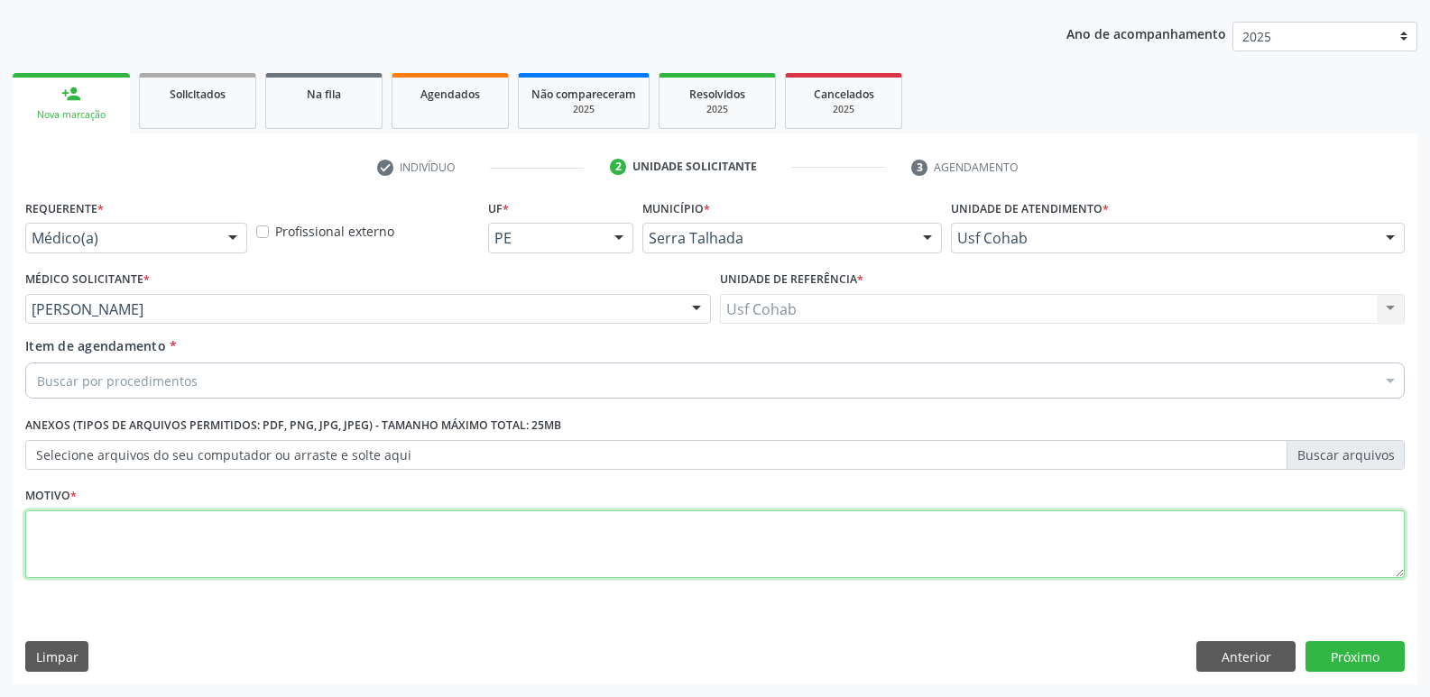
click at [186, 542] on textarea at bounding box center [714, 545] width 1379 height 69
type textarea "-"
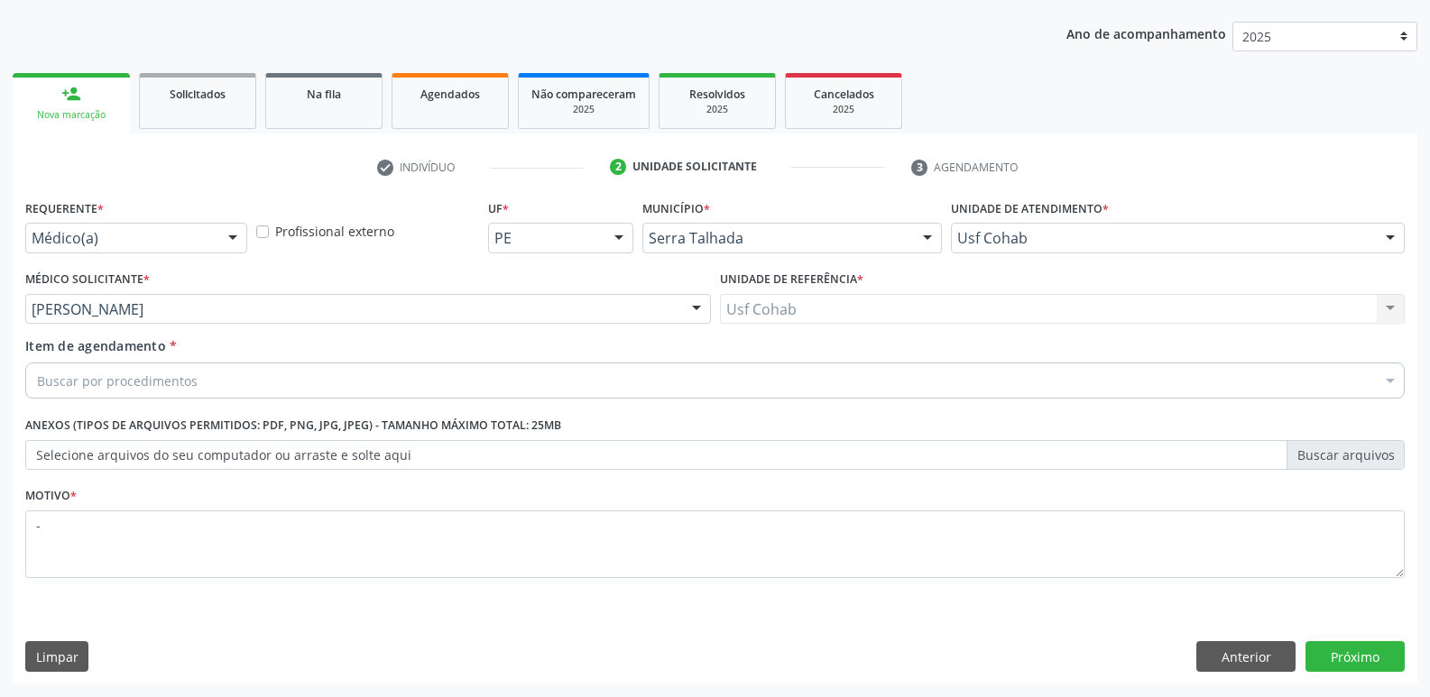
click at [253, 386] on div "Buscar por procedimentos" at bounding box center [714, 381] width 1379 height 36
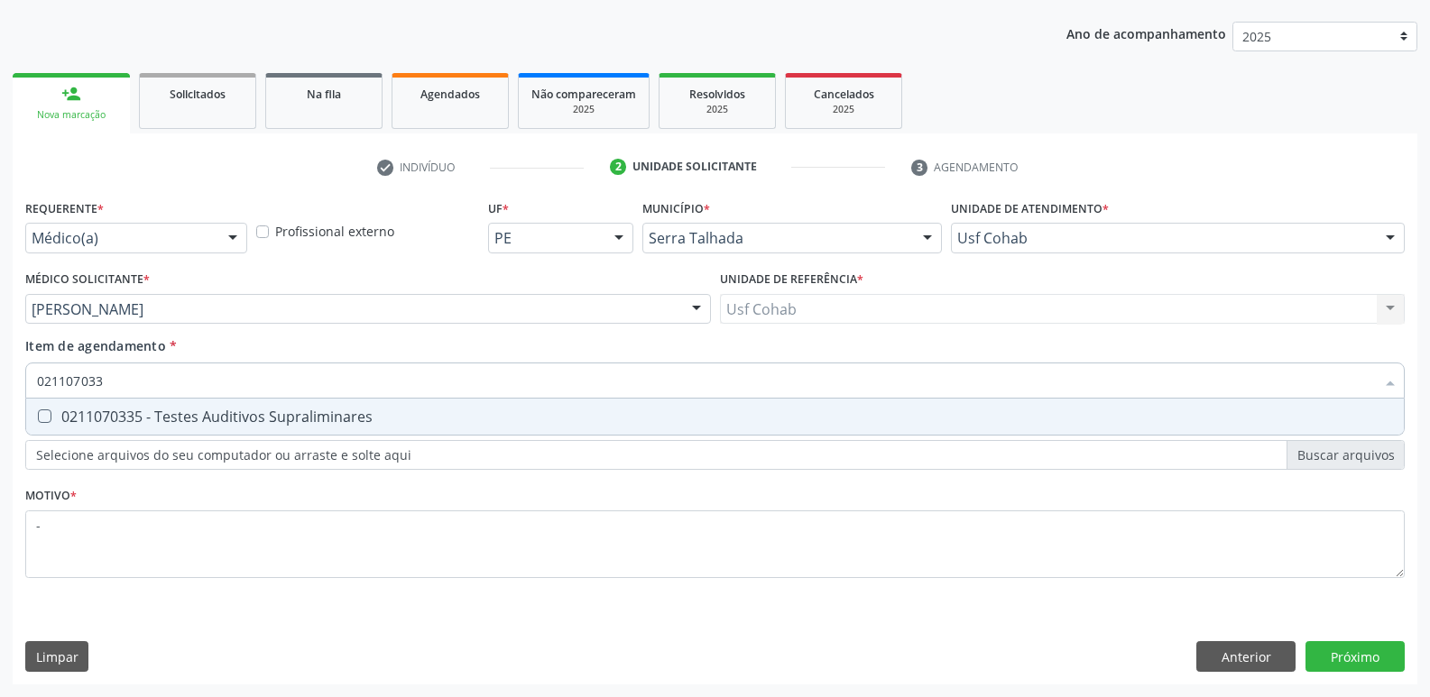
type input "021107033"
click at [490, 440] on div "Requerente * Médico(a) Médico(a) Enfermeiro(a) Paciente Nenhum resultado encont…" at bounding box center [714, 399] width 1379 height 409
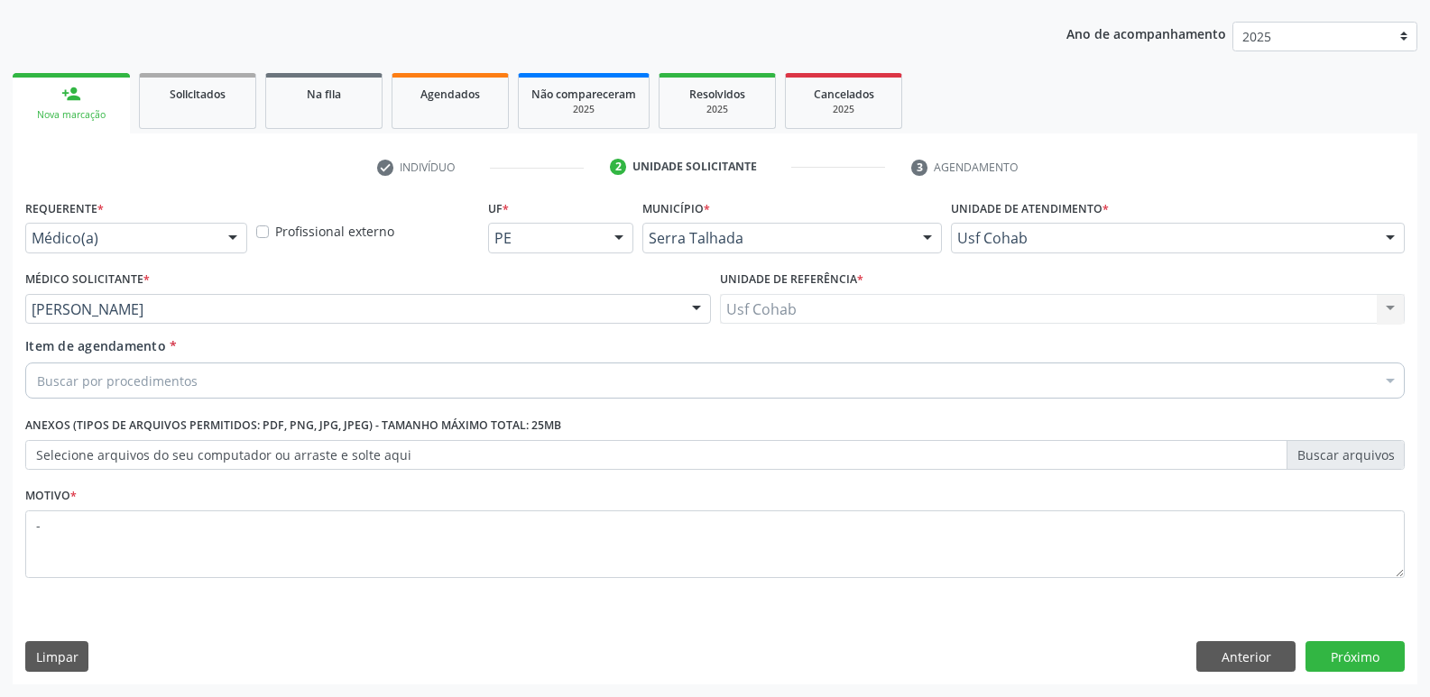
click at [530, 413] on div "Requerente * Médico(a) Médico(a) Enfermeiro(a) Paciente Nenhum resultado encont…" at bounding box center [714, 399] width 1379 height 409
click at [539, 403] on div "Item de agendamento * Buscar por procedimentos Selecionar todos 0304070076 - .Q…" at bounding box center [715, 370] width 1388 height 69
click at [566, 389] on div "Buscar por procedimentos" at bounding box center [714, 381] width 1379 height 36
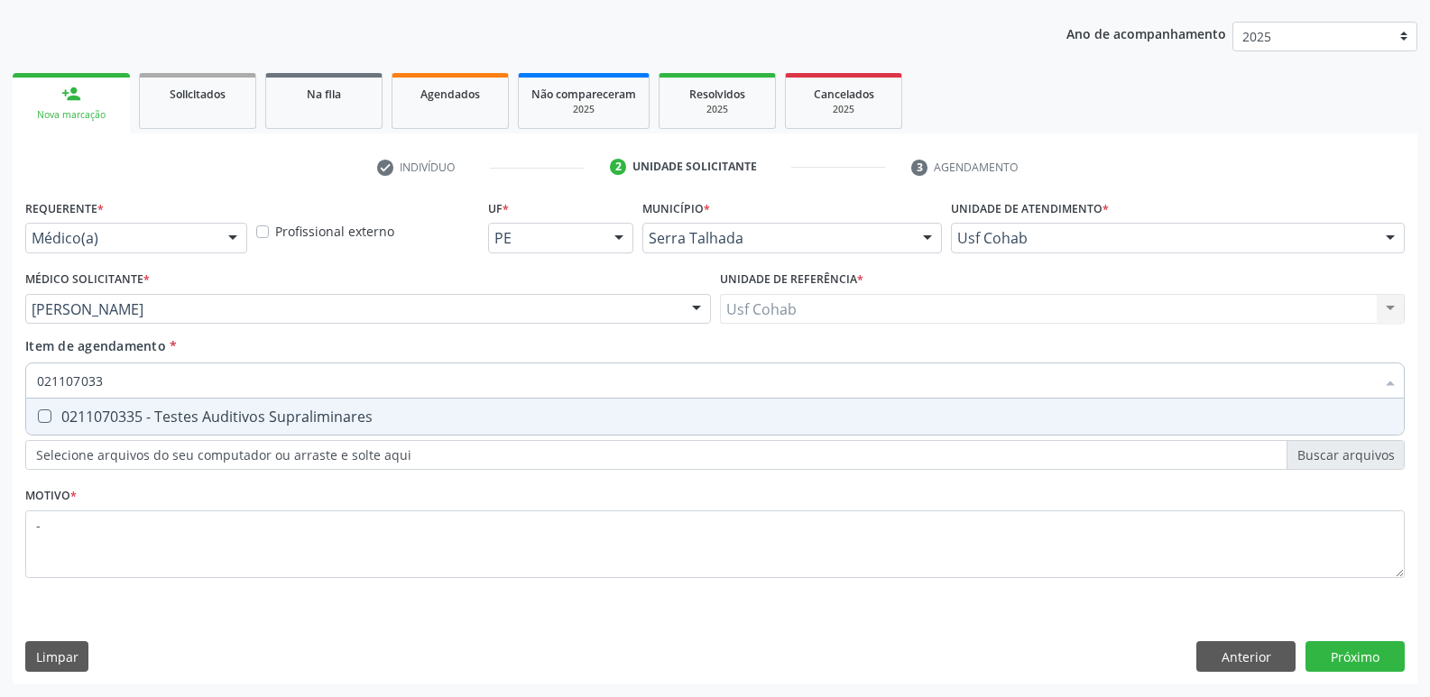
type input "0211070335"
click at [596, 415] on div "0211070335 - Testes Auditivos Supraliminares" at bounding box center [715, 417] width 1356 height 14
checkbox Supraliminares "true"
click at [1359, 642] on div "Requerente * Médico(a) Médico(a) Enfermeiro(a) Paciente Nenhum resultado encont…" at bounding box center [715, 440] width 1405 height 490
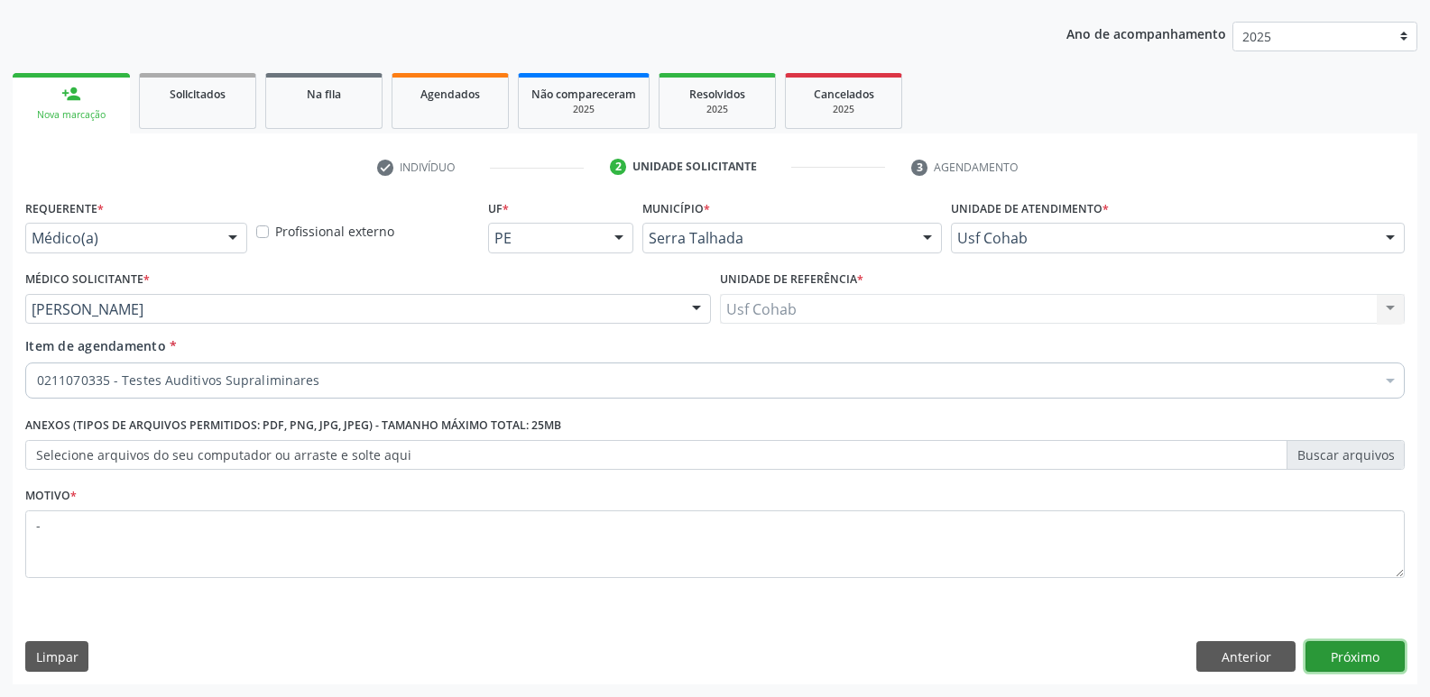
click at [1352, 660] on button "Próximo" at bounding box center [1354, 656] width 99 height 31
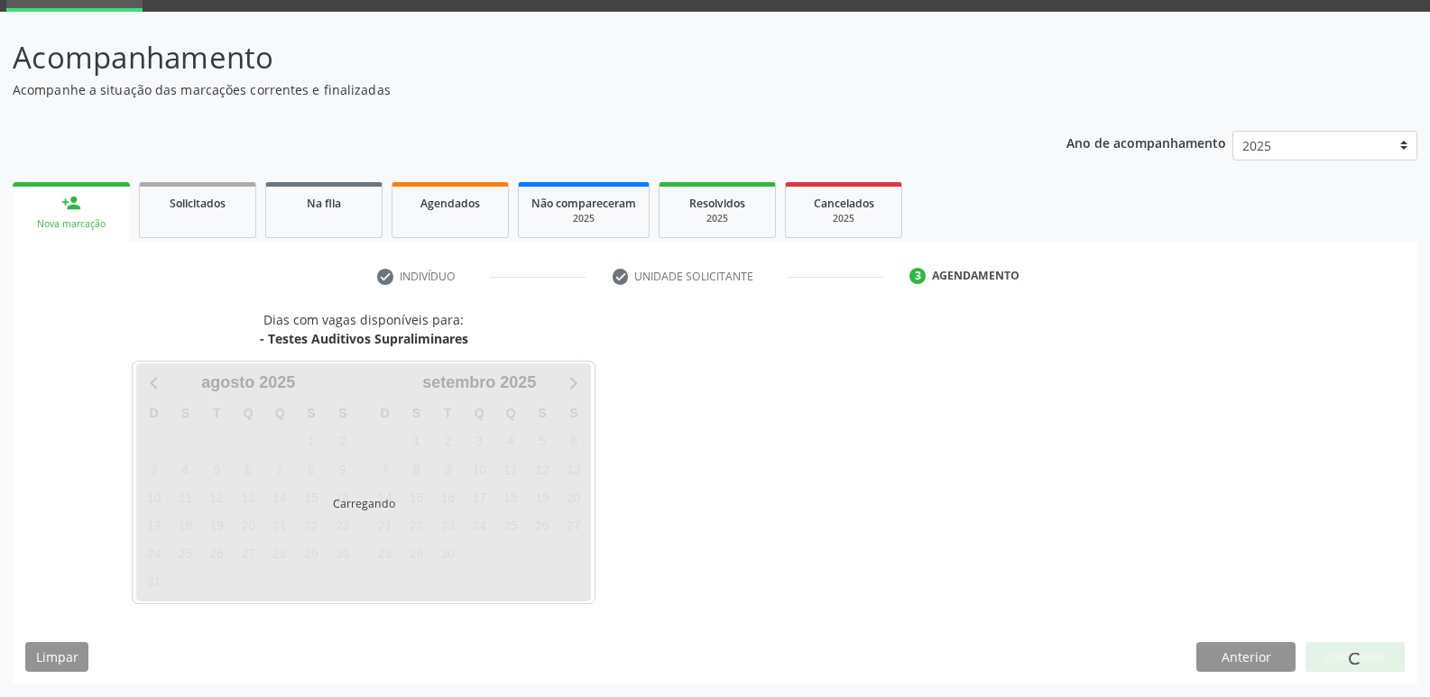
scroll to position [88, 0]
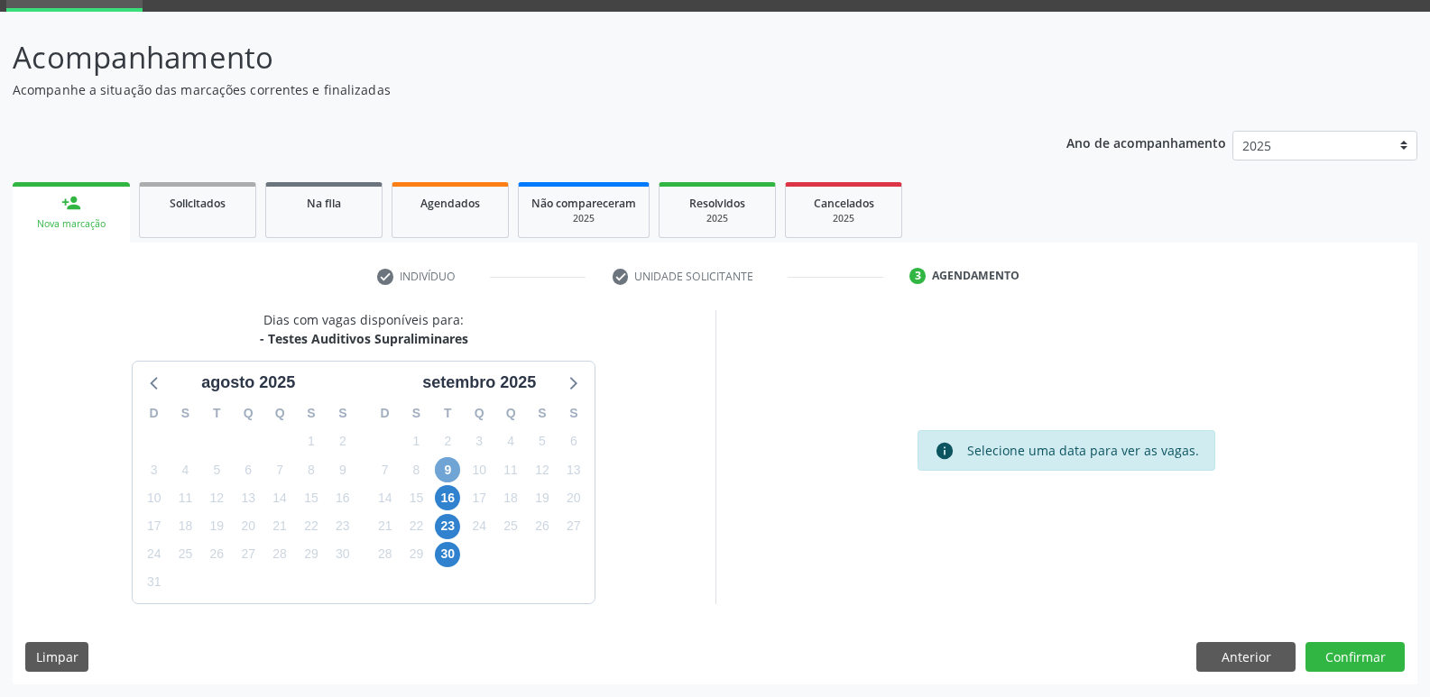
click at [445, 471] on span "9" at bounding box center [447, 469] width 25 height 25
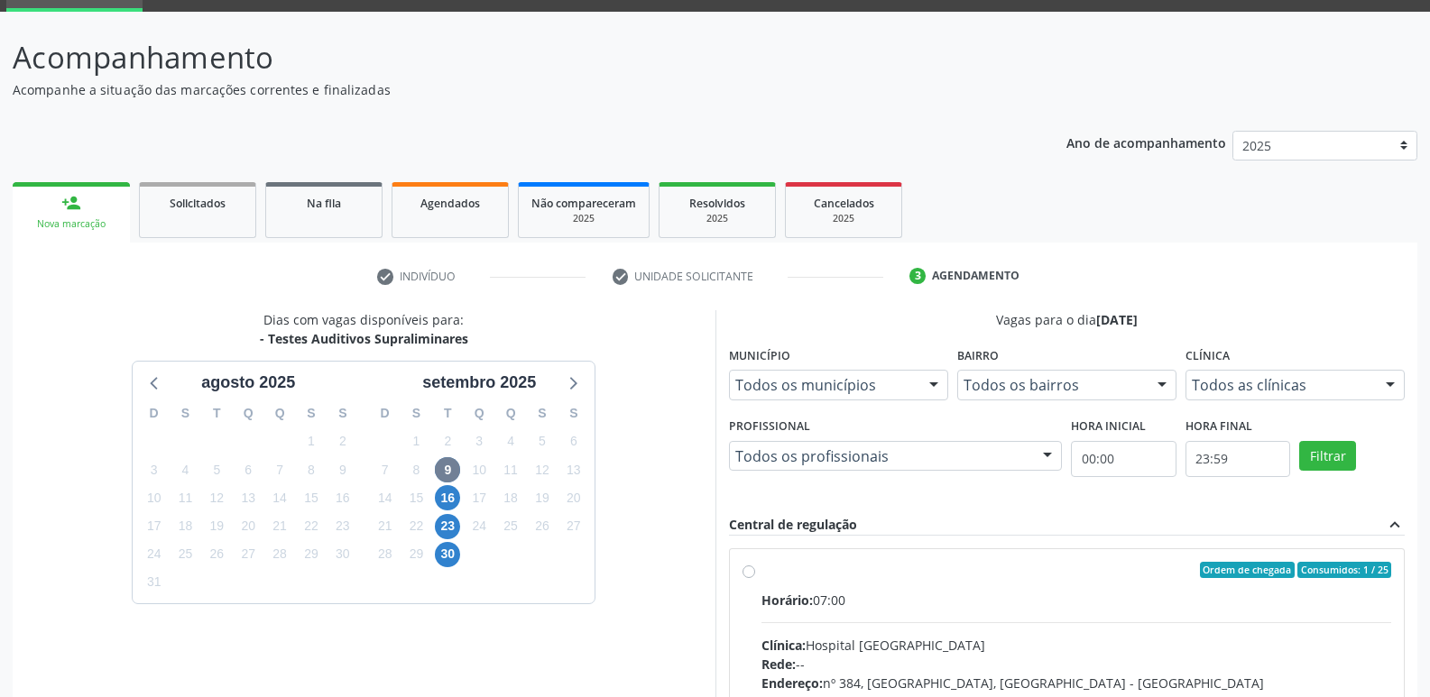
click at [872, 563] on div "Ordem de chegada Consumidos: 1 / 25 Horário: 07:00 Clínica: Hospital [GEOGRAPHI…" at bounding box center [1067, 700] width 675 height 302
radio input "true"
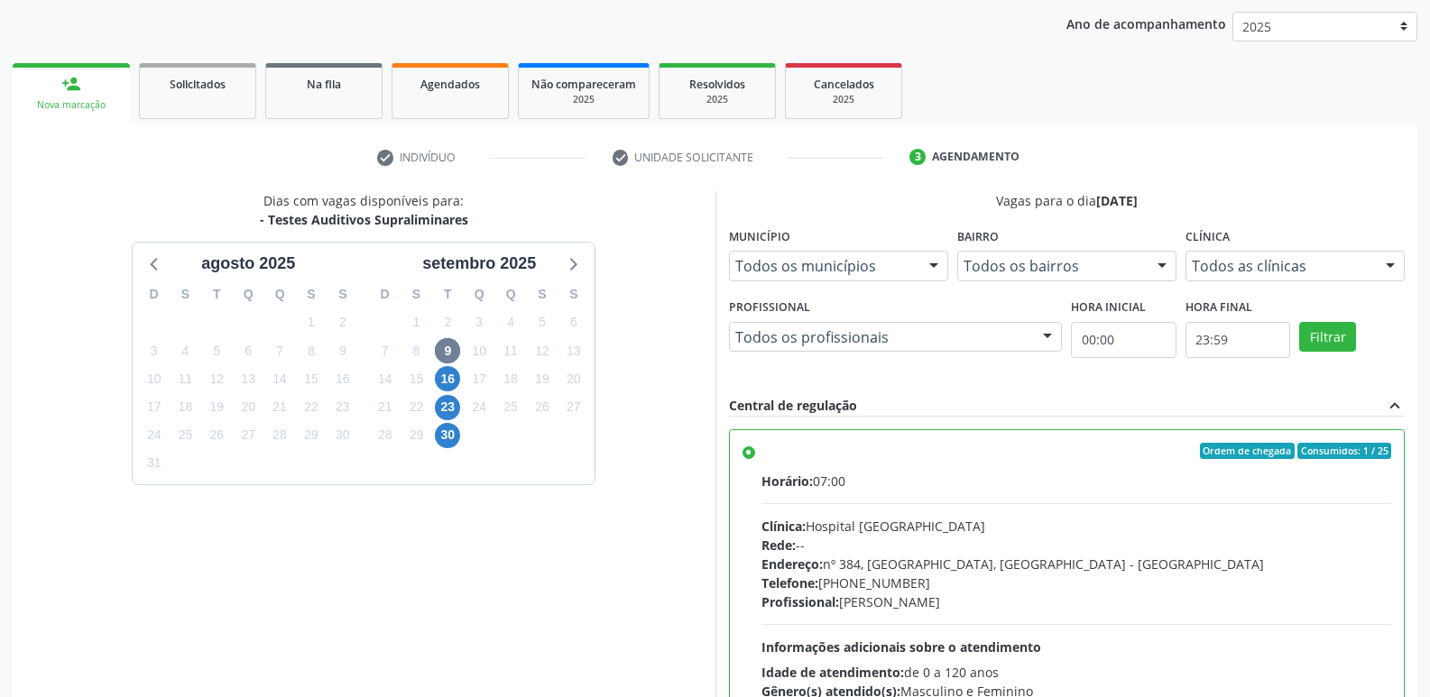
scroll to position [381, 0]
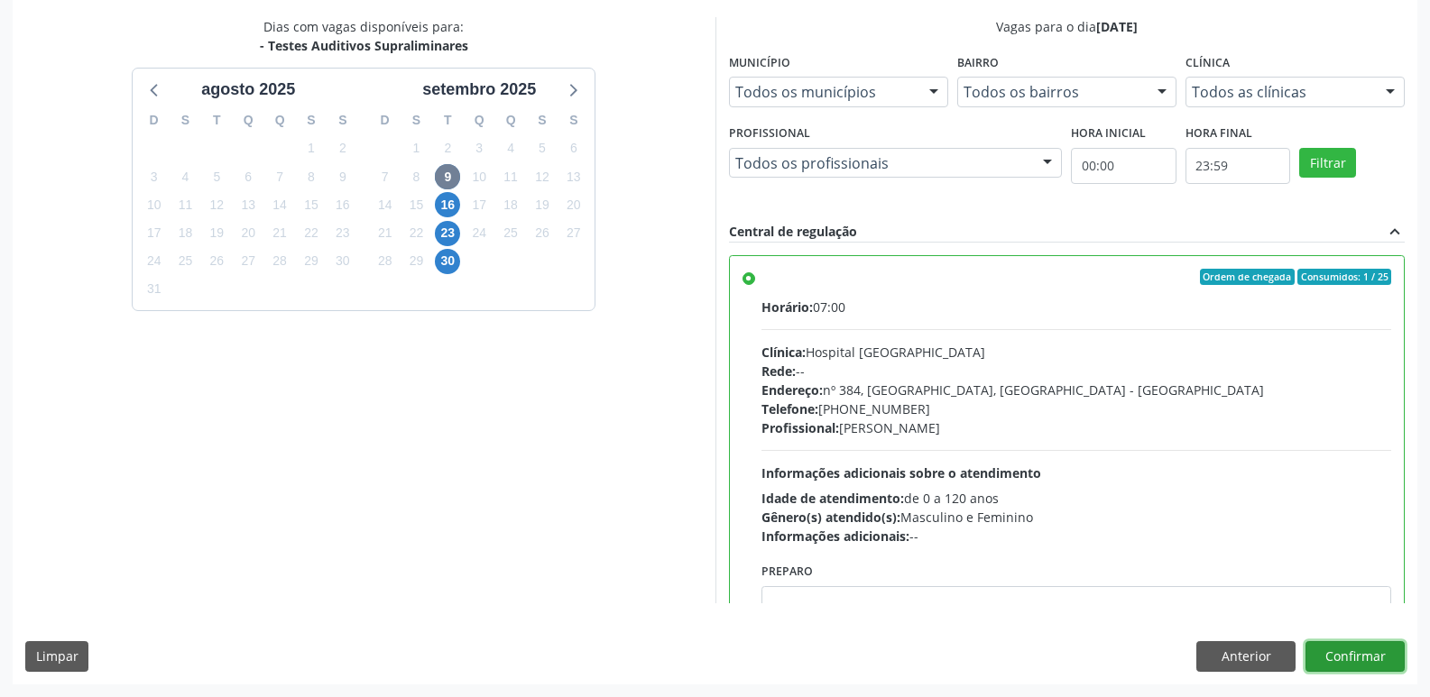
click at [1363, 665] on button "Confirmar" at bounding box center [1354, 656] width 99 height 31
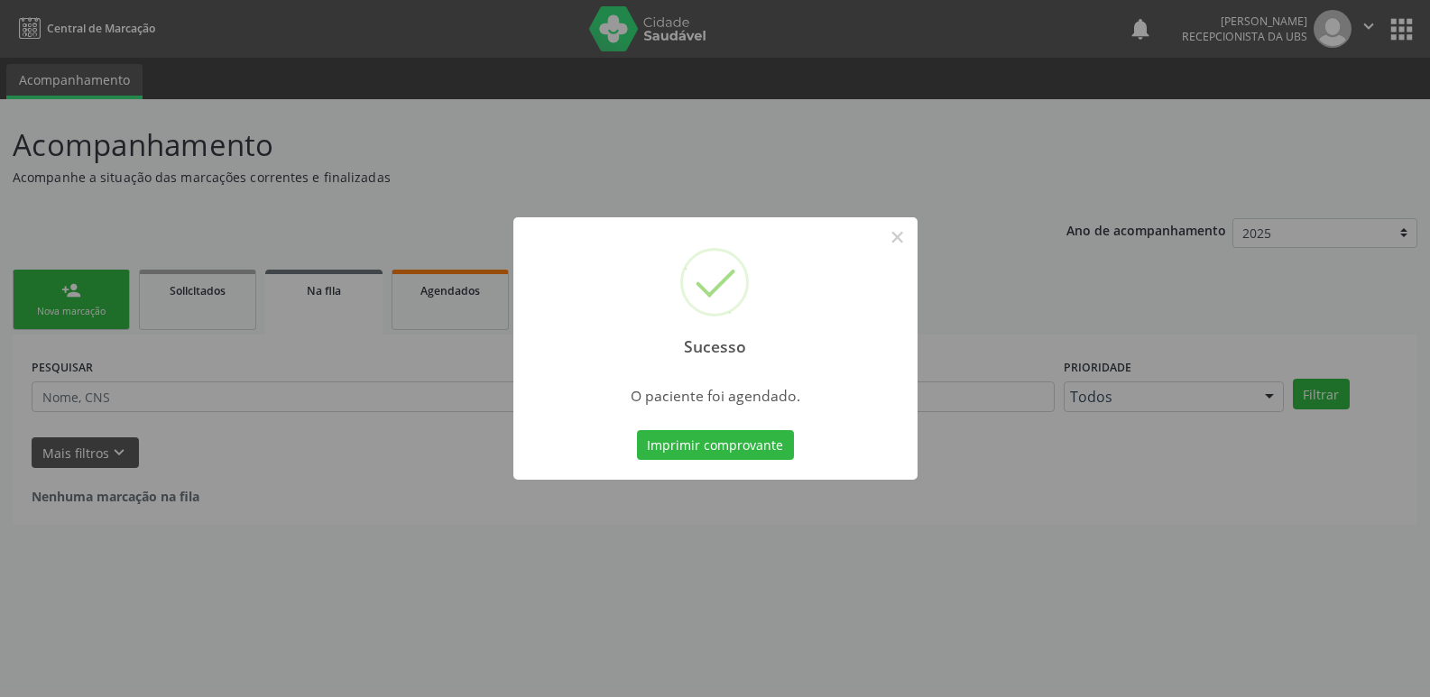
scroll to position [0, 0]
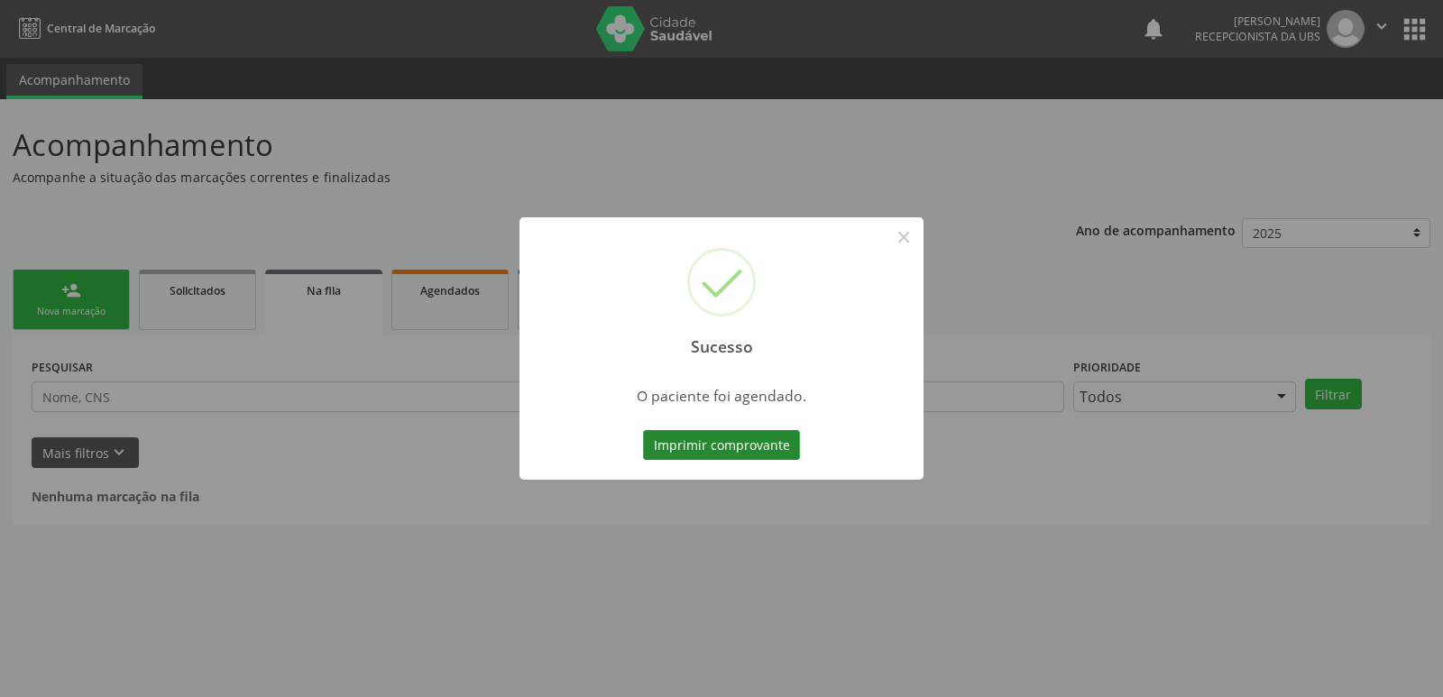
click at [709, 460] on button "Imprimir comprovante" at bounding box center [721, 445] width 157 height 31
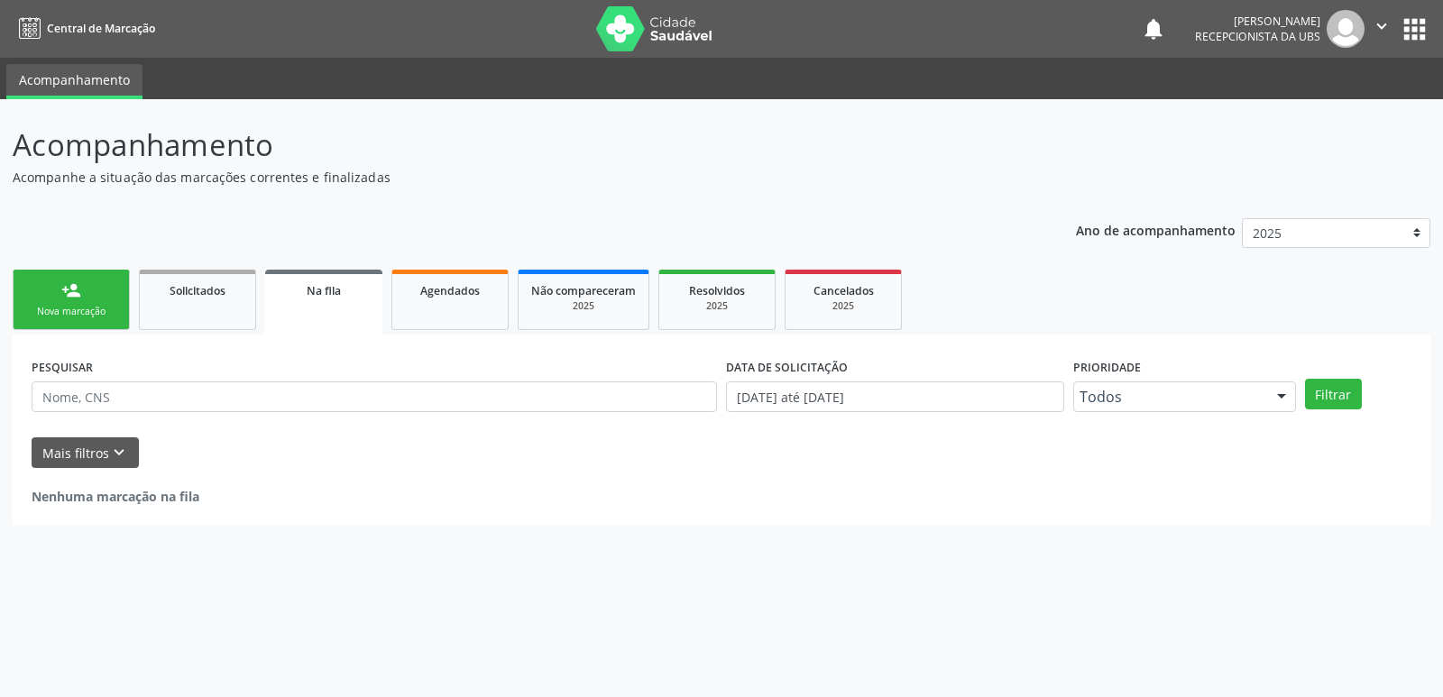
click at [89, 305] on div "Sucesso × O paciente foi agendado. Imprimir comprovante Cancel" at bounding box center [721, 348] width 1443 height 697
click at [105, 300] on link "person_add Nova marcação" at bounding box center [71, 300] width 117 height 60
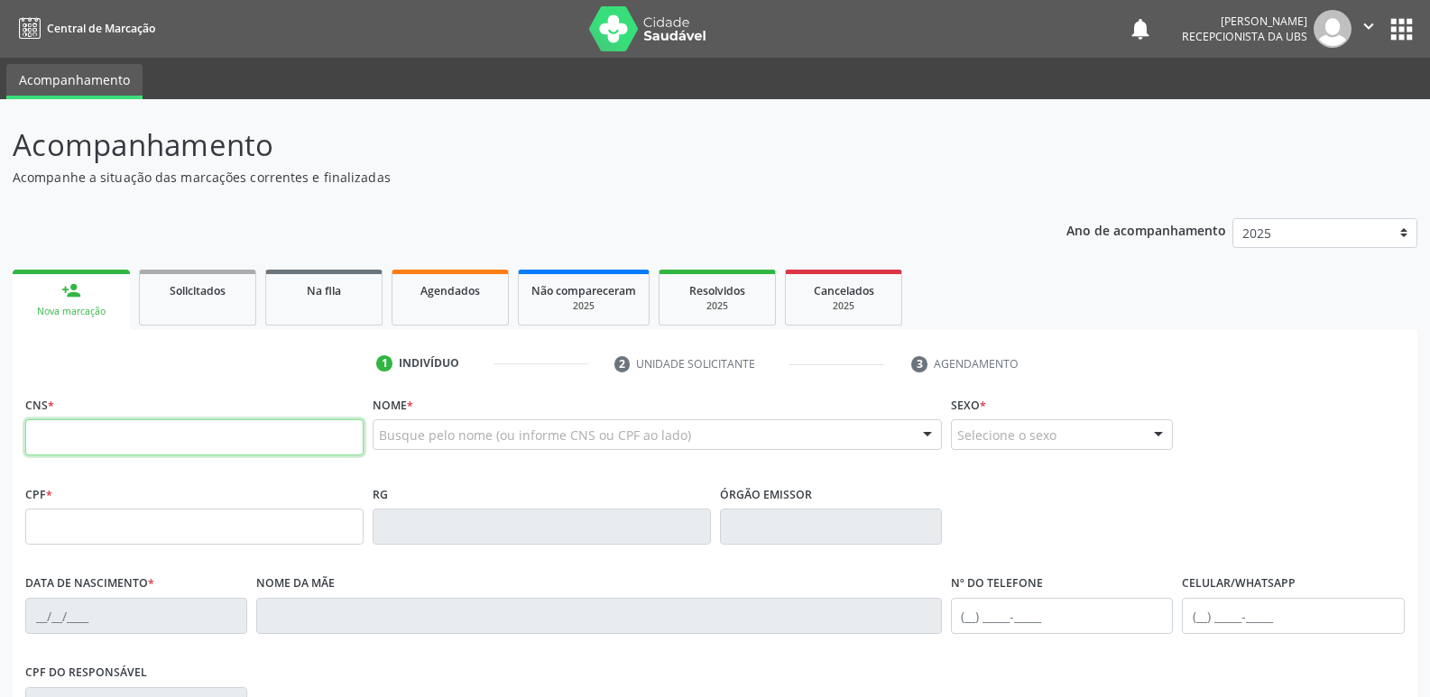
click at [96, 438] on input "text" at bounding box center [194, 437] width 338 height 36
type input "708 5043 1439 4574"
type input "006.628.454-63"
type input "[DATE]"
type input "[PERSON_NAME]"
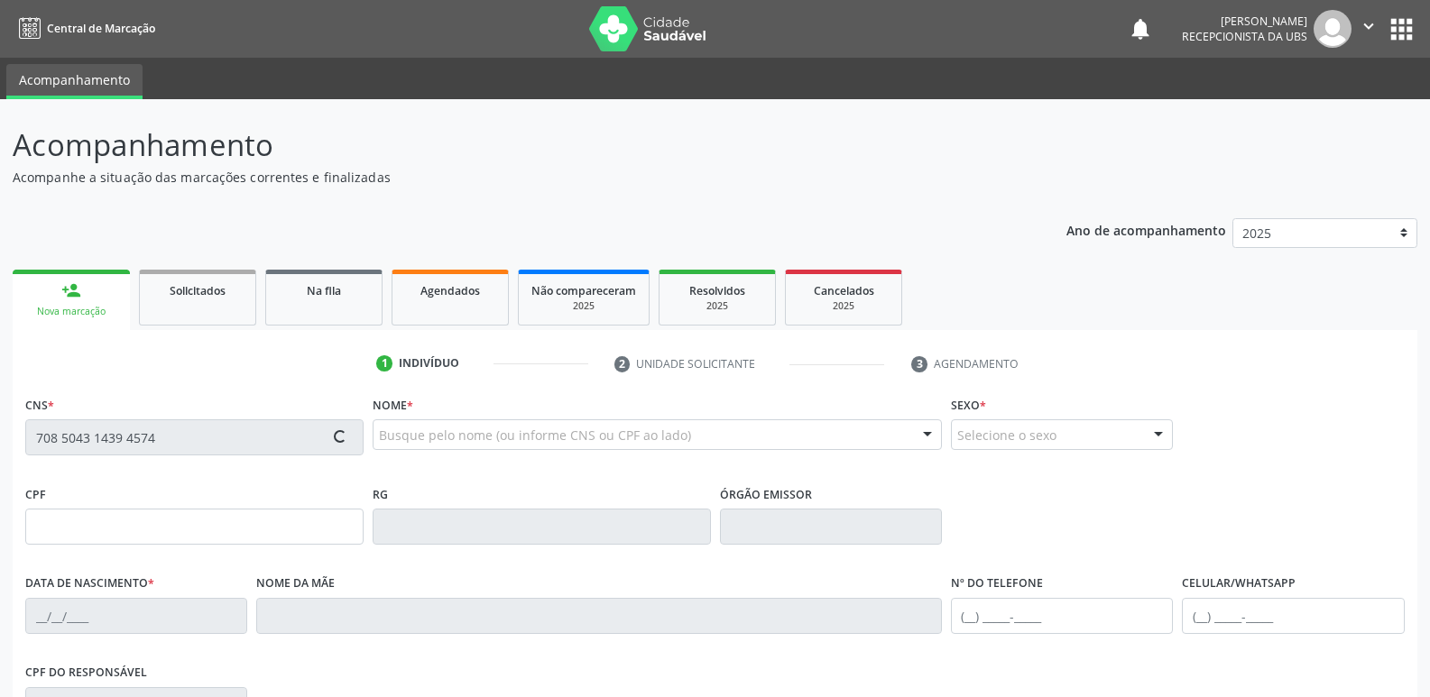
type input "[PHONE_NUMBER]"
type input "114"
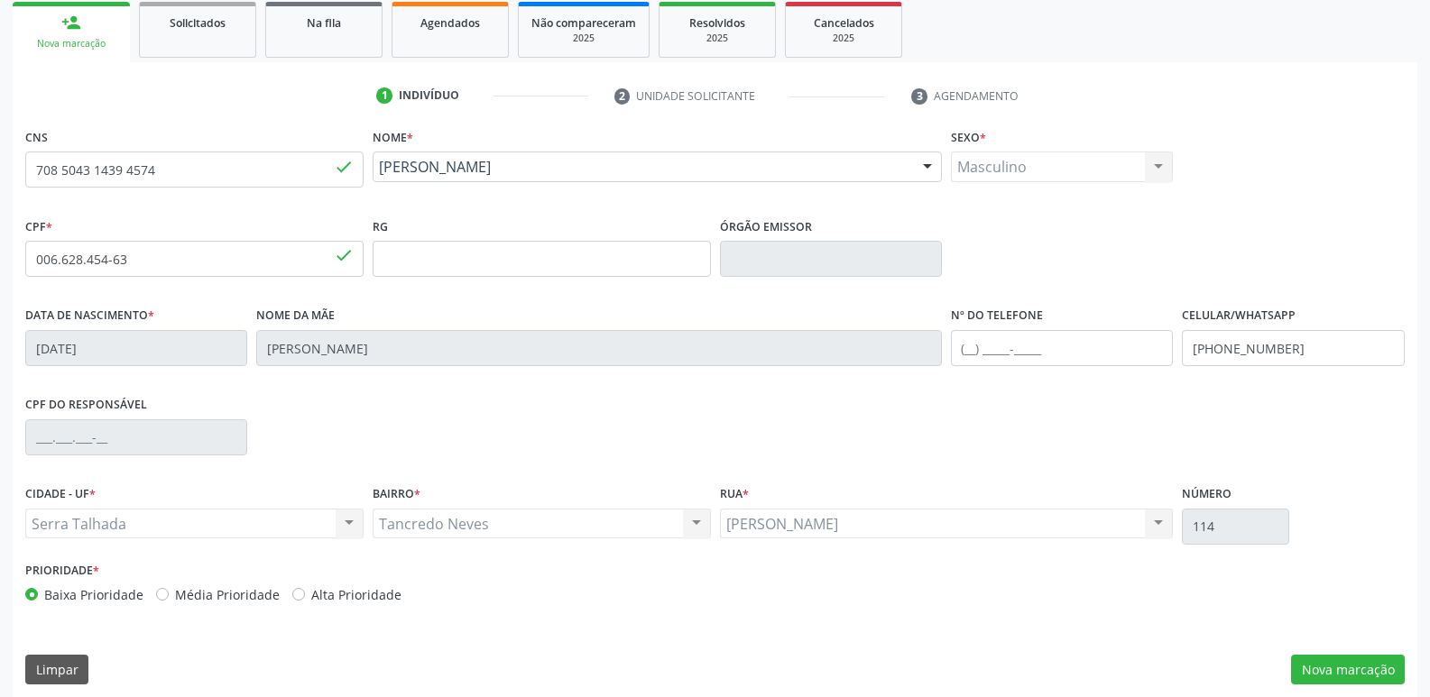
scroll to position [281, 0]
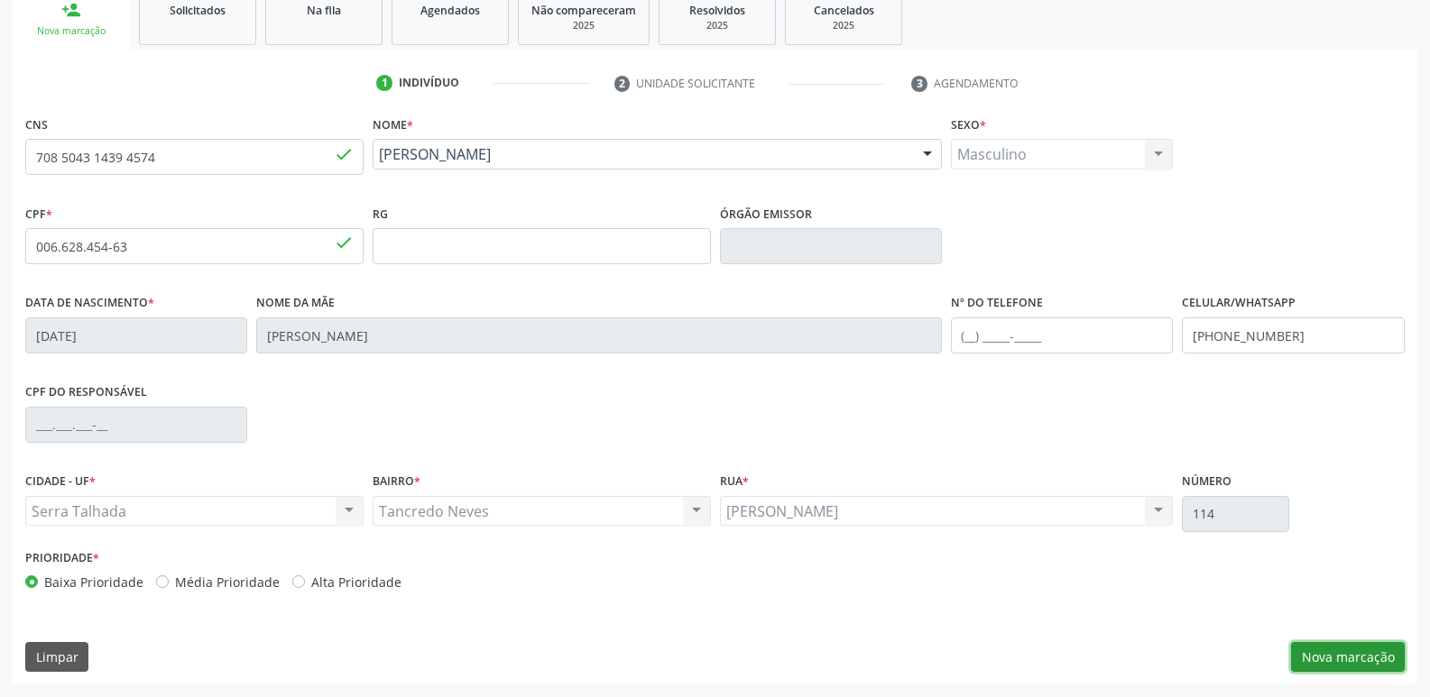
click at [1320, 657] on button "Nova marcação" at bounding box center [1348, 657] width 114 height 31
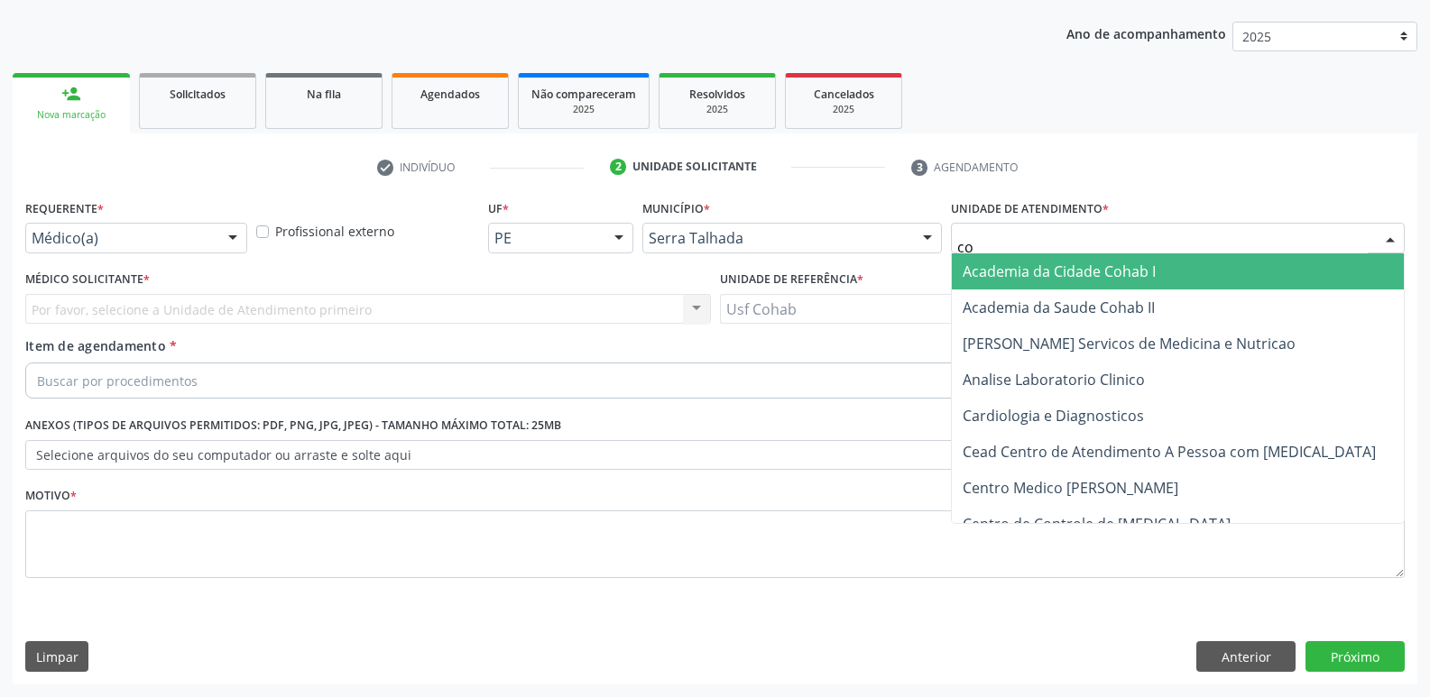
type input "coh"
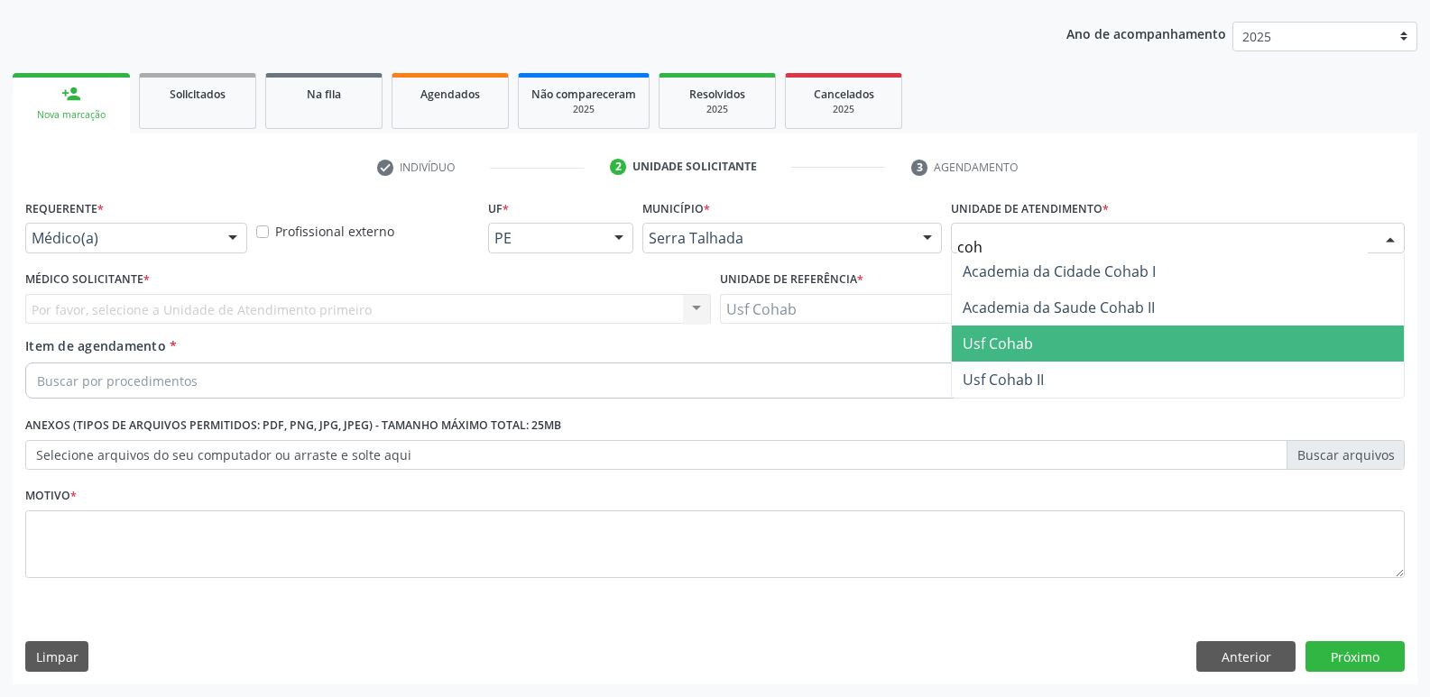
click at [1107, 348] on span "Usf Cohab" at bounding box center [1178, 344] width 452 height 36
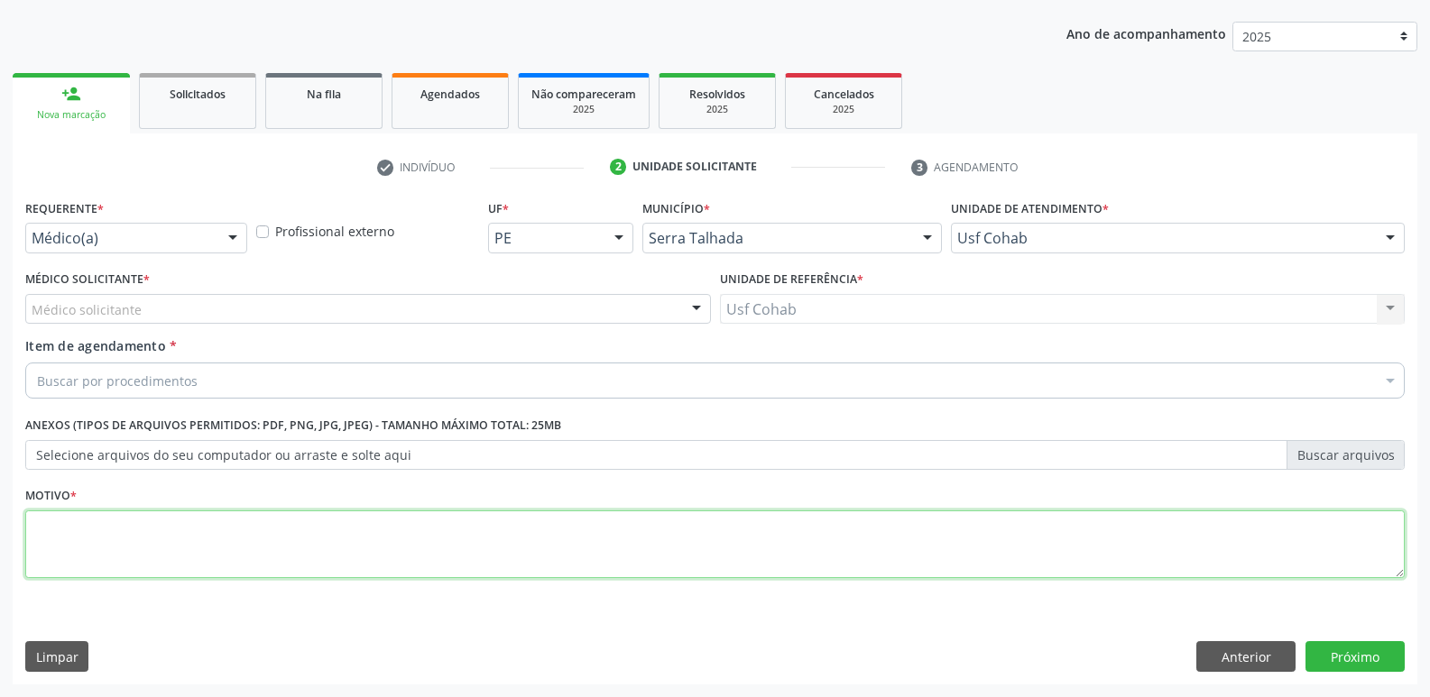
click at [162, 560] on textarea at bounding box center [714, 545] width 1379 height 69
type textarea "-"
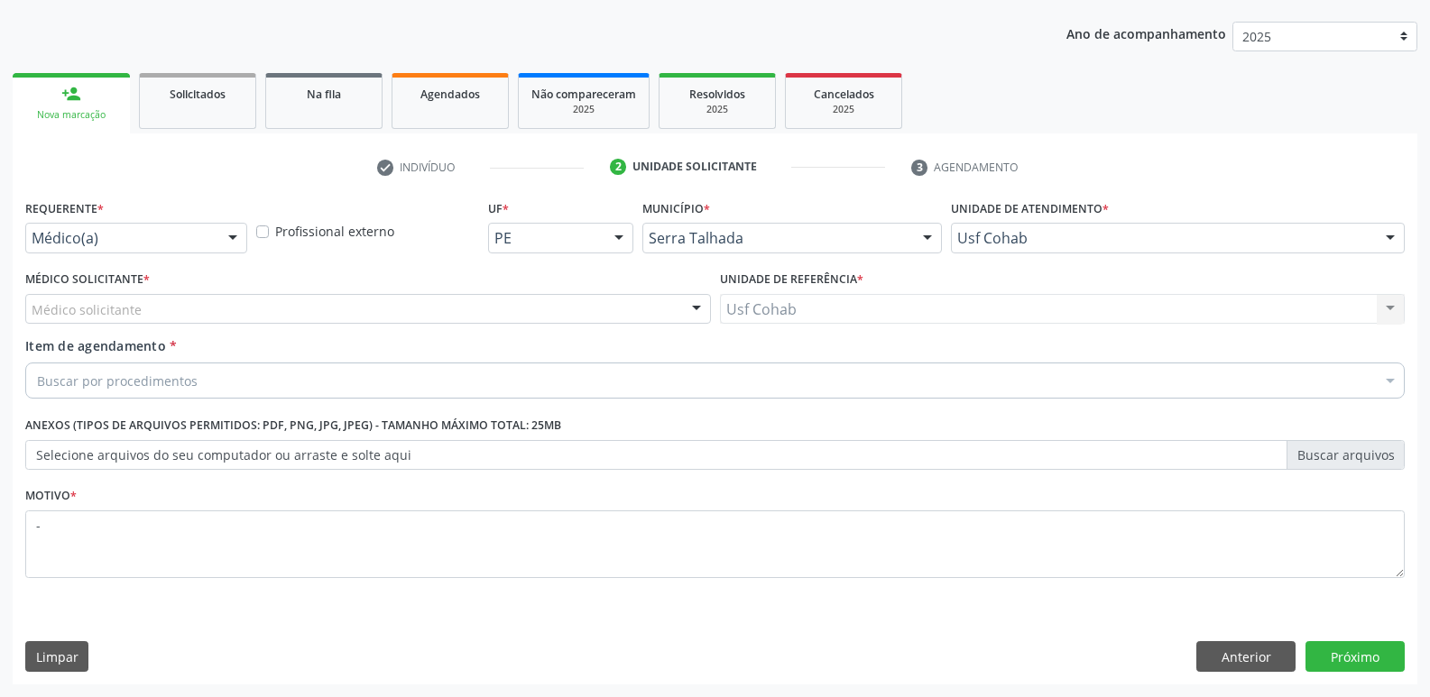
click at [268, 456] on label "Selecione arquivos do seu computador ou arraste e solte aqui" at bounding box center [714, 455] width 1379 height 31
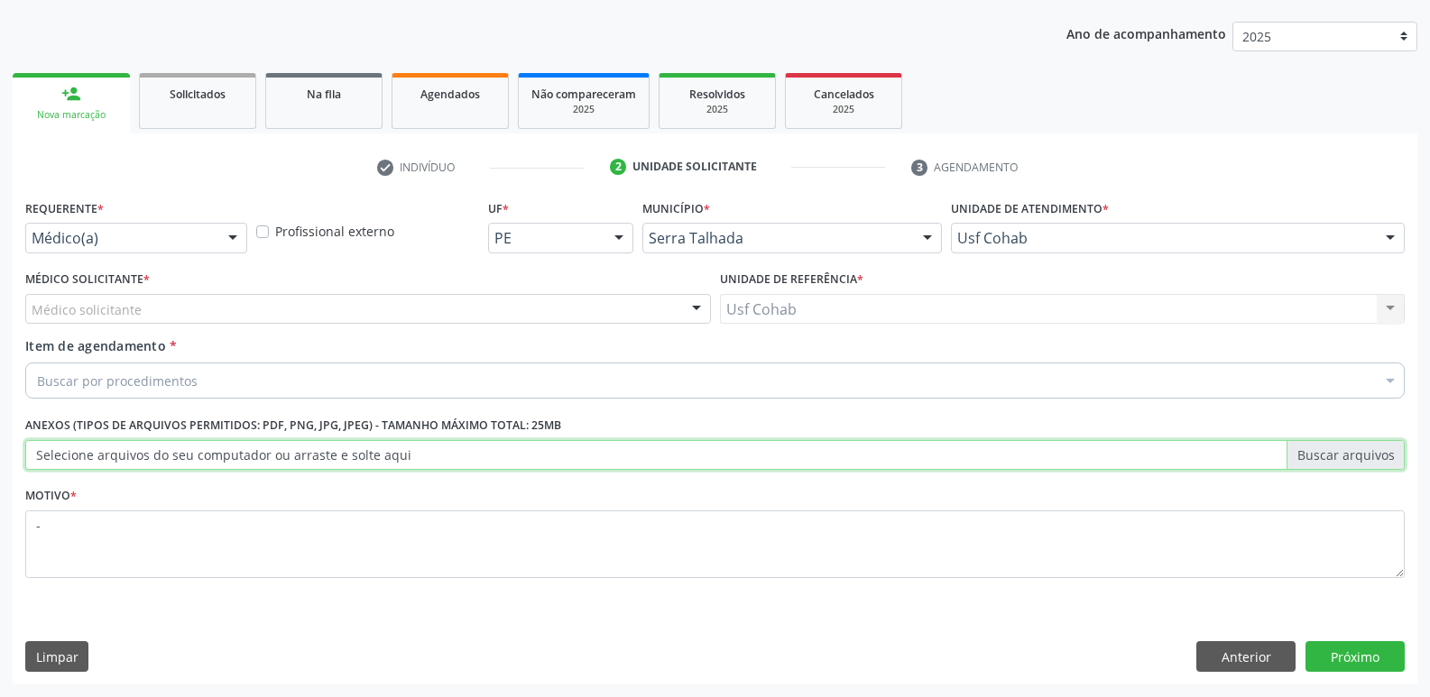
click at [268, 456] on input "Selecione arquivos do seu computador ou arraste e solte aqui" at bounding box center [714, 455] width 1379 height 31
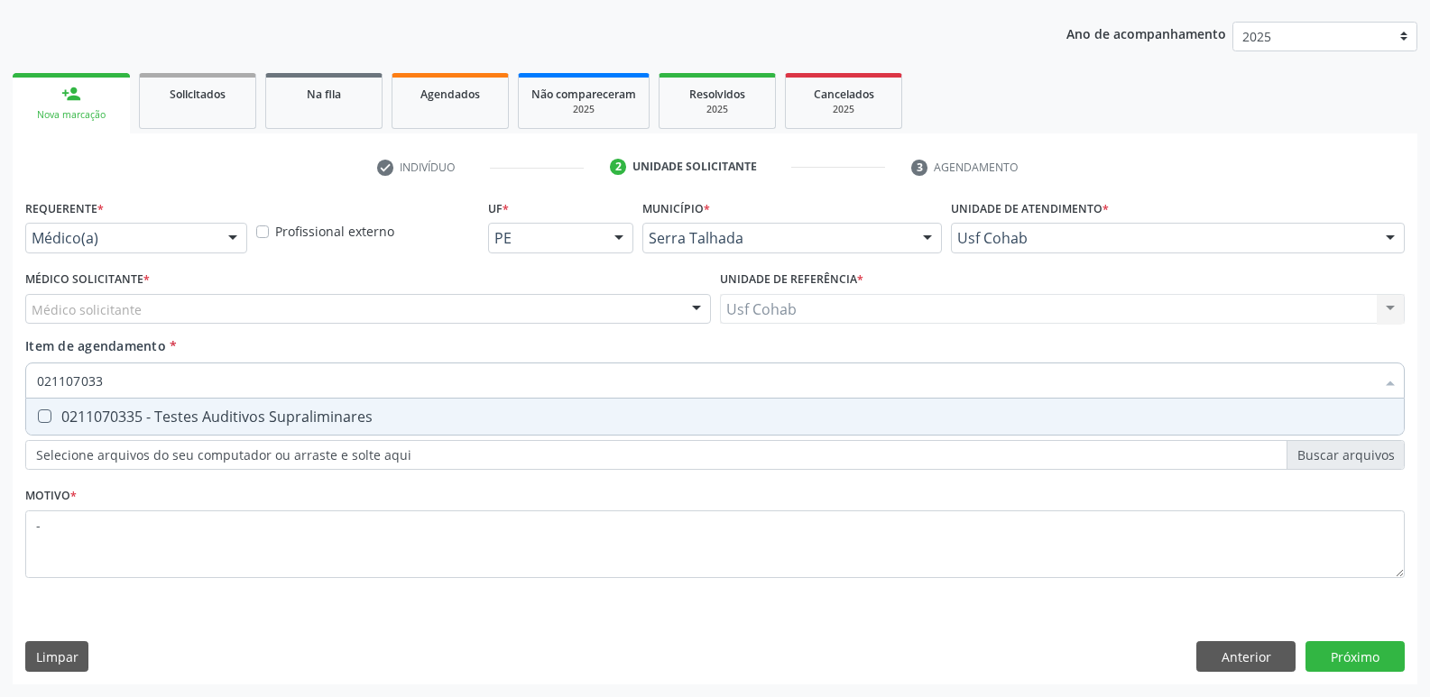
type input "0211070335"
click at [240, 423] on div "0211070335 - Testes Auditivos Supraliminares" at bounding box center [715, 417] width 1356 height 14
checkbox Supraliminares "true"
click at [1363, 652] on div "Requerente * Médico(a) Médico(a) Enfermeiro(a) Paciente Nenhum resultado encont…" at bounding box center [715, 440] width 1405 height 490
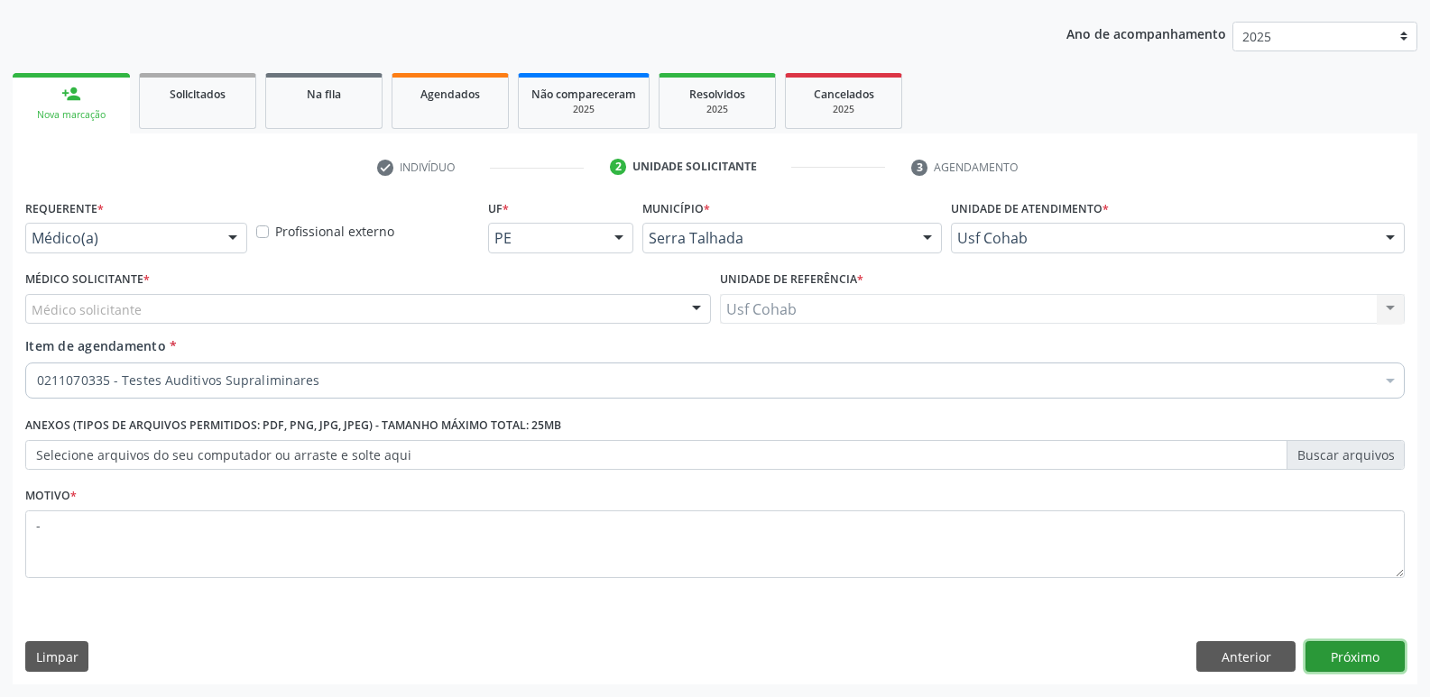
click at [1348, 659] on button "Próximo" at bounding box center [1354, 656] width 99 height 31
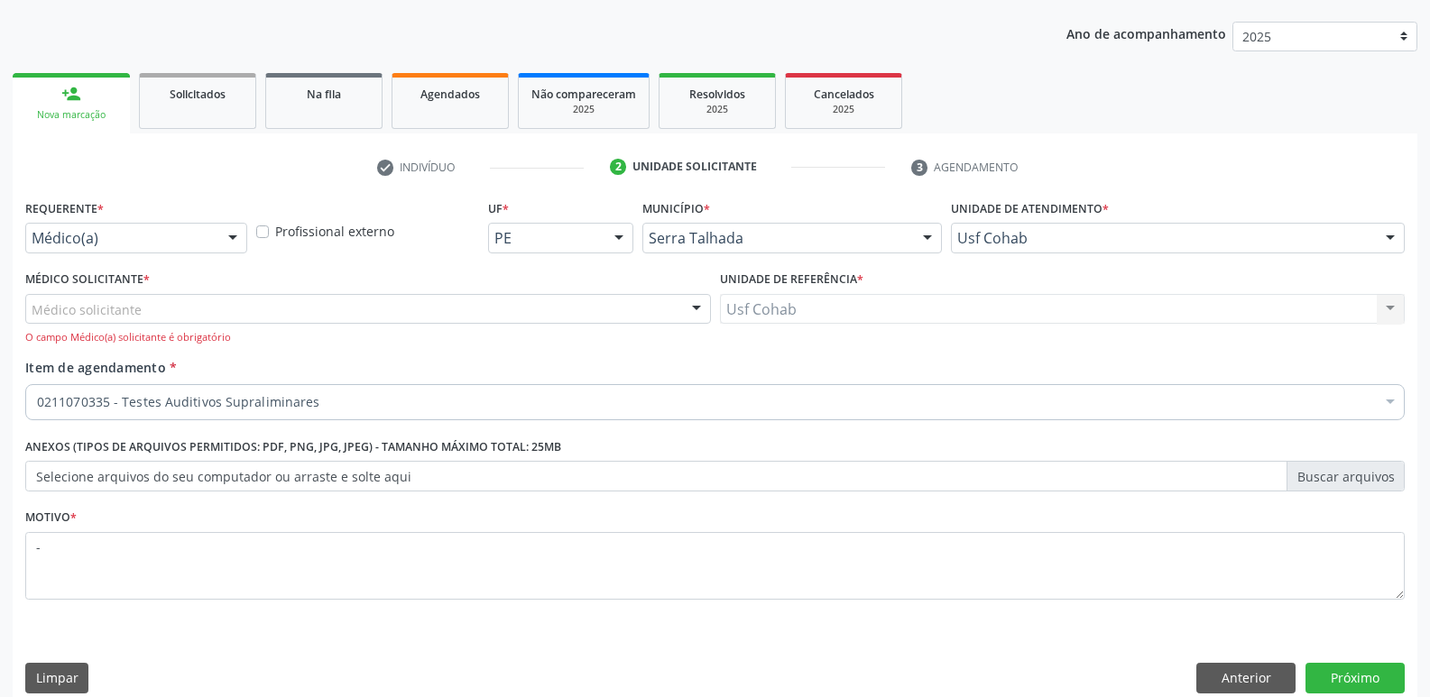
click at [159, 294] on div "Médico solicitante" at bounding box center [368, 309] width 686 height 31
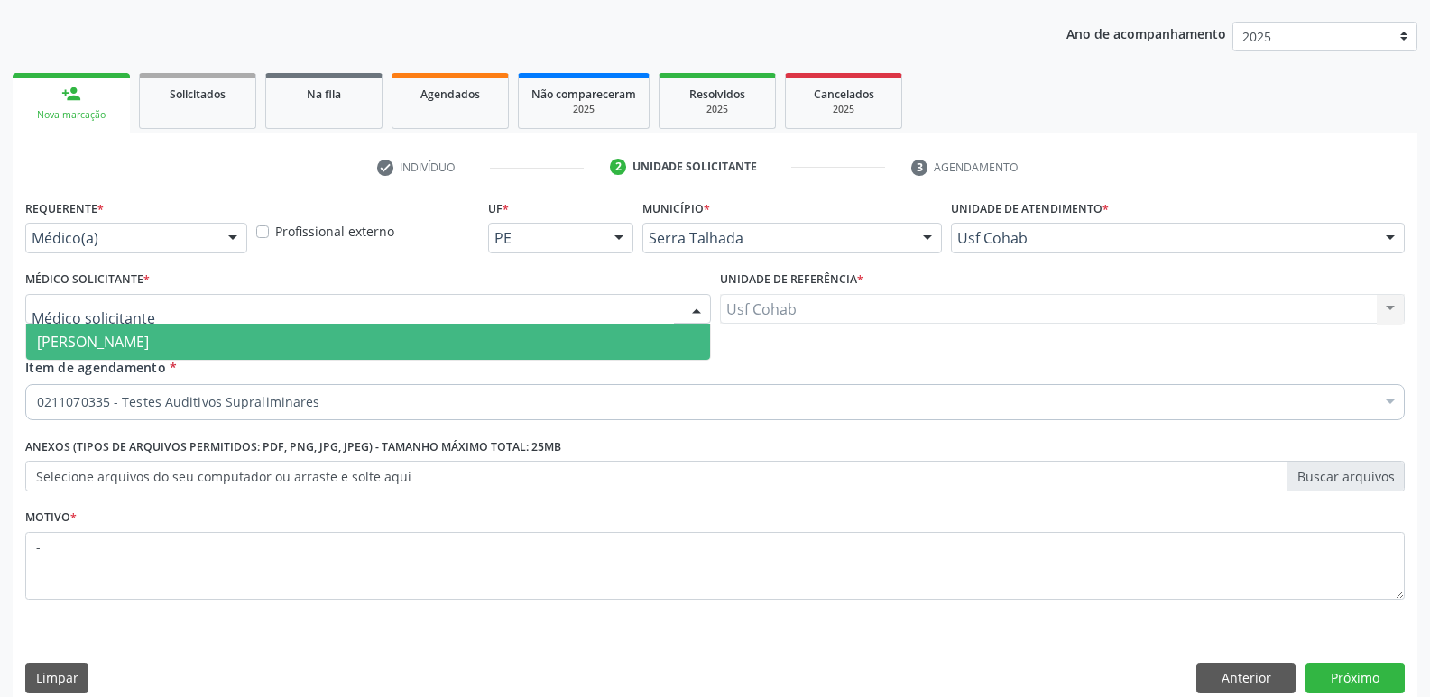
click at [149, 332] on span "[PERSON_NAME]" at bounding box center [93, 342] width 112 height 20
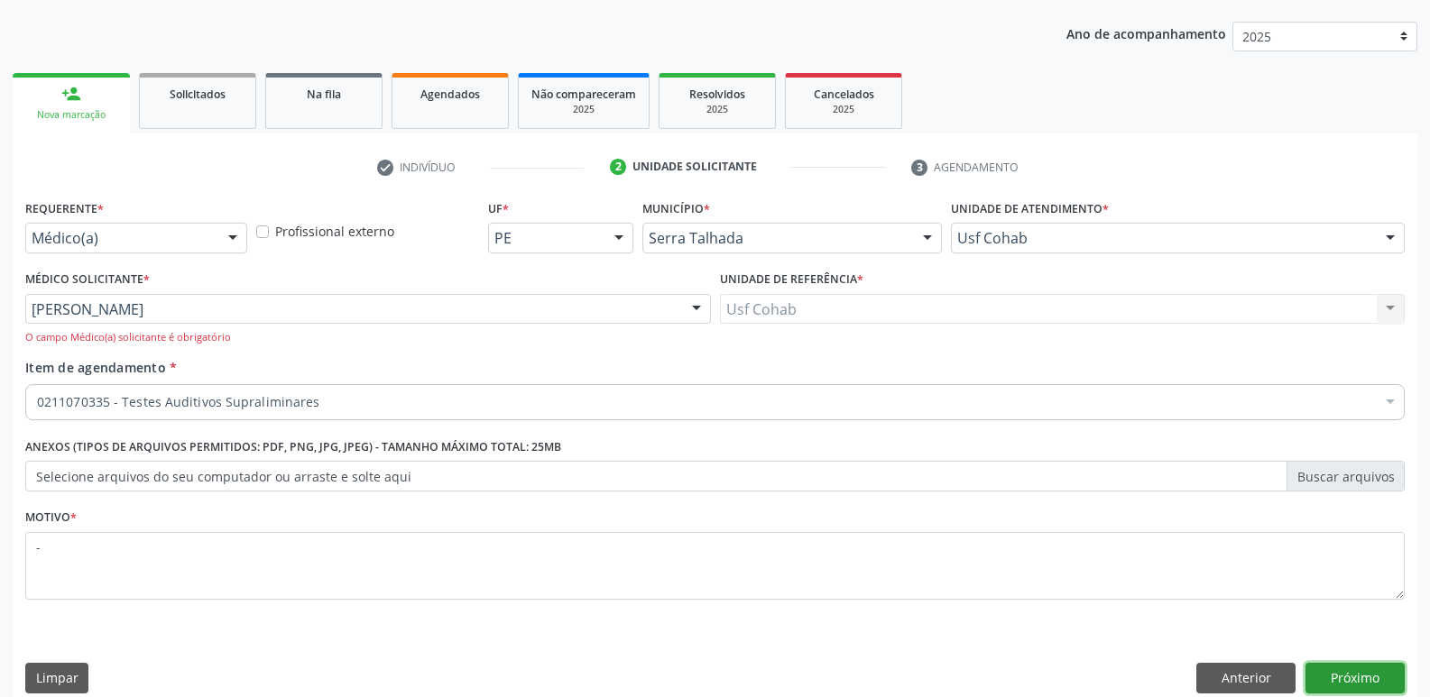
click at [1351, 676] on button "Próximo" at bounding box center [1354, 678] width 99 height 31
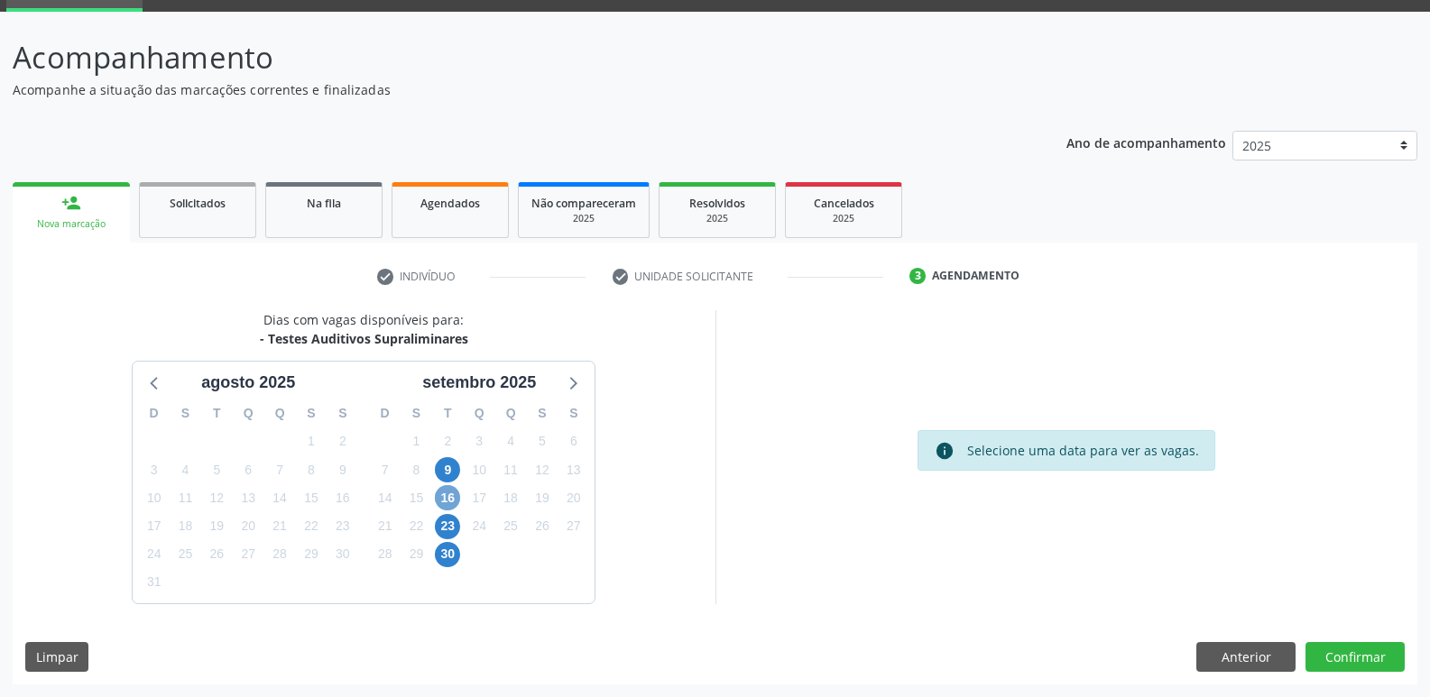
click at [443, 493] on span "16" at bounding box center [447, 497] width 25 height 25
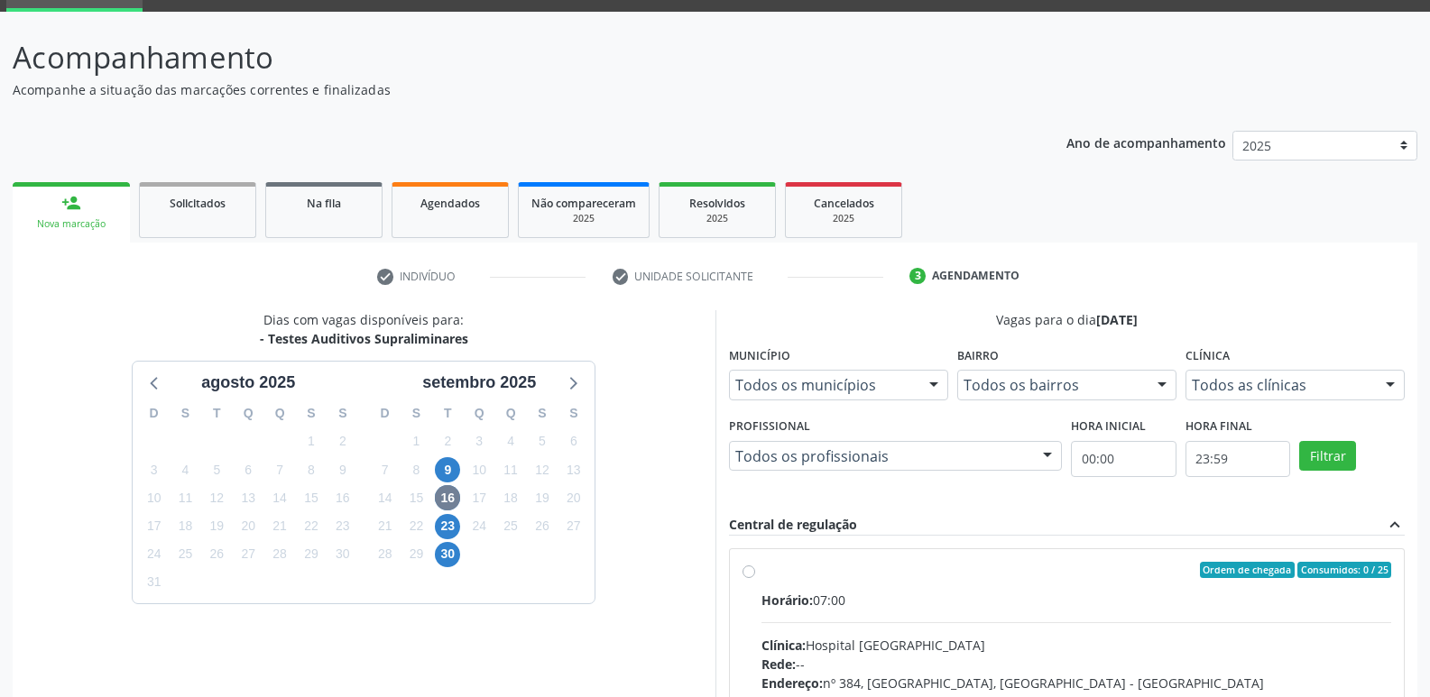
click at [938, 601] on div "Horário: 07:00" at bounding box center [1076, 600] width 631 height 19
click at [755, 578] on input "Ordem de chegada Consumidos: 0 / 25 Horário: 07:00 Clínica: Hospital [GEOGRAPHI…" at bounding box center [748, 570] width 13 height 16
radio input "true"
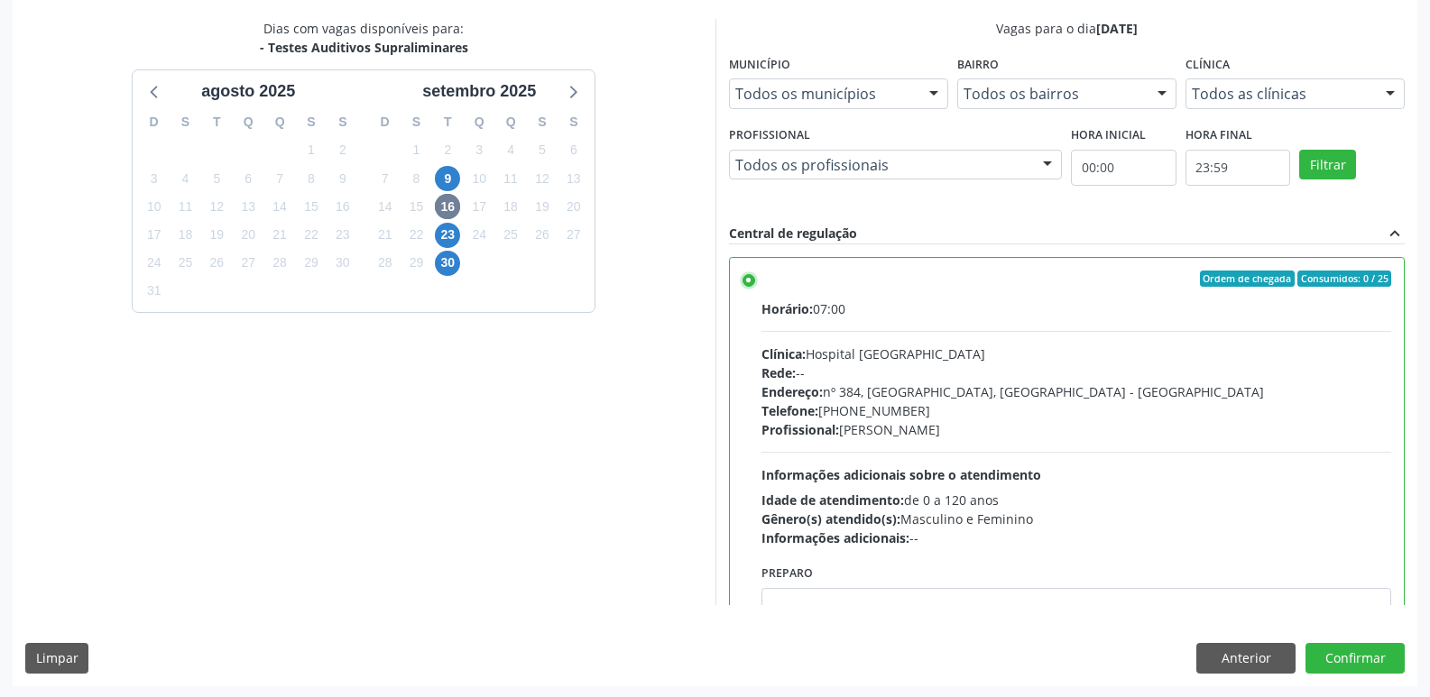
scroll to position [381, 0]
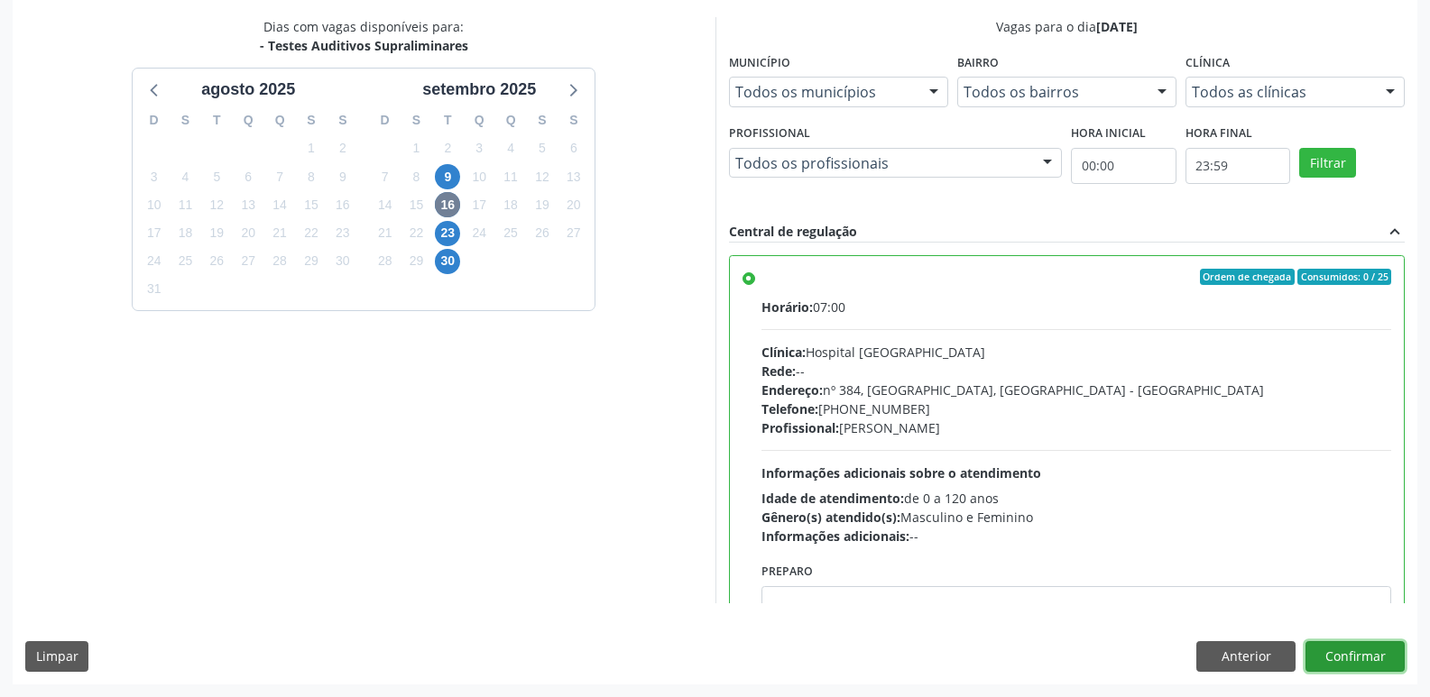
click at [1328, 650] on button "Confirmar" at bounding box center [1354, 656] width 99 height 31
click at [1328, 650] on div at bounding box center [1354, 656] width 99 height 31
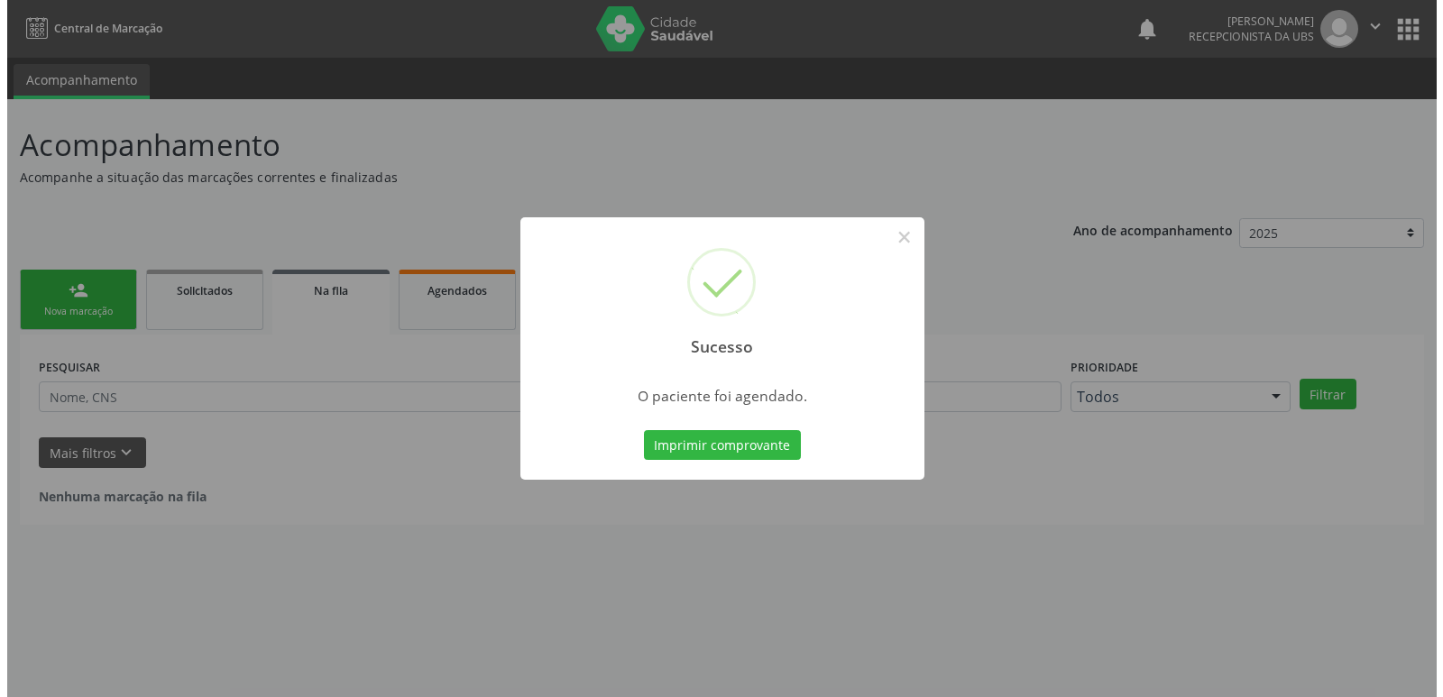
scroll to position [0, 0]
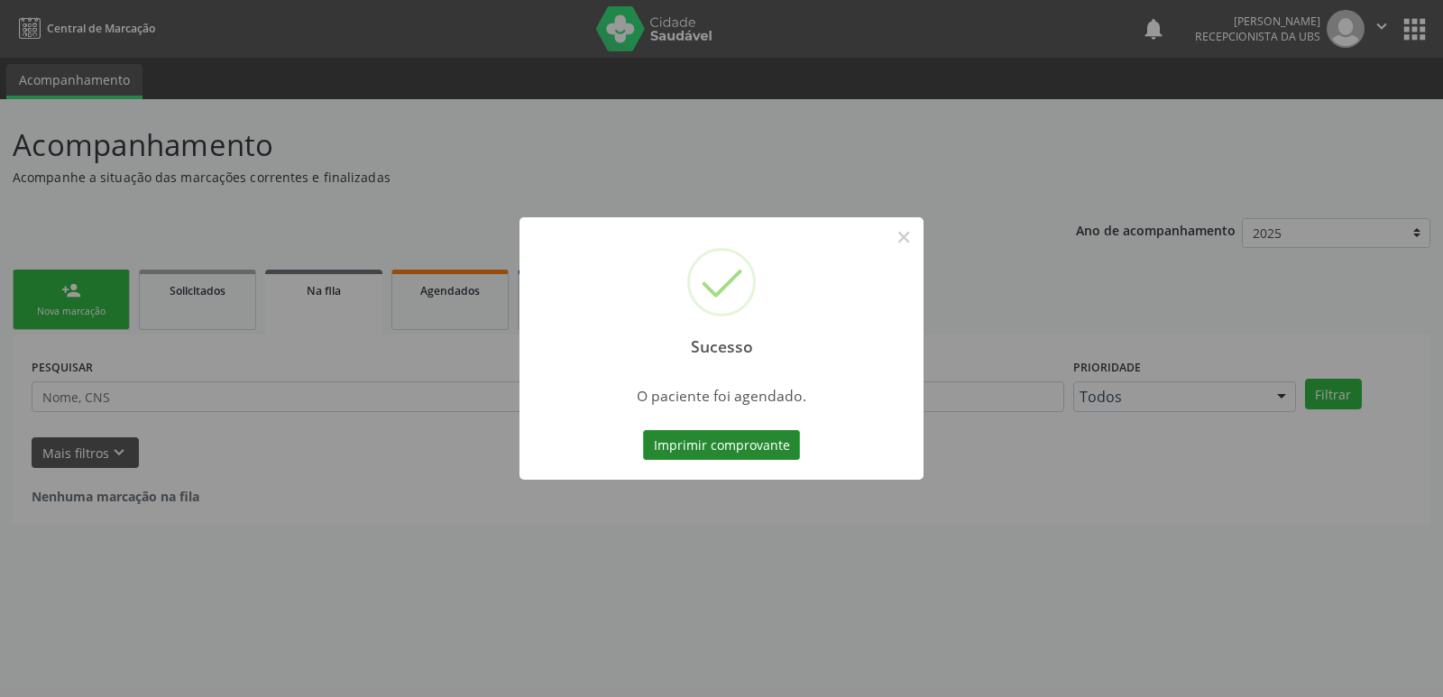
click at [712, 438] on button "Imprimir comprovante" at bounding box center [721, 445] width 157 height 31
